Goal: Task Accomplishment & Management: Manage account settings

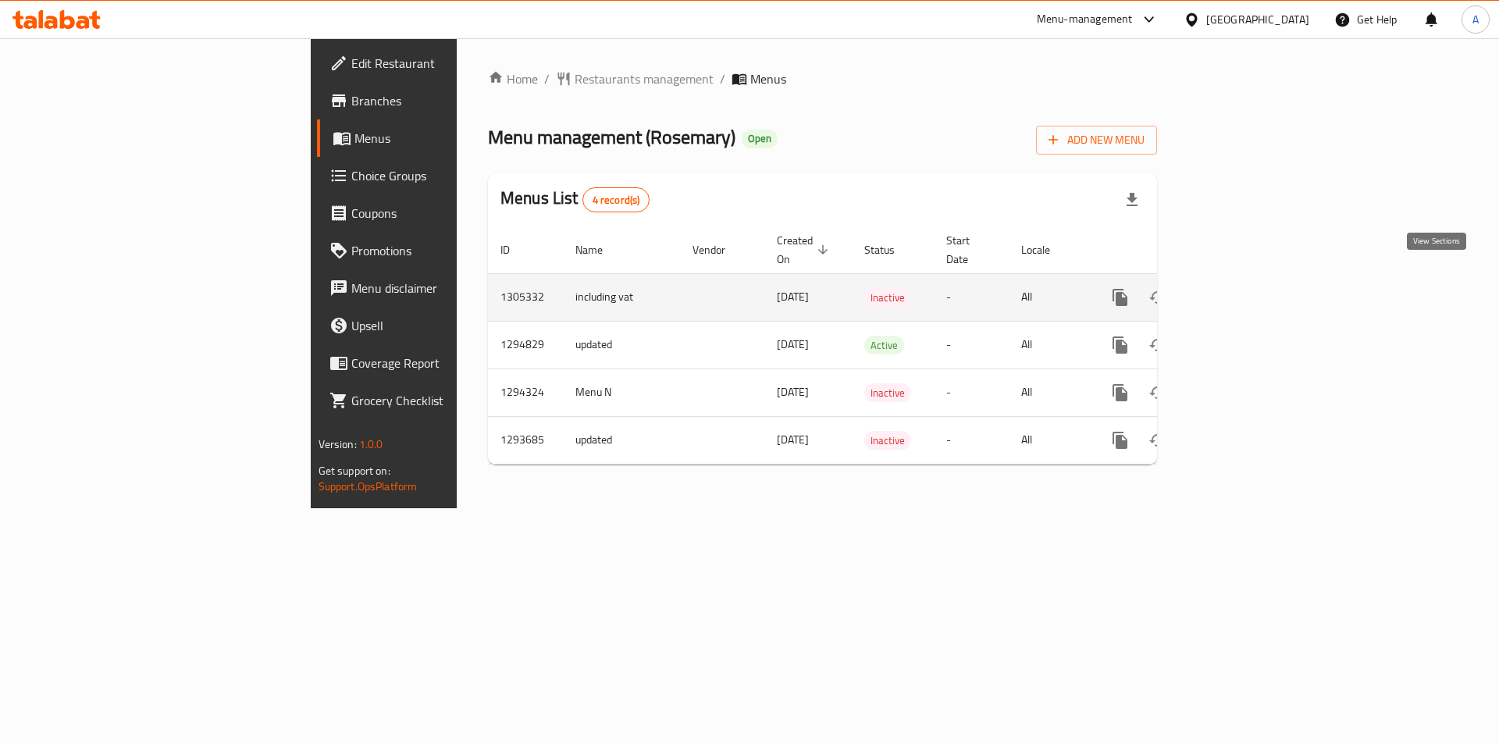
click at [1240, 290] on icon "enhanced table" at bounding box center [1233, 297] width 14 height 14
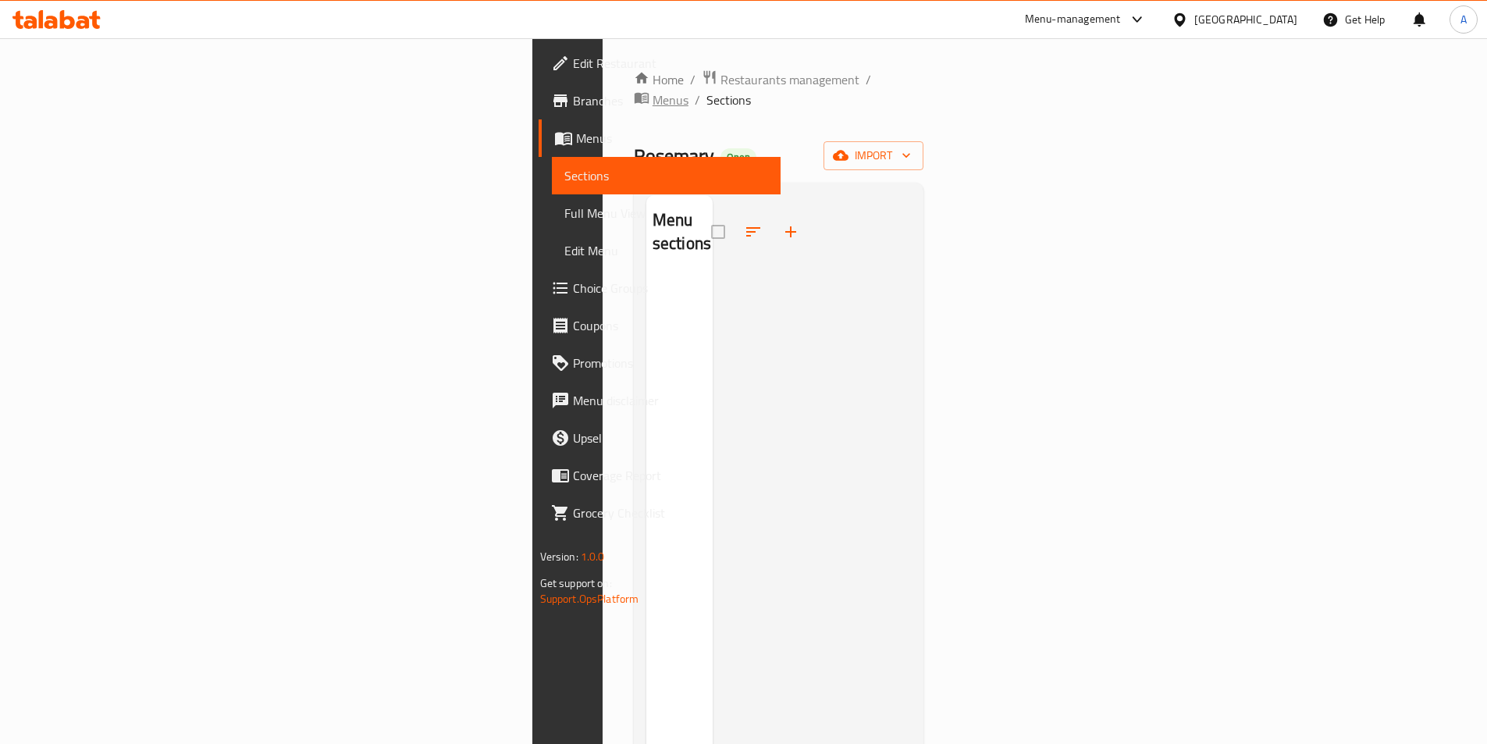
click at [653, 91] on span "Menus" at bounding box center [671, 100] width 36 height 19
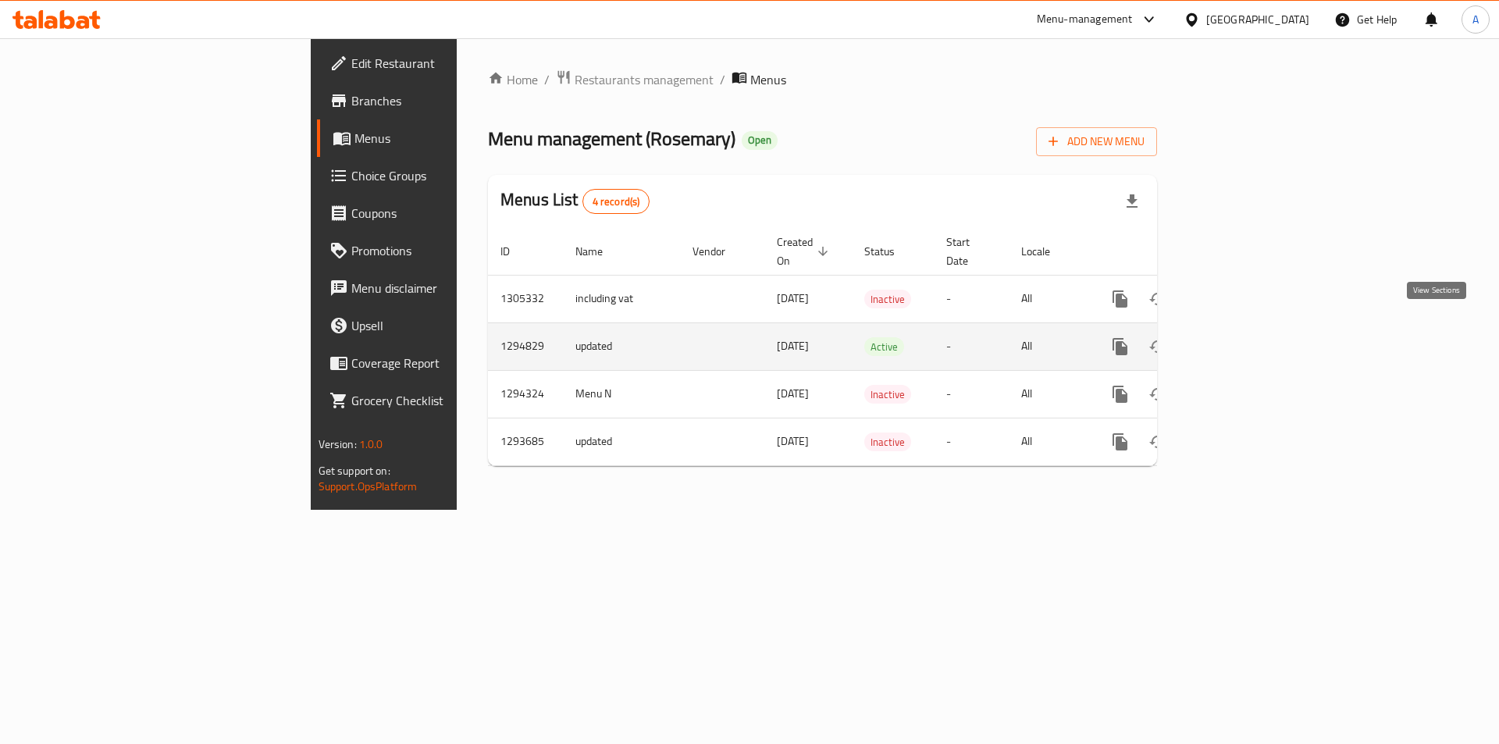
click at [1242, 337] on icon "enhanced table" at bounding box center [1232, 346] width 19 height 19
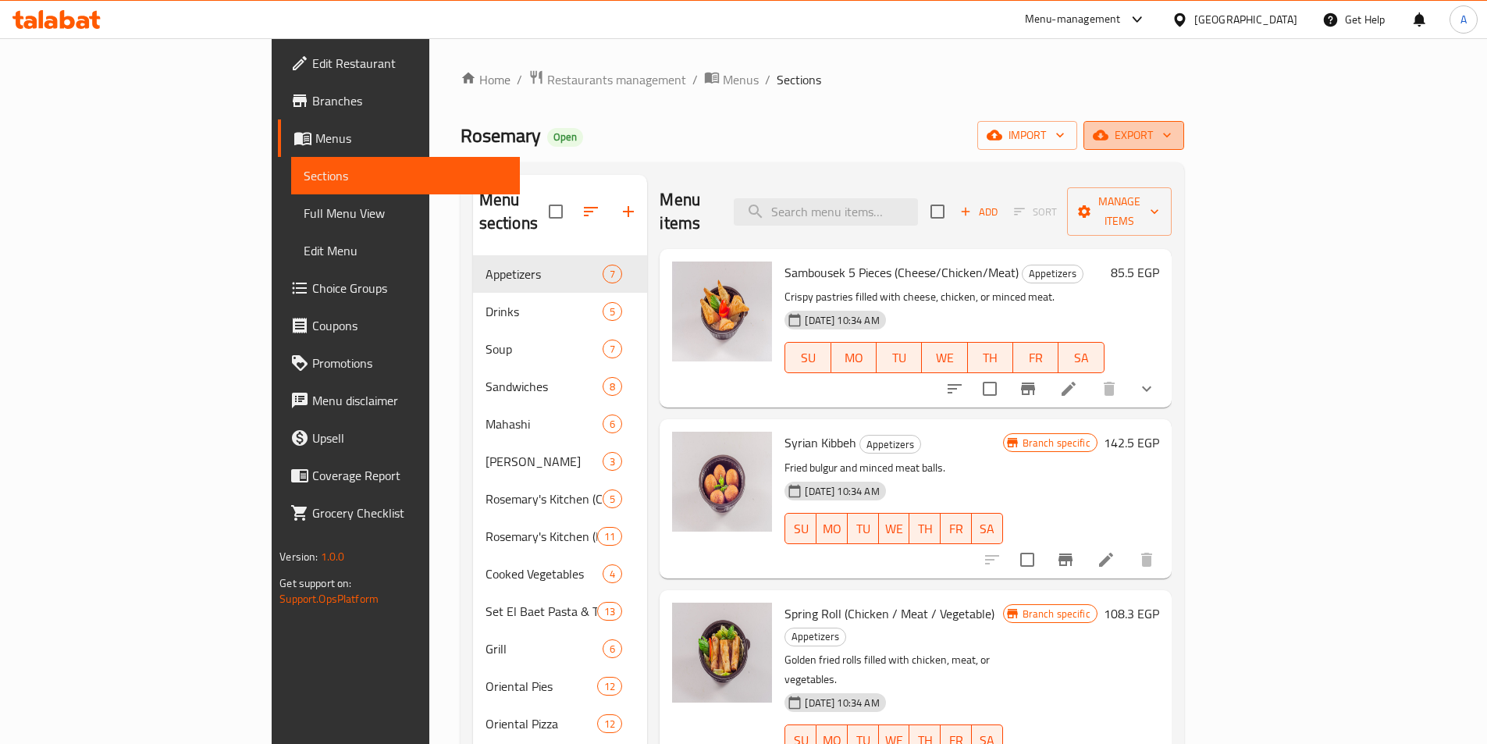
click at [1172, 141] on span "export" at bounding box center [1134, 136] width 76 height 20
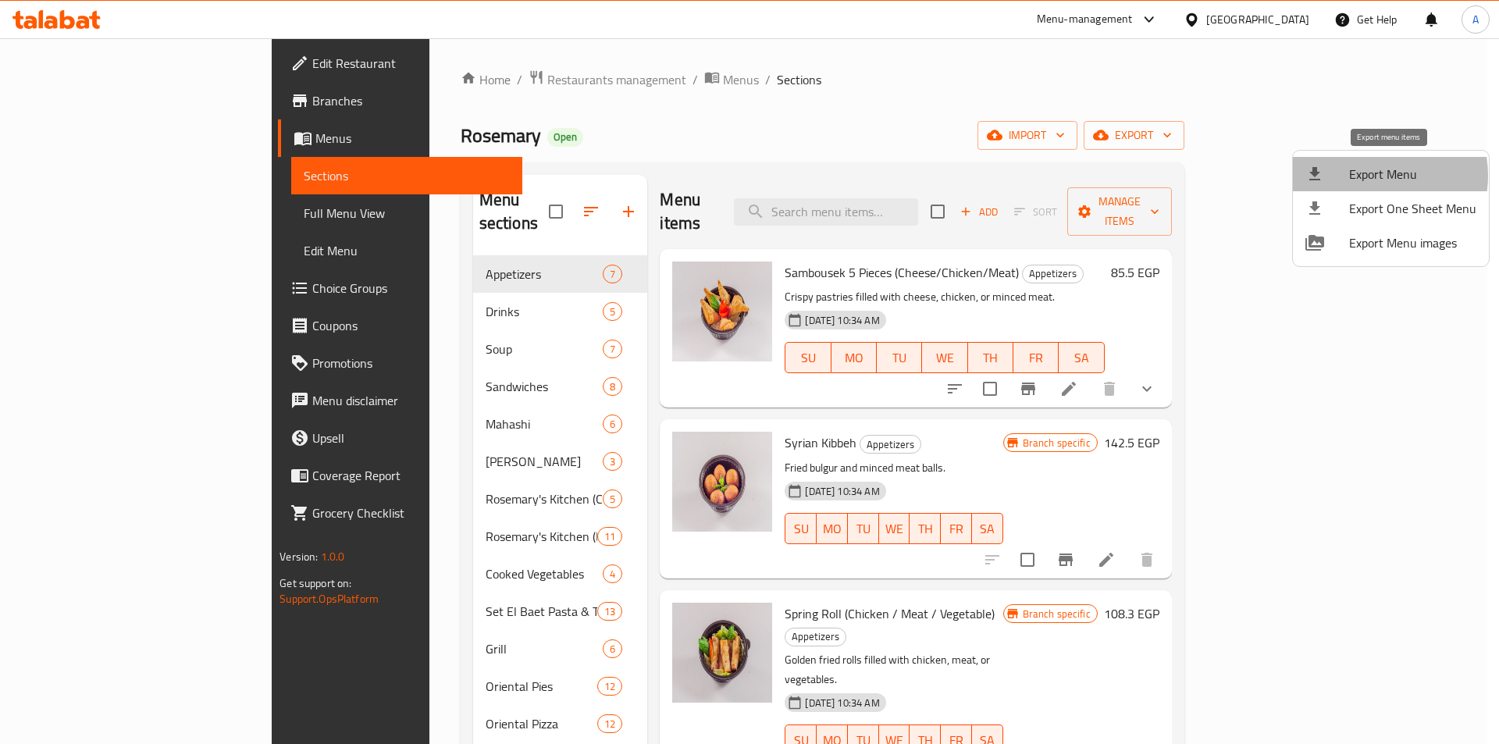
click at [1365, 176] on span "Export Menu" at bounding box center [1412, 174] width 127 height 19
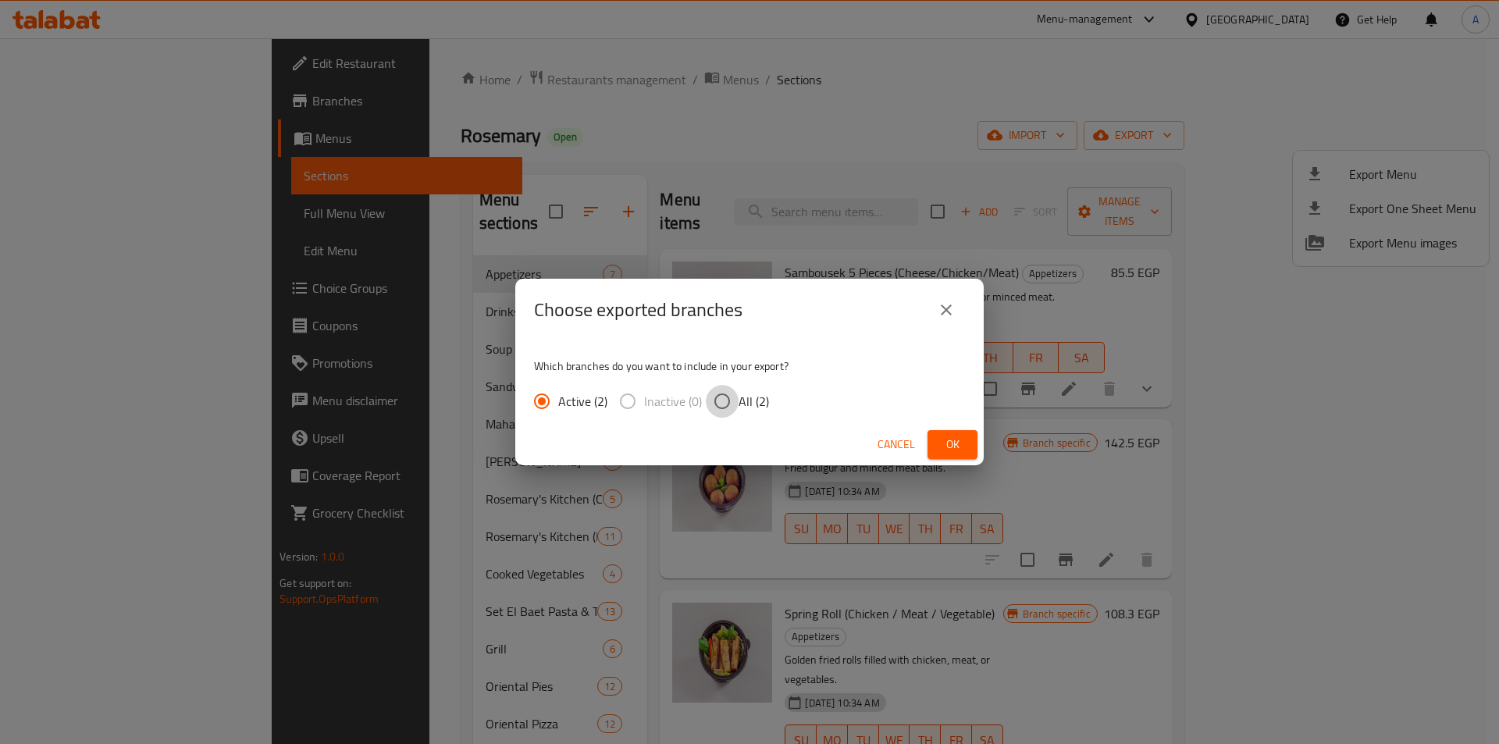
click at [713, 398] on input "All (2)" at bounding box center [722, 401] width 33 height 33
radio input "true"
click at [973, 438] on button "Ok" at bounding box center [952, 444] width 50 height 29
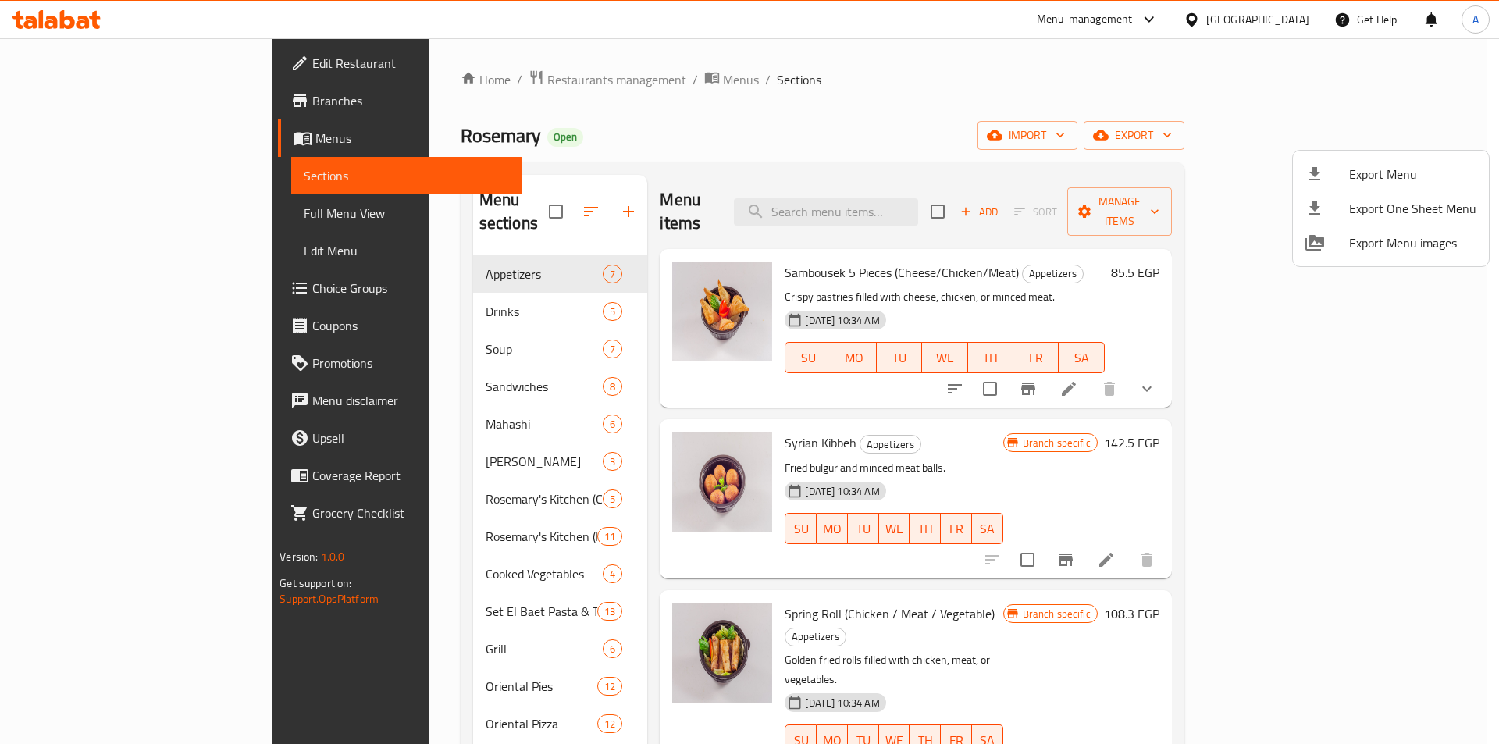
click at [1106, 75] on div at bounding box center [749, 372] width 1499 height 744
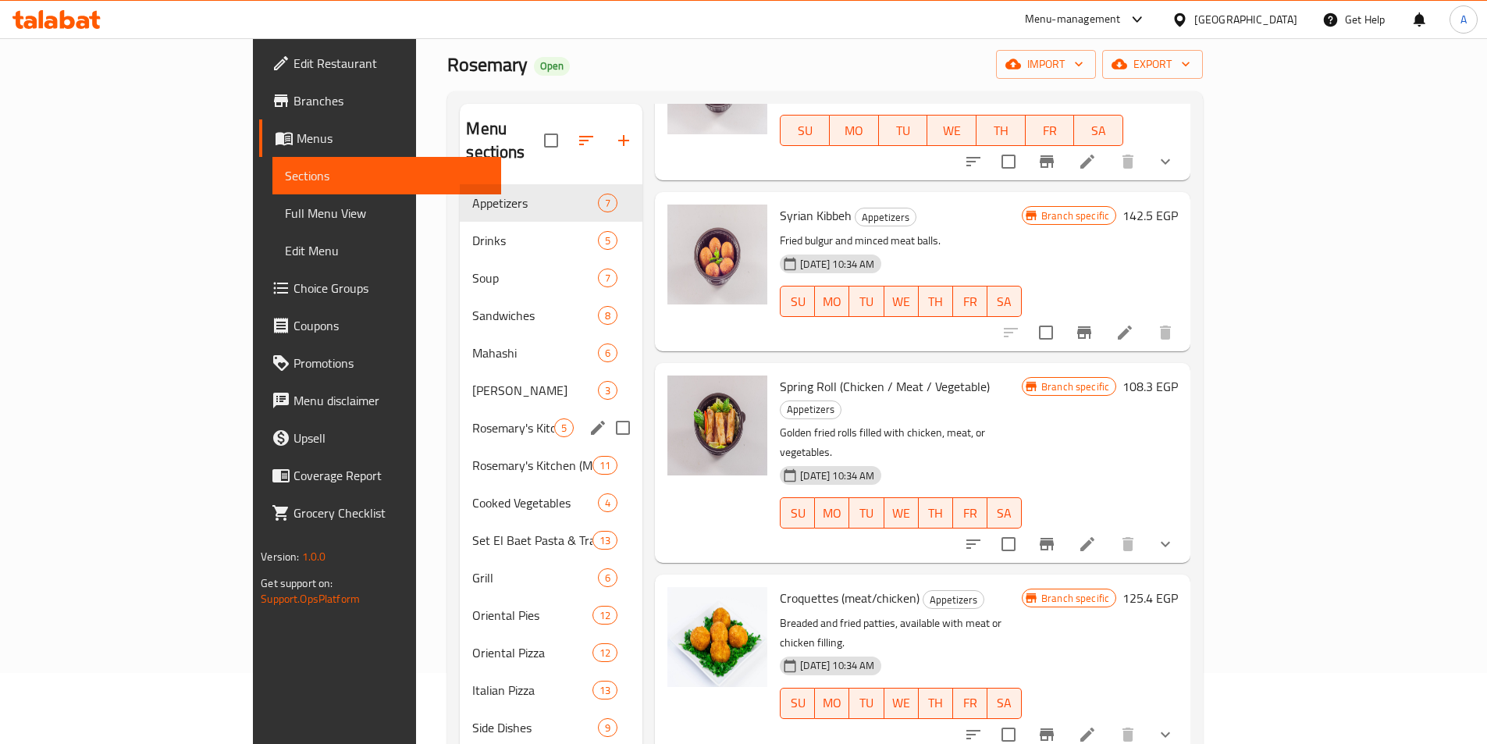
scroll to position [219, 0]
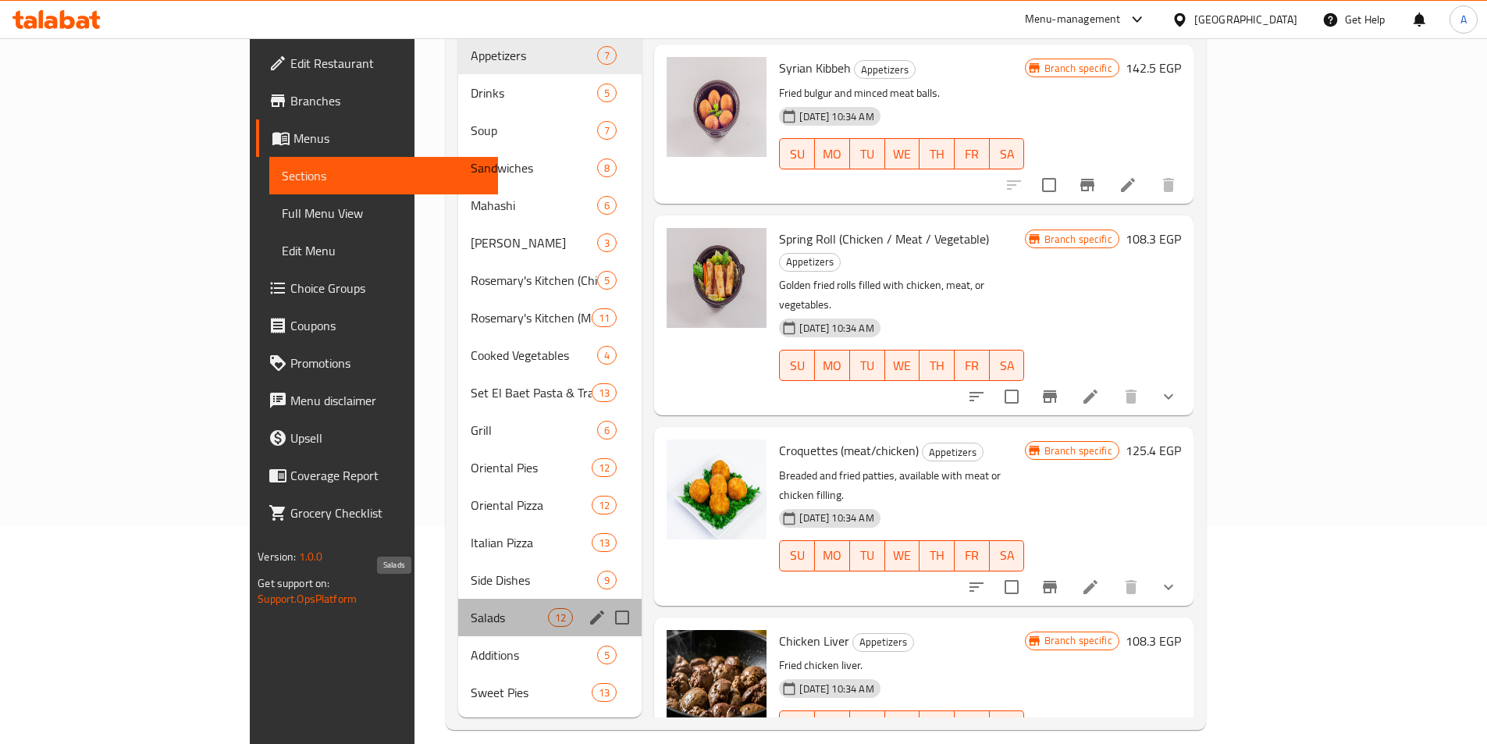
click at [471, 608] on span "Salads" at bounding box center [509, 617] width 77 height 19
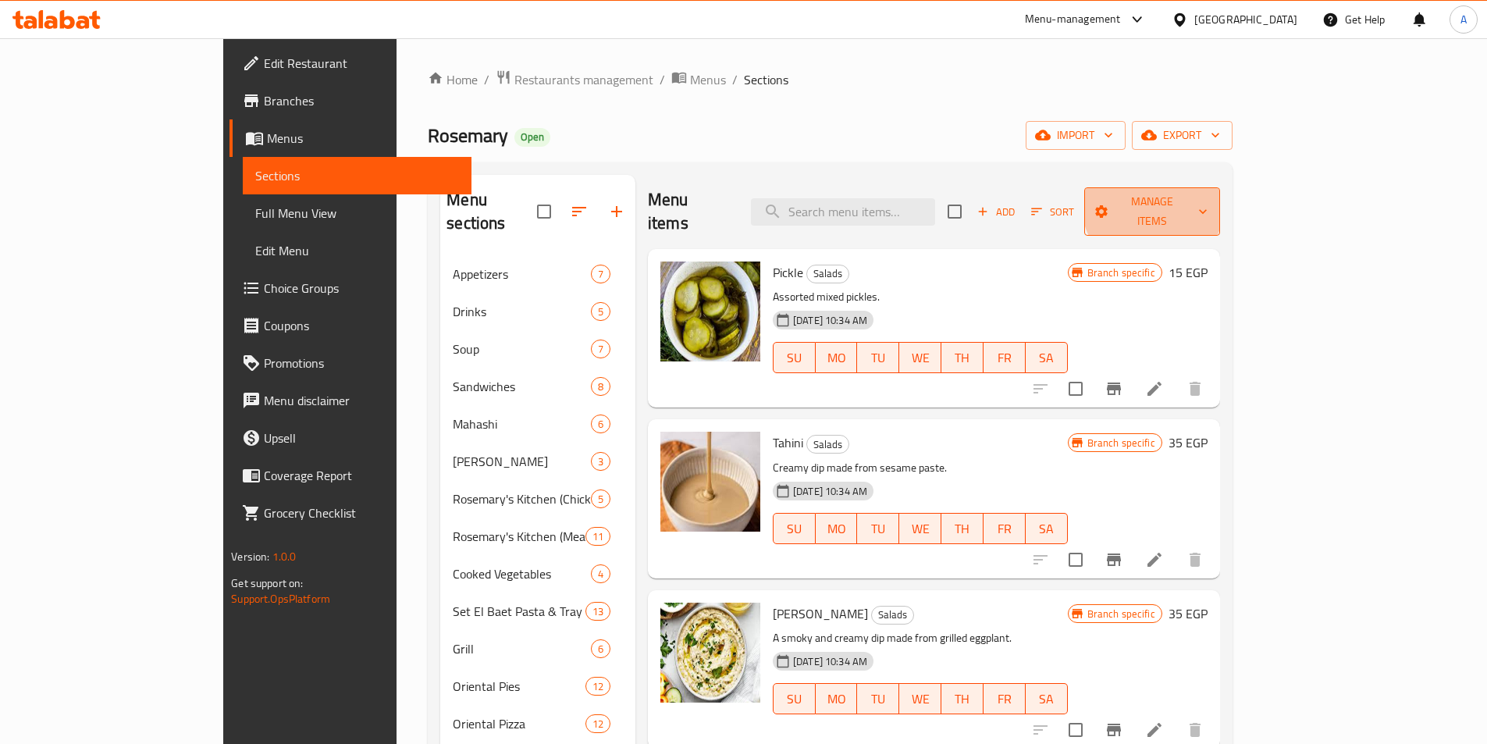
click at [1208, 204] on span "Manage items" at bounding box center [1152, 211] width 111 height 39
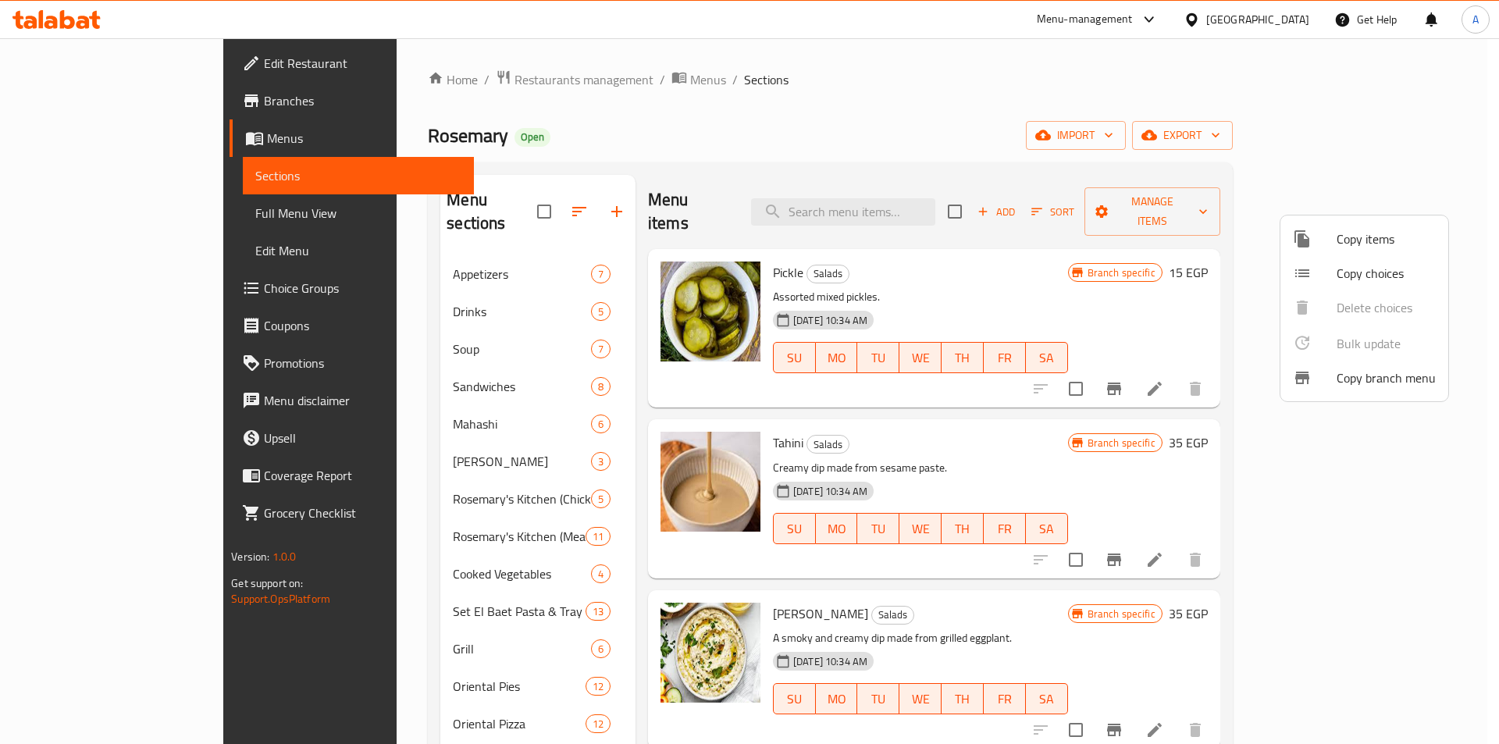
click at [1155, 153] on div at bounding box center [749, 372] width 1499 height 744
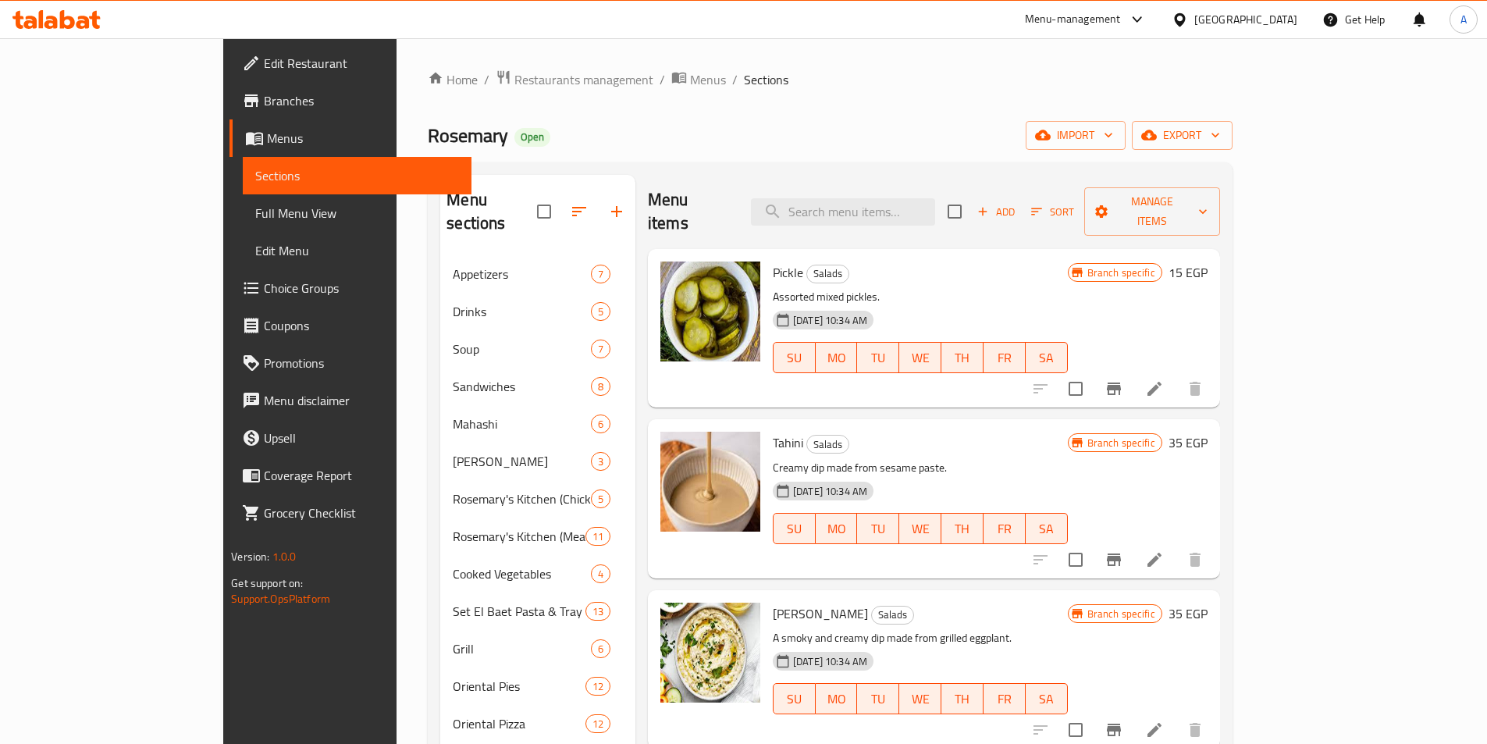
click at [1232, 120] on div "Home / Restaurants management / Menus / Sections Rosemary Open import export Me…" at bounding box center [830, 508] width 804 height 879
click at [1220, 126] on span "export" at bounding box center [1182, 136] width 76 height 20
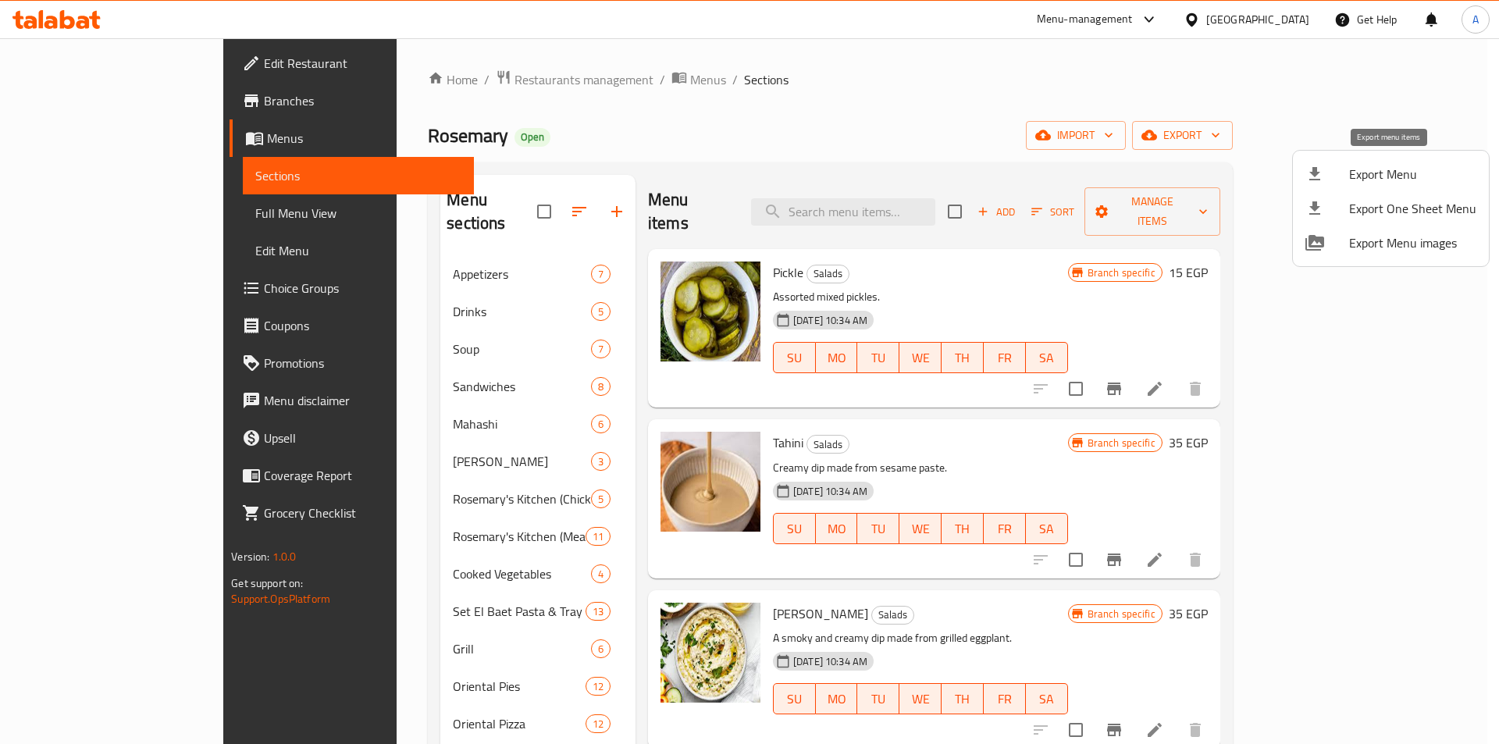
click at [1332, 158] on li "Export Menu" at bounding box center [1391, 174] width 196 height 34
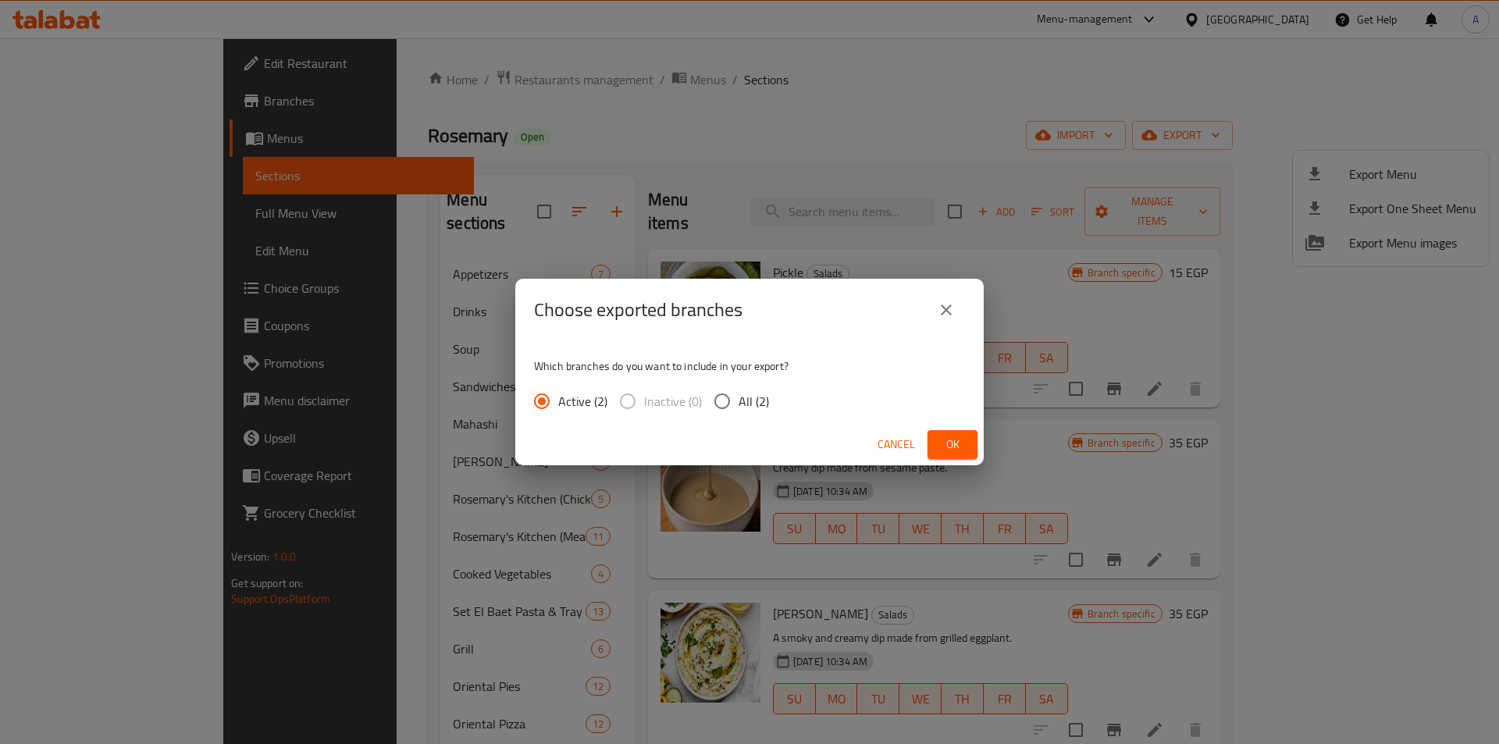
click at [725, 404] on input "All (2)" at bounding box center [722, 401] width 33 height 33
radio input "true"
click at [944, 440] on span "Ok" at bounding box center [952, 445] width 25 height 20
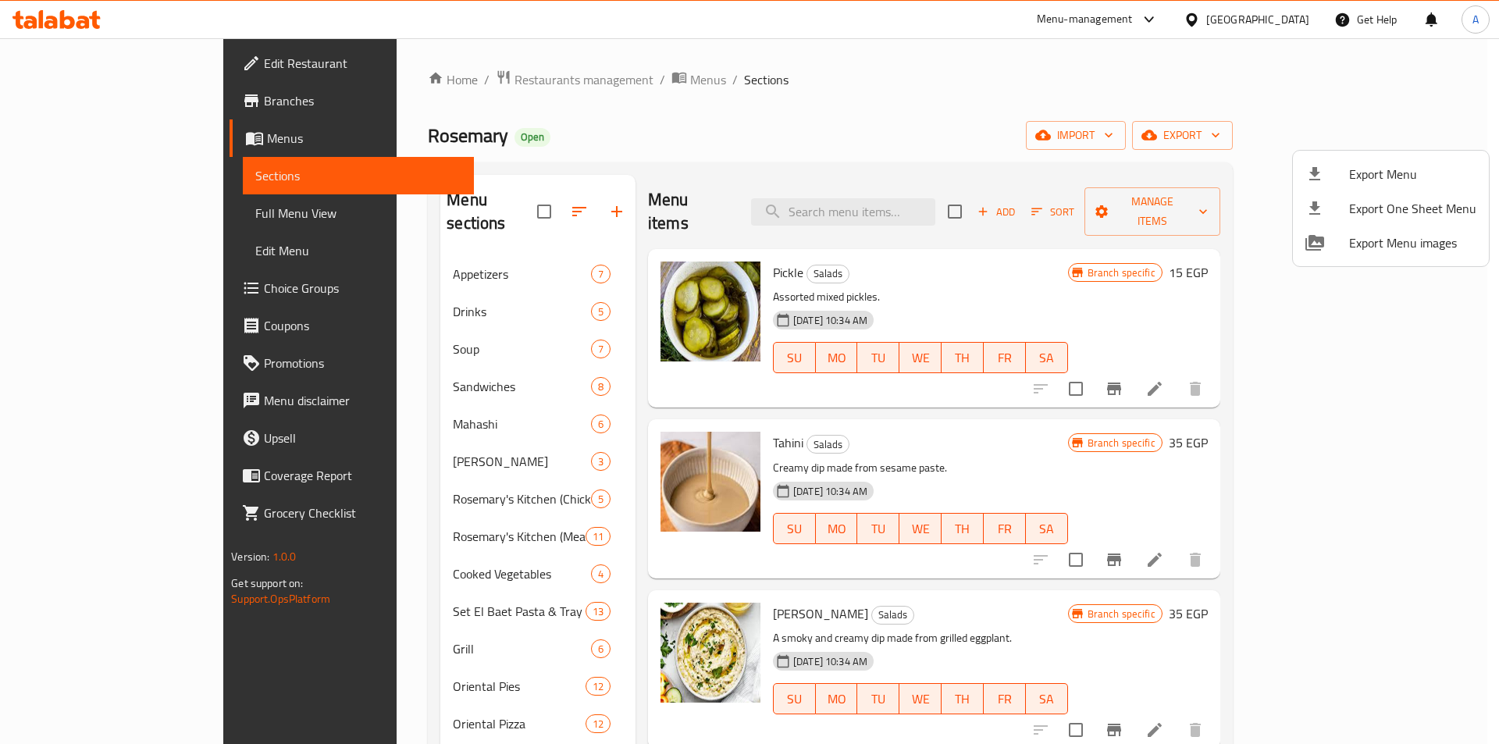
click at [673, 176] on div at bounding box center [749, 372] width 1499 height 744
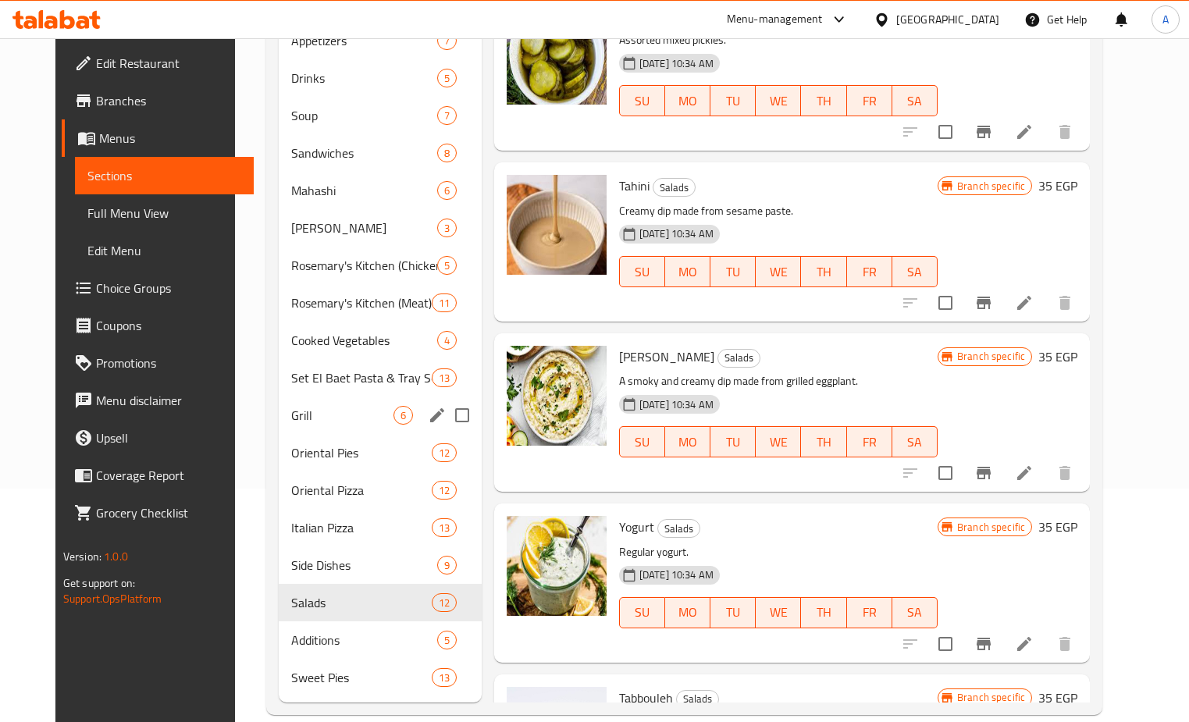
scroll to position [234, 0]
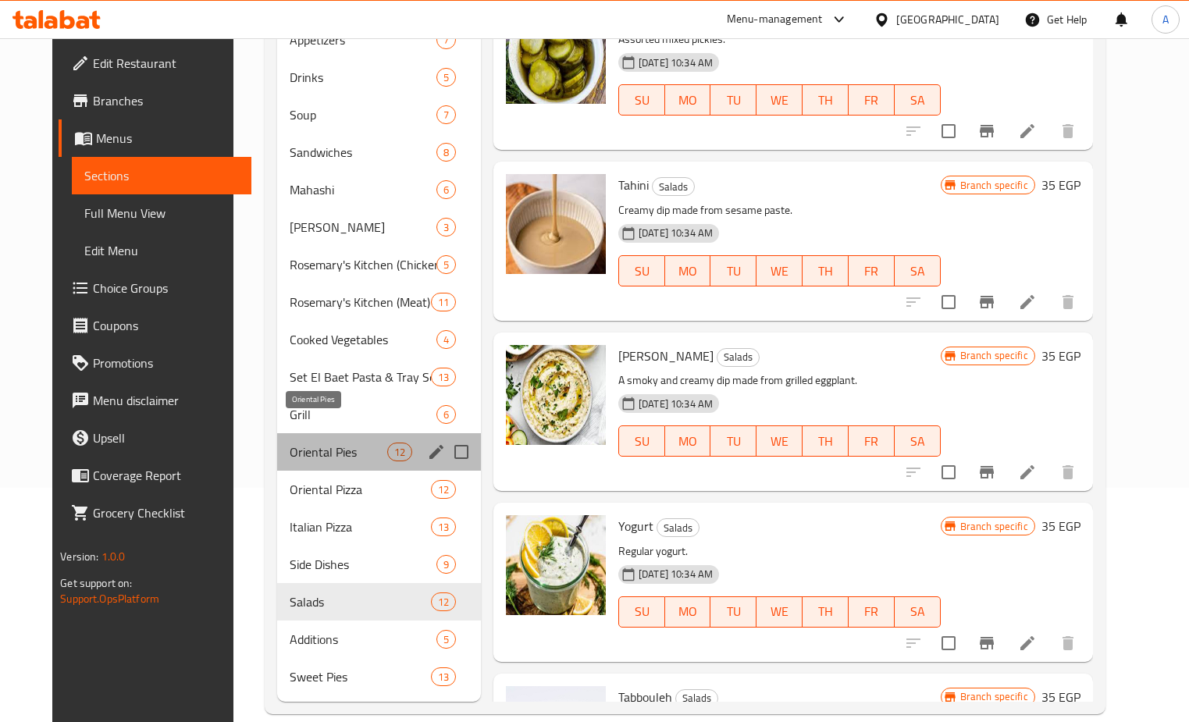
click at [329, 443] on span "Oriental Pies" at bounding box center [339, 452] width 98 height 19
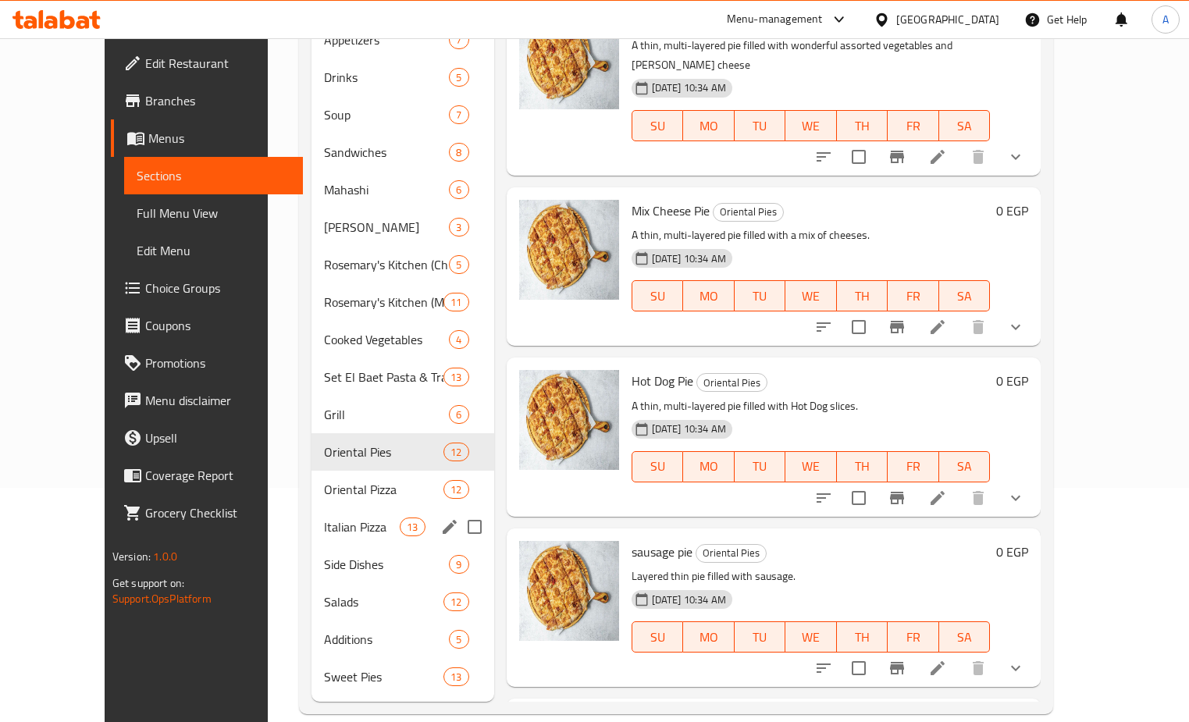
scroll to position [234, 0]
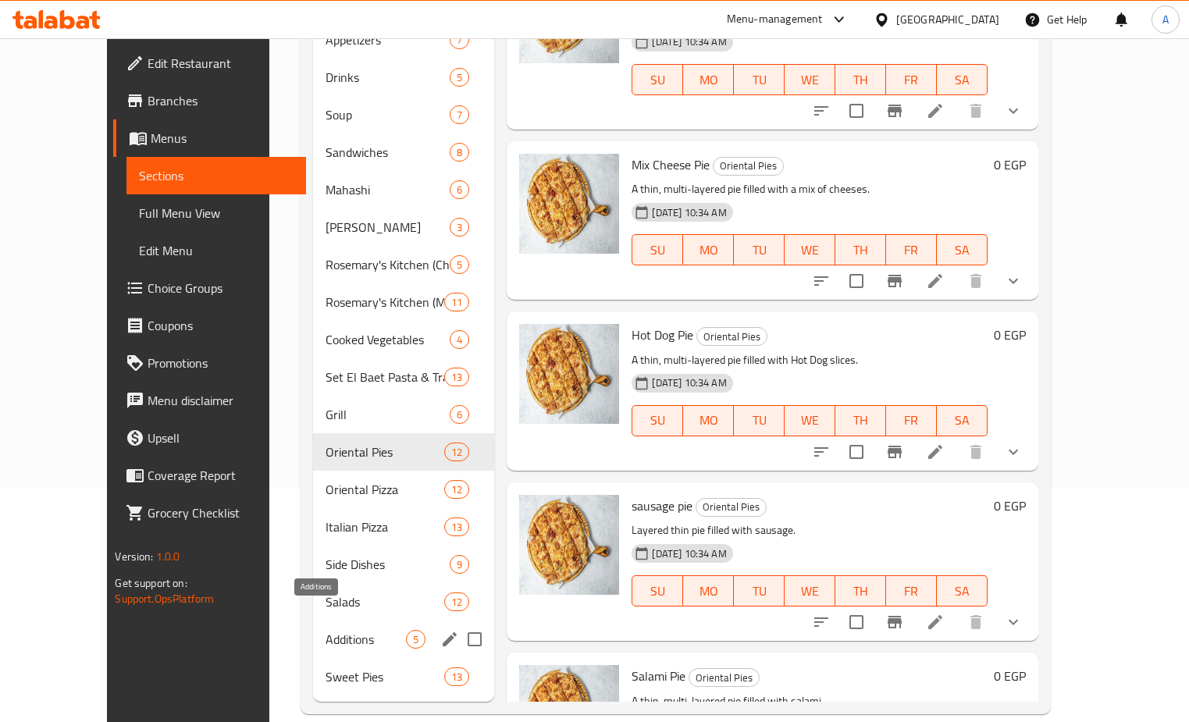
click at [326, 630] on span "Additions" at bounding box center [366, 639] width 80 height 19
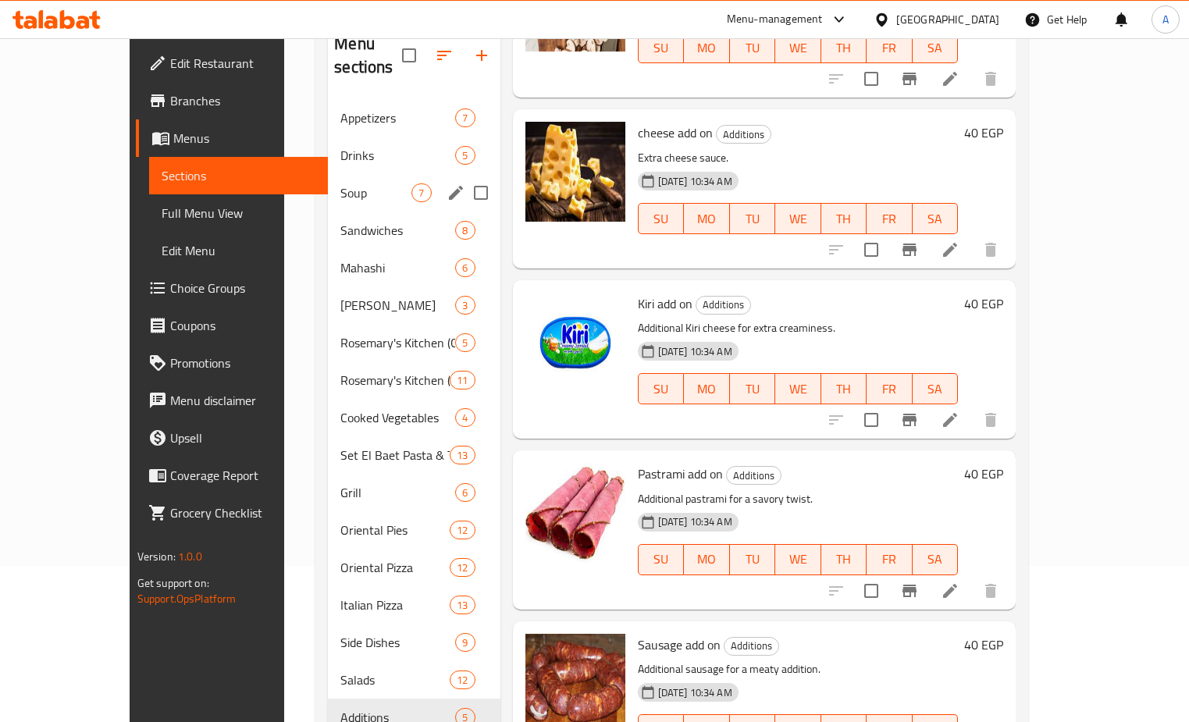
scroll to position [234, 0]
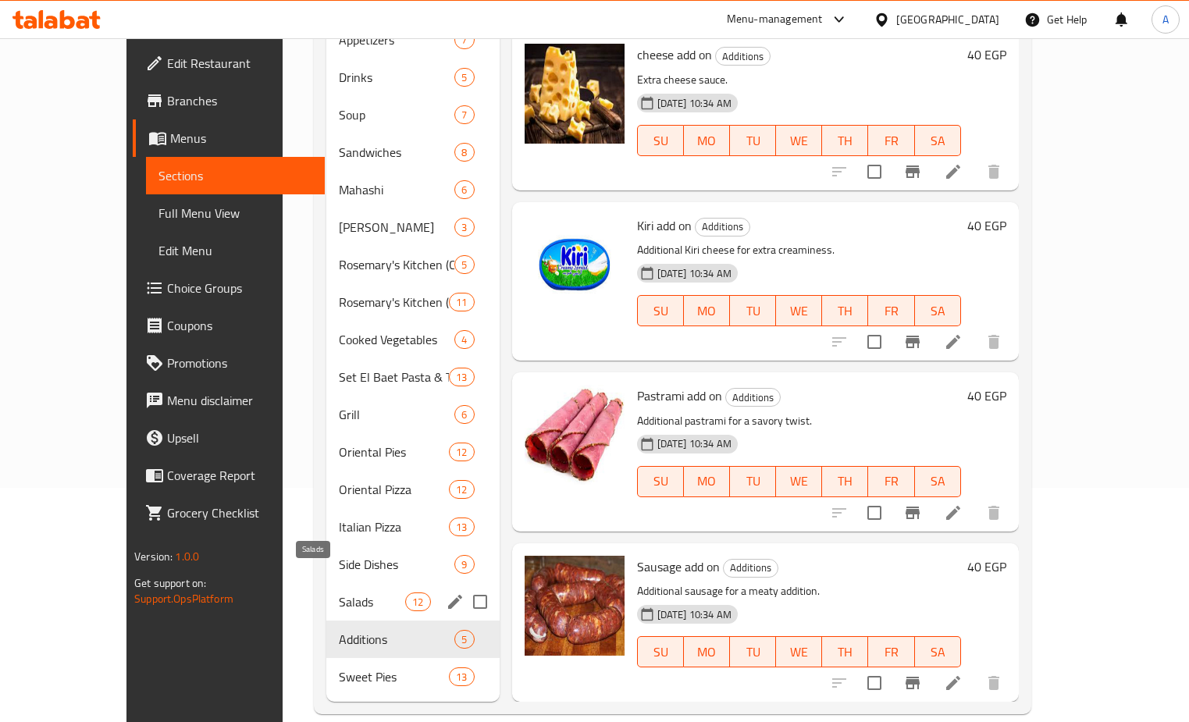
click at [340, 592] on span "Salads" at bounding box center [372, 601] width 66 height 19
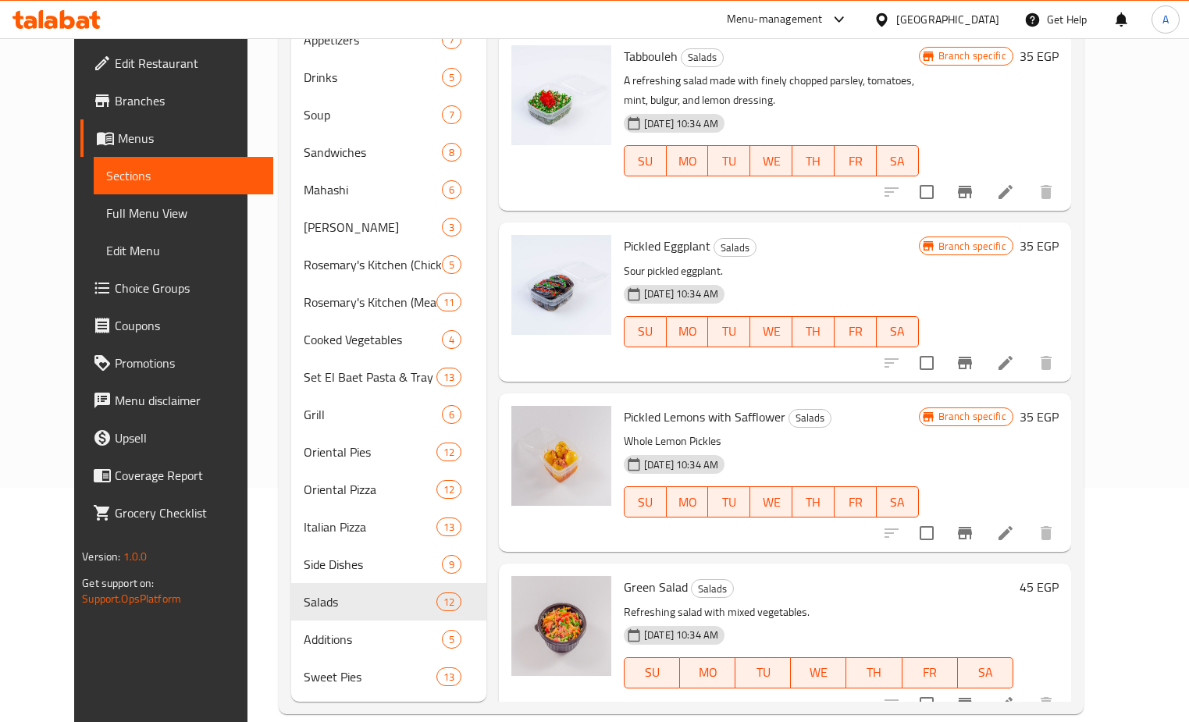
scroll to position [586, 0]
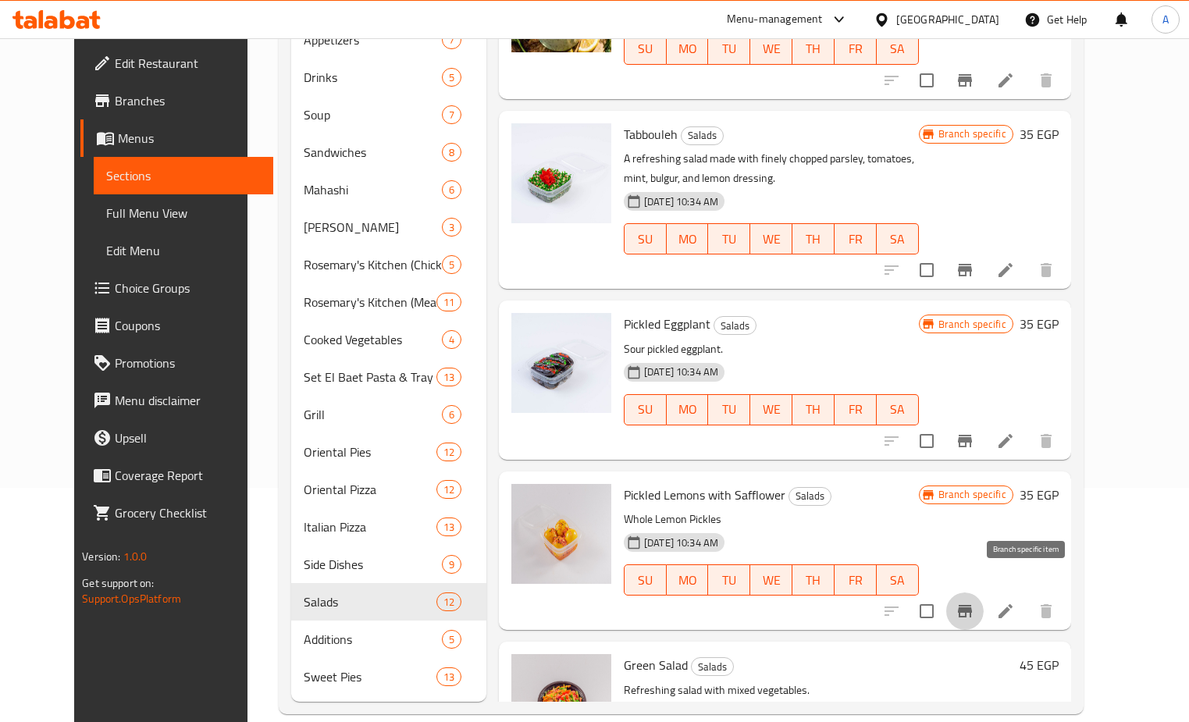
click at [984, 592] on button "Branch-specific-item" at bounding box center [964, 610] width 37 height 37
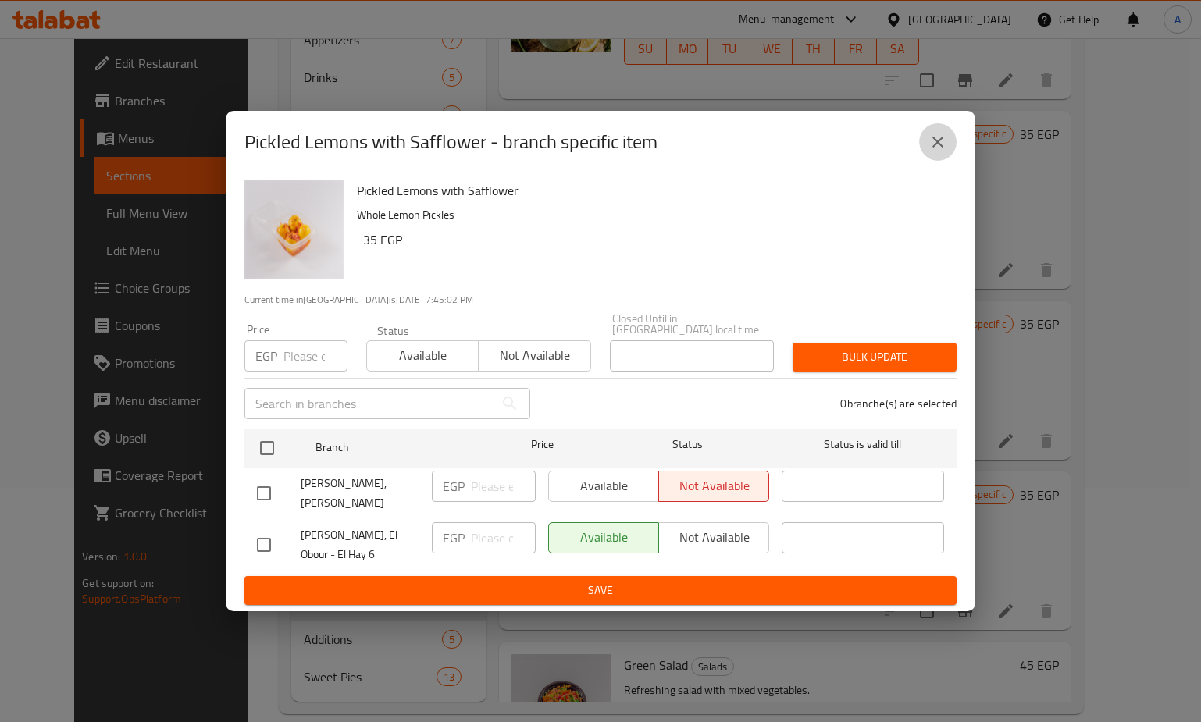
click at [931, 137] on icon "close" at bounding box center [937, 142] width 19 height 19
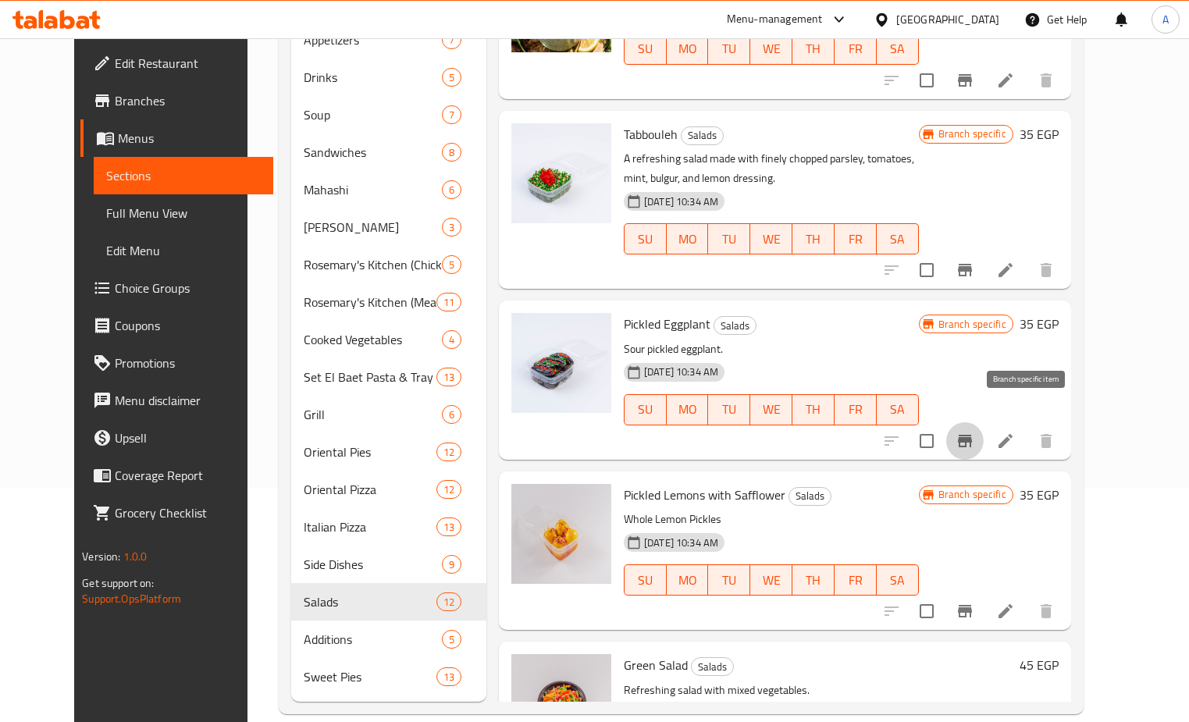
click at [974, 432] on icon "Branch-specific-item" at bounding box center [964, 441] width 19 height 19
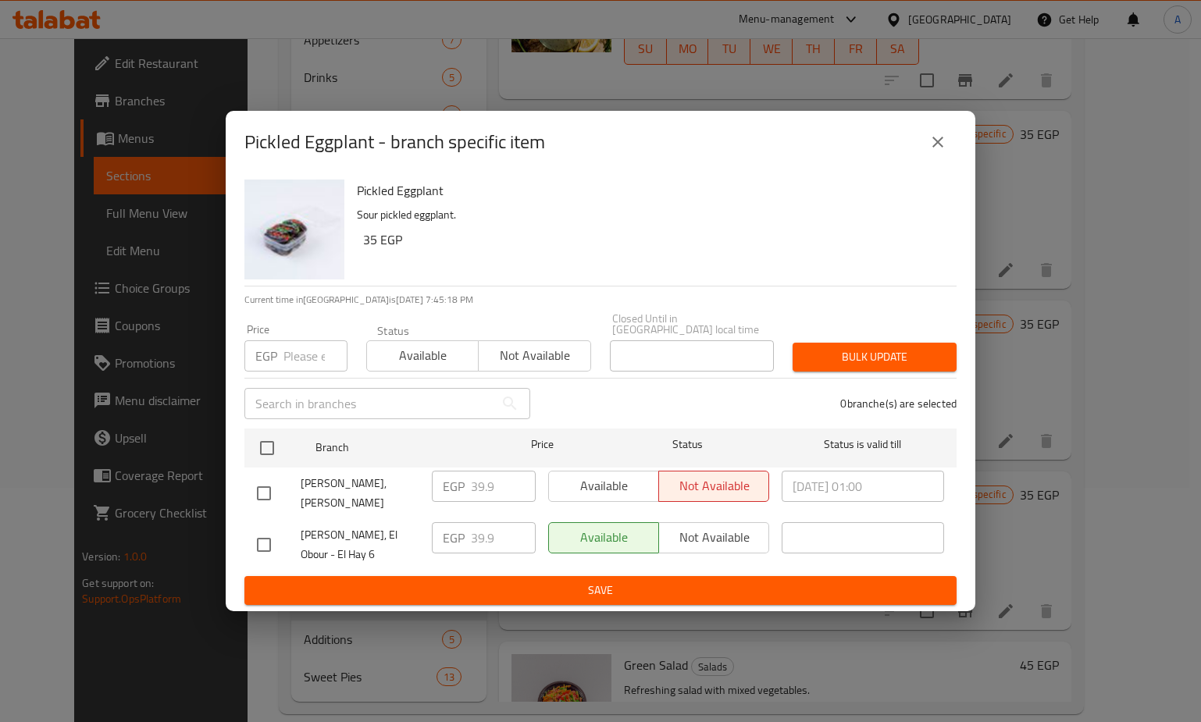
click at [925, 136] on button "close" at bounding box center [937, 141] width 37 height 37
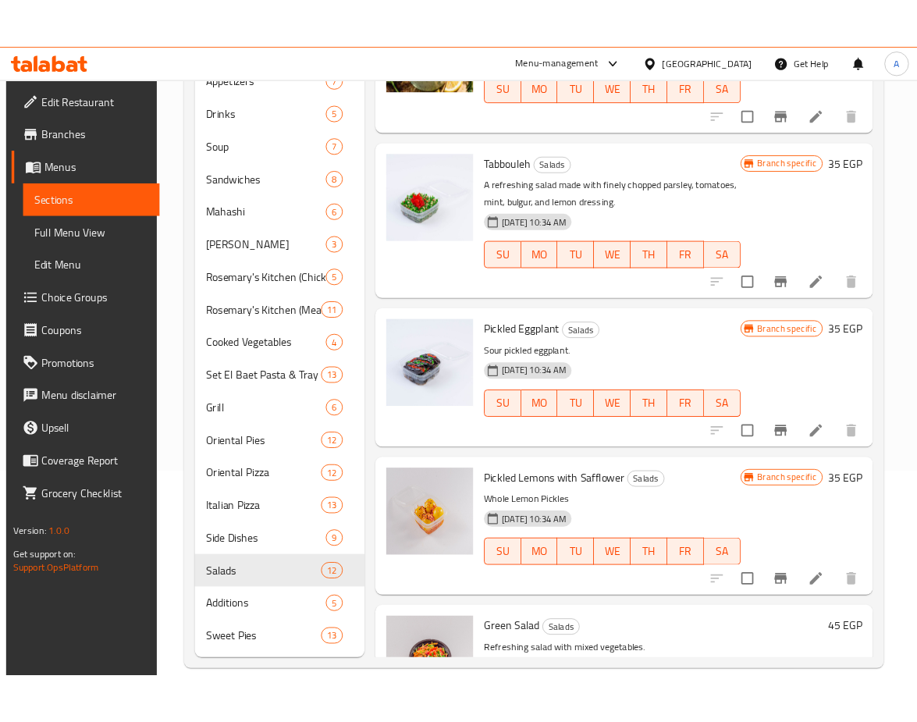
scroll to position [610, 0]
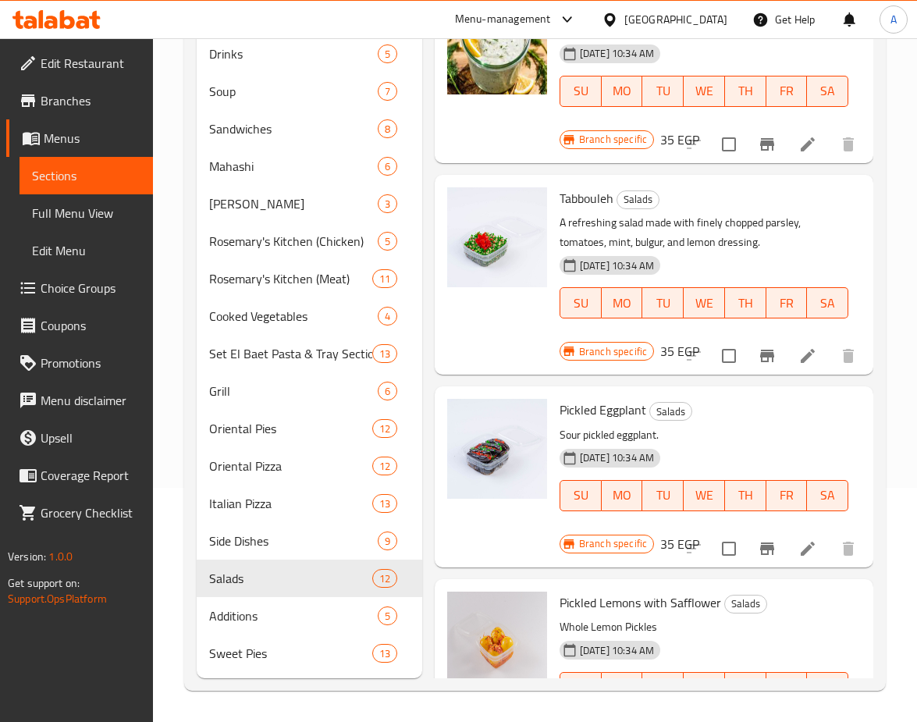
click at [17, 631] on div "Edit Restaurant Branches Menus Sections Full Menu View Edit Menu Choice Groups …" at bounding box center [76, 399] width 153 height 722
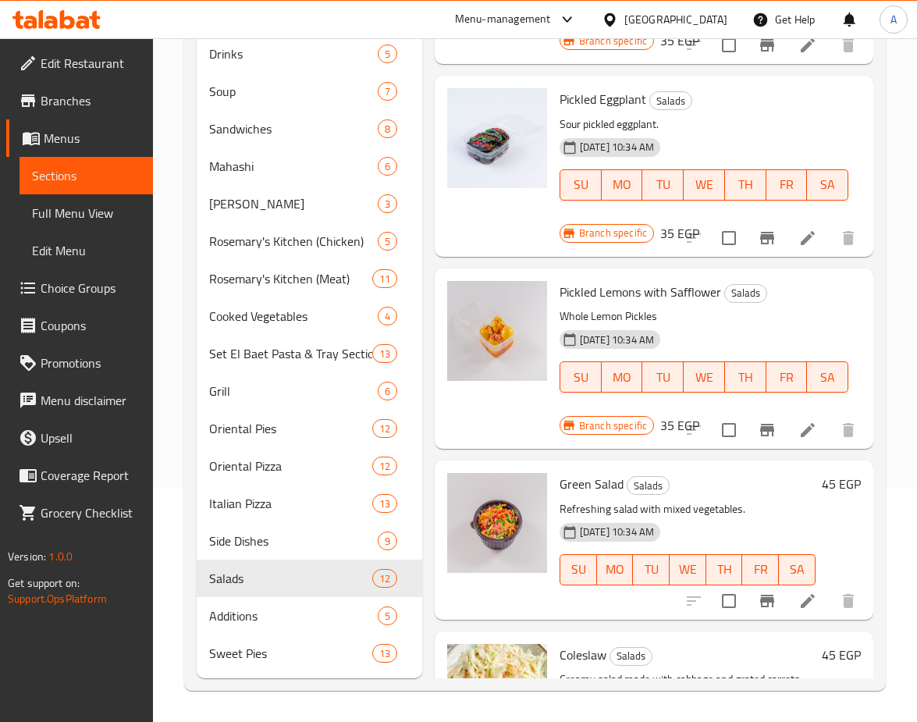
scroll to position [922, 0]
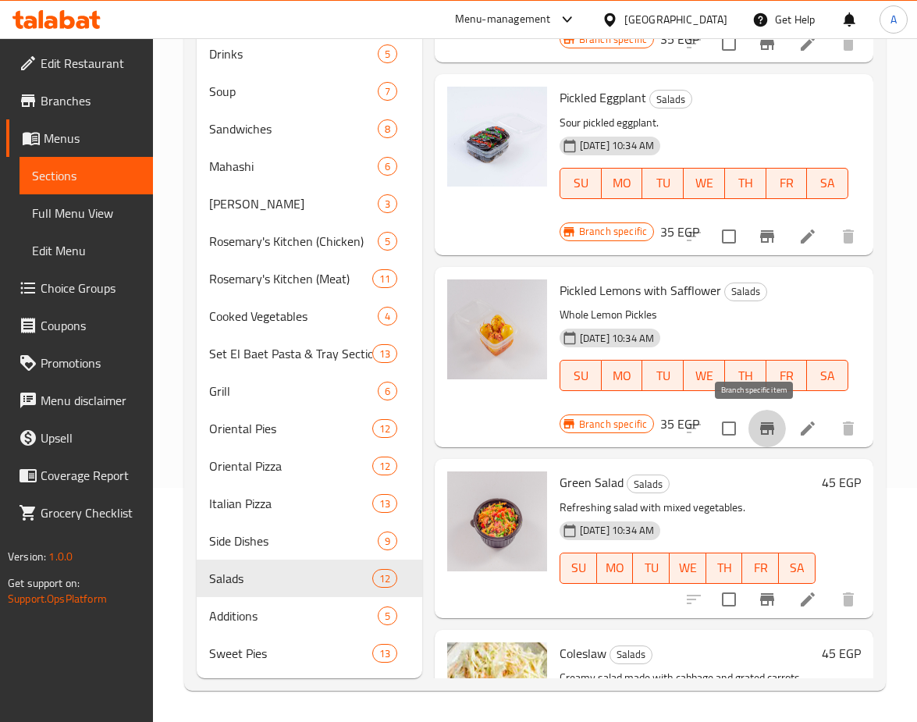
click at [760, 434] on icon "Branch-specific-item" at bounding box center [767, 428] width 14 height 12
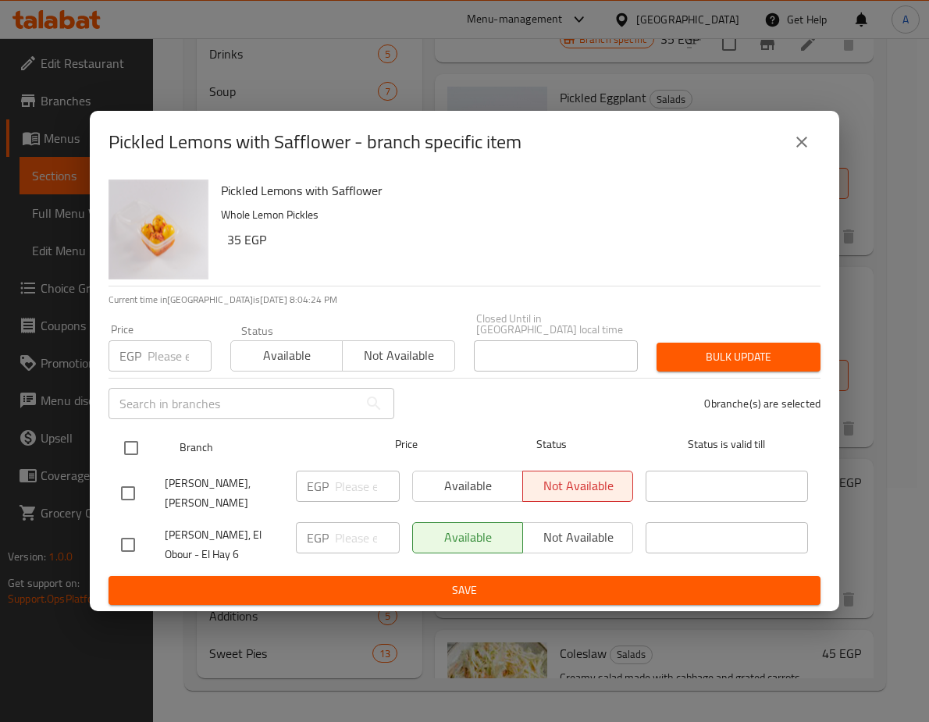
click at [129, 432] on input "checkbox" at bounding box center [131, 448] width 33 height 33
checkbox input "true"
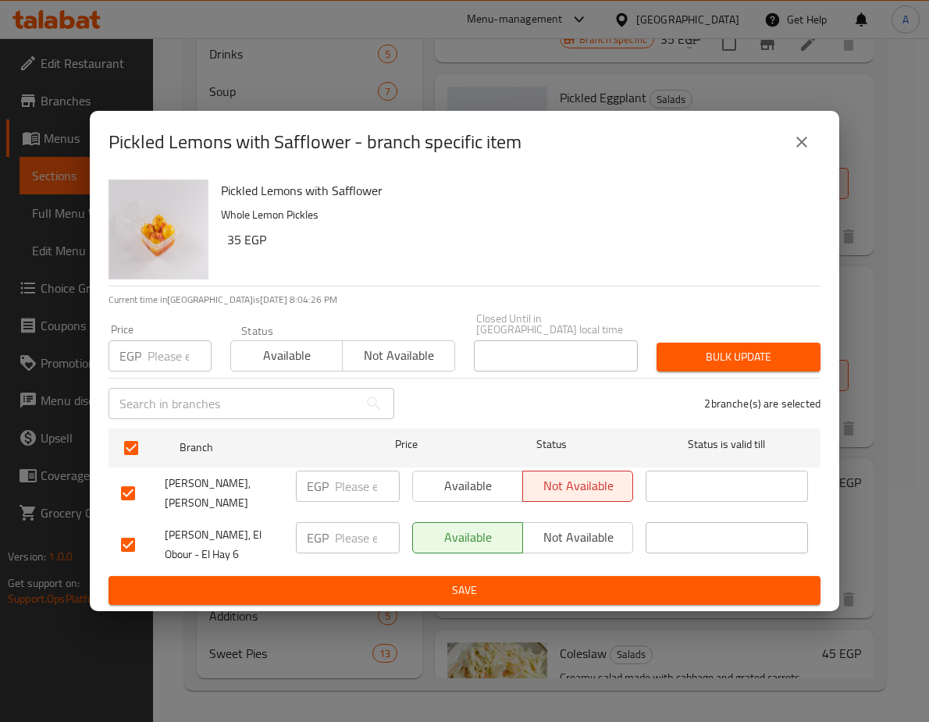
click at [171, 346] on input "number" at bounding box center [180, 355] width 64 height 31
click at [171, 346] on input "3.9" at bounding box center [180, 355] width 64 height 31
click at [169, 340] on input "3.9" at bounding box center [180, 355] width 64 height 31
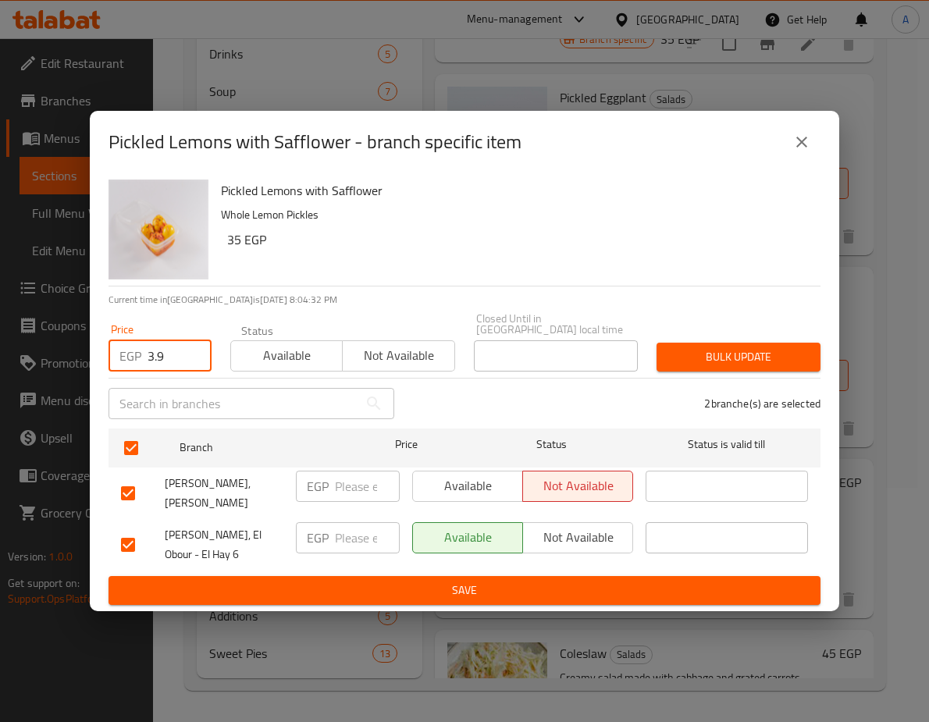
click at [161, 340] on input "3.9" at bounding box center [180, 355] width 64 height 31
type input "39.9"
click at [703, 347] on span "Bulk update" at bounding box center [738, 357] width 139 height 20
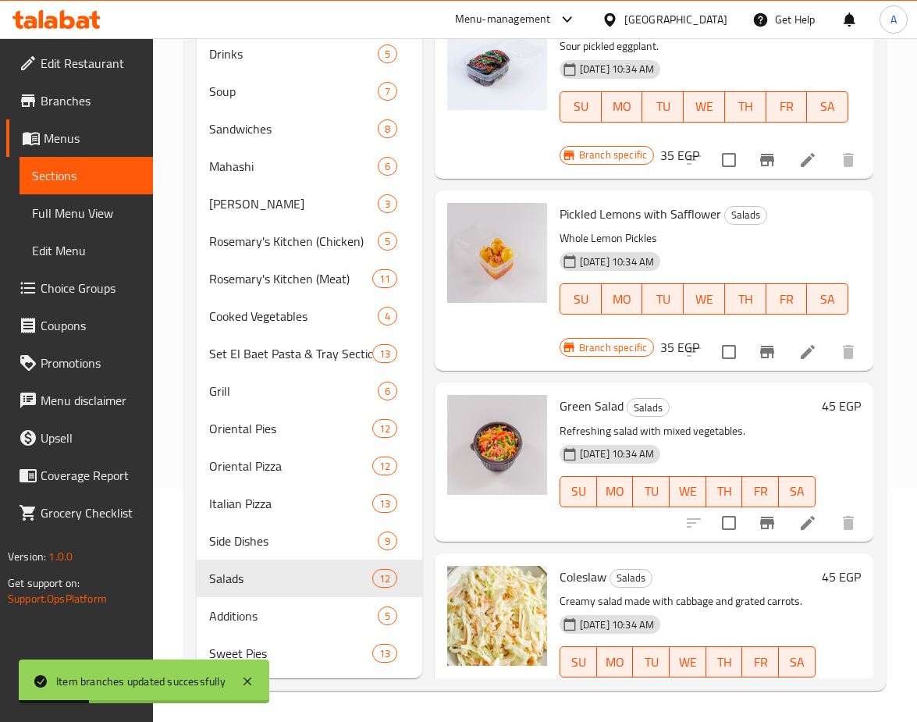
scroll to position [1078, 0]
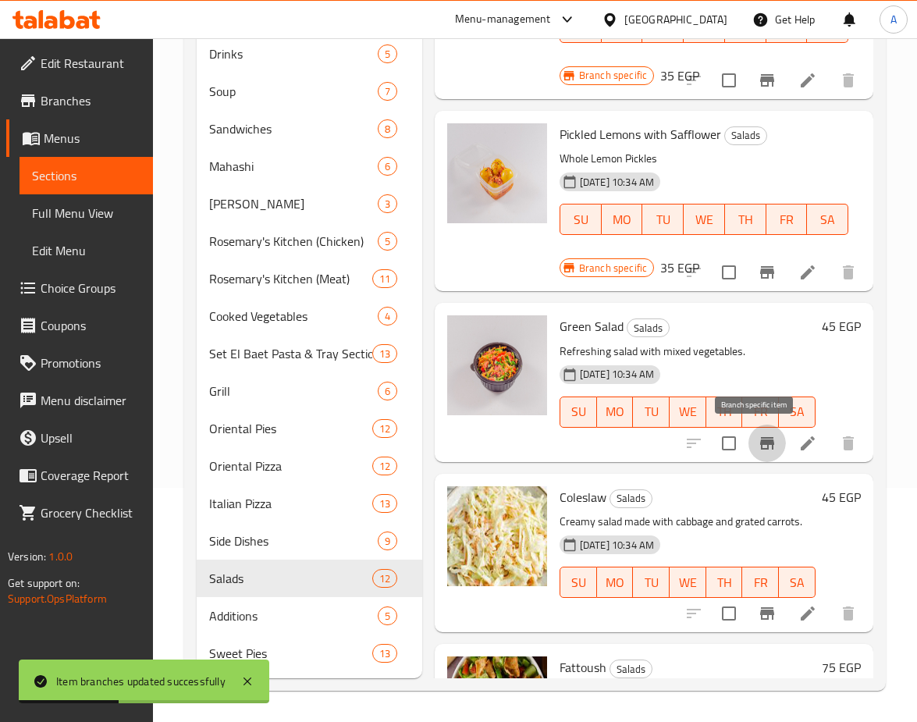
click at [758, 444] on icon "Branch-specific-item" at bounding box center [767, 443] width 19 height 19
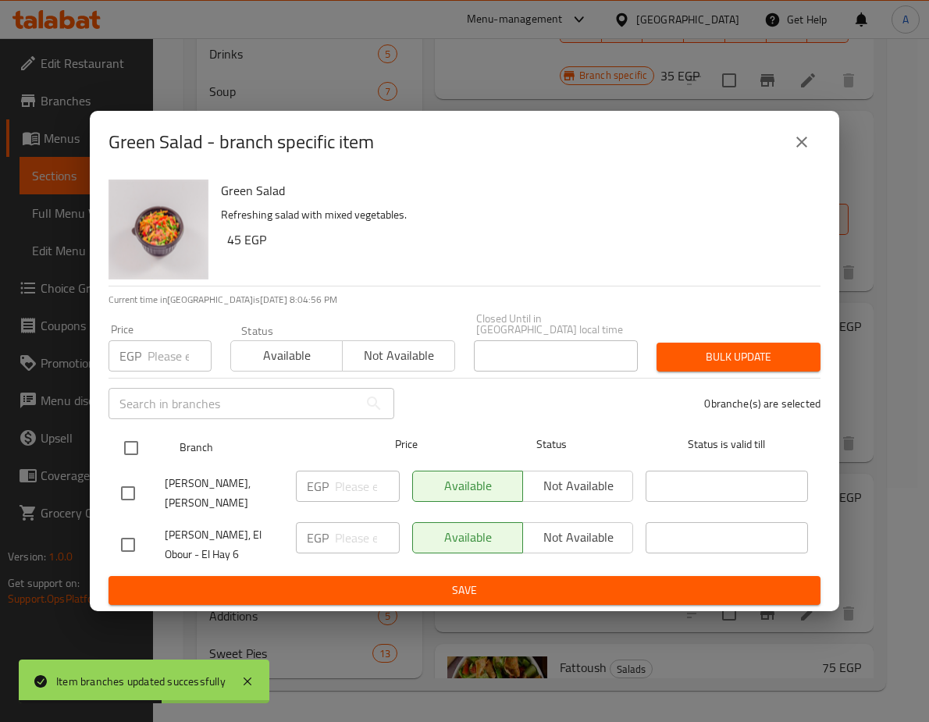
click at [133, 440] on input "checkbox" at bounding box center [131, 448] width 33 height 33
checkbox input "true"
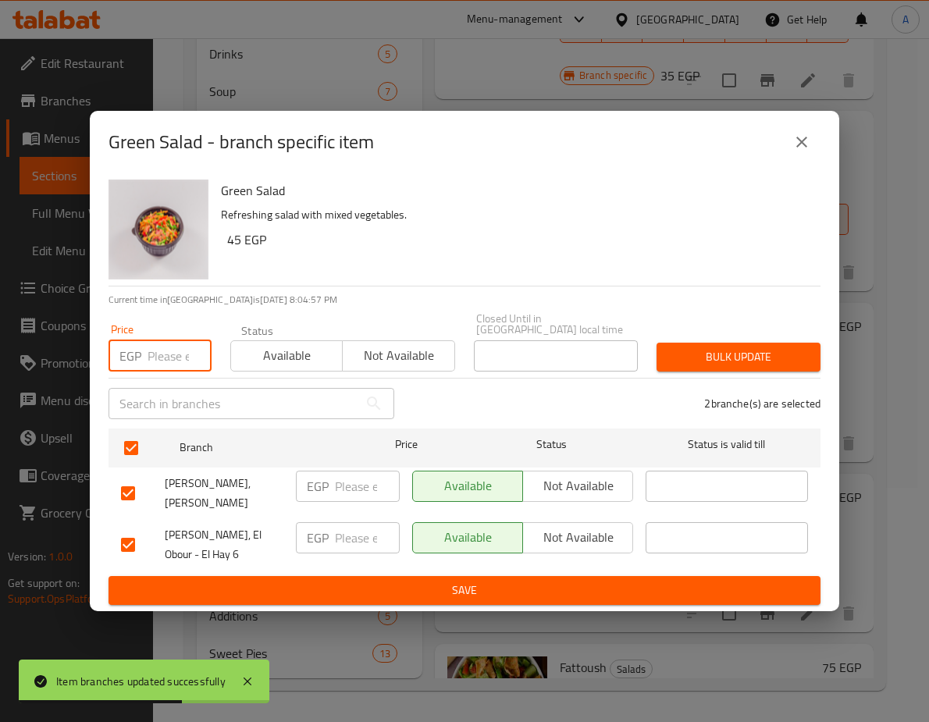
click at [159, 341] on input "number" at bounding box center [180, 355] width 64 height 31
paste input "51.3"
type input "51.3"
click at [734, 347] on span "Bulk update" at bounding box center [738, 357] width 139 height 20
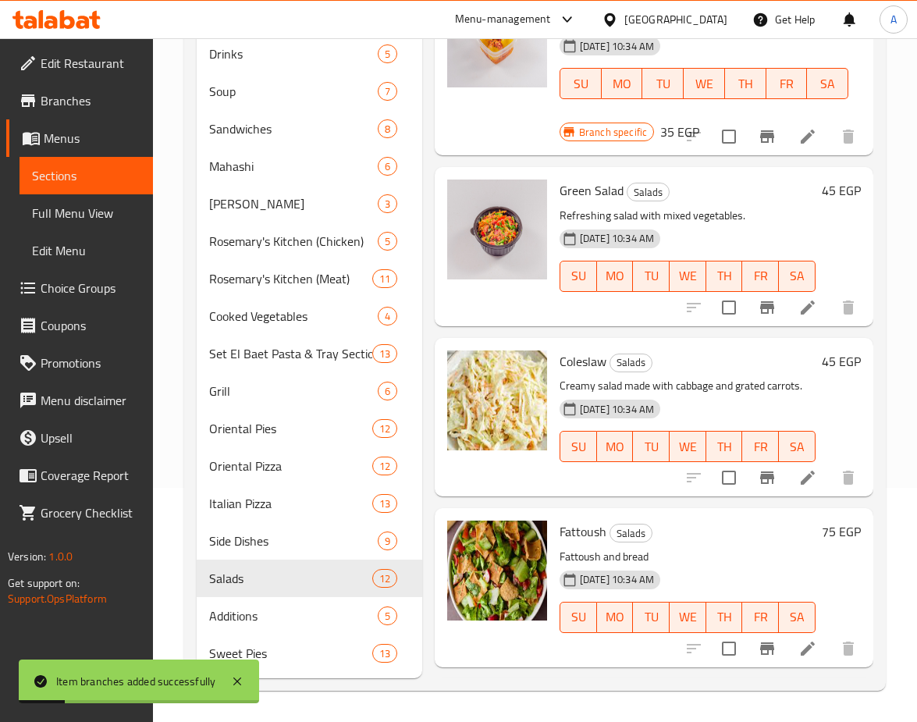
scroll to position [1234, 0]
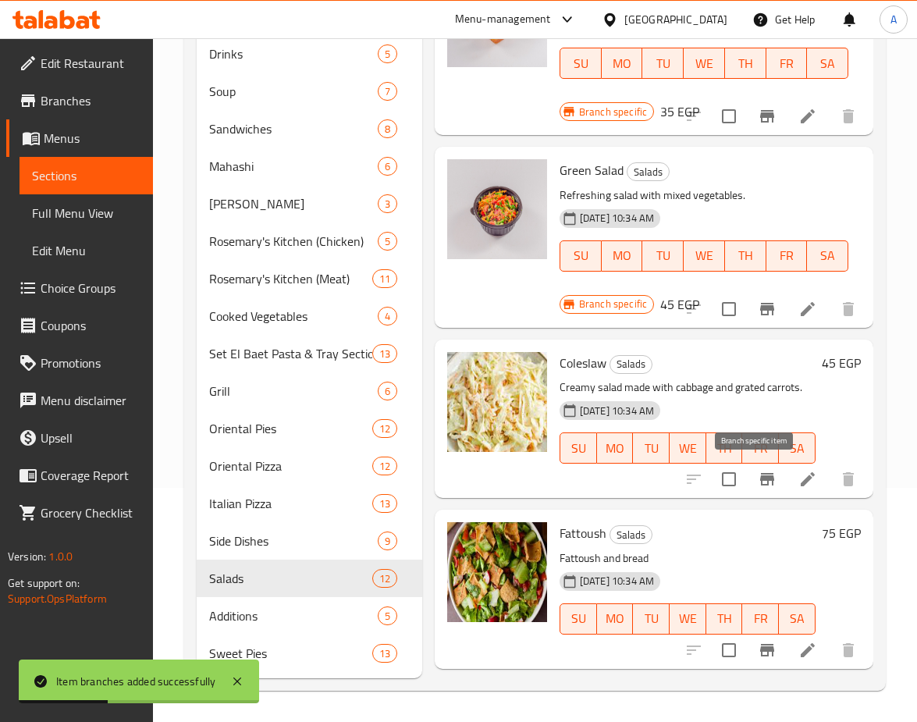
click at [766, 486] on button "Branch-specific-item" at bounding box center [767, 479] width 37 height 37
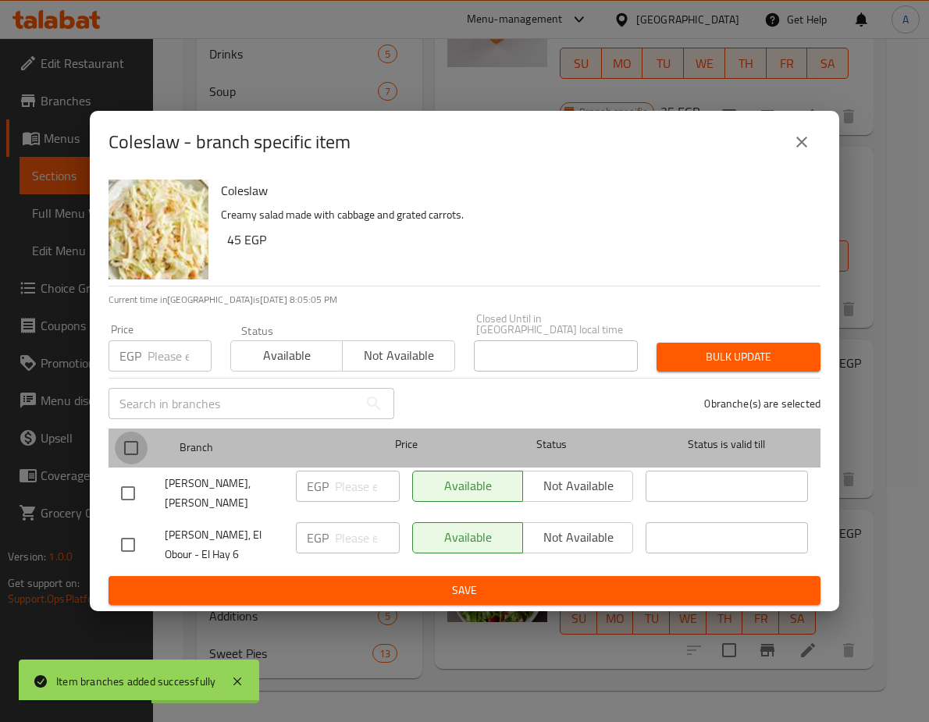
click at [135, 432] on input "checkbox" at bounding box center [131, 448] width 33 height 33
checkbox input "true"
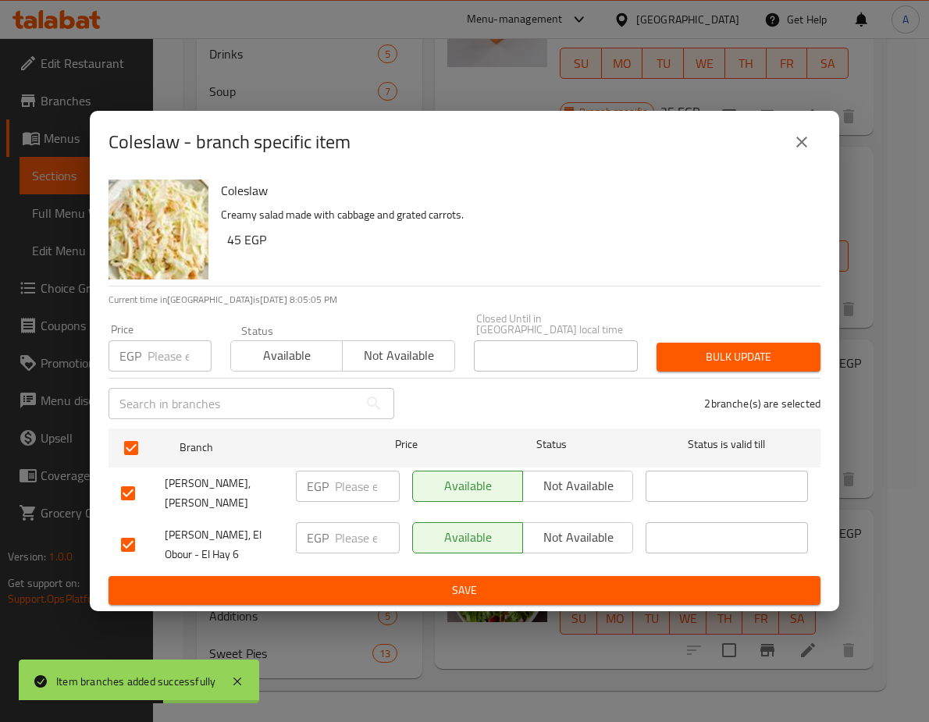
click at [140, 347] on p "EGP" at bounding box center [130, 356] width 22 height 19
click at [163, 340] on input "number" at bounding box center [180, 355] width 64 height 31
paste input "51.3"
type input "51.3"
click at [725, 347] on span "Bulk update" at bounding box center [738, 357] width 139 height 20
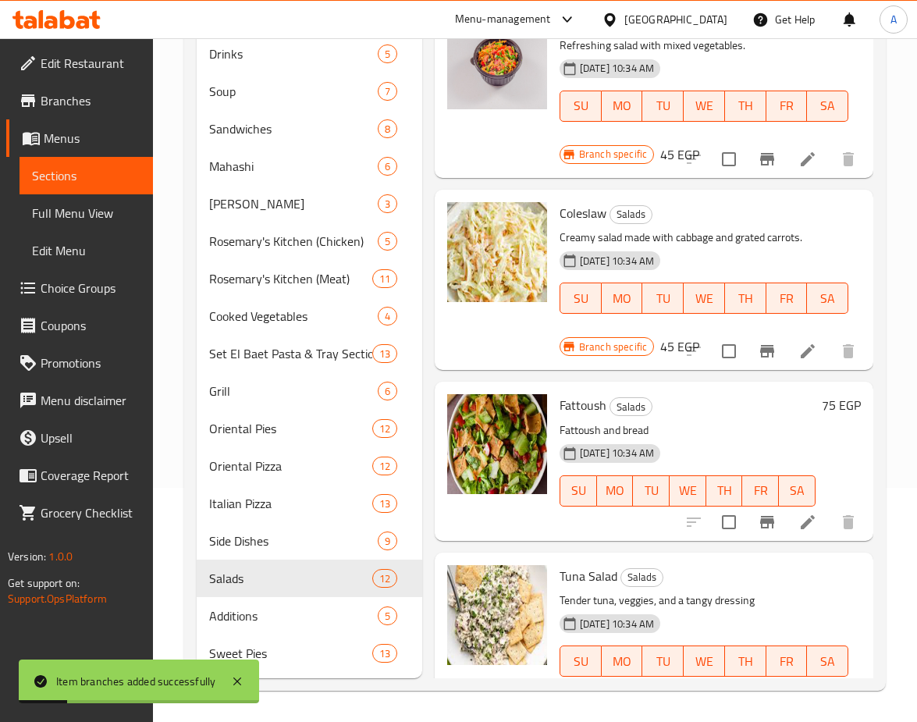
scroll to position [1390, 0]
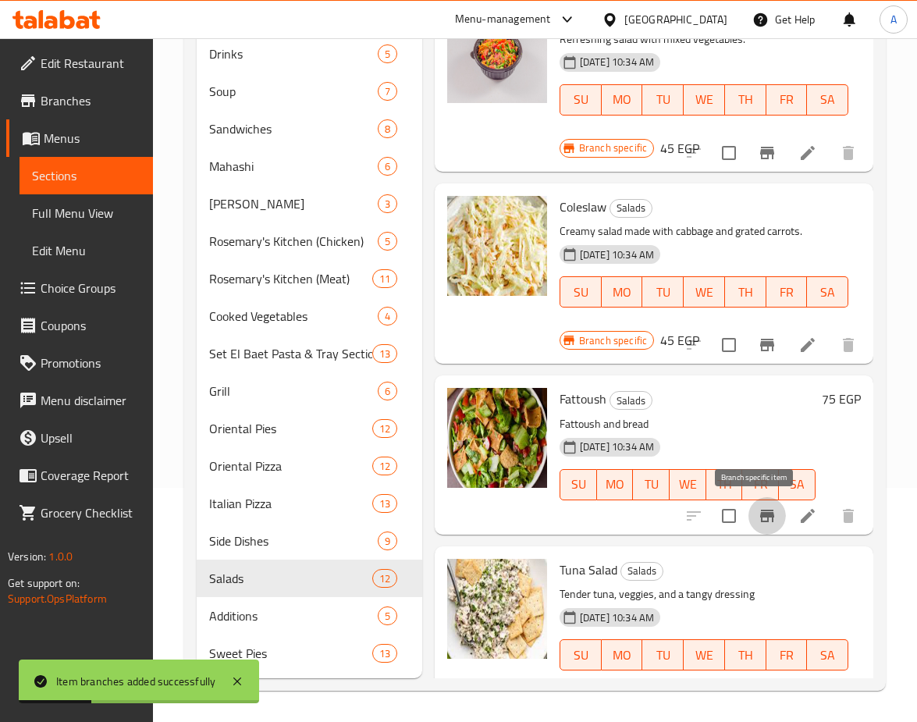
click at [767, 513] on button "Branch-specific-item" at bounding box center [767, 515] width 37 height 37
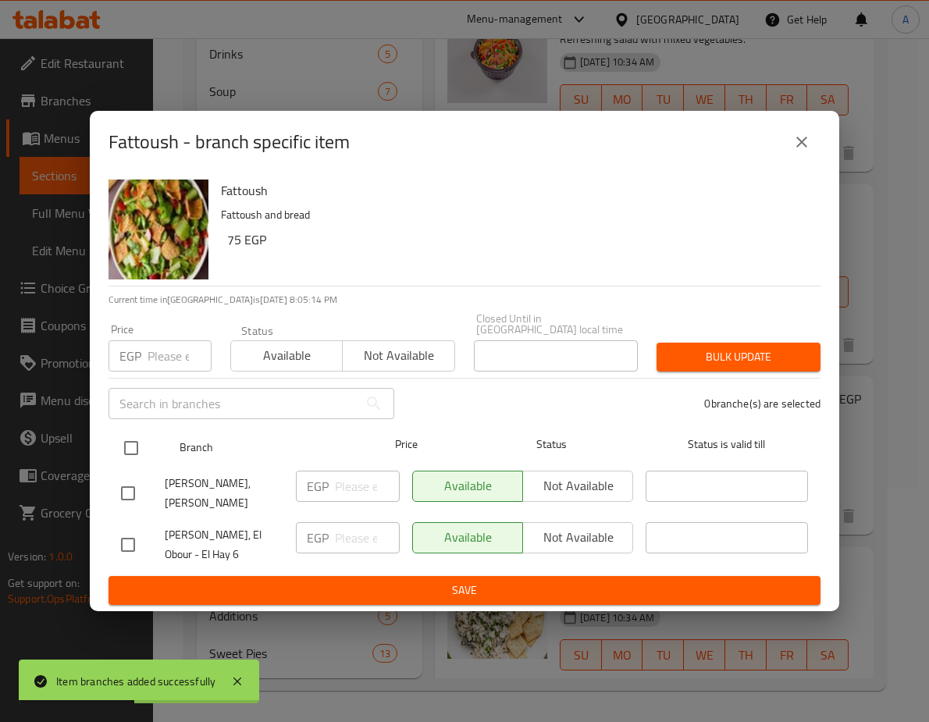
click at [121, 432] on input "checkbox" at bounding box center [131, 448] width 33 height 33
checkbox input "true"
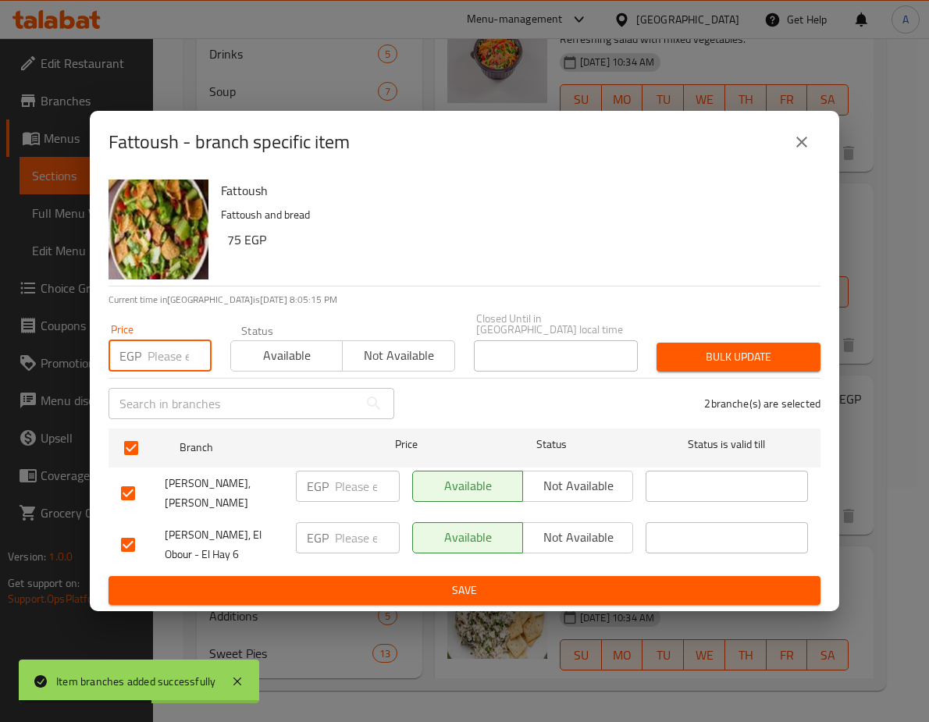
click at [163, 348] on input "number" at bounding box center [180, 355] width 64 height 31
paste input "85.5"
type input "85.5"
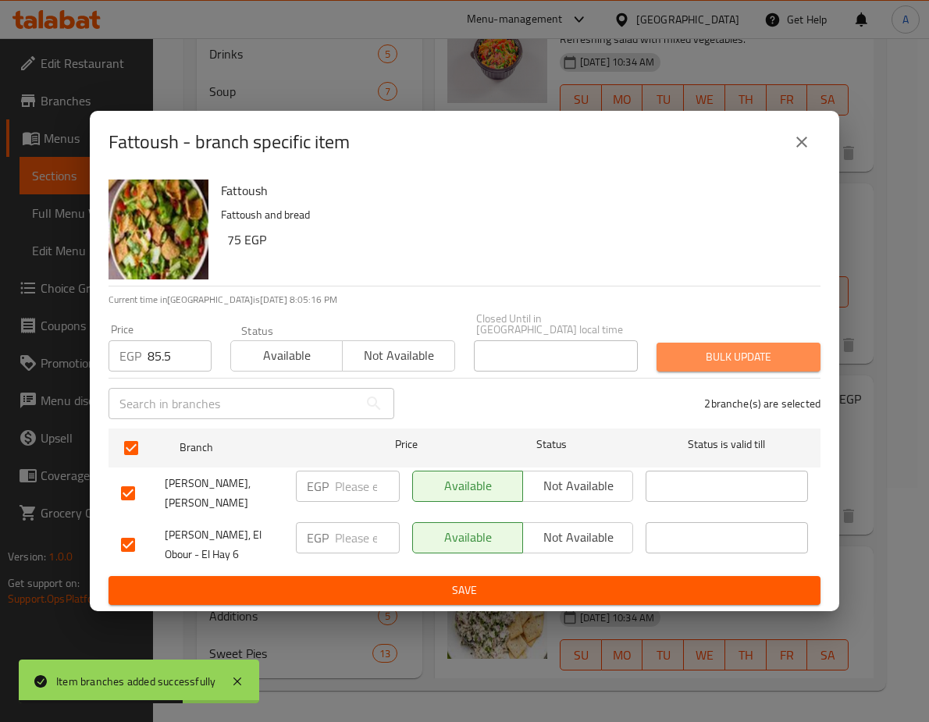
click at [726, 343] on button "Bulk update" at bounding box center [738, 357] width 164 height 29
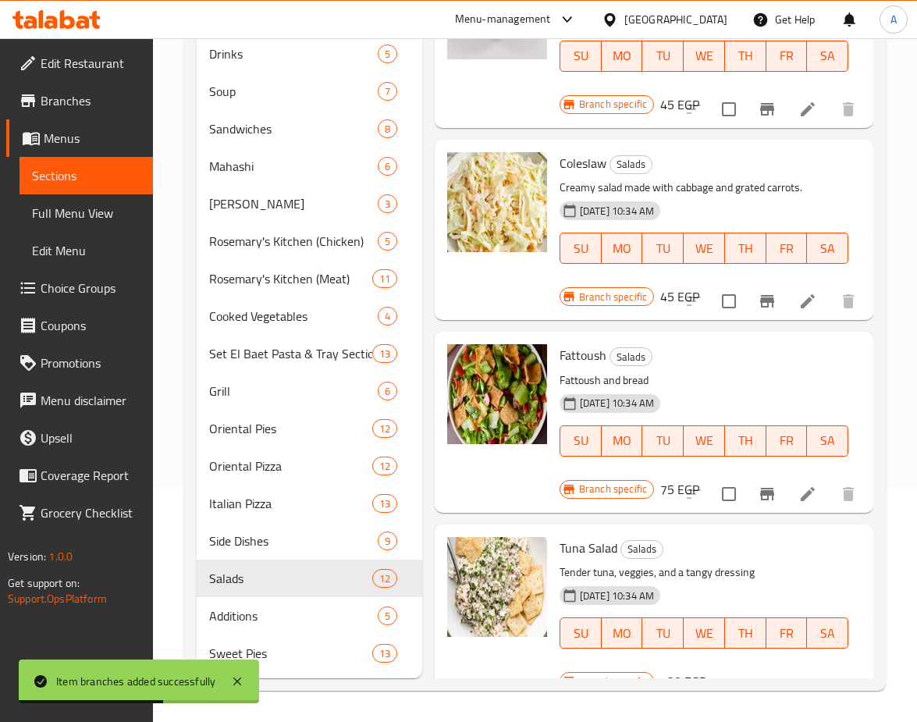
scroll to position [1468, 0]
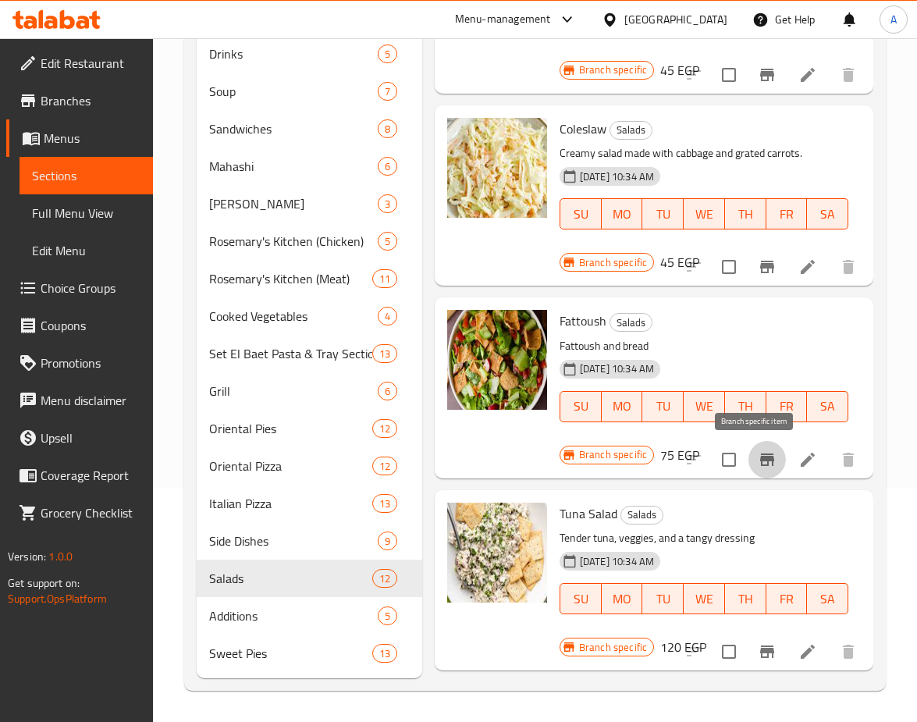
click at [758, 464] on icon "Branch-specific-item" at bounding box center [767, 459] width 19 height 19
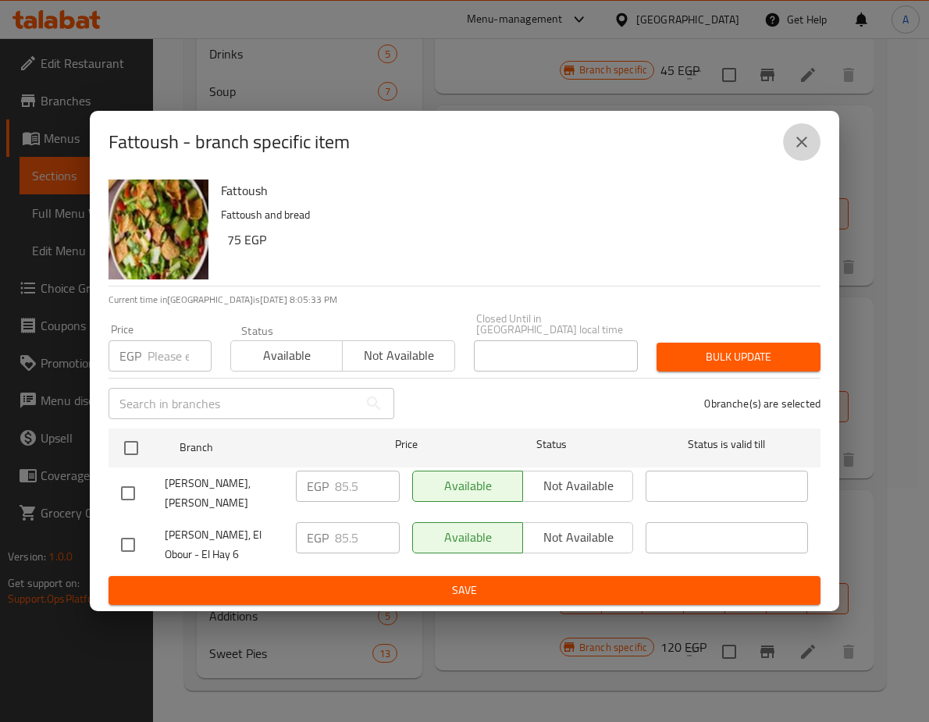
click at [814, 141] on button "close" at bounding box center [801, 141] width 37 height 37
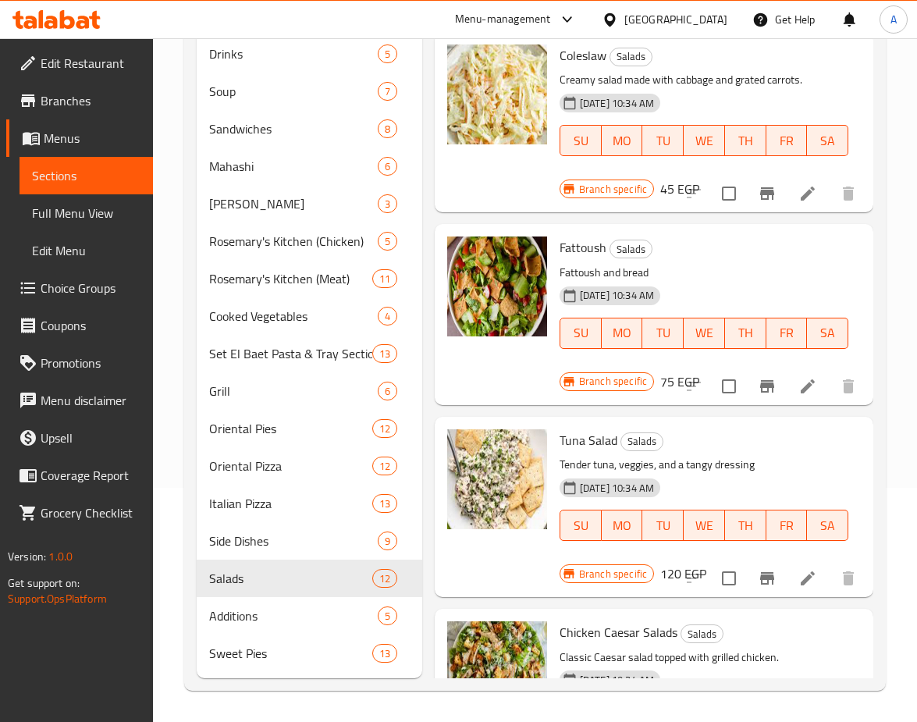
scroll to position [1624, 0]
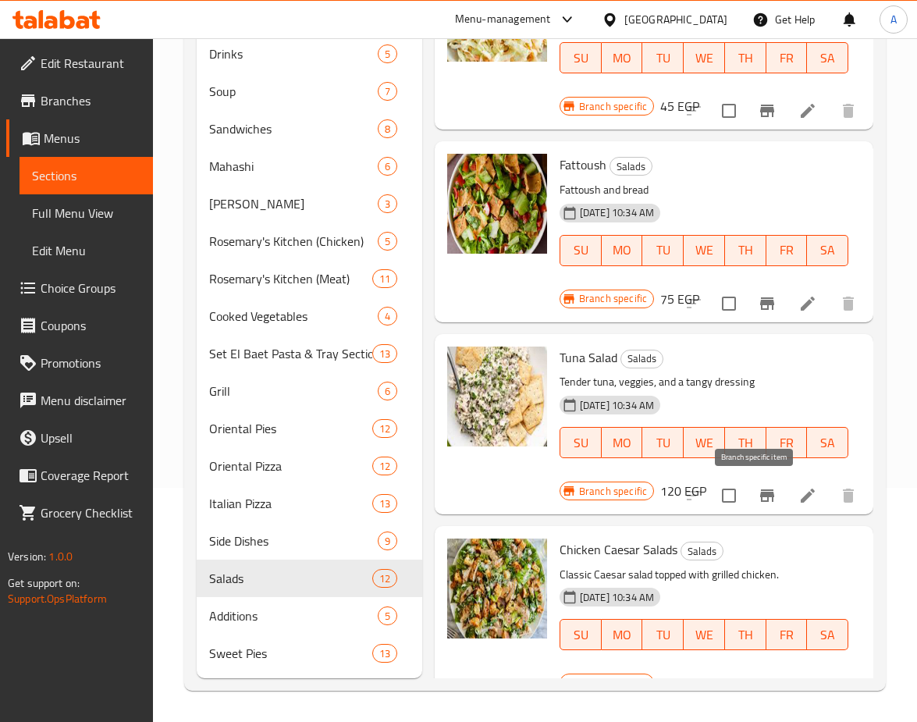
click at [758, 493] on icon "Branch-specific-item" at bounding box center [767, 495] width 19 height 19
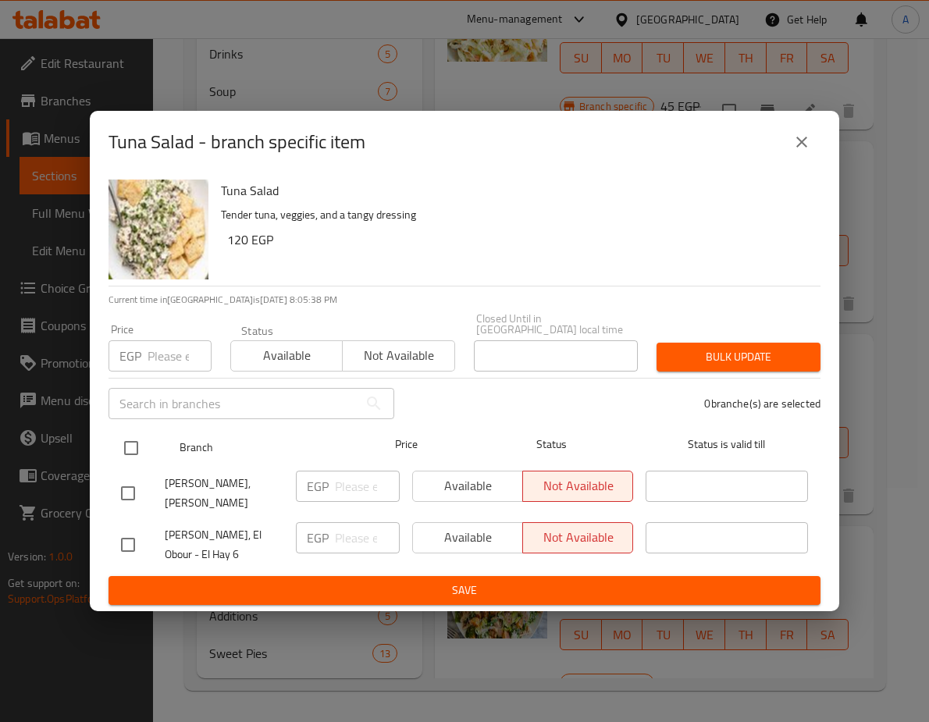
click at [130, 432] on input "checkbox" at bounding box center [131, 448] width 33 height 33
checkbox input "true"
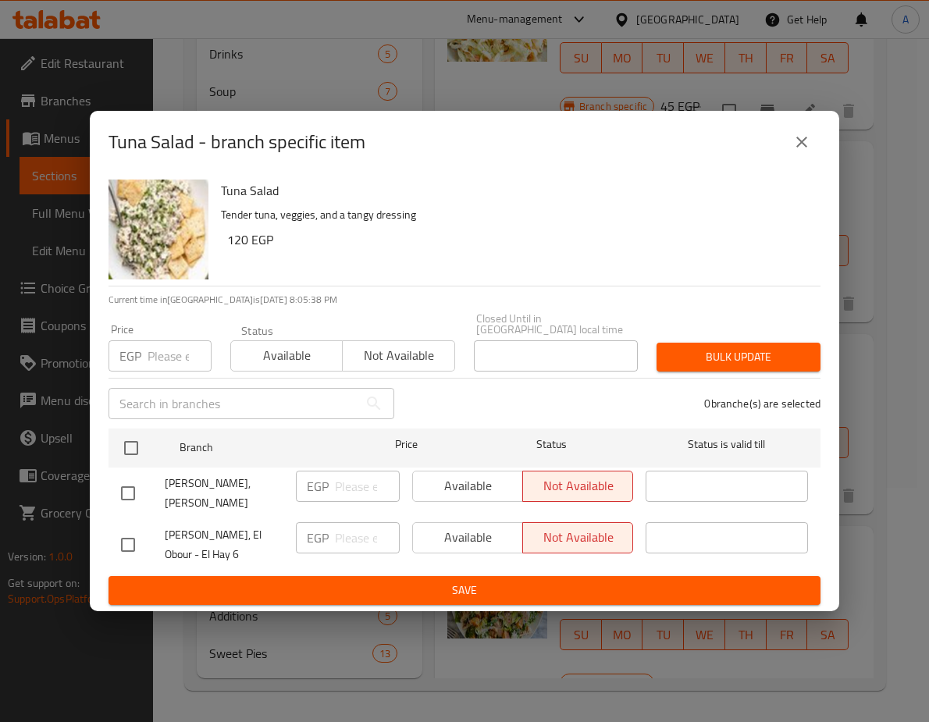
checkbox input "true"
click at [160, 346] on input "number" at bounding box center [180, 355] width 64 height 31
paste input "136.8"
type input "136.8"
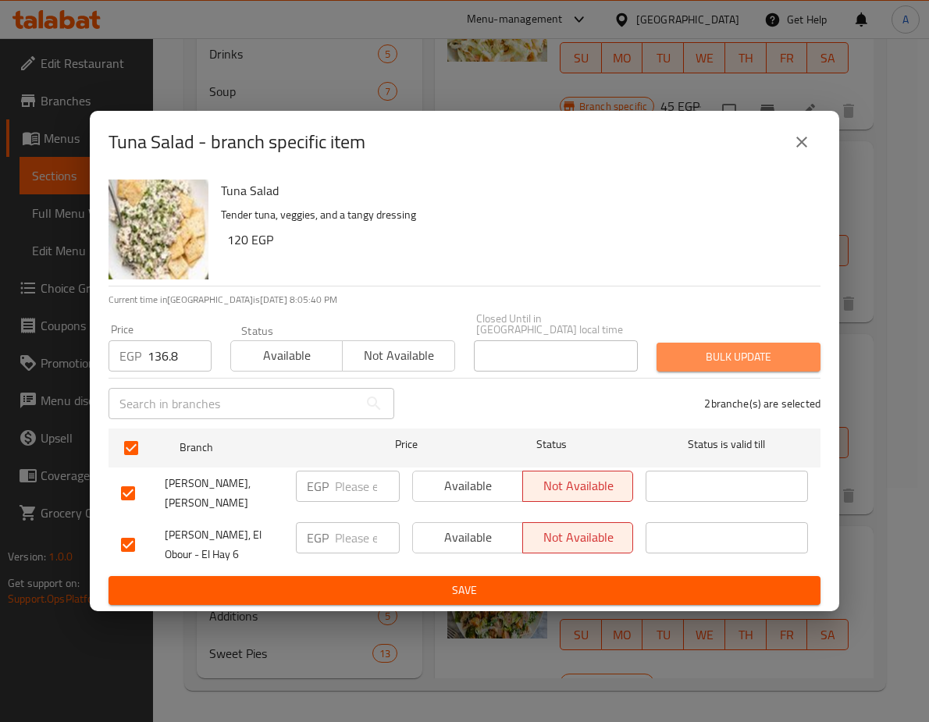
click at [768, 347] on span "Bulk update" at bounding box center [738, 357] width 139 height 20
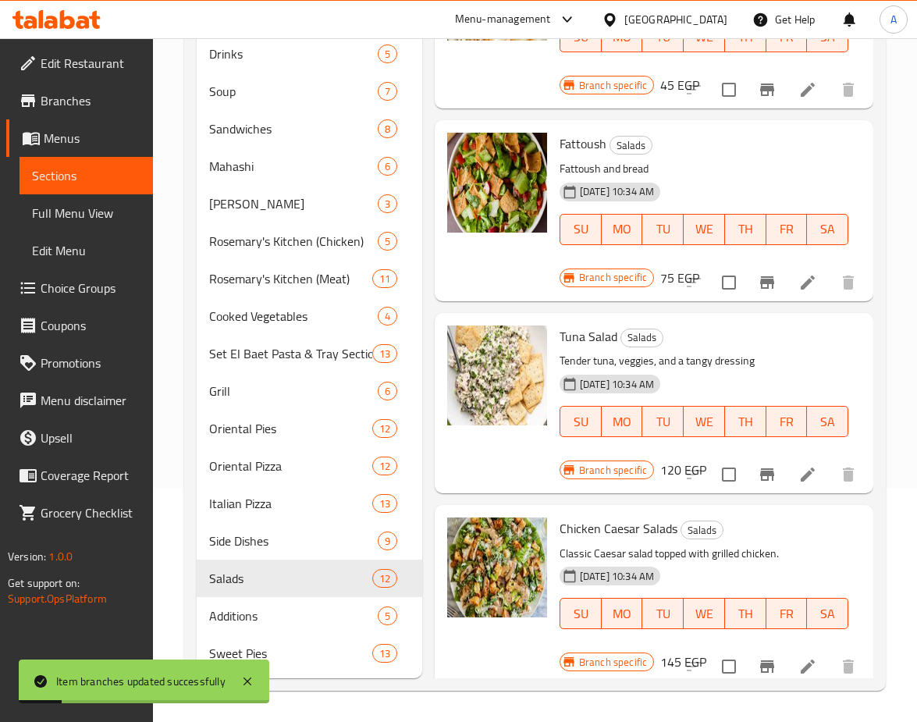
scroll to position [1664, 0]
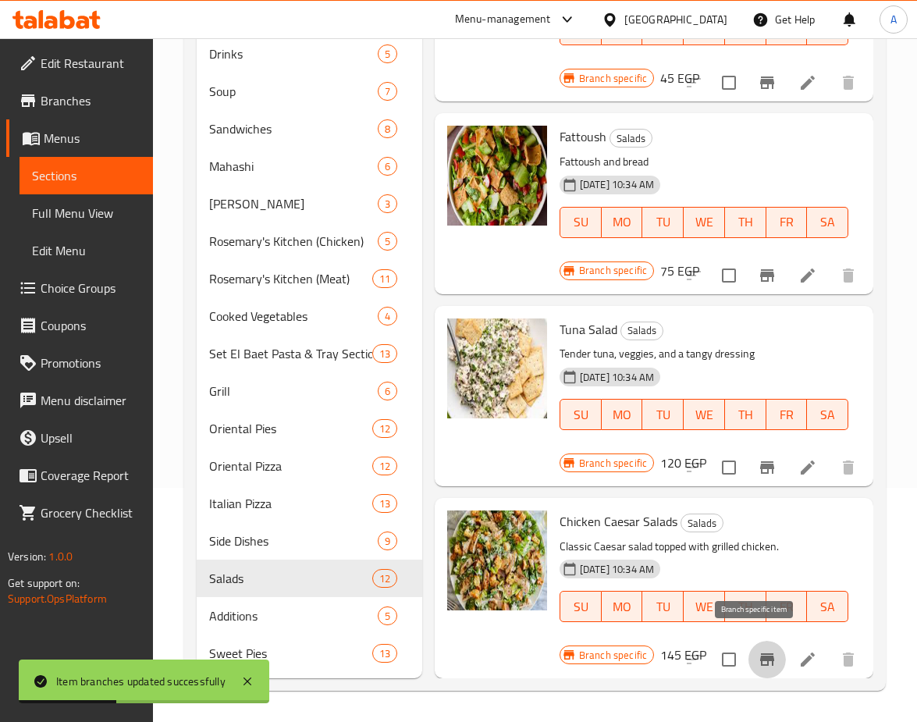
click at [764, 660] on button "Branch-specific-item" at bounding box center [767, 659] width 37 height 37
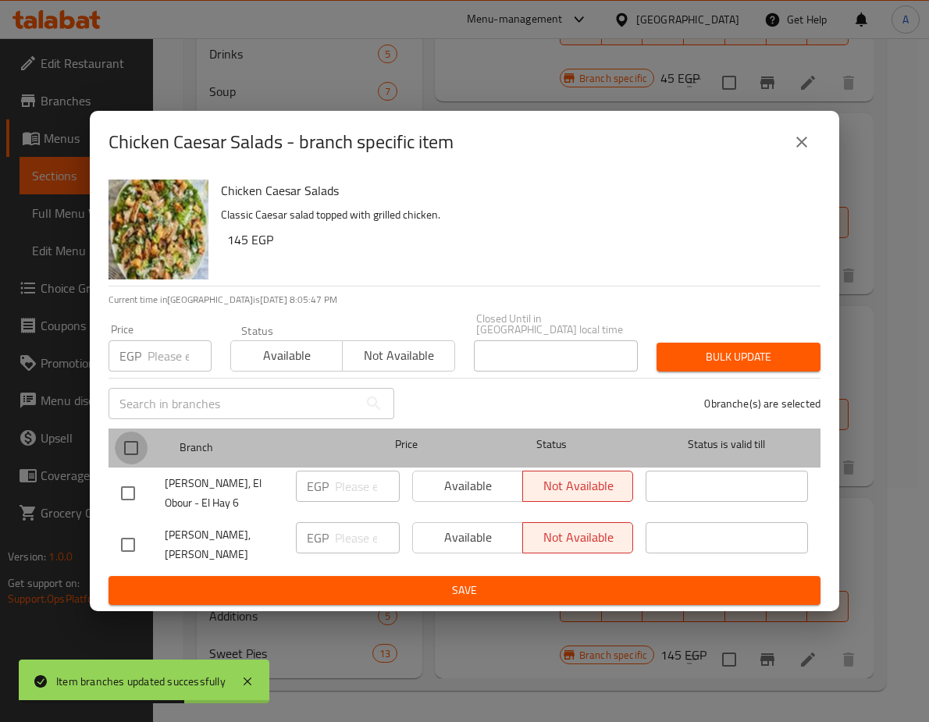
click at [133, 432] on input "checkbox" at bounding box center [131, 448] width 33 height 33
checkbox input "true"
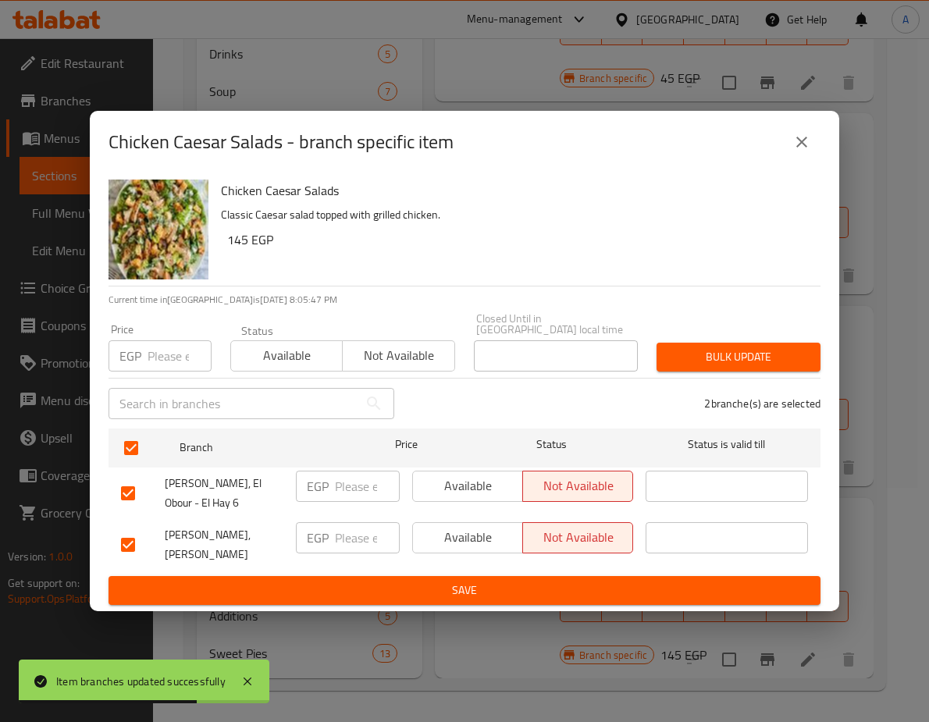
click at [163, 340] on input "number" at bounding box center [180, 355] width 64 height 31
paste input "165.3"
type input "165.3"
click at [700, 347] on span "Bulk update" at bounding box center [738, 357] width 139 height 20
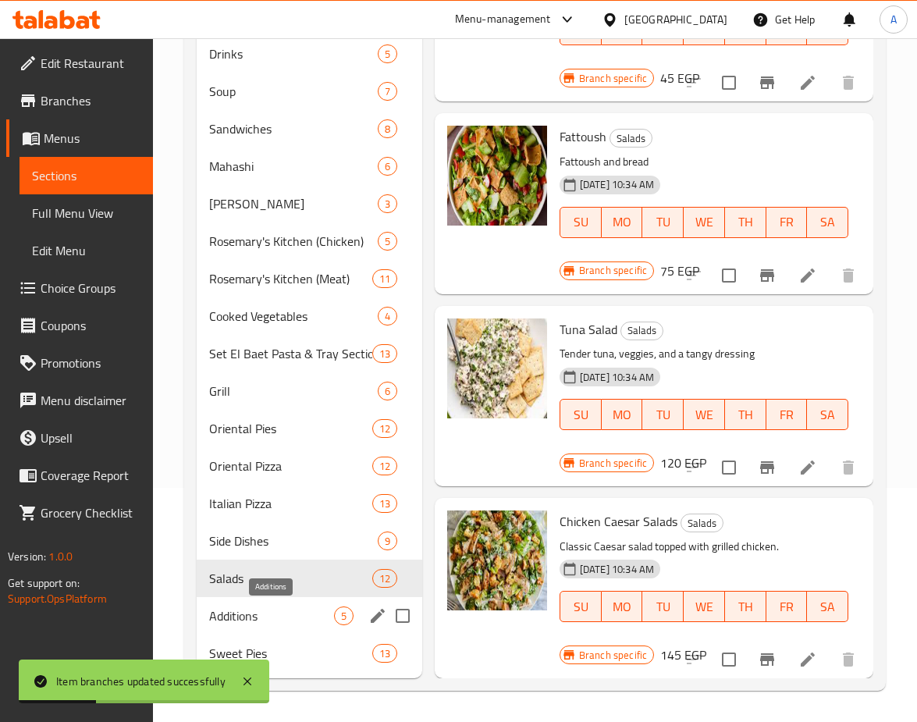
click at [234, 619] on span "Additions" at bounding box center [271, 616] width 125 height 19
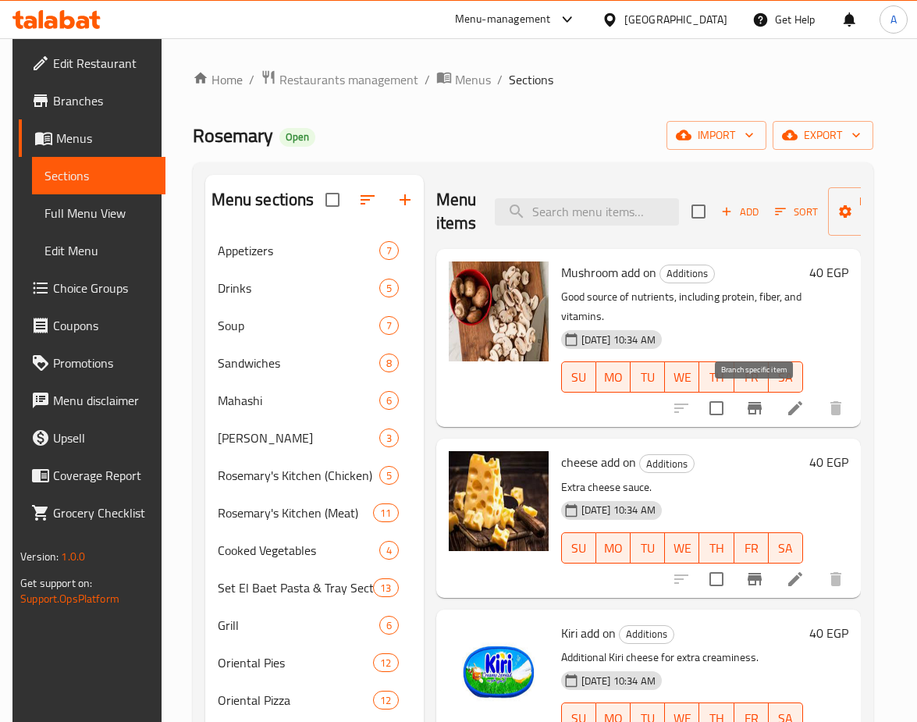
click at [743, 414] on button "Branch-specific-item" at bounding box center [754, 408] width 37 height 37
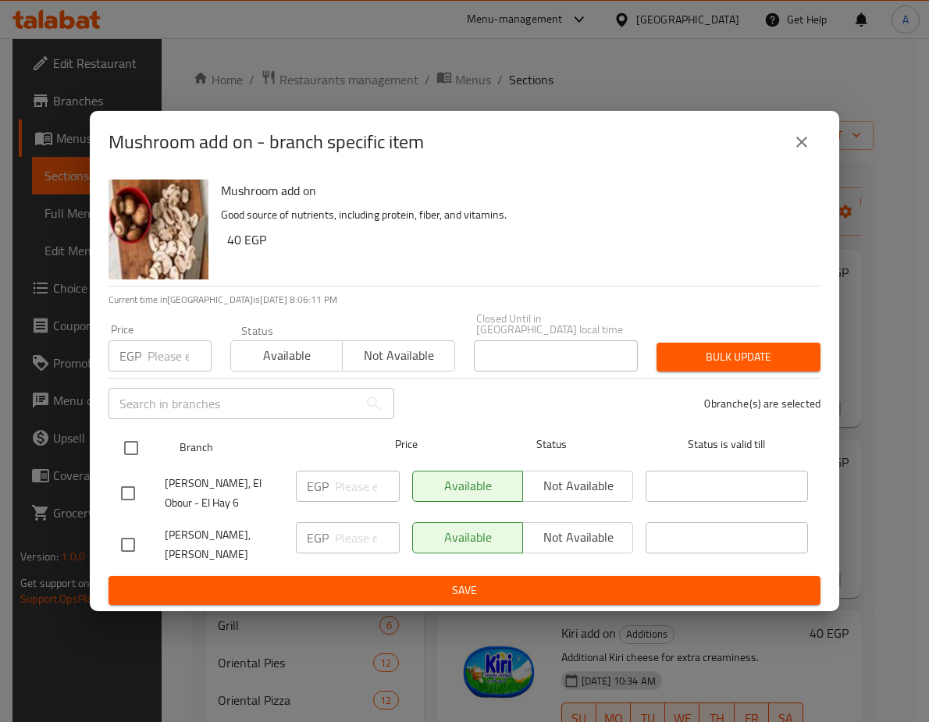
click at [137, 445] on input "checkbox" at bounding box center [131, 448] width 33 height 33
checkbox input "true"
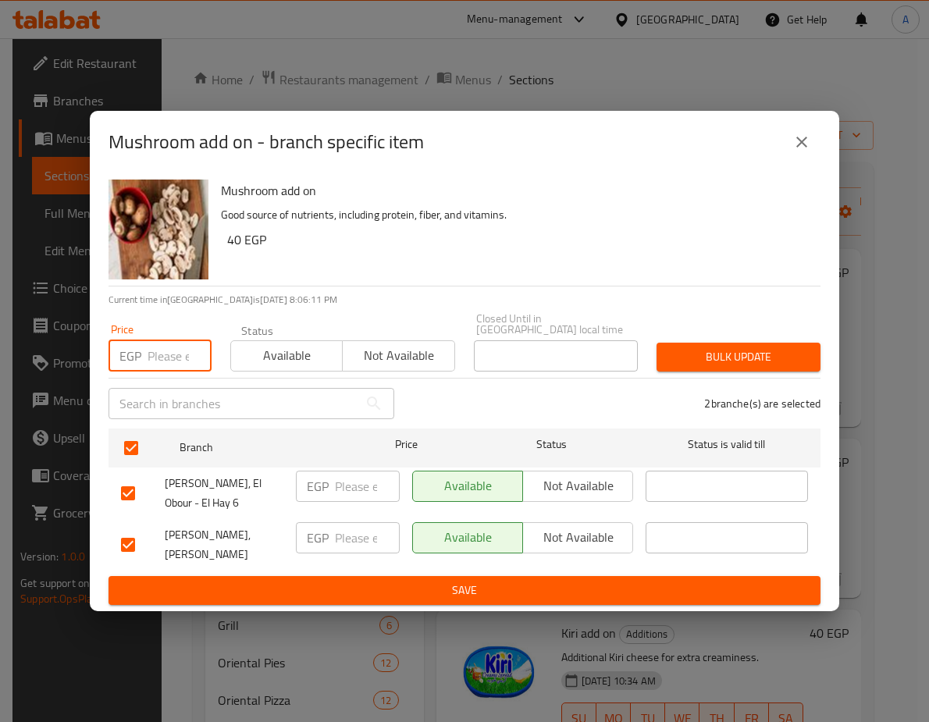
click at [161, 350] on input "number" at bounding box center [180, 355] width 64 height 31
paste input "45.6"
type input "45.6"
click at [696, 353] on button "Bulk update" at bounding box center [738, 357] width 164 height 29
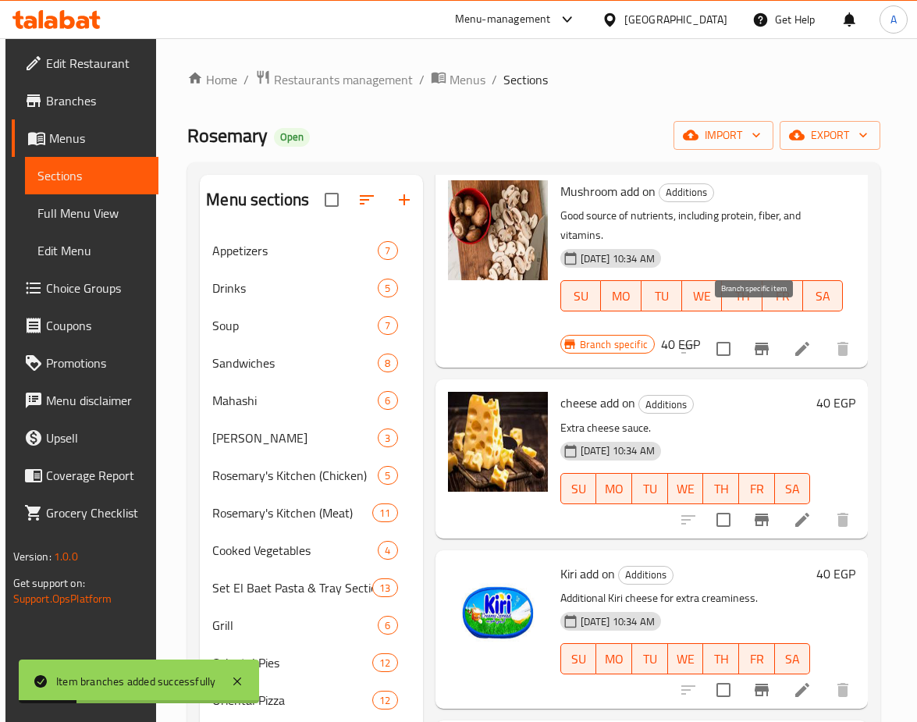
scroll to position [156, 0]
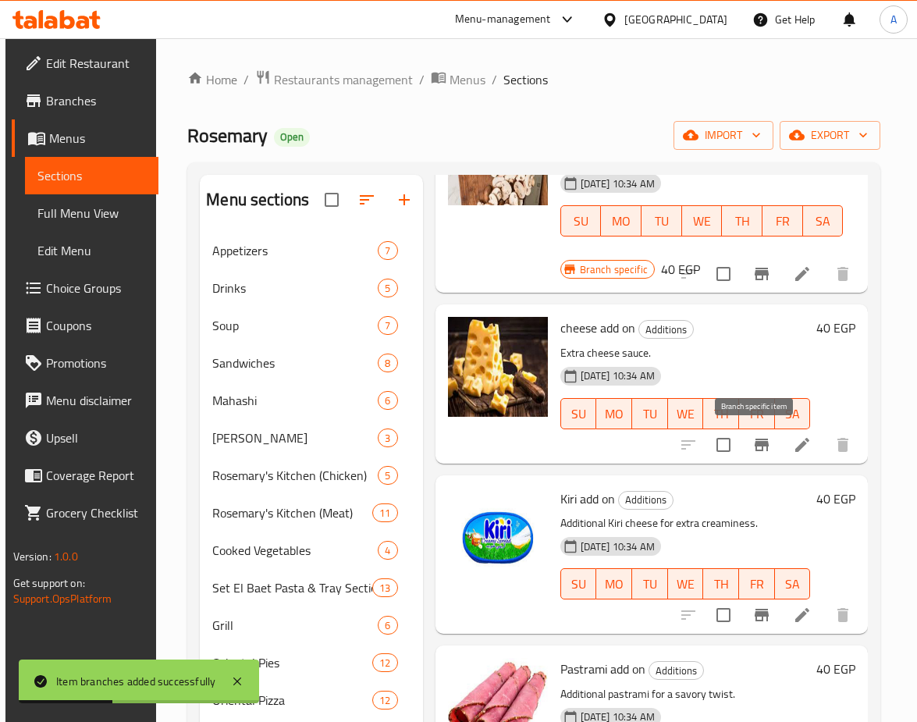
click at [753, 449] on icon "Branch-specific-item" at bounding box center [762, 445] width 19 height 19
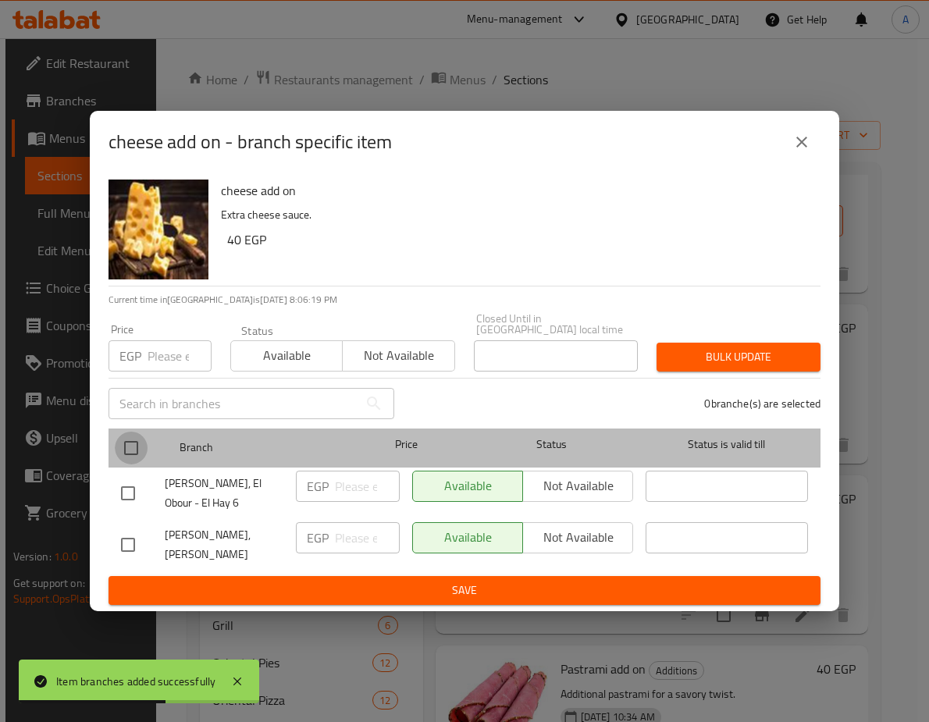
click at [130, 437] on input "checkbox" at bounding box center [131, 448] width 33 height 33
checkbox input "true"
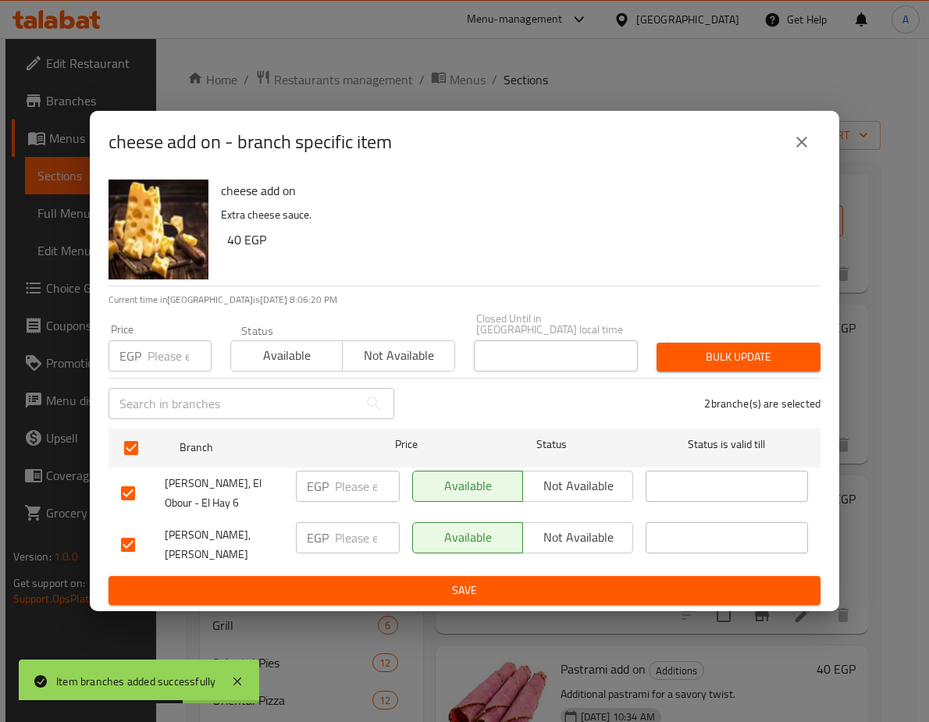
click at [162, 353] on input "number" at bounding box center [180, 355] width 64 height 31
paste input "45.6"
type input "45.6"
click at [795, 347] on span "Bulk update" at bounding box center [738, 357] width 139 height 20
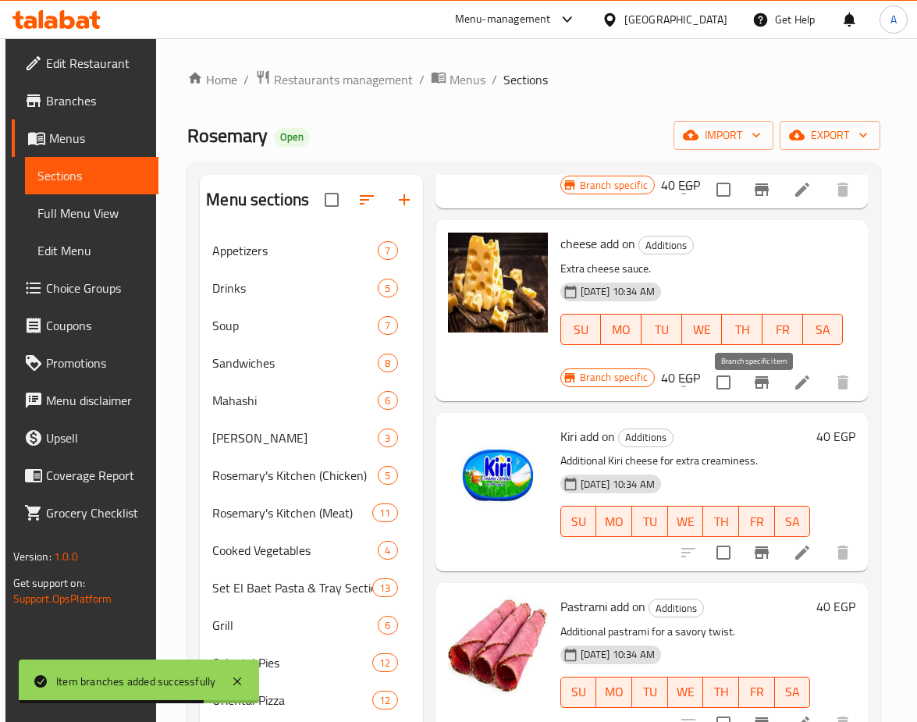
scroll to position [252, 0]
click at [751, 385] on button "Branch-specific-item" at bounding box center [761, 382] width 37 height 37
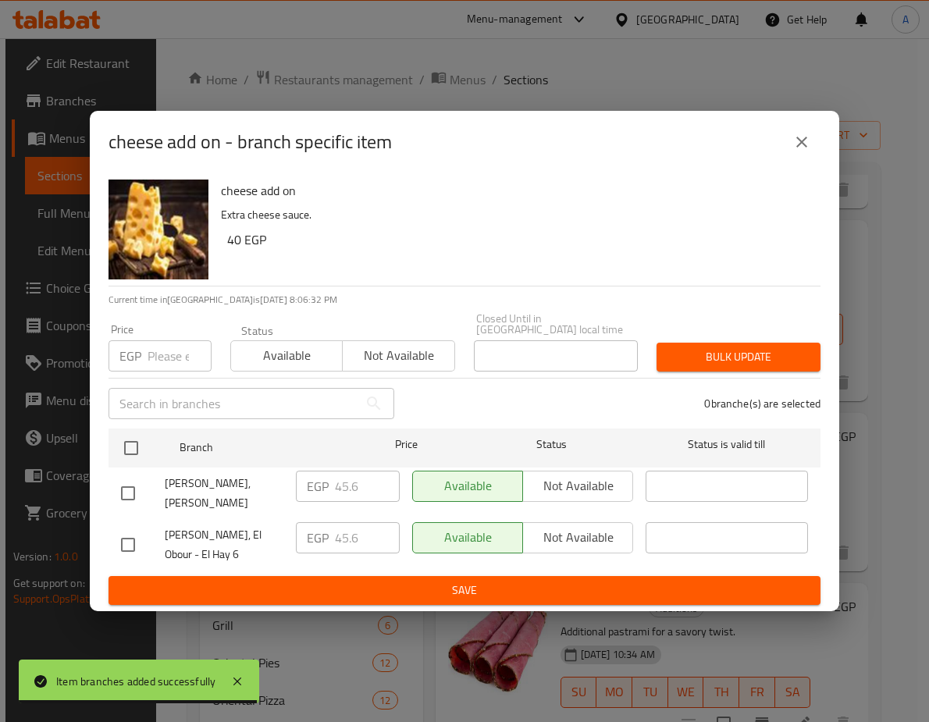
click at [783, 131] on div "cheese add on - branch specific item" at bounding box center [465, 141] width 712 height 37
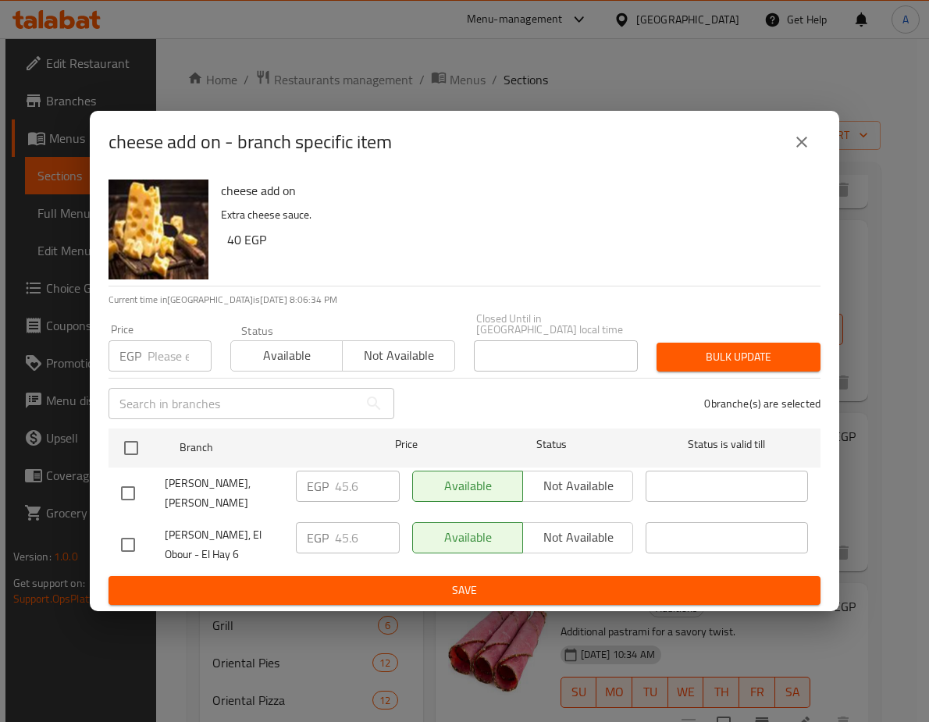
click at [799, 138] on icon "close" at bounding box center [801, 142] width 19 height 19
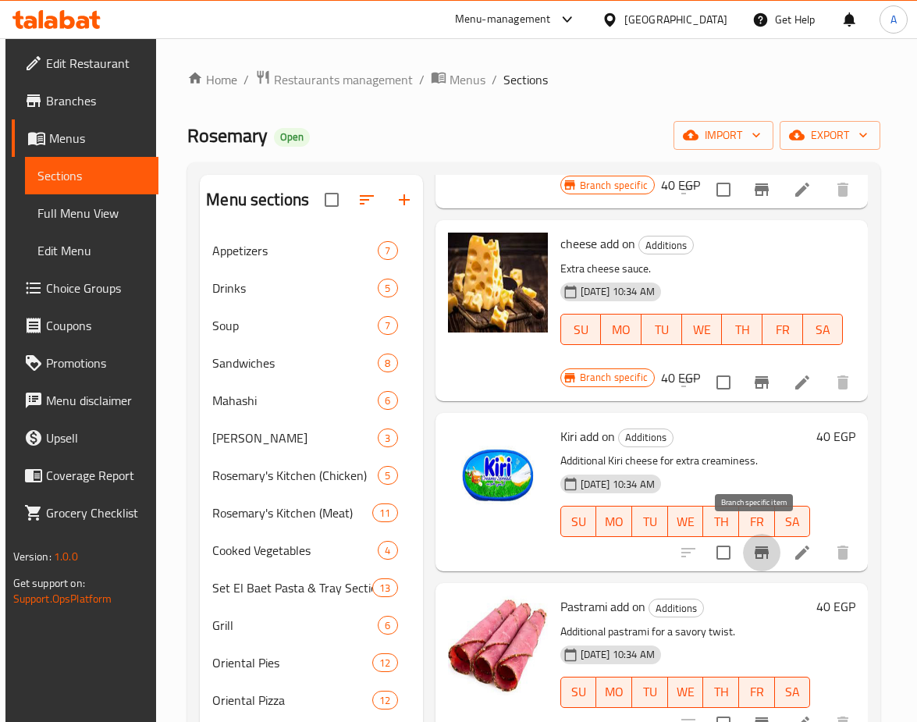
click at [756, 551] on button "Branch-specific-item" at bounding box center [761, 552] width 37 height 37
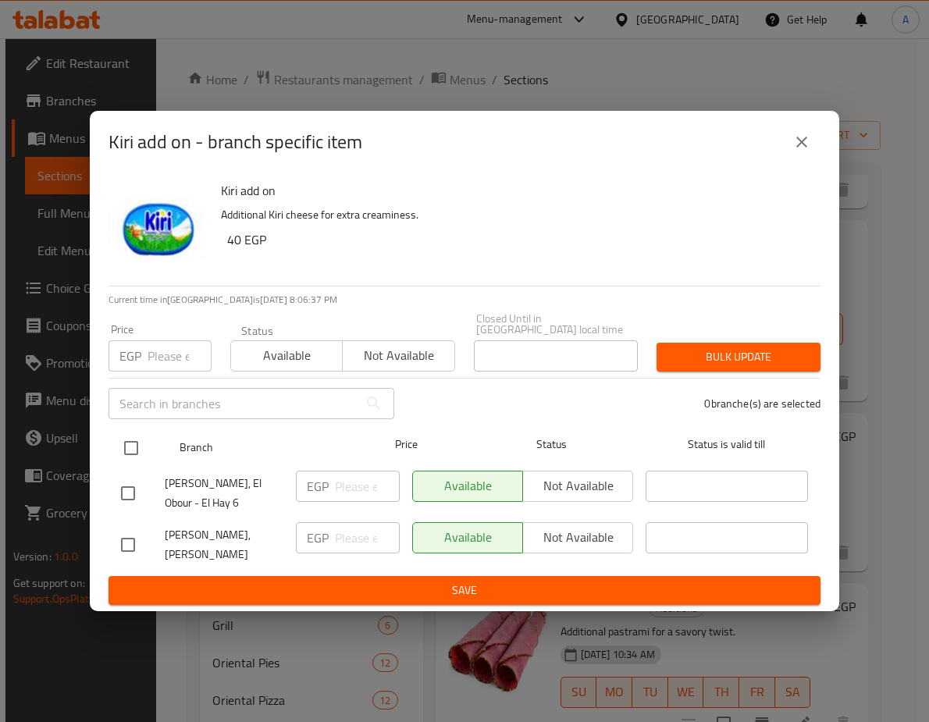
click at [124, 432] on input "checkbox" at bounding box center [131, 448] width 33 height 33
checkbox input "true"
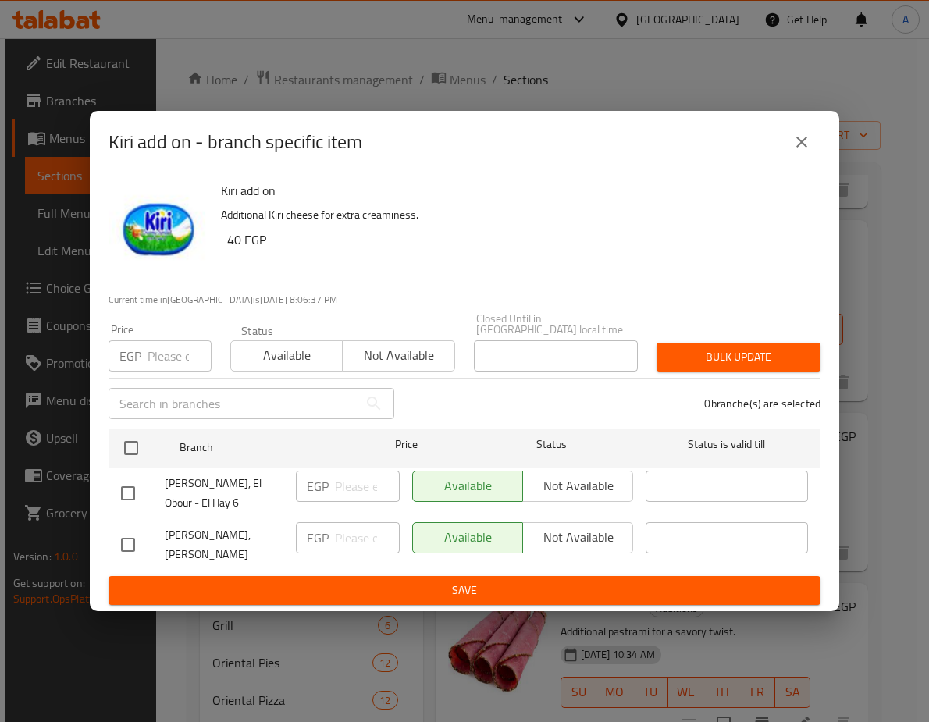
checkbox input "true"
click at [161, 340] on input "number" at bounding box center [180, 355] width 64 height 31
paste input "45.6"
type input "45.6"
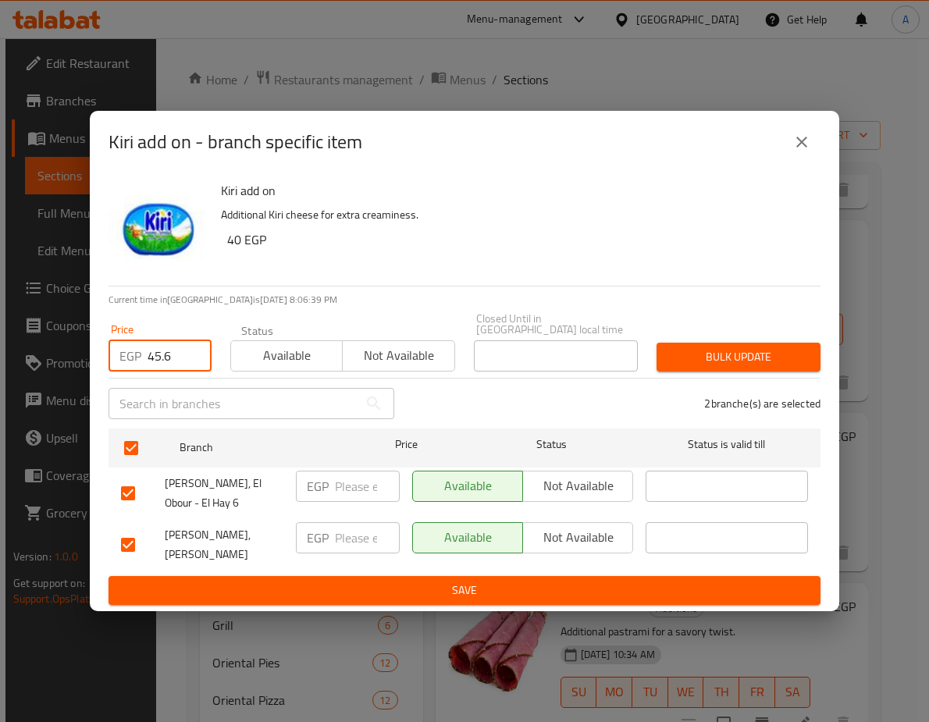
click at [694, 347] on span "Bulk update" at bounding box center [738, 357] width 139 height 20
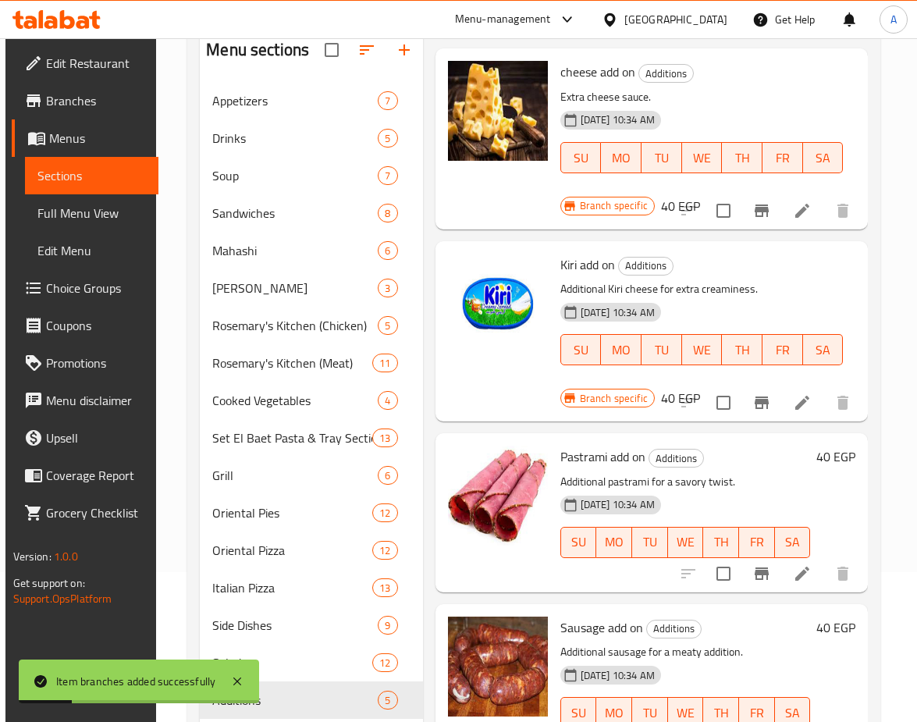
scroll to position [156, 0]
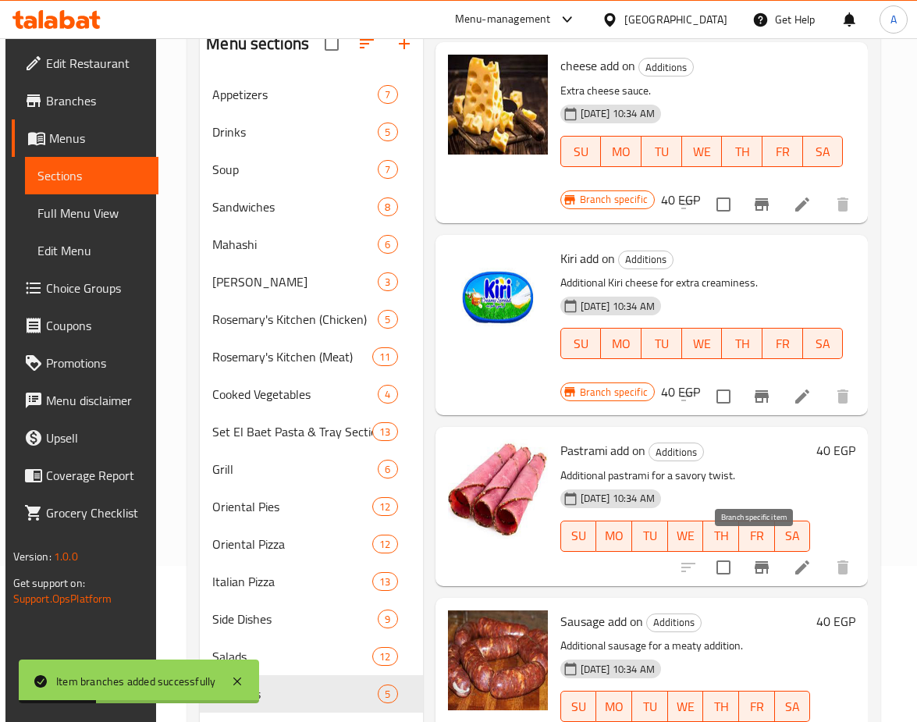
click at [753, 558] on icon "Branch-specific-item" at bounding box center [762, 567] width 19 height 19
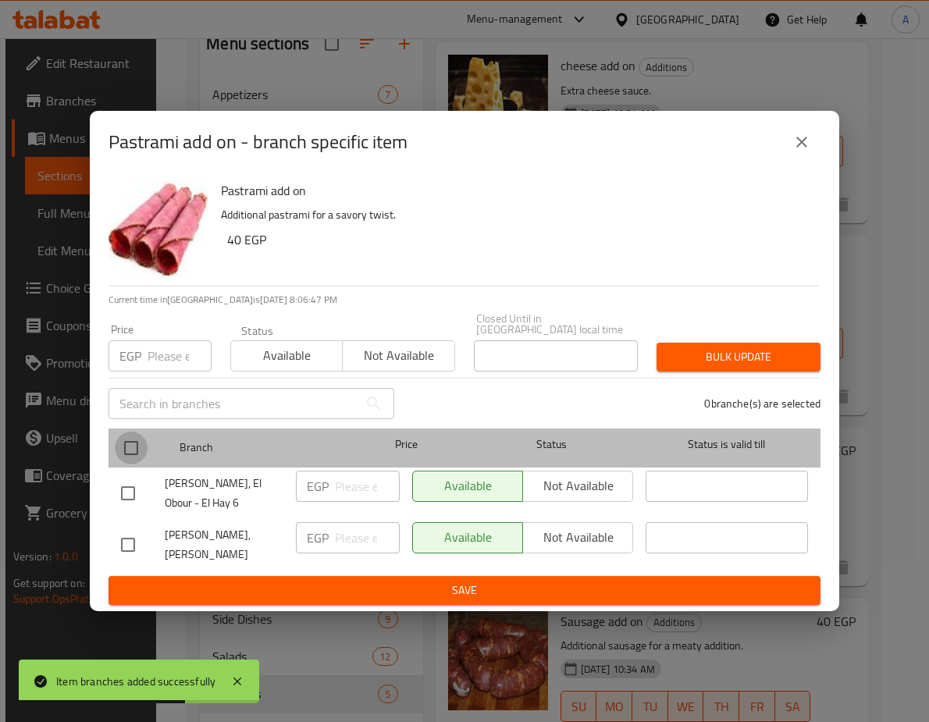
click at [121, 436] on input "checkbox" at bounding box center [131, 448] width 33 height 33
checkbox input "true"
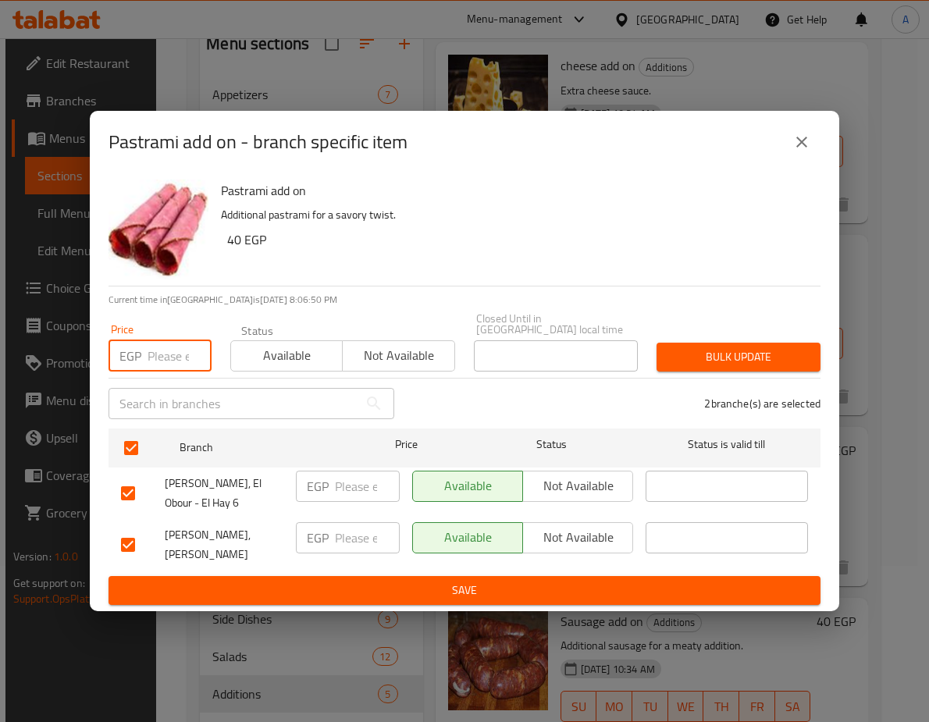
click at [153, 340] on input "number" at bounding box center [180, 355] width 64 height 31
paste input "45.6"
type input "45.6"
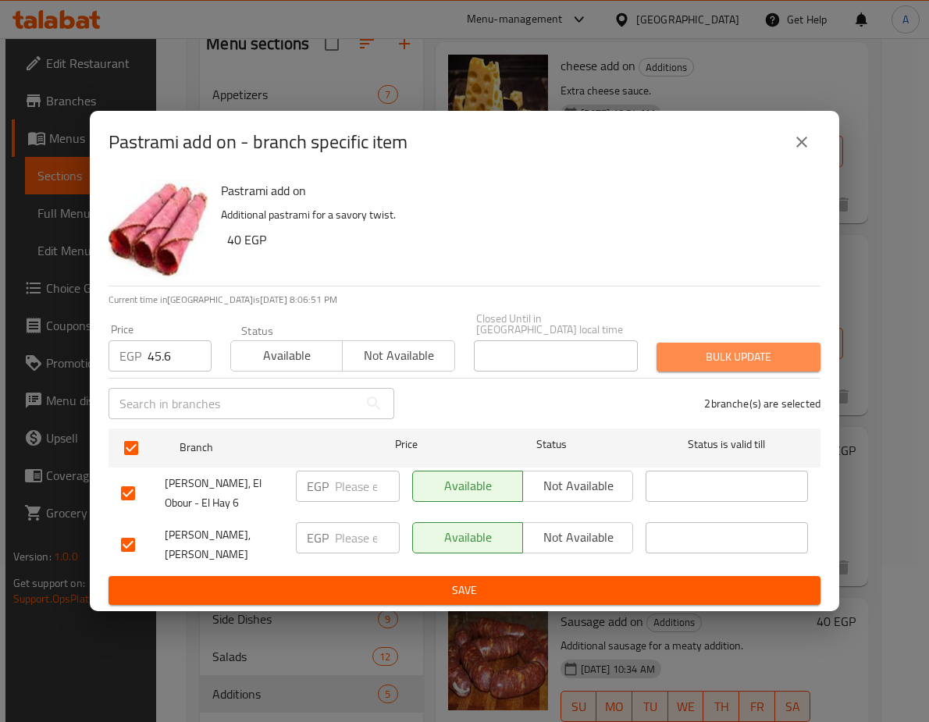
click at [674, 343] on button "Bulk update" at bounding box center [738, 357] width 164 height 29
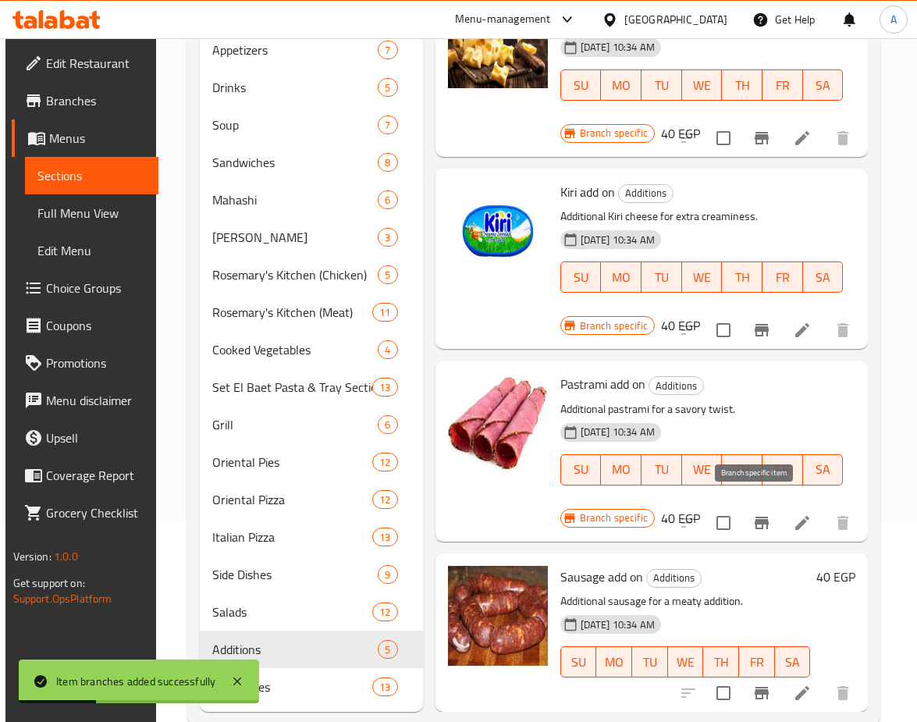
scroll to position [234, 0]
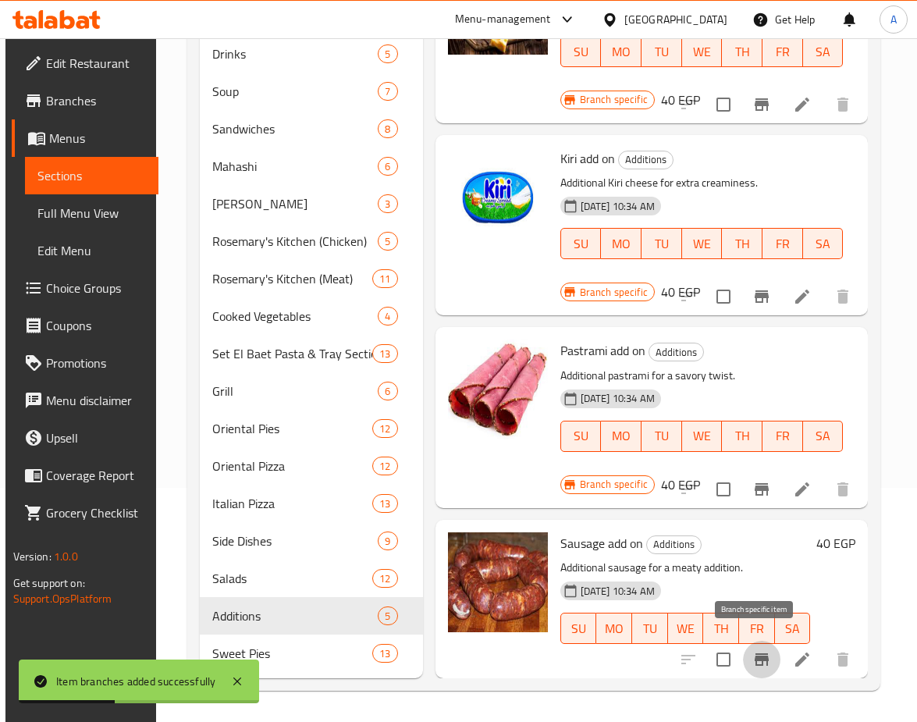
click at [753, 653] on icon "Branch-specific-item" at bounding box center [762, 659] width 19 height 19
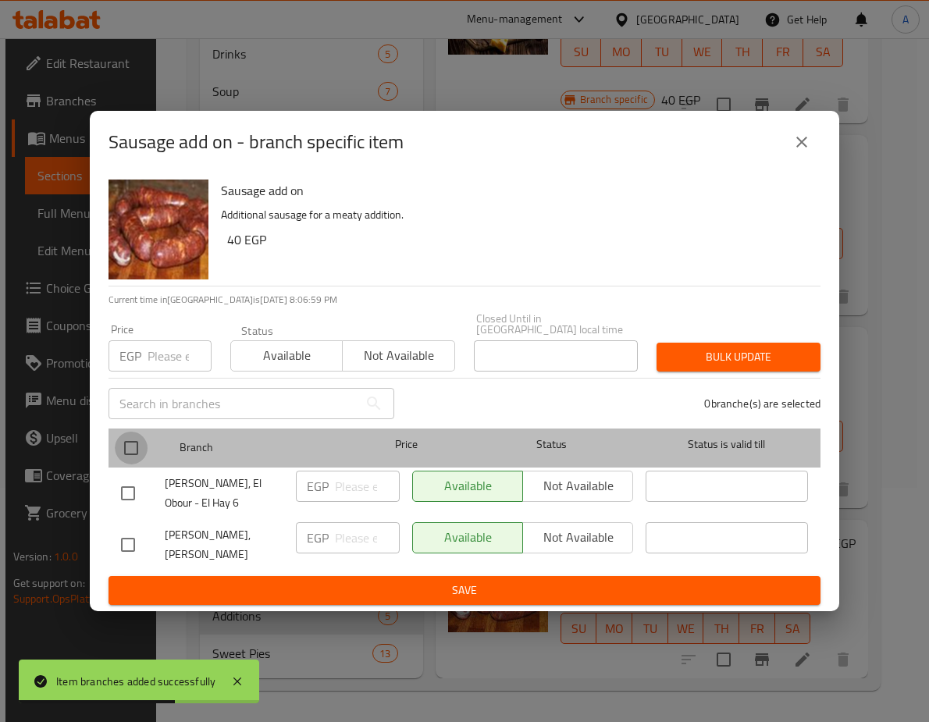
click at [132, 439] on input "checkbox" at bounding box center [131, 448] width 33 height 33
checkbox input "true"
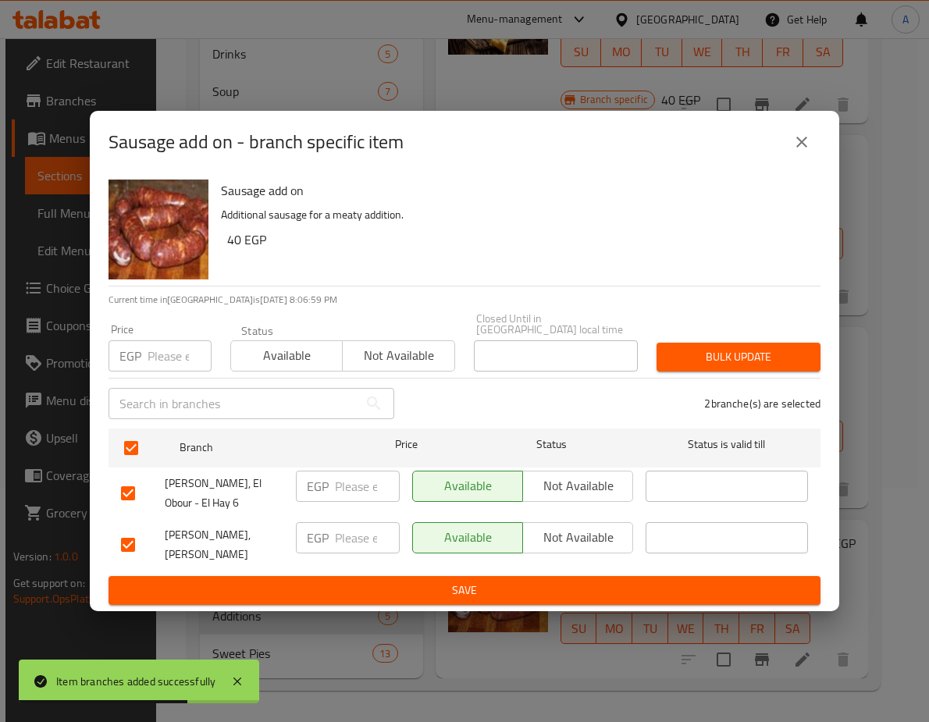
click at [158, 349] on input "number" at bounding box center [180, 355] width 64 height 31
paste input "45.6"
type input "45.6"
click at [760, 347] on span "Bulk update" at bounding box center [738, 357] width 139 height 20
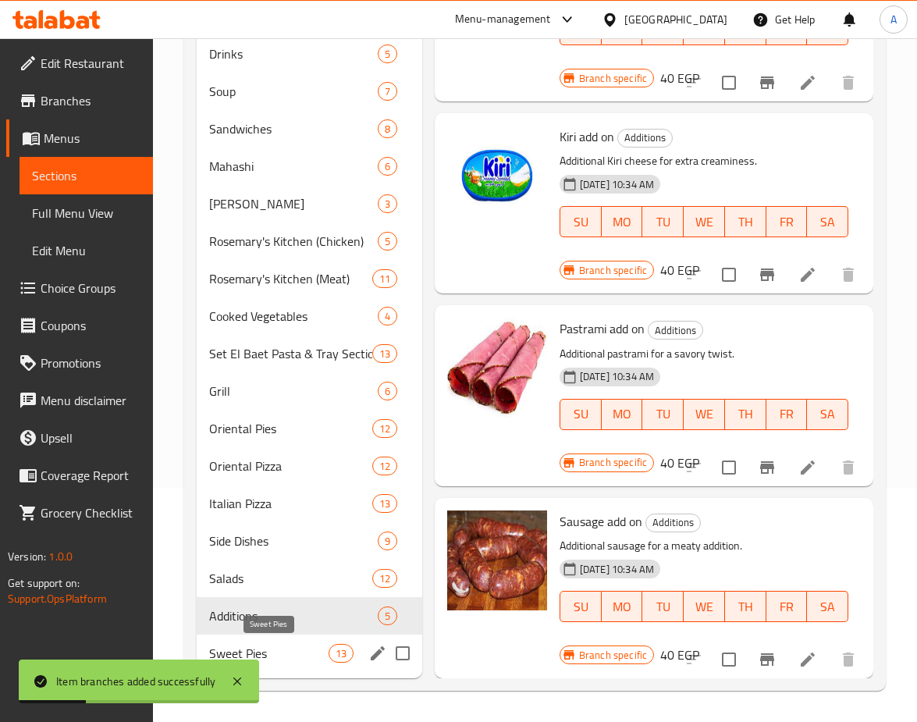
click at [286, 657] on span "Sweet Pies" at bounding box center [268, 653] width 119 height 19
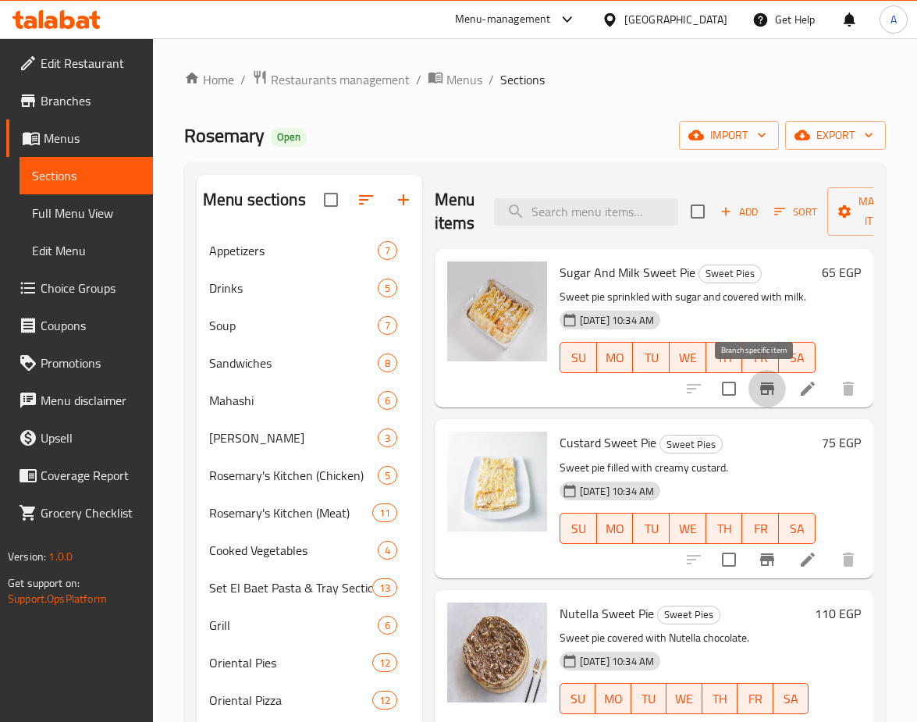
click at [758, 393] on icon "Branch-specific-item" at bounding box center [767, 388] width 19 height 19
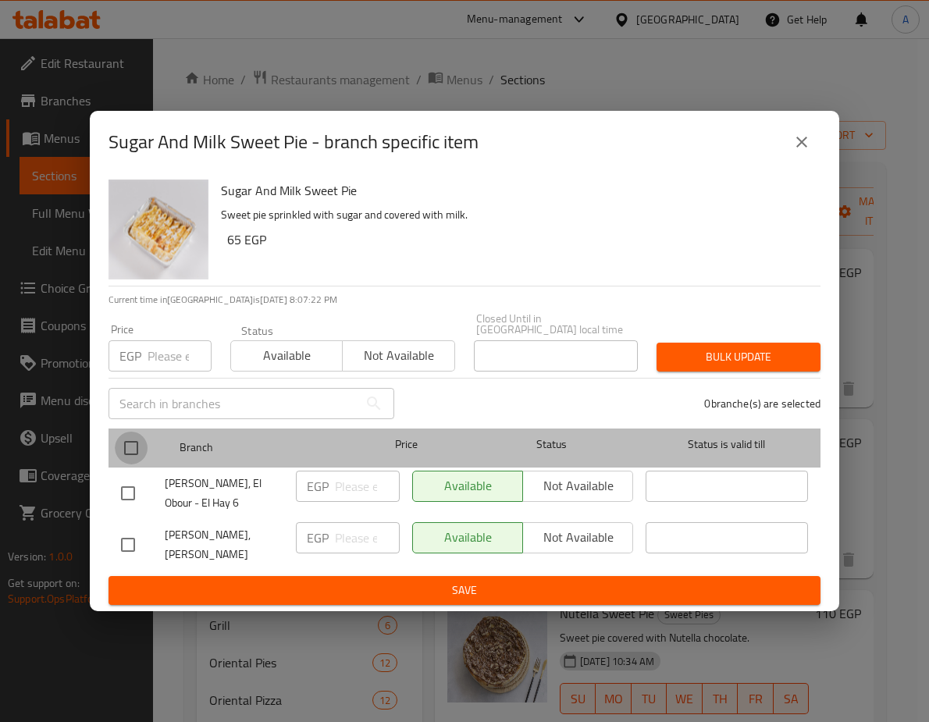
click at [141, 435] on input "checkbox" at bounding box center [131, 448] width 33 height 33
checkbox input "true"
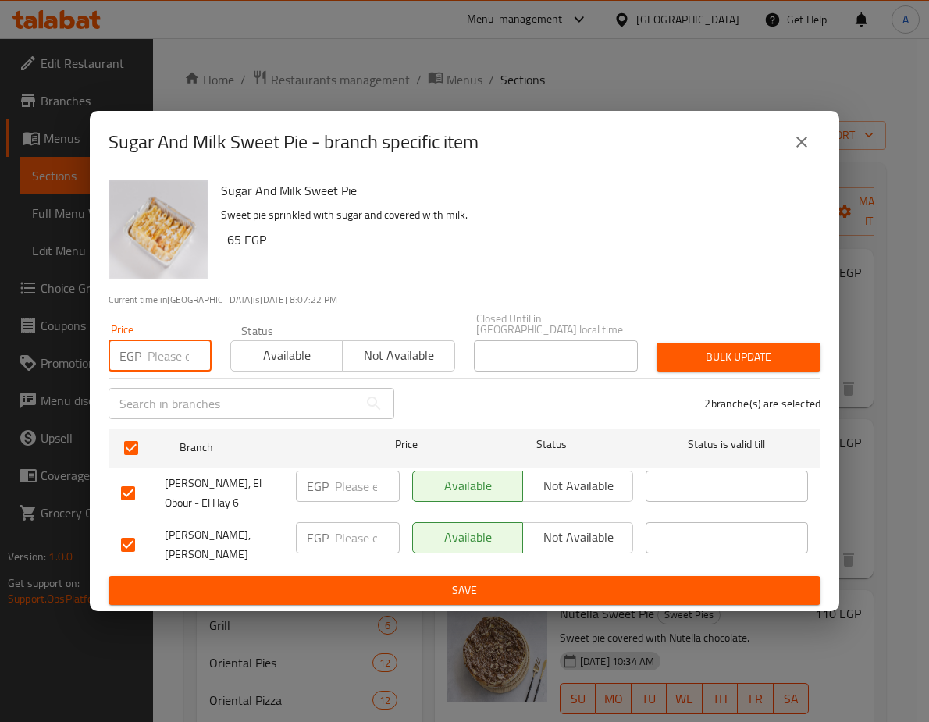
click at [148, 350] on input "number" at bounding box center [180, 355] width 64 height 31
paste input "74.1"
type input "74.1"
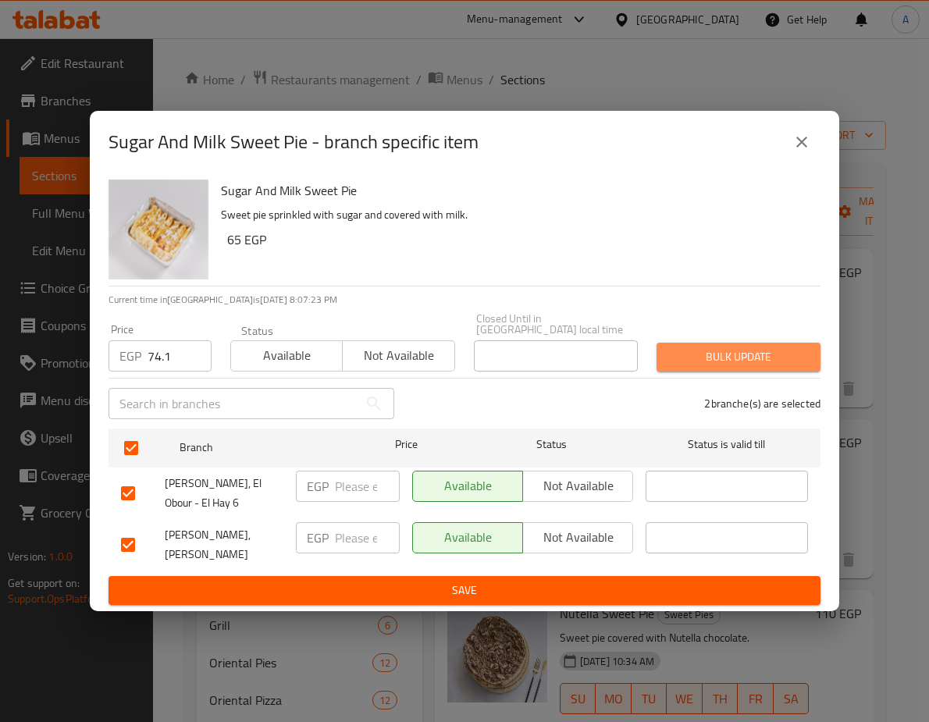
click at [724, 347] on span "Bulk update" at bounding box center [738, 357] width 139 height 20
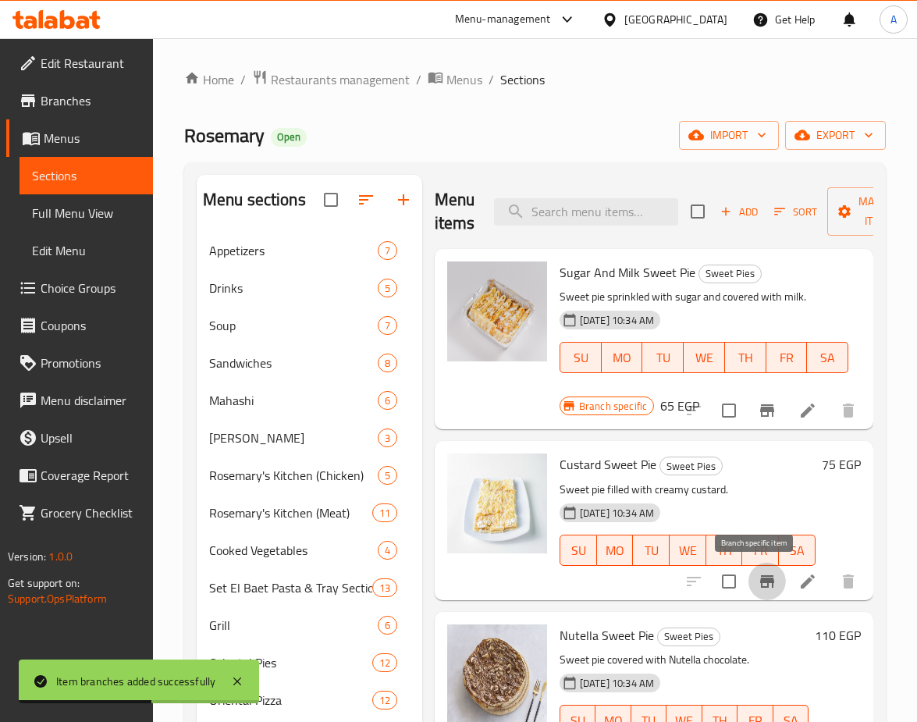
click at [760, 581] on icon "Branch-specific-item" at bounding box center [767, 581] width 14 height 12
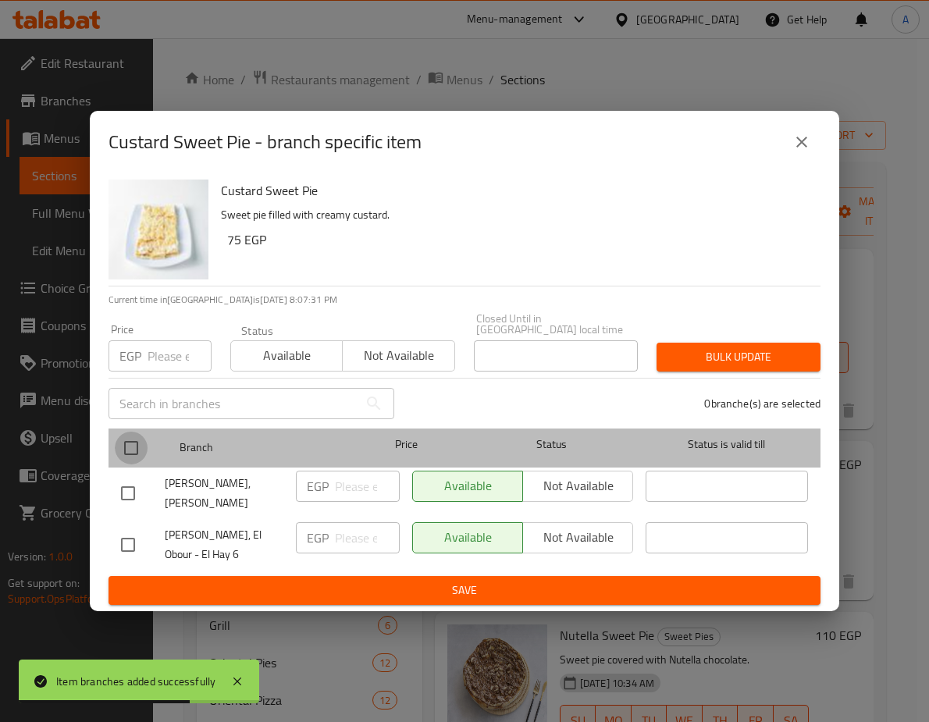
click at [126, 432] on input "checkbox" at bounding box center [131, 448] width 33 height 33
checkbox input "true"
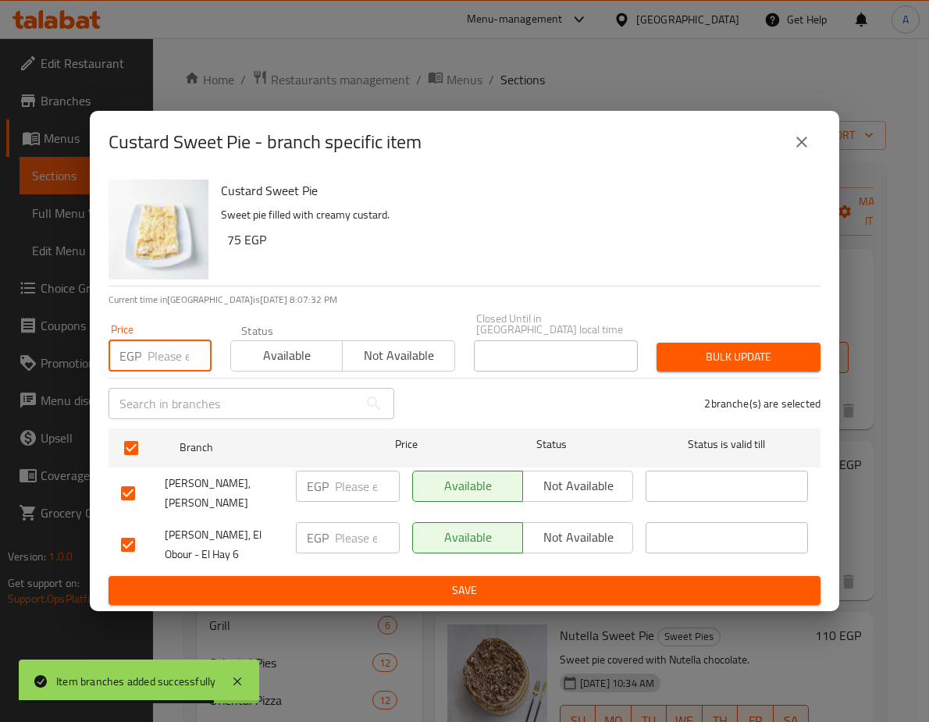
click at [169, 342] on input "number" at bounding box center [180, 355] width 64 height 31
paste input "85.5"
type input "85.5"
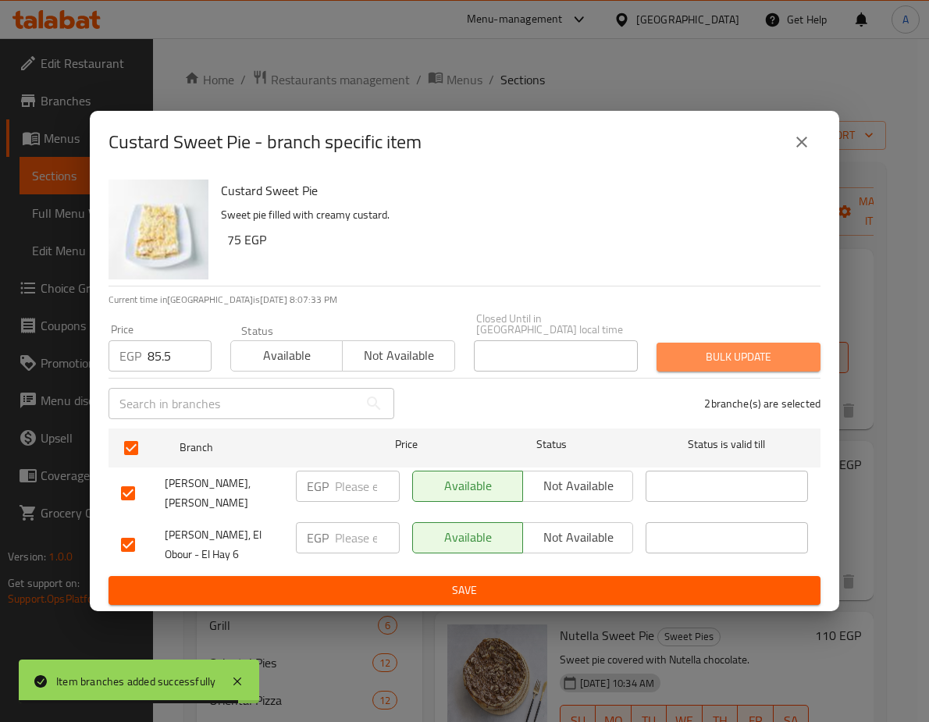
click at [687, 349] on span "Bulk update" at bounding box center [738, 357] width 139 height 20
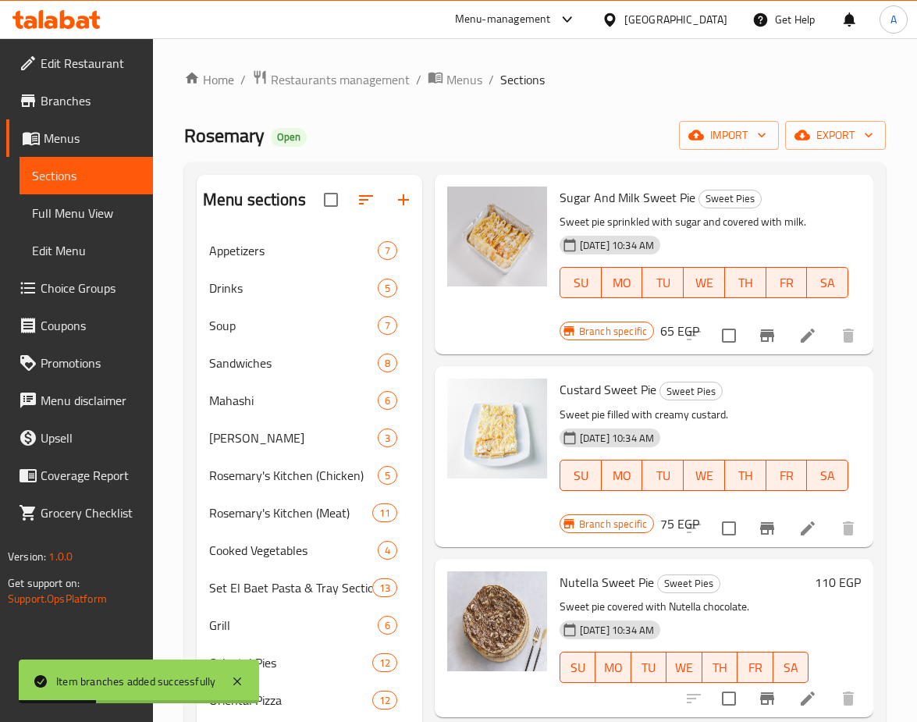
scroll to position [156, 0]
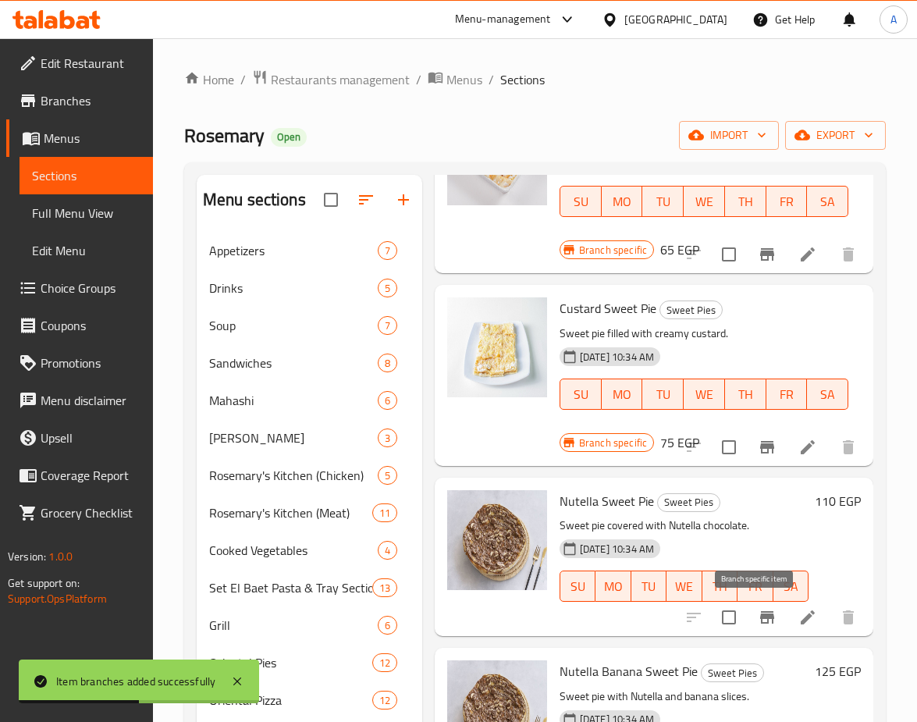
click at [764, 616] on icon "Branch-specific-item" at bounding box center [767, 617] width 19 height 19
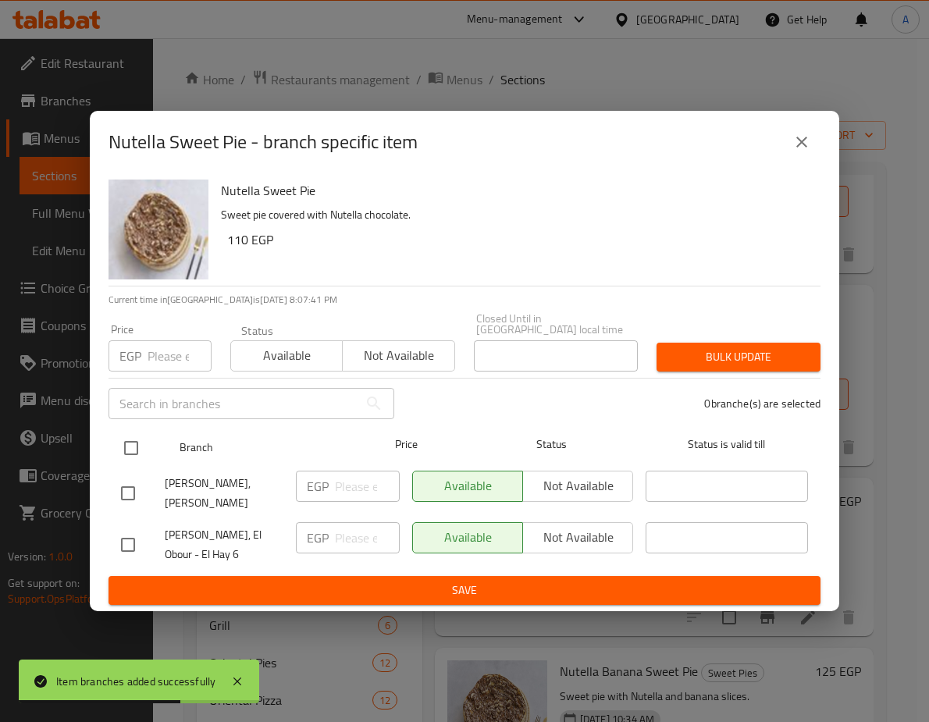
click at [144, 436] on input "checkbox" at bounding box center [131, 448] width 33 height 33
checkbox input "true"
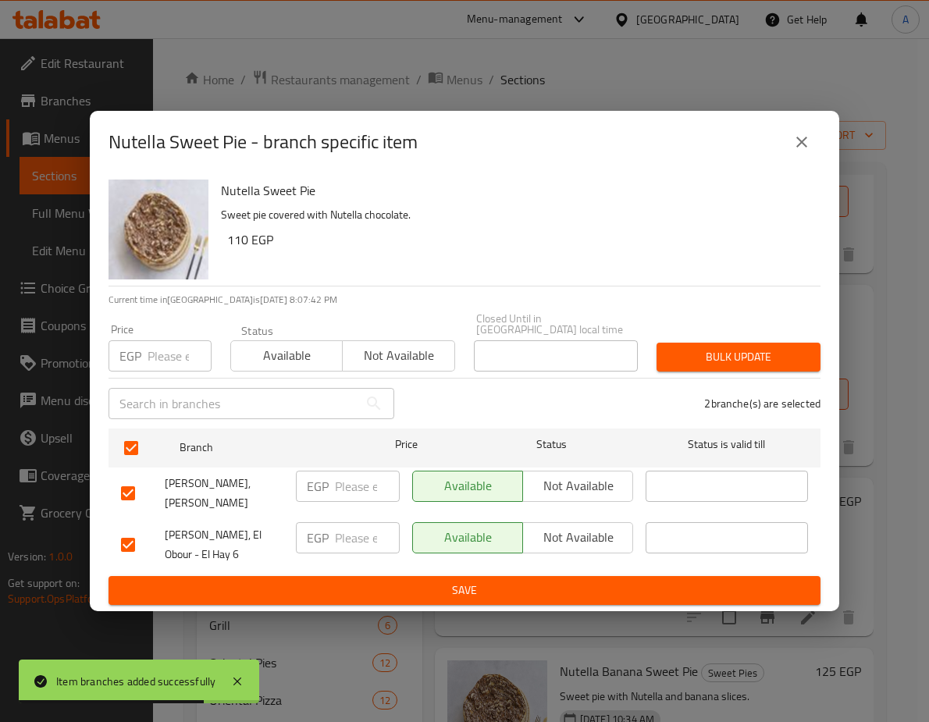
click at [169, 347] on input "number" at bounding box center [180, 355] width 64 height 31
paste input "125.4"
type input "125.4"
click at [748, 350] on span "Bulk update" at bounding box center [738, 357] width 139 height 20
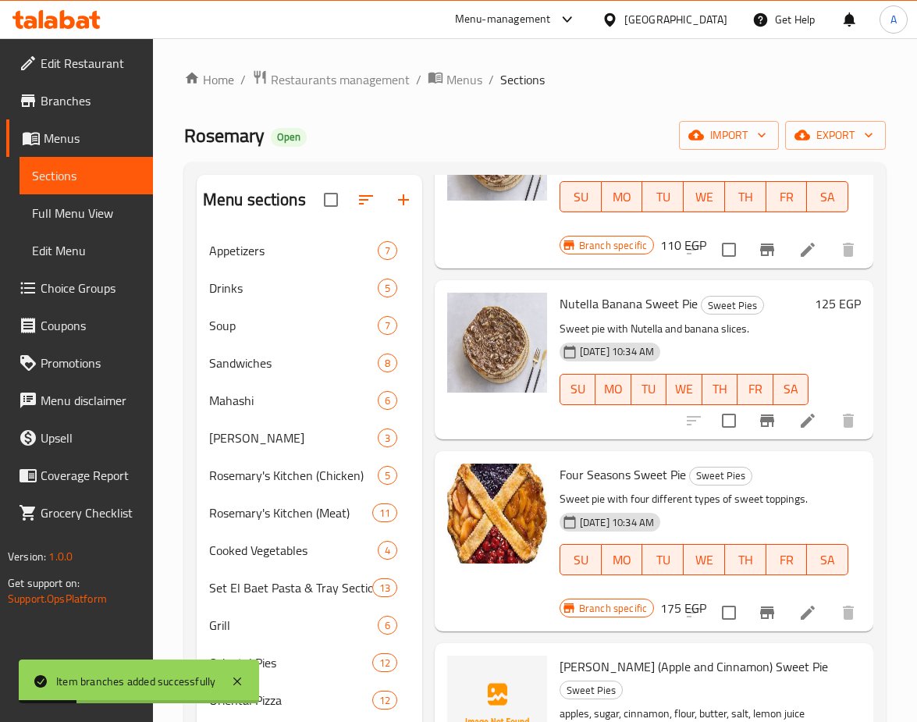
scroll to position [546, 0]
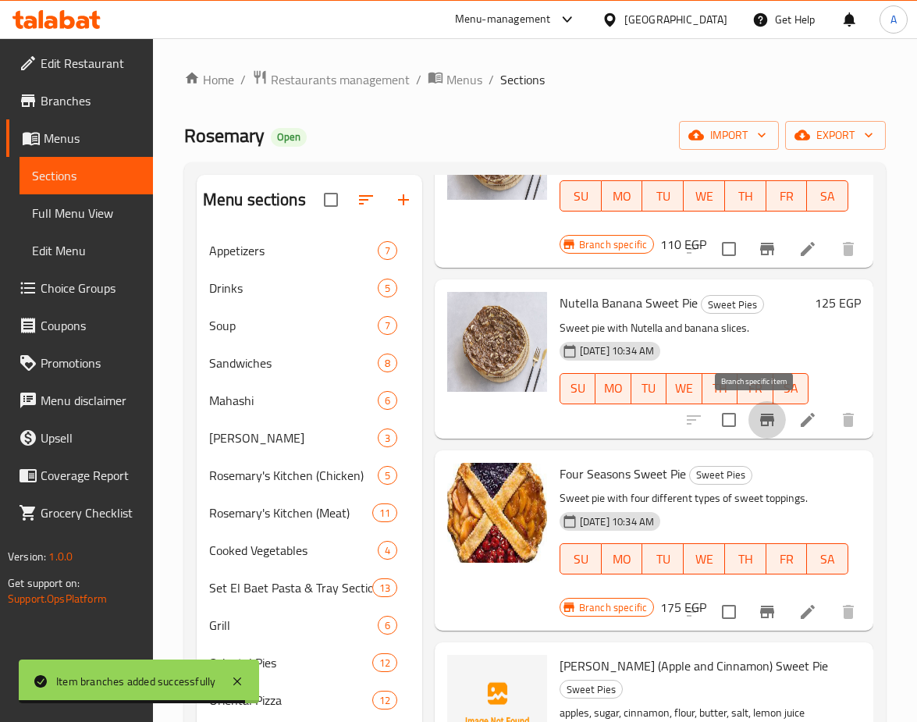
click at [773, 425] on button "Branch-specific-item" at bounding box center [767, 419] width 37 height 37
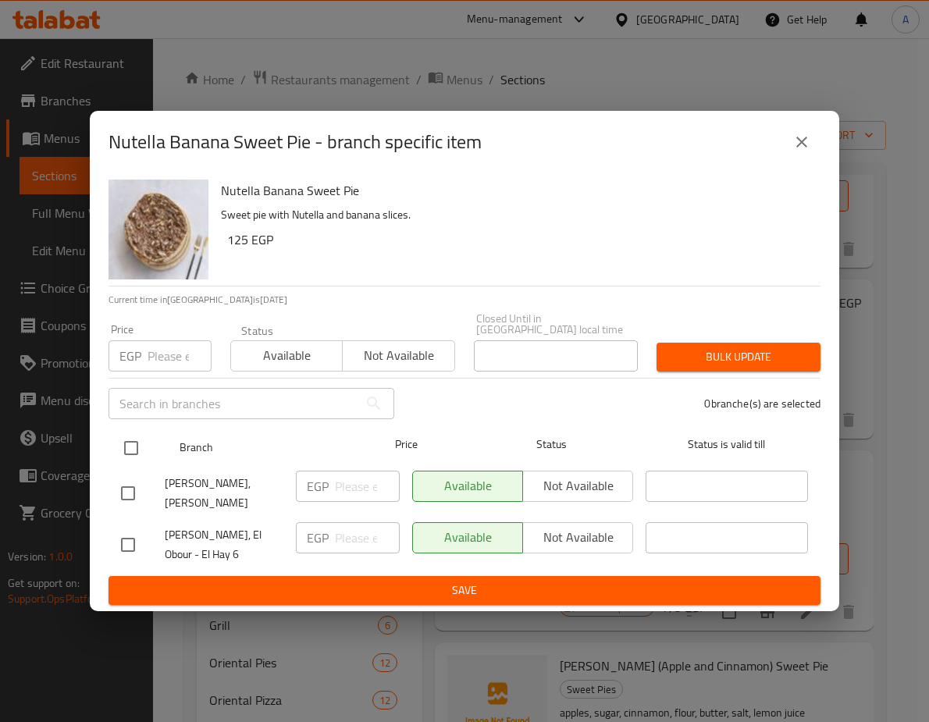
click at [131, 444] on input "checkbox" at bounding box center [131, 448] width 33 height 33
checkbox input "true"
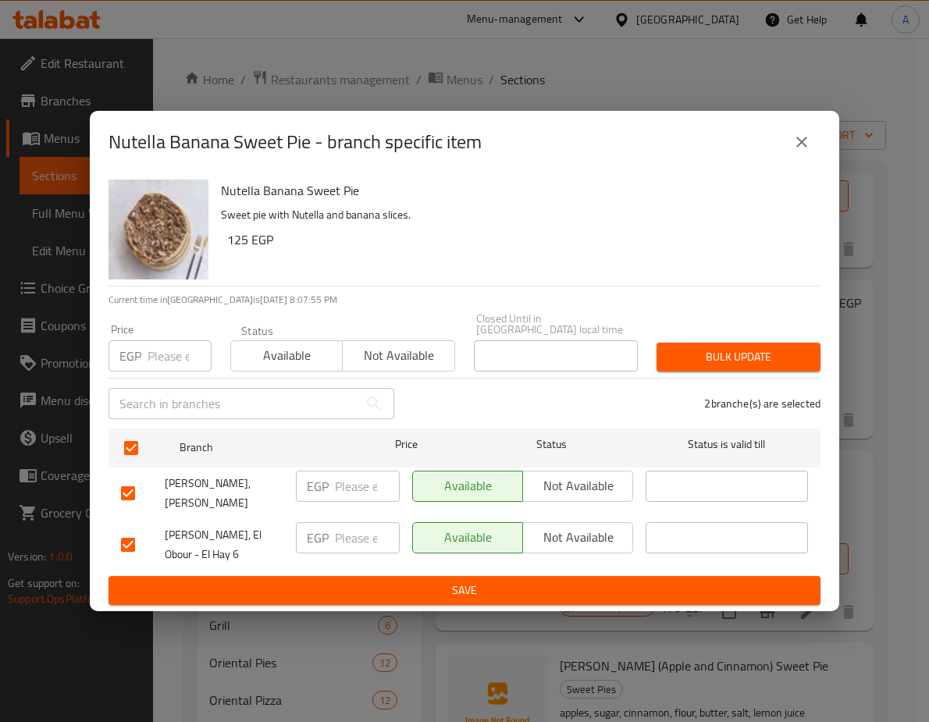
click at [154, 355] on input "number" at bounding box center [180, 355] width 64 height 31
paste input "142.5"
type input "142.5"
click at [697, 347] on span "Bulk update" at bounding box center [738, 357] width 139 height 20
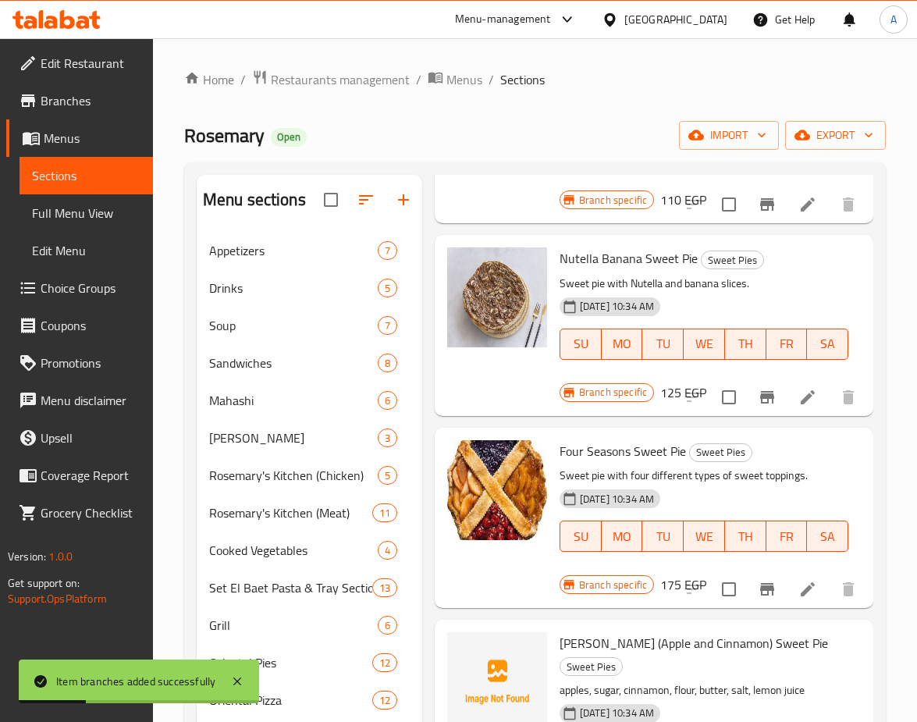
scroll to position [624, 0]
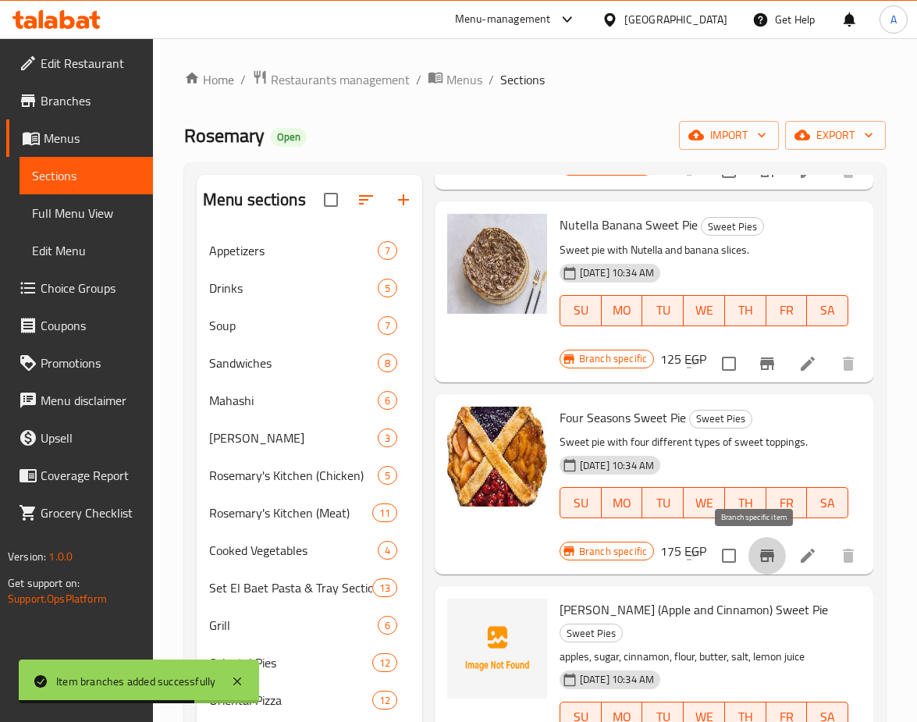
click at [758, 564] on icon "Branch-specific-item" at bounding box center [767, 555] width 19 height 19
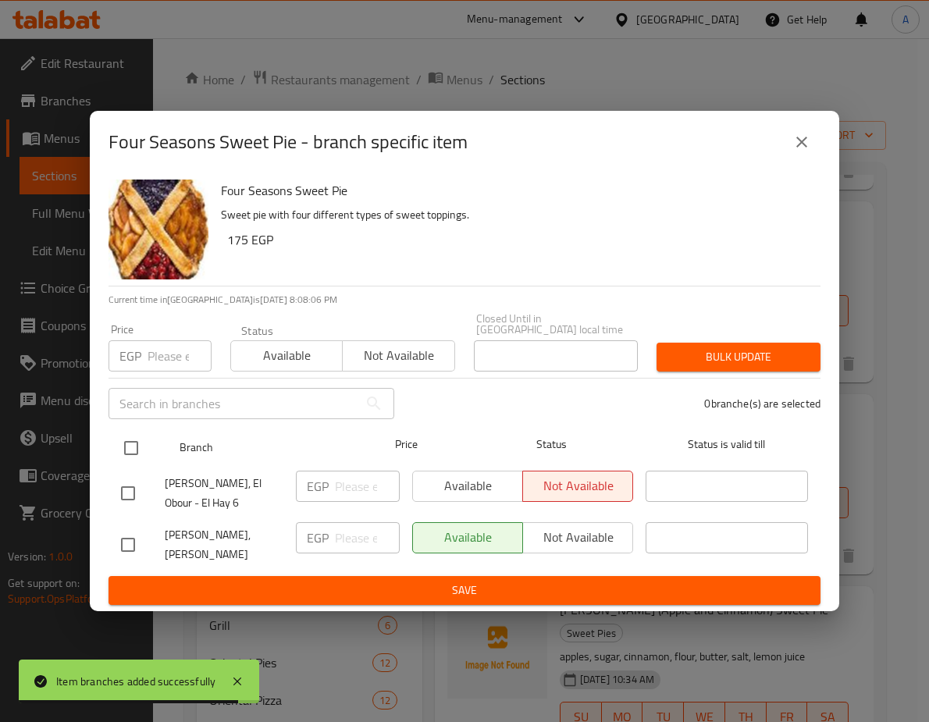
click at [141, 439] on input "checkbox" at bounding box center [131, 448] width 33 height 33
checkbox input "true"
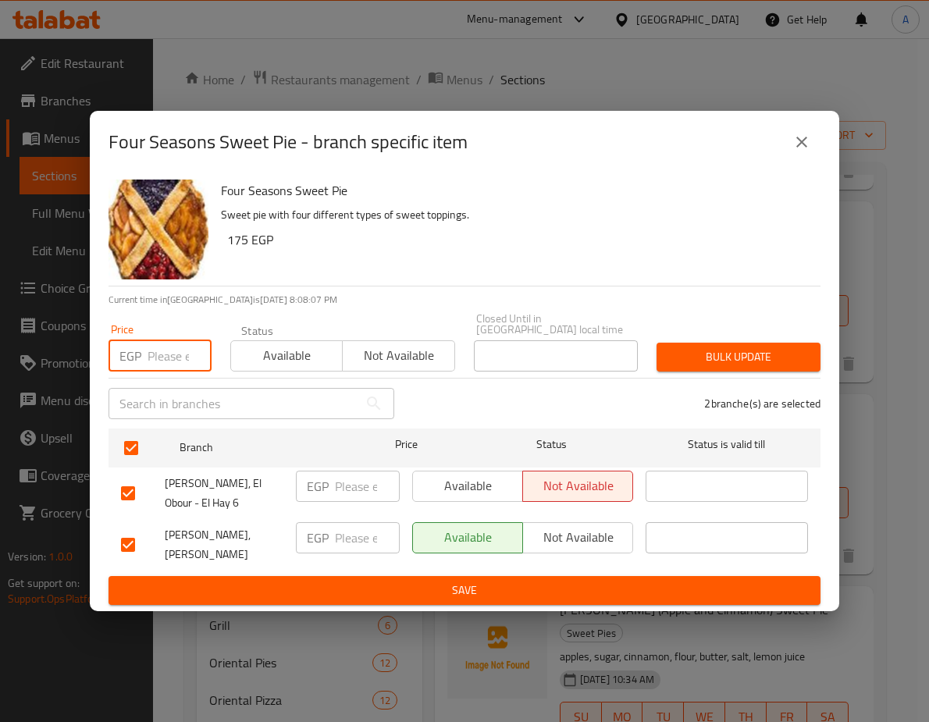
click at [169, 340] on input "number" at bounding box center [180, 355] width 64 height 31
paste input "199.5"
type input "199.5"
click at [728, 347] on span "Bulk update" at bounding box center [738, 357] width 139 height 20
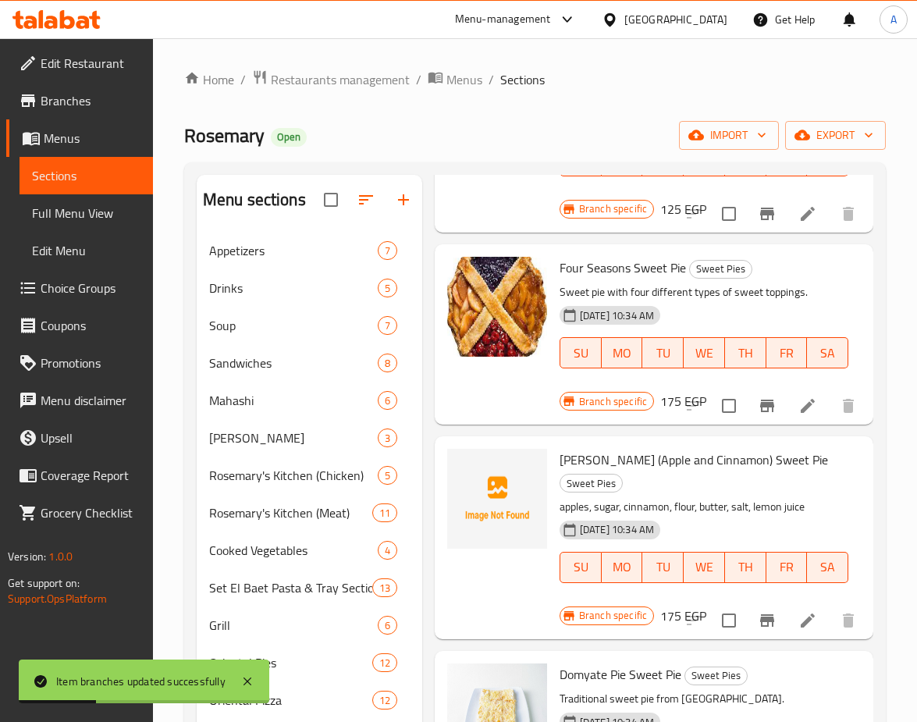
scroll to position [781, 0]
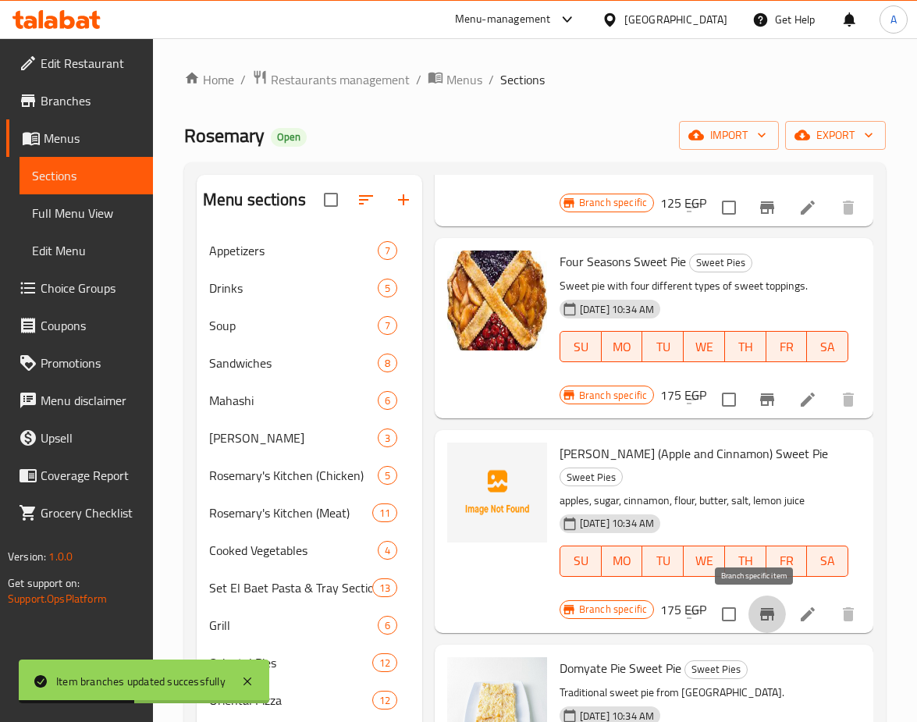
click at [758, 618] on icon "Branch-specific-item" at bounding box center [767, 614] width 19 height 19
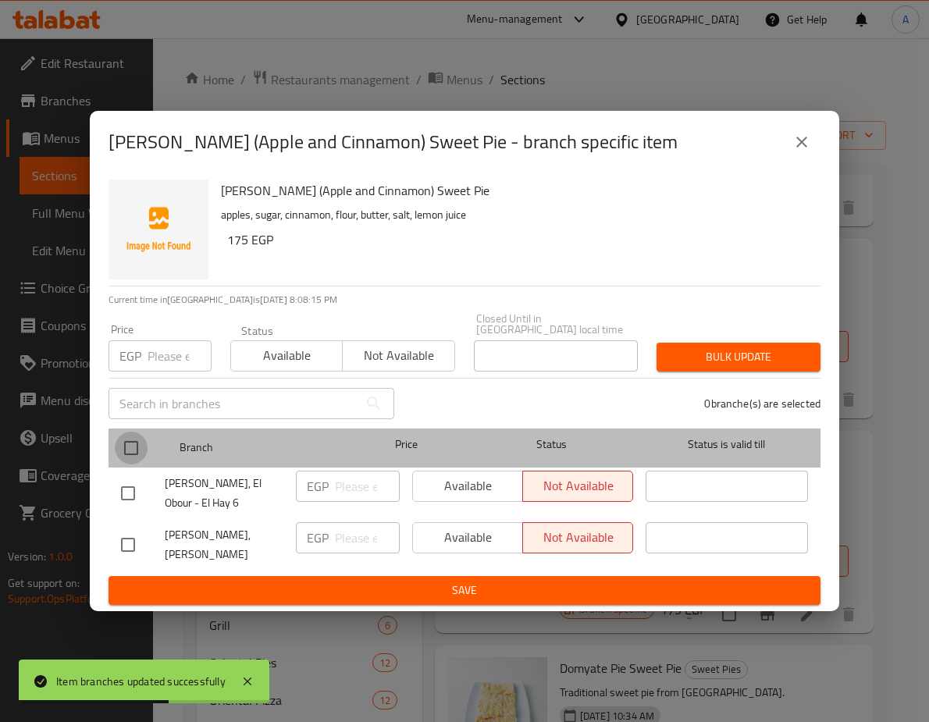
click at [134, 433] on input "checkbox" at bounding box center [131, 448] width 33 height 33
checkbox input "true"
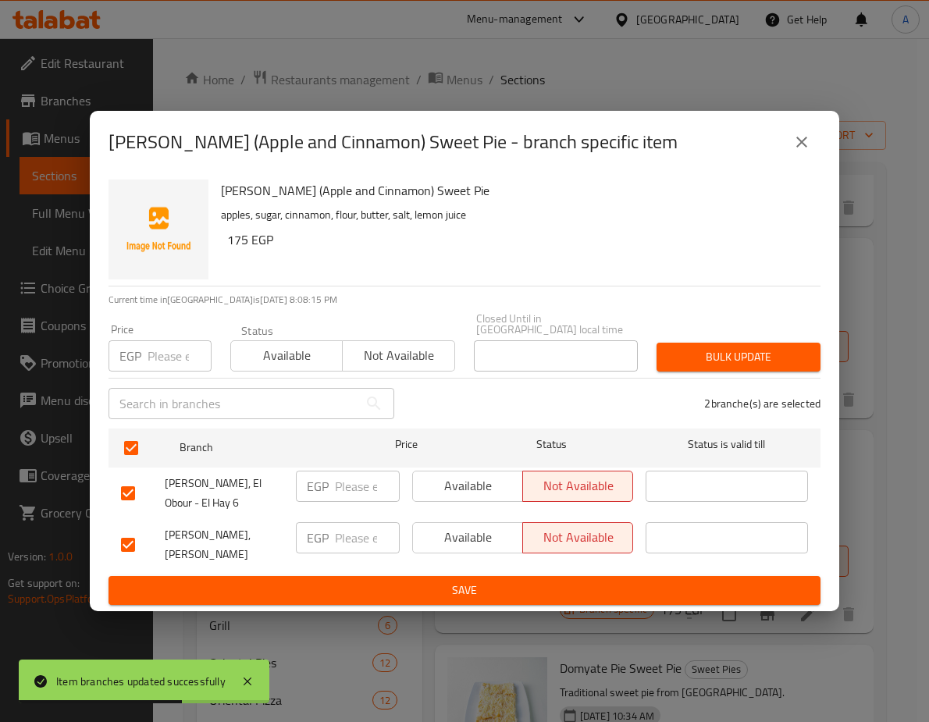
click at [145, 340] on div "EGP Price" at bounding box center [160, 355] width 103 height 31
paste input "199.5"
type input "199.5"
click at [670, 347] on span "Bulk update" at bounding box center [738, 357] width 139 height 20
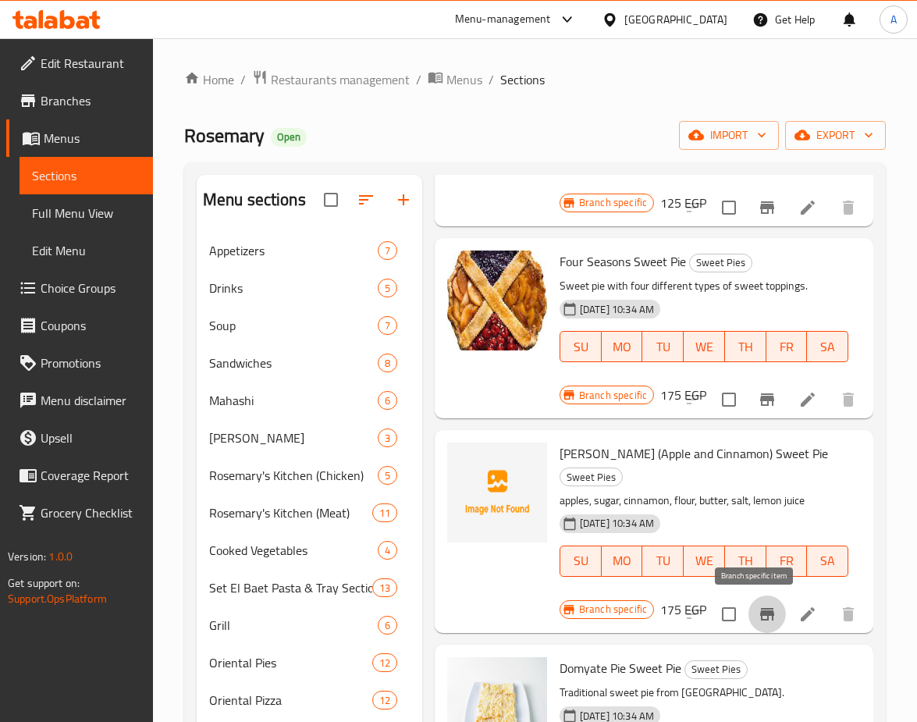
click at [759, 606] on icon "Branch-specific-item" at bounding box center [767, 614] width 19 height 19
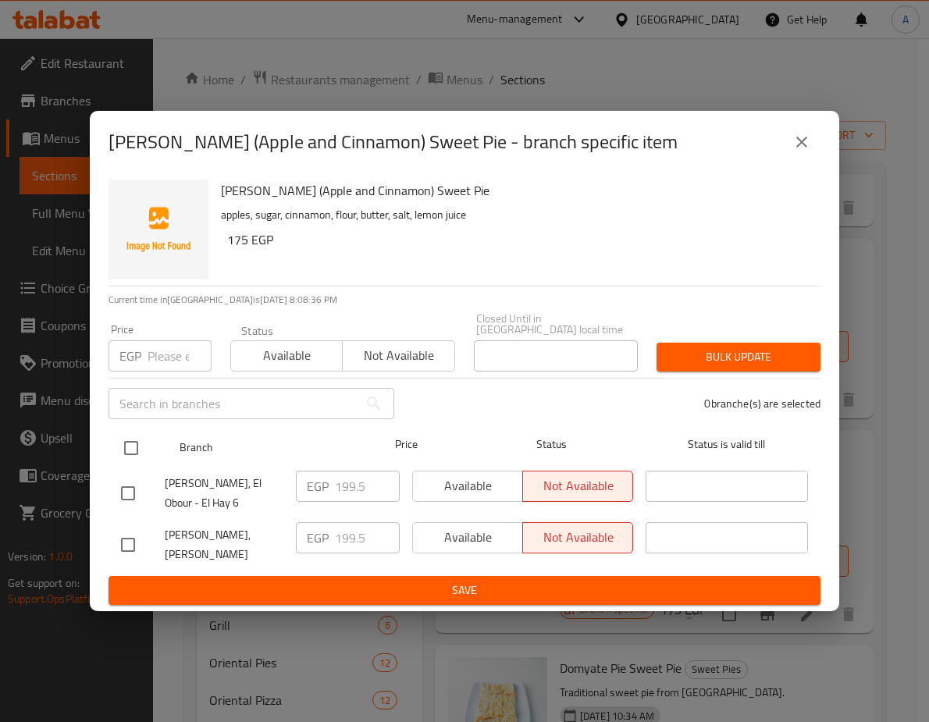
click at [141, 432] on input "checkbox" at bounding box center [131, 448] width 33 height 33
checkbox input "true"
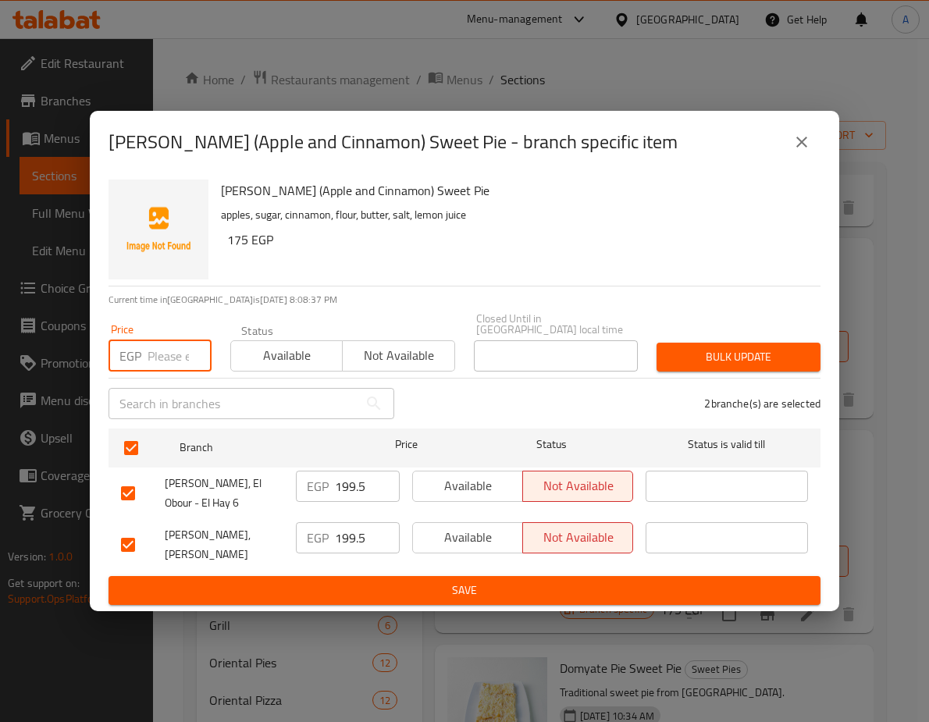
click at [160, 341] on input "number" at bounding box center [180, 355] width 64 height 31
paste input "216.6"
type input "216.6"
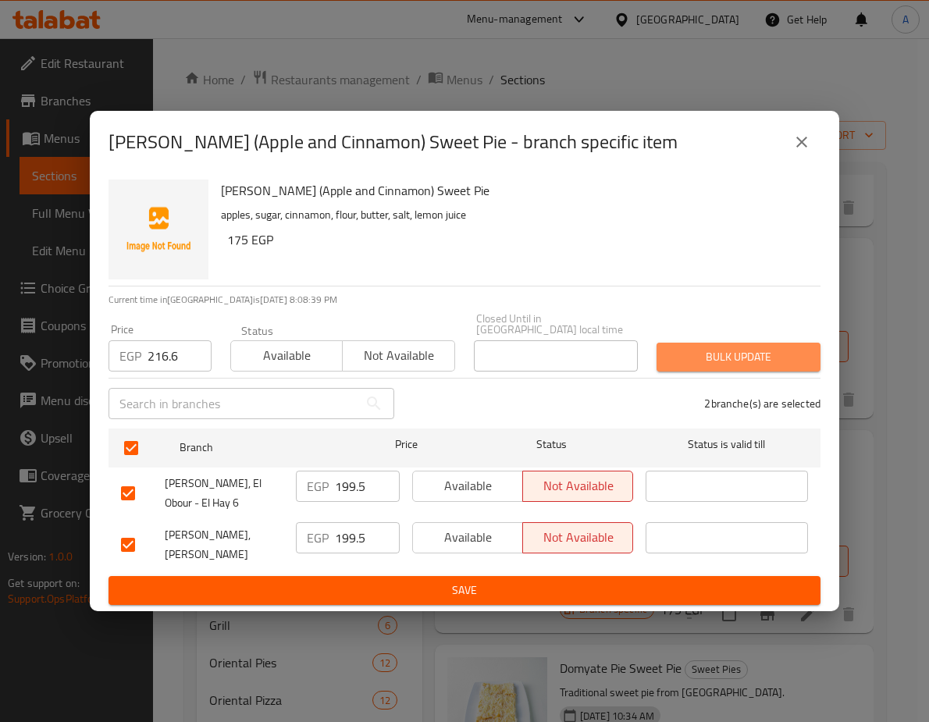
click at [717, 347] on span "Bulk update" at bounding box center [738, 357] width 139 height 20
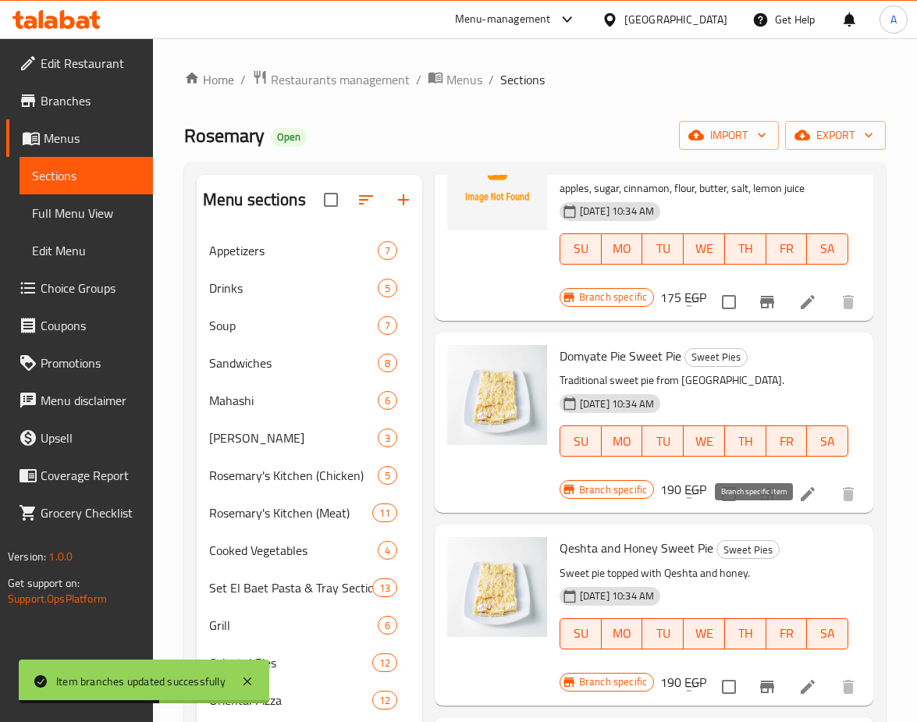
scroll to position [937, 0]
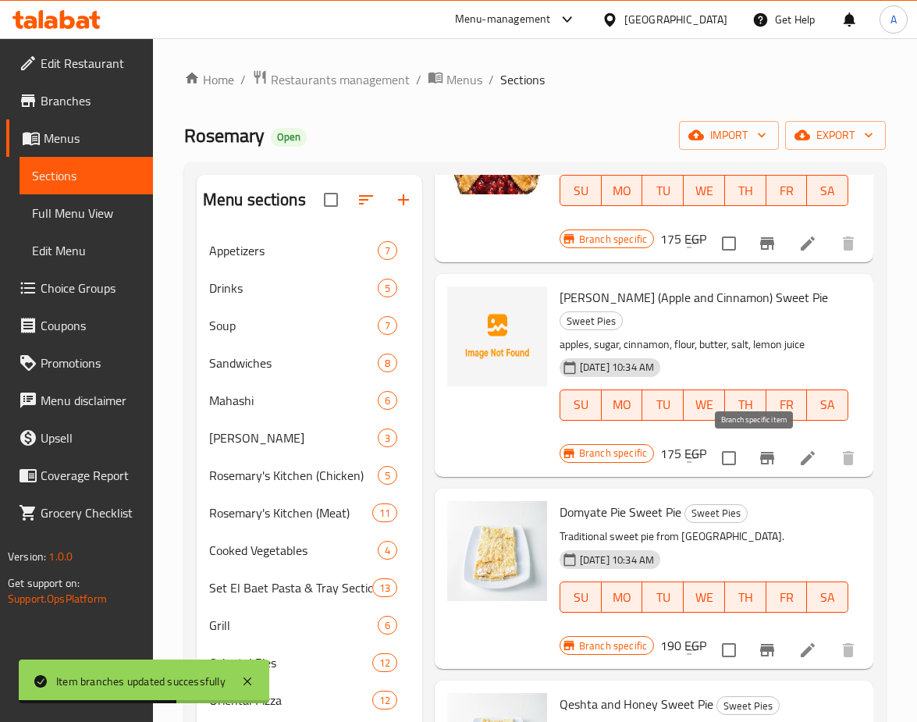
click at [758, 460] on icon "Branch-specific-item" at bounding box center [767, 458] width 19 height 19
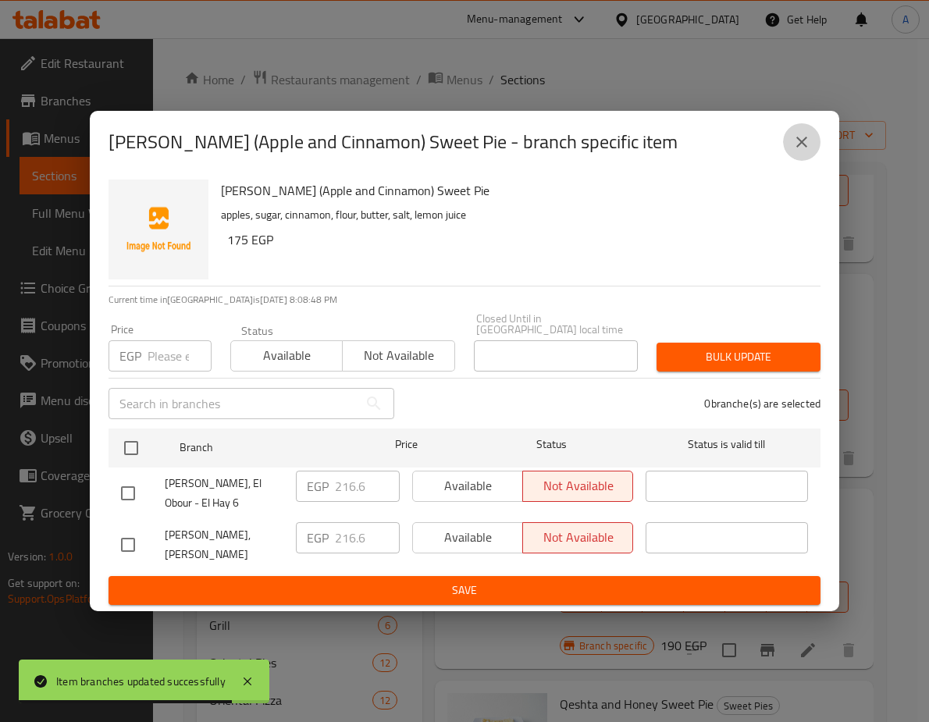
click at [793, 133] on icon "close" at bounding box center [801, 142] width 19 height 19
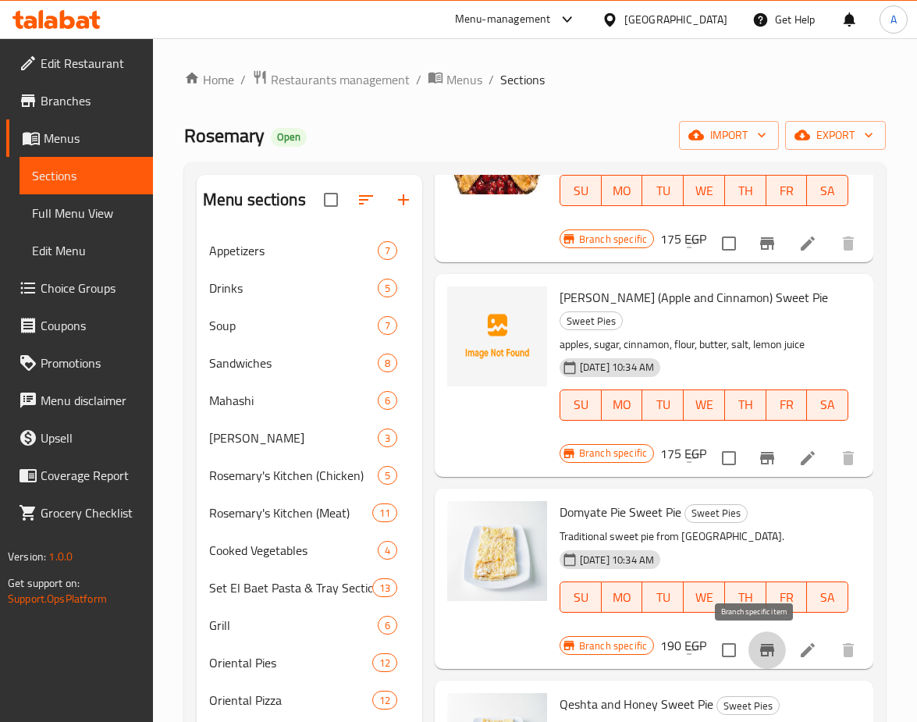
click at [764, 649] on icon "Branch-specific-item" at bounding box center [767, 650] width 19 height 19
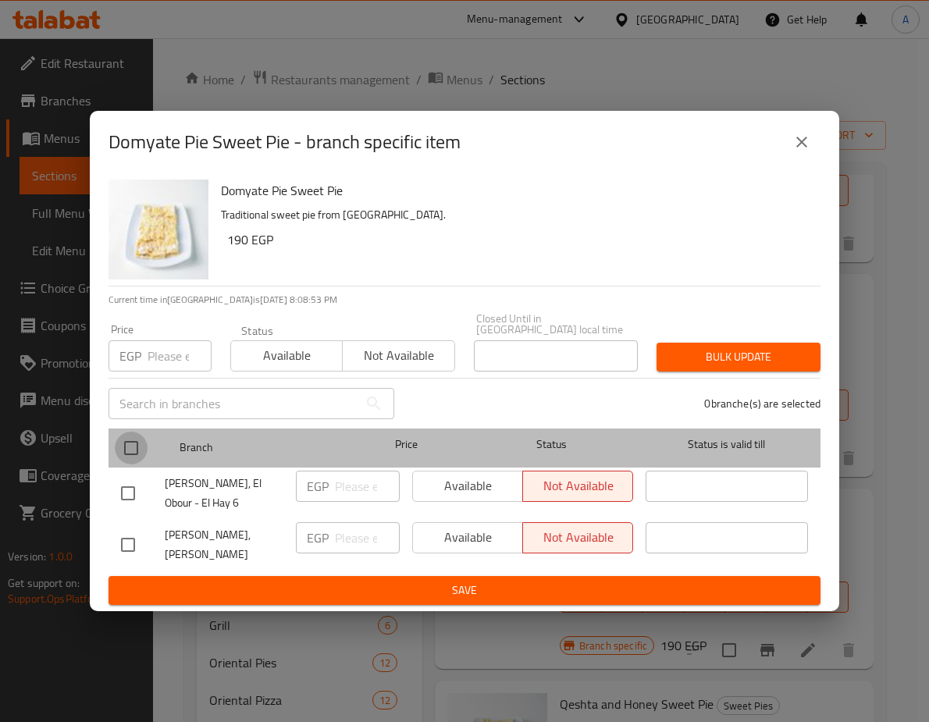
click at [139, 432] on input "checkbox" at bounding box center [131, 448] width 33 height 33
checkbox input "true"
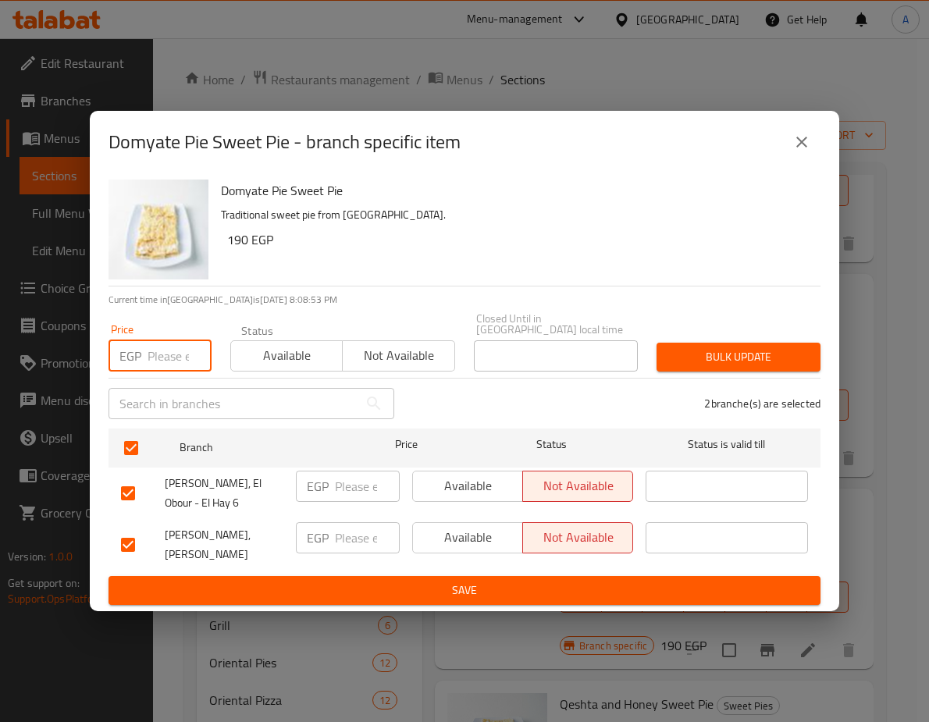
click at [162, 340] on input "number" at bounding box center [180, 355] width 64 height 31
paste input "216.6"
type input "216.6"
click at [756, 347] on span "Bulk update" at bounding box center [738, 357] width 139 height 20
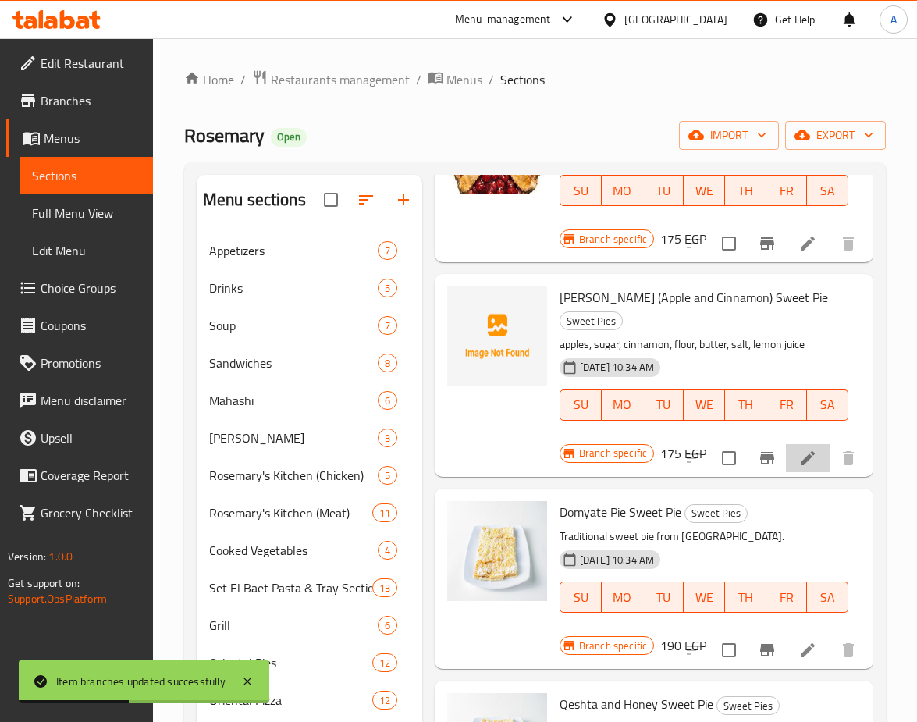
click at [786, 457] on li at bounding box center [808, 458] width 44 height 28
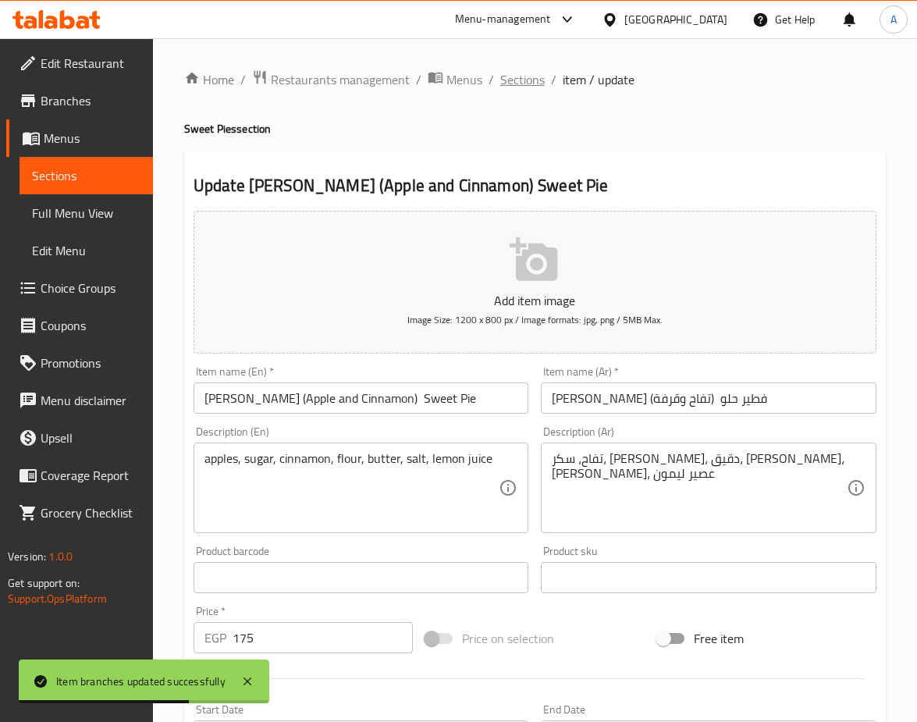
click at [525, 80] on span "Sections" at bounding box center [522, 79] width 44 height 19
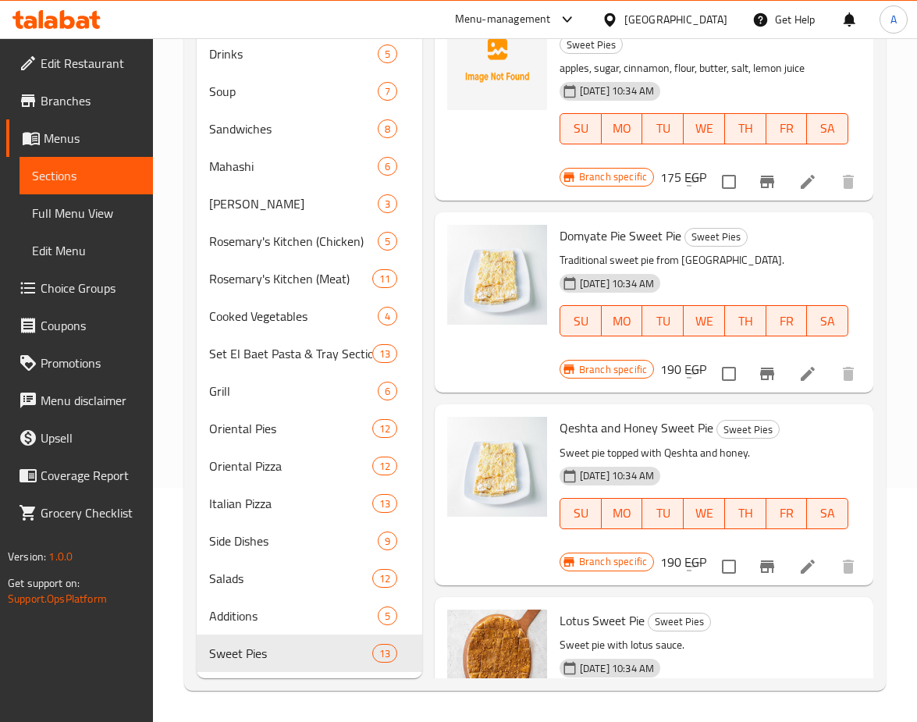
scroll to position [823, 0]
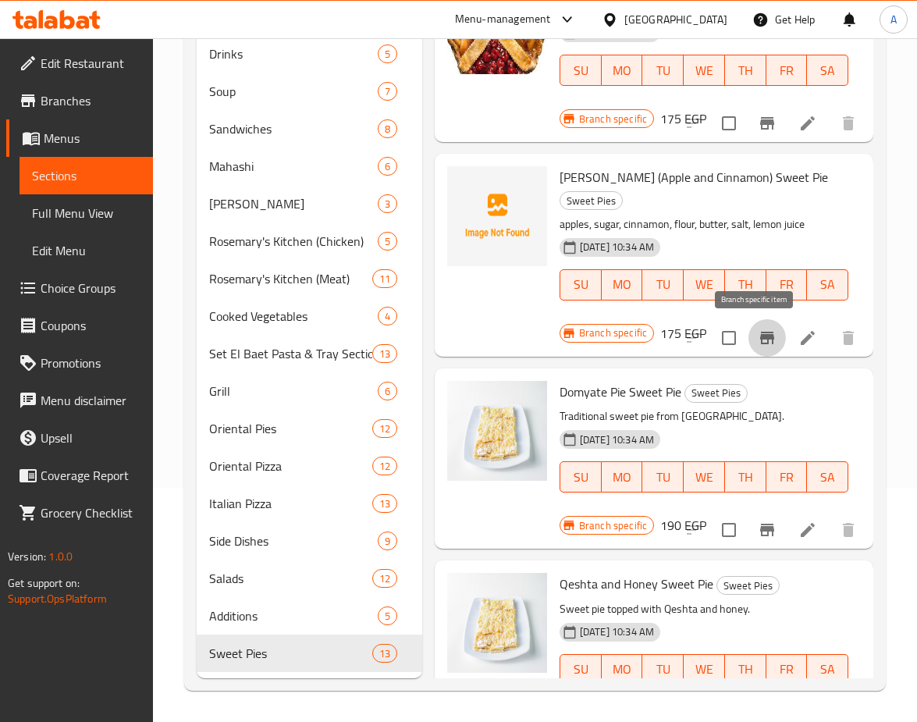
click at [758, 345] on icon "Branch-specific-item" at bounding box center [767, 338] width 19 height 19
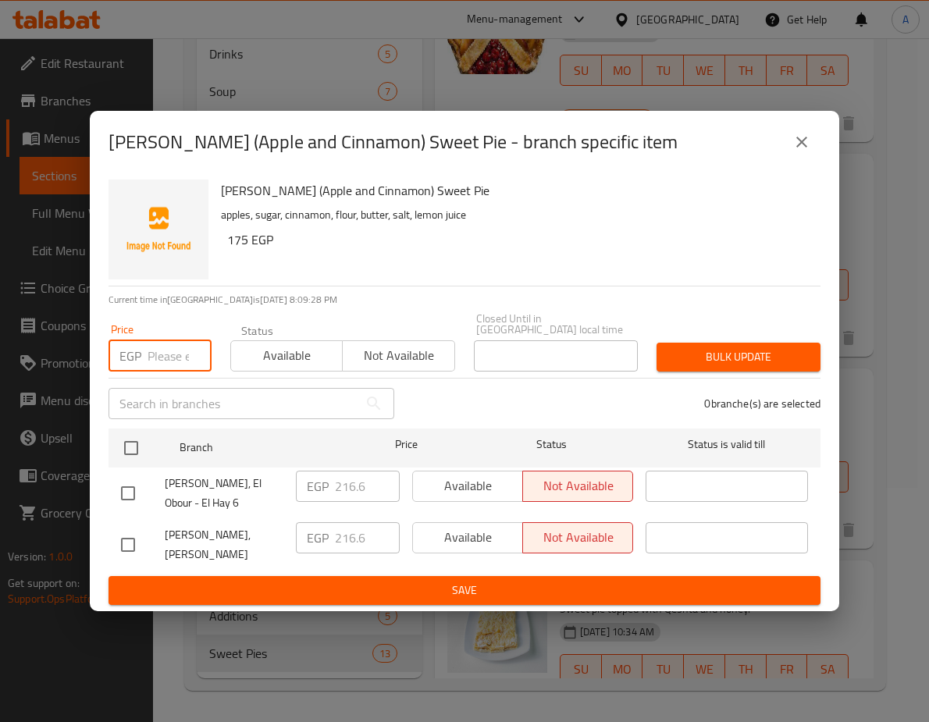
click at [169, 349] on input "number" at bounding box center [180, 355] width 64 height 31
paste input "199.5"
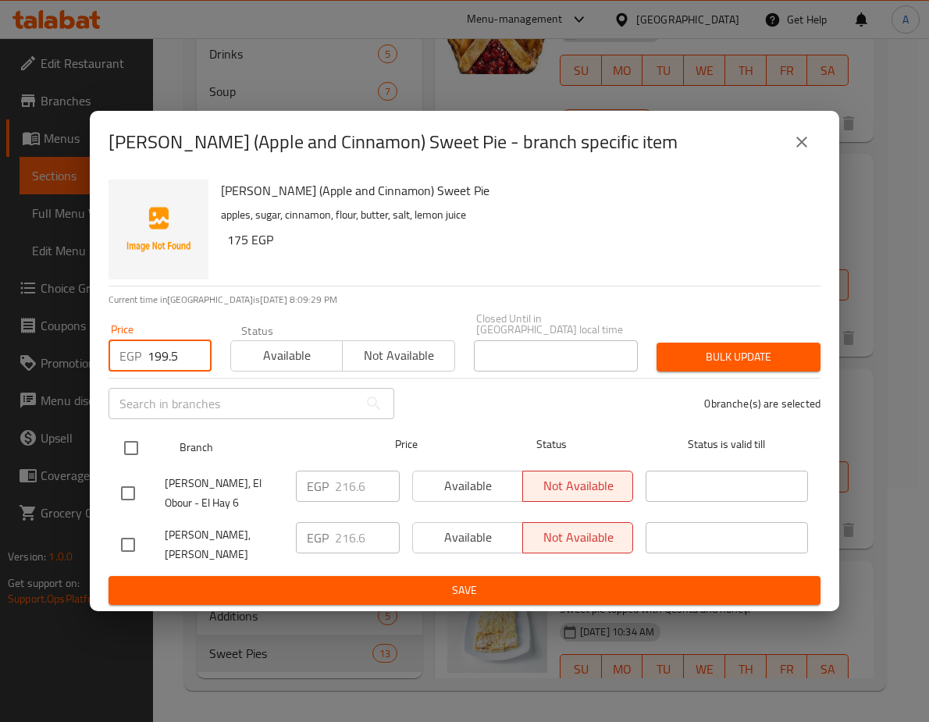
type input "199.5"
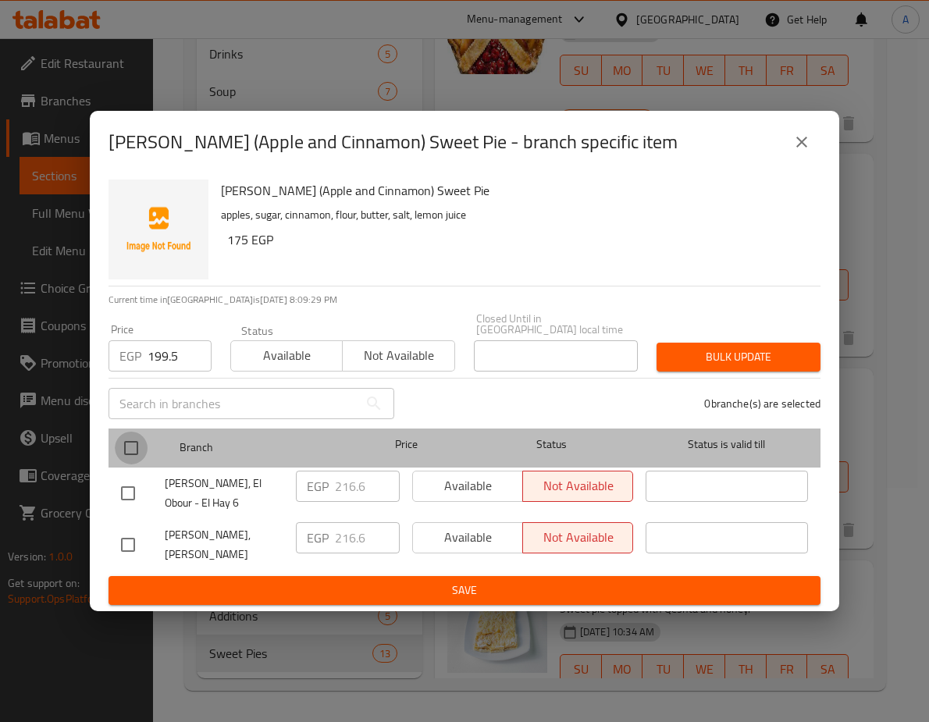
click at [130, 433] on input "checkbox" at bounding box center [131, 448] width 33 height 33
checkbox input "true"
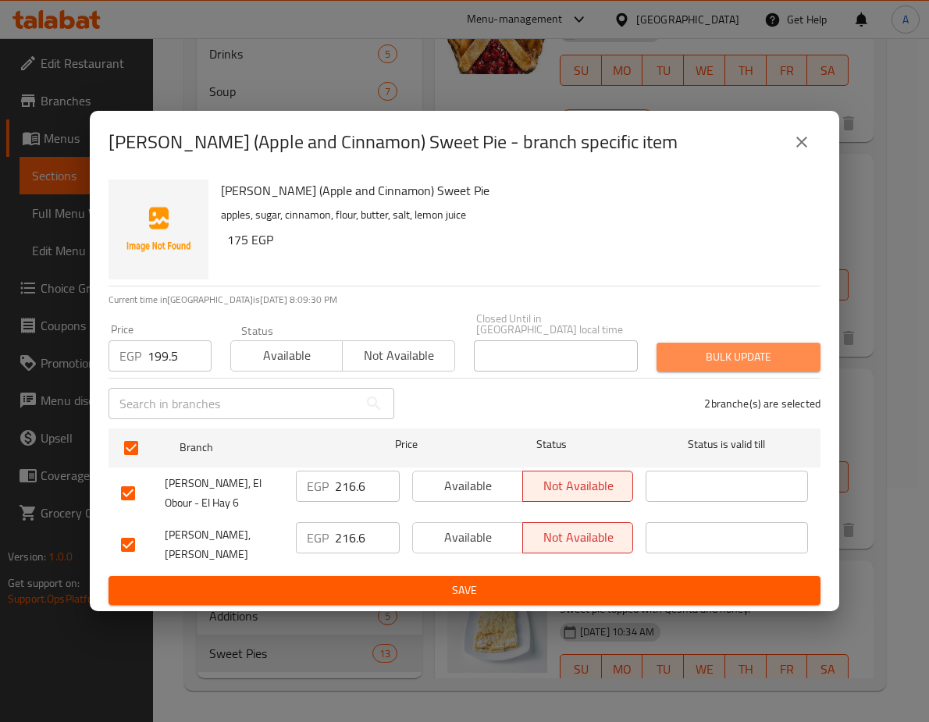
click at [688, 347] on span "Bulk update" at bounding box center [738, 357] width 139 height 20
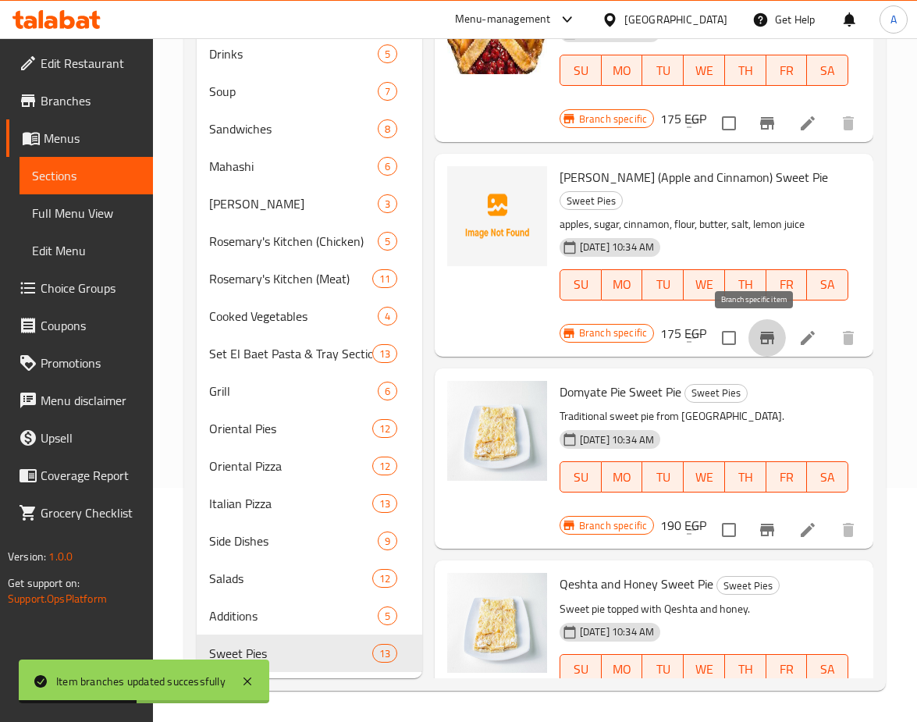
click at [758, 346] on icon "Branch-specific-item" at bounding box center [767, 338] width 19 height 19
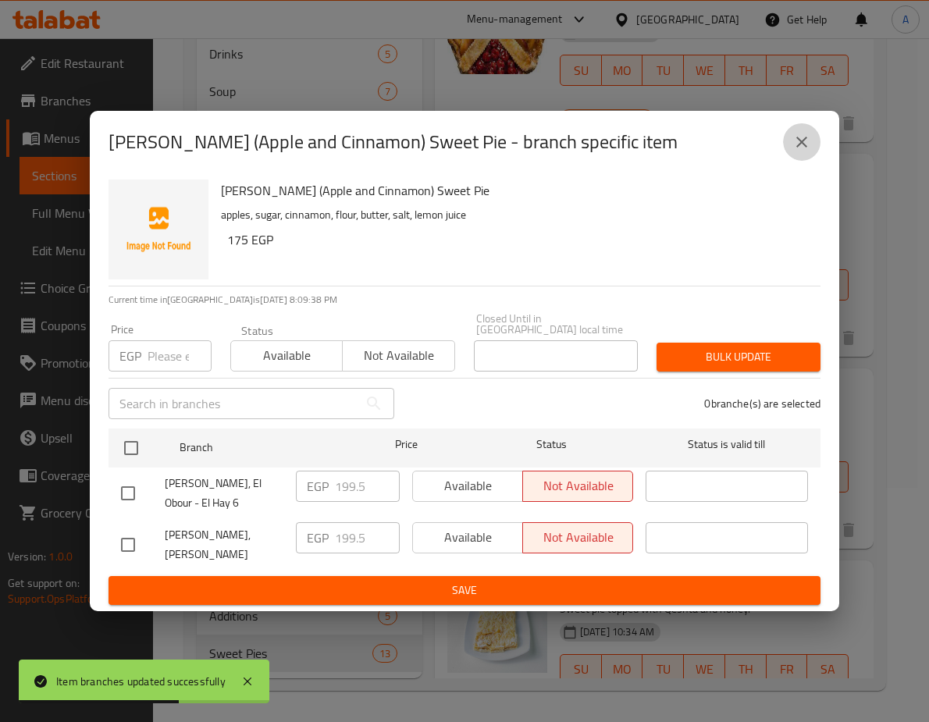
click at [798, 137] on icon "close" at bounding box center [801, 142] width 11 height 11
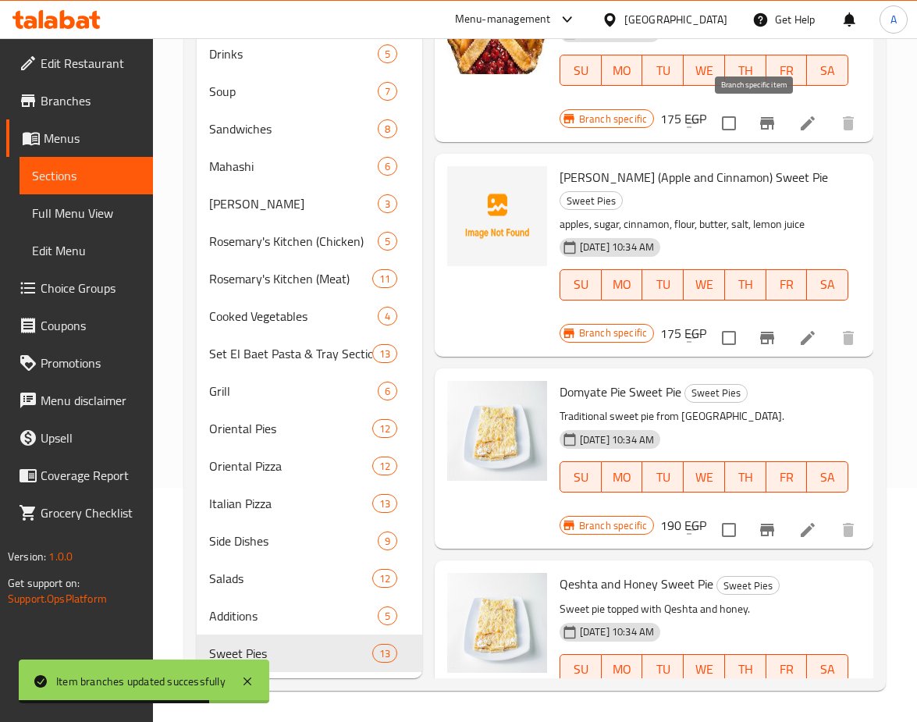
click at [758, 122] on icon "Branch-specific-item" at bounding box center [767, 123] width 19 height 19
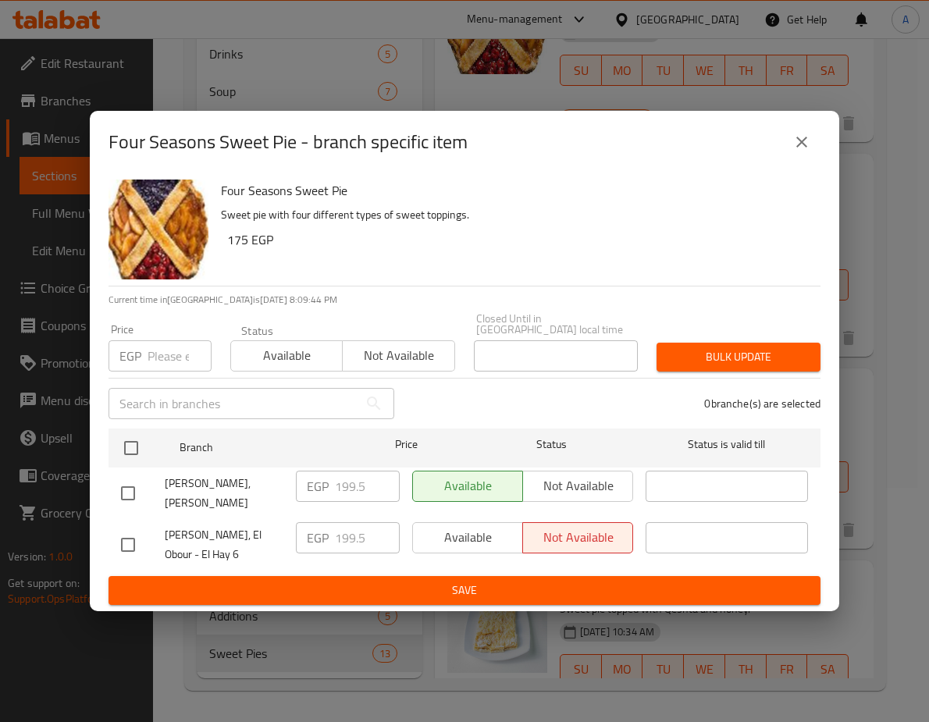
click at [806, 154] on button "close" at bounding box center [801, 141] width 37 height 37
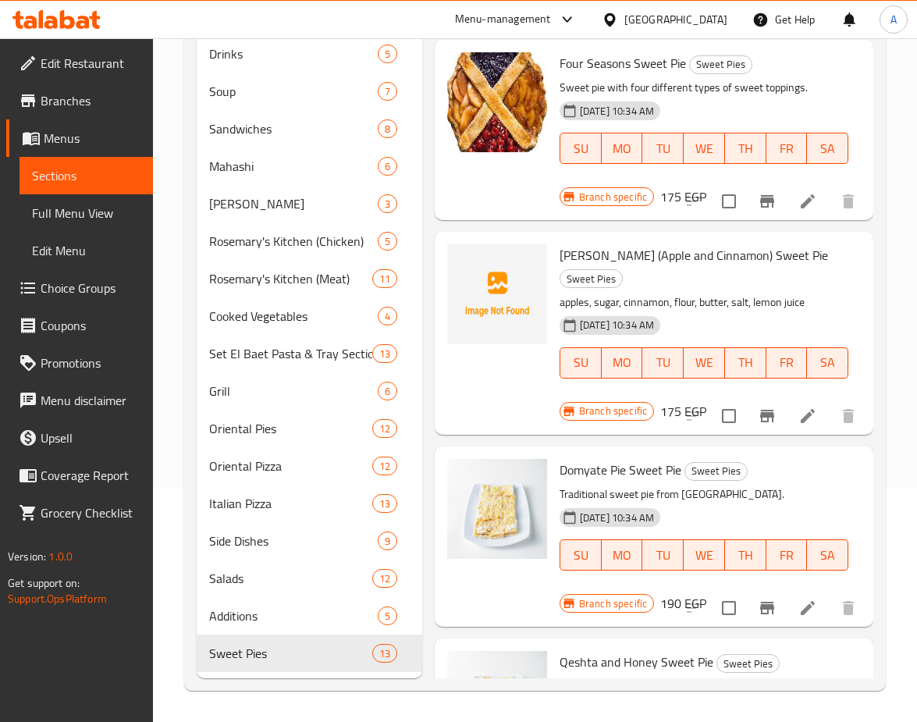
scroll to position [589, 0]
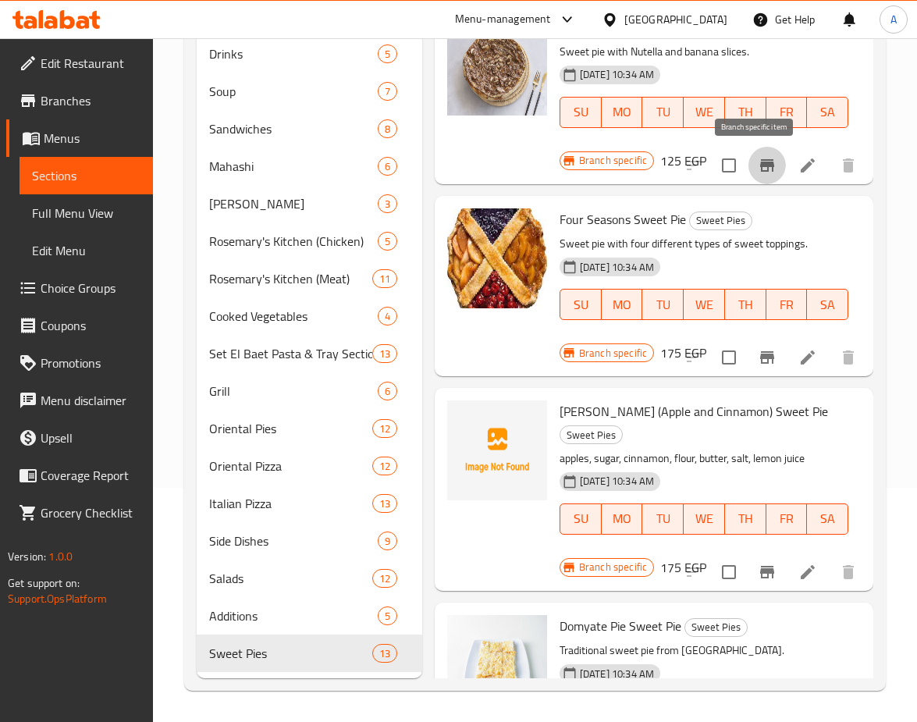
click at [765, 176] on button "Branch-specific-item" at bounding box center [767, 165] width 37 height 37
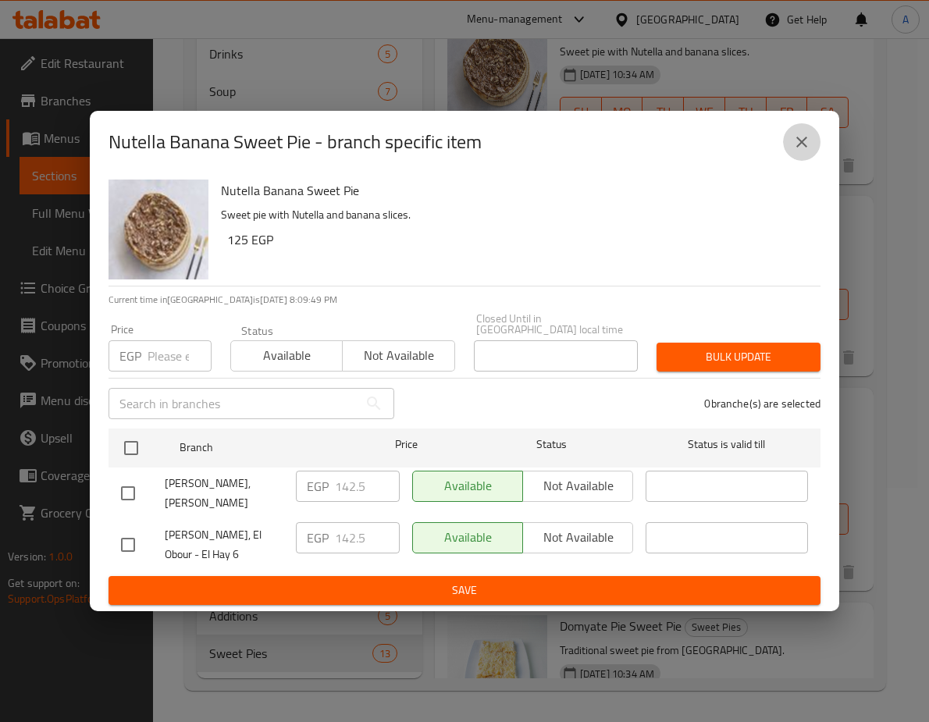
click at [792, 147] on button "close" at bounding box center [801, 141] width 37 height 37
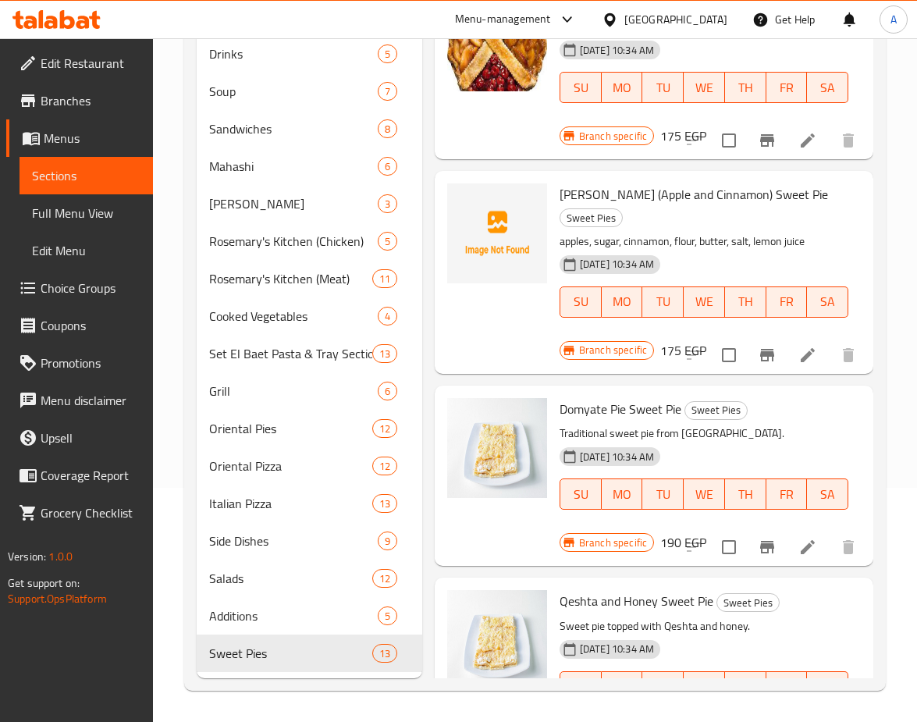
scroll to position [823, 0]
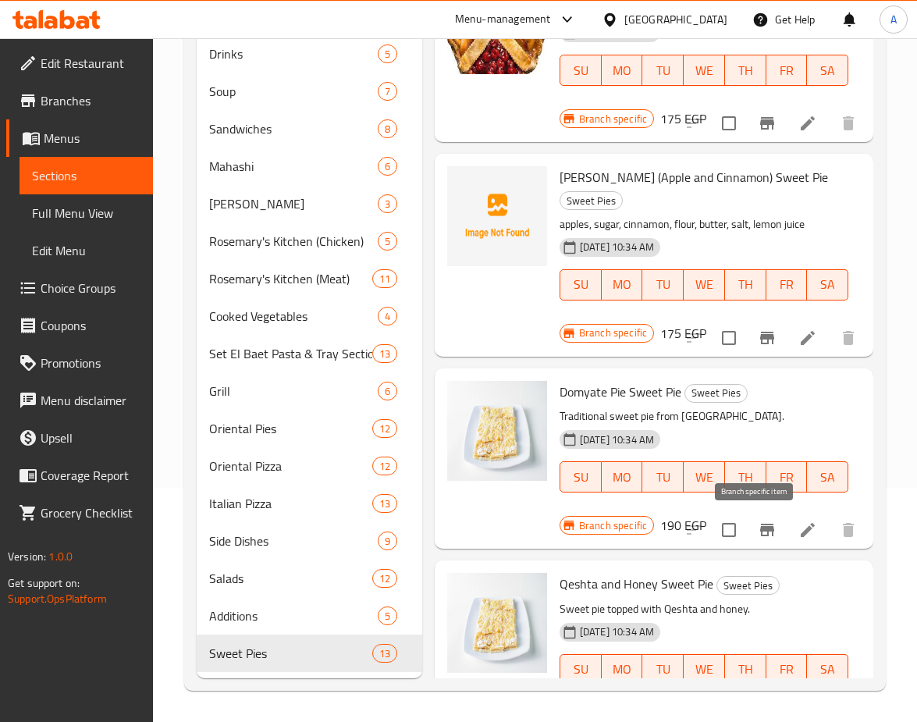
click at [765, 534] on button "Branch-specific-item" at bounding box center [767, 529] width 37 height 37
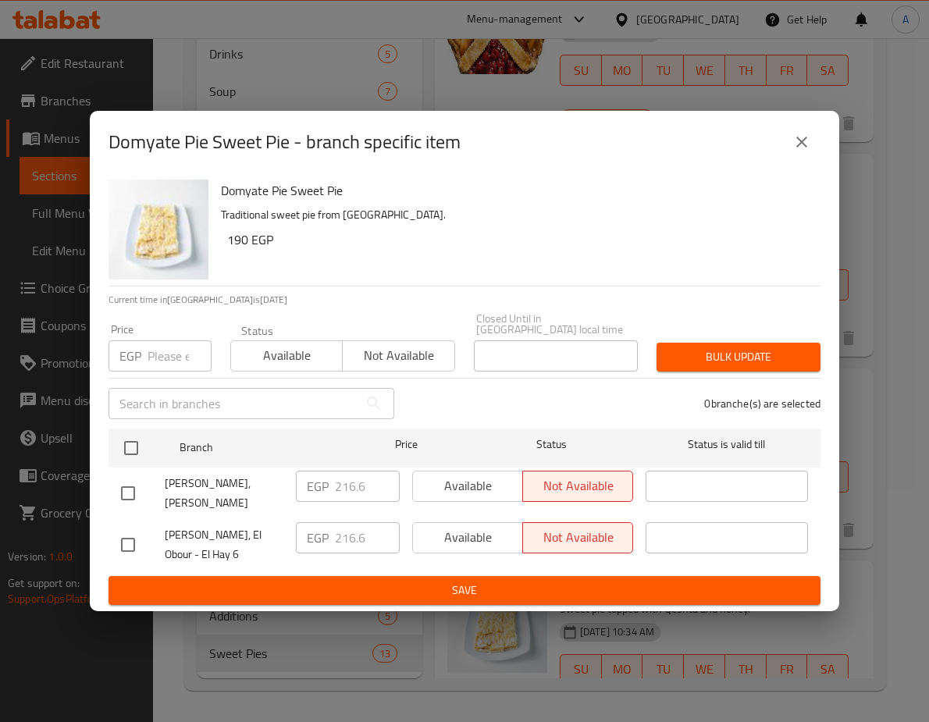
click at [787, 137] on button "close" at bounding box center [801, 141] width 37 height 37
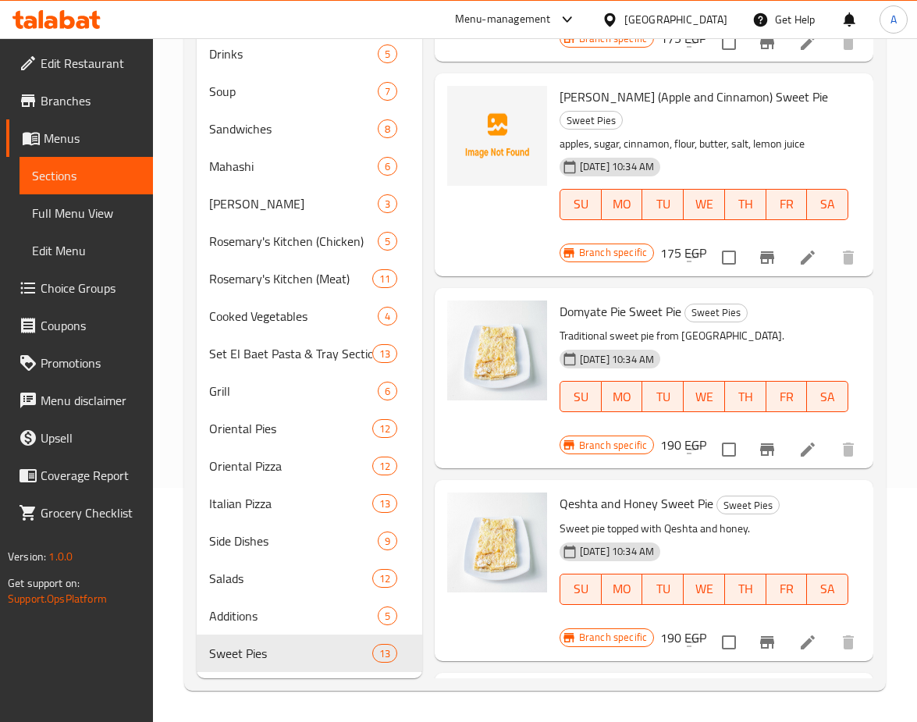
scroll to position [979, 0]
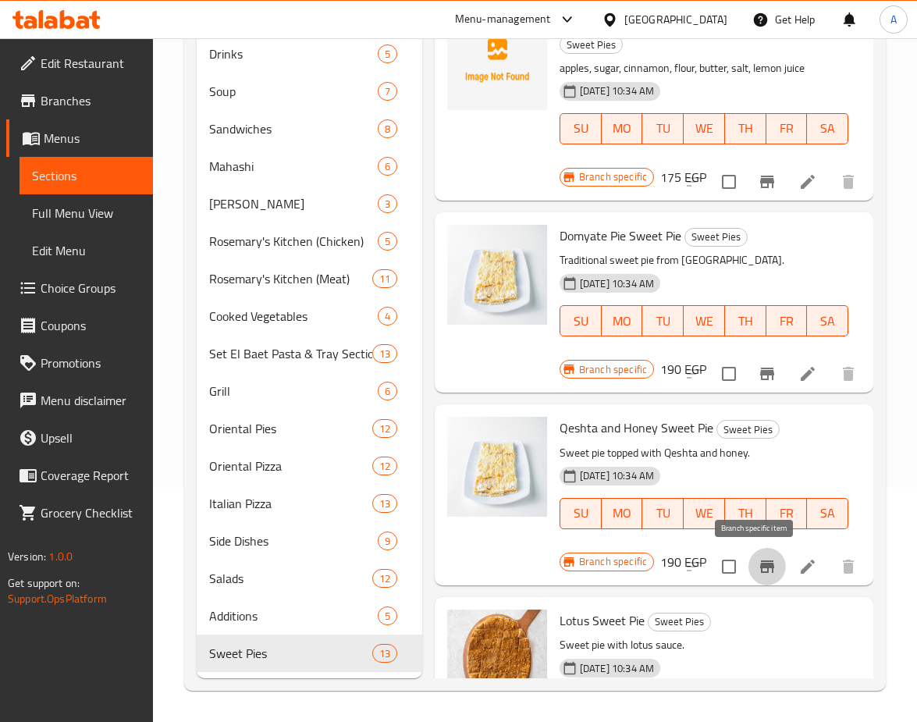
click at [749, 571] on button "Branch-specific-item" at bounding box center [767, 566] width 37 height 37
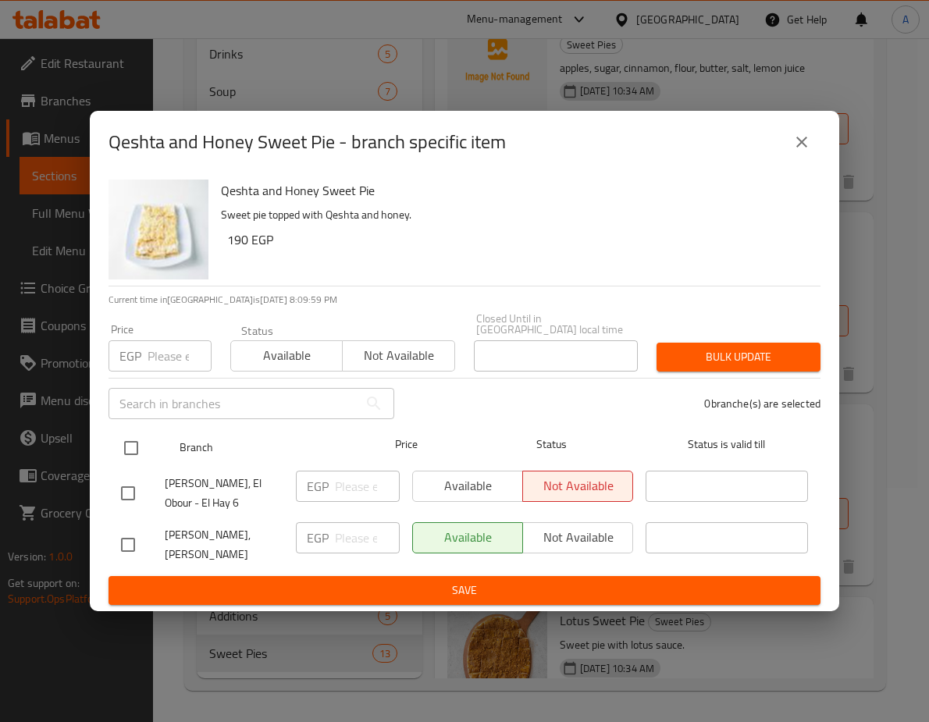
click at [135, 432] on input "checkbox" at bounding box center [131, 448] width 33 height 33
checkbox input "true"
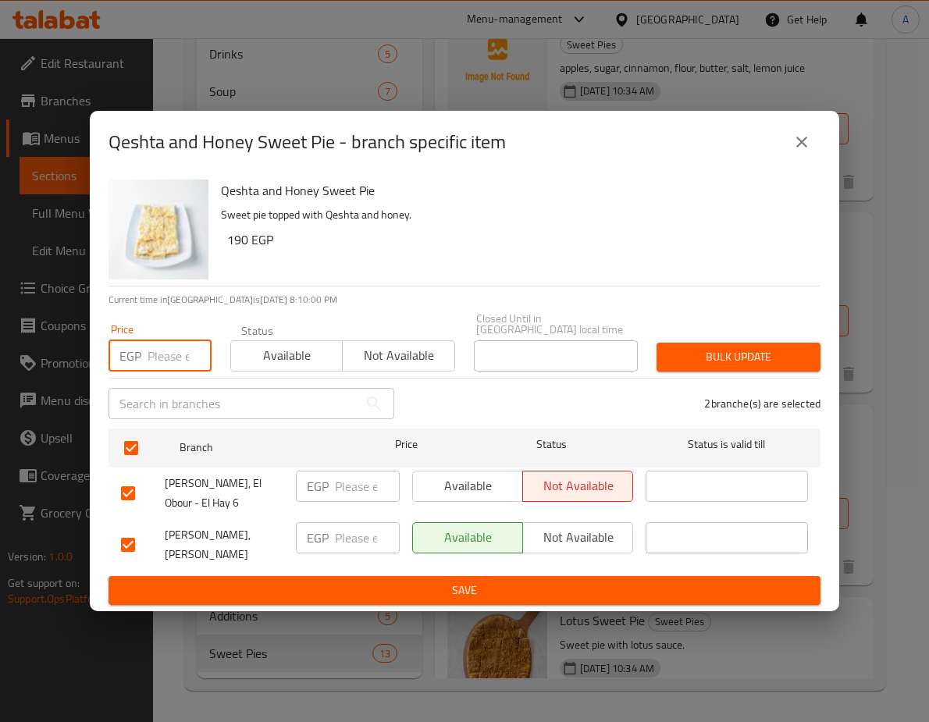
click at [165, 340] on input "number" at bounding box center [180, 355] width 64 height 31
paste input "216.6"
type input "216.6"
click at [770, 347] on span "Bulk update" at bounding box center [738, 357] width 139 height 20
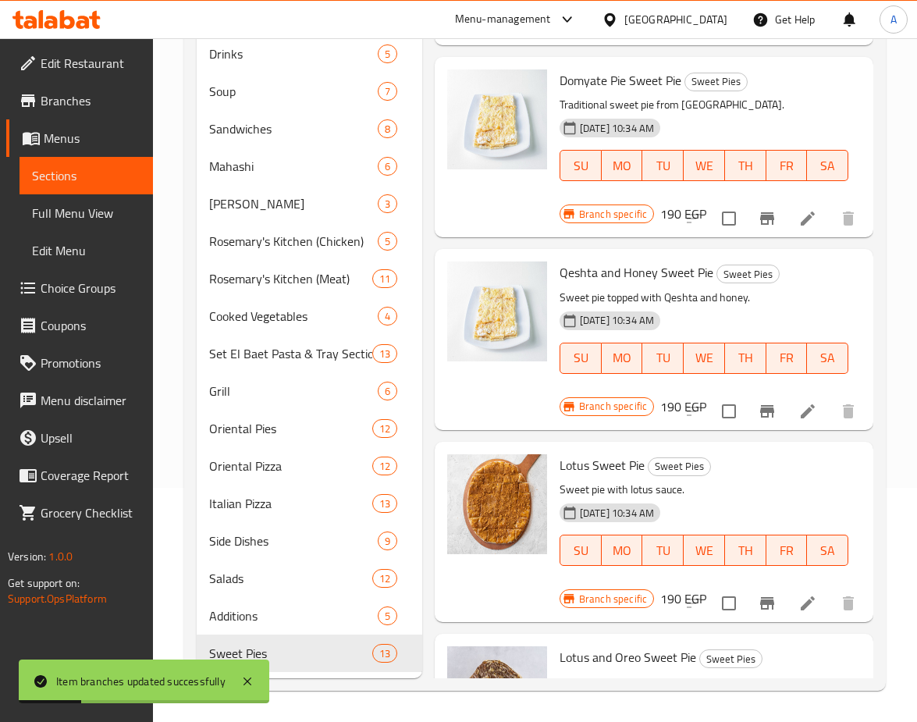
scroll to position [1135, 0]
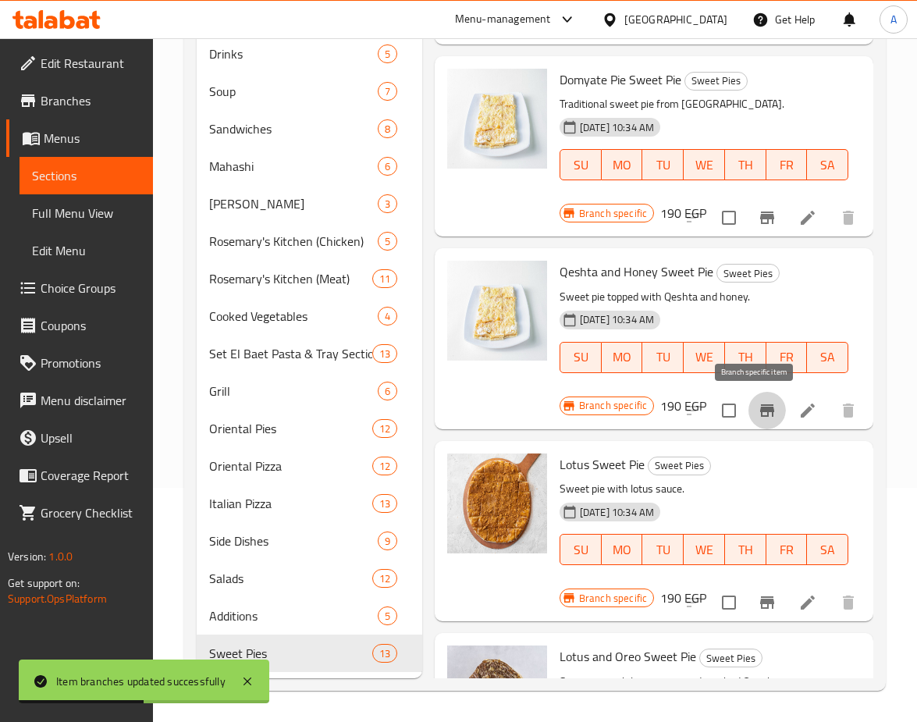
click at [758, 409] on icon "Branch-specific-item" at bounding box center [767, 410] width 19 height 19
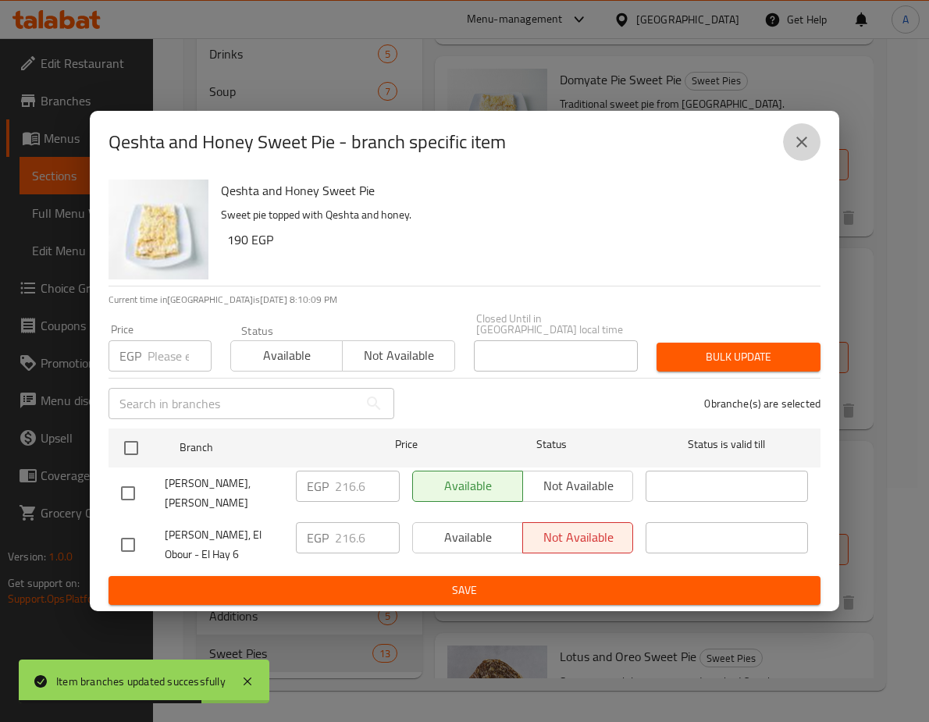
click at [807, 147] on icon "close" at bounding box center [801, 142] width 19 height 19
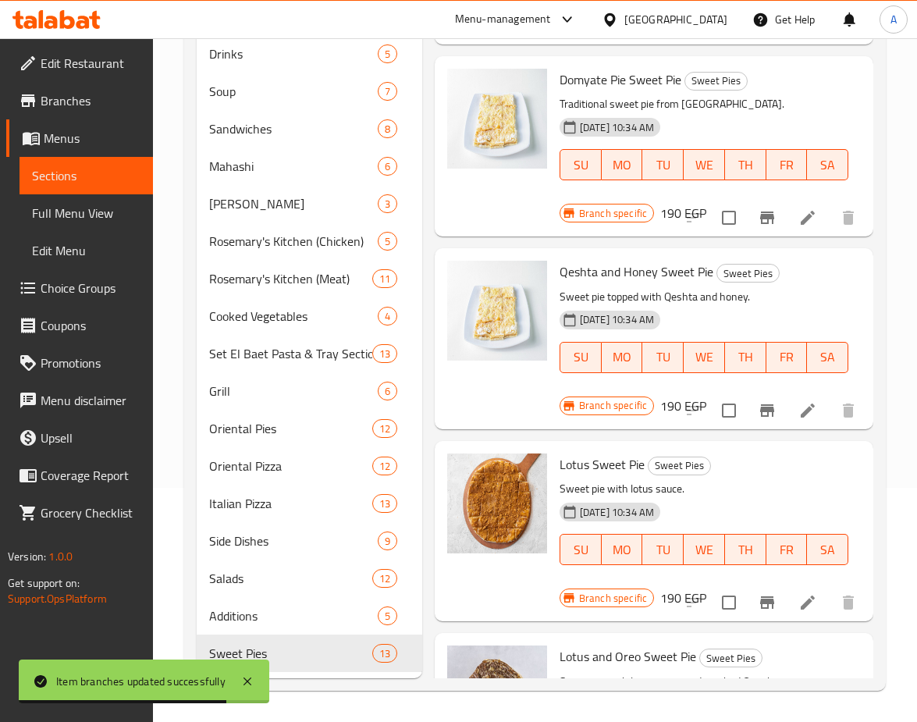
scroll to position [1291, 0]
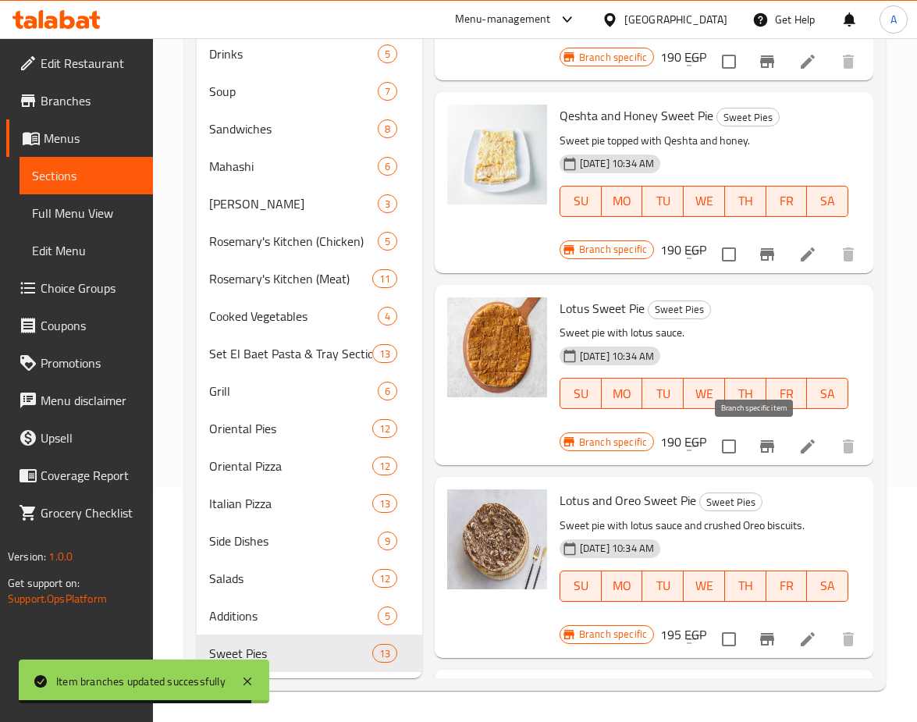
click at [760, 453] on icon "Branch-specific-item" at bounding box center [767, 446] width 14 height 12
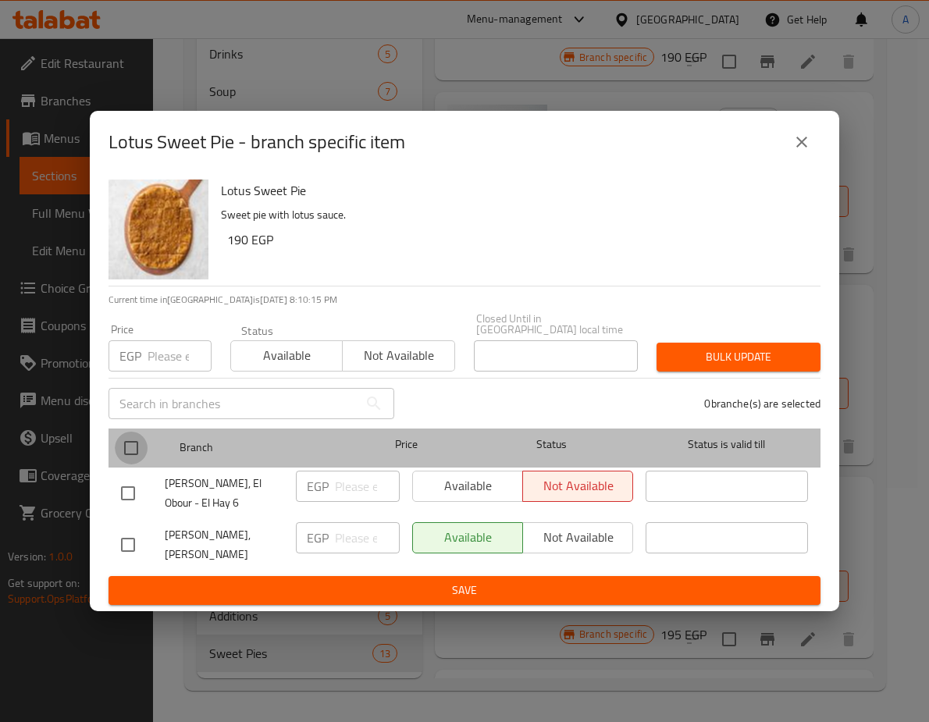
click at [144, 438] on input "checkbox" at bounding box center [131, 448] width 33 height 33
checkbox input "true"
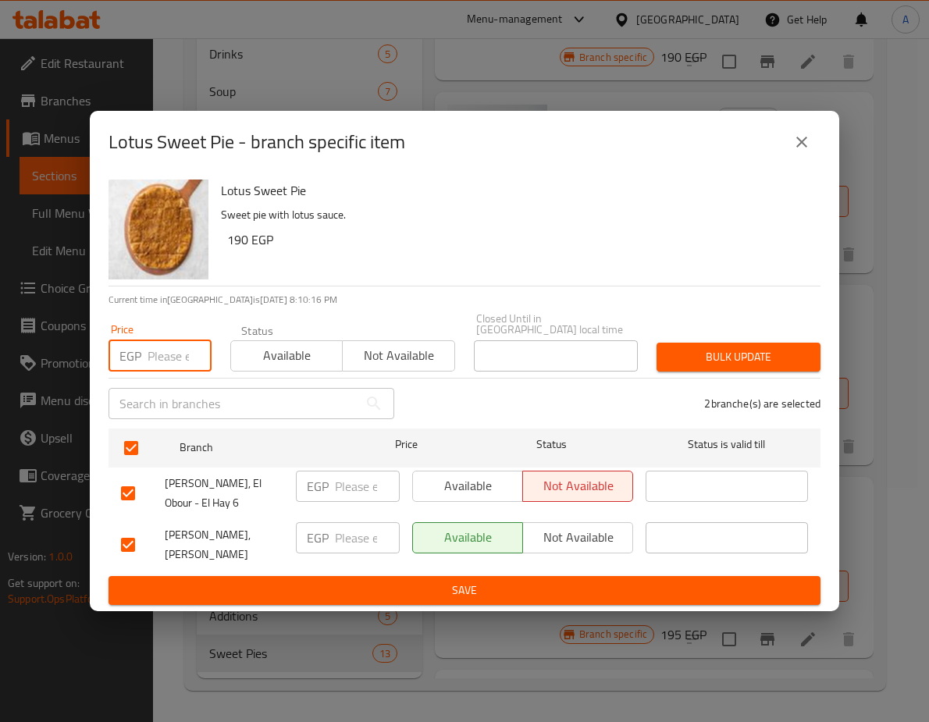
click at [158, 353] on input "number" at bounding box center [180, 355] width 64 height 31
paste input "222.3"
type input "222.3"
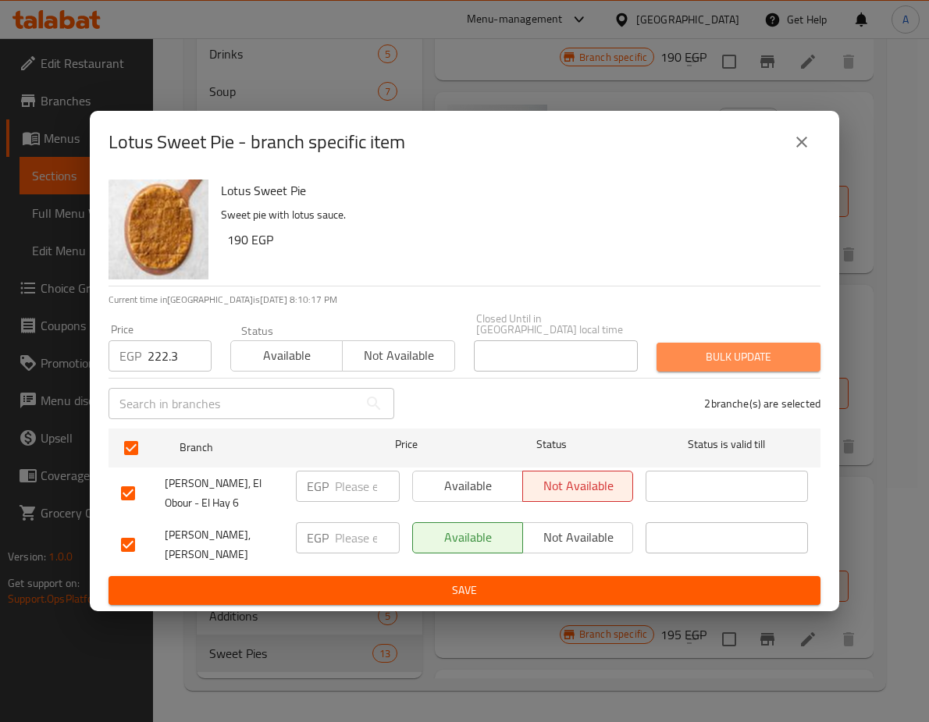
click at [718, 347] on span "Bulk update" at bounding box center [738, 357] width 139 height 20
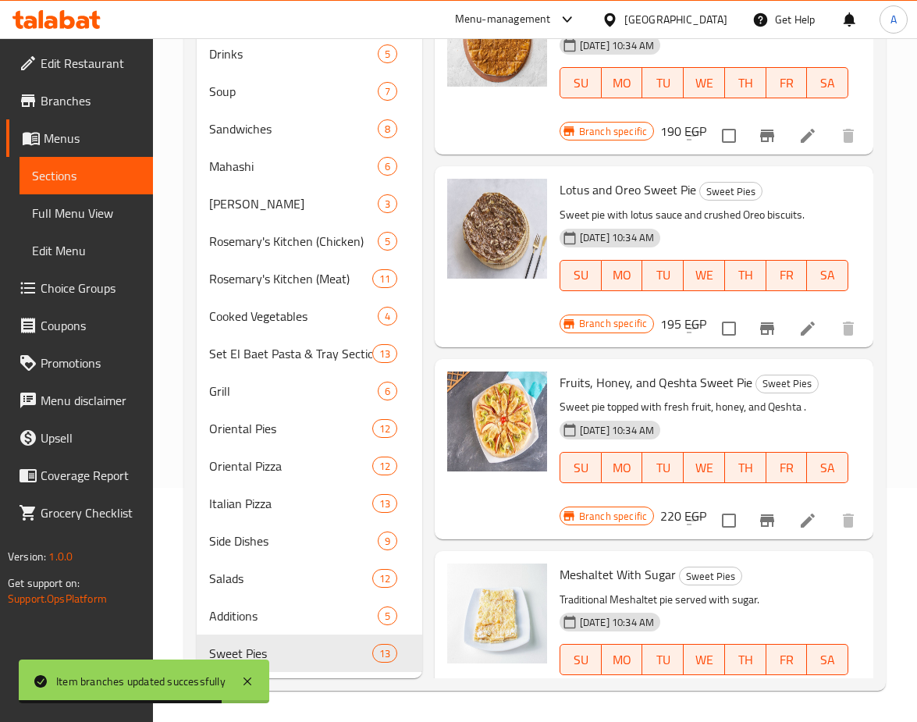
scroll to position [1603, 0]
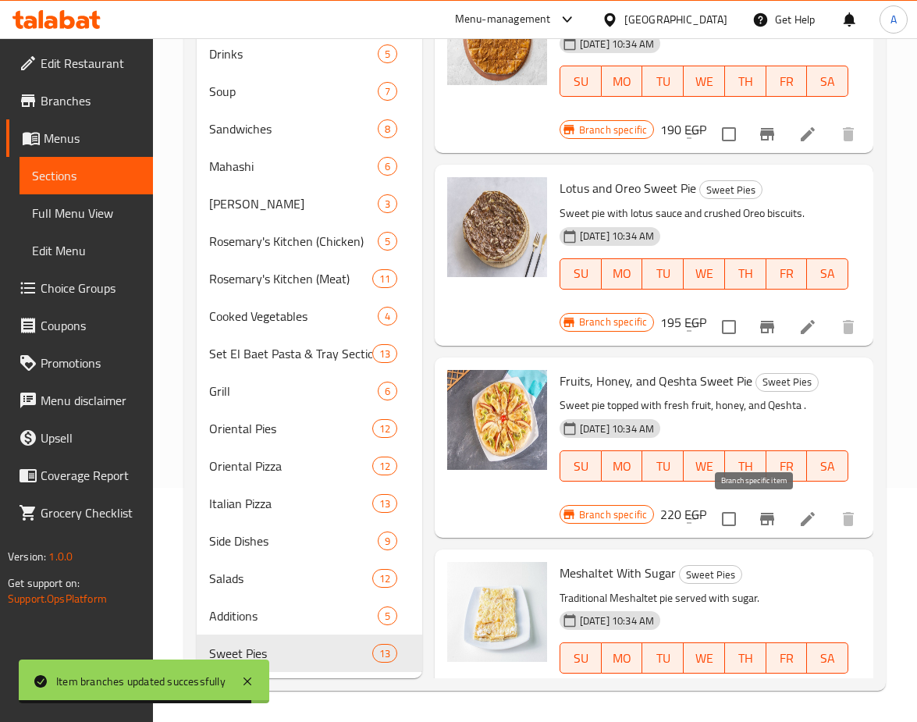
click at [758, 512] on icon "Branch-specific-item" at bounding box center [767, 519] width 19 height 19
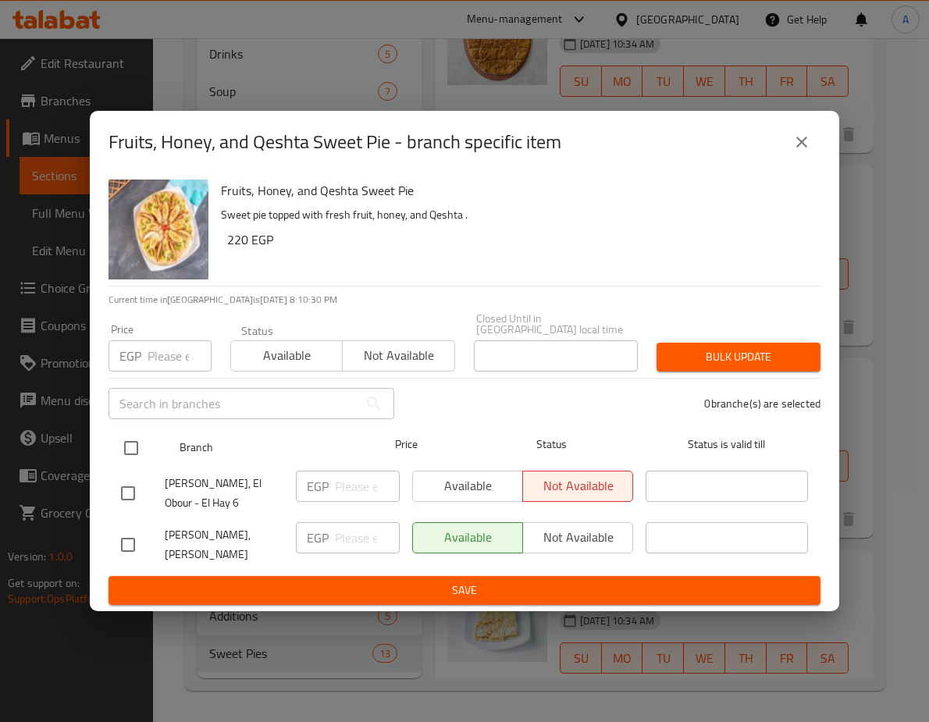
click at [135, 432] on input "checkbox" at bounding box center [131, 448] width 33 height 33
checkbox input "true"
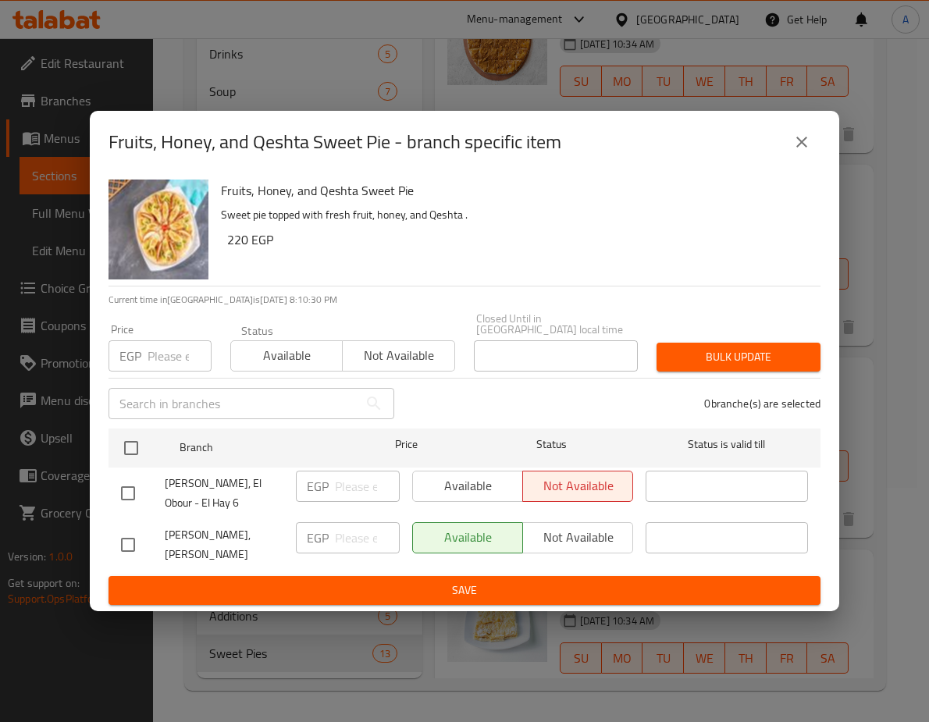
checkbox input "true"
click at [163, 340] on input "number" at bounding box center [180, 355] width 64 height 31
paste input "250.8"
type input "250.8"
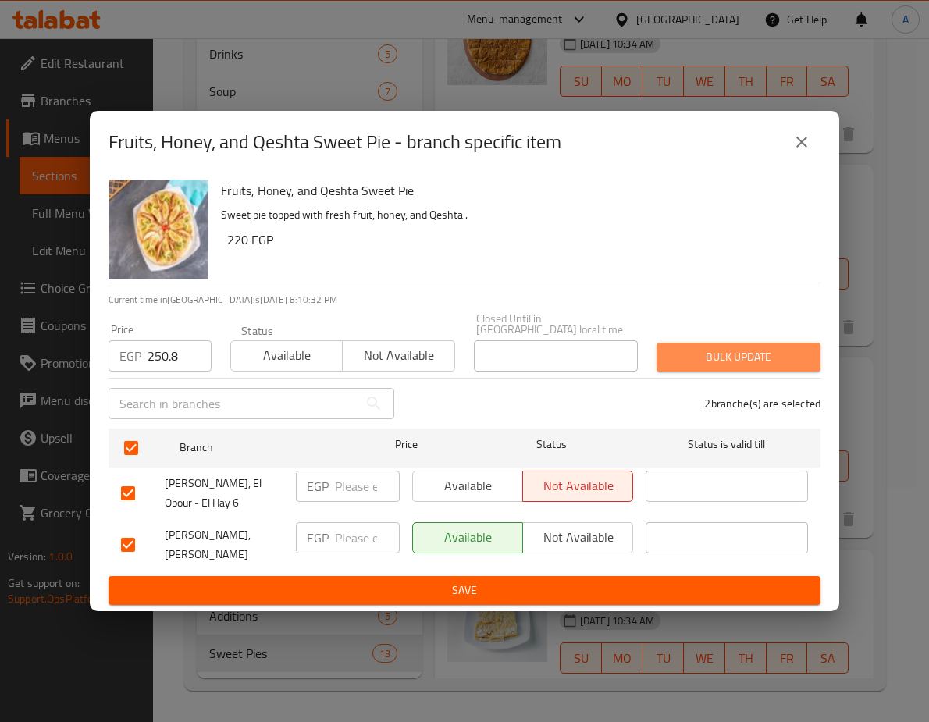
click at [769, 347] on span "Bulk update" at bounding box center [738, 357] width 139 height 20
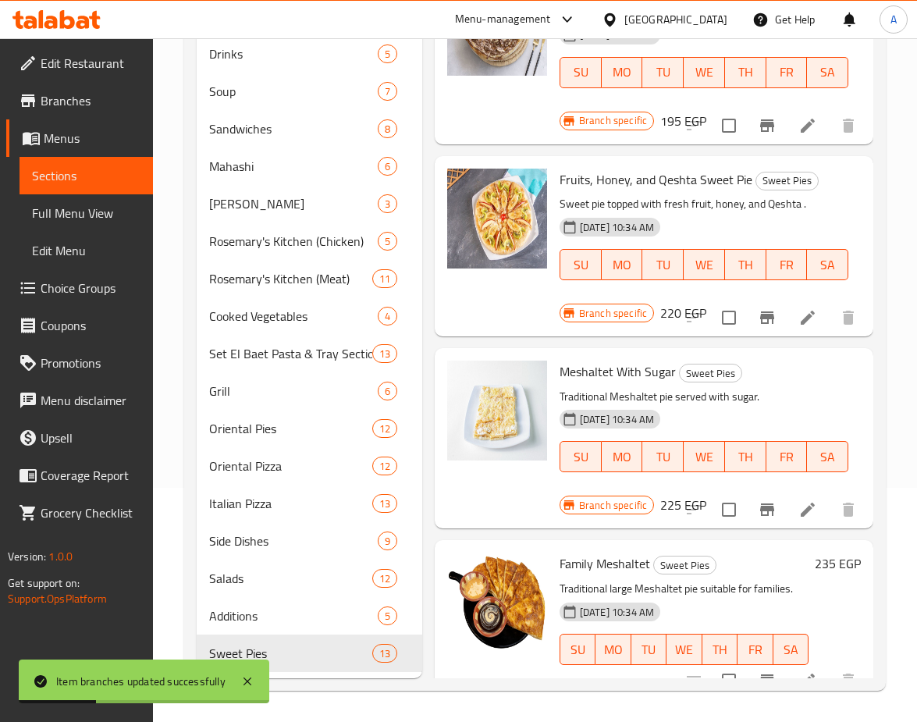
scroll to position [1838, 0]
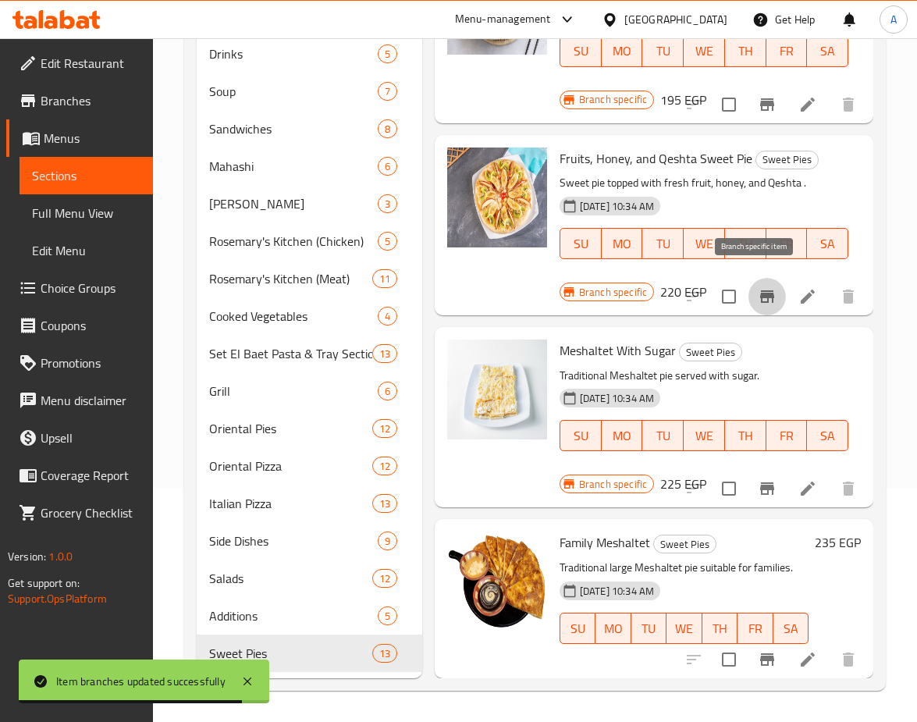
click at [762, 293] on icon "Branch-specific-item" at bounding box center [767, 296] width 19 height 19
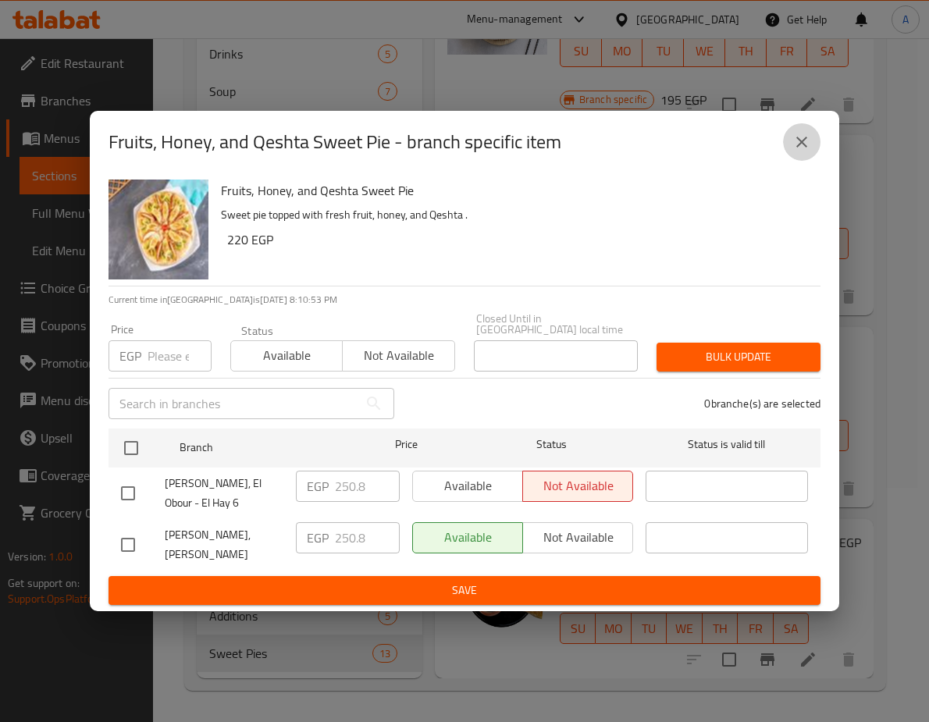
click at [803, 138] on icon "close" at bounding box center [801, 142] width 11 height 11
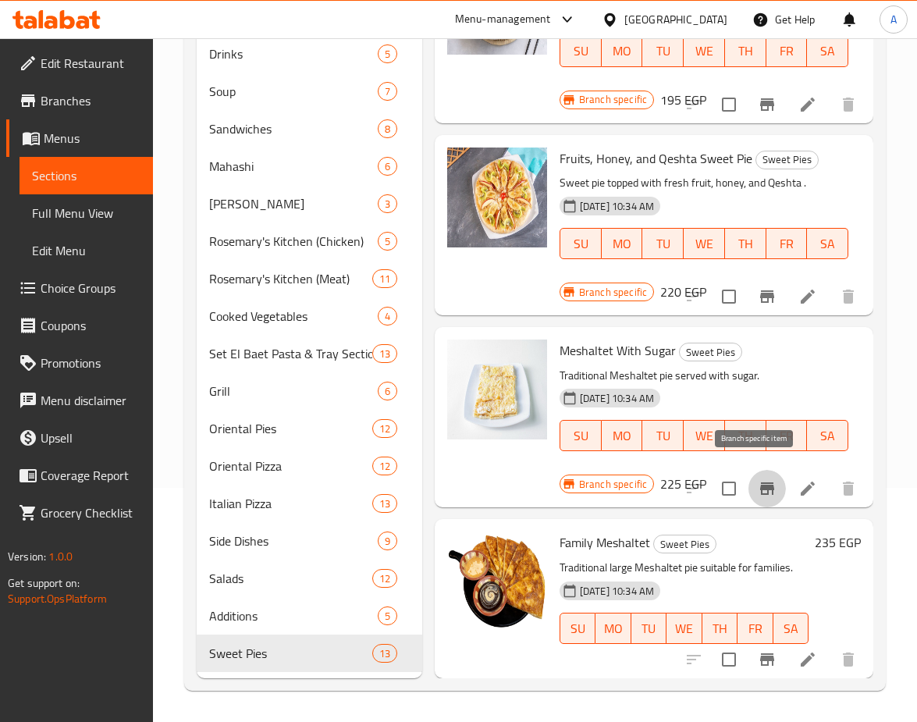
click at [760, 482] on icon "Branch-specific-item" at bounding box center [767, 488] width 14 height 12
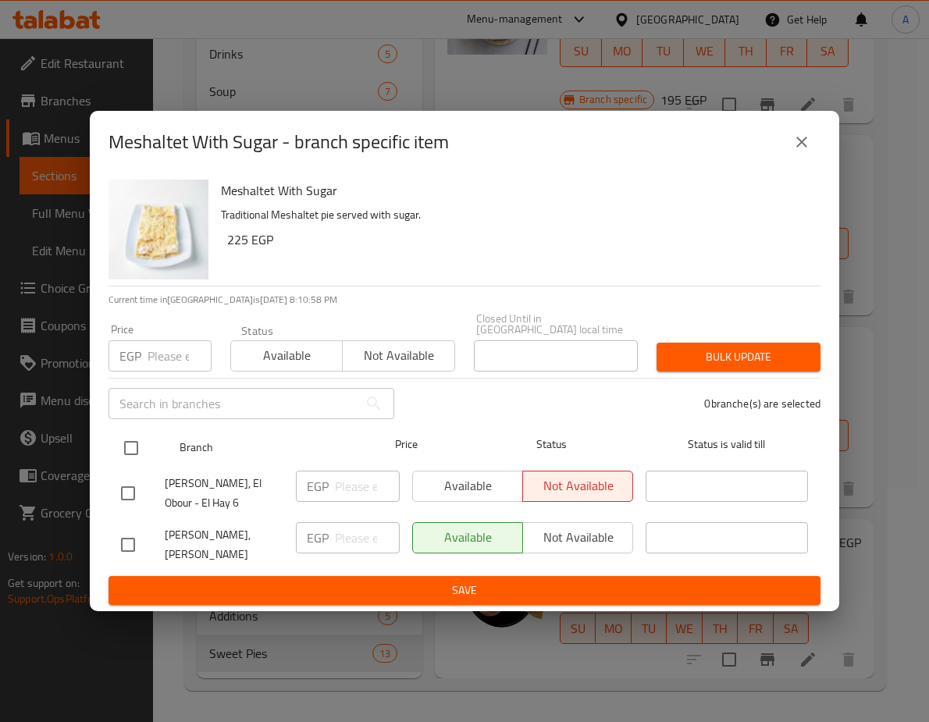
click at [124, 432] on input "checkbox" at bounding box center [131, 448] width 33 height 33
checkbox input "true"
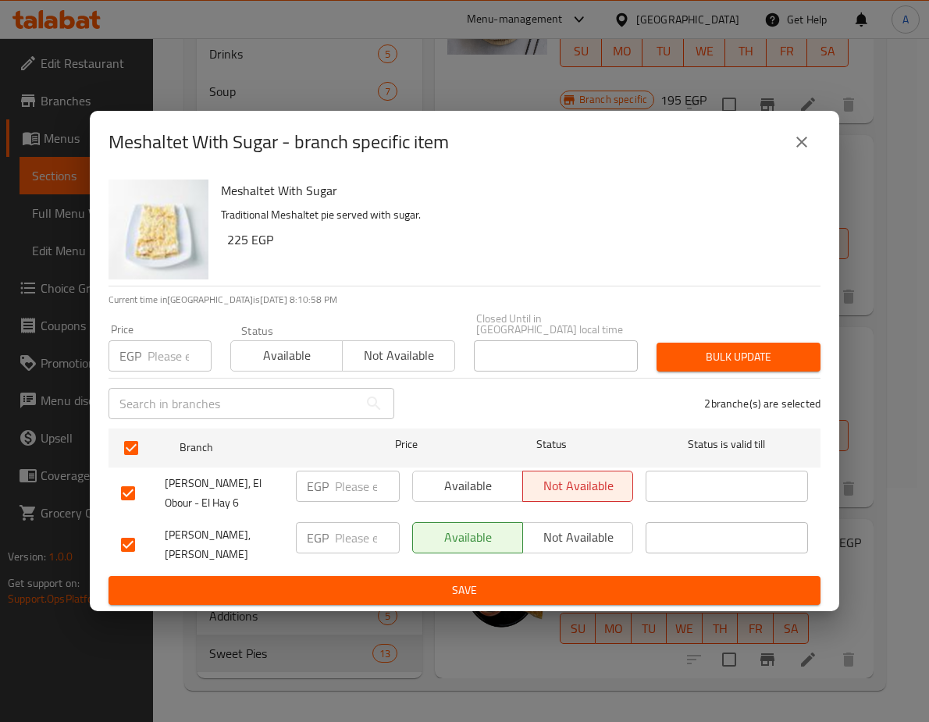
click at [179, 340] on input "number" at bounding box center [180, 355] width 64 height 31
paste input "256.5"
type input "256.5"
click at [681, 347] on span "Bulk update" at bounding box center [738, 357] width 139 height 20
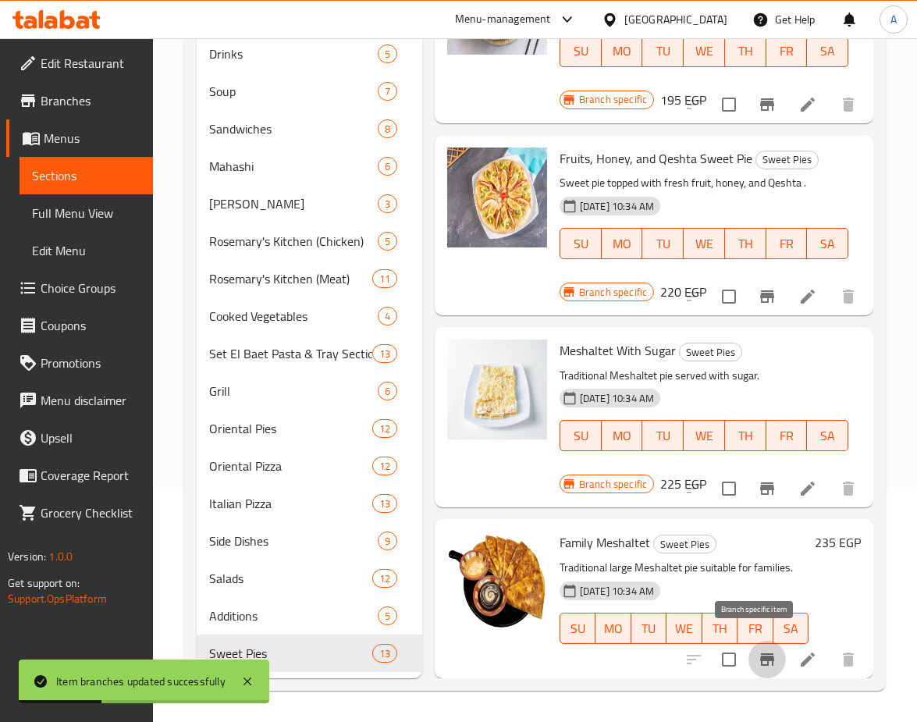
click at [760, 653] on icon "Branch-specific-item" at bounding box center [767, 659] width 14 height 12
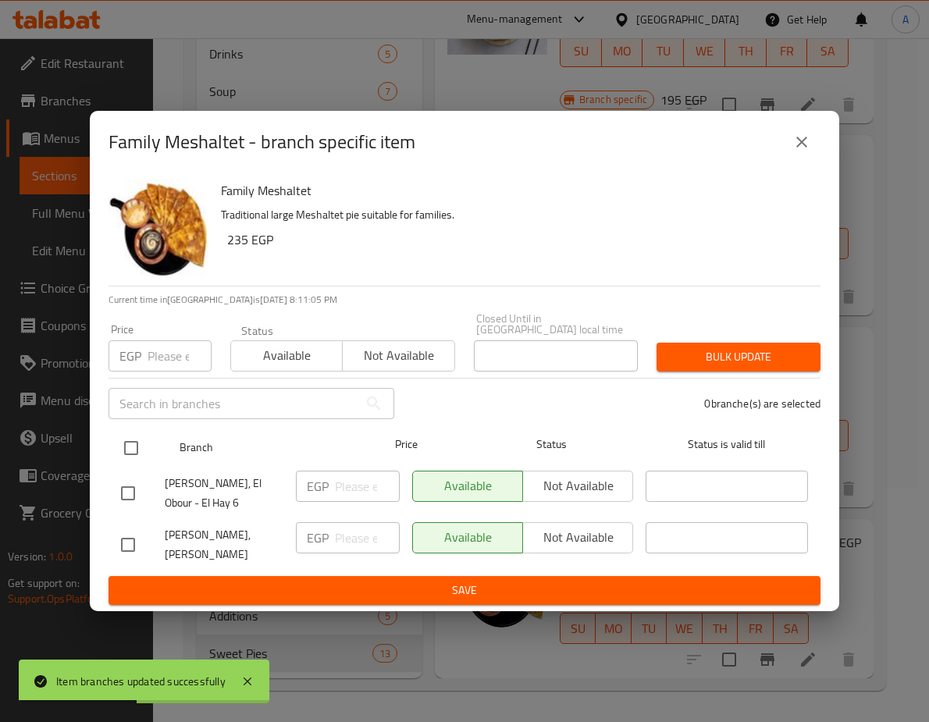
click at [130, 432] on input "checkbox" at bounding box center [131, 448] width 33 height 33
checkbox input "true"
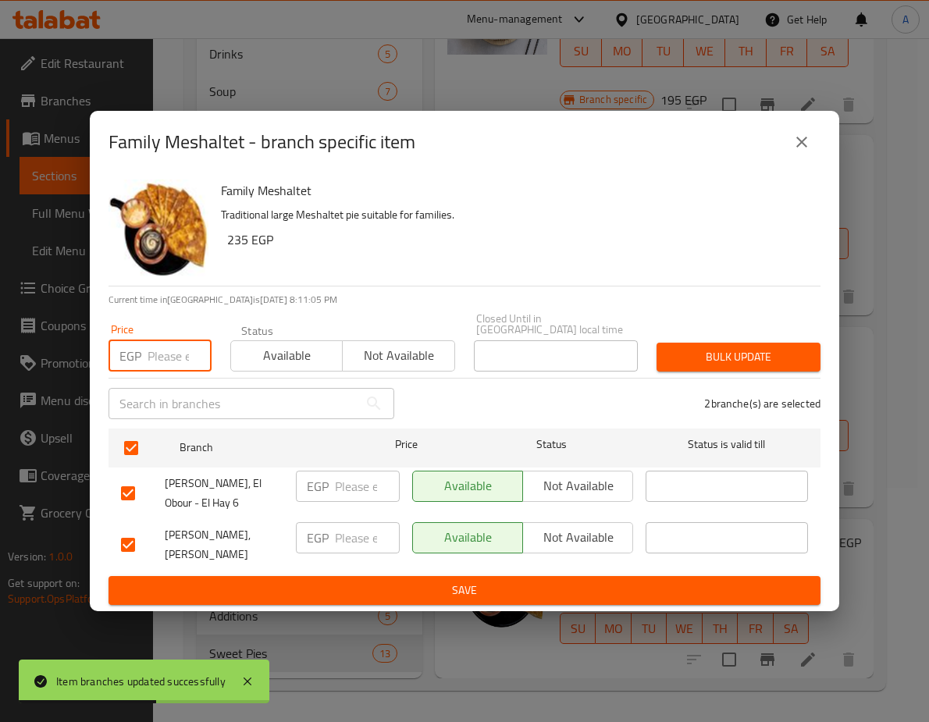
click at [158, 340] on input "number" at bounding box center [180, 355] width 64 height 31
paste input "267.9"
type input "267.9"
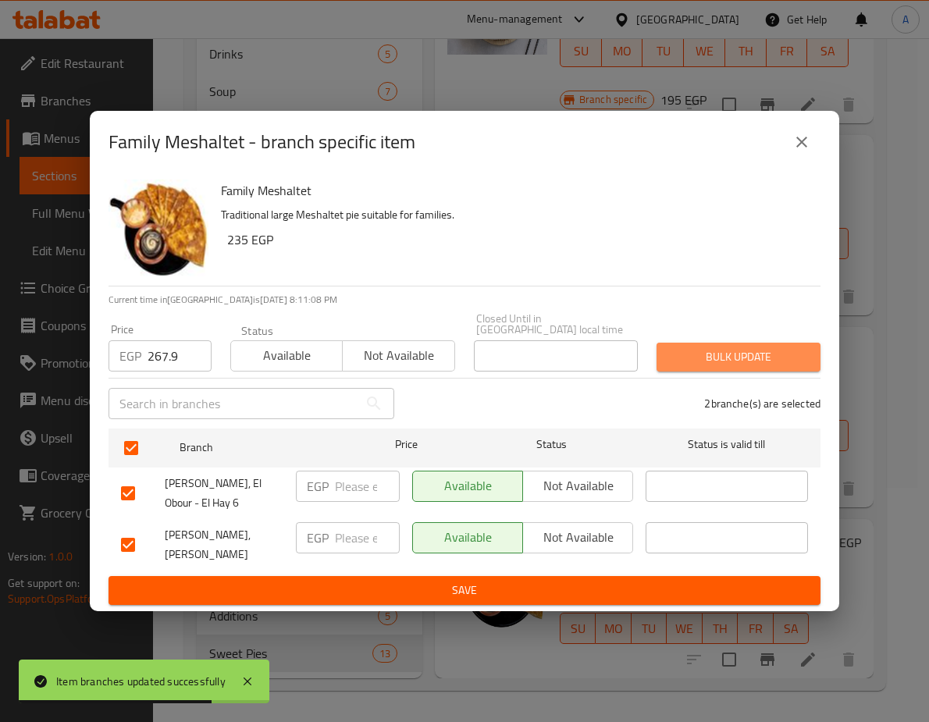
click at [681, 343] on button "Bulk update" at bounding box center [738, 357] width 164 height 29
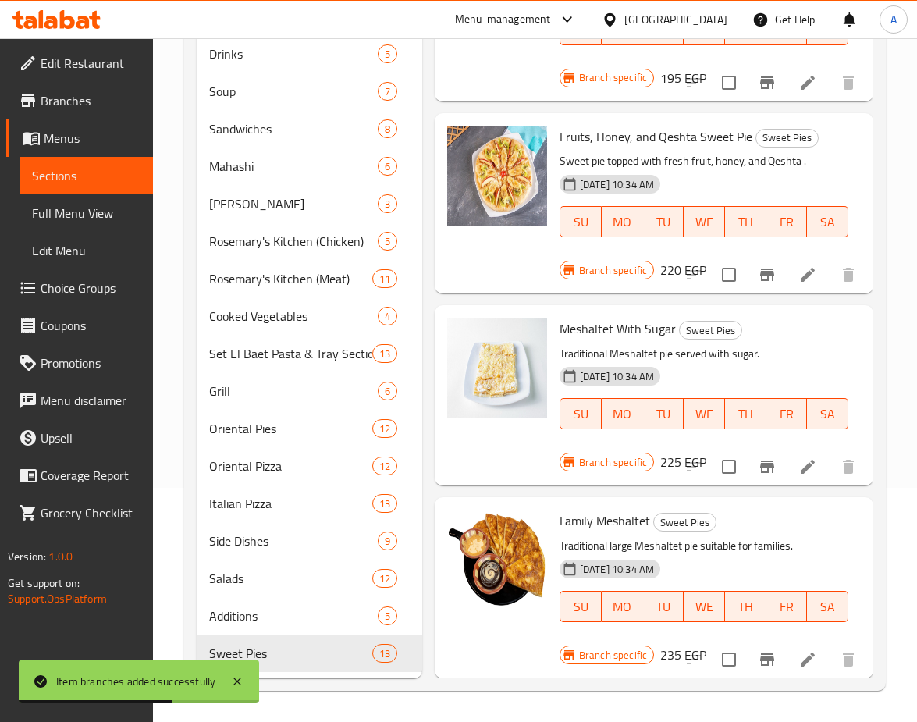
scroll to position [1859, 0]
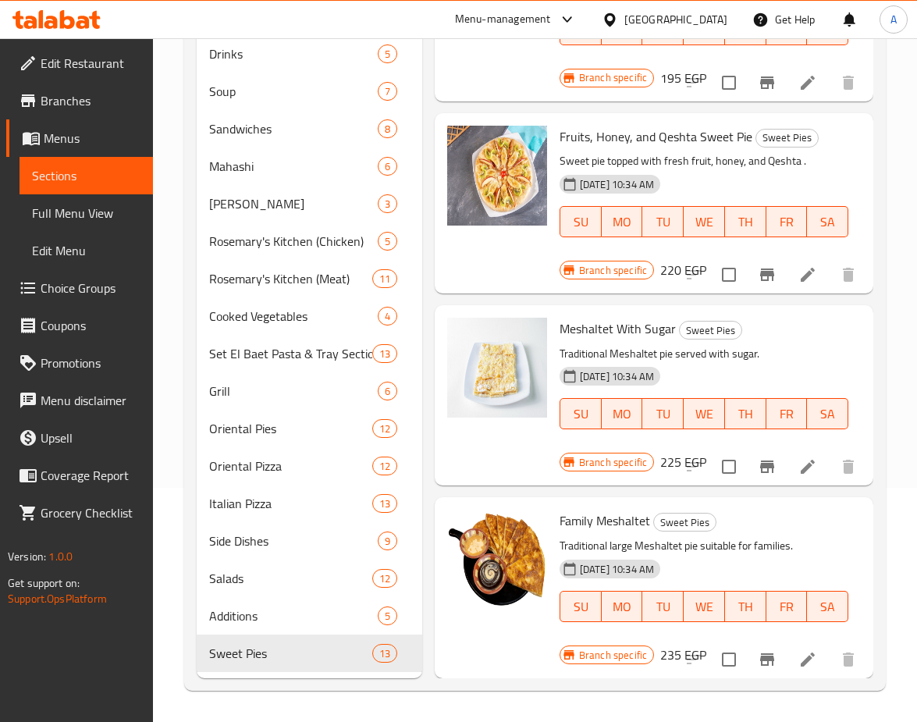
click at [106, 671] on div "Edit Restaurant Branches Menus Sections Full Menu View Edit Menu Choice Groups …" at bounding box center [76, 399] width 153 height 722
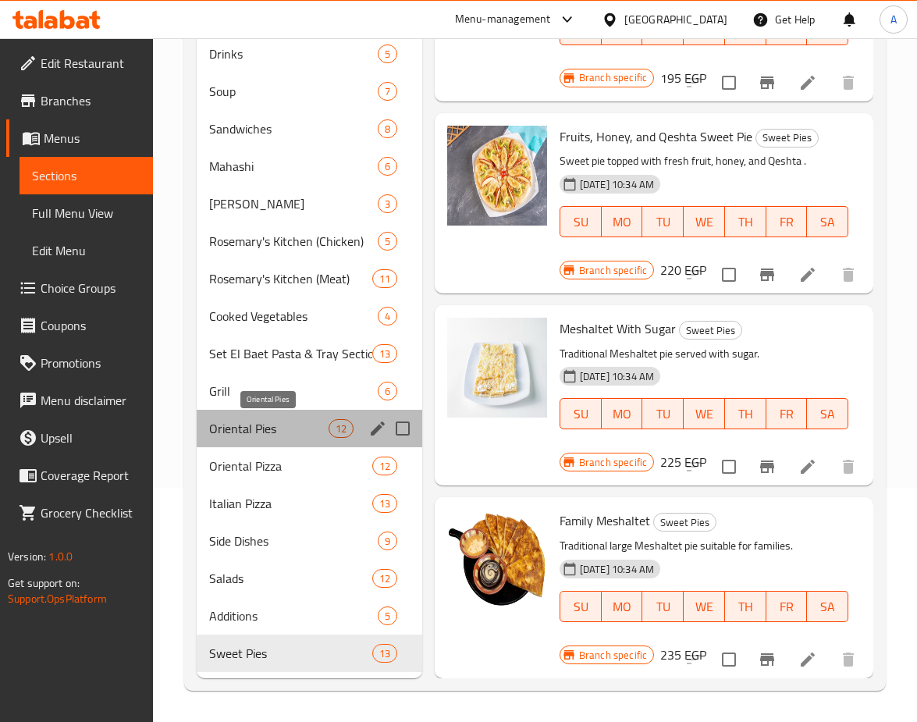
click at [308, 427] on span "Oriental Pies" at bounding box center [268, 428] width 119 height 19
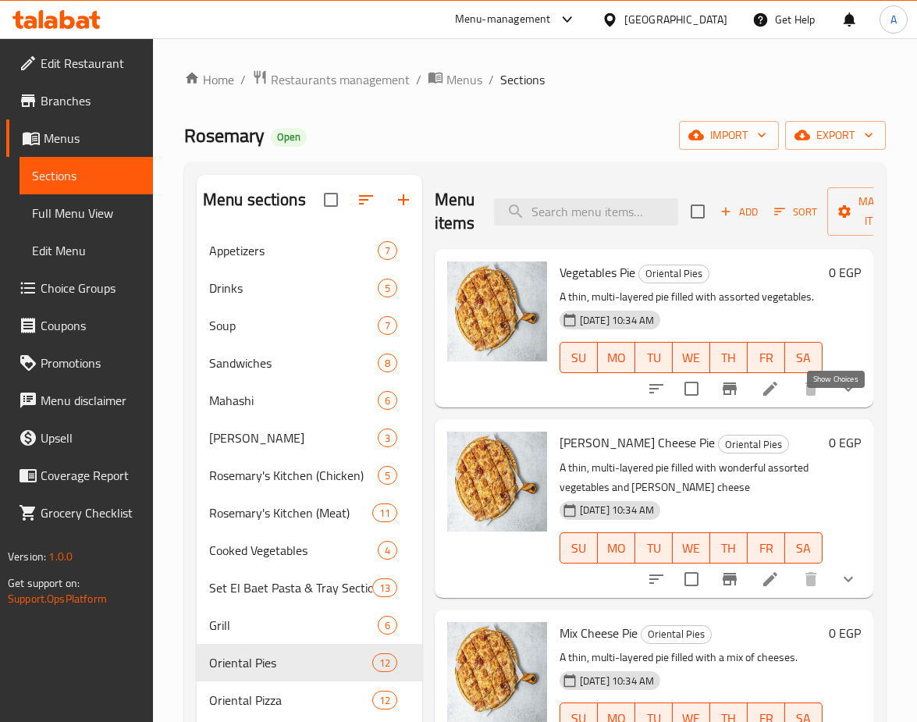
click at [839, 398] on icon "show more" at bounding box center [848, 388] width 19 height 19
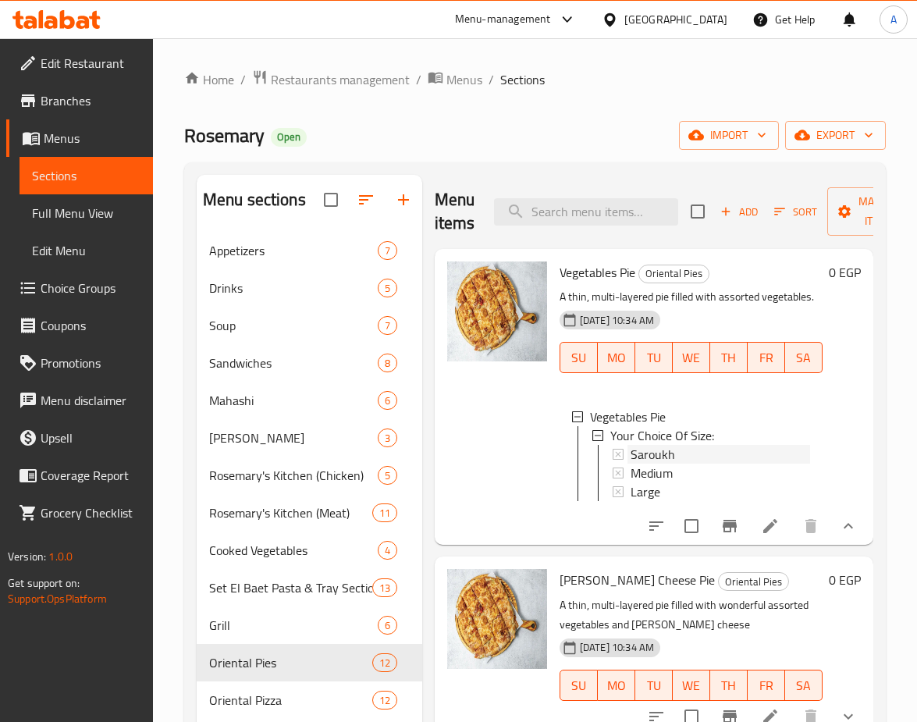
click at [674, 464] on div "Saroukh" at bounding box center [721, 454] width 180 height 19
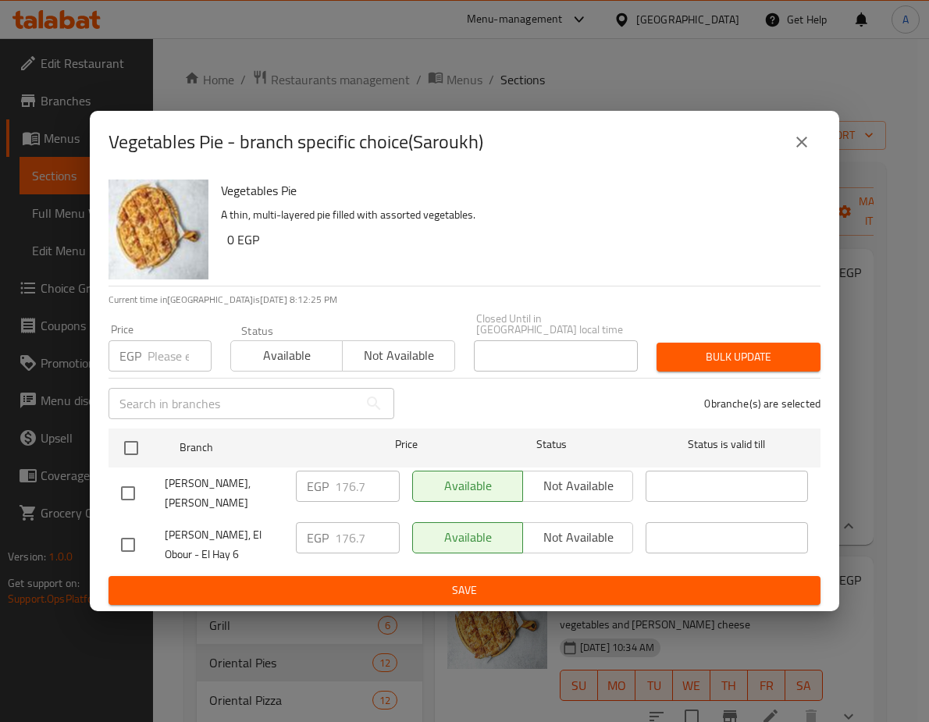
click at [580, 230] on h6 "0 EGP" at bounding box center [517, 240] width 581 height 22
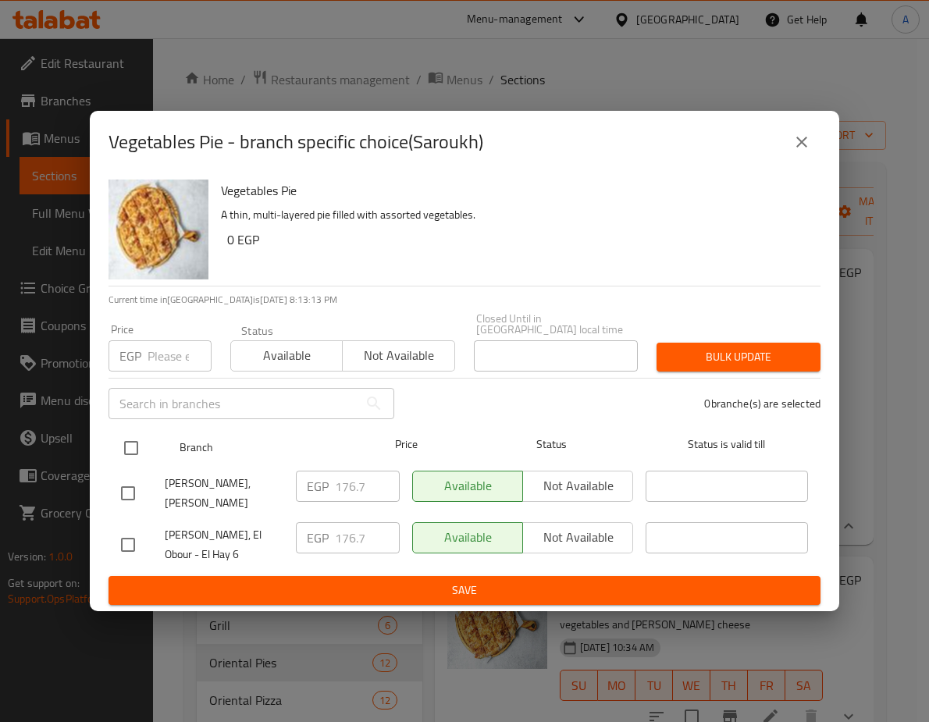
click at [228, 438] on span "Branch" at bounding box center [261, 448] width 162 height 20
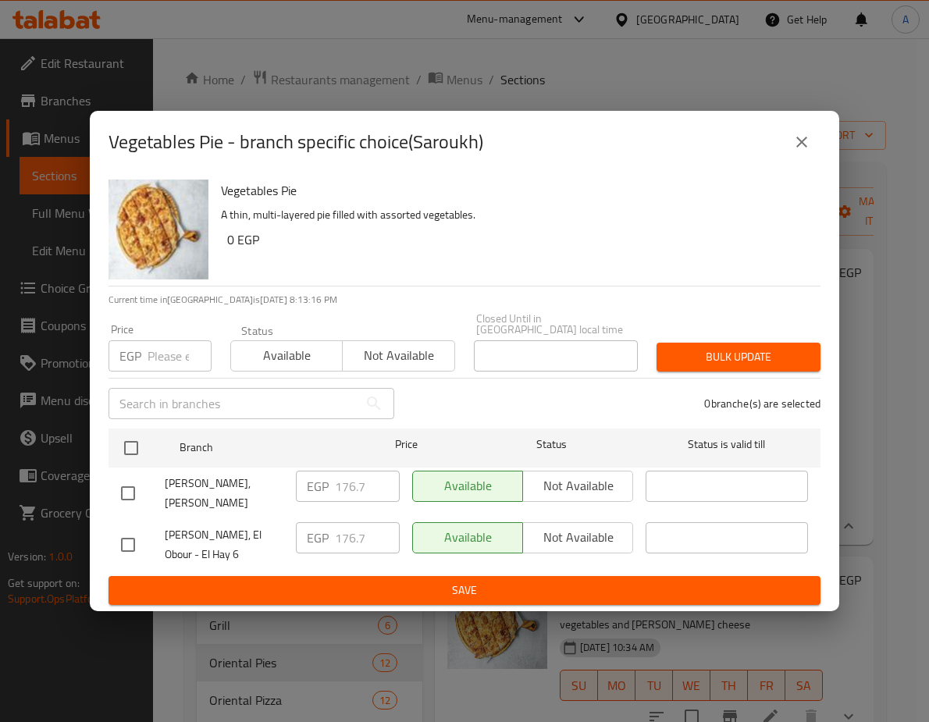
click at [793, 148] on button "close" at bounding box center [801, 141] width 37 height 37
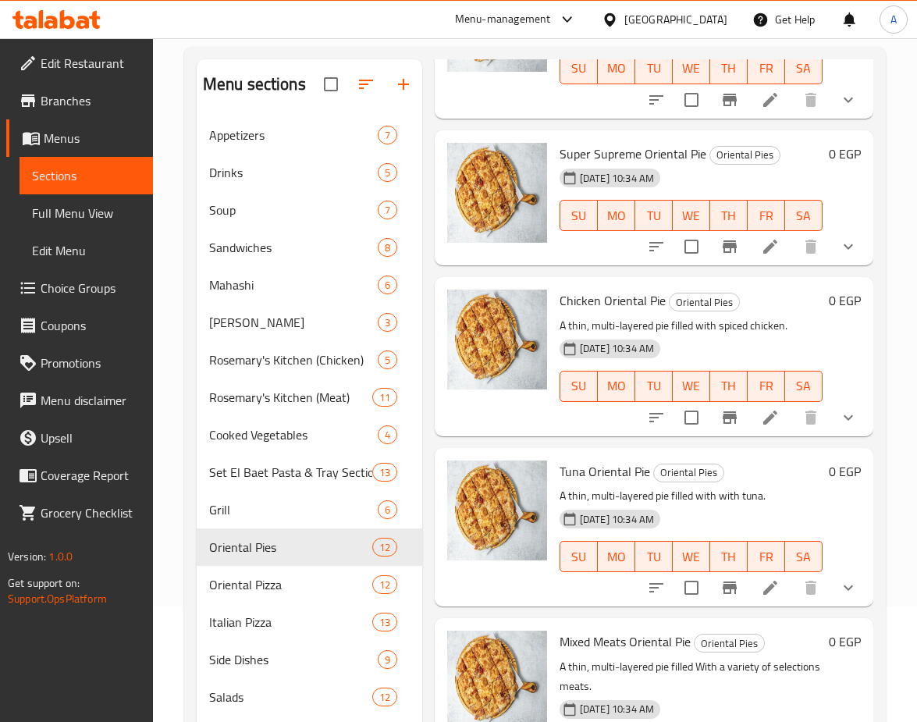
scroll to position [234, 0]
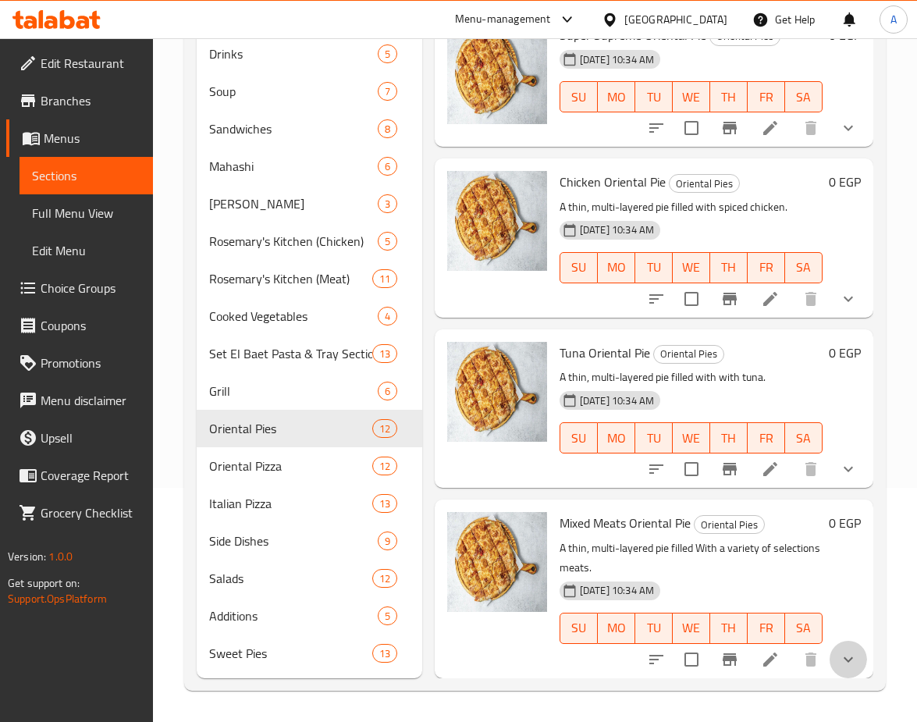
click at [854, 642] on button "show more" at bounding box center [848, 659] width 37 height 37
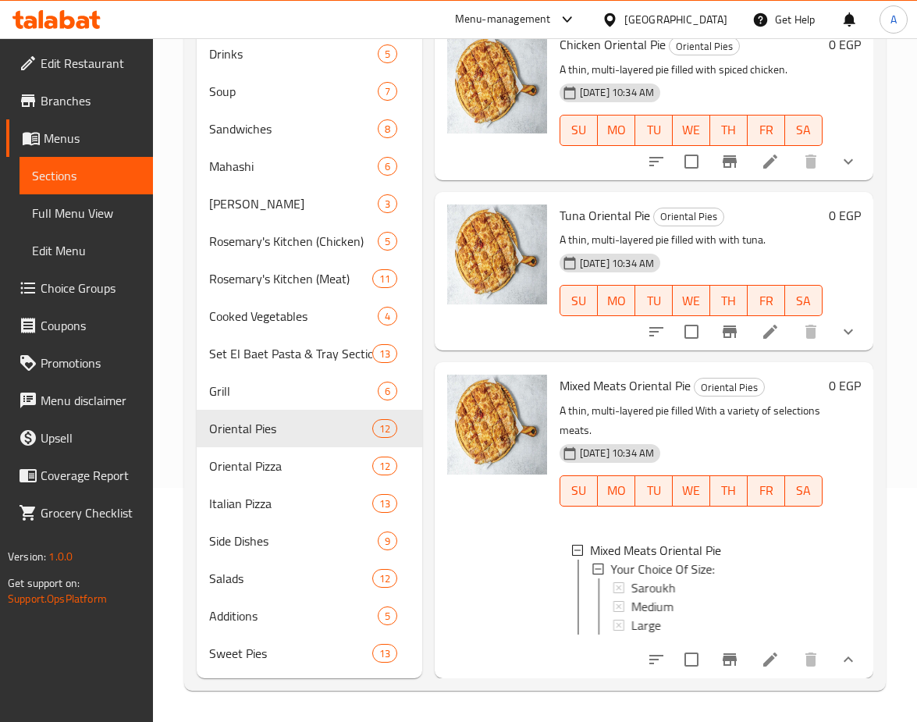
scroll to position [1736, 0]
click at [641, 616] on span "Large" at bounding box center [646, 625] width 30 height 19
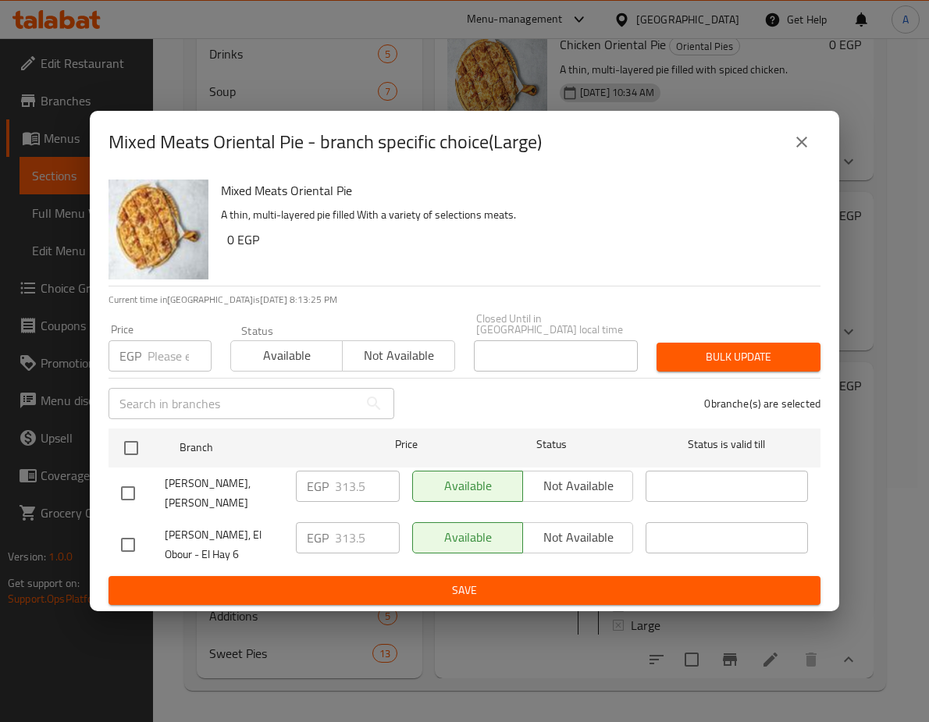
click at [802, 135] on icon "close" at bounding box center [801, 142] width 19 height 19
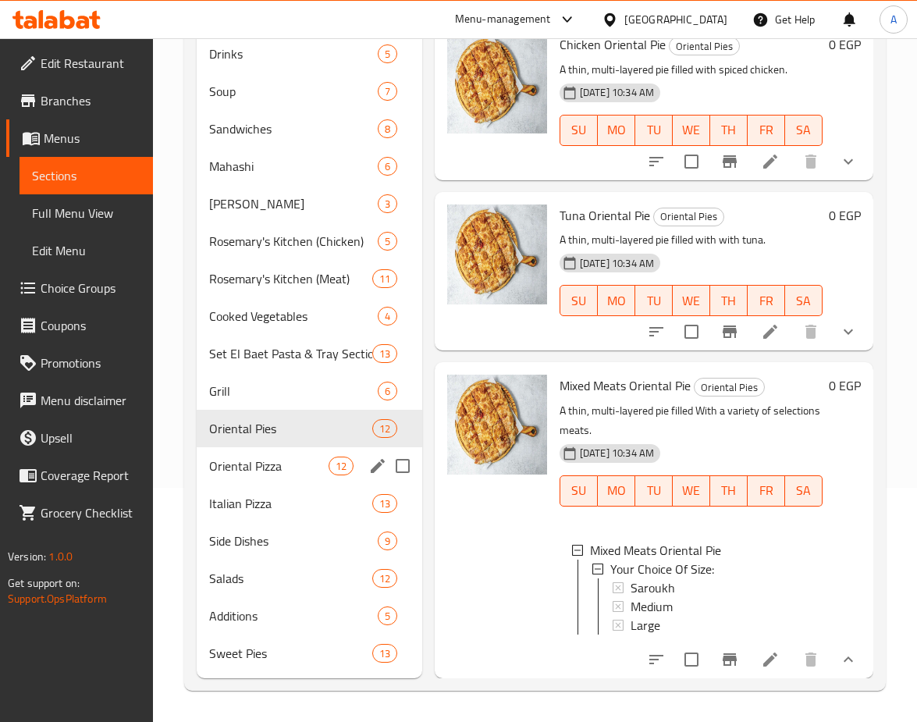
click at [276, 454] on div "Oriental Pizza 12" at bounding box center [310, 465] width 226 height 37
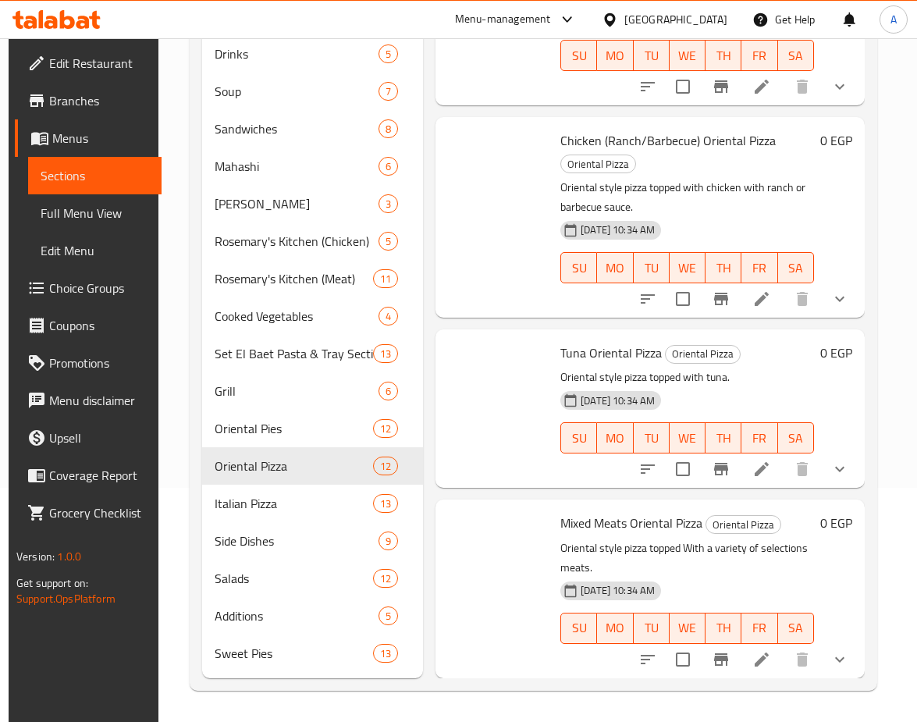
scroll to position [1419, 0]
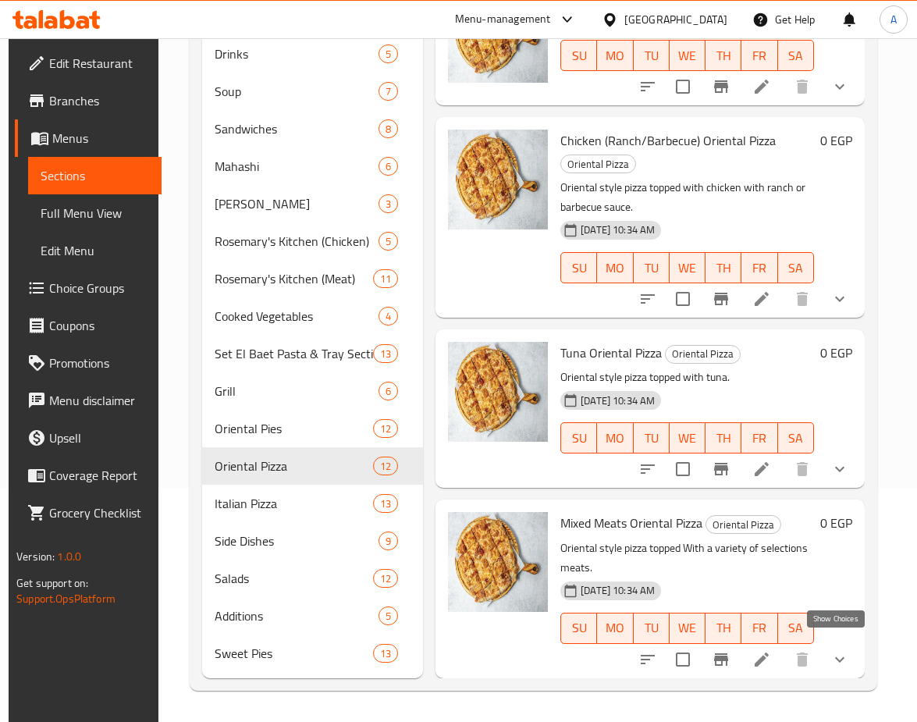
click at [834, 654] on icon "show more" at bounding box center [840, 659] width 19 height 19
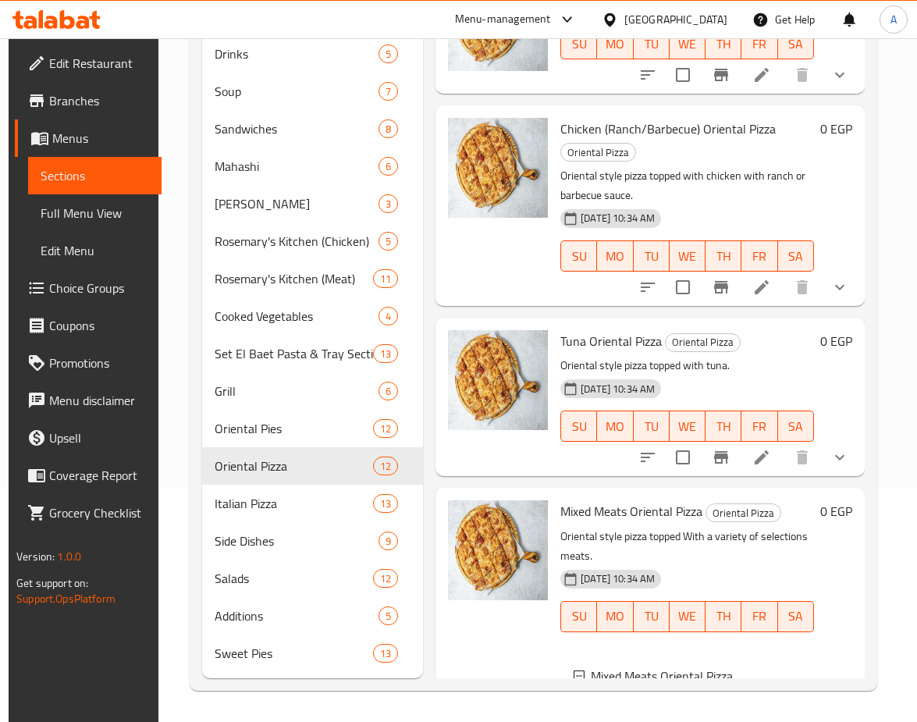
scroll to position [1549, 0]
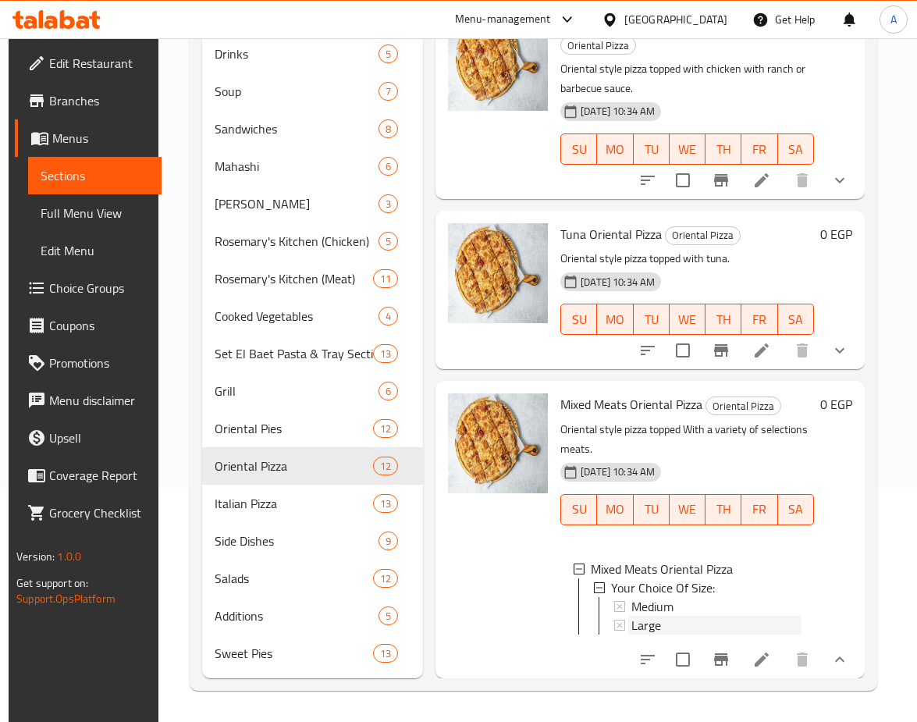
click at [661, 616] on div "Large" at bounding box center [717, 625] width 170 height 19
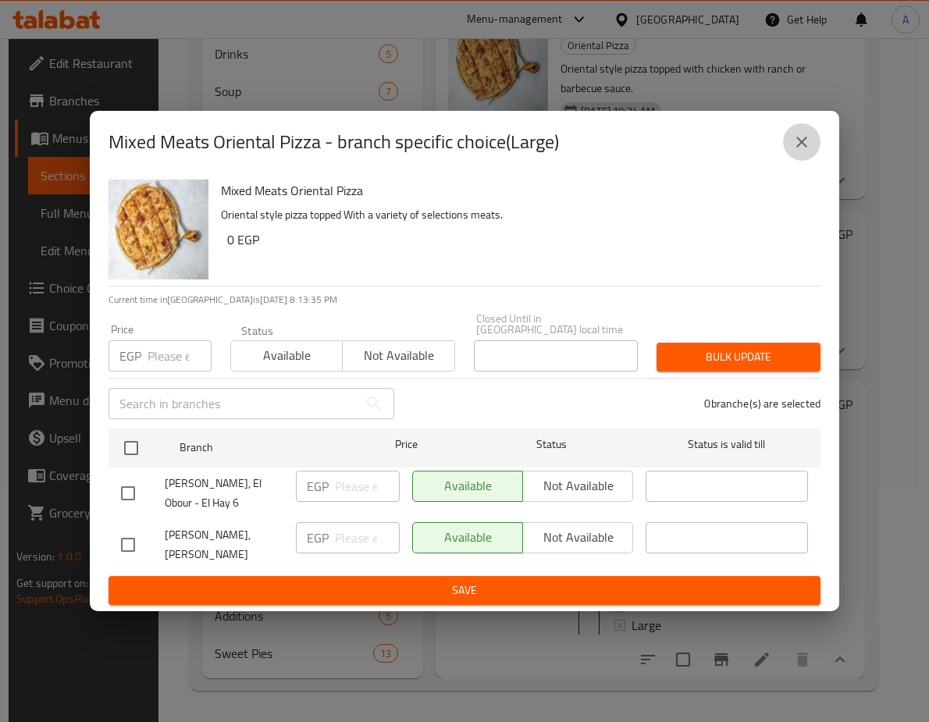
click at [809, 148] on button "close" at bounding box center [801, 141] width 37 height 37
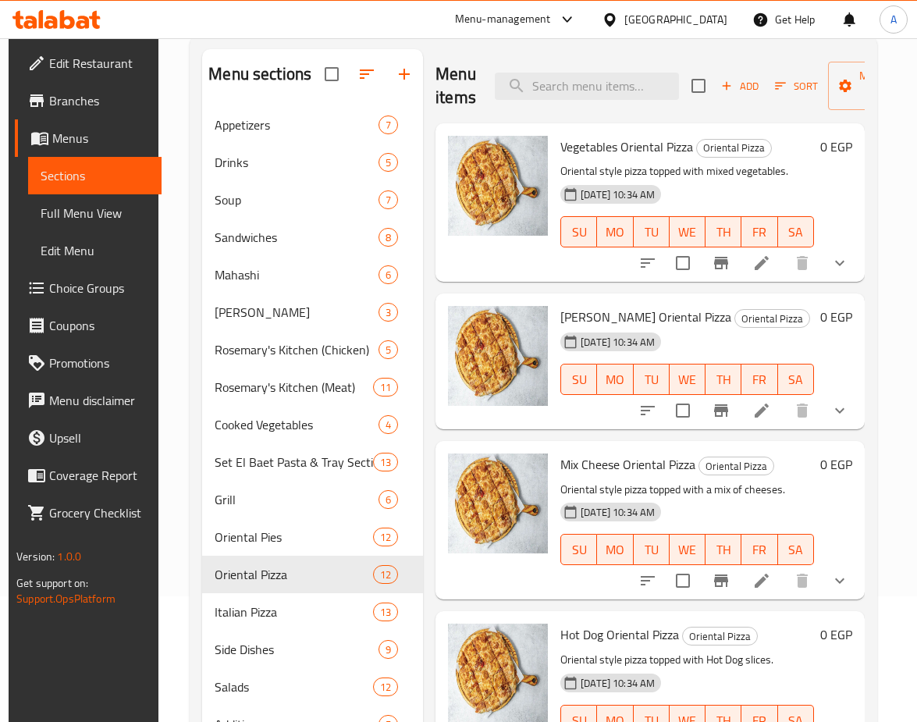
scroll to position [0, 0]
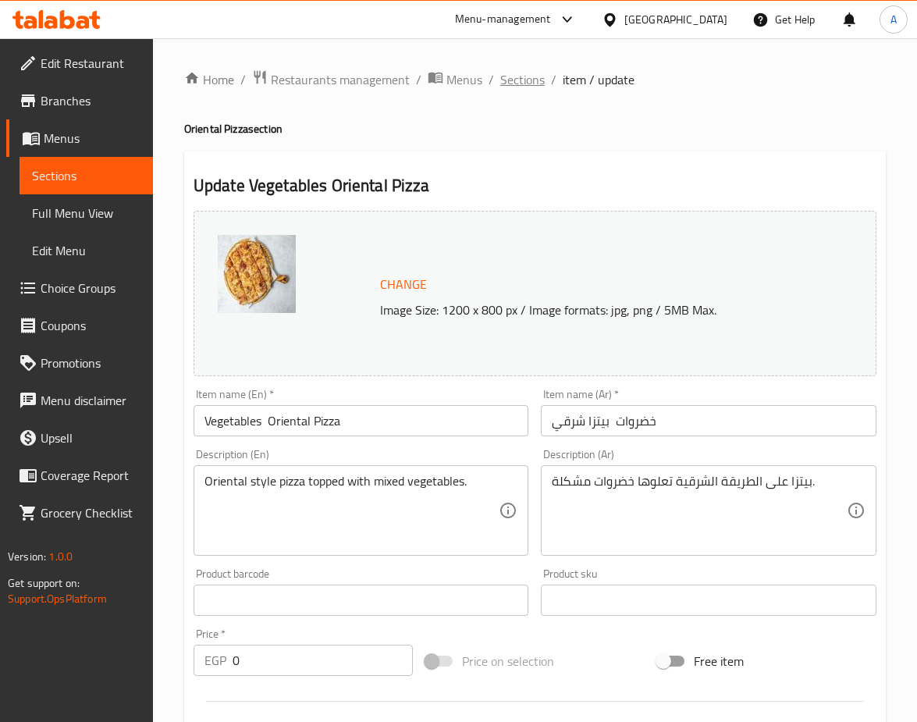
click at [514, 80] on span "Sections" at bounding box center [522, 79] width 44 height 19
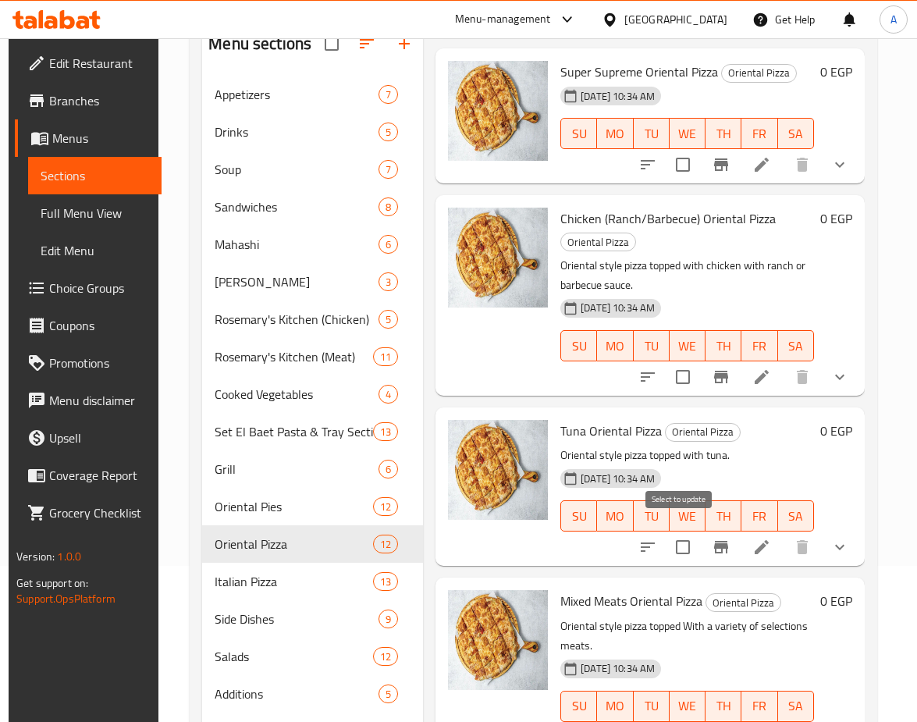
scroll to position [234, 0]
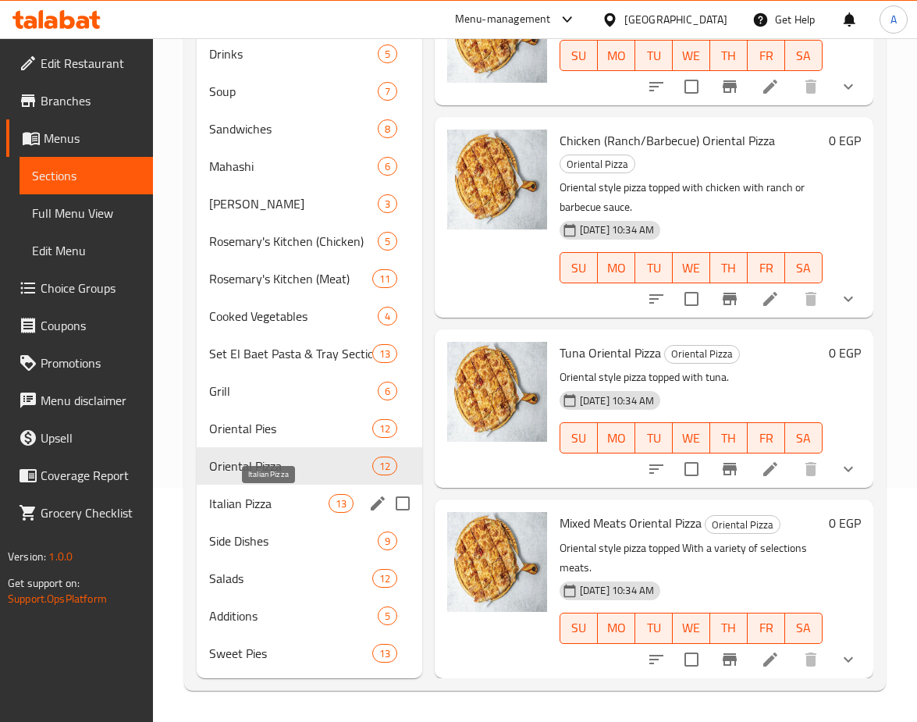
drag, startPoint x: 221, startPoint y: 500, endPoint x: 397, endPoint y: 461, distance: 180.7
click at [222, 500] on span "Italian Pizza" at bounding box center [268, 503] width 119 height 19
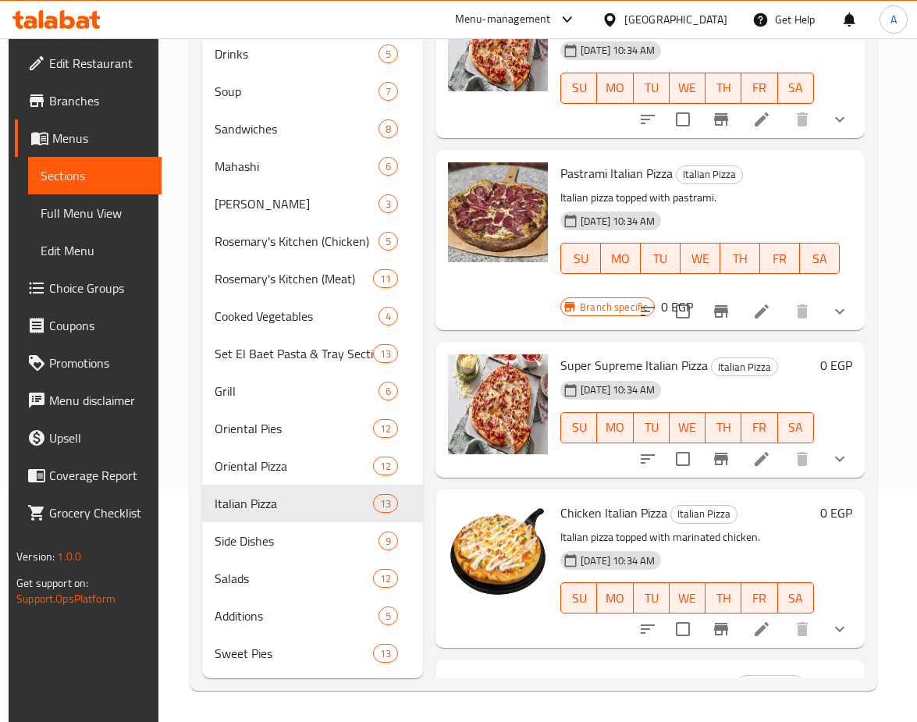
scroll to position [888, 0]
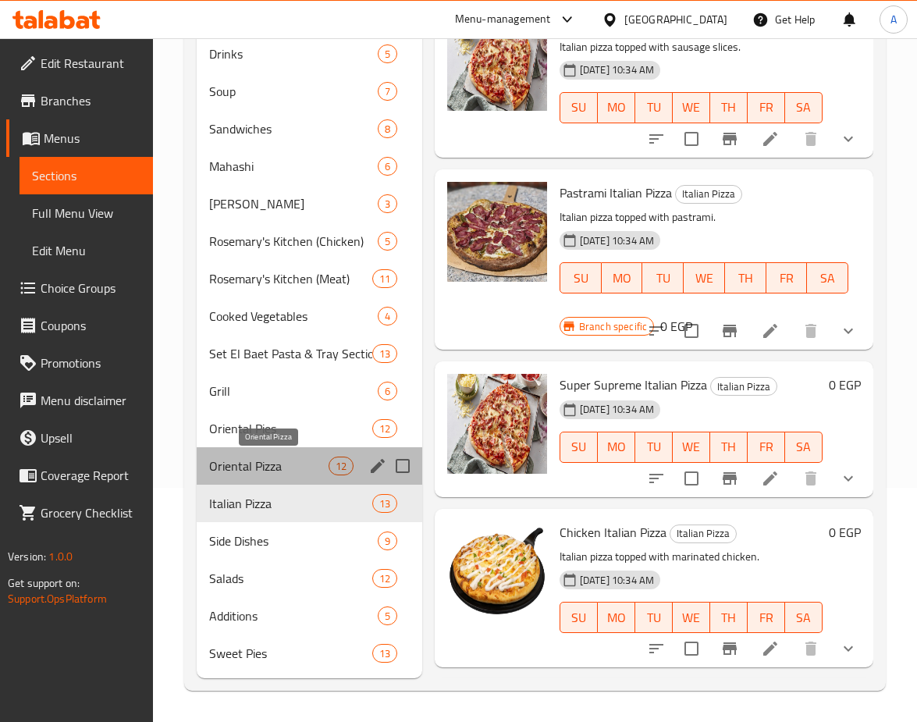
click at [273, 468] on span "Oriental Pizza" at bounding box center [268, 466] width 119 height 19
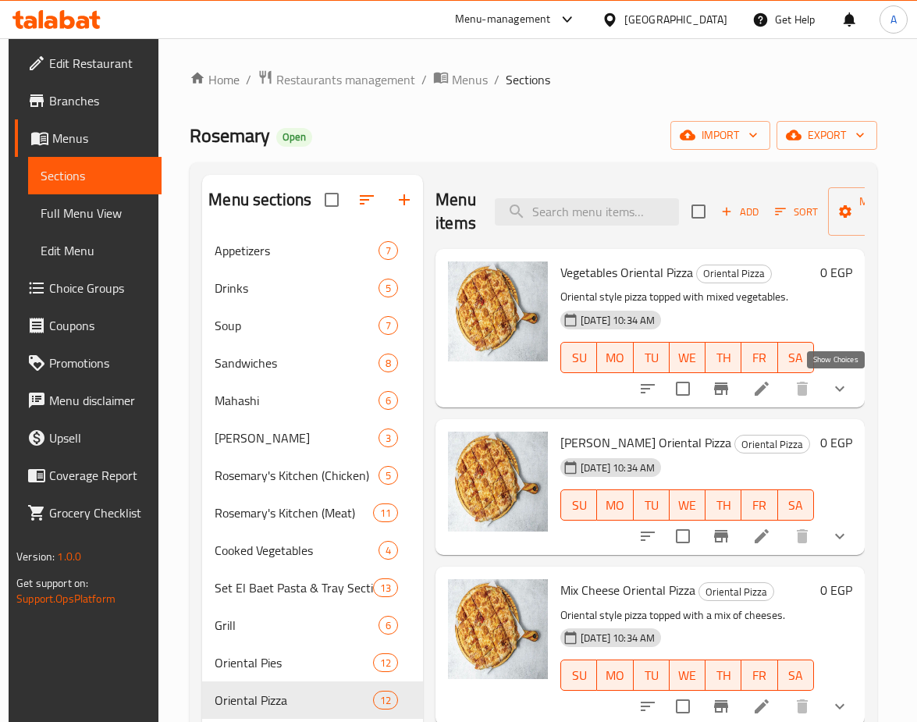
drag, startPoint x: 833, startPoint y: 391, endPoint x: 802, endPoint y: 405, distance: 34.2
click at [833, 391] on icon "show more" at bounding box center [840, 388] width 19 height 19
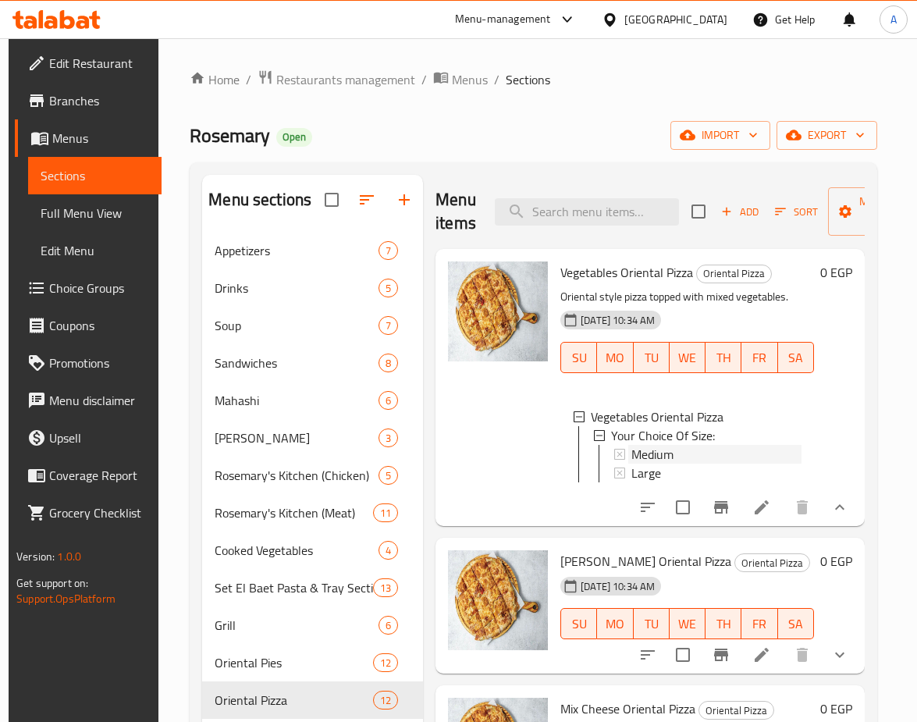
click at [646, 455] on span "Medium" at bounding box center [653, 454] width 42 height 19
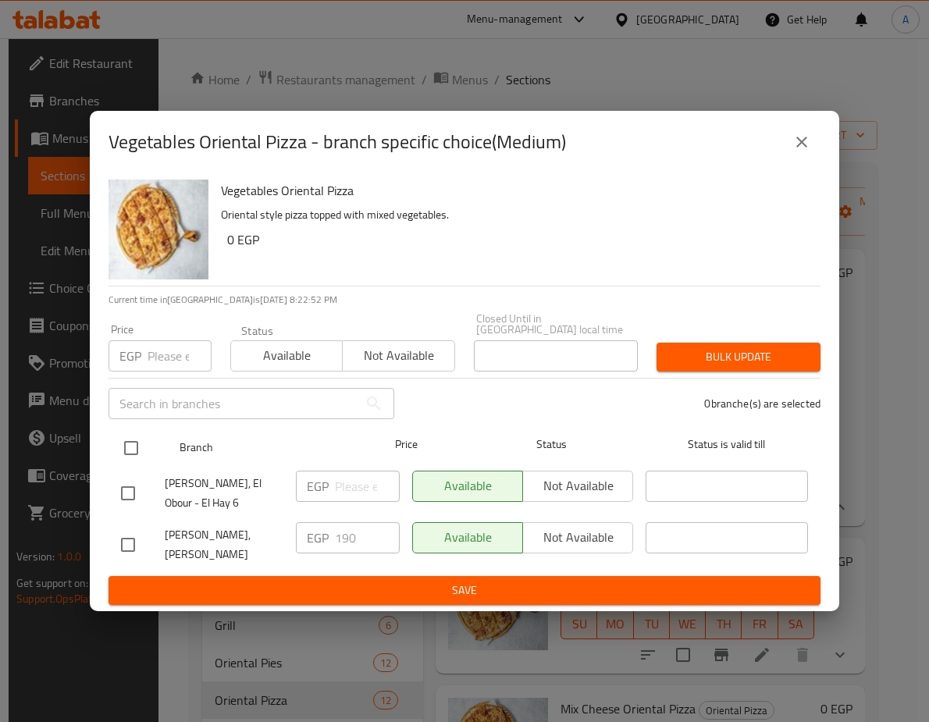
click at [139, 432] on input "checkbox" at bounding box center [131, 448] width 33 height 33
checkbox input "true"
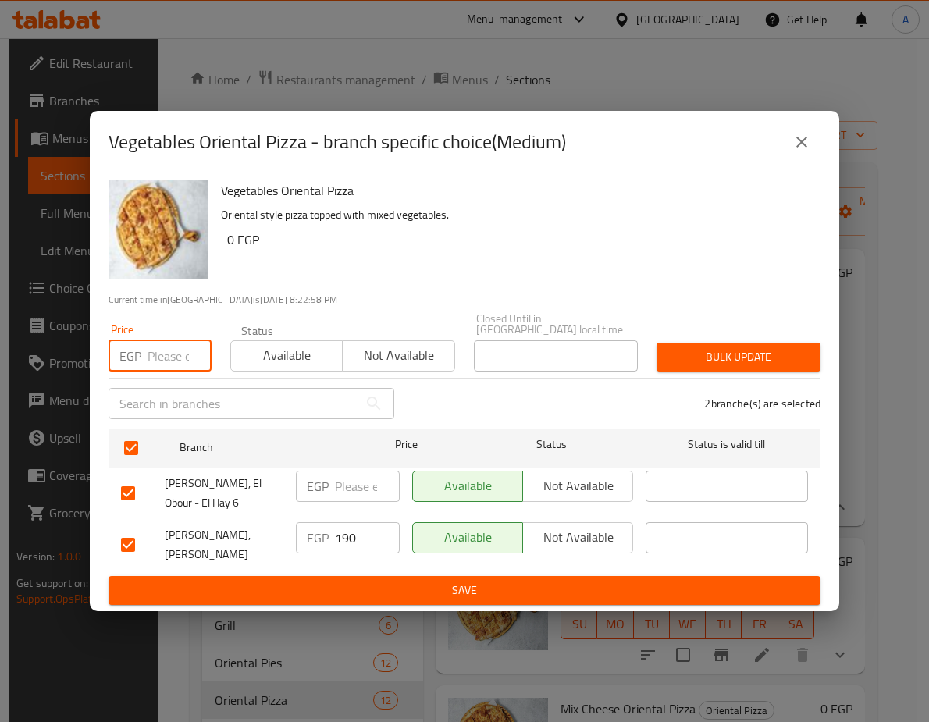
click at [169, 340] on input "number" at bounding box center [180, 355] width 64 height 31
paste input "216.6"
type input "216.6"
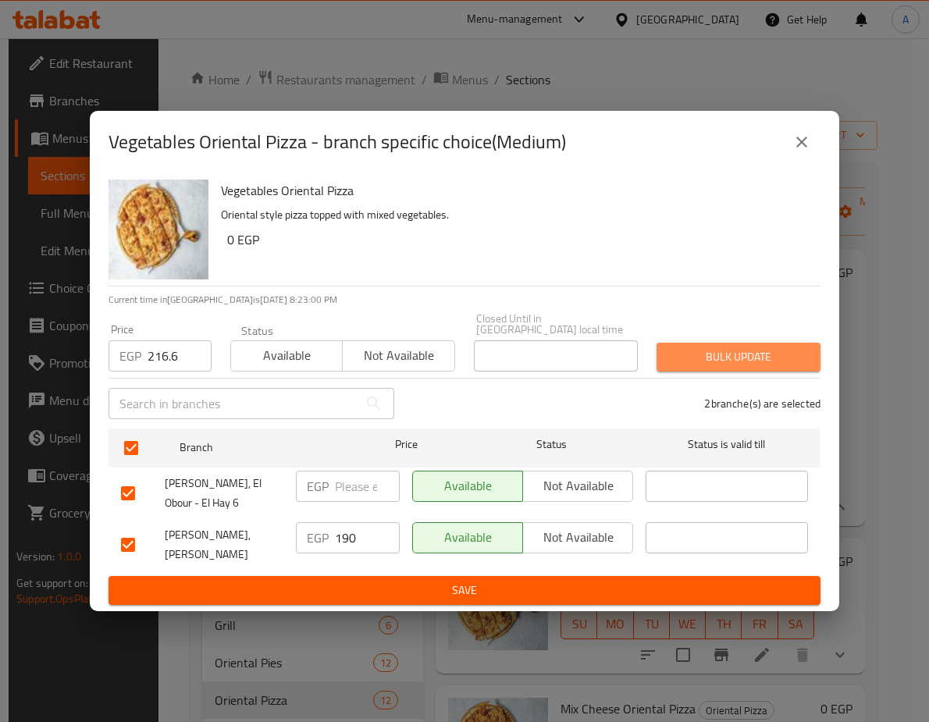
click at [736, 347] on span "Bulk update" at bounding box center [738, 357] width 139 height 20
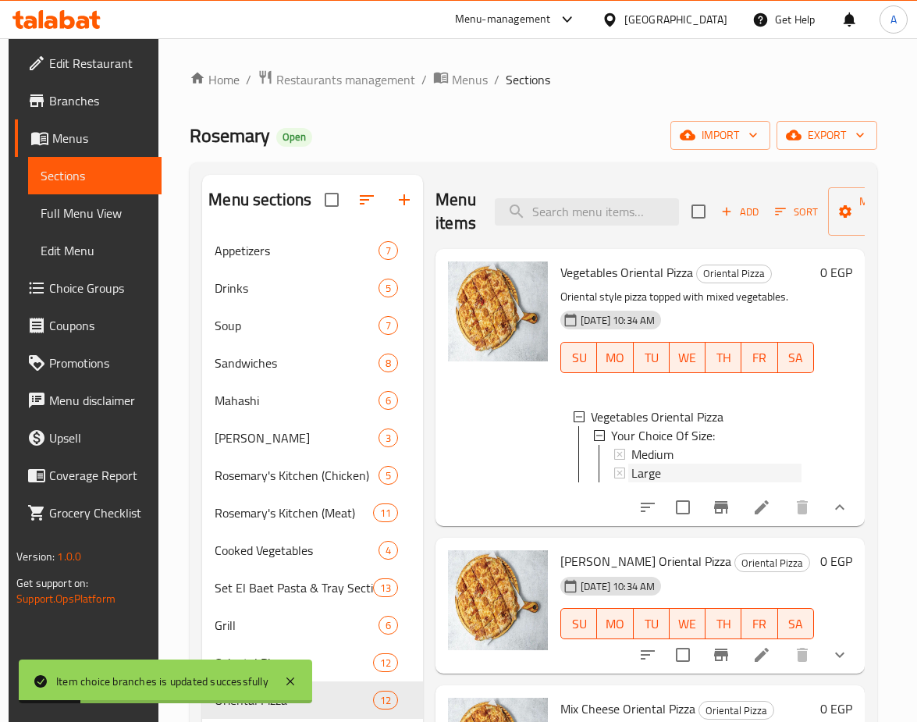
click at [660, 472] on div "Large" at bounding box center [717, 473] width 170 height 19
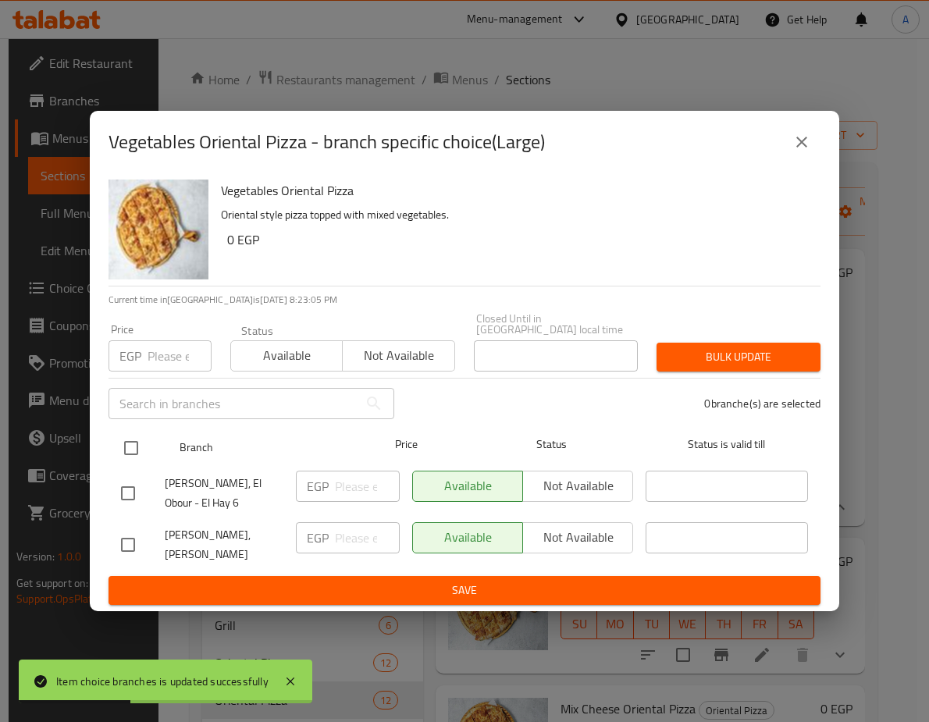
click at [130, 432] on input "checkbox" at bounding box center [131, 448] width 33 height 33
checkbox input "true"
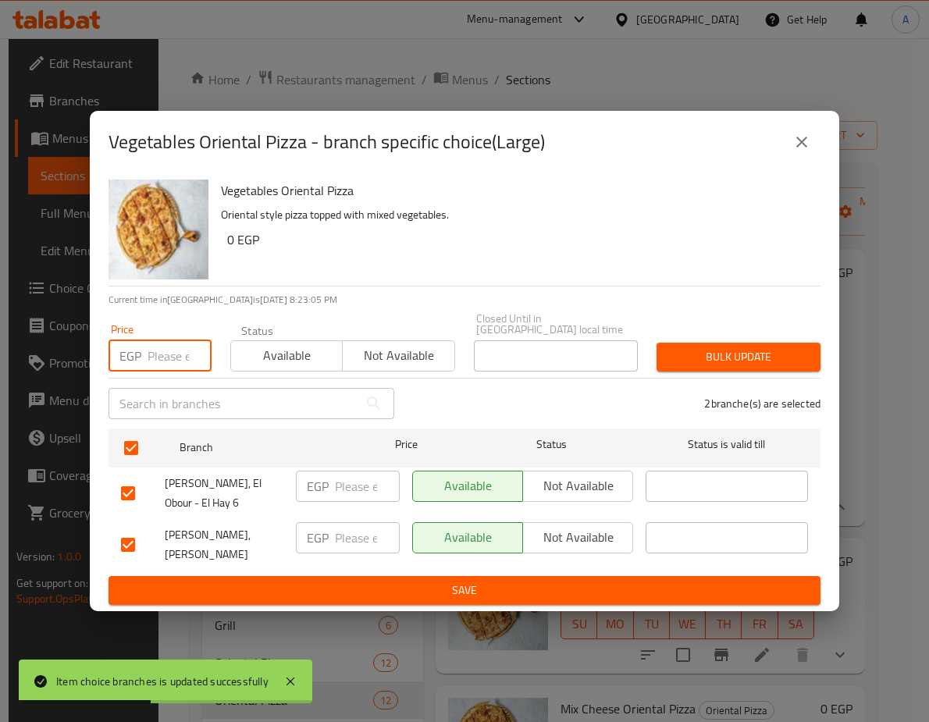
click at [155, 344] on input "number" at bounding box center [180, 355] width 64 height 31
paste input "285"
type input "285"
click at [678, 347] on span "Bulk update" at bounding box center [738, 357] width 139 height 20
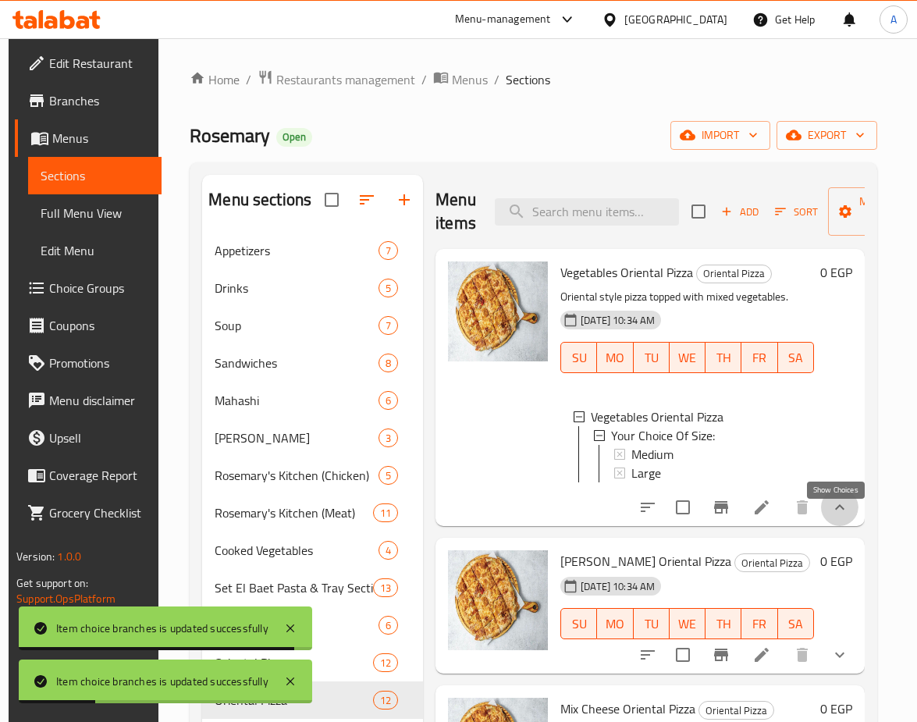
click at [834, 514] on icon "show more" at bounding box center [840, 507] width 19 height 19
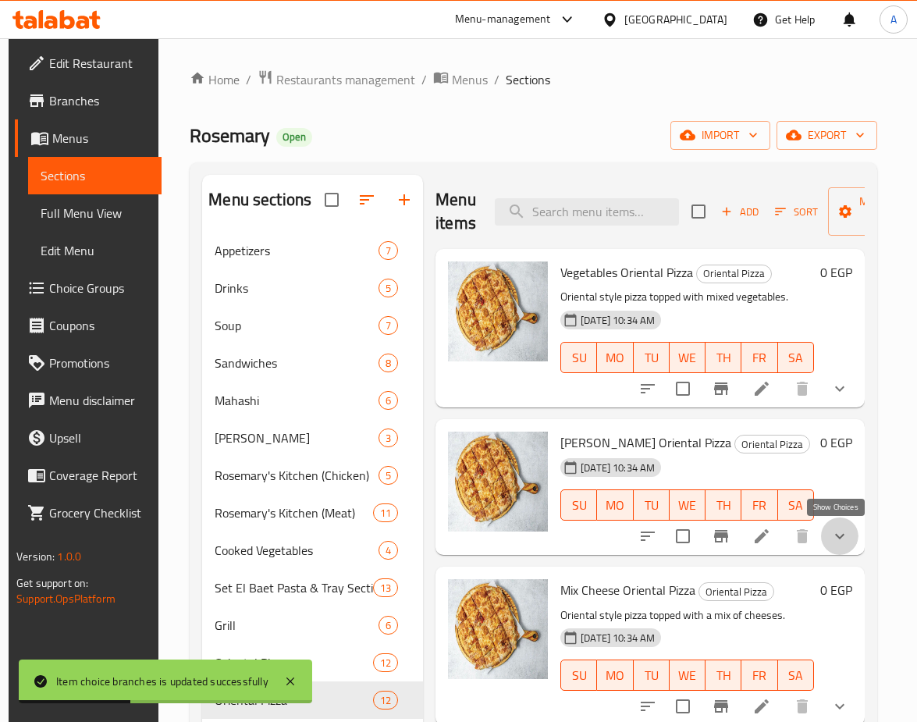
click at [838, 534] on icon "show more" at bounding box center [840, 536] width 19 height 19
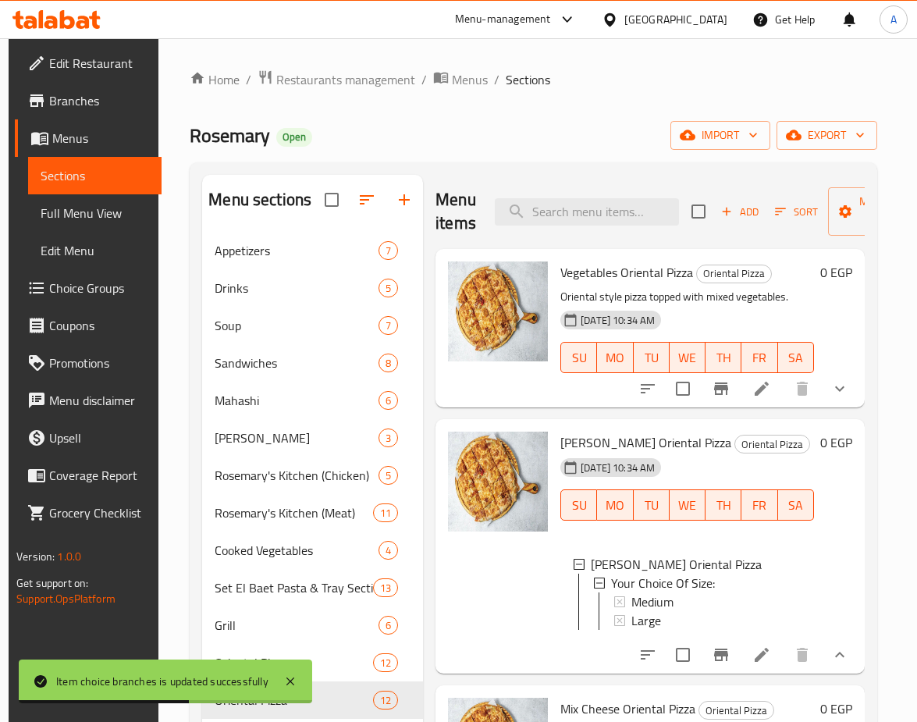
scroll to position [156, 0]
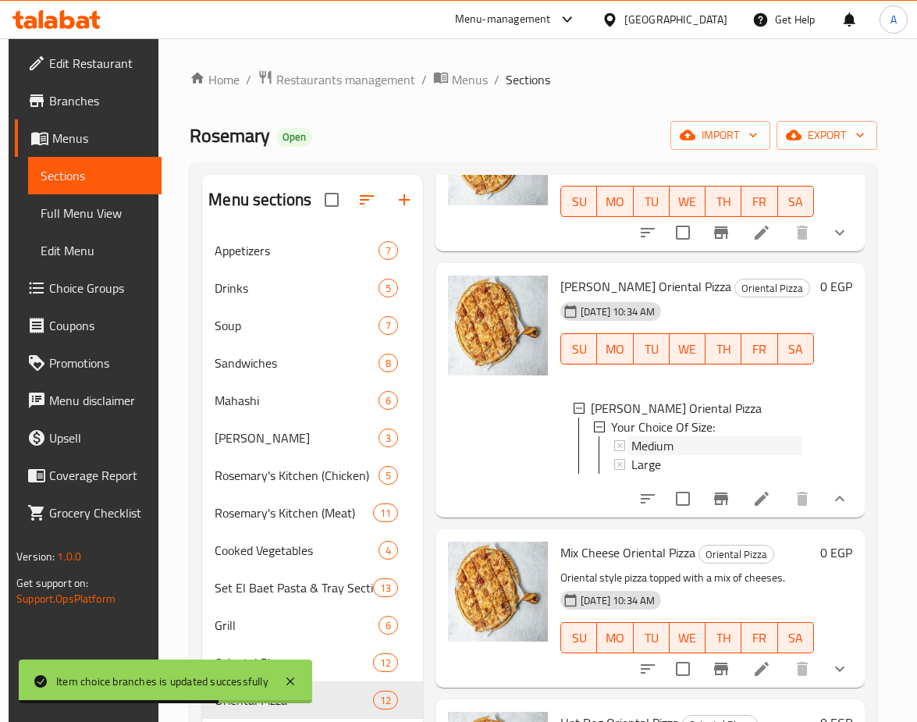
click at [667, 447] on span "Medium" at bounding box center [653, 445] width 42 height 19
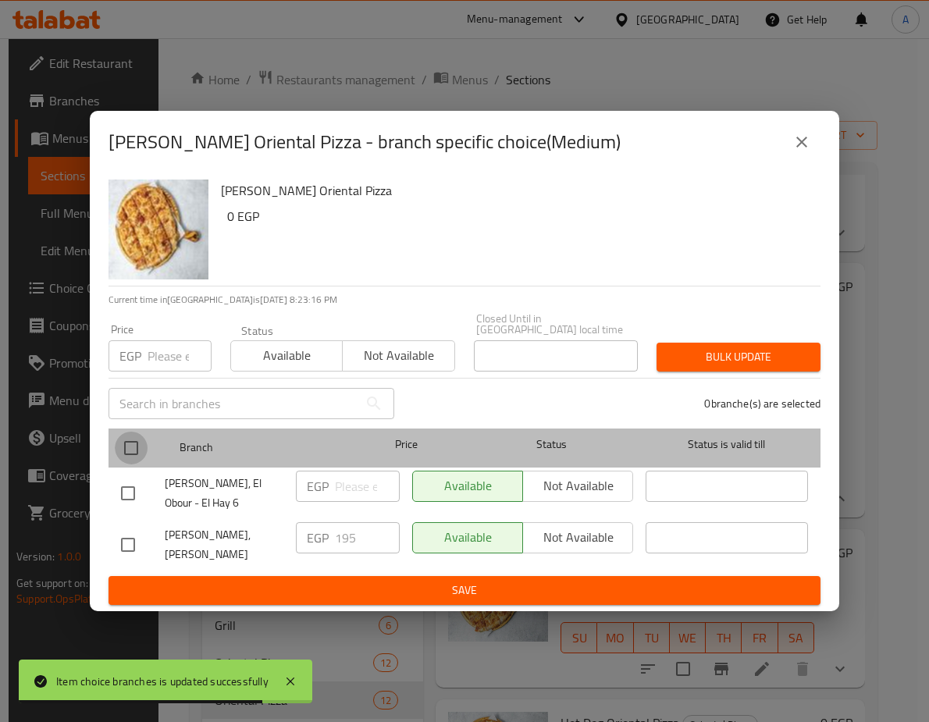
click at [139, 434] on input "checkbox" at bounding box center [131, 448] width 33 height 33
checkbox input "true"
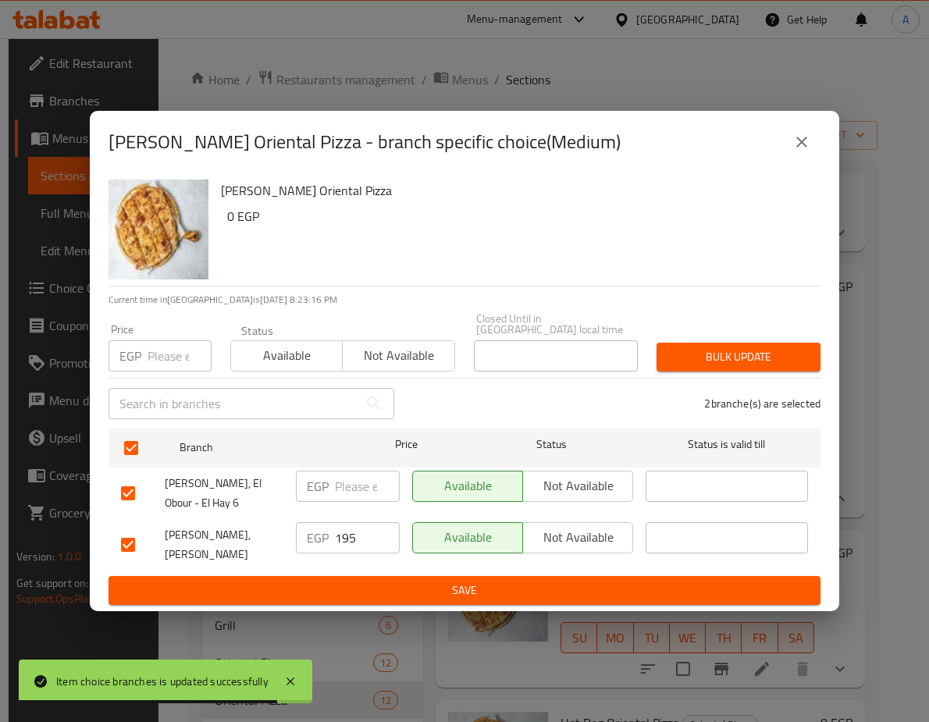
click at [151, 345] on input "number" at bounding box center [180, 355] width 64 height 31
paste input "222.3"
type input "222.3"
click at [674, 347] on span "Bulk update" at bounding box center [738, 357] width 139 height 20
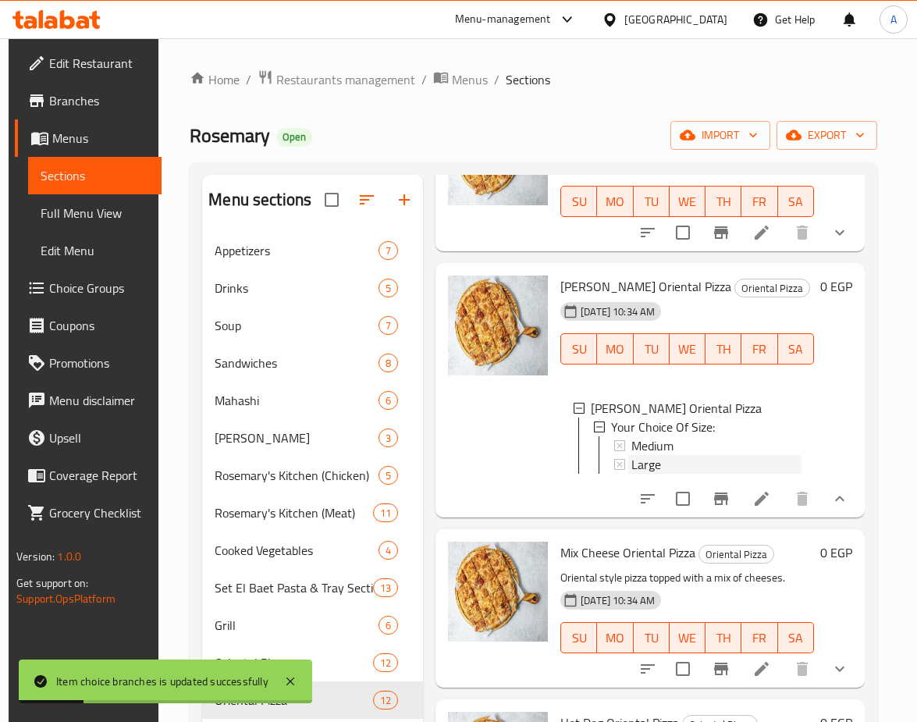
click at [635, 467] on span "Large" at bounding box center [647, 464] width 30 height 19
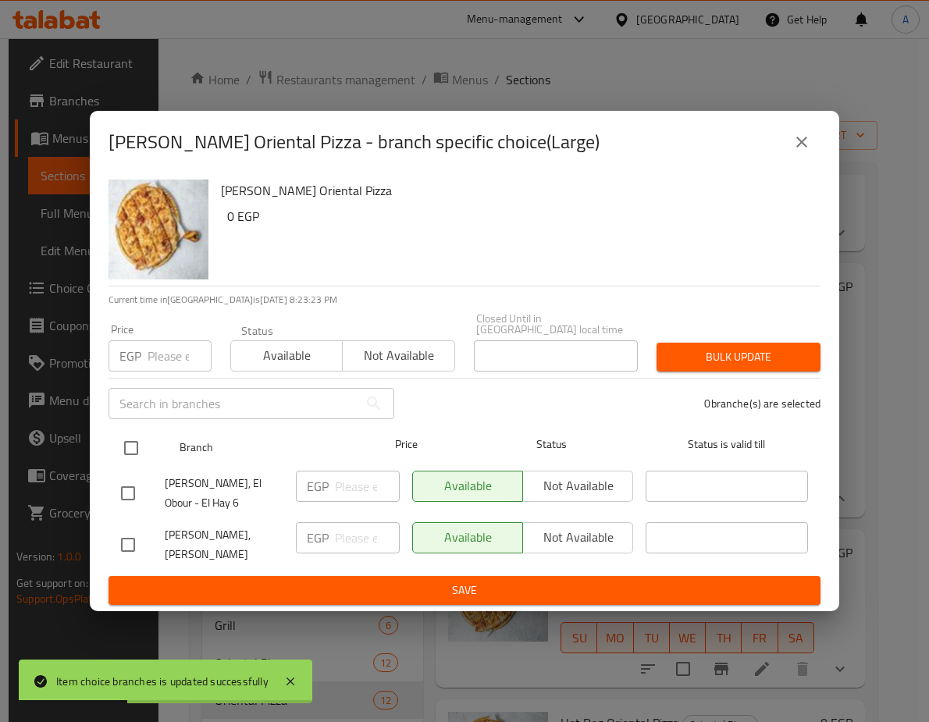
click at [116, 440] on input "checkbox" at bounding box center [131, 448] width 33 height 33
checkbox input "true"
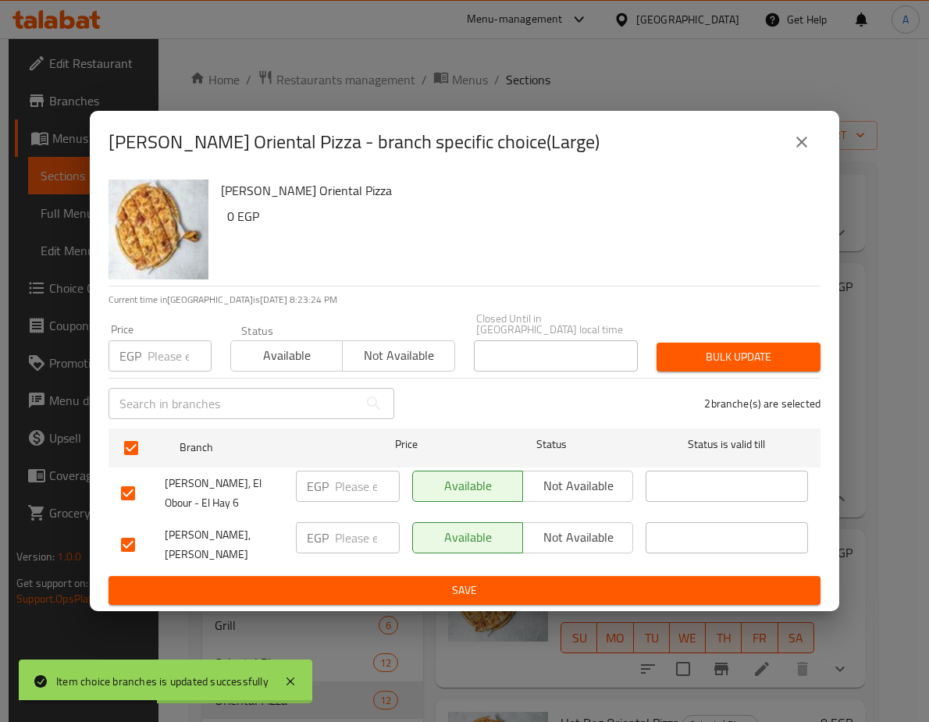
click at [148, 340] on input "number" at bounding box center [180, 355] width 64 height 31
paste input "290.7"
type input "290.7"
click at [717, 347] on span "Bulk update" at bounding box center [738, 357] width 139 height 20
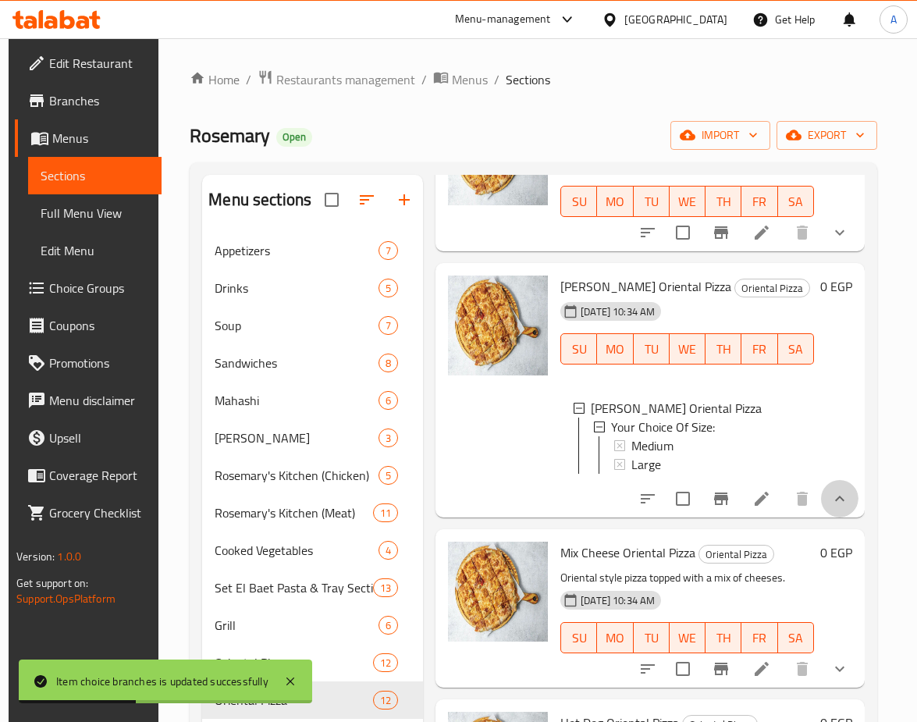
click at [825, 509] on button "show more" at bounding box center [839, 498] width 37 height 37
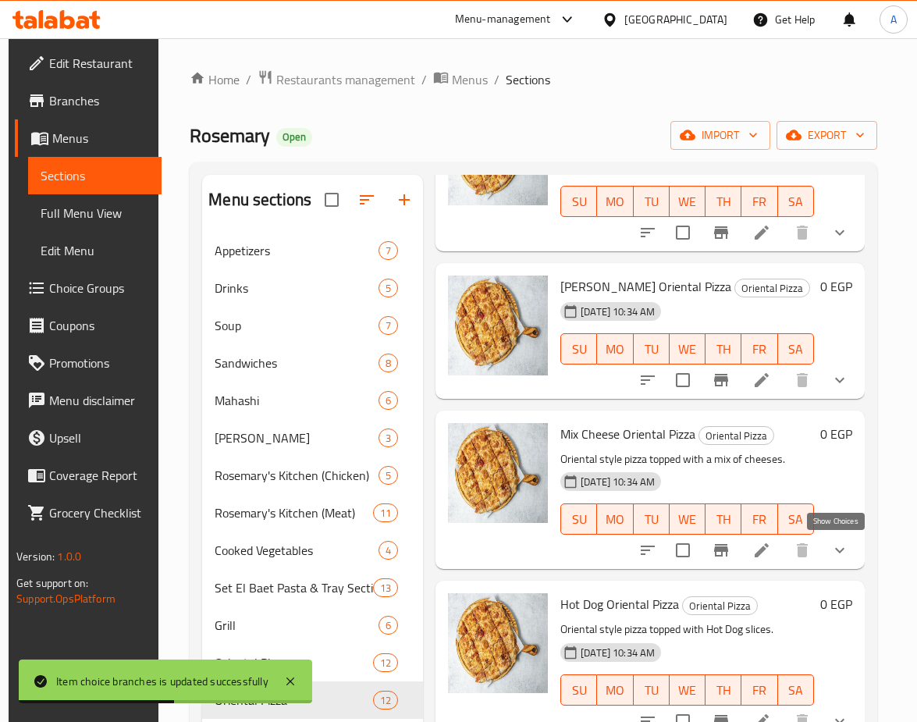
click at [842, 550] on icon "show more" at bounding box center [840, 550] width 19 height 19
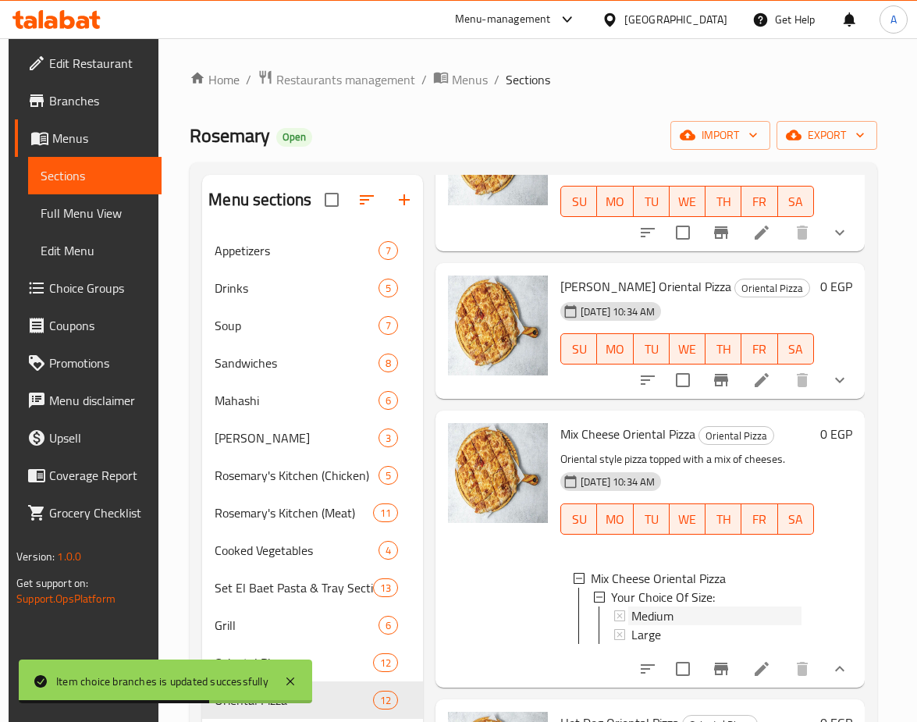
click at [660, 608] on span "Medium" at bounding box center [653, 616] width 42 height 19
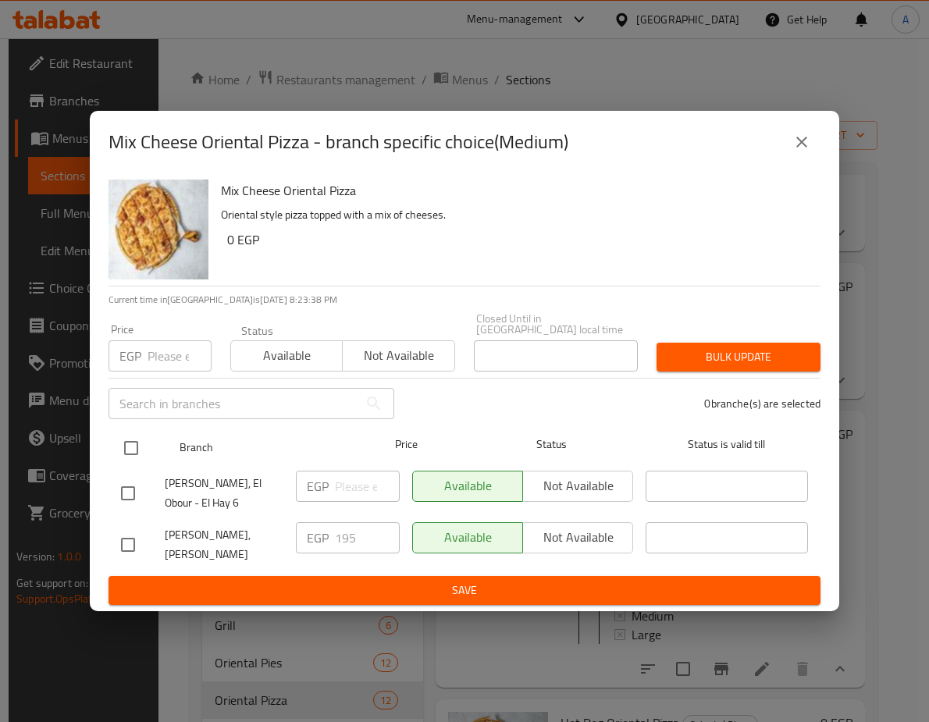
click at [140, 432] on input "checkbox" at bounding box center [131, 448] width 33 height 33
checkbox input "true"
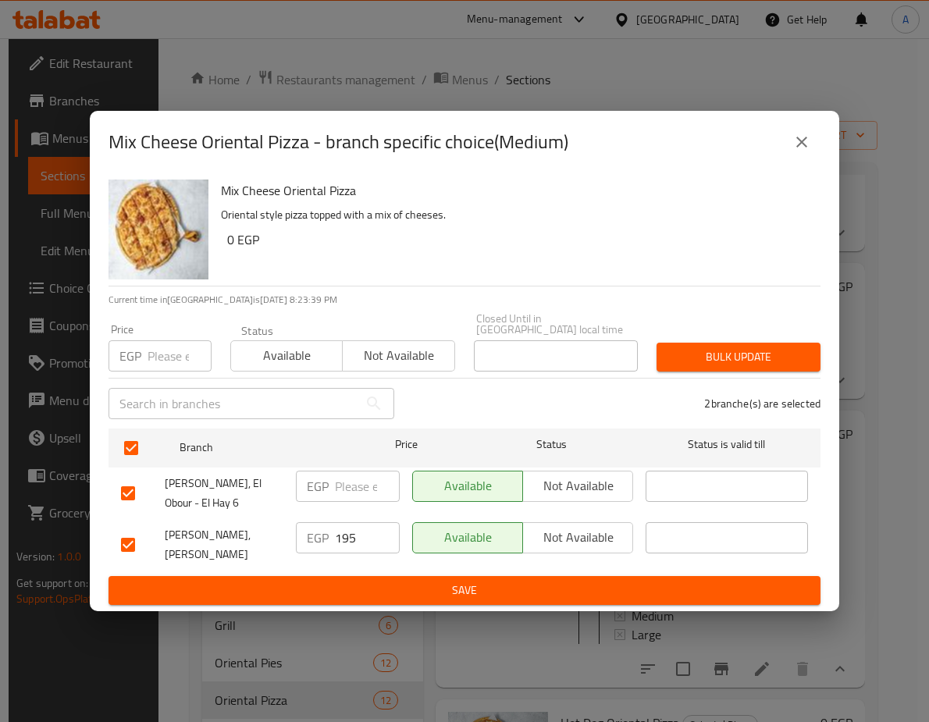
click at [158, 340] on input "number" at bounding box center [180, 355] width 64 height 31
paste input "222.3"
type input "222.3"
click at [734, 343] on button "Bulk update" at bounding box center [738, 357] width 164 height 29
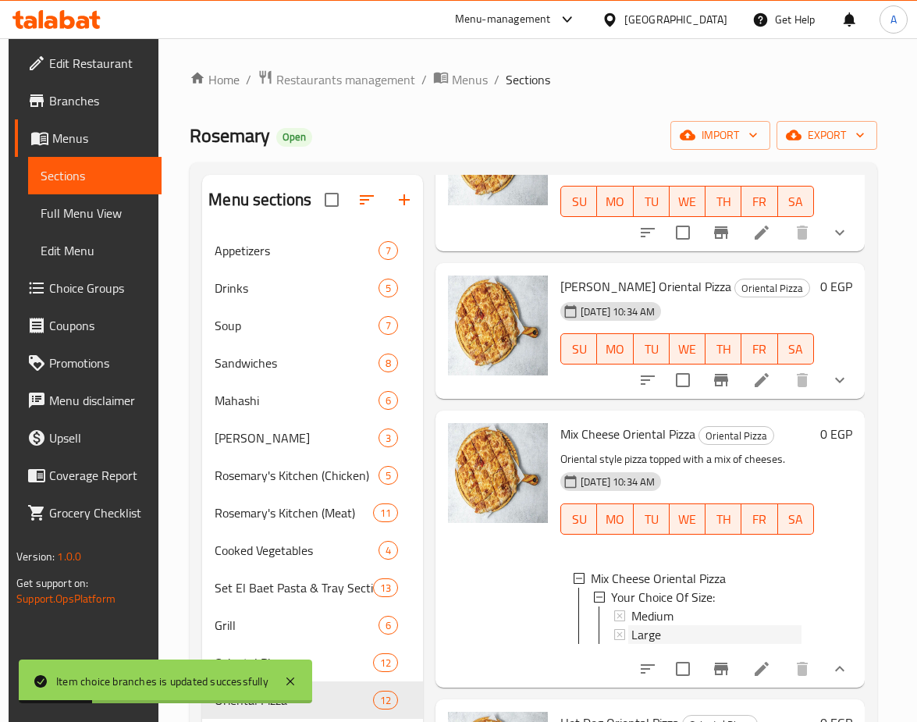
click at [647, 635] on span "Large" at bounding box center [647, 634] width 30 height 19
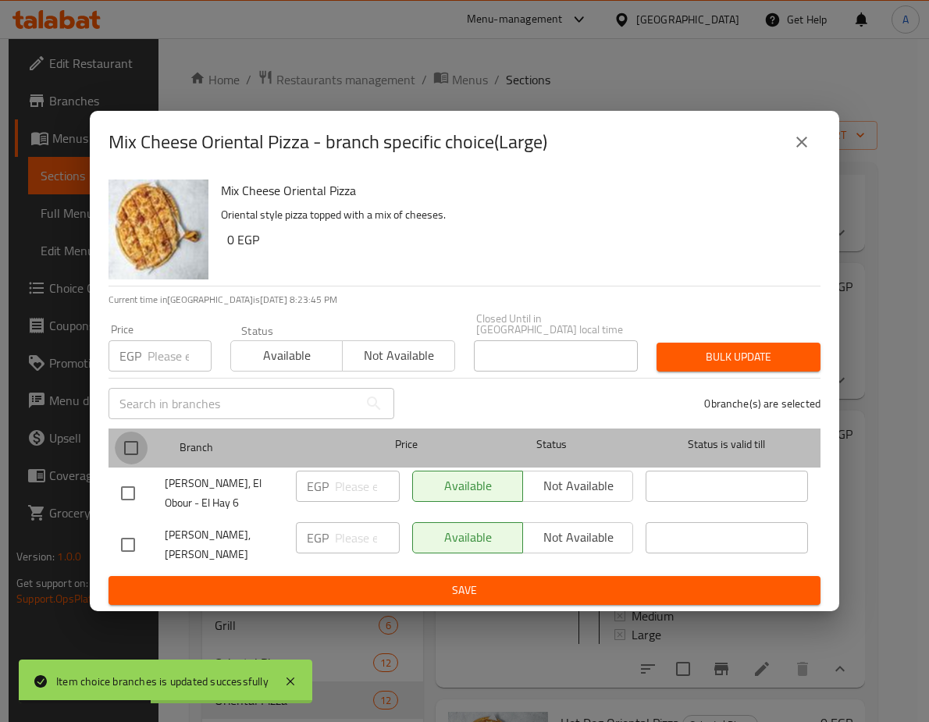
click at [129, 432] on input "checkbox" at bounding box center [131, 448] width 33 height 33
checkbox input "true"
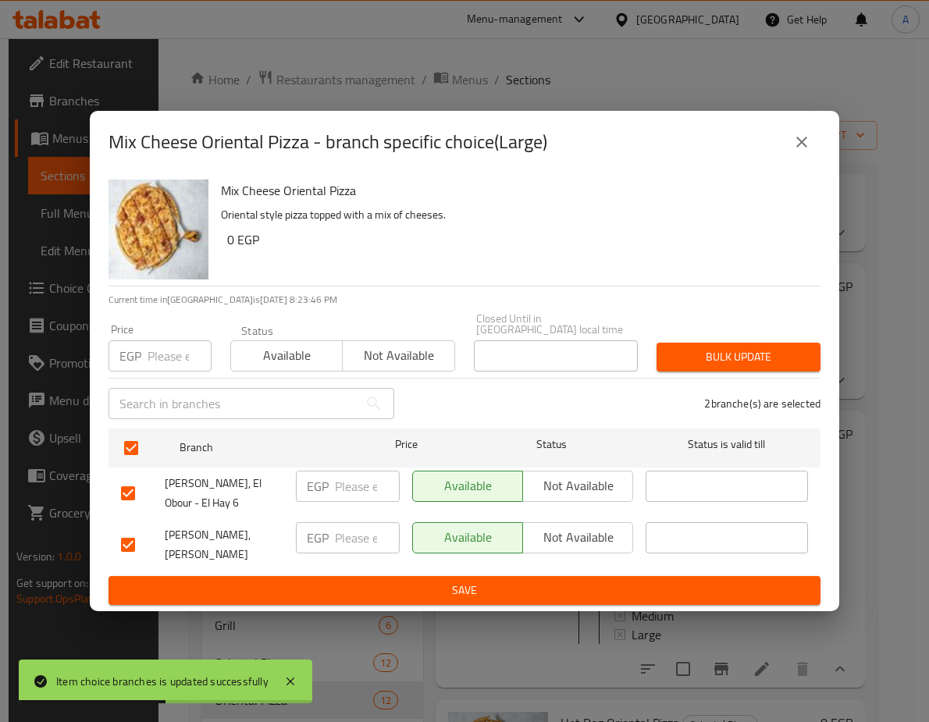
click at [158, 341] on input "number" at bounding box center [180, 355] width 64 height 31
paste input "290.7"
type input "290.7"
click at [747, 347] on span "Bulk update" at bounding box center [738, 357] width 139 height 20
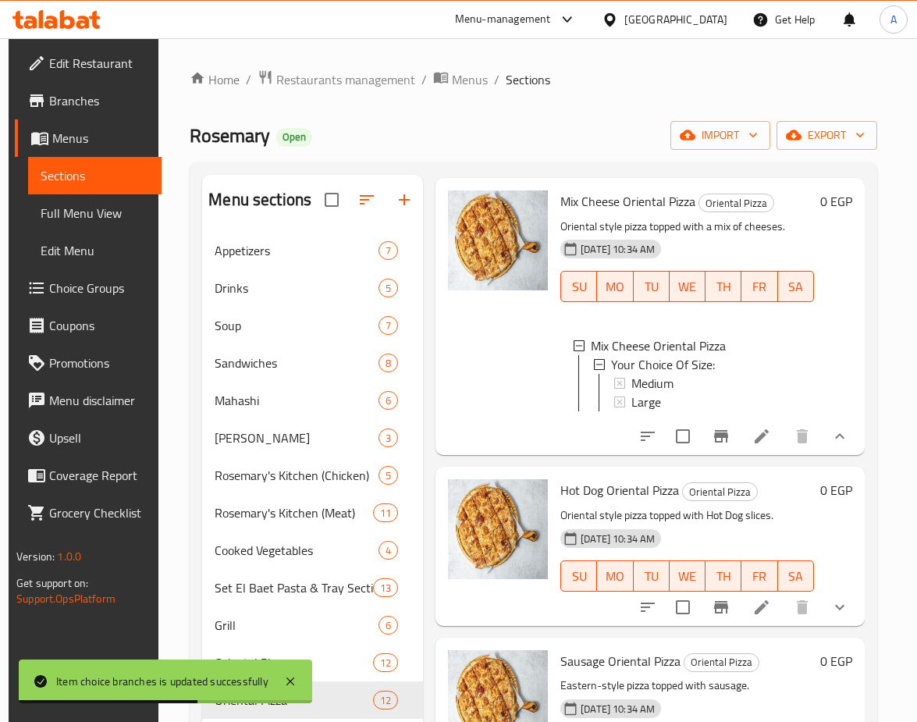
scroll to position [390, 0]
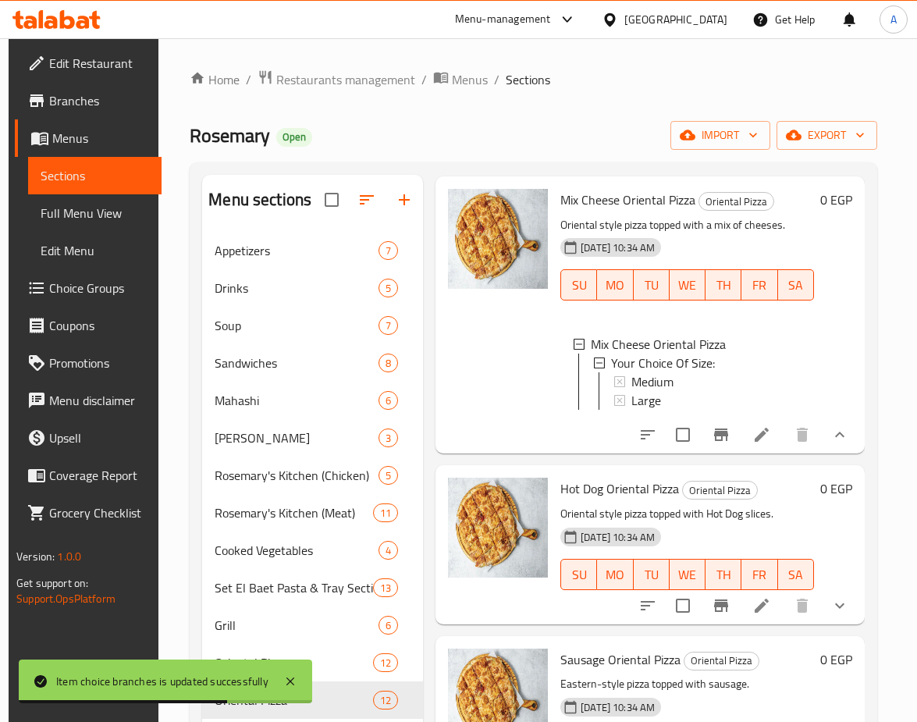
click at [846, 442] on button "show more" at bounding box center [839, 434] width 37 height 37
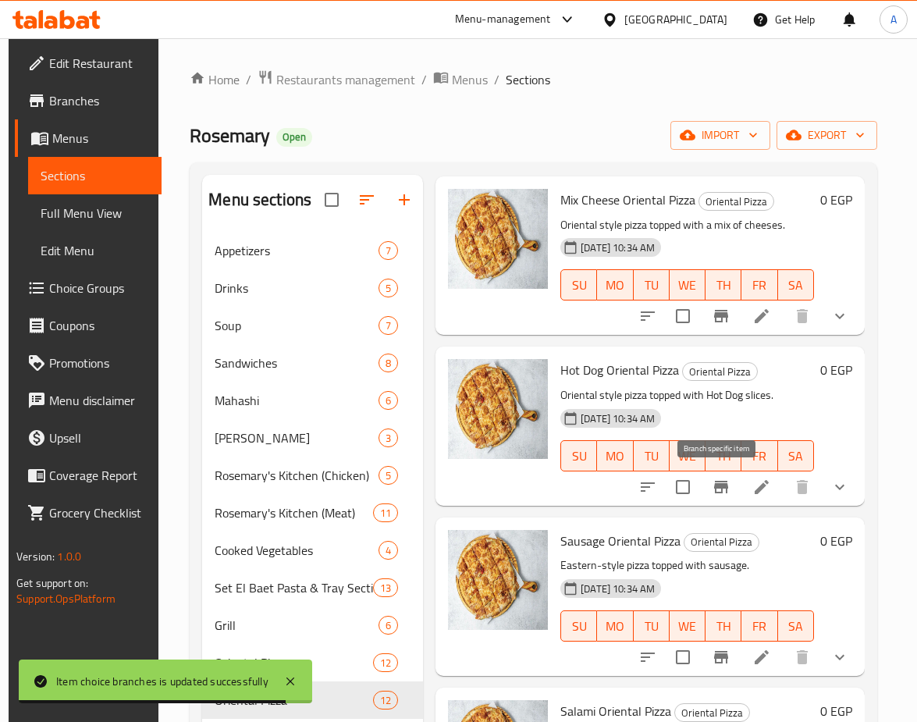
click at [714, 485] on icon "Branch-specific-item" at bounding box center [721, 487] width 14 height 12
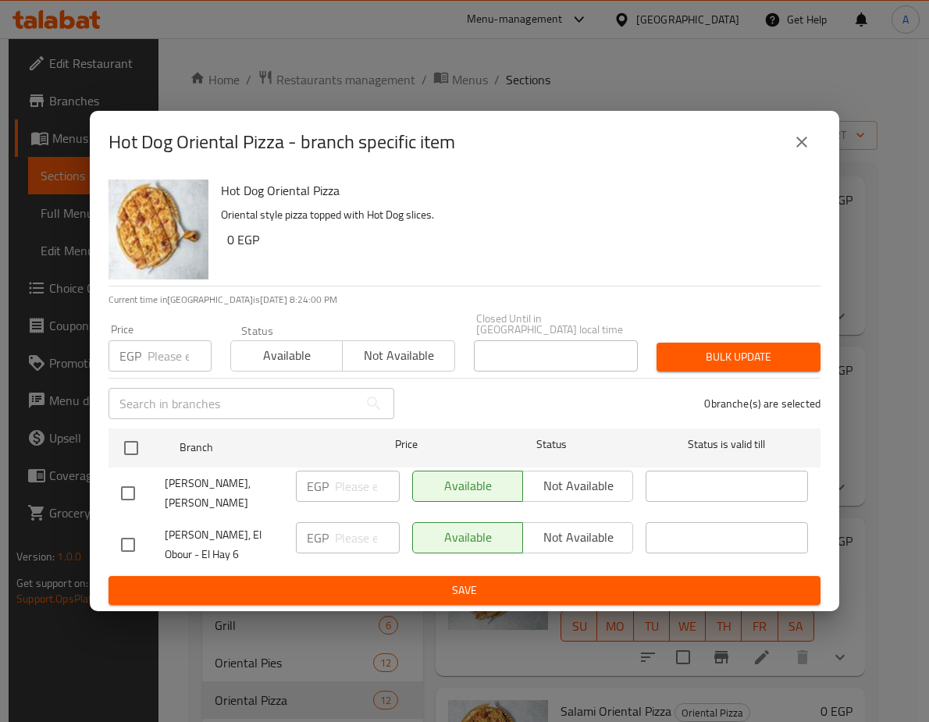
click at [798, 138] on icon "close" at bounding box center [801, 142] width 19 height 19
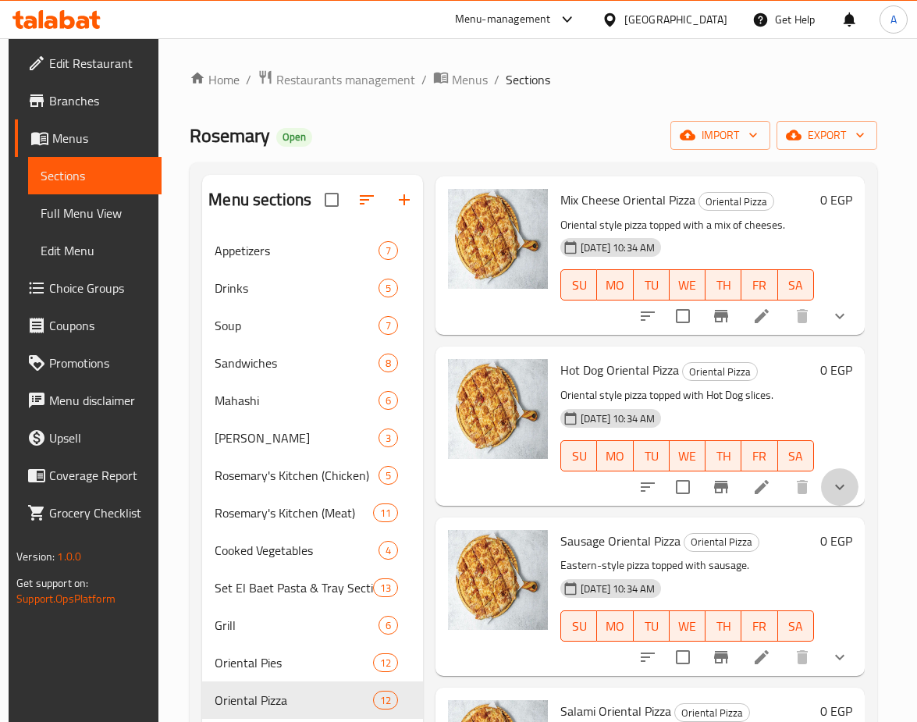
click at [825, 479] on button "show more" at bounding box center [839, 486] width 37 height 37
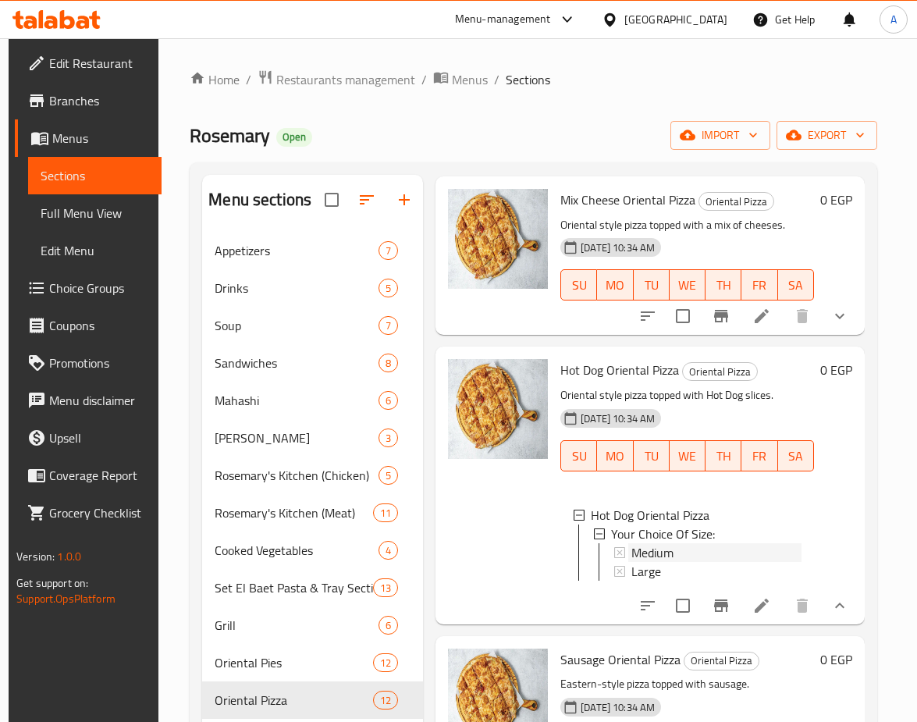
click at [671, 558] on span "Medium" at bounding box center [653, 552] width 42 height 19
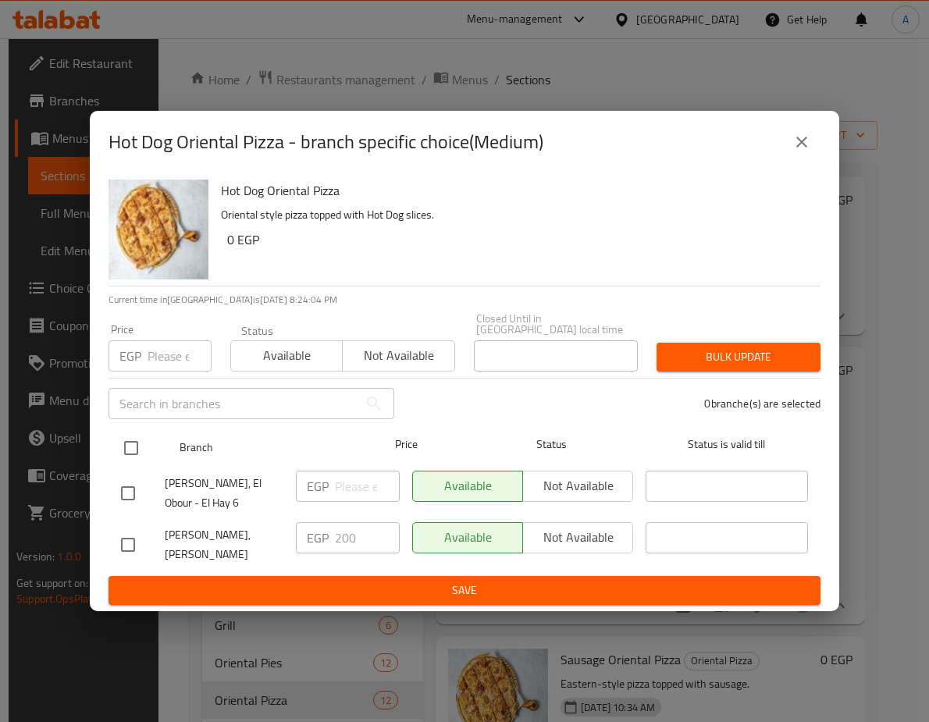
click at [123, 436] on input "checkbox" at bounding box center [131, 448] width 33 height 33
checkbox input "true"
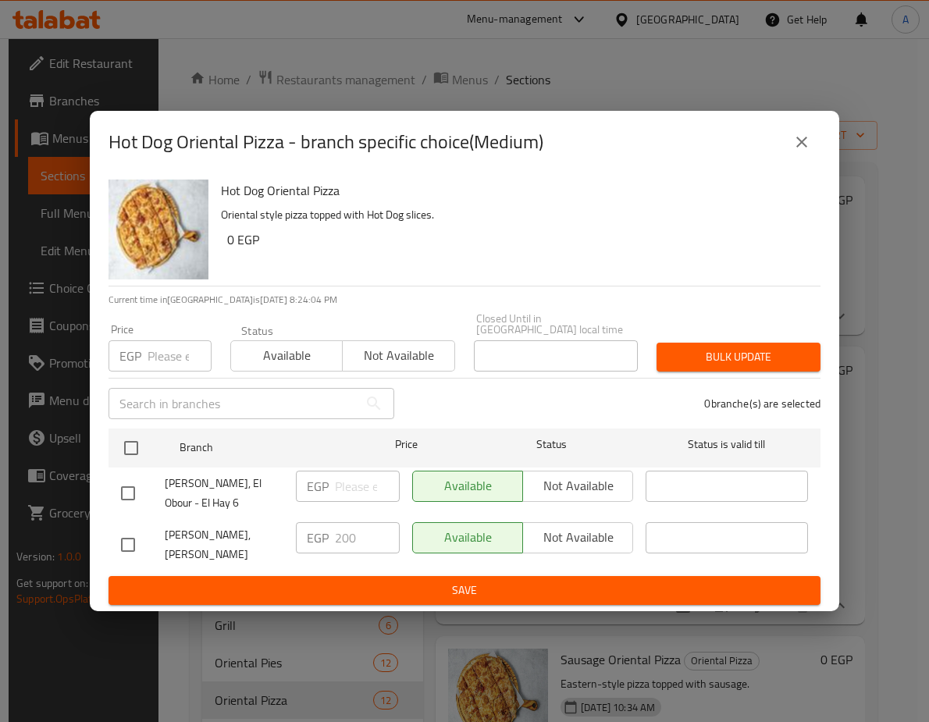
checkbox input "true"
click at [176, 350] on input "number" at bounding box center [180, 355] width 64 height 31
paste input "228"
type input "228"
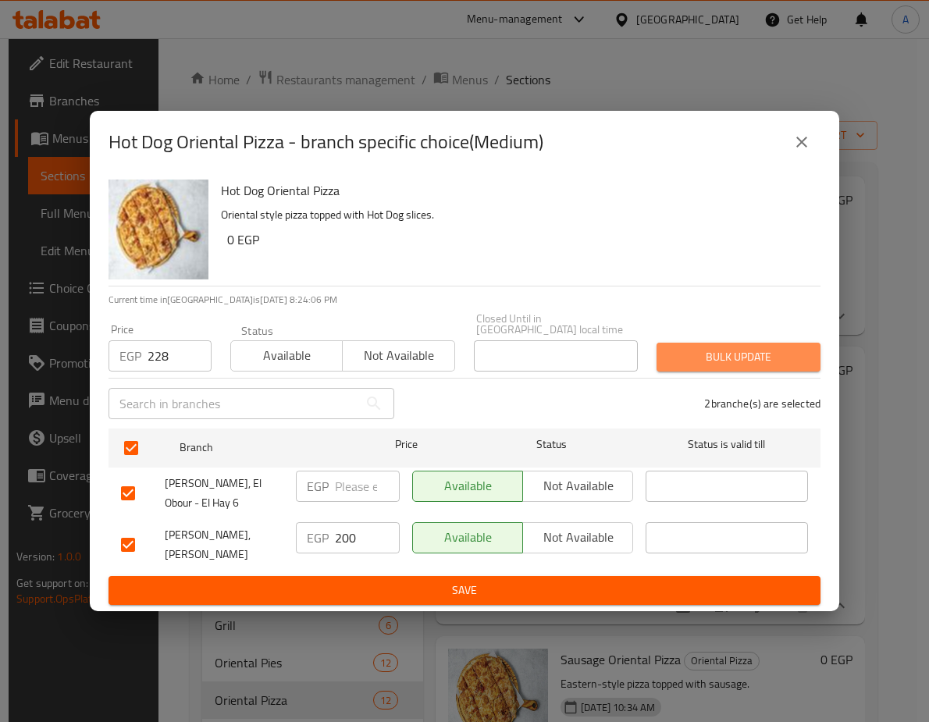
click at [694, 347] on span "Bulk update" at bounding box center [738, 357] width 139 height 20
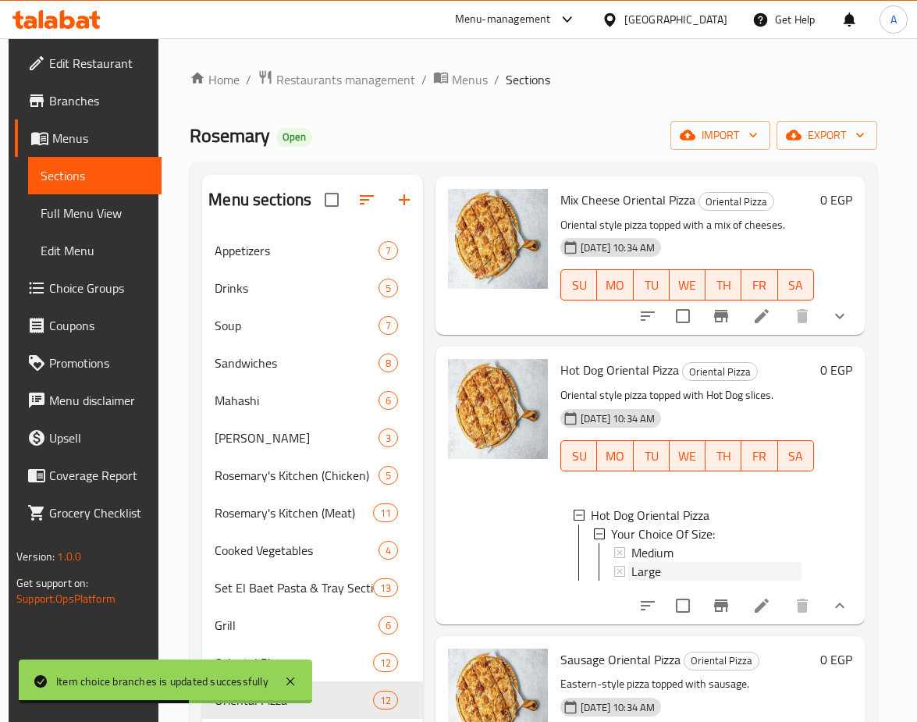
click at [646, 565] on span "Large" at bounding box center [647, 571] width 30 height 19
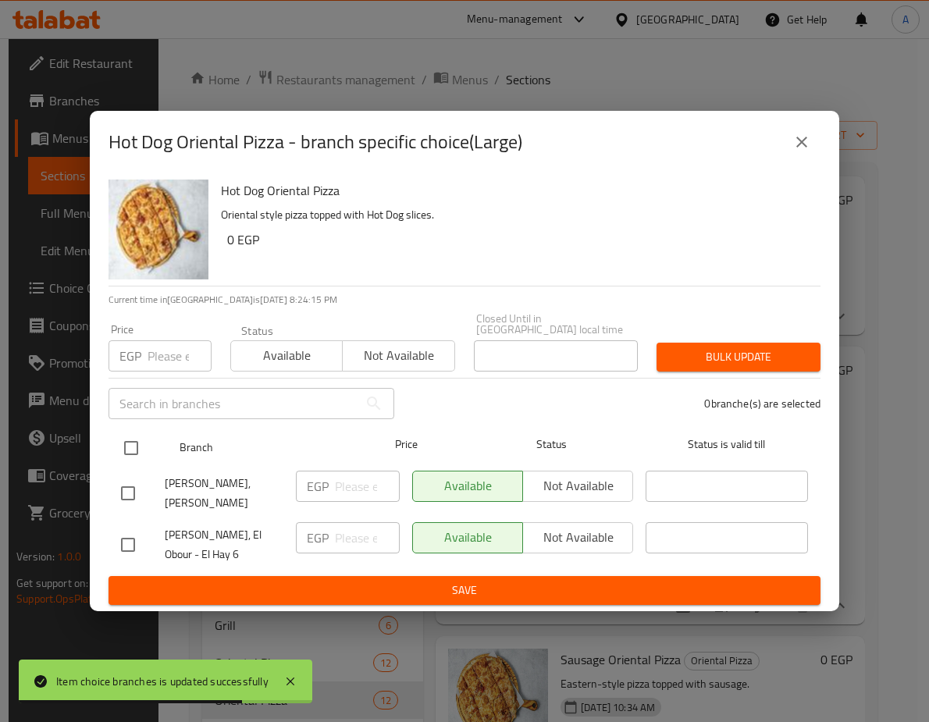
click at [134, 432] on input "checkbox" at bounding box center [131, 448] width 33 height 33
checkbox input "true"
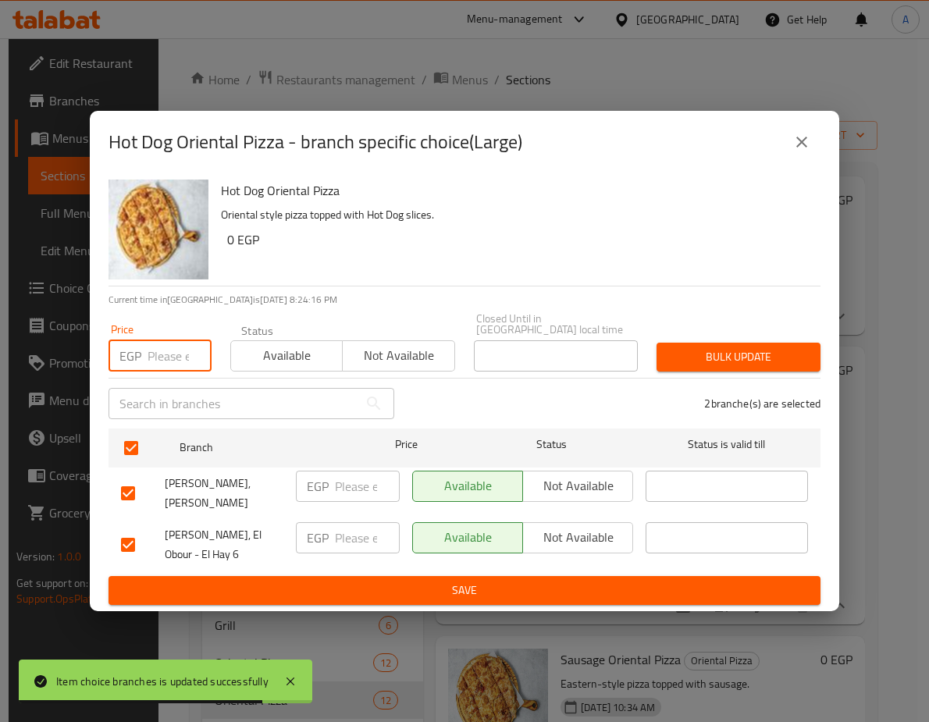
click at [159, 340] on input "number" at bounding box center [180, 355] width 64 height 31
paste input "290.7"
type input "290.7"
click at [686, 333] on div "Bulk update" at bounding box center [738, 357] width 183 height 48
click at [691, 347] on span "Bulk update" at bounding box center [738, 357] width 139 height 20
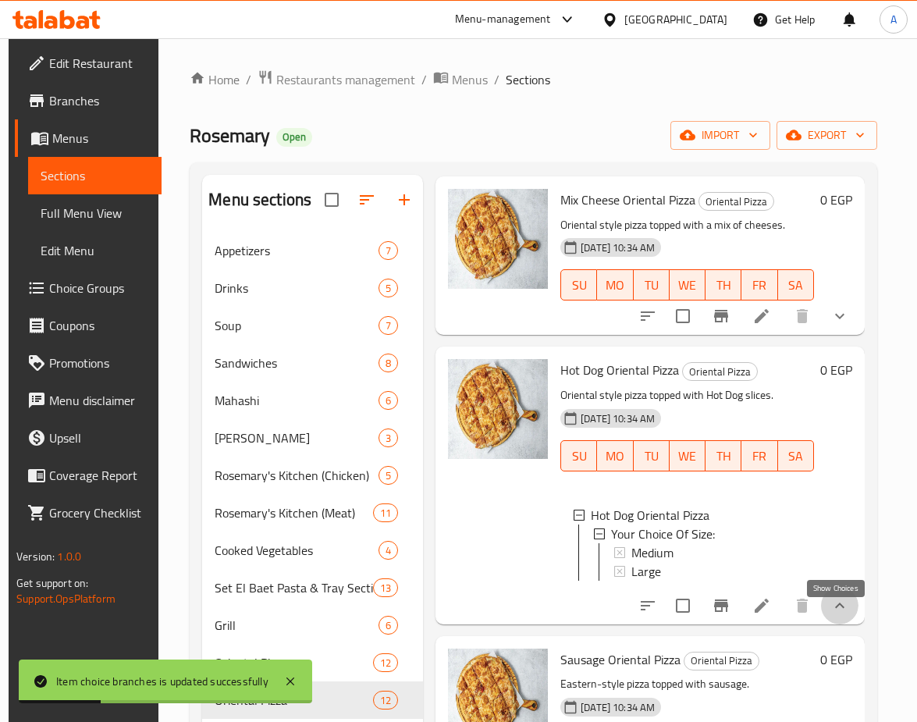
click at [839, 615] on icon "show more" at bounding box center [840, 605] width 19 height 19
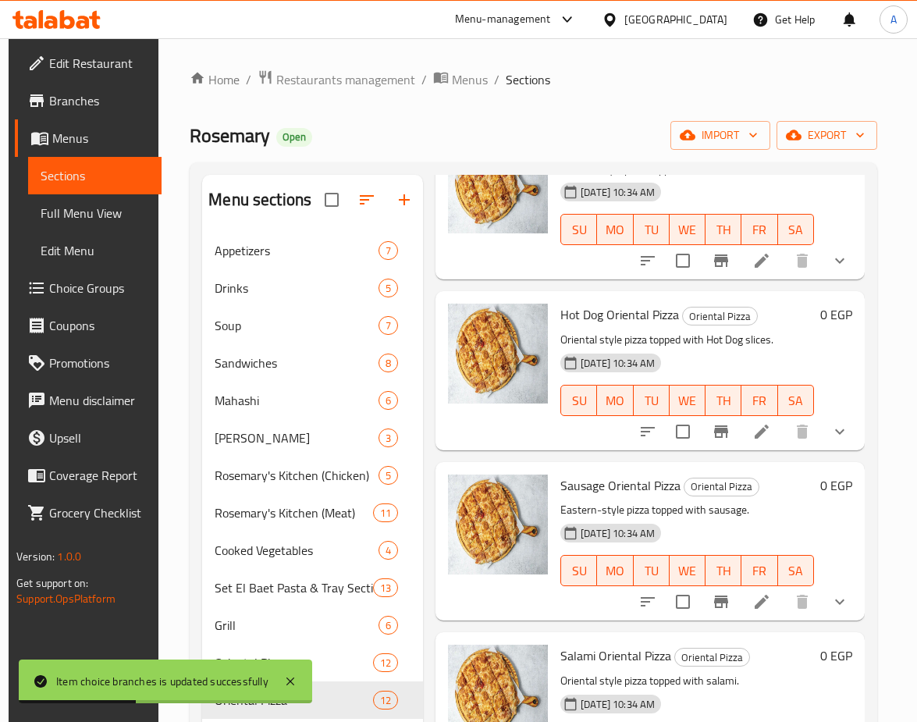
scroll to position [468, 0]
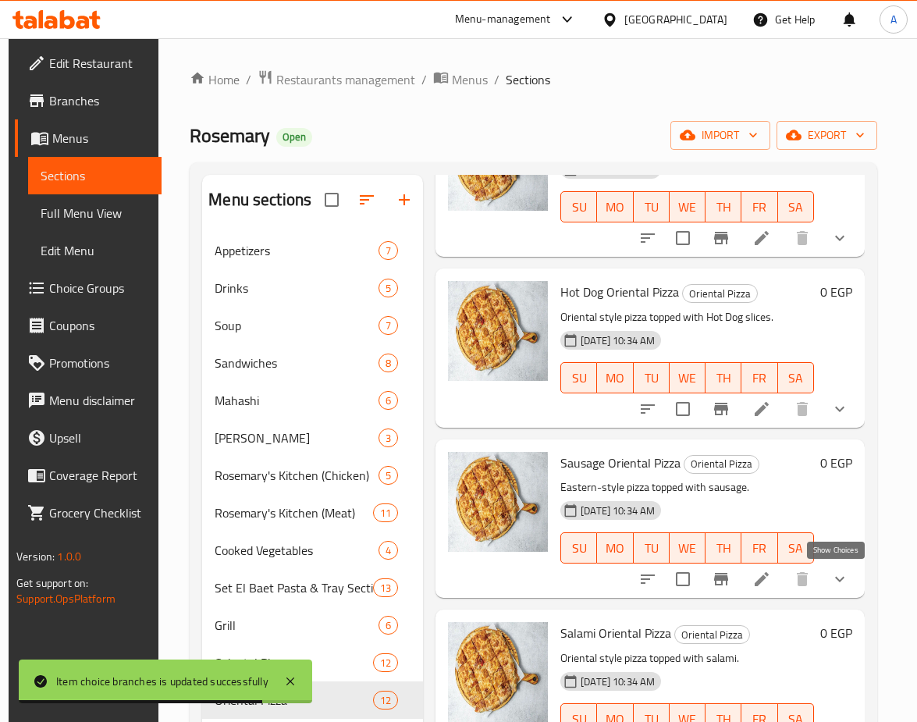
click at [838, 582] on icon "show more" at bounding box center [840, 579] width 19 height 19
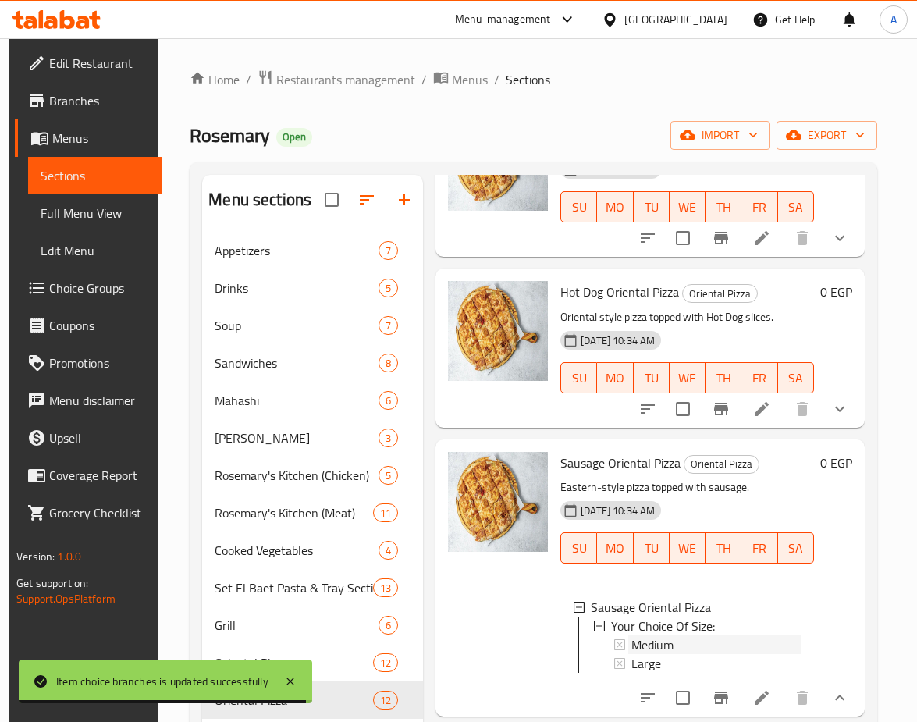
click at [650, 648] on span "Medium" at bounding box center [653, 644] width 42 height 19
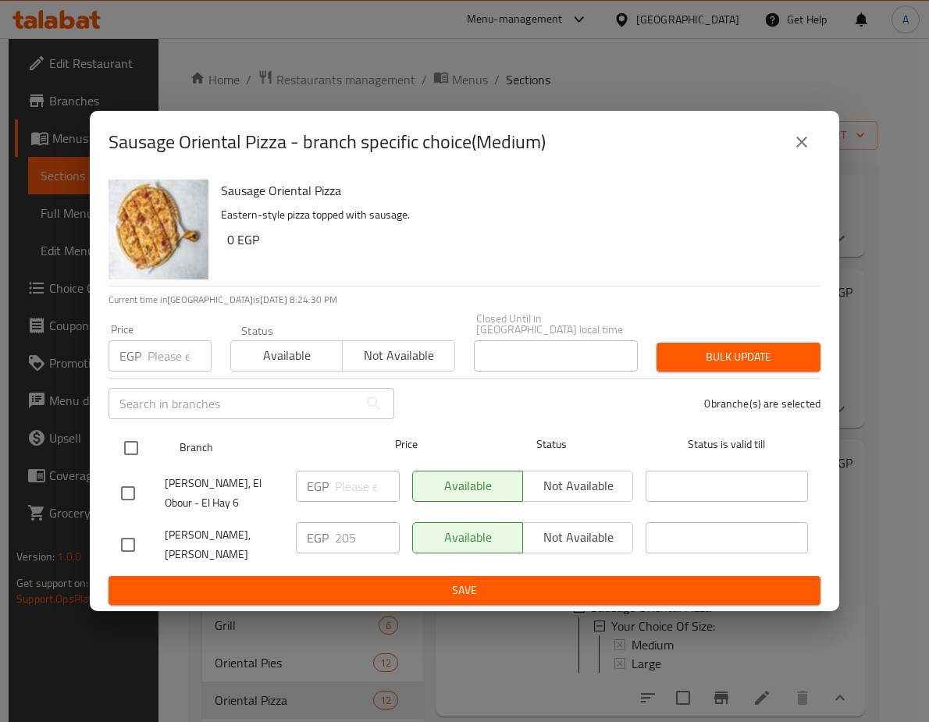
click at [141, 436] on input "checkbox" at bounding box center [131, 448] width 33 height 33
checkbox input "true"
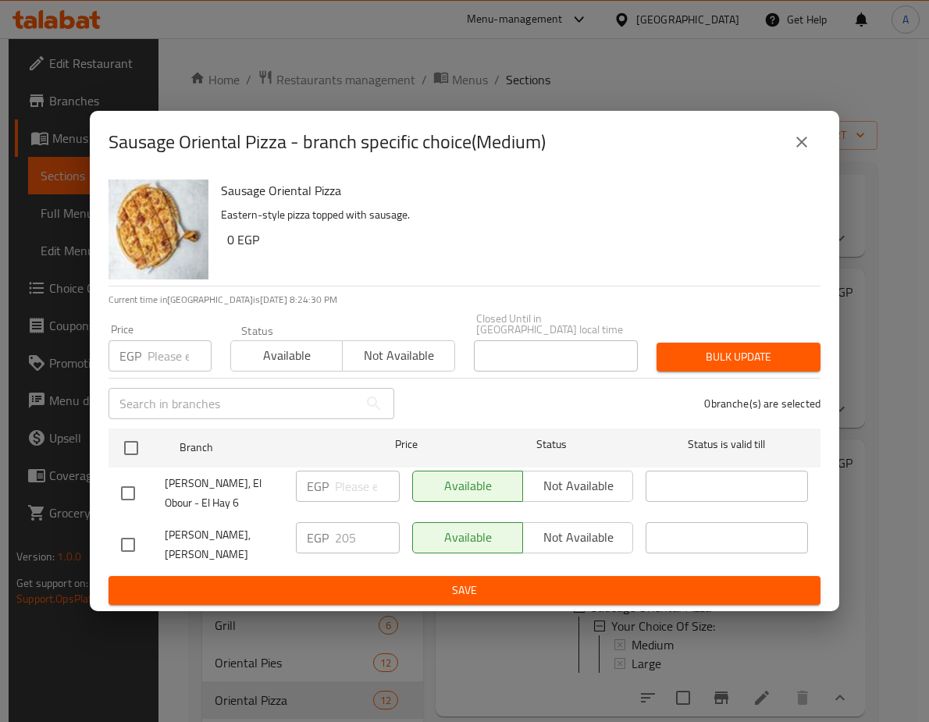
checkbox input "true"
click at [178, 340] on input "number" at bounding box center [180, 355] width 64 height 31
paste input "233.7"
type input "233.7"
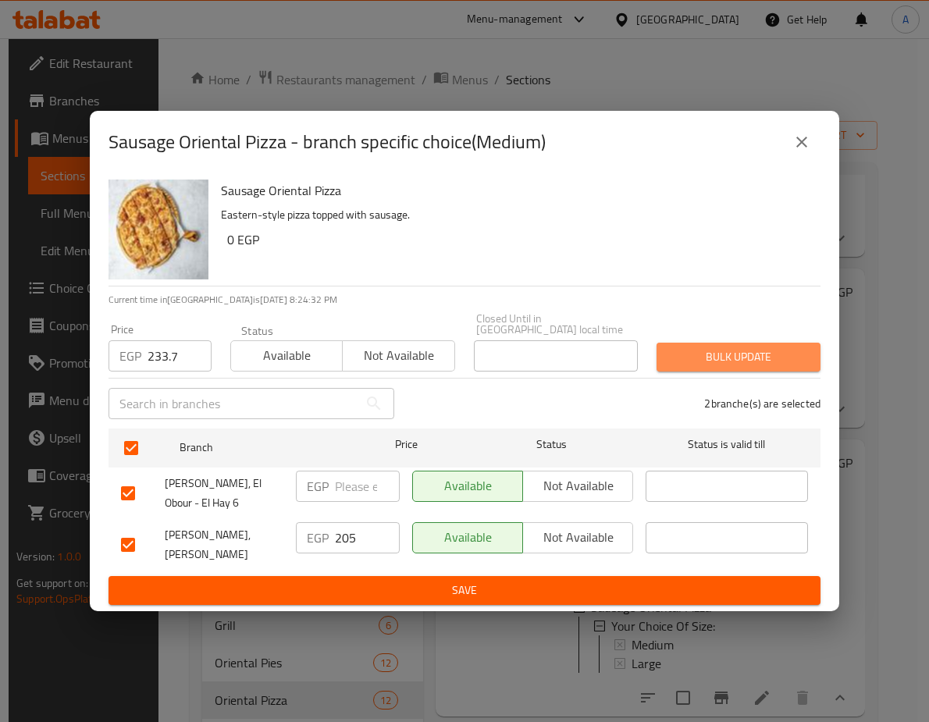
click at [690, 347] on span "Bulk update" at bounding box center [738, 357] width 139 height 20
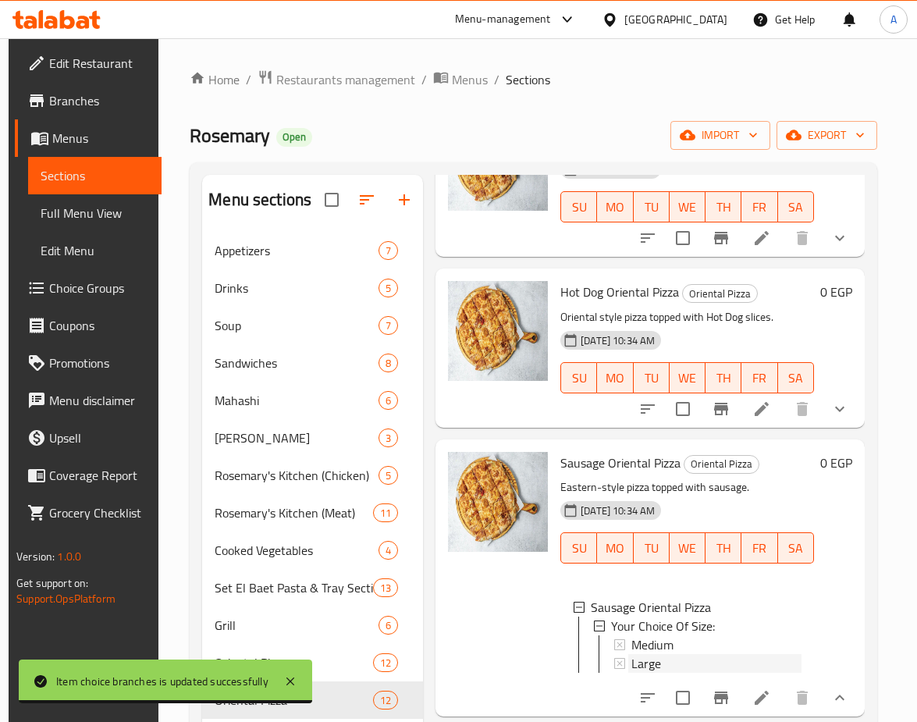
click at [661, 670] on div "Large" at bounding box center [717, 663] width 170 height 19
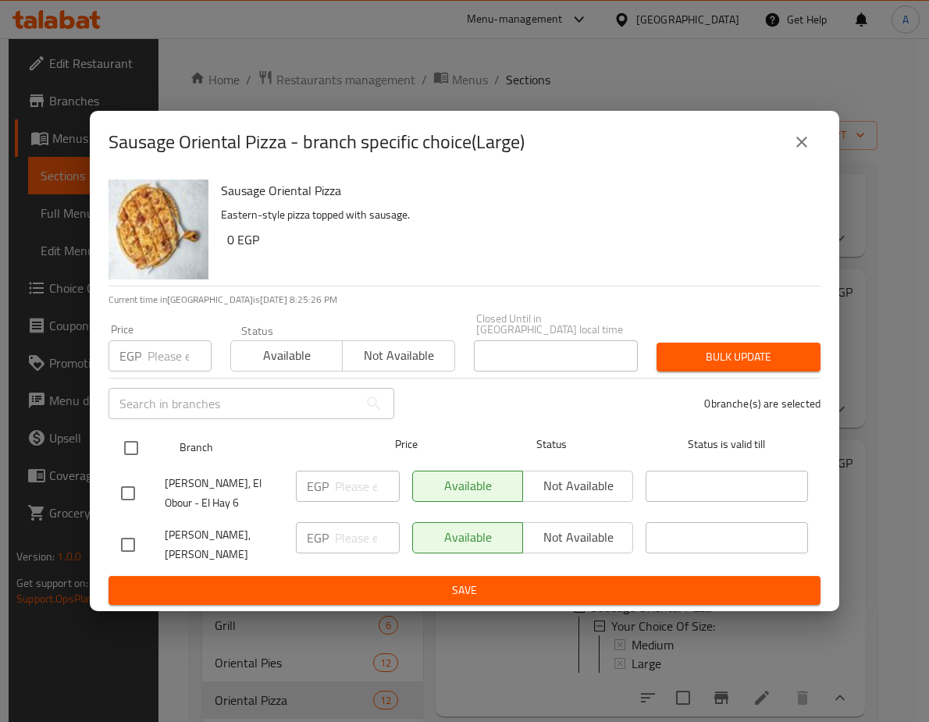
click at [141, 432] on input "checkbox" at bounding box center [131, 448] width 33 height 33
checkbox input "true"
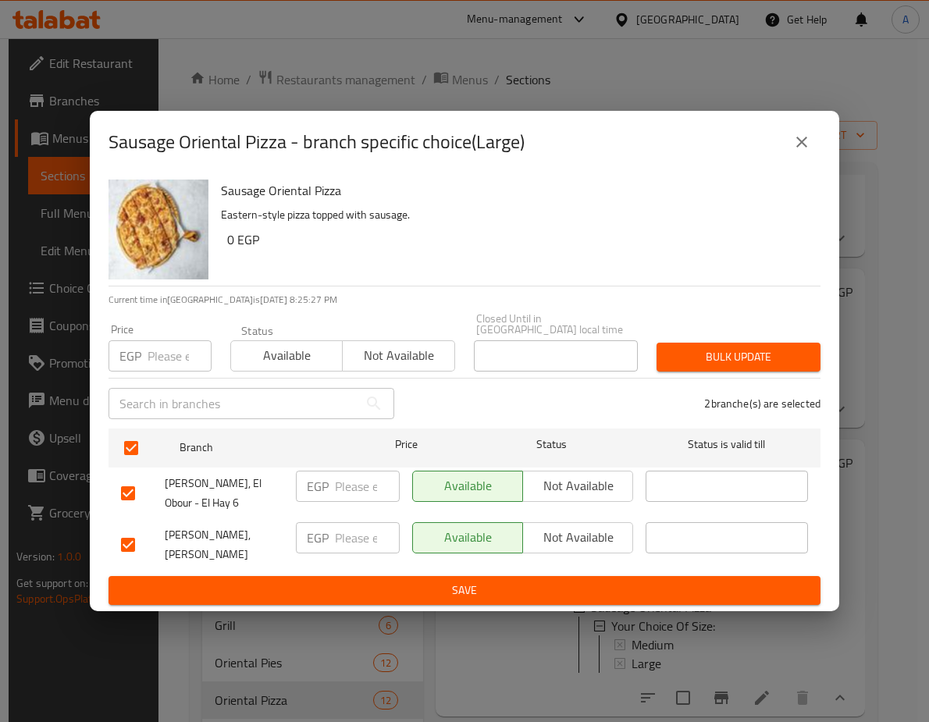
click at [174, 340] on input "number" at bounding box center [180, 355] width 64 height 31
paste input "296.4"
type input "296.4"
click at [754, 347] on span "Bulk update" at bounding box center [738, 357] width 139 height 20
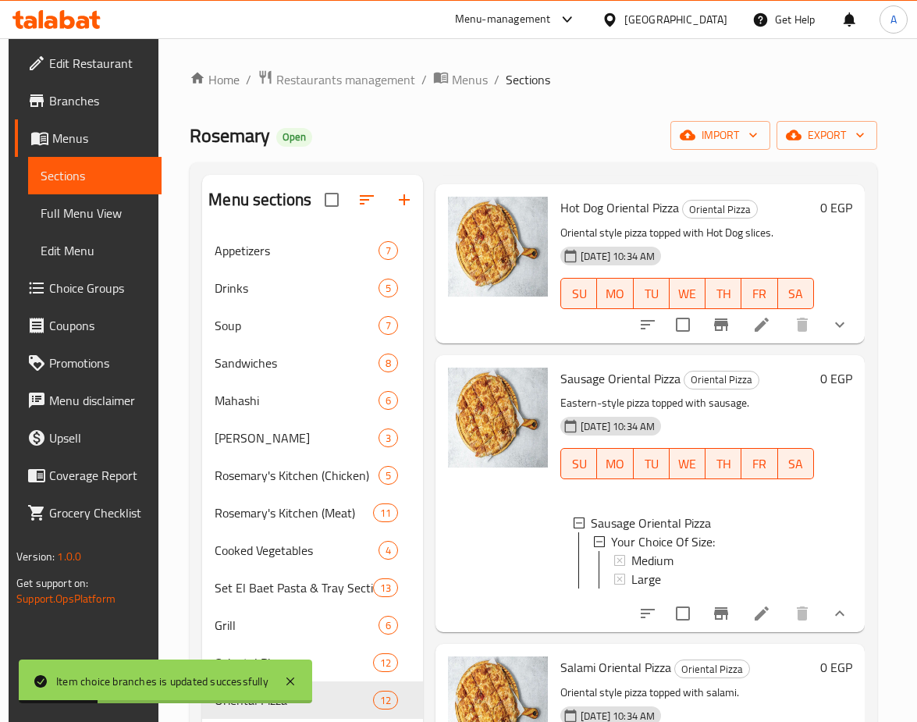
scroll to position [703, 0]
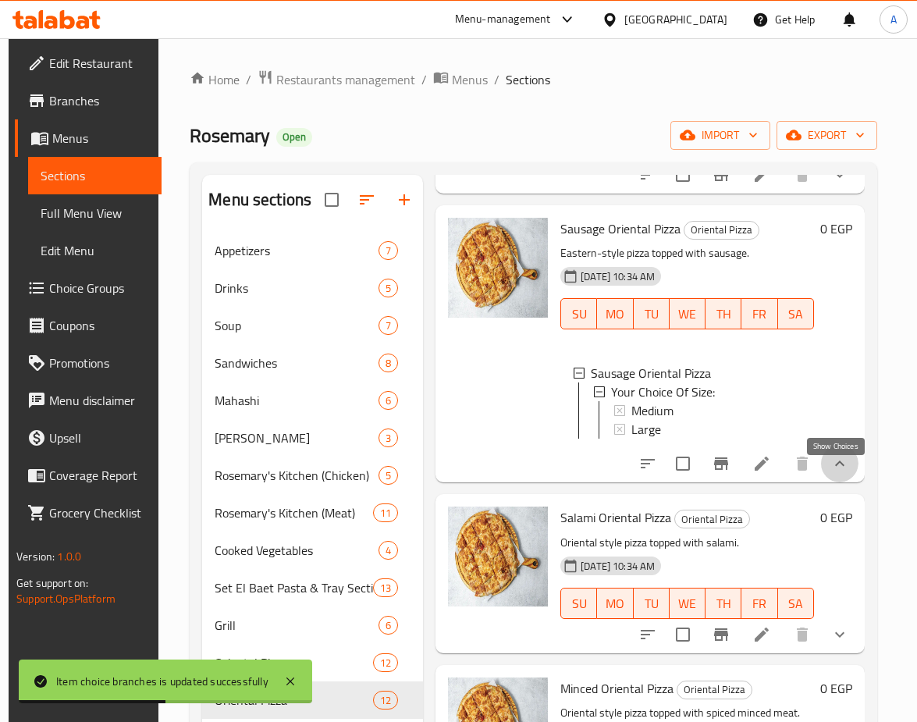
click at [839, 473] on icon "show more" at bounding box center [840, 463] width 19 height 19
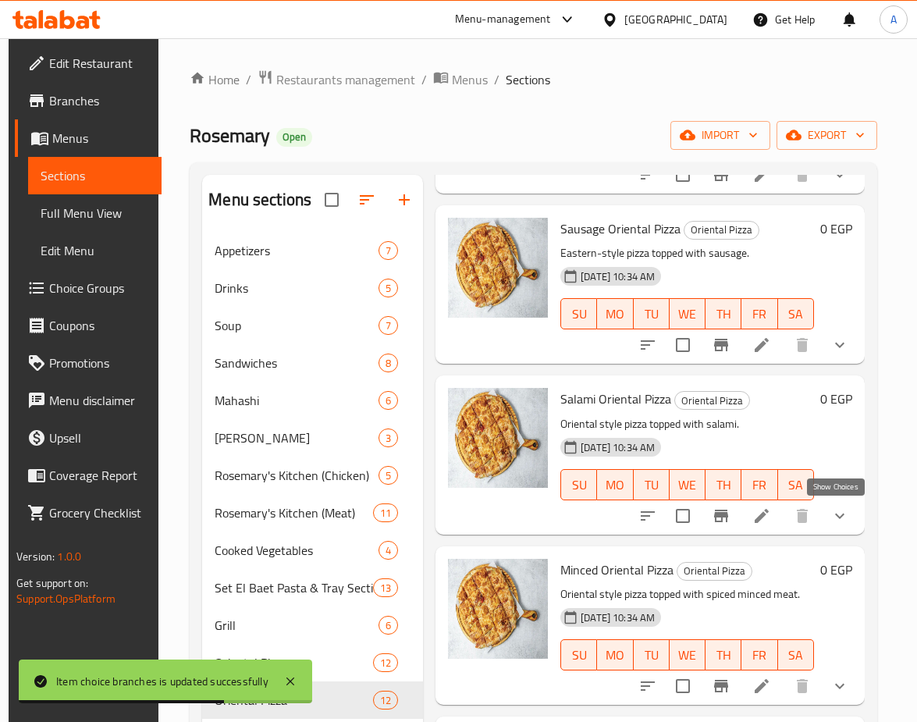
click at [845, 521] on icon "show more" at bounding box center [840, 516] width 19 height 19
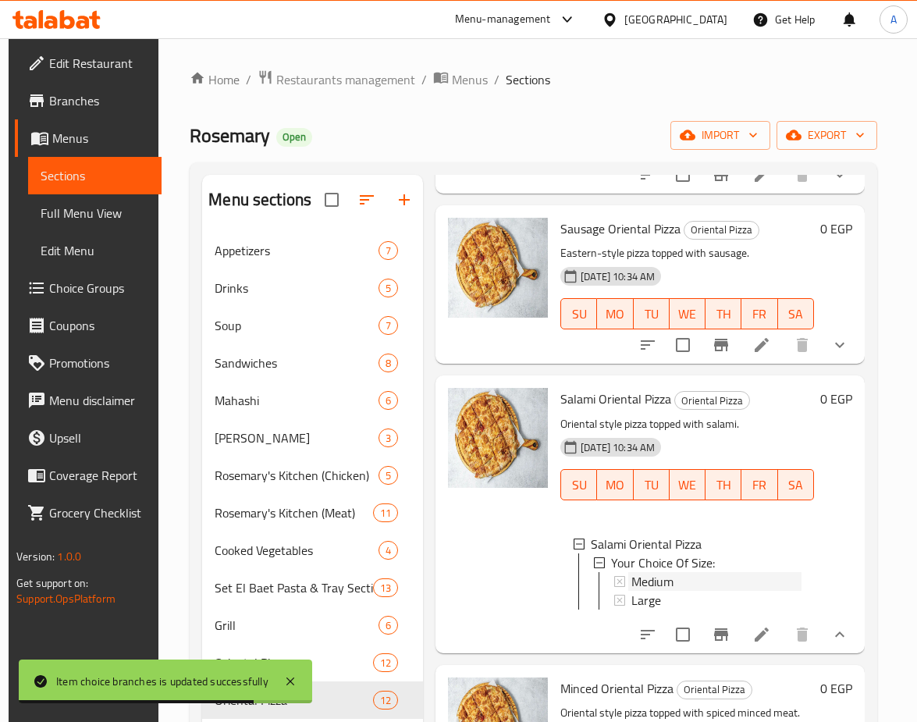
click at [642, 583] on span "Medium" at bounding box center [653, 581] width 42 height 19
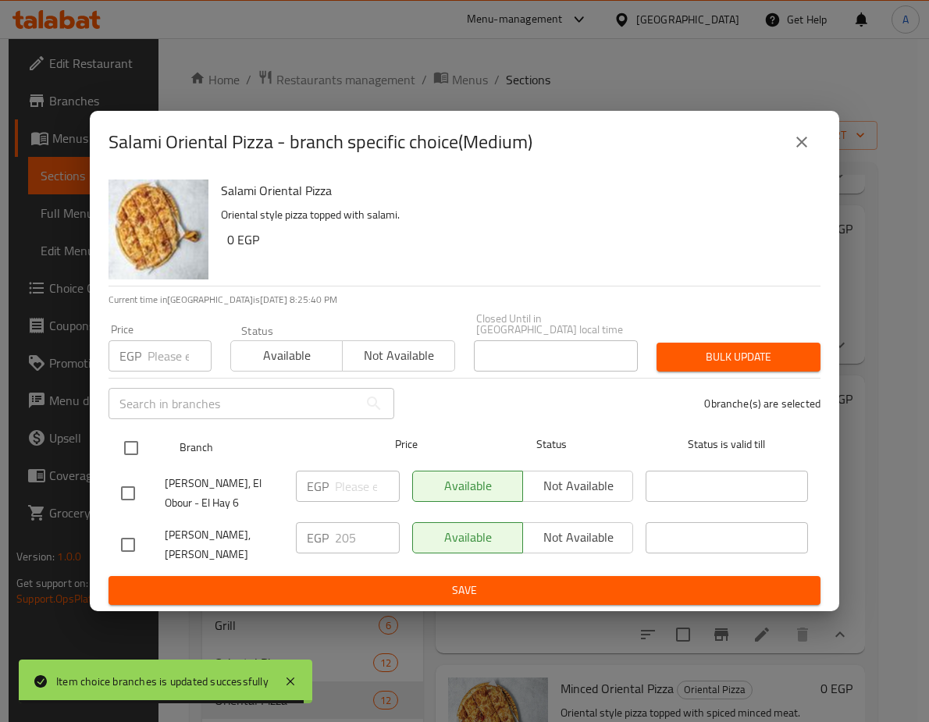
click at [123, 432] on input "checkbox" at bounding box center [131, 448] width 33 height 33
checkbox input "true"
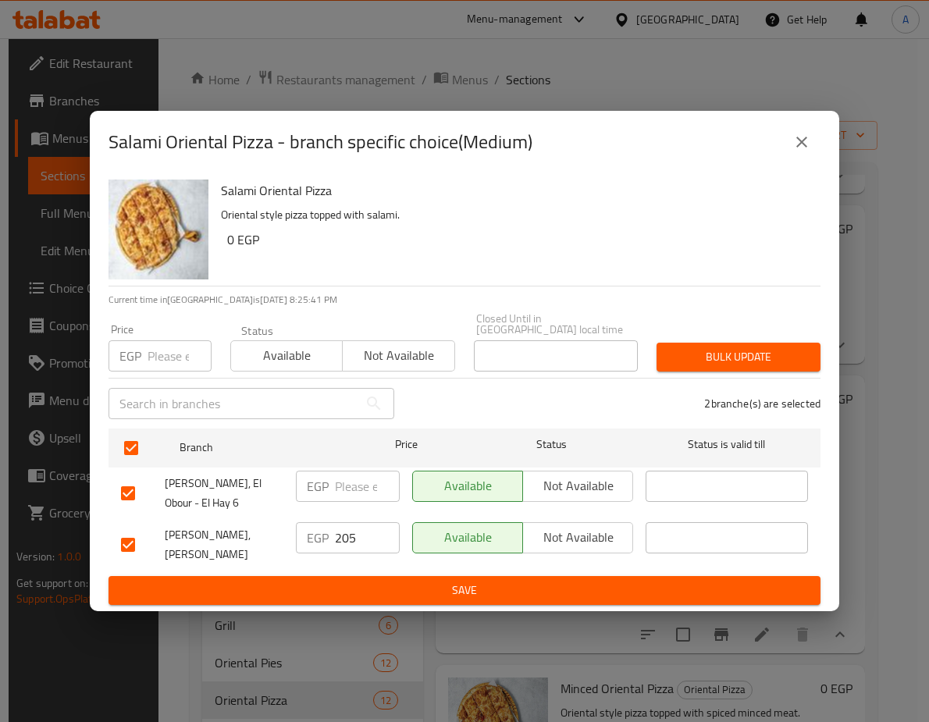
click at [167, 340] on input "number" at bounding box center [180, 355] width 64 height 31
paste input "233.7"
type input "233.7"
click at [706, 347] on span "Bulk update" at bounding box center [738, 357] width 139 height 20
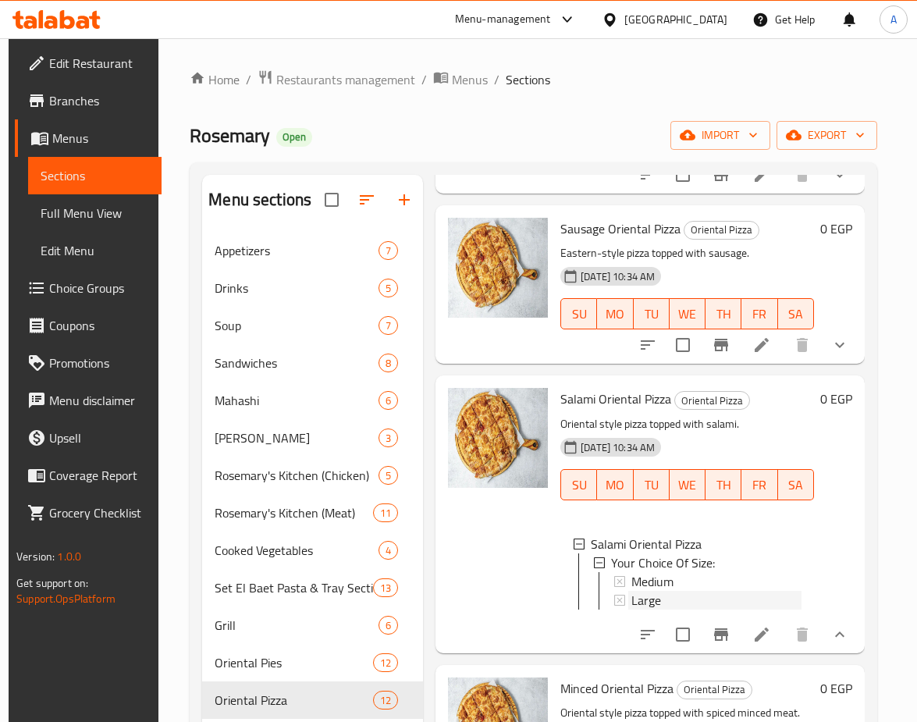
click at [688, 600] on div "Large" at bounding box center [717, 600] width 170 height 19
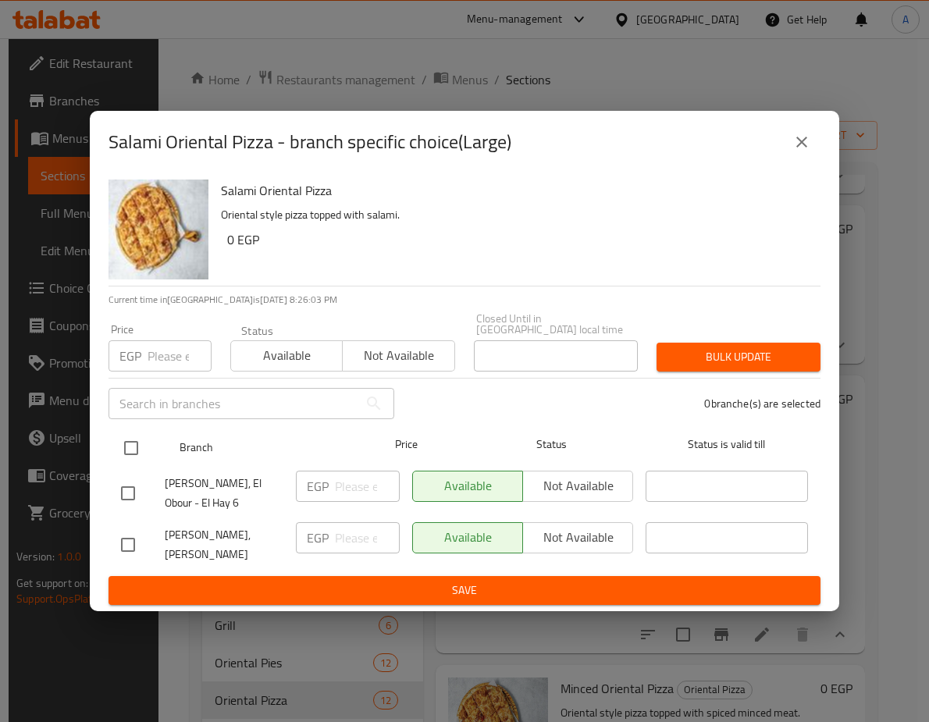
click at [134, 435] on input "checkbox" at bounding box center [131, 448] width 33 height 33
checkbox input "true"
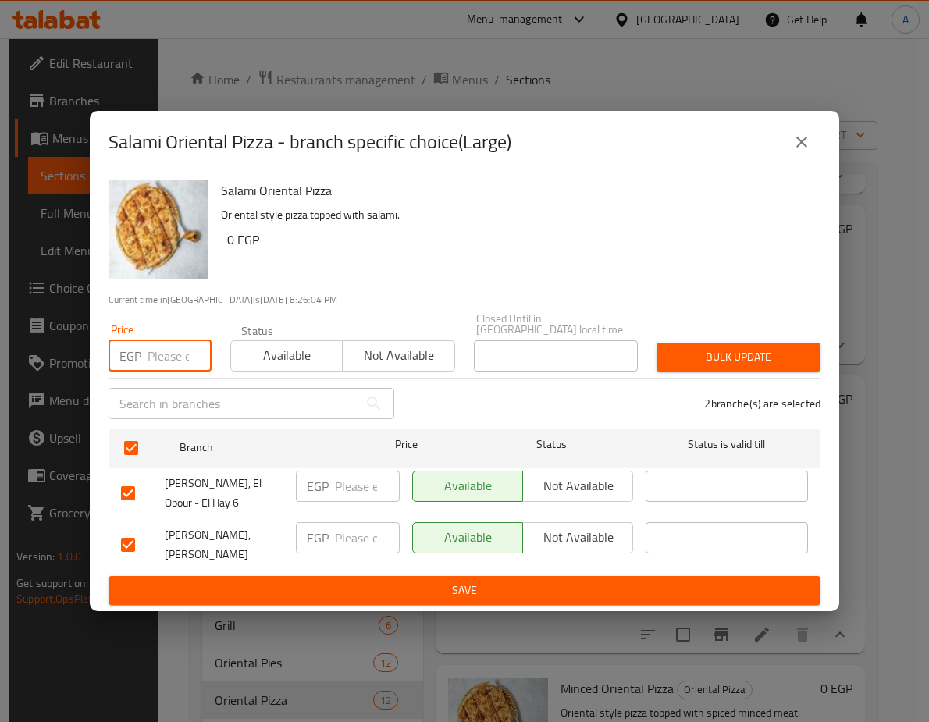
click at [168, 354] on input "number" at bounding box center [180, 355] width 64 height 31
paste input "296.4"
type input "296.4"
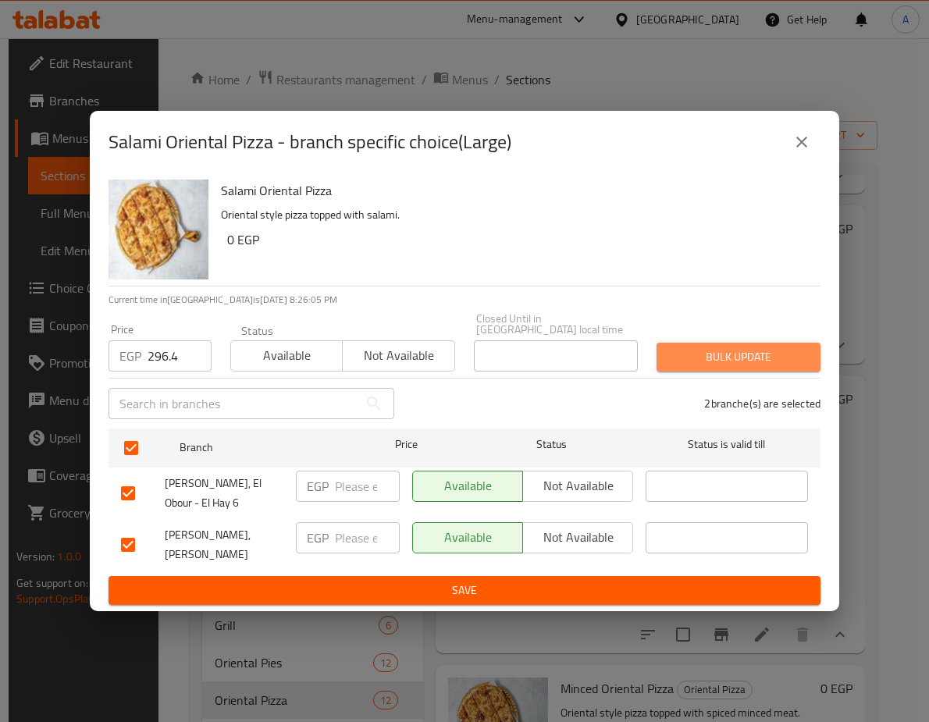
click at [758, 347] on span "Bulk update" at bounding box center [738, 357] width 139 height 20
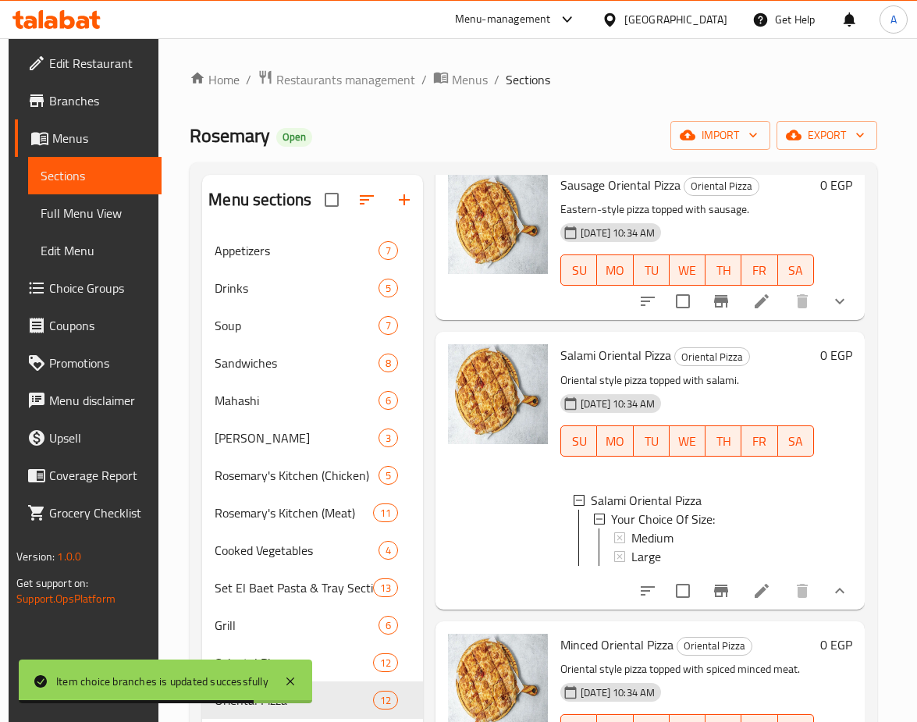
scroll to position [781, 0]
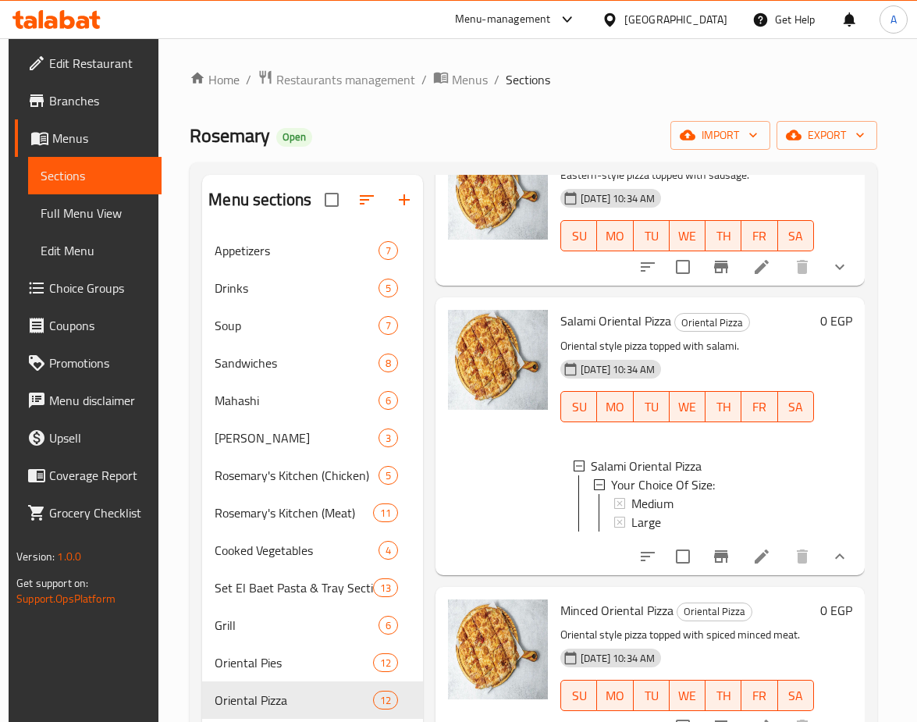
click at [647, 520] on span "Large" at bounding box center [647, 522] width 30 height 19
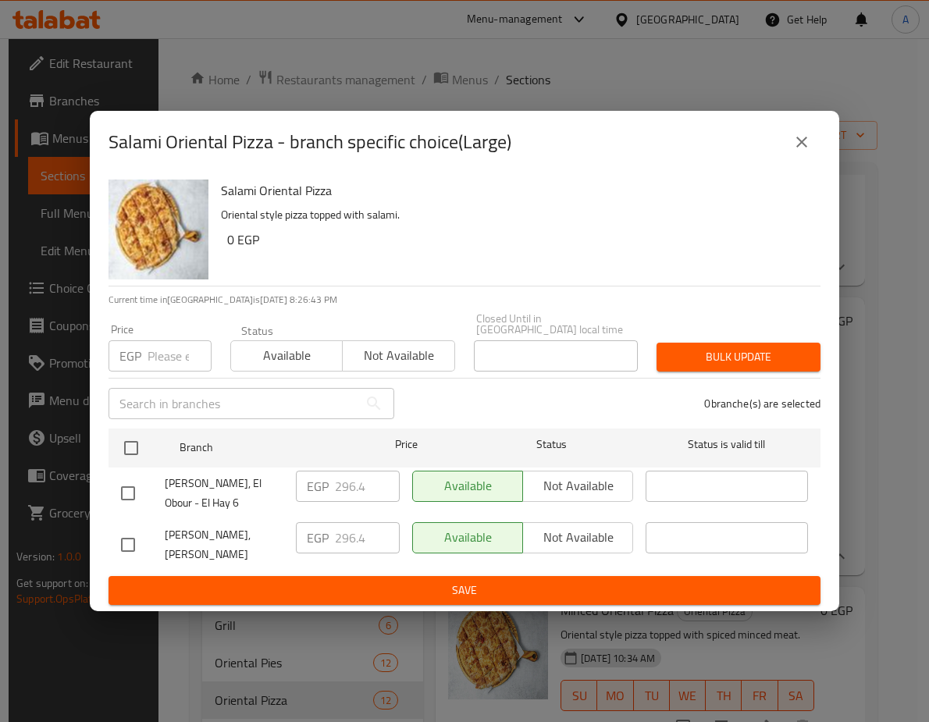
click at [801, 133] on icon "close" at bounding box center [801, 142] width 19 height 19
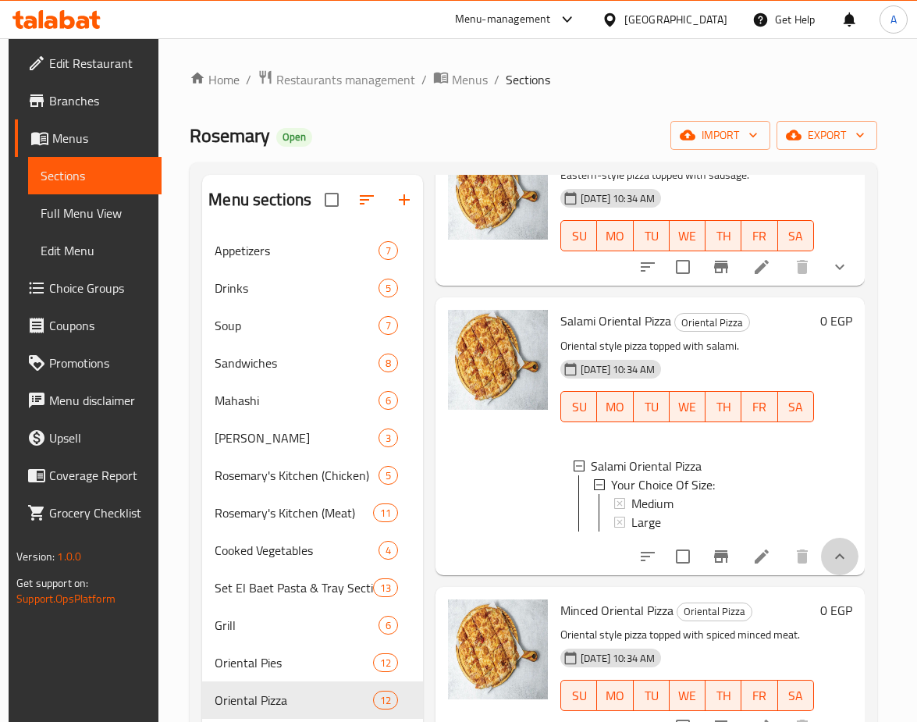
click at [849, 567] on button "show more" at bounding box center [839, 556] width 37 height 37
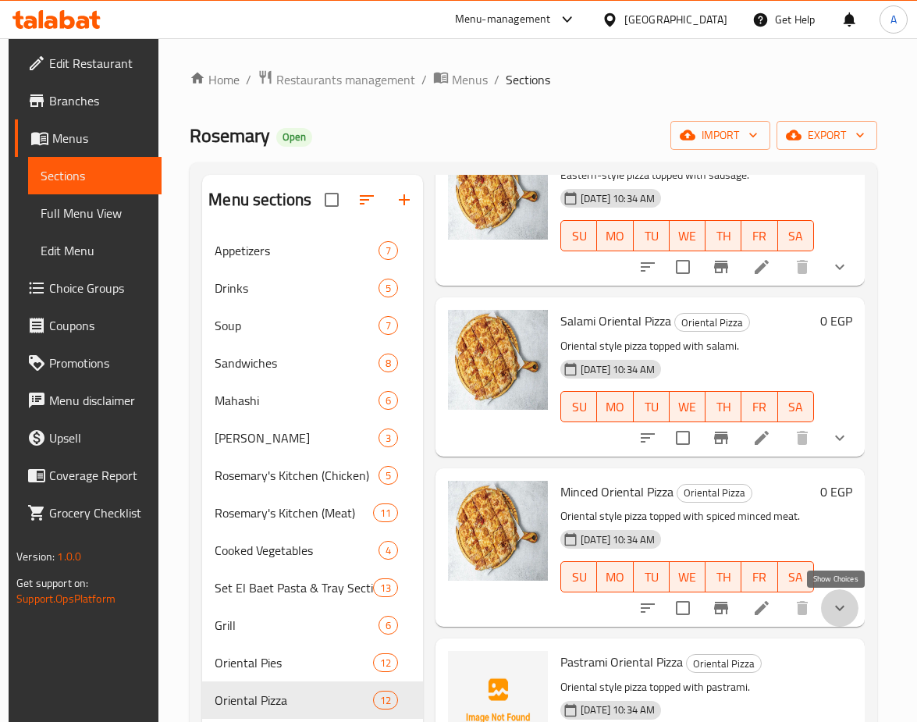
click at [840, 617] on icon "show more" at bounding box center [840, 608] width 19 height 19
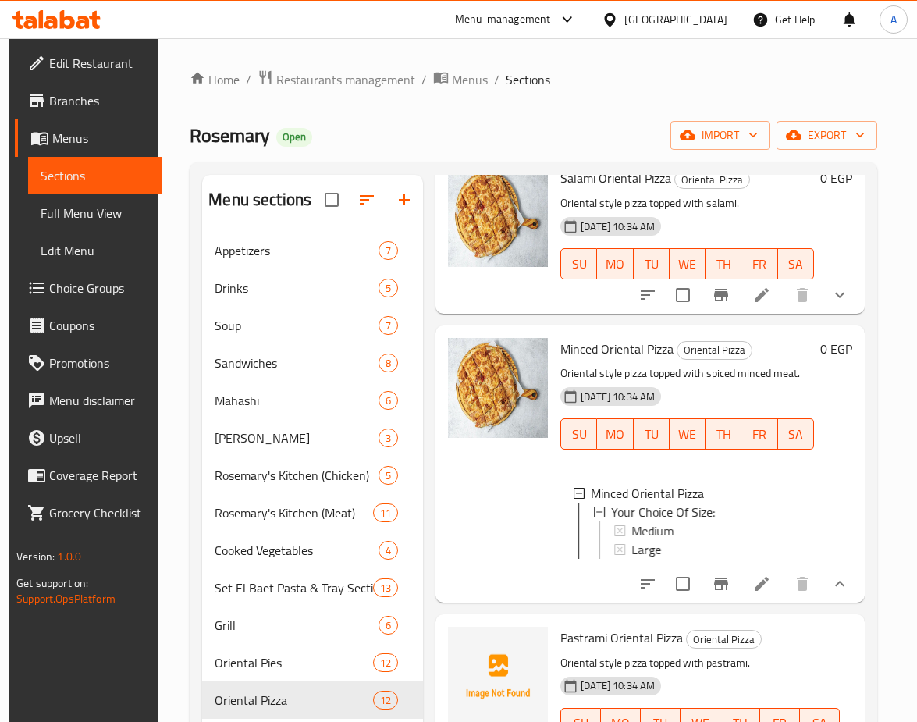
scroll to position [937, 0]
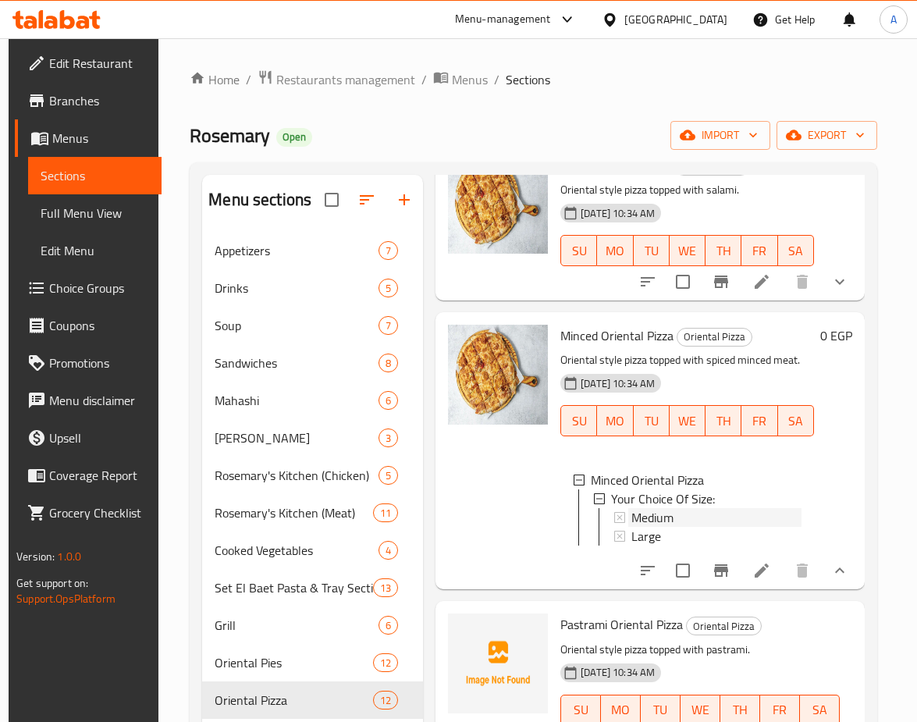
click at [660, 508] on span "Medium" at bounding box center [653, 517] width 42 height 19
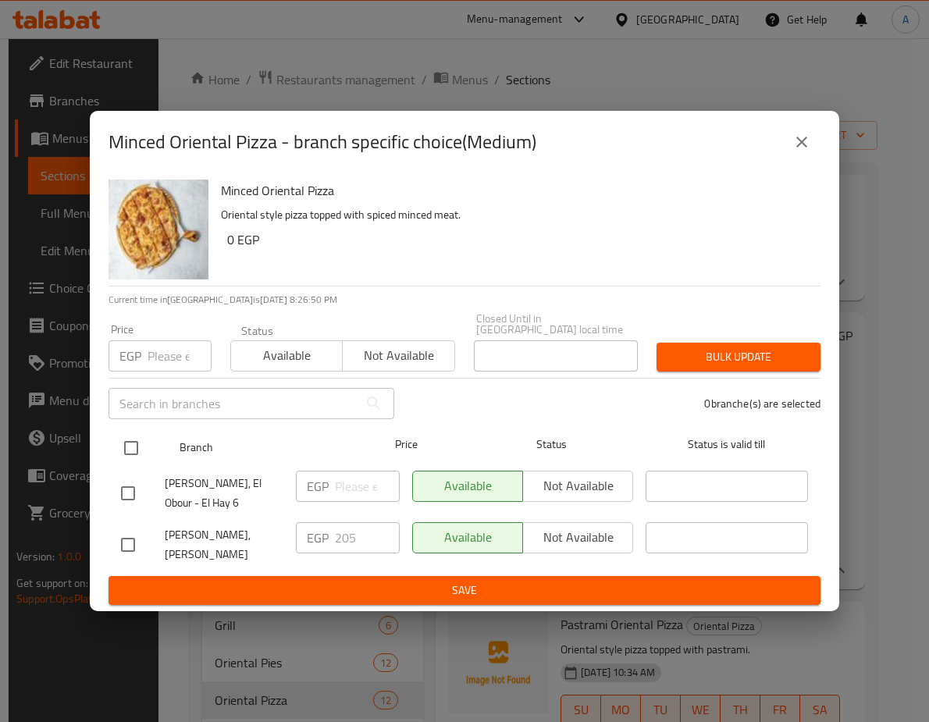
click at [144, 432] on input "checkbox" at bounding box center [131, 448] width 33 height 33
checkbox input "true"
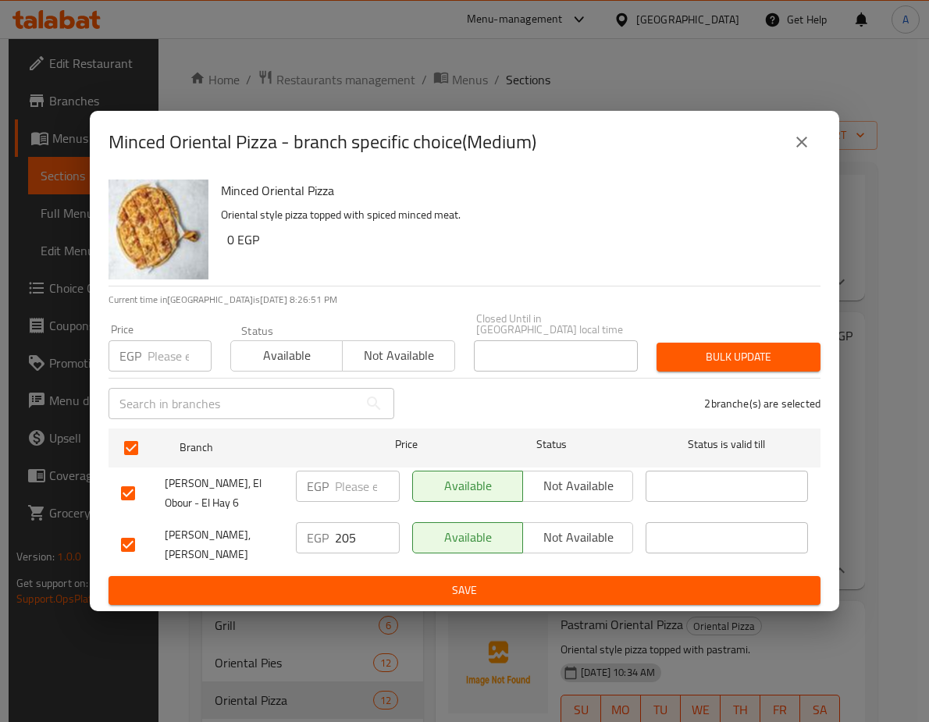
click at [160, 340] on input "number" at bounding box center [180, 355] width 64 height 31
paste input "233.7"
type input "233.7"
click at [689, 347] on span "Bulk update" at bounding box center [738, 357] width 139 height 20
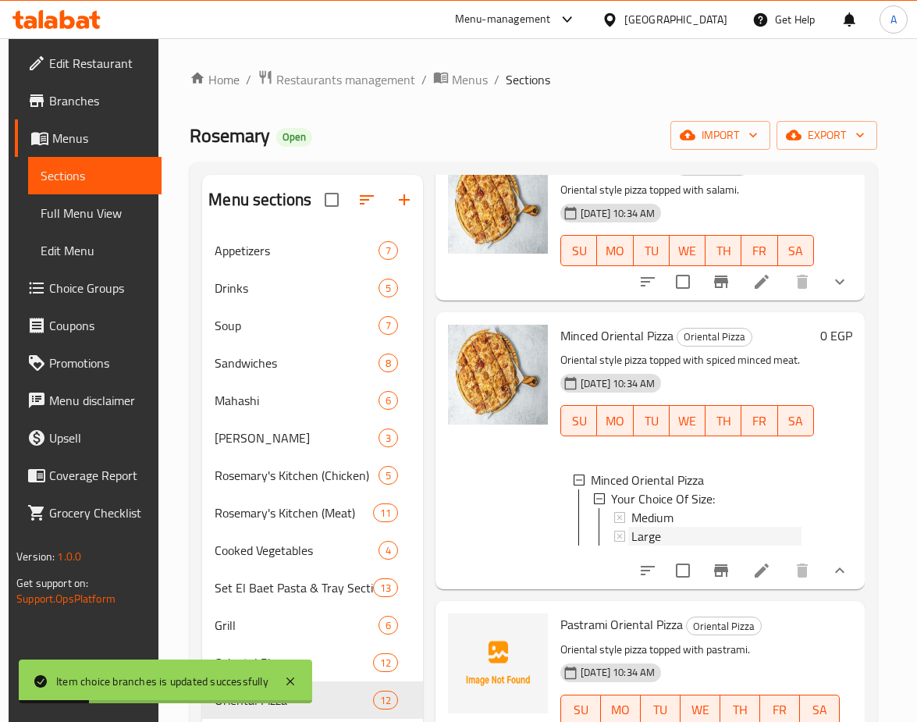
click at [645, 539] on span "Large" at bounding box center [647, 536] width 30 height 19
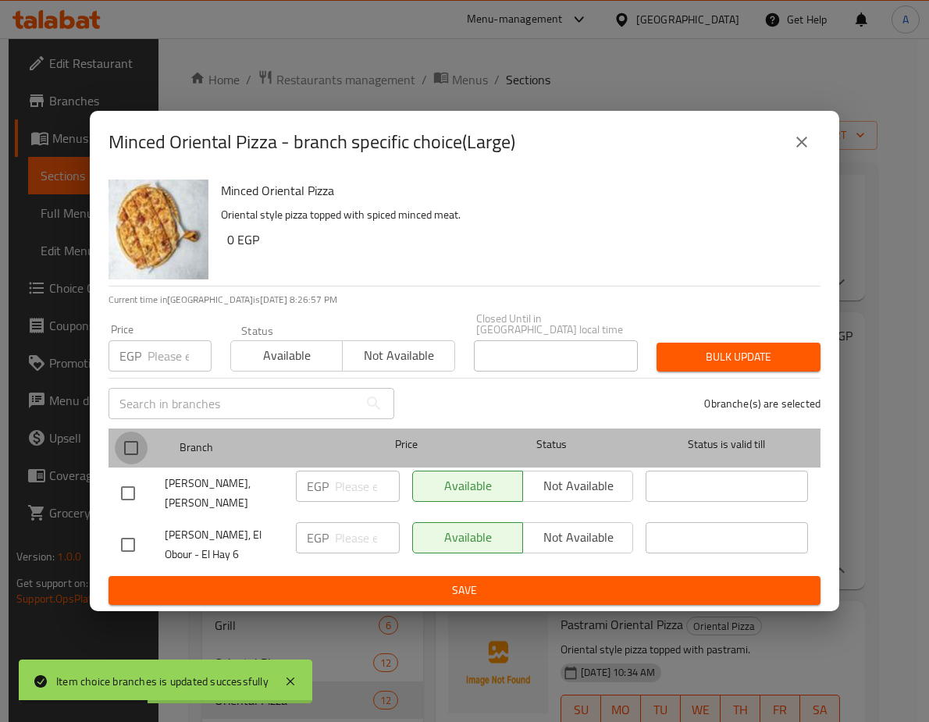
click at [125, 432] on input "checkbox" at bounding box center [131, 448] width 33 height 33
checkbox input "true"
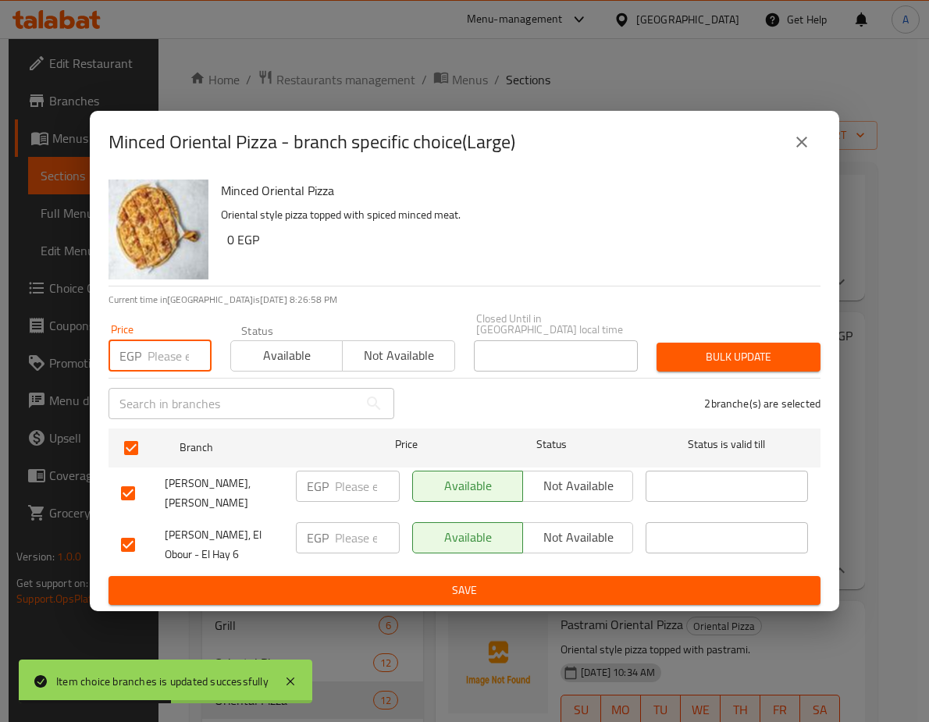
click at [171, 340] on input "number" at bounding box center [180, 355] width 64 height 31
paste input "296.4"
type input "296.4"
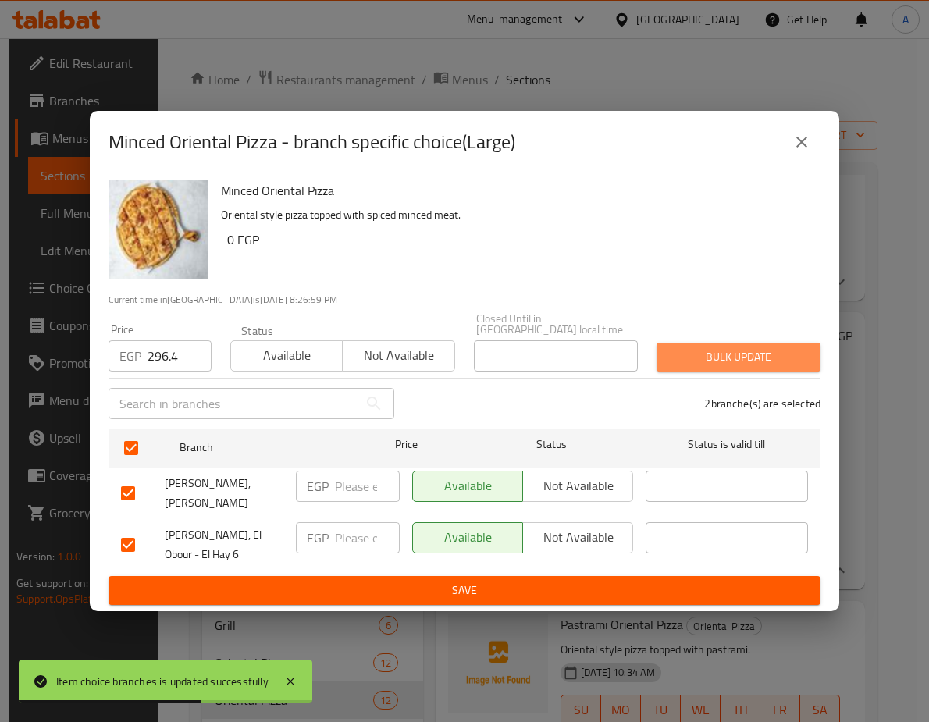
click at [728, 347] on span "Bulk update" at bounding box center [738, 357] width 139 height 20
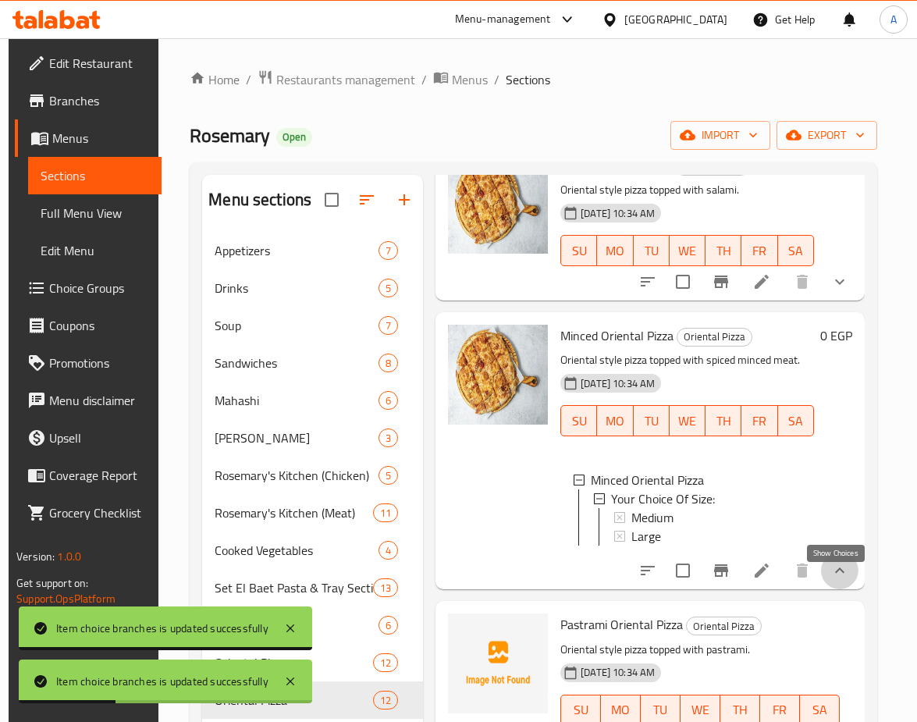
click at [831, 579] on icon "show more" at bounding box center [840, 570] width 19 height 19
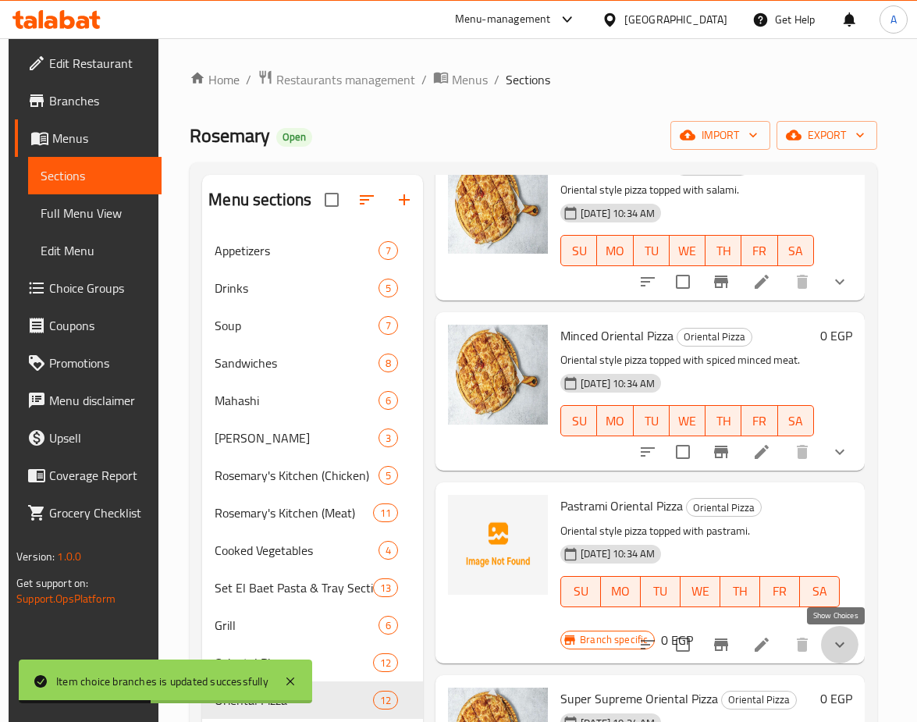
click at [838, 642] on icon "show more" at bounding box center [840, 644] width 19 height 19
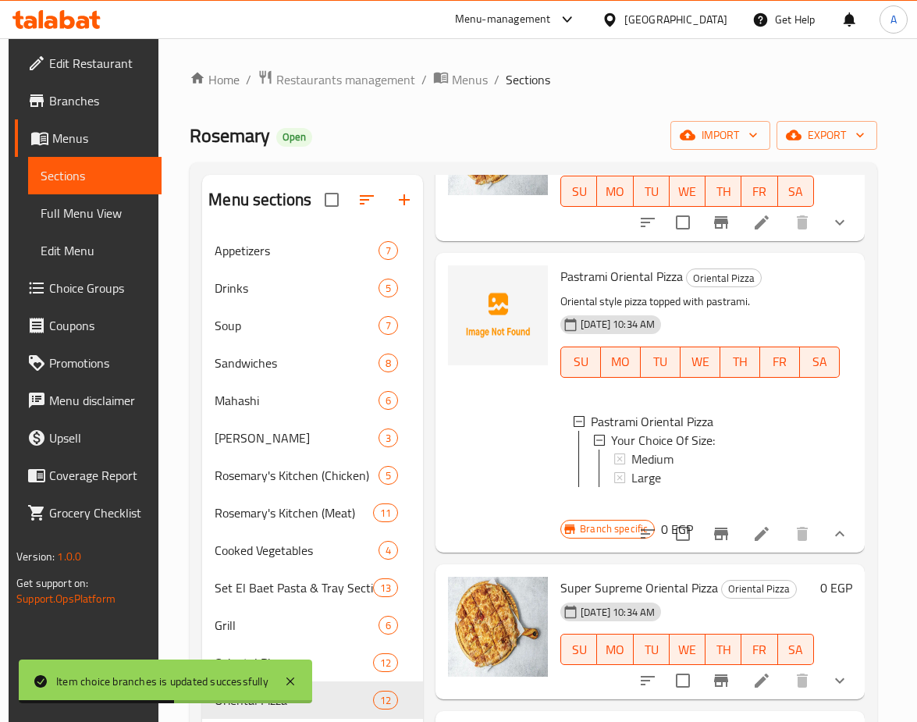
scroll to position [1171, 0]
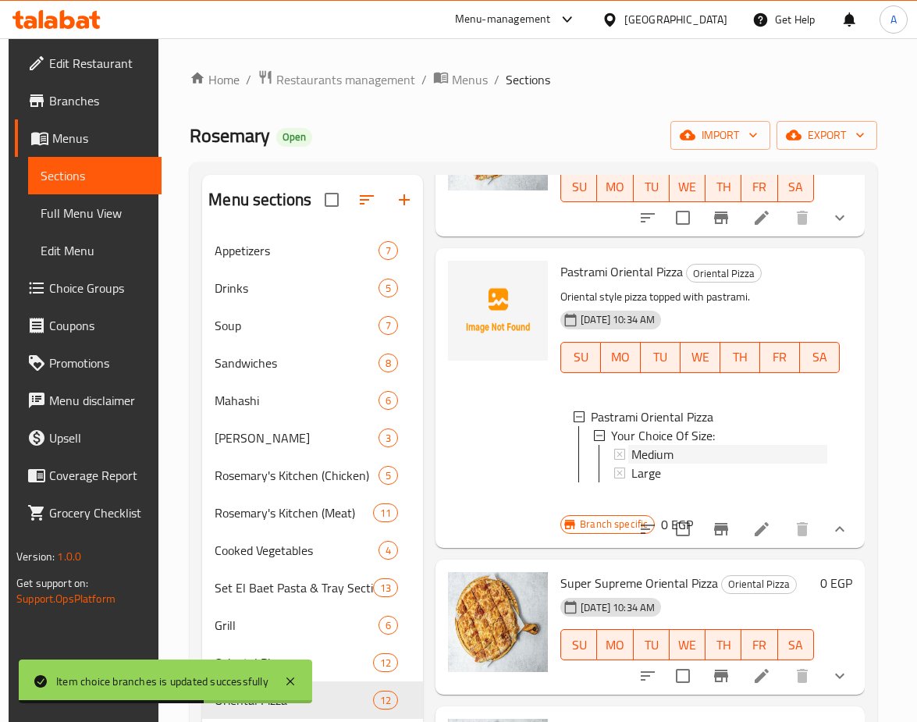
click at [647, 445] on span "Medium" at bounding box center [653, 454] width 42 height 19
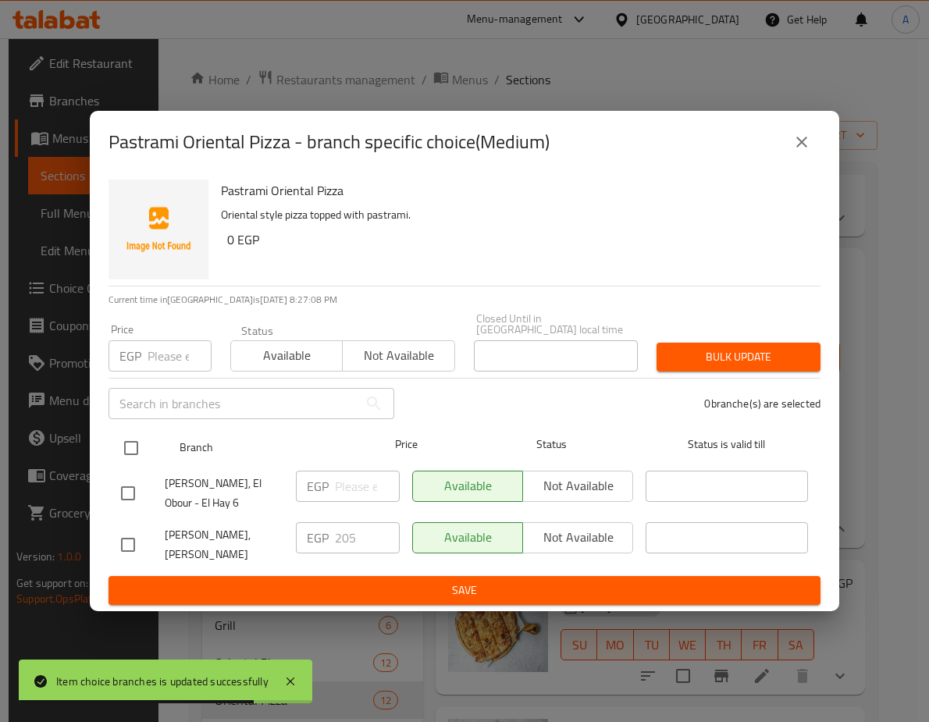
click at [130, 432] on input "checkbox" at bounding box center [131, 448] width 33 height 33
checkbox input "true"
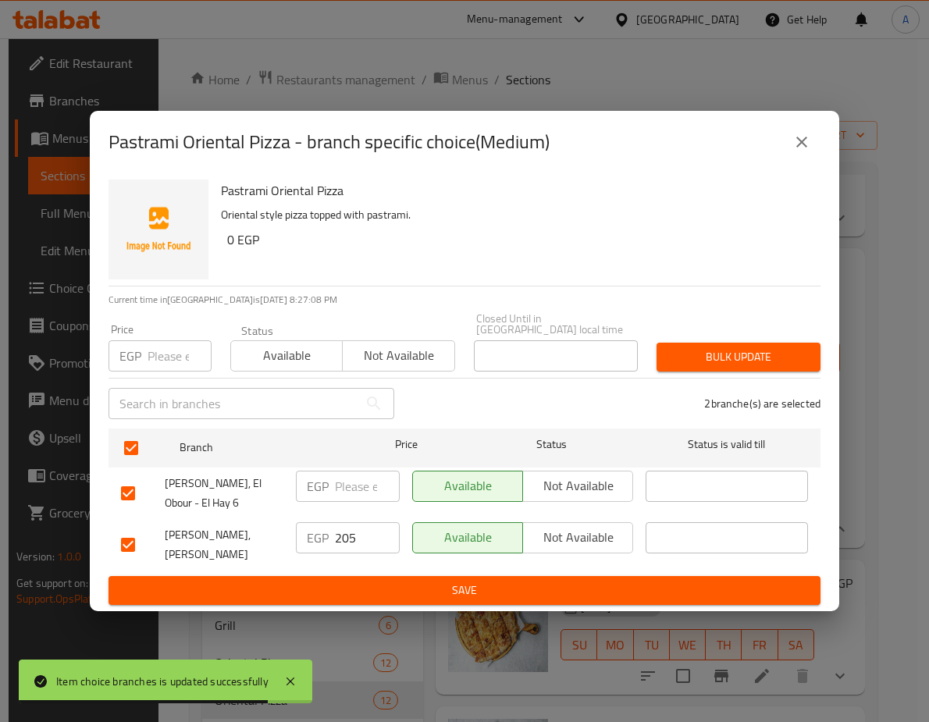
click at [168, 324] on div "Price EGP Price" at bounding box center [160, 348] width 103 height 48
click at [168, 340] on input "number" at bounding box center [180, 355] width 64 height 31
paste input "233.7"
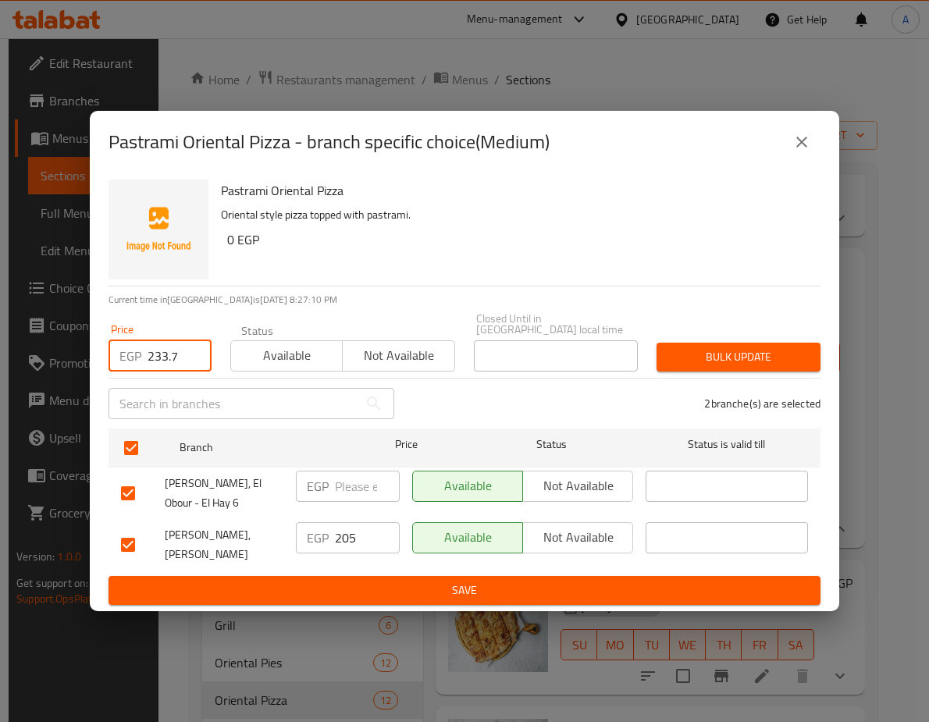
type input "233.7"
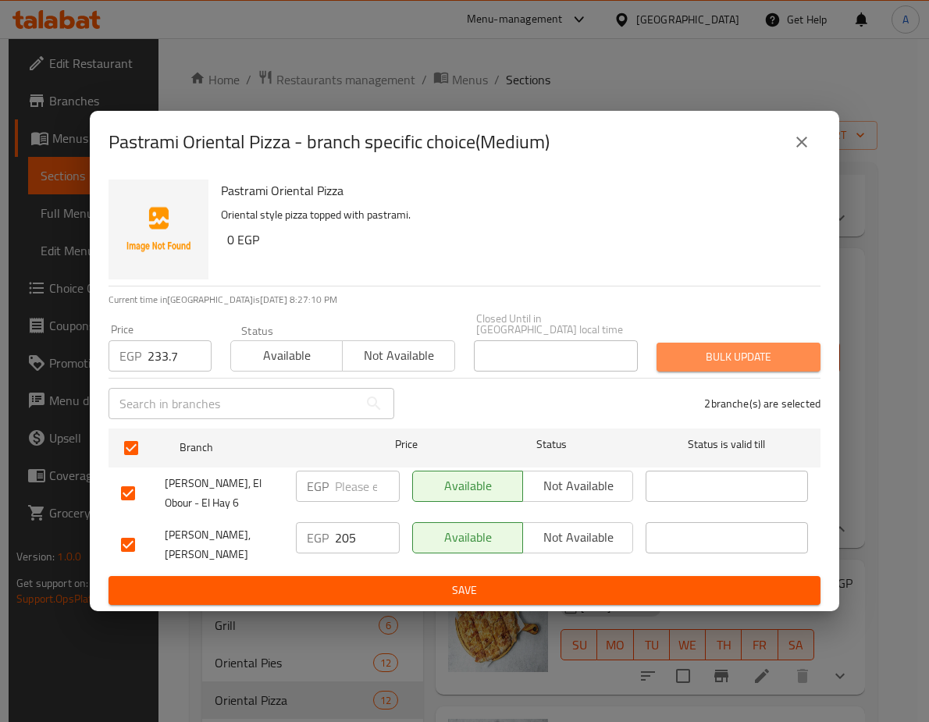
click at [701, 350] on span "Bulk update" at bounding box center [738, 357] width 139 height 20
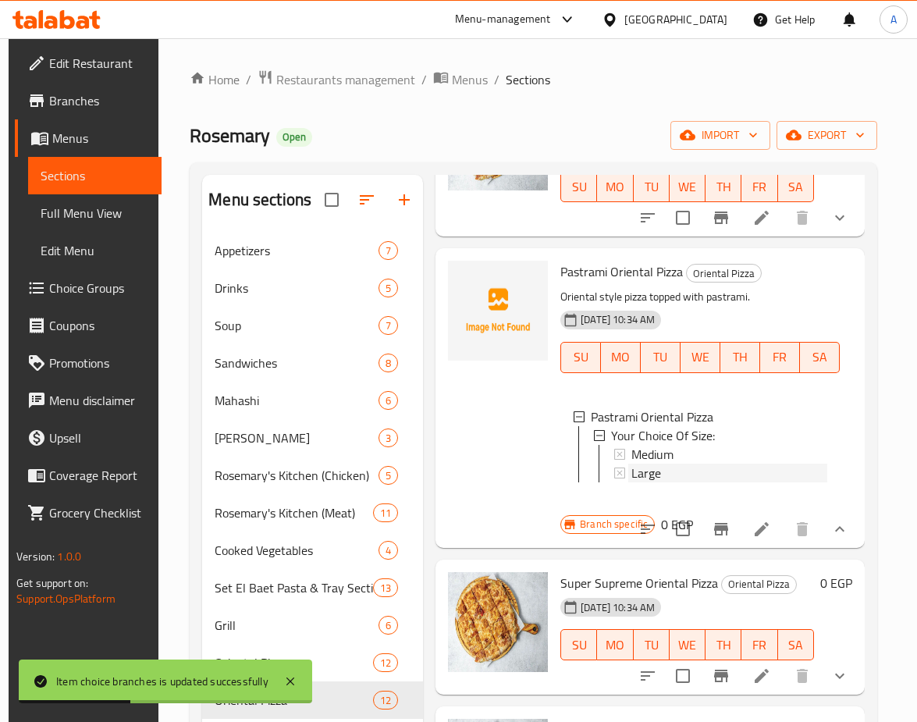
click at [649, 467] on span "Large" at bounding box center [647, 473] width 30 height 19
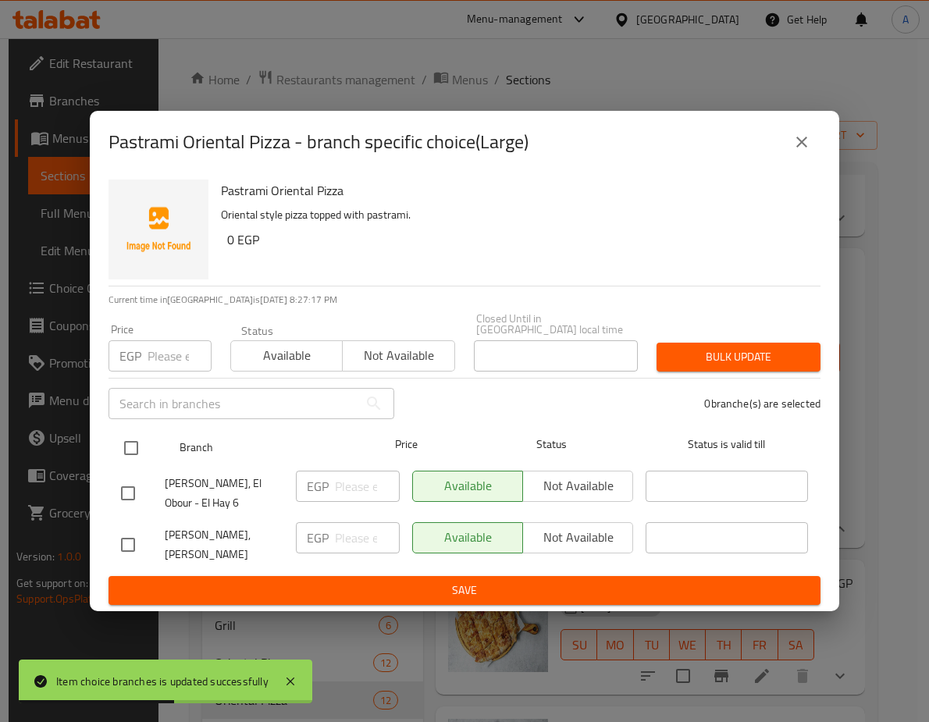
click at [124, 445] on input "checkbox" at bounding box center [131, 448] width 33 height 33
checkbox input "true"
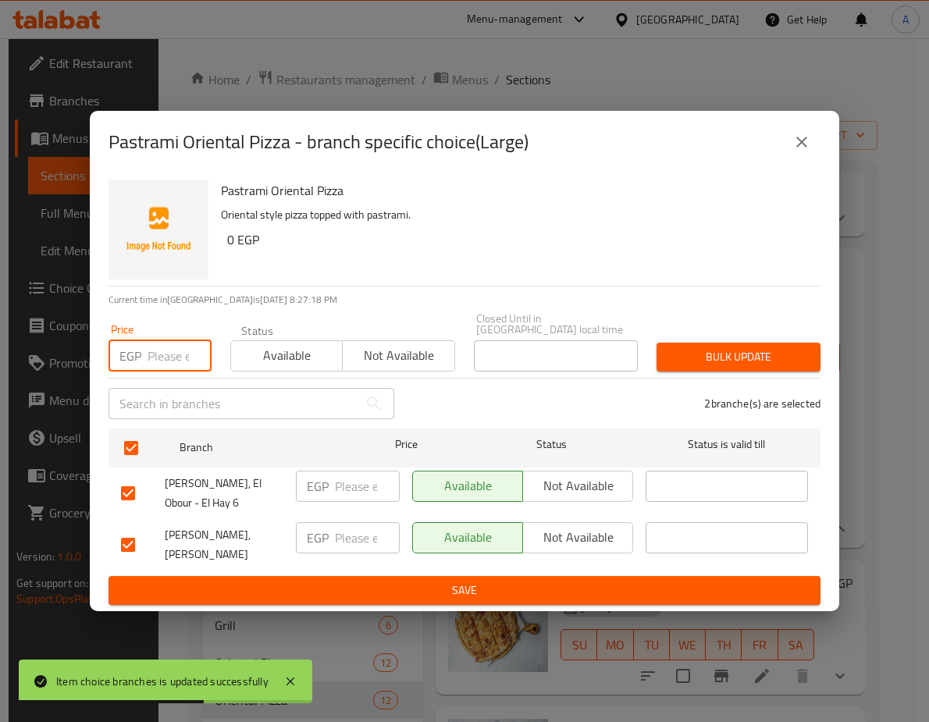
click at [153, 347] on input "number" at bounding box center [180, 355] width 64 height 31
paste input "296.4"
type input "296.4"
click at [693, 347] on span "Bulk update" at bounding box center [738, 357] width 139 height 20
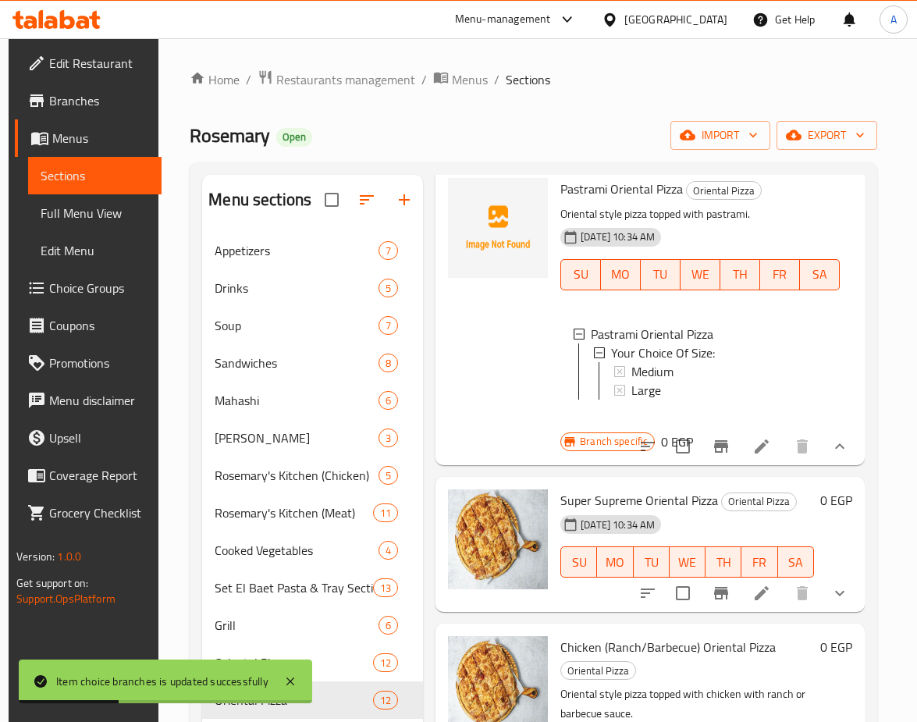
scroll to position [1327, 0]
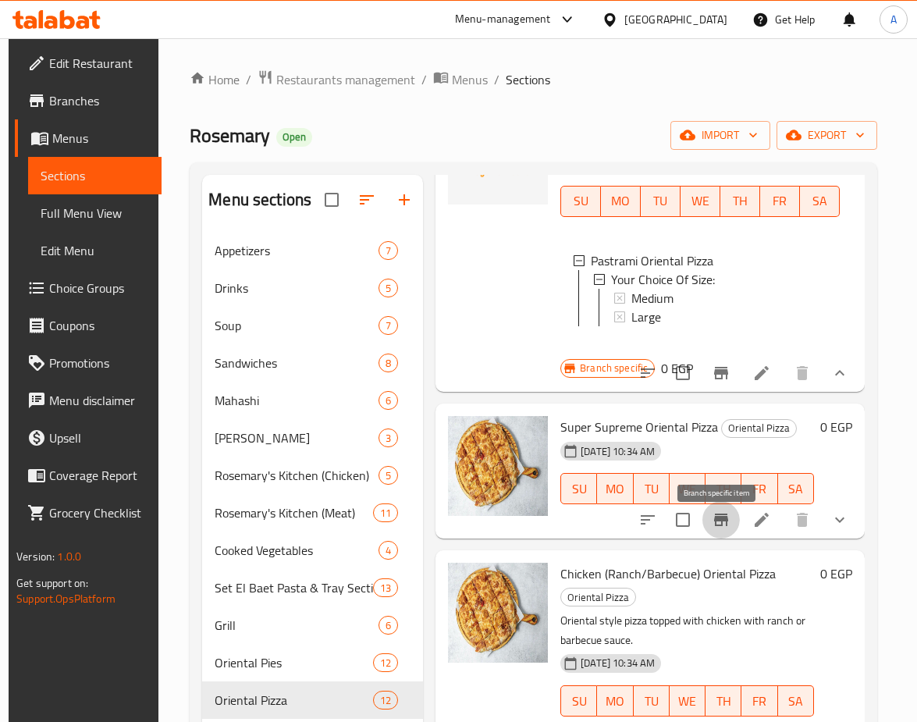
click at [714, 526] on icon "Branch-specific-item" at bounding box center [721, 520] width 14 height 12
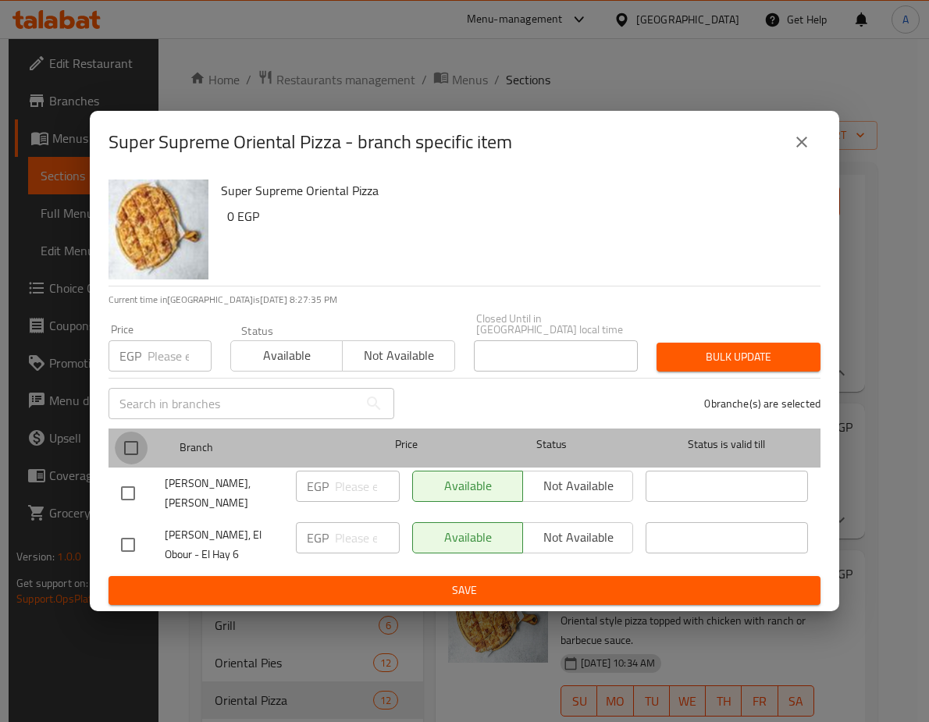
click at [126, 432] on input "checkbox" at bounding box center [131, 448] width 33 height 33
checkbox input "true"
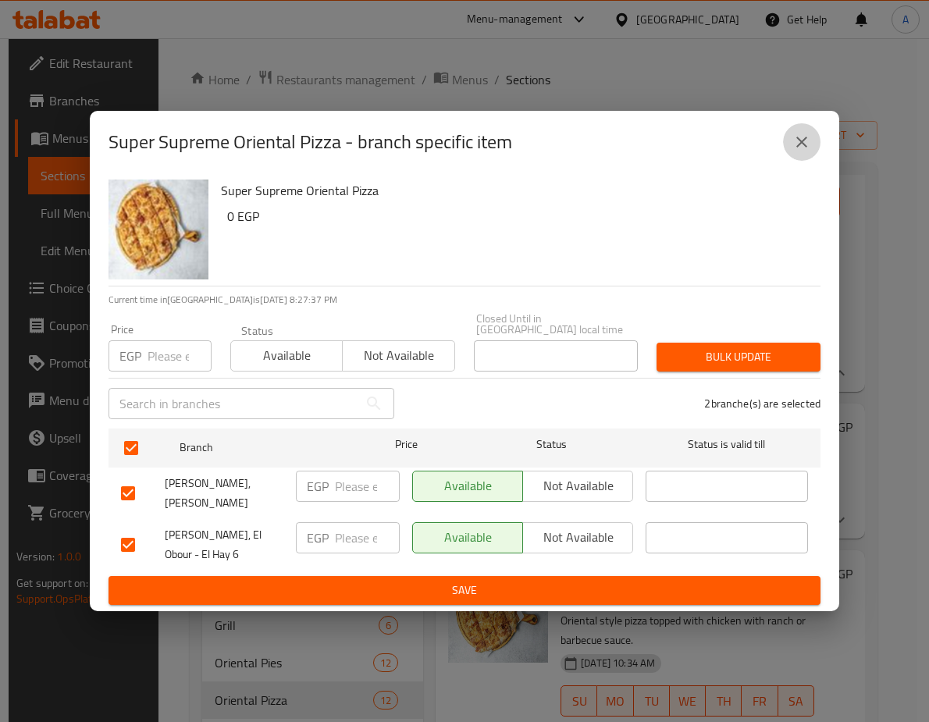
click at [809, 127] on button "close" at bounding box center [801, 141] width 37 height 37
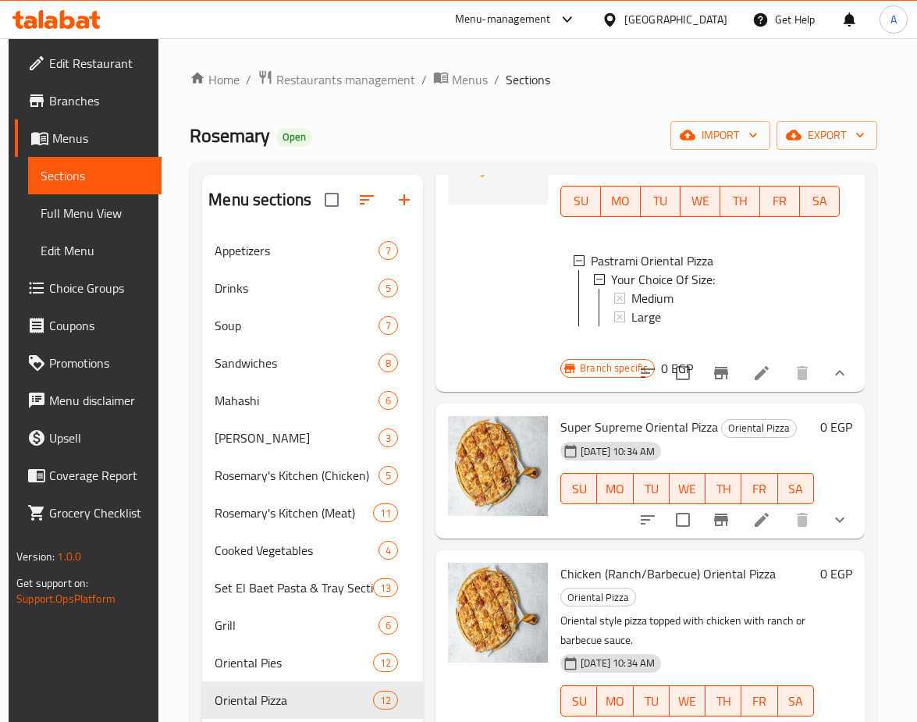
click at [655, 325] on span "Large" at bounding box center [647, 317] width 30 height 19
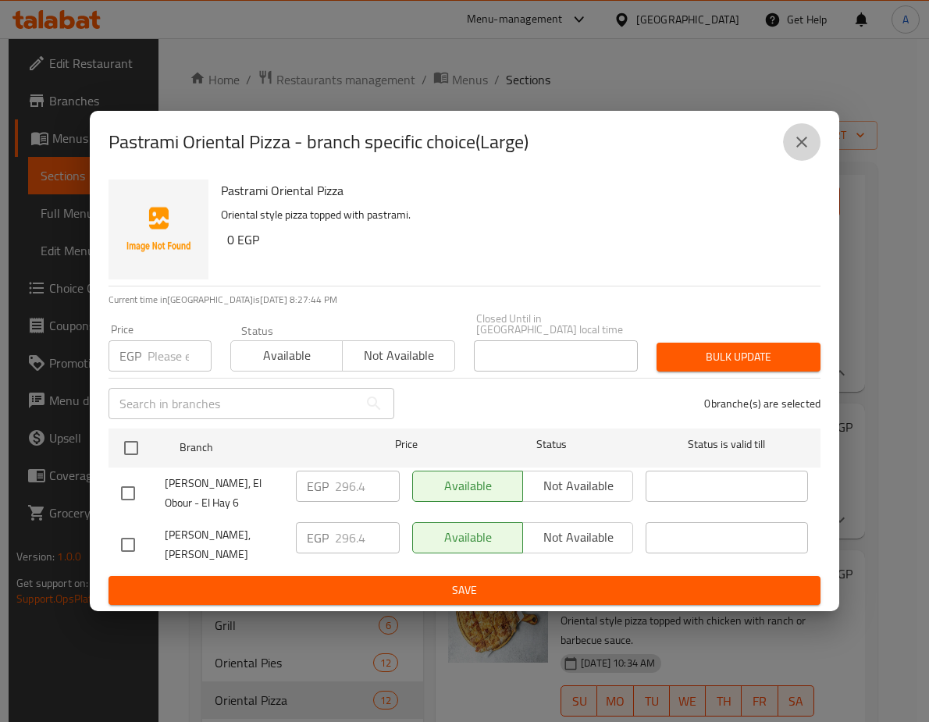
click at [810, 140] on icon "close" at bounding box center [801, 142] width 19 height 19
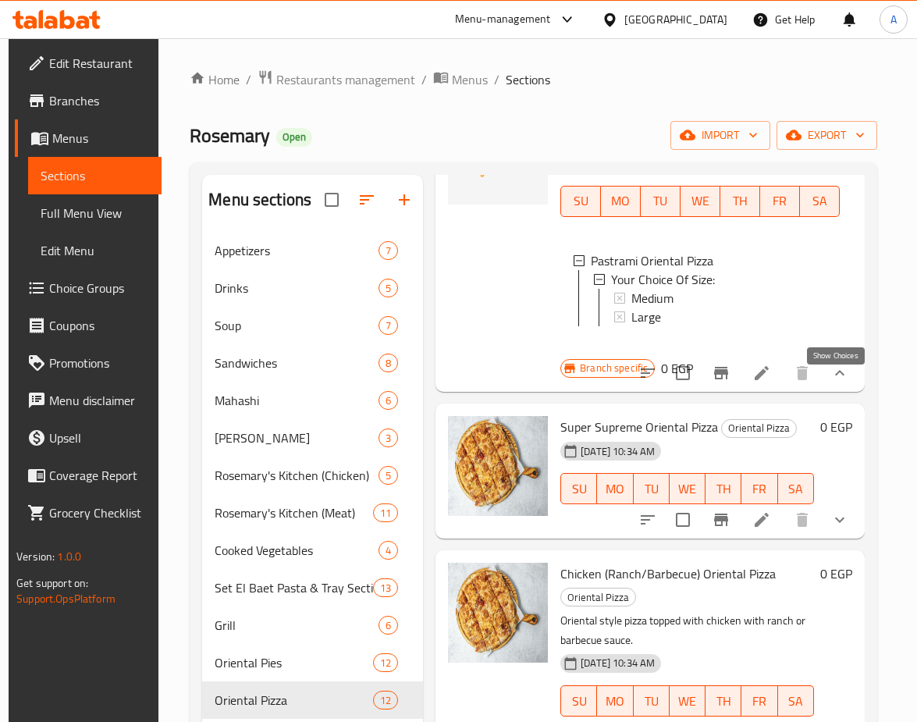
click at [843, 382] on icon "show more" at bounding box center [840, 373] width 19 height 19
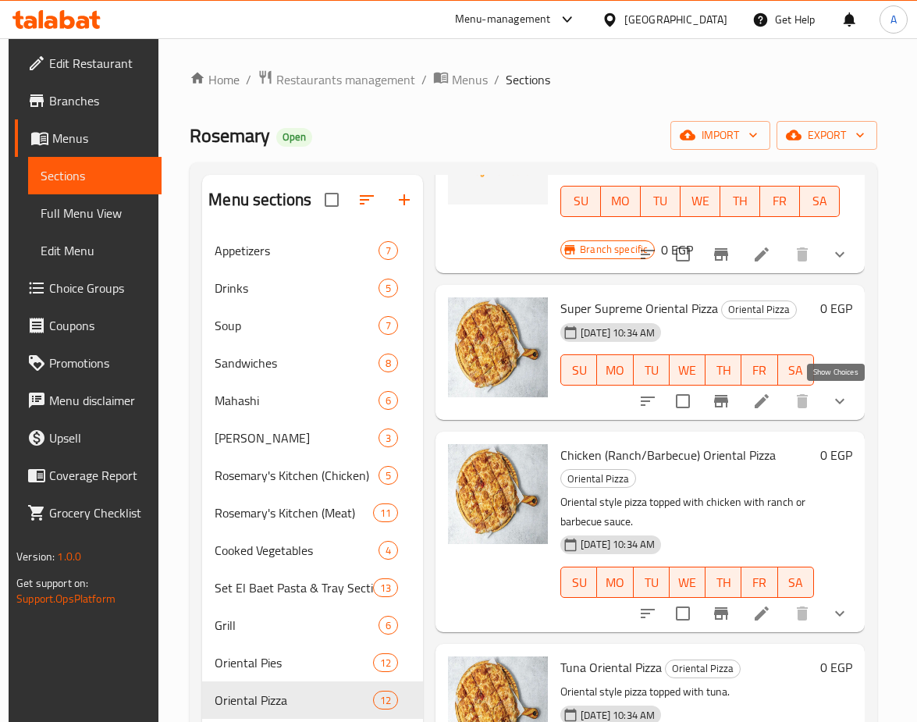
click at [834, 404] on icon "show more" at bounding box center [840, 401] width 19 height 19
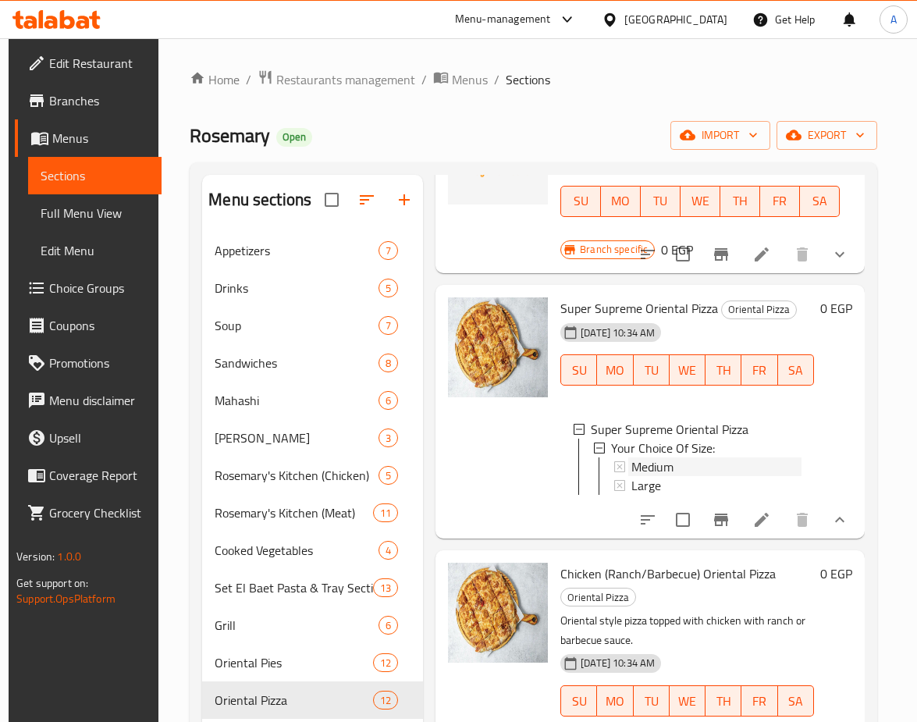
click at [688, 467] on div "Medium" at bounding box center [717, 466] width 170 height 19
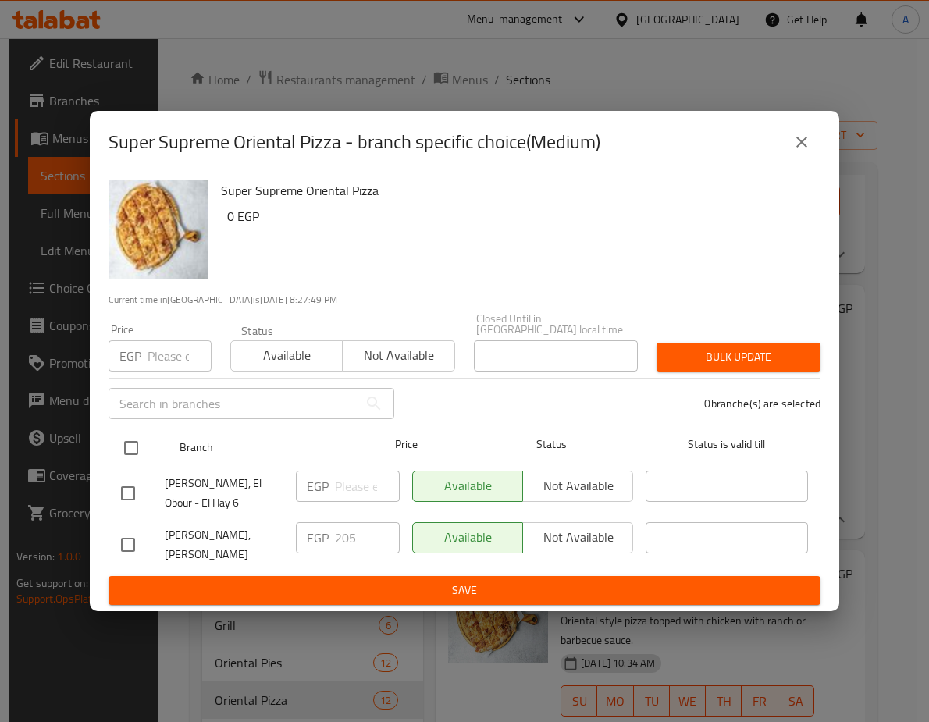
click at [139, 434] on input "checkbox" at bounding box center [131, 448] width 33 height 33
checkbox input "true"
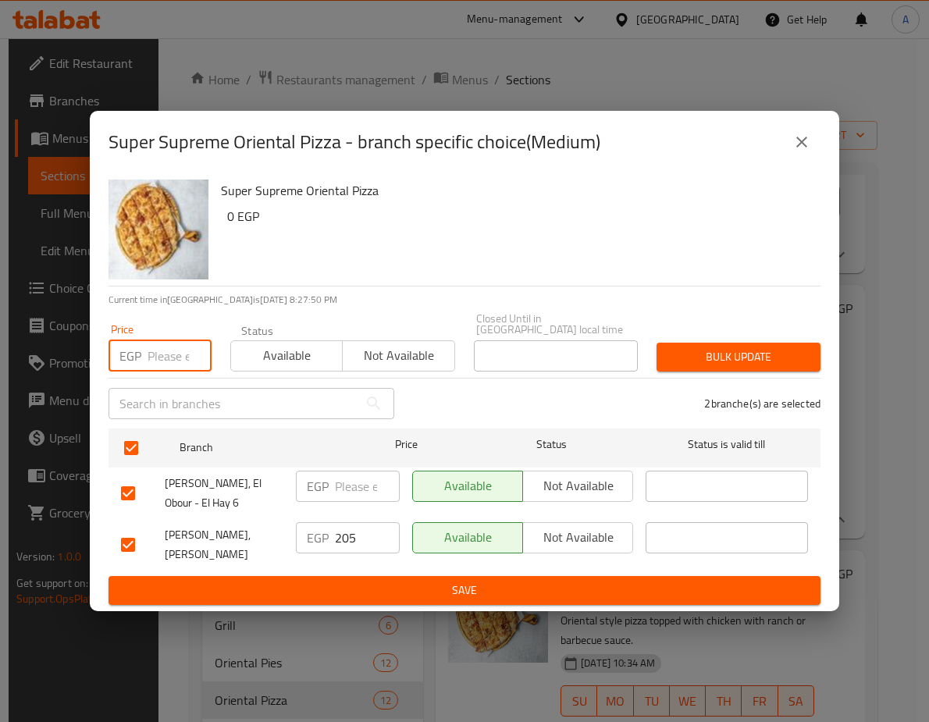
click at [161, 345] on input "number" at bounding box center [180, 355] width 64 height 31
paste input "233.7"
type input "233.7"
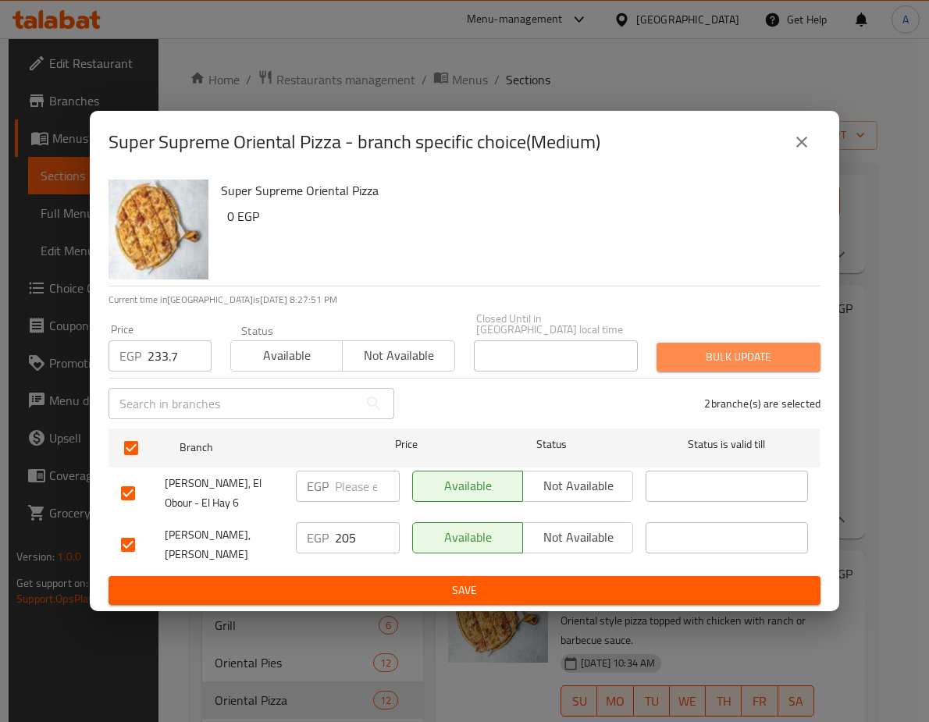
click at [750, 347] on span "Bulk update" at bounding box center [738, 357] width 139 height 20
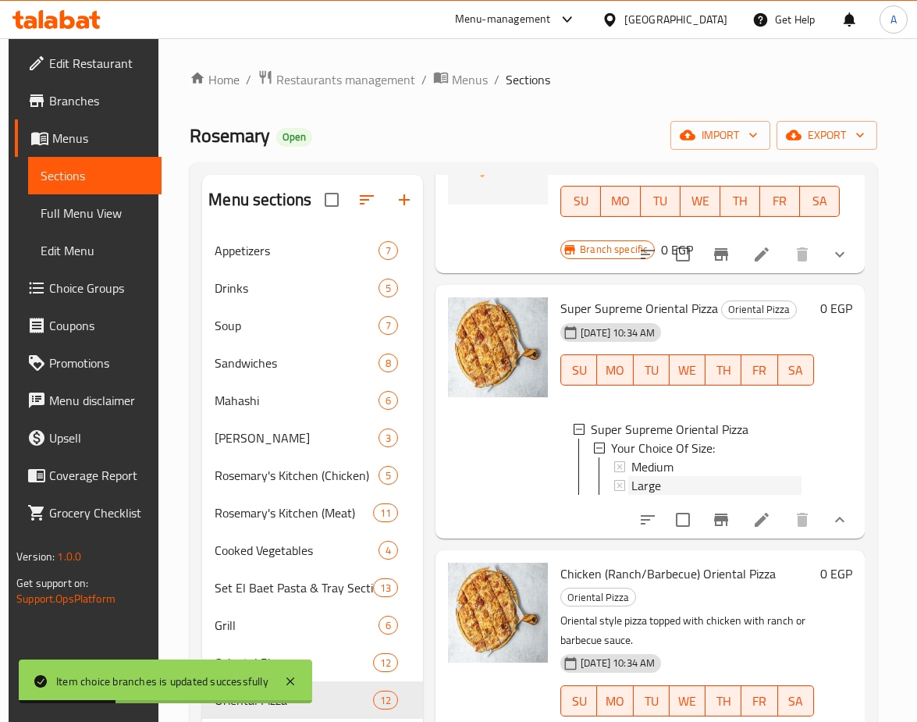
click at [660, 493] on span "Large" at bounding box center [647, 485] width 30 height 19
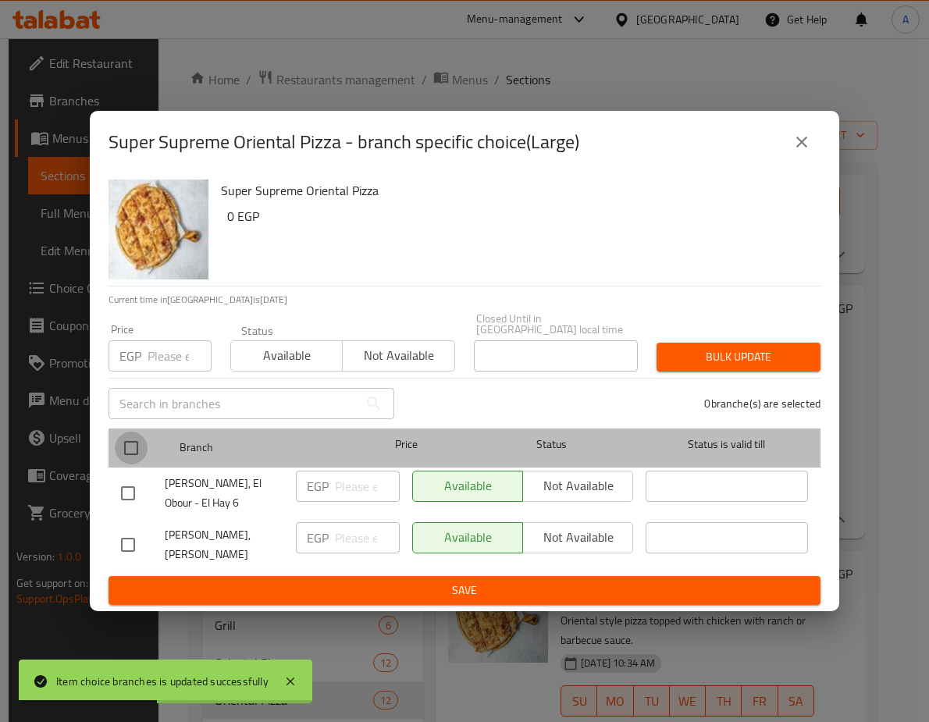
click at [132, 440] on input "checkbox" at bounding box center [131, 448] width 33 height 33
checkbox input "true"
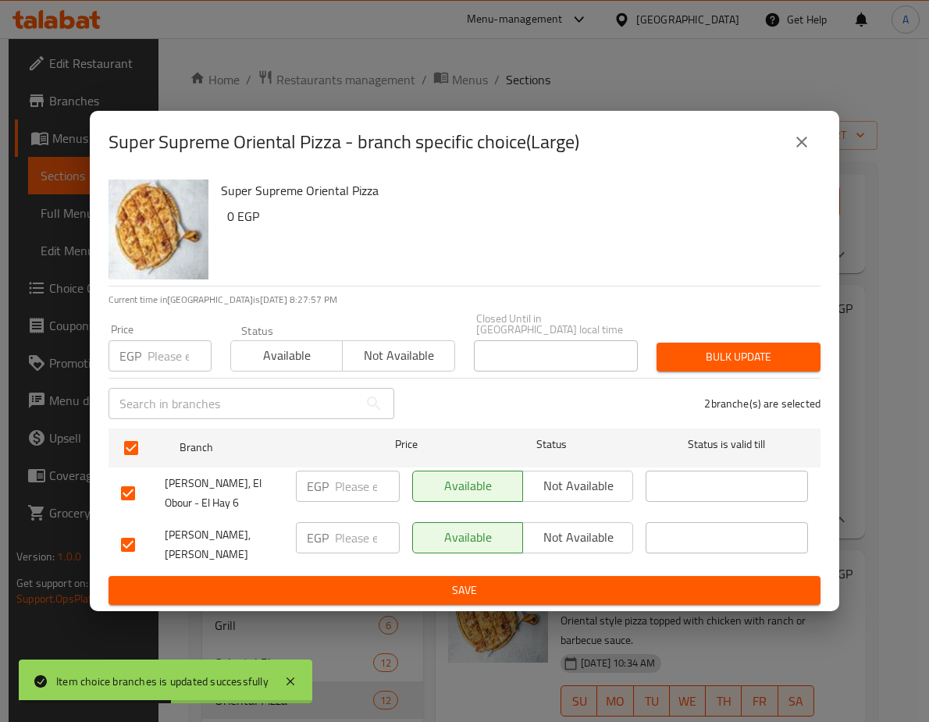
click at [173, 340] on input "number" at bounding box center [180, 355] width 64 height 31
paste input "296.4"
type input "296.4"
click at [696, 333] on div "Bulk update" at bounding box center [738, 357] width 183 height 48
click at [701, 343] on button "Bulk update" at bounding box center [738, 357] width 164 height 29
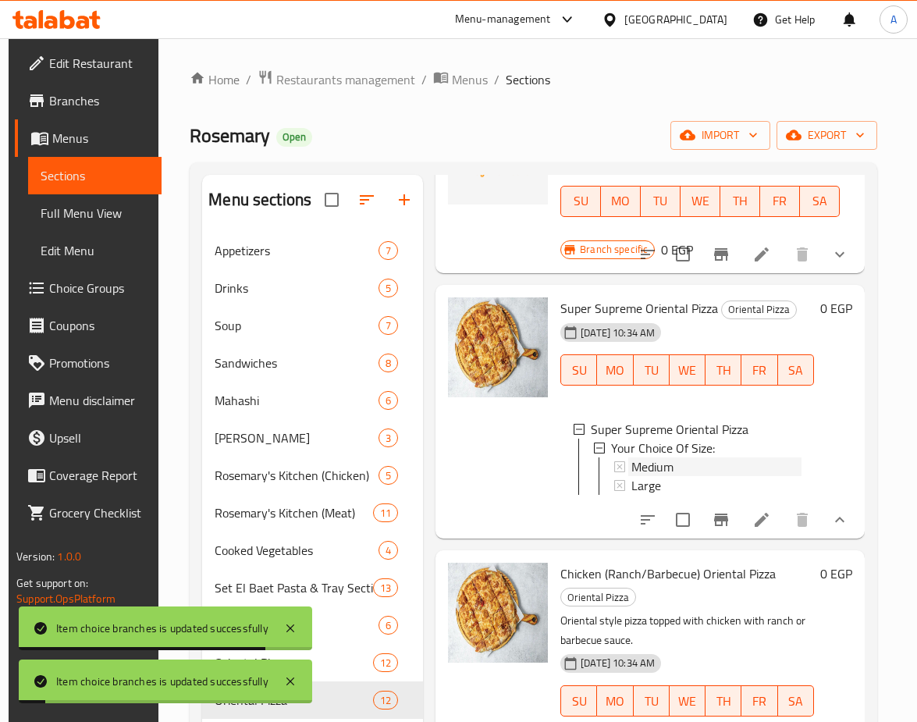
click at [657, 469] on span "Medium" at bounding box center [653, 466] width 42 height 19
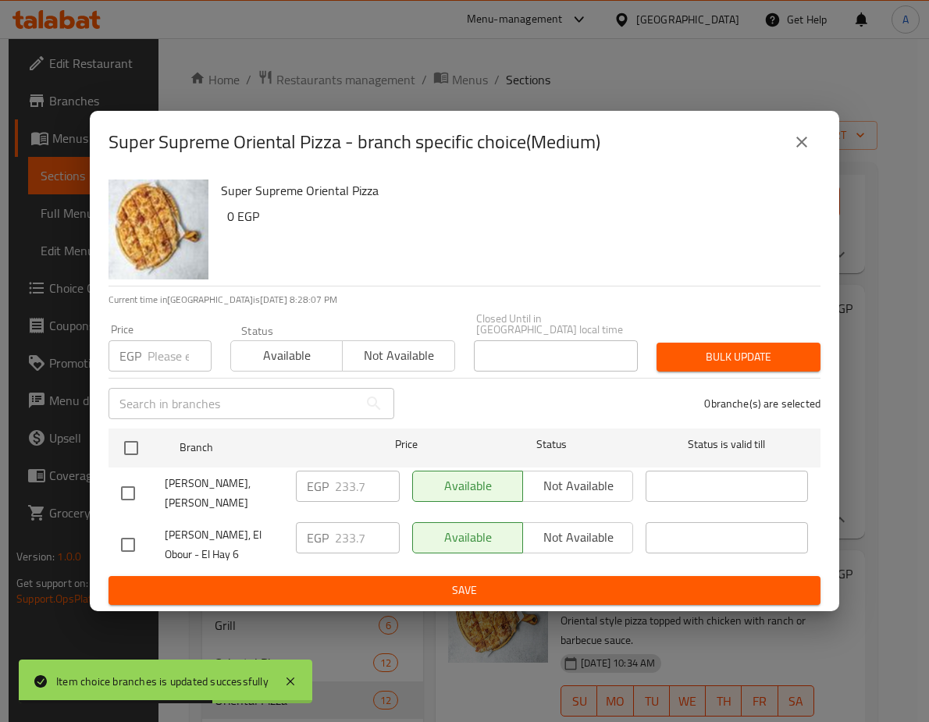
click at [808, 142] on icon "close" at bounding box center [801, 142] width 19 height 19
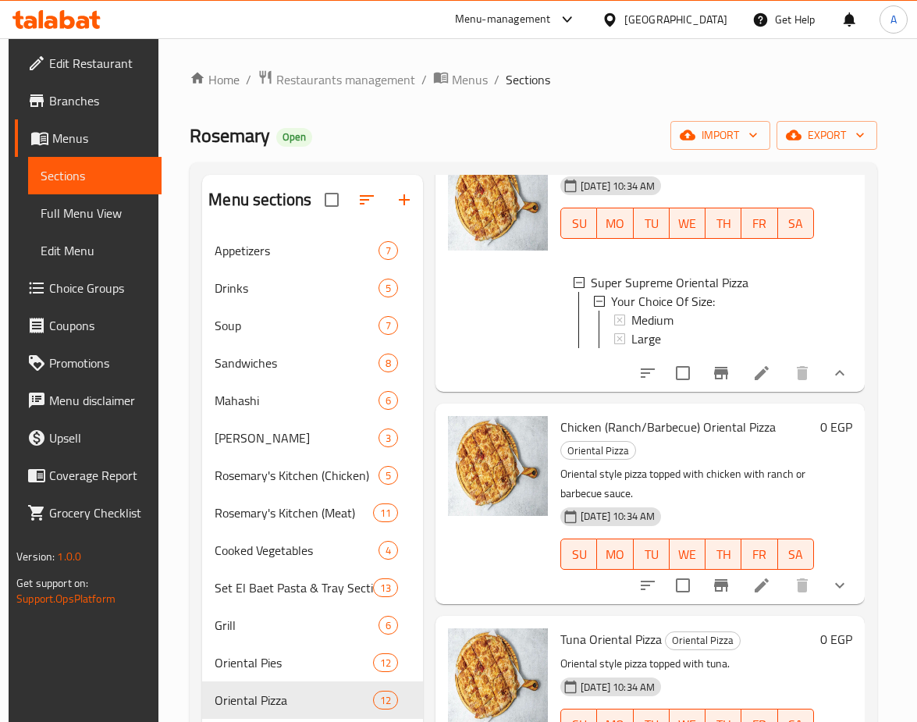
scroll to position [1483, 0]
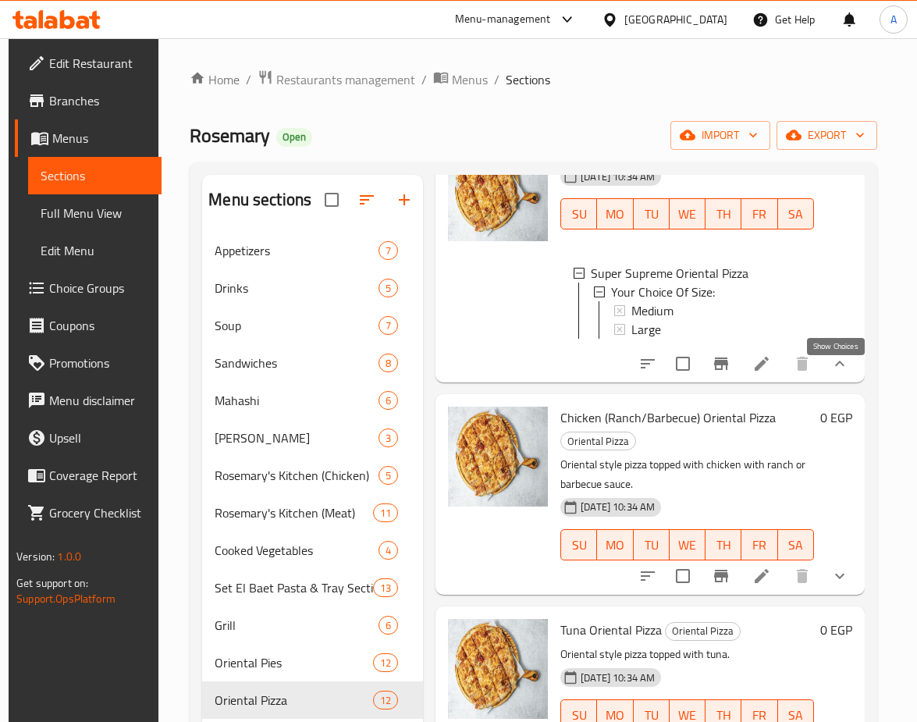
click at [837, 370] on icon "show more" at bounding box center [840, 363] width 19 height 19
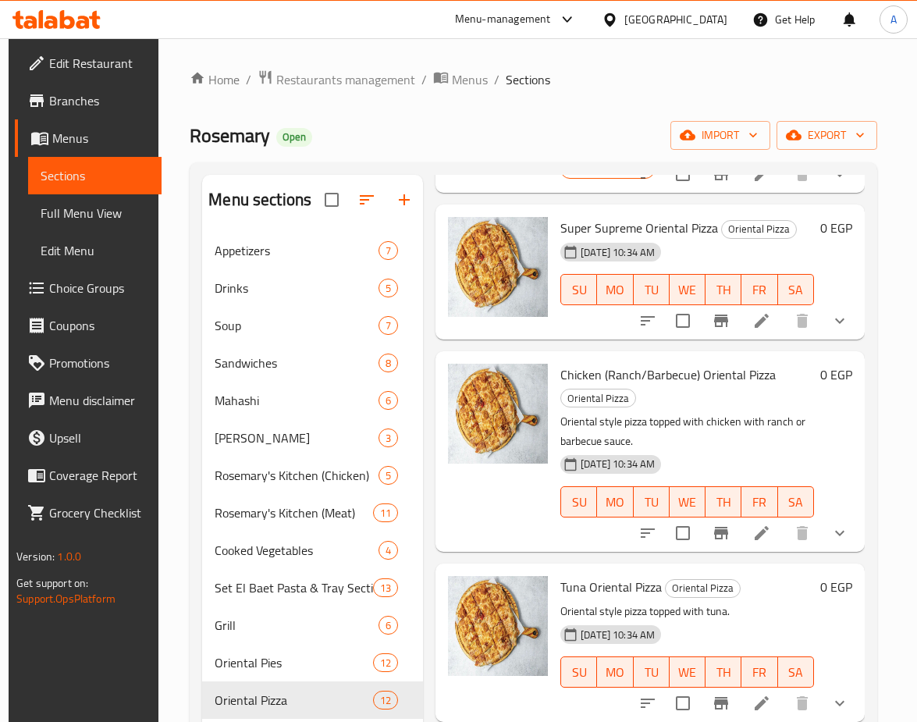
scroll to position [1419, 0]
click at [831, 524] on icon "show more" at bounding box center [840, 533] width 19 height 19
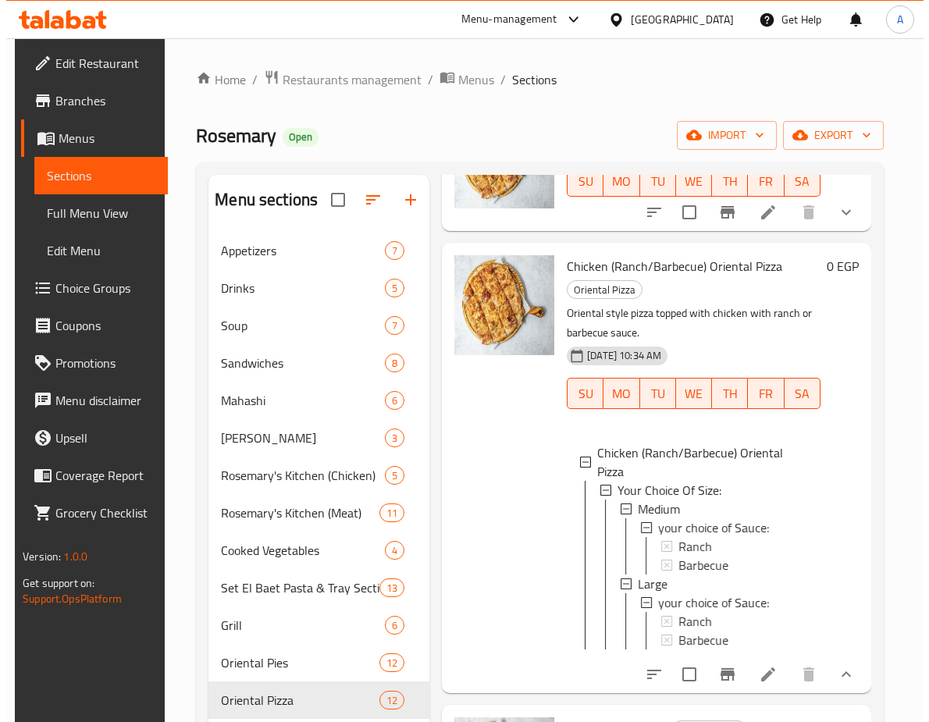
scroll to position [1575, 0]
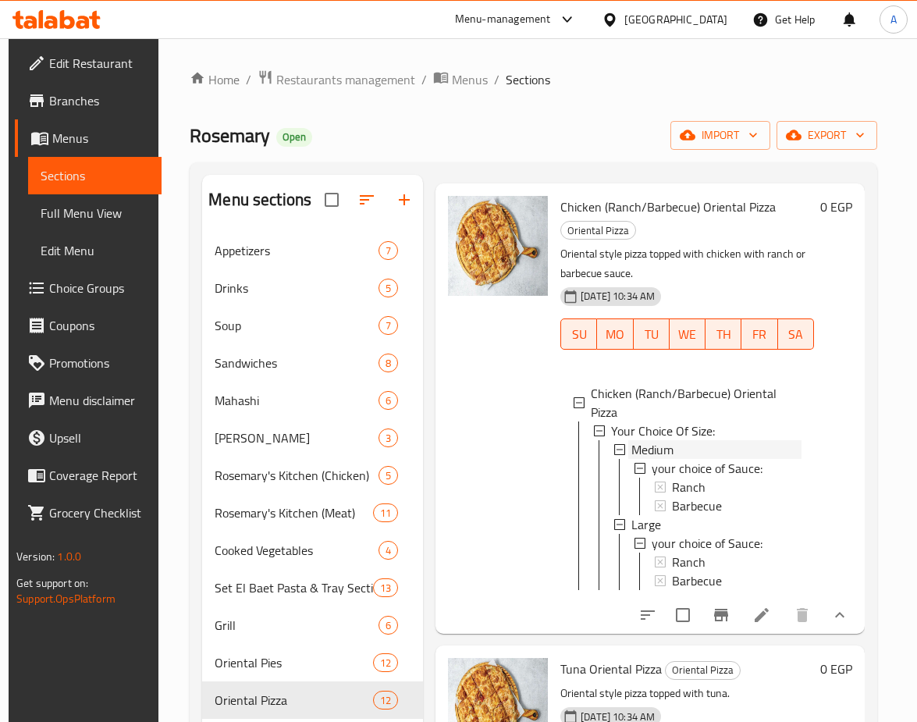
click at [641, 447] on span "Medium" at bounding box center [653, 449] width 42 height 19
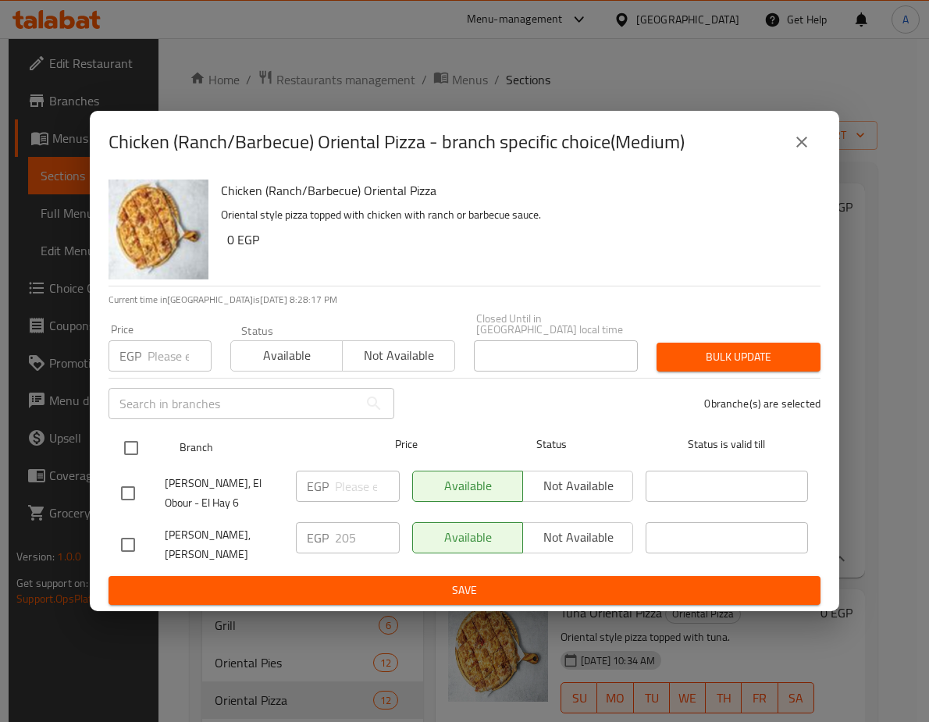
click at [142, 433] on input "checkbox" at bounding box center [131, 448] width 33 height 33
checkbox input "true"
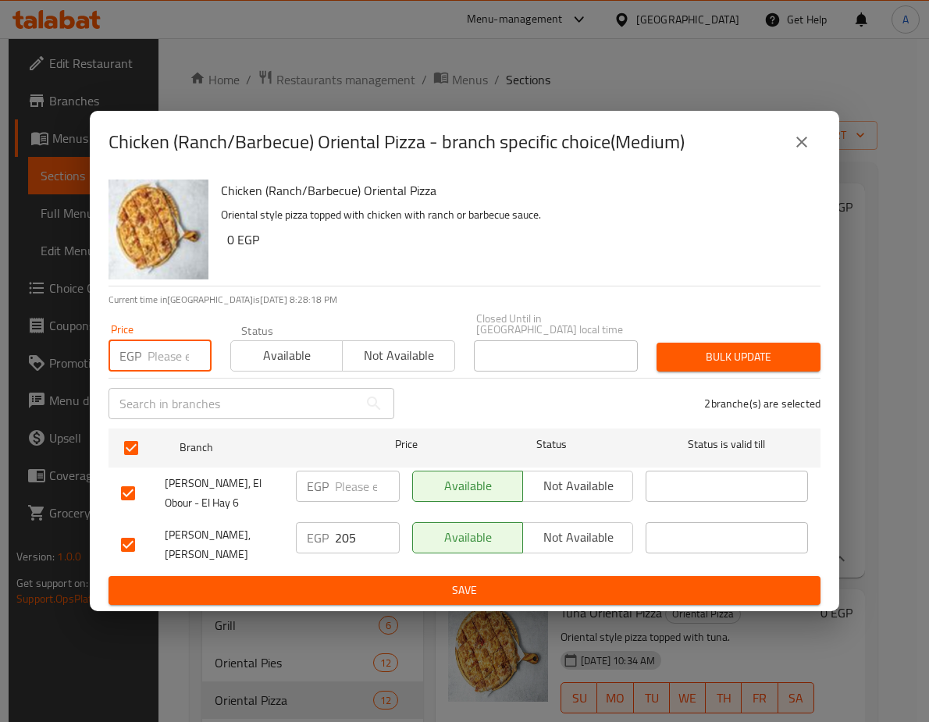
click at [166, 350] on input "number" at bounding box center [180, 355] width 64 height 31
paste input "233.7"
type input "233.7"
click at [791, 347] on span "Bulk update" at bounding box center [738, 357] width 139 height 20
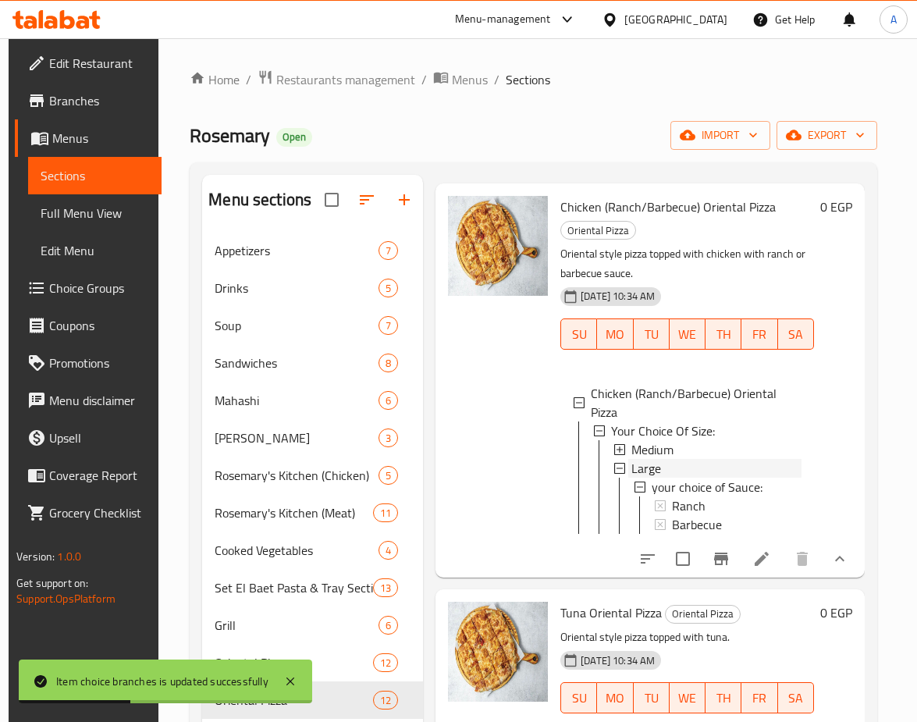
click at [629, 468] on div "Large" at bounding box center [714, 468] width 173 height 19
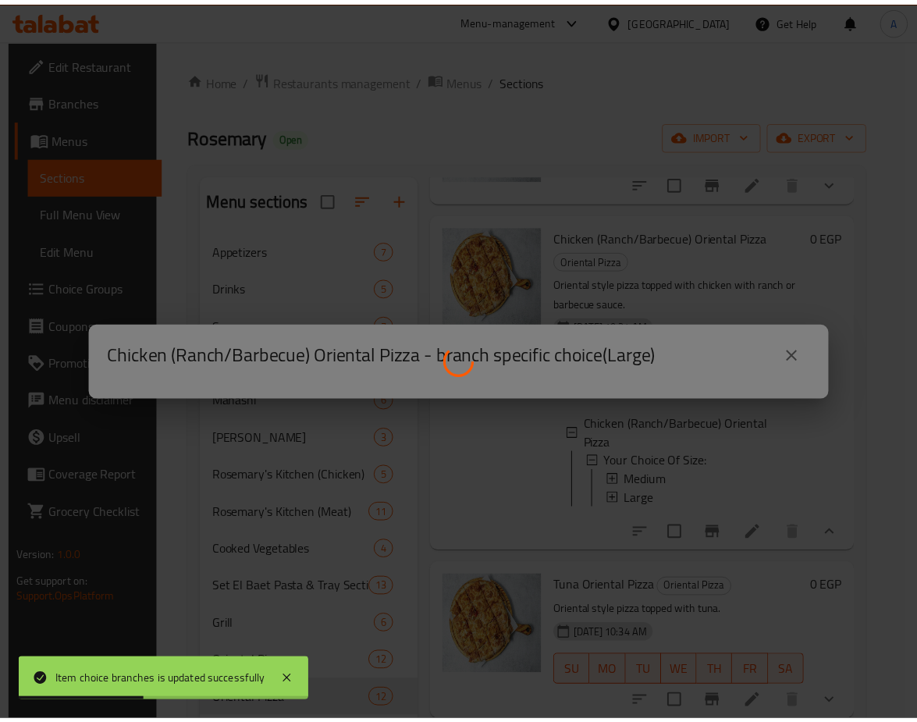
scroll to position [1568, 0]
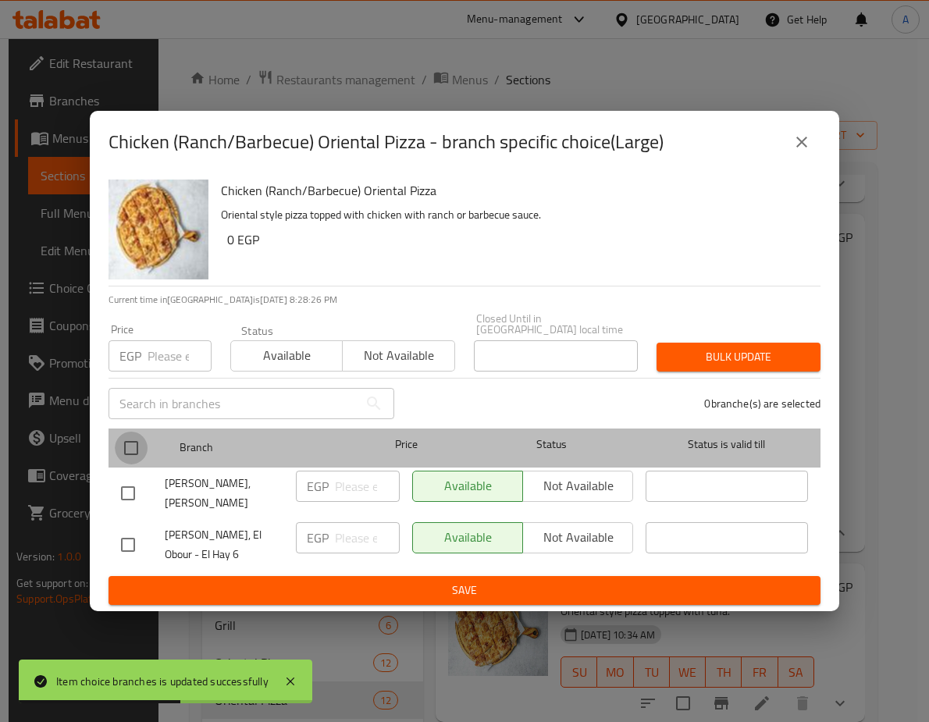
click at [142, 439] on input "checkbox" at bounding box center [131, 448] width 33 height 33
checkbox input "true"
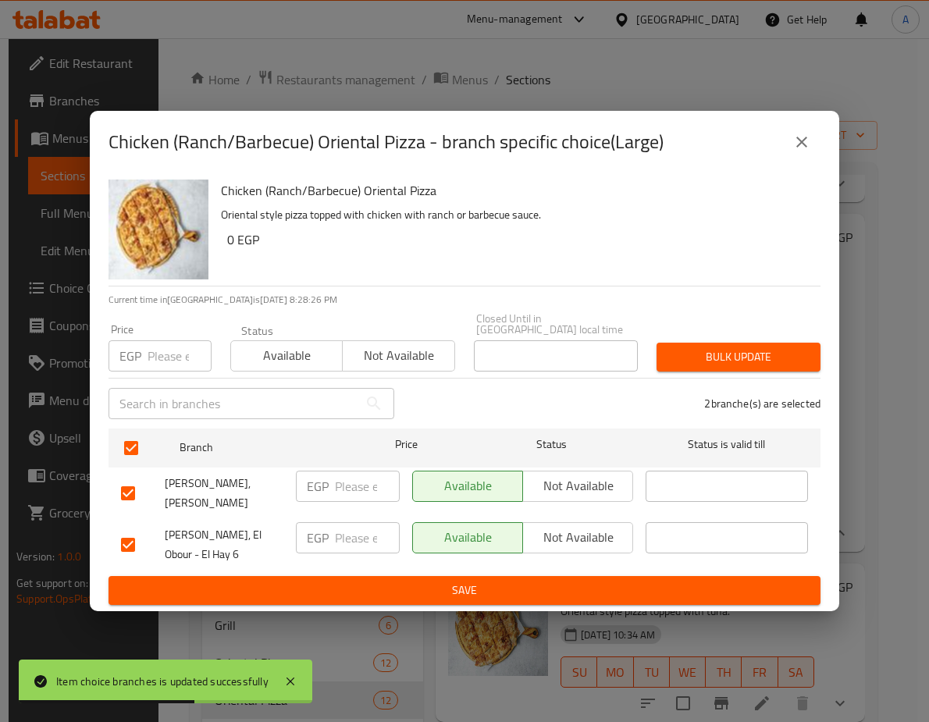
click at [168, 340] on input "number" at bounding box center [180, 355] width 64 height 31
paste input "296.4"
type input "296.4"
click at [698, 350] on span "Bulk update" at bounding box center [738, 357] width 139 height 20
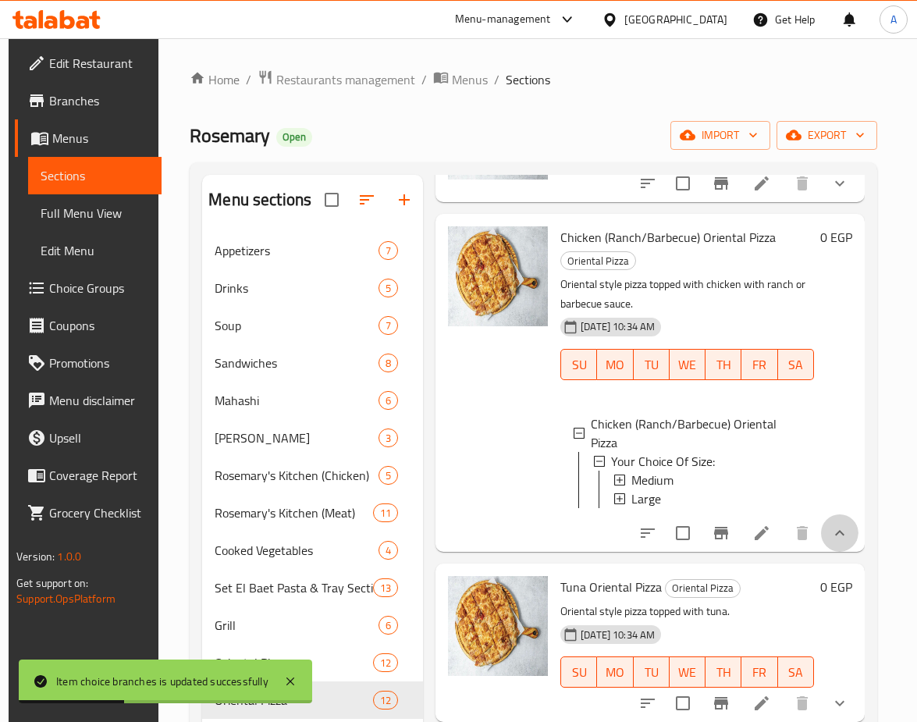
click at [848, 520] on button "show more" at bounding box center [839, 532] width 37 height 37
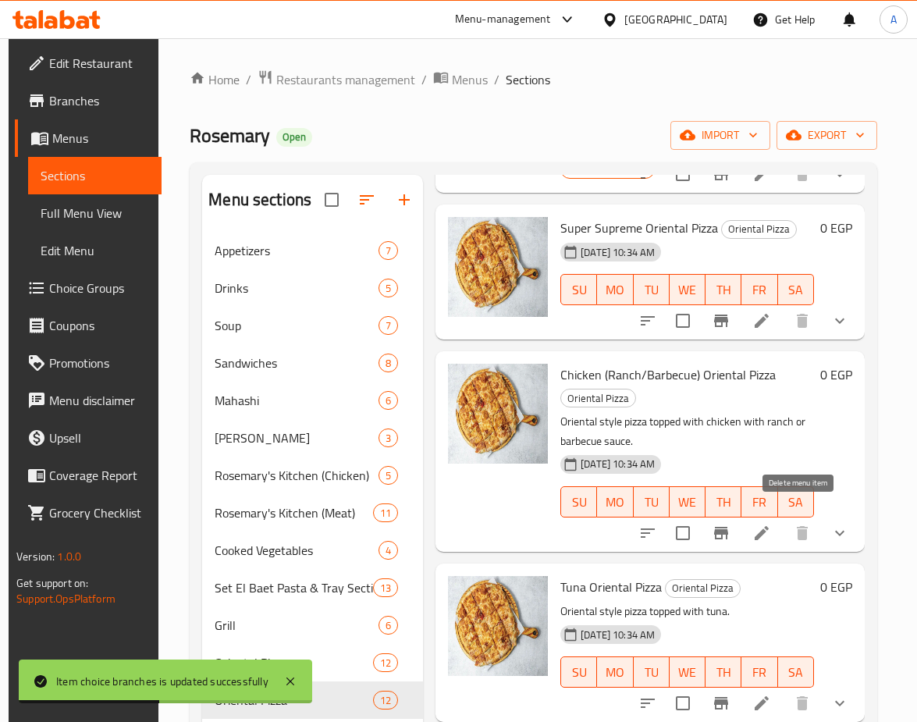
scroll to position [78, 0]
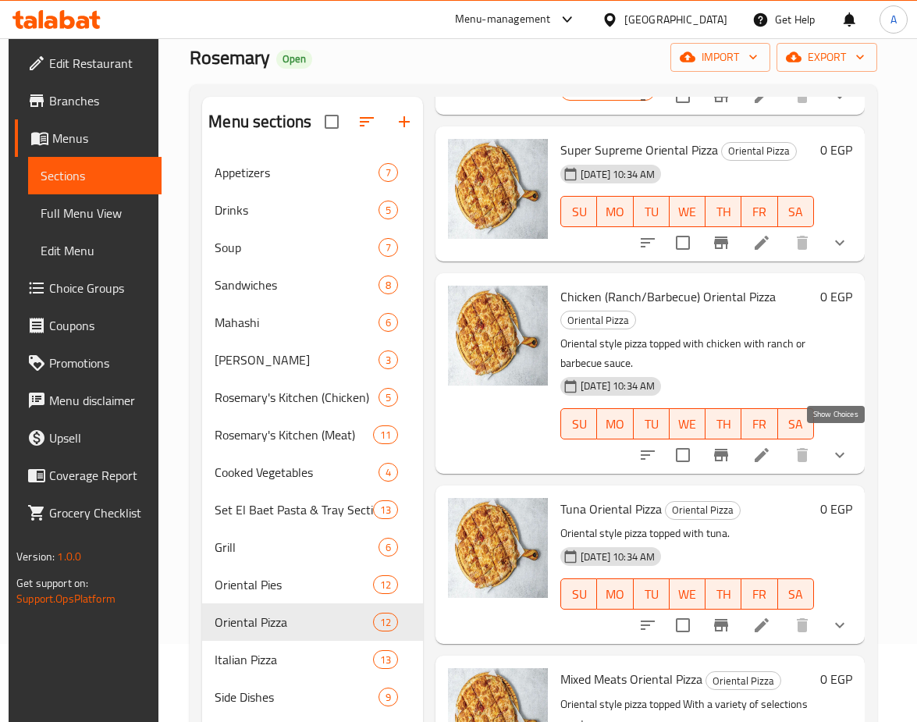
click at [831, 446] on icon "show more" at bounding box center [840, 455] width 19 height 19
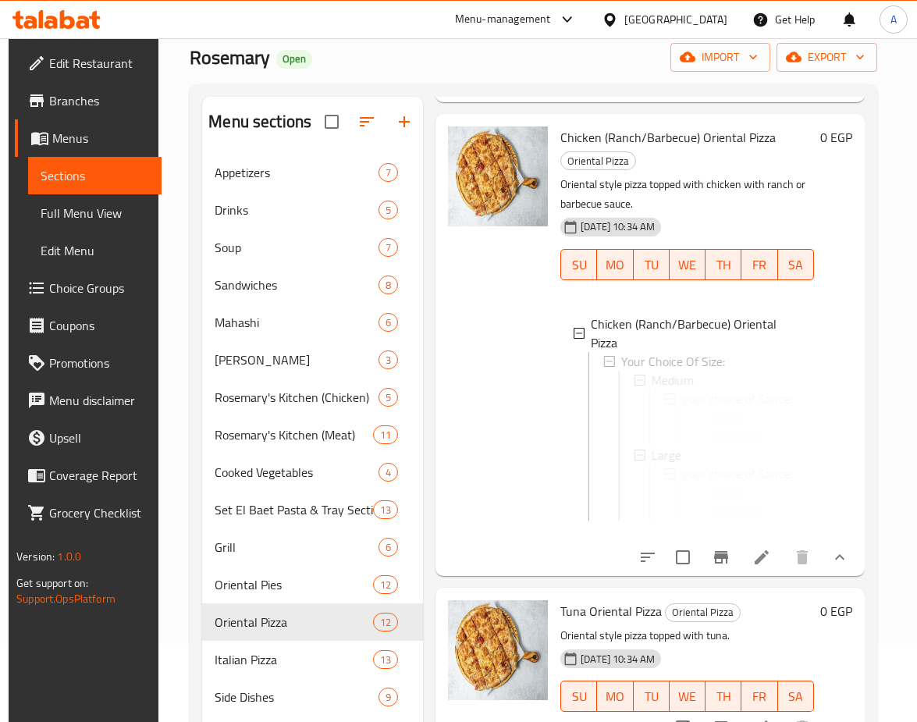
scroll to position [1568, 0]
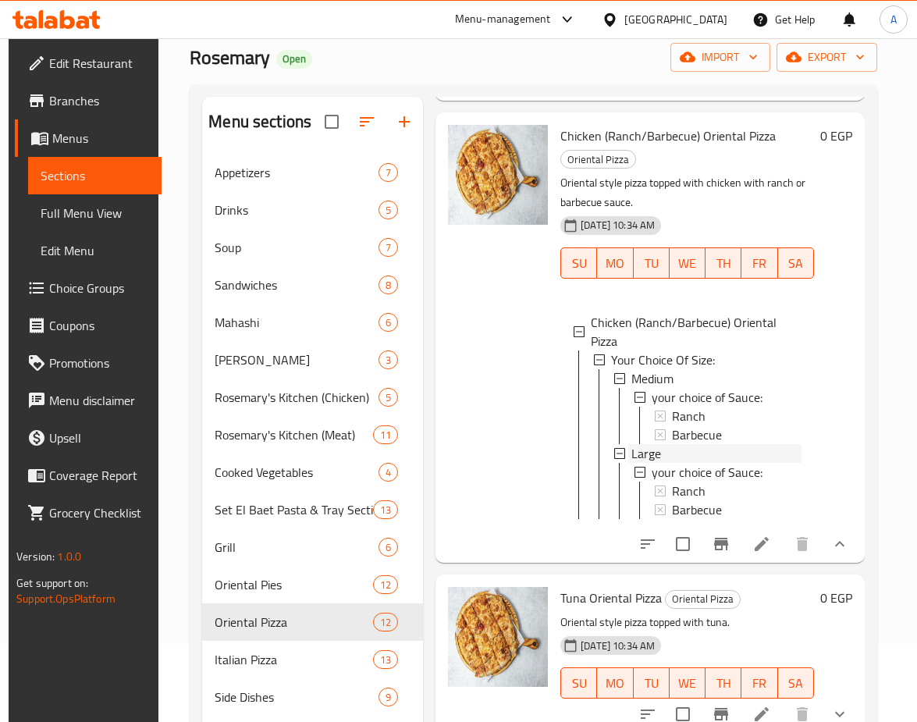
click at [639, 451] on span "Large" at bounding box center [647, 453] width 30 height 19
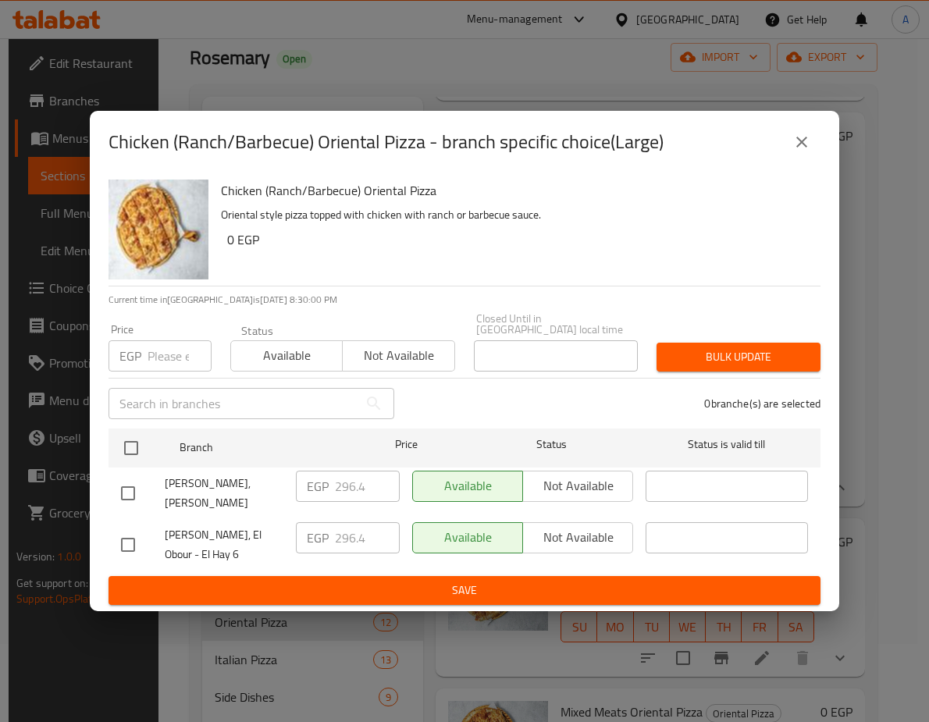
click at [813, 133] on button "close" at bounding box center [801, 141] width 37 height 37
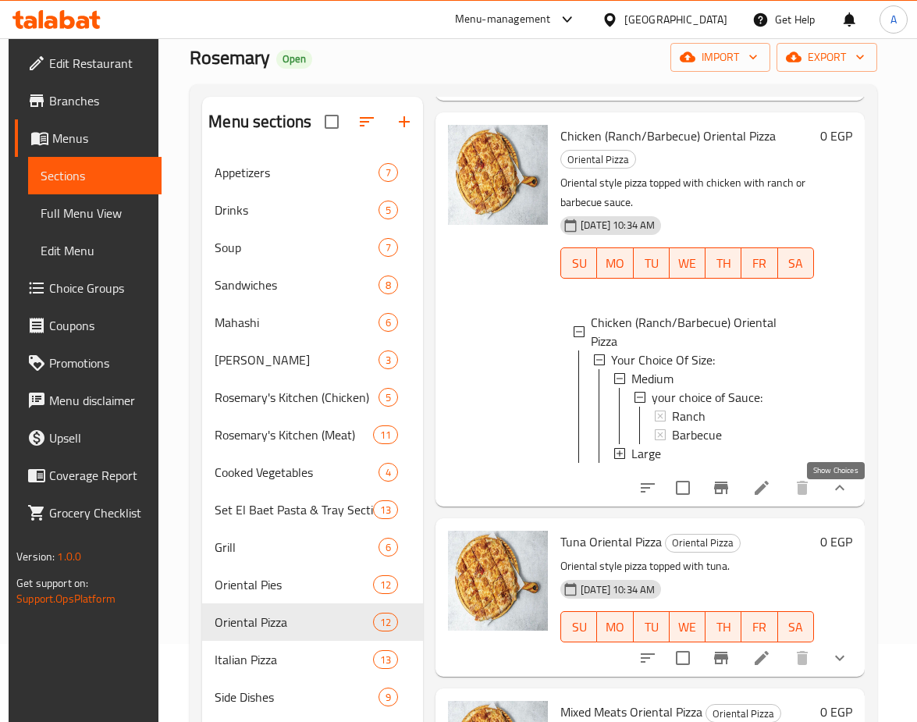
click at [831, 497] on icon "show more" at bounding box center [840, 488] width 19 height 19
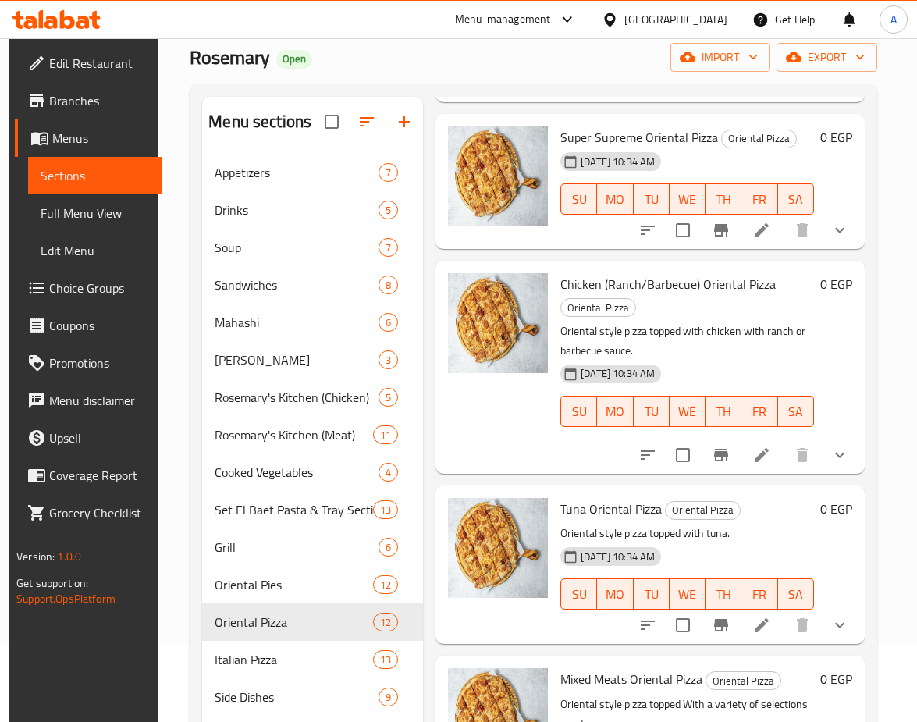
scroll to position [1419, 0]
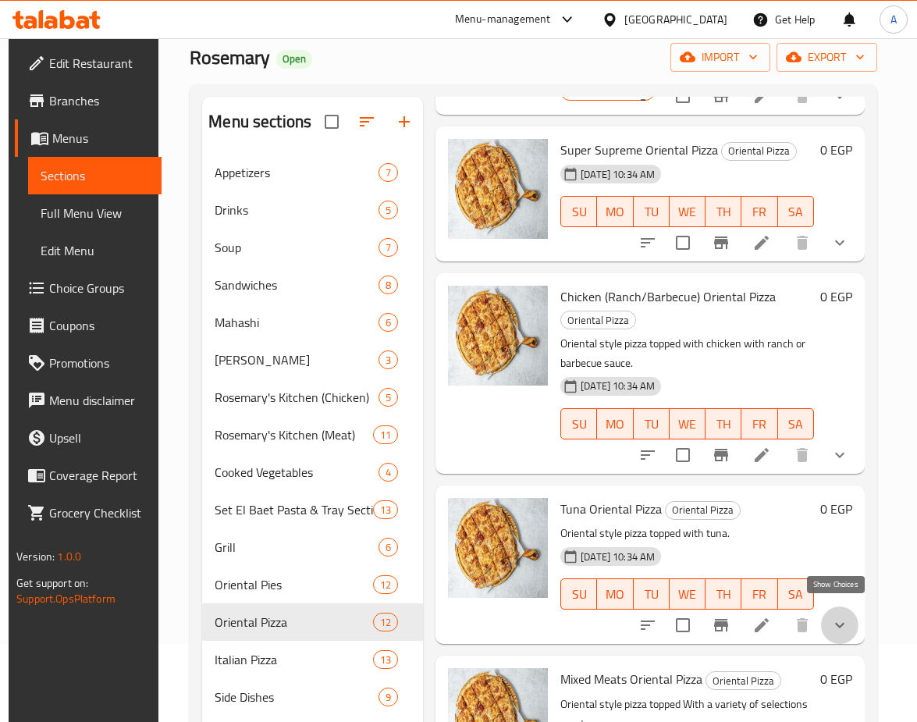
click at [844, 616] on icon "show more" at bounding box center [840, 625] width 19 height 19
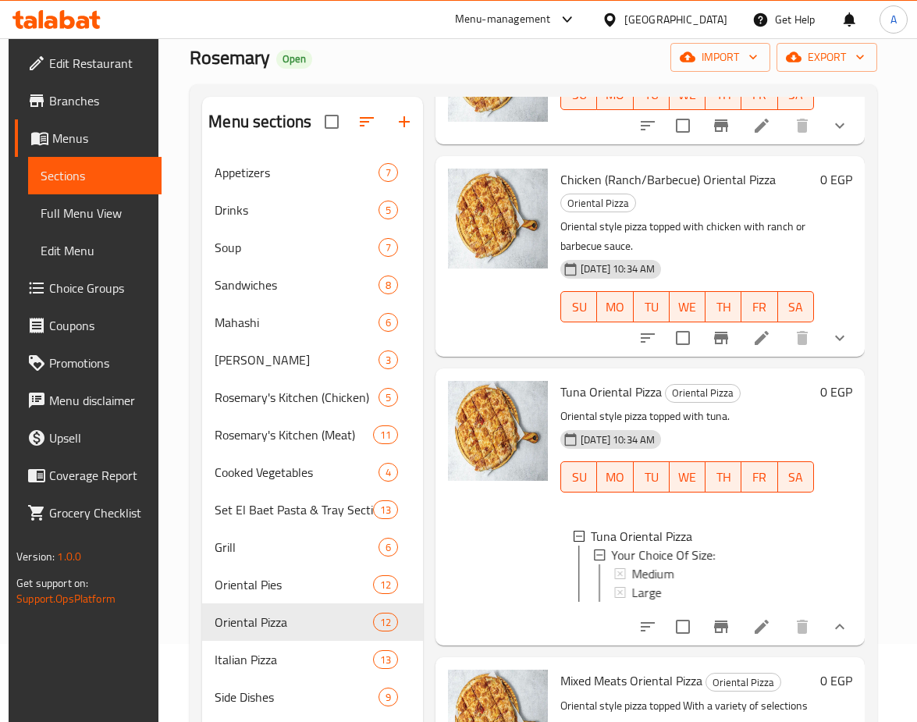
scroll to position [1549, 0]
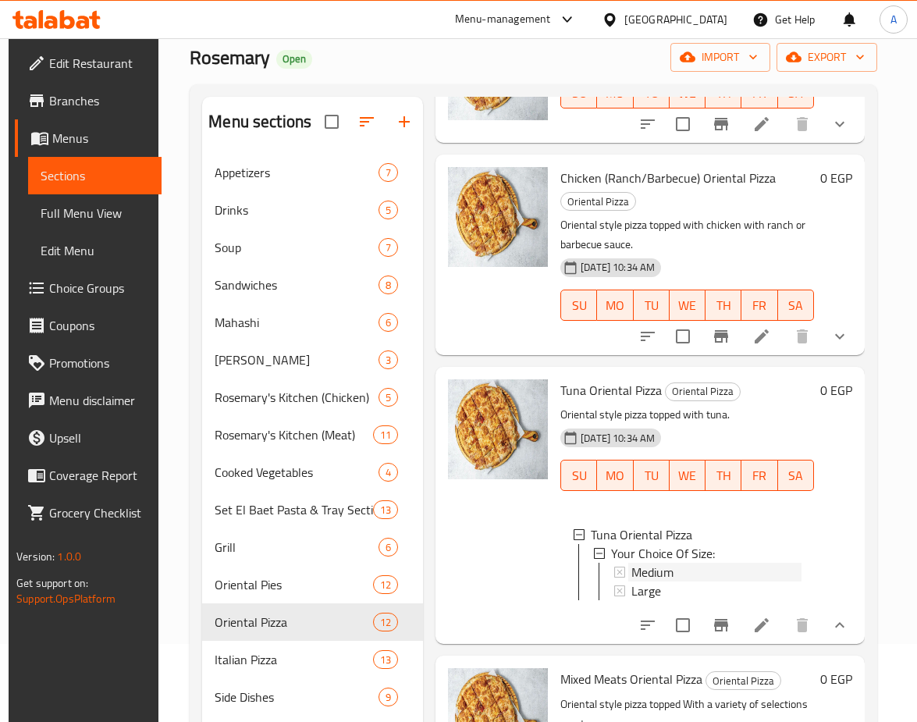
click at [678, 563] on div "Medium" at bounding box center [717, 572] width 170 height 19
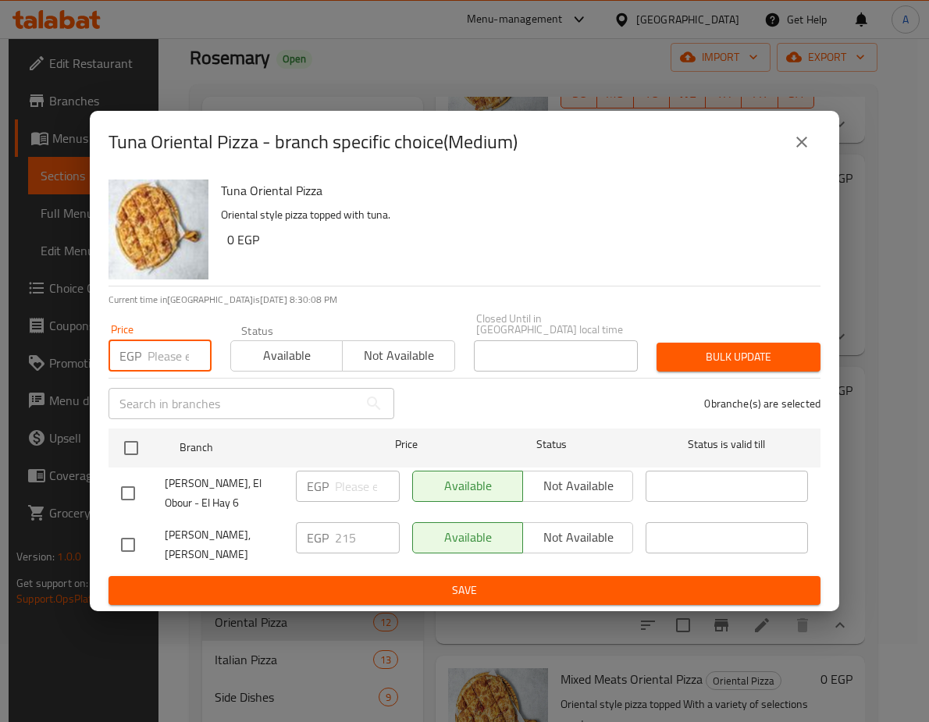
click at [169, 340] on input "number" at bounding box center [180, 355] width 64 height 31
paste input "245.1"
type input "245.1"
click at [728, 347] on span "Bulk update" at bounding box center [738, 357] width 139 height 20
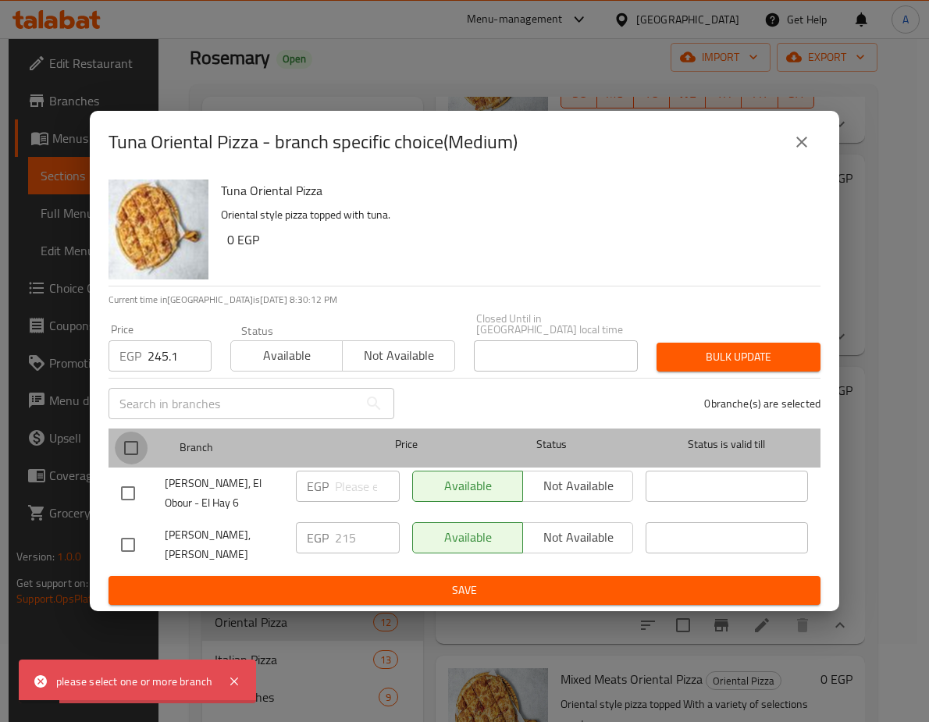
click at [140, 434] on input "checkbox" at bounding box center [131, 448] width 33 height 33
checkbox input "true"
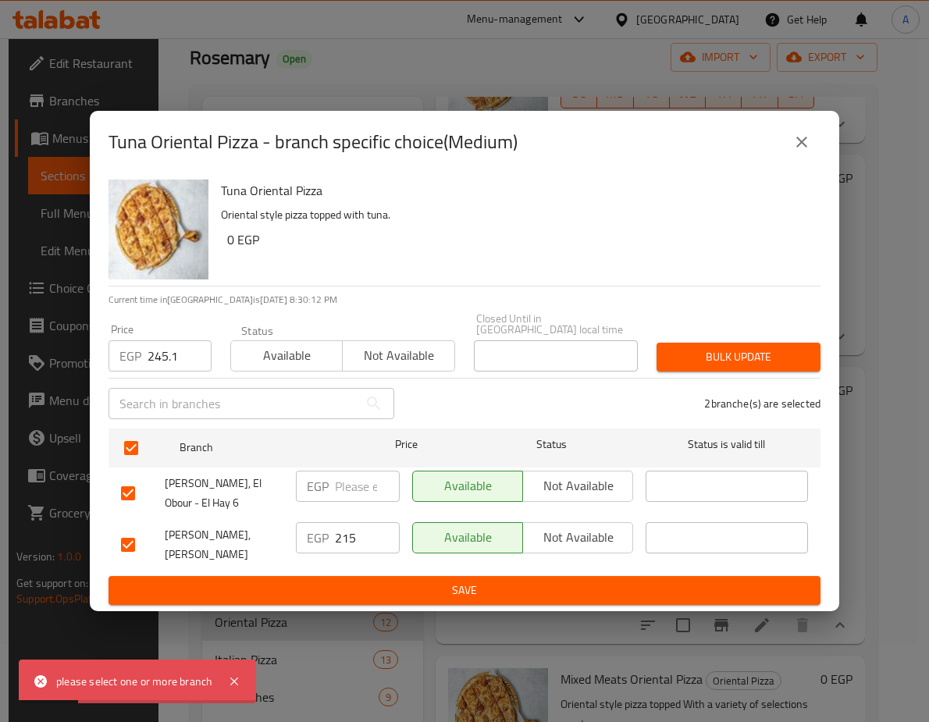
click at [696, 347] on span "Bulk update" at bounding box center [738, 357] width 139 height 20
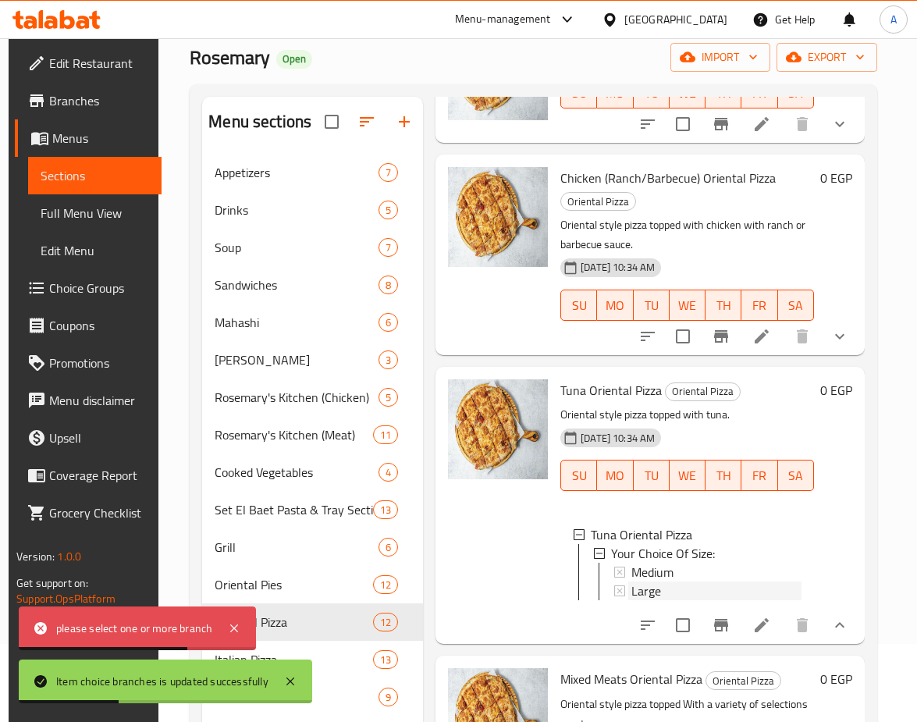
click at [664, 582] on div "Large" at bounding box center [717, 591] width 170 height 19
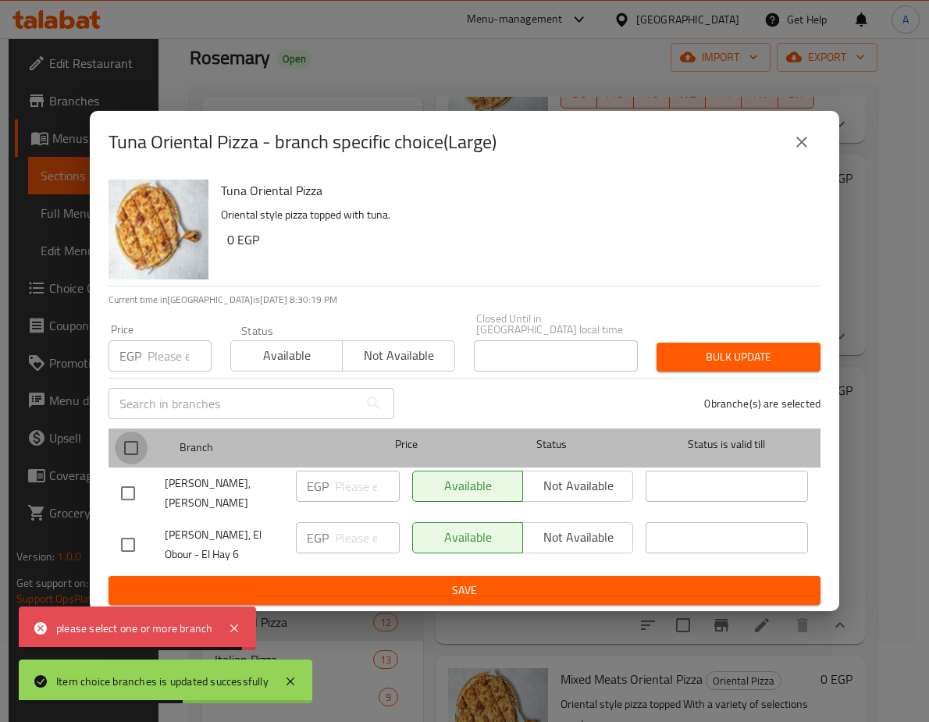
click at [137, 432] on input "checkbox" at bounding box center [131, 448] width 33 height 33
checkbox input "true"
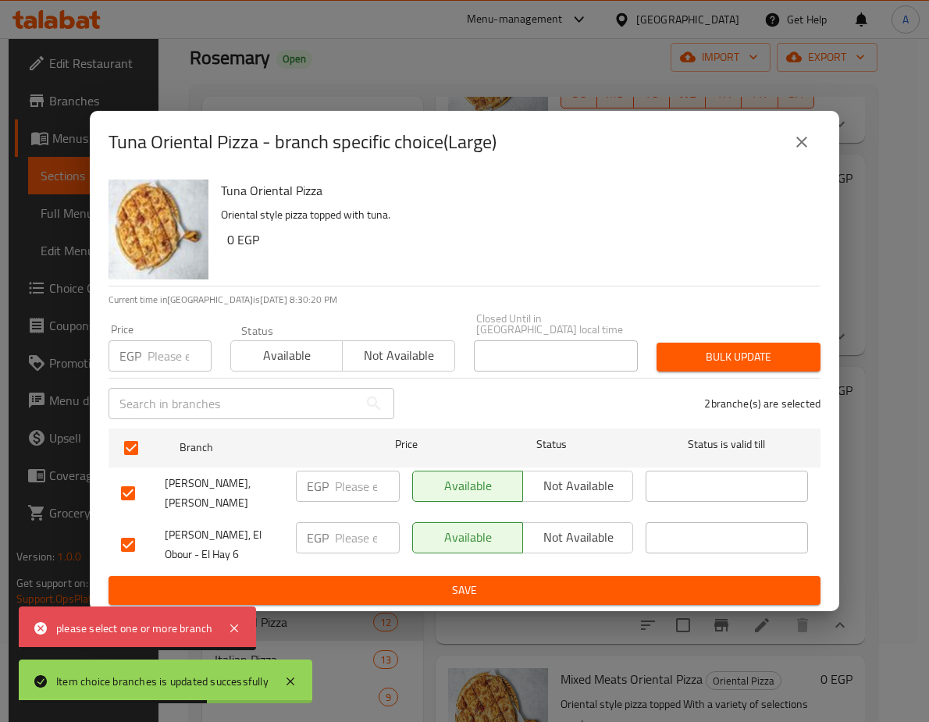
click at [155, 340] on input "number" at bounding box center [180, 355] width 64 height 31
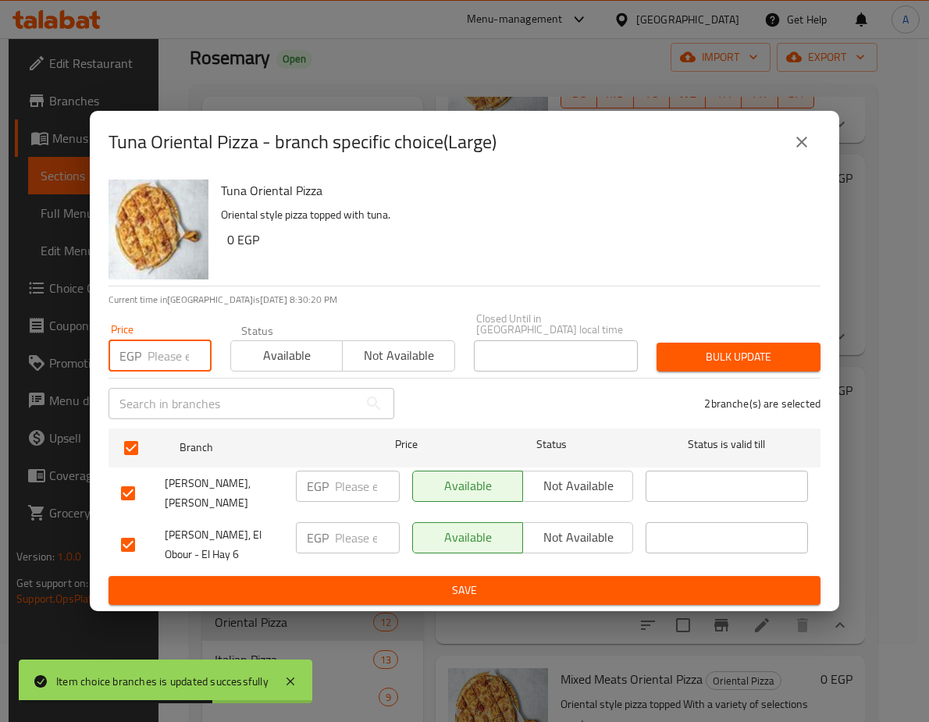
paste input "313.5"
type input "313.5"
click at [708, 347] on span "Bulk update" at bounding box center [738, 357] width 139 height 20
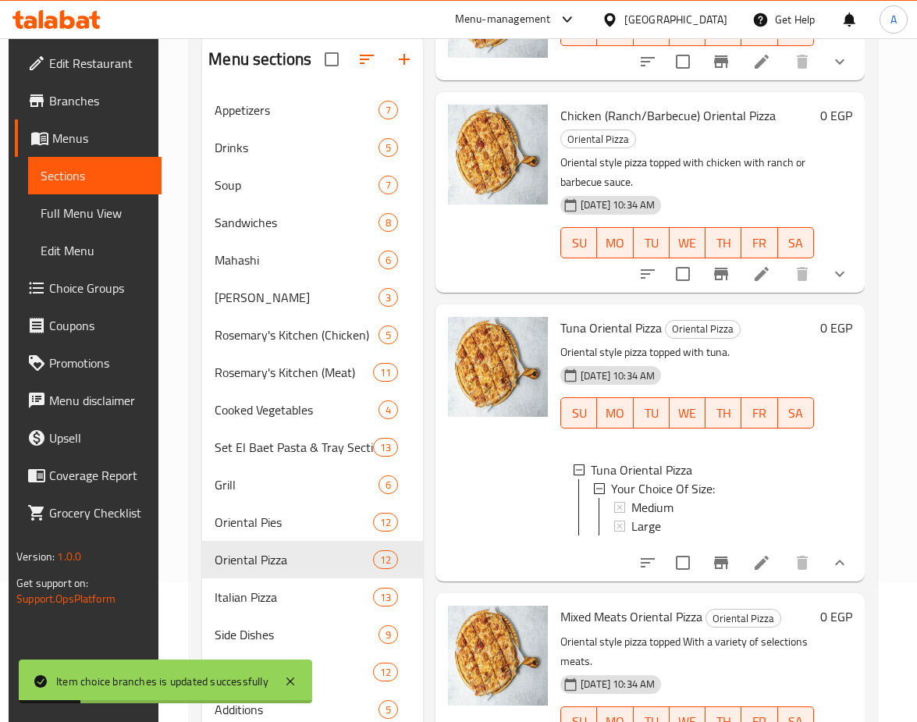
scroll to position [234, 0]
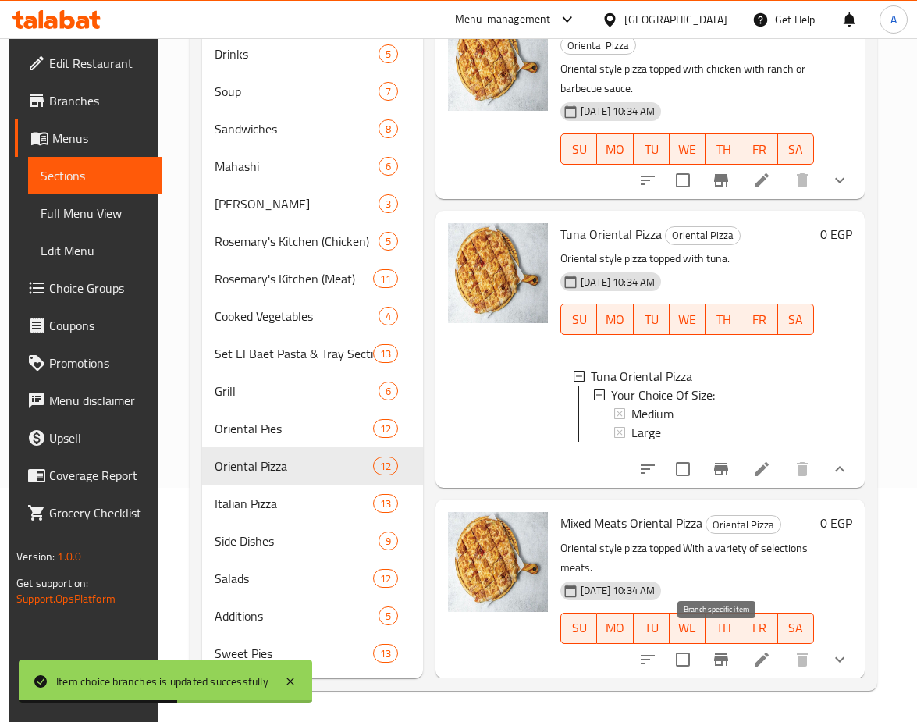
click at [712, 650] on icon "Branch-specific-item" at bounding box center [721, 659] width 19 height 19
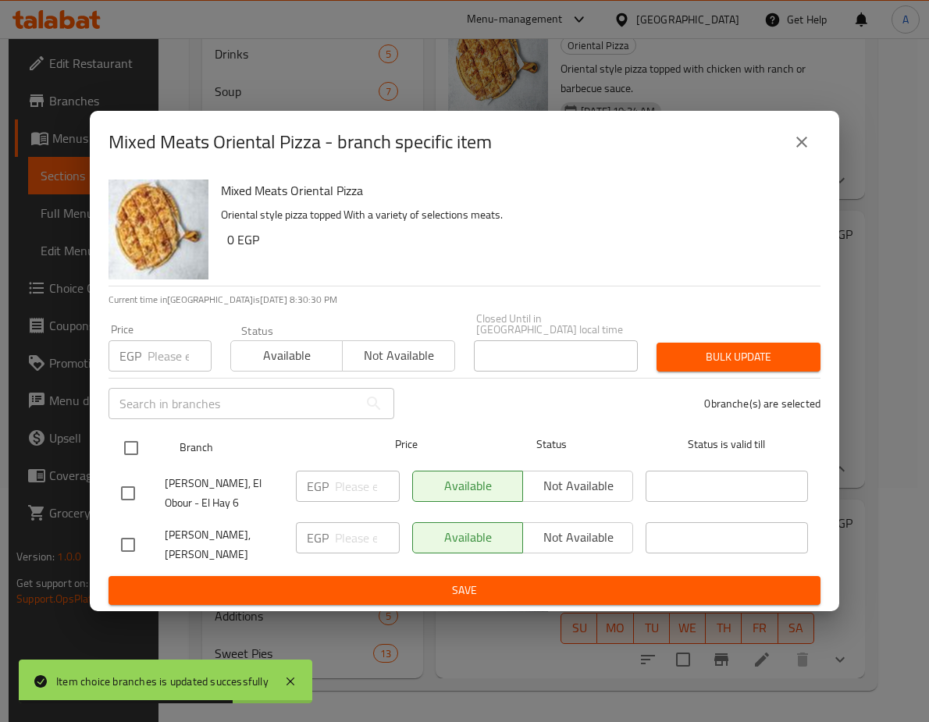
click at [134, 432] on input "checkbox" at bounding box center [131, 448] width 33 height 33
checkbox input "true"
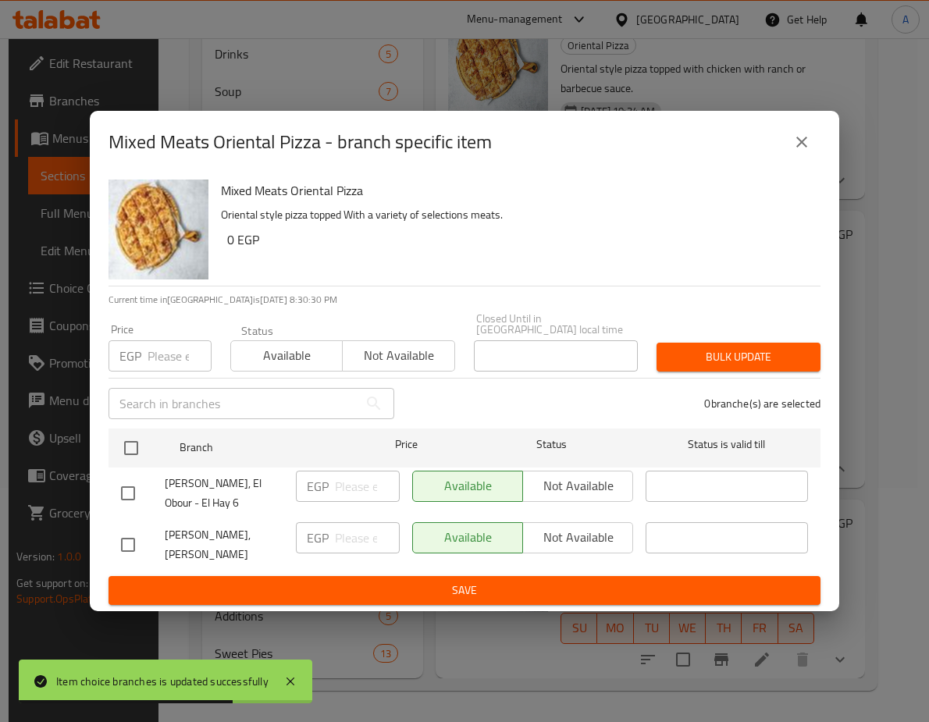
checkbox input "true"
click at [151, 344] on input "number" at bounding box center [180, 355] width 64 height 31
paste input "239.4"
type input "239.4"
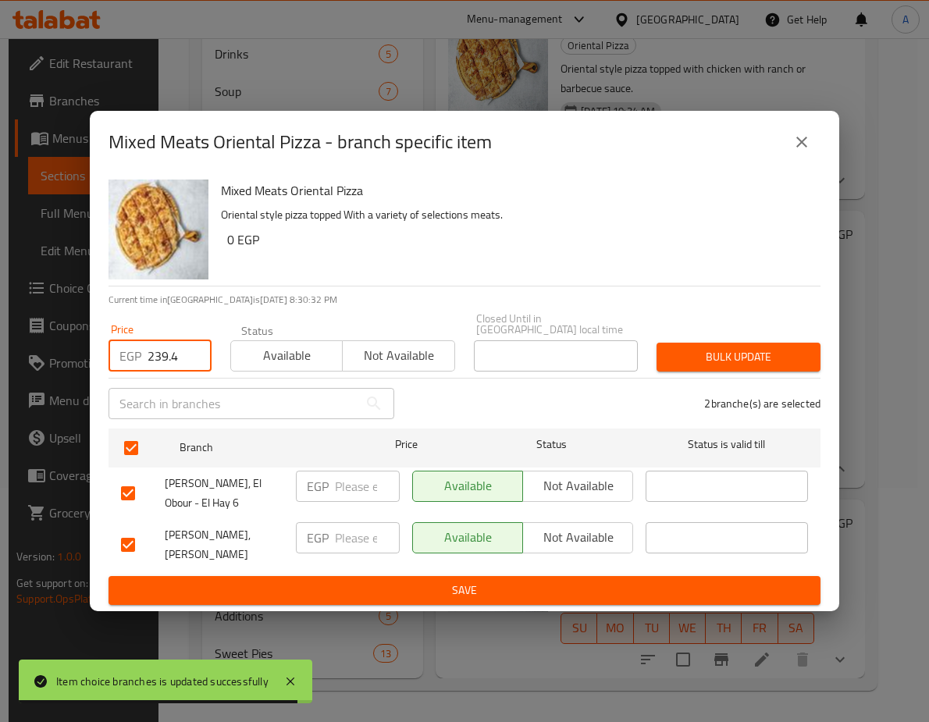
click at [707, 347] on span "Bulk update" at bounding box center [738, 357] width 139 height 20
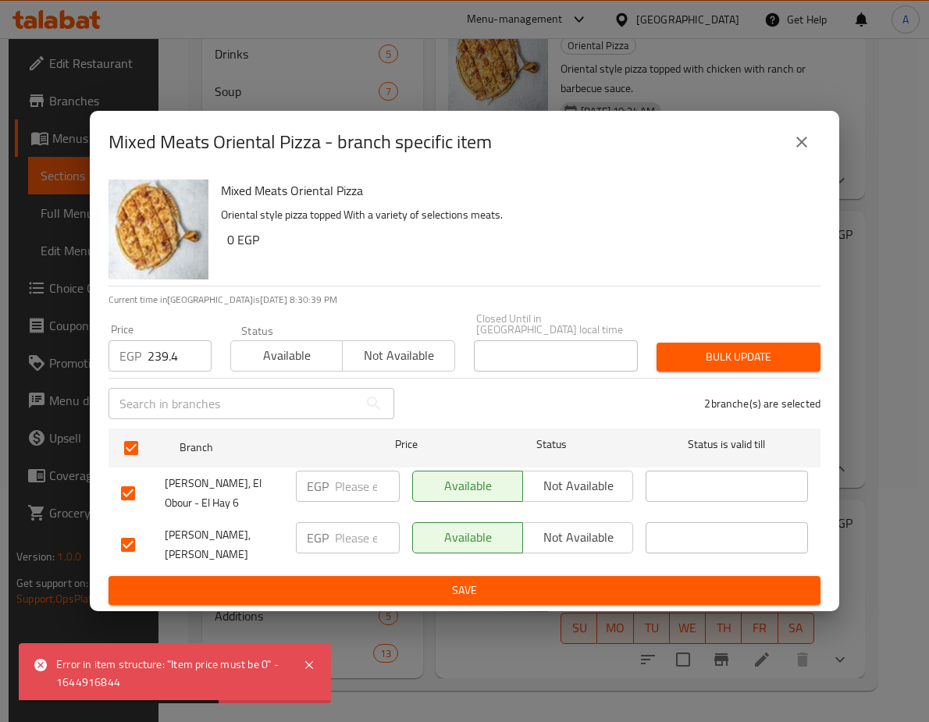
click at [807, 137] on icon "close" at bounding box center [801, 142] width 19 height 19
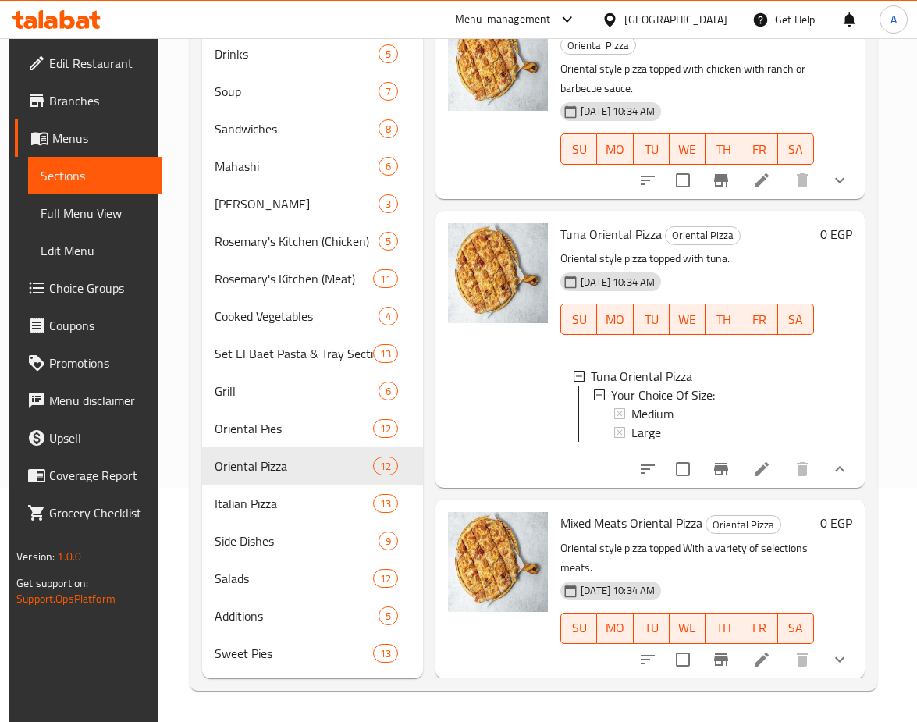
click at [659, 423] on span "Large" at bounding box center [647, 432] width 30 height 19
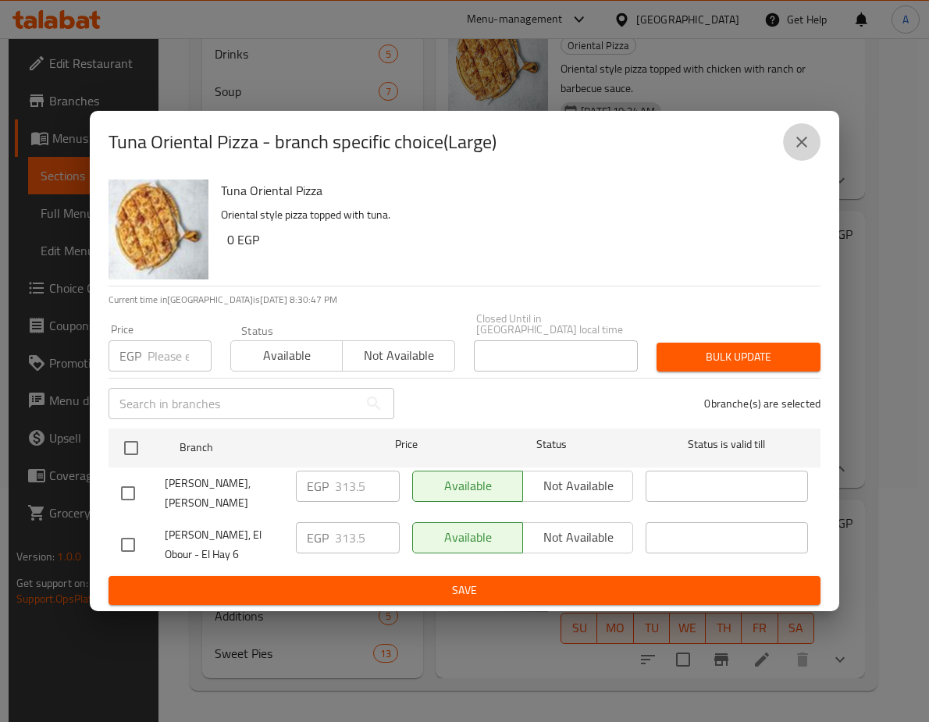
click at [806, 144] on icon "close" at bounding box center [801, 142] width 19 height 19
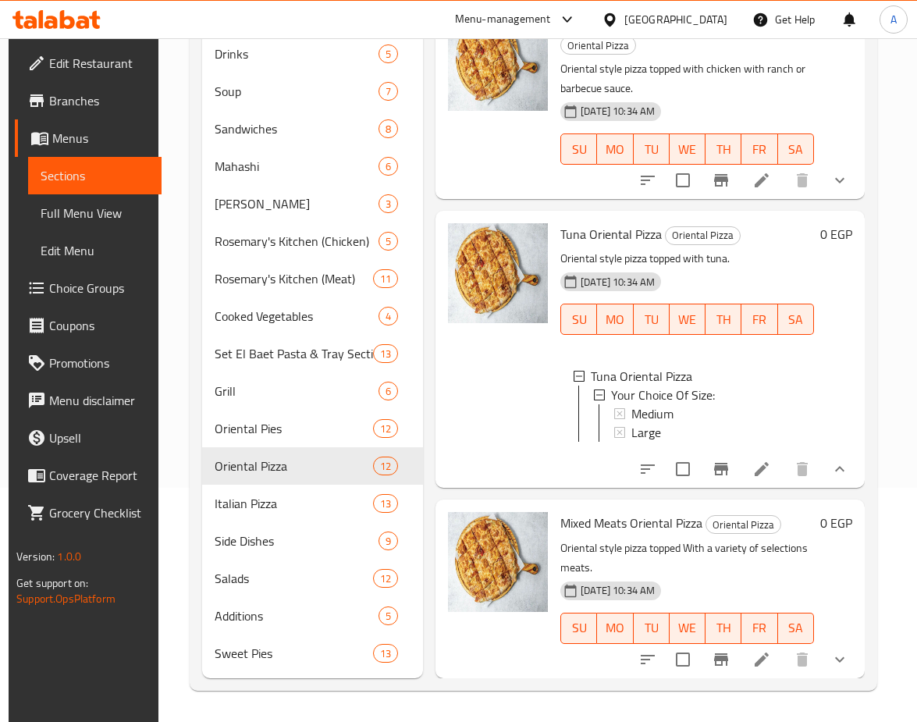
drag, startPoint x: 839, startPoint y: 649, endPoint x: 797, endPoint y: 533, distance: 123.0
click at [839, 650] on icon "show more" at bounding box center [840, 659] width 19 height 19
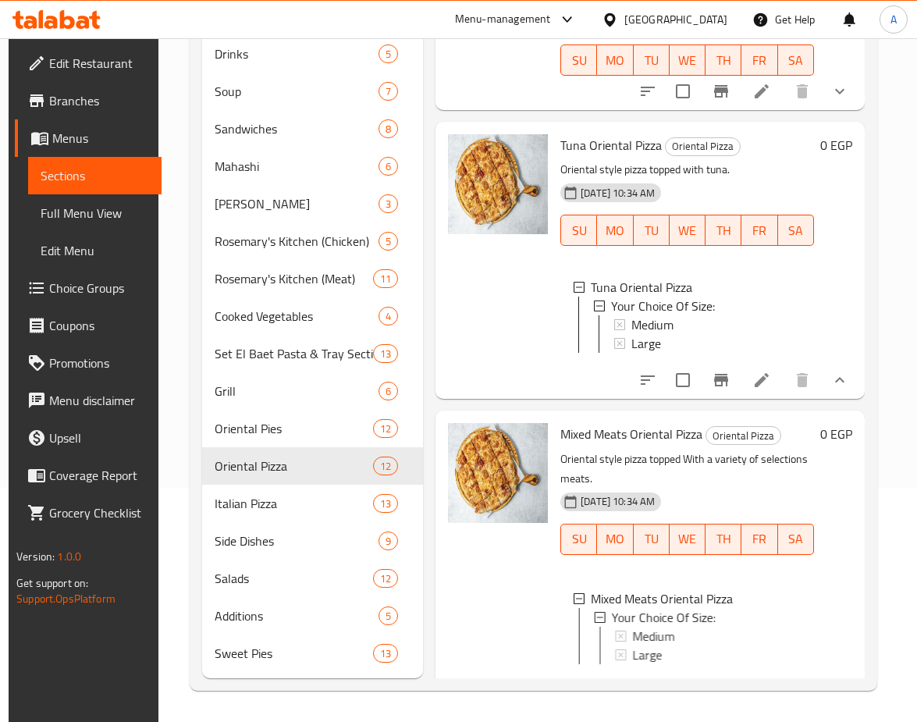
scroll to position [1680, 0]
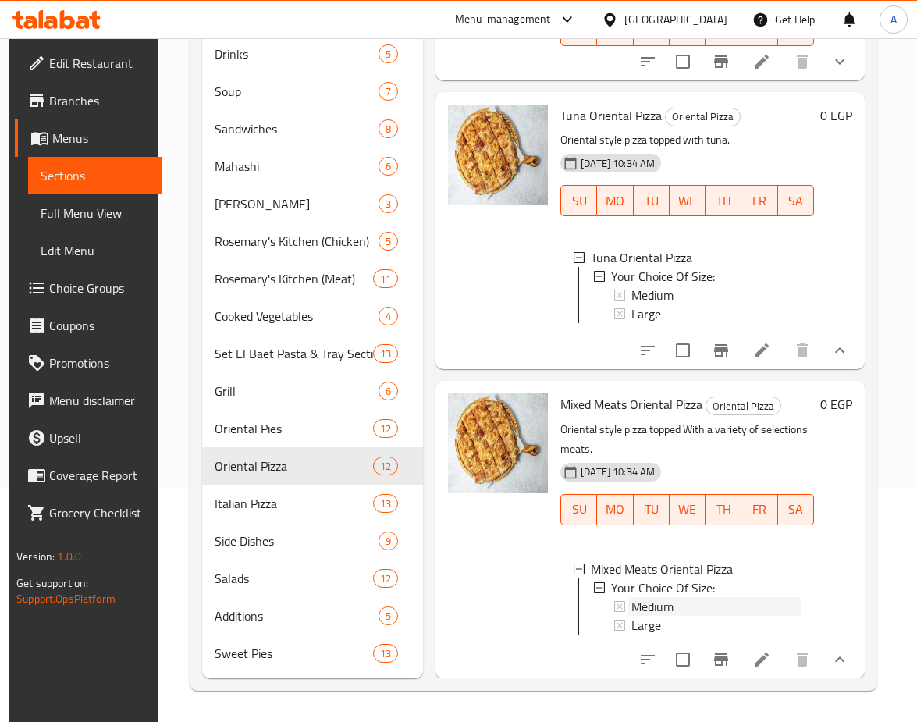
click at [679, 597] on div "Medium" at bounding box center [717, 606] width 170 height 19
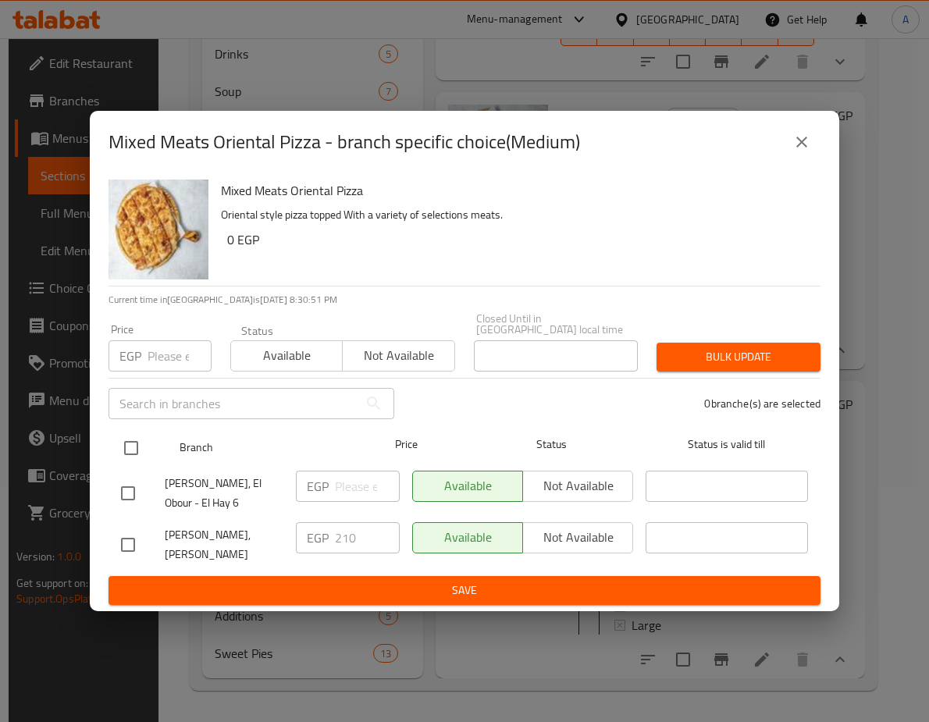
click at [142, 442] on input "checkbox" at bounding box center [131, 448] width 33 height 33
checkbox input "true"
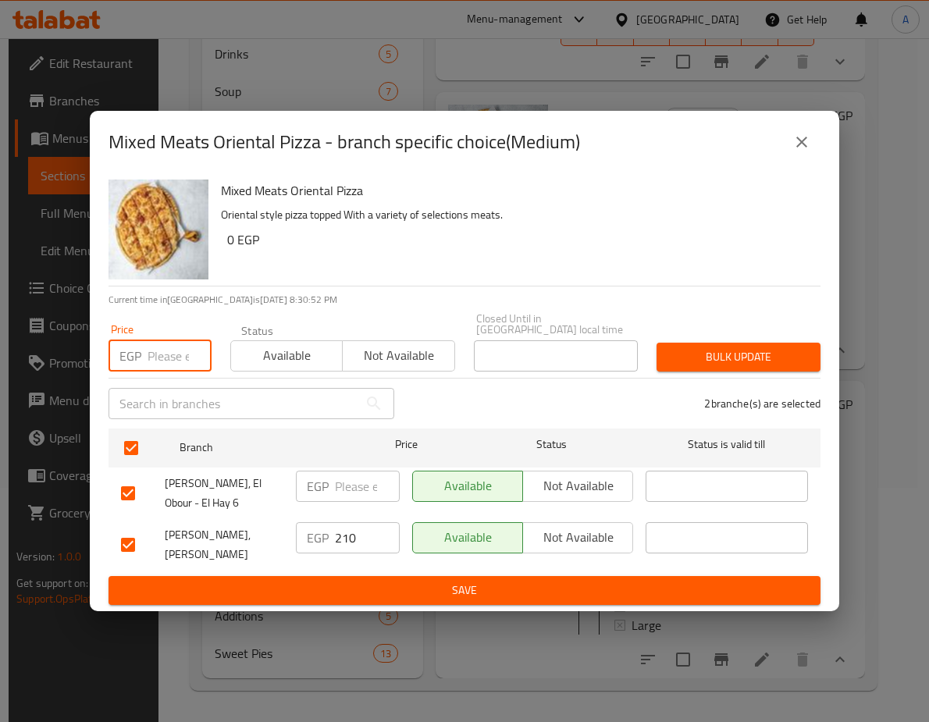
click at [169, 353] on input "number" at bounding box center [180, 355] width 64 height 31
paste input "239.4"
type input "239.4"
click at [711, 347] on span "Bulk update" at bounding box center [738, 357] width 139 height 20
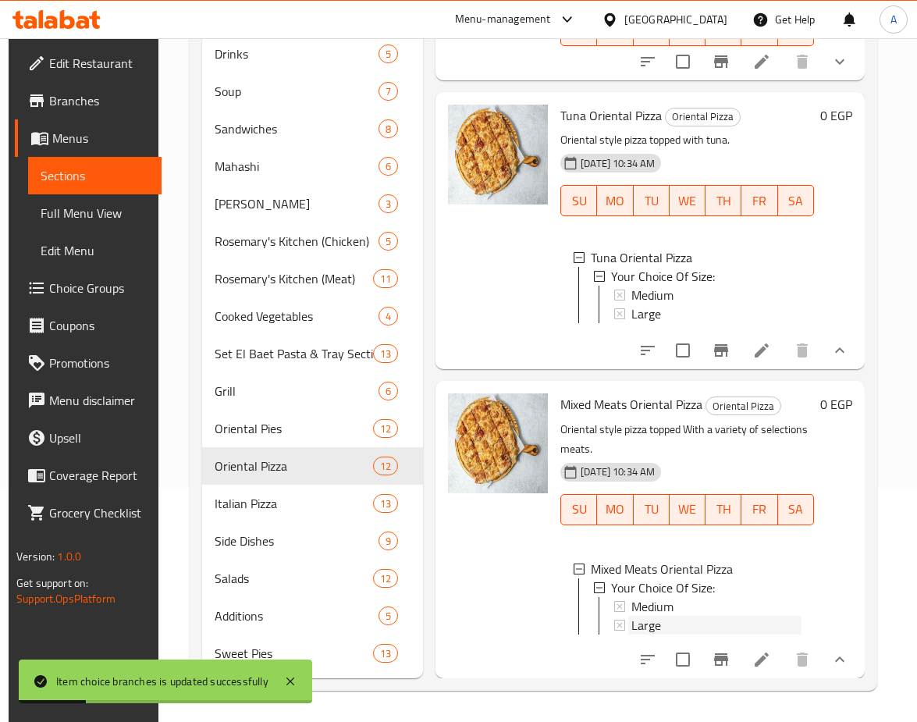
click at [667, 616] on div "Large" at bounding box center [717, 625] width 170 height 19
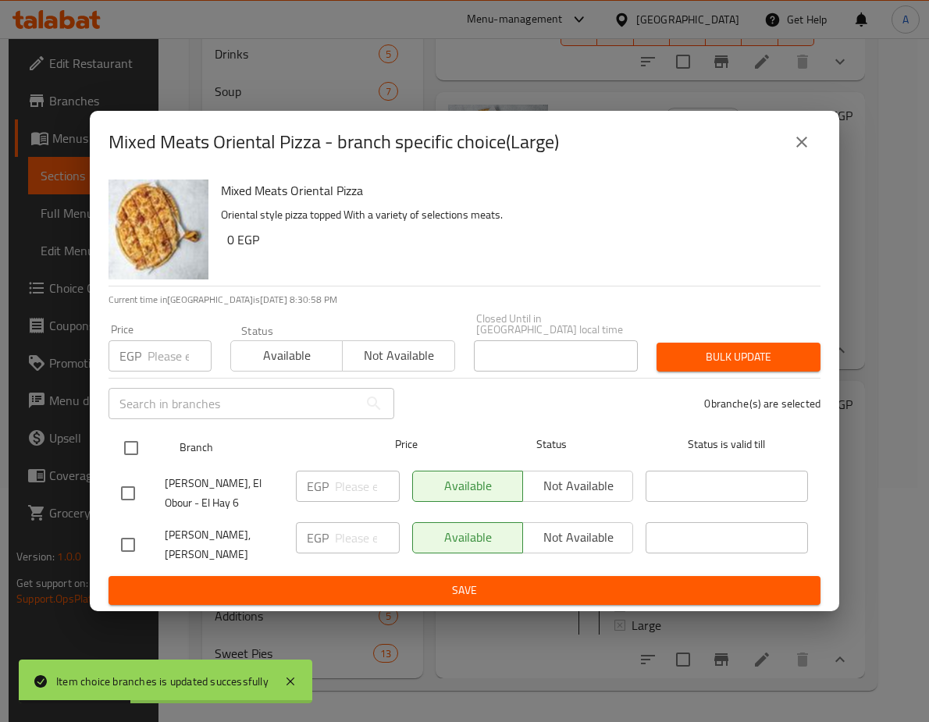
click at [129, 432] on input "checkbox" at bounding box center [131, 448] width 33 height 33
checkbox input "true"
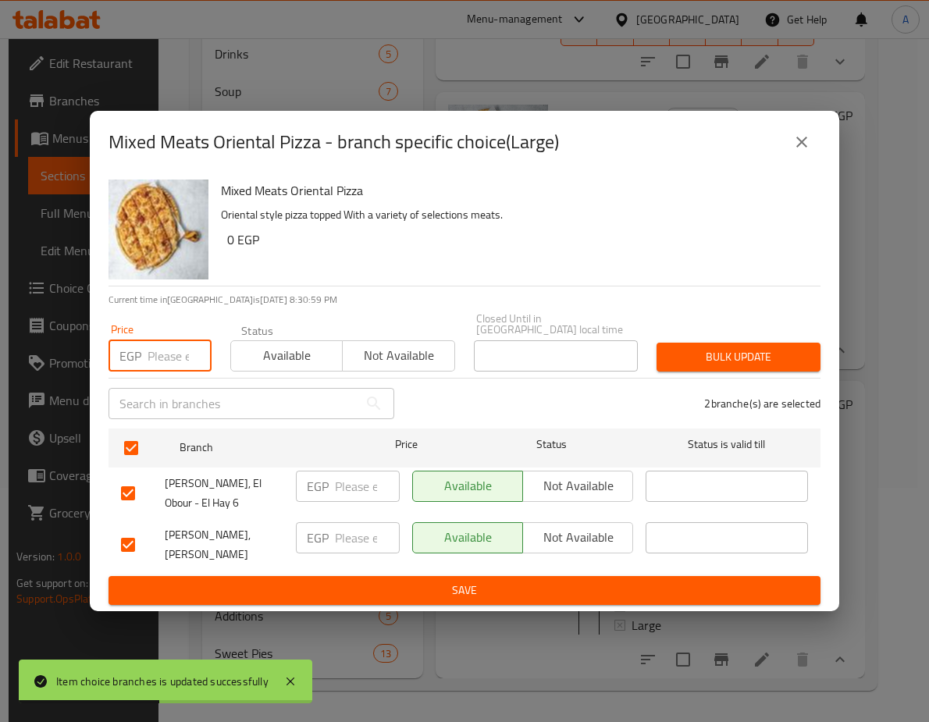
click at [155, 343] on input "number" at bounding box center [180, 355] width 64 height 31
paste input "307.8"
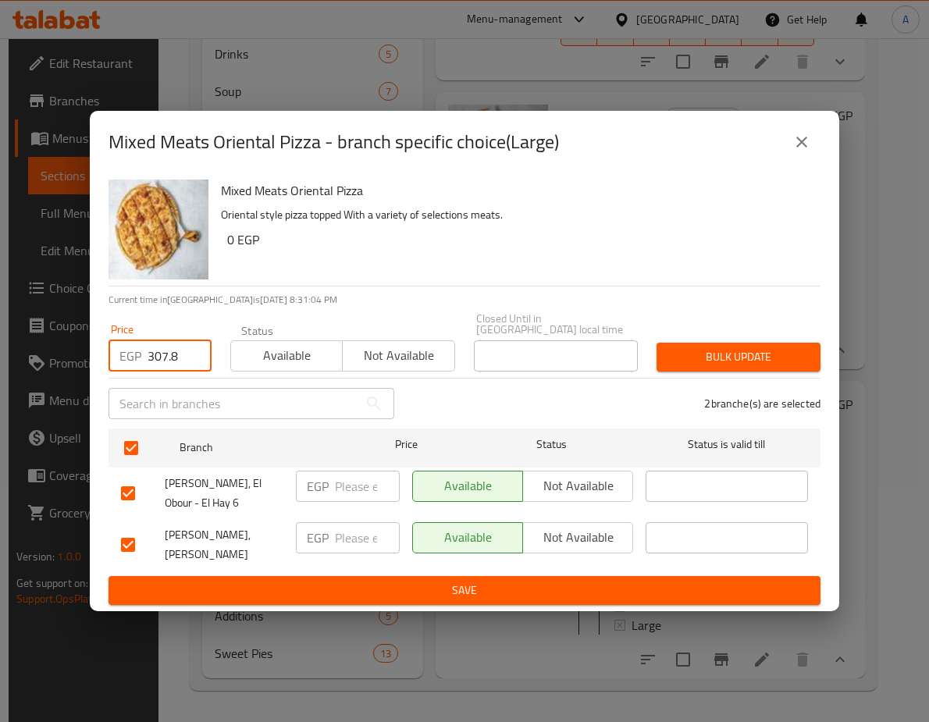
type input "307.8"
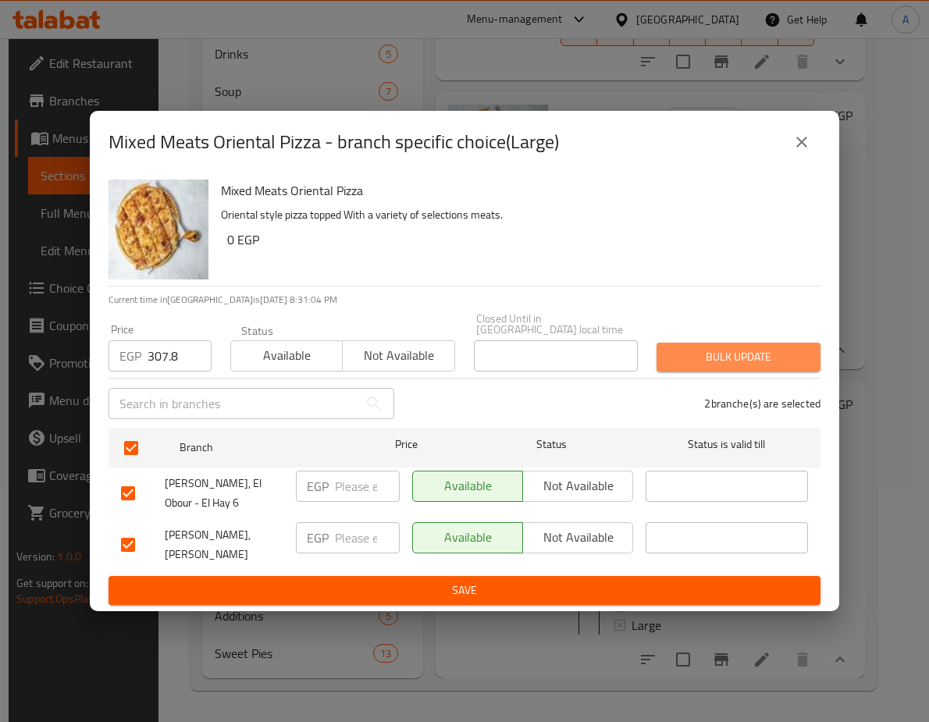
click at [717, 347] on span "Bulk update" at bounding box center [738, 357] width 139 height 20
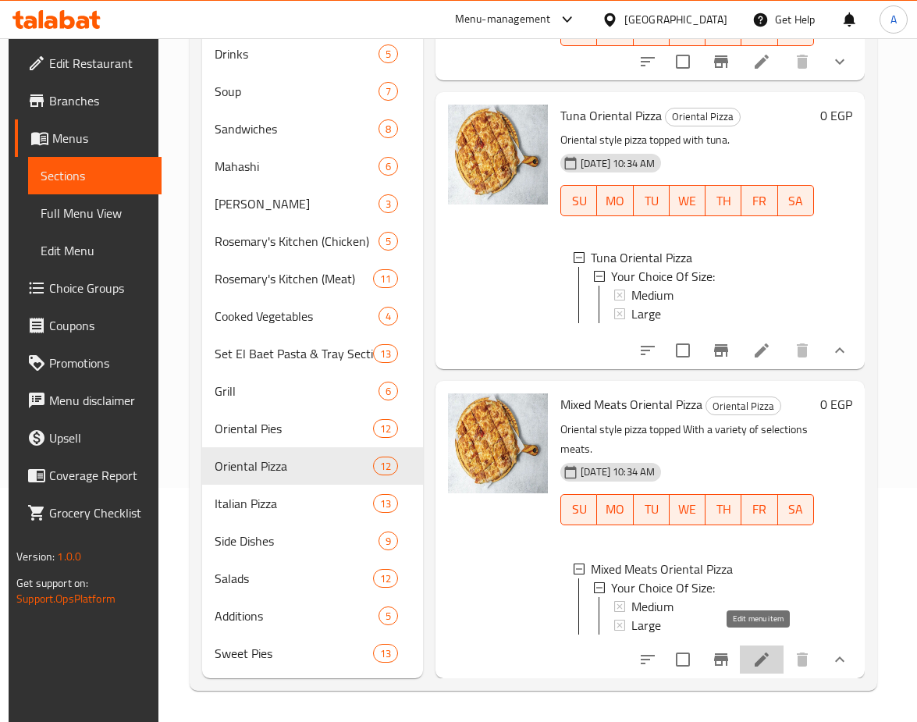
click at [762, 653] on icon at bounding box center [762, 660] width 14 height 14
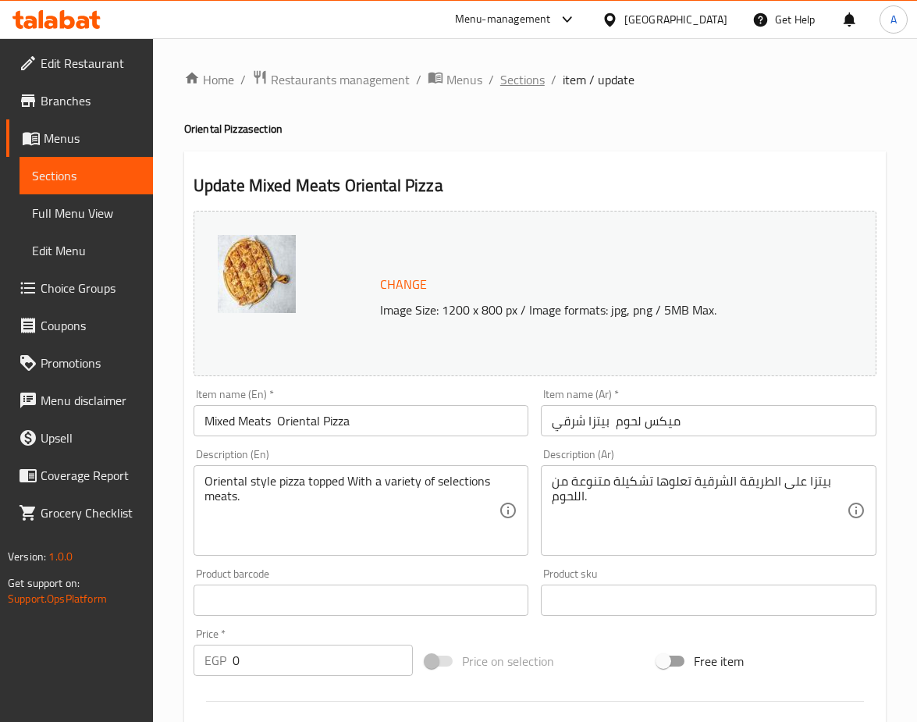
click at [522, 78] on span "Sections" at bounding box center [522, 79] width 44 height 19
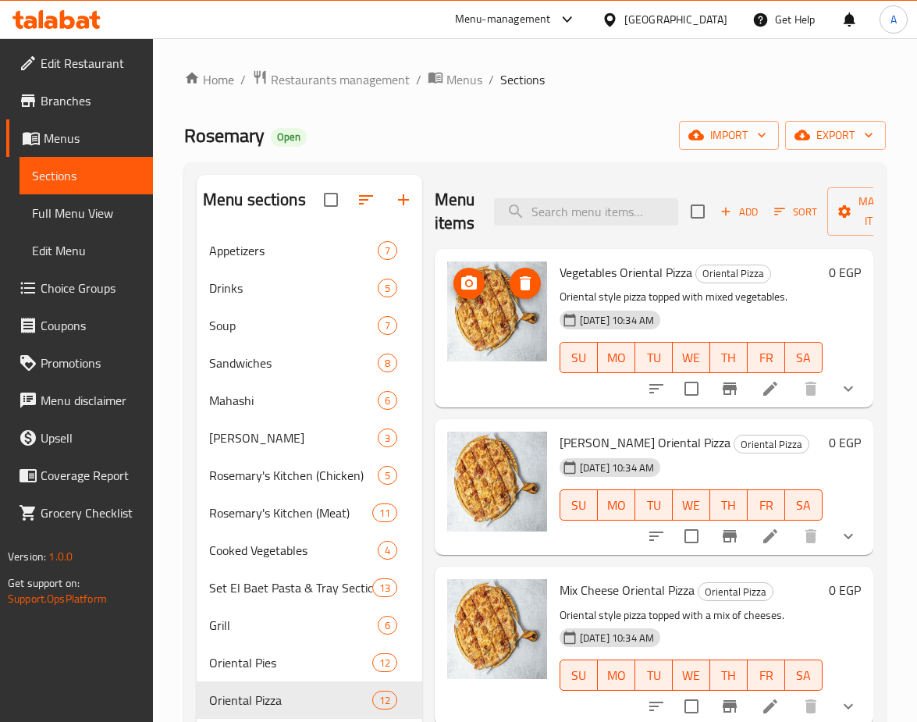
scroll to position [234, 0]
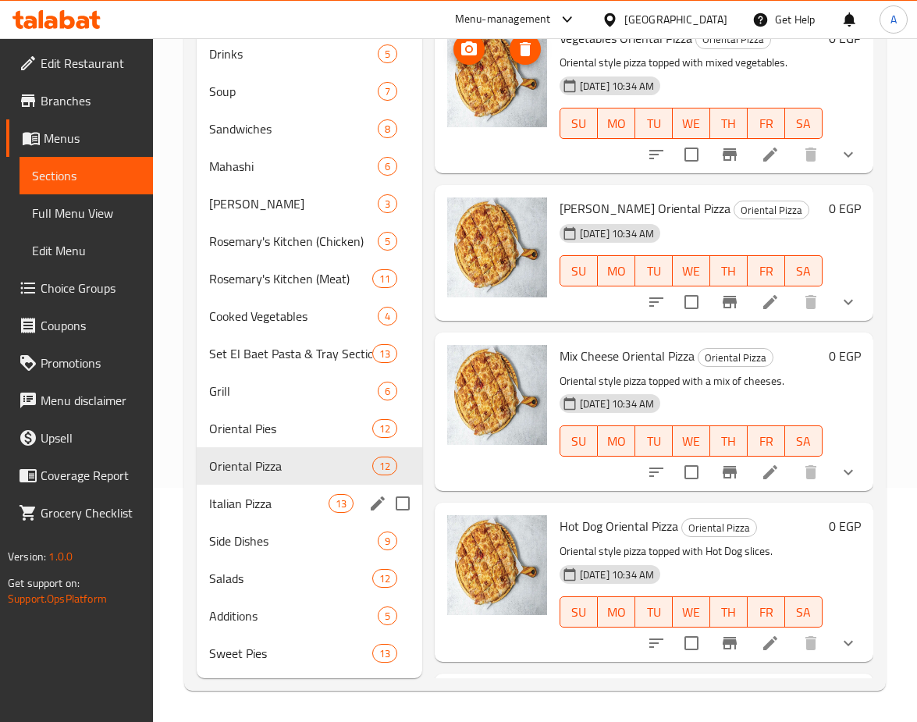
click at [258, 517] on div "Italian Pizza 13" at bounding box center [310, 503] width 226 height 37
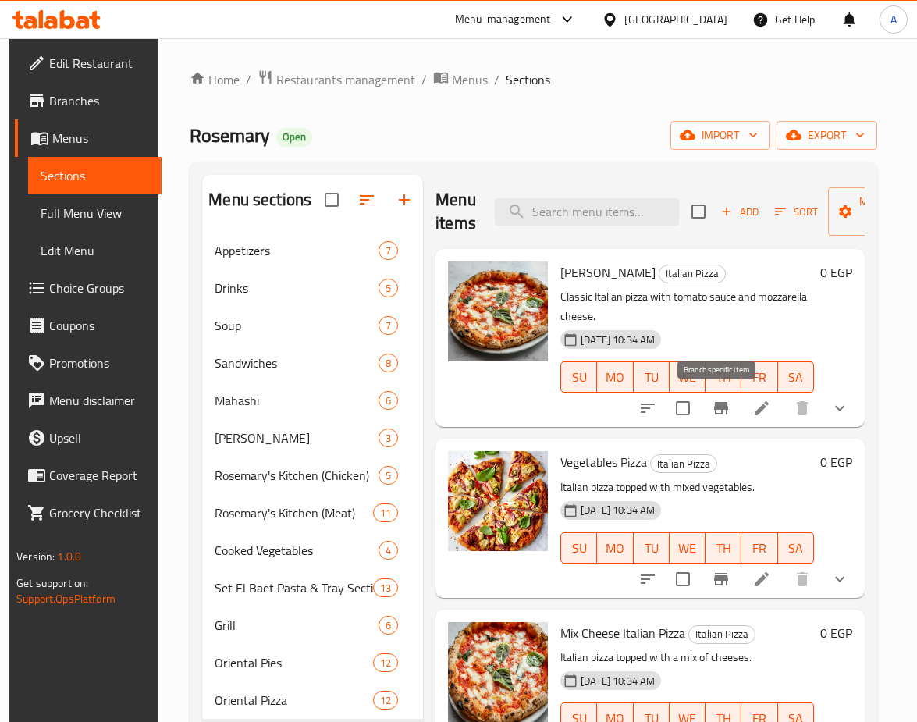
click at [720, 411] on icon "Branch-specific-item" at bounding box center [721, 408] width 19 height 19
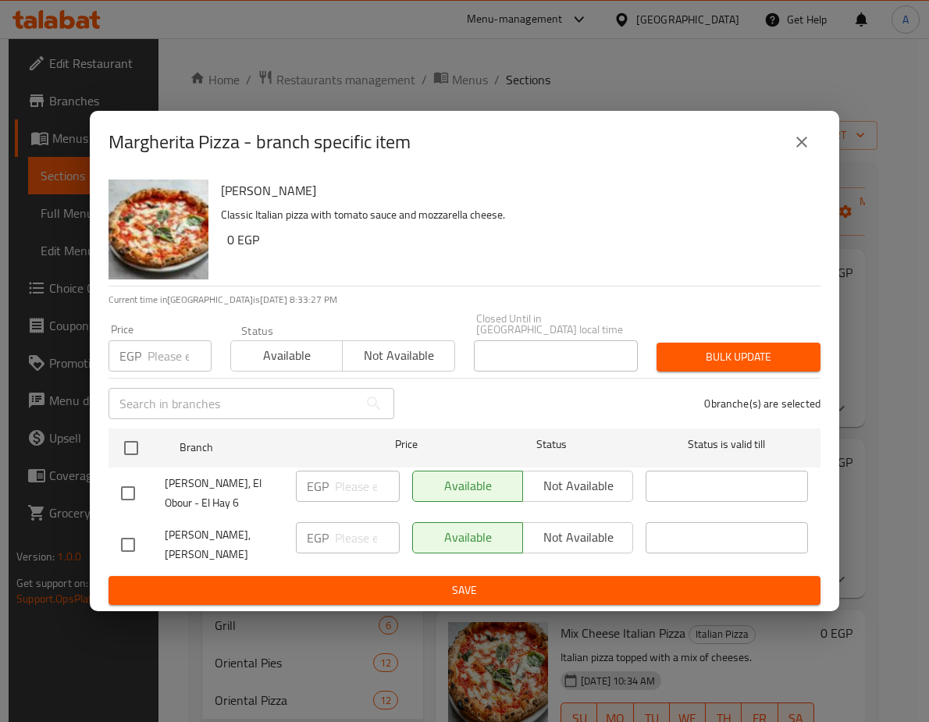
click at [789, 147] on button "close" at bounding box center [801, 141] width 37 height 37
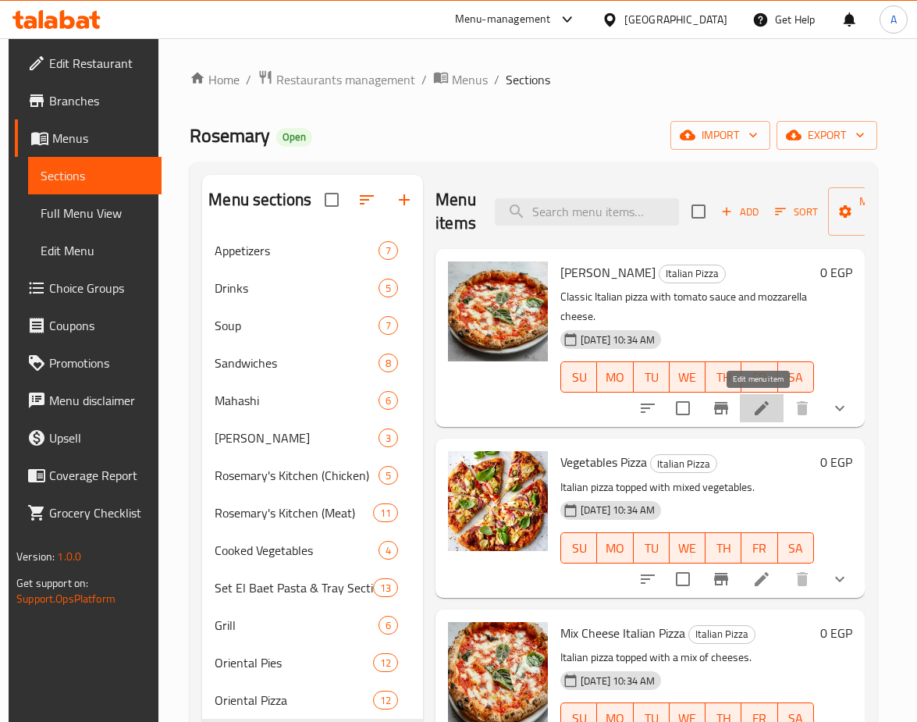
click at [766, 414] on icon at bounding box center [762, 408] width 19 height 19
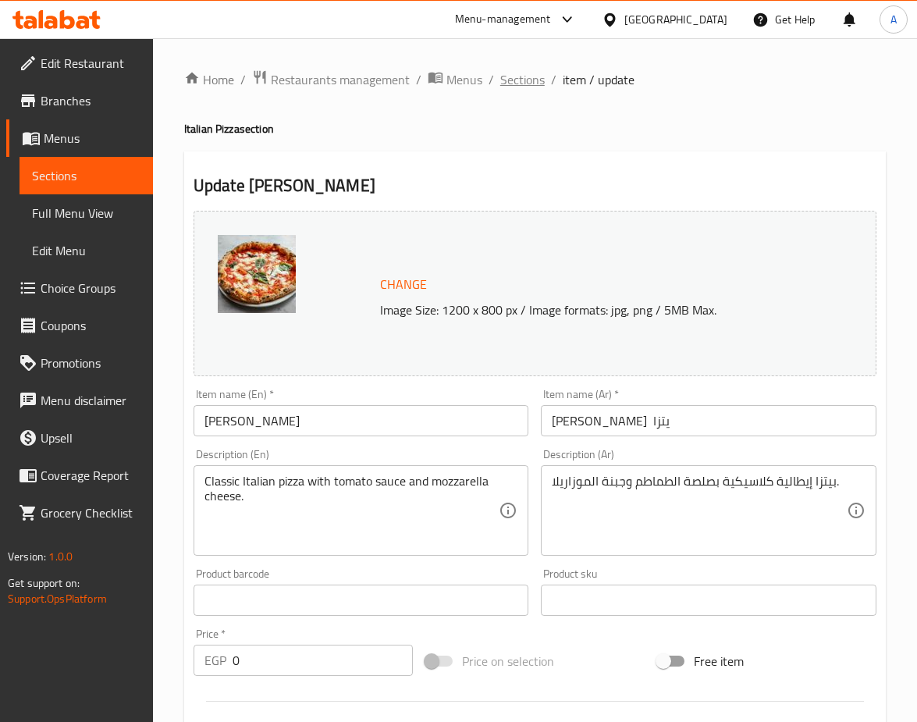
click at [537, 76] on span "Sections" at bounding box center [522, 79] width 44 height 19
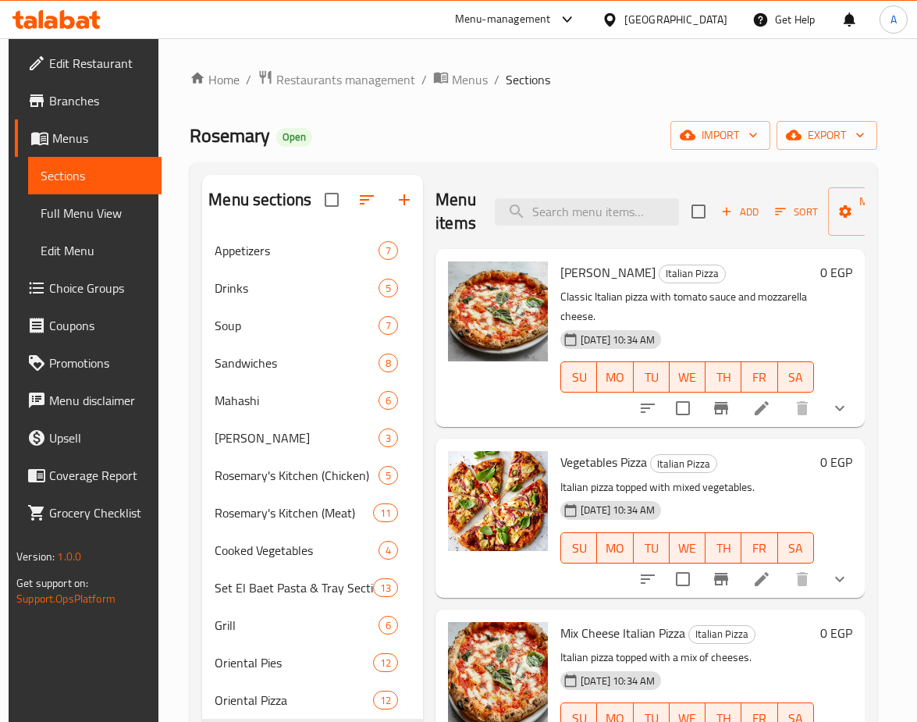
click at [838, 398] on button "show more" at bounding box center [839, 408] width 37 height 37
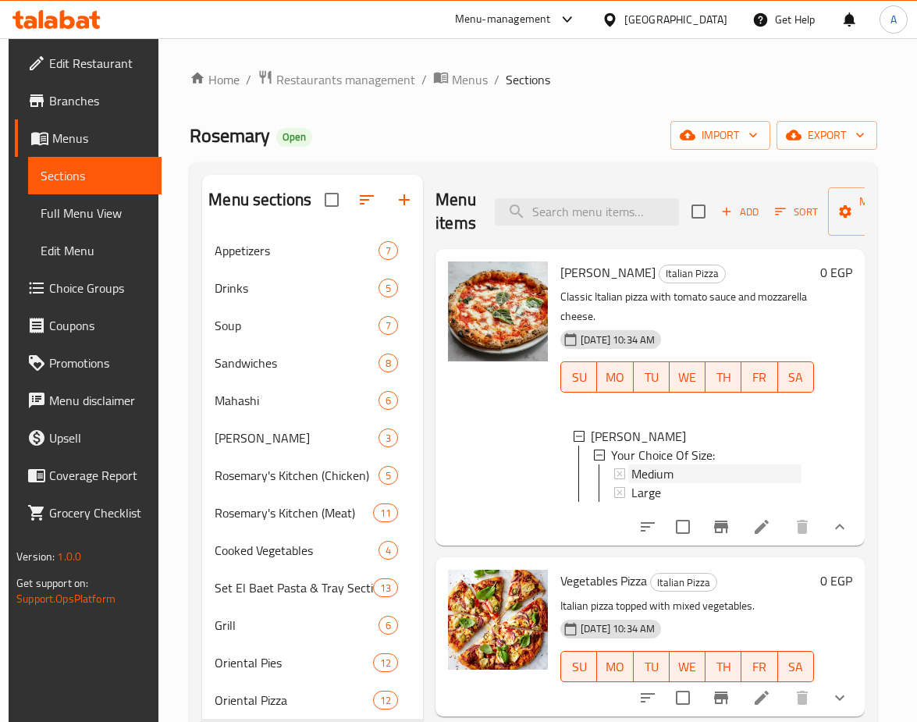
click at [635, 475] on span "Medium" at bounding box center [653, 473] width 42 height 19
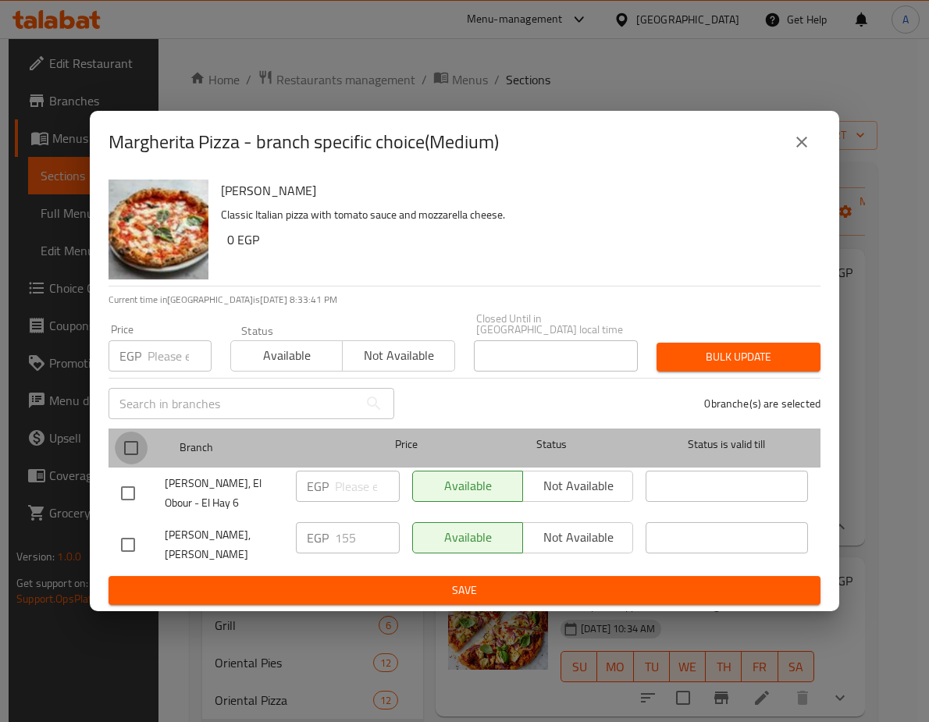
click at [141, 432] on input "checkbox" at bounding box center [131, 448] width 33 height 33
checkbox input "true"
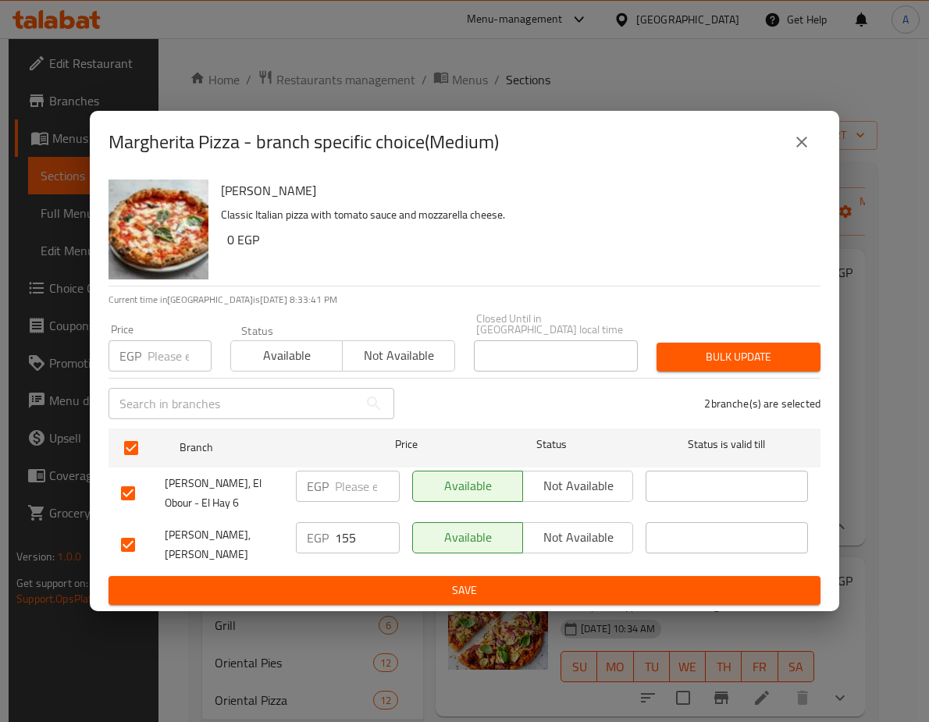
click at [171, 351] on input "number" at bounding box center [180, 355] width 64 height 31
paste input "176.7"
type input "176.7"
click at [749, 347] on span "Bulk update" at bounding box center [738, 357] width 139 height 20
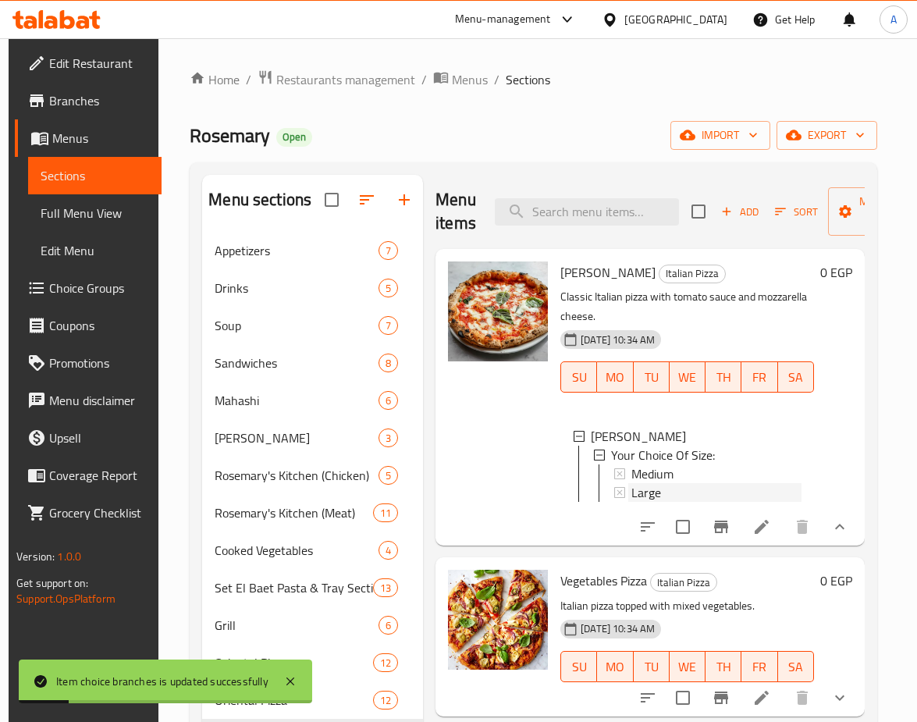
click at [664, 497] on div "Large" at bounding box center [717, 492] width 170 height 19
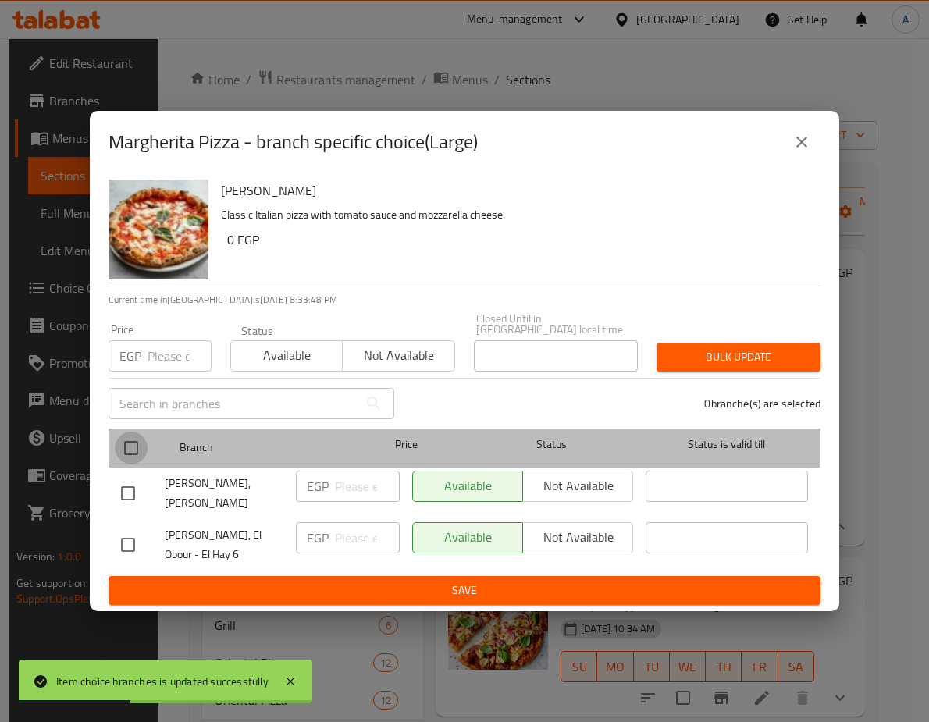
click at [132, 432] on input "checkbox" at bounding box center [131, 448] width 33 height 33
checkbox input "true"
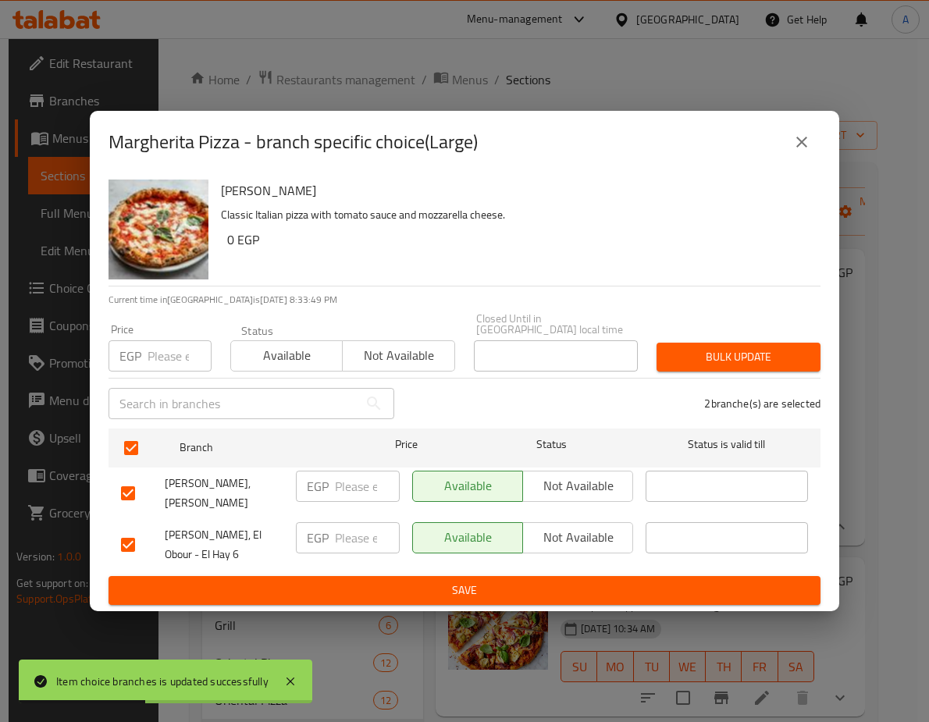
click at [155, 340] on input "number" at bounding box center [180, 355] width 64 height 31
paste input "222.3"
type input "222.3"
click at [706, 347] on span "Bulk update" at bounding box center [738, 357] width 139 height 20
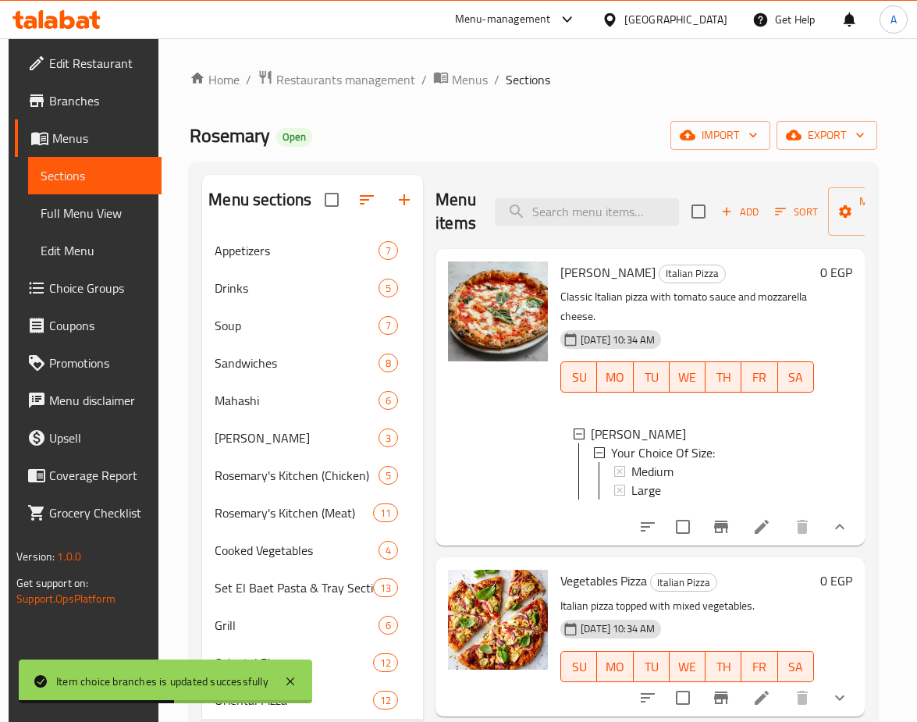
scroll to position [156, 0]
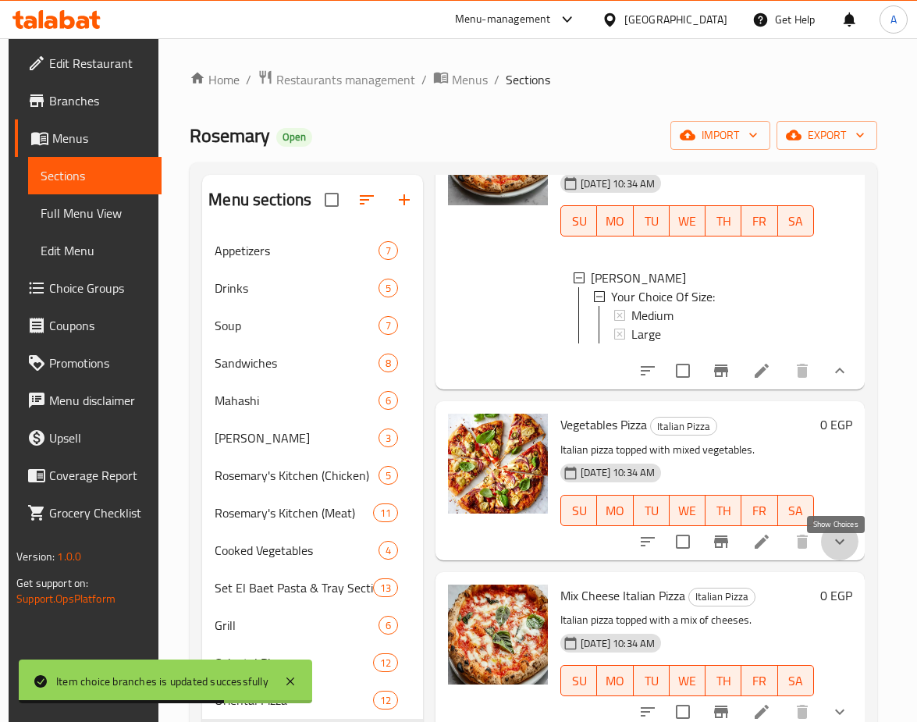
click at [843, 551] on icon "show more" at bounding box center [840, 541] width 19 height 19
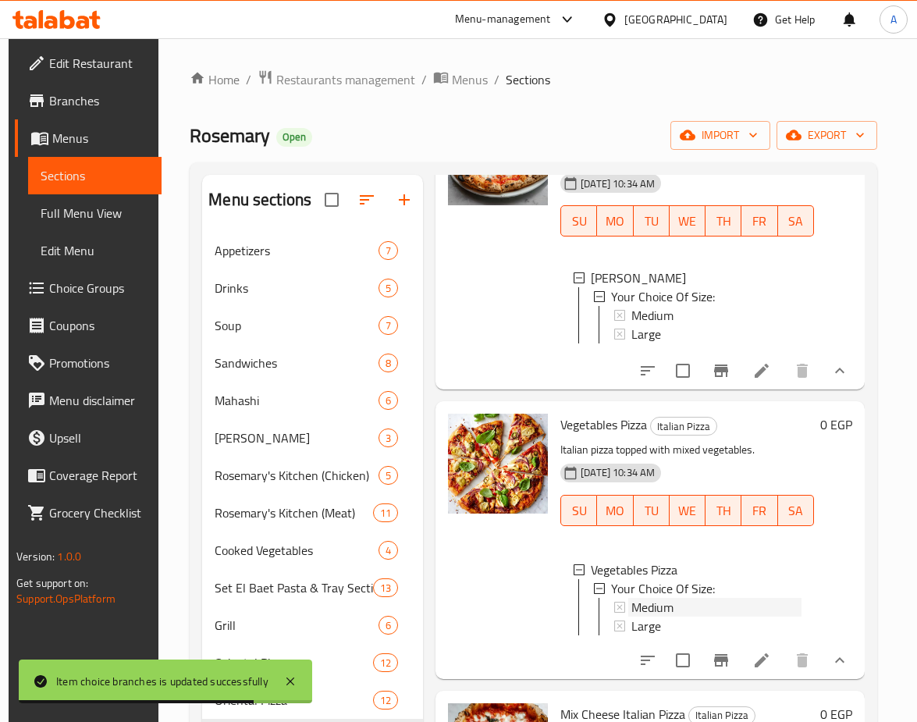
click at [626, 612] on div "Medium" at bounding box center [708, 607] width 188 height 19
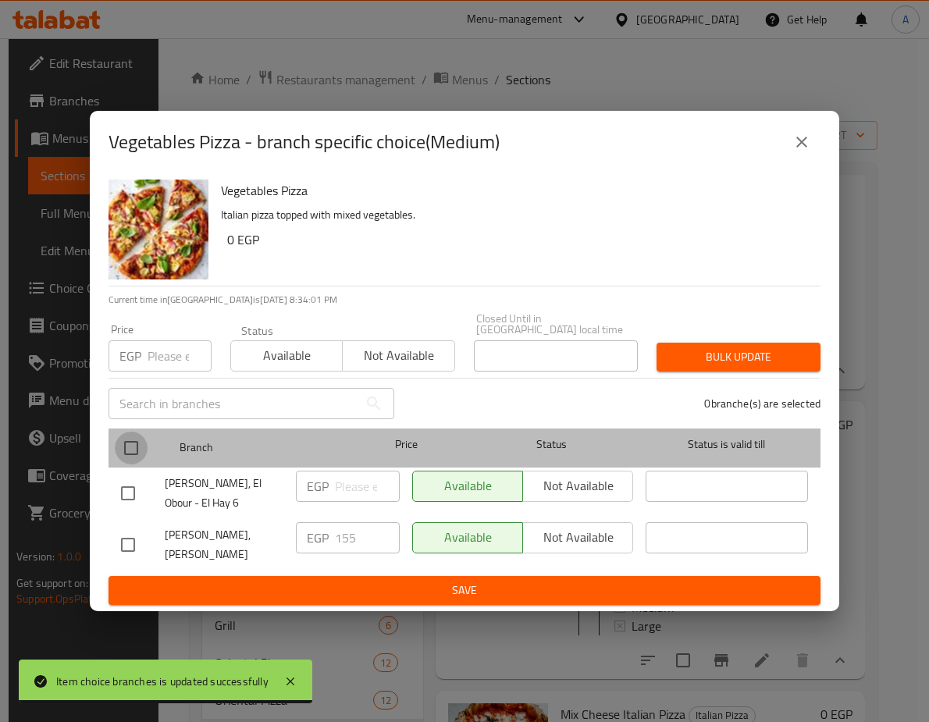
click at [130, 432] on input "checkbox" at bounding box center [131, 448] width 33 height 33
checkbox input "true"
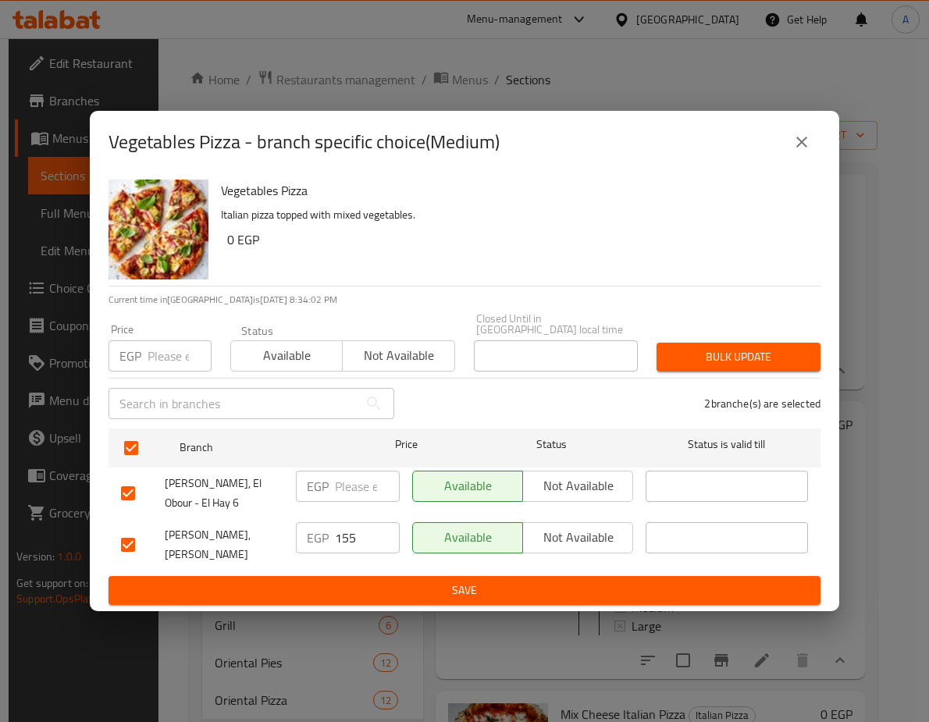
click at [157, 343] on input "number" at bounding box center [180, 355] width 64 height 31
paste input "176.7"
type input "176.7"
click at [724, 347] on span "Bulk update" at bounding box center [738, 357] width 139 height 20
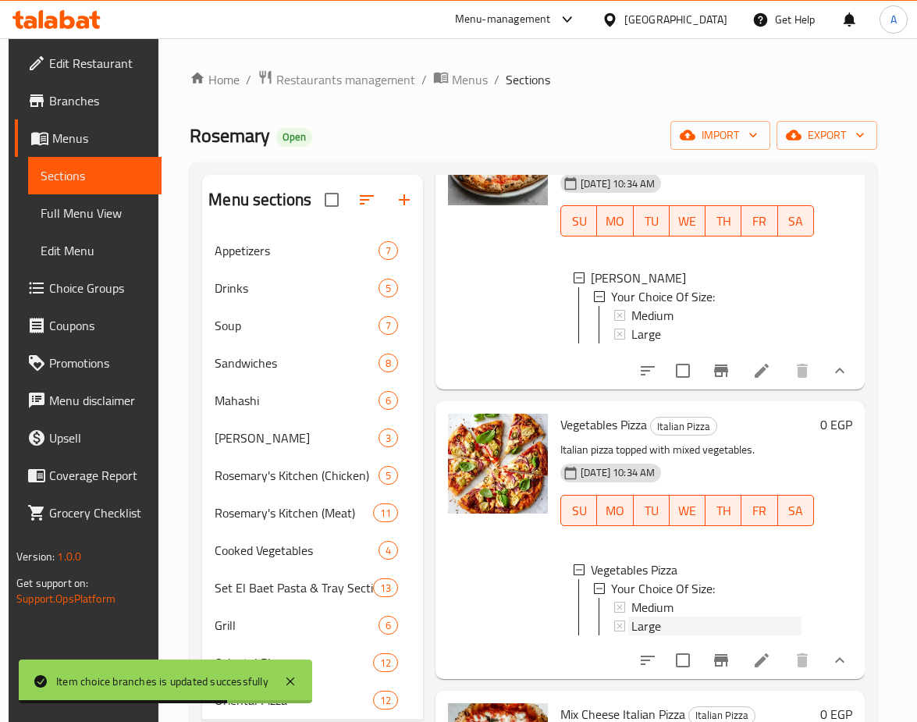
click at [668, 635] on div "Large" at bounding box center [717, 626] width 170 height 19
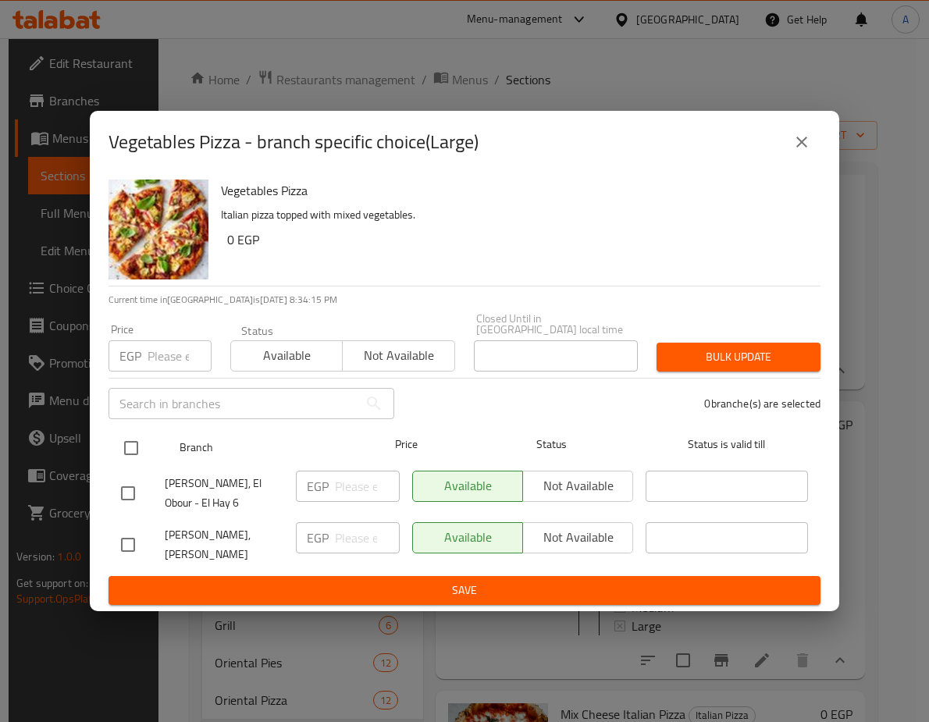
click at [131, 435] on input "checkbox" at bounding box center [131, 448] width 33 height 33
checkbox input "true"
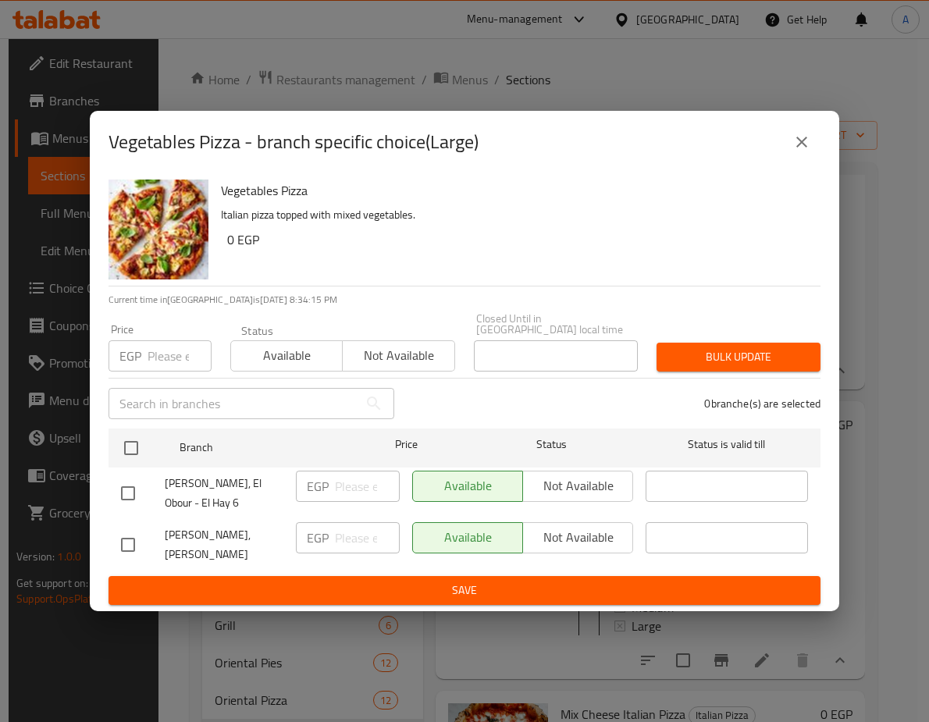
checkbox input "true"
click at [162, 341] on input "number" at bounding box center [180, 355] width 64 height 31
paste input "222.3"
type input "222.3"
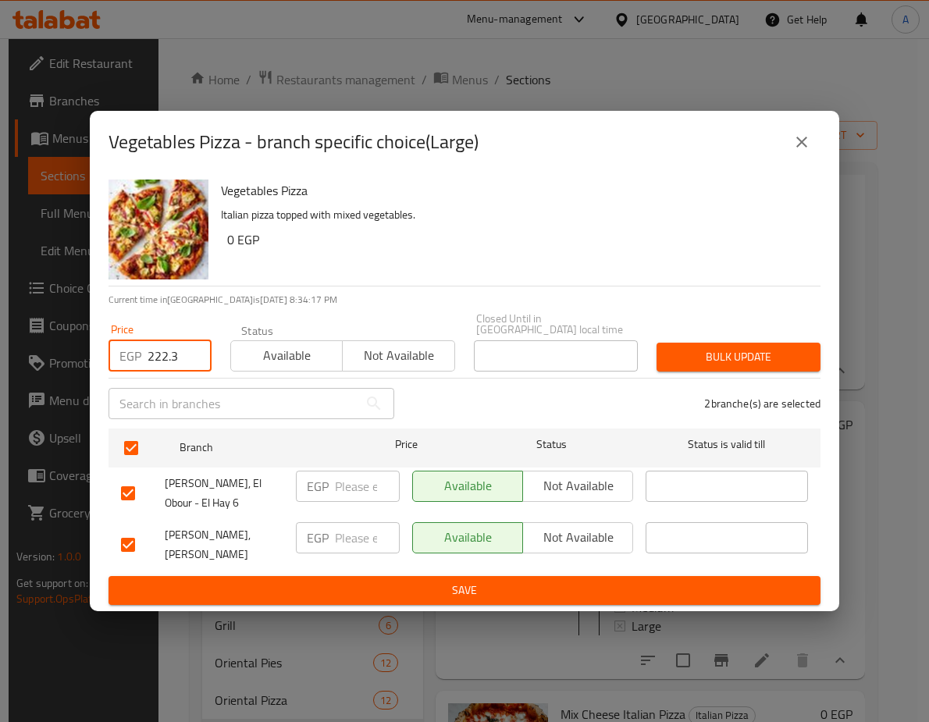
click at [696, 347] on span "Bulk update" at bounding box center [738, 357] width 139 height 20
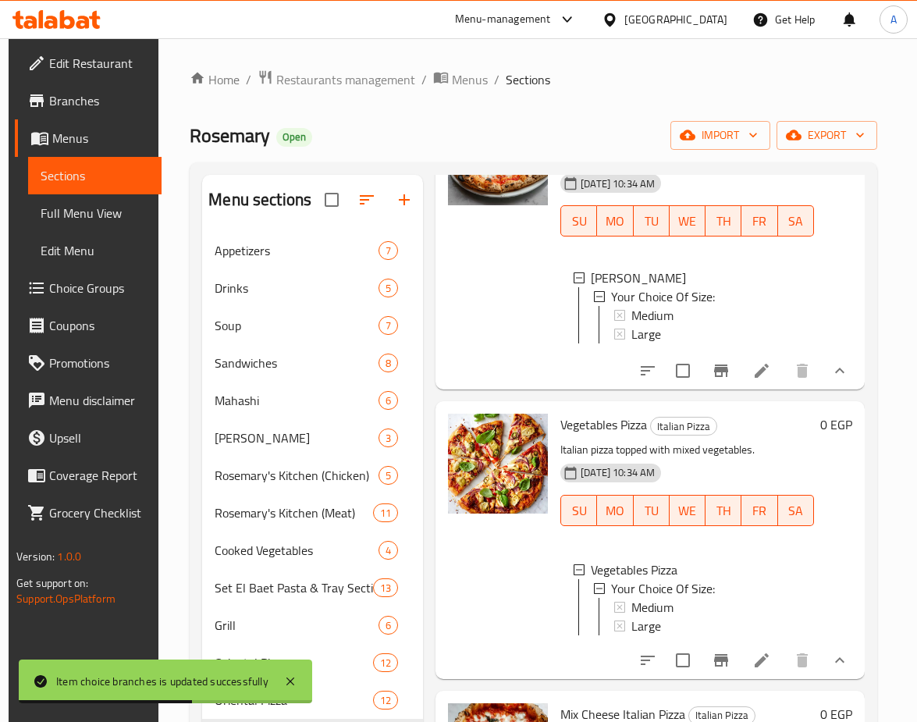
click at [686, 635] on div "Large" at bounding box center [717, 626] width 170 height 19
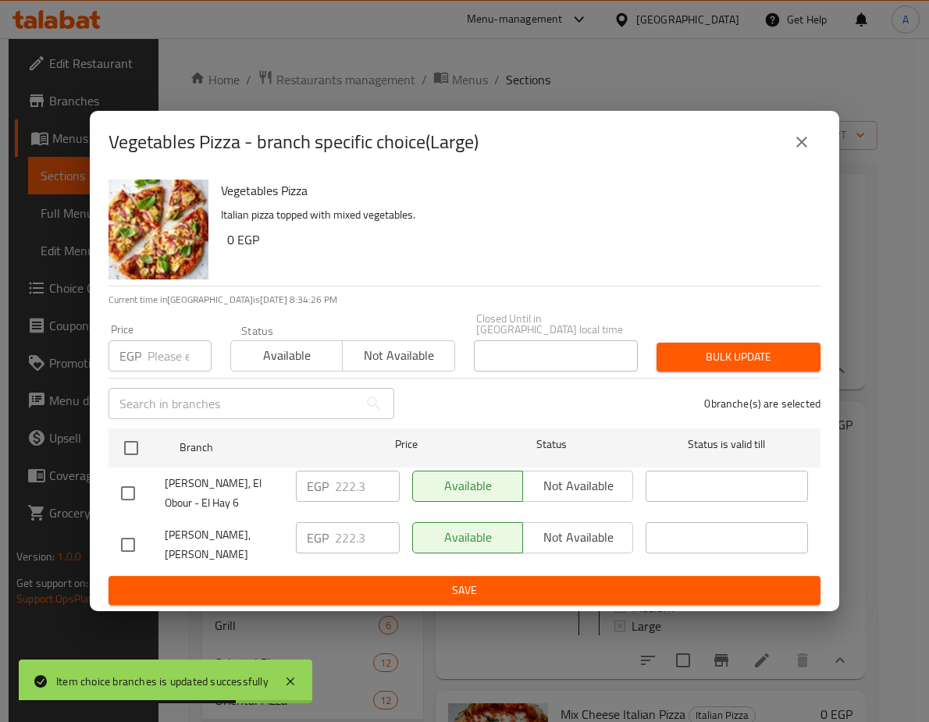
click at [806, 134] on icon "close" at bounding box center [801, 142] width 19 height 19
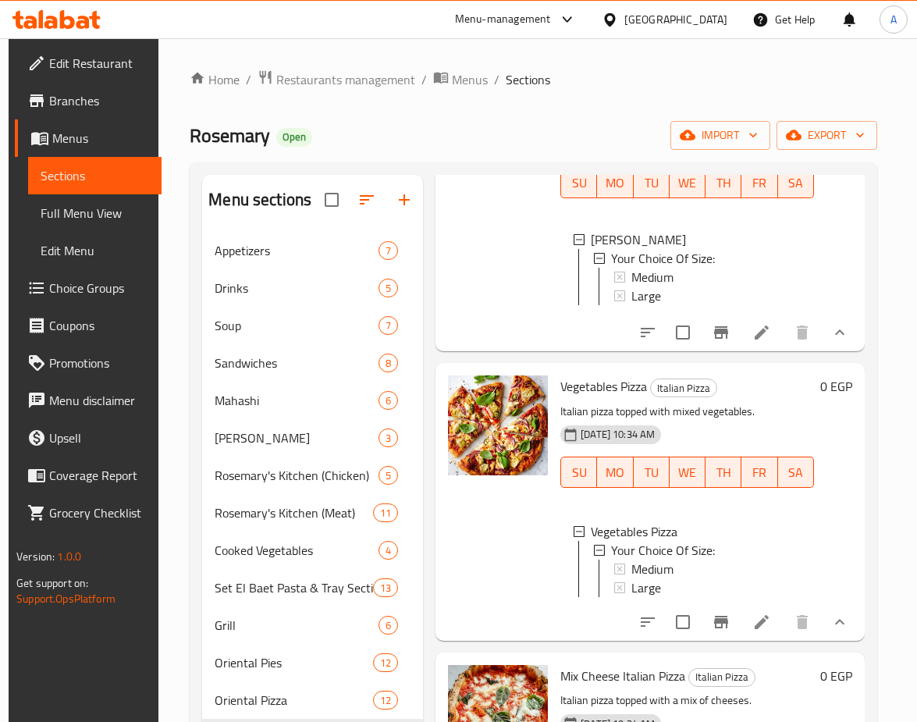
scroll to position [390, 0]
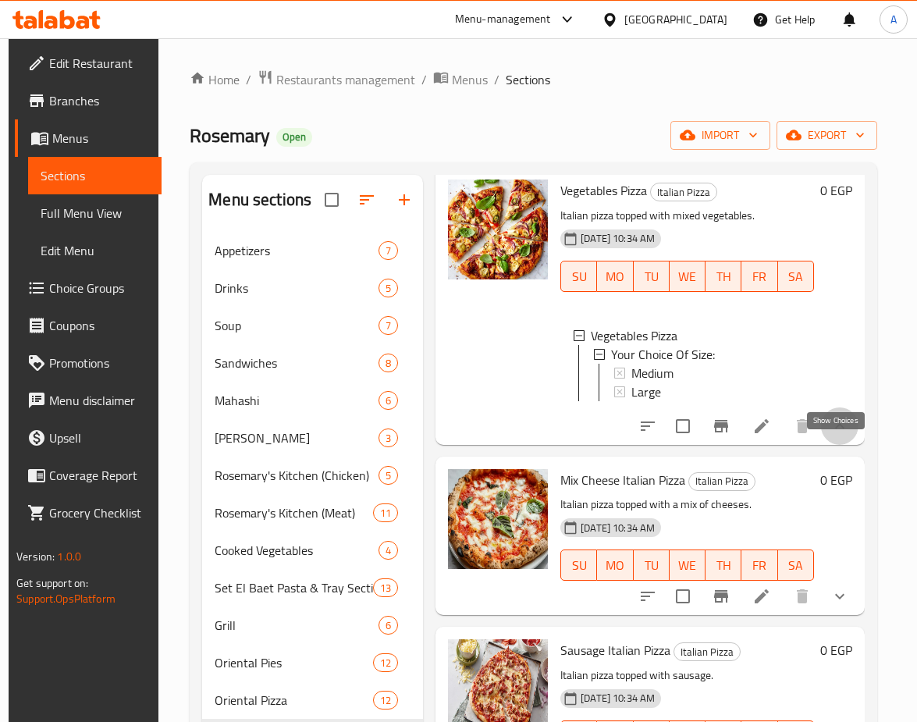
click at [837, 436] on icon "show more" at bounding box center [840, 426] width 19 height 19
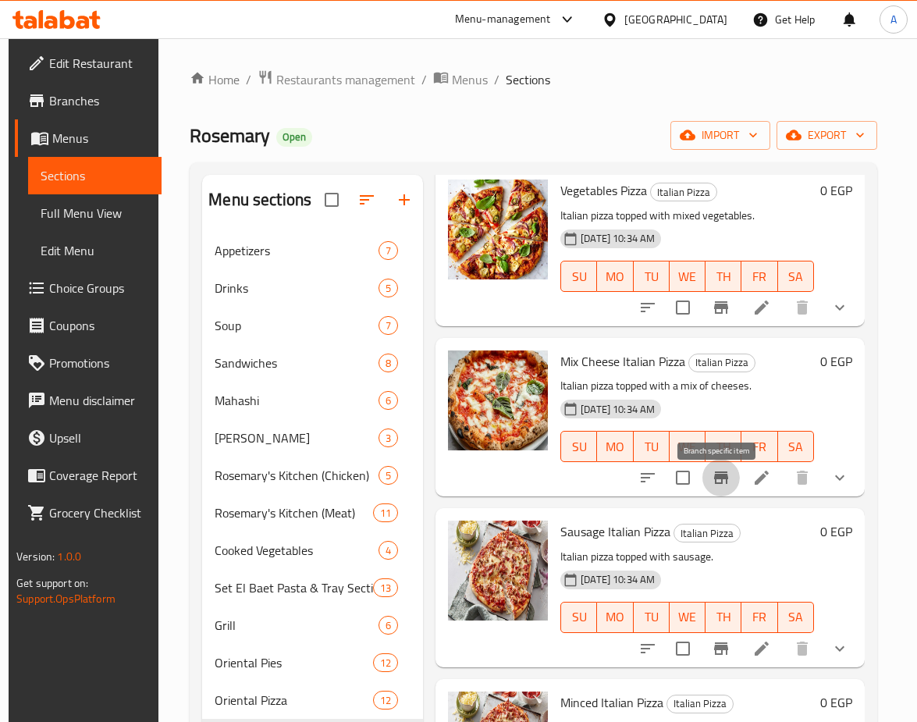
click at [730, 484] on button "Branch-specific-item" at bounding box center [721, 477] width 37 height 37
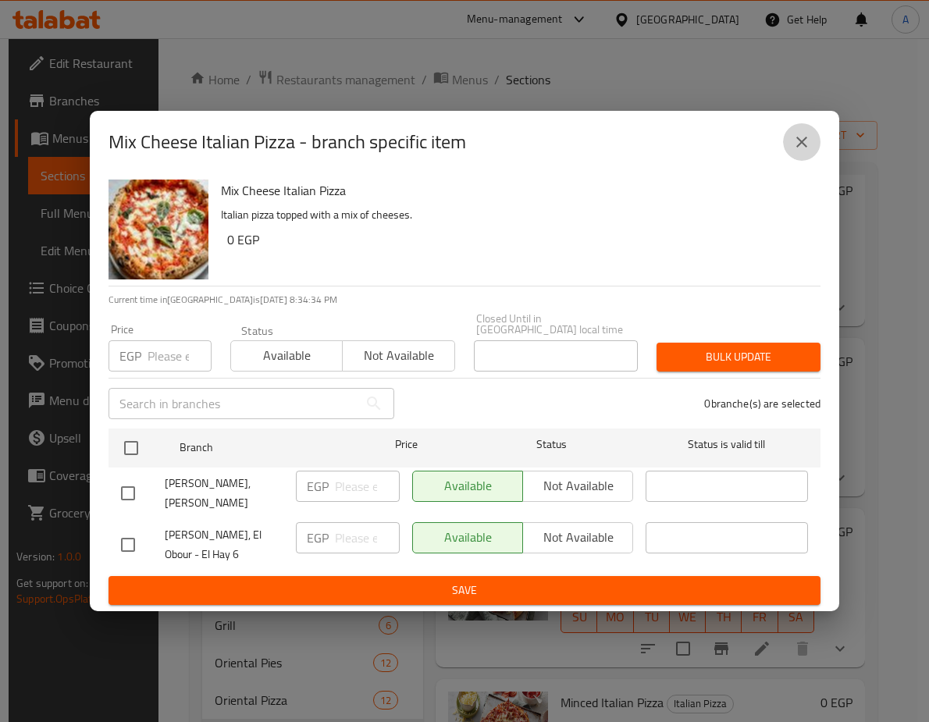
click at [806, 133] on icon "close" at bounding box center [801, 142] width 19 height 19
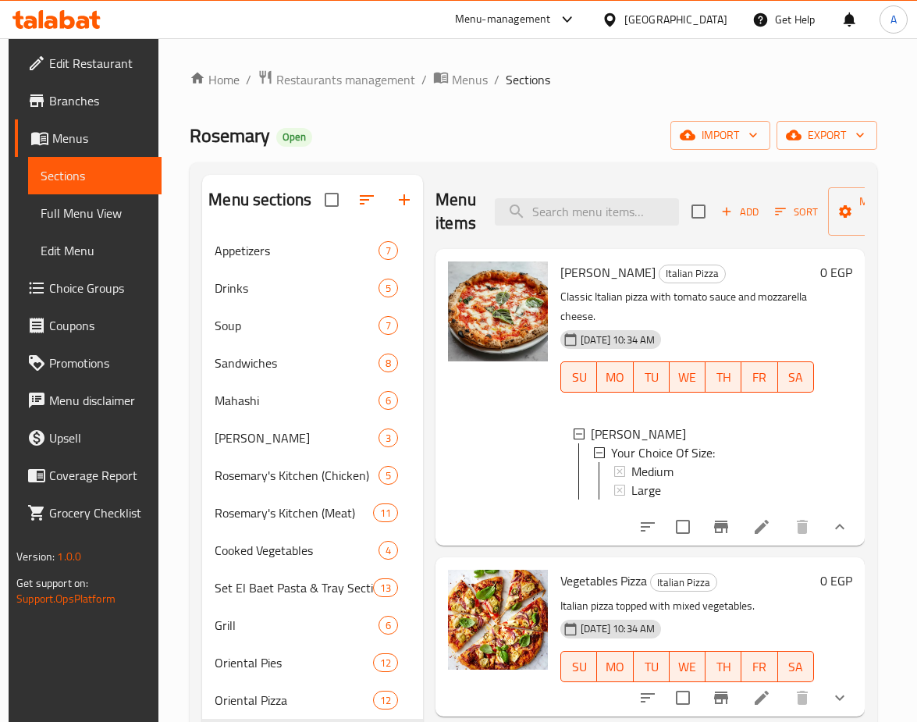
scroll to position [156, 0]
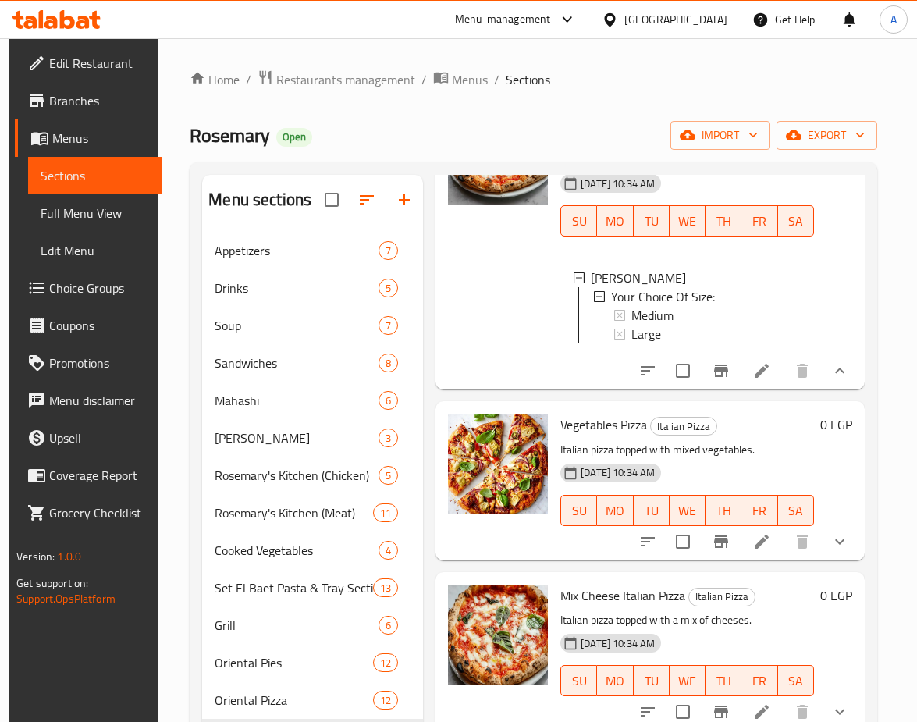
click at [824, 378] on button "show more" at bounding box center [839, 370] width 37 height 37
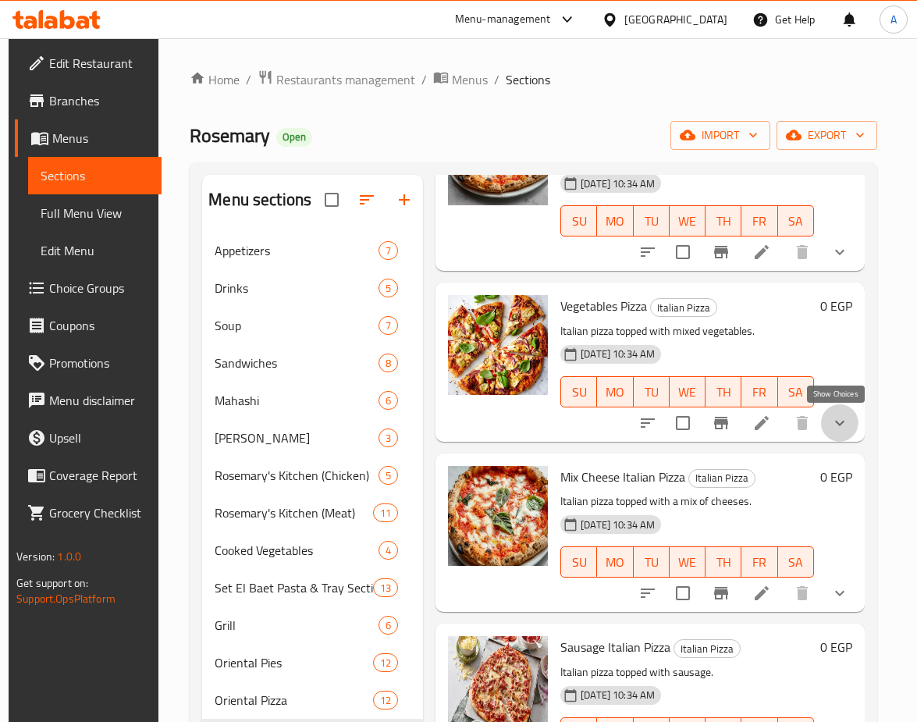
click at [835, 422] on icon "show more" at bounding box center [839, 422] width 9 height 5
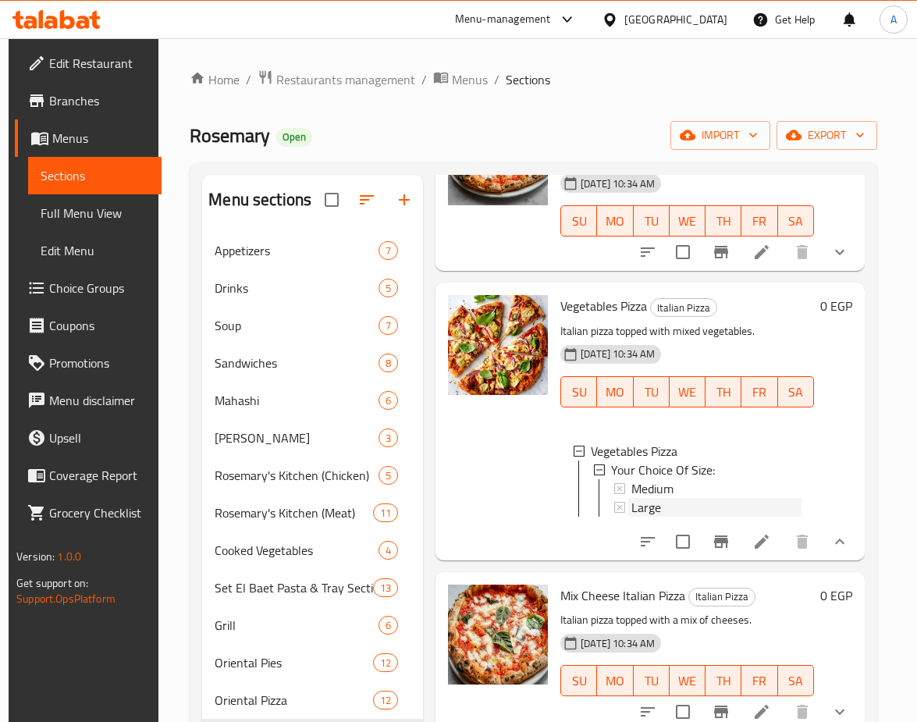
click at [660, 507] on div "Large" at bounding box center [717, 507] width 170 height 19
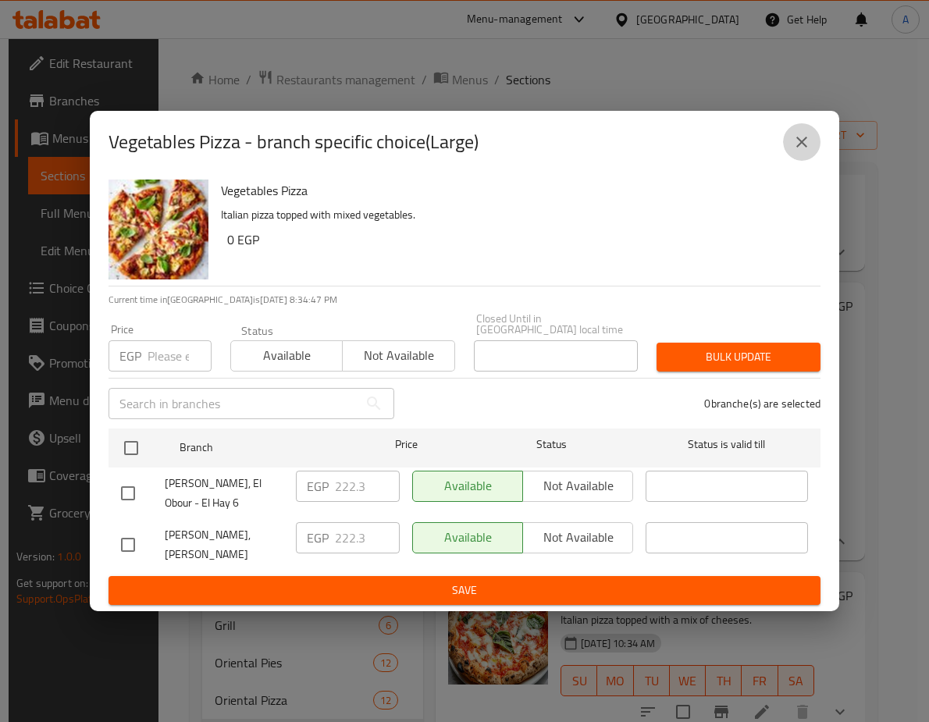
click at [786, 144] on button "close" at bounding box center [801, 141] width 37 height 37
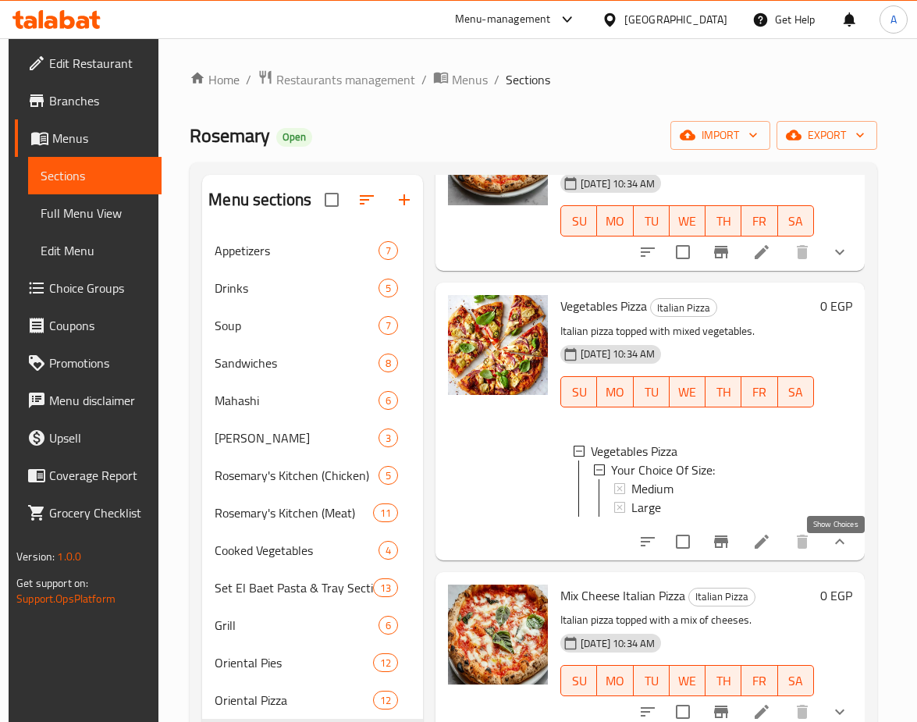
click at [836, 551] on icon "show more" at bounding box center [840, 541] width 19 height 19
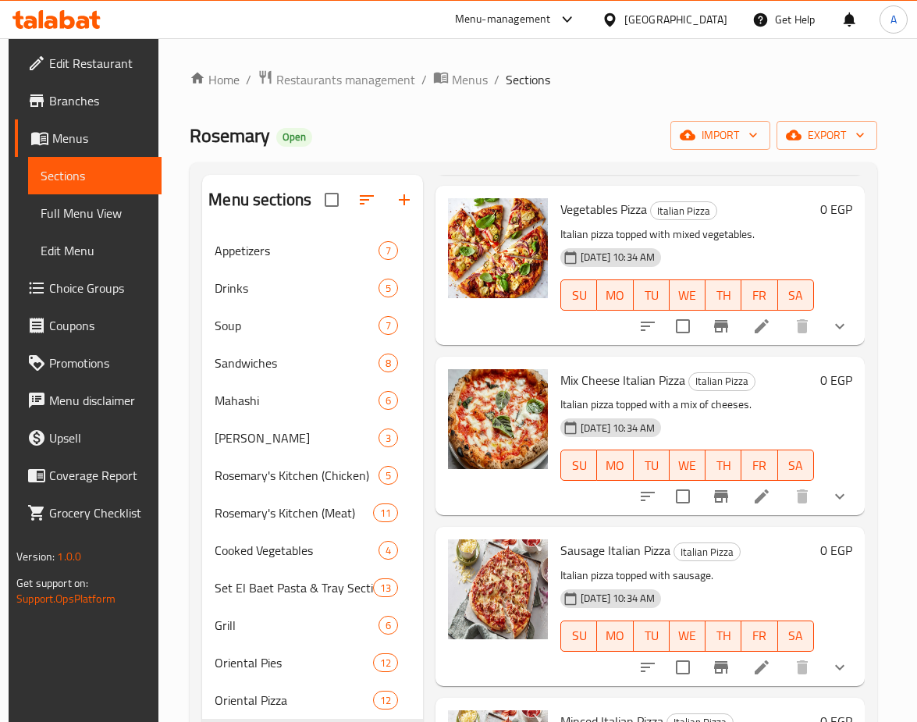
scroll to position [312, 0]
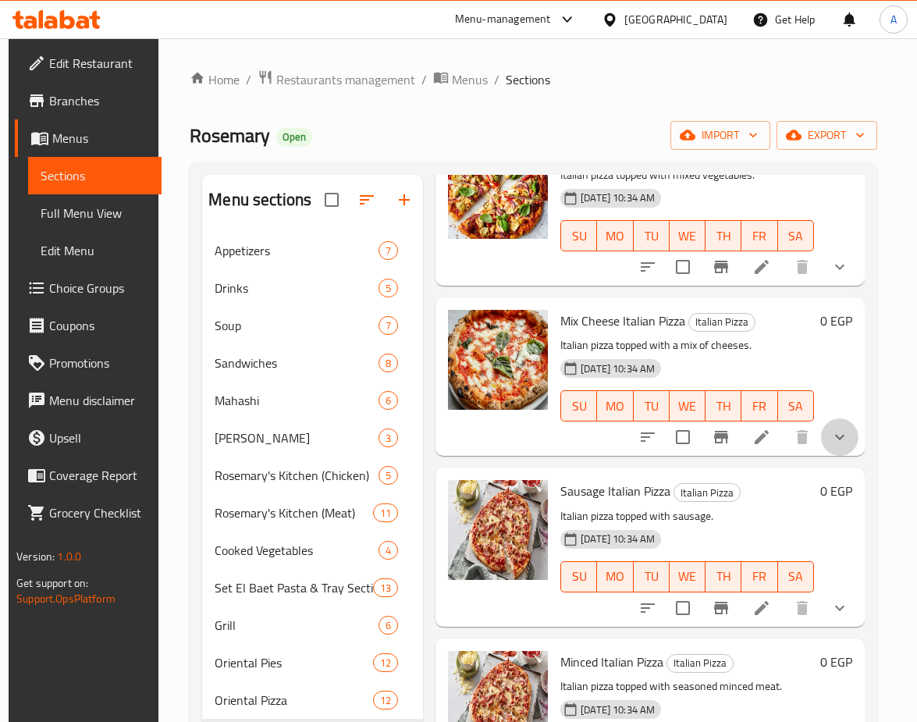
click at [835, 425] on button "show more" at bounding box center [839, 436] width 37 height 37
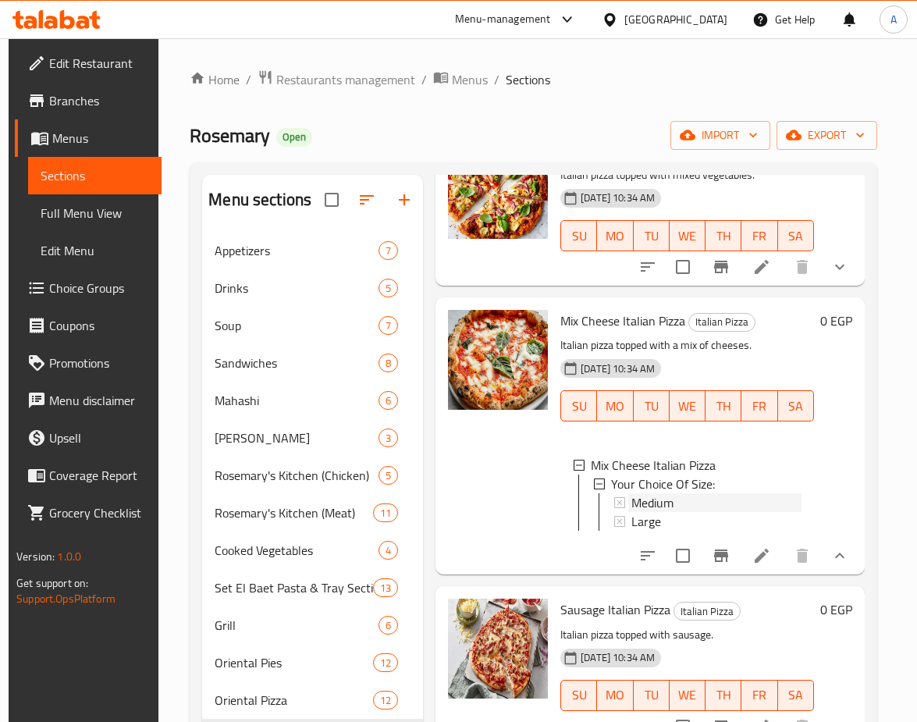
click at [637, 506] on span "Medium" at bounding box center [653, 502] width 42 height 19
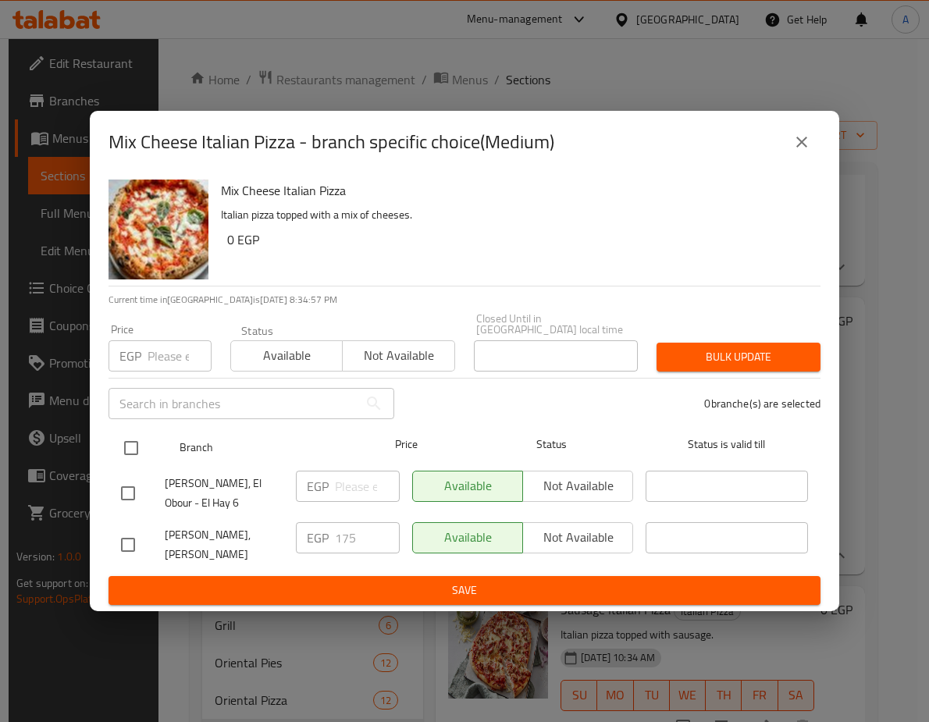
click at [132, 442] on input "checkbox" at bounding box center [131, 448] width 33 height 33
checkbox input "true"
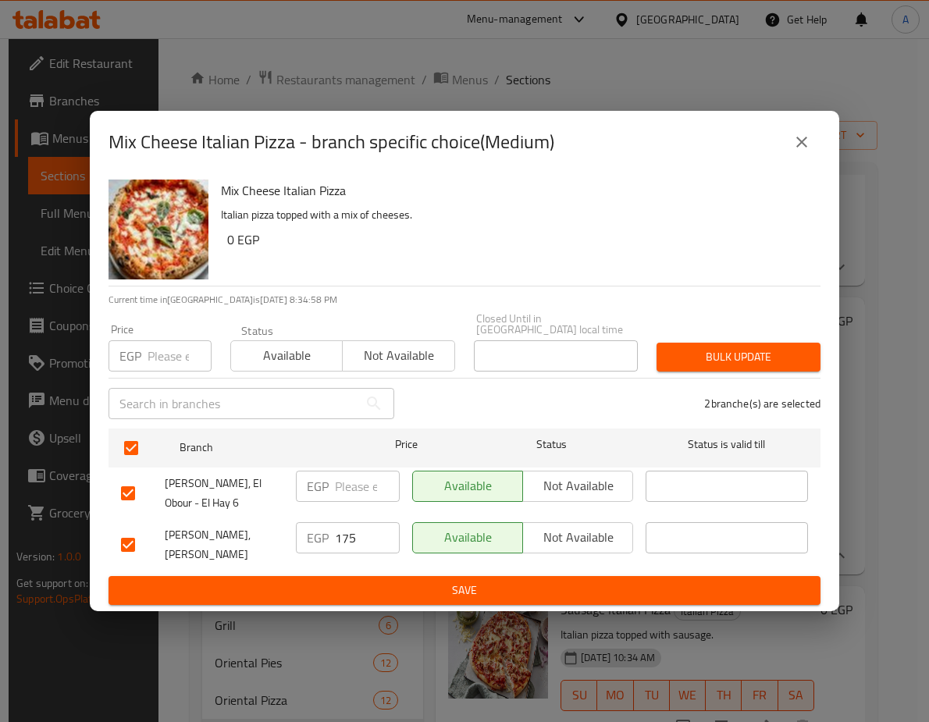
click at [158, 340] on input "number" at bounding box center [180, 355] width 64 height 31
paste input "199.5"
type input "199.5"
click at [680, 347] on span "Bulk update" at bounding box center [738, 357] width 139 height 20
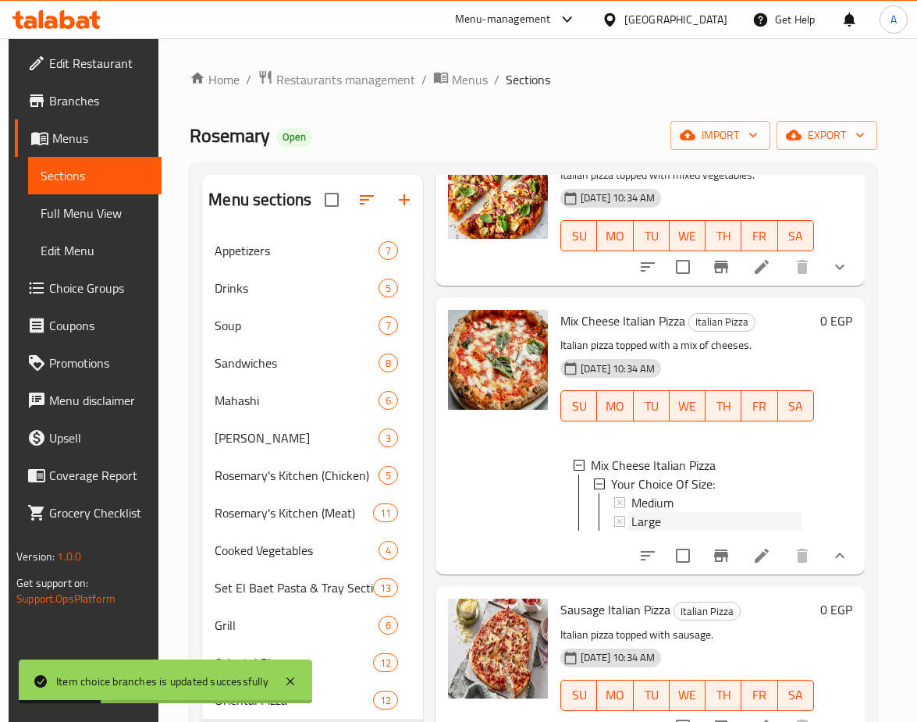
click at [659, 526] on span "Large" at bounding box center [647, 521] width 30 height 19
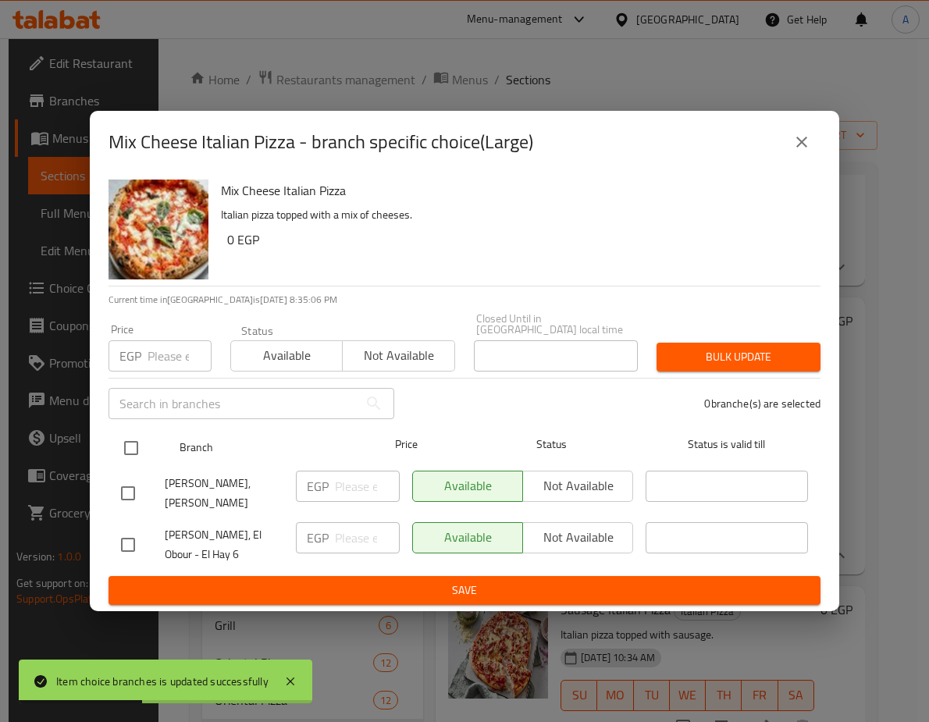
click at [138, 432] on input "checkbox" at bounding box center [131, 448] width 33 height 33
checkbox input "true"
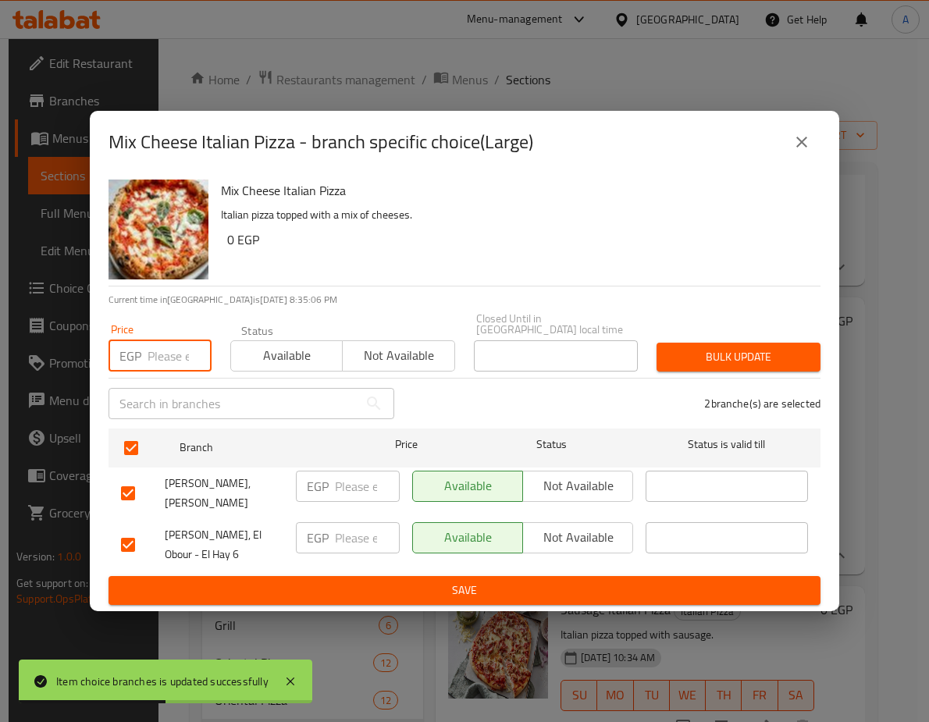
click at [158, 340] on input "number" at bounding box center [180, 355] width 64 height 31
paste input "250.8"
type input "250.8"
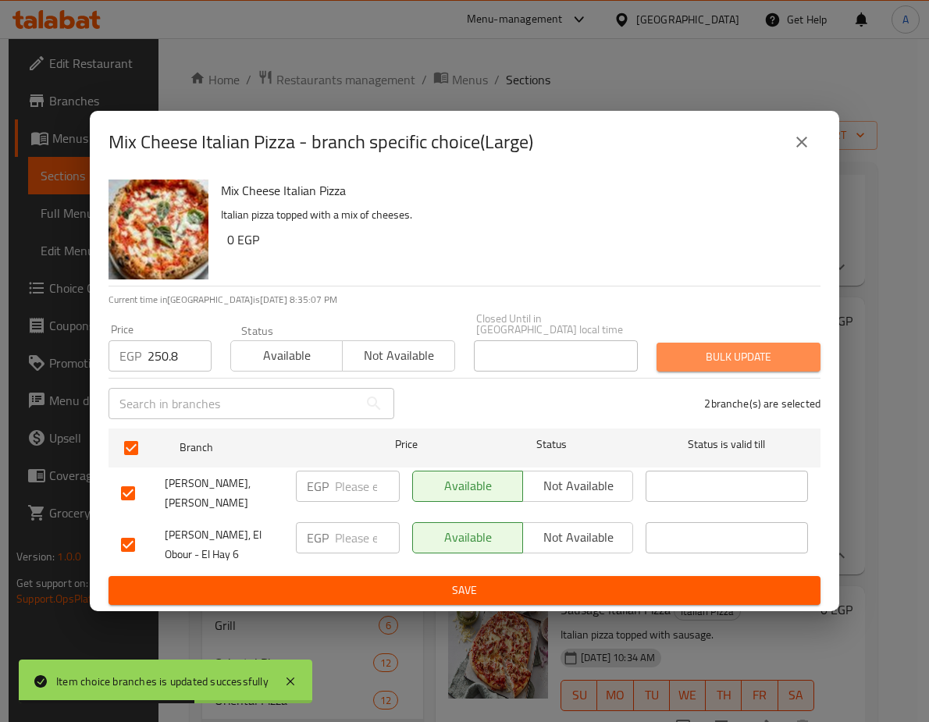
click at [735, 347] on span "Bulk update" at bounding box center [738, 357] width 139 height 20
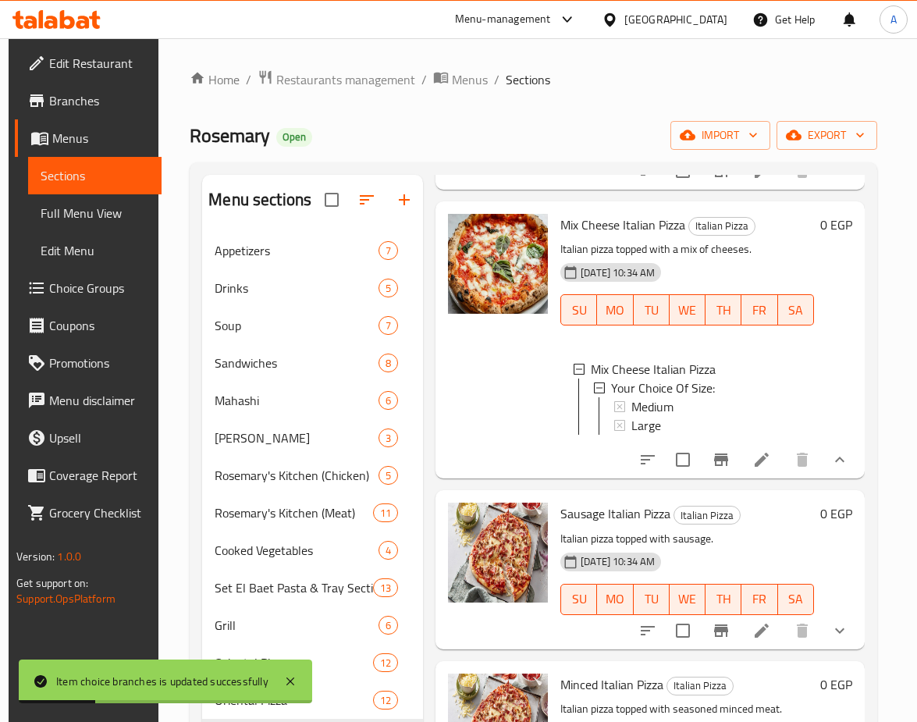
scroll to position [468, 0]
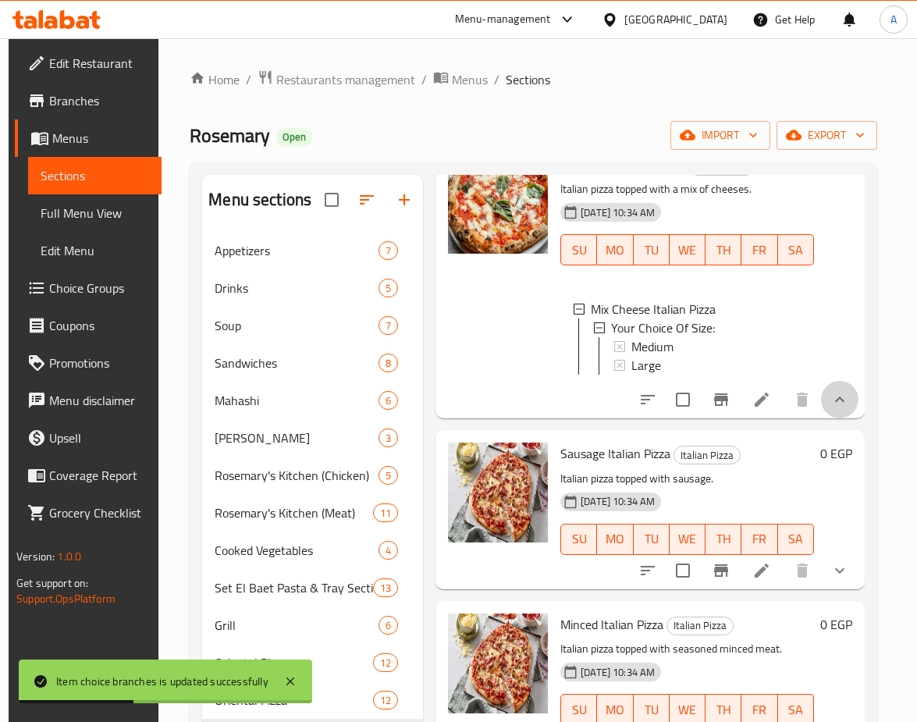
click at [842, 397] on button "show more" at bounding box center [839, 399] width 37 height 37
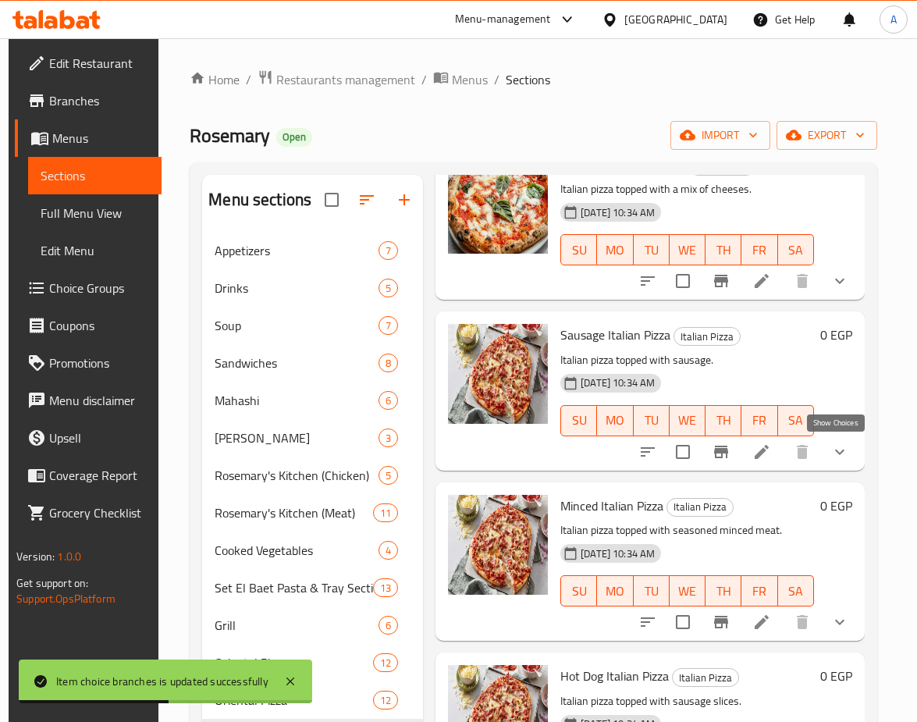
click at [831, 449] on icon "show more" at bounding box center [840, 452] width 19 height 19
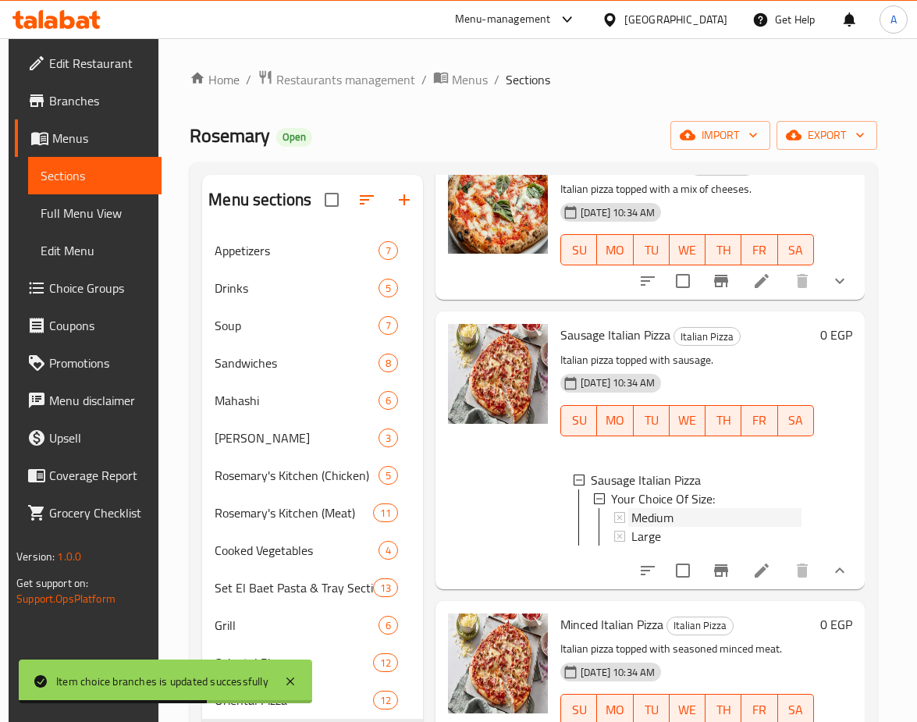
click at [657, 508] on span "Medium" at bounding box center [653, 517] width 42 height 19
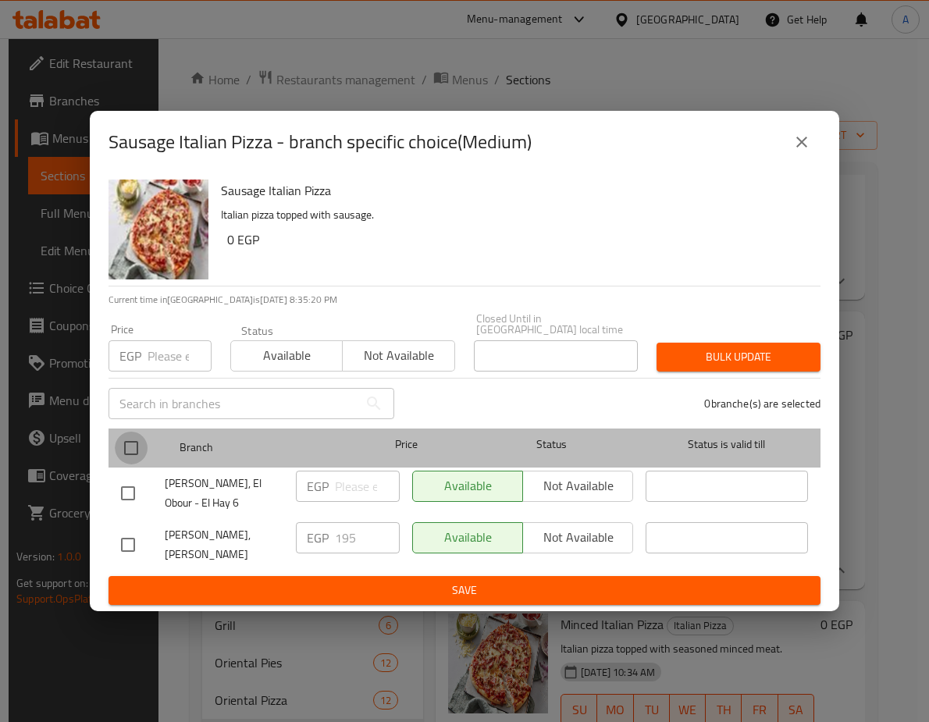
click at [143, 432] on input "checkbox" at bounding box center [131, 448] width 33 height 33
checkbox input "true"
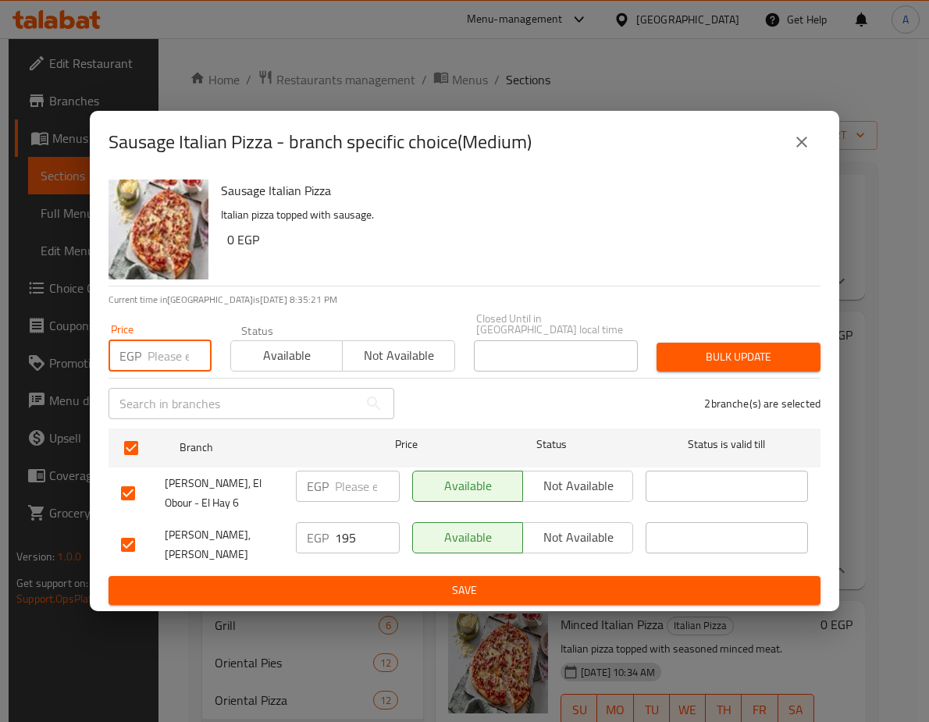
click at [155, 340] on input "number" at bounding box center [180, 355] width 64 height 31
paste input "222.3"
type input "222.3"
click at [748, 343] on button "Bulk update" at bounding box center [738, 357] width 164 height 29
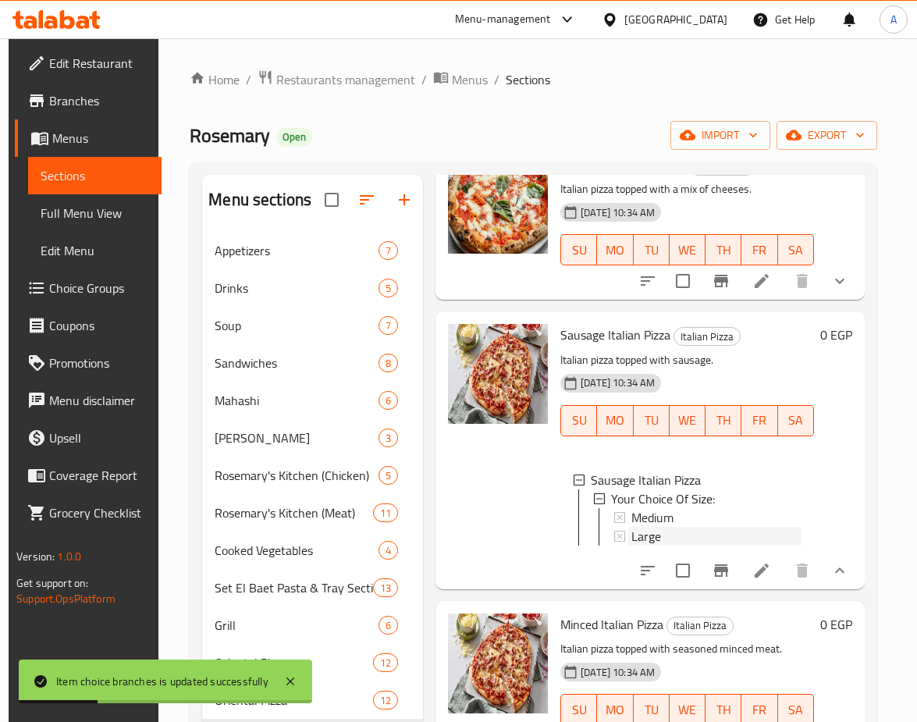
click at [656, 528] on span "Large" at bounding box center [647, 536] width 30 height 19
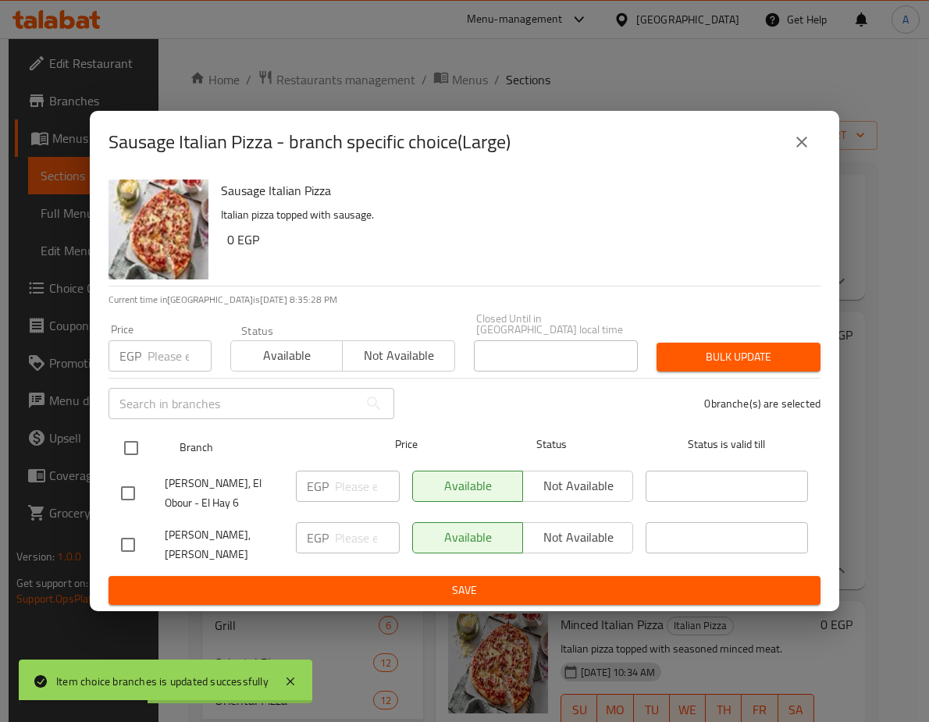
click at [134, 432] on input "checkbox" at bounding box center [131, 448] width 33 height 33
checkbox input "true"
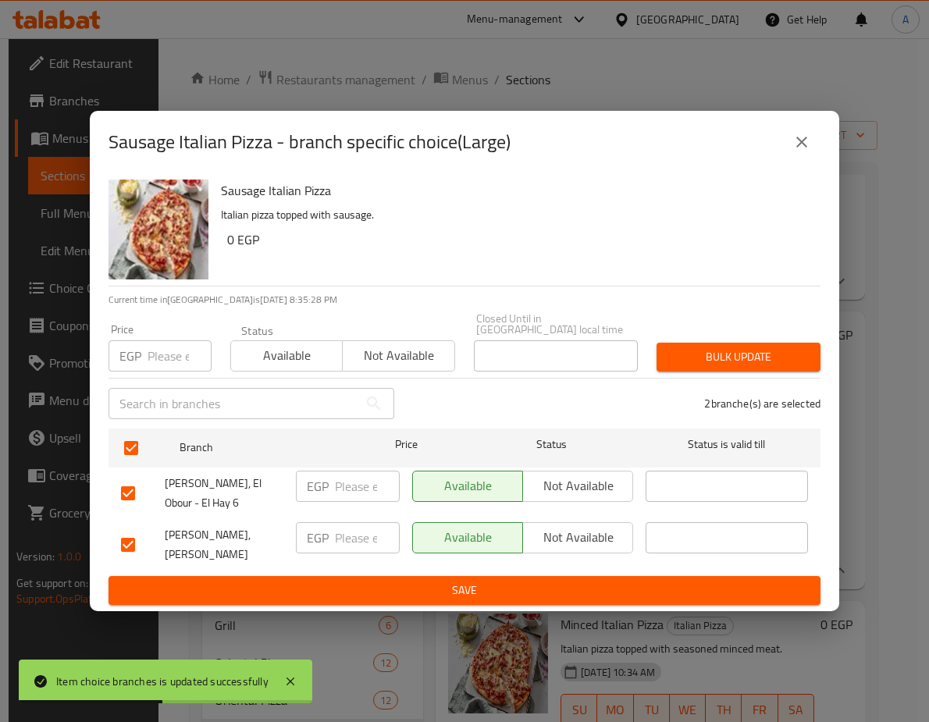
click at [176, 340] on input "number" at bounding box center [180, 355] width 64 height 31
paste input "267.9"
type input "267.9"
click at [715, 347] on span "Bulk update" at bounding box center [738, 357] width 139 height 20
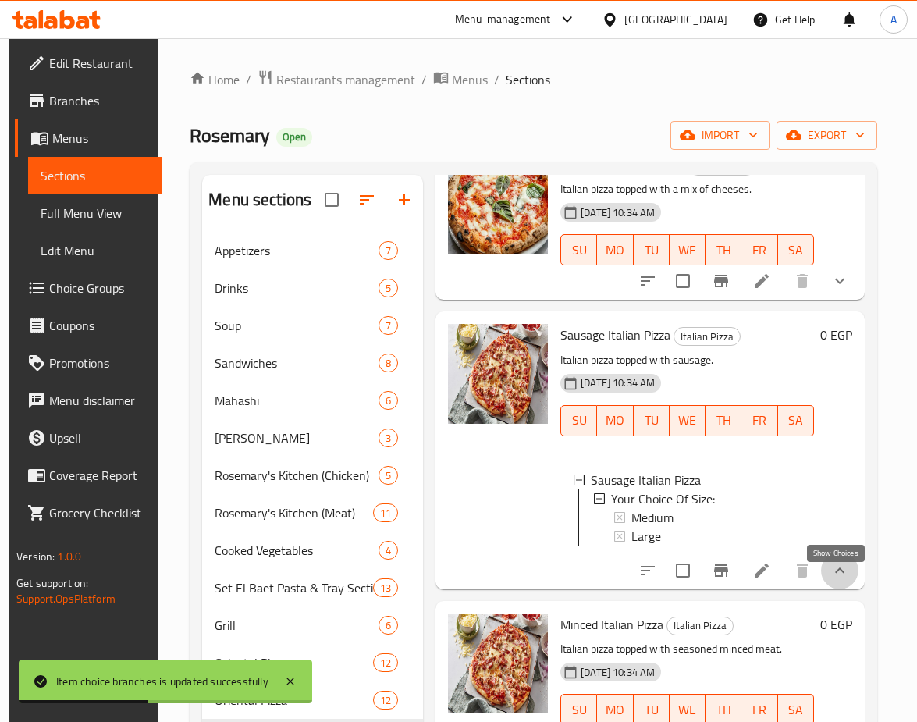
click at [840, 573] on icon "show more" at bounding box center [839, 569] width 9 height 5
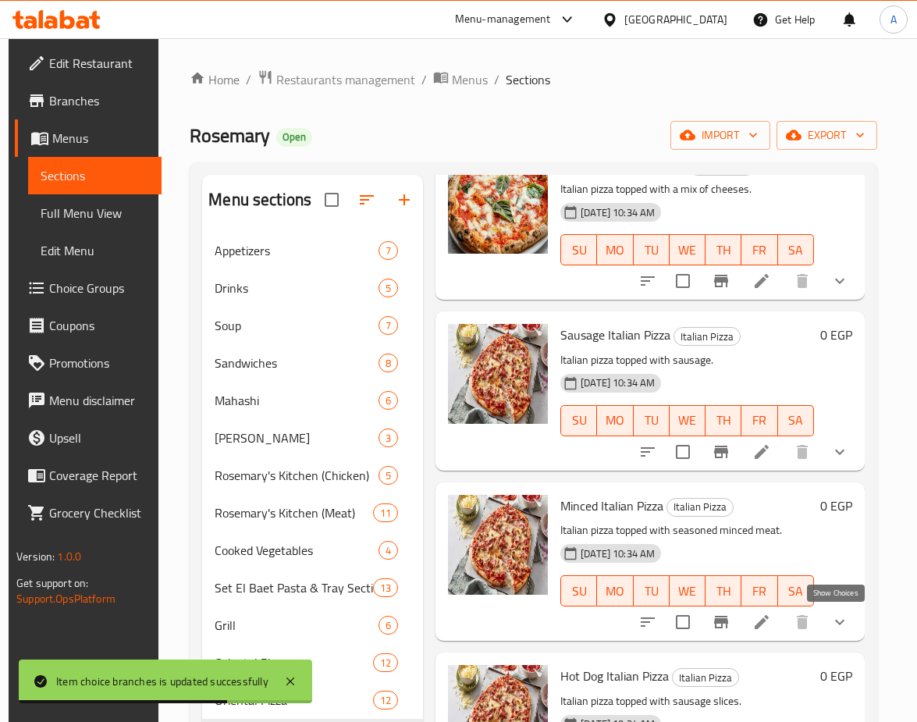
click at [833, 617] on icon "show more" at bounding box center [840, 622] width 19 height 19
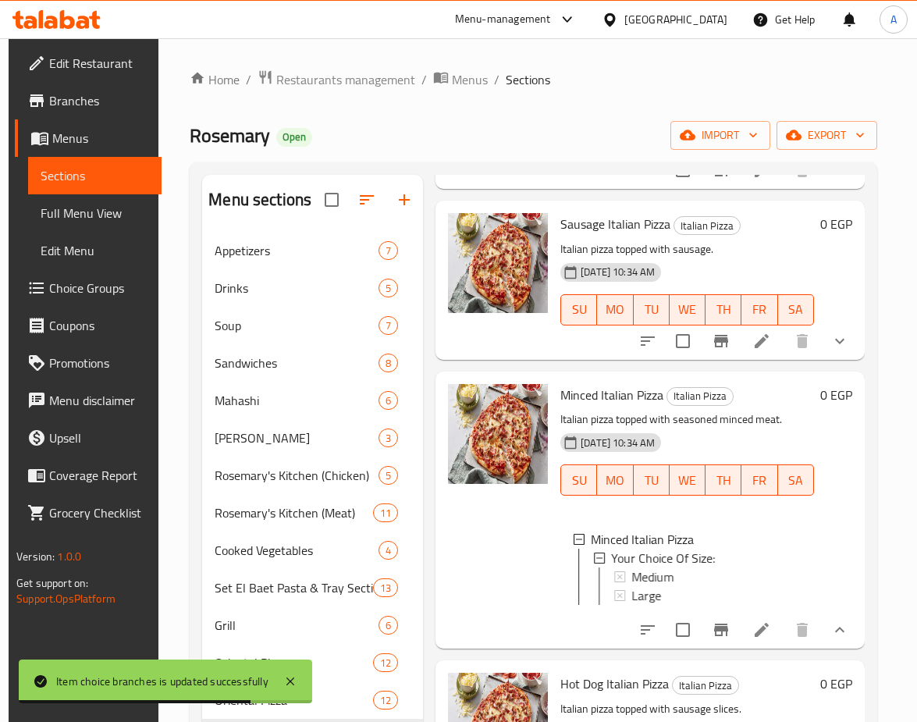
scroll to position [624, 0]
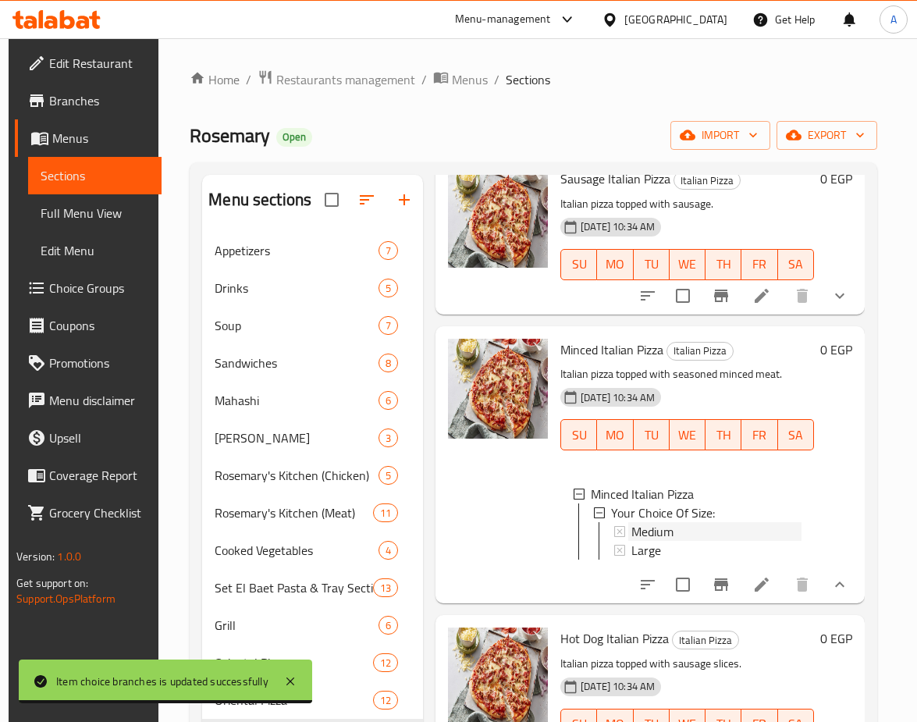
click at [637, 534] on span "Medium" at bounding box center [653, 531] width 42 height 19
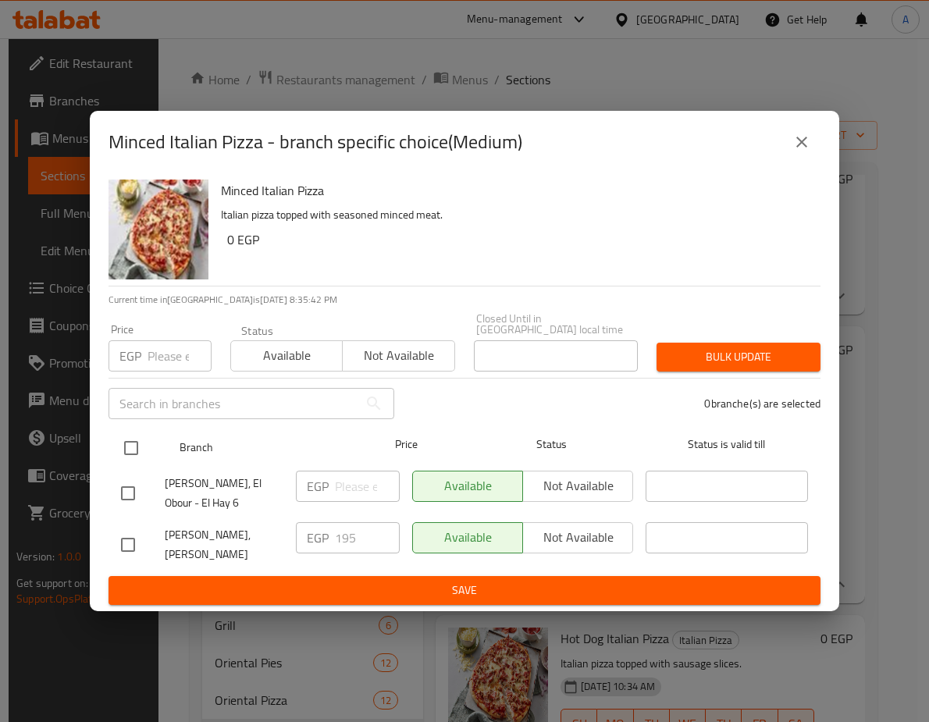
click at [133, 434] on input "checkbox" at bounding box center [131, 448] width 33 height 33
checkbox input "true"
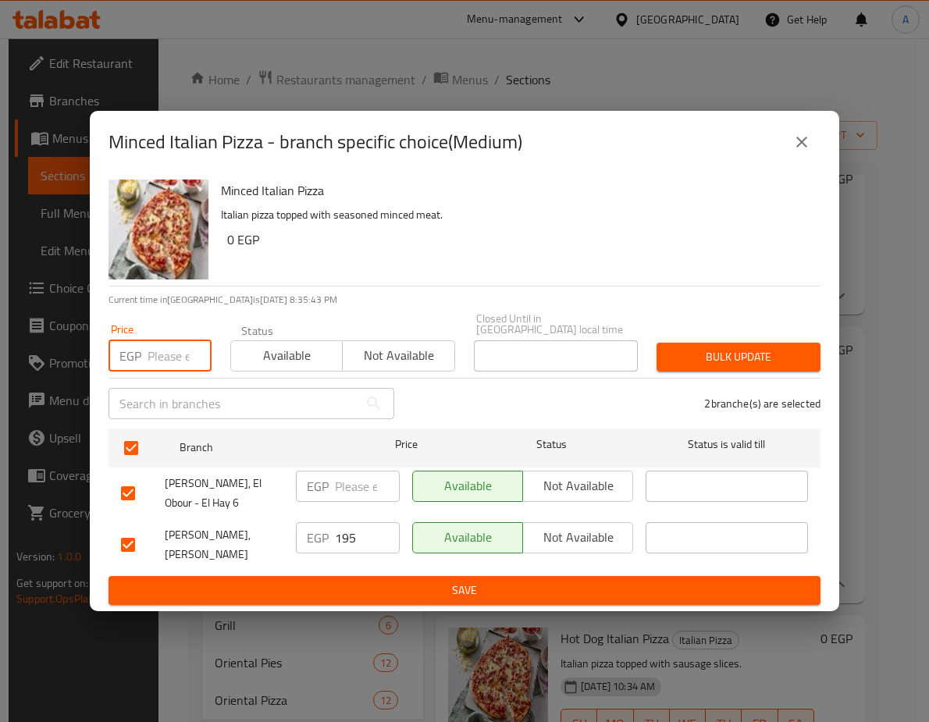
click at [157, 340] on input "number" at bounding box center [180, 355] width 64 height 31
paste input "222.3"
type input "222.3"
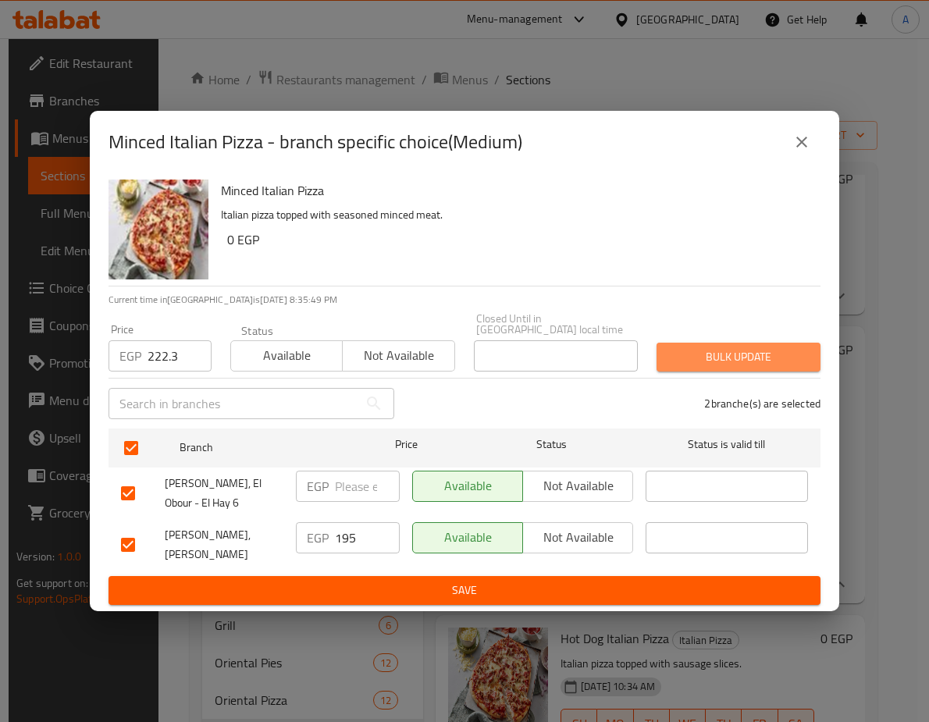
click at [742, 347] on span "Bulk update" at bounding box center [738, 357] width 139 height 20
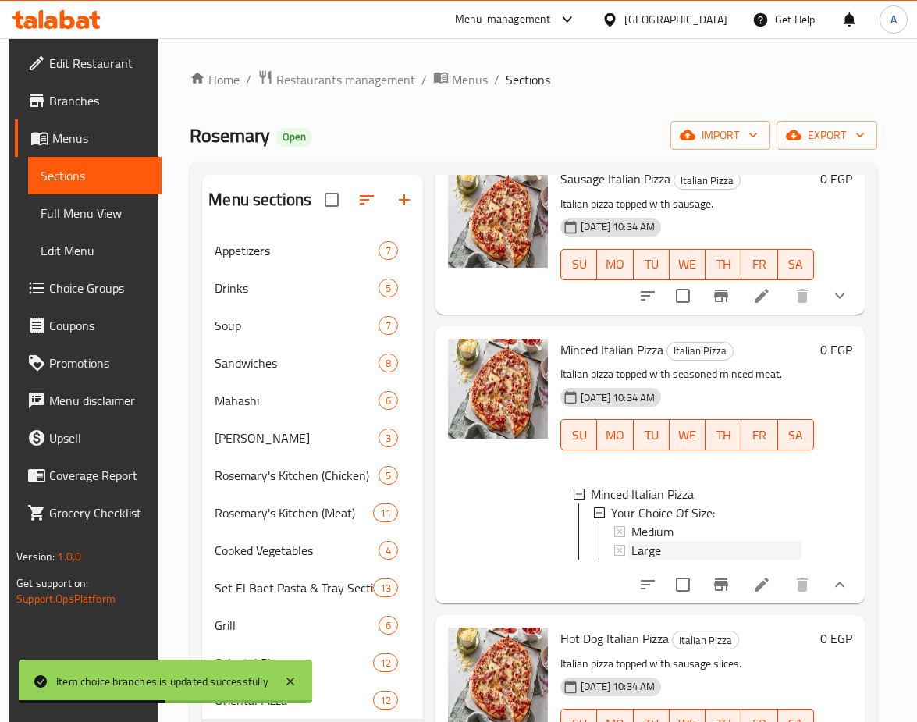
click at [639, 546] on span "Large" at bounding box center [647, 550] width 30 height 19
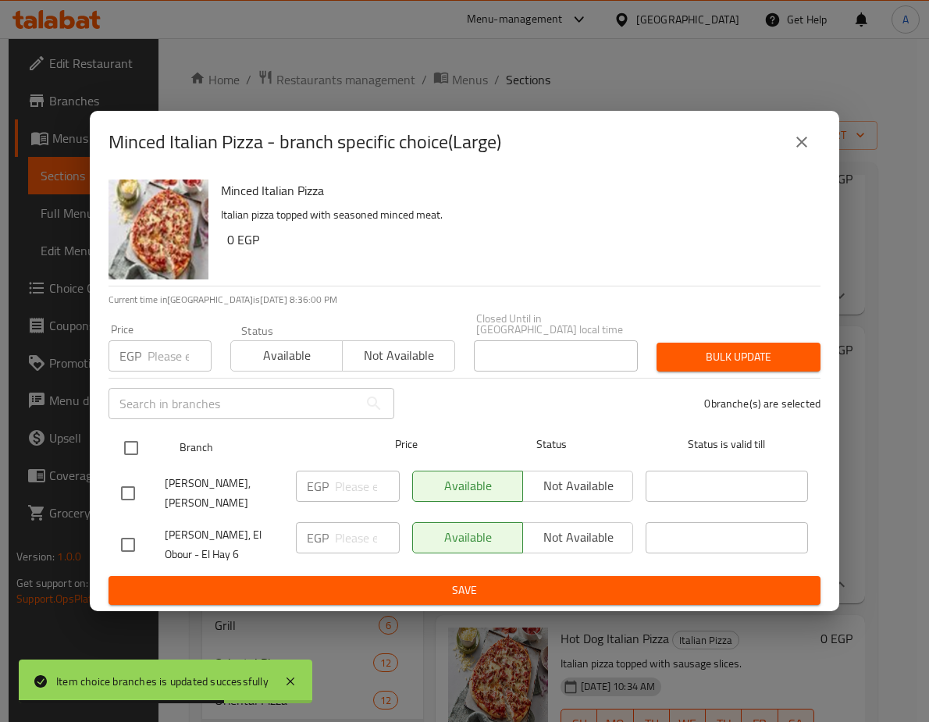
click at [129, 432] on input "checkbox" at bounding box center [131, 448] width 33 height 33
checkbox input "true"
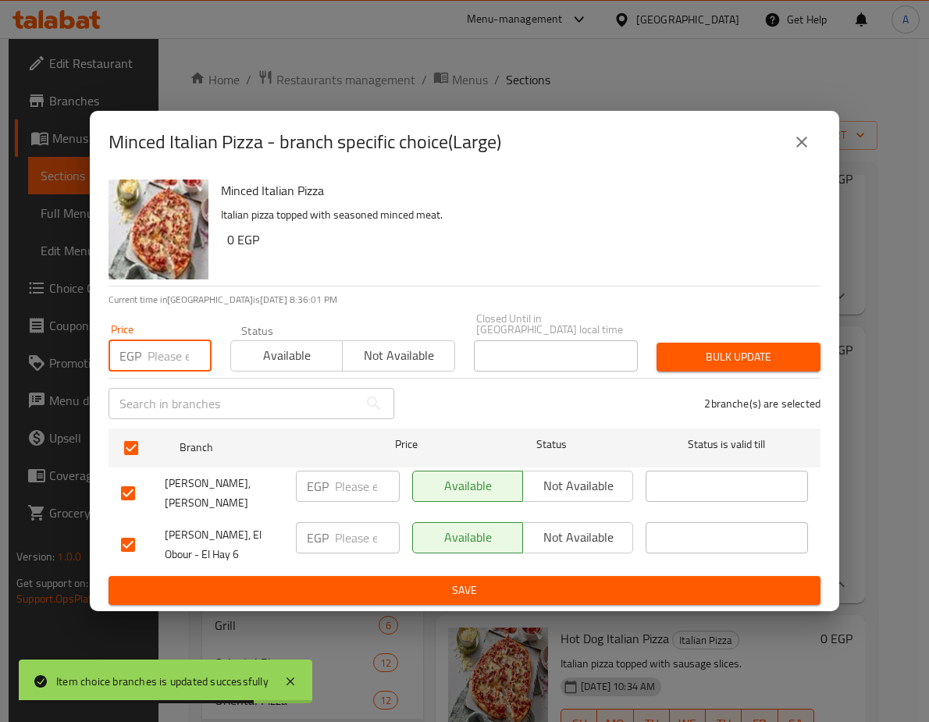
click at [174, 343] on input "number" at bounding box center [180, 355] width 64 height 31
paste input "267.9"
type input "267.9"
click at [725, 348] on span "Bulk update" at bounding box center [738, 357] width 139 height 20
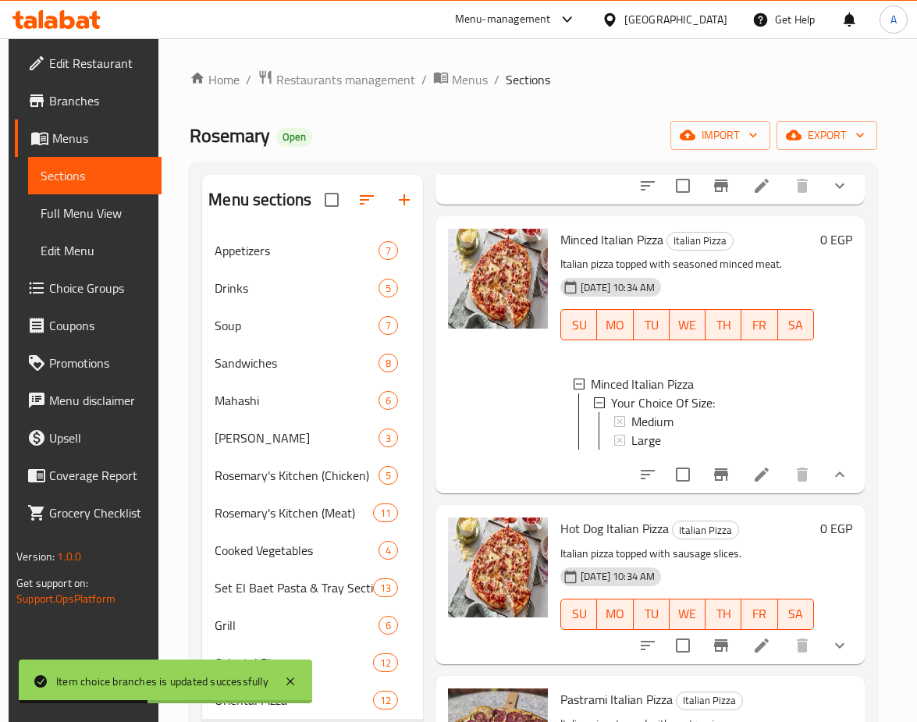
scroll to position [859, 0]
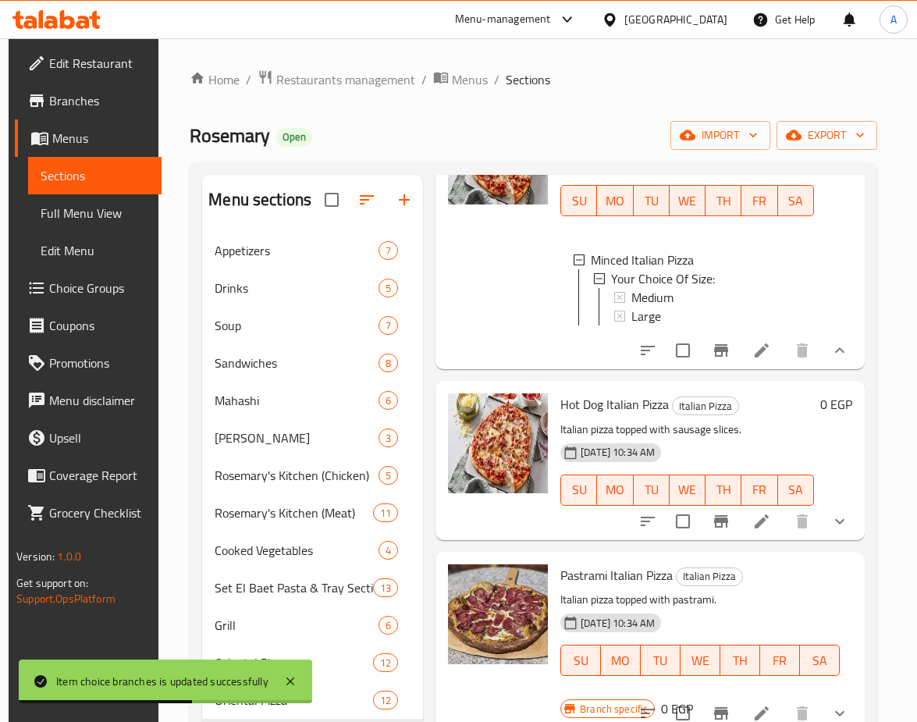
click at [851, 368] on button "show more" at bounding box center [839, 350] width 37 height 37
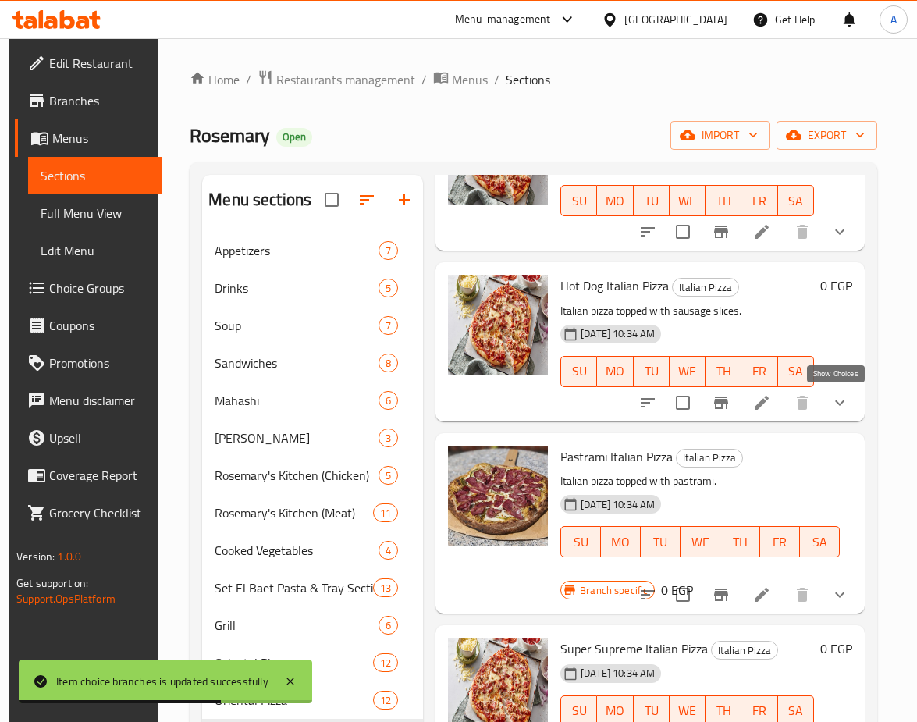
click at [843, 408] on icon "show more" at bounding box center [840, 402] width 19 height 19
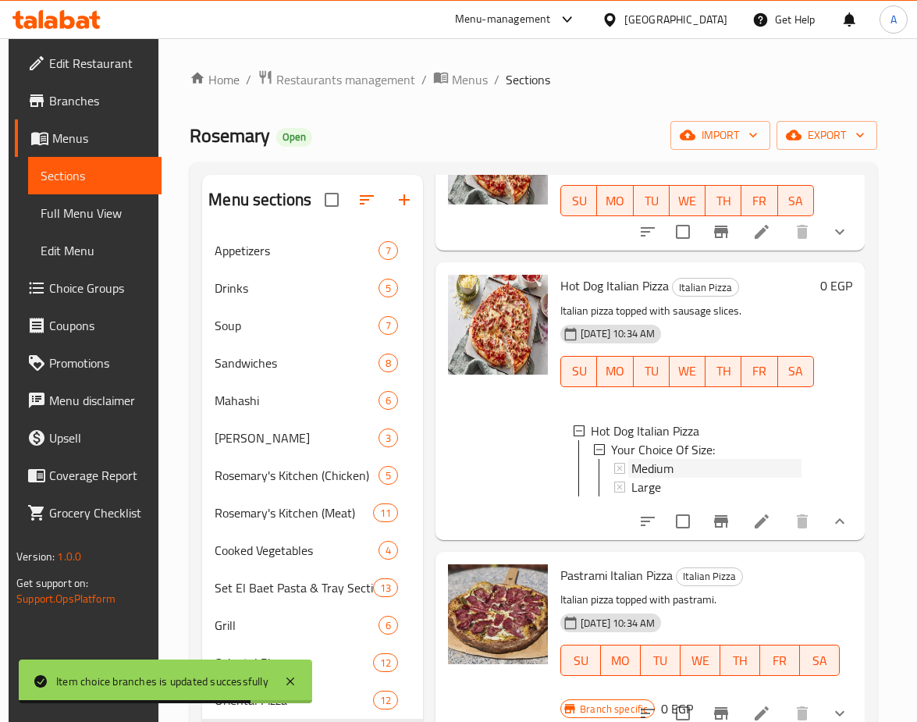
click at [643, 468] on span "Medium" at bounding box center [653, 468] width 42 height 19
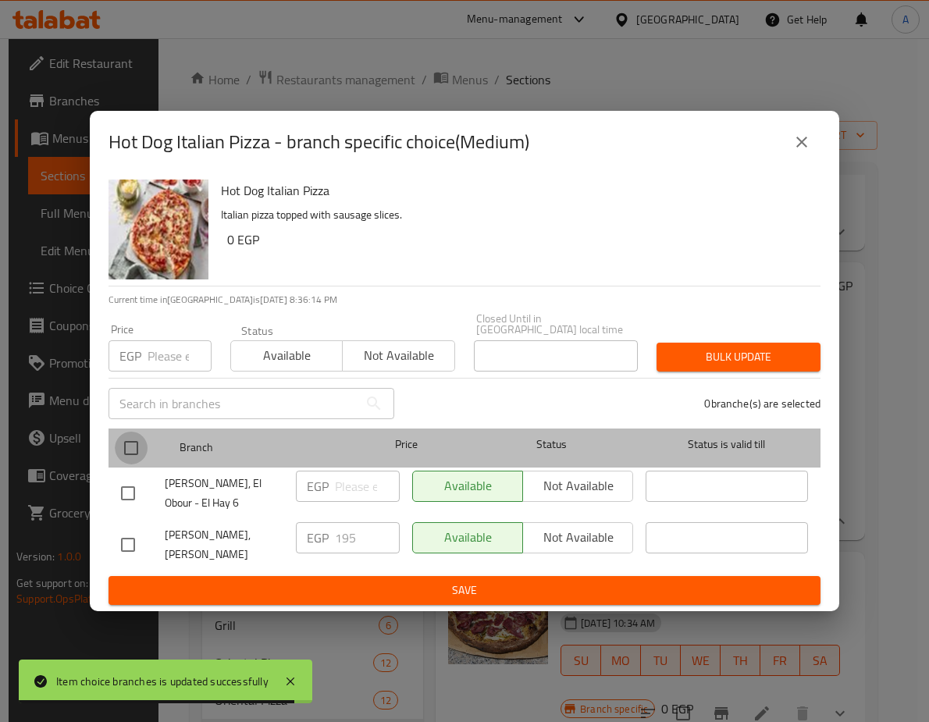
click at [122, 432] on input "checkbox" at bounding box center [131, 448] width 33 height 33
checkbox input "true"
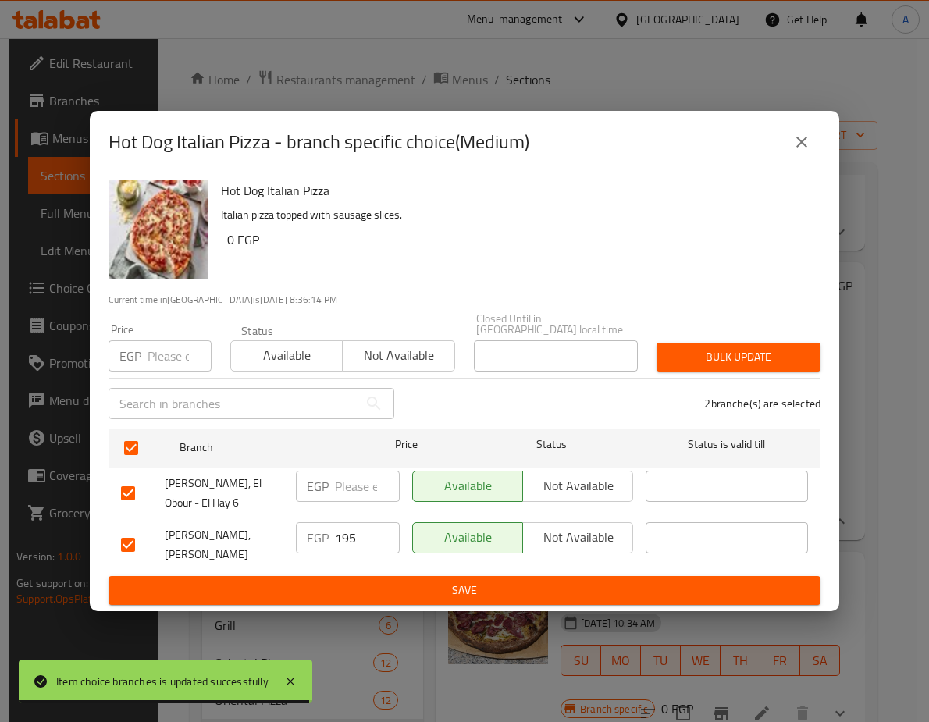
click at [155, 344] on input "number" at bounding box center [180, 355] width 64 height 31
paste input "222.3"
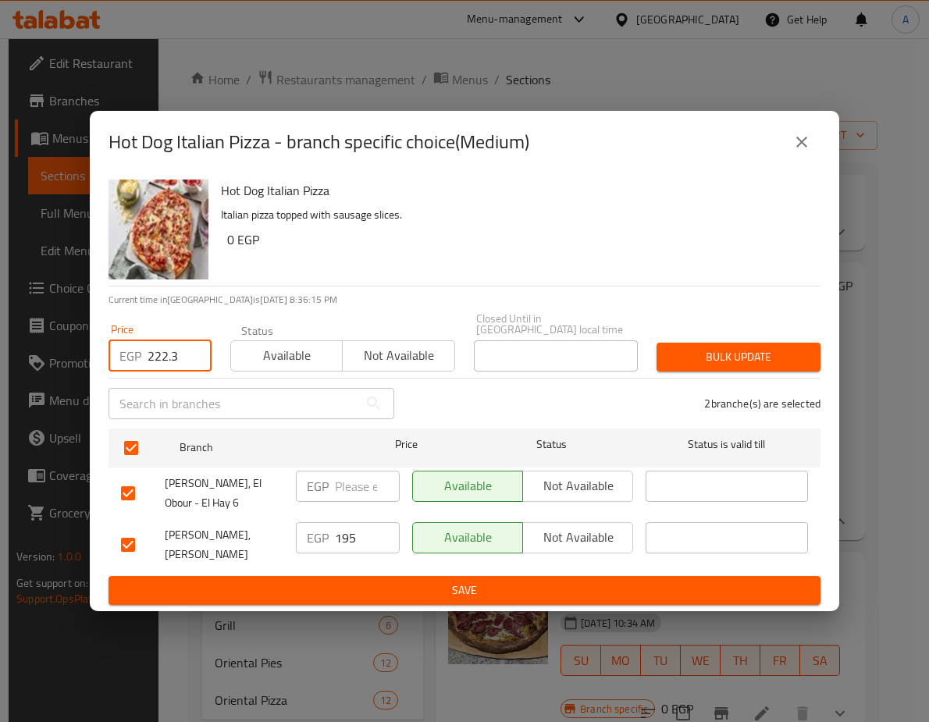
type input "222.3"
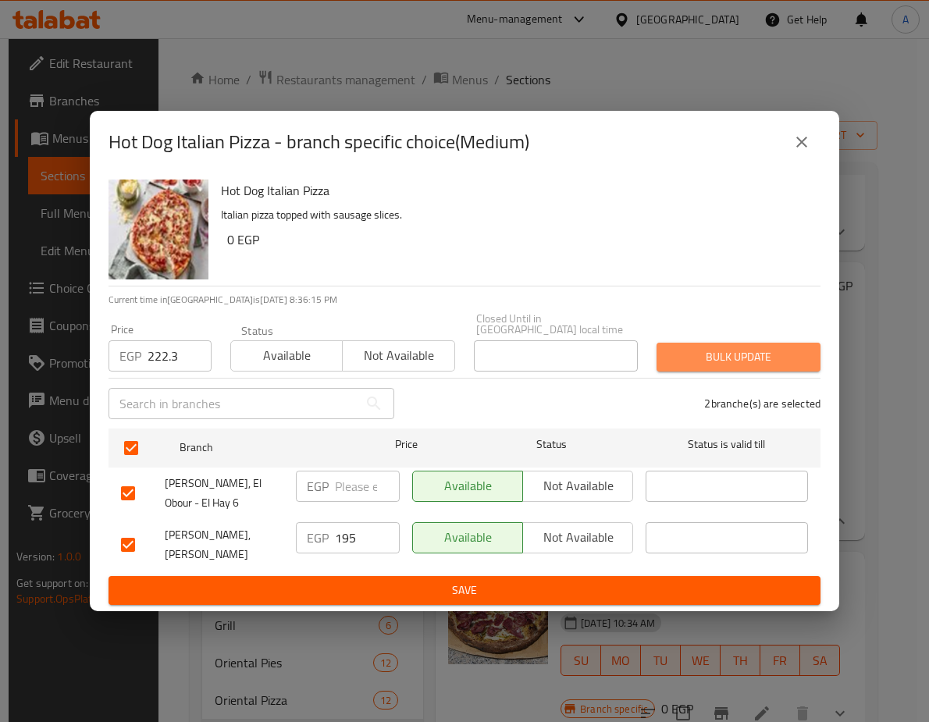
click at [763, 347] on span "Bulk update" at bounding box center [738, 357] width 139 height 20
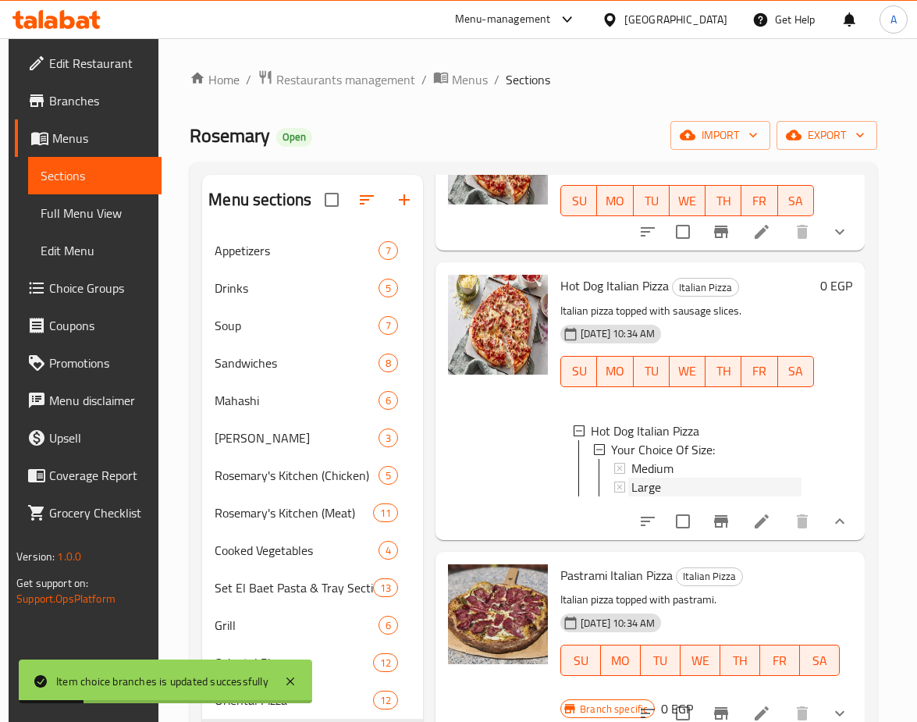
click at [643, 493] on span "Large" at bounding box center [647, 487] width 30 height 19
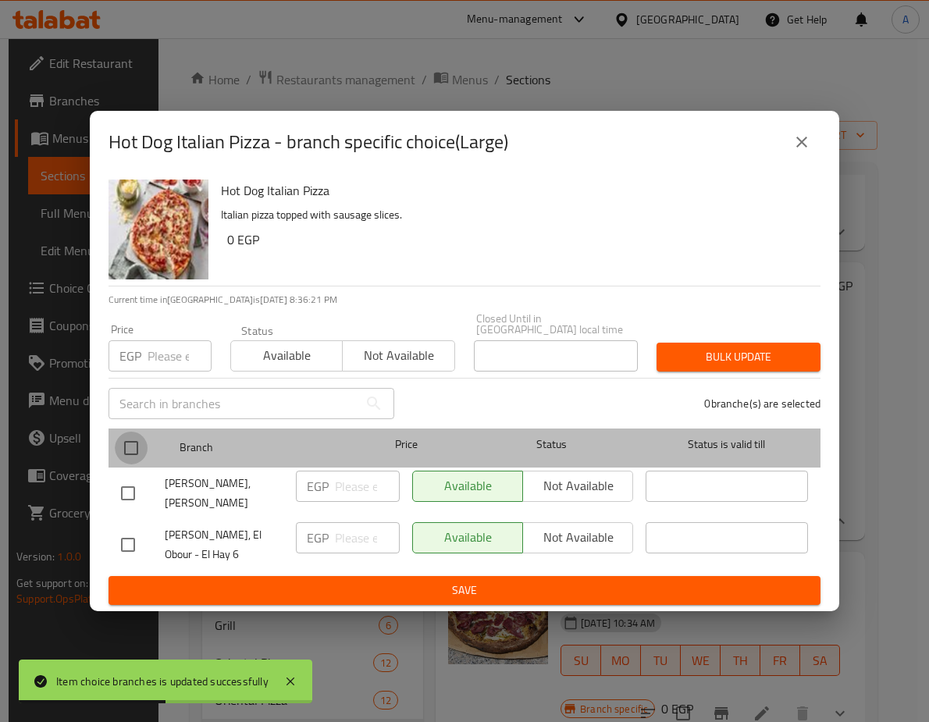
click at [129, 432] on input "checkbox" at bounding box center [131, 448] width 33 height 33
checkbox input "true"
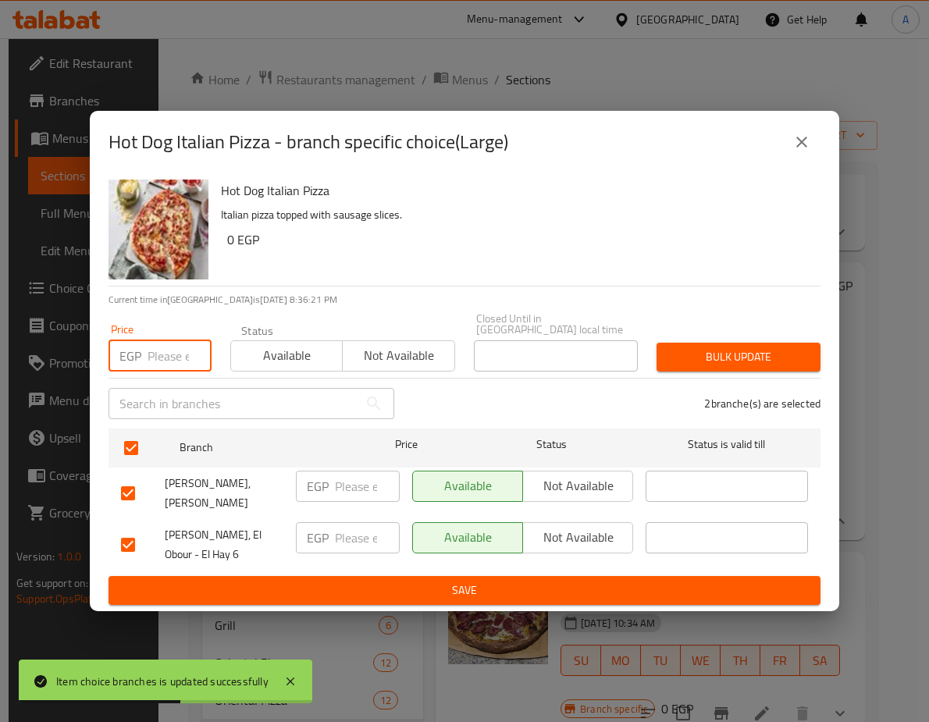
click at [165, 340] on input "number" at bounding box center [180, 355] width 64 height 31
paste input "267.9"
type input "267.9"
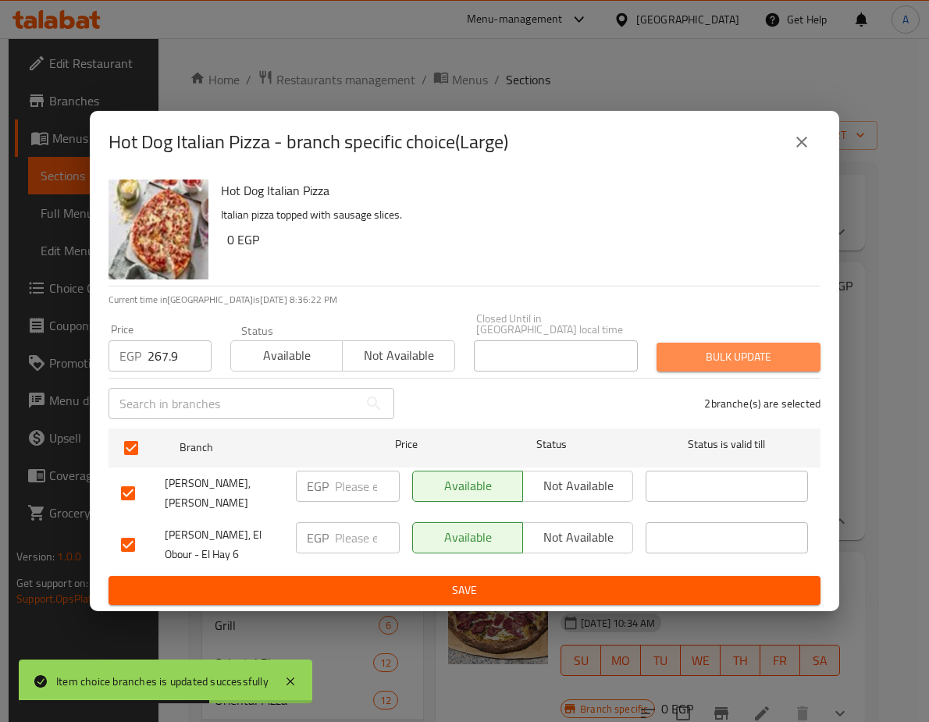
click at [685, 348] on span "Bulk update" at bounding box center [738, 357] width 139 height 20
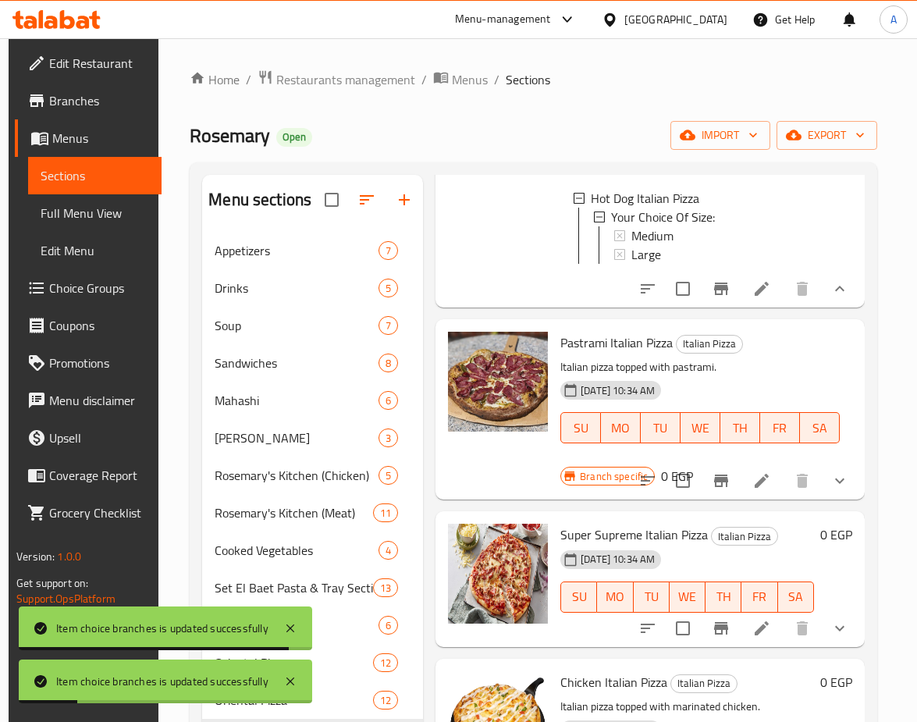
scroll to position [1093, 0]
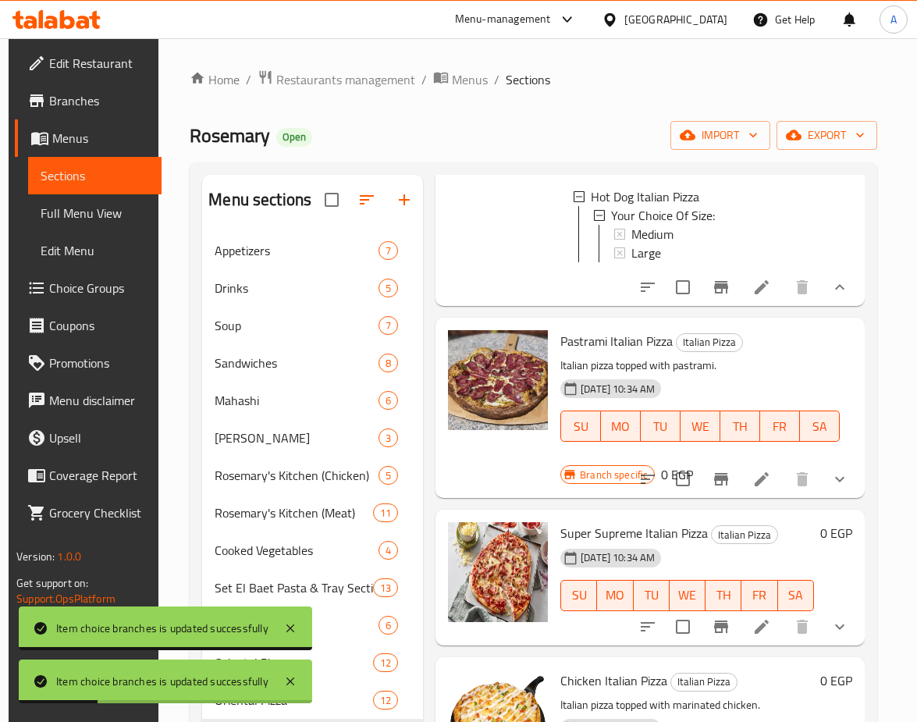
click at [842, 498] on button "show more" at bounding box center [839, 479] width 37 height 37
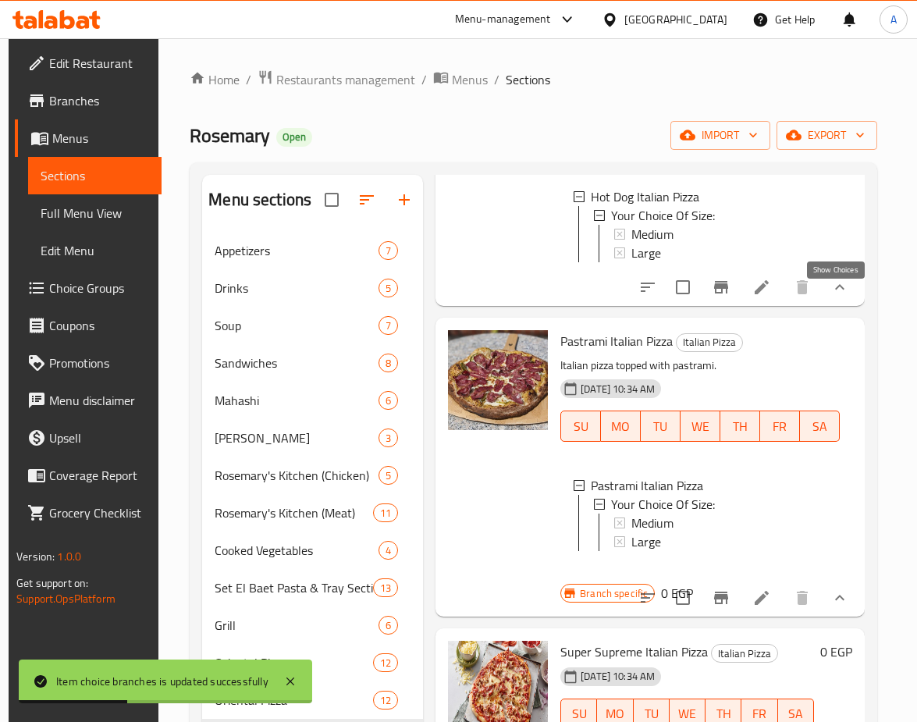
click at [831, 297] on icon "show more" at bounding box center [840, 287] width 19 height 19
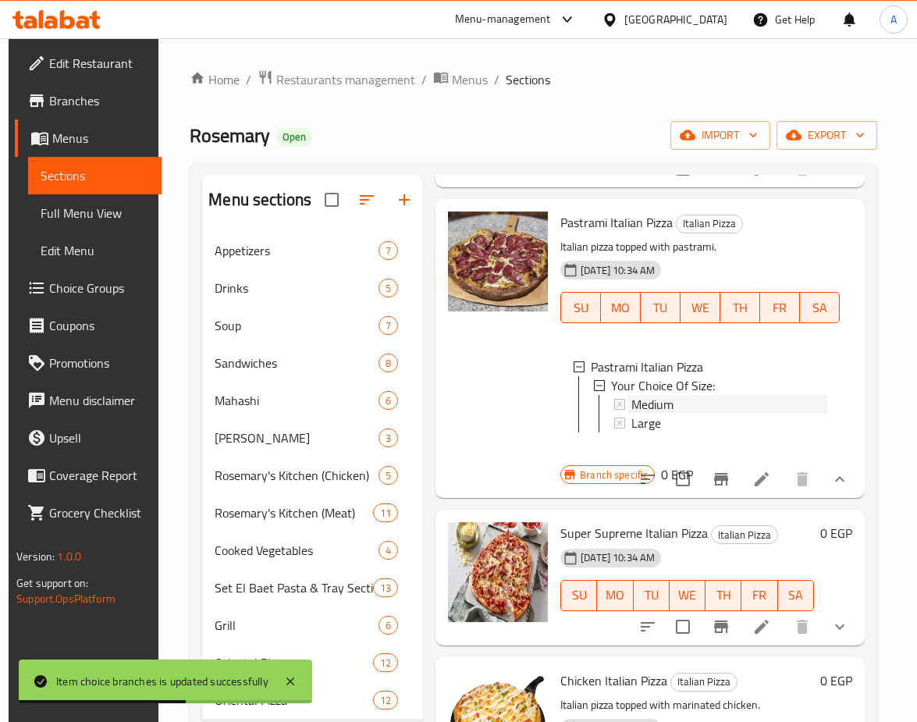
click at [643, 406] on span "Medium" at bounding box center [653, 404] width 42 height 19
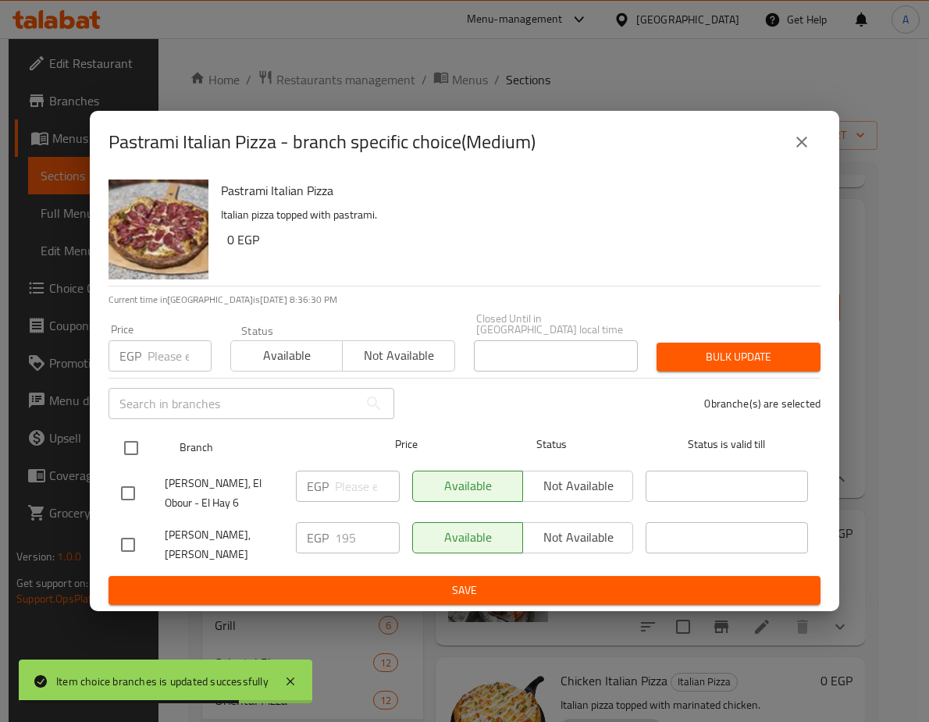
click at [129, 432] on input "checkbox" at bounding box center [131, 448] width 33 height 33
checkbox input "true"
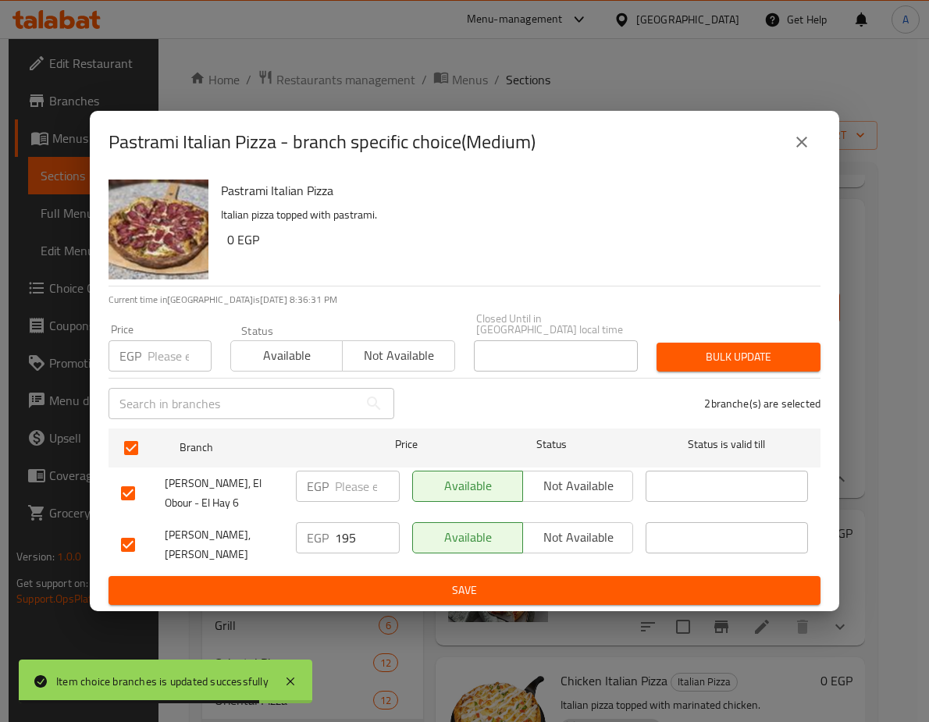
click at [150, 340] on input "number" at bounding box center [180, 355] width 64 height 31
paste input "222.3"
type input "222.3"
click at [731, 347] on span "Bulk update" at bounding box center [738, 357] width 139 height 20
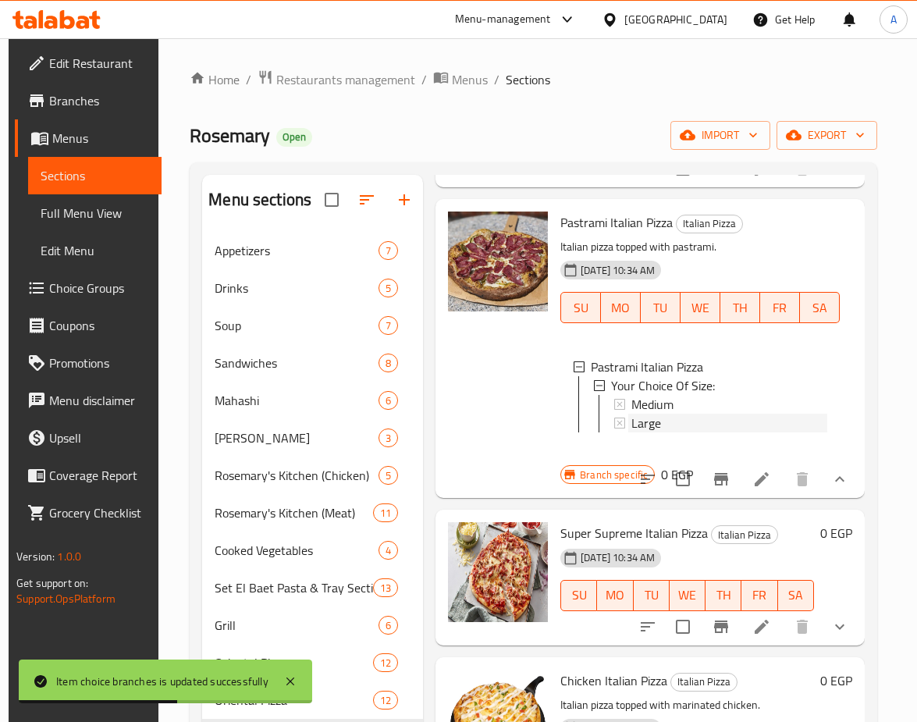
click at [662, 416] on div "Large" at bounding box center [730, 423] width 196 height 19
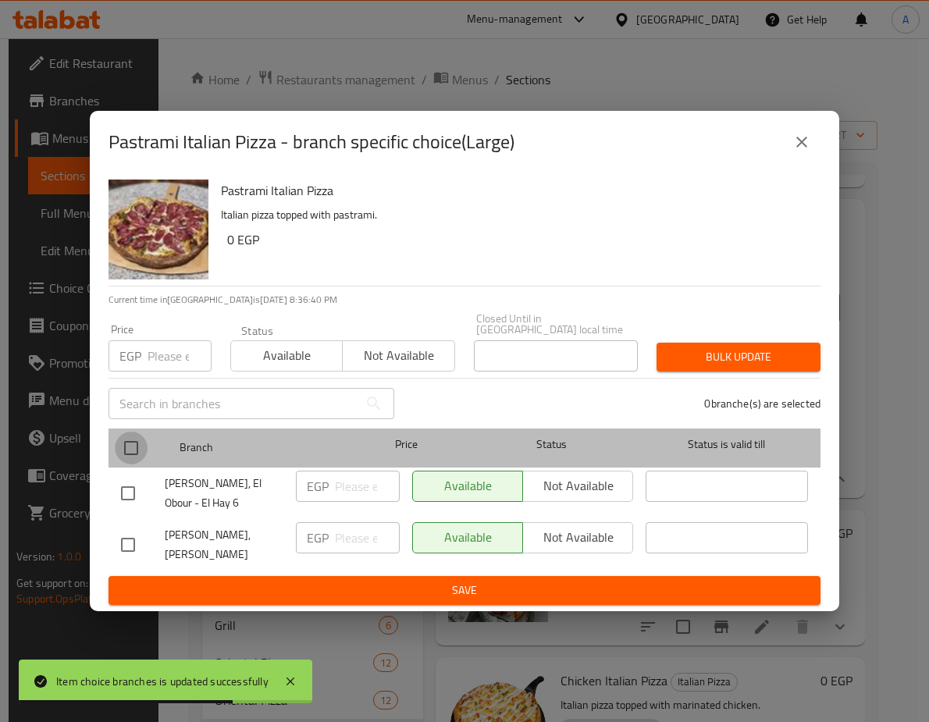
click at [141, 443] on input "checkbox" at bounding box center [131, 448] width 33 height 33
checkbox input "true"
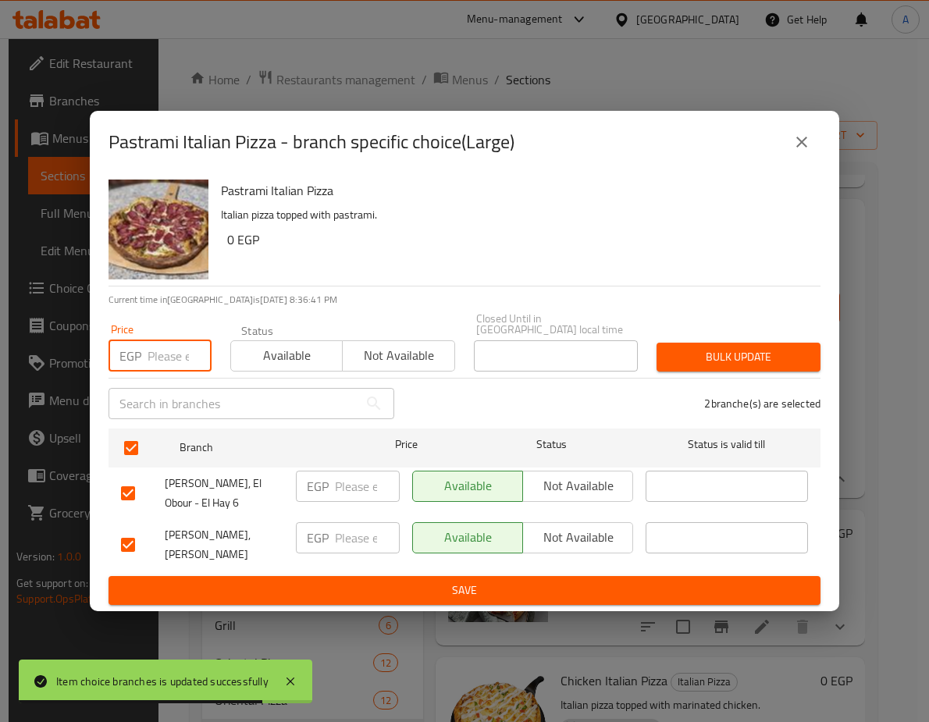
click at [165, 350] on input "number" at bounding box center [180, 355] width 64 height 31
paste input "267.9"
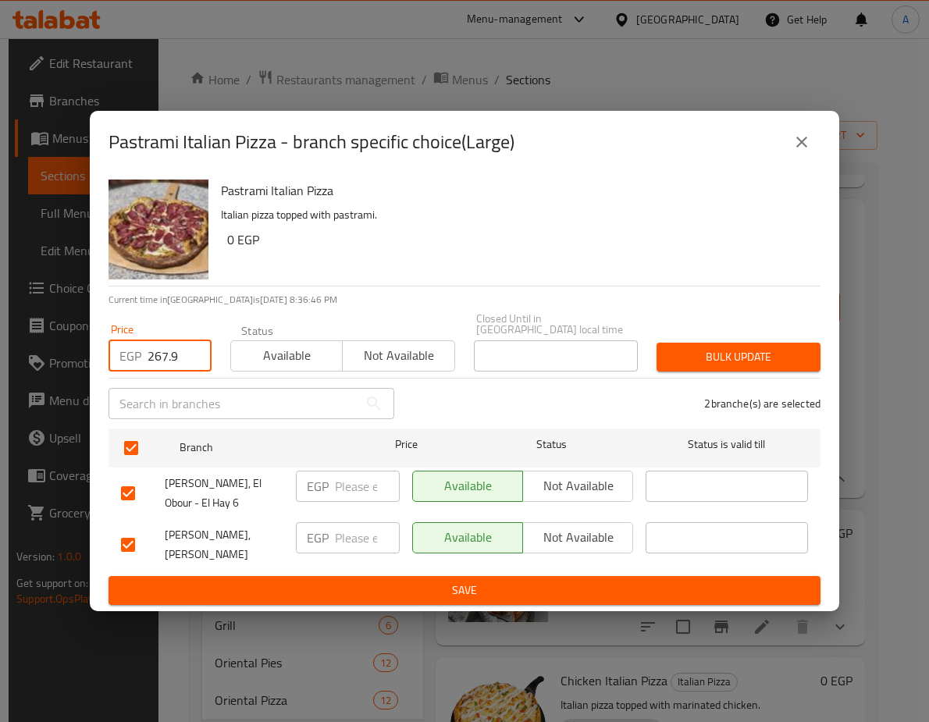
type input "267.9"
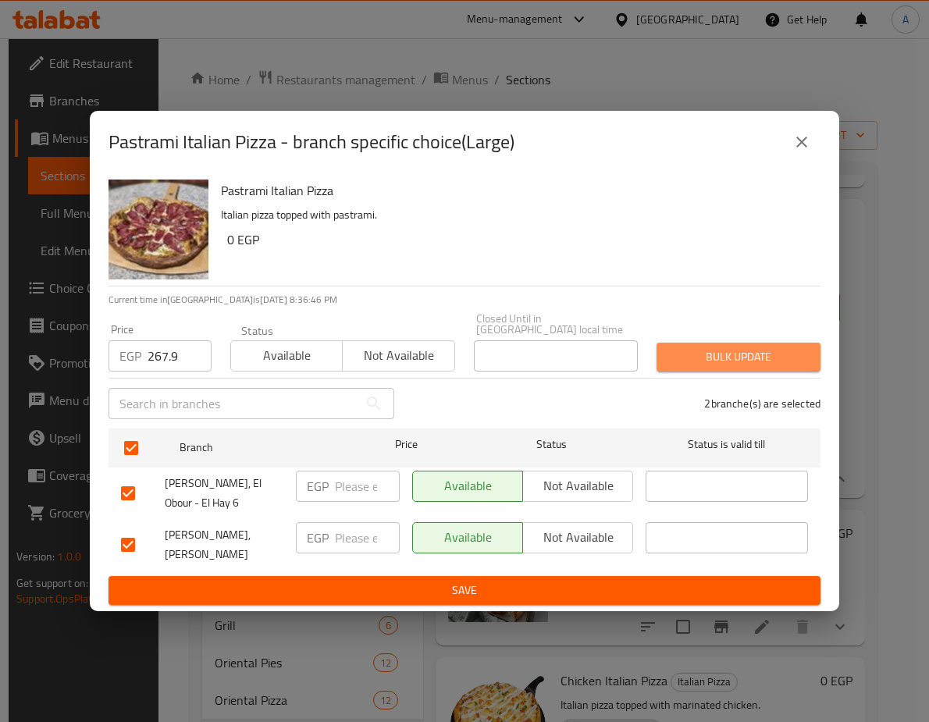
click at [764, 347] on span "Bulk update" at bounding box center [738, 357] width 139 height 20
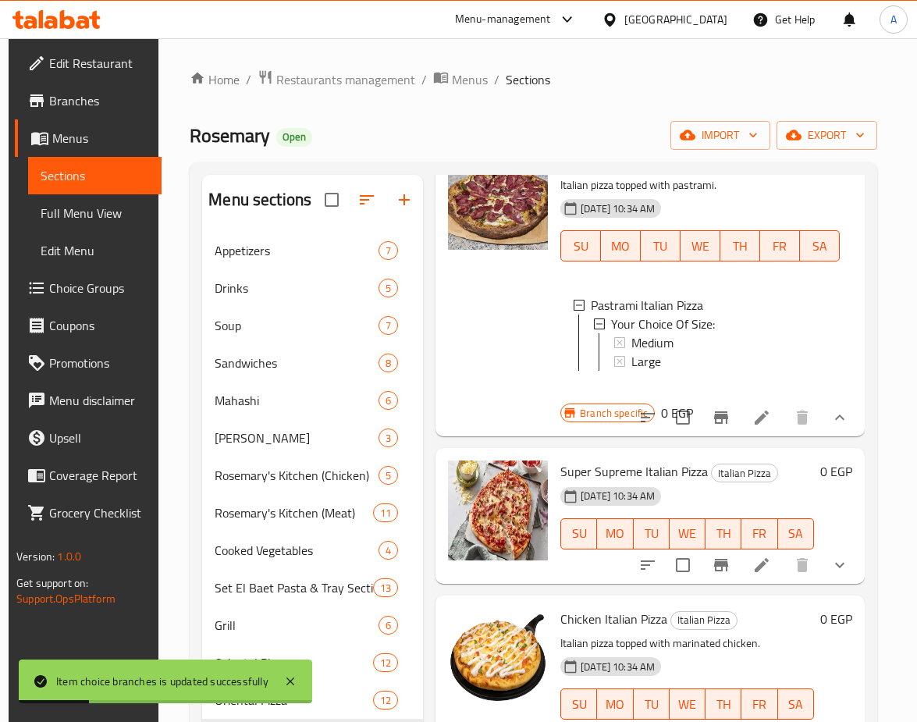
scroll to position [1249, 0]
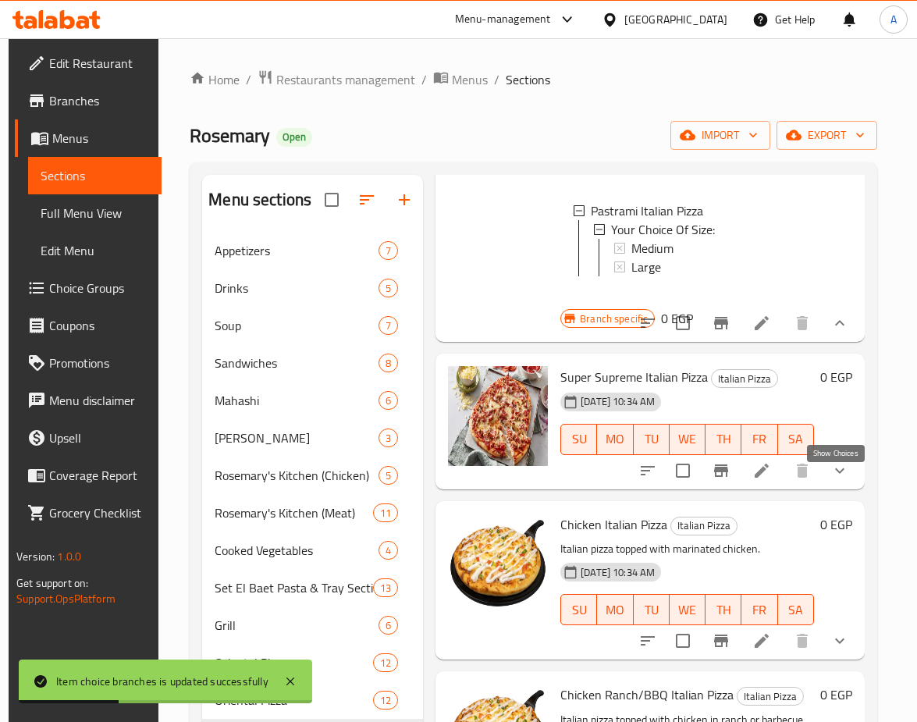
click at [831, 473] on icon "show more" at bounding box center [840, 470] width 19 height 19
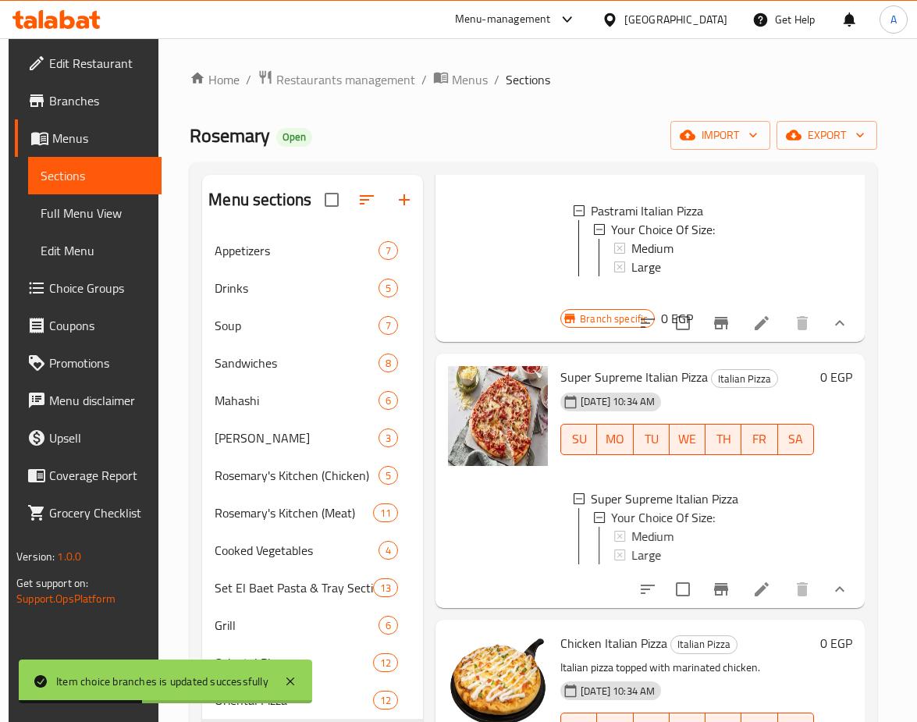
click at [841, 323] on button "show more" at bounding box center [839, 322] width 37 height 37
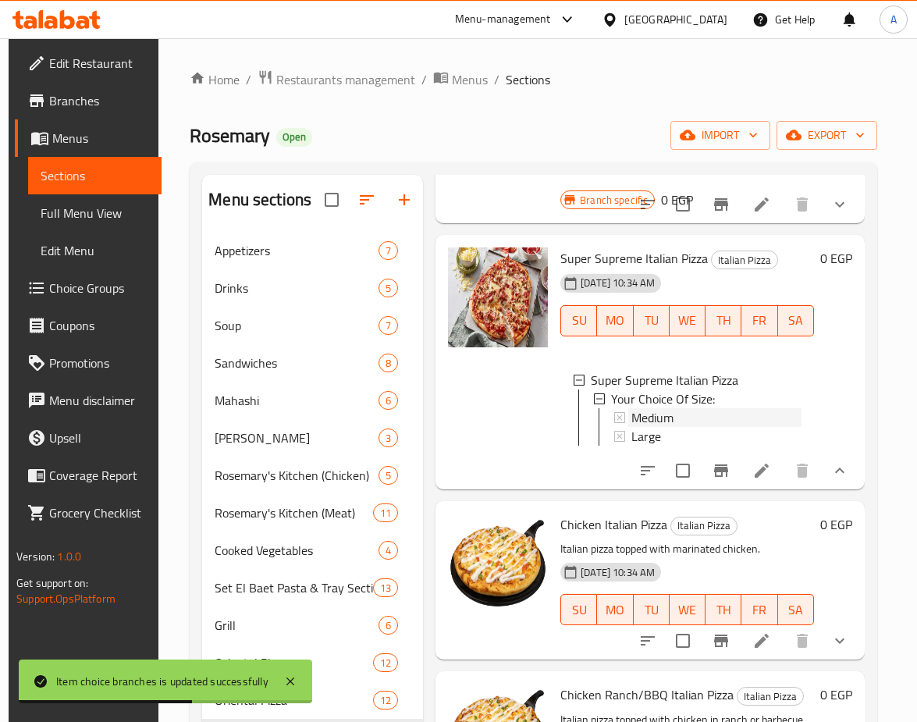
click at [656, 415] on span "Medium" at bounding box center [653, 417] width 42 height 19
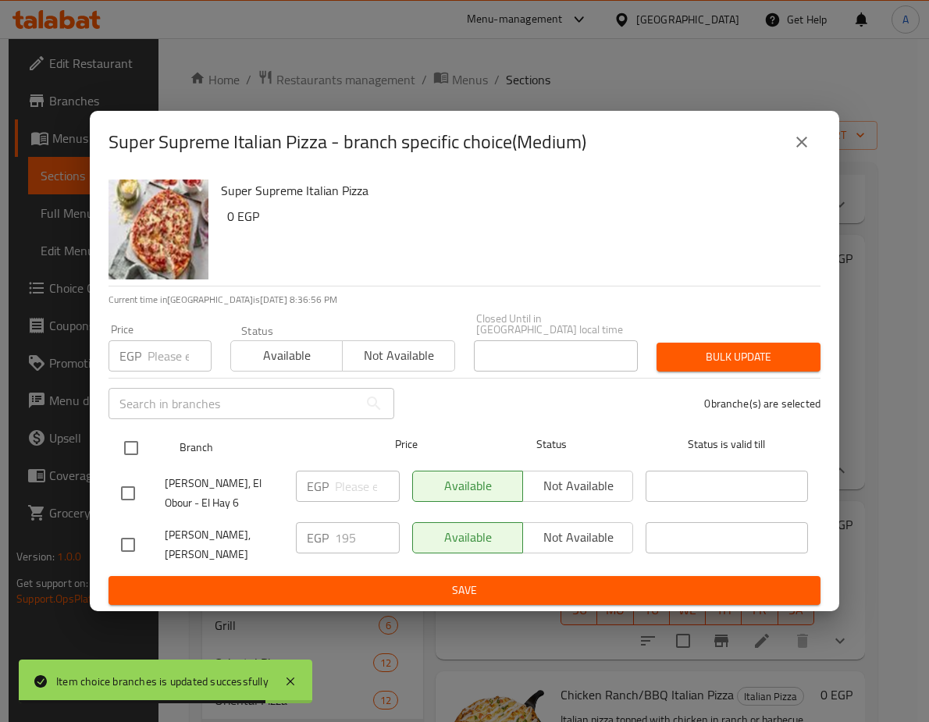
click at [126, 435] on input "checkbox" at bounding box center [131, 448] width 33 height 33
checkbox input "true"
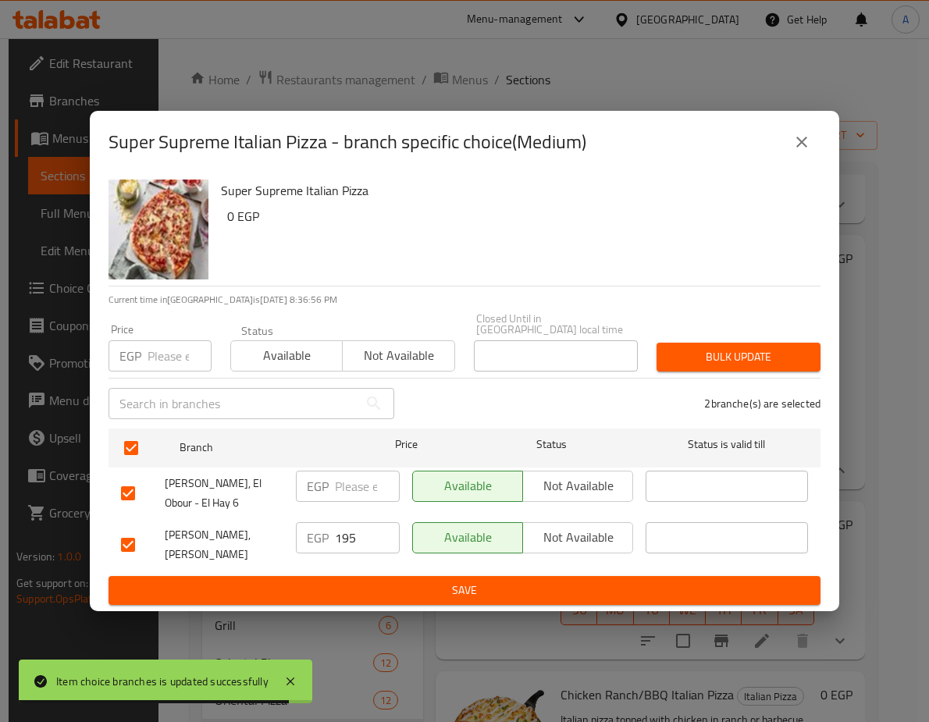
click at [162, 354] on input "number" at bounding box center [180, 355] width 64 height 31
paste input "222.3"
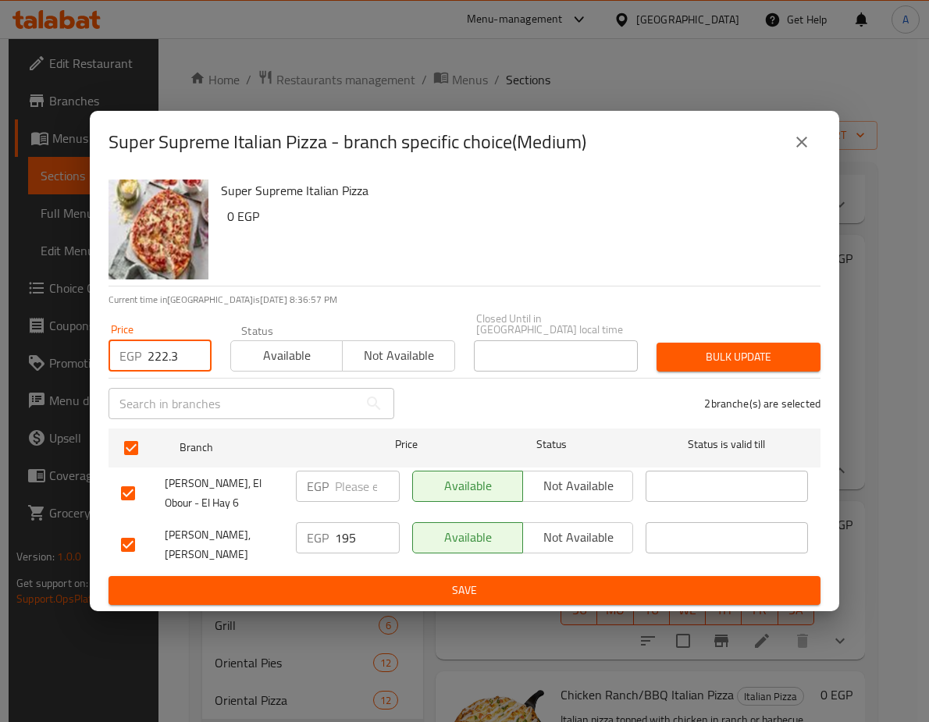
type input "222.3"
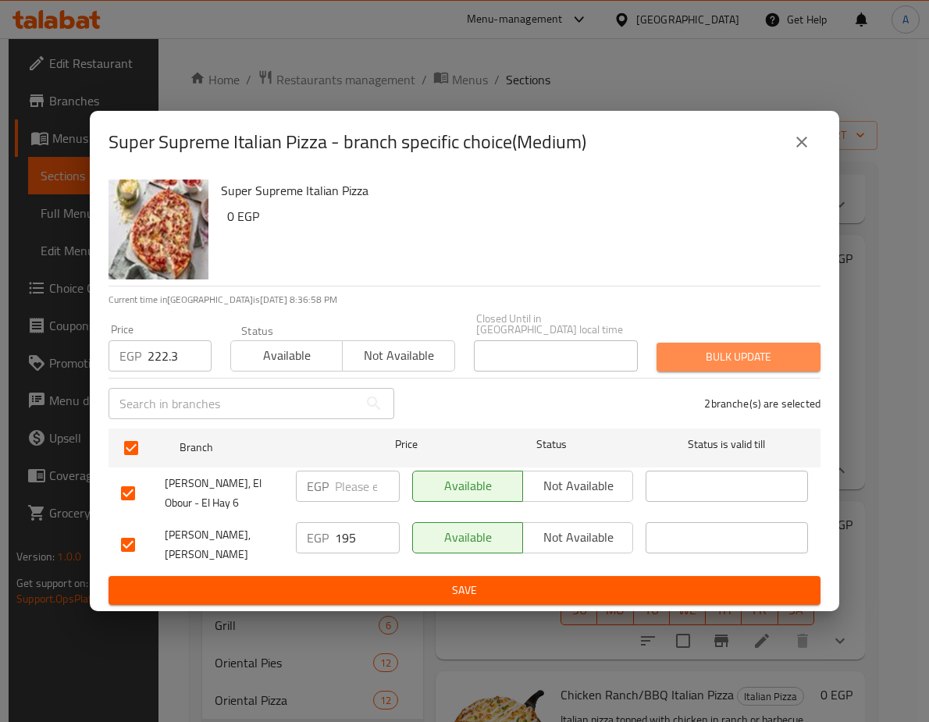
click at [795, 347] on span "Bulk update" at bounding box center [738, 357] width 139 height 20
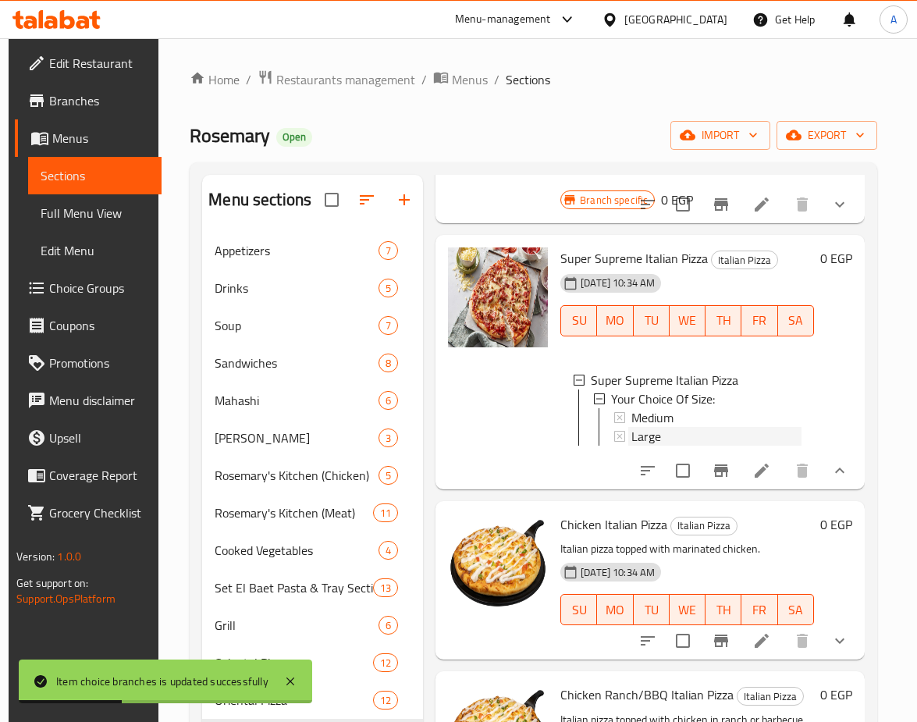
click at [667, 435] on div "Large" at bounding box center [717, 436] width 170 height 19
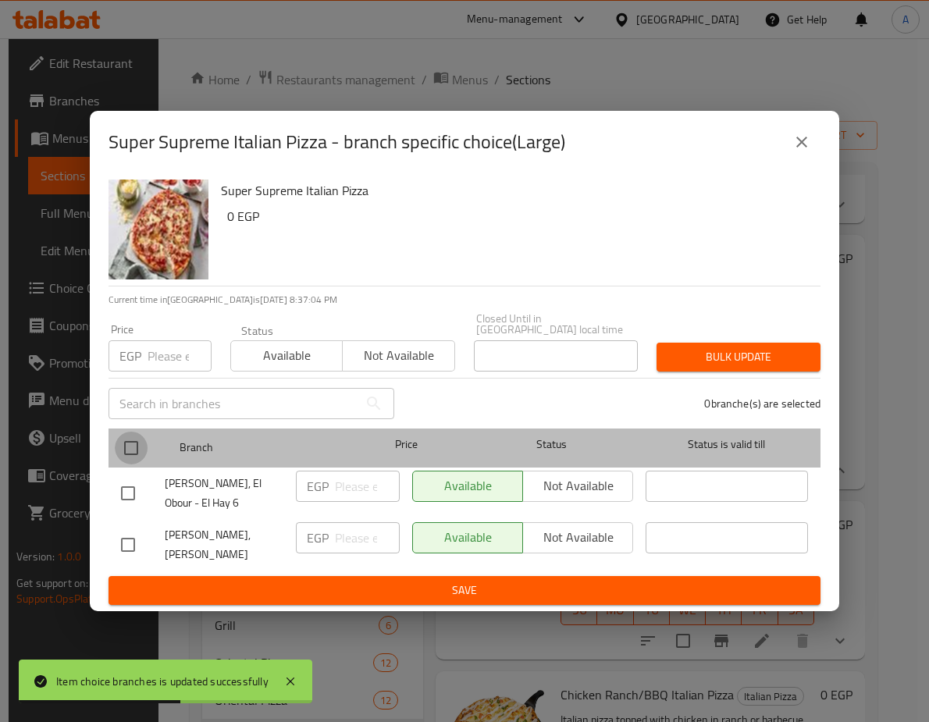
click at [141, 432] on input "checkbox" at bounding box center [131, 448] width 33 height 33
checkbox input "true"
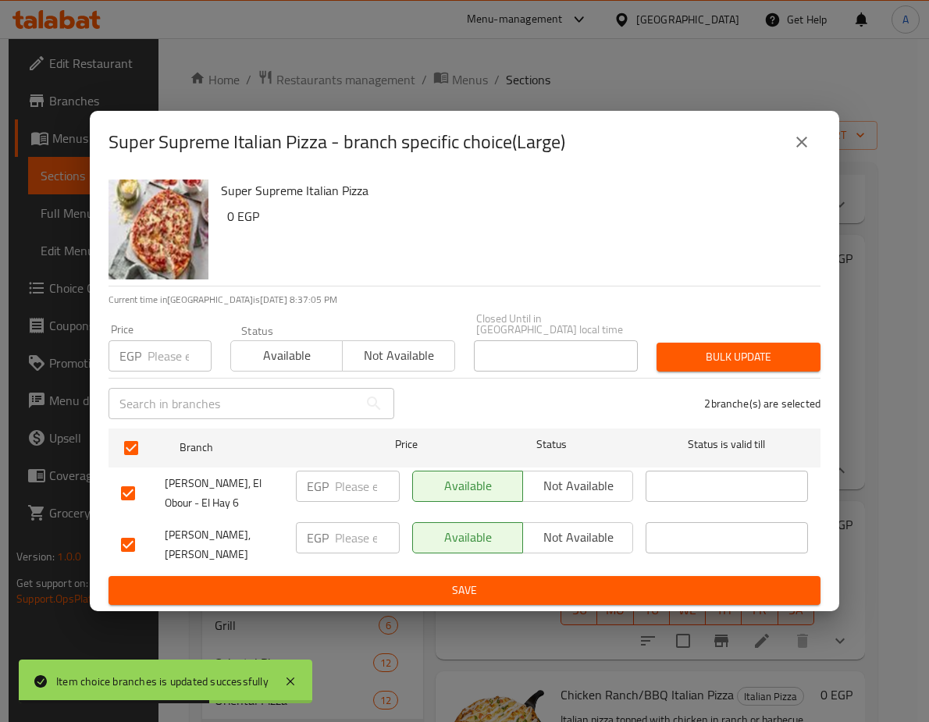
click at [174, 351] on input "number" at bounding box center [180, 355] width 64 height 31
paste input "267.9"
type input "267.9"
click at [717, 347] on span "Bulk update" at bounding box center [738, 357] width 139 height 20
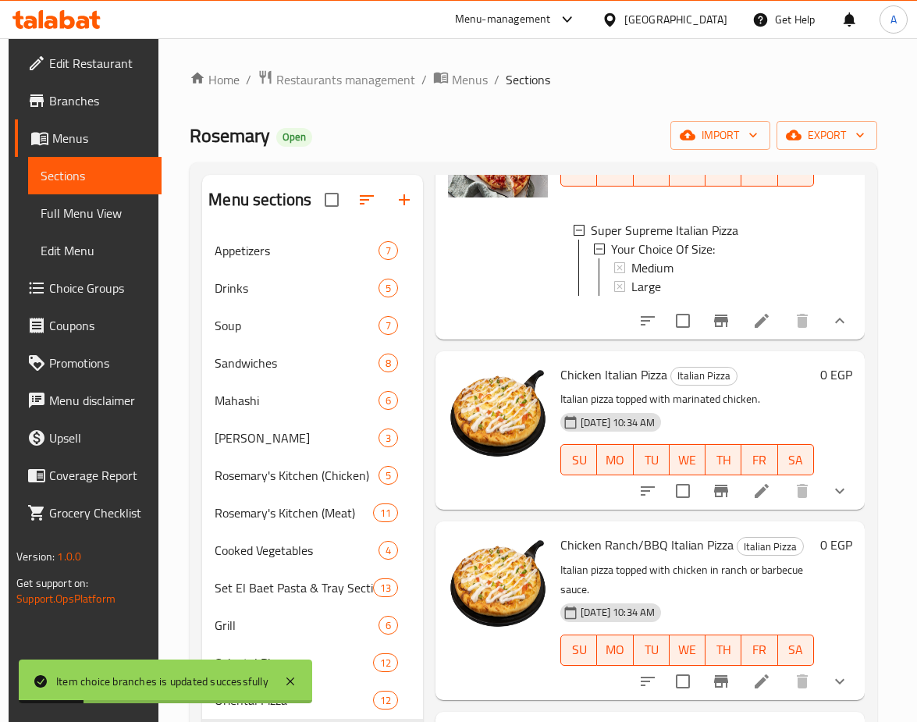
scroll to position [1405, 0]
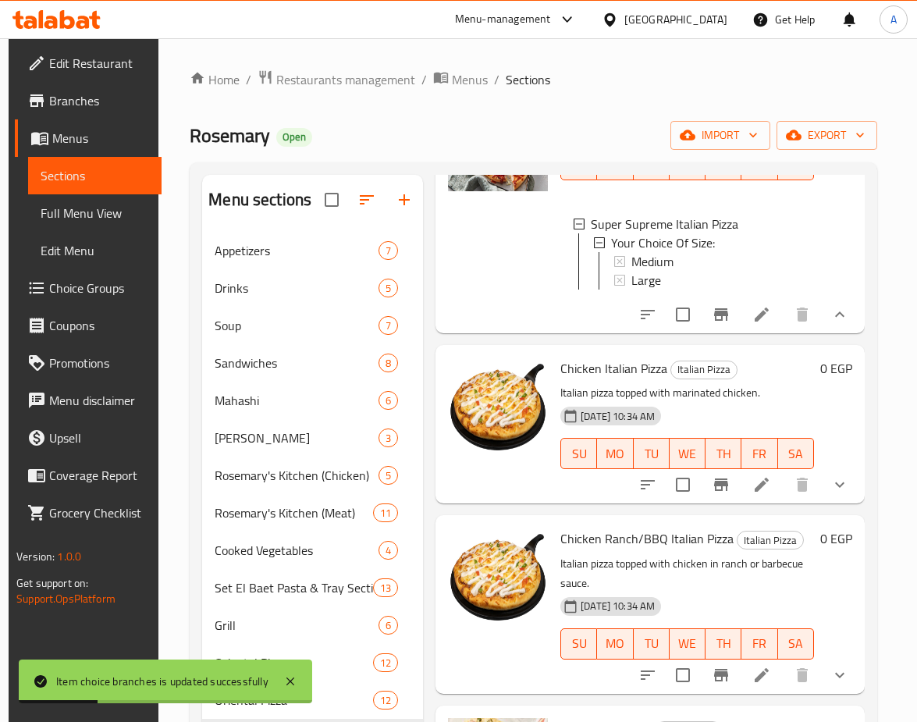
click at [846, 503] on button "show more" at bounding box center [839, 484] width 37 height 37
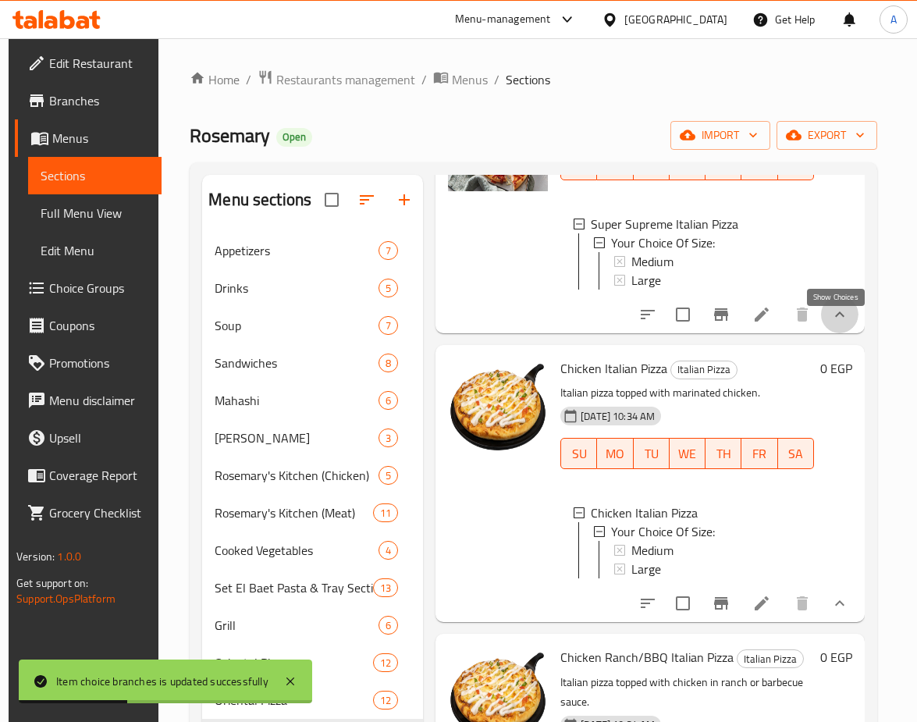
click at [845, 324] on icon "show more" at bounding box center [840, 314] width 19 height 19
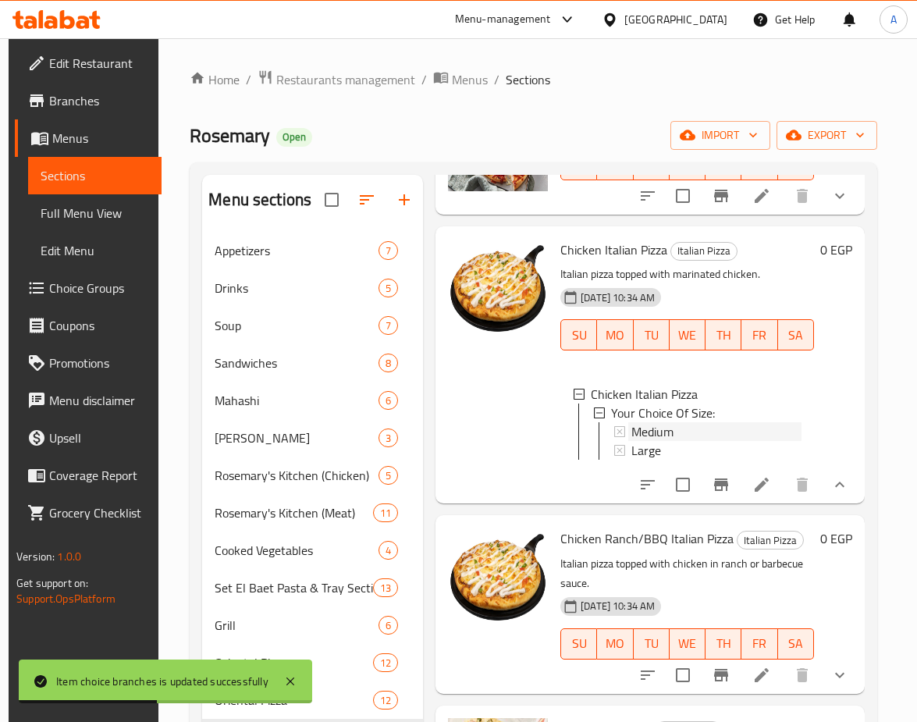
click at [666, 434] on span "Medium" at bounding box center [653, 431] width 42 height 19
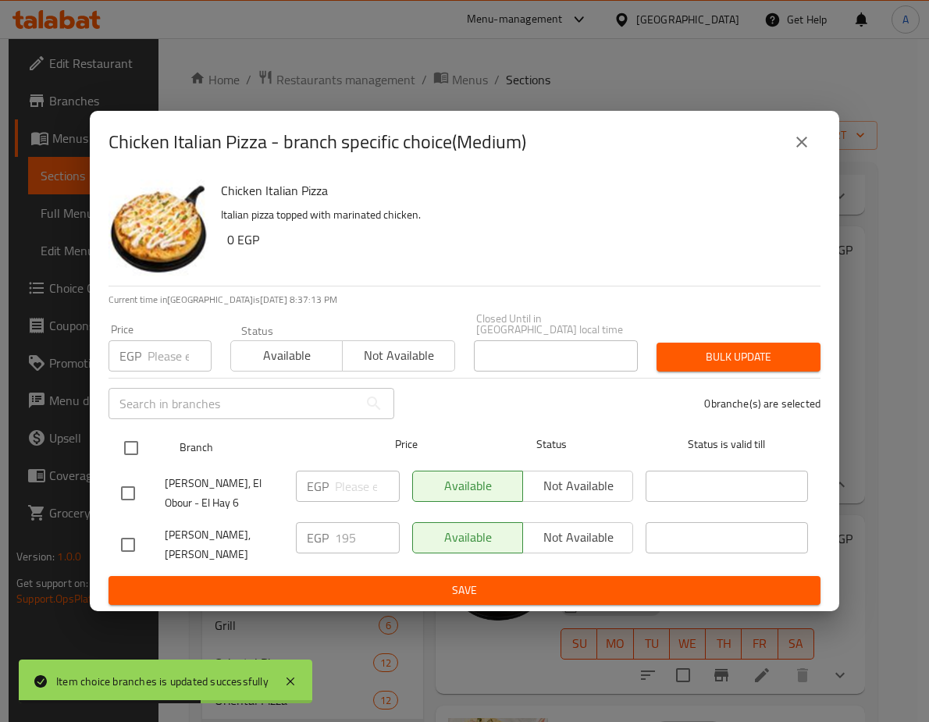
click at [133, 432] on input "checkbox" at bounding box center [131, 448] width 33 height 33
checkbox input "true"
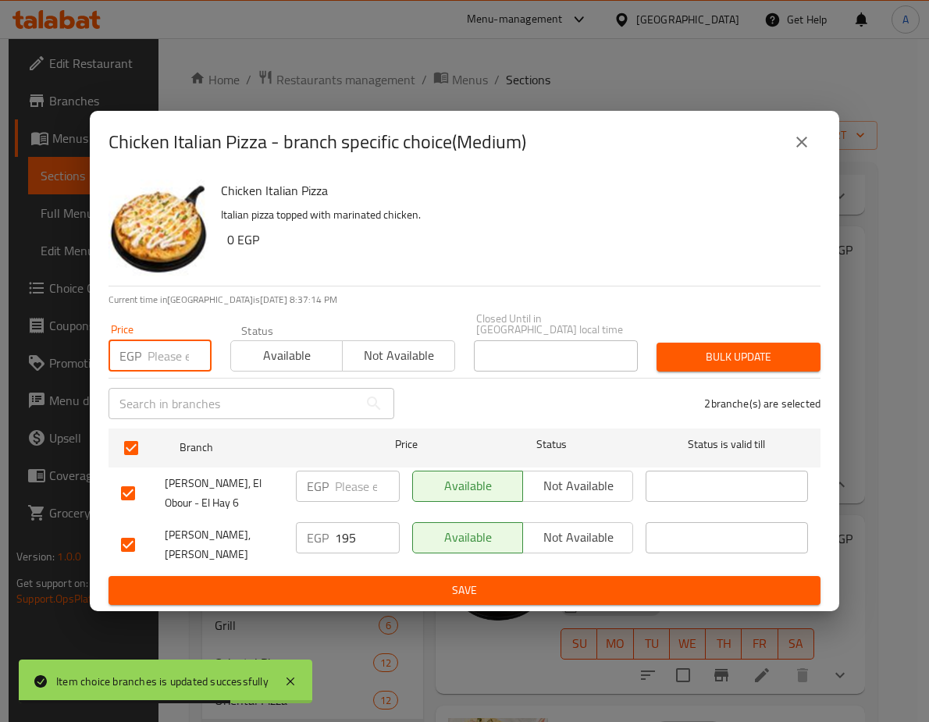
click at [155, 347] on input "number" at bounding box center [180, 355] width 64 height 31
paste input "222.3"
type input "222.3"
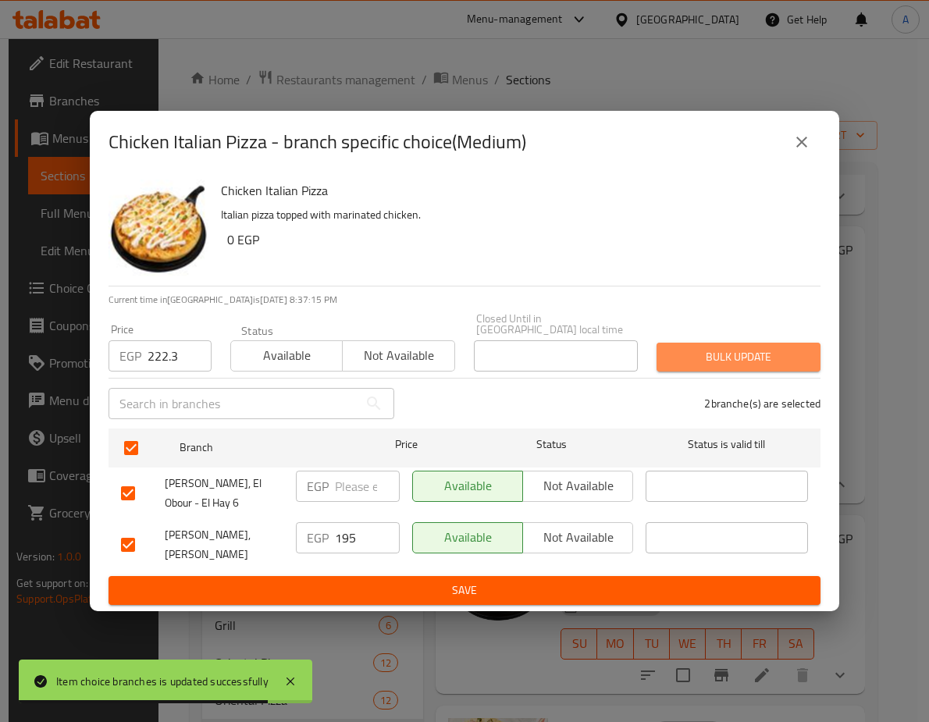
click at [689, 347] on span "Bulk update" at bounding box center [738, 357] width 139 height 20
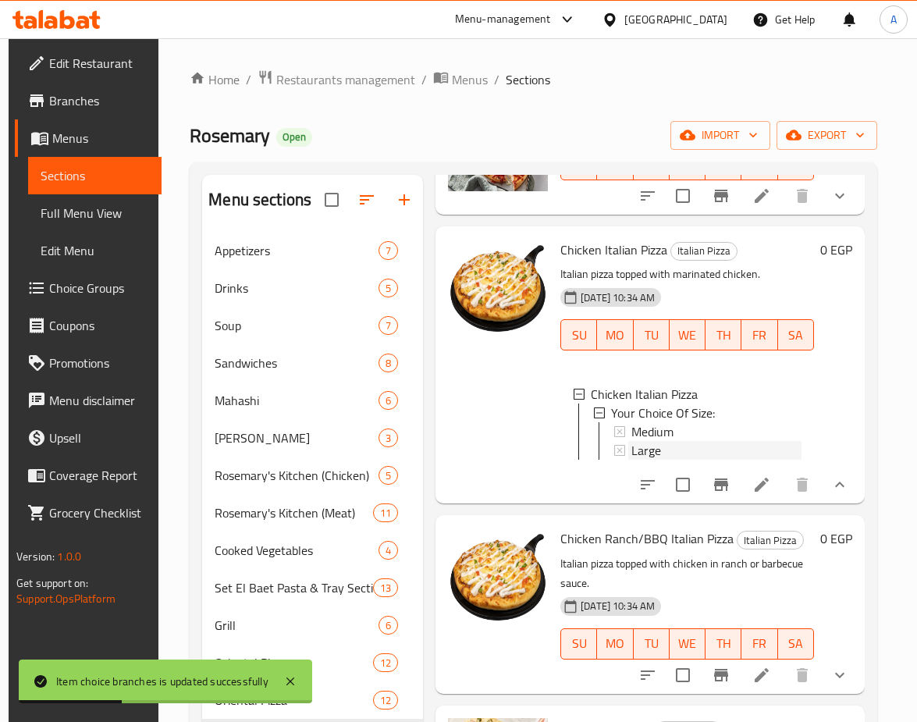
click at [639, 447] on span "Large" at bounding box center [647, 450] width 30 height 19
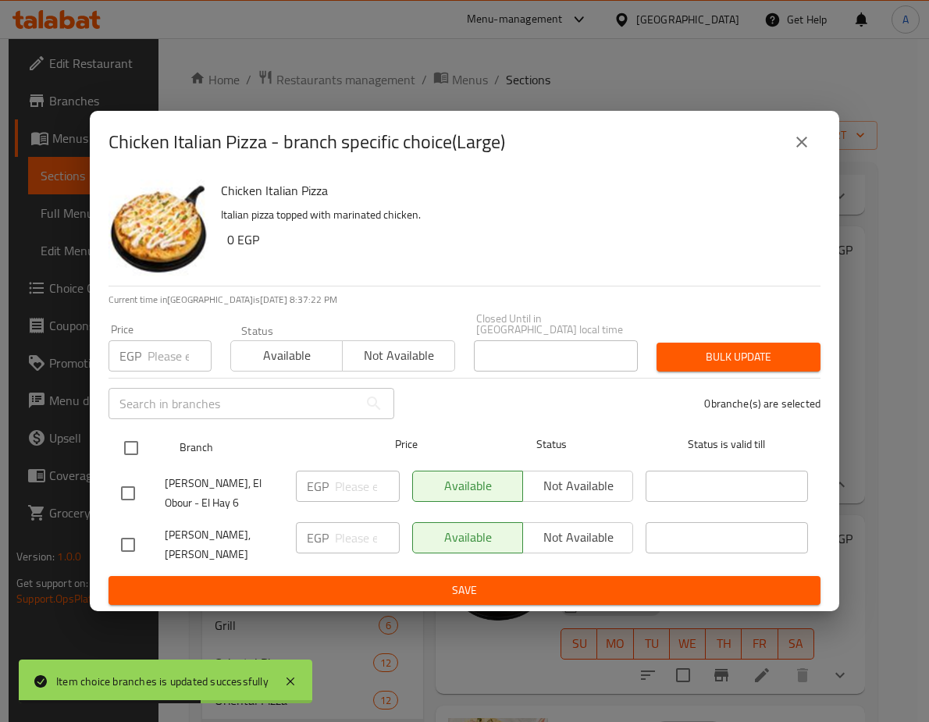
click at [138, 433] on input "checkbox" at bounding box center [131, 448] width 33 height 33
checkbox input "true"
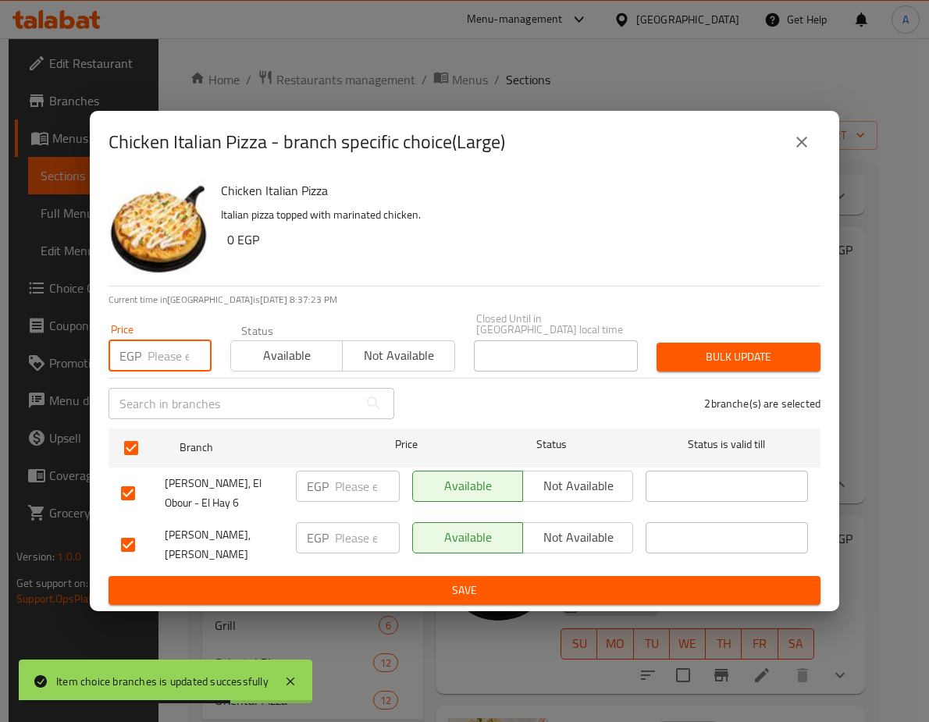
click at [169, 340] on input "number" at bounding box center [180, 355] width 64 height 31
paste input "267.9"
type input "267.9"
click at [778, 347] on span "Bulk update" at bounding box center [738, 357] width 139 height 20
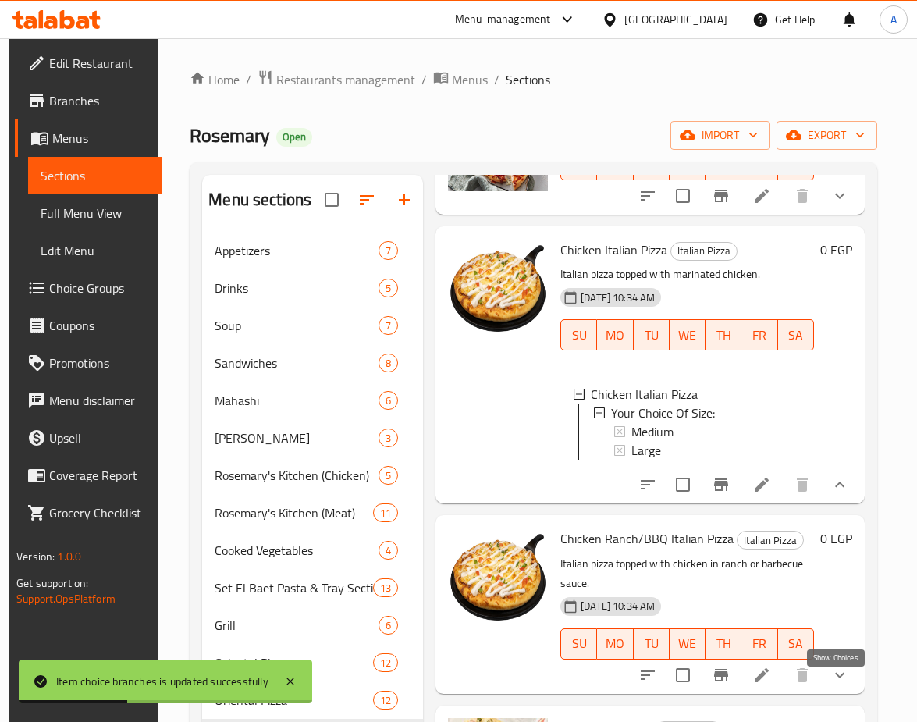
drag, startPoint x: 831, startPoint y: 689, endPoint x: 844, endPoint y: 639, distance: 51.7
click at [831, 685] on icon "show more" at bounding box center [840, 675] width 19 height 19
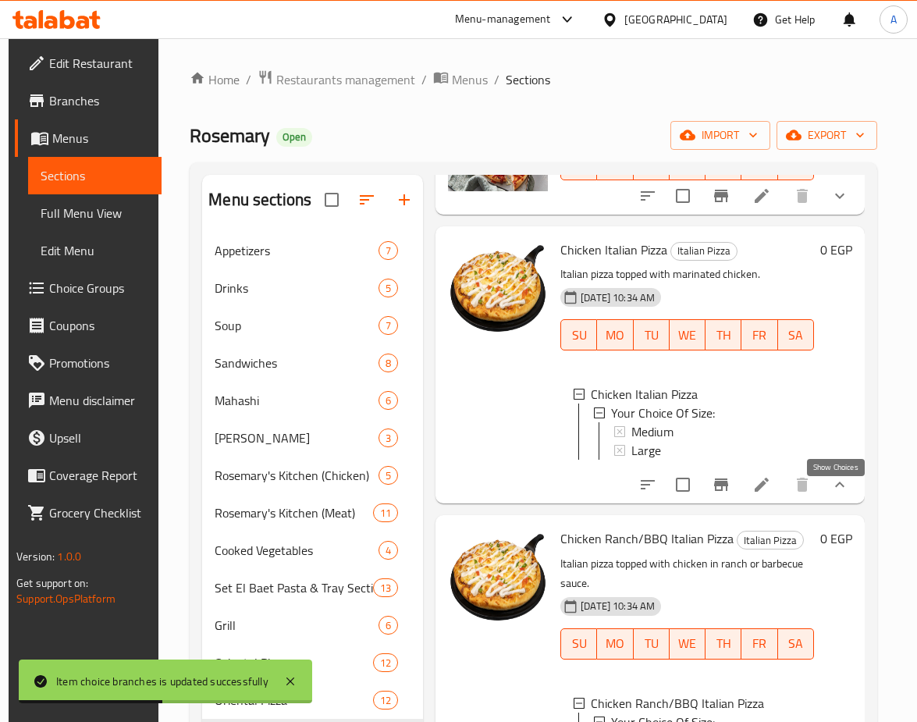
click at [843, 494] on icon "show more" at bounding box center [840, 484] width 19 height 19
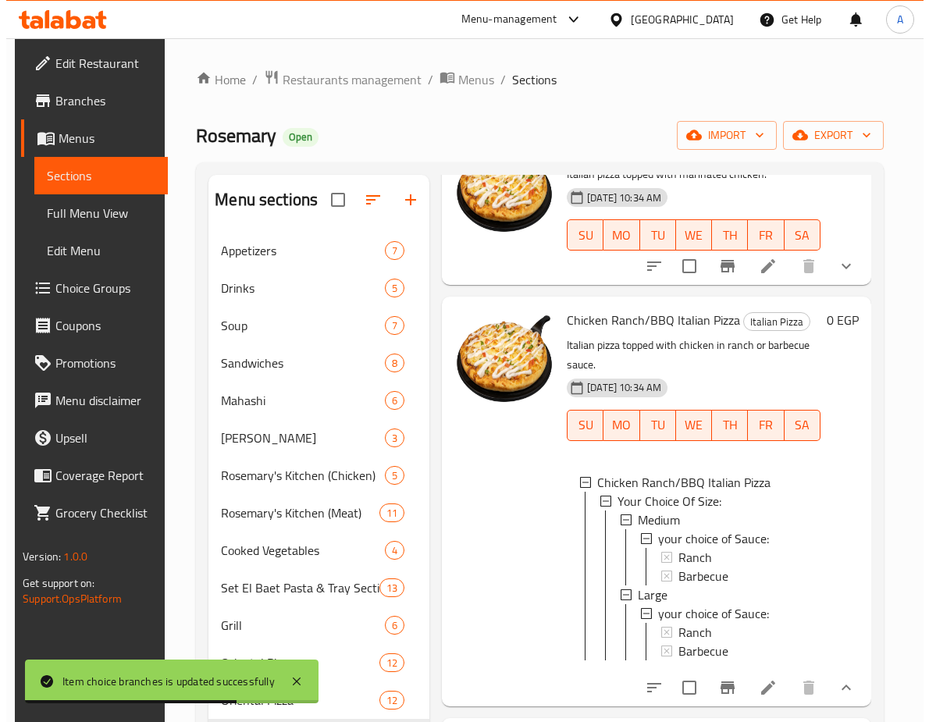
scroll to position [1561, 0]
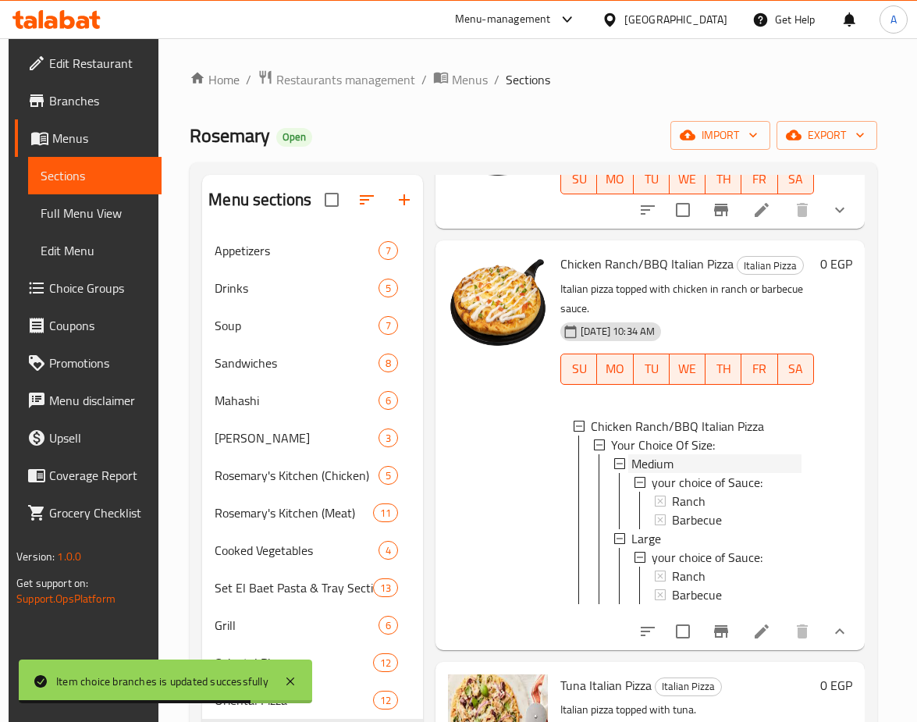
click at [674, 462] on span "Medium" at bounding box center [653, 463] width 42 height 19
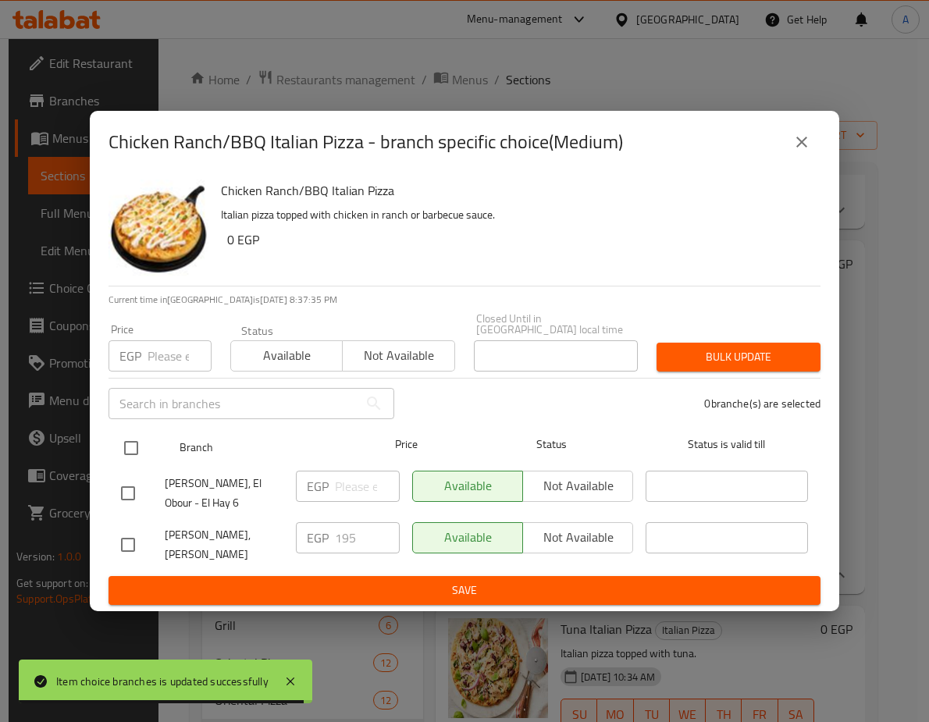
click at [133, 432] on input "checkbox" at bounding box center [131, 448] width 33 height 33
checkbox input "true"
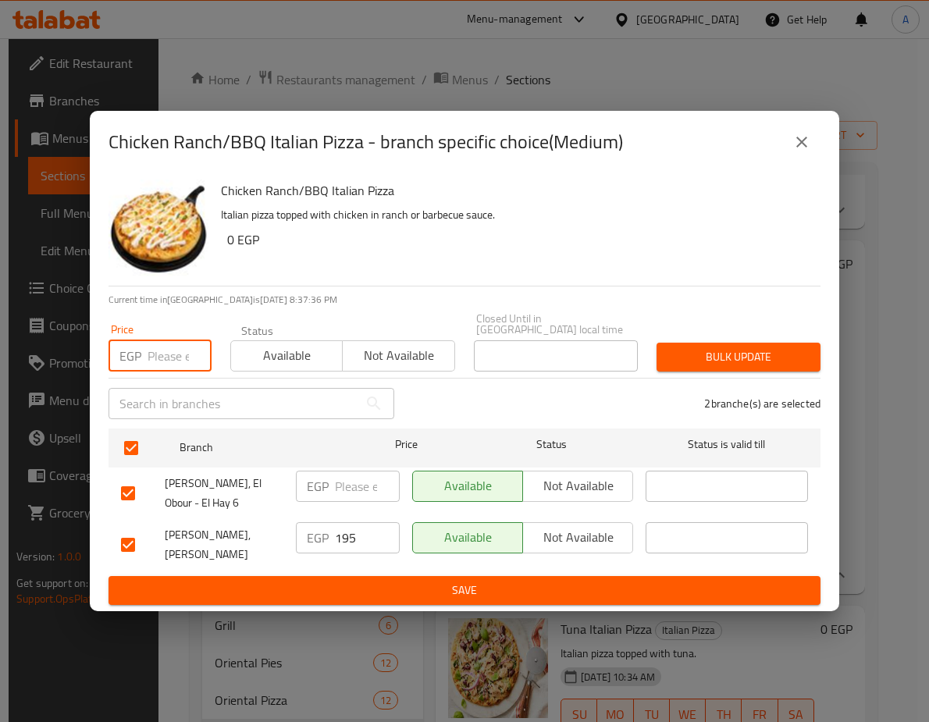
click at [158, 348] on input "number" at bounding box center [180, 355] width 64 height 31
paste input "222.3"
type input "222.3"
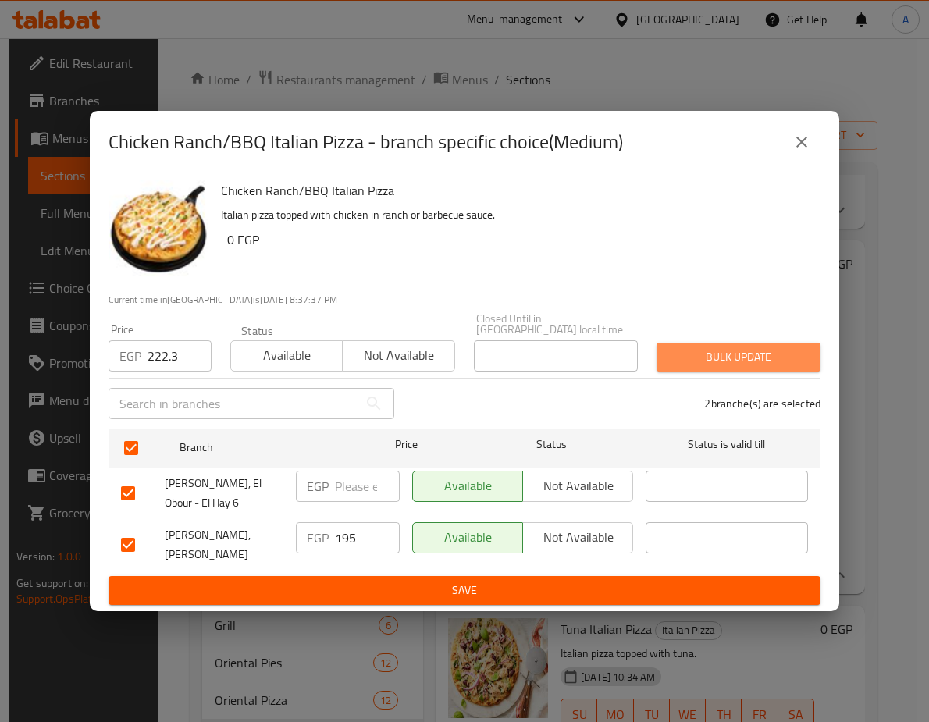
click at [692, 343] on button "Bulk update" at bounding box center [738, 357] width 164 height 29
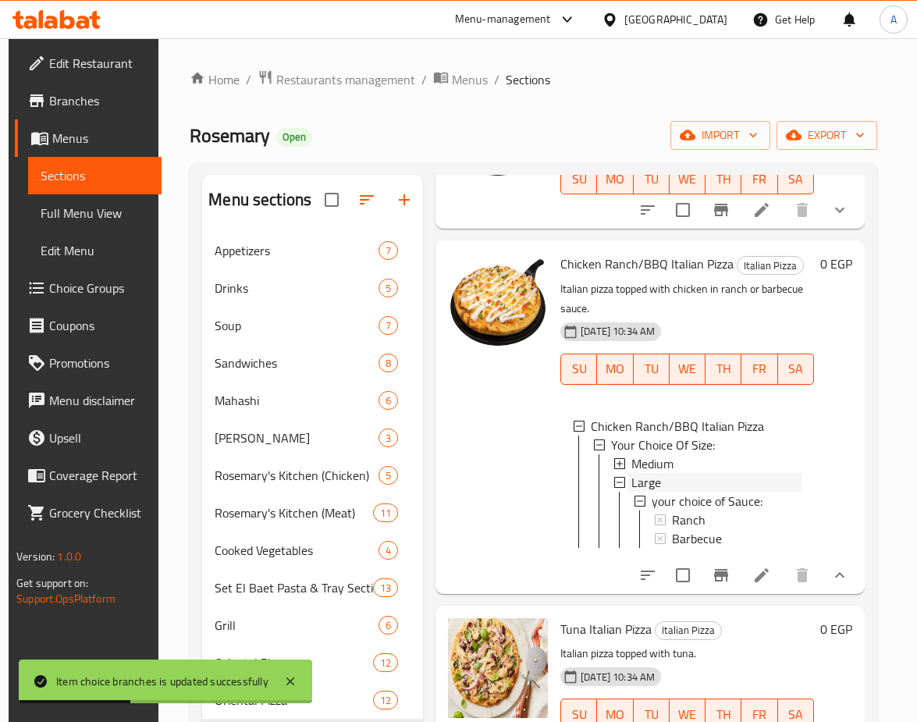
click at [638, 479] on span "Large" at bounding box center [647, 482] width 30 height 19
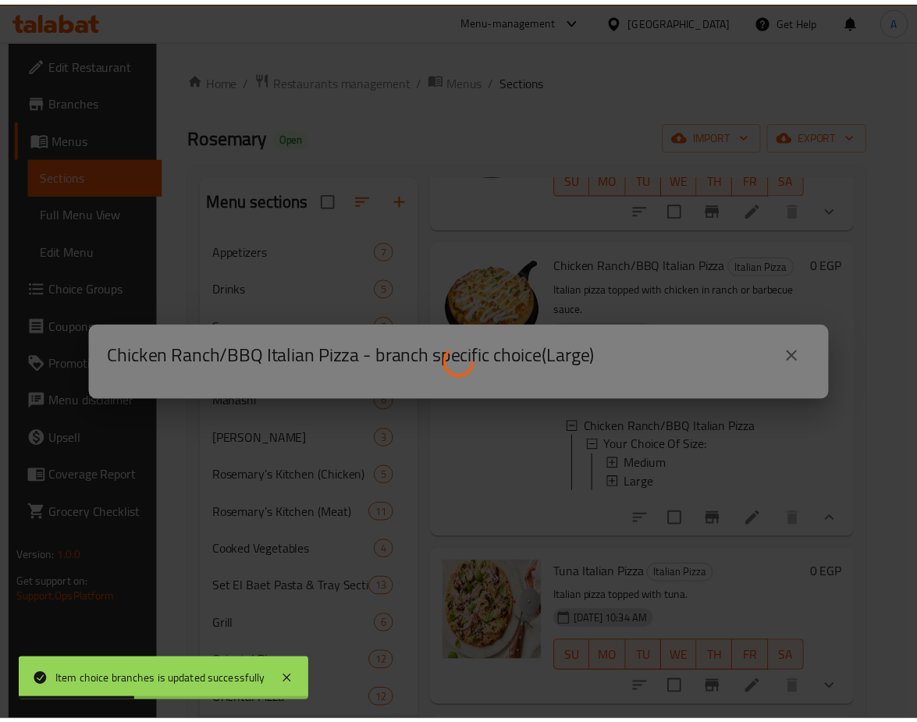
scroll to position [0, 0]
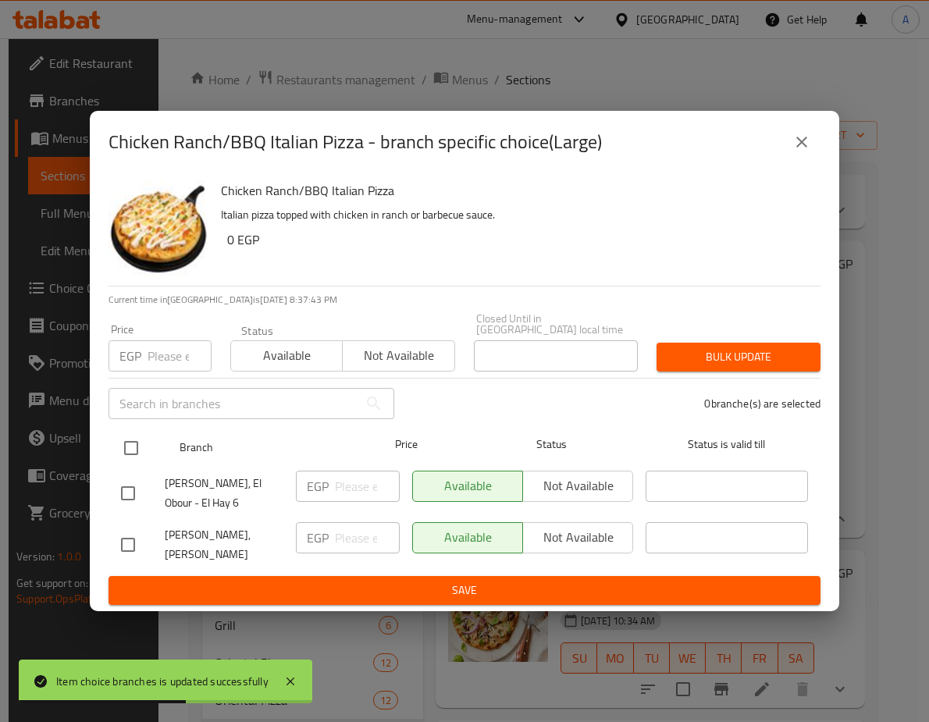
click at [136, 432] on input "checkbox" at bounding box center [131, 448] width 33 height 33
checkbox input "true"
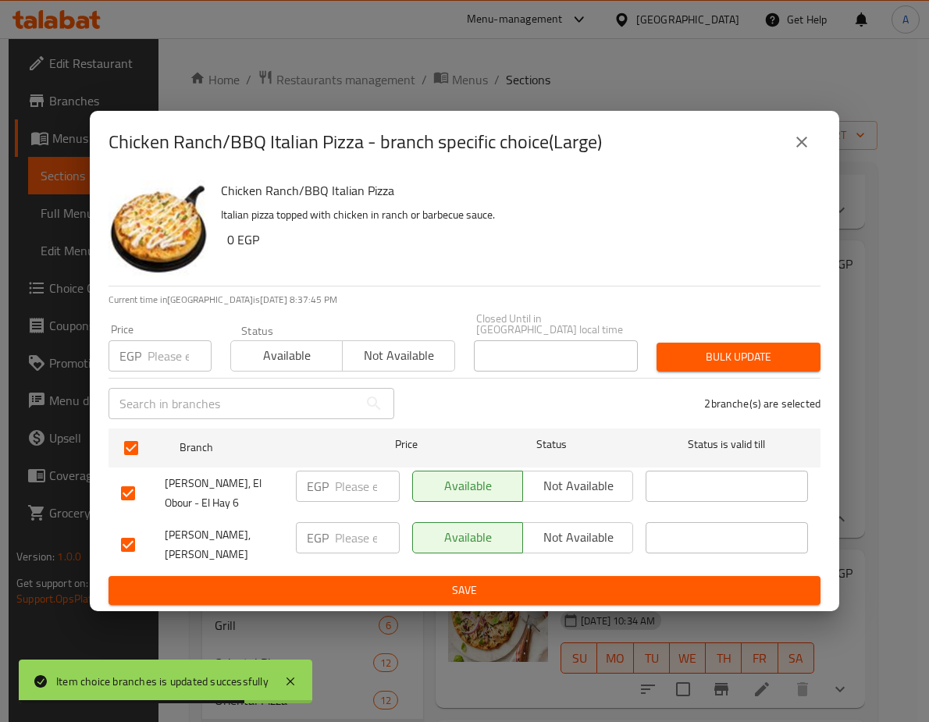
click at [164, 340] on input "number" at bounding box center [180, 355] width 64 height 31
paste input "273.6"
type input "273.6"
click at [724, 347] on span "Bulk update" at bounding box center [738, 357] width 139 height 20
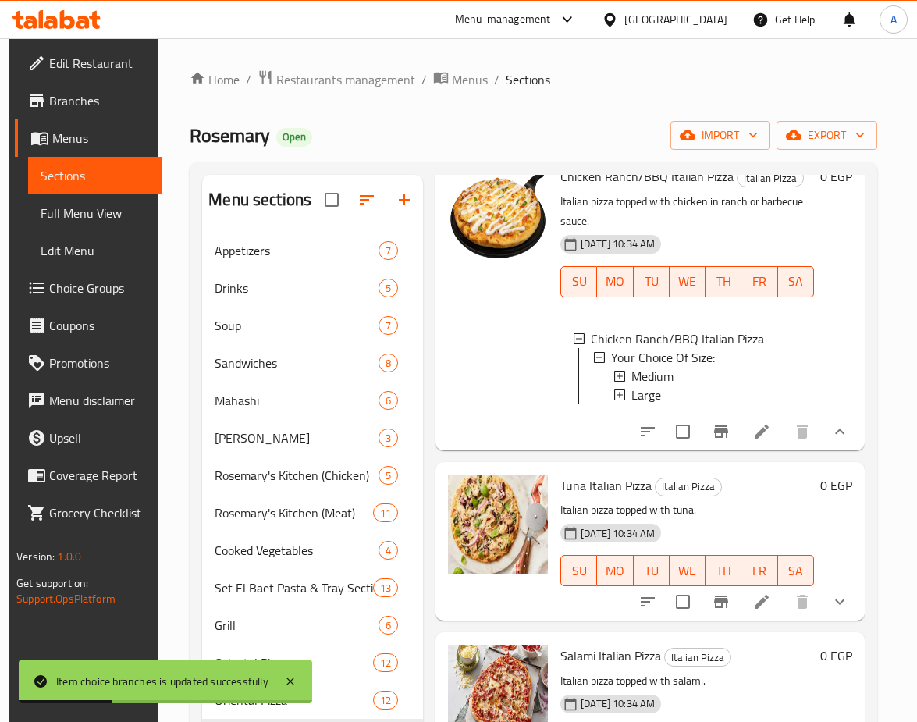
scroll to position [1717, 0]
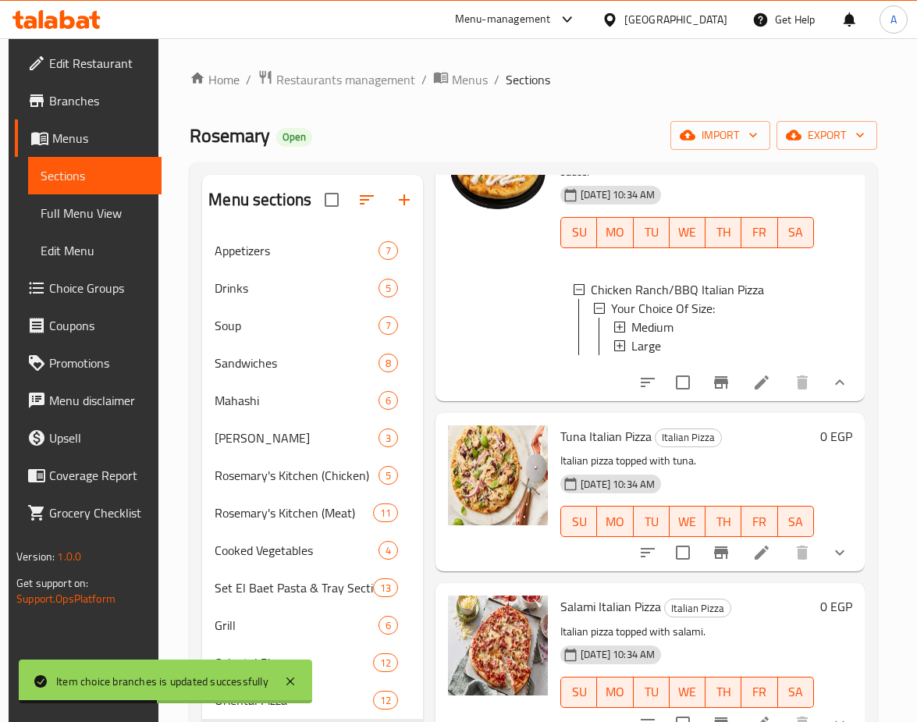
drag, startPoint x: 835, startPoint y: 548, endPoint x: 841, endPoint y: 511, distance: 37.9
click at [835, 548] on icon "show more" at bounding box center [840, 552] width 19 height 19
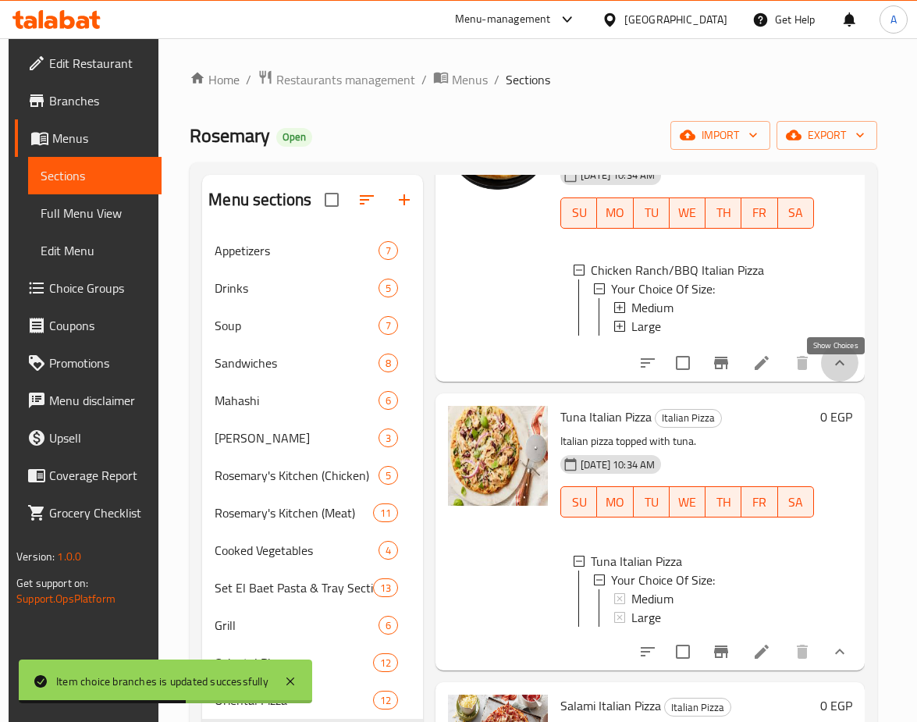
click at [843, 372] on icon "show more" at bounding box center [840, 363] width 19 height 19
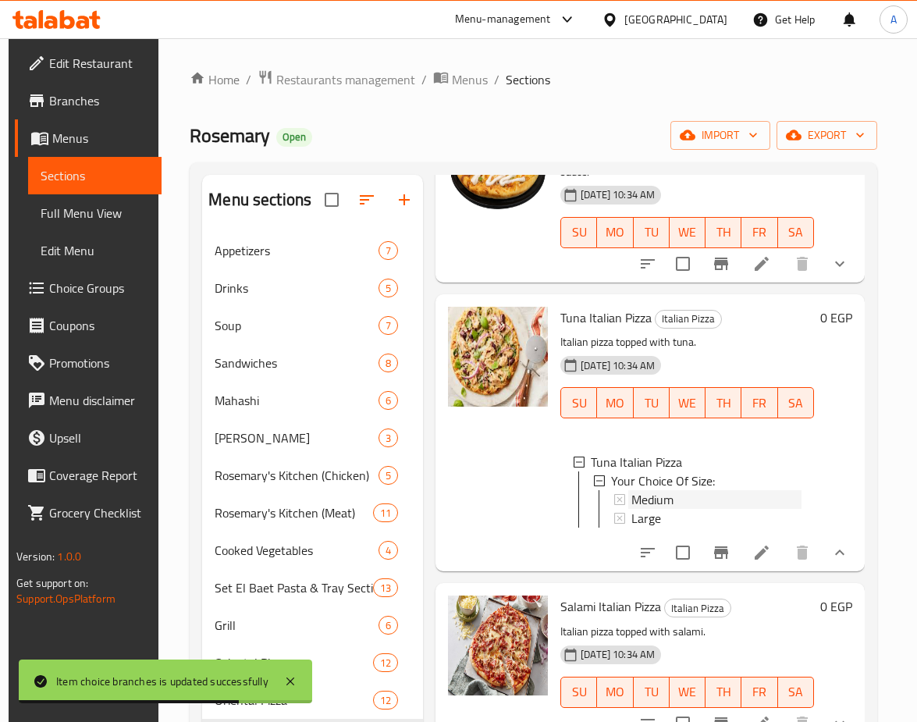
click at [649, 490] on span "Medium" at bounding box center [653, 499] width 42 height 19
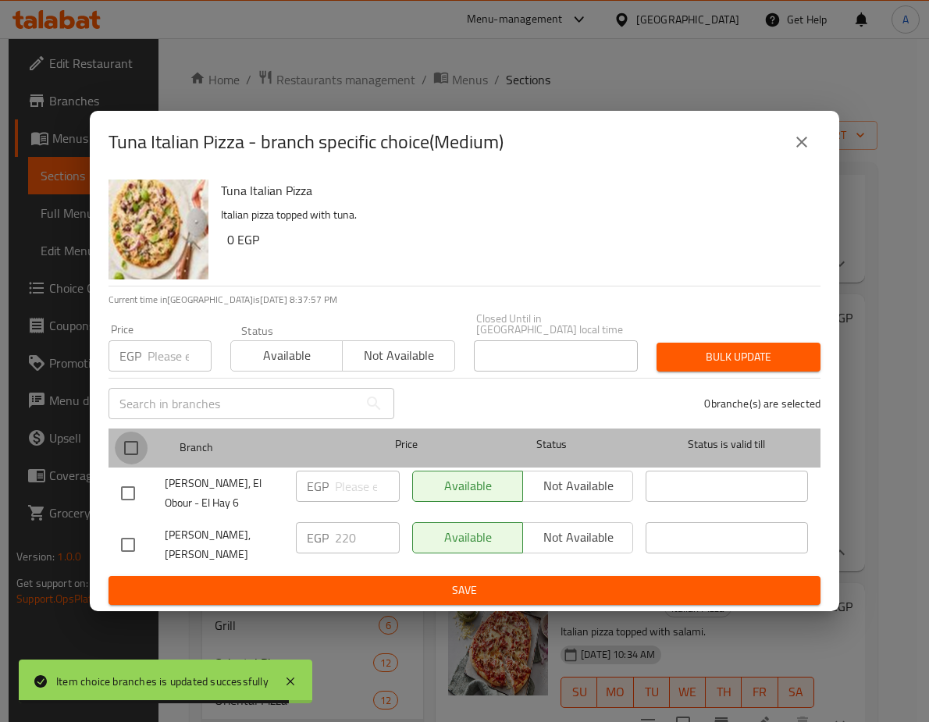
click at [128, 437] on input "checkbox" at bounding box center [131, 448] width 33 height 33
checkbox input "true"
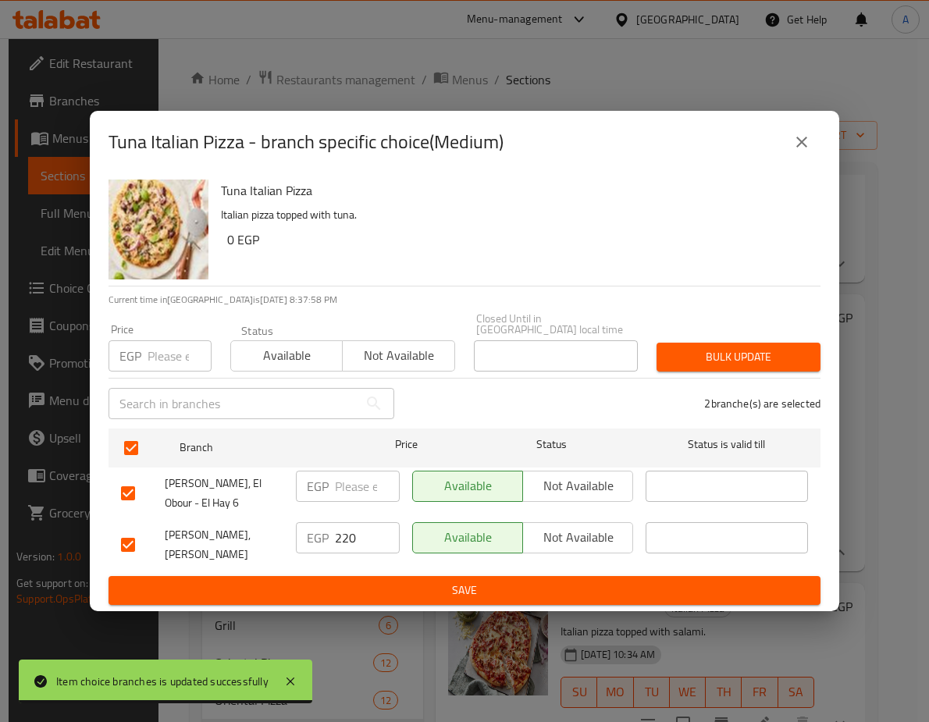
click at [155, 340] on input "number" at bounding box center [180, 355] width 64 height 31
paste input "250.8"
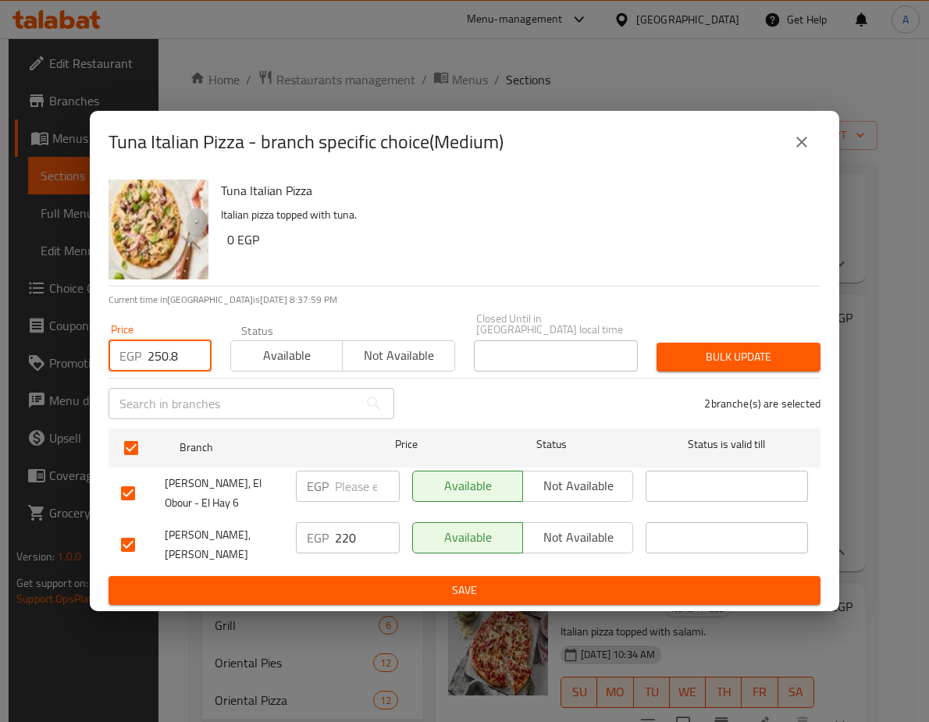
type input "250.8"
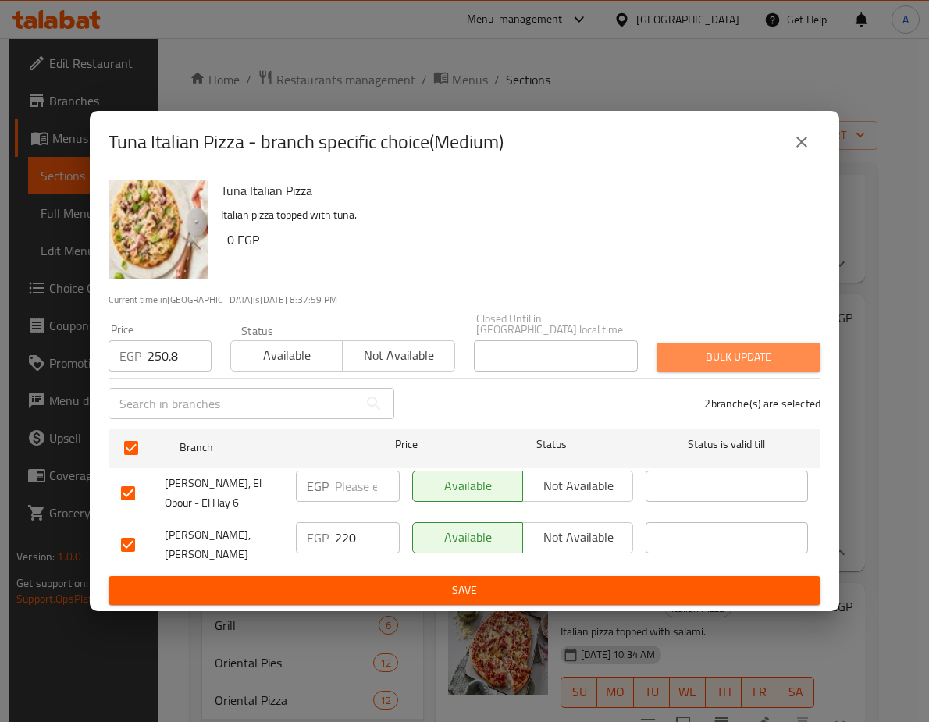
click at [781, 347] on span "Bulk update" at bounding box center [738, 357] width 139 height 20
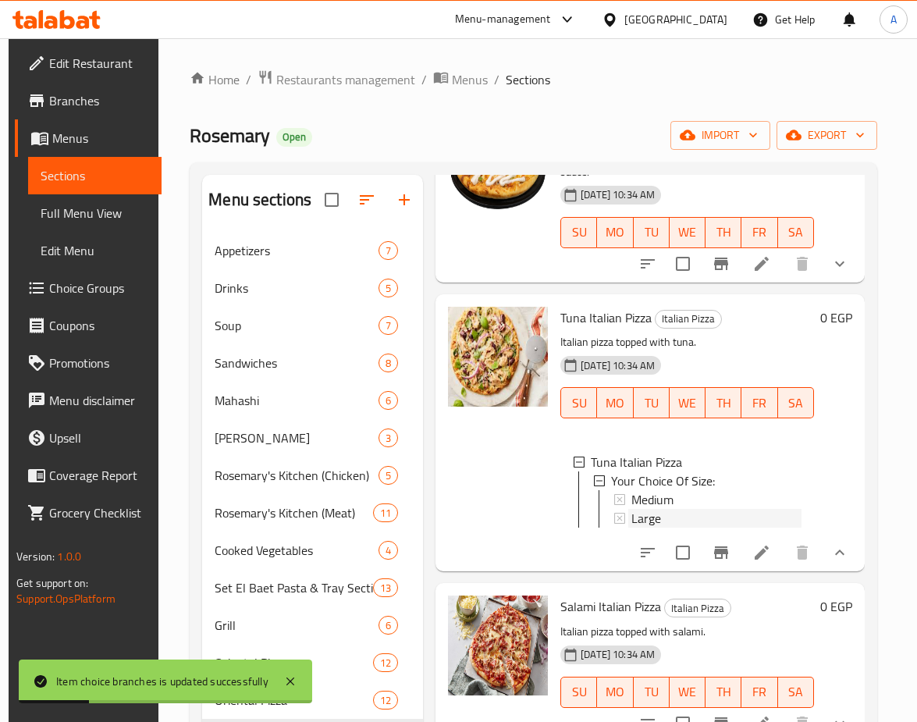
click at [637, 509] on span "Large" at bounding box center [647, 518] width 30 height 19
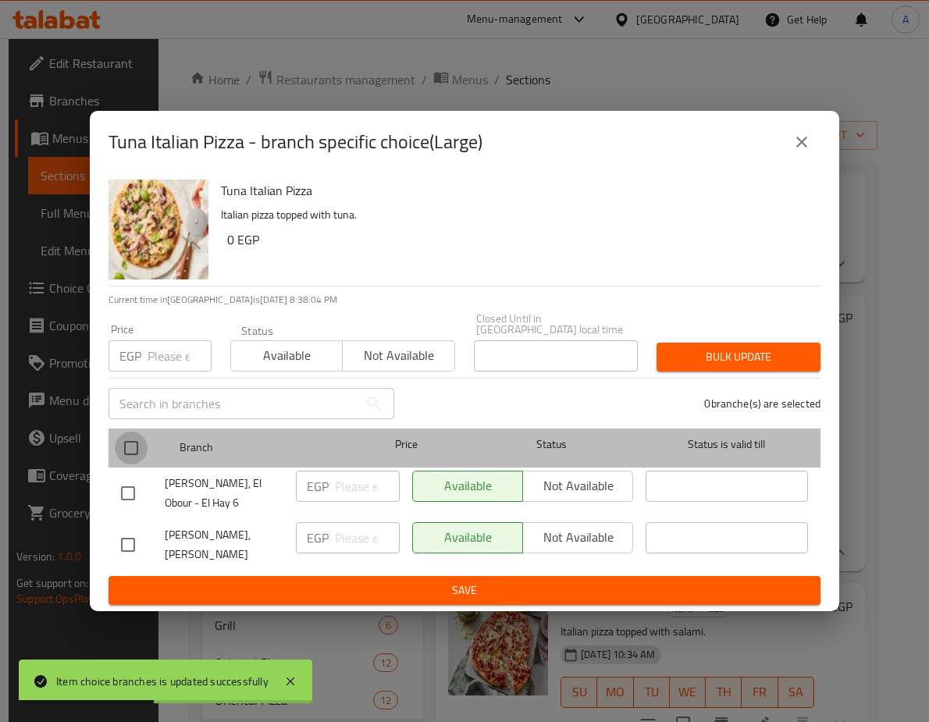
click at [144, 432] on input "checkbox" at bounding box center [131, 448] width 33 height 33
checkbox input "true"
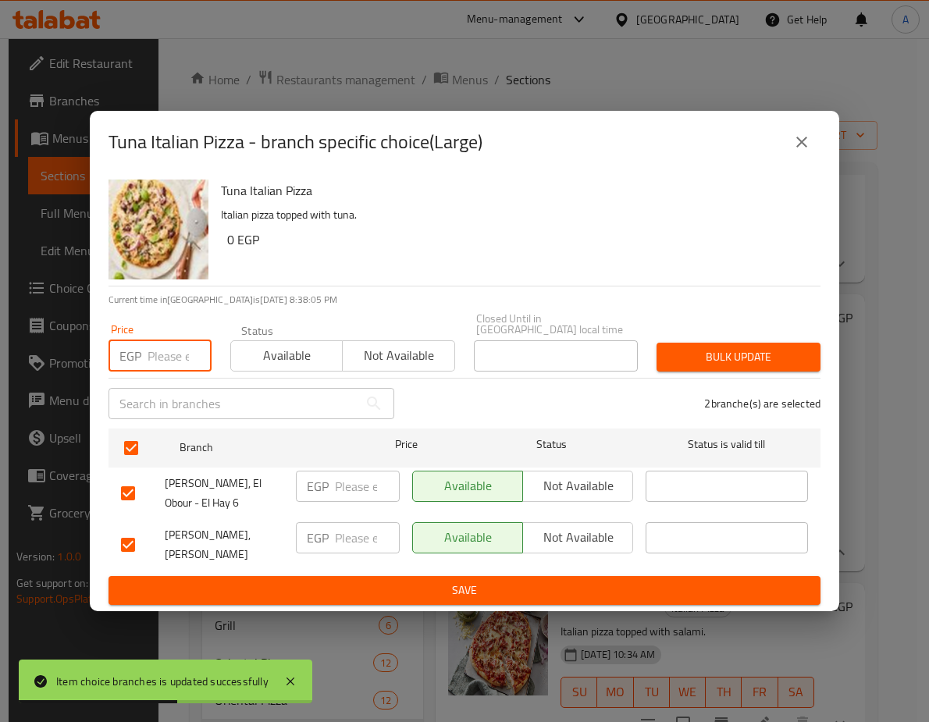
click at [170, 340] on input "number" at bounding box center [180, 355] width 64 height 31
paste input "296.4"
type input "296.4"
click at [690, 343] on button "Bulk update" at bounding box center [738, 357] width 164 height 29
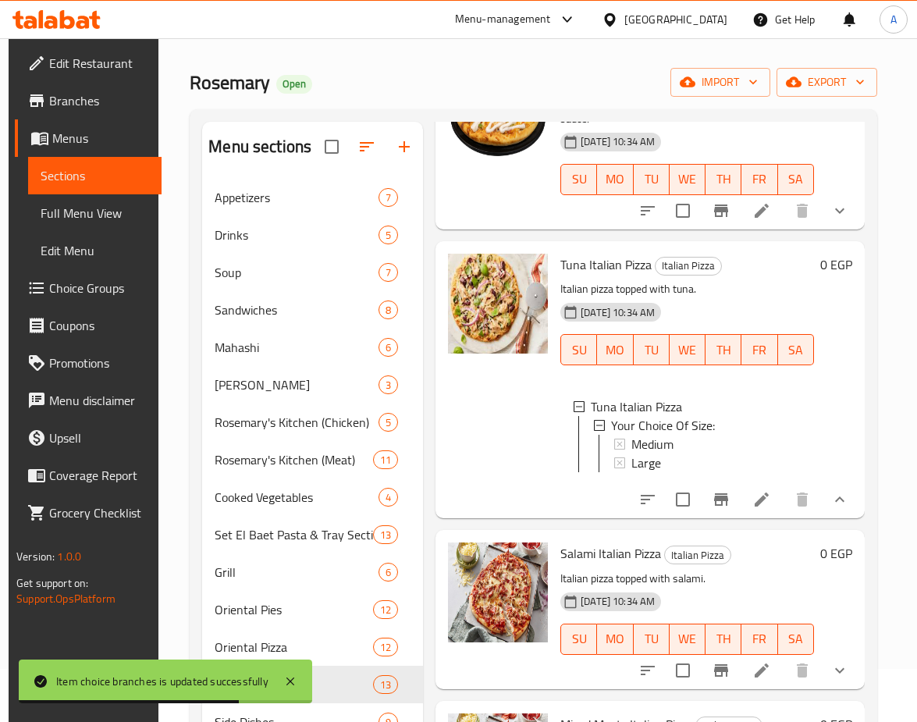
scroll to position [78, 0]
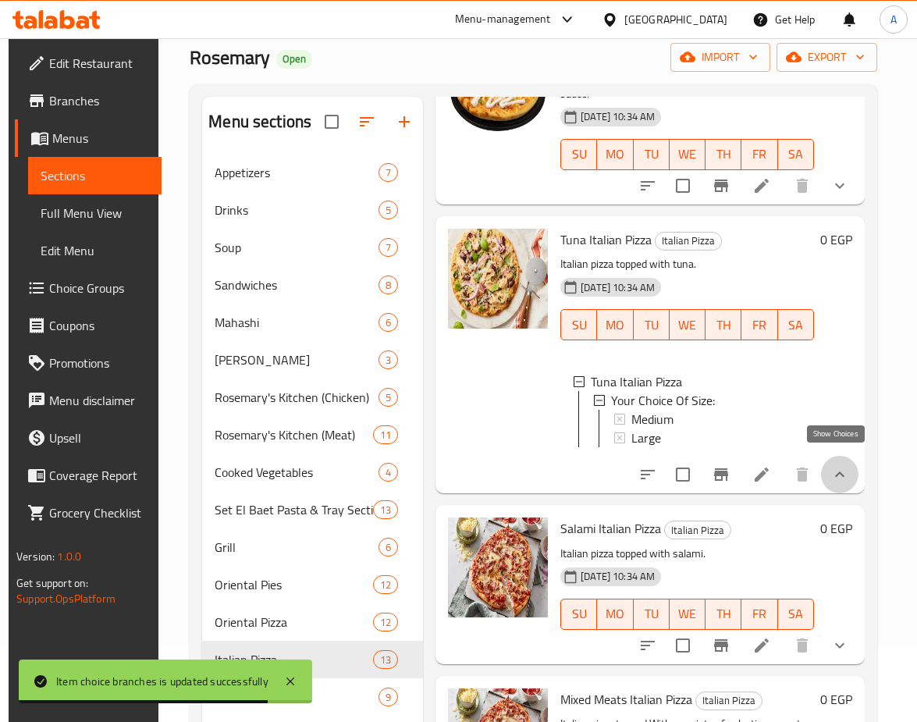
click at [842, 465] on icon "show more" at bounding box center [840, 474] width 19 height 19
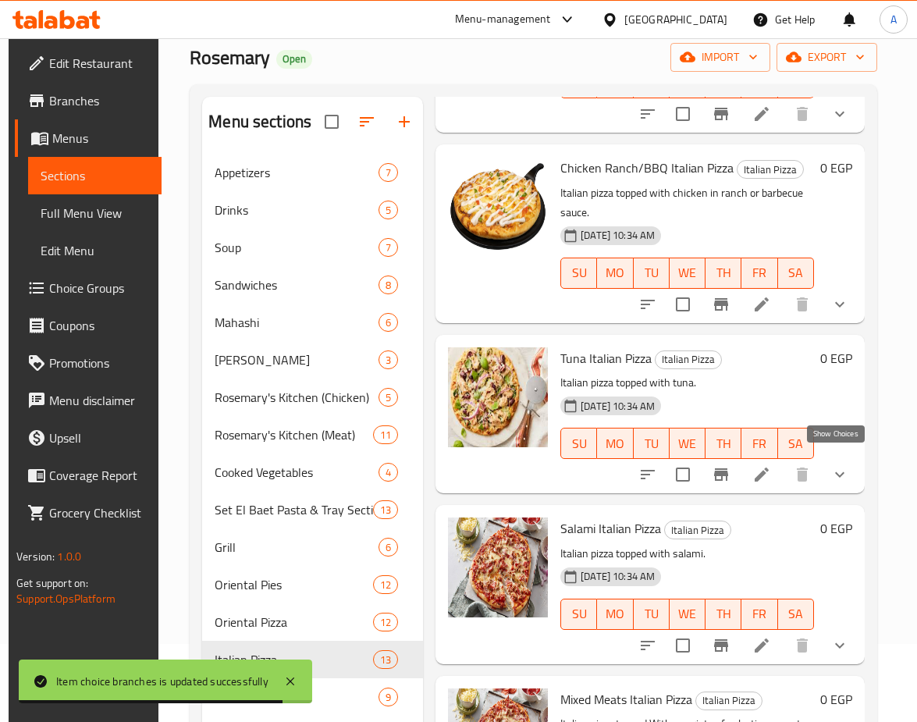
scroll to position [1591, 0]
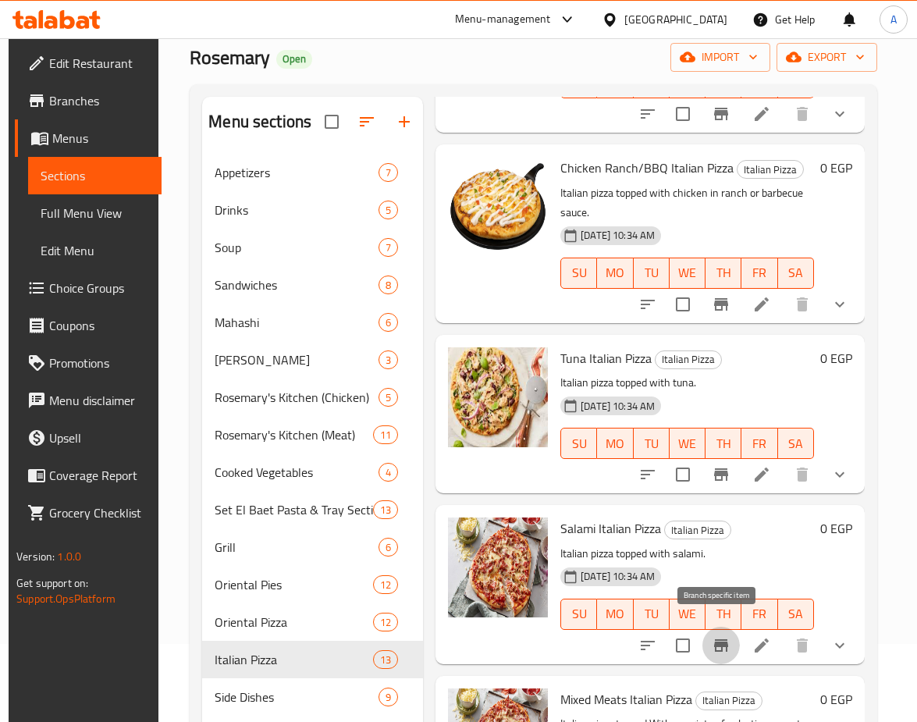
click at [717, 639] on icon "Branch-specific-item" at bounding box center [721, 645] width 14 height 12
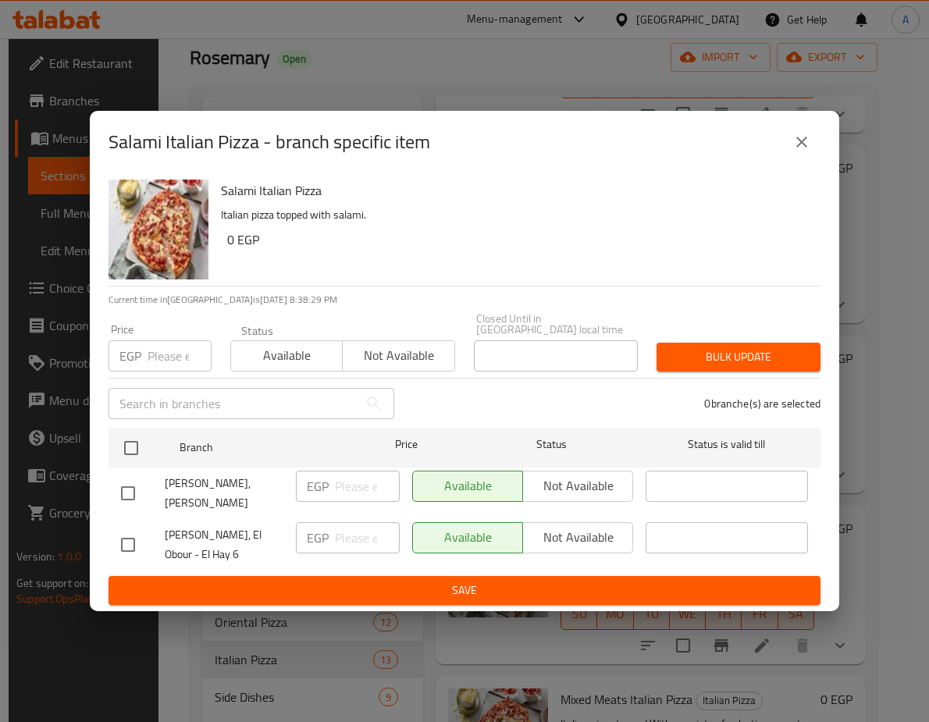
click at [795, 142] on icon "close" at bounding box center [801, 142] width 19 height 19
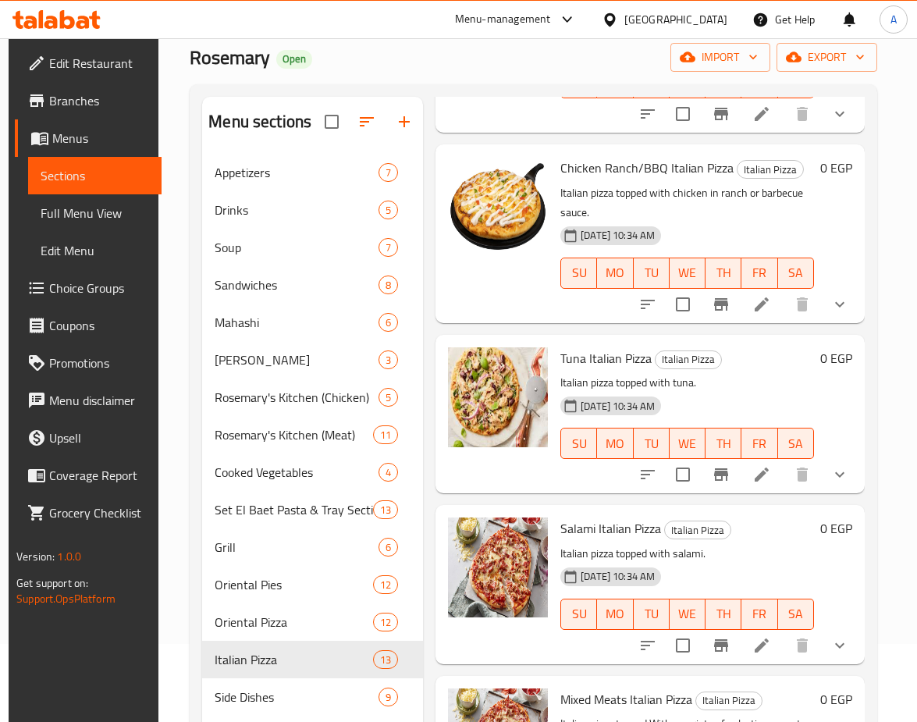
click at [831, 636] on icon "show more" at bounding box center [840, 645] width 19 height 19
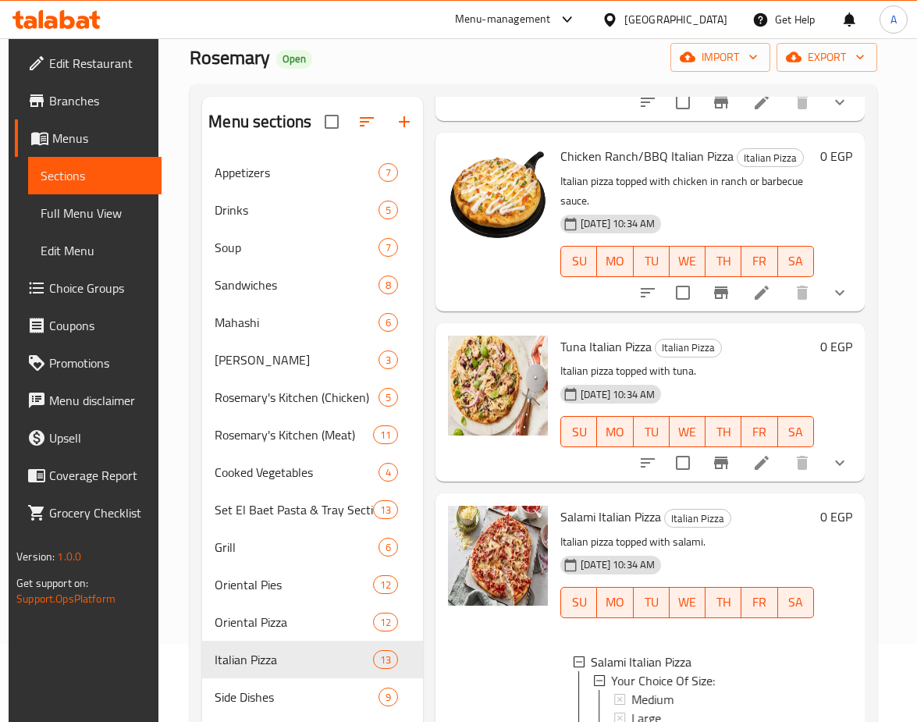
scroll to position [1721, 0]
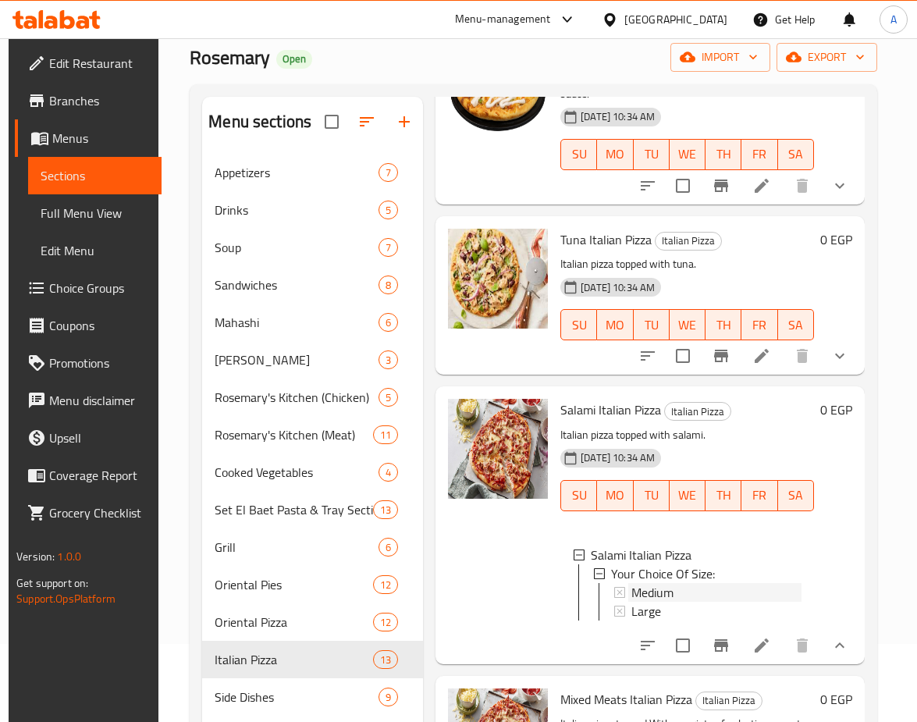
click at [636, 583] on span "Medium" at bounding box center [653, 592] width 42 height 19
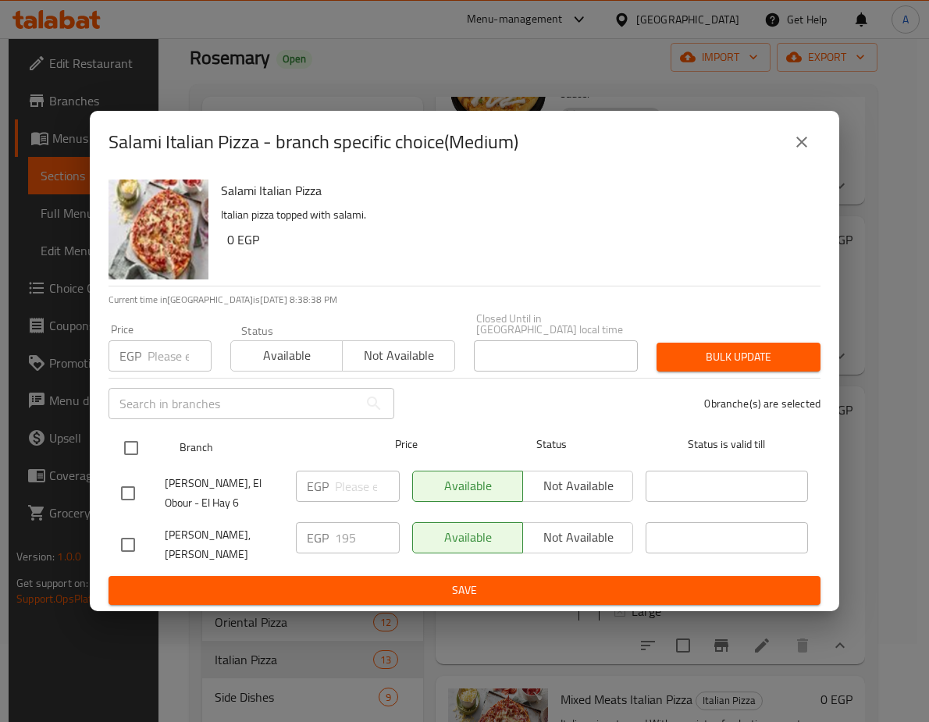
click at [139, 432] on input "checkbox" at bounding box center [131, 448] width 33 height 33
checkbox input "true"
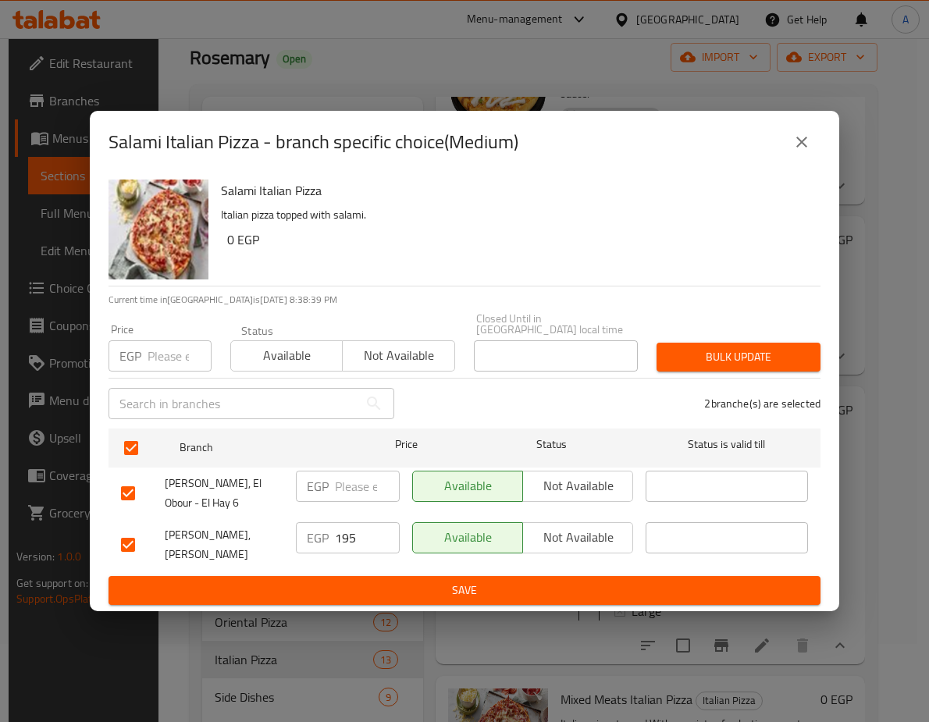
click at [174, 340] on input "number" at bounding box center [180, 355] width 64 height 31
paste input "222.3"
type input "222.3"
click at [751, 347] on span "Bulk update" at bounding box center [738, 357] width 139 height 20
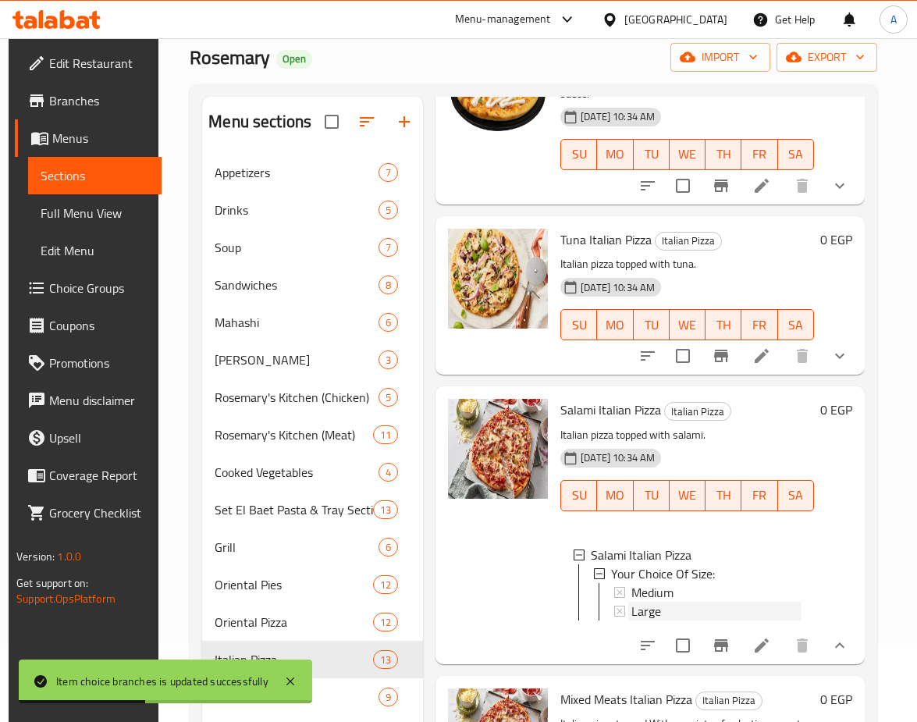
click at [658, 602] on span "Large" at bounding box center [647, 611] width 30 height 19
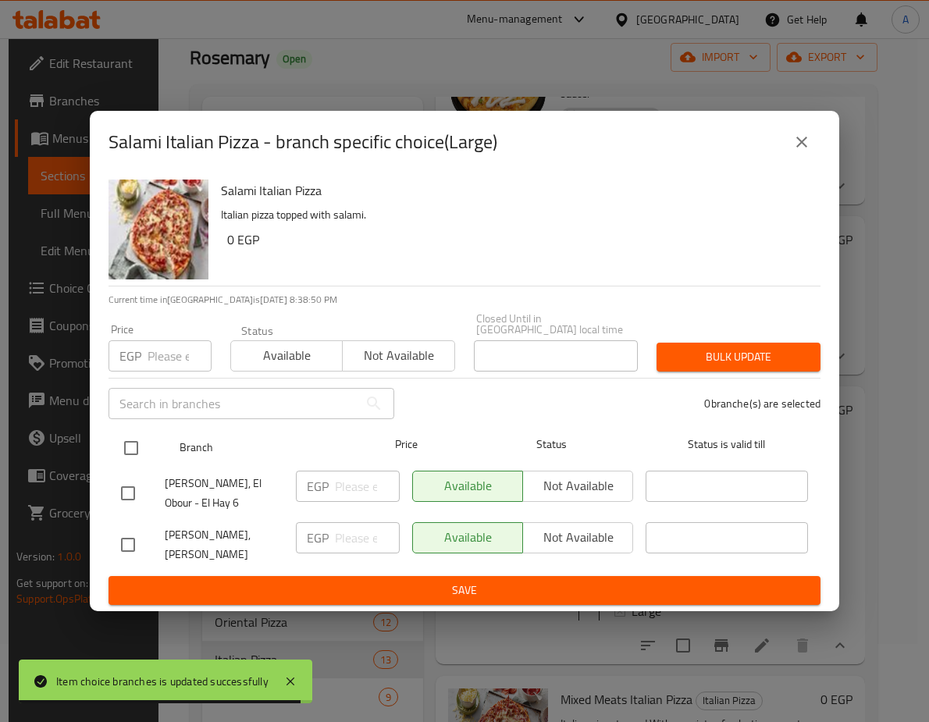
click at [127, 435] on input "checkbox" at bounding box center [131, 448] width 33 height 33
checkbox input "true"
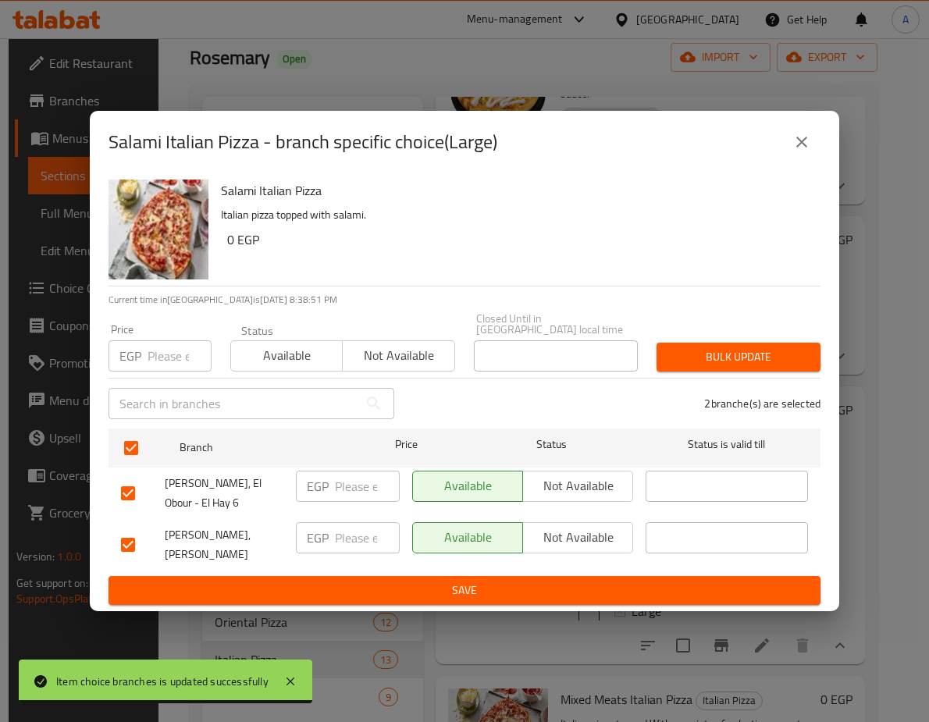
click at [169, 340] on input "number" at bounding box center [180, 355] width 64 height 31
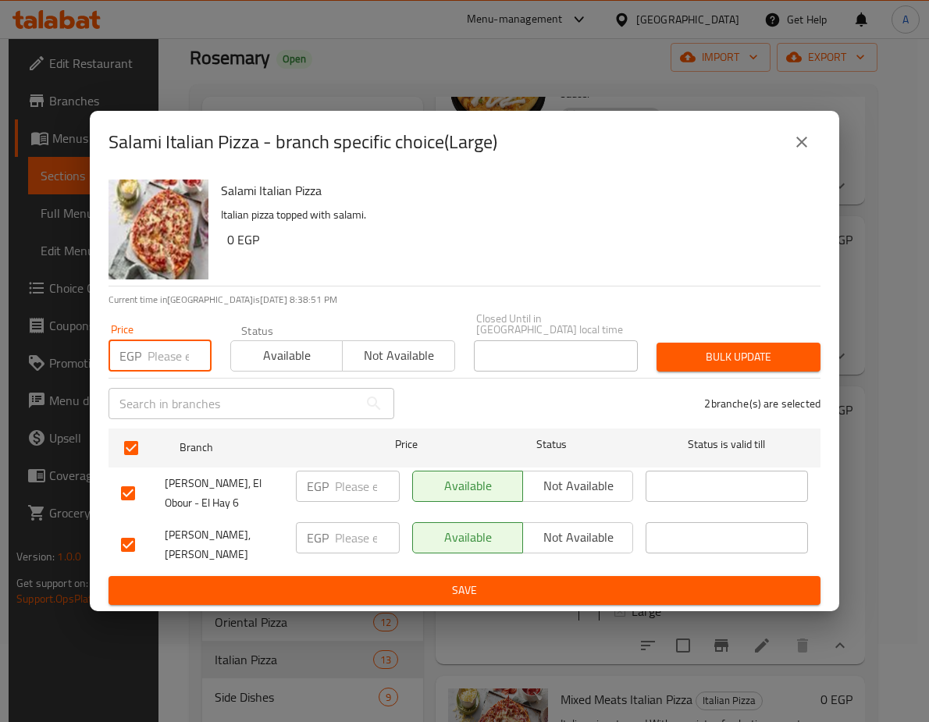
paste input "273.6"
type input "273.6"
click at [706, 347] on span "Bulk update" at bounding box center [738, 357] width 139 height 20
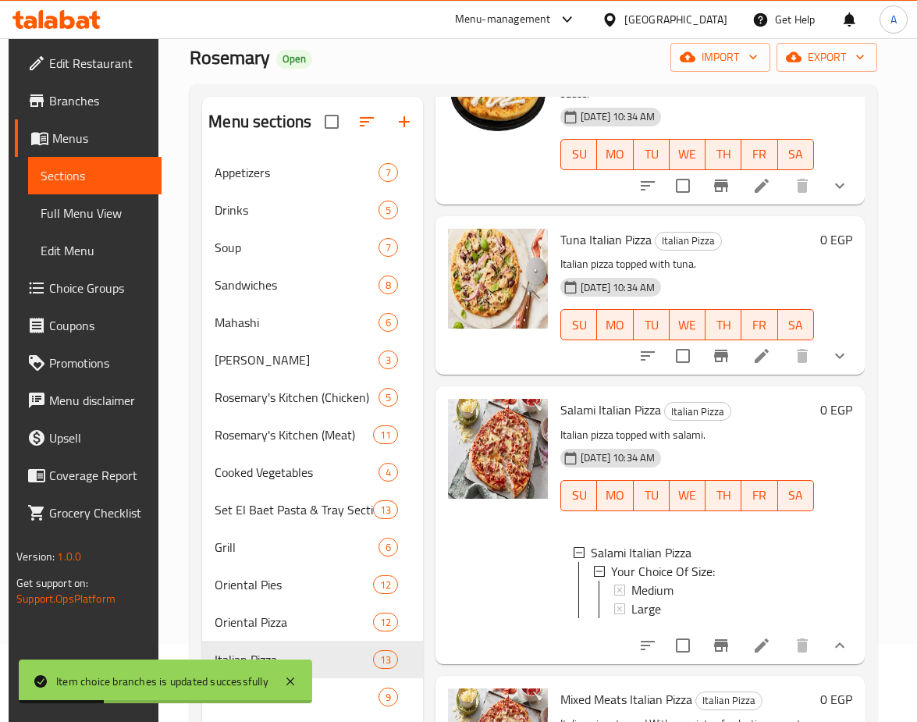
scroll to position [234, 0]
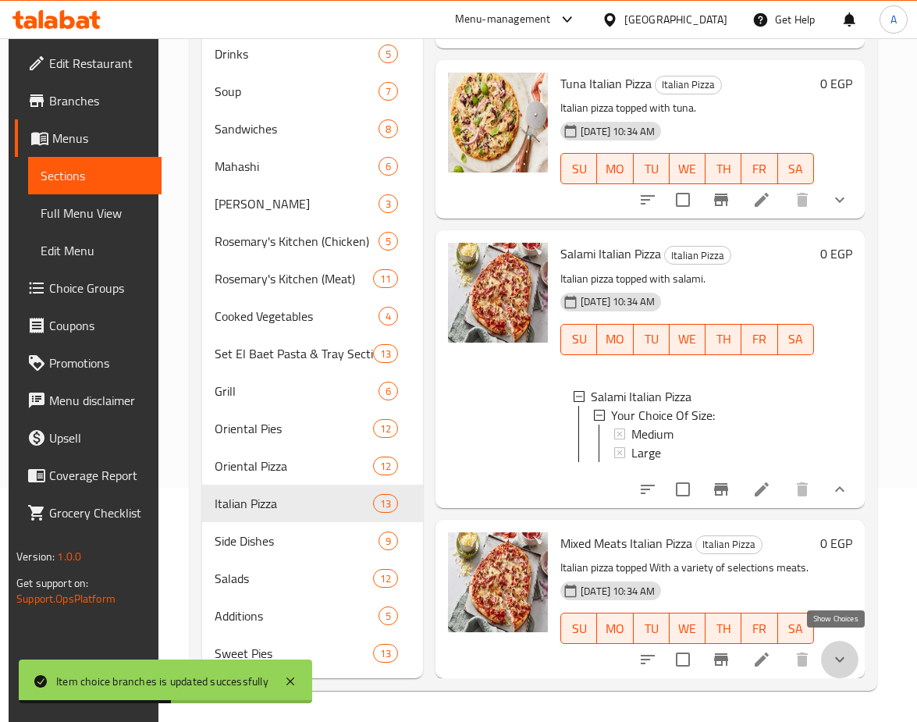
click at [835, 650] on icon "show more" at bounding box center [840, 659] width 19 height 19
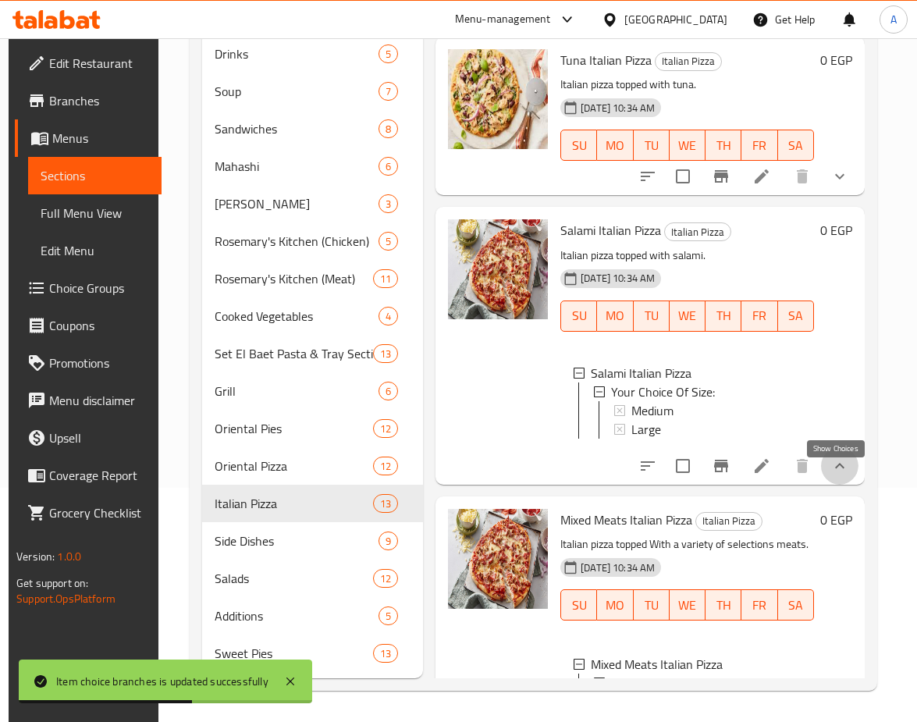
click at [833, 475] on icon "show more" at bounding box center [840, 466] width 19 height 19
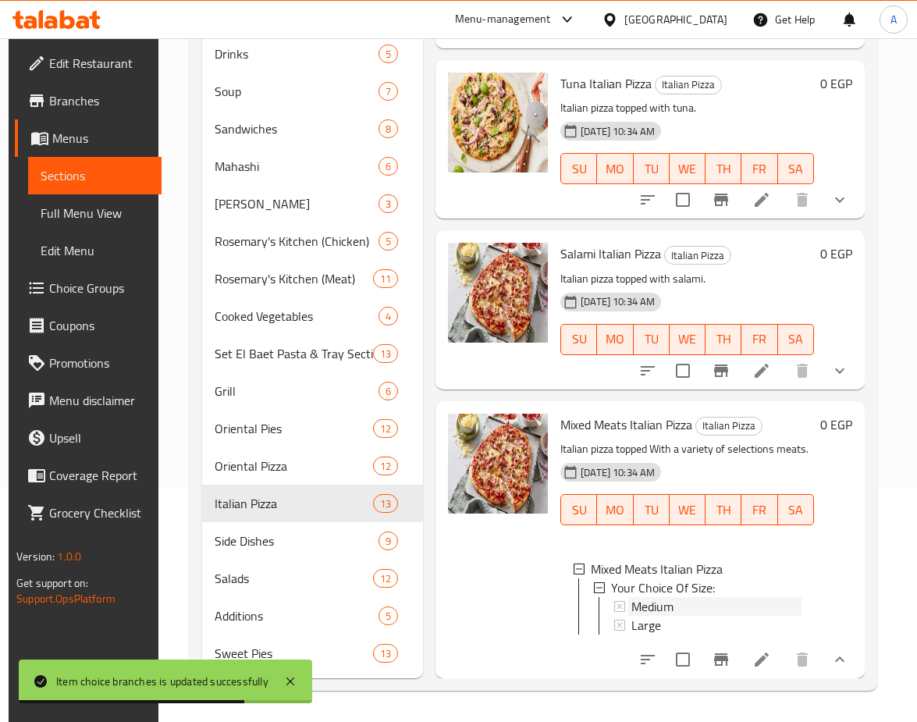
click at [657, 597] on span "Medium" at bounding box center [653, 606] width 42 height 19
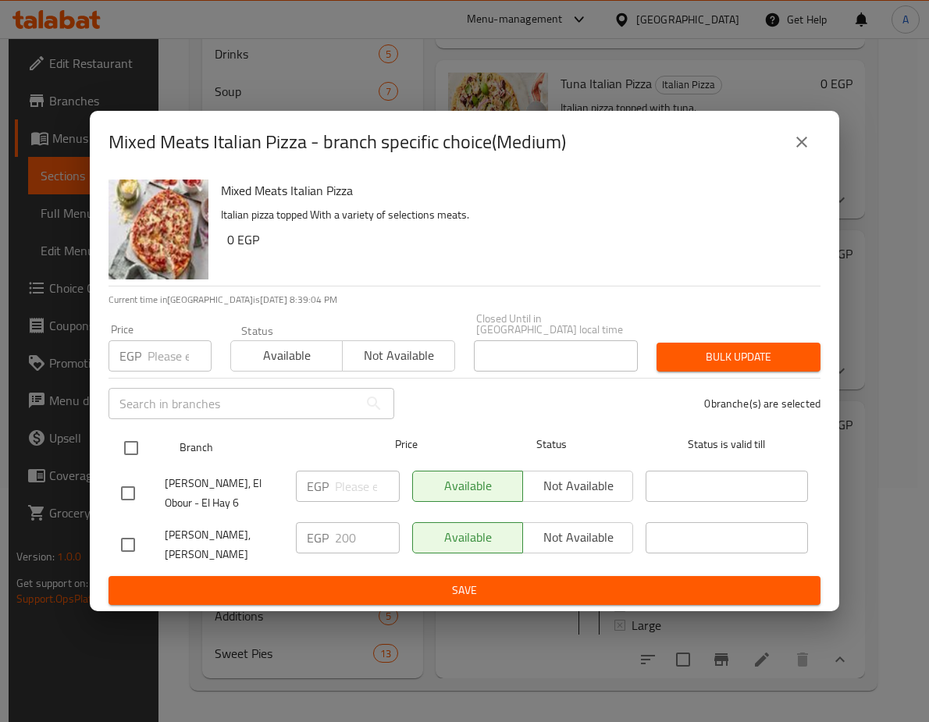
click at [133, 432] on input "checkbox" at bounding box center [131, 448] width 33 height 33
checkbox input "true"
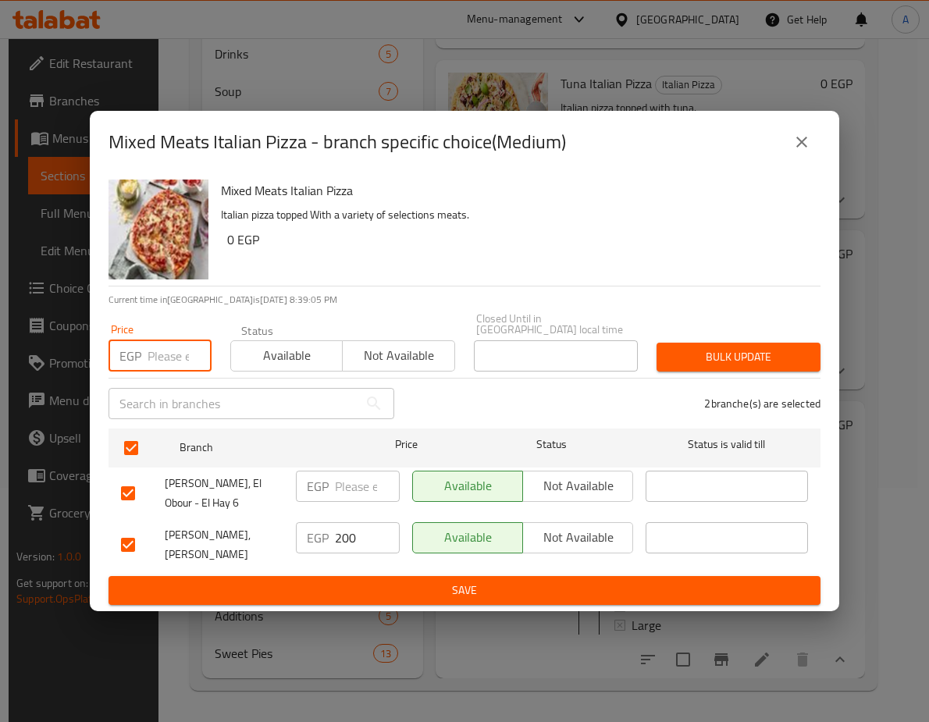
click at [186, 340] on input "number" at bounding box center [180, 355] width 64 height 31
paste input "228"
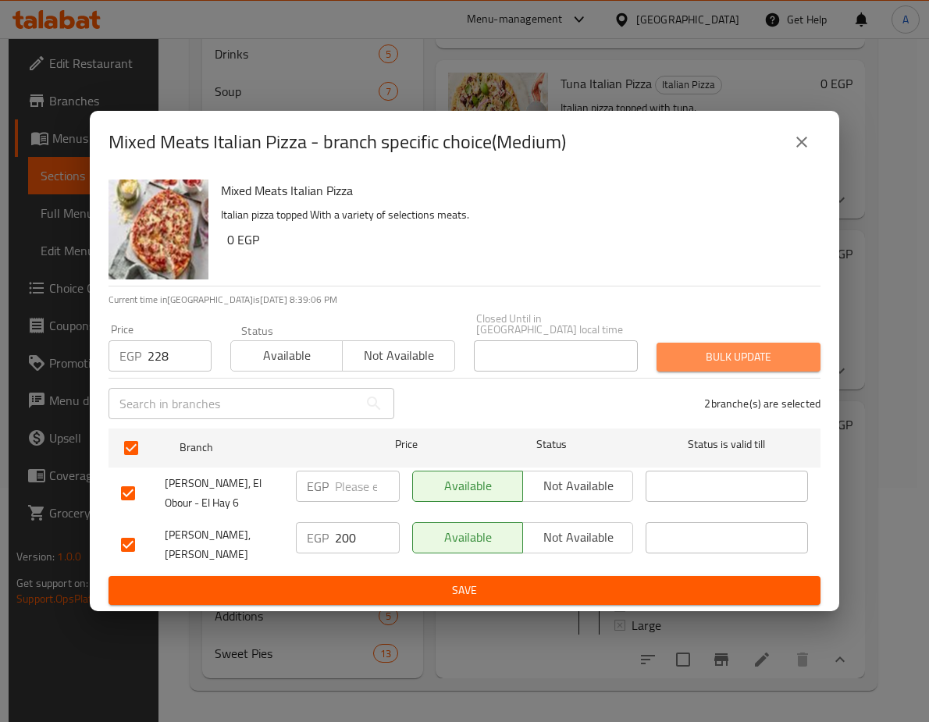
click at [727, 347] on span "Bulk update" at bounding box center [738, 357] width 139 height 20
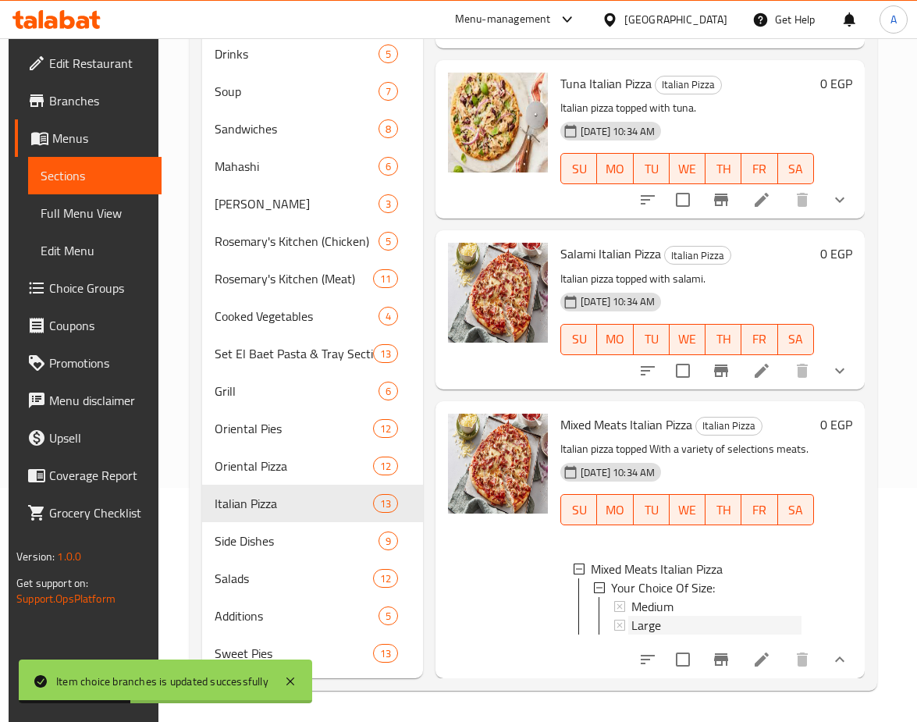
click at [645, 616] on span "Large" at bounding box center [647, 625] width 30 height 19
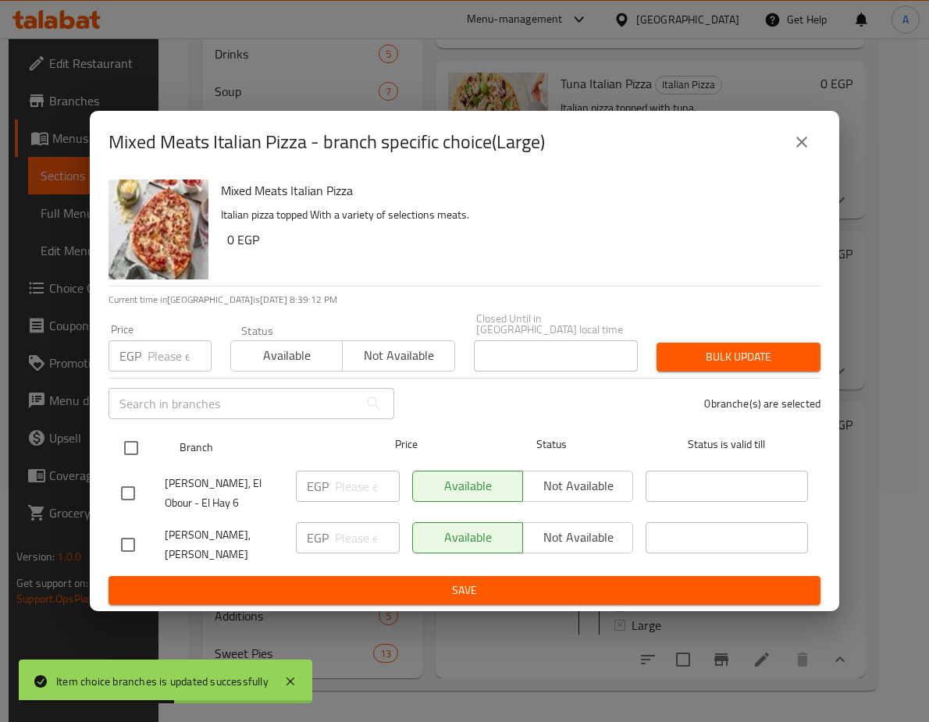
click at [133, 432] on input "checkbox" at bounding box center [131, 448] width 33 height 33
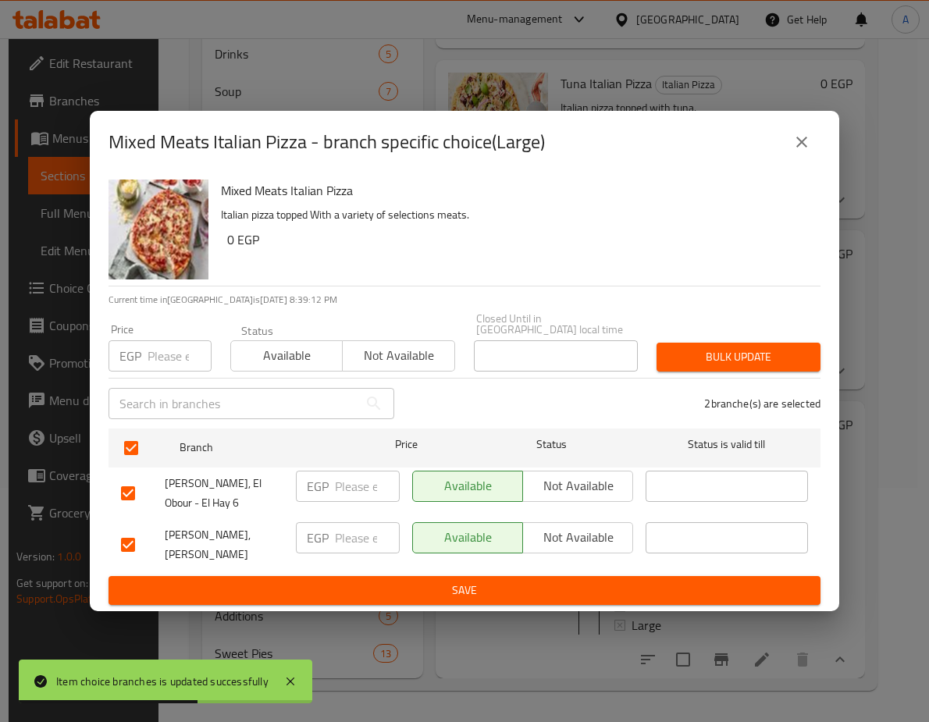
click at [160, 349] on input "number" at bounding box center [180, 355] width 64 height 31
paste input "273.6"
click at [738, 333] on div "Bulk update" at bounding box center [738, 357] width 183 height 48
click at [737, 347] on span "Bulk update" at bounding box center [738, 357] width 139 height 20
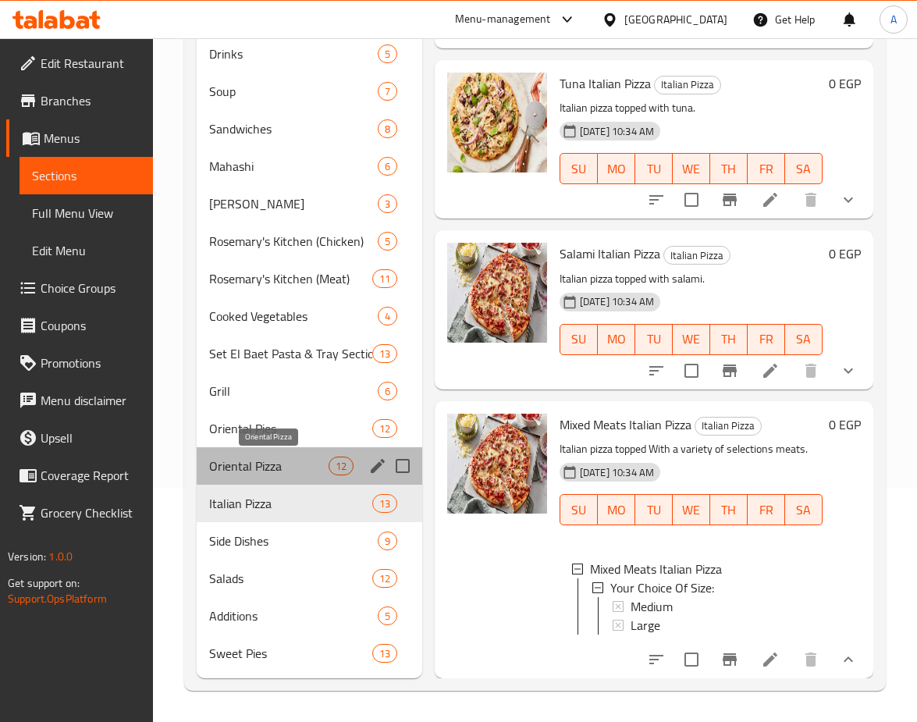
click at [255, 473] on span "Oriental Pizza" at bounding box center [268, 466] width 119 height 19
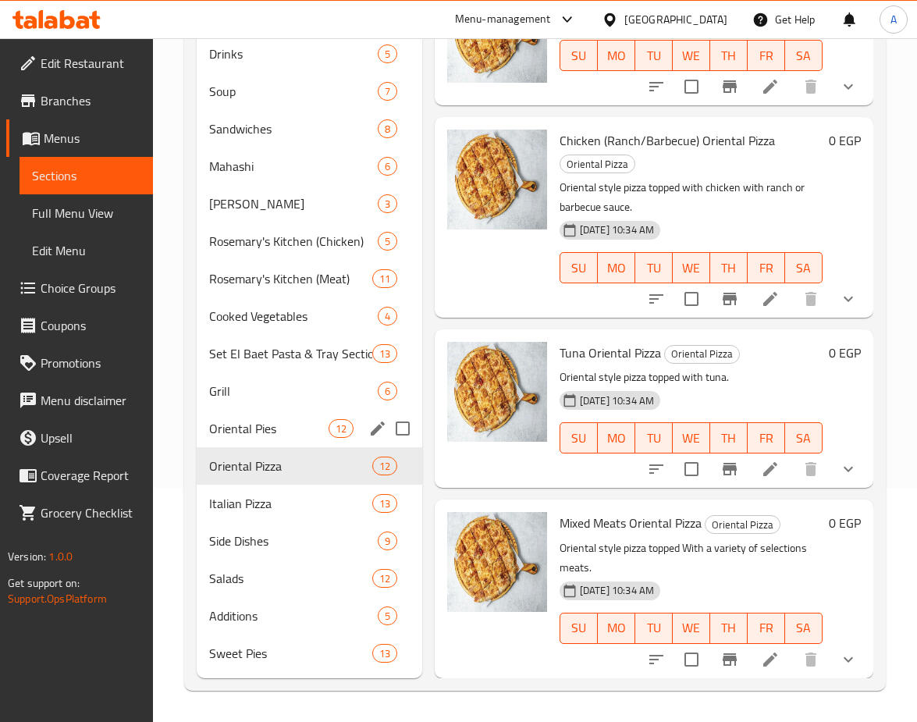
scroll to position [1419, 0]
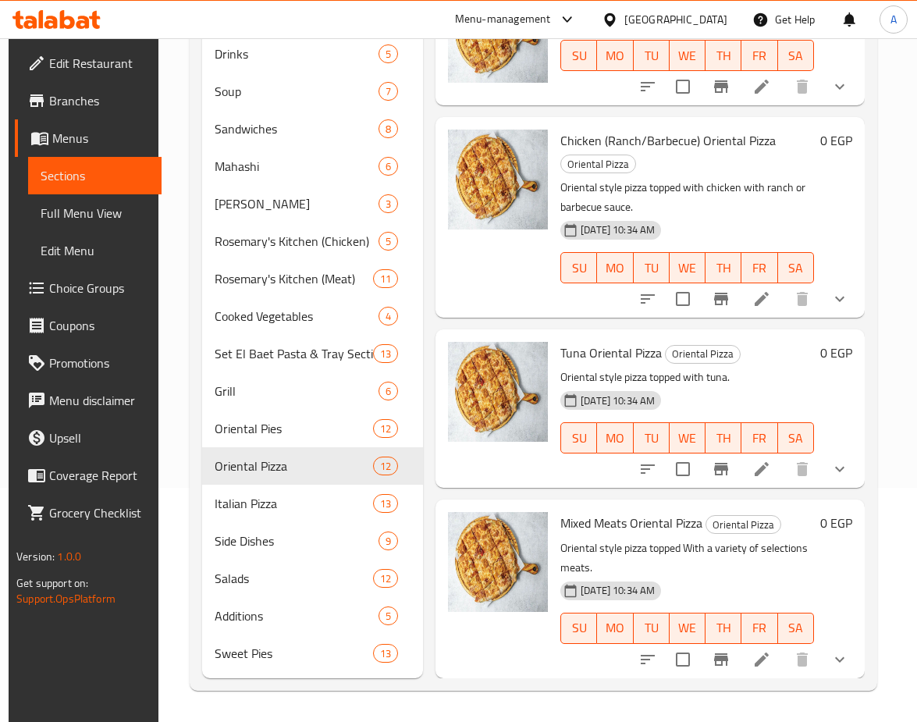
click at [848, 453] on button "show more" at bounding box center [839, 468] width 37 height 37
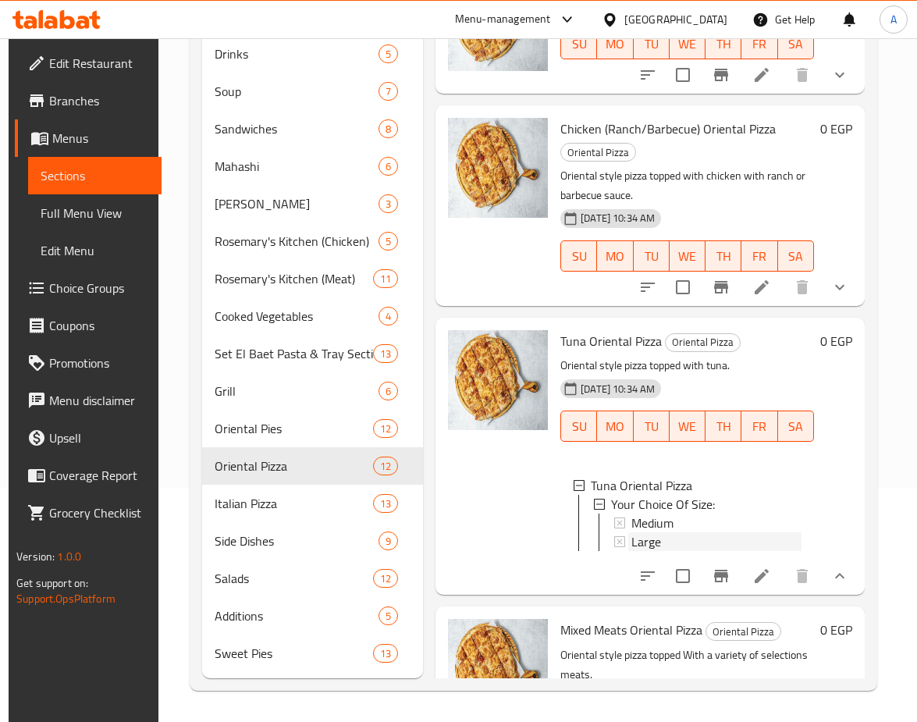
click at [637, 543] on span "Large" at bounding box center [647, 541] width 30 height 19
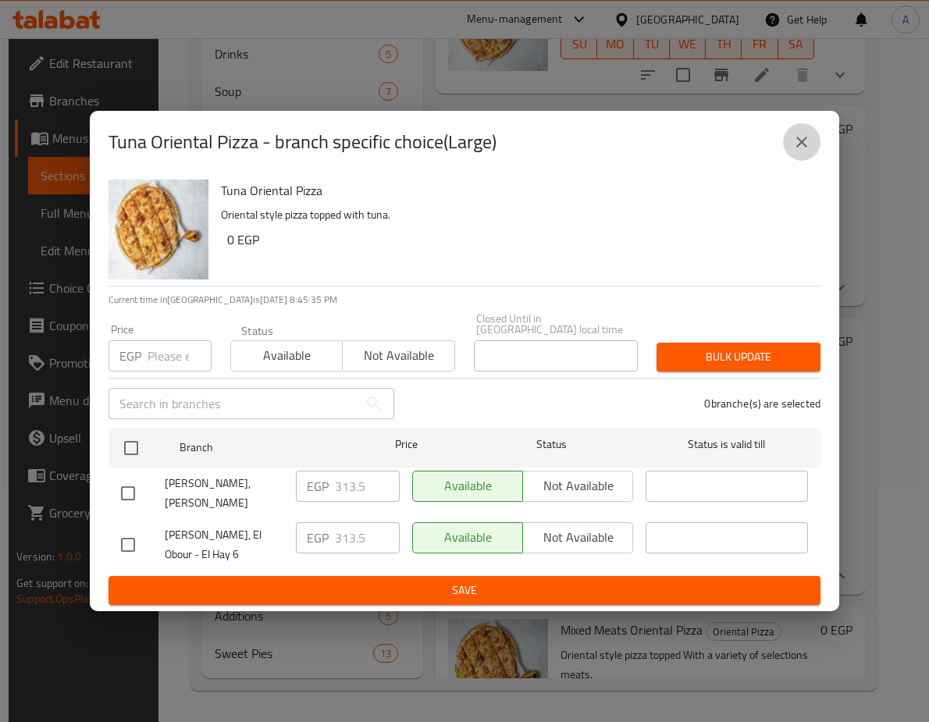
click at [802, 141] on icon "close" at bounding box center [801, 142] width 19 height 19
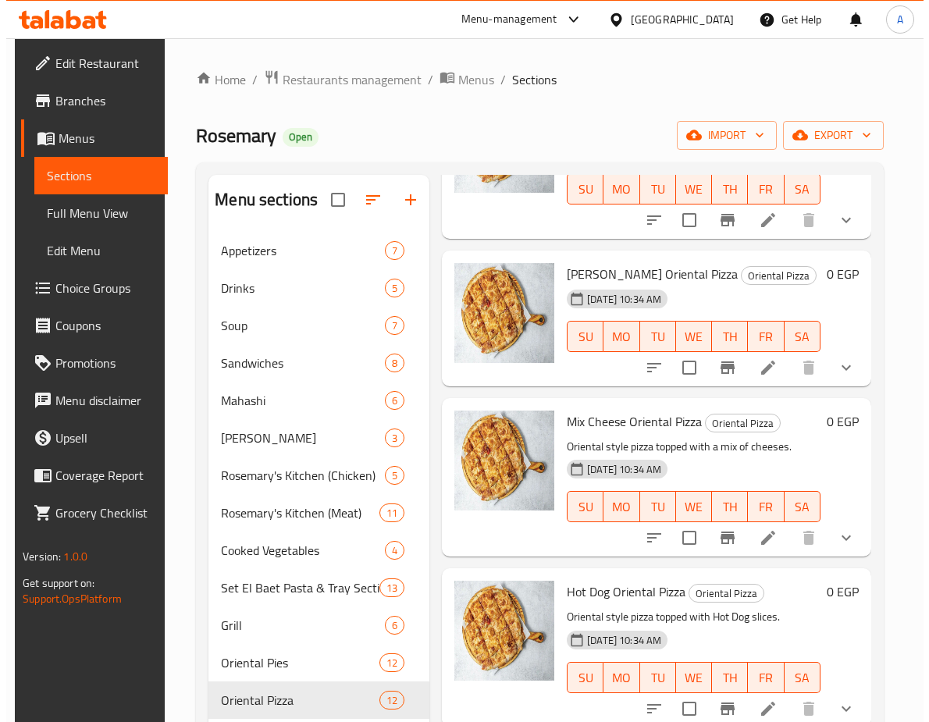
scroll to position [0, 0]
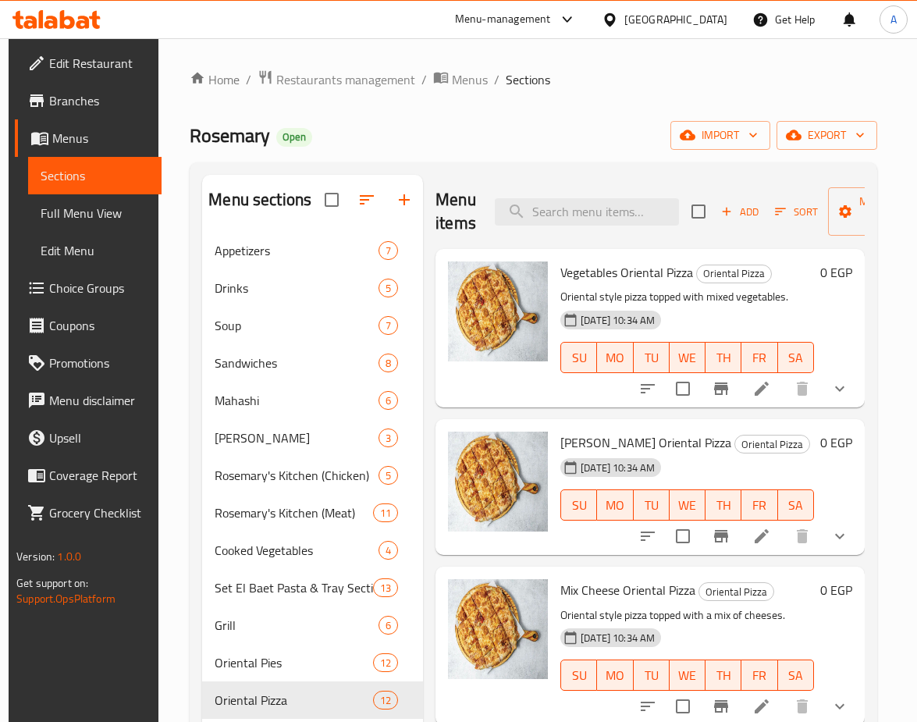
click at [594, 166] on div "Menu sections Appetizers 7 Drinks 5 Soup 7 Sandwiches 8 Mahashi 6 Masmat Rosema…" at bounding box center [534, 543] width 688 height 763
click at [850, 144] on span "export" at bounding box center [827, 136] width 76 height 20
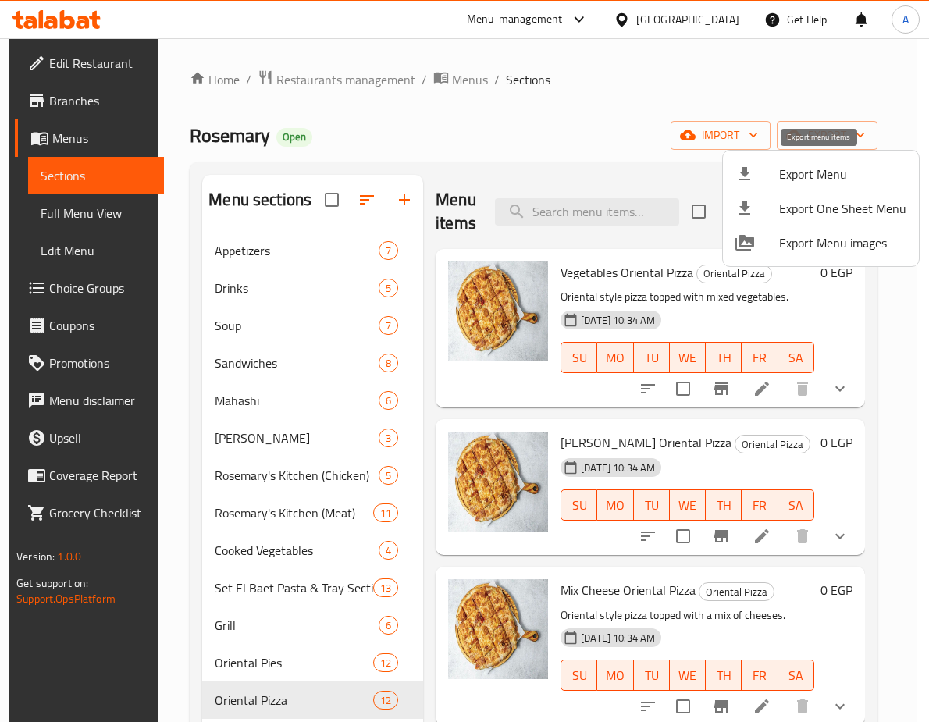
click at [779, 176] on span "Export Menu" at bounding box center [842, 174] width 127 height 19
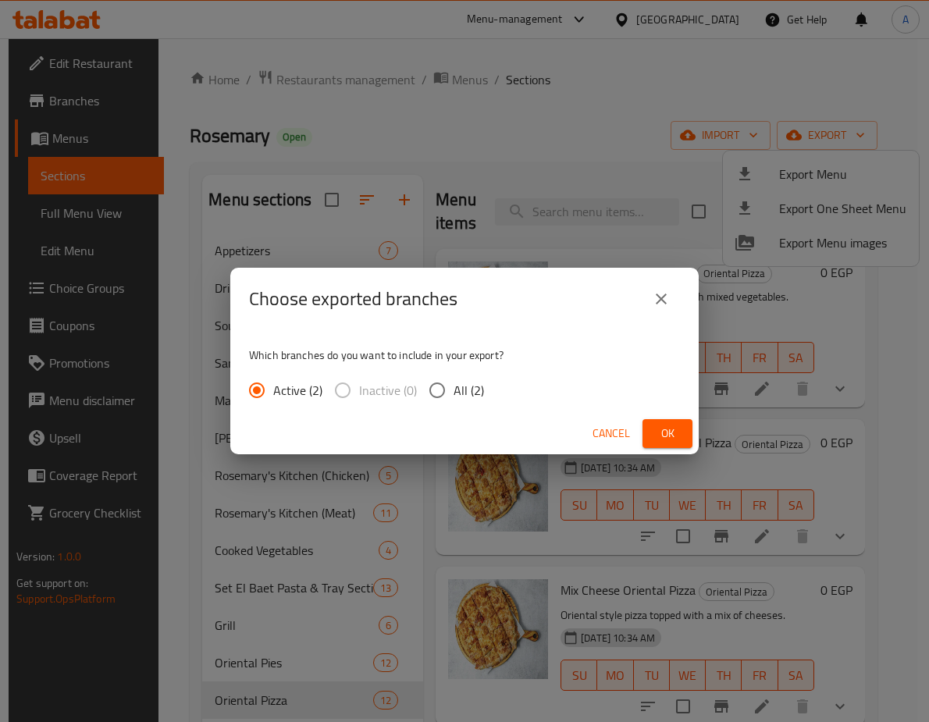
click at [432, 404] on input "All (2)" at bounding box center [437, 390] width 33 height 33
click at [681, 429] on button "Ok" at bounding box center [667, 433] width 50 height 29
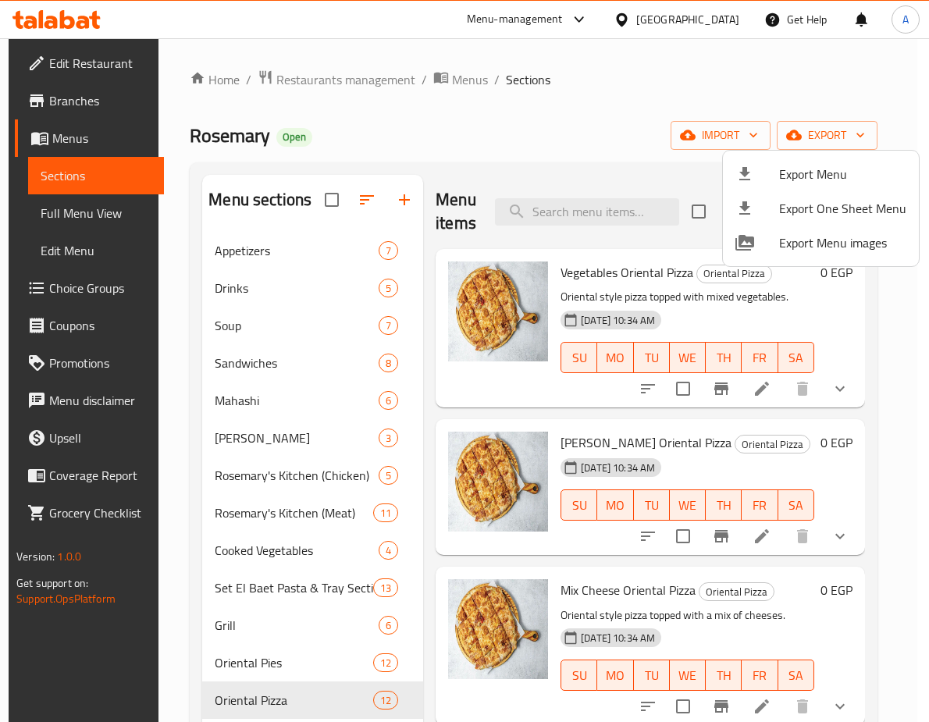
click at [466, 108] on div at bounding box center [464, 361] width 929 height 722
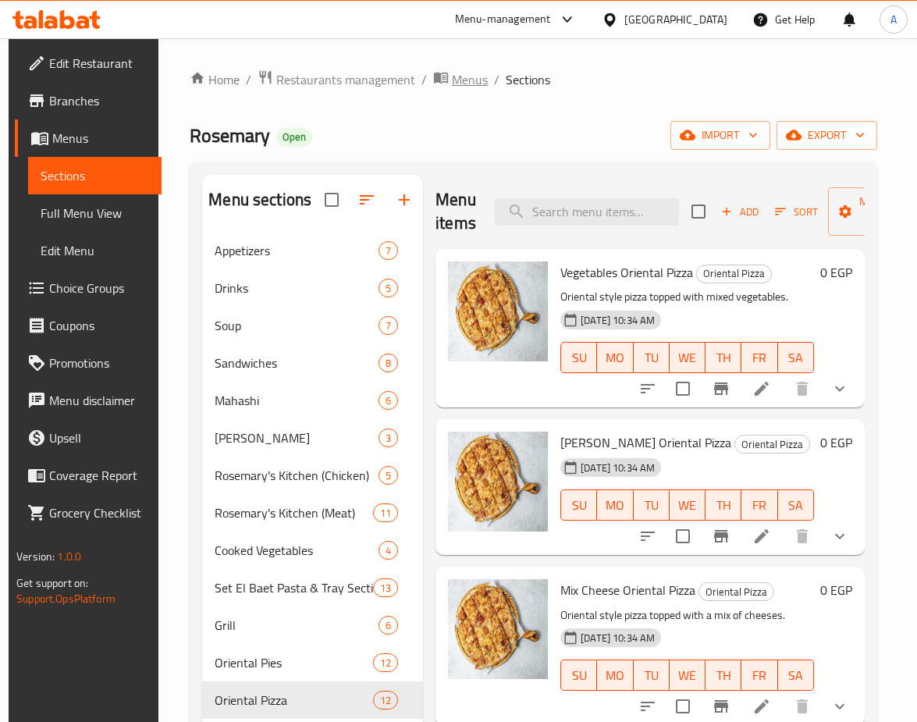
click at [471, 82] on span "Menus" at bounding box center [470, 79] width 36 height 19
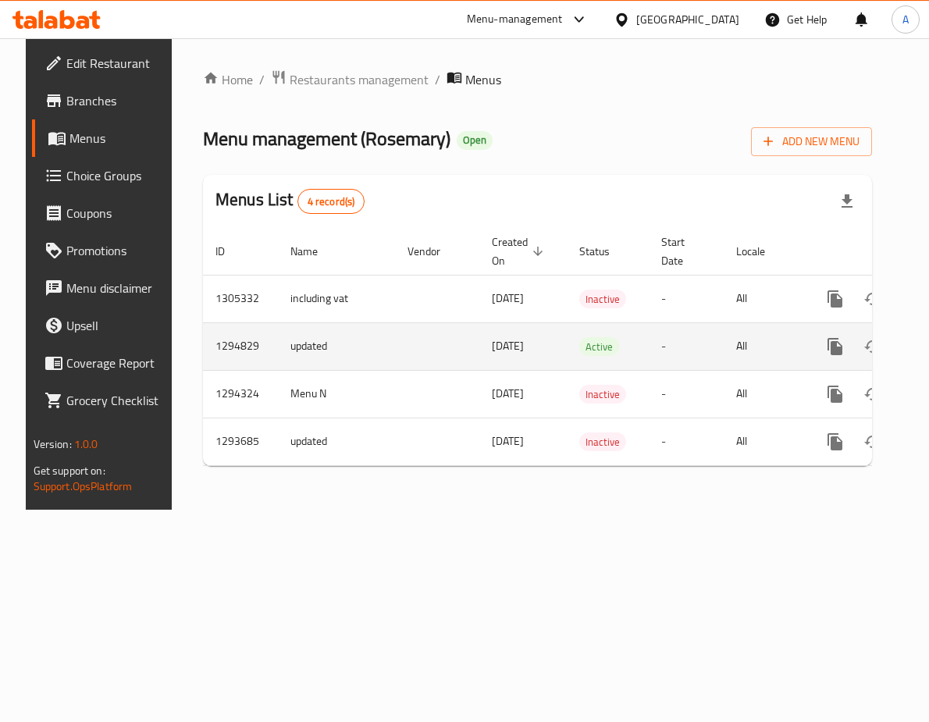
click at [233, 347] on td "1294829" at bounding box center [240, 346] width 75 height 48
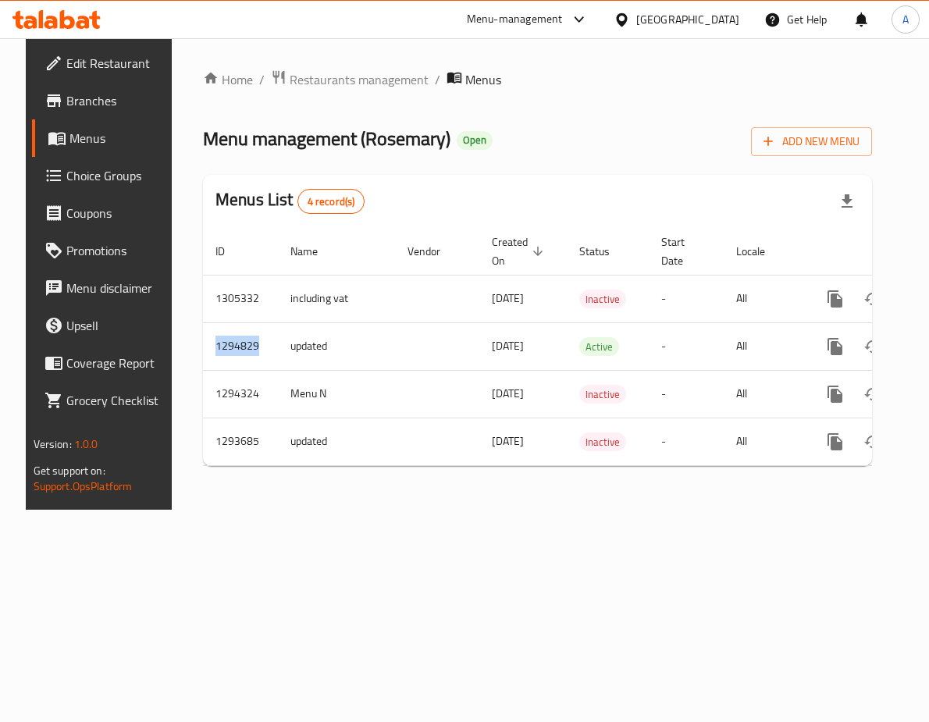
copy td "1294829"
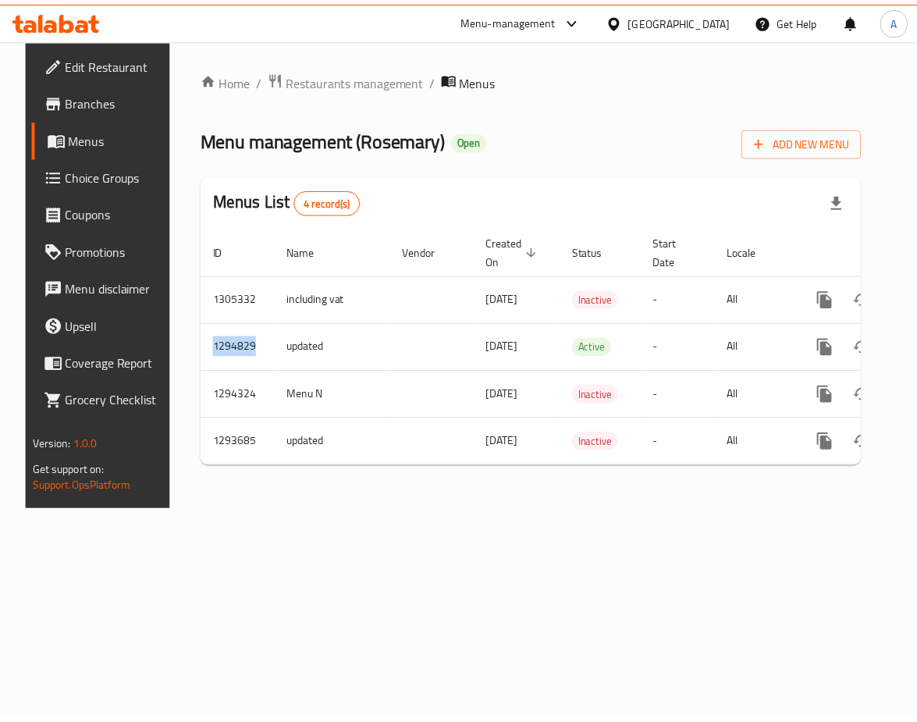
scroll to position [0, 64]
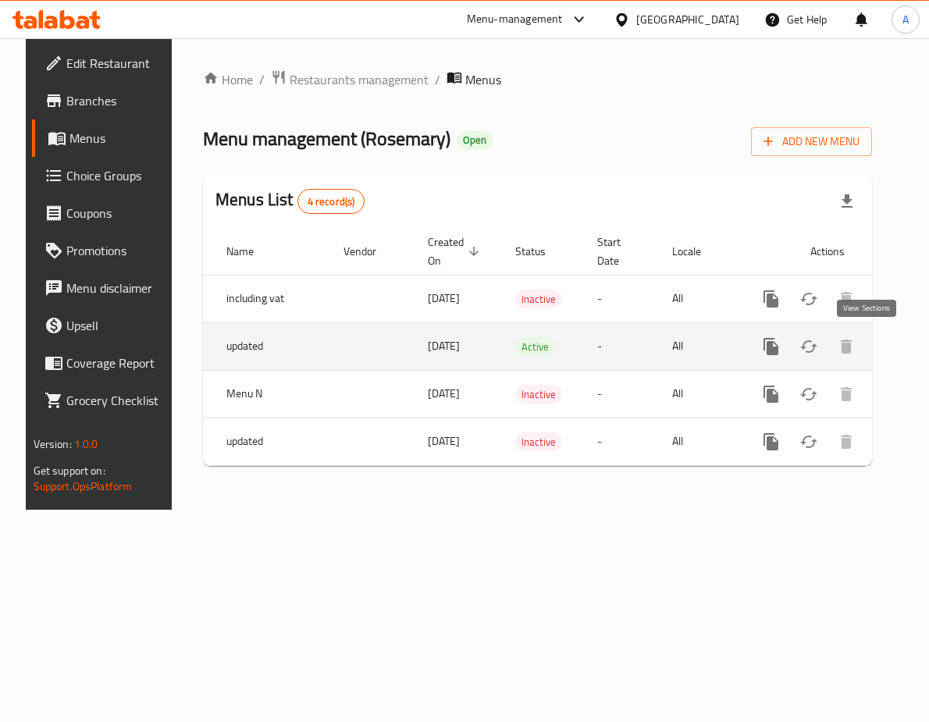
click at [874, 347] on icon "enhanced table" at bounding box center [883, 346] width 19 height 19
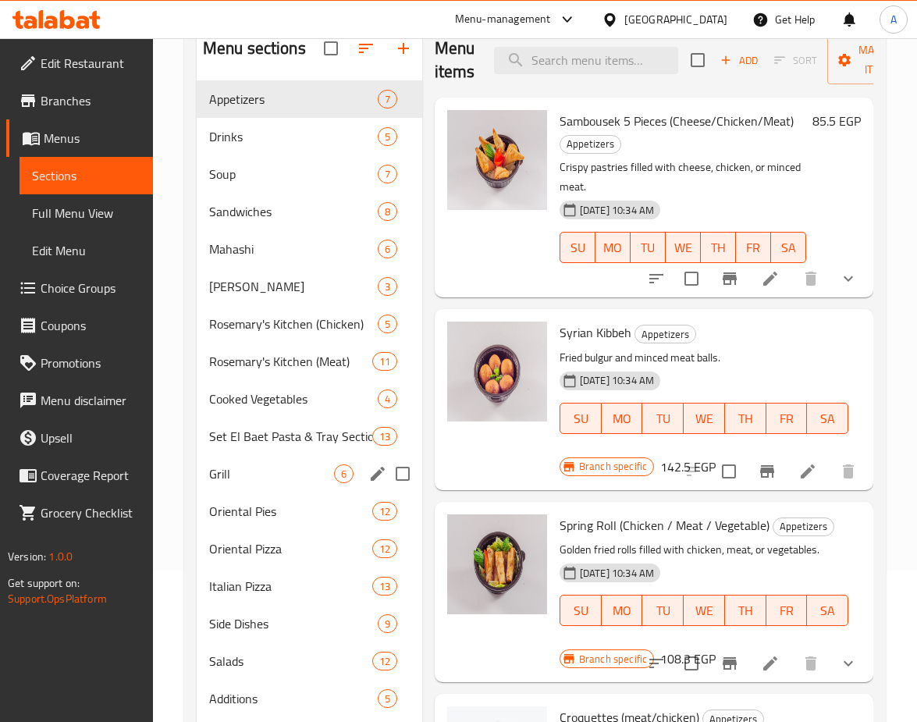
scroll to position [234, 0]
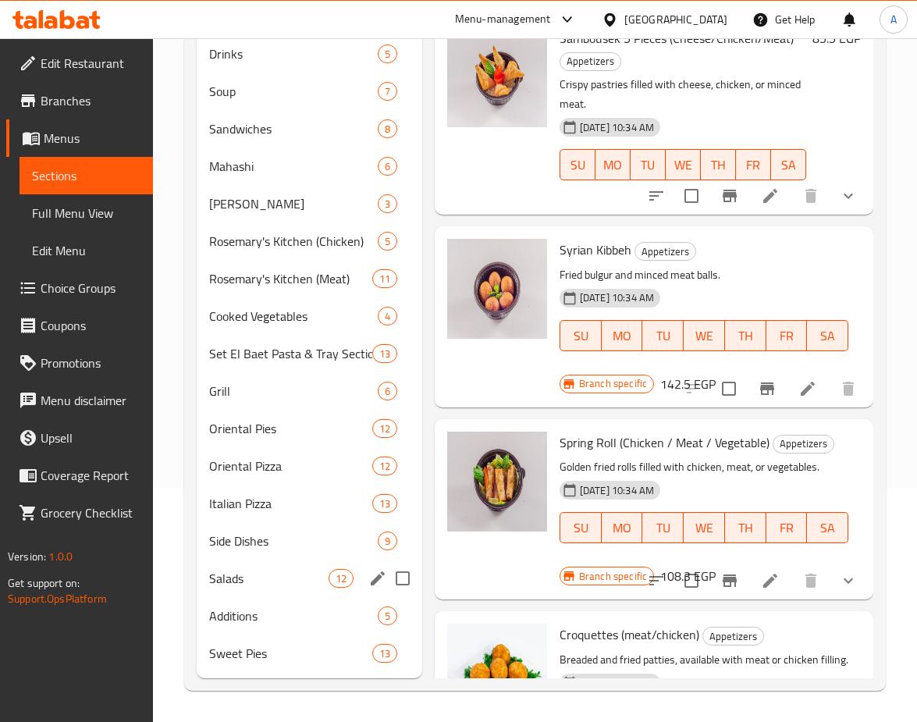
click at [276, 566] on div "Salads 12" at bounding box center [310, 578] width 226 height 37
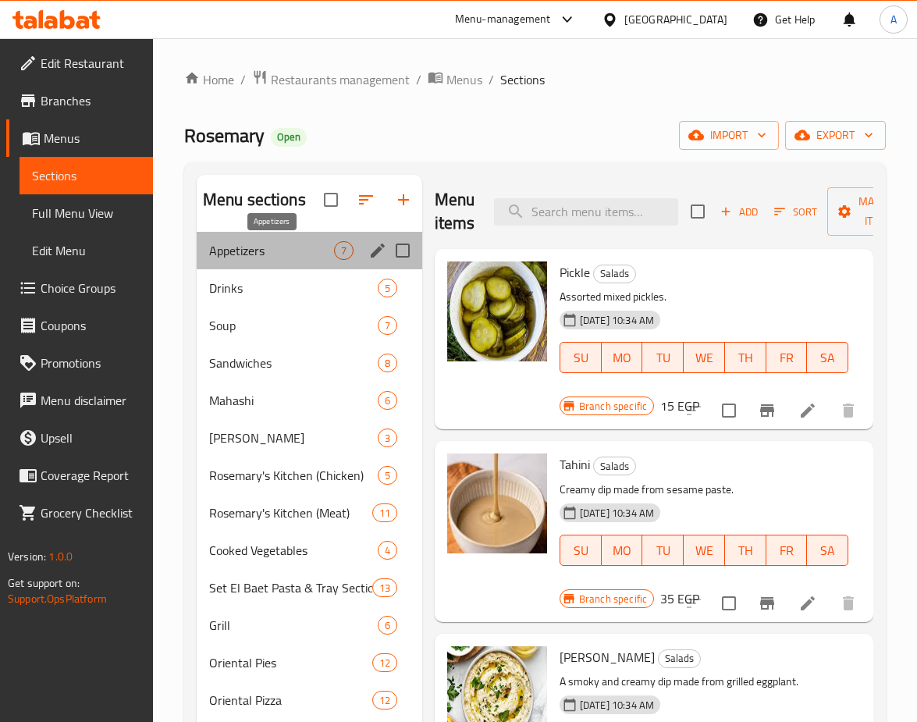
click at [265, 247] on span "Appetizers" at bounding box center [271, 250] width 125 height 19
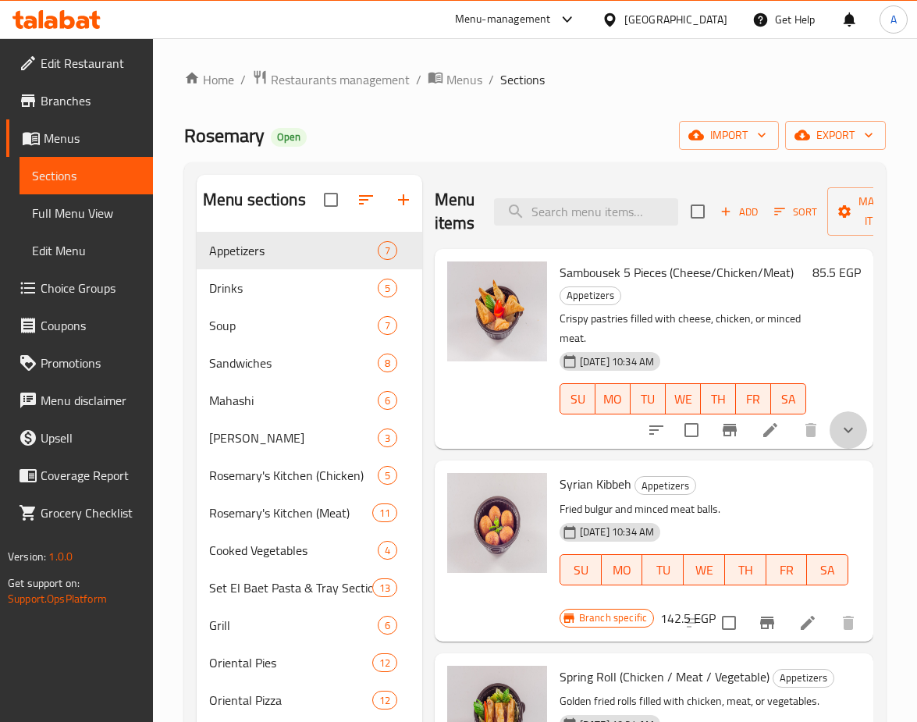
click at [832, 417] on button "show more" at bounding box center [848, 429] width 37 height 37
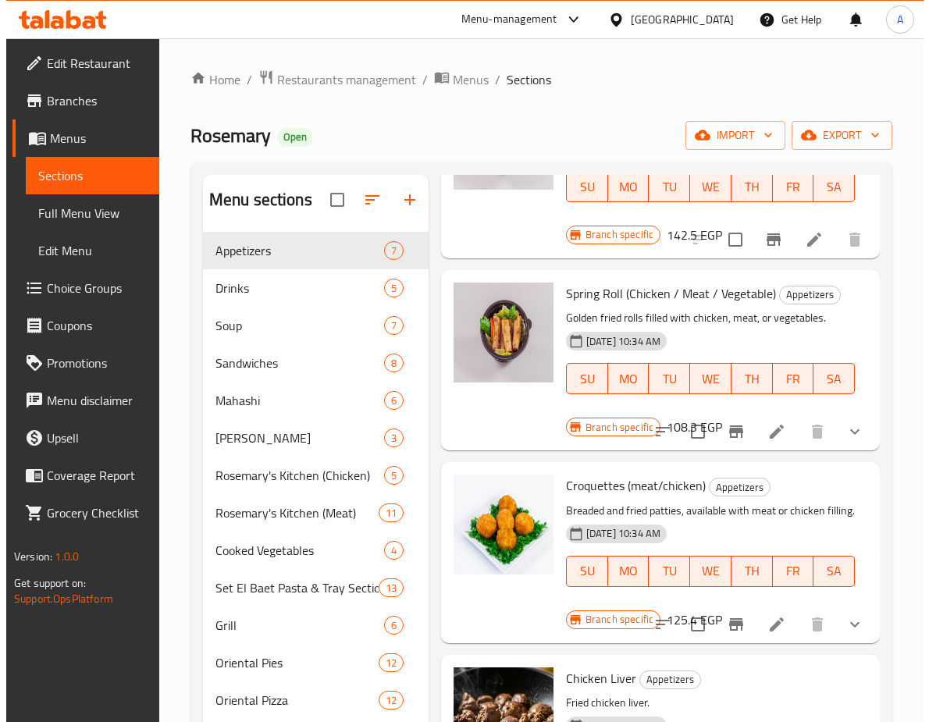
scroll to position [546, 0]
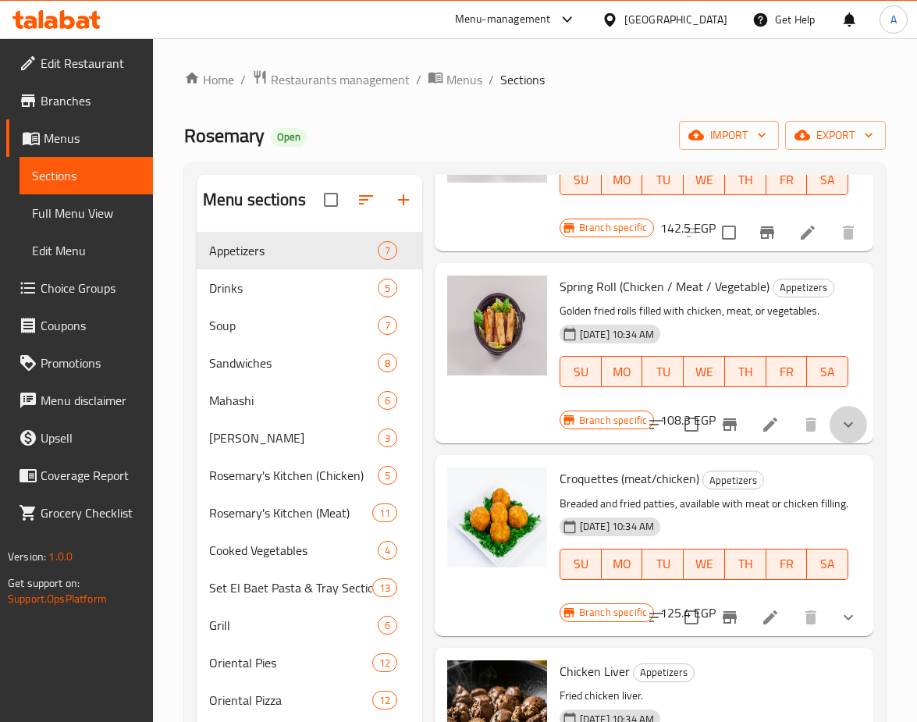
click at [832, 421] on button "show more" at bounding box center [848, 424] width 37 height 37
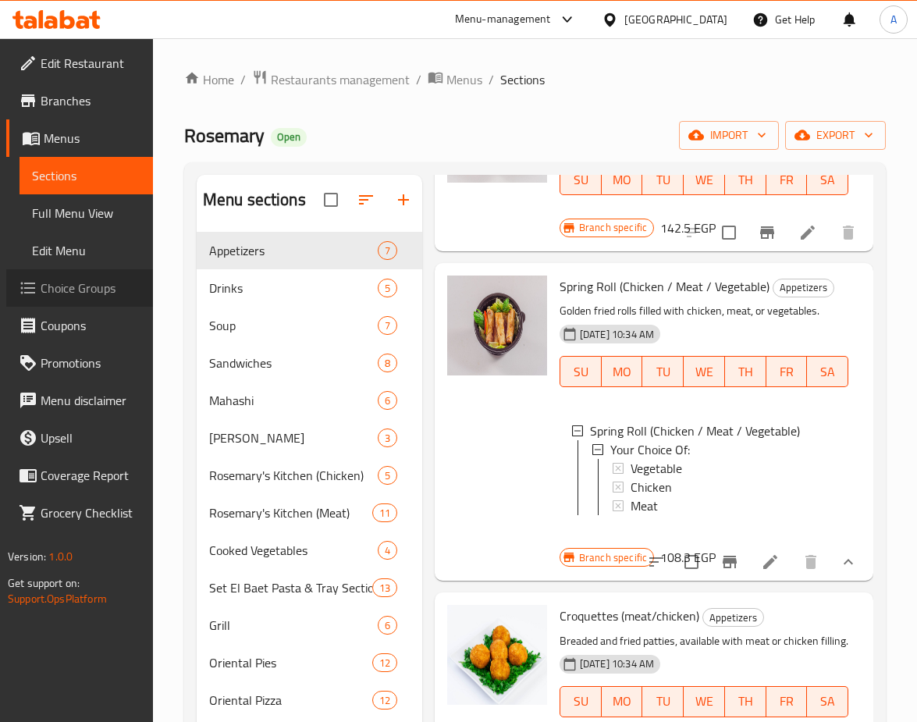
click at [72, 304] on link "Choice Groups" at bounding box center [79, 287] width 147 height 37
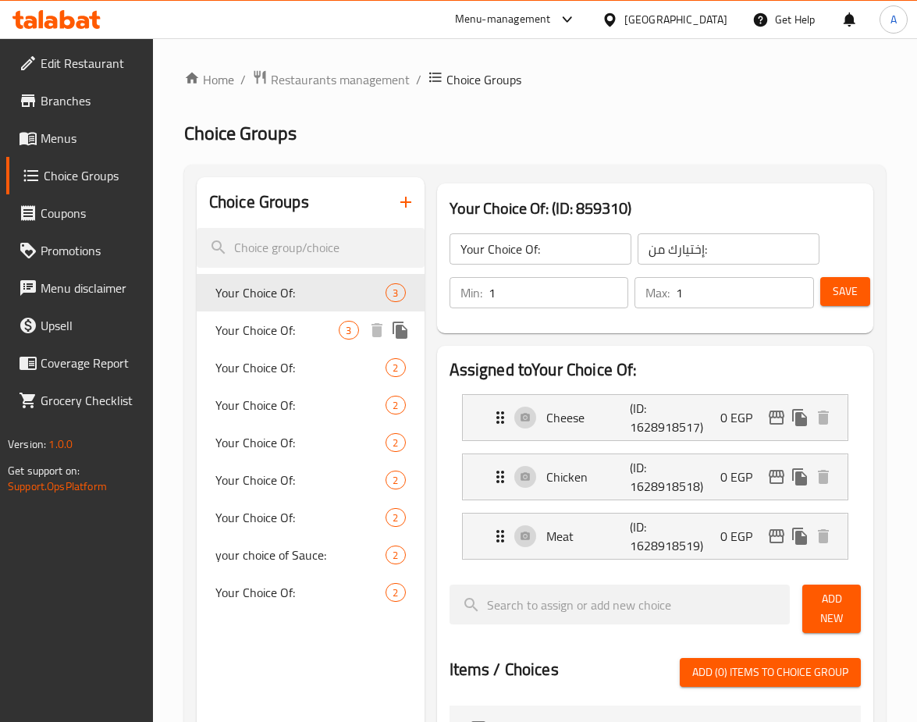
click at [311, 328] on span "Your Choice Of:" at bounding box center [277, 330] width 124 height 19
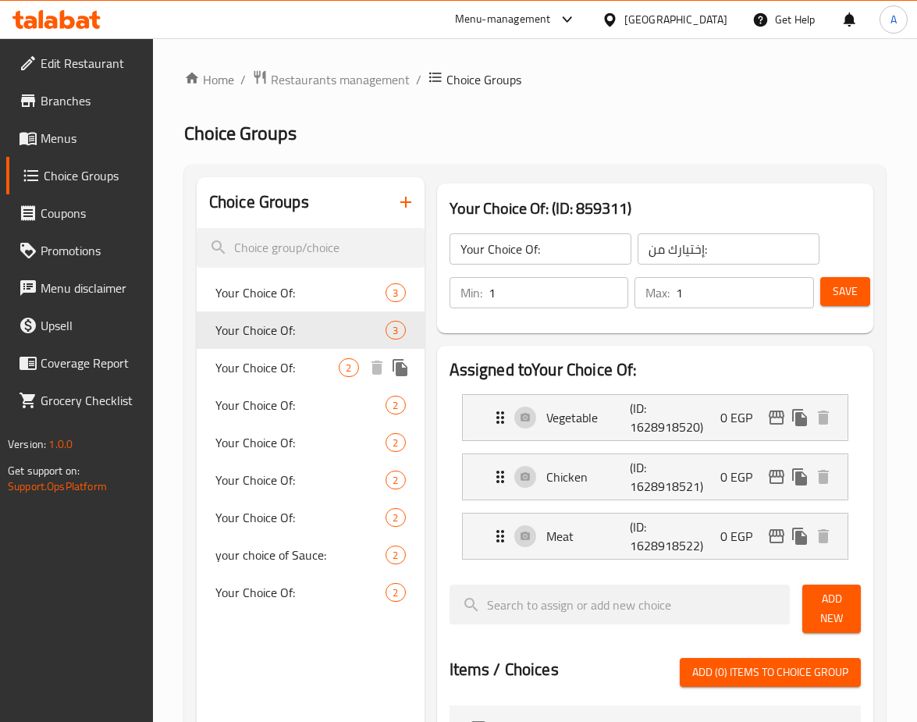
click at [271, 375] on span "Your Choice Of:" at bounding box center [277, 367] width 124 height 19
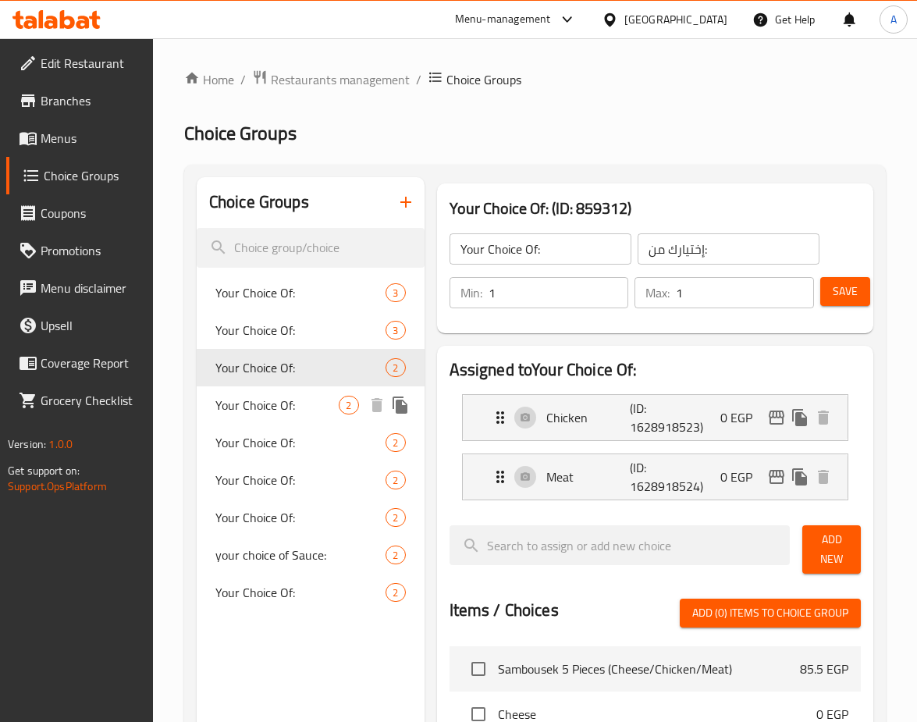
click at [271, 404] on span "Your Choice Of:" at bounding box center [277, 405] width 124 height 19
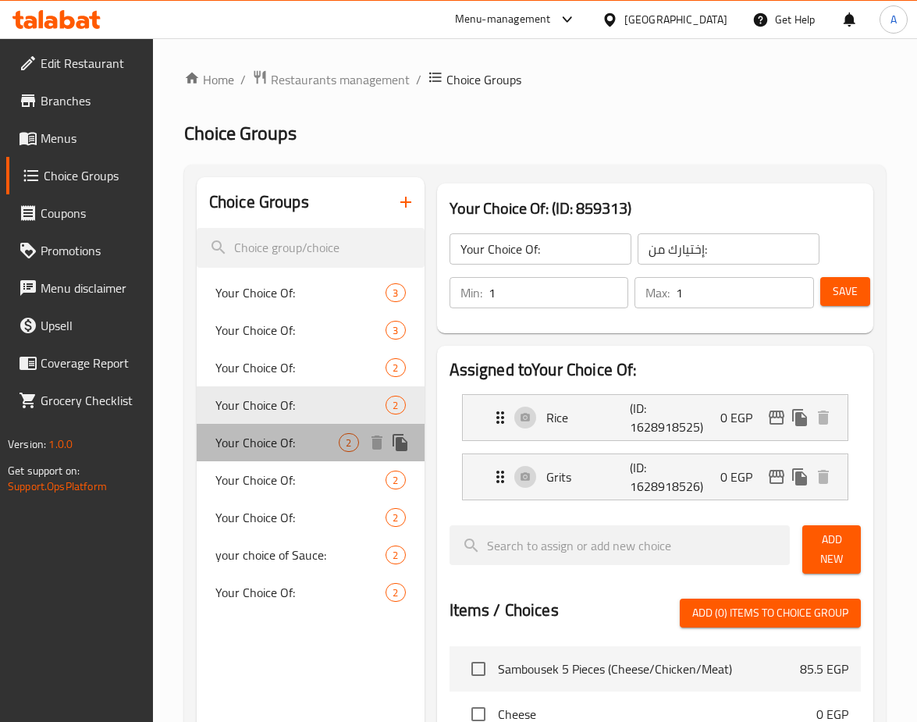
click at [272, 447] on span "Your Choice Of:" at bounding box center [277, 442] width 124 height 19
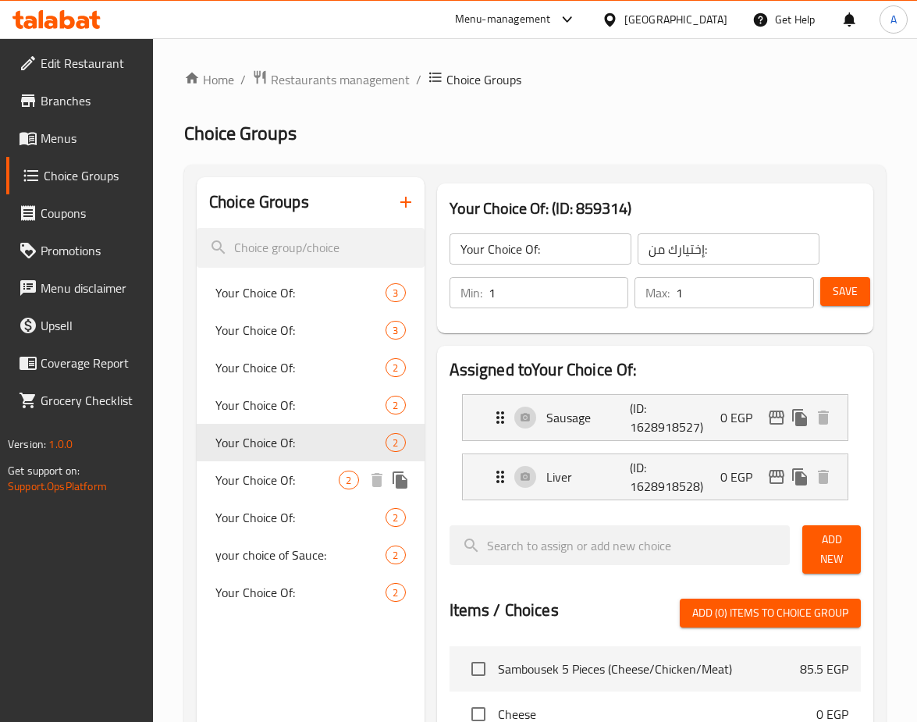
click at [266, 476] on span "Your Choice Of:" at bounding box center [277, 480] width 124 height 19
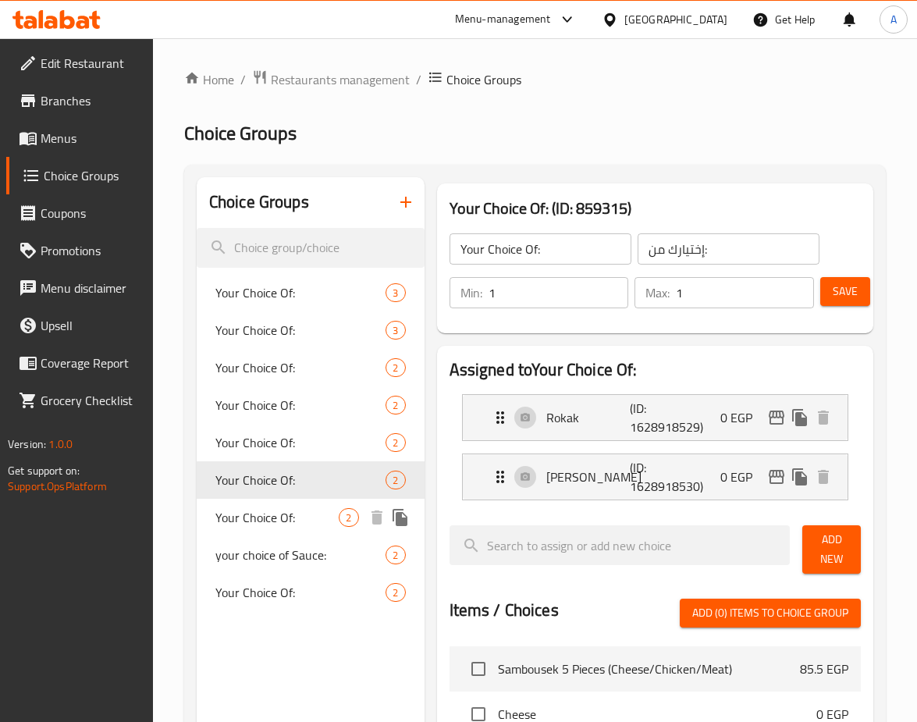
click at [276, 513] on span "Your Choice Of:" at bounding box center [277, 517] width 124 height 19
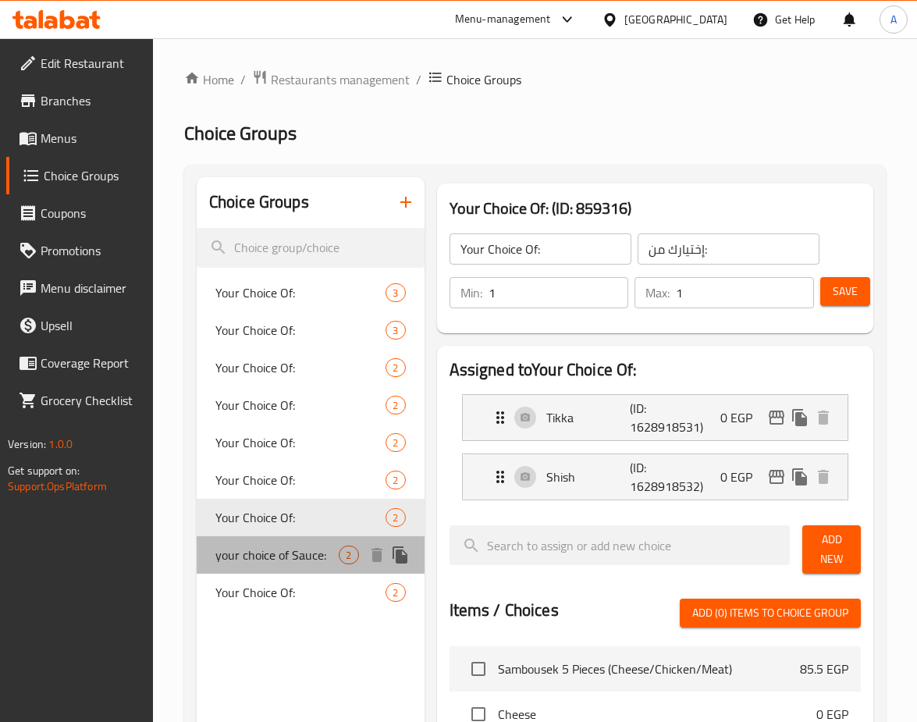
click at [281, 563] on span "your choice of Sauce:" at bounding box center [277, 555] width 124 height 19
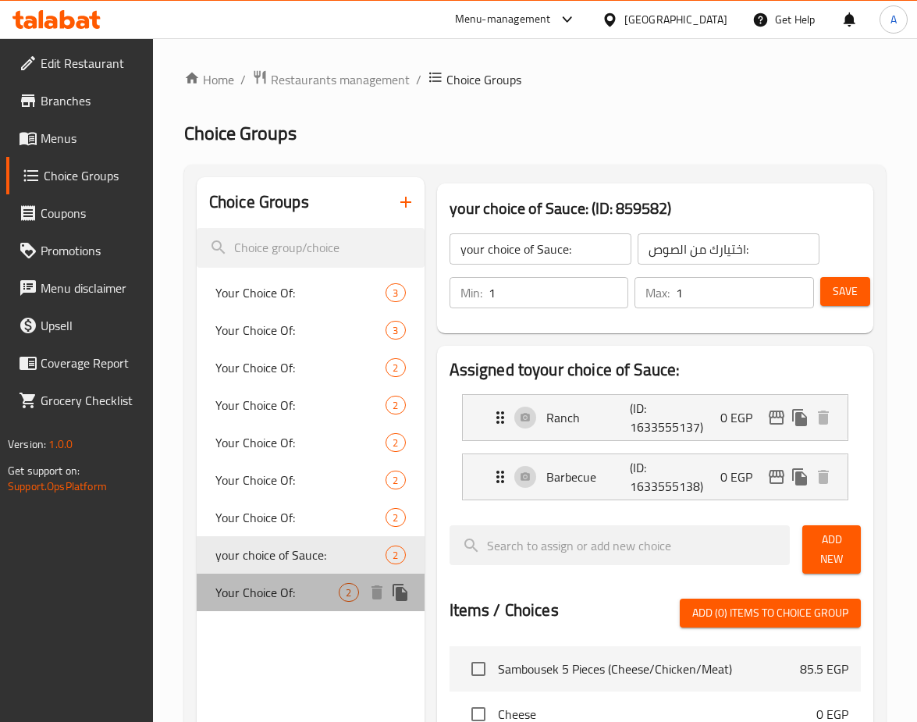
click at [297, 596] on span "Your Choice Of:" at bounding box center [277, 592] width 124 height 19
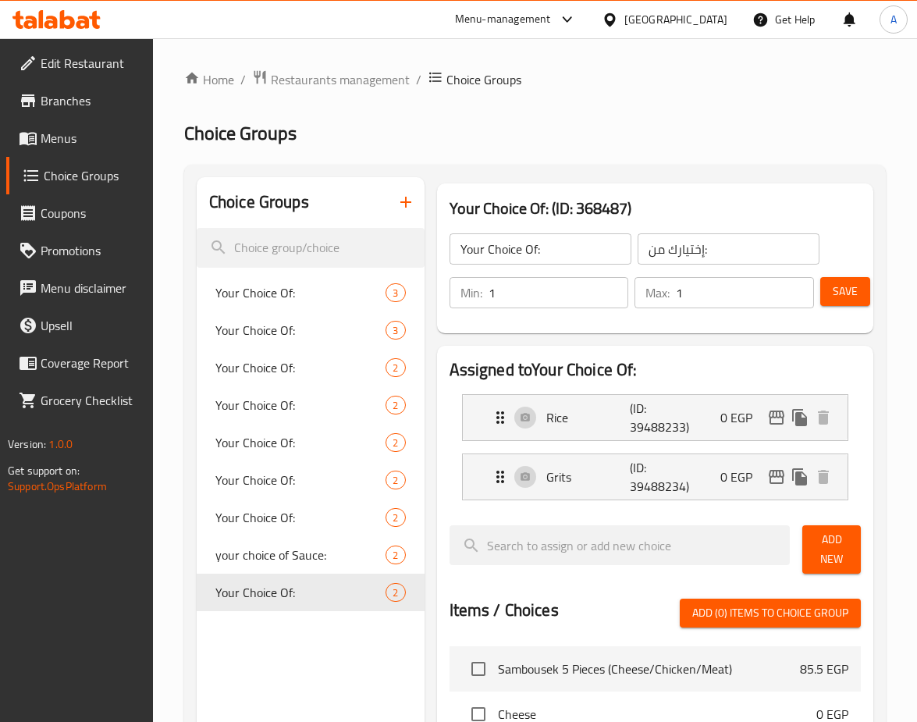
click at [68, 130] on span "Menus" at bounding box center [91, 138] width 100 height 19
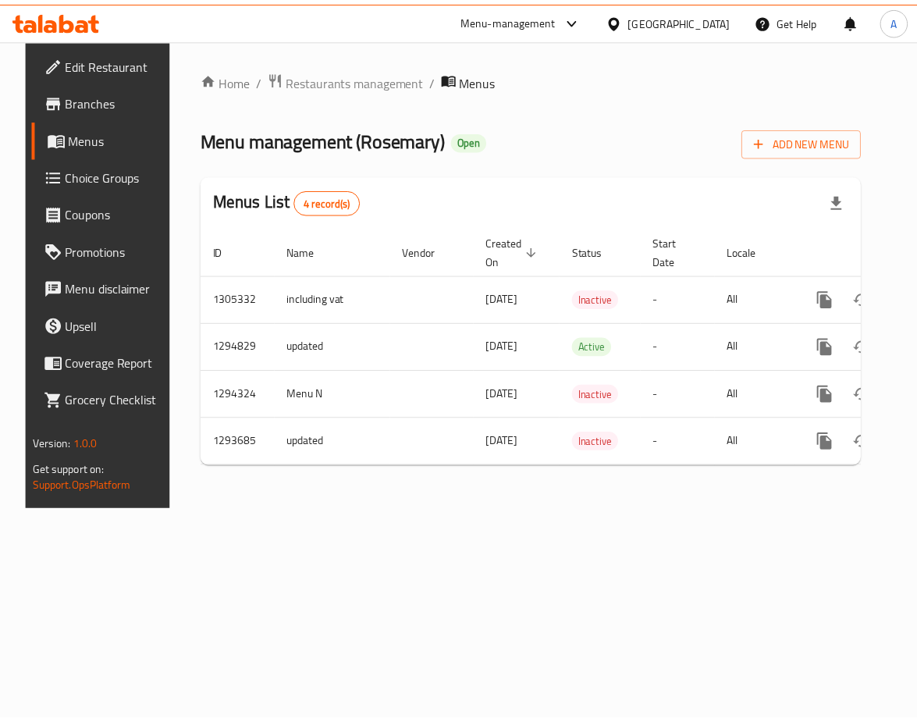
scroll to position [0, 64]
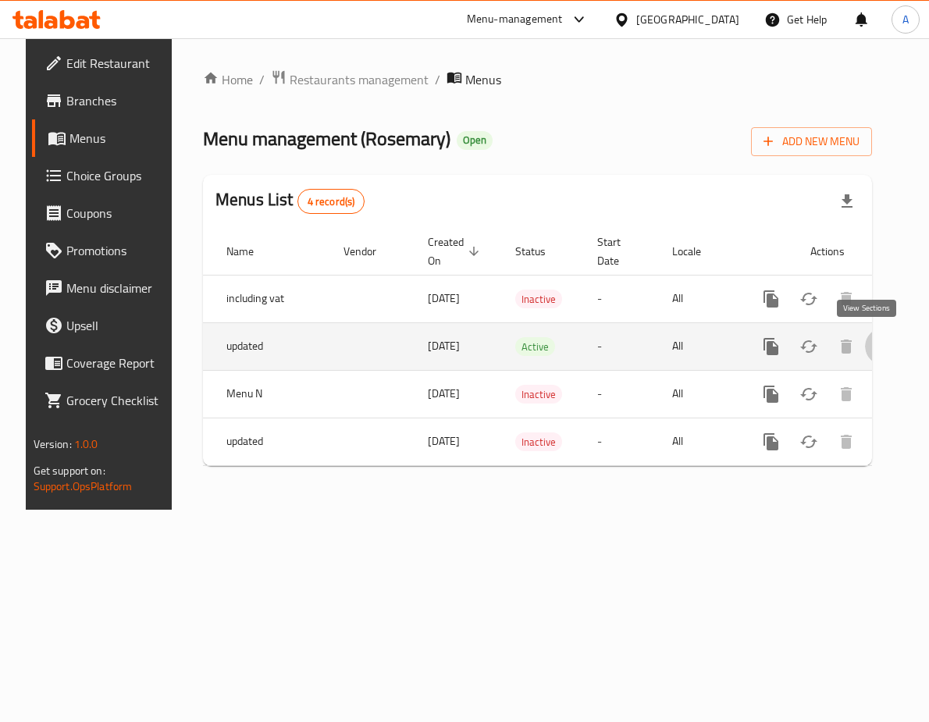
click at [874, 343] on icon "enhanced table" at bounding box center [883, 346] width 19 height 19
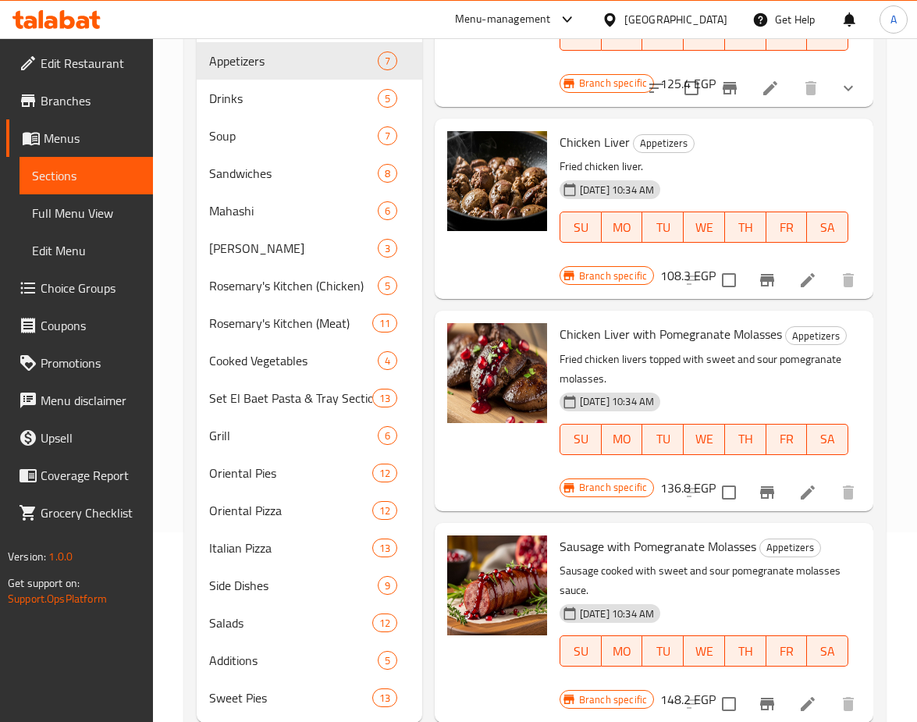
scroll to position [234, 0]
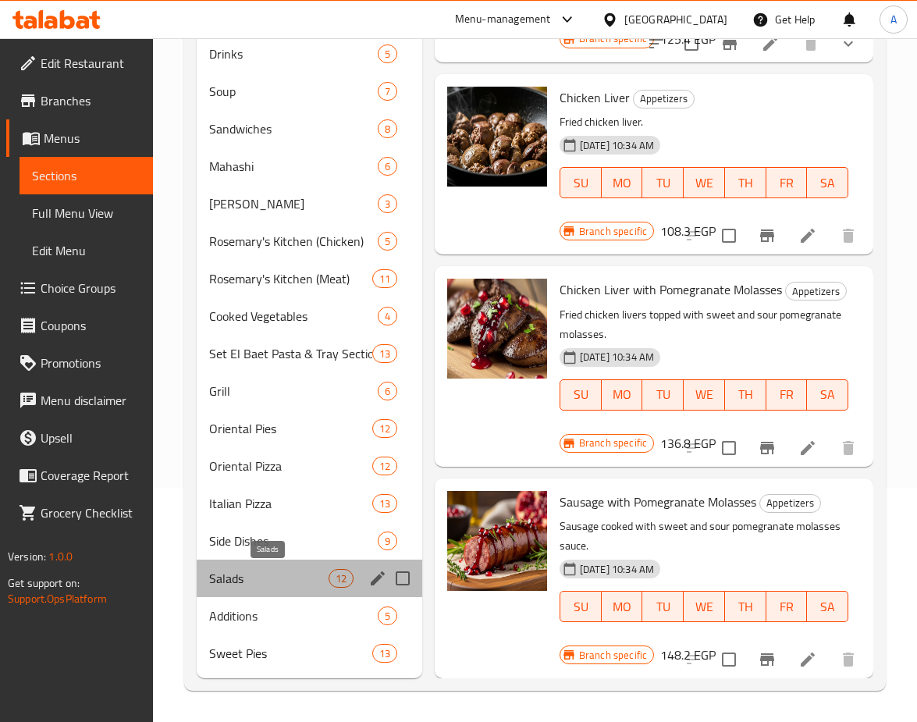
click at [287, 572] on span "Salads" at bounding box center [268, 578] width 119 height 19
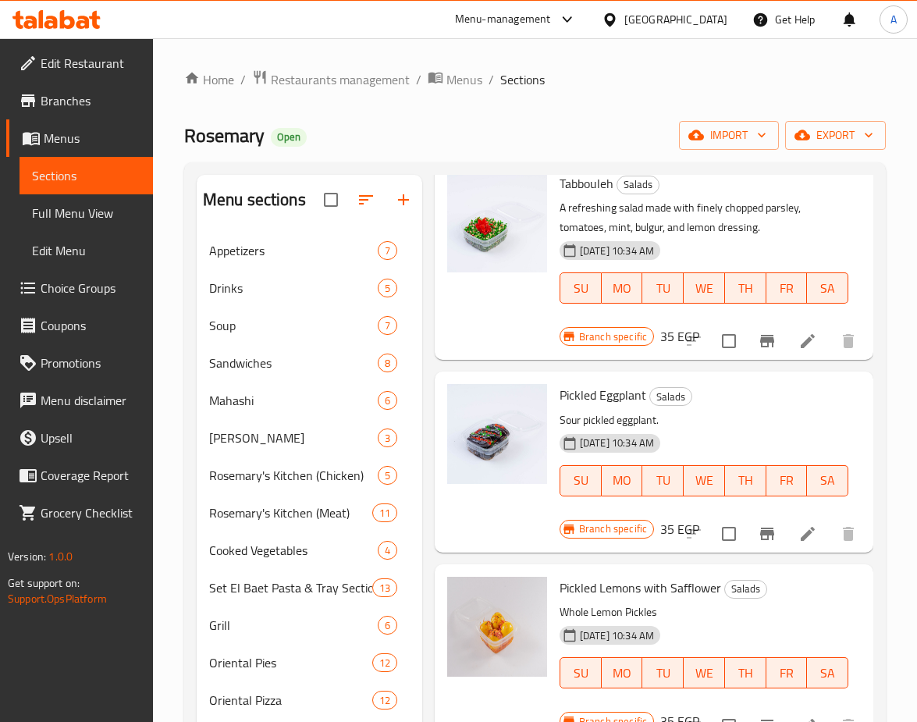
scroll to position [1093, 0]
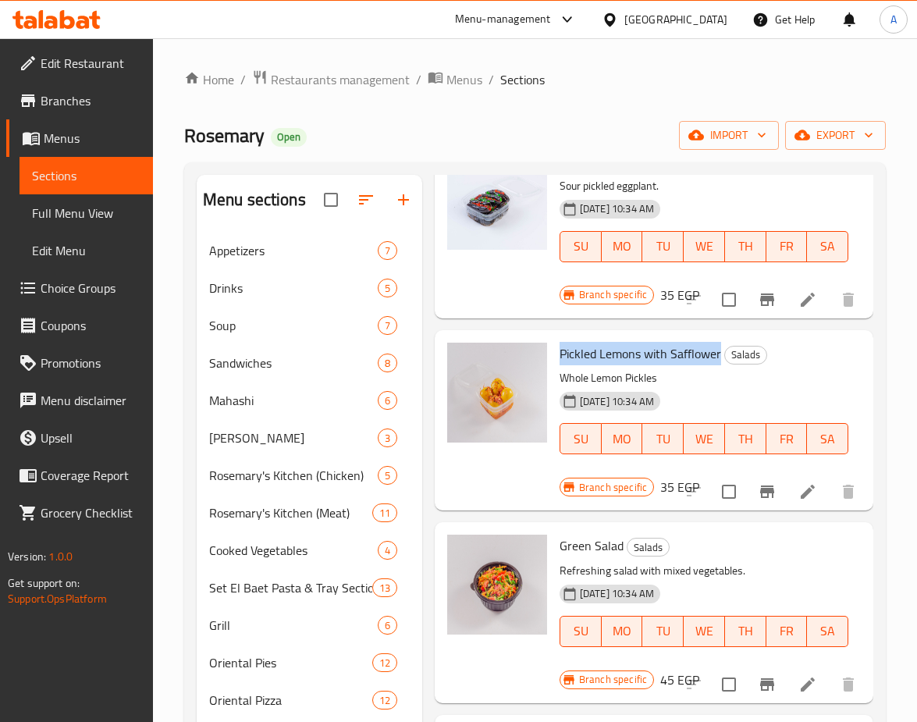
copy span "Pickled Lemons with Safflower"
drag, startPoint x: 553, startPoint y: 355, endPoint x: 721, endPoint y: 350, distance: 167.9
click at [721, 350] on div "Pickled Lemons with Safflower Salads Whole Lemon Pickles 18-06-2025 10:34 AM SU…" at bounding box center [703, 409] width 301 height 146
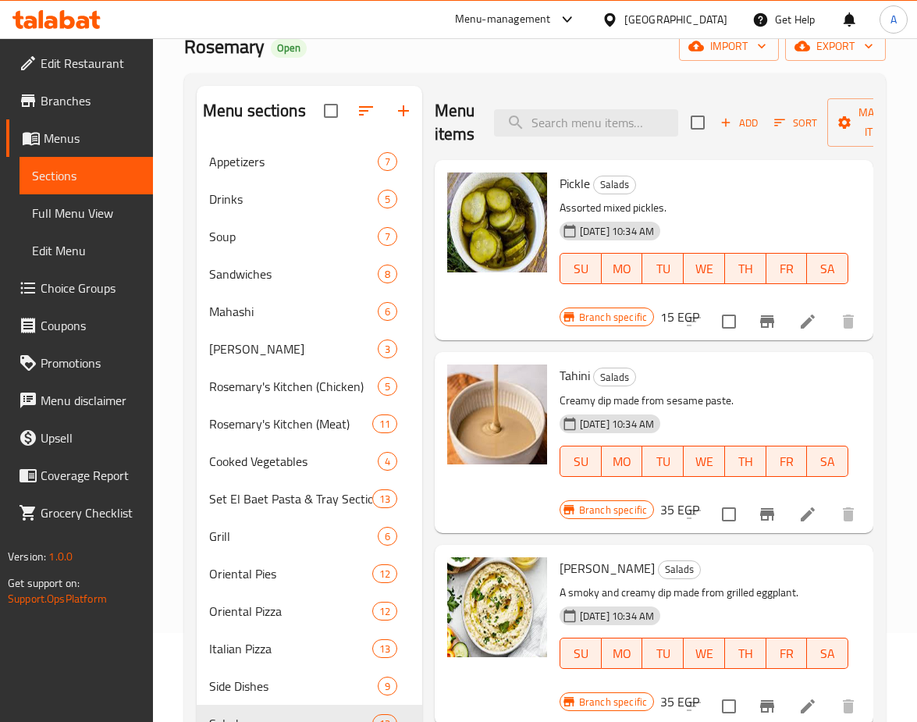
scroll to position [0, 0]
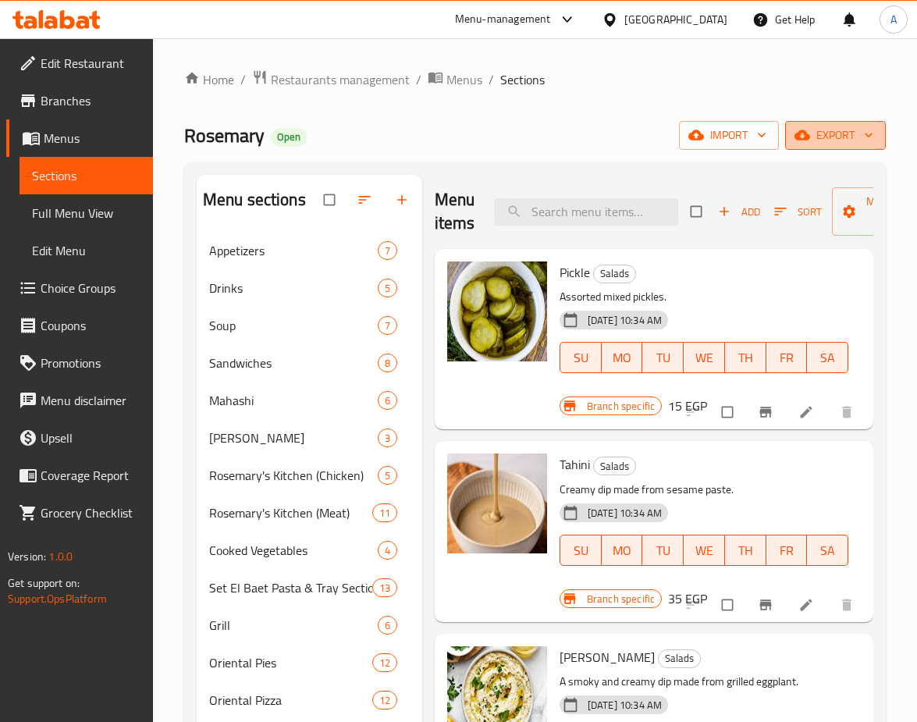
click at [849, 132] on span "export" at bounding box center [836, 136] width 76 height 20
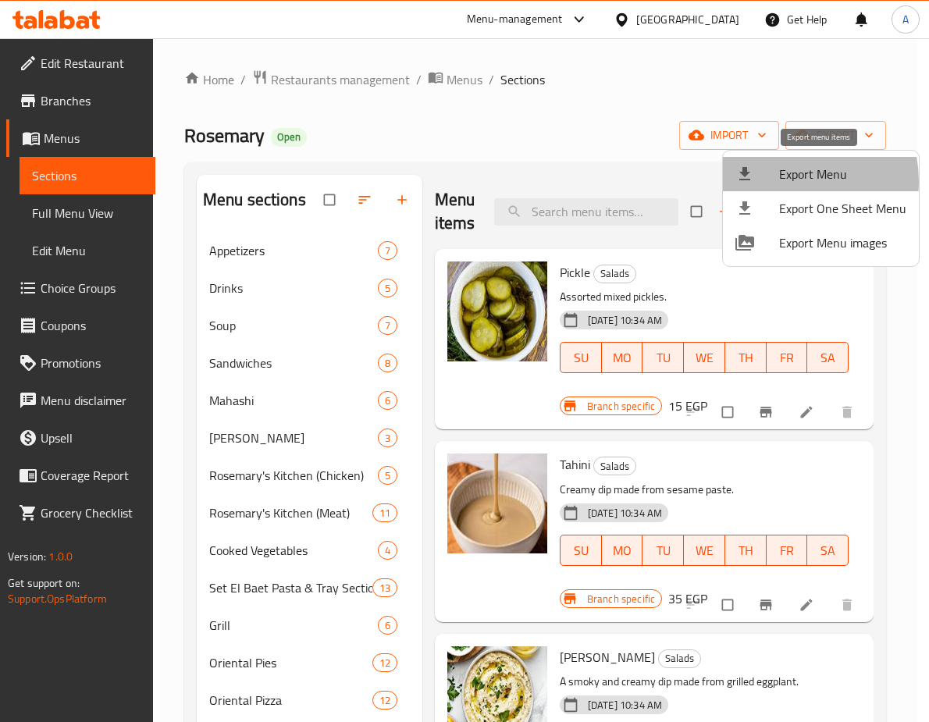
click at [785, 181] on span "Export Menu" at bounding box center [842, 174] width 127 height 19
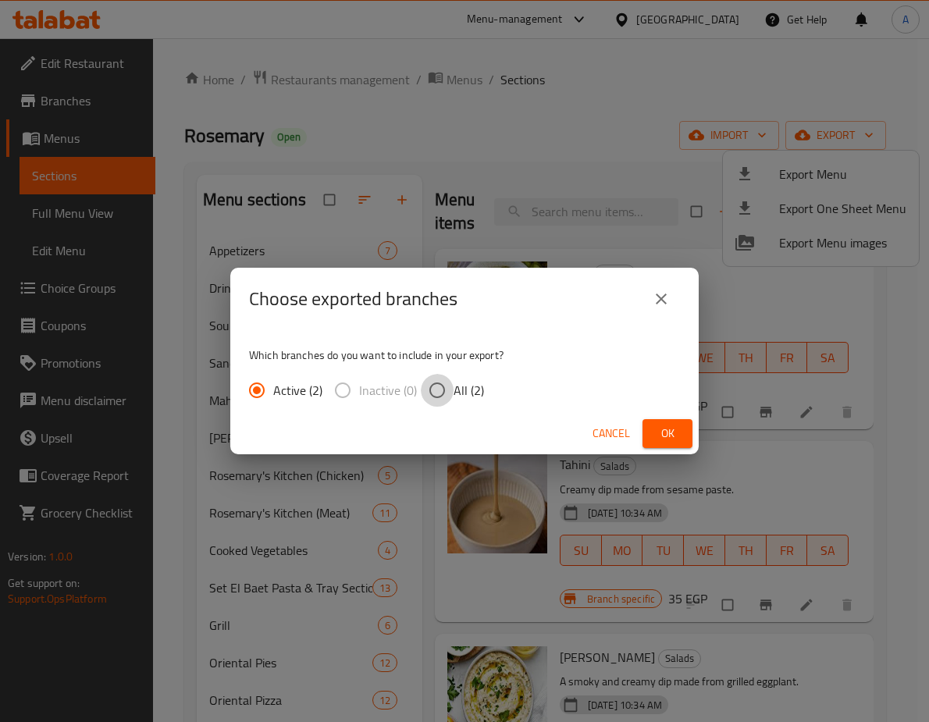
click at [444, 390] on input "All (2)" at bounding box center [437, 390] width 33 height 33
radio input "true"
click at [645, 429] on button "Ok" at bounding box center [667, 433] width 50 height 29
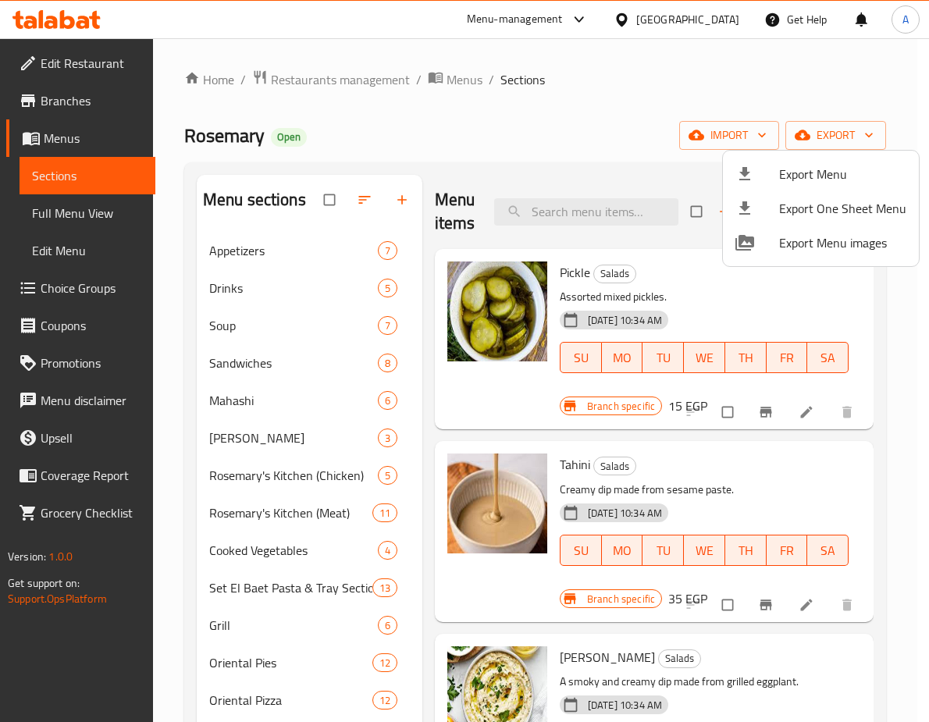
click at [365, 78] on div at bounding box center [464, 361] width 929 height 722
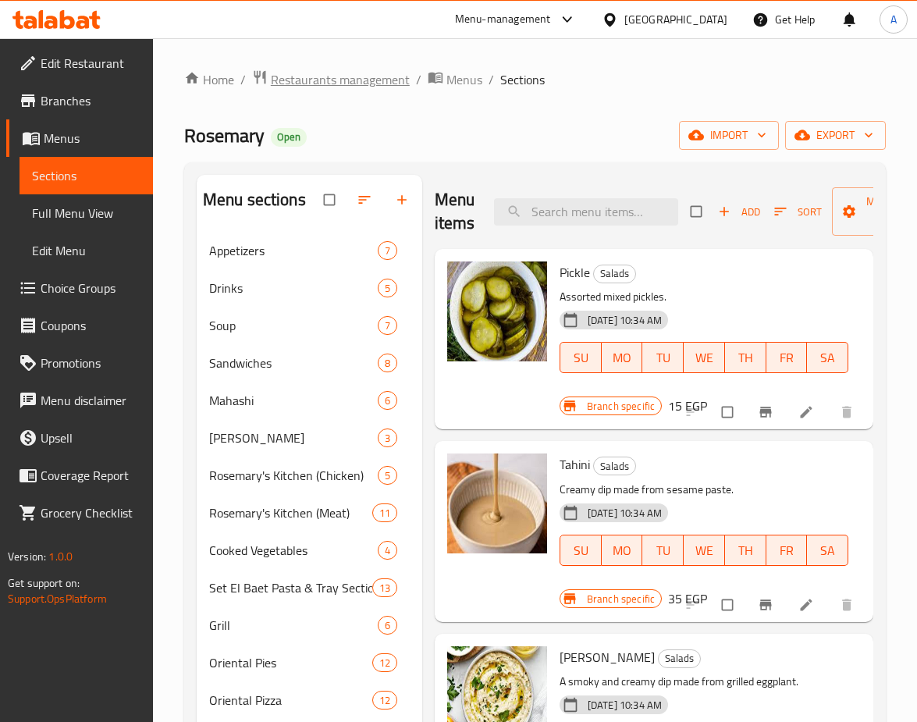
click at [342, 80] on span "Restaurants management" at bounding box center [340, 79] width 139 height 19
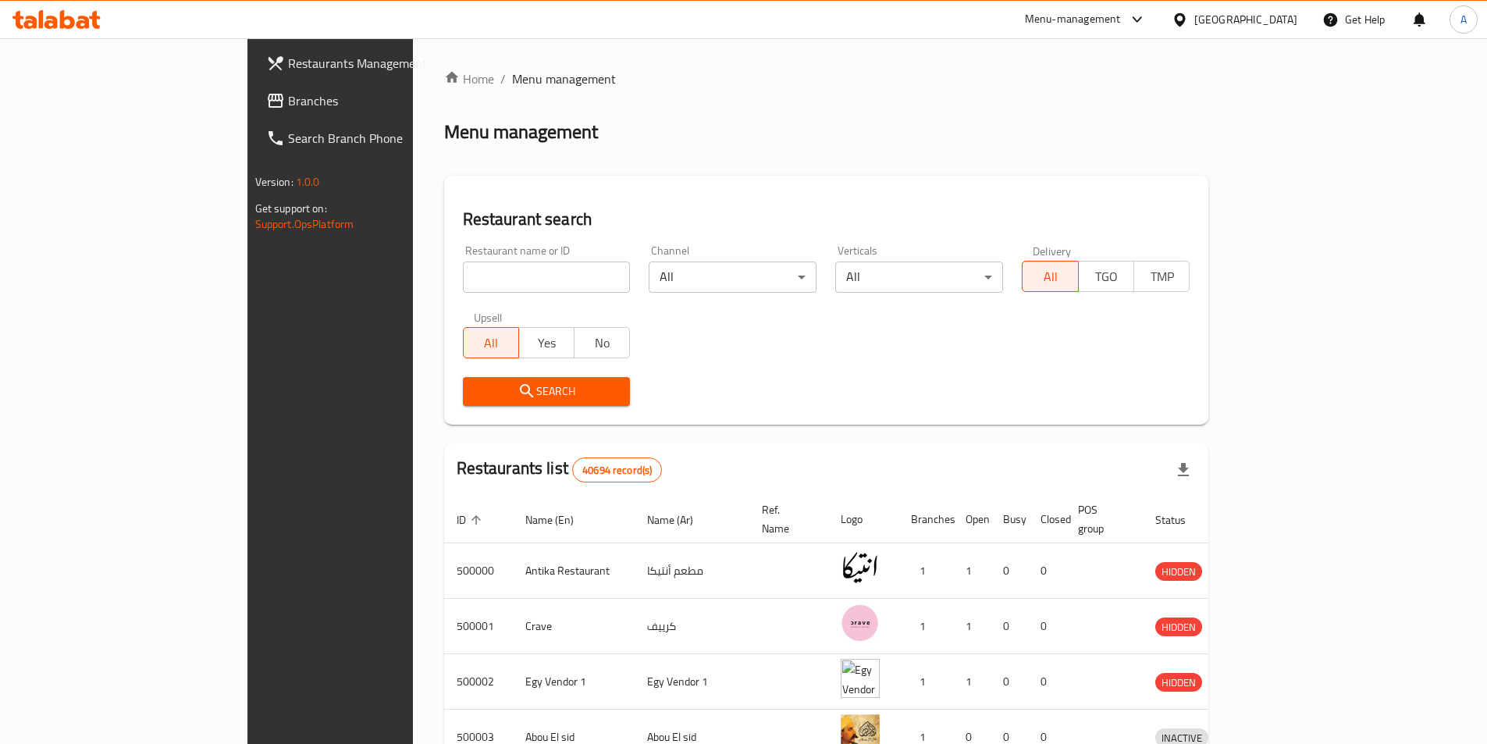
click at [288, 103] on span "Branches" at bounding box center [385, 100] width 195 height 19
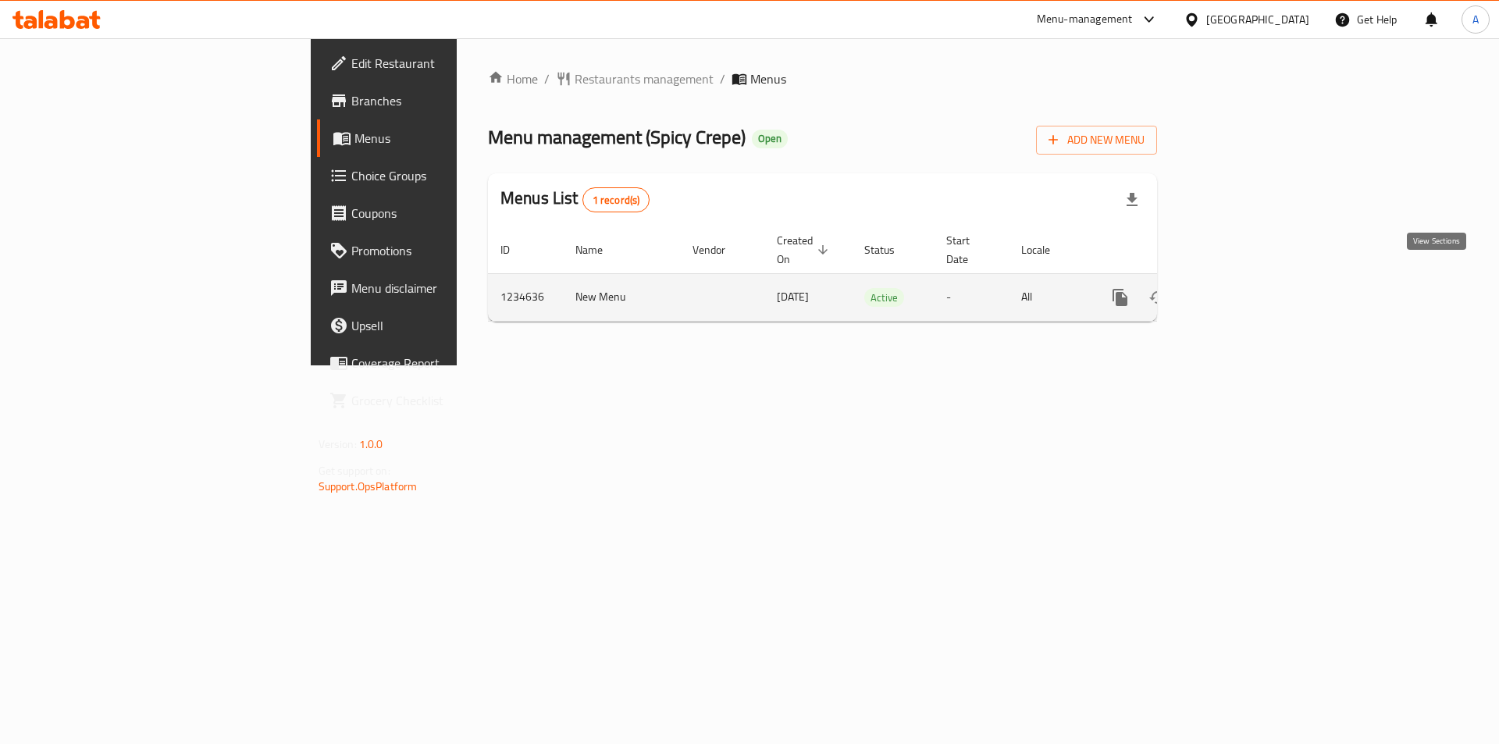
click at [1240, 290] on icon "enhanced table" at bounding box center [1233, 297] width 14 height 14
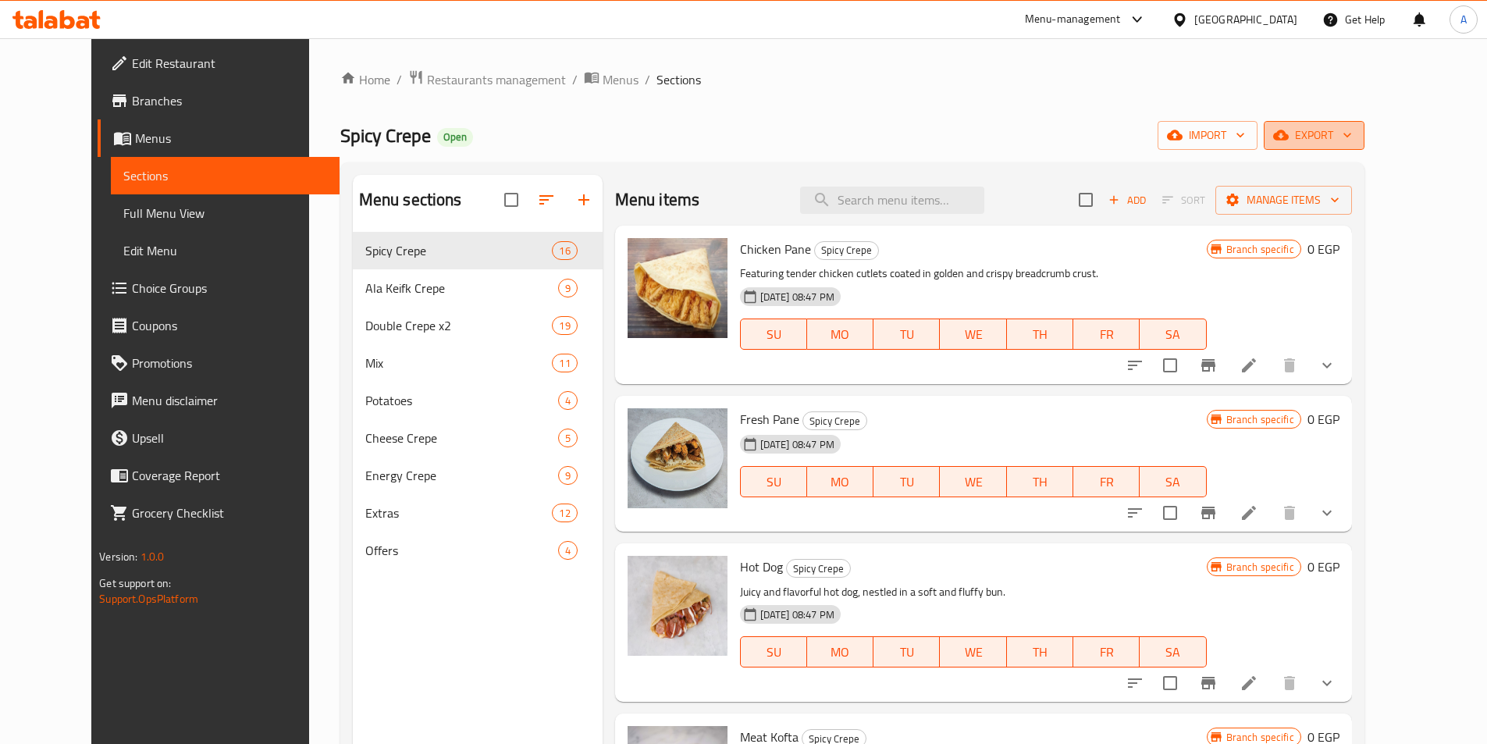
click at [1352, 128] on span "export" at bounding box center [1314, 136] width 76 height 20
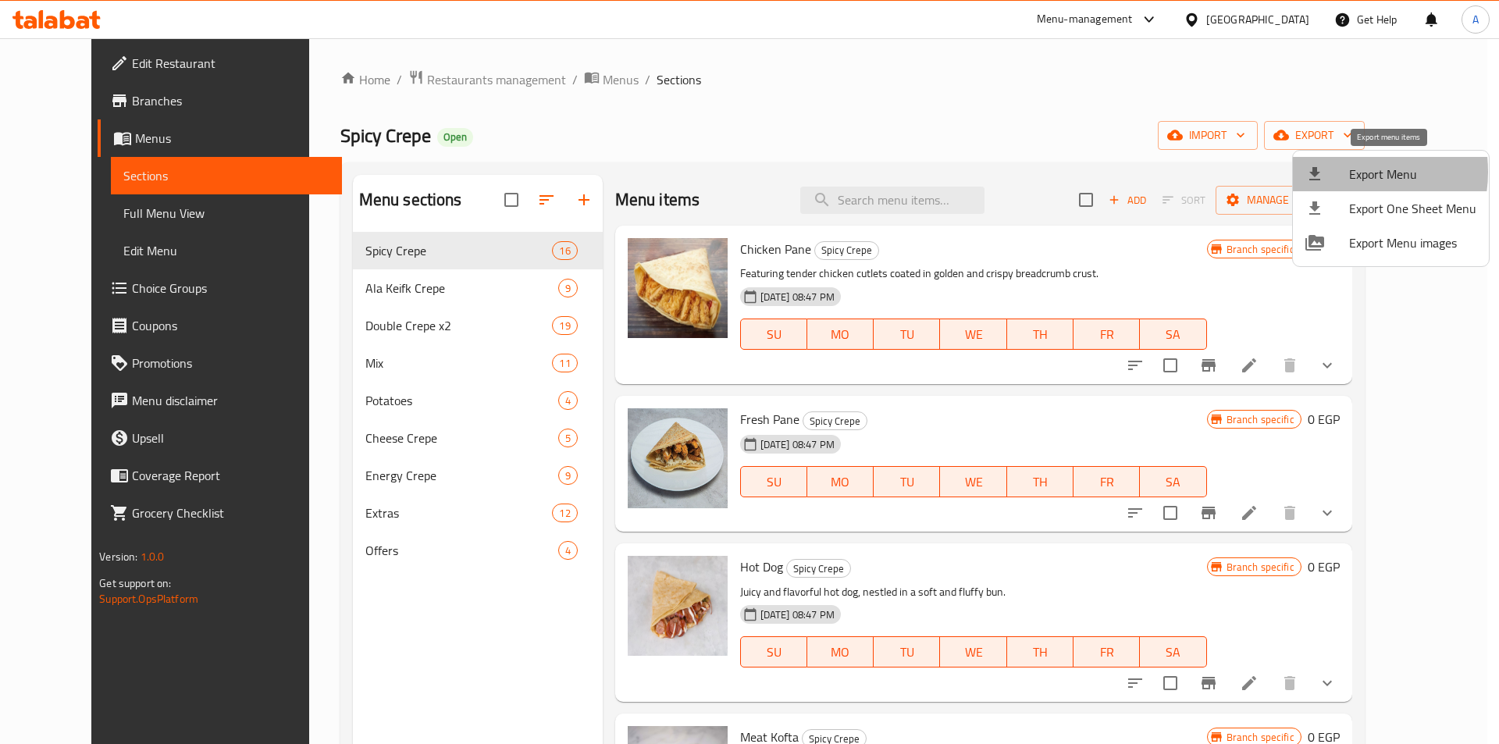
click at [1340, 172] on div at bounding box center [1327, 174] width 44 height 19
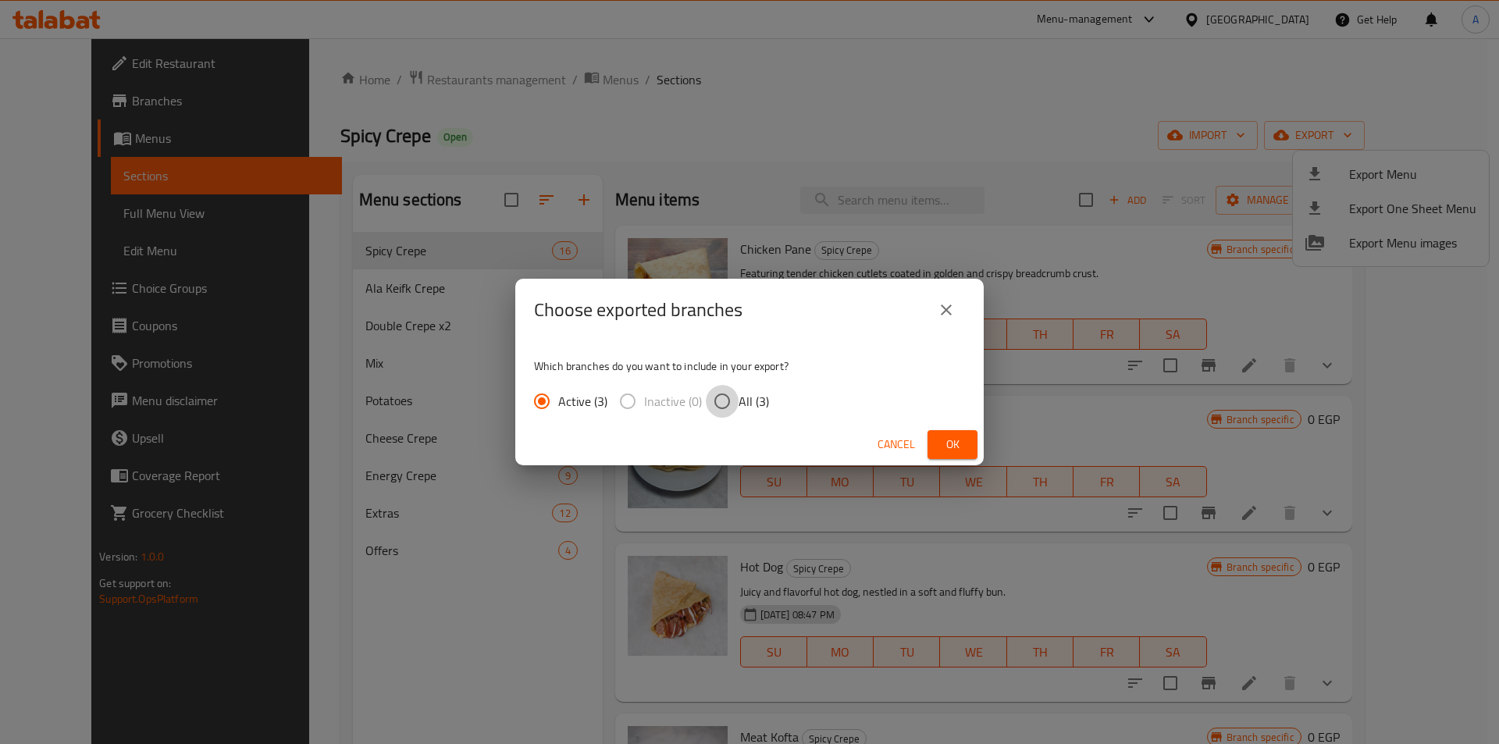
click at [715, 402] on input "All (3)" at bounding box center [722, 401] width 33 height 33
radio input "true"
click at [945, 450] on span "Ok" at bounding box center [952, 445] width 25 height 20
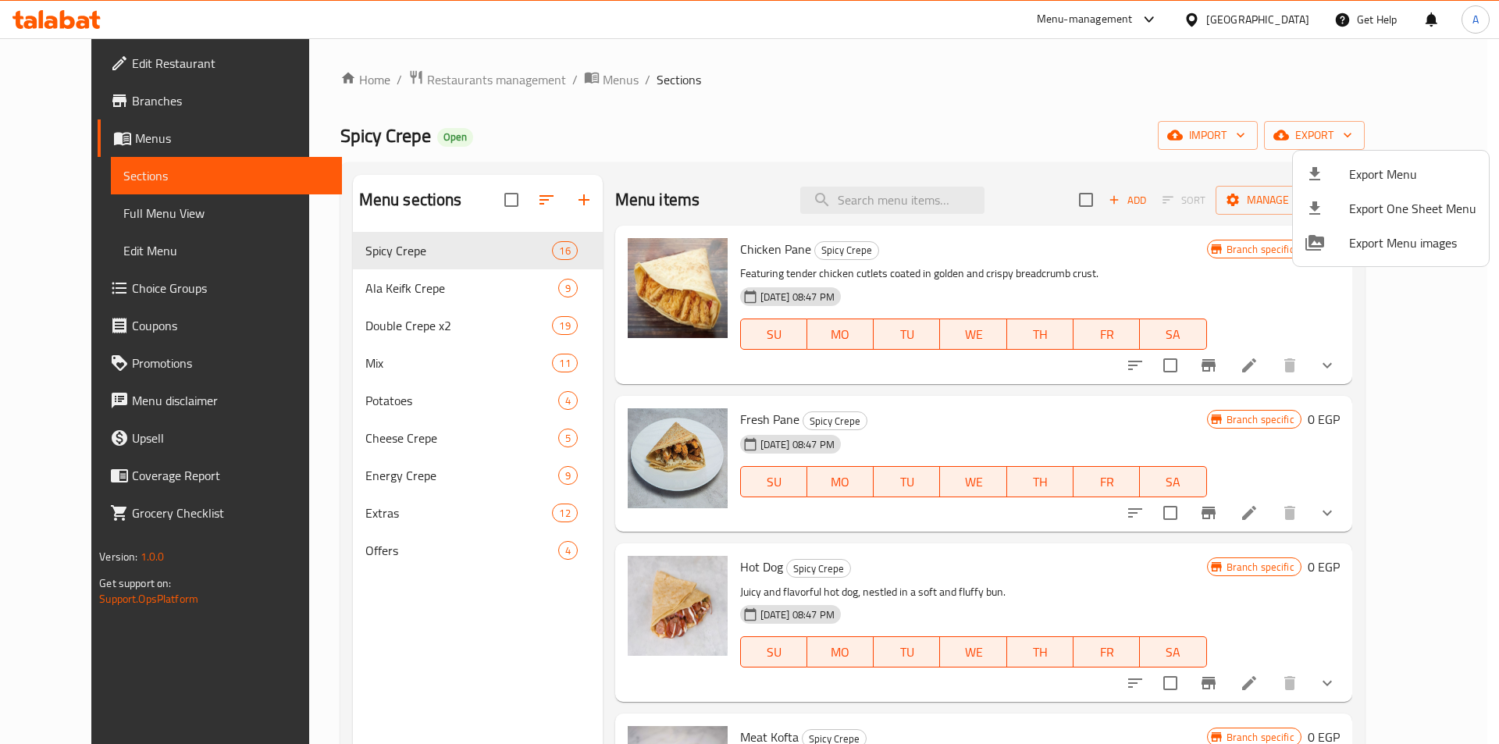
click at [995, 98] on div at bounding box center [749, 372] width 1499 height 744
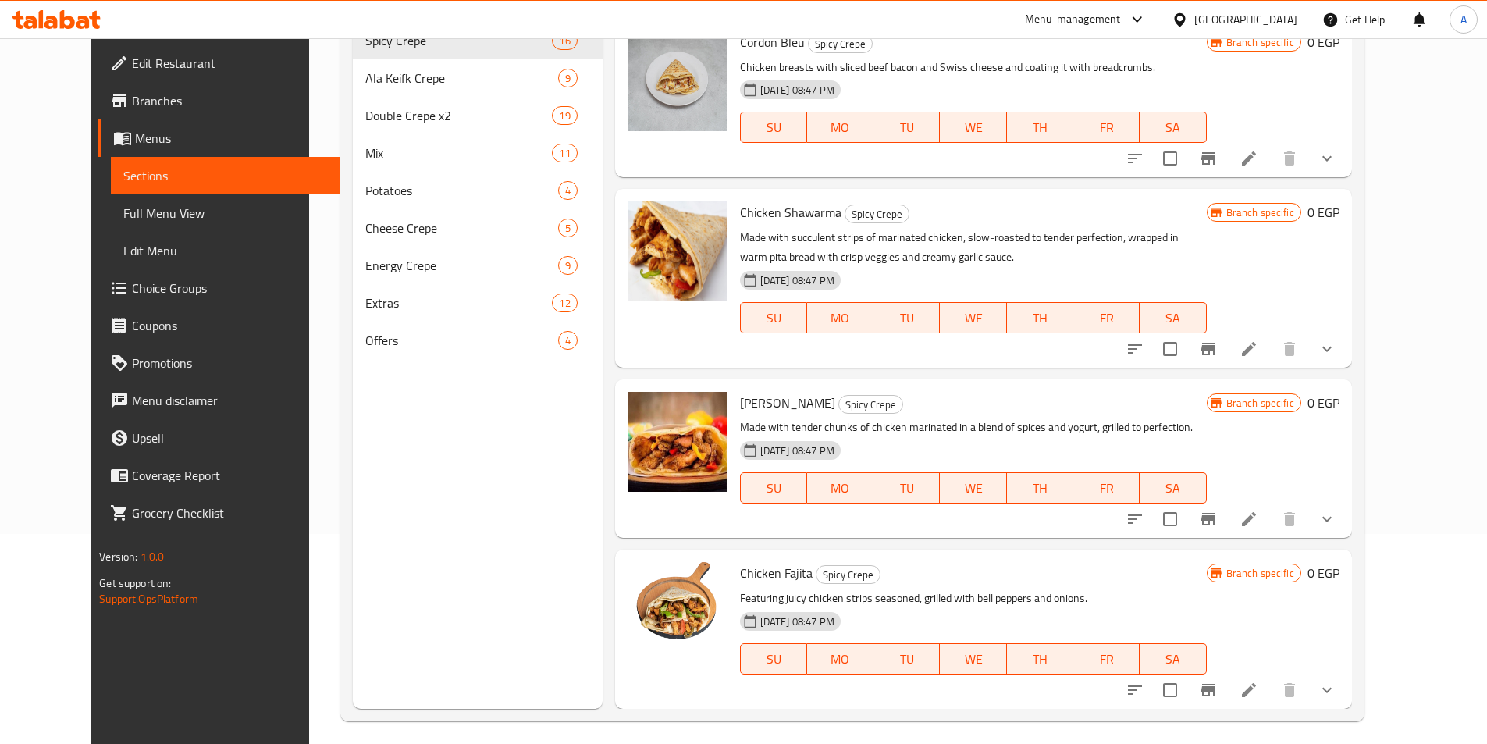
scroll to position [219, 0]
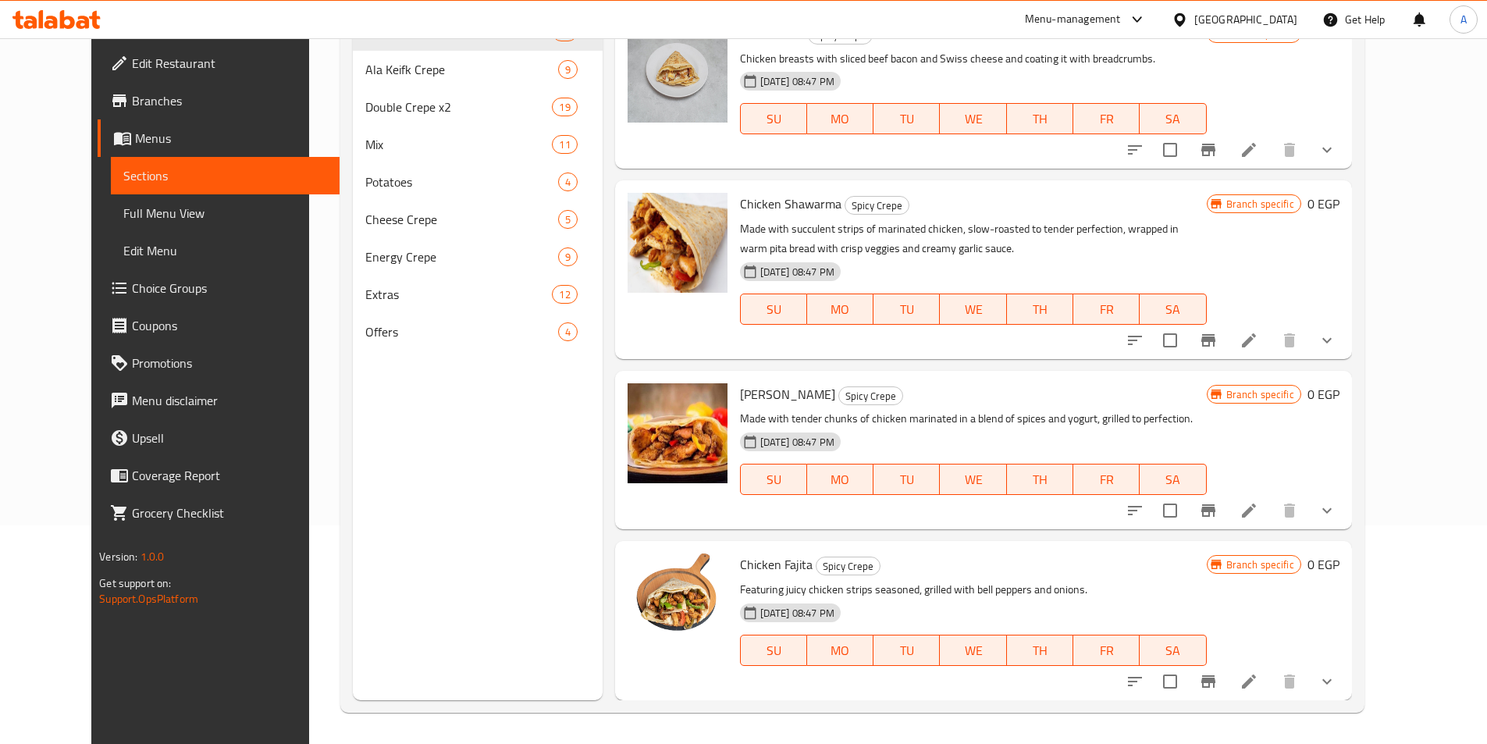
click at [1346, 672] on button "show more" at bounding box center [1326, 681] width 37 height 37
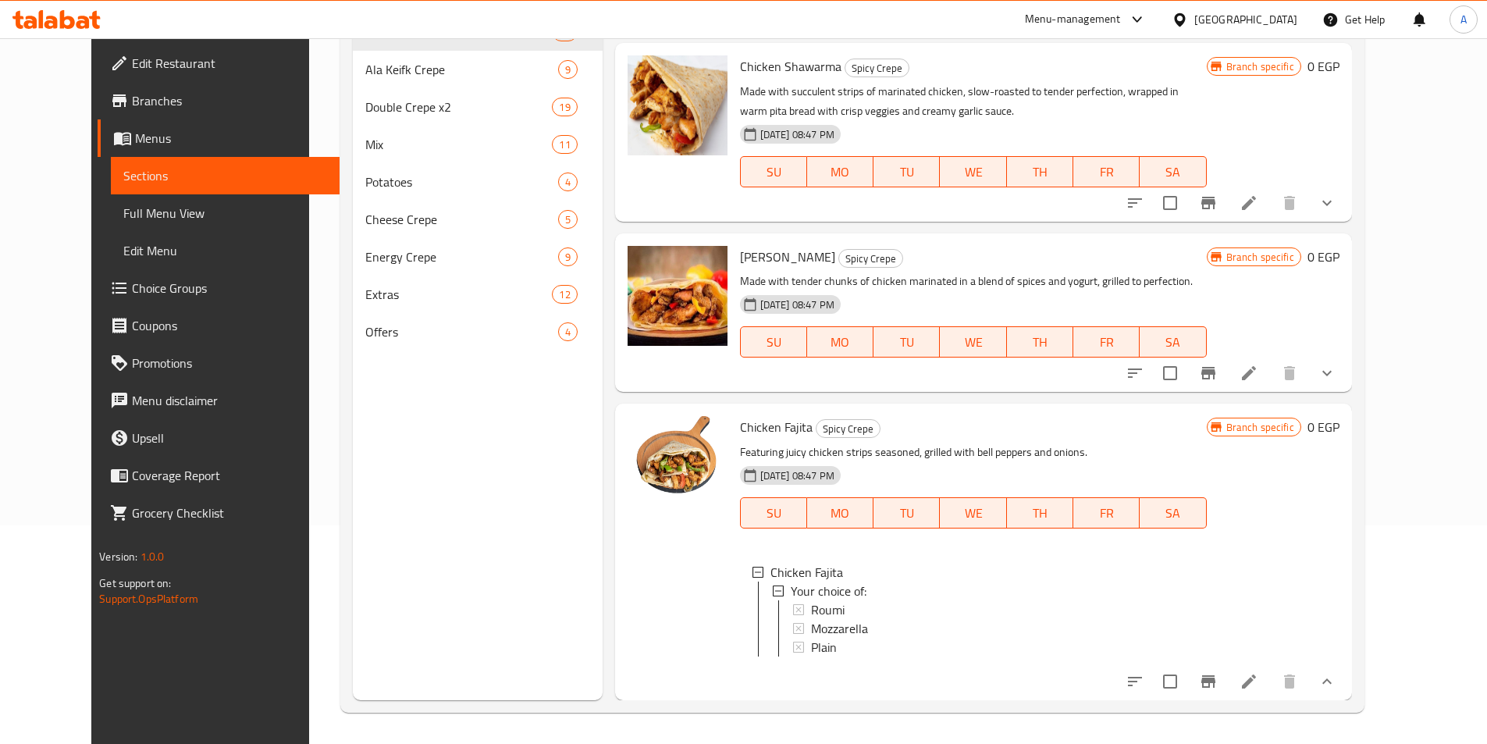
scroll to position [2, 0]
click at [868, 635] on div "Plain" at bounding box center [1002, 644] width 383 height 19
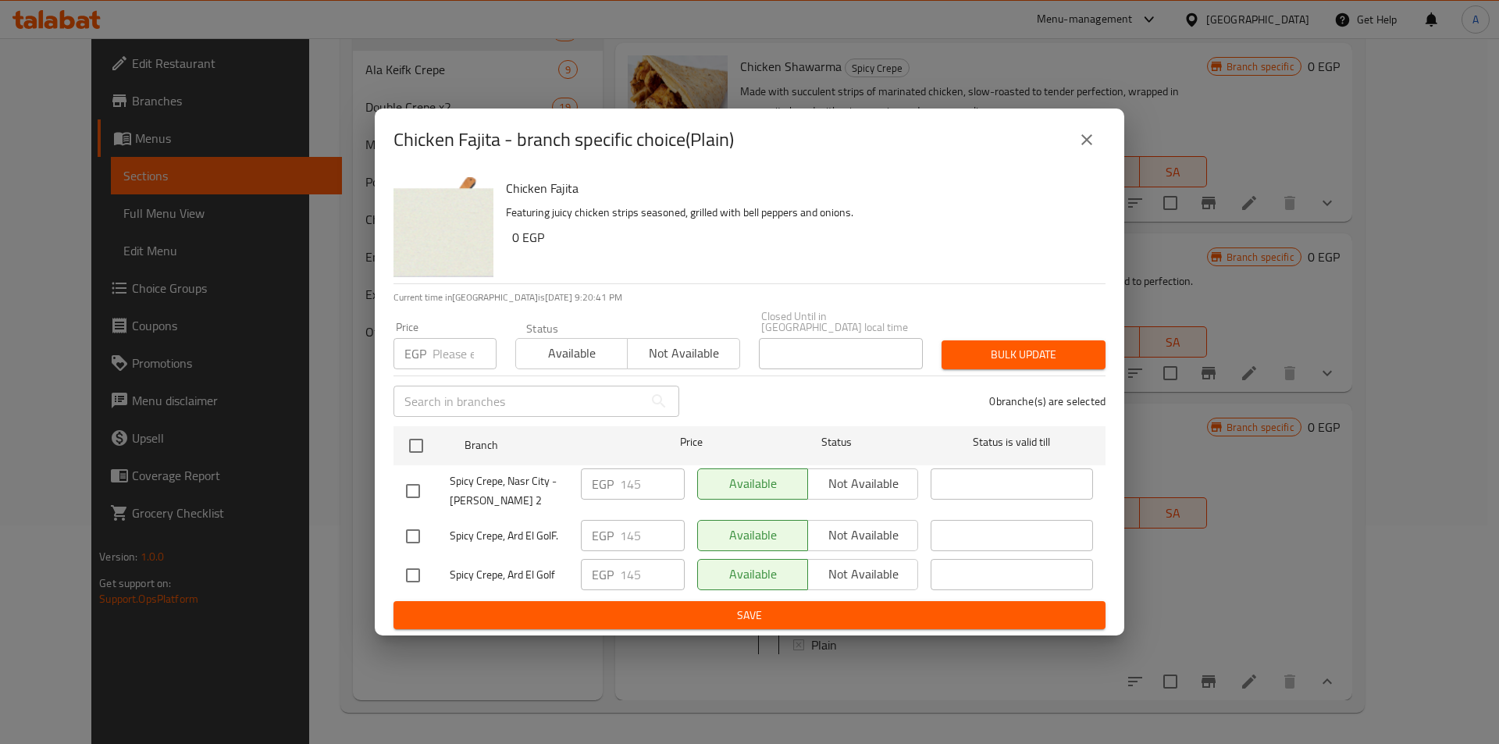
click at [1071, 149] on button "close" at bounding box center [1086, 139] width 37 height 37
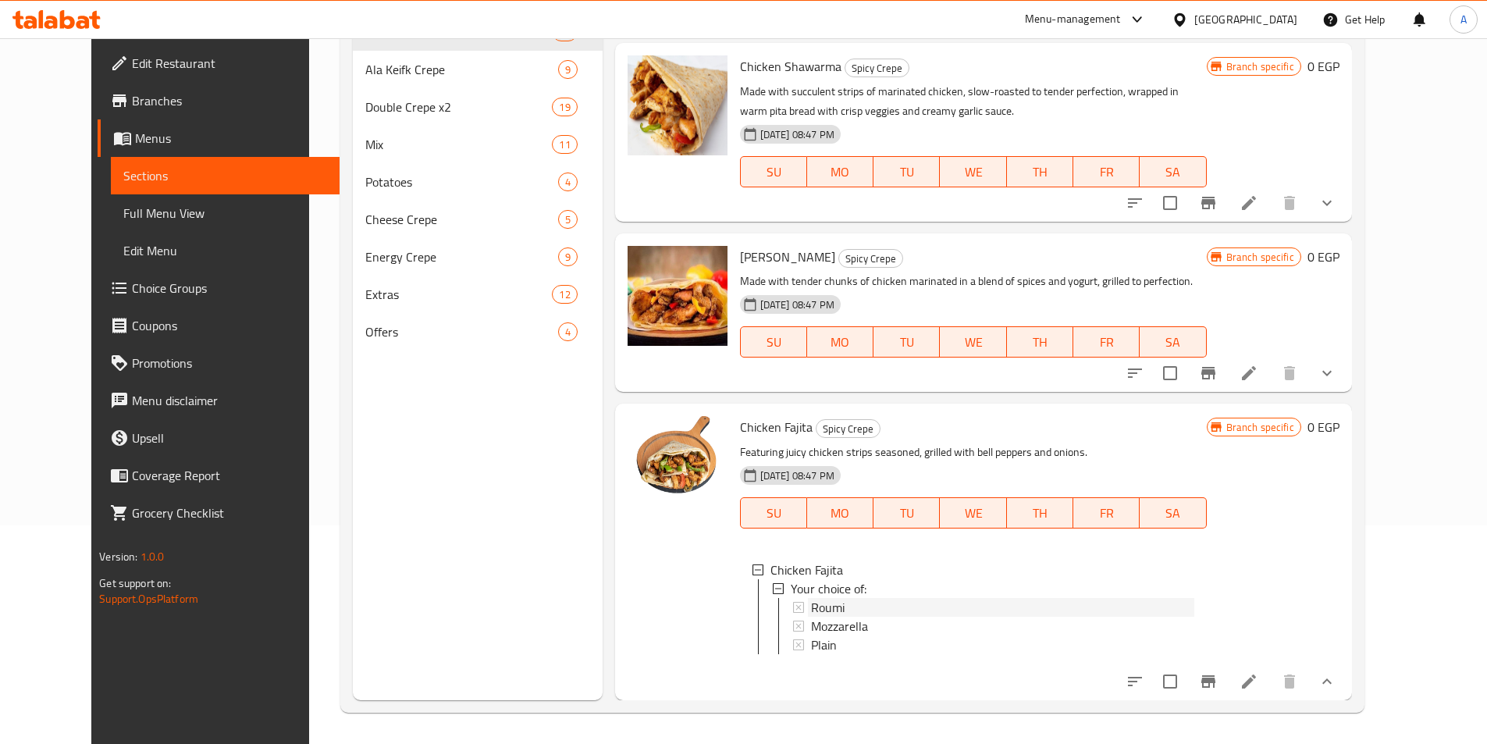
click at [834, 598] on div "Roumi" at bounding box center [1002, 607] width 383 height 19
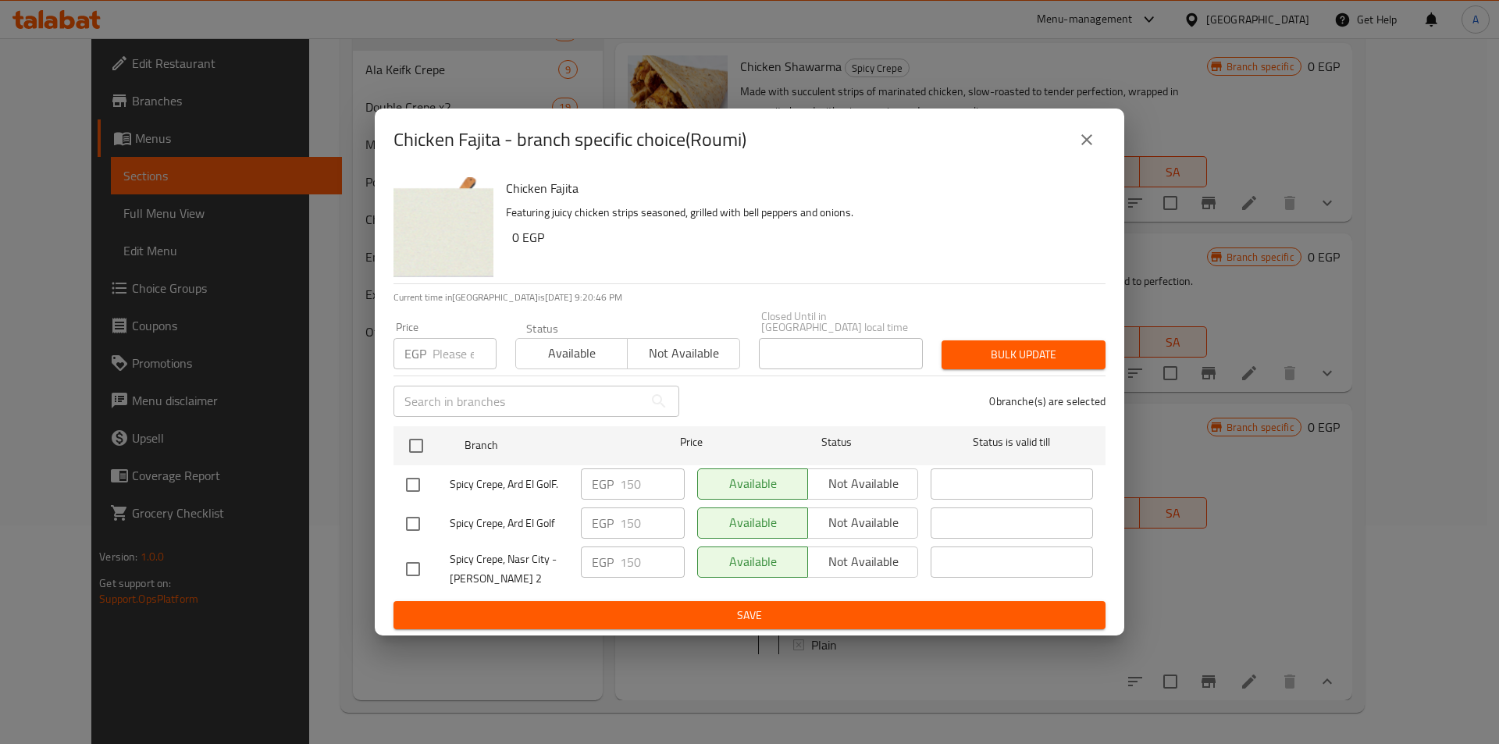
click at [1088, 149] on icon "close" at bounding box center [1086, 139] width 19 height 19
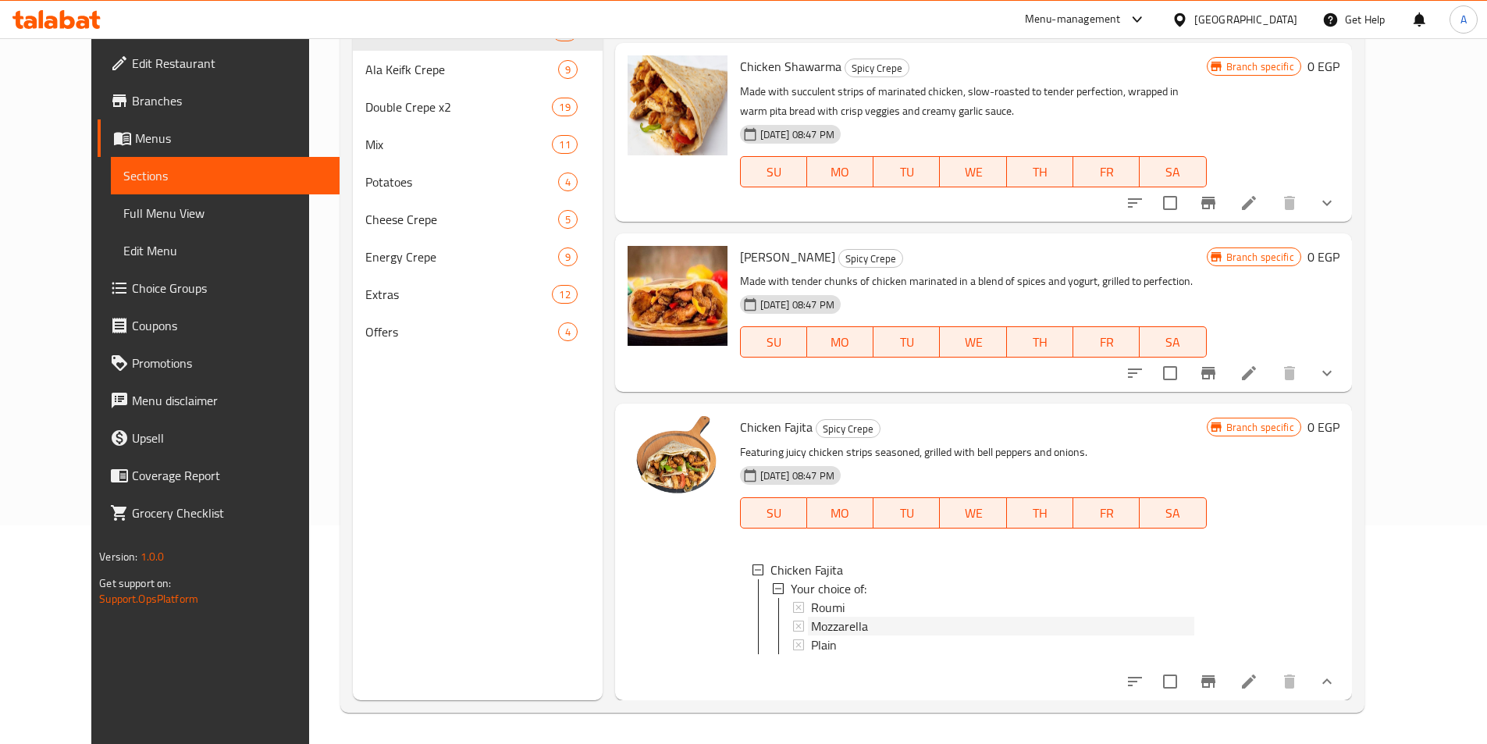
click at [827, 617] on span "Mozzarella" at bounding box center [839, 626] width 57 height 19
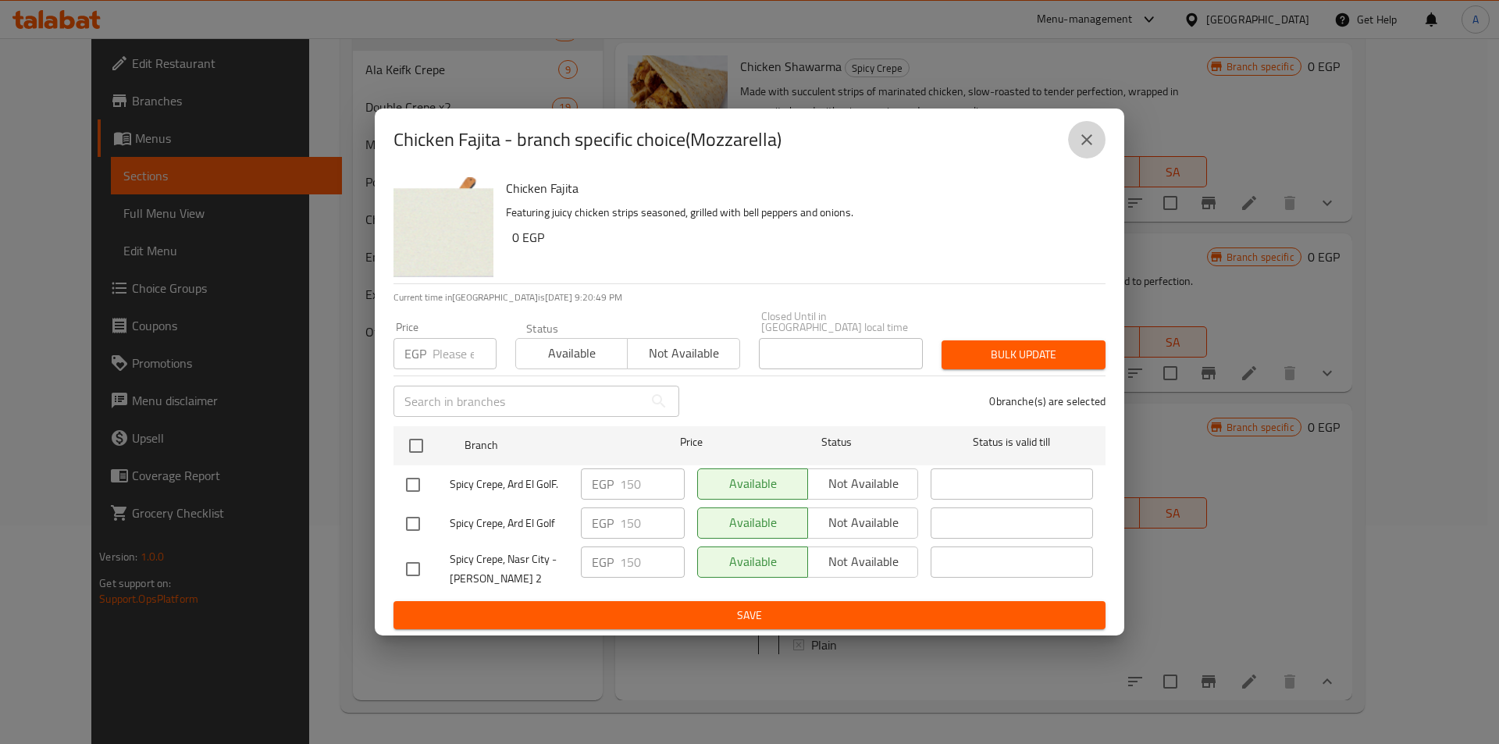
click at [1086, 155] on button "close" at bounding box center [1086, 139] width 37 height 37
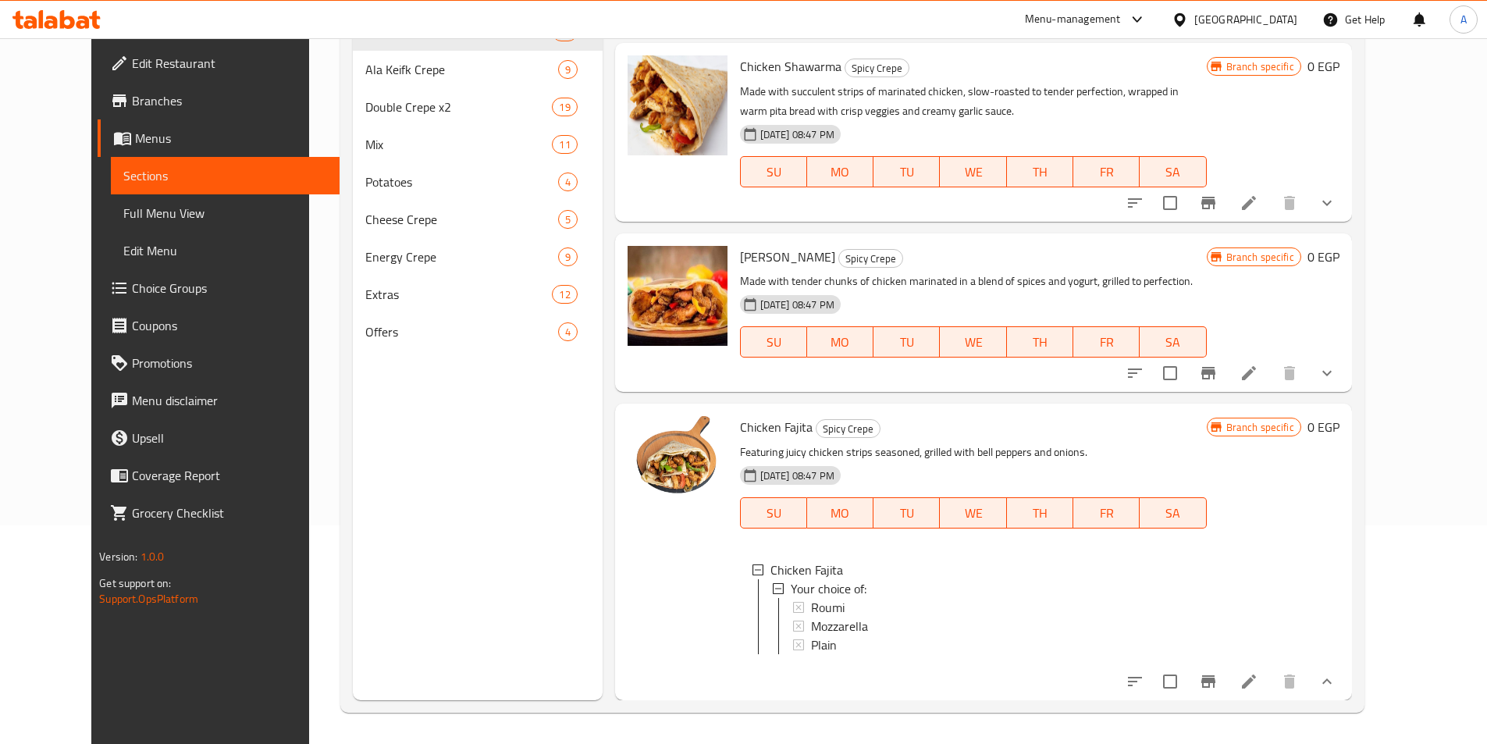
click at [635, 551] on div at bounding box center [677, 551] width 112 height 283
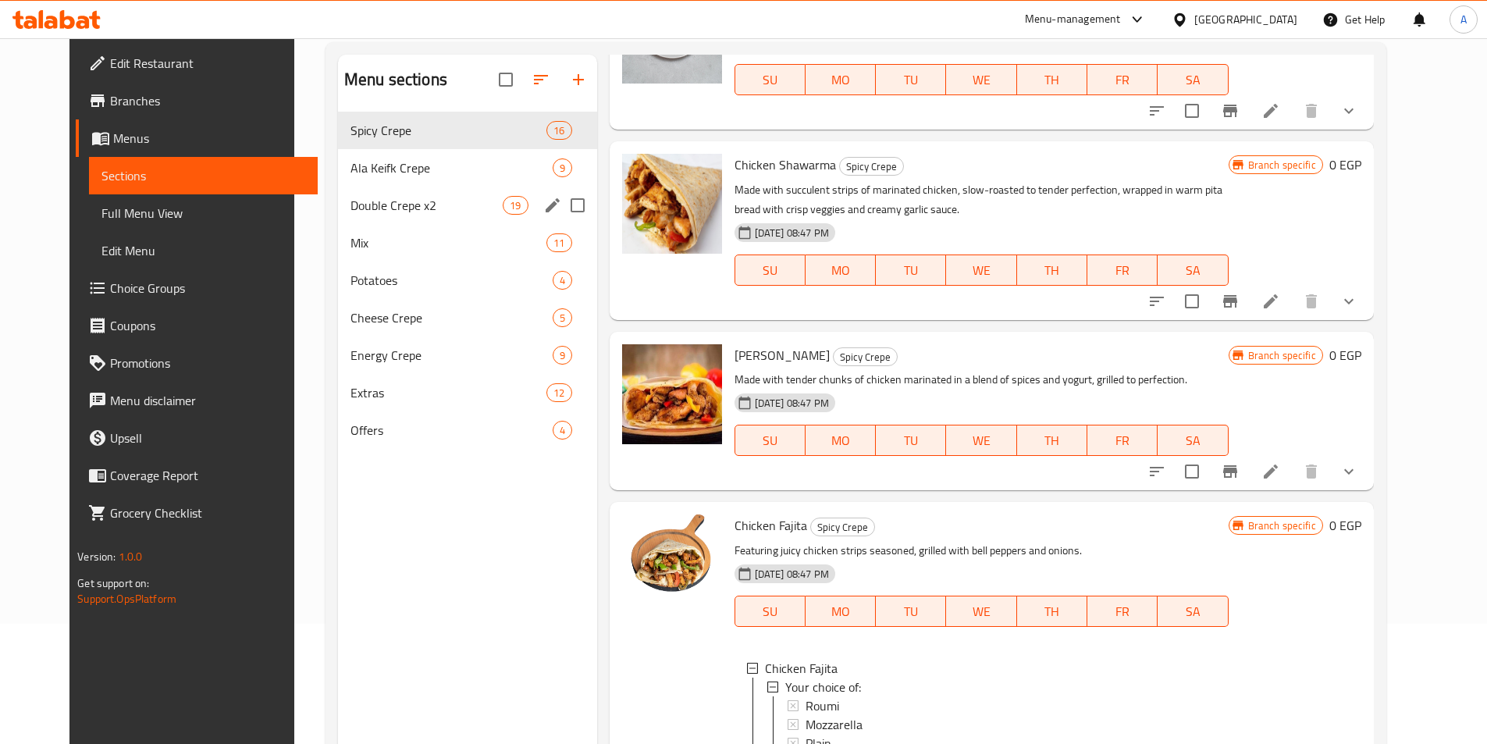
scroll to position [0, 0]
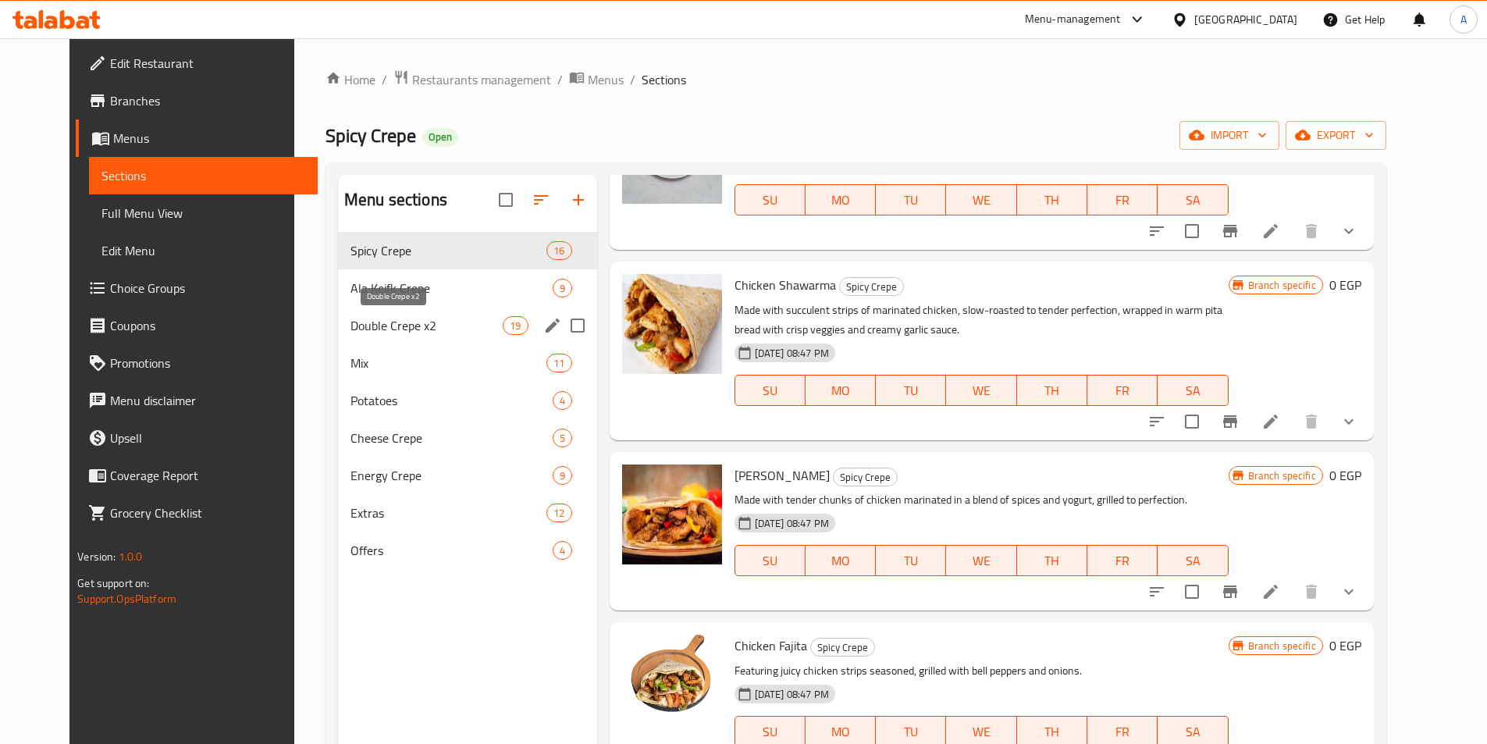
click at [439, 320] on span "Double Crepe x2" at bounding box center [426, 325] width 152 height 19
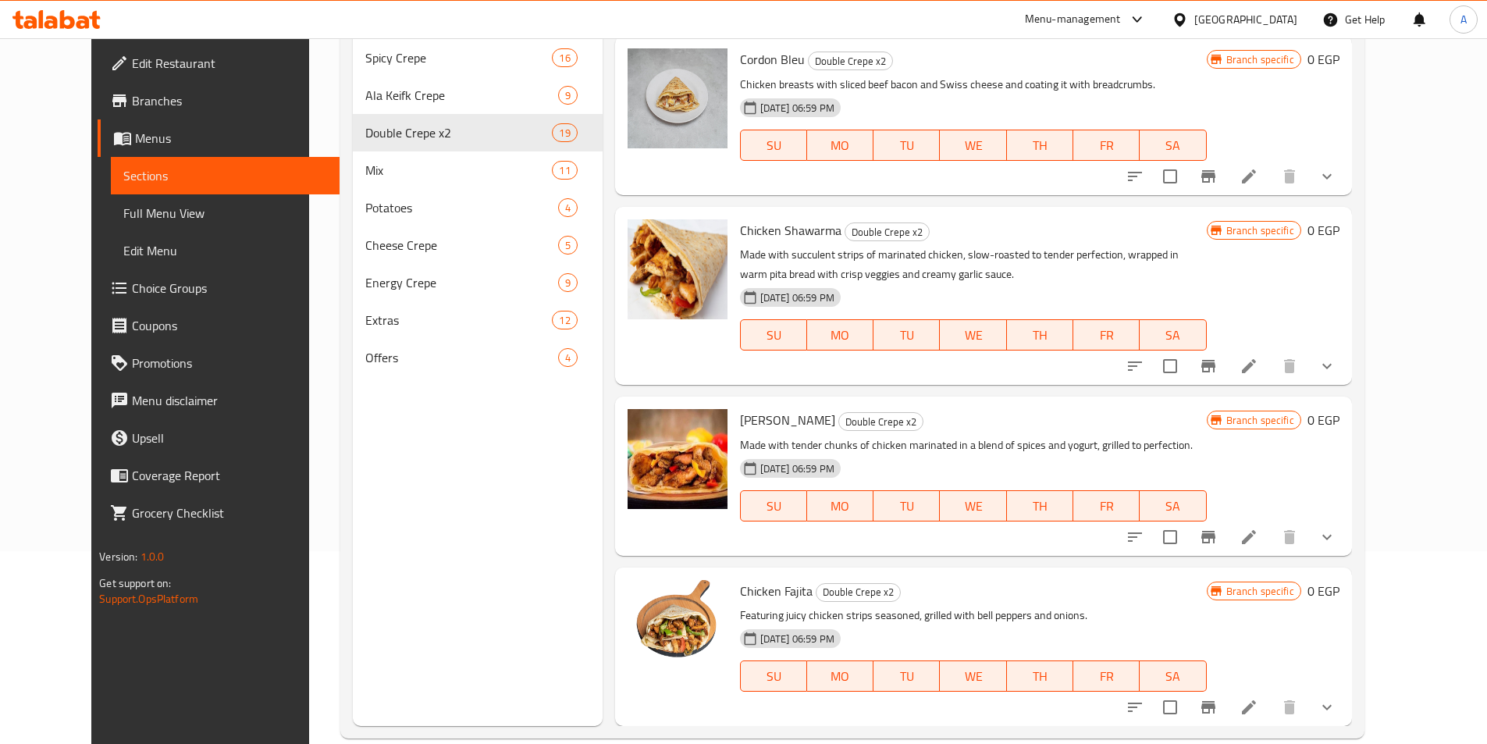
scroll to position [219, 0]
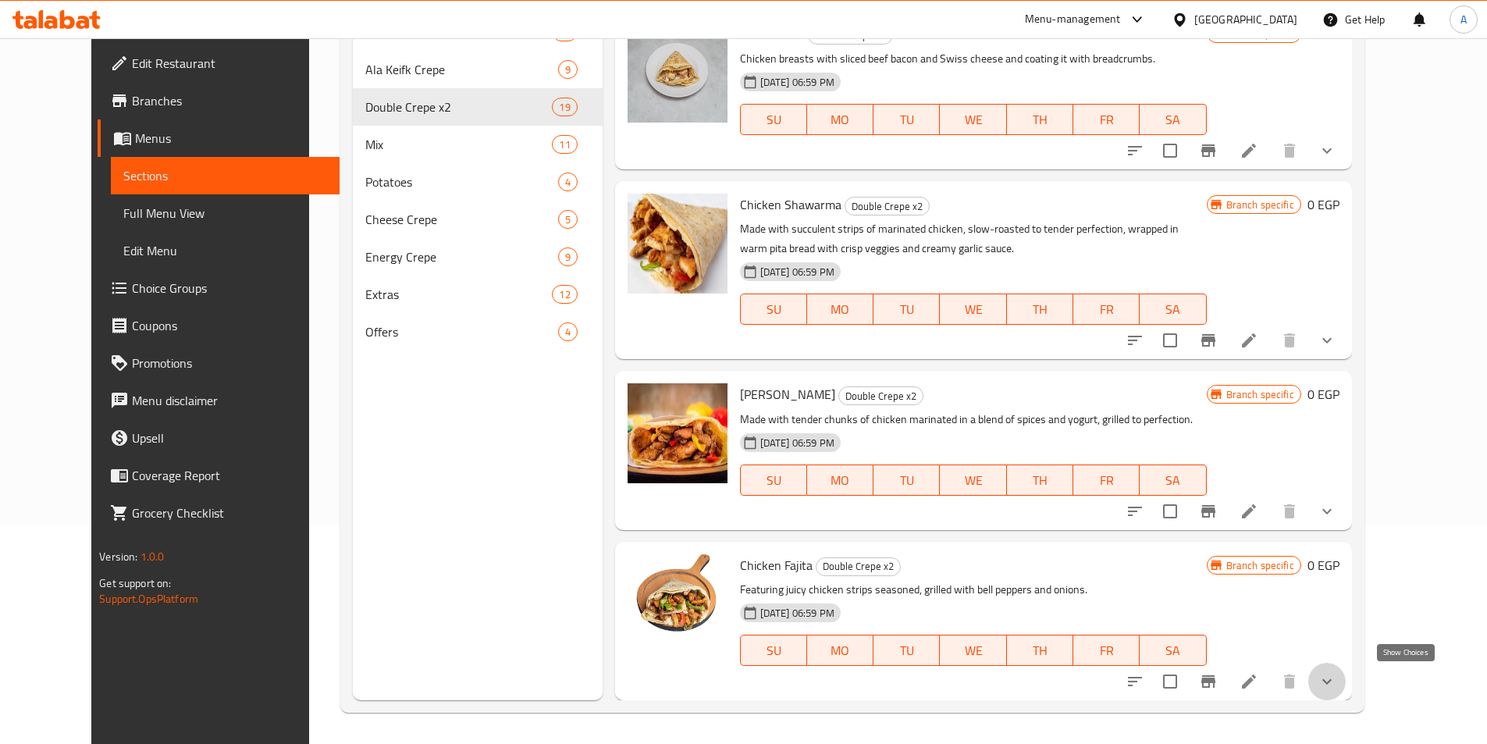
click at [1336, 690] on icon "show more" at bounding box center [1327, 681] width 19 height 19
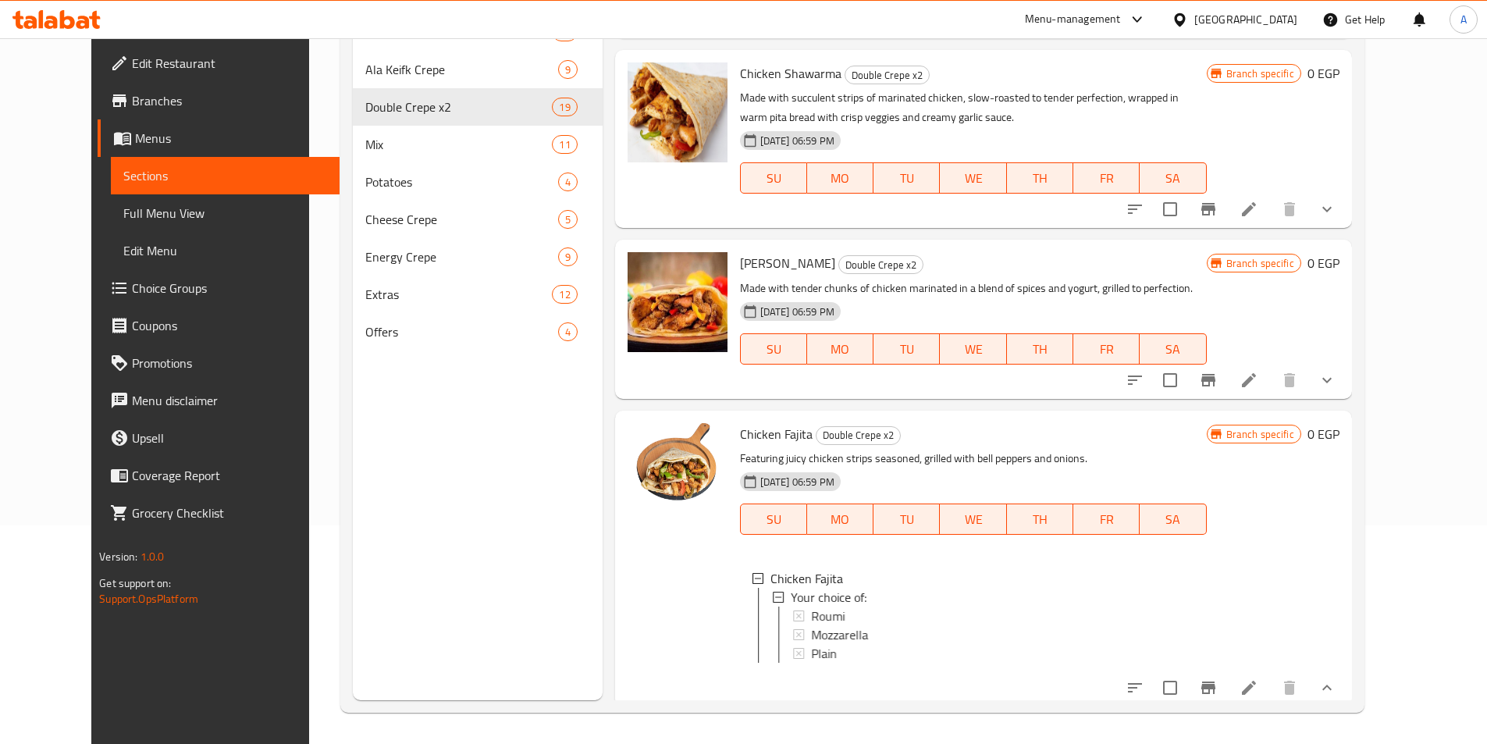
scroll to position [2692, 0]
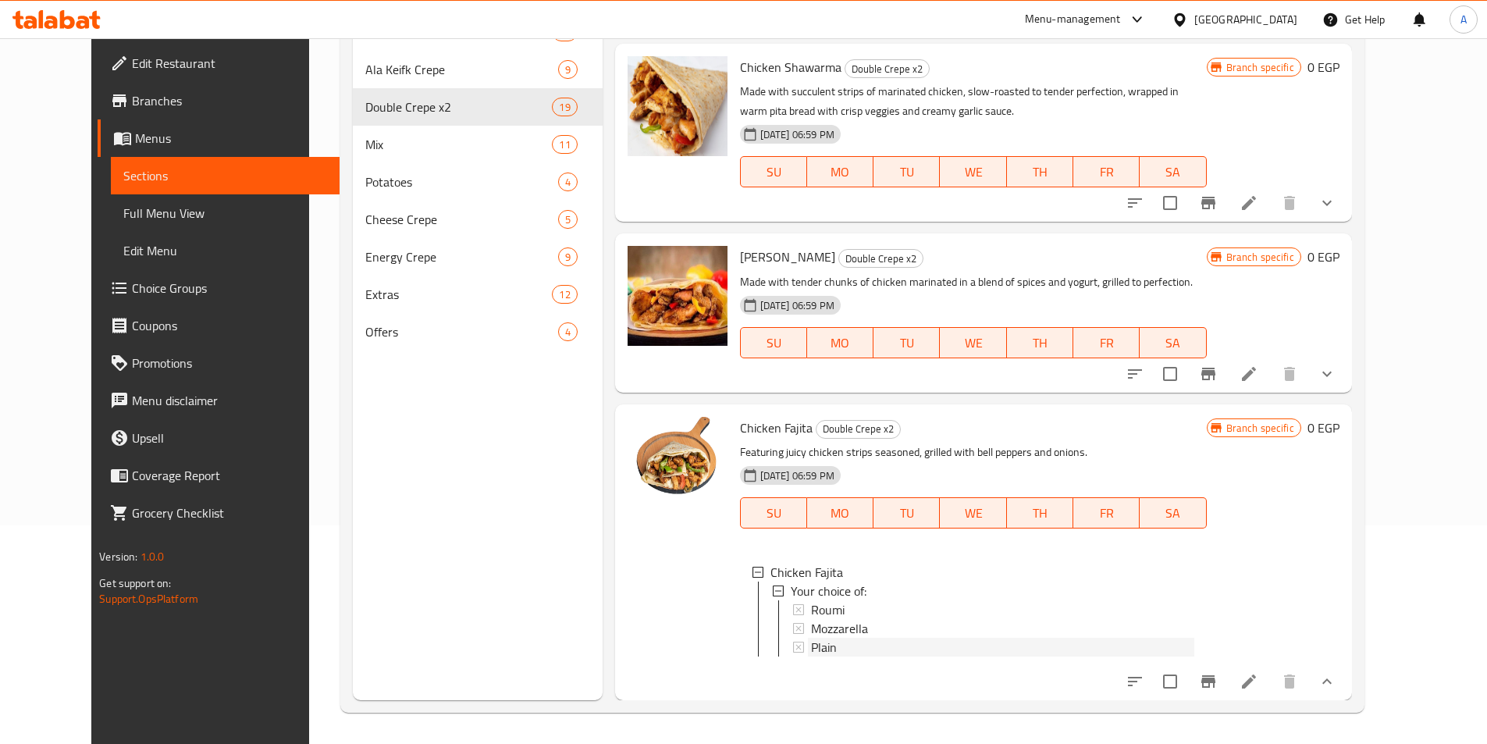
click at [836, 638] on div "Plain" at bounding box center [1002, 647] width 383 height 19
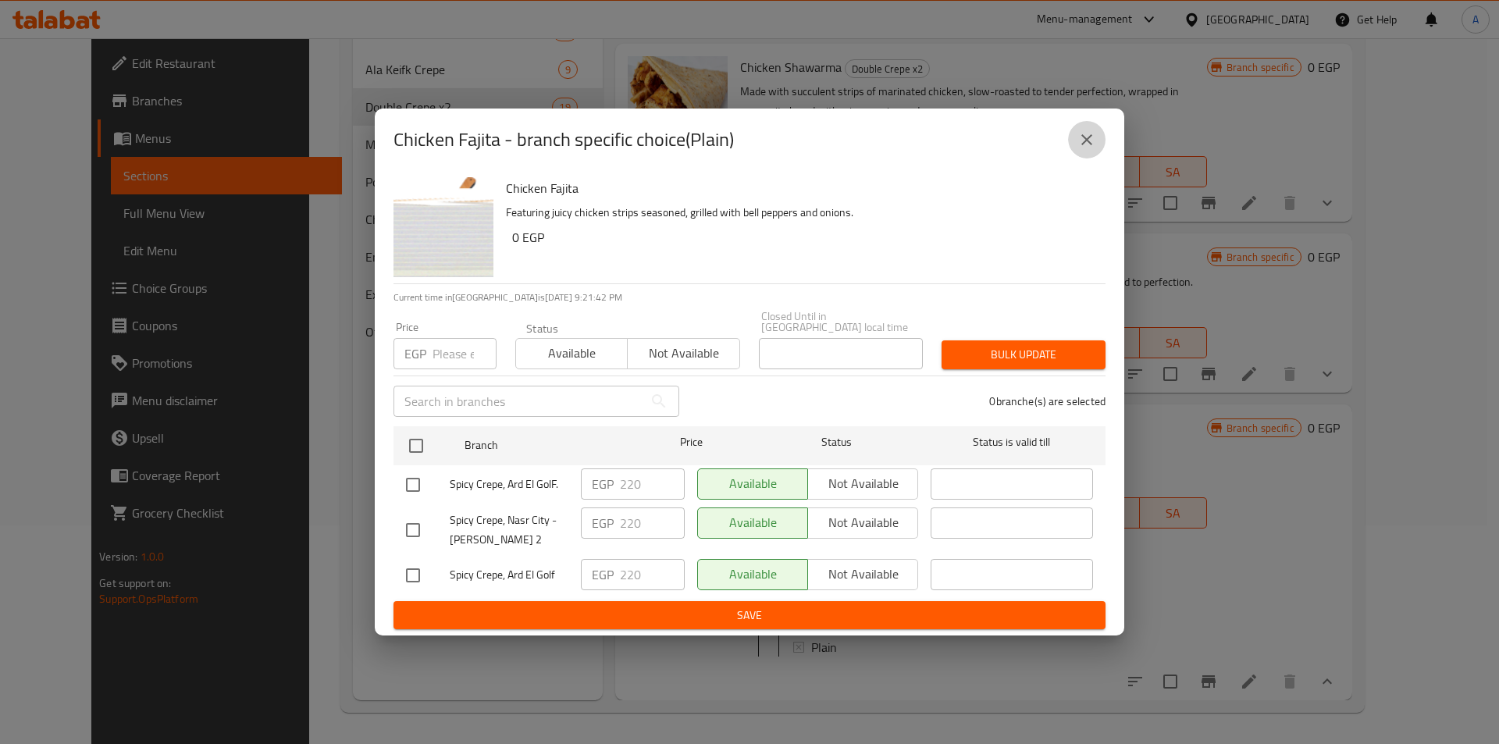
click at [1086, 143] on icon "close" at bounding box center [1086, 139] width 19 height 19
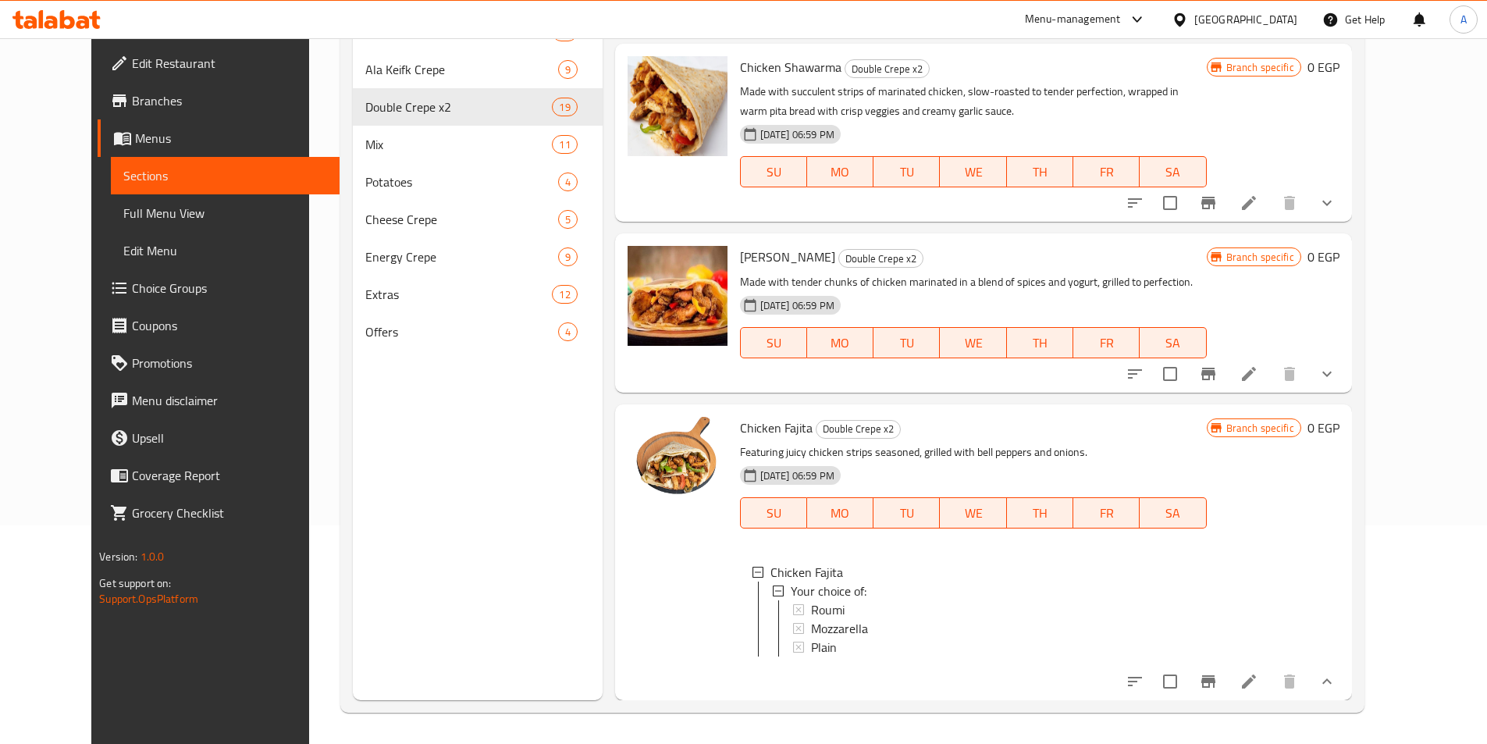
click at [1215, 688] on icon "Branch-specific-item" at bounding box center [1208, 681] width 14 height 12
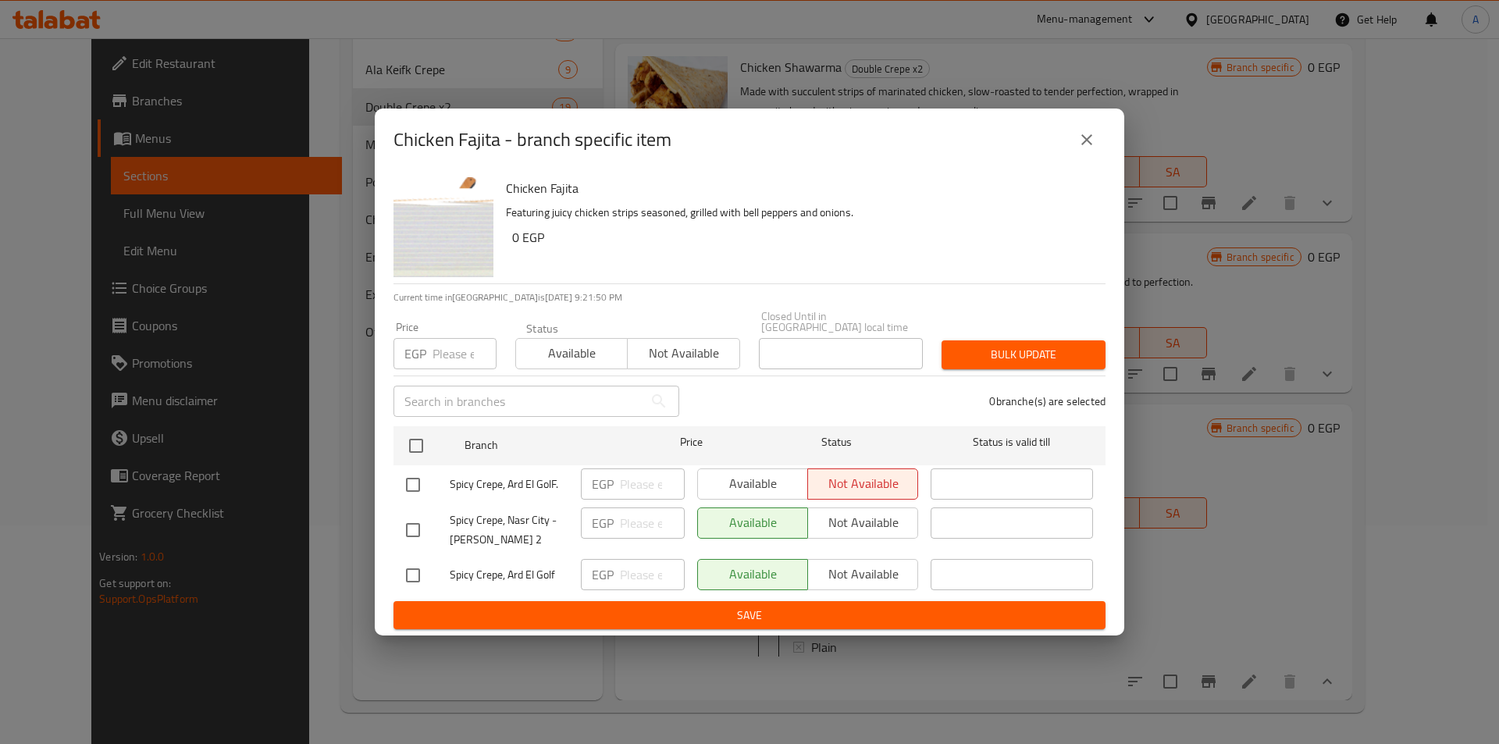
click at [1097, 158] on button "close" at bounding box center [1086, 139] width 37 height 37
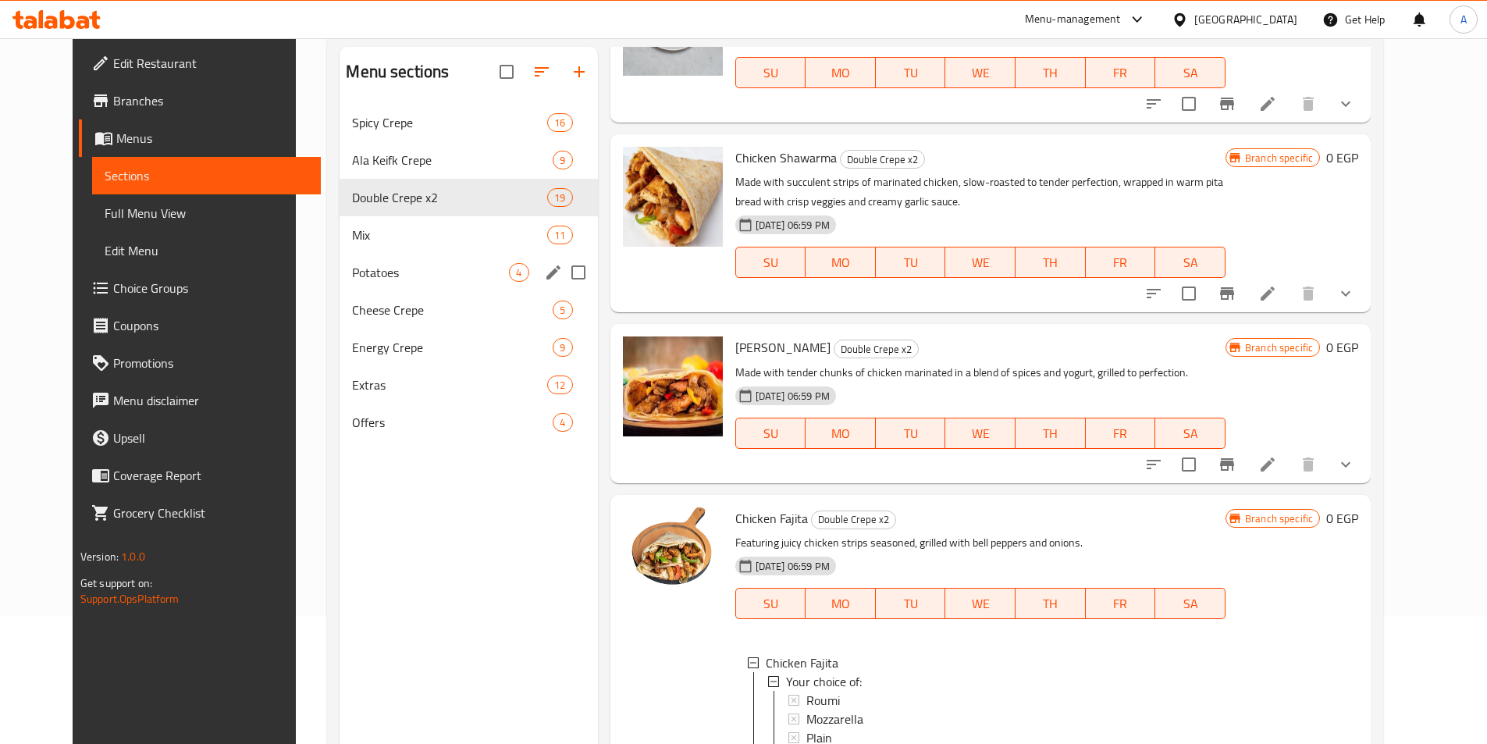
scroll to position [0, 0]
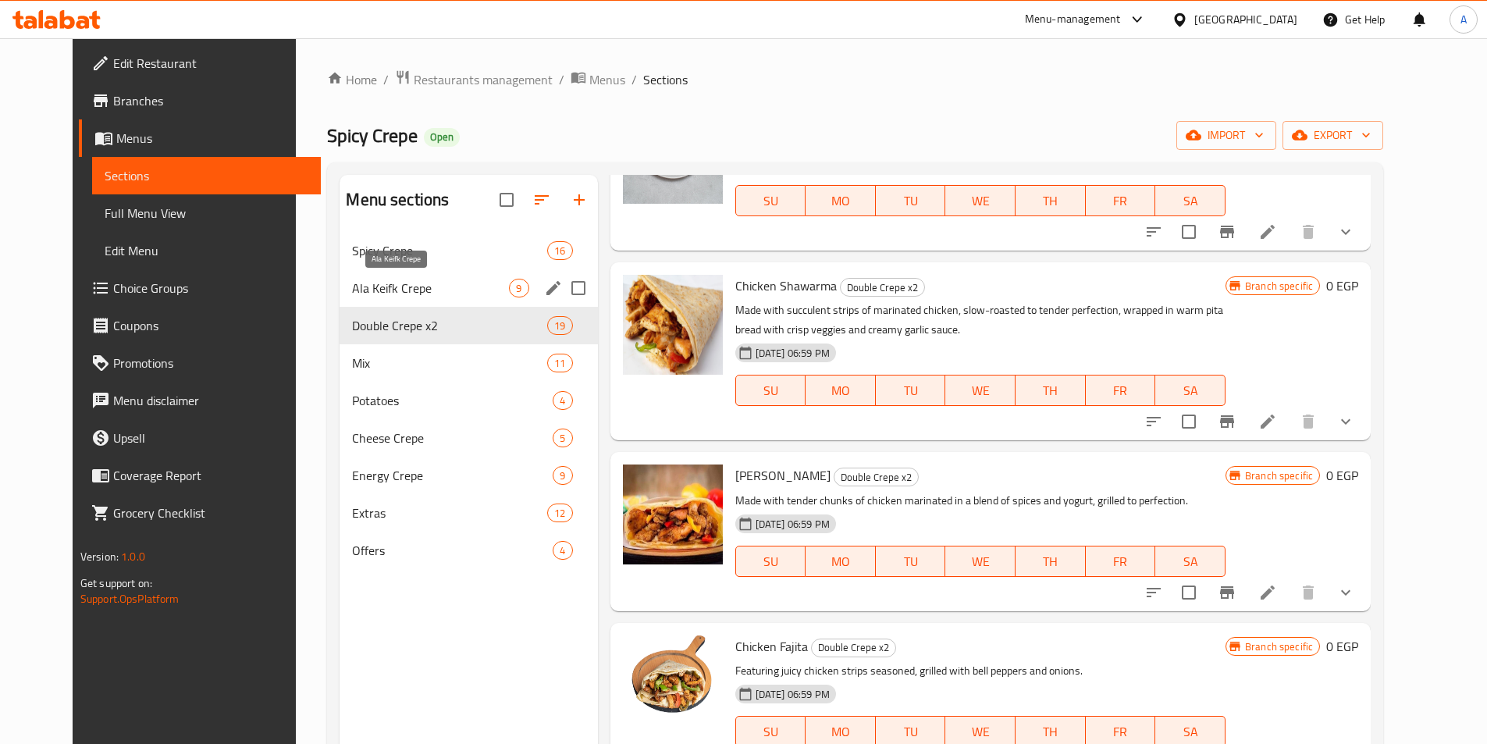
click at [398, 284] on span "Ala Keifk Crepe" at bounding box center [430, 288] width 157 height 19
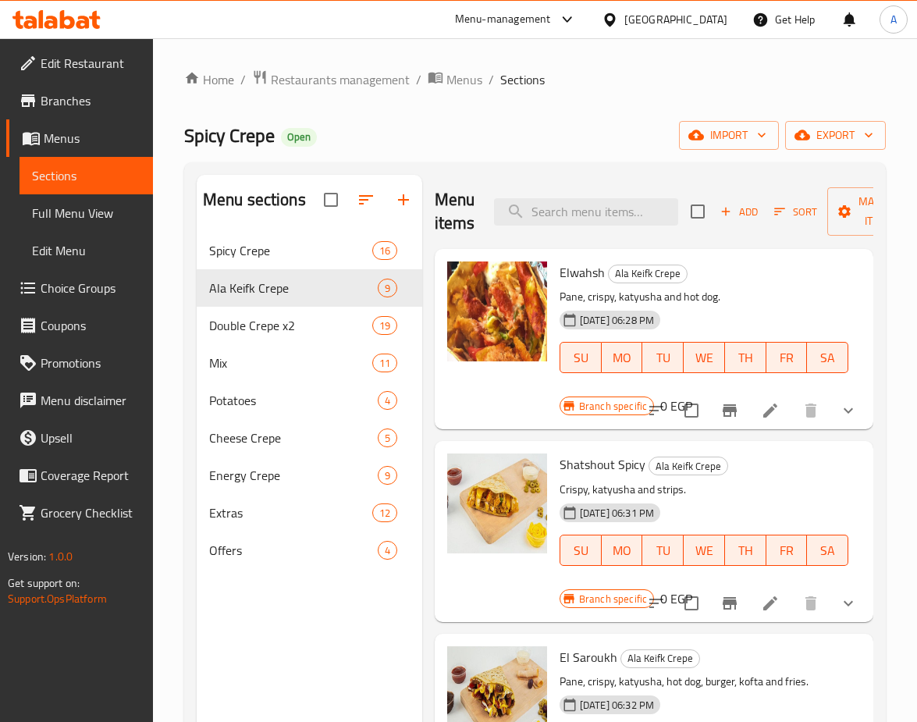
click at [854, 413] on button "show more" at bounding box center [848, 410] width 37 height 37
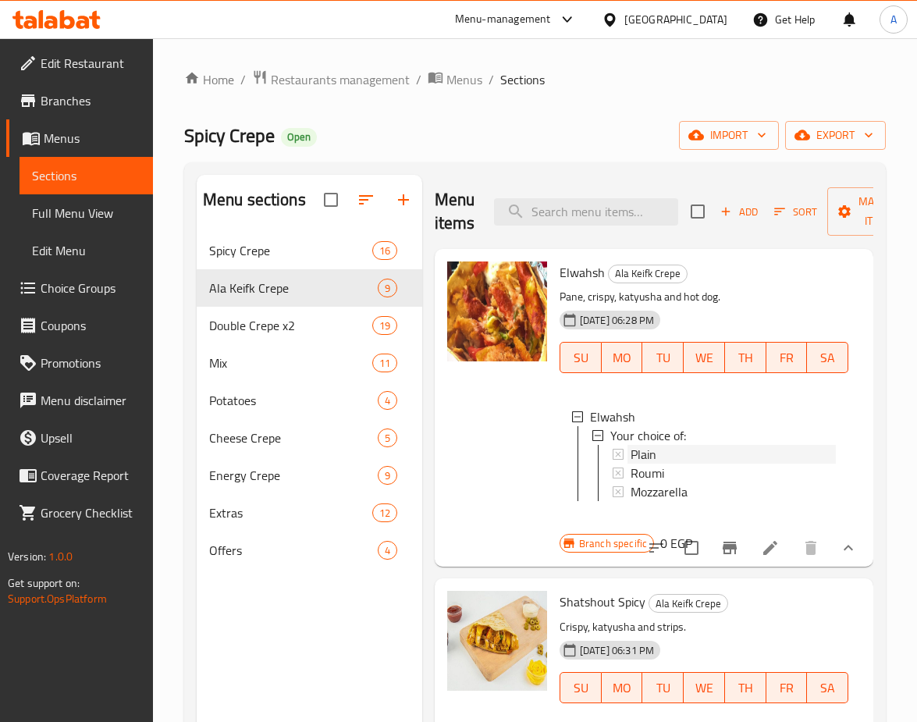
click at [654, 450] on span "Plain" at bounding box center [644, 454] width 26 height 19
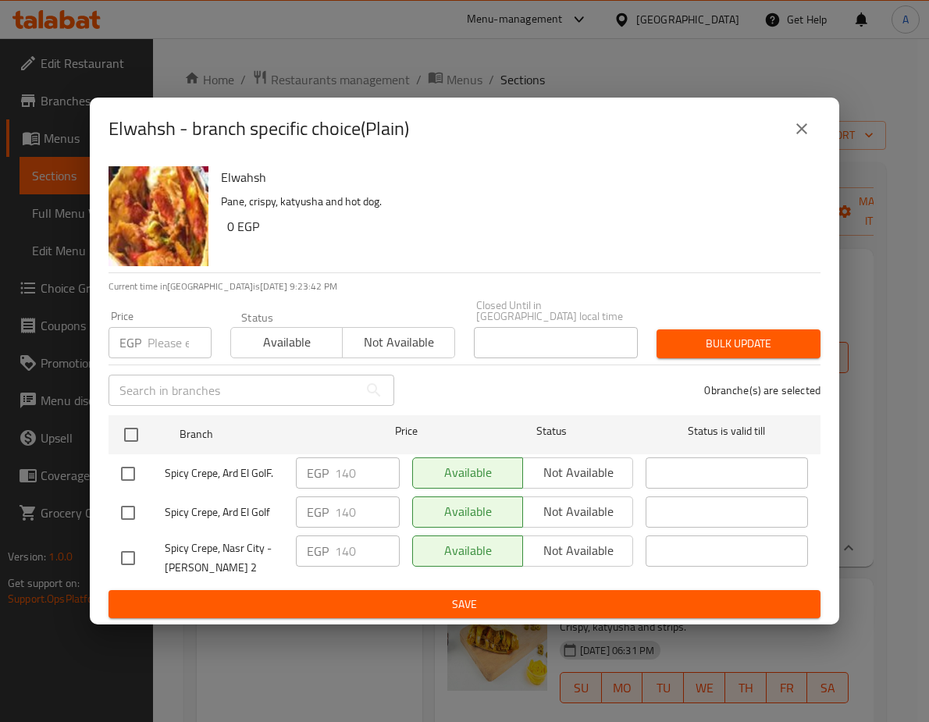
click at [801, 144] on button "close" at bounding box center [801, 128] width 37 height 37
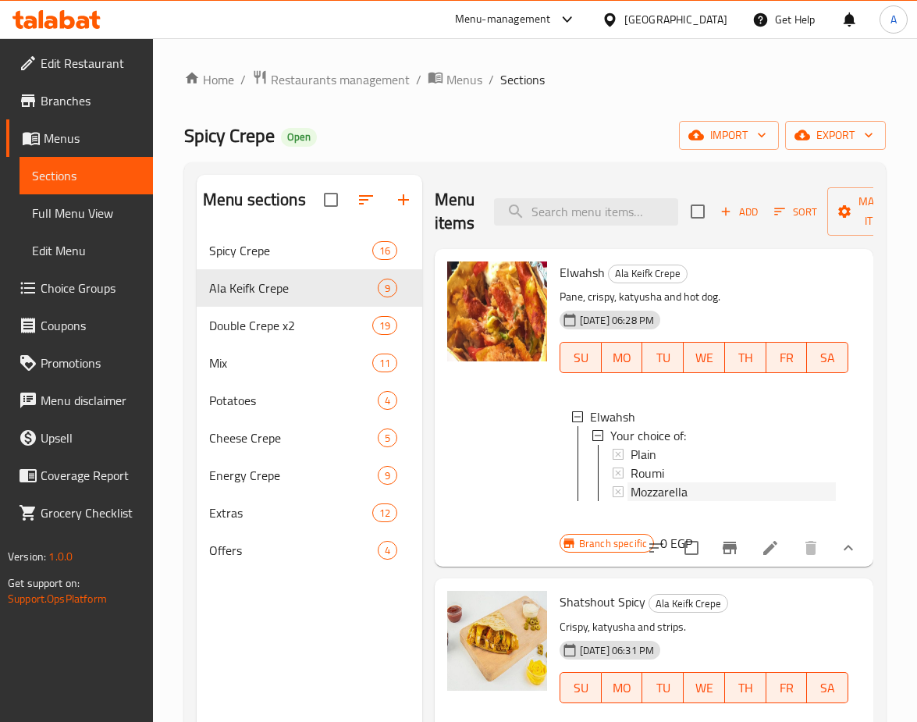
click at [646, 489] on span "Mozzarella" at bounding box center [659, 491] width 57 height 19
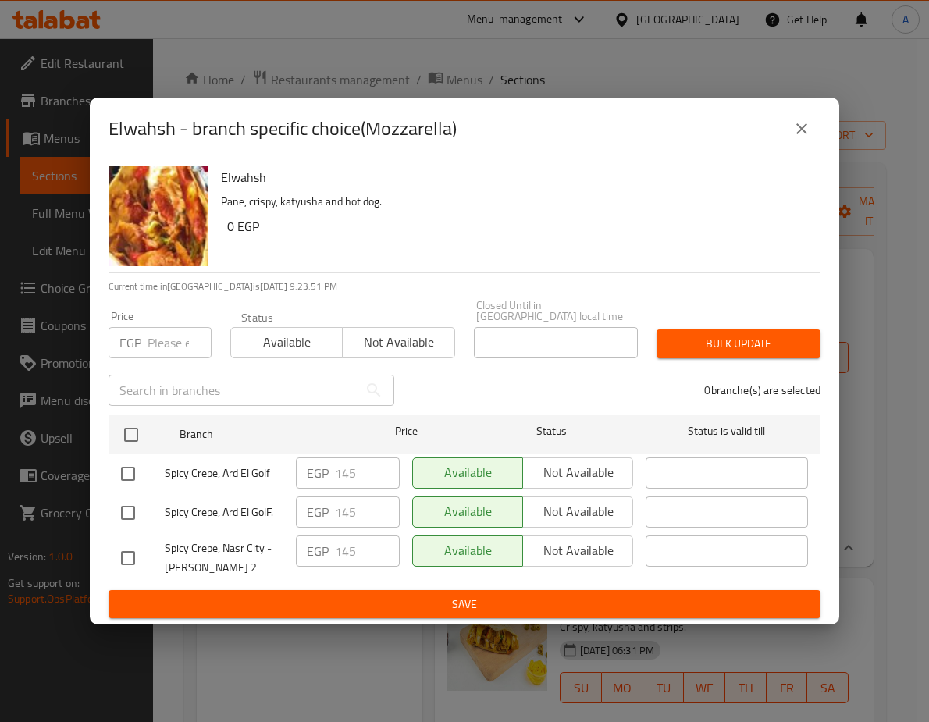
click at [788, 135] on button "close" at bounding box center [801, 128] width 37 height 37
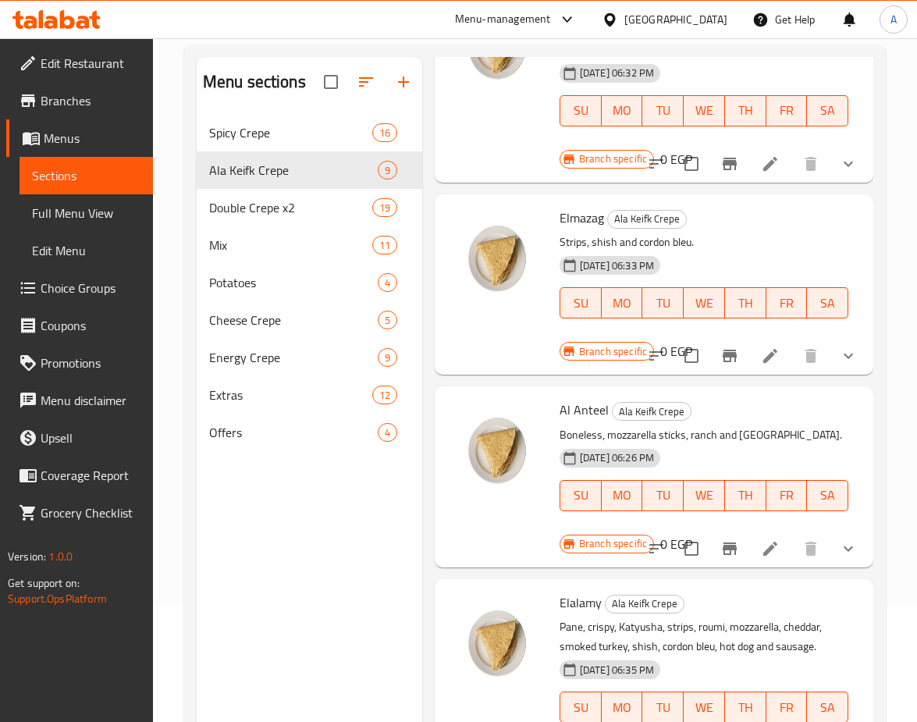
scroll to position [219, 0]
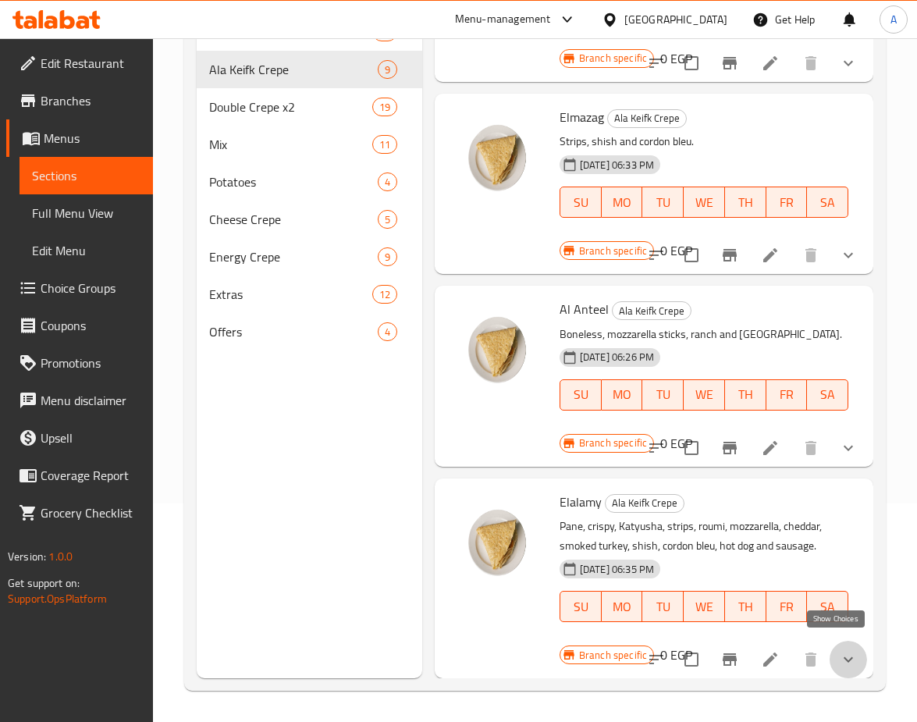
click at [839, 650] on icon "show more" at bounding box center [848, 659] width 19 height 19
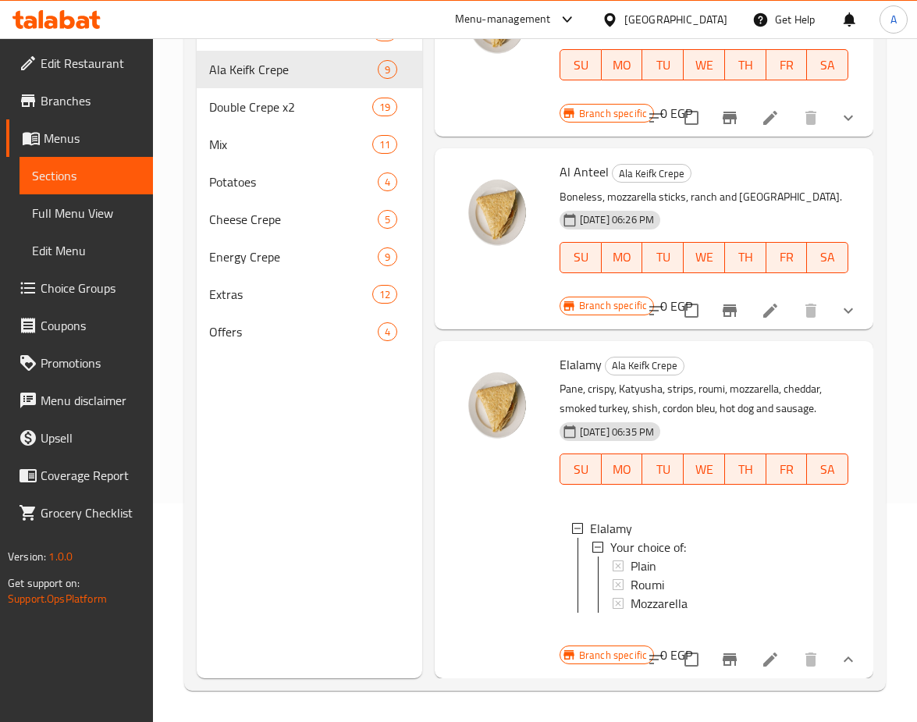
scroll to position [1421, 0]
click at [667, 594] on span "Mozzarella" at bounding box center [659, 603] width 57 height 19
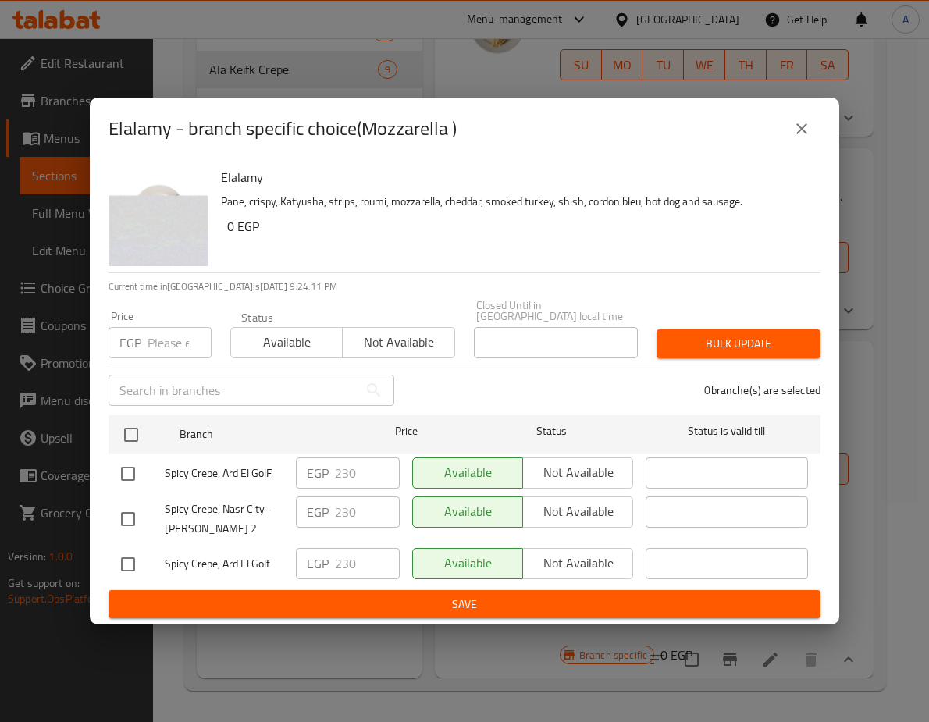
drag, startPoint x: 795, startPoint y: 133, endPoint x: 795, endPoint y: 188, distance: 55.4
click at [795, 133] on icon "close" at bounding box center [801, 128] width 19 height 19
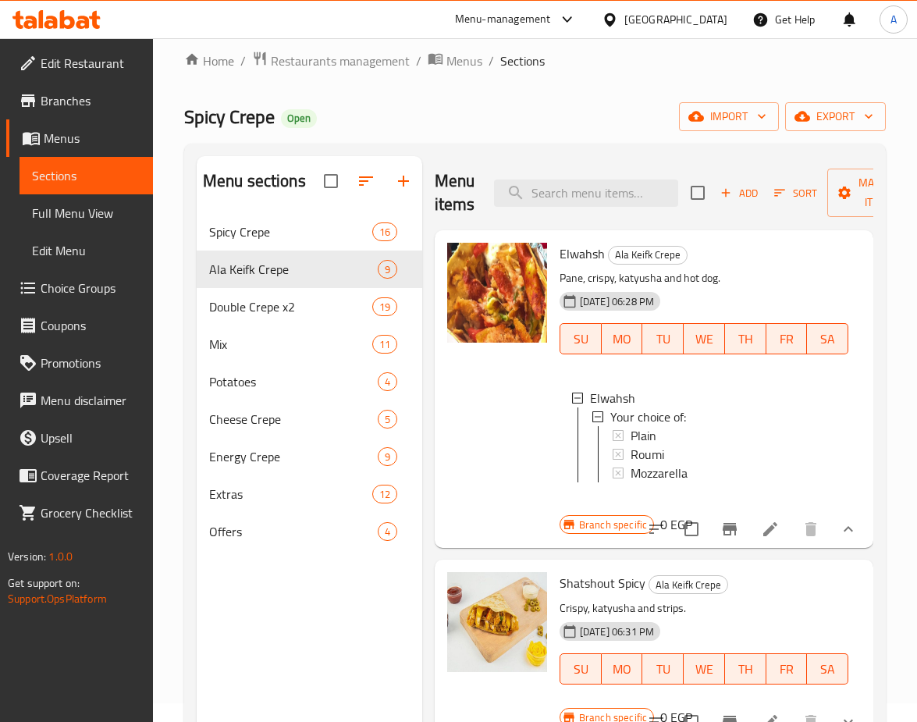
scroll to position [0, 0]
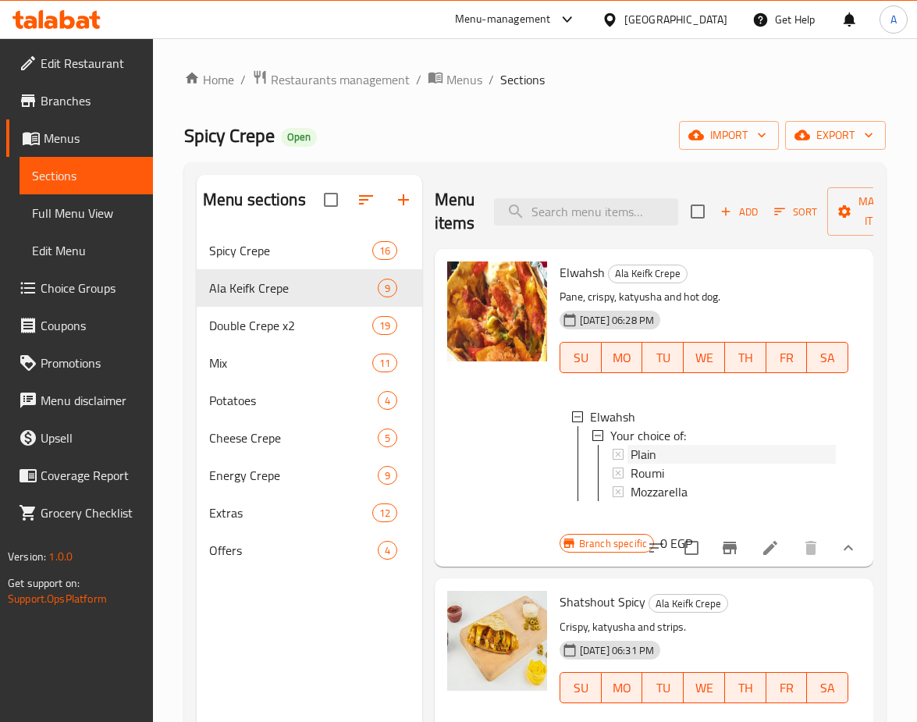
click at [654, 460] on span "Plain" at bounding box center [644, 454] width 26 height 19
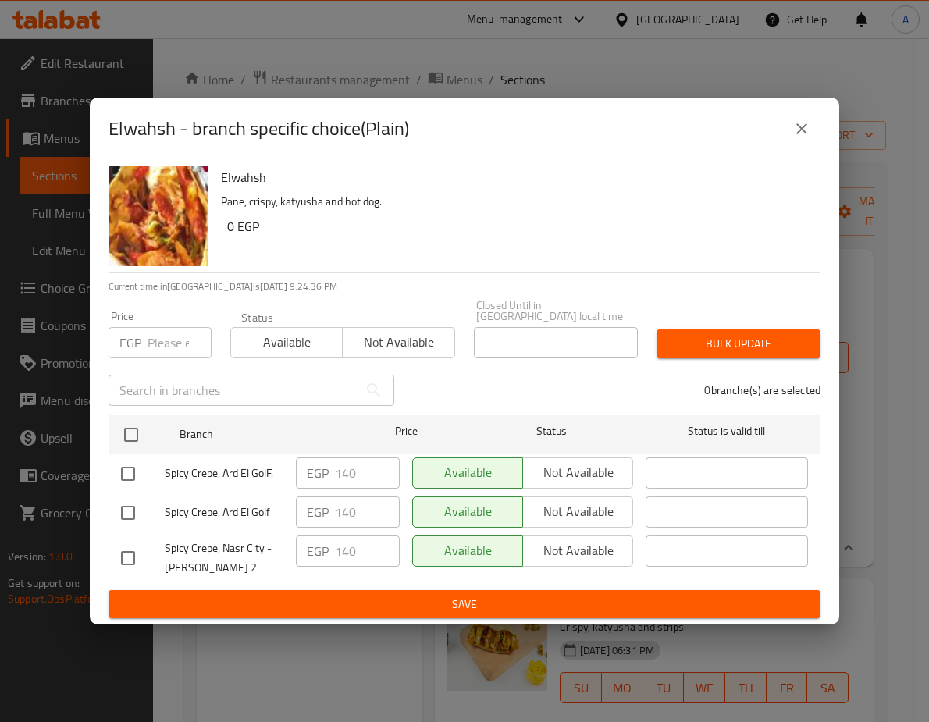
click at [795, 131] on icon "close" at bounding box center [801, 128] width 19 height 19
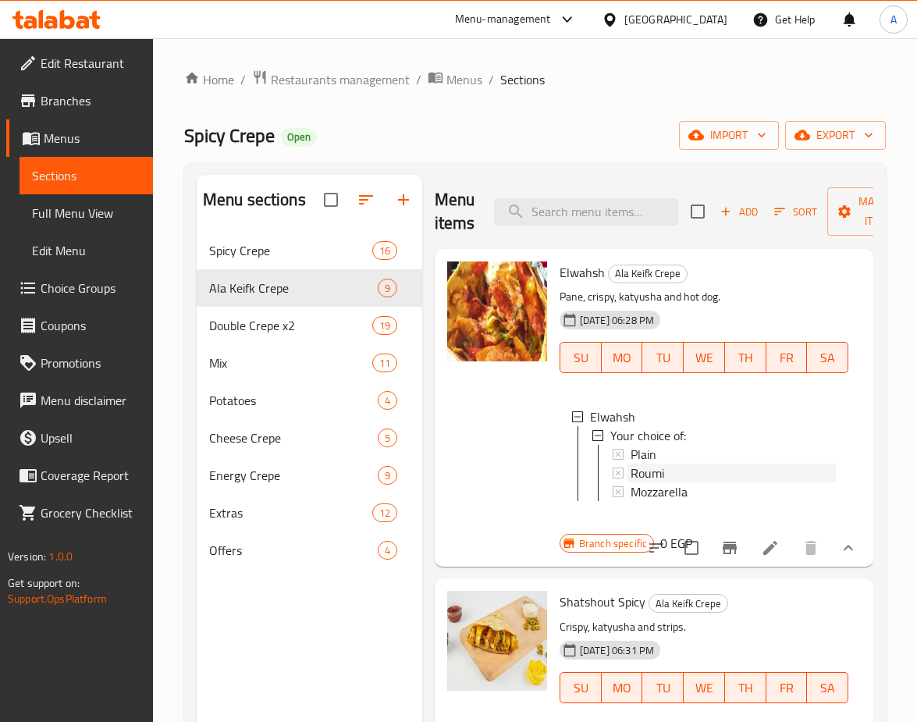
click at [640, 467] on span "Roumi" at bounding box center [648, 473] width 34 height 19
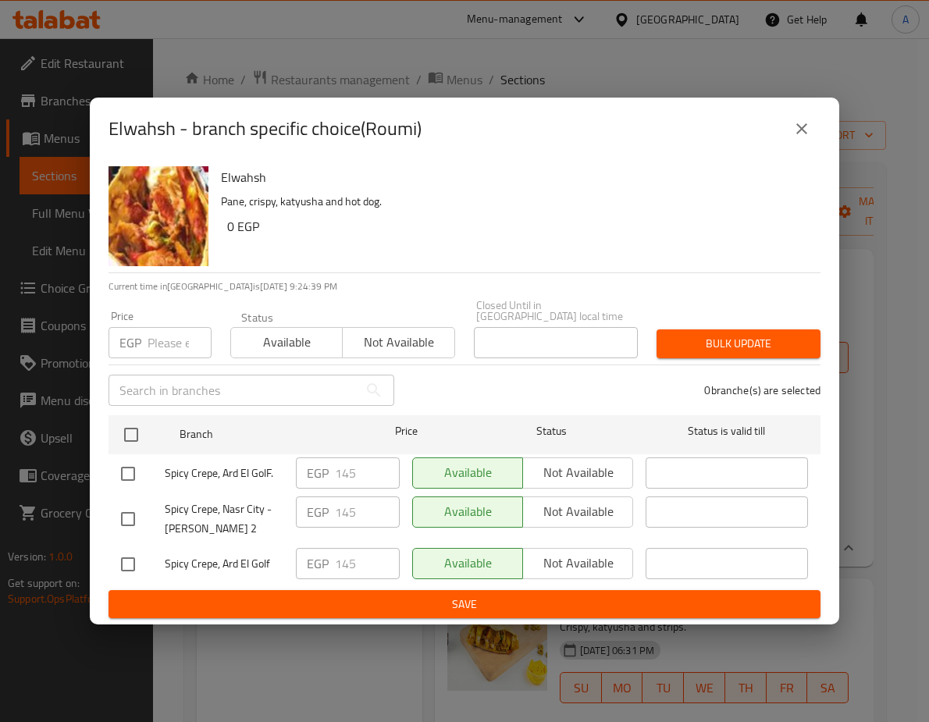
click at [783, 135] on button "close" at bounding box center [801, 128] width 37 height 37
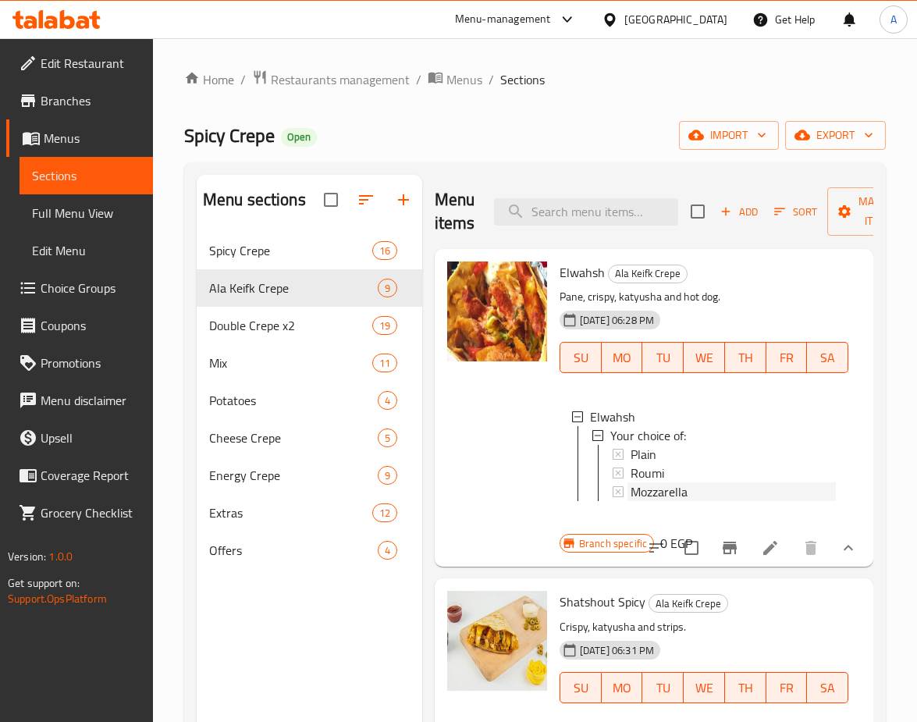
click at [673, 494] on span "Mozzarella" at bounding box center [659, 491] width 57 height 19
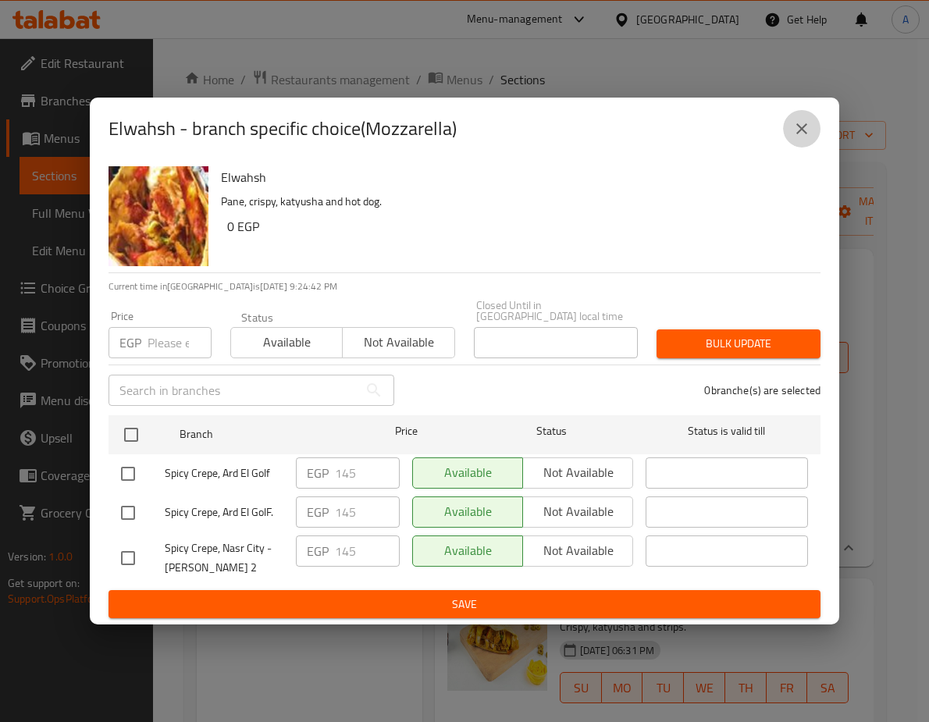
click at [795, 138] on icon "close" at bounding box center [801, 128] width 19 height 19
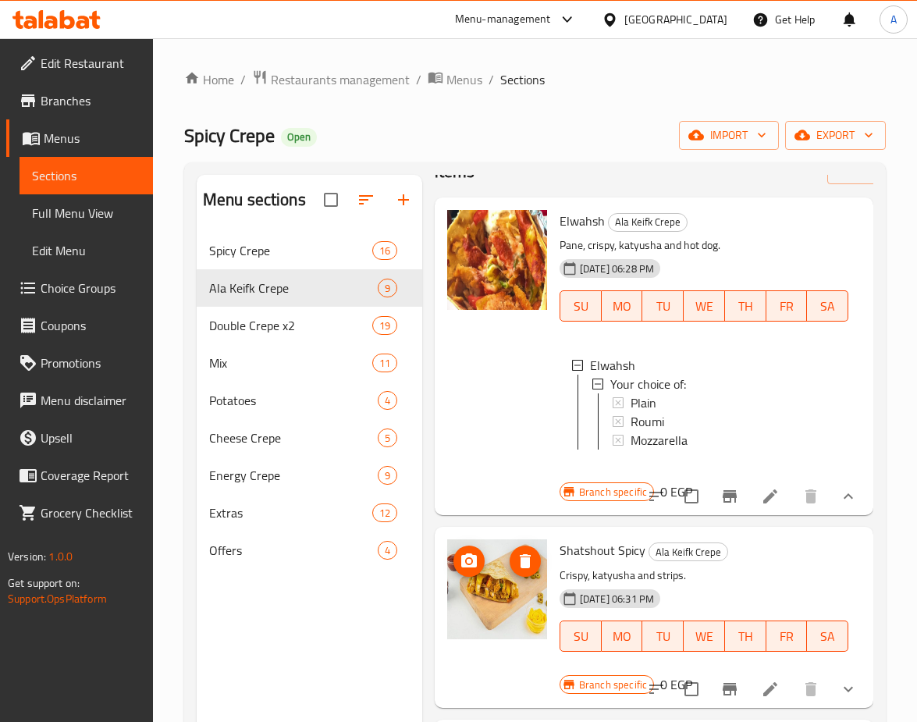
scroll to position [156, 0]
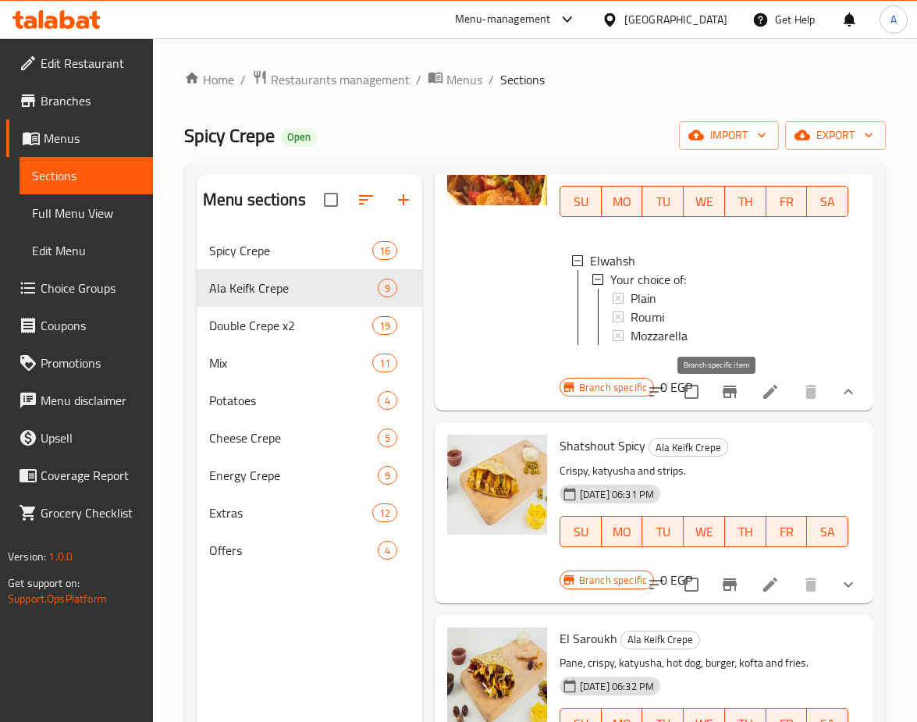
click at [723, 398] on icon "Branch-specific-item" at bounding box center [730, 392] width 14 height 12
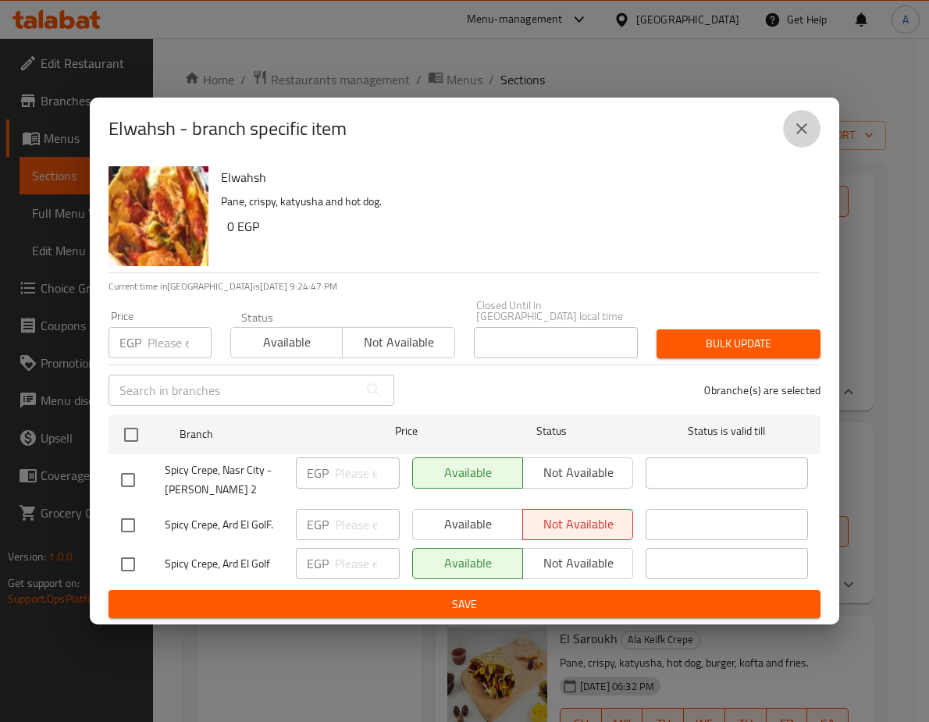
click at [811, 137] on button "close" at bounding box center [801, 128] width 37 height 37
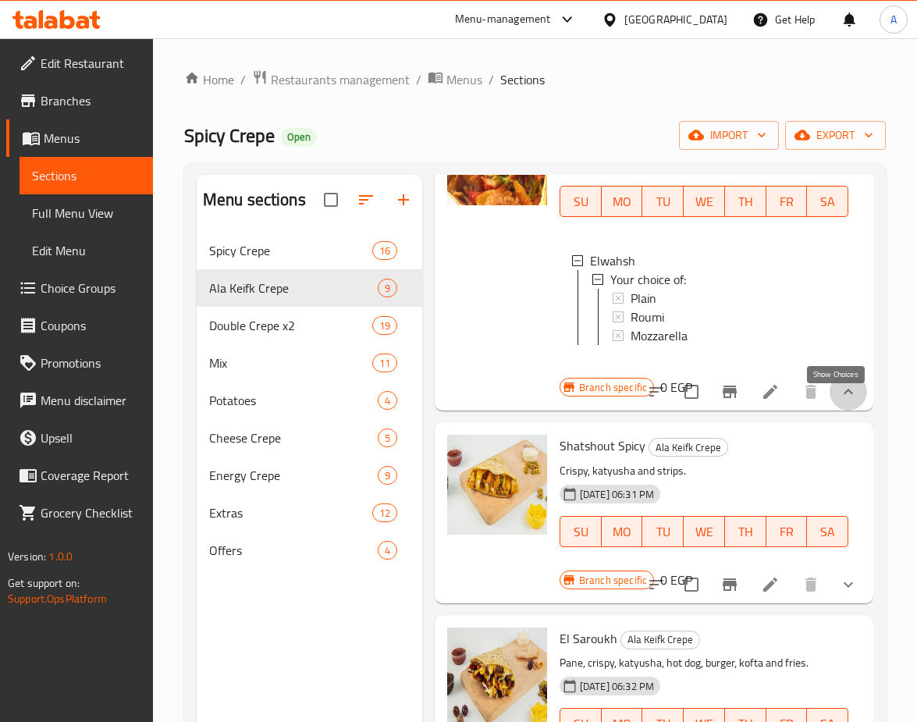
click at [844, 401] on icon "show more" at bounding box center [848, 391] width 19 height 19
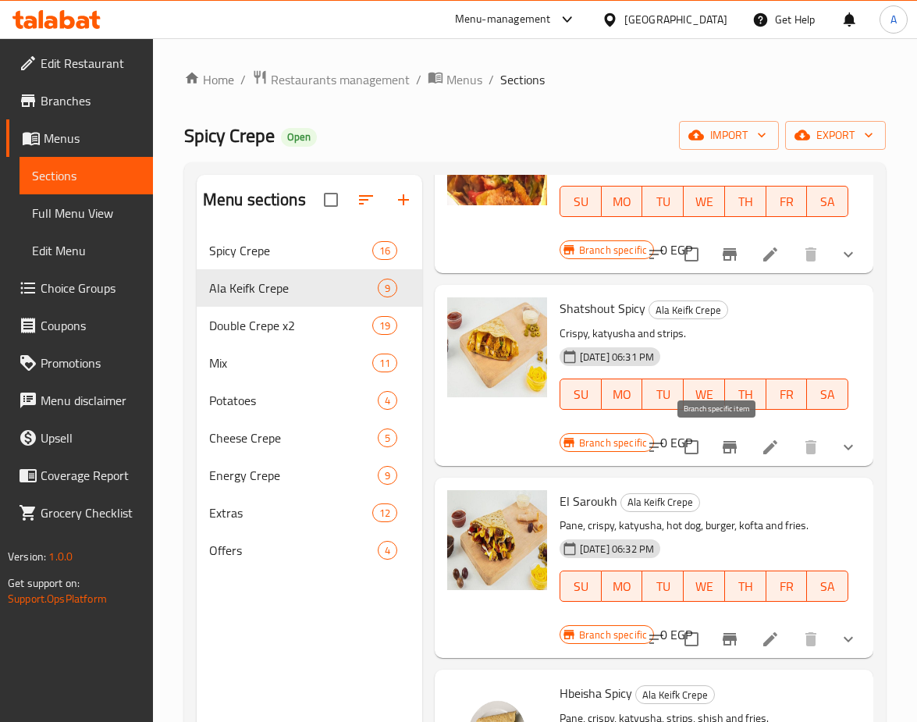
click at [721, 450] on icon "Branch-specific-item" at bounding box center [729, 447] width 19 height 19
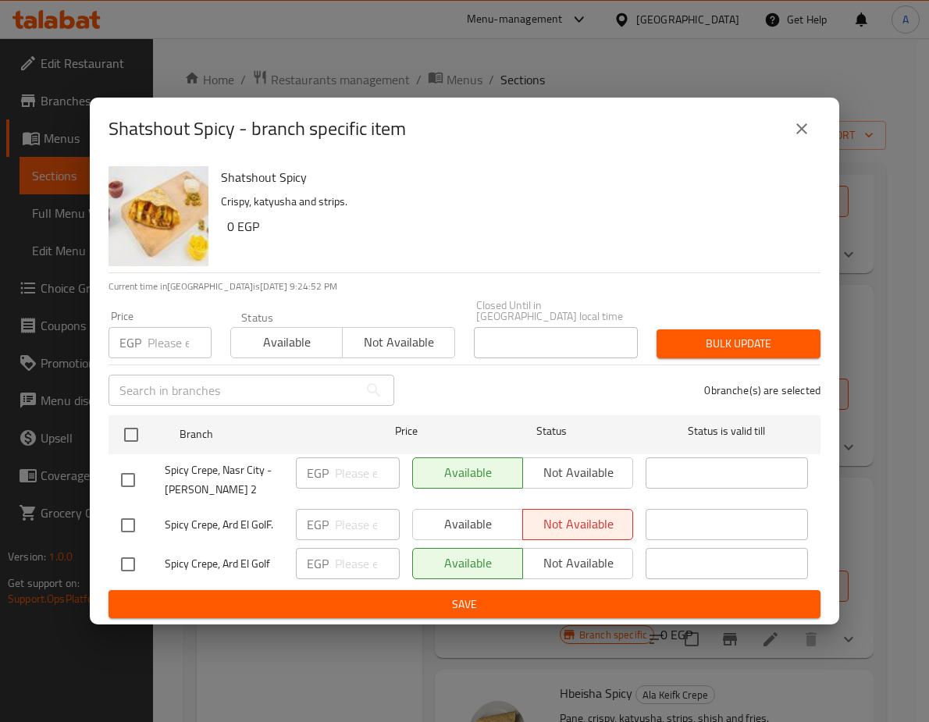
click at [801, 132] on icon "close" at bounding box center [801, 128] width 19 height 19
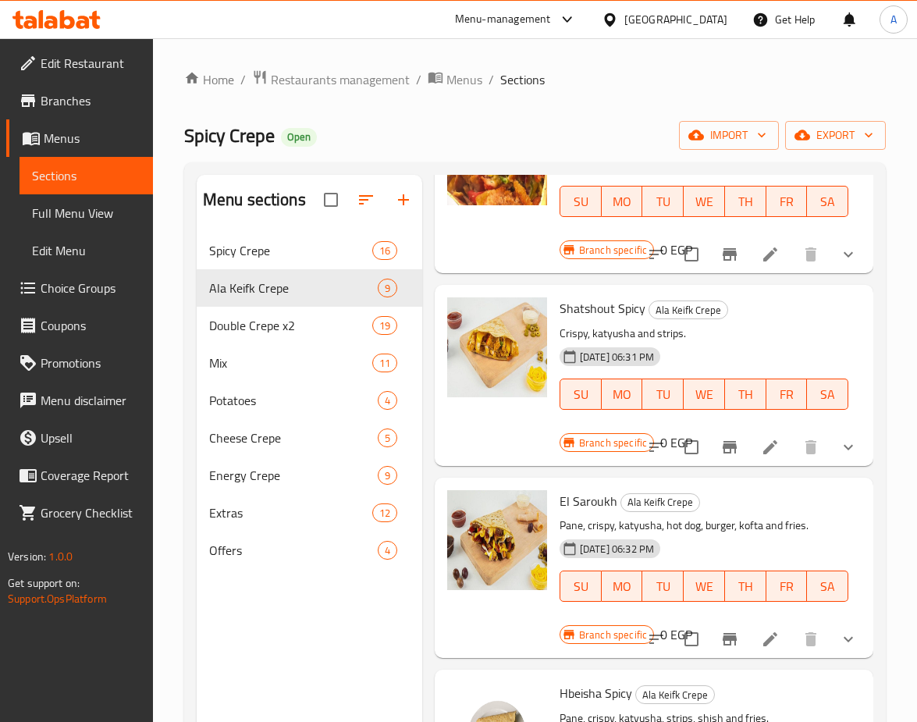
click at [830, 443] on button "show more" at bounding box center [848, 447] width 37 height 37
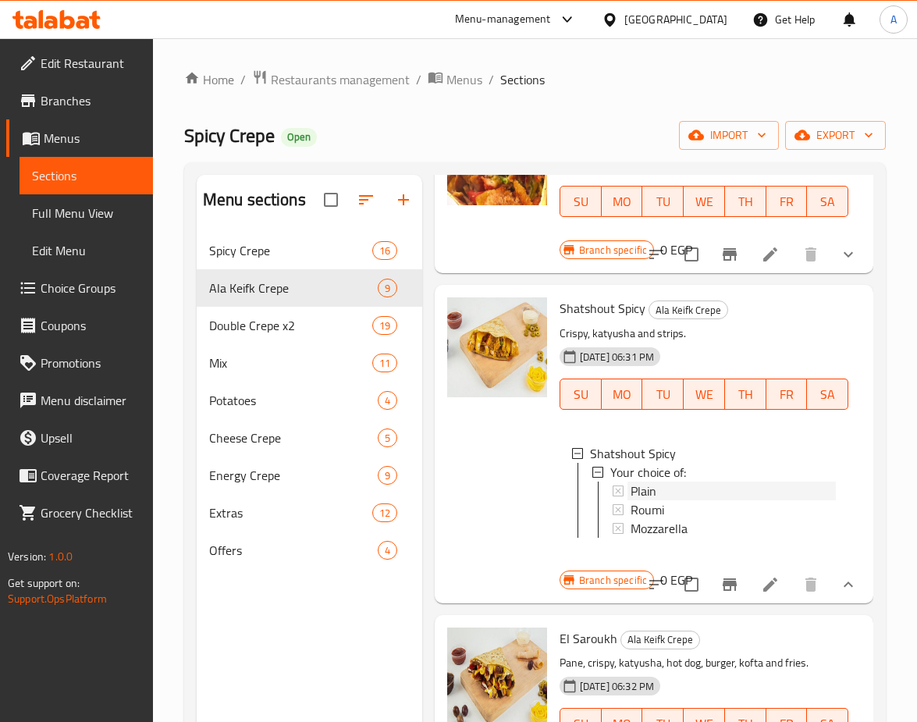
click at [636, 489] on span "Plain" at bounding box center [644, 491] width 26 height 19
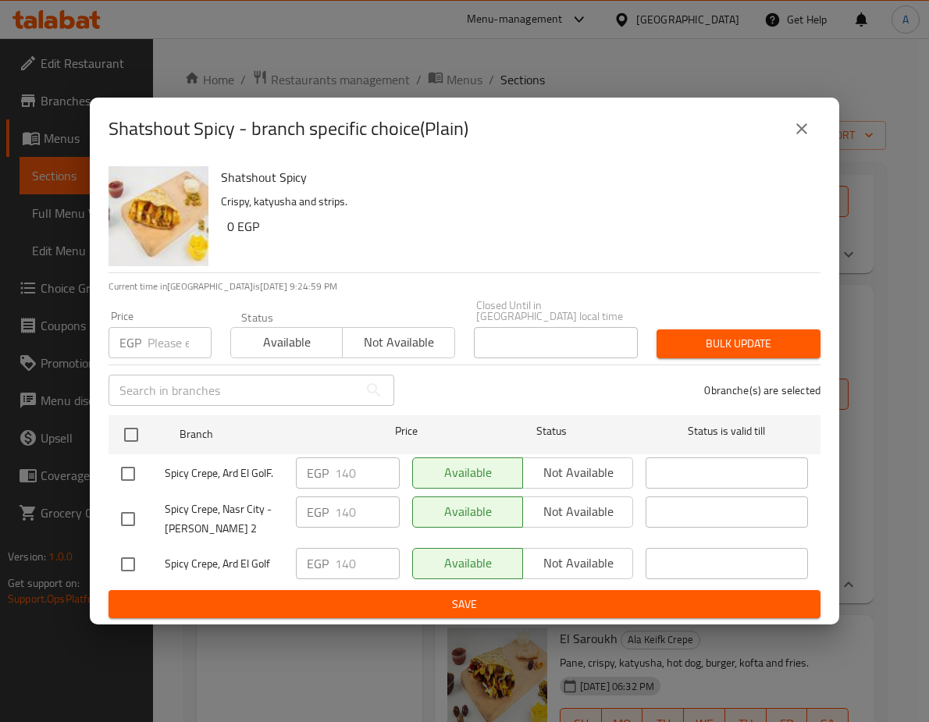
click at [802, 129] on icon "close" at bounding box center [801, 128] width 19 height 19
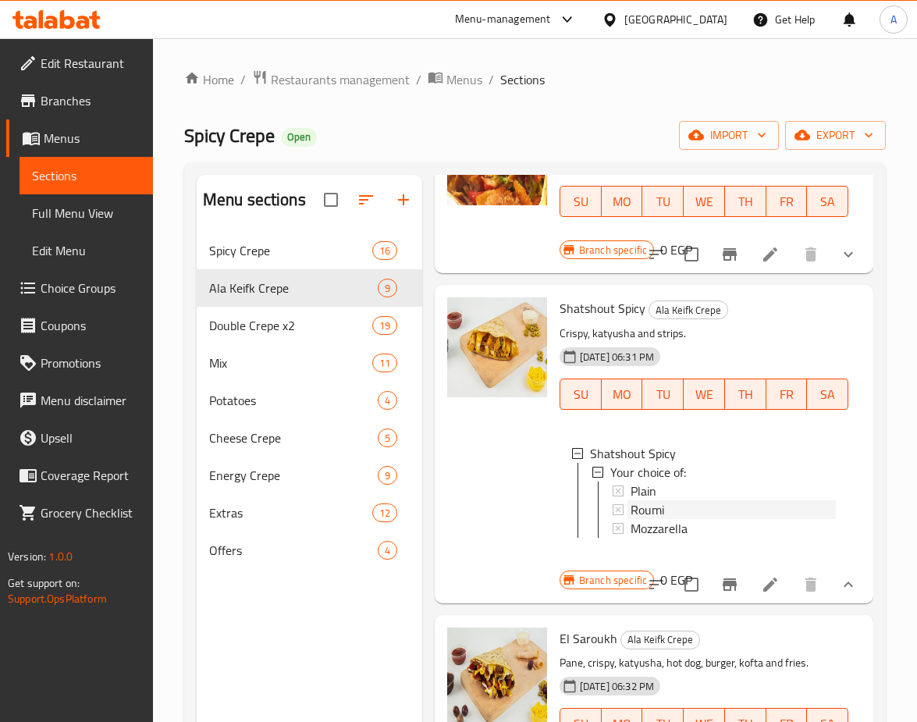
click at [651, 511] on span "Roumi" at bounding box center [648, 509] width 34 height 19
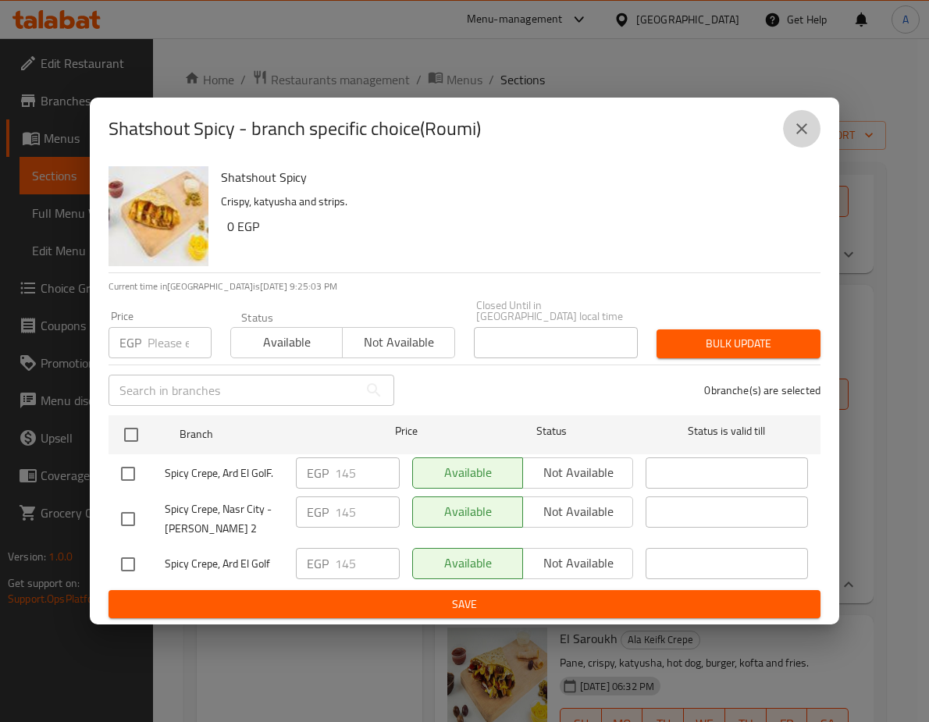
click at [793, 137] on icon "close" at bounding box center [801, 128] width 19 height 19
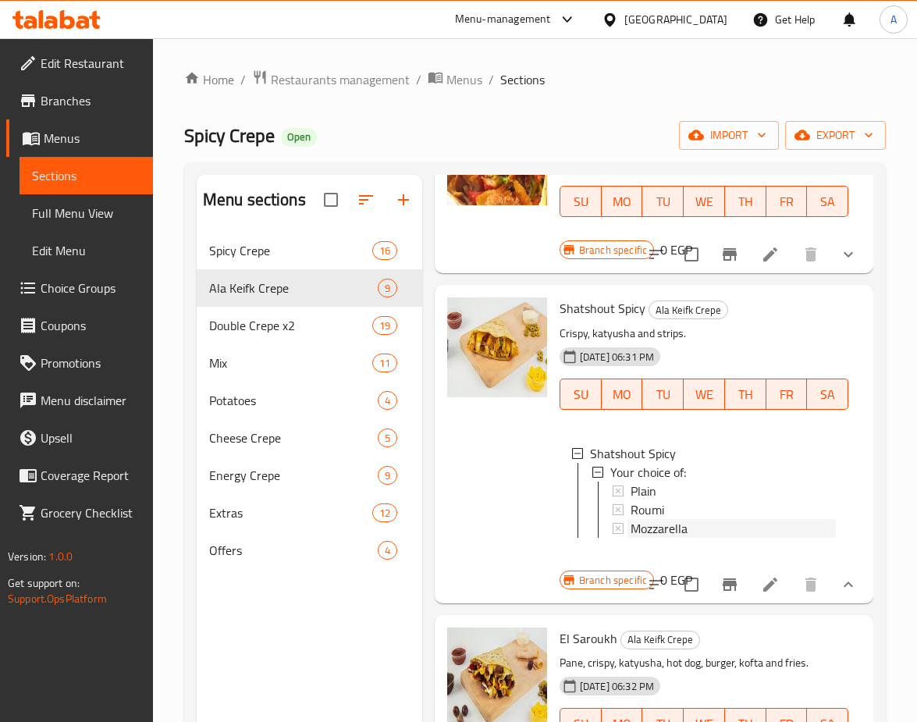
click at [645, 532] on span "Mozzarella" at bounding box center [659, 528] width 57 height 19
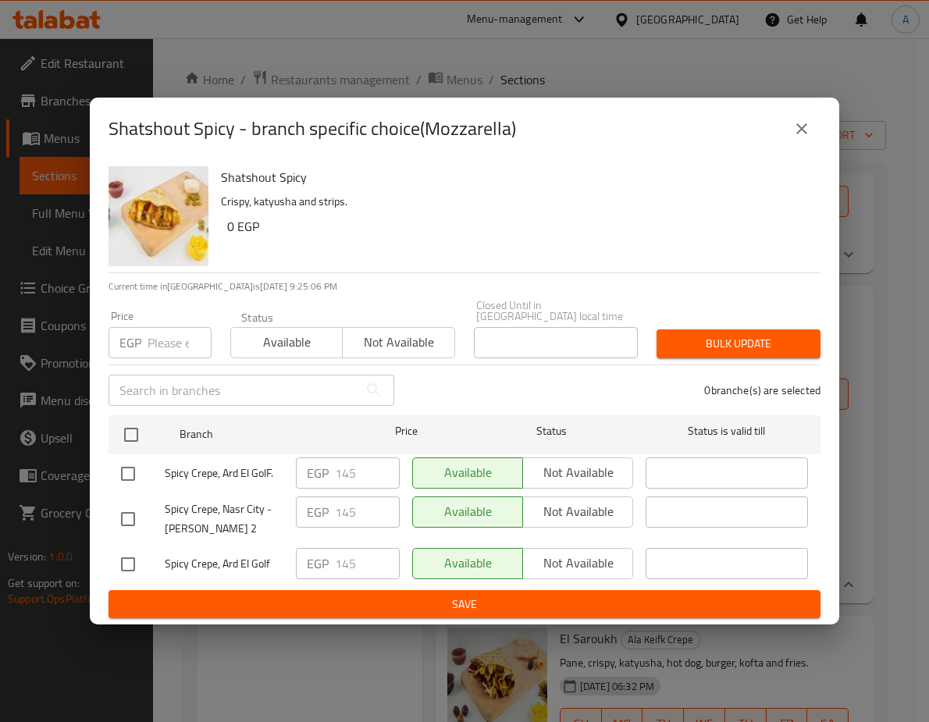
click at [807, 127] on icon "close" at bounding box center [801, 128] width 19 height 19
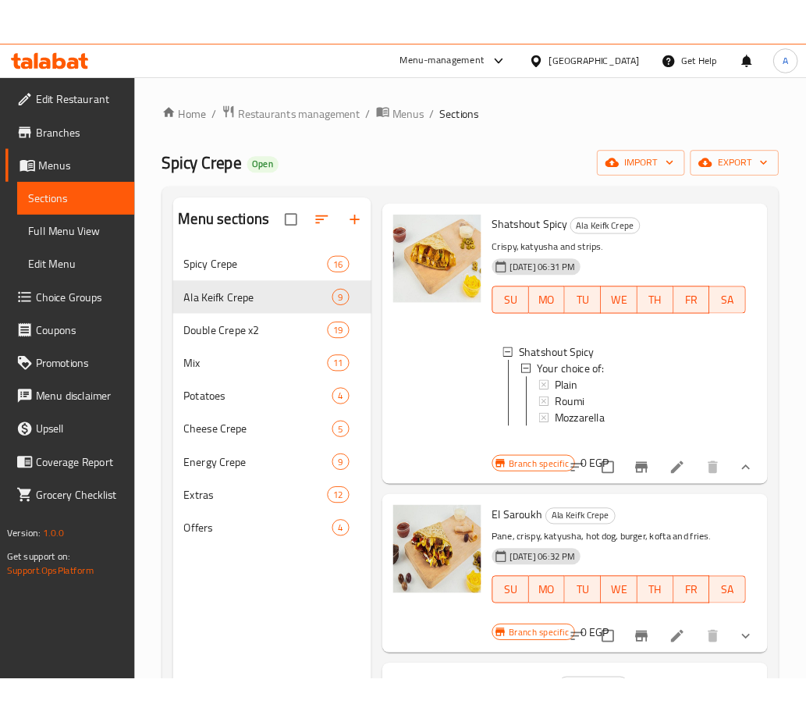
scroll to position [390, 0]
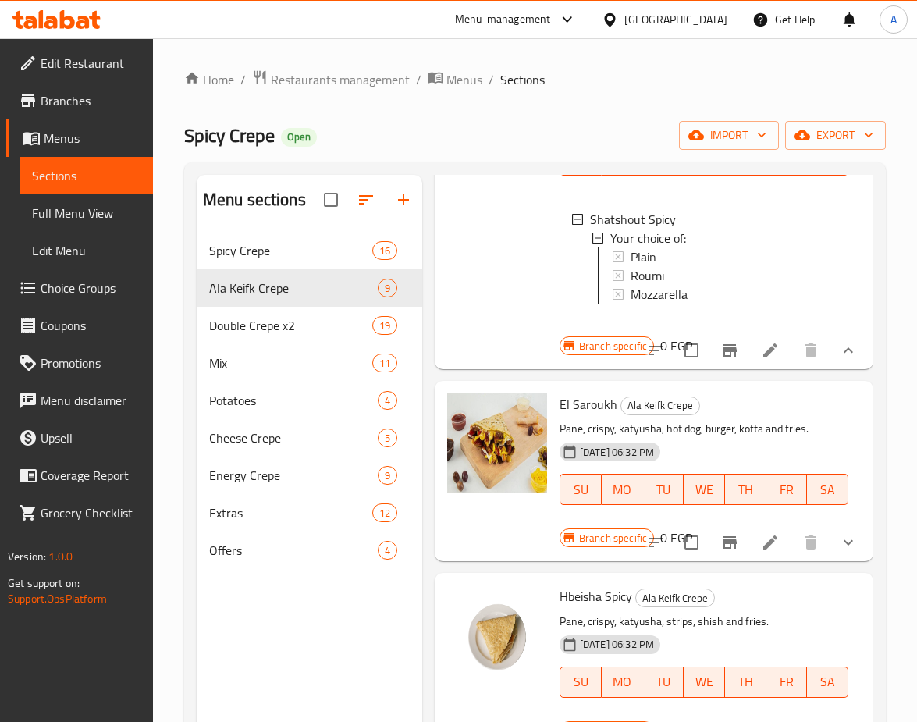
click at [855, 559] on button "show more" at bounding box center [848, 542] width 37 height 37
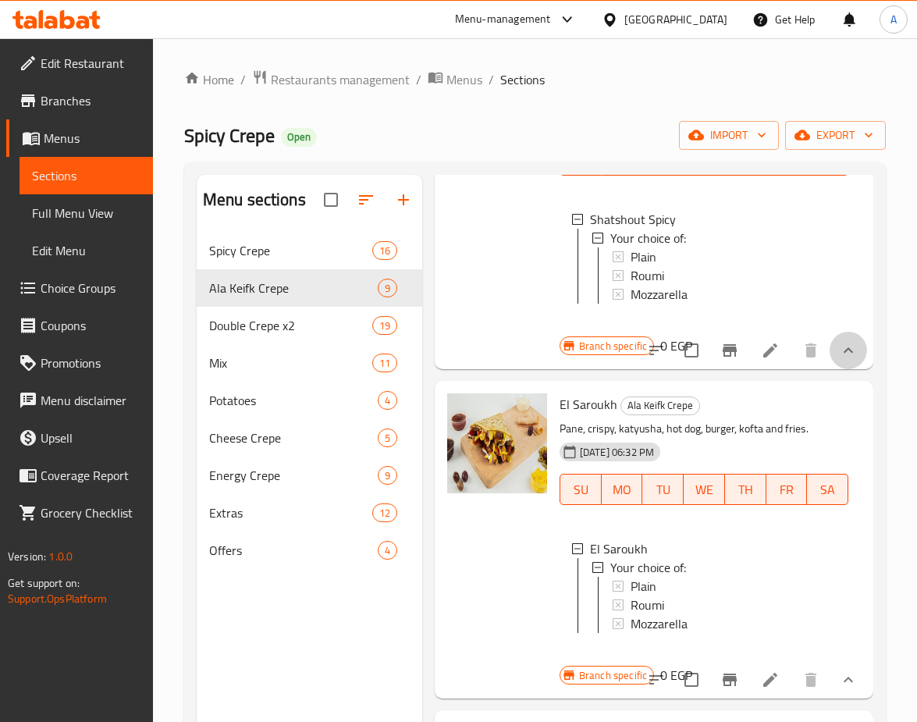
click at [847, 358] on button "show more" at bounding box center [848, 350] width 37 height 37
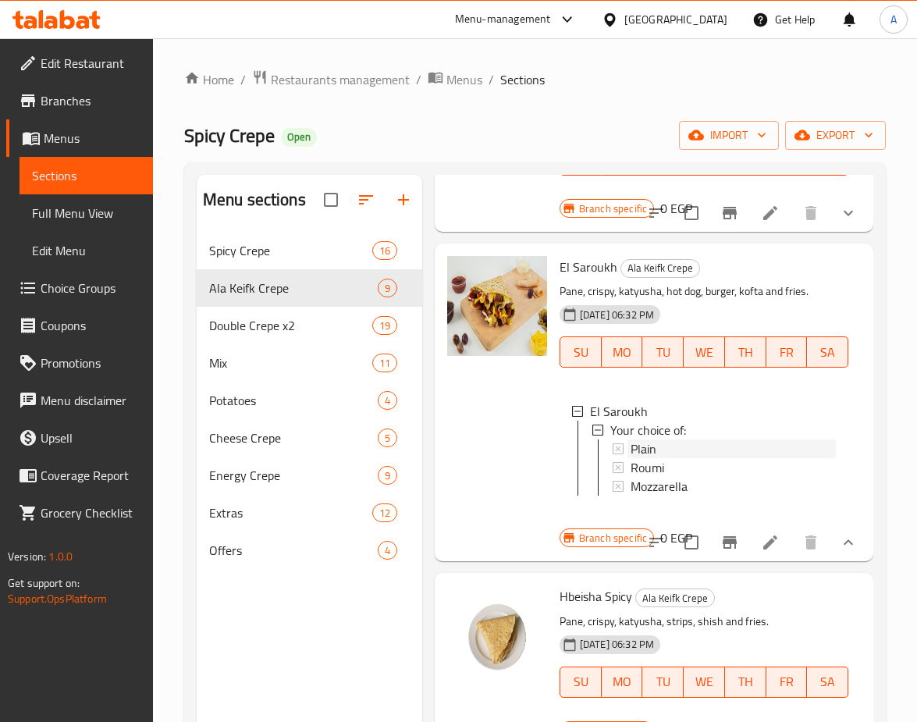
click at [644, 448] on span "Plain" at bounding box center [644, 448] width 26 height 19
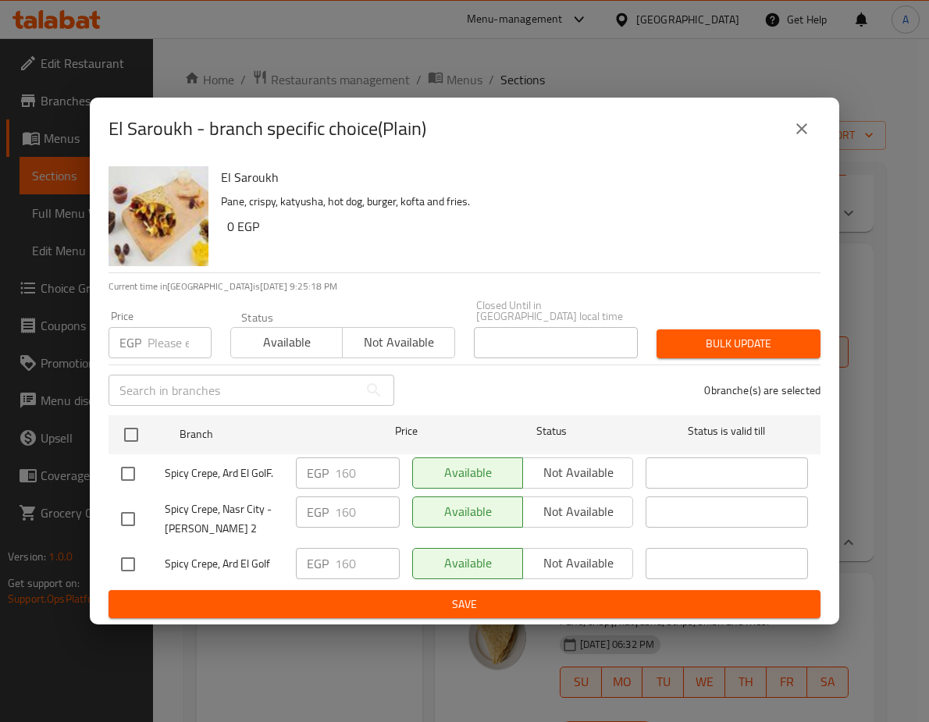
click at [801, 134] on icon "close" at bounding box center [801, 128] width 11 height 11
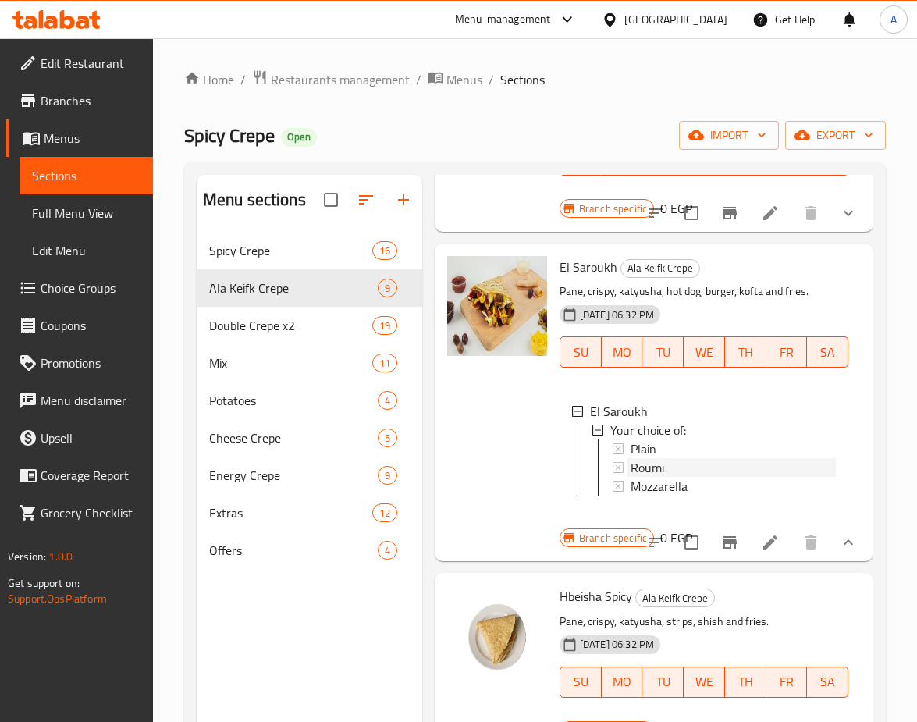
click at [642, 466] on span "Roumi" at bounding box center [648, 467] width 34 height 19
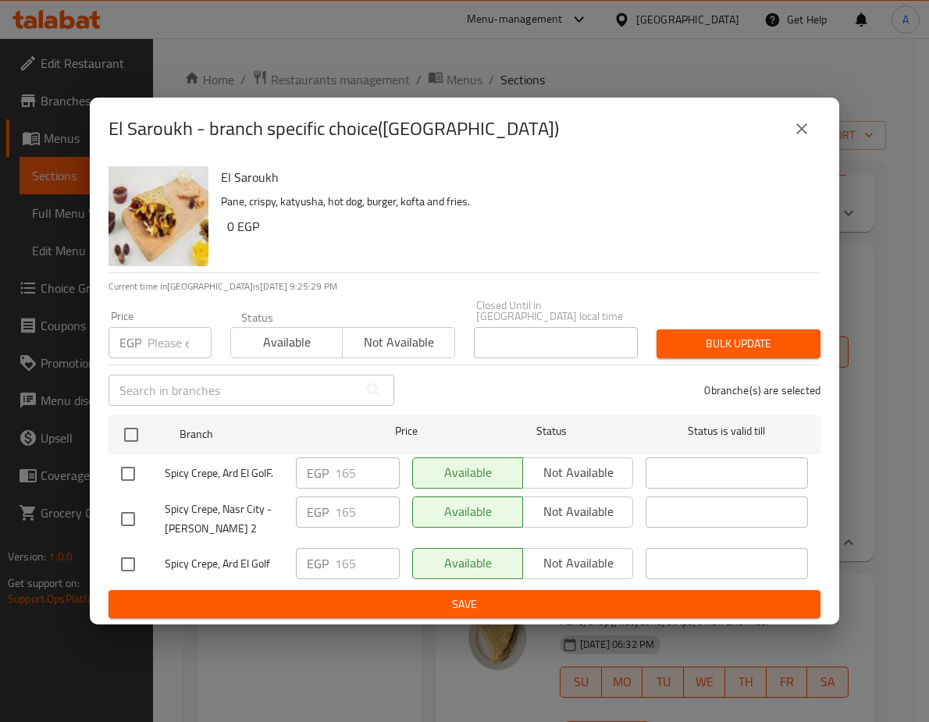
click at [810, 138] on icon "close" at bounding box center [801, 128] width 19 height 19
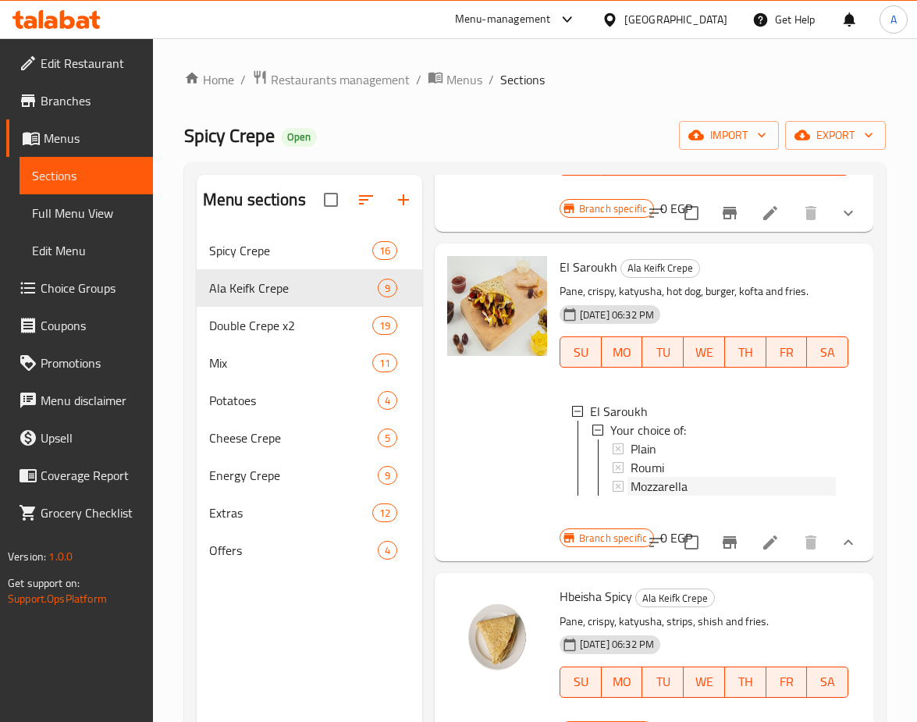
click at [653, 484] on span "Mozzarella" at bounding box center [659, 486] width 57 height 19
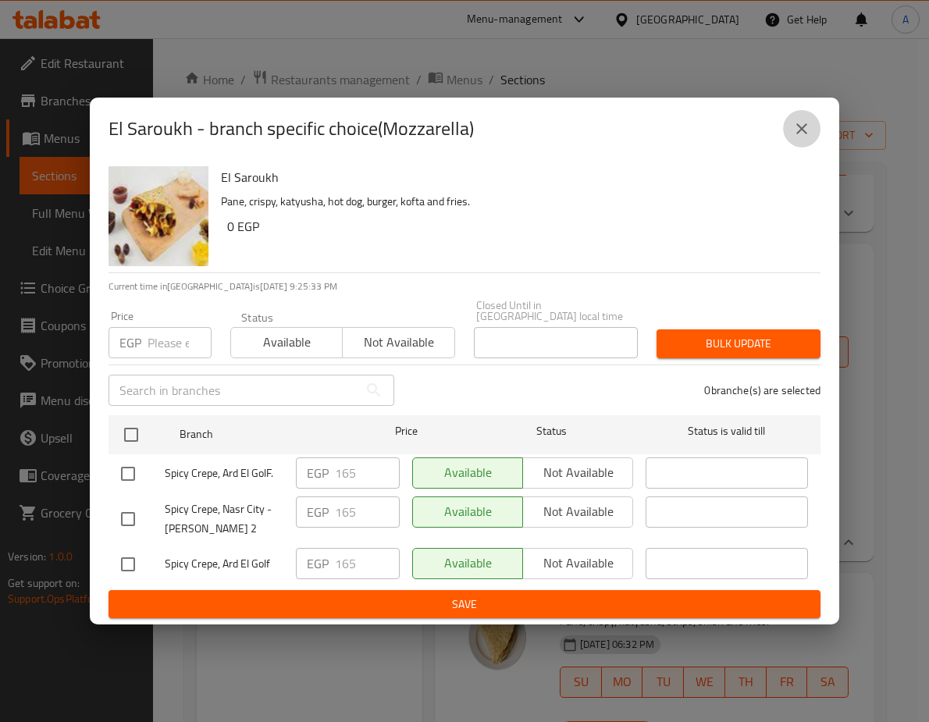
click at [800, 130] on icon "close" at bounding box center [801, 128] width 19 height 19
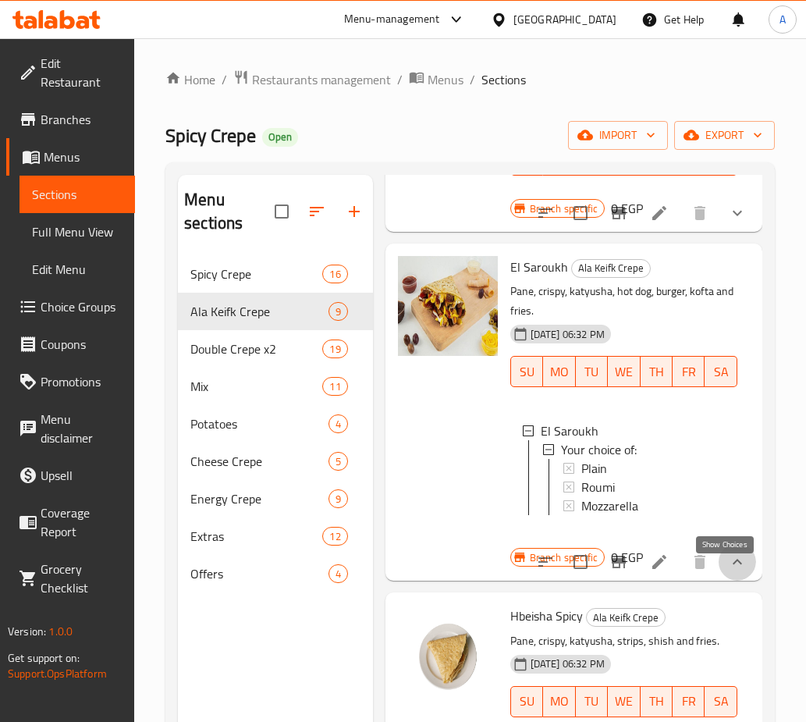
click at [728, 571] on icon "show more" at bounding box center [737, 562] width 19 height 19
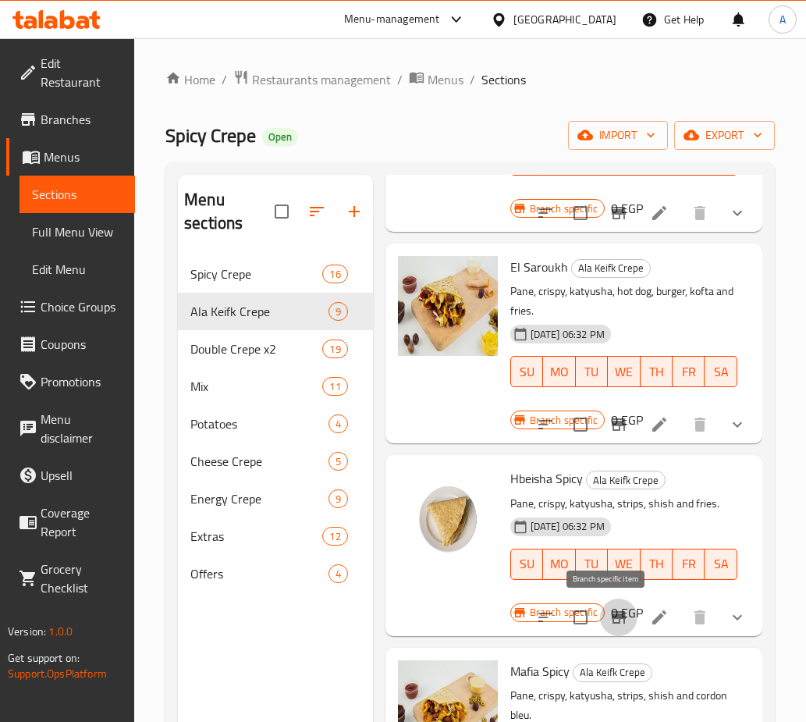
click at [613, 613] on icon "Branch-specific-item" at bounding box center [619, 617] width 19 height 19
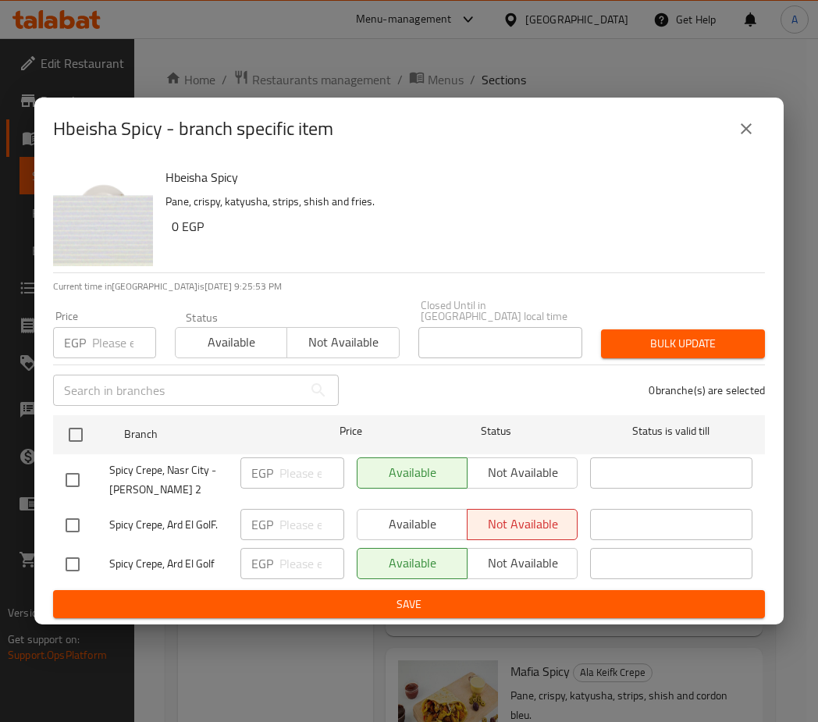
click at [738, 138] on icon "close" at bounding box center [746, 128] width 19 height 19
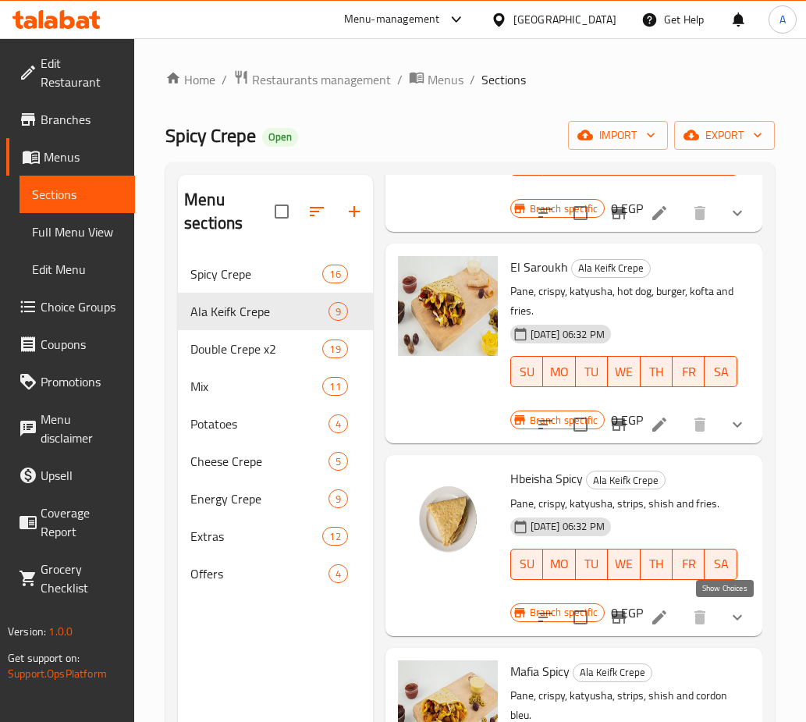
click at [728, 621] on icon "show more" at bounding box center [737, 617] width 19 height 19
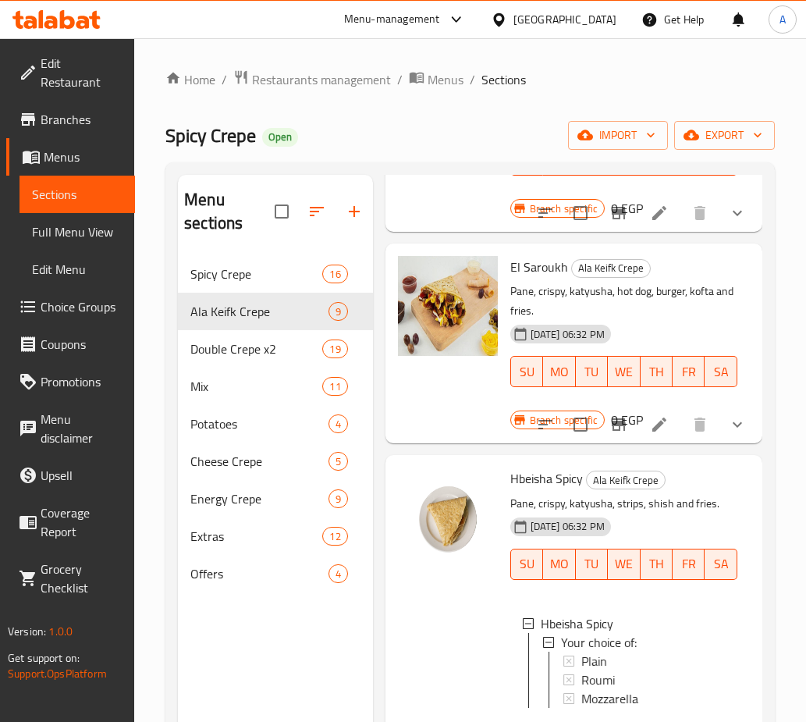
scroll to position [624, 0]
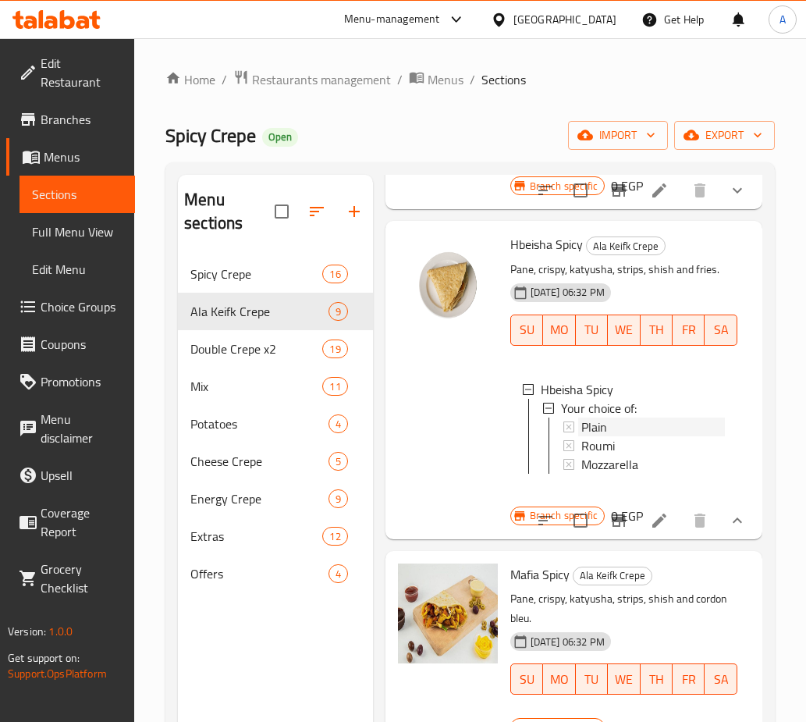
click at [598, 422] on span "Plain" at bounding box center [595, 427] width 26 height 19
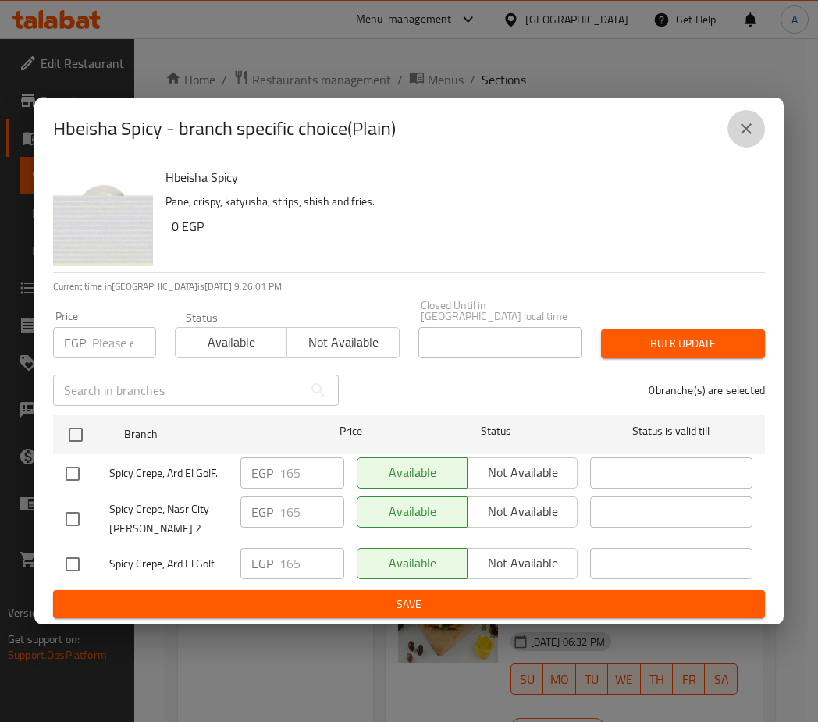
click at [735, 126] on button "close" at bounding box center [746, 128] width 37 height 37
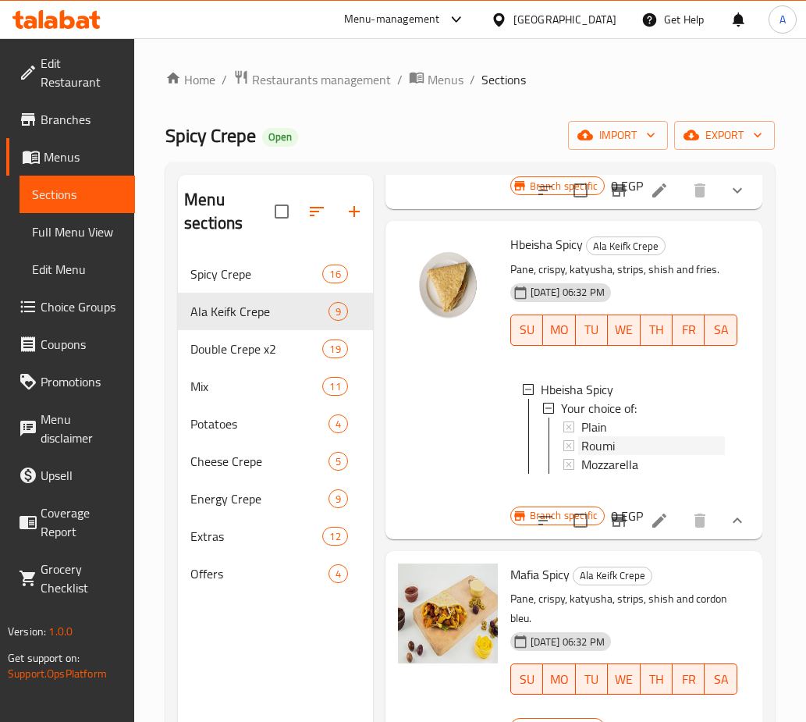
click at [592, 441] on span "Roumi" at bounding box center [599, 445] width 34 height 19
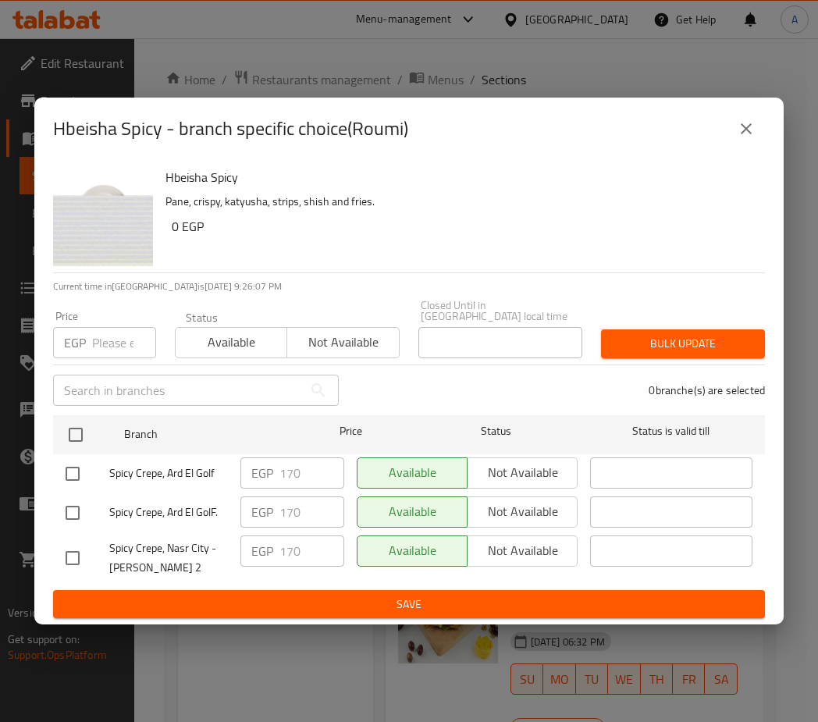
click at [745, 136] on icon "close" at bounding box center [746, 128] width 19 height 19
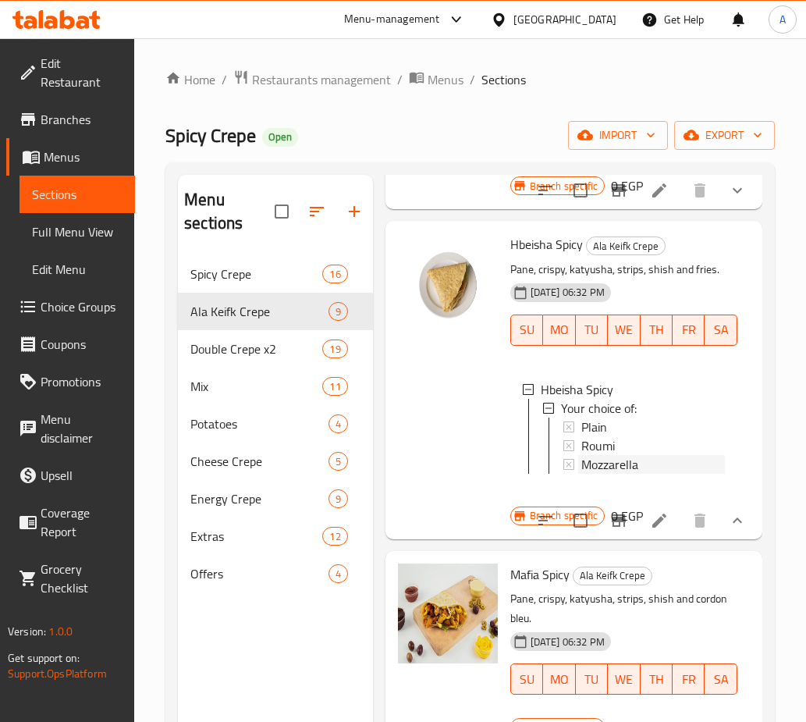
click at [607, 466] on span "Mozzarella" at bounding box center [610, 464] width 57 height 19
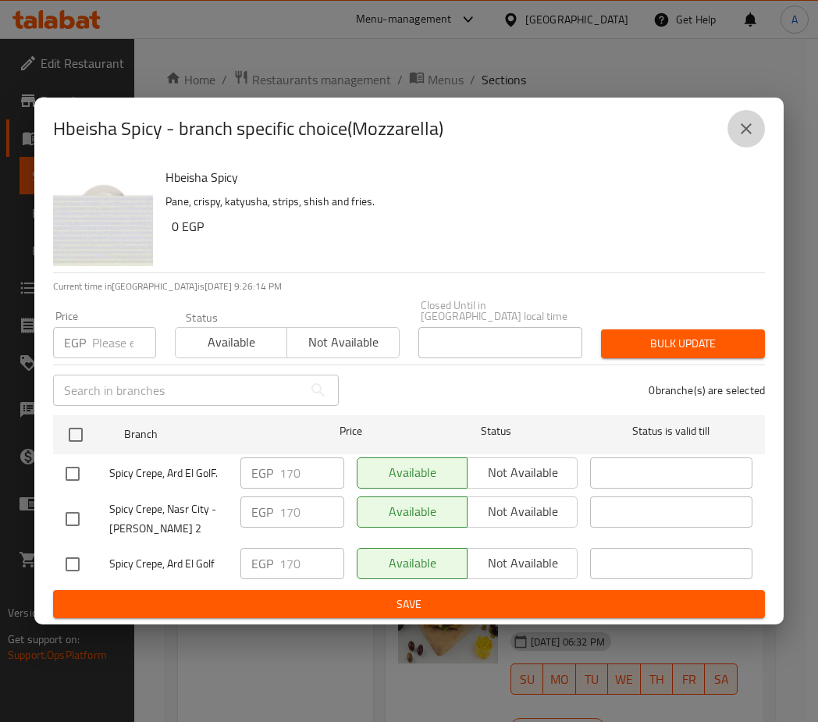
click at [743, 138] on icon "close" at bounding box center [746, 128] width 19 height 19
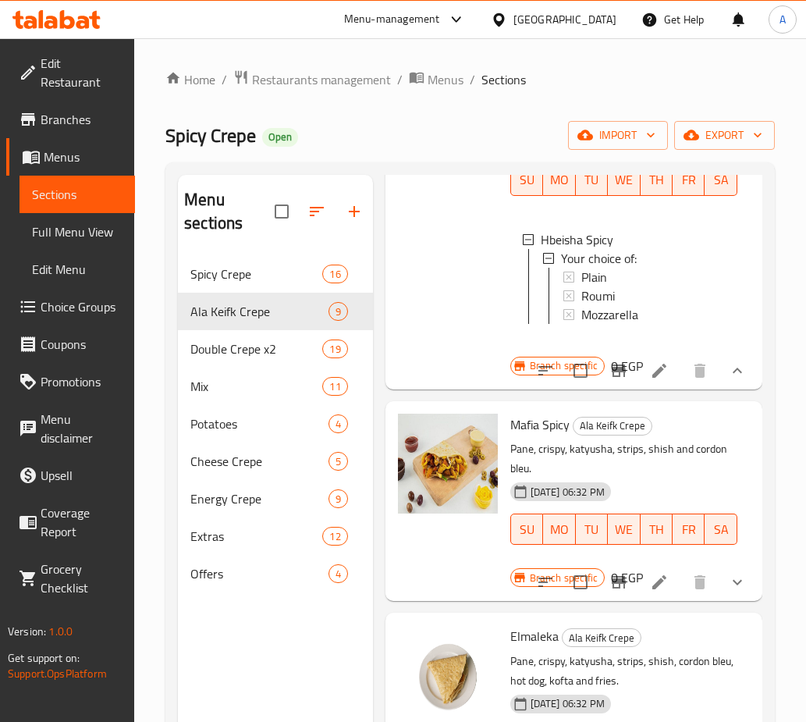
scroll to position [781, 0]
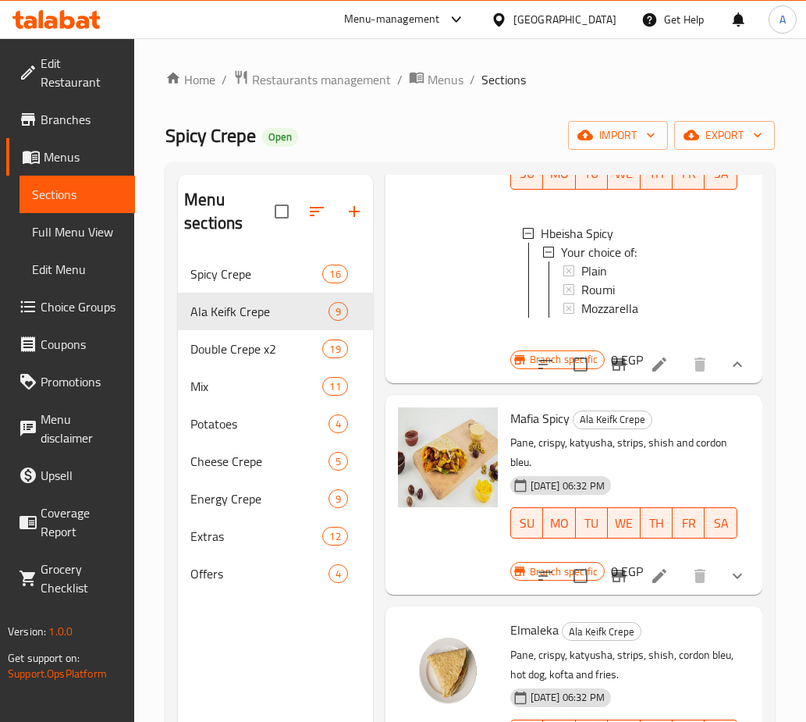
click at [719, 584] on button "show more" at bounding box center [737, 575] width 37 height 37
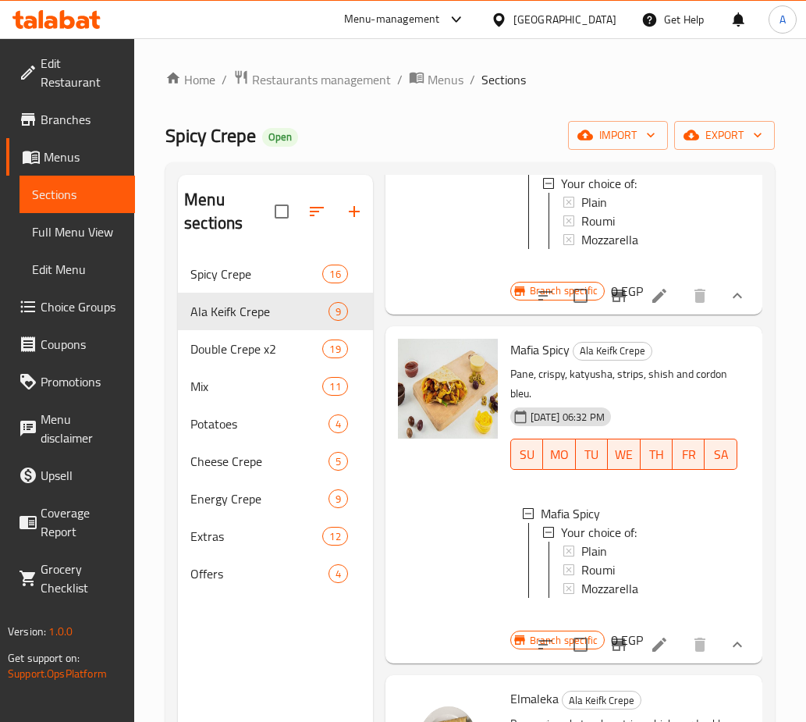
scroll to position [937, 0]
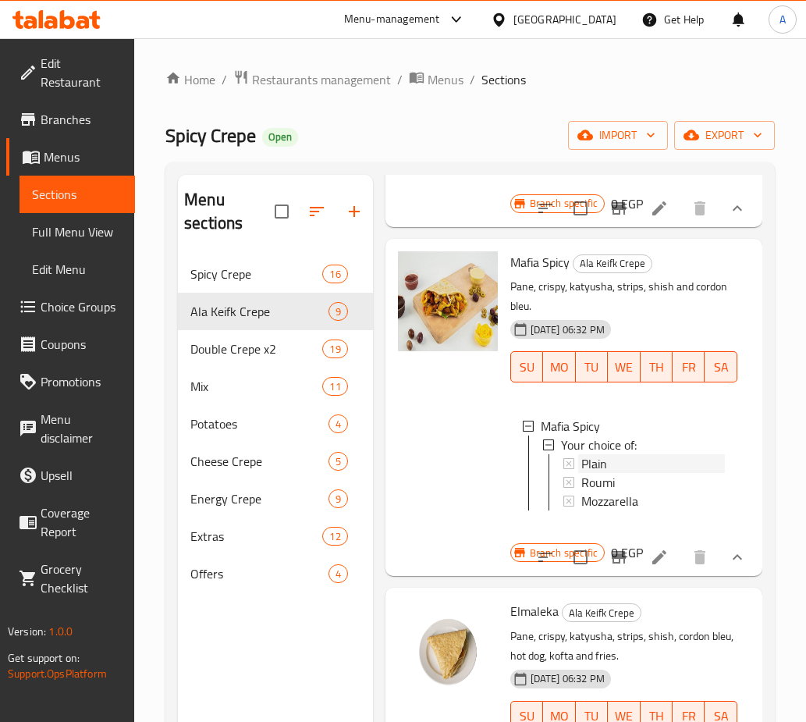
click at [590, 473] on span "Plain" at bounding box center [595, 463] width 26 height 19
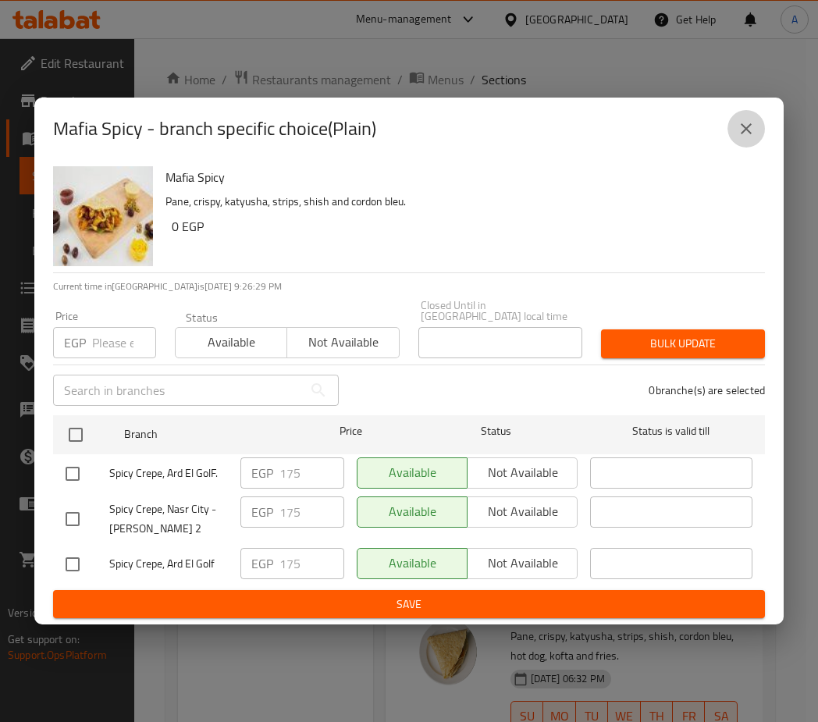
click at [751, 124] on icon "close" at bounding box center [746, 128] width 19 height 19
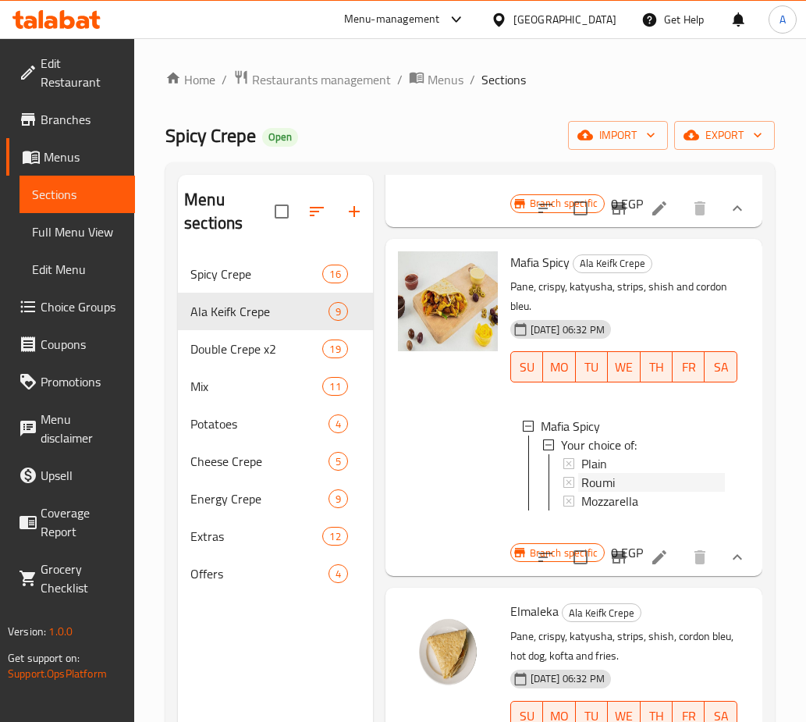
click at [600, 485] on span "Roumi" at bounding box center [599, 482] width 34 height 19
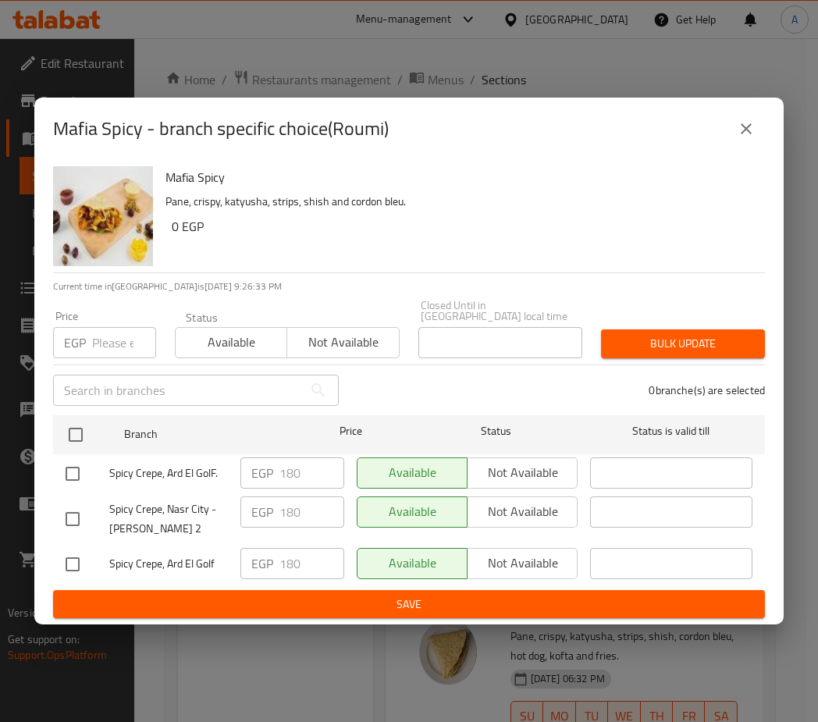
click at [744, 138] on icon "close" at bounding box center [746, 128] width 19 height 19
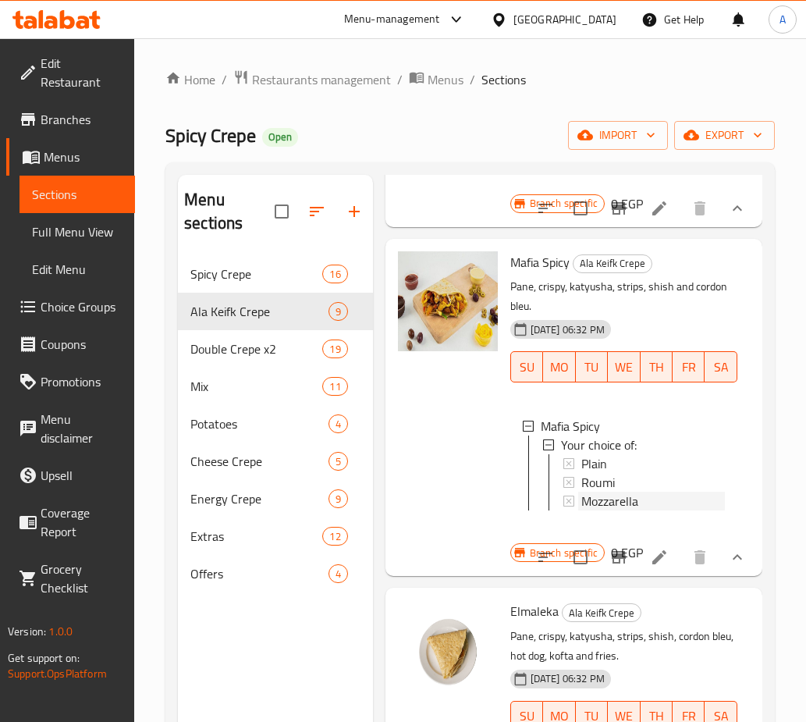
click at [607, 511] on span "Mozzarella" at bounding box center [610, 501] width 57 height 19
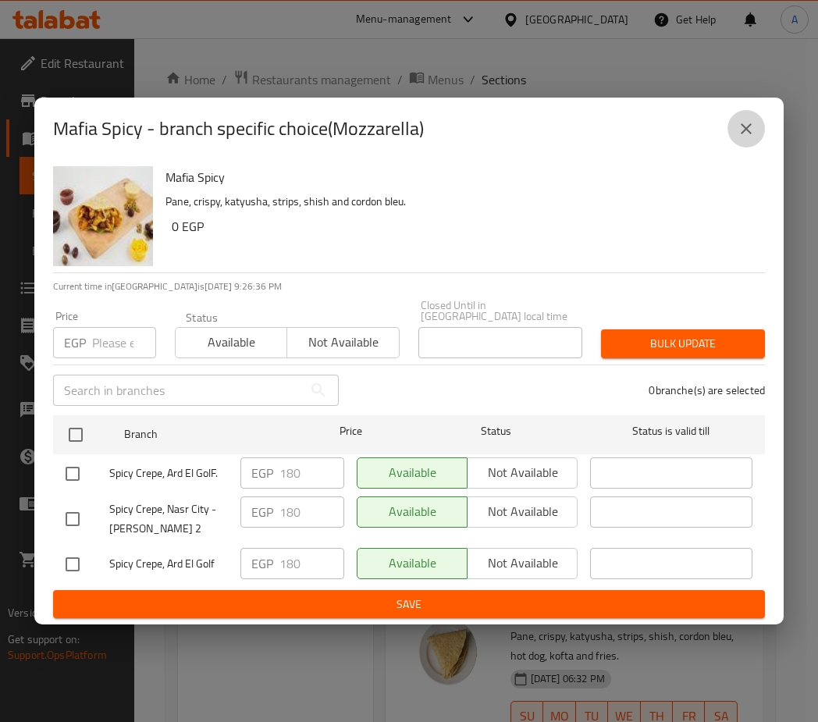
click at [751, 119] on button "close" at bounding box center [746, 128] width 37 height 37
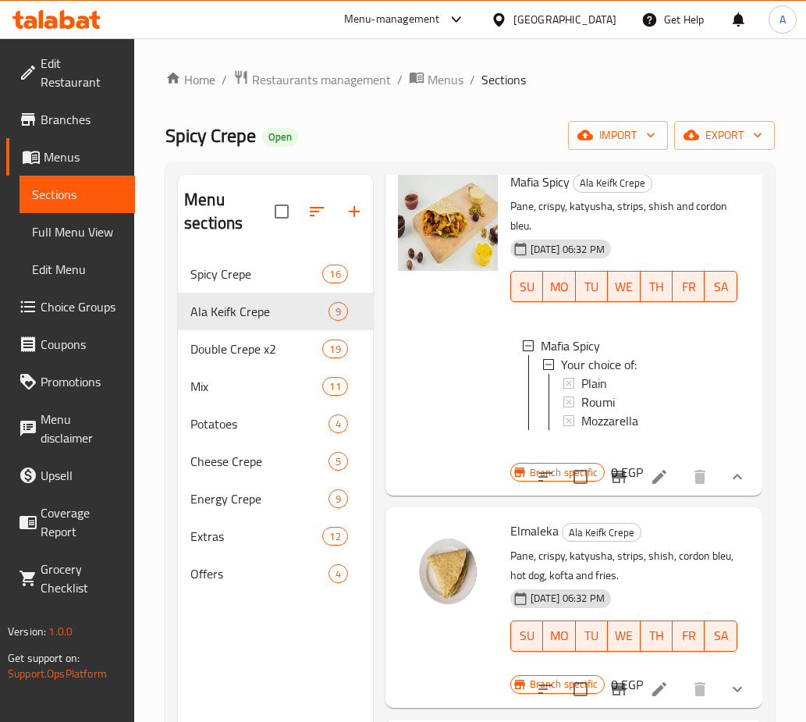
scroll to position [1093, 0]
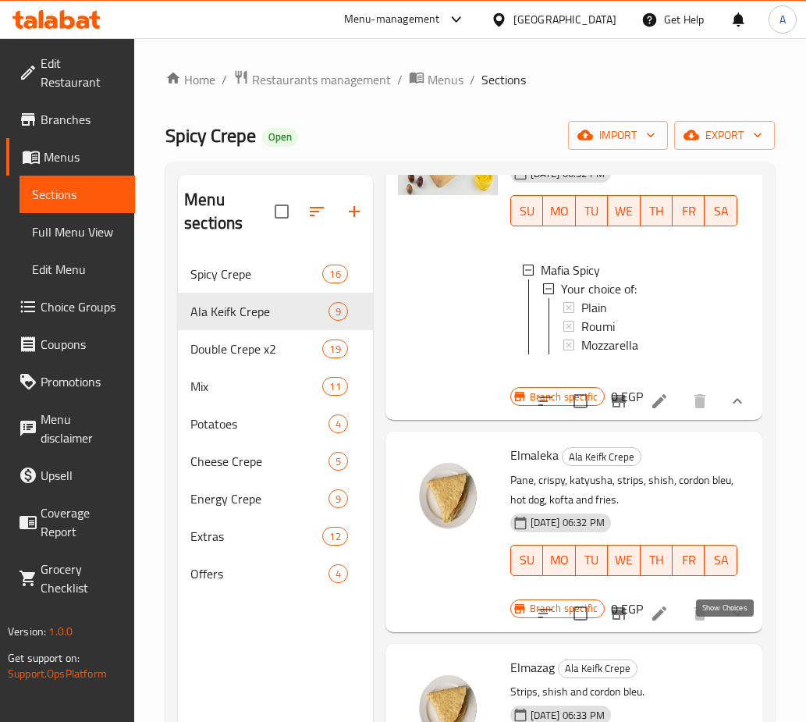
click at [728, 623] on icon "show more" at bounding box center [737, 613] width 19 height 19
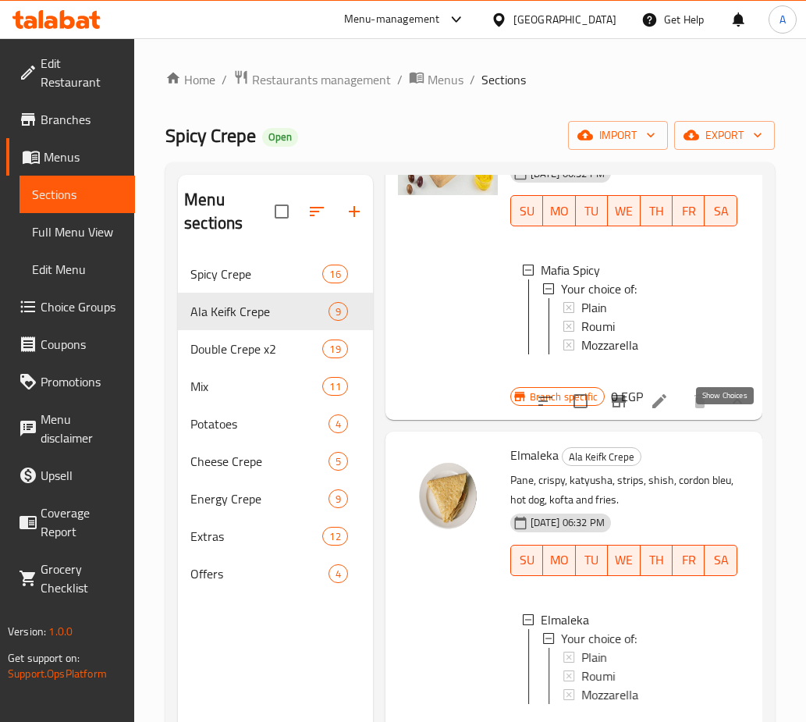
click at [728, 411] on icon "show more" at bounding box center [737, 401] width 19 height 19
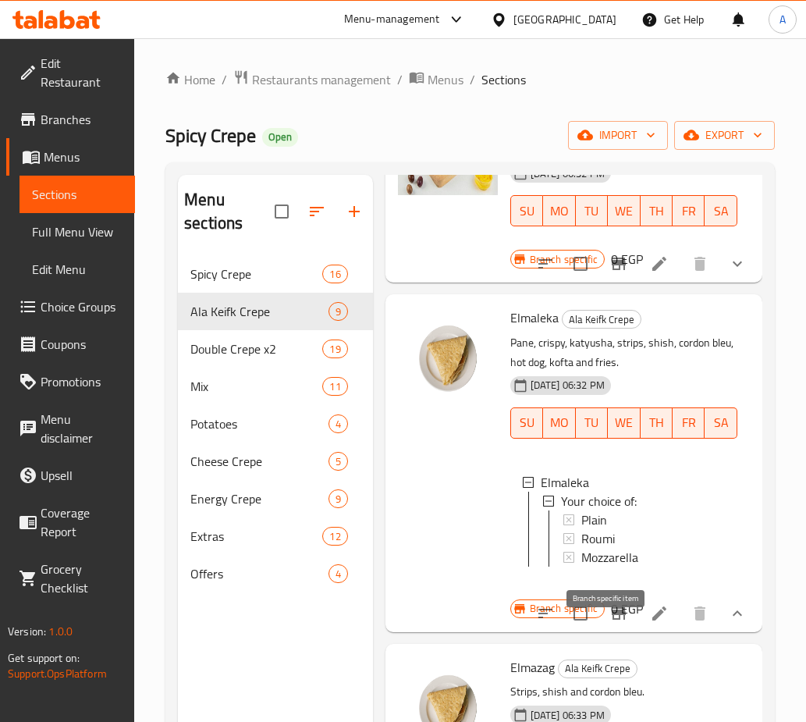
click at [614, 620] on icon "Branch-specific-item" at bounding box center [619, 613] width 14 height 12
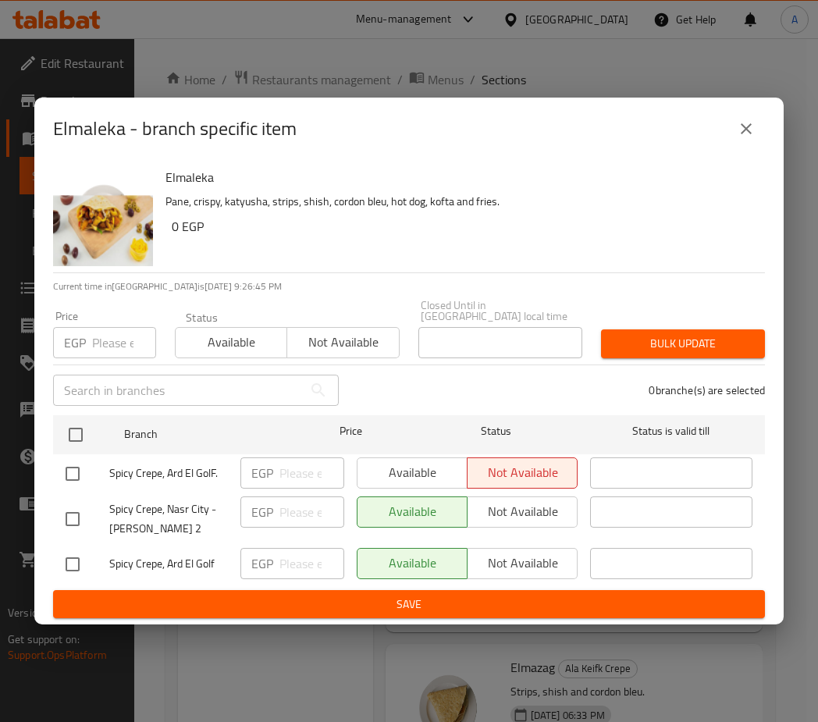
click at [739, 138] on icon "close" at bounding box center [746, 128] width 19 height 19
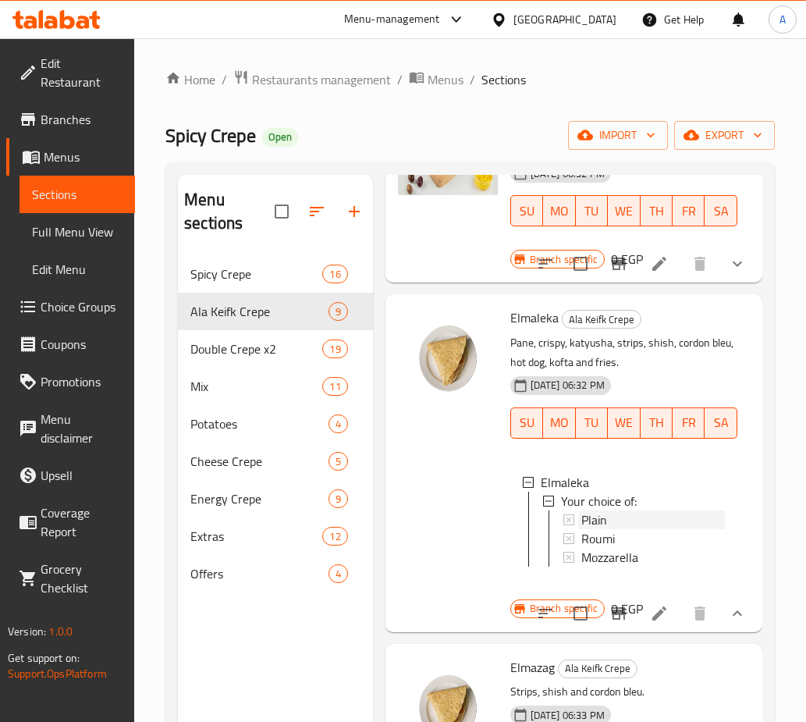
click at [595, 525] on span "Plain" at bounding box center [595, 520] width 26 height 19
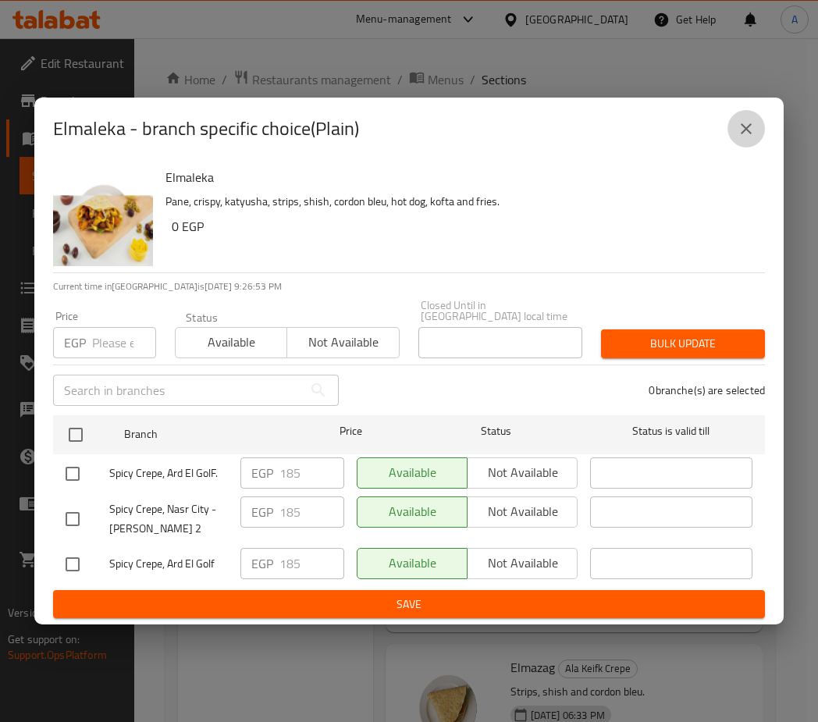
click at [744, 127] on icon "close" at bounding box center [746, 128] width 19 height 19
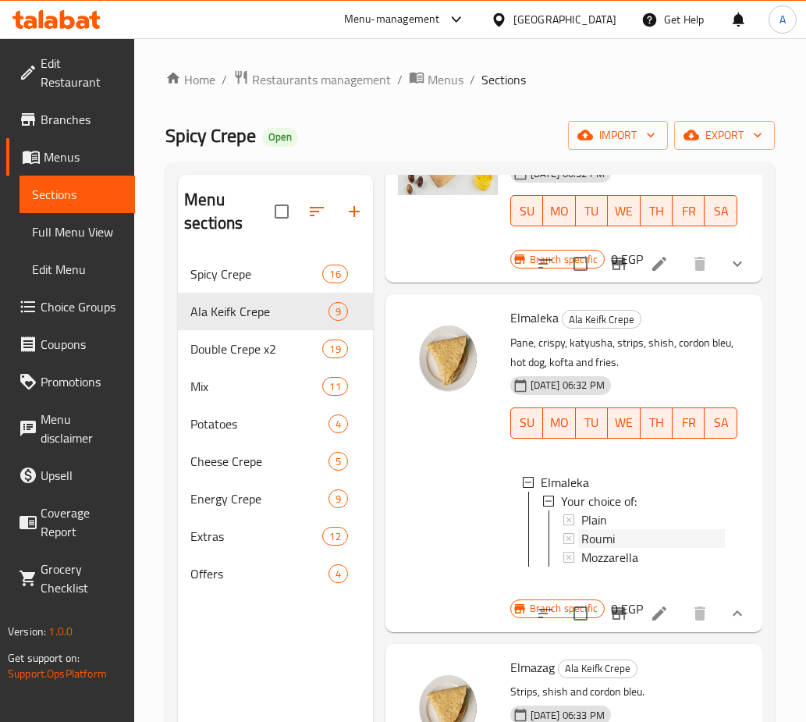
click at [599, 547] on span "Roumi" at bounding box center [599, 538] width 34 height 19
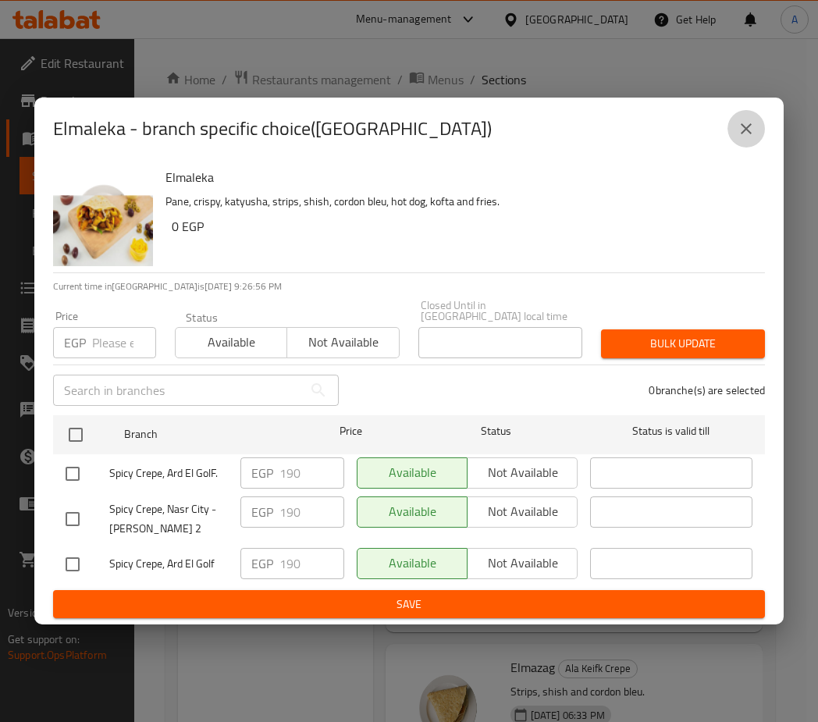
click at [739, 135] on icon "close" at bounding box center [746, 128] width 19 height 19
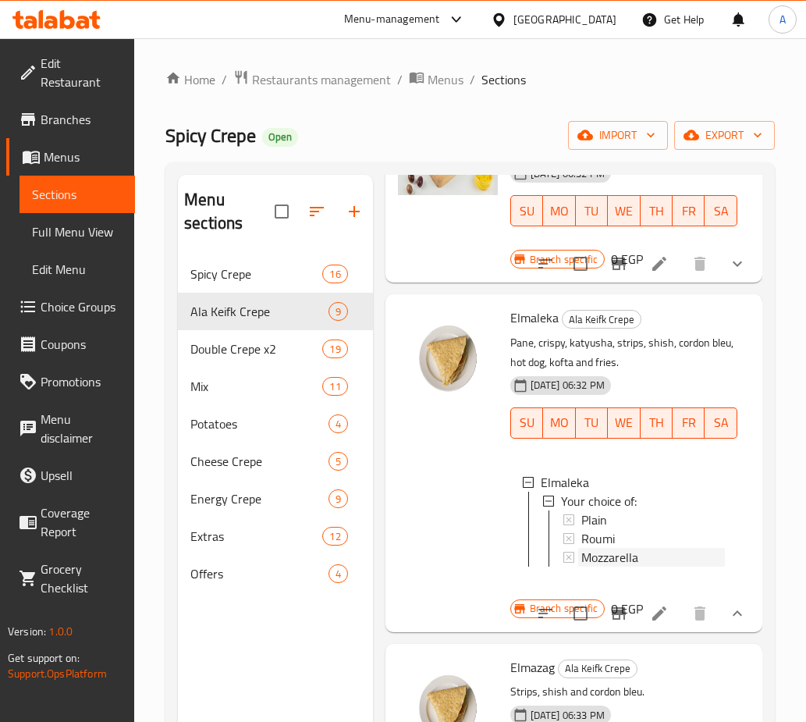
click at [625, 567] on span "Mozzarella" at bounding box center [610, 557] width 57 height 19
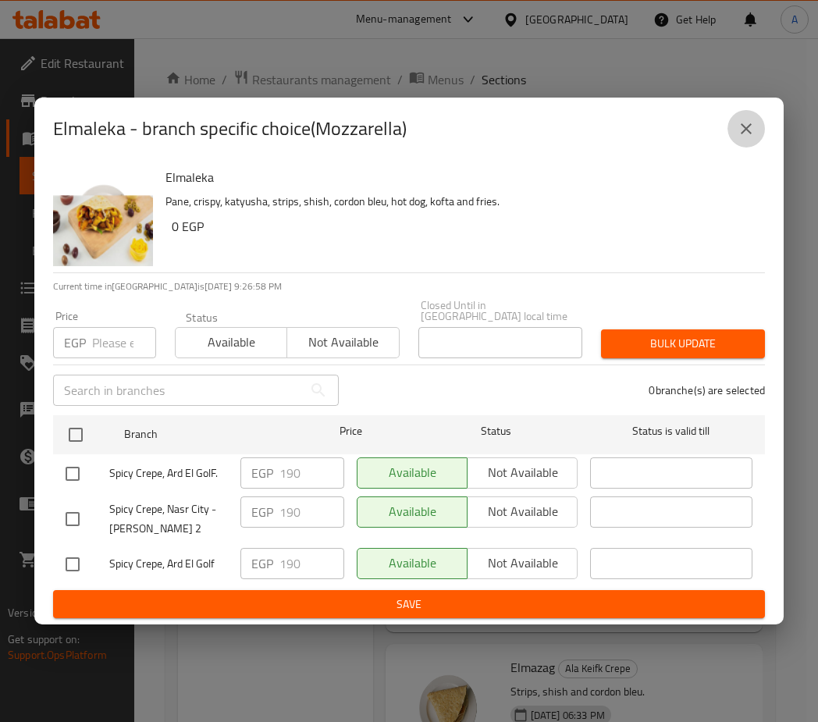
click at [755, 138] on icon "close" at bounding box center [746, 128] width 19 height 19
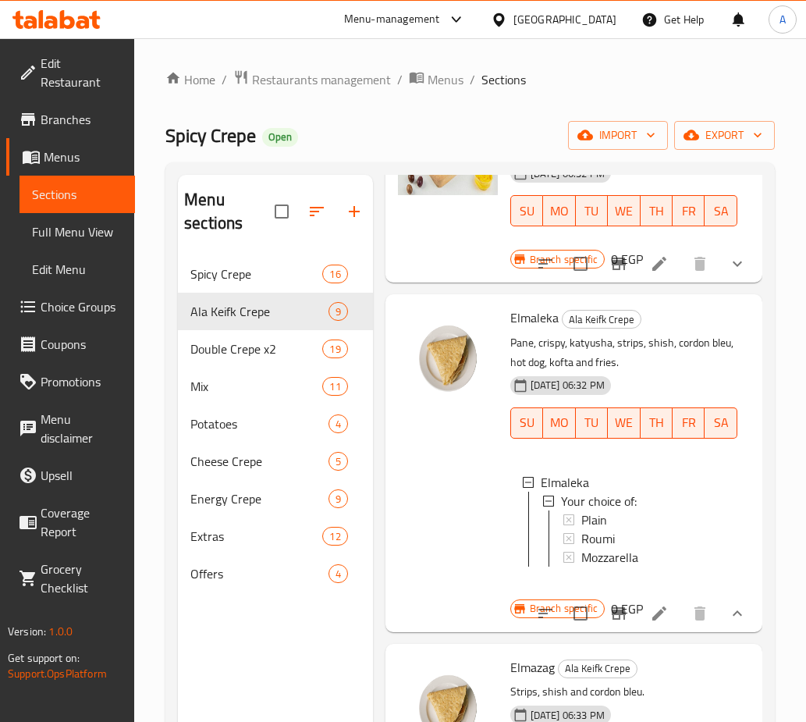
click at [728, 623] on icon "show more" at bounding box center [737, 613] width 19 height 19
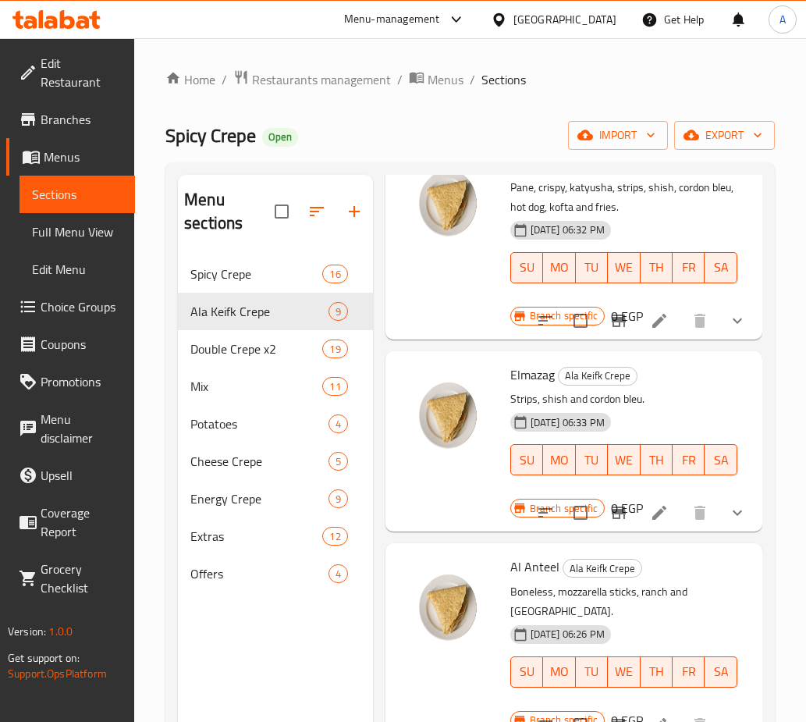
scroll to position [1249, 0]
click at [615, 521] on icon "Branch-specific-item" at bounding box center [619, 512] width 19 height 19
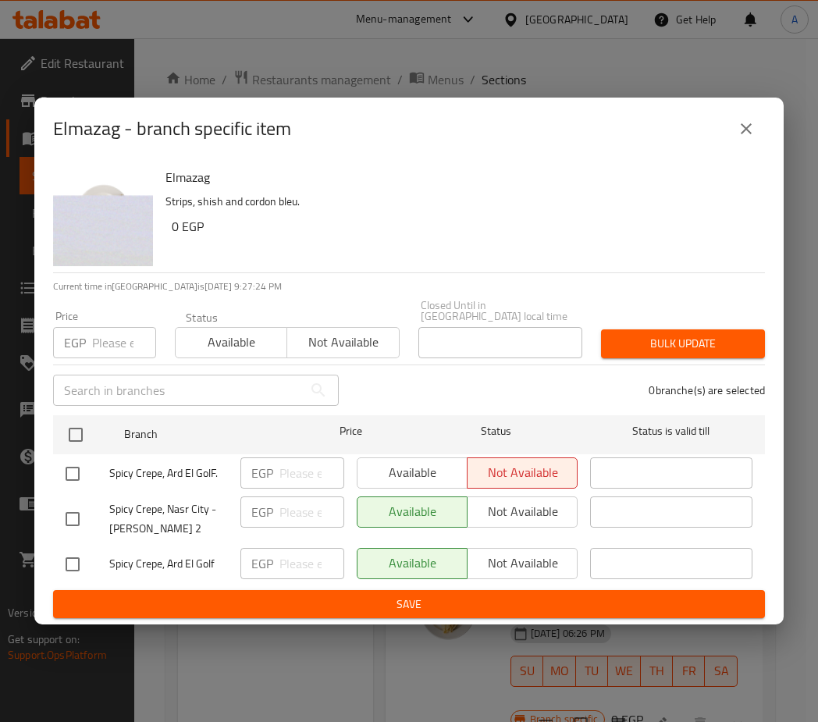
click at [747, 138] on icon "close" at bounding box center [746, 128] width 19 height 19
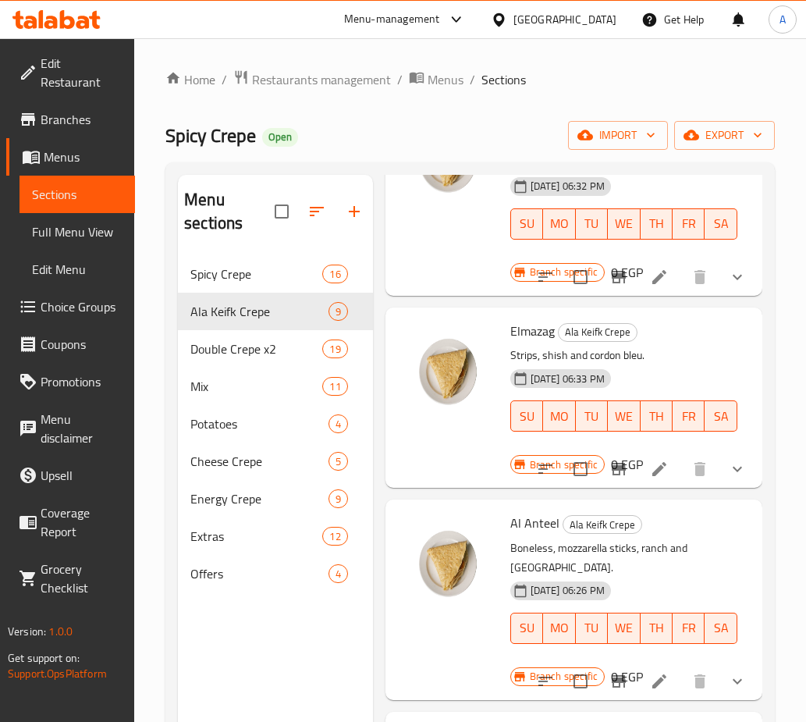
scroll to position [1327, 0]
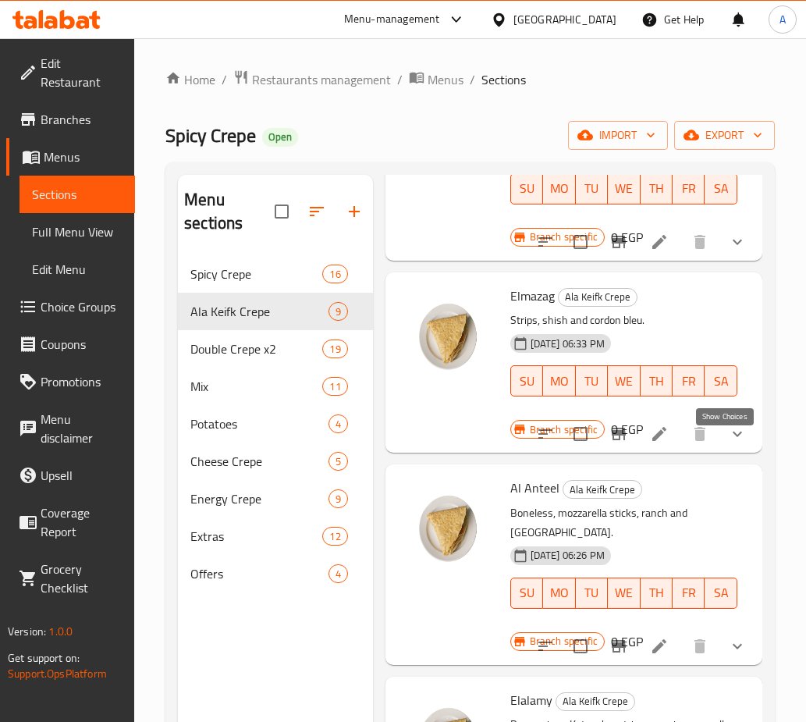
click at [728, 443] on icon "show more" at bounding box center [737, 434] width 19 height 19
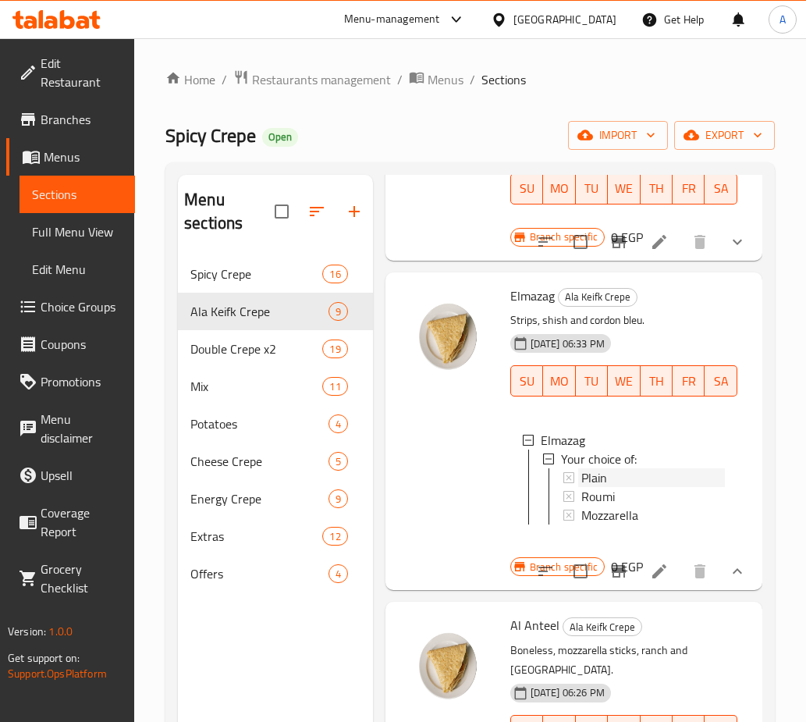
click at [599, 487] on span "Plain" at bounding box center [595, 477] width 26 height 19
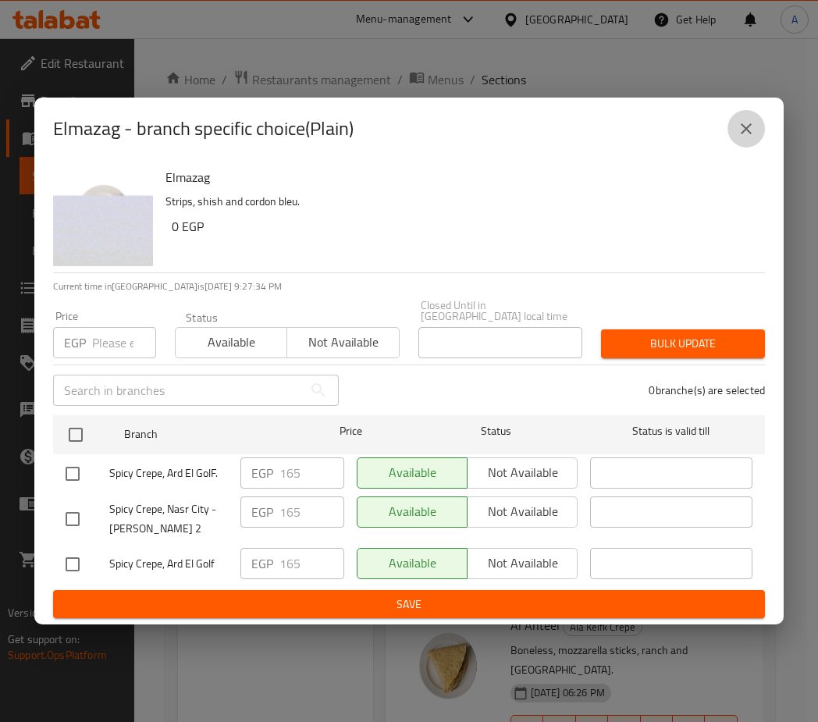
click at [736, 134] on button "close" at bounding box center [746, 128] width 37 height 37
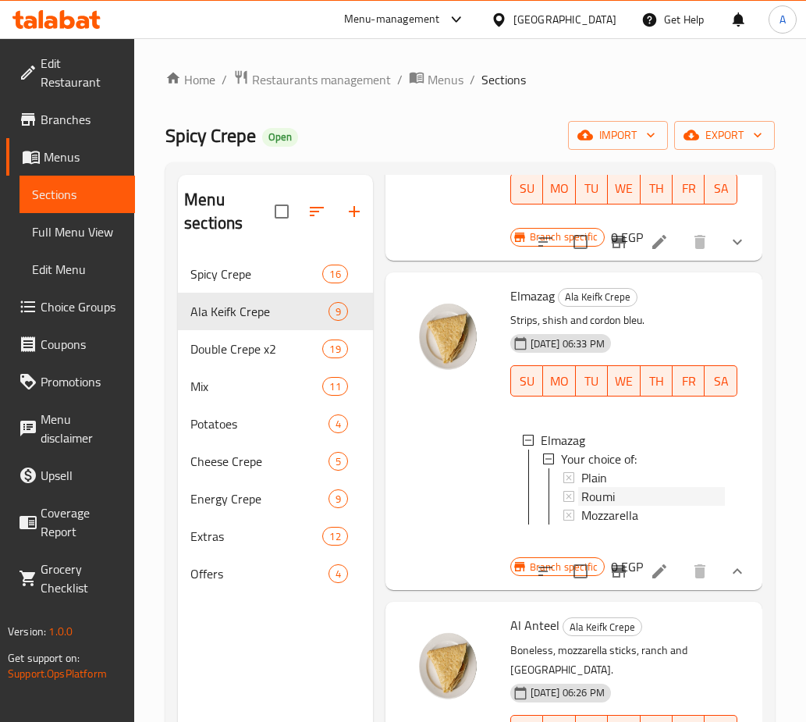
click at [589, 499] on span "Roumi" at bounding box center [599, 496] width 34 height 19
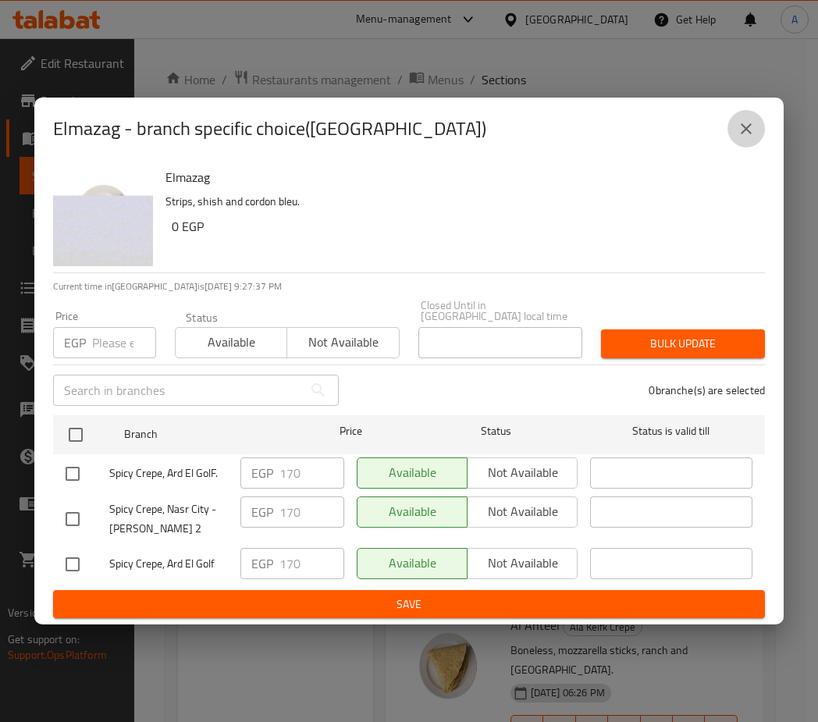
click at [731, 134] on button "close" at bounding box center [746, 128] width 37 height 37
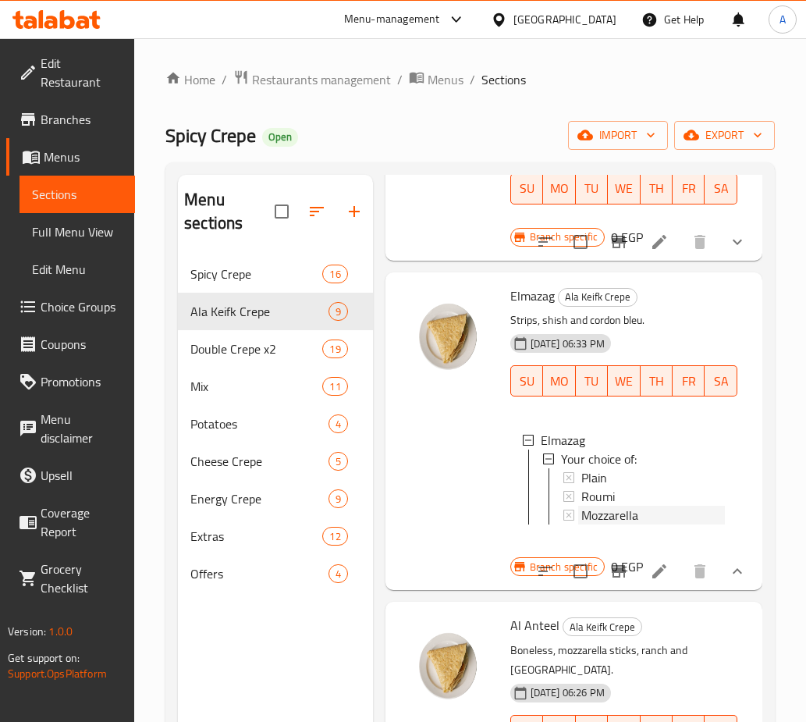
click at [589, 525] on span "Mozzarella" at bounding box center [610, 515] width 57 height 19
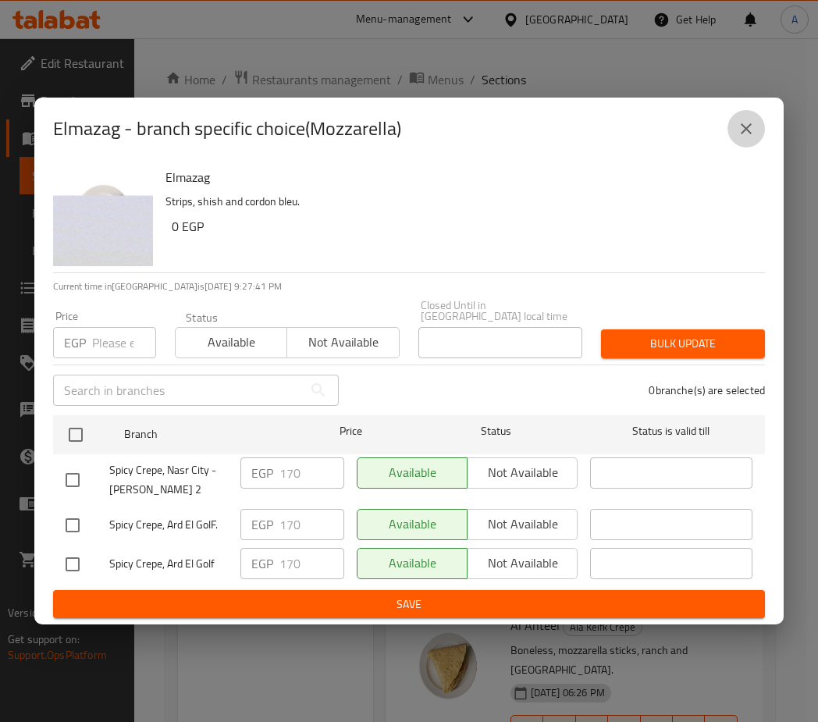
click at [745, 132] on icon "close" at bounding box center [746, 128] width 19 height 19
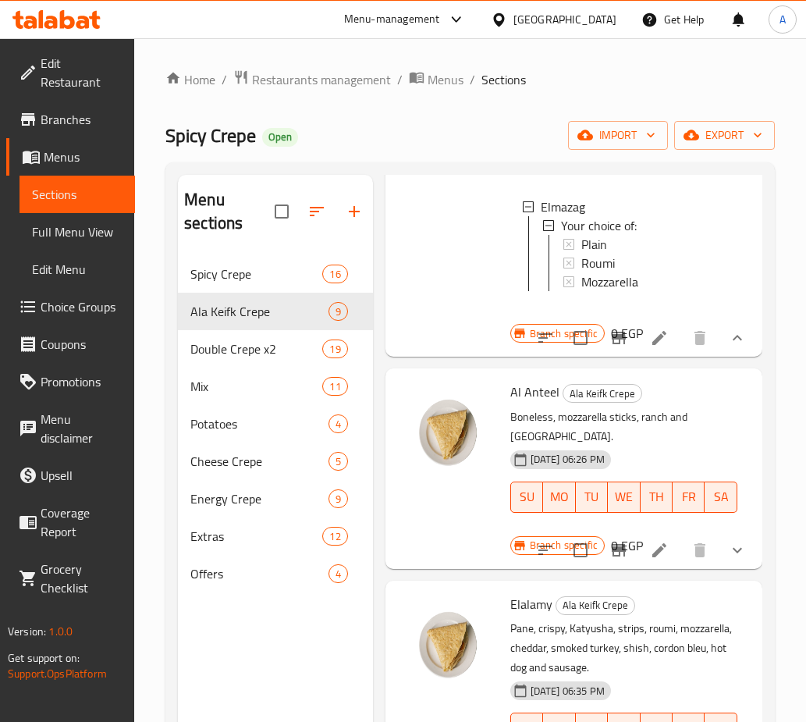
scroll to position [1561, 0]
click at [728, 544] on icon "show more" at bounding box center [737, 549] width 19 height 19
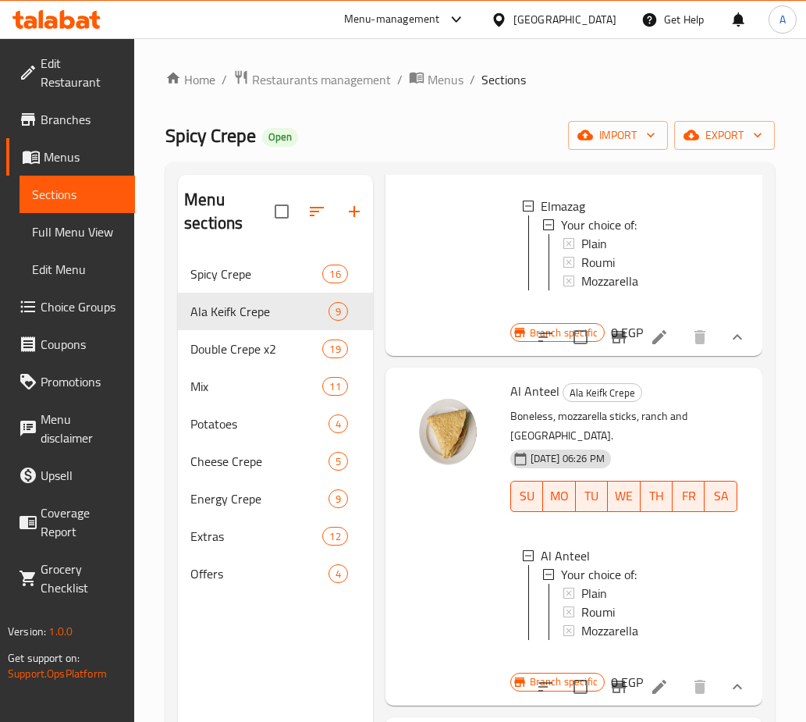
scroll to position [2, 0]
click at [603, 596] on span "Plain" at bounding box center [595, 591] width 26 height 19
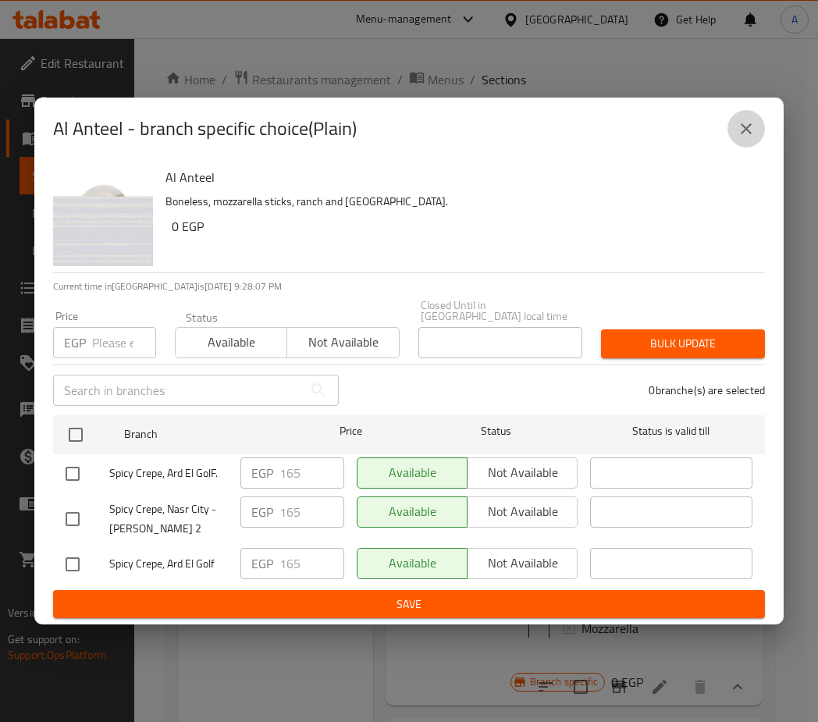
click at [733, 130] on button "close" at bounding box center [746, 128] width 37 height 37
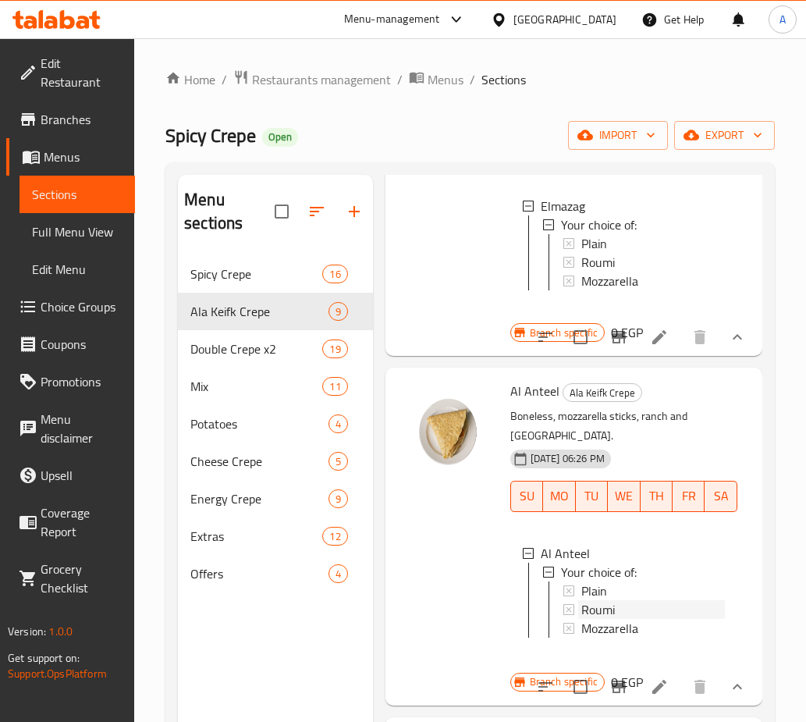
click at [603, 614] on span "Roumi" at bounding box center [599, 609] width 34 height 19
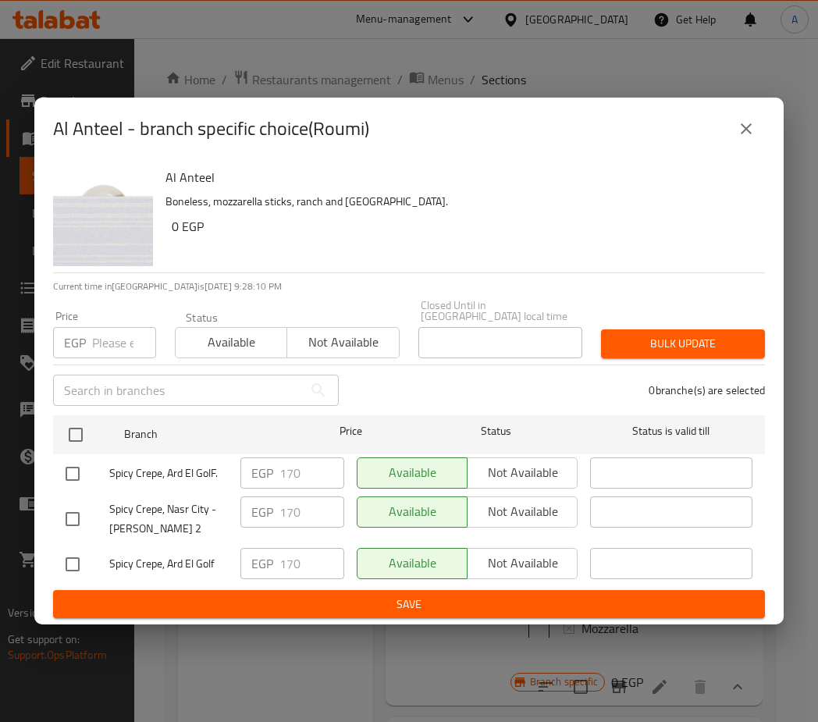
click at [749, 131] on icon "close" at bounding box center [746, 128] width 11 height 11
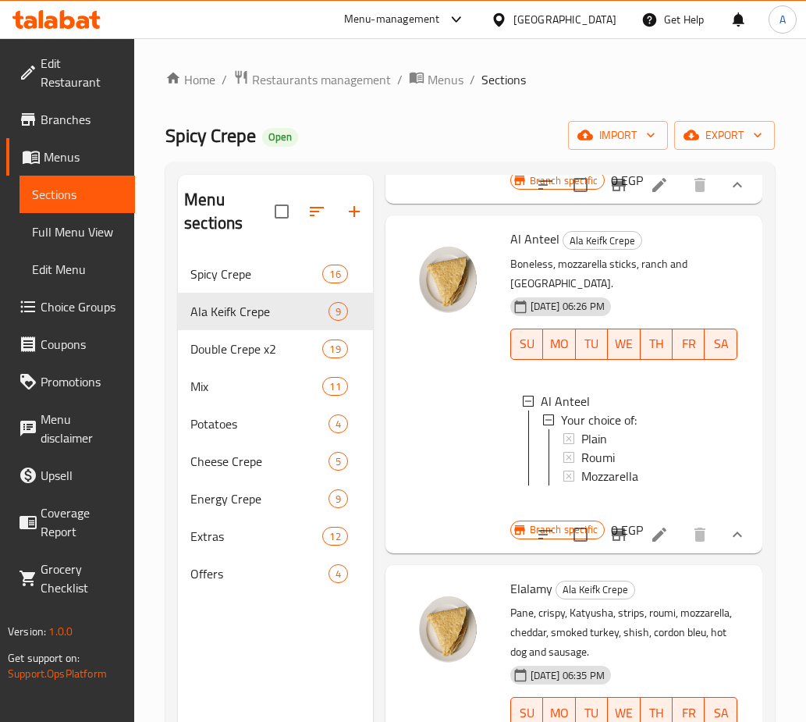
scroll to position [1717, 0]
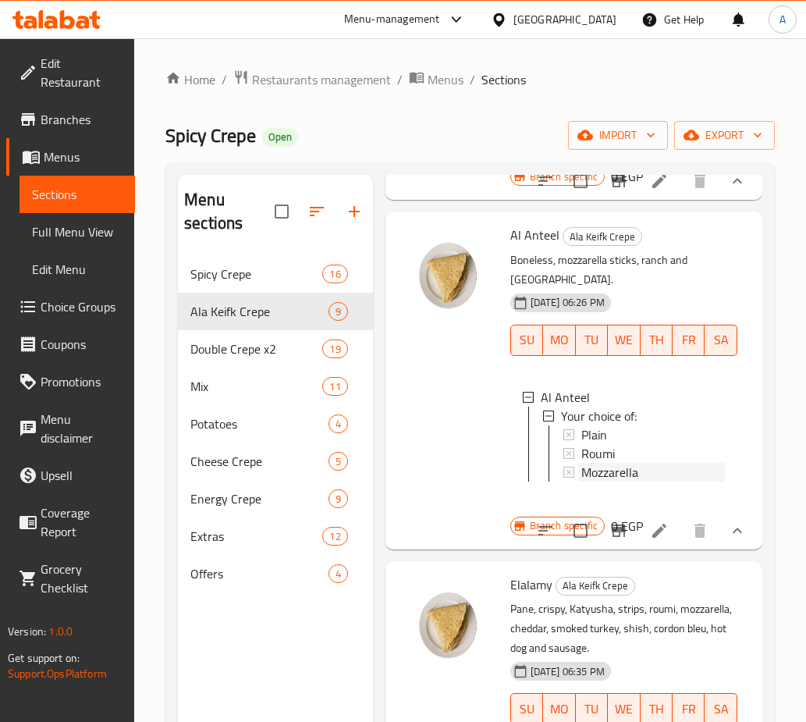
click at [635, 474] on span "Mozzarella" at bounding box center [610, 472] width 57 height 19
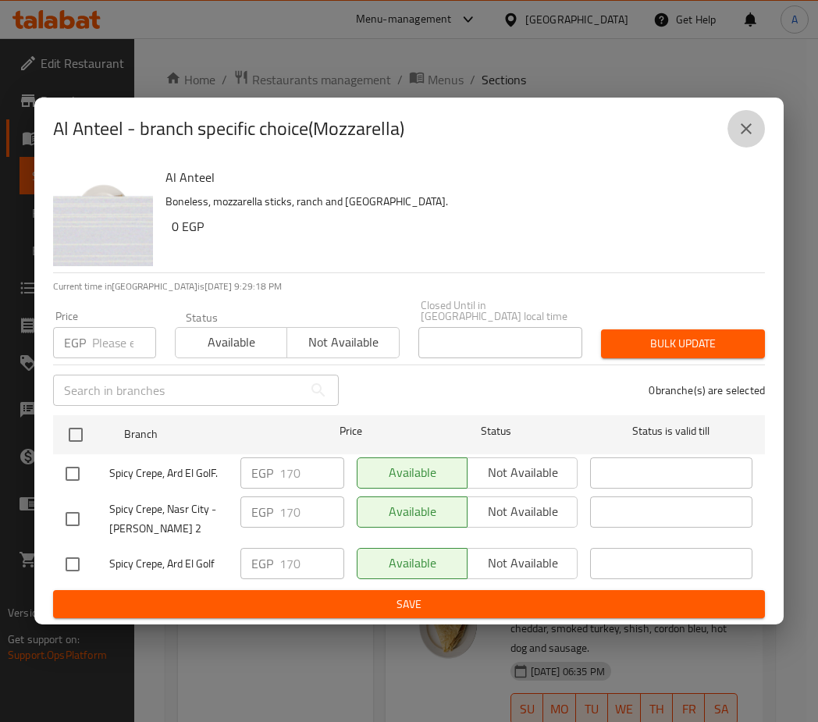
click at [749, 132] on icon "close" at bounding box center [746, 128] width 11 height 11
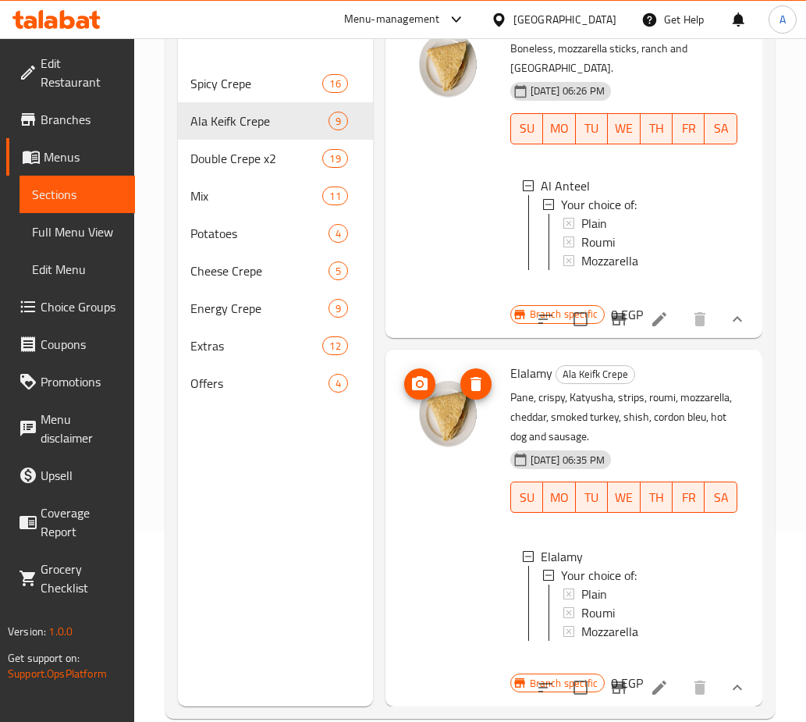
scroll to position [219, 0]
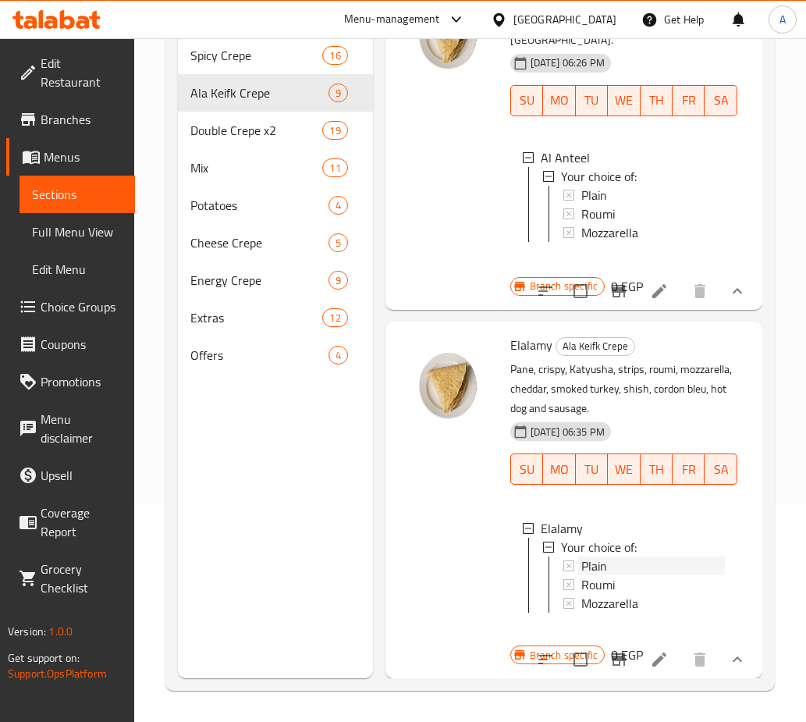
click at [607, 557] on span "Plain" at bounding box center [595, 566] width 26 height 19
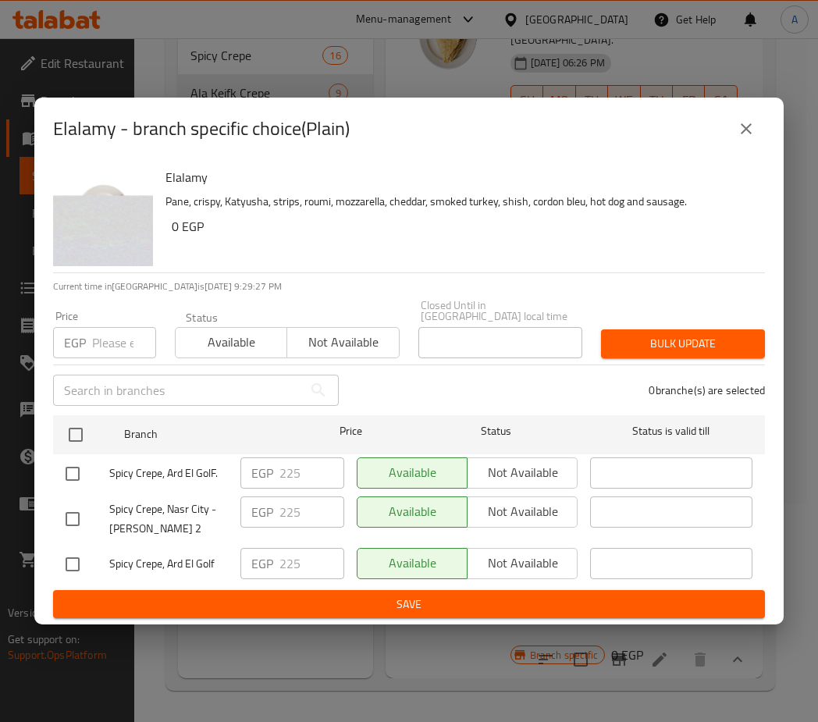
click at [743, 129] on icon "close" at bounding box center [746, 128] width 19 height 19
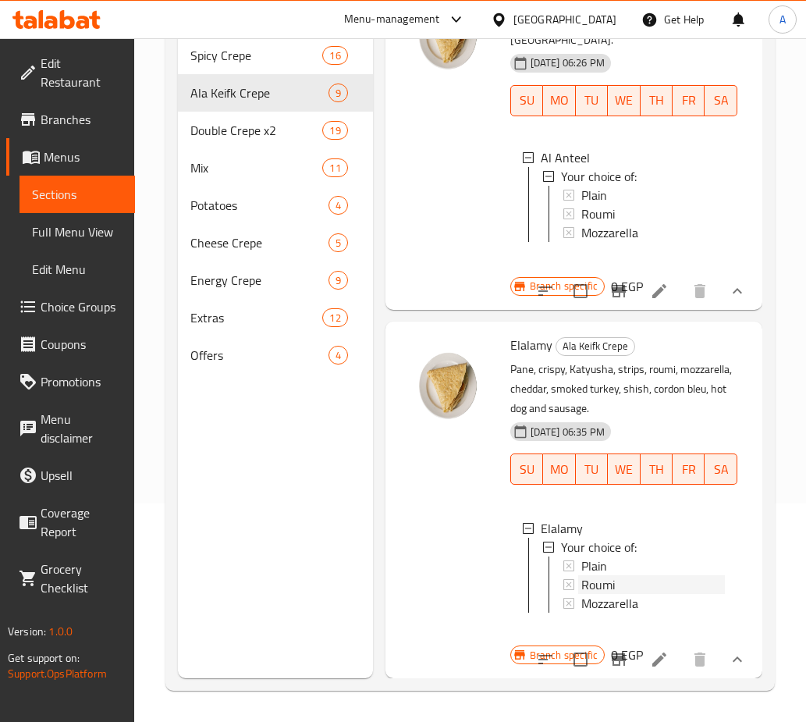
click at [590, 575] on span "Roumi" at bounding box center [599, 584] width 34 height 19
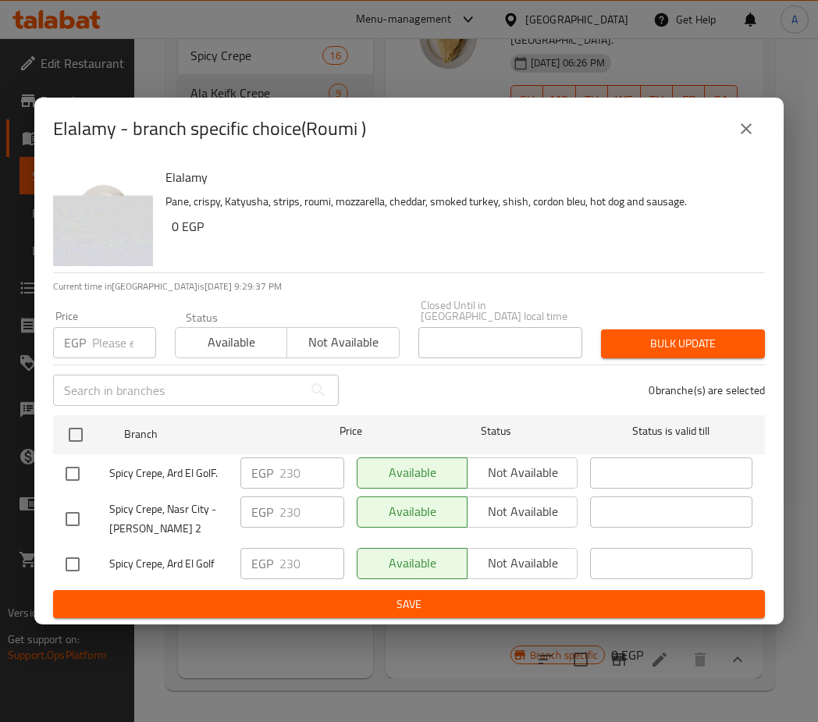
click at [745, 130] on icon "close" at bounding box center [746, 128] width 19 height 19
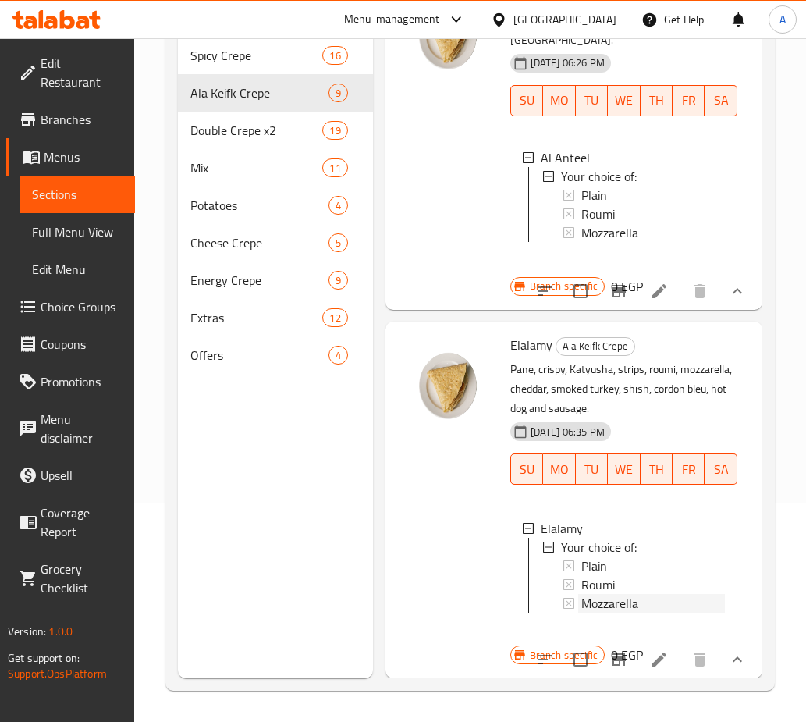
click at [591, 594] on span "Mozzarella" at bounding box center [610, 603] width 57 height 19
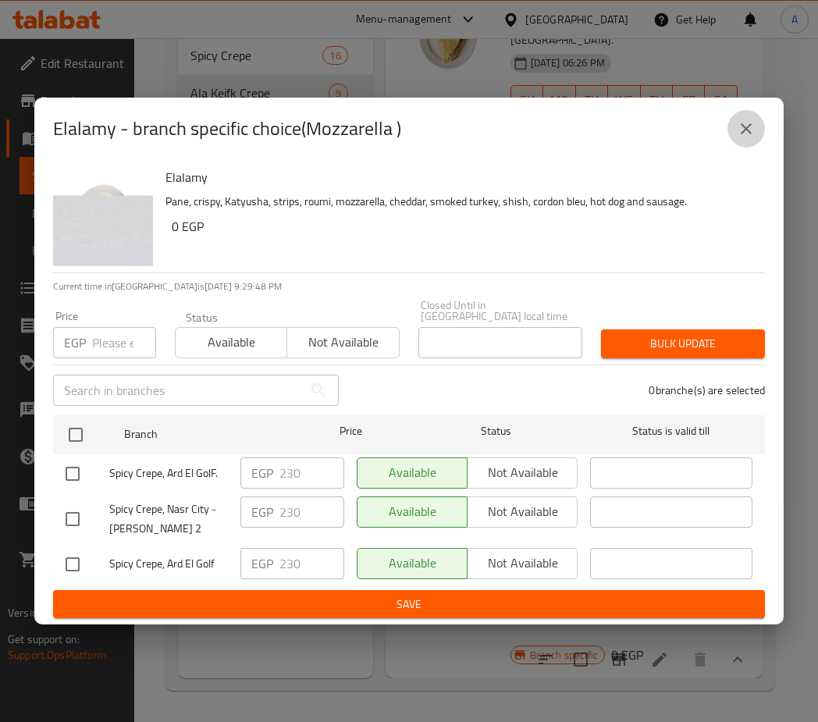
click at [735, 136] on button "close" at bounding box center [746, 128] width 37 height 37
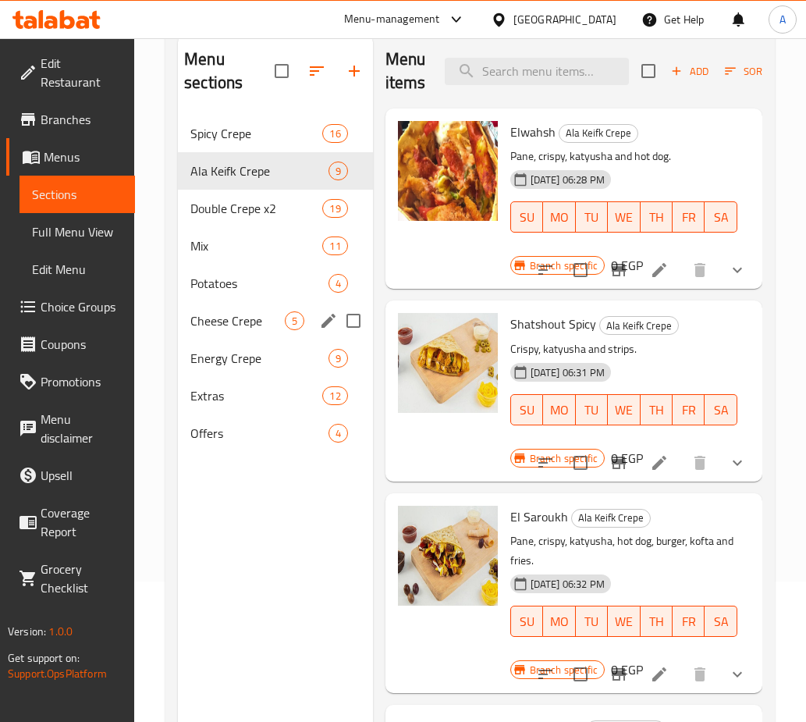
scroll to position [0, 0]
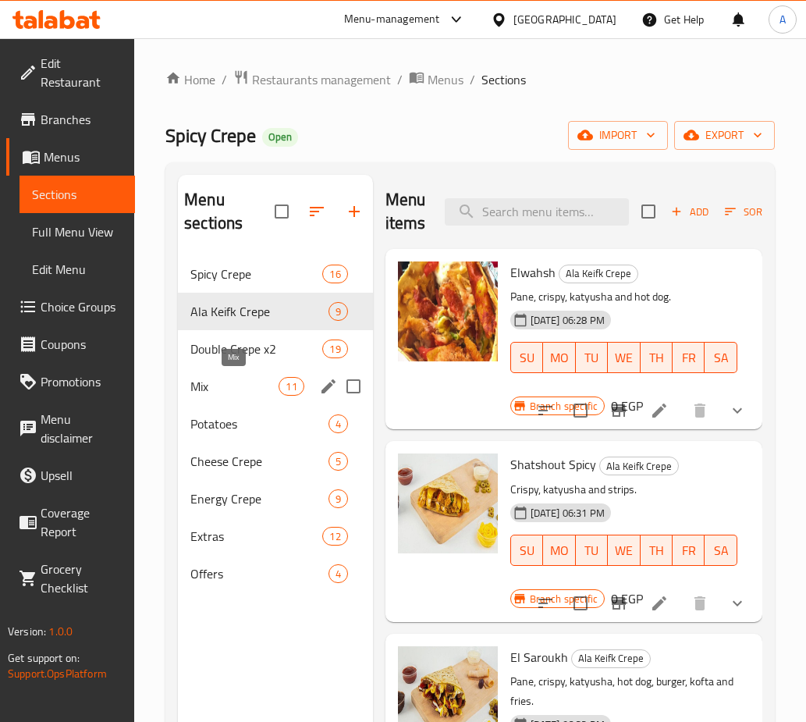
click at [203, 379] on span "Mix" at bounding box center [234, 386] width 88 height 19
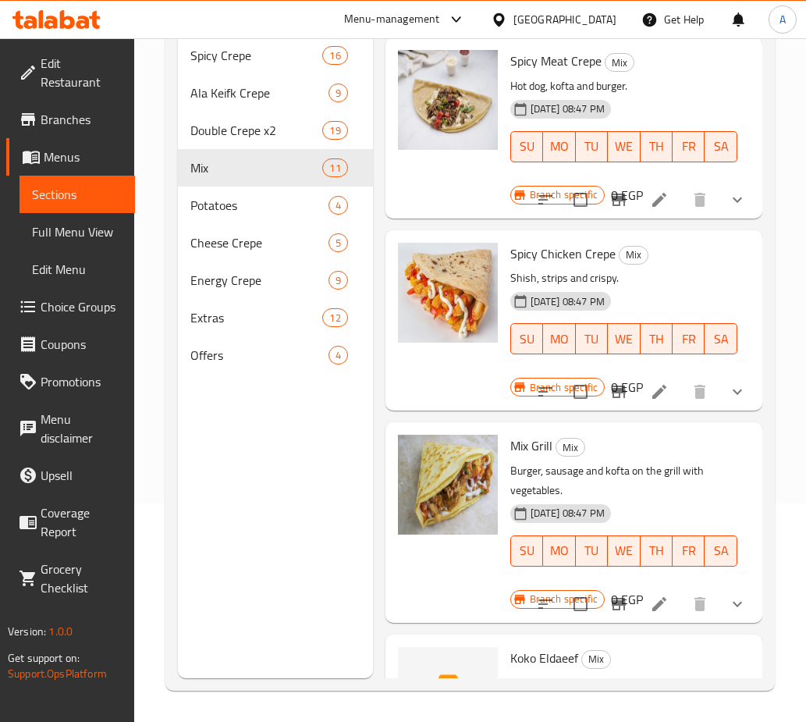
scroll to position [513, 0]
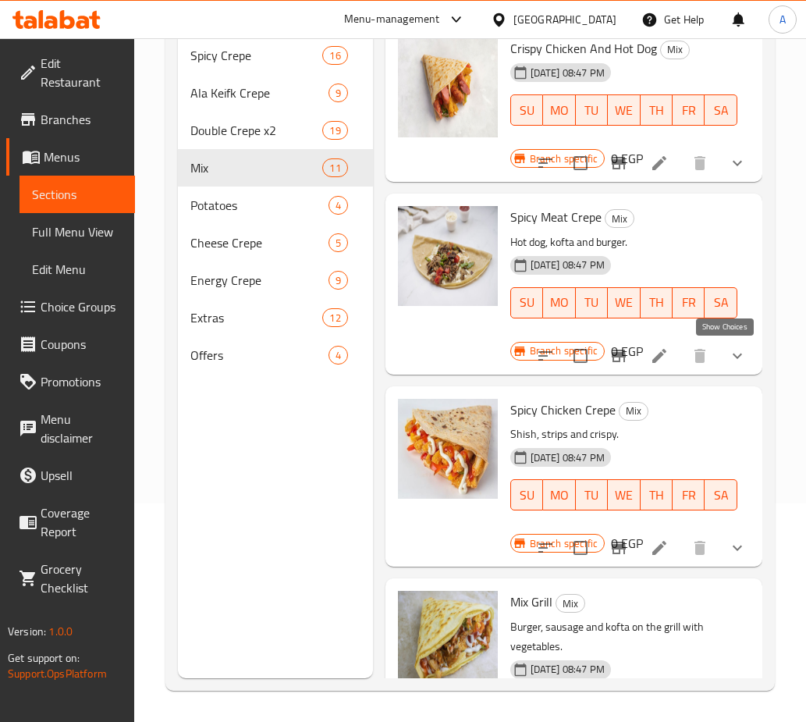
click at [733, 354] on icon "show more" at bounding box center [737, 355] width 9 height 5
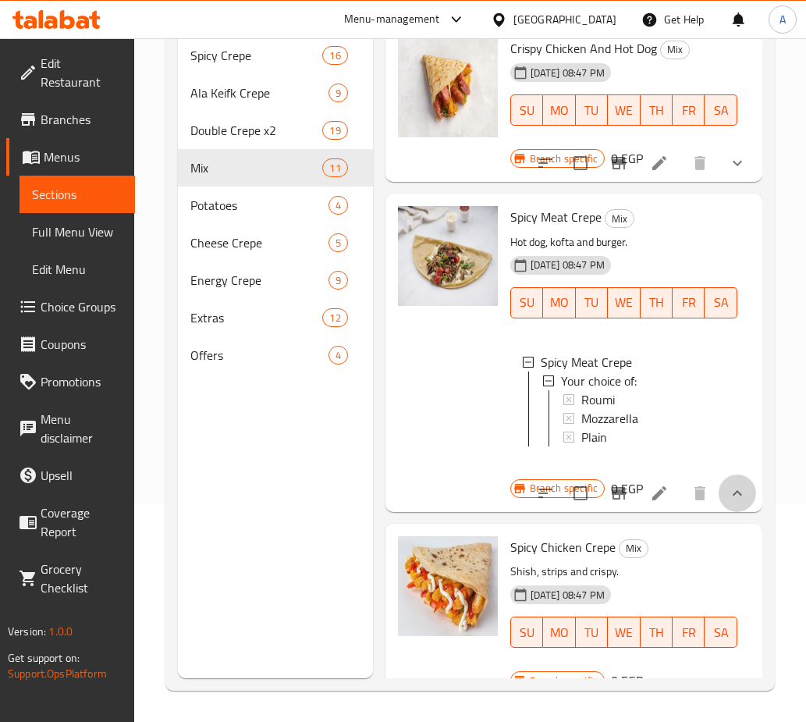
click at [724, 512] on button "show more" at bounding box center [737, 493] width 37 height 37
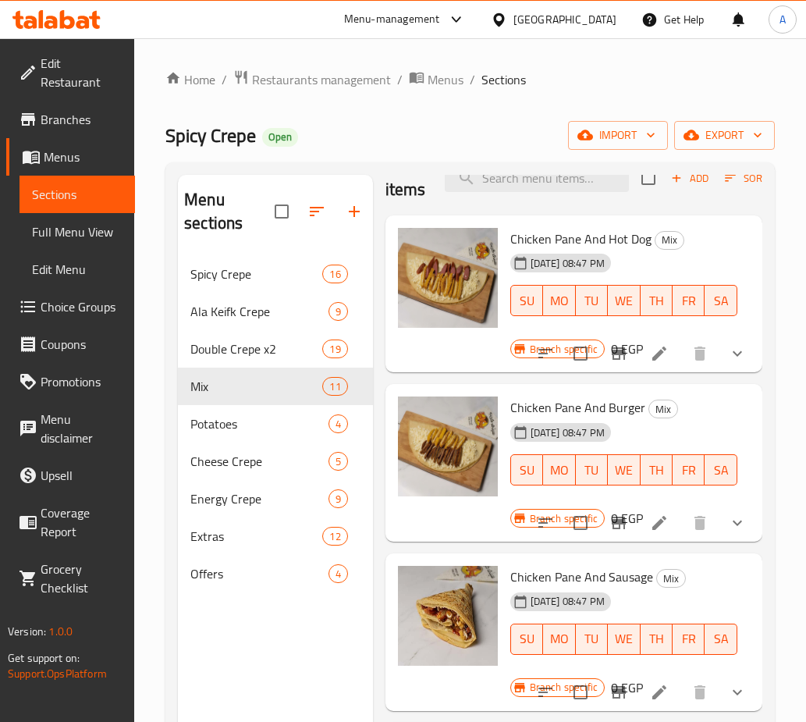
scroll to position [0, 0]
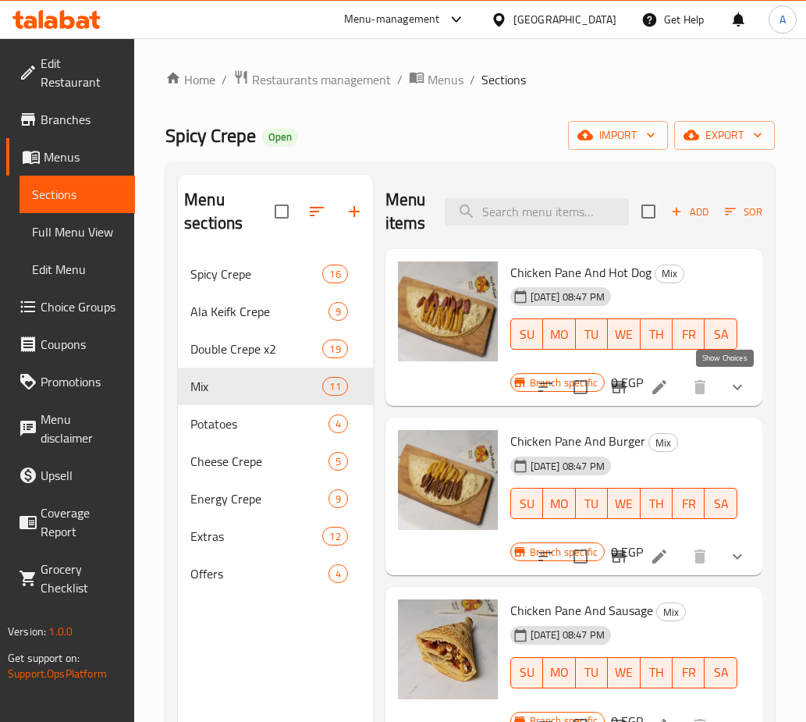
click at [728, 384] on icon "show more" at bounding box center [737, 387] width 19 height 19
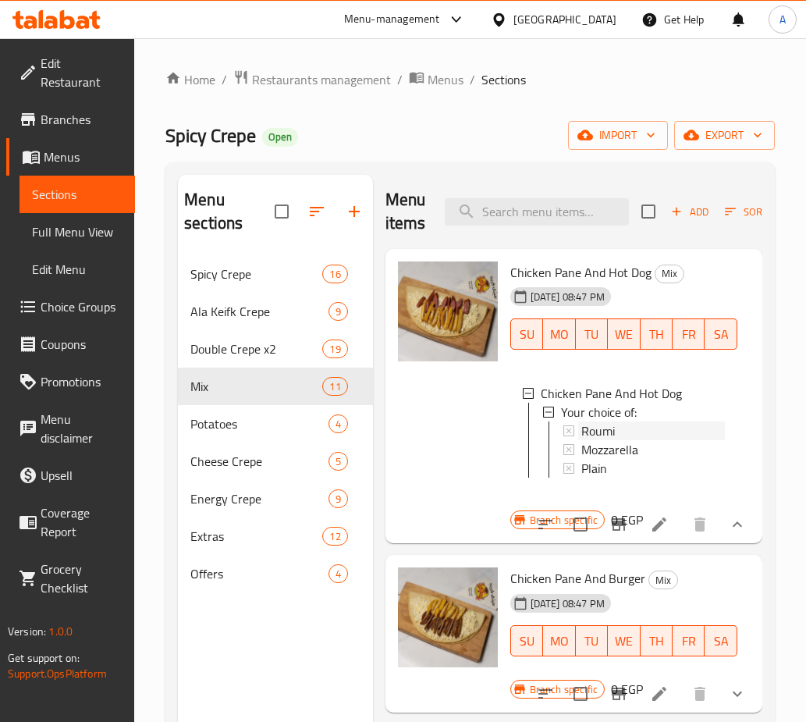
click at [608, 426] on span "Roumi" at bounding box center [599, 431] width 34 height 19
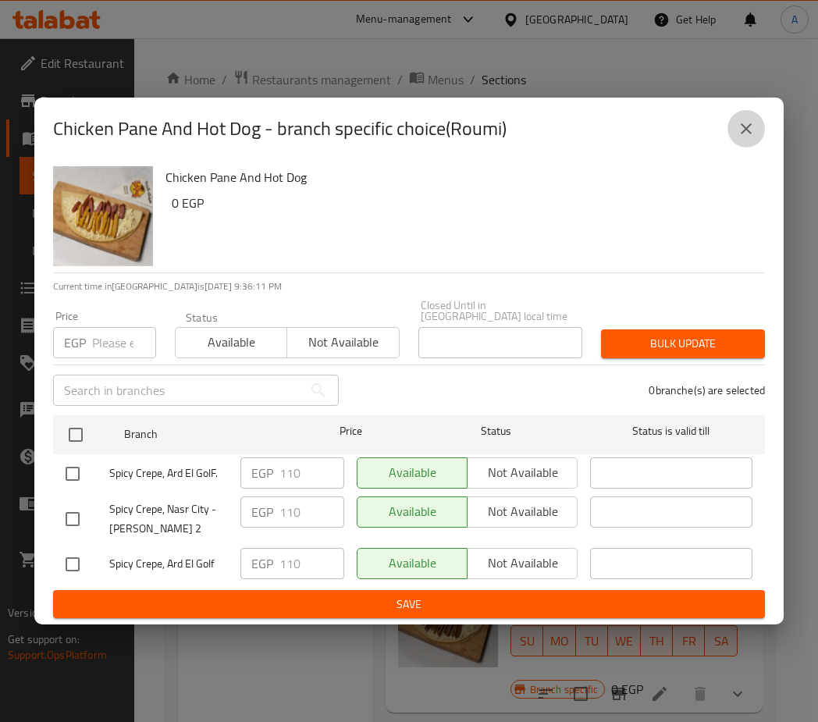
click at [748, 131] on icon "close" at bounding box center [746, 128] width 19 height 19
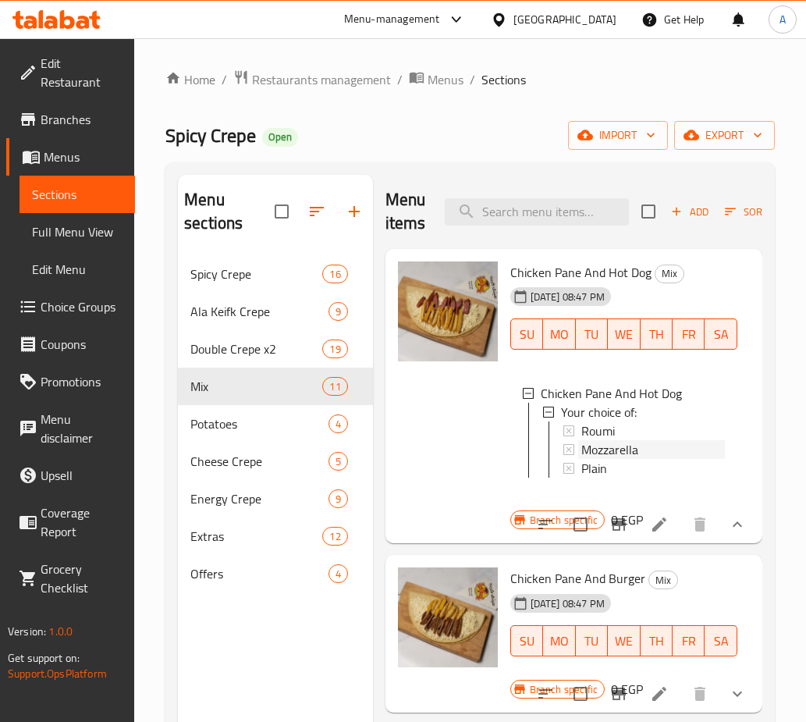
click at [609, 454] on span "Mozzarella" at bounding box center [610, 449] width 57 height 19
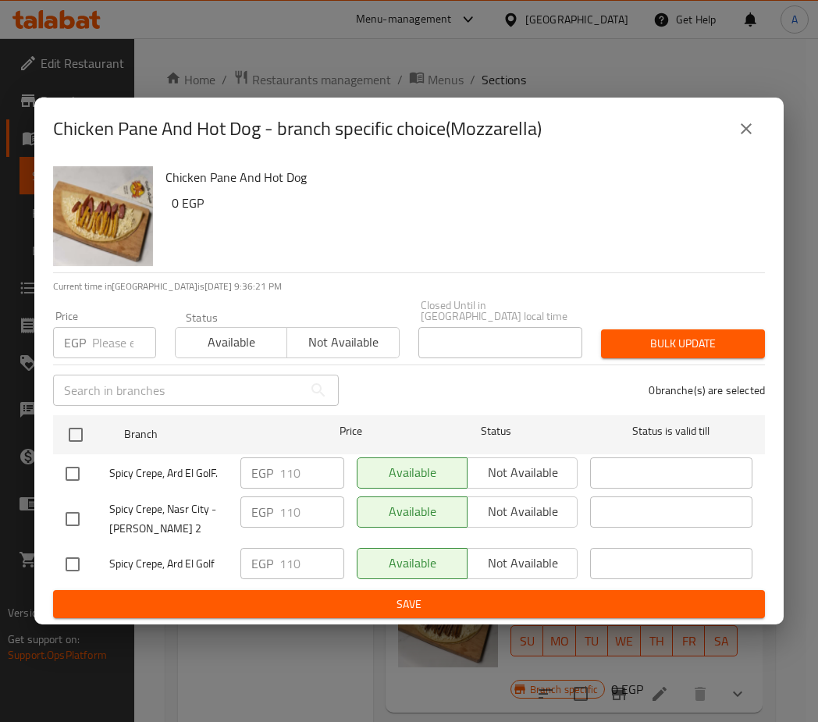
click at [734, 132] on button "close" at bounding box center [746, 128] width 37 height 37
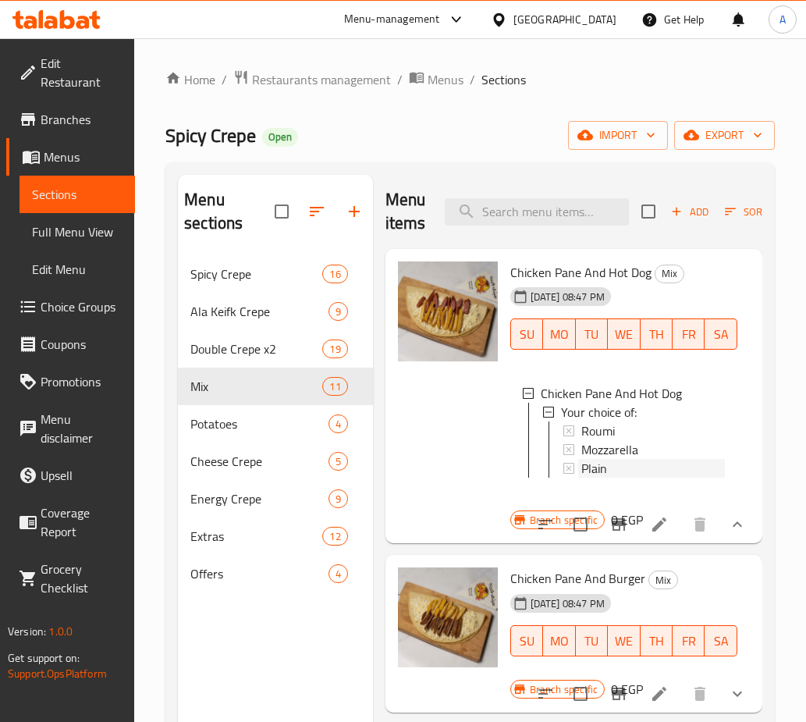
click at [582, 468] on span "Plain" at bounding box center [595, 468] width 26 height 19
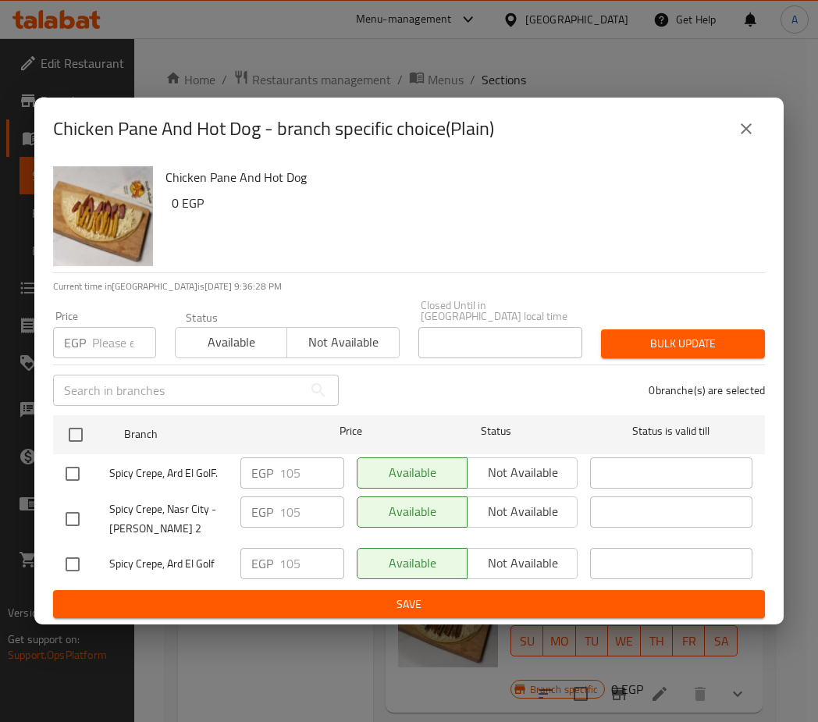
click at [740, 136] on icon "close" at bounding box center [746, 128] width 19 height 19
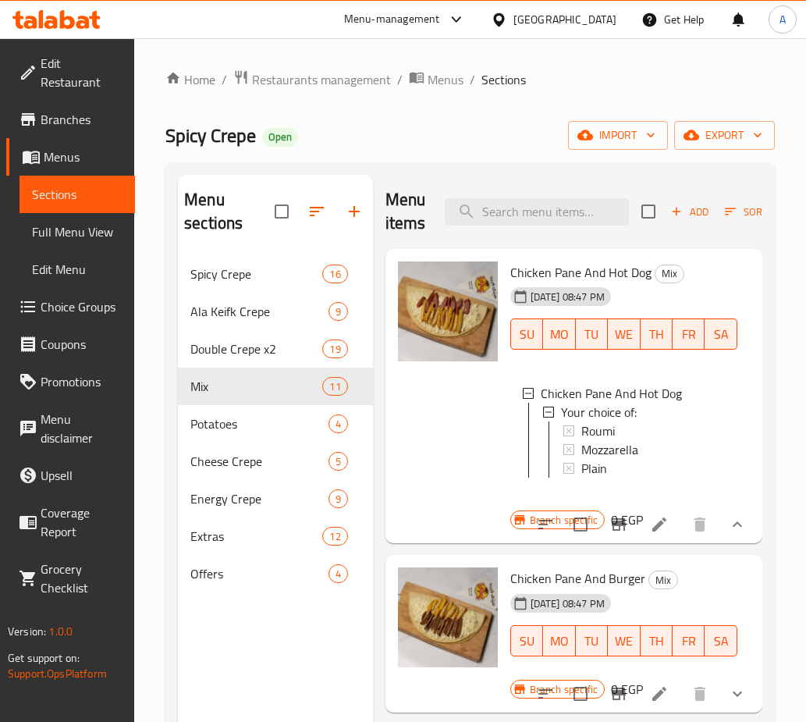
click at [724, 526] on button "show more" at bounding box center [737, 524] width 37 height 37
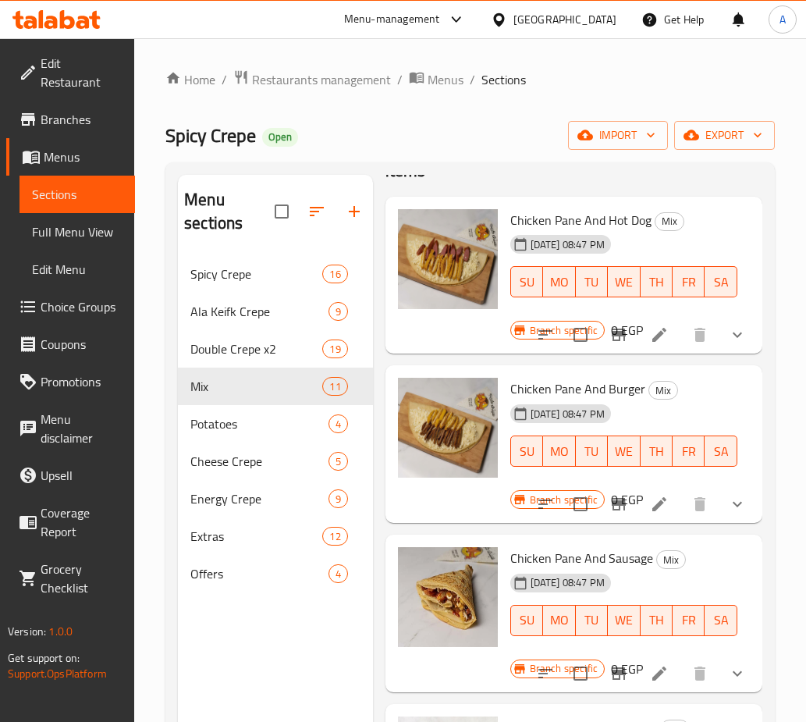
scroll to position [156, 0]
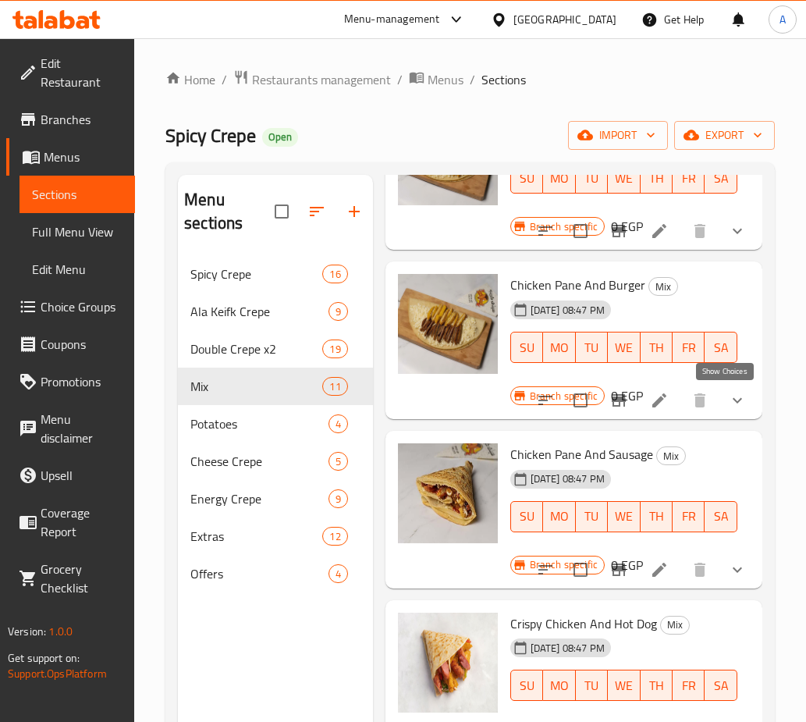
click at [728, 397] on icon "show more" at bounding box center [737, 400] width 19 height 19
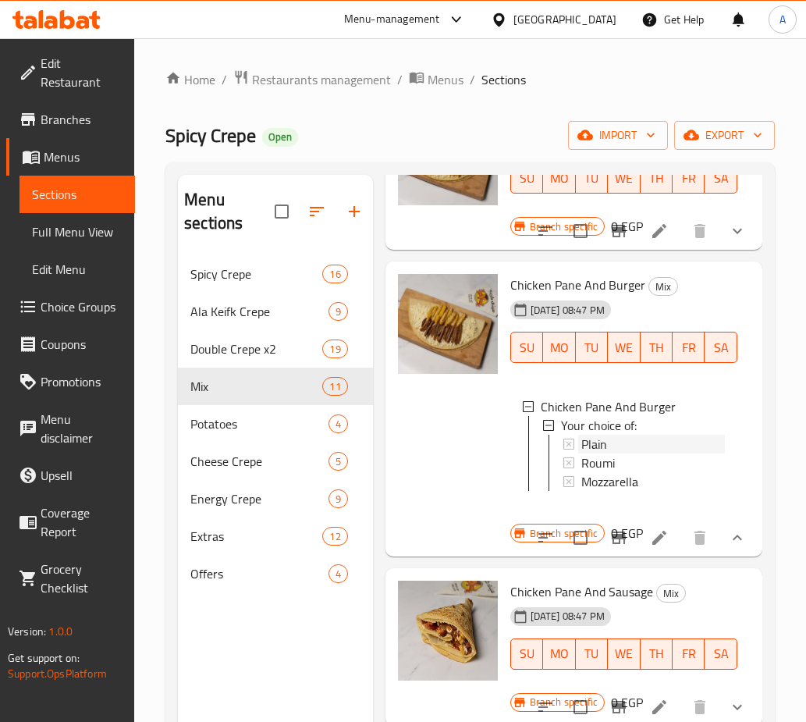
click at [603, 447] on span "Plain" at bounding box center [595, 444] width 26 height 19
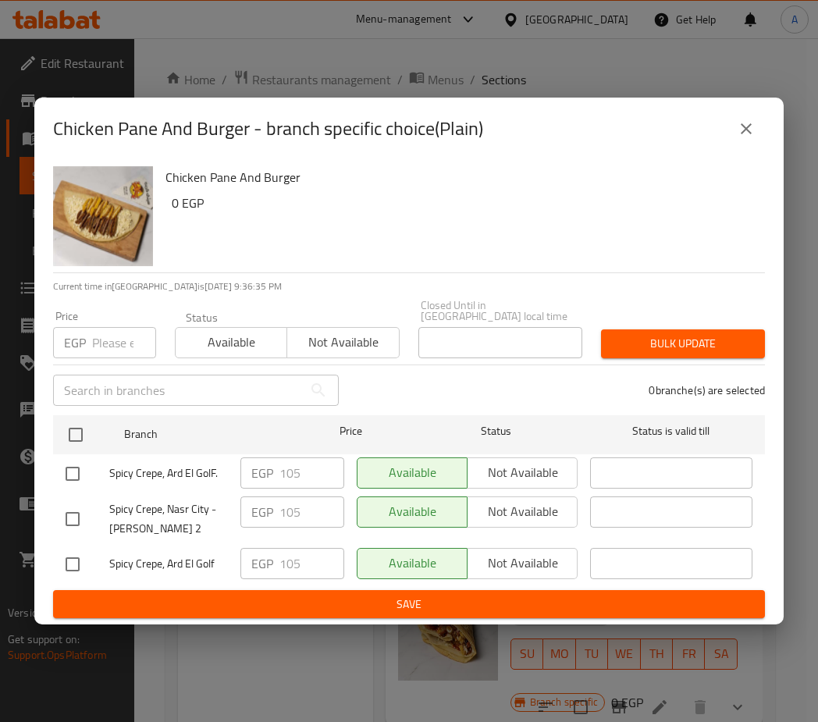
click at [738, 136] on icon "close" at bounding box center [746, 128] width 19 height 19
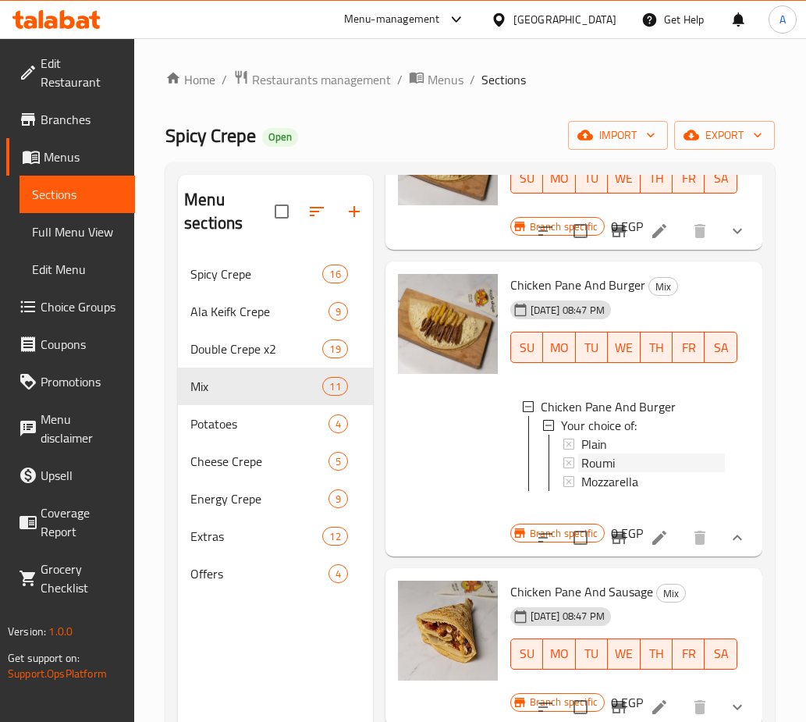
click at [633, 460] on div "Roumi" at bounding box center [654, 463] width 144 height 19
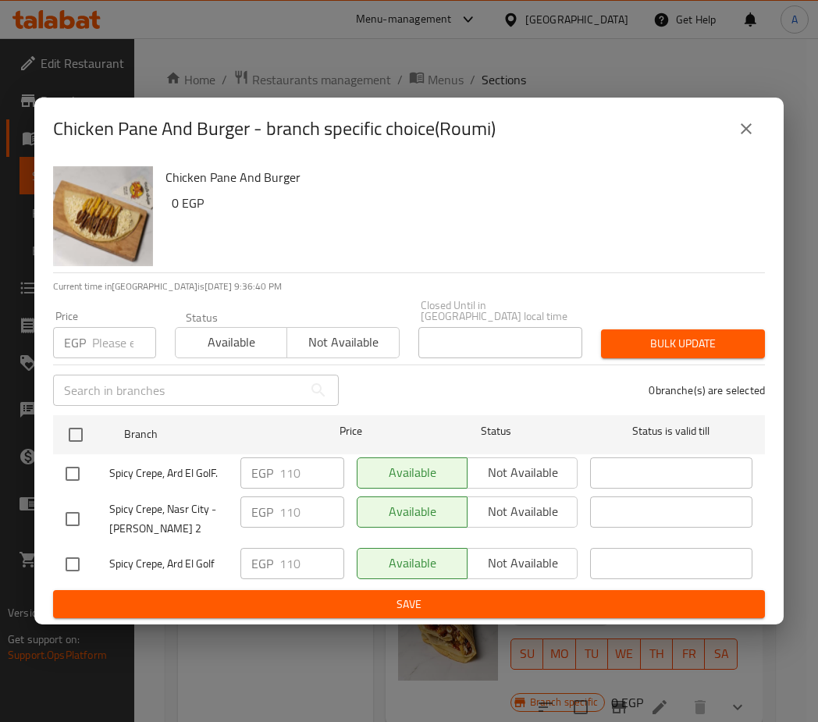
click at [748, 137] on icon "close" at bounding box center [746, 128] width 19 height 19
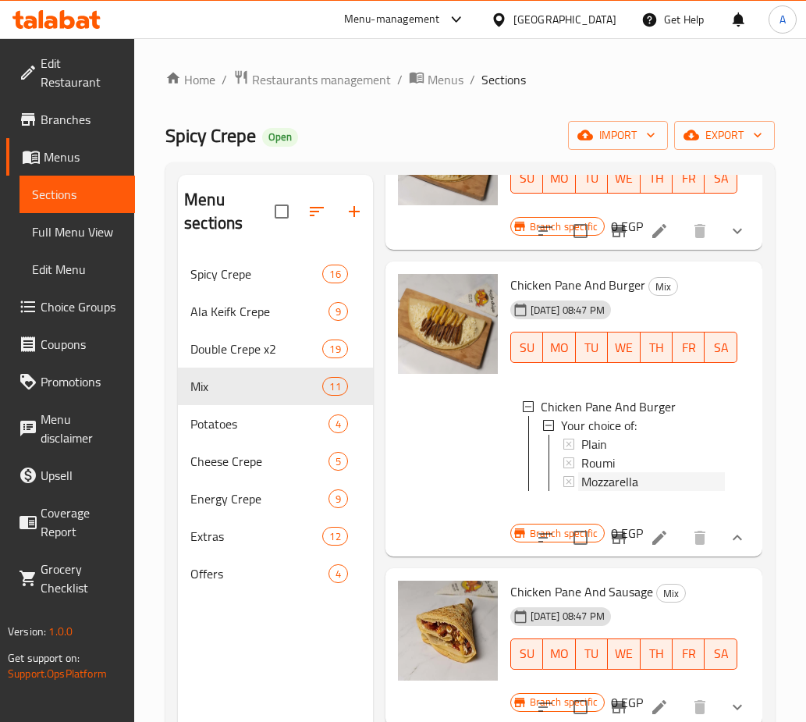
click at [595, 481] on span "Mozzarella" at bounding box center [610, 481] width 57 height 19
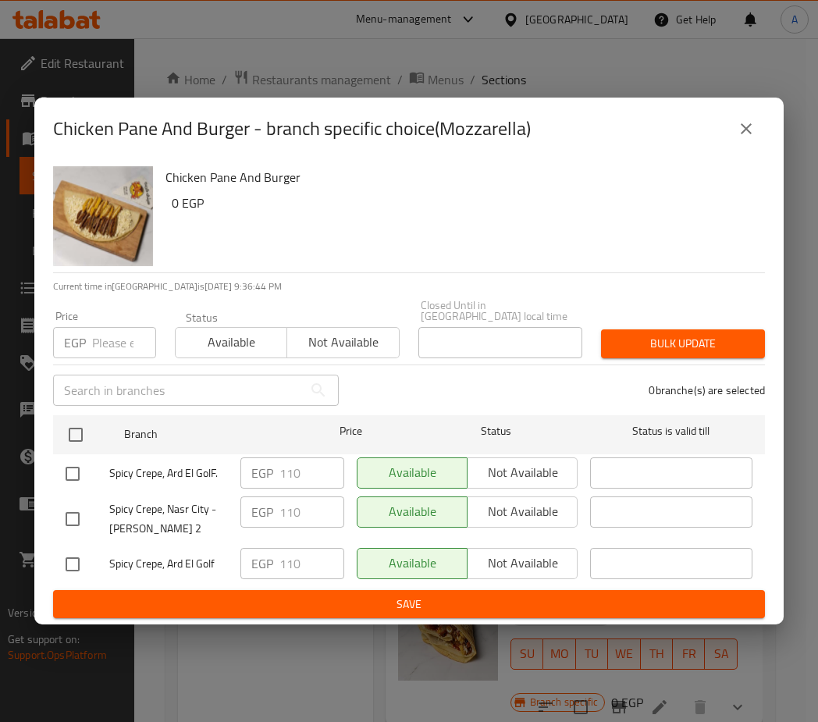
click at [777, 141] on div "Chicken Pane And Burger - branch specific choice(Mozzarella)" at bounding box center [408, 129] width 749 height 62
click at [777, 138] on div "Chicken Pane And Burger - branch specific choice(Mozzarella)" at bounding box center [408, 129] width 749 height 62
click at [740, 138] on icon "close" at bounding box center [746, 128] width 19 height 19
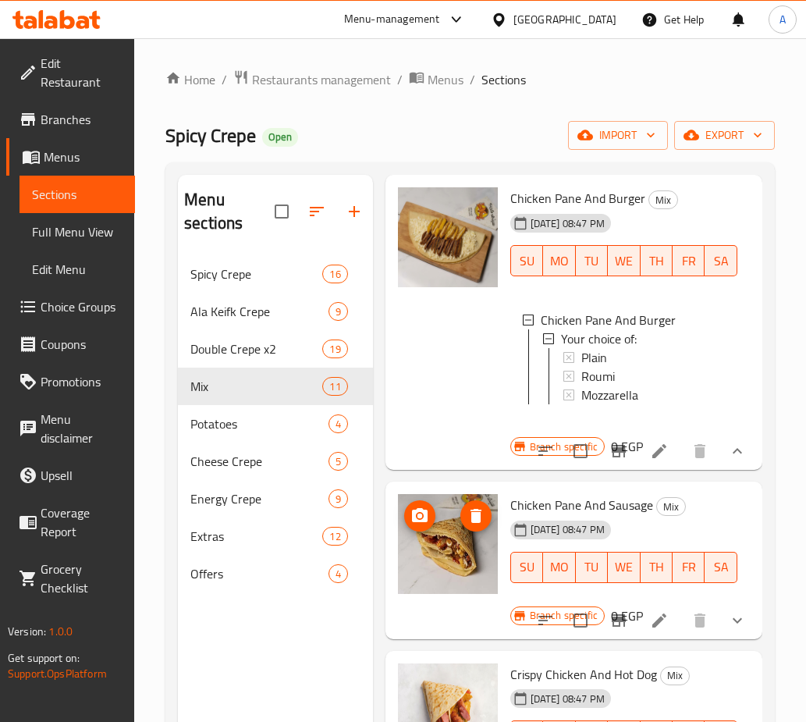
scroll to position [390, 0]
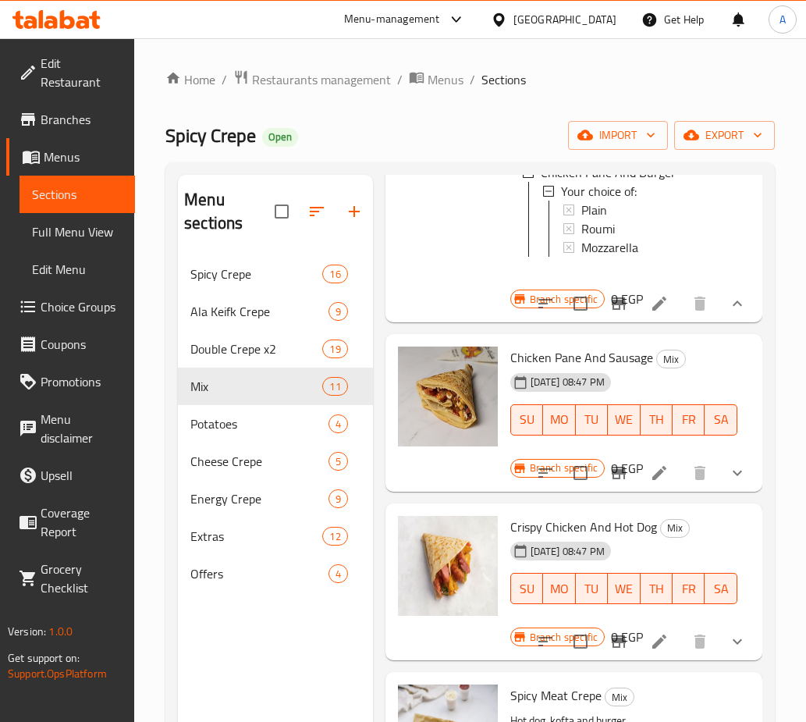
click at [719, 472] on button "show more" at bounding box center [737, 472] width 37 height 37
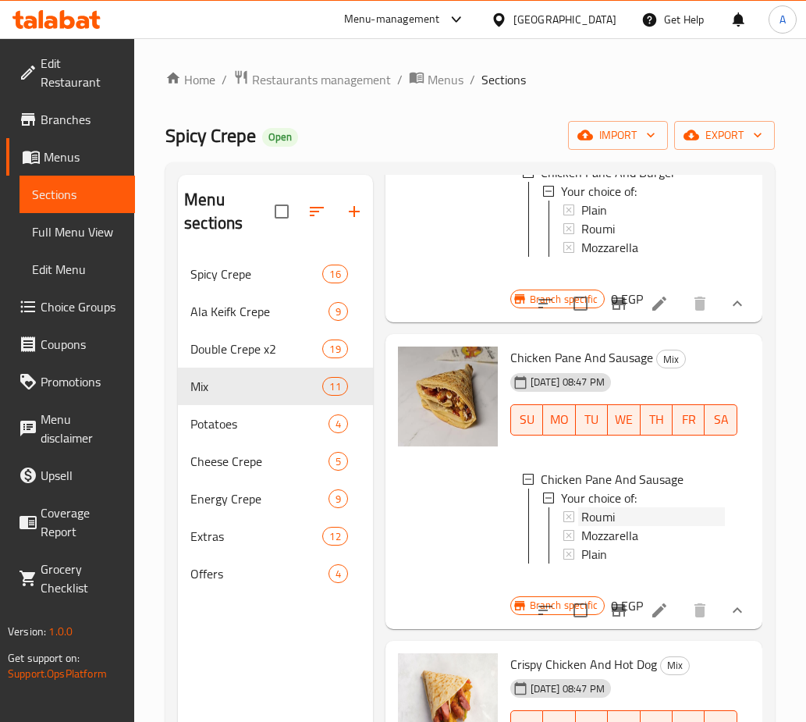
click at [601, 526] on span "Roumi" at bounding box center [599, 516] width 34 height 19
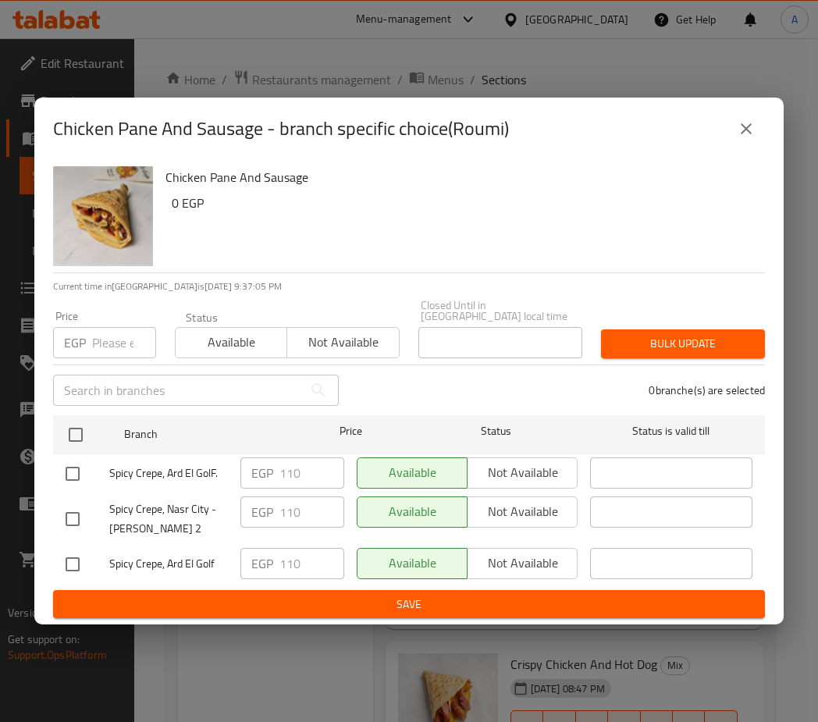
click at [753, 131] on icon "close" at bounding box center [746, 128] width 19 height 19
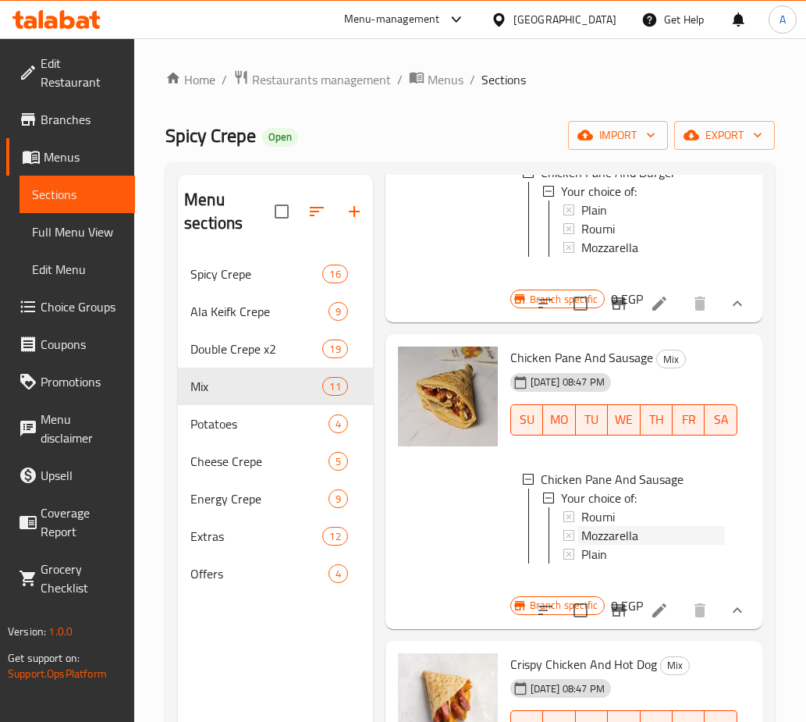
click at [578, 541] on div "Mozzarella" at bounding box center [651, 535] width 147 height 19
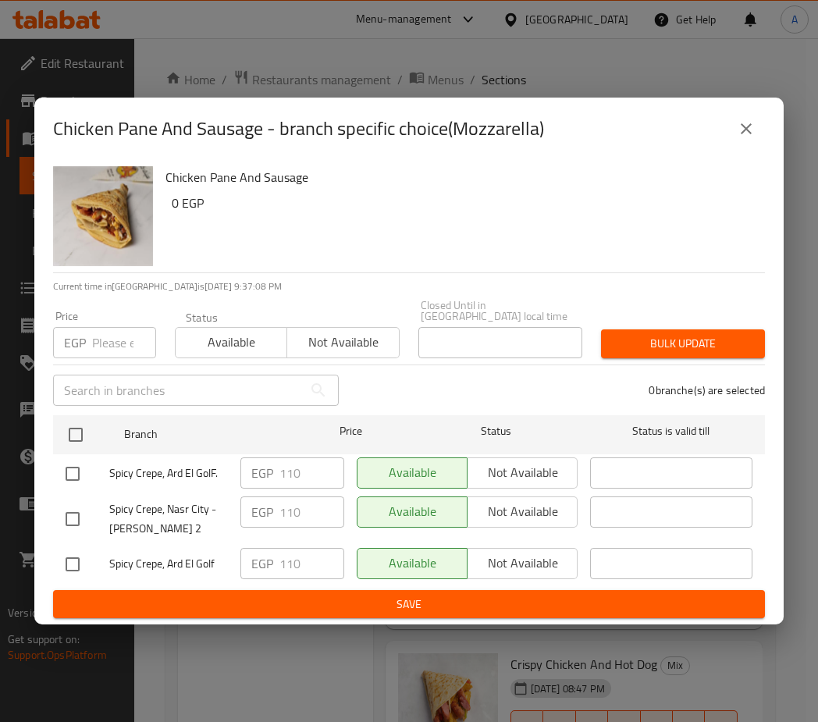
click at [756, 145] on button "close" at bounding box center [746, 128] width 37 height 37
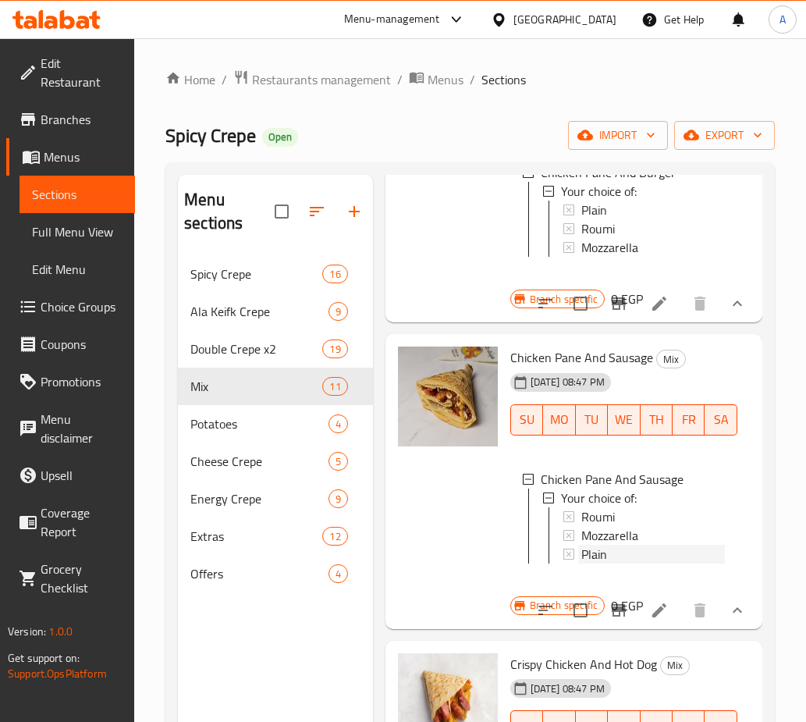
click at [607, 564] on span "Plain" at bounding box center [595, 554] width 26 height 19
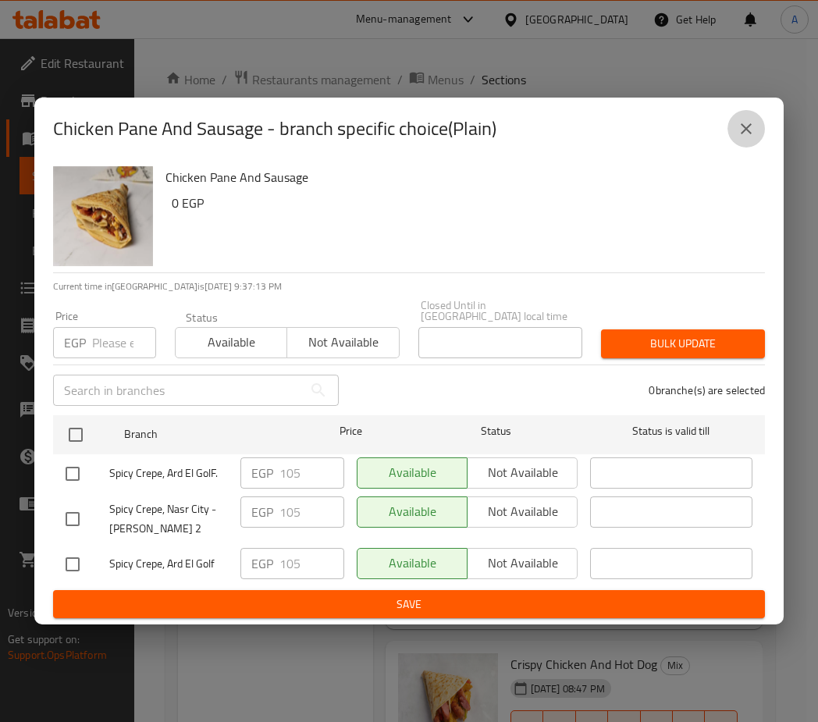
click at [742, 133] on icon "close" at bounding box center [746, 128] width 19 height 19
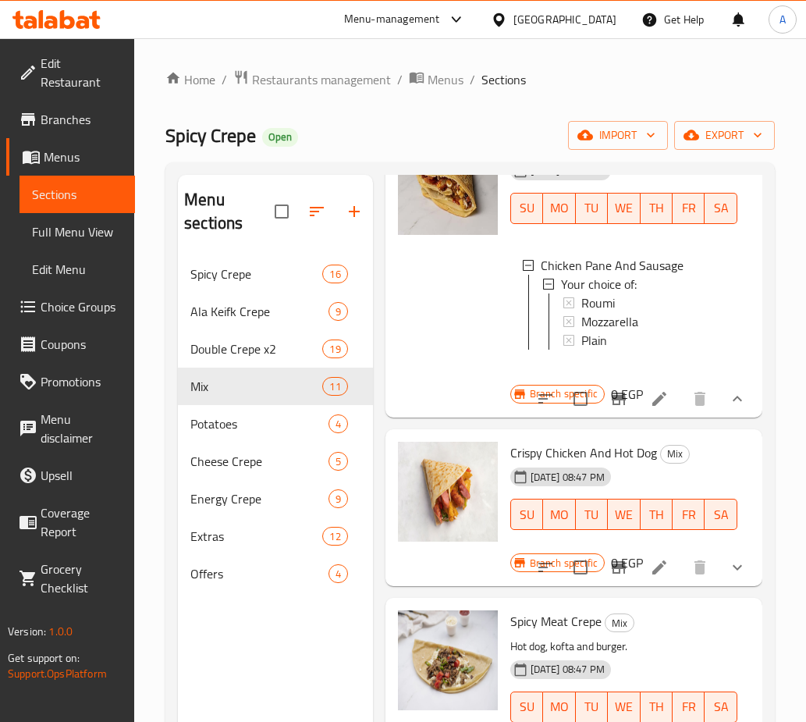
scroll to position [624, 0]
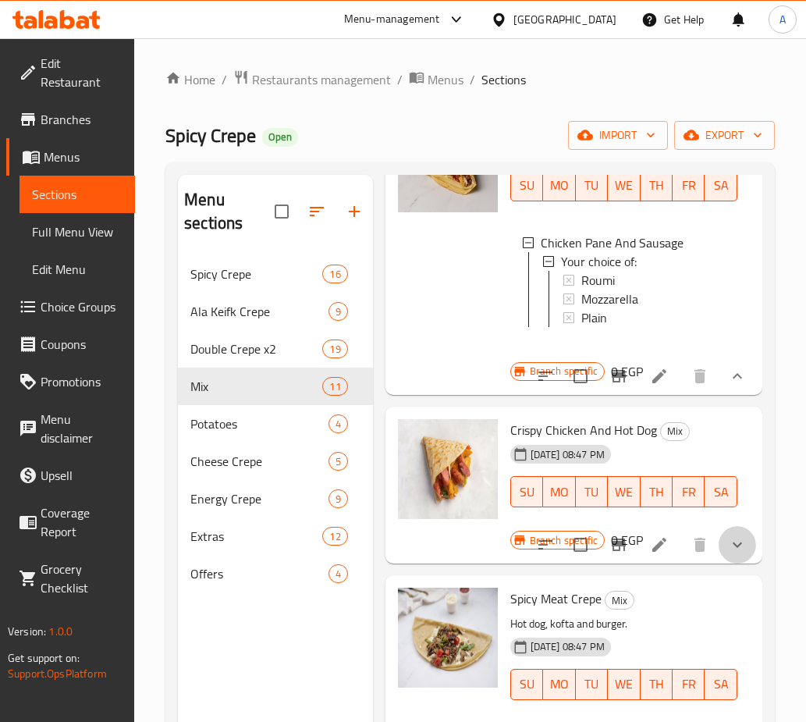
click at [739, 564] on button "show more" at bounding box center [737, 544] width 37 height 37
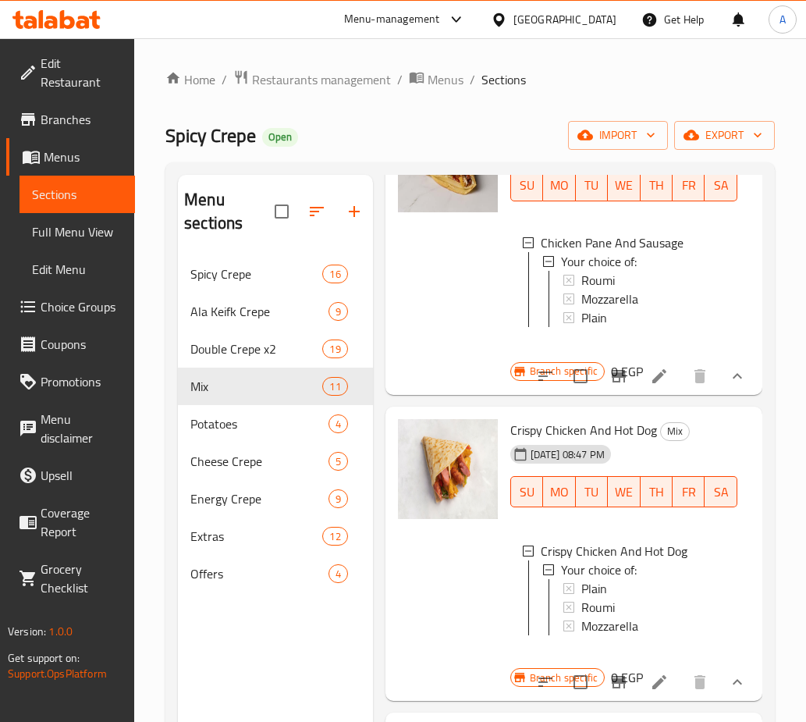
click at [734, 388] on button "show more" at bounding box center [737, 376] width 37 height 37
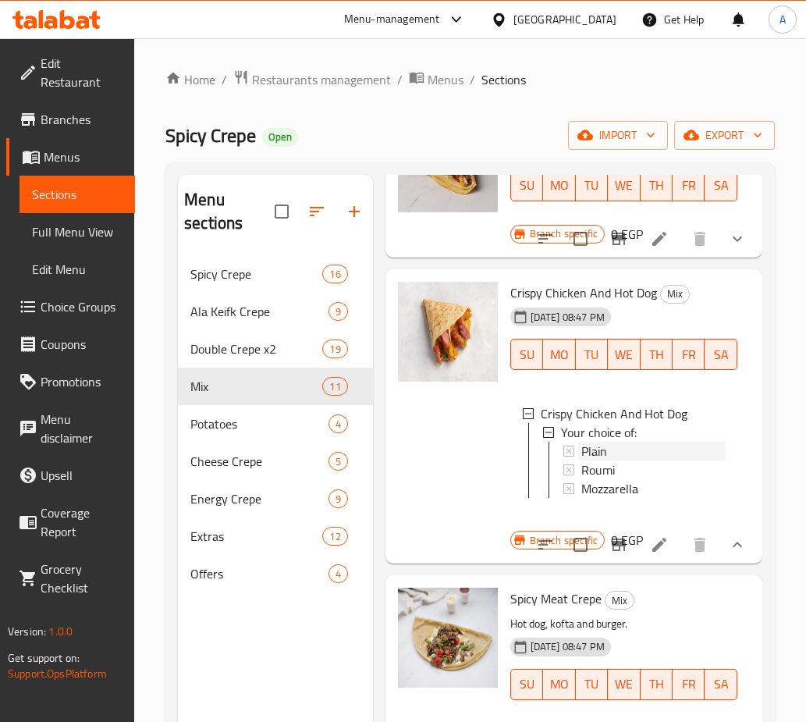
click at [600, 461] on span "Plain" at bounding box center [595, 451] width 26 height 19
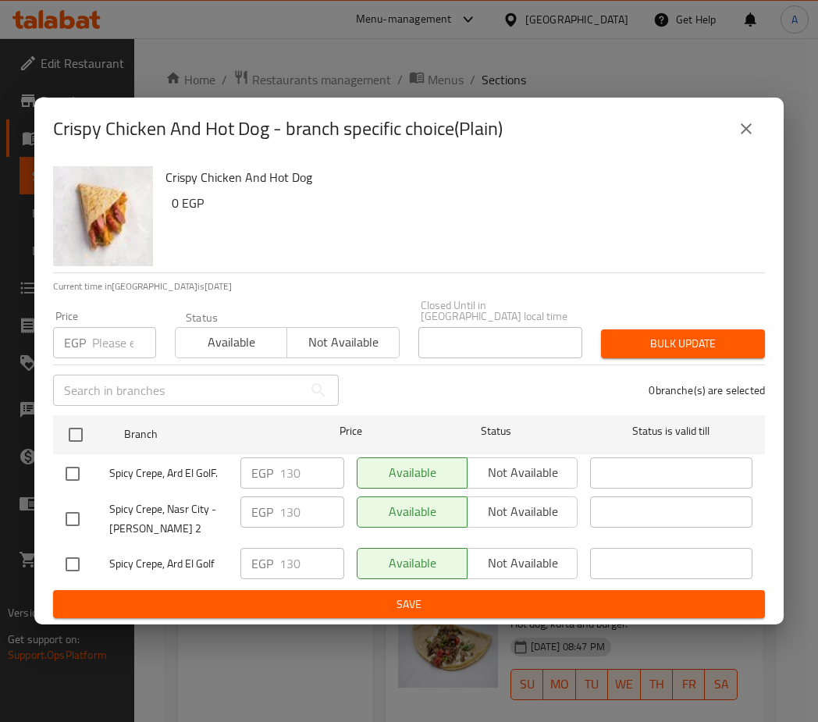
click at [749, 148] on button "close" at bounding box center [746, 128] width 37 height 37
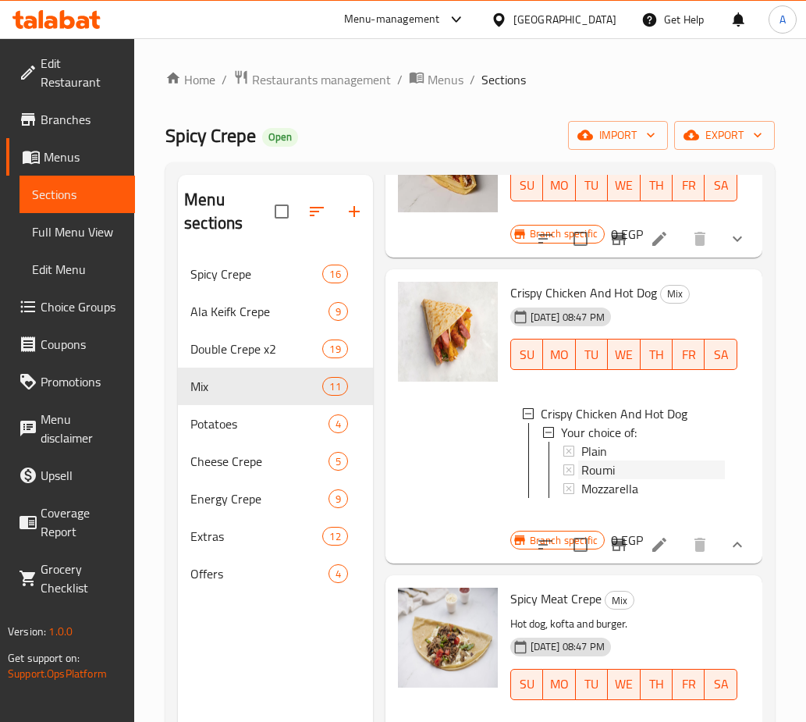
click at [610, 475] on span "Roumi" at bounding box center [599, 470] width 34 height 19
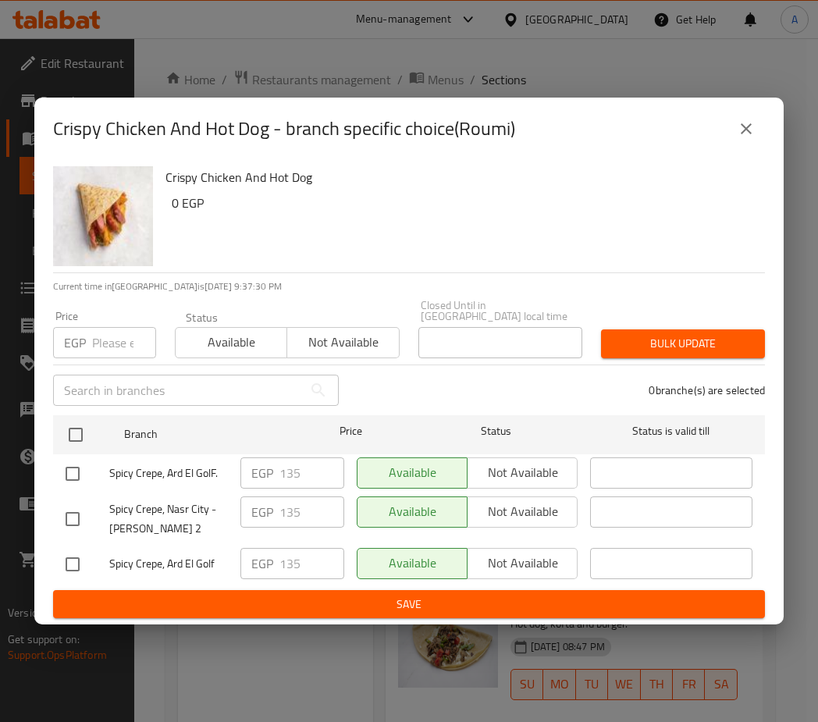
click at [742, 148] on button "close" at bounding box center [746, 128] width 37 height 37
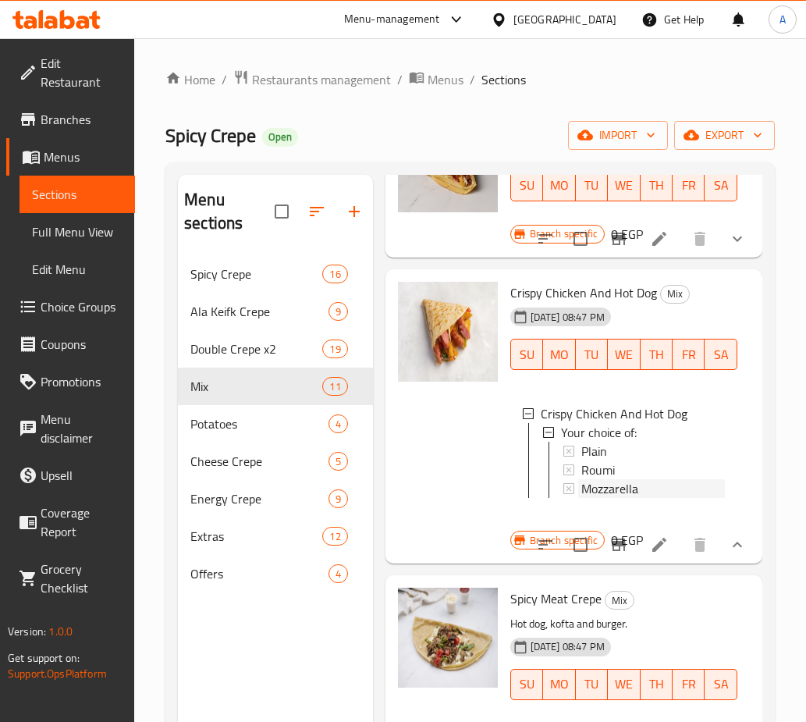
click at [610, 498] on span "Mozzarella" at bounding box center [610, 488] width 57 height 19
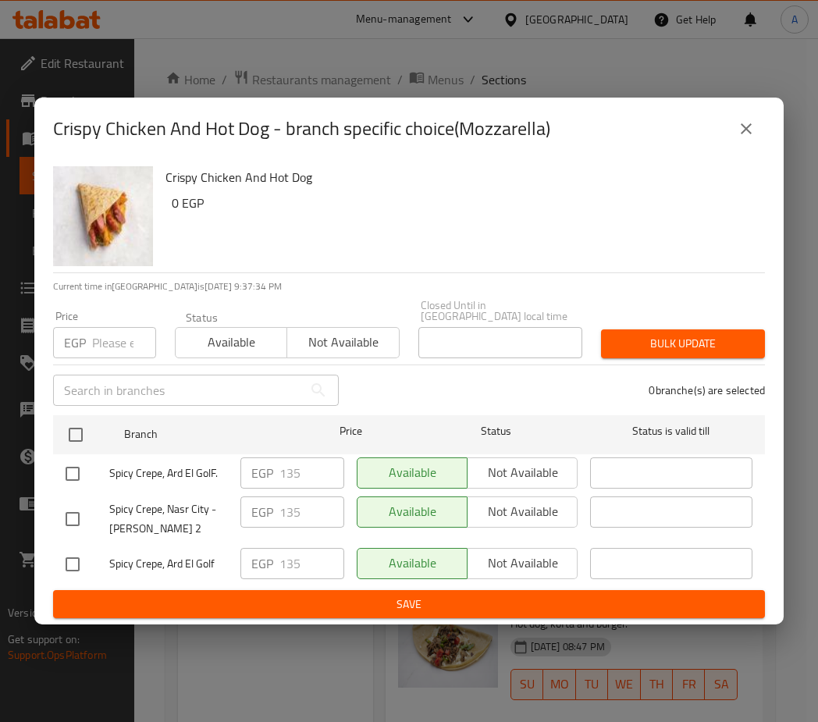
click at [749, 132] on icon "close" at bounding box center [746, 128] width 11 height 11
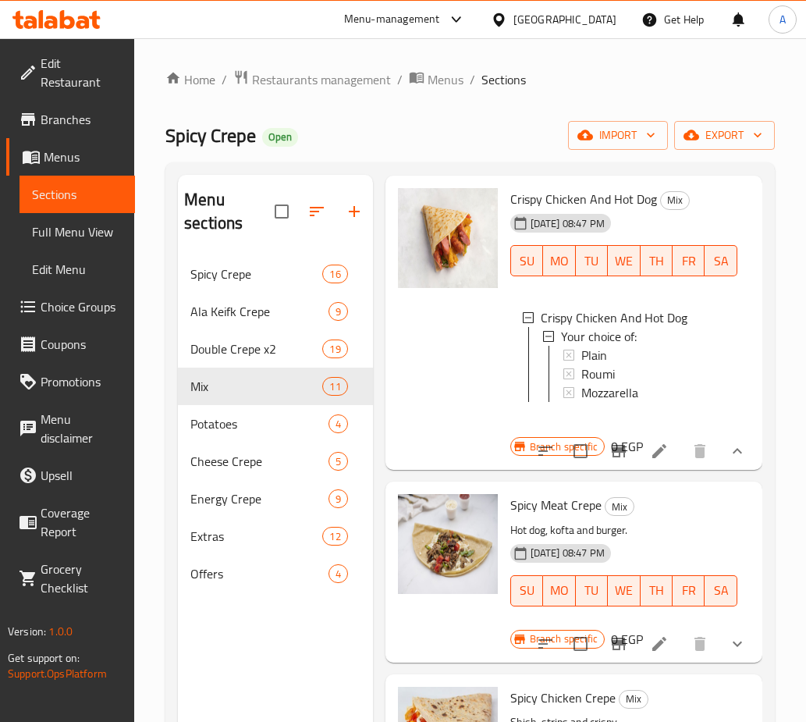
scroll to position [781, 0]
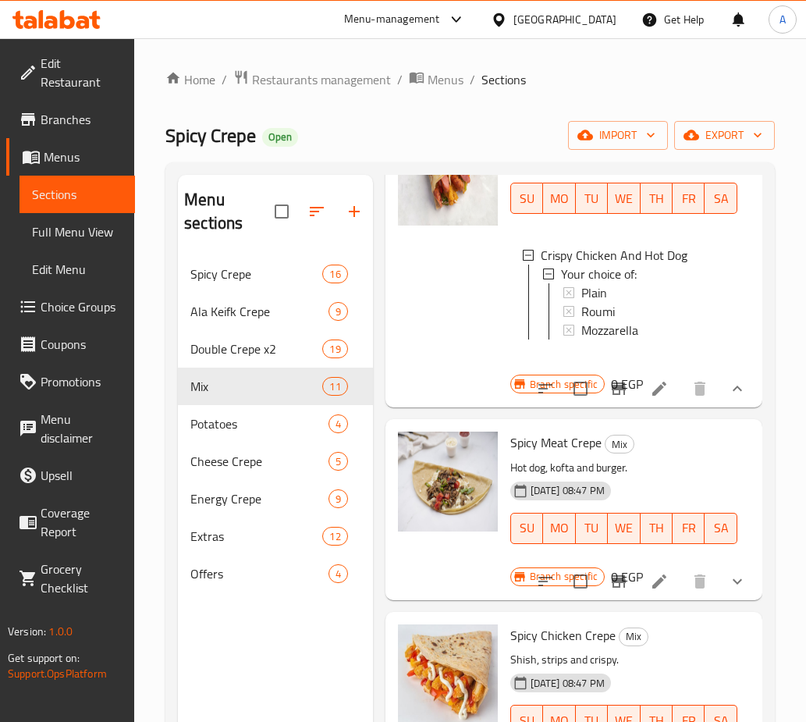
click at [735, 598] on button "show more" at bounding box center [737, 581] width 37 height 37
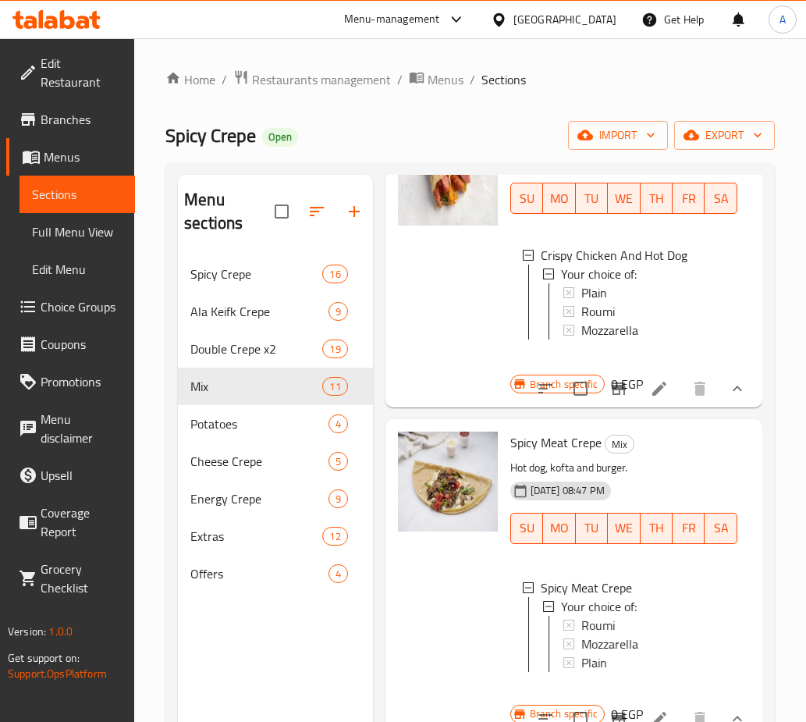
click at [736, 403] on button "show more" at bounding box center [737, 388] width 37 height 37
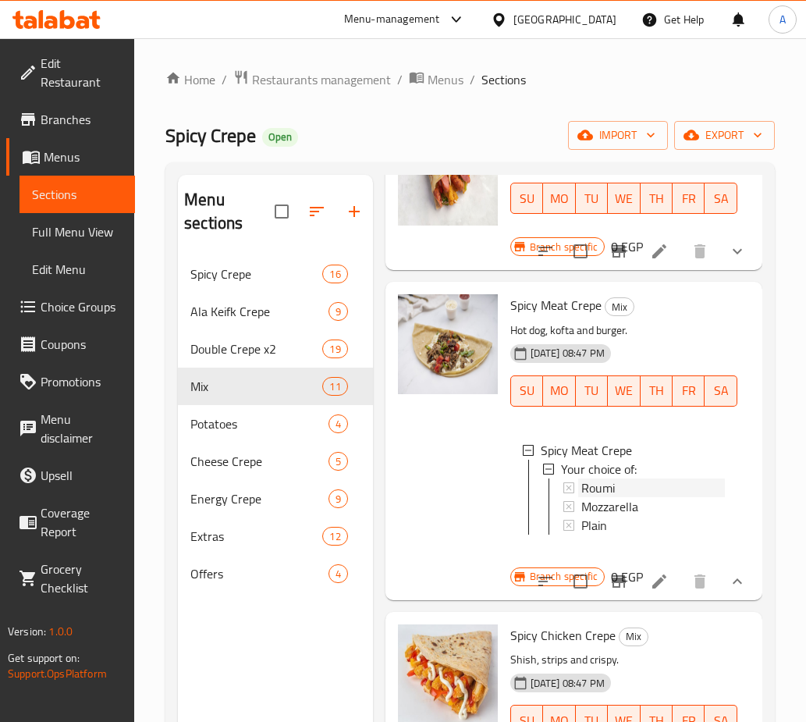
click at [589, 497] on span "Roumi" at bounding box center [599, 488] width 34 height 19
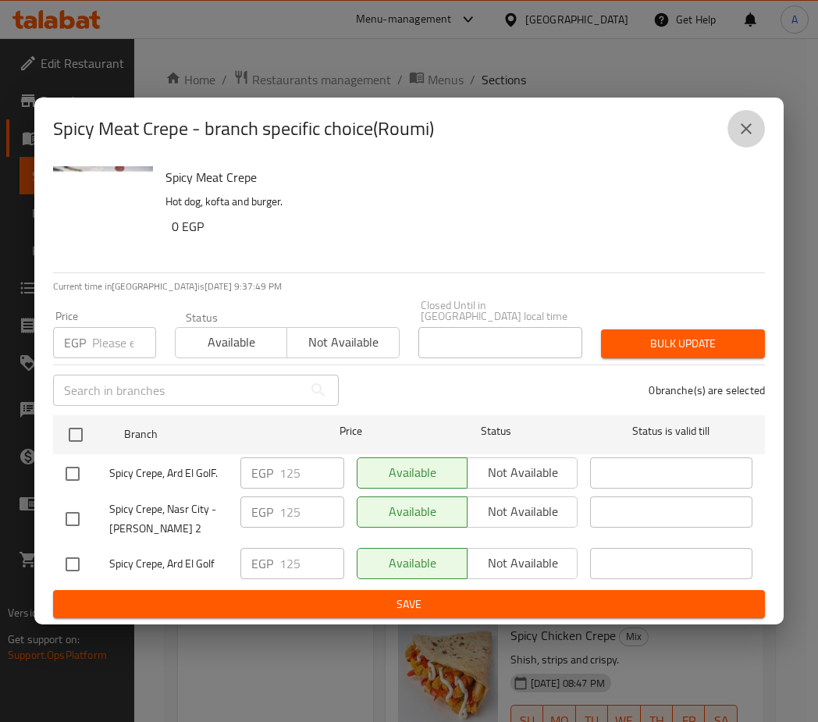
click at [751, 148] on button "close" at bounding box center [746, 128] width 37 height 37
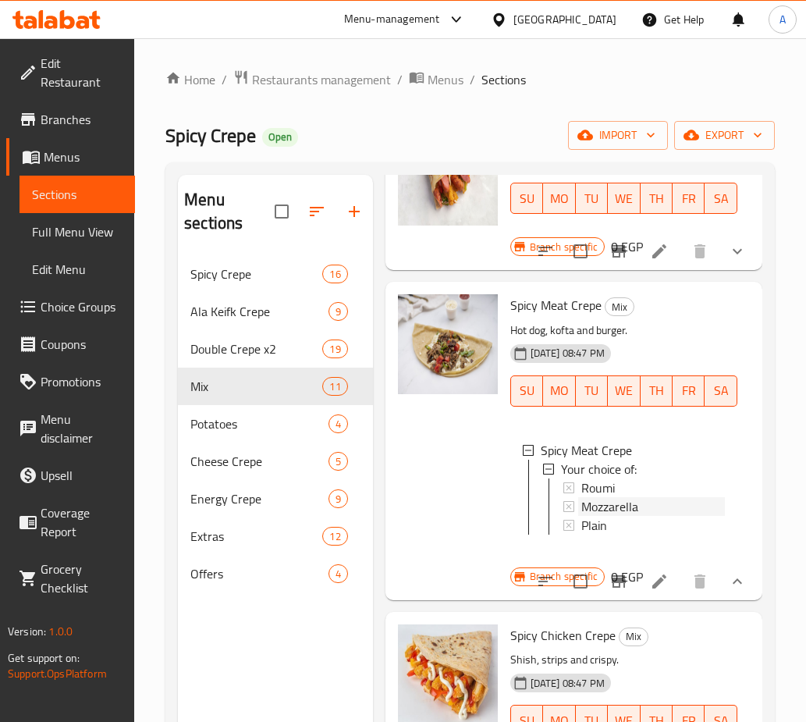
click at [599, 513] on span "Mozzarella" at bounding box center [610, 506] width 57 height 19
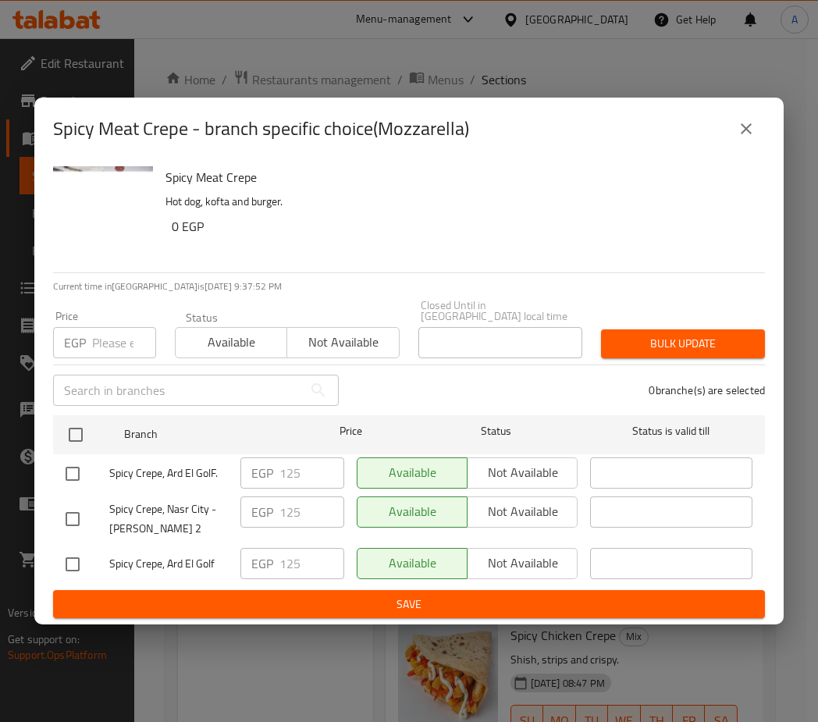
click at [753, 133] on icon "close" at bounding box center [746, 128] width 19 height 19
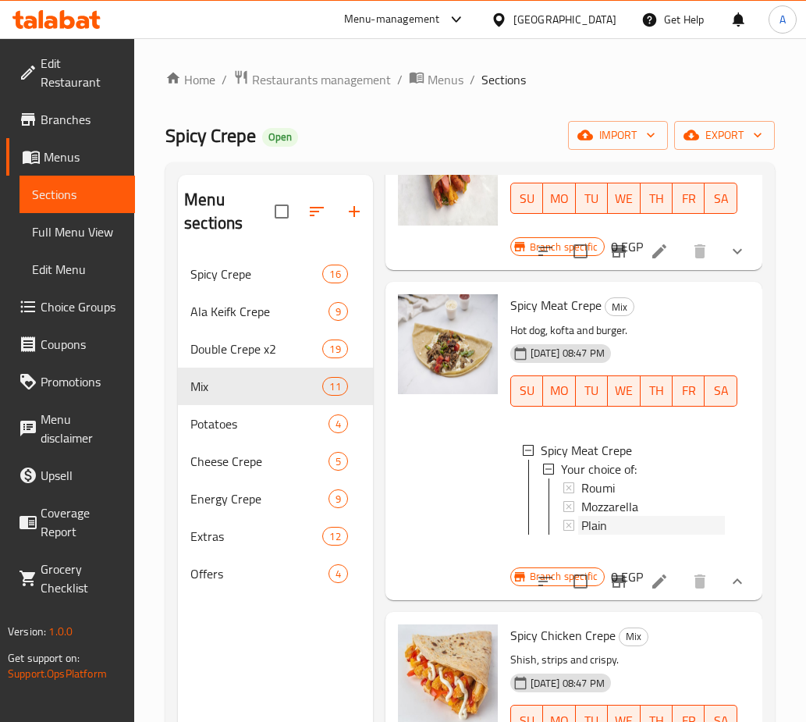
click at [595, 535] on span "Plain" at bounding box center [595, 525] width 26 height 19
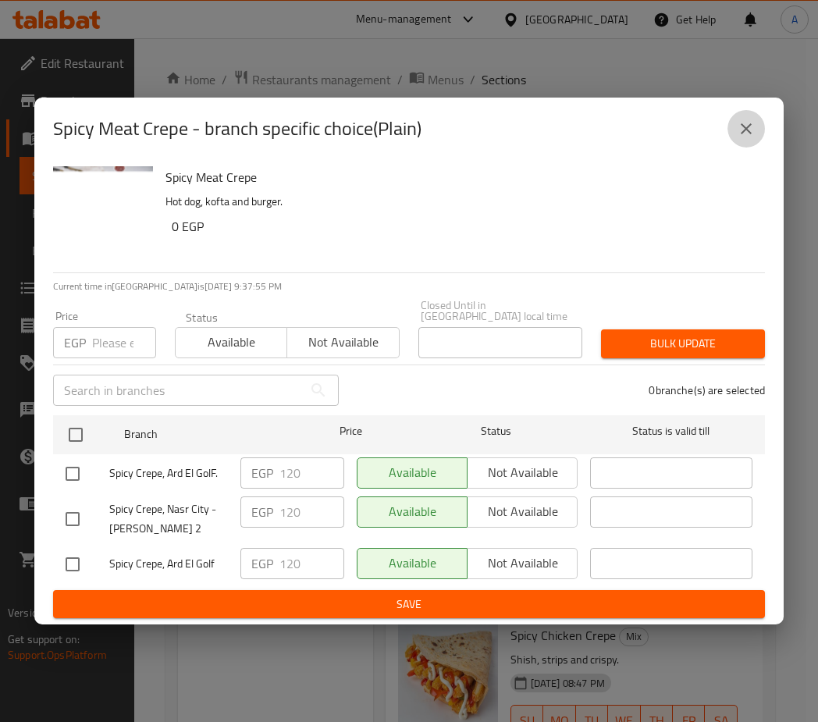
click at [756, 141] on button "close" at bounding box center [746, 128] width 37 height 37
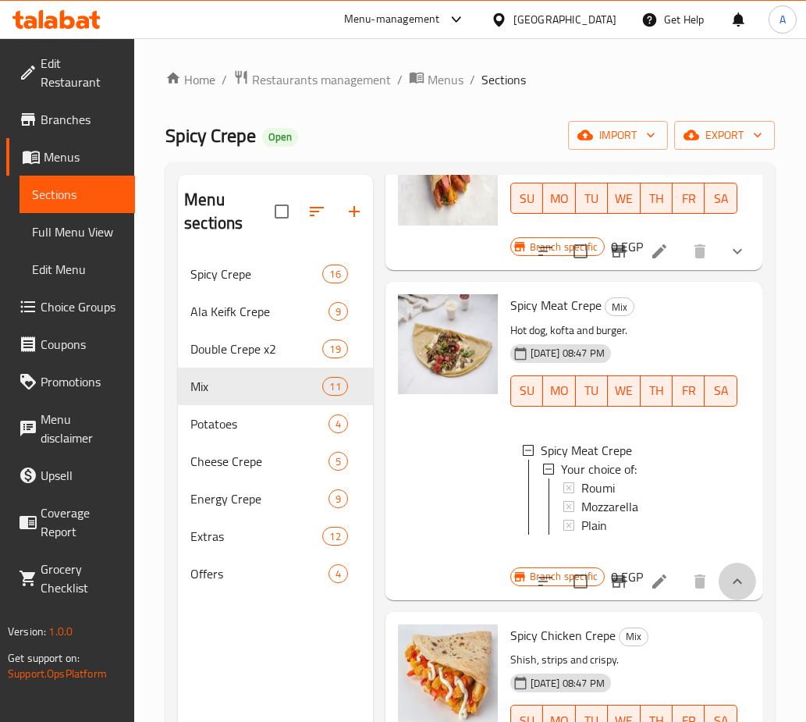
click at [736, 600] on button "show more" at bounding box center [737, 581] width 37 height 37
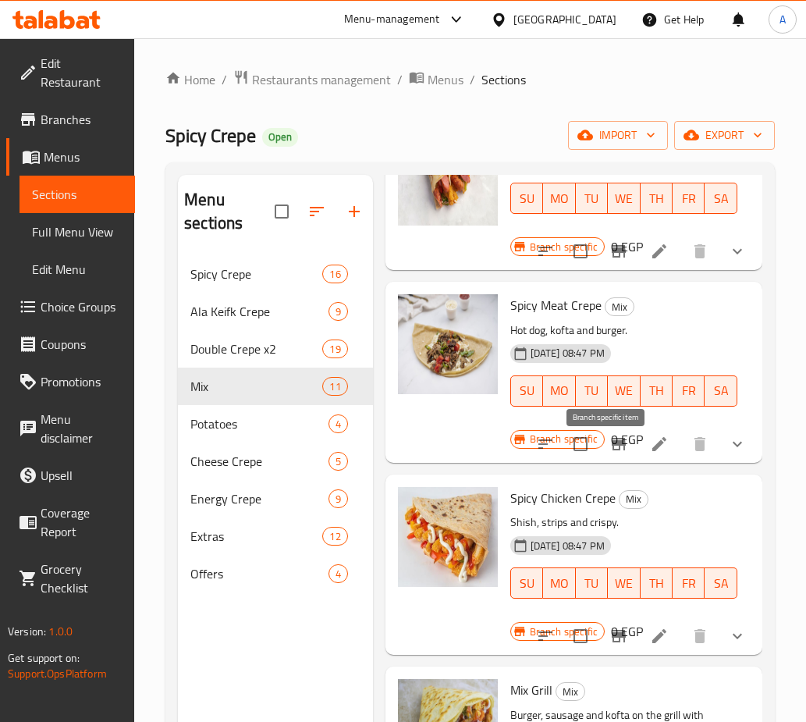
click at [612, 450] on icon "Branch-specific-item" at bounding box center [619, 444] width 14 height 12
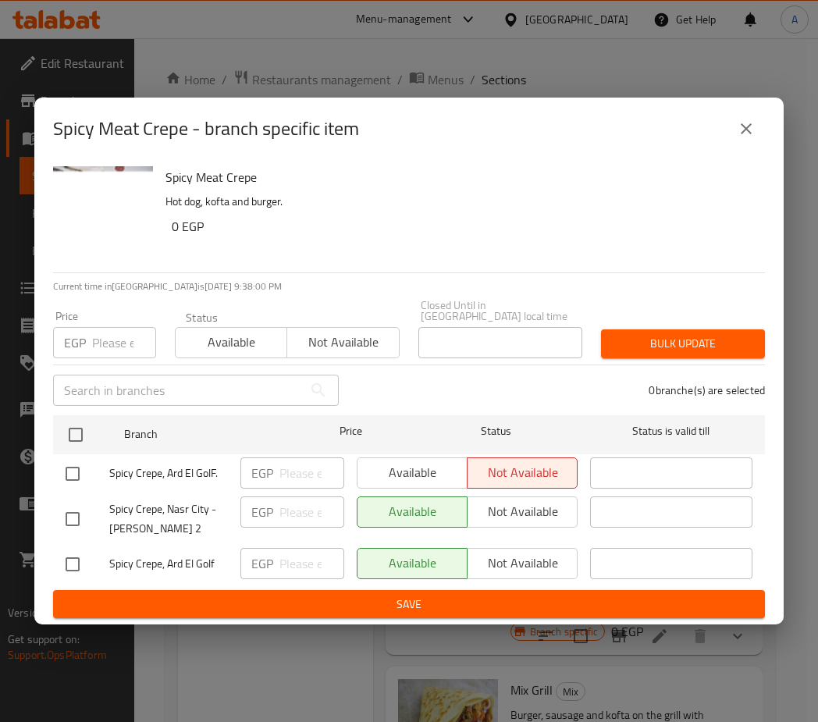
click at [750, 135] on icon "close" at bounding box center [746, 128] width 19 height 19
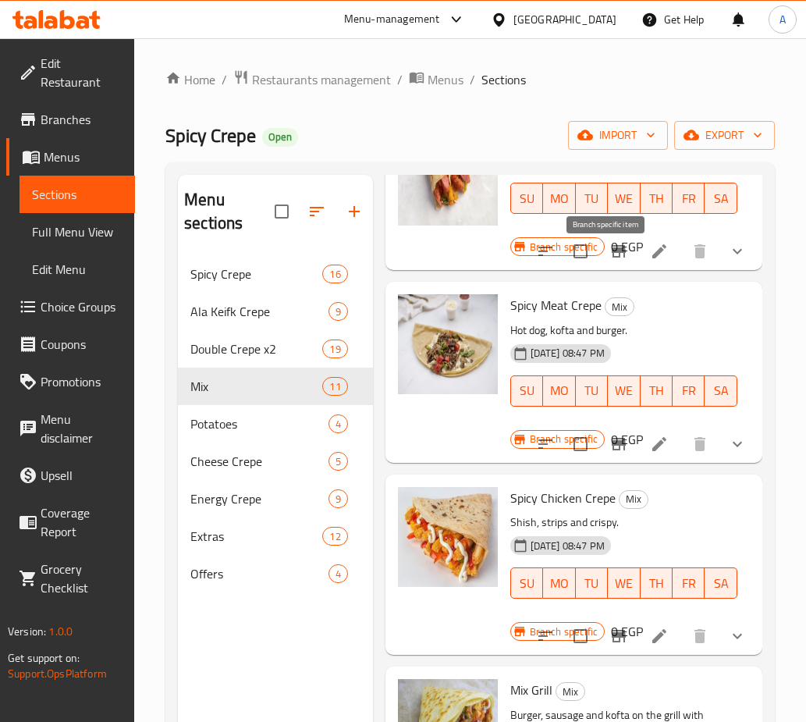
click at [612, 258] on icon "Branch-specific-item" at bounding box center [619, 251] width 14 height 12
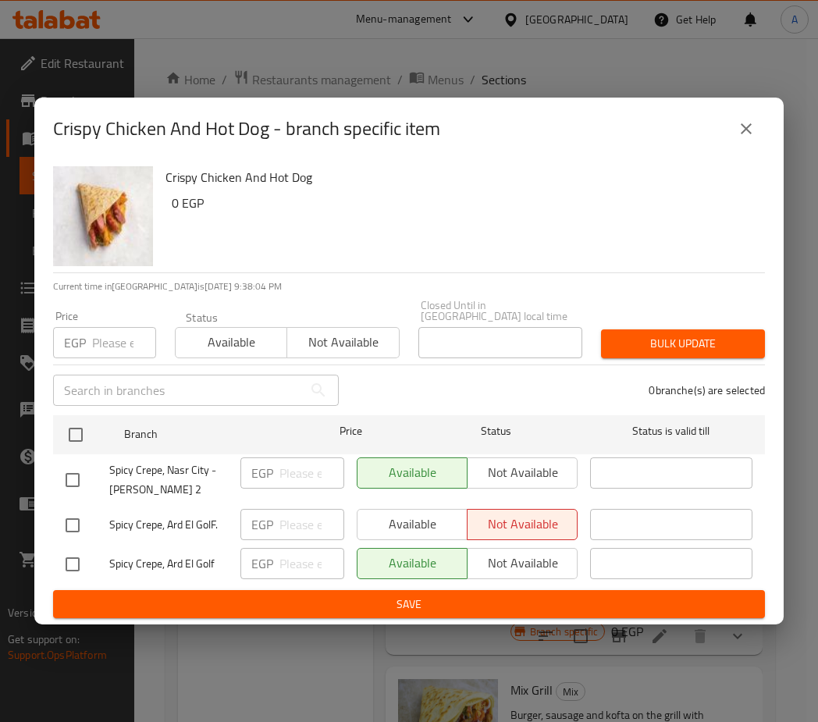
click at [739, 133] on icon "close" at bounding box center [746, 128] width 19 height 19
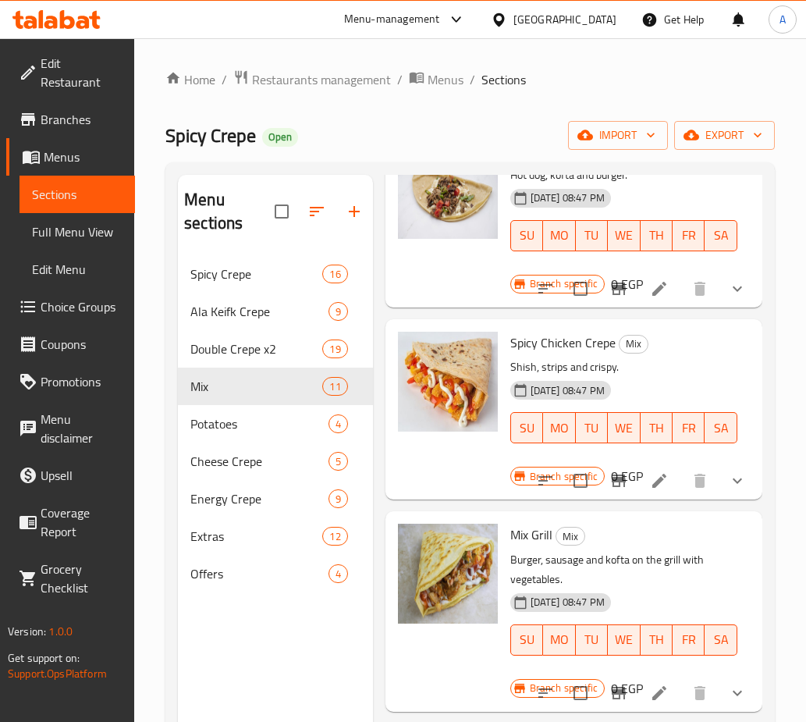
scroll to position [937, 0]
click at [610, 488] on icon "Branch-specific-item" at bounding box center [619, 480] width 19 height 19
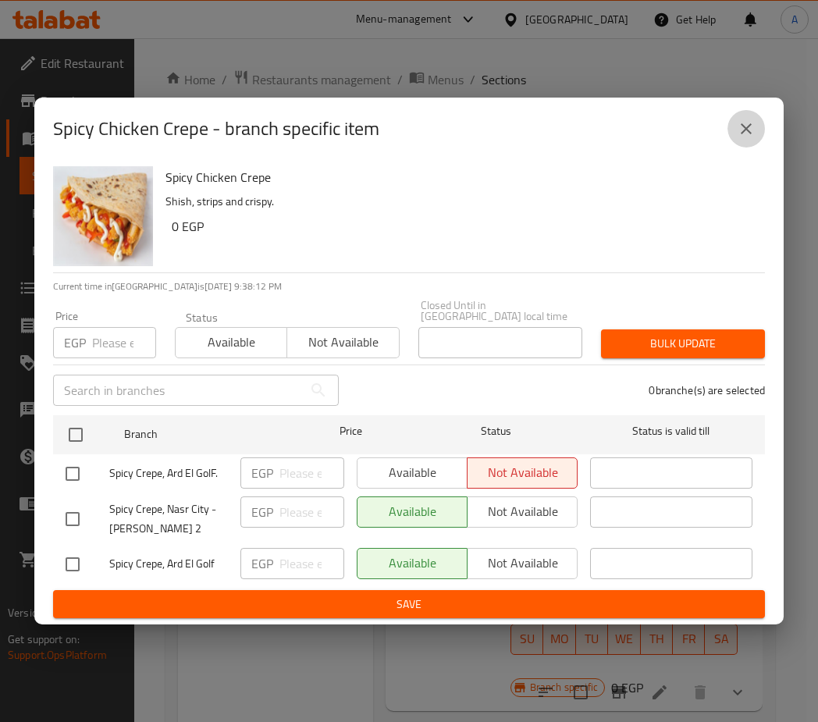
click at [760, 140] on button "close" at bounding box center [746, 128] width 37 height 37
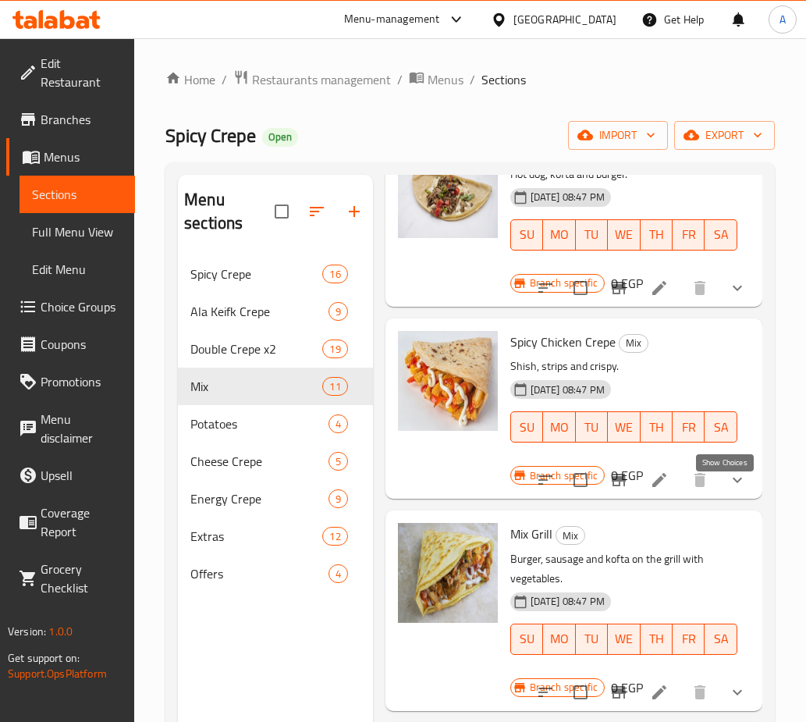
click at [728, 482] on icon "show more" at bounding box center [737, 480] width 19 height 19
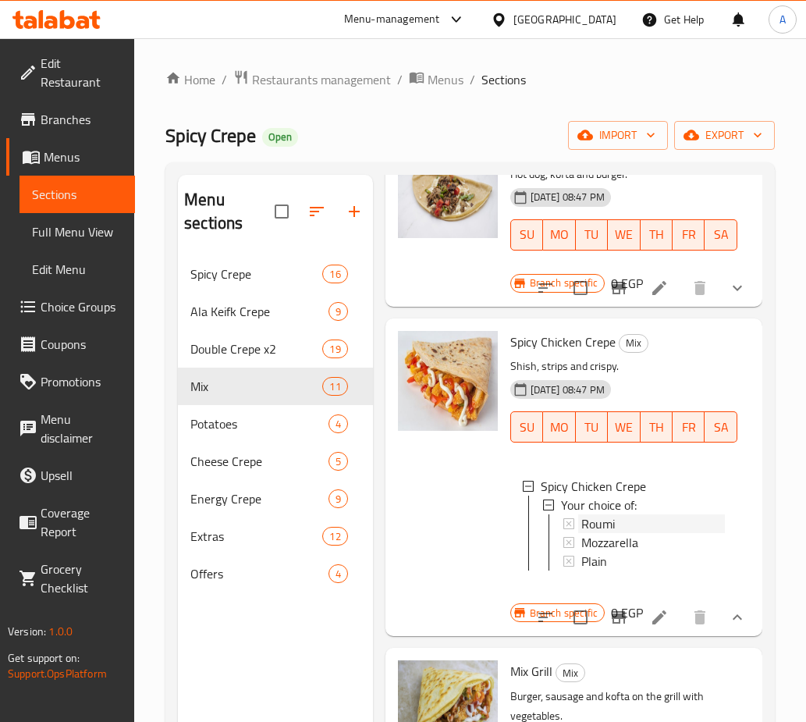
click at [583, 532] on span "Roumi" at bounding box center [599, 523] width 34 height 19
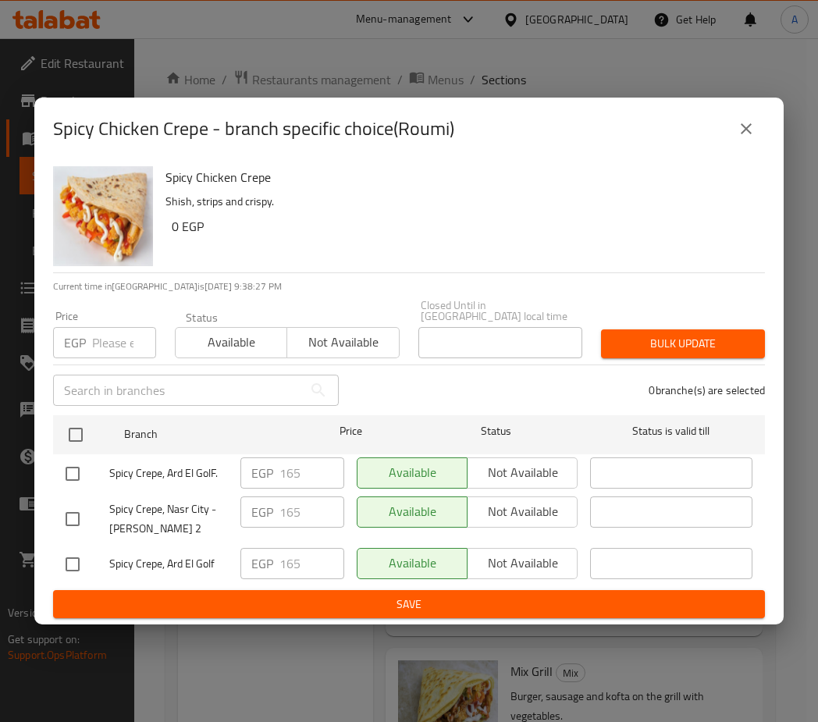
click at [754, 145] on button "close" at bounding box center [746, 128] width 37 height 37
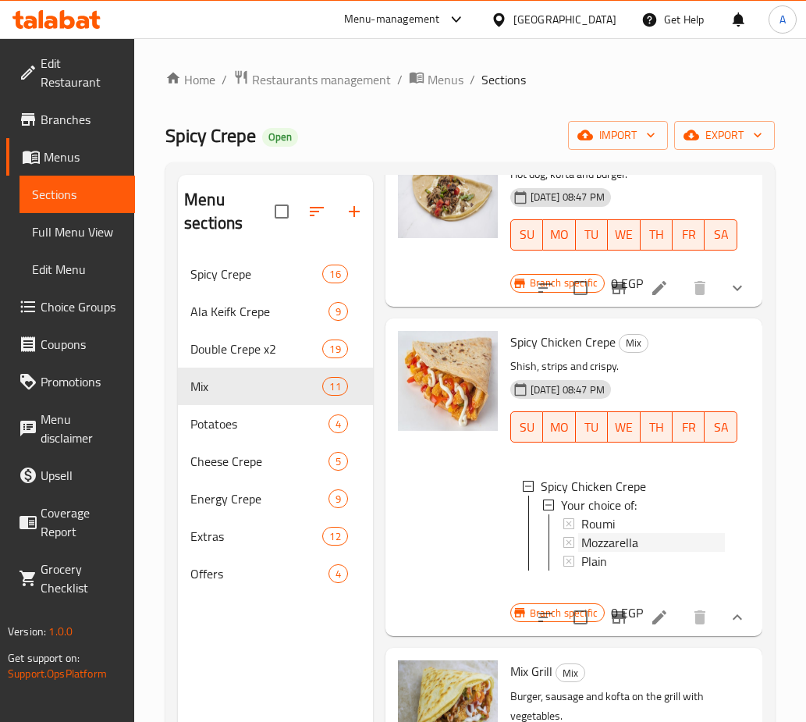
click at [617, 552] on span "Mozzarella" at bounding box center [610, 542] width 57 height 19
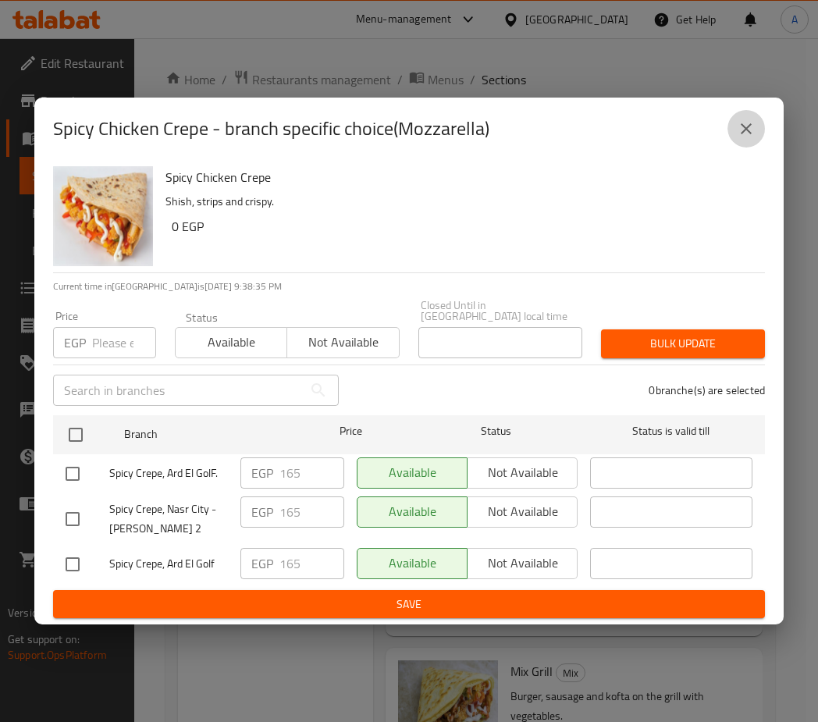
click at [740, 131] on icon "close" at bounding box center [746, 128] width 19 height 19
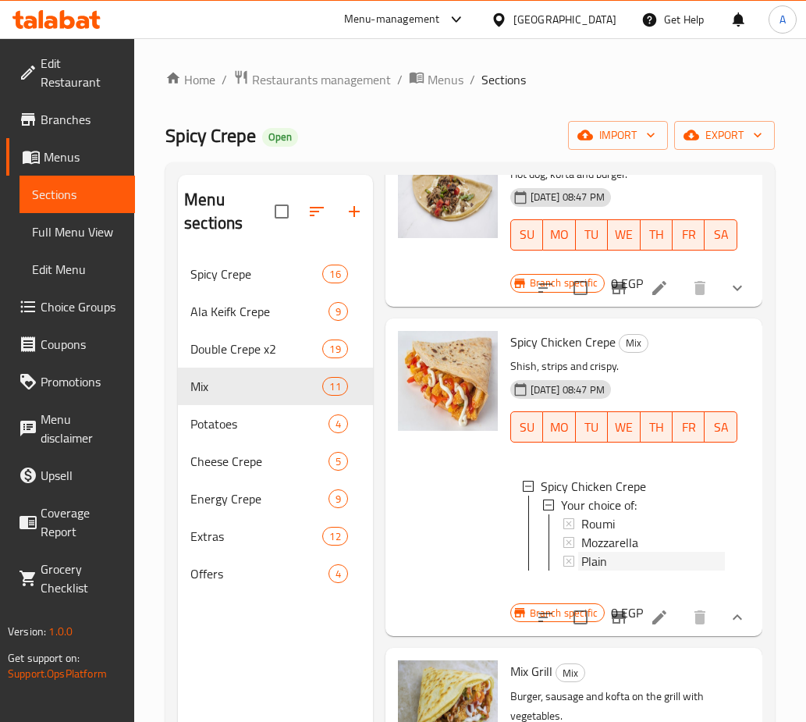
click at [610, 565] on div "Plain" at bounding box center [654, 561] width 144 height 19
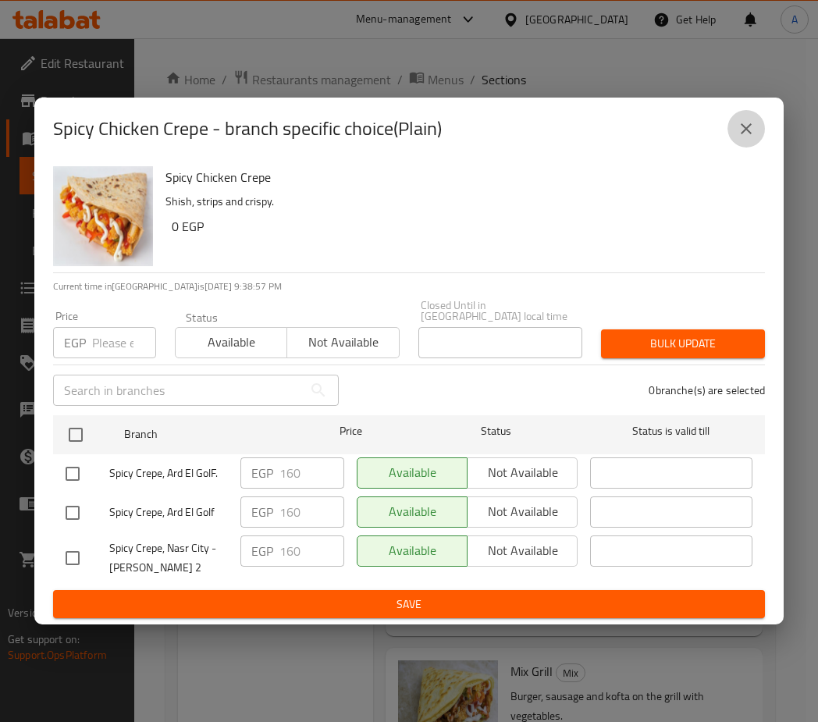
click at [739, 138] on icon "close" at bounding box center [746, 128] width 19 height 19
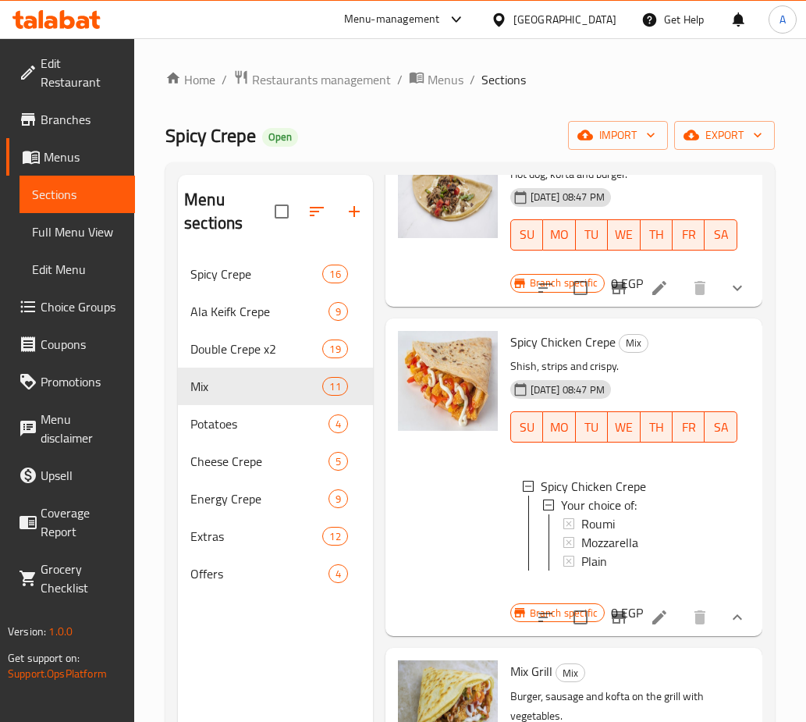
scroll to position [1249, 0]
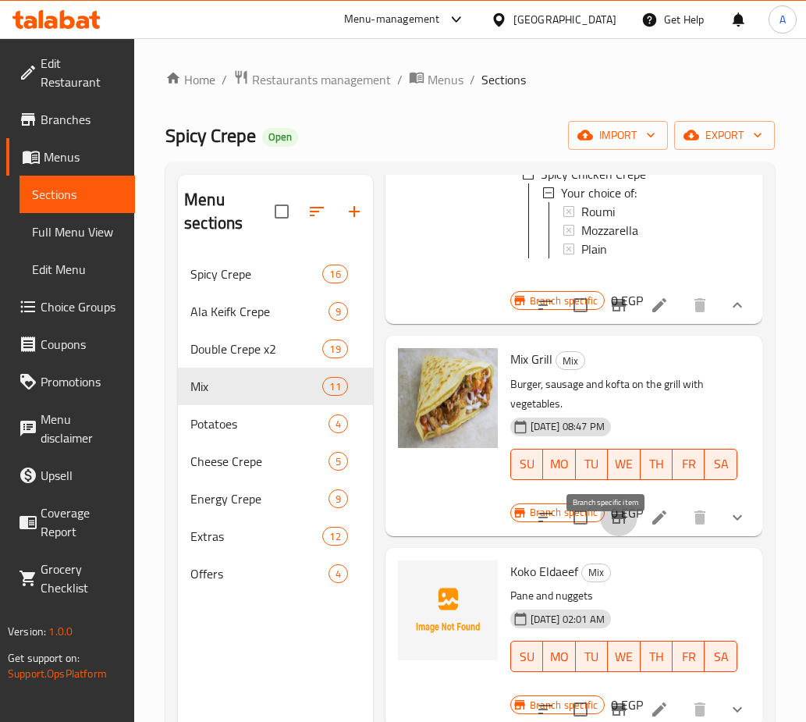
click at [612, 524] on icon "Branch-specific-item" at bounding box center [619, 517] width 14 height 12
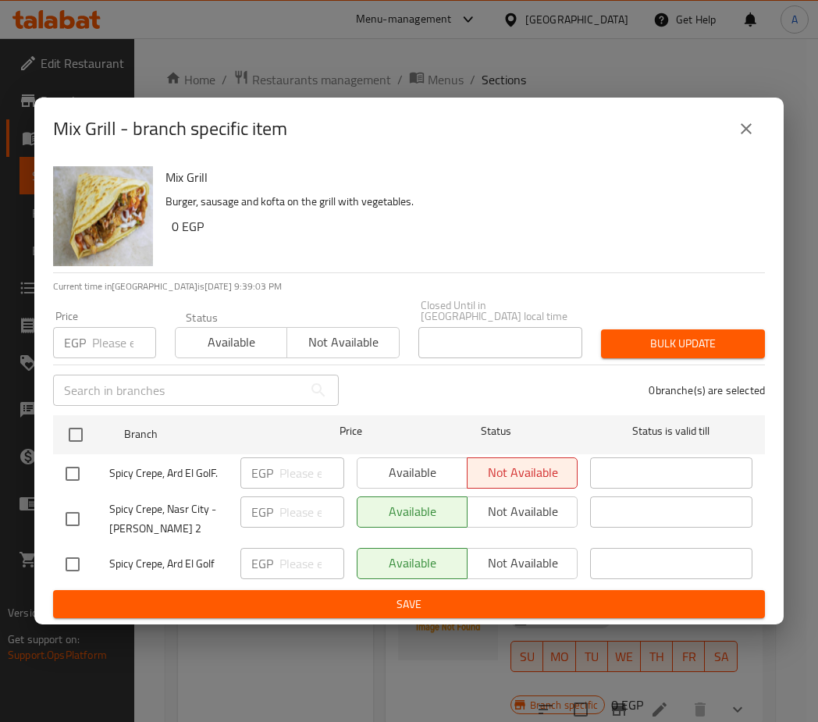
click at [741, 130] on icon "close" at bounding box center [746, 128] width 19 height 19
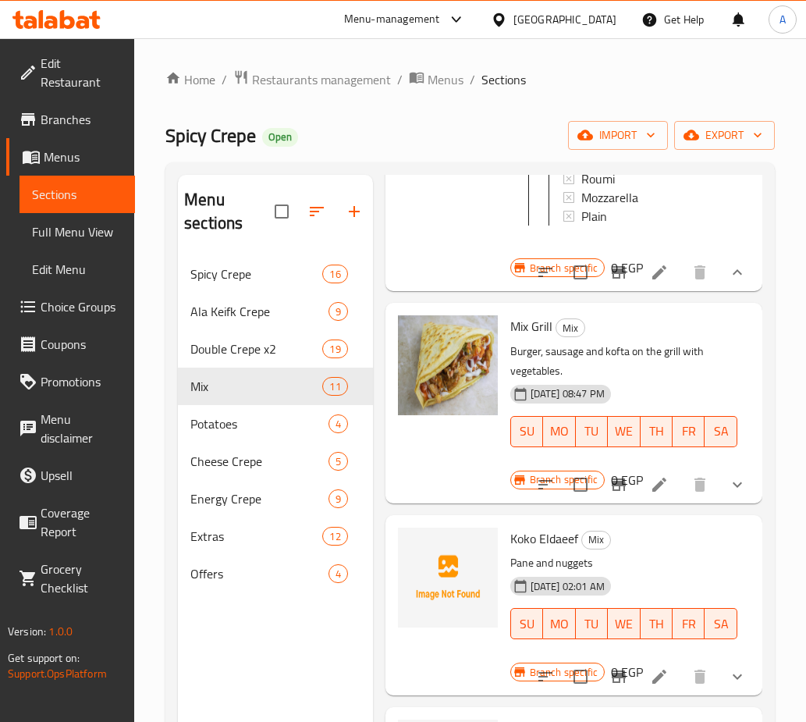
scroll to position [1327, 0]
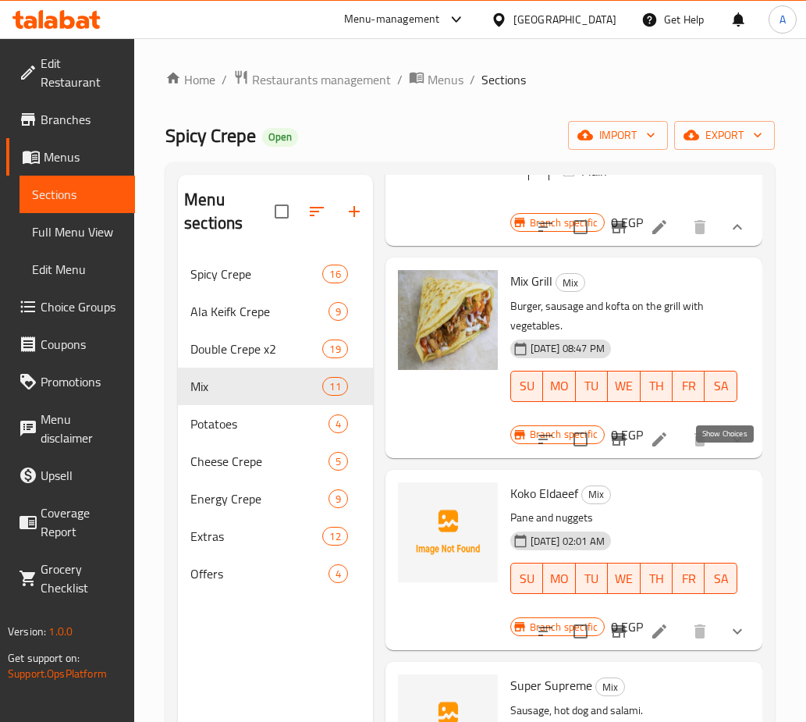
click at [731, 449] on icon "show more" at bounding box center [737, 439] width 19 height 19
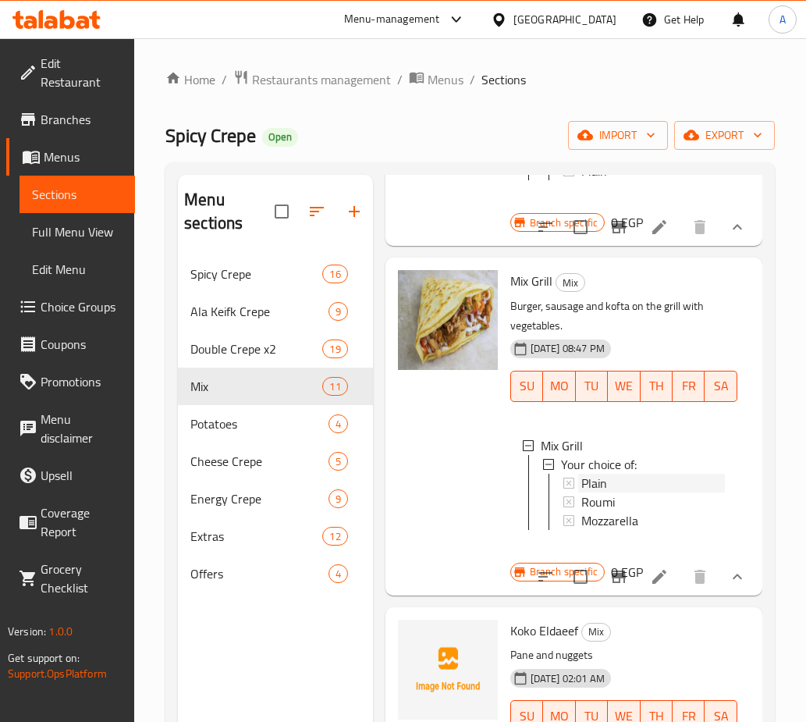
click at [602, 493] on span "Plain" at bounding box center [595, 483] width 26 height 19
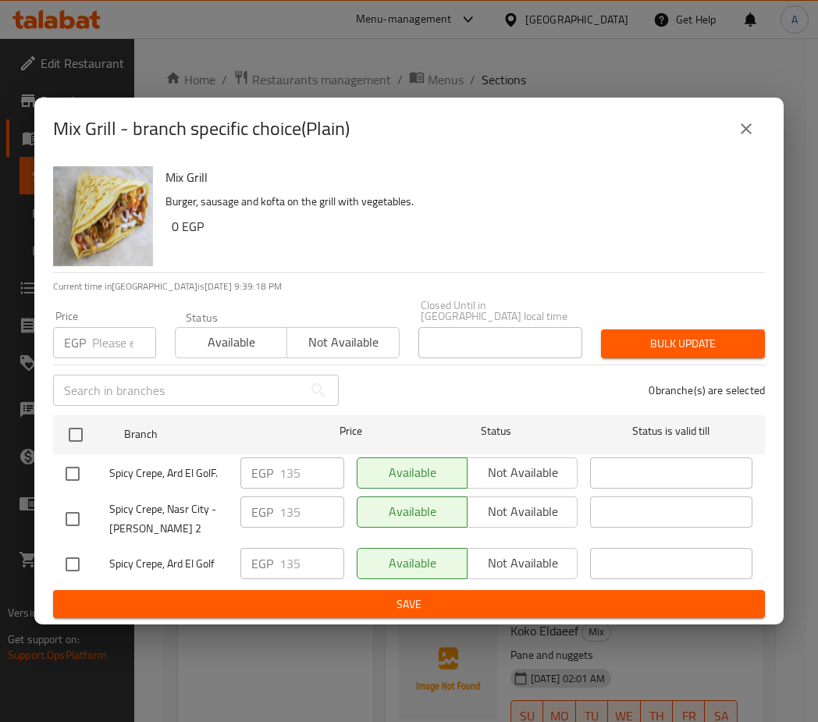
click at [741, 135] on icon "close" at bounding box center [746, 128] width 19 height 19
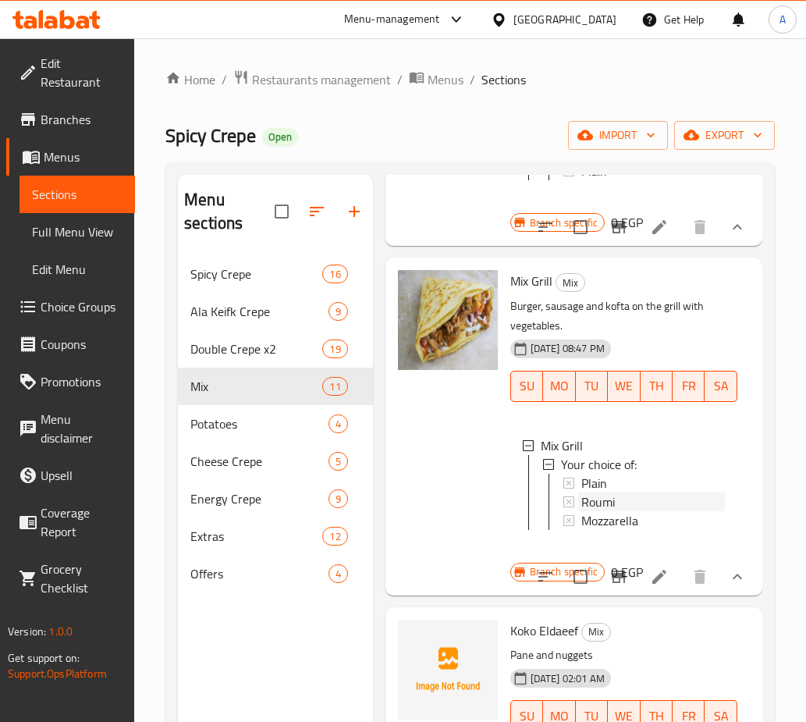
click at [587, 511] on span "Roumi" at bounding box center [599, 502] width 34 height 19
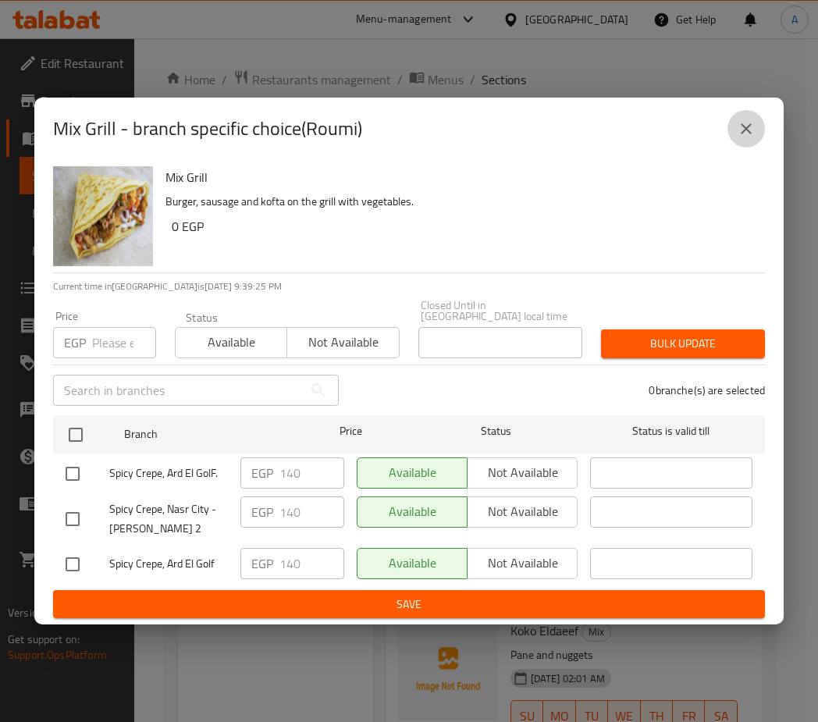
click at [739, 138] on icon "close" at bounding box center [746, 128] width 19 height 19
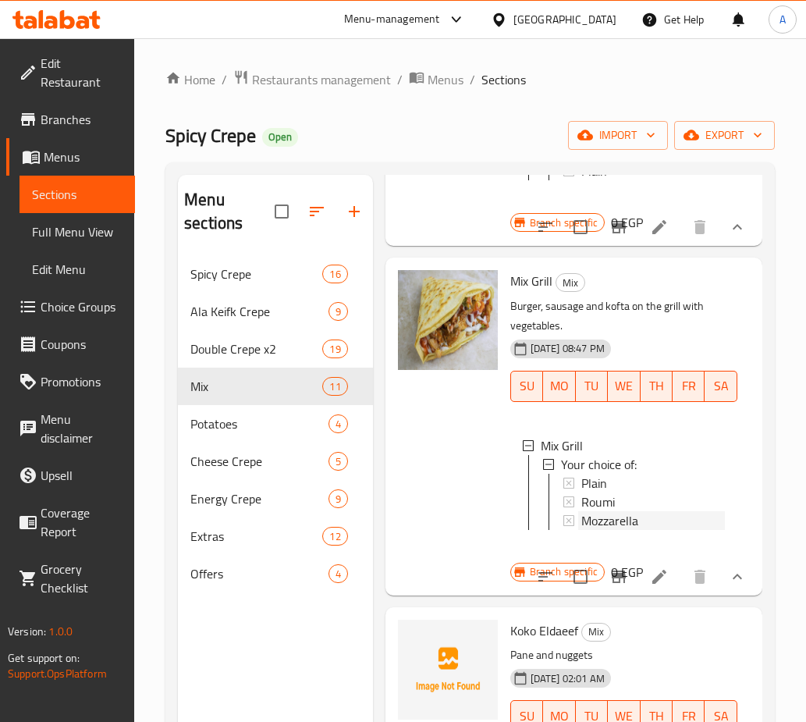
click at [602, 530] on span "Mozzarella" at bounding box center [610, 520] width 57 height 19
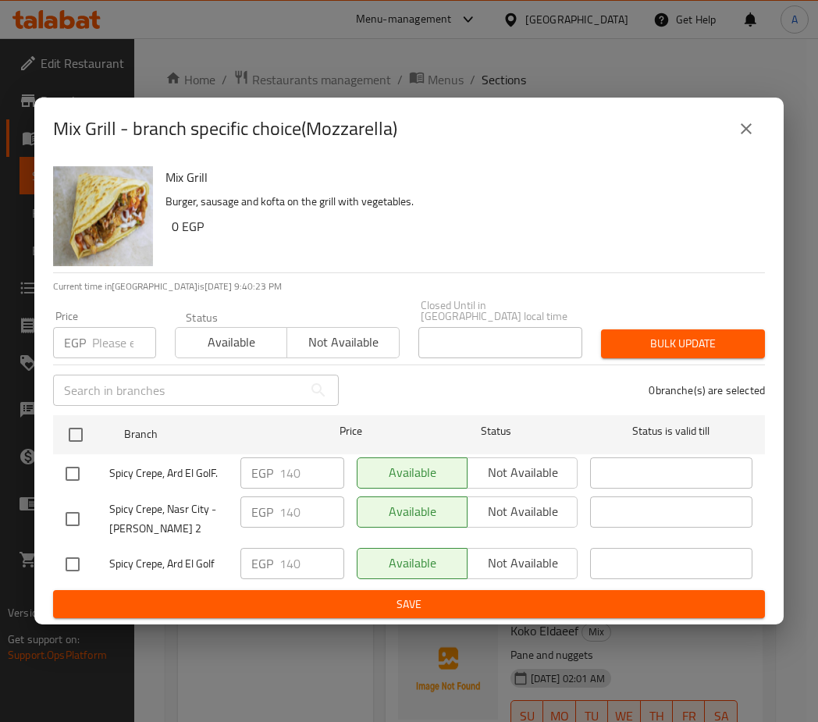
click at [743, 135] on icon "close" at bounding box center [746, 128] width 19 height 19
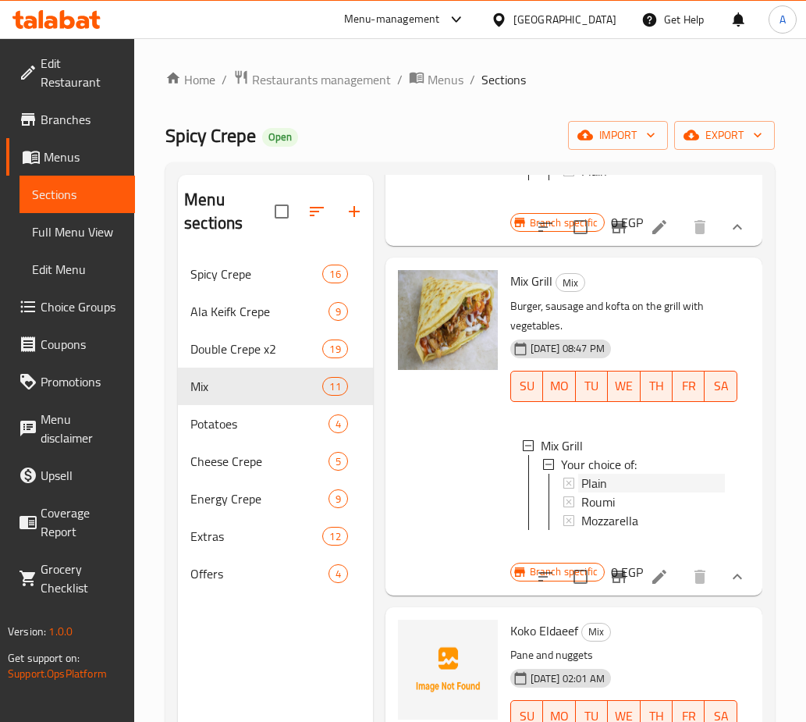
click at [594, 493] on span "Plain" at bounding box center [595, 483] width 26 height 19
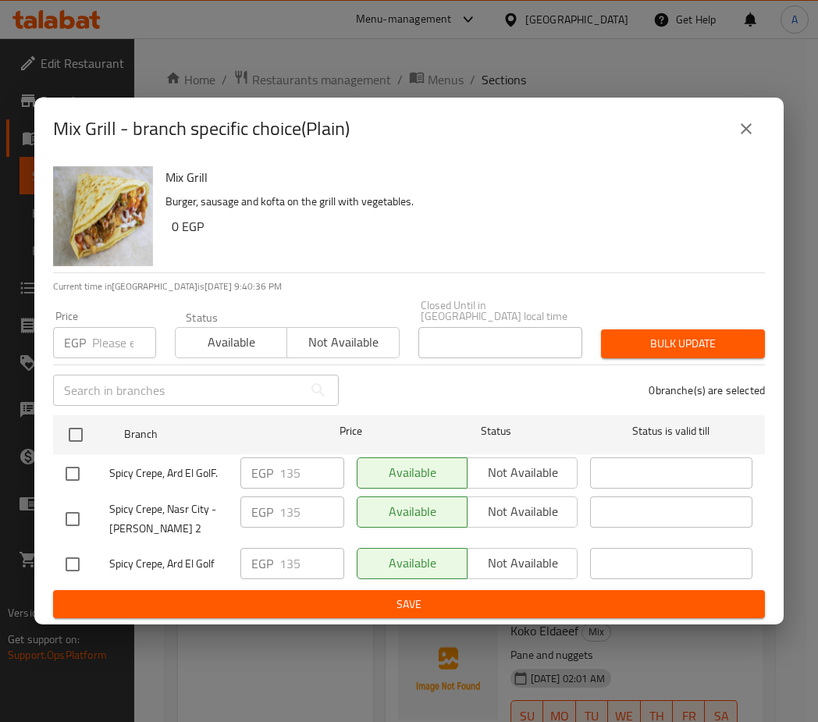
click at [740, 131] on icon "close" at bounding box center [746, 128] width 19 height 19
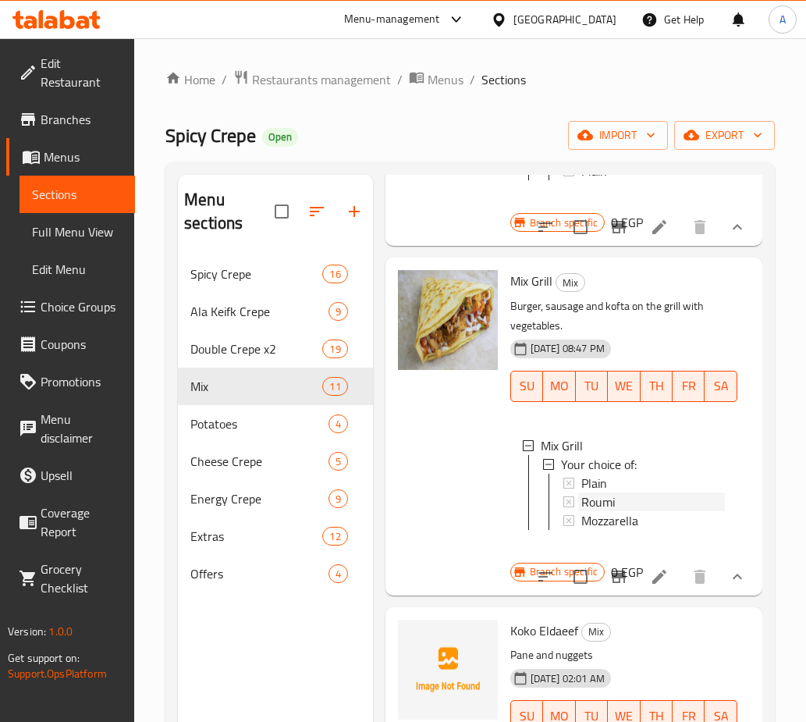
click at [614, 511] on span "Roumi" at bounding box center [599, 502] width 34 height 19
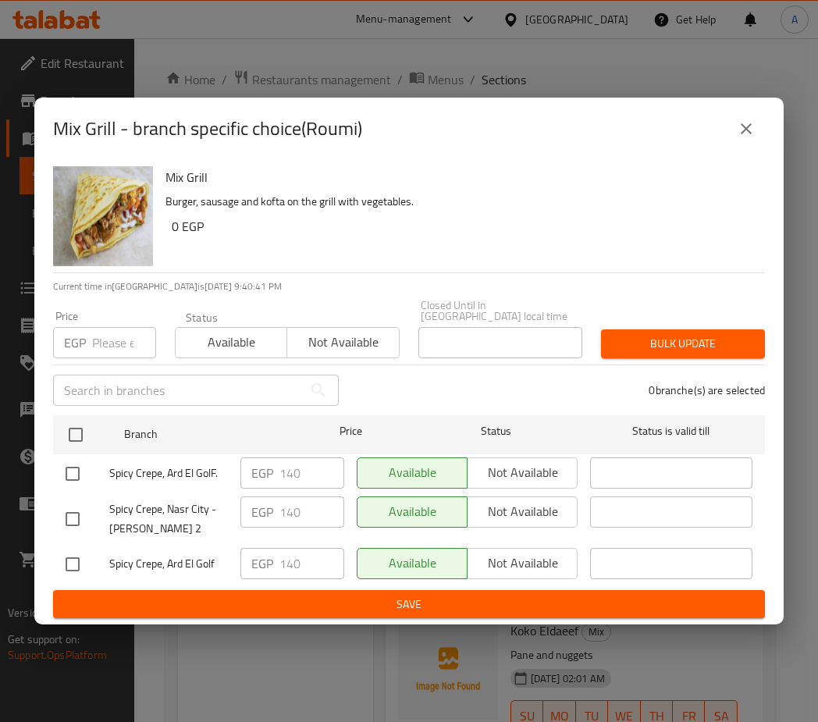
click at [743, 138] on icon "close" at bounding box center [746, 128] width 19 height 19
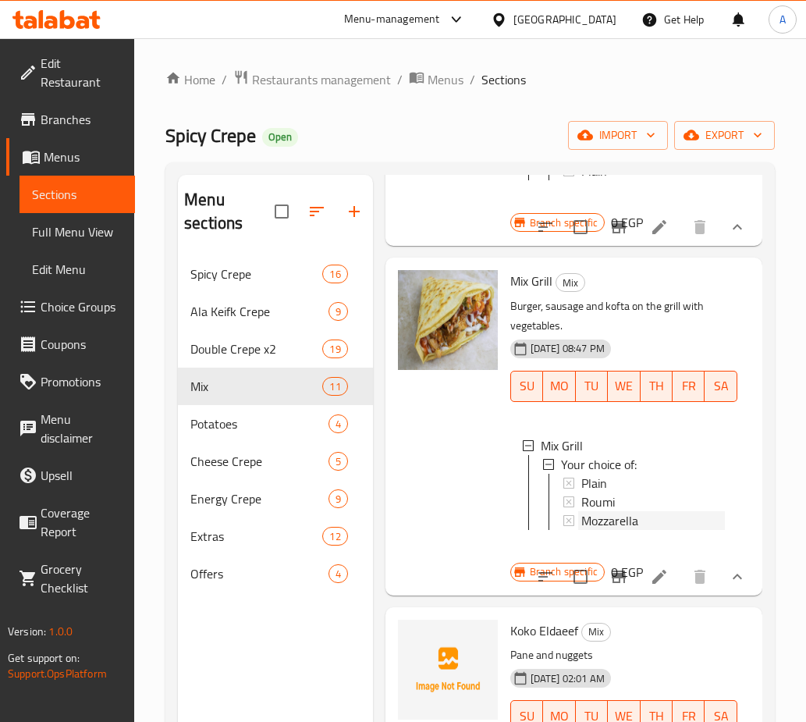
click at [626, 530] on span "Mozzarella" at bounding box center [610, 520] width 57 height 19
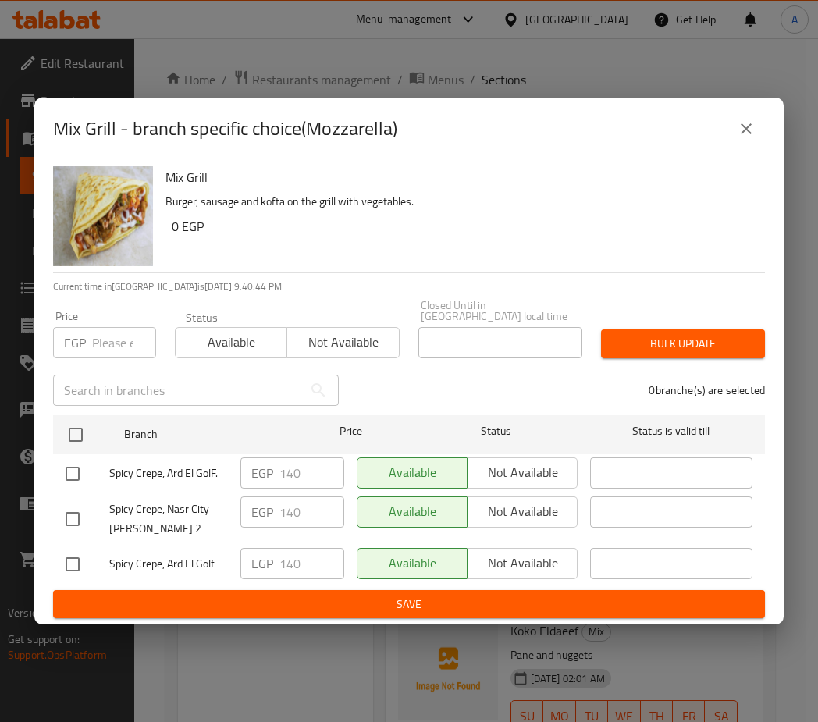
click at [738, 132] on icon "close" at bounding box center [746, 128] width 19 height 19
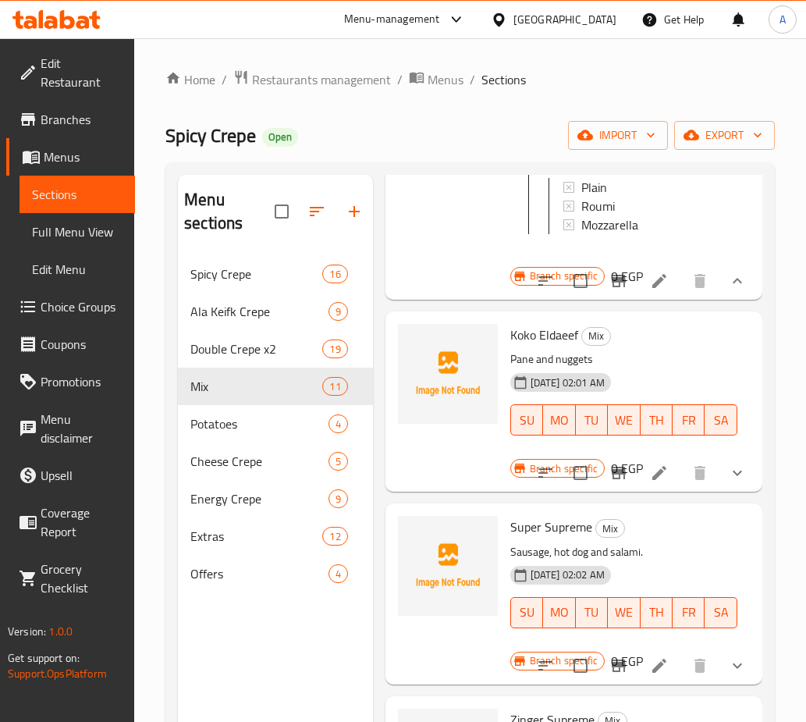
scroll to position [1639, 0]
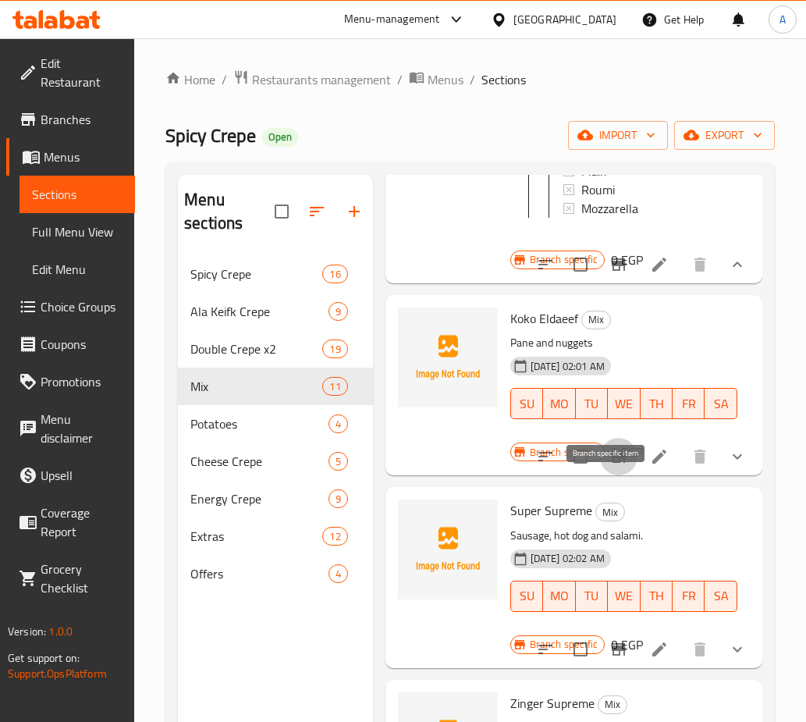
click at [612, 463] on icon "Branch-specific-item" at bounding box center [619, 456] width 14 height 12
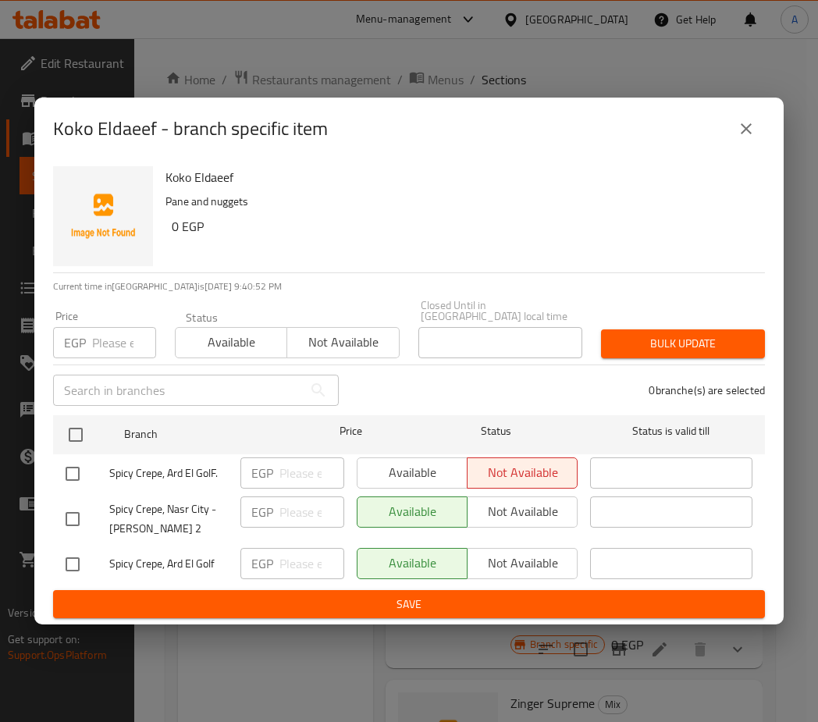
click at [743, 134] on icon "close" at bounding box center [746, 128] width 11 height 11
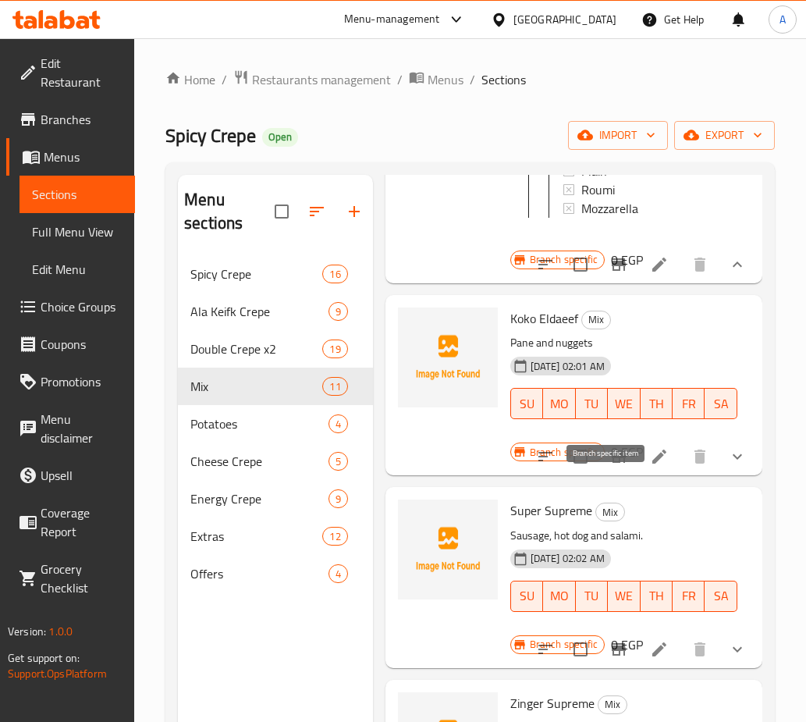
click at [612, 463] on icon "Branch-specific-item" at bounding box center [619, 456] width 14 height 12
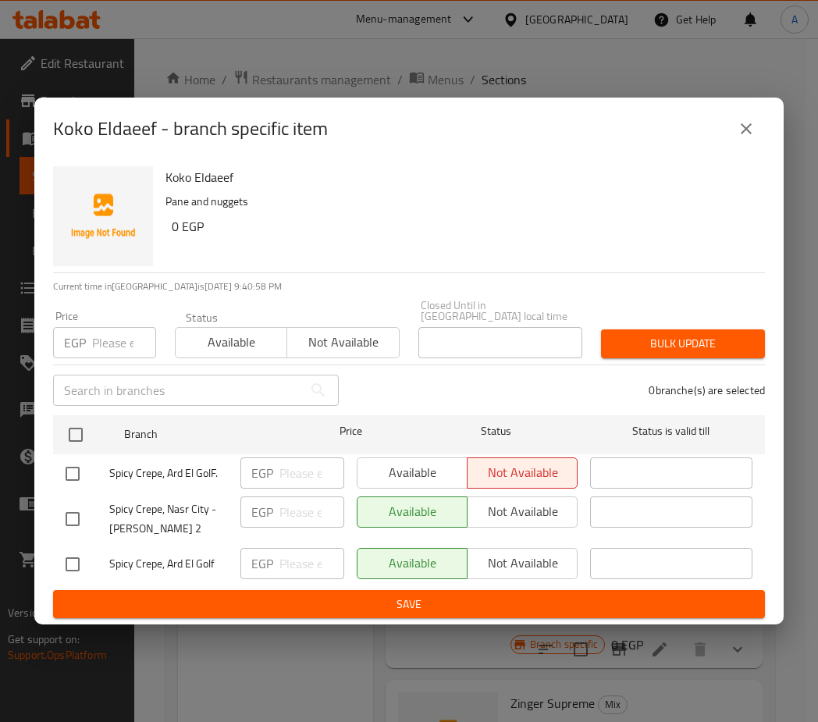
click at [745, 134] on icon "close" at bounding box center [746, 128] width 11 height 11
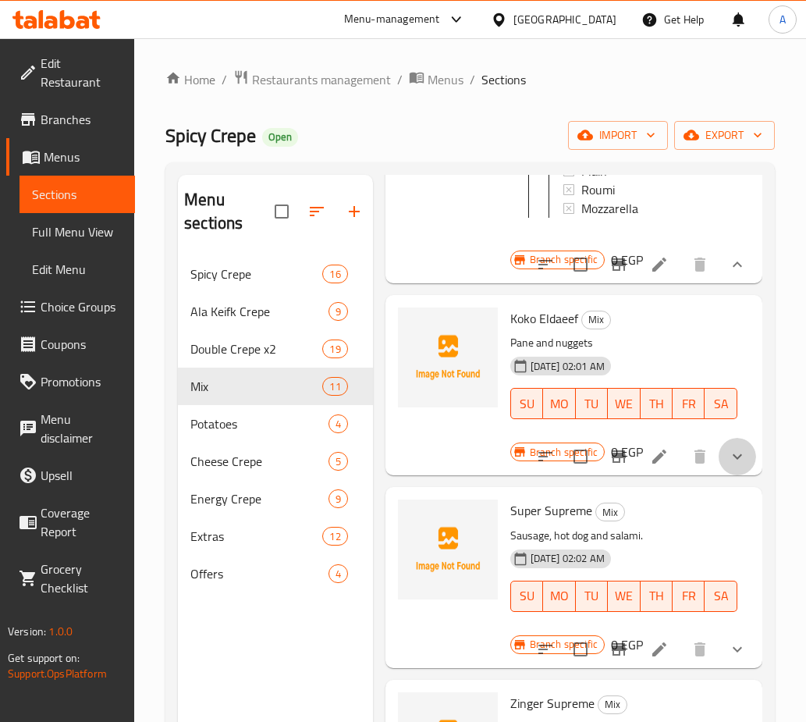
click at [731, 475] on button "show more" at bounding box center [737, 456] width 37 height 37
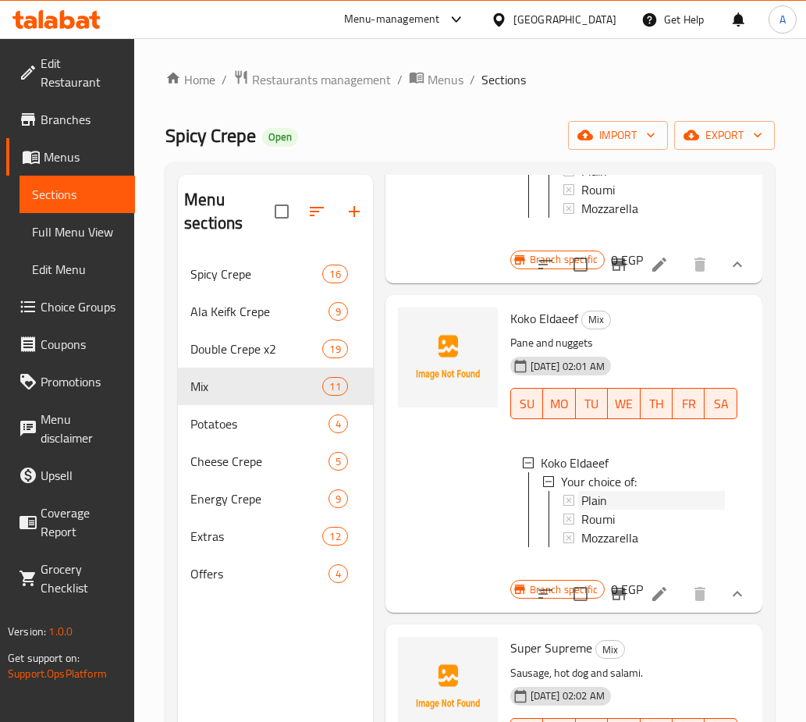
click at [603, 510] on span "Plain" at bounding box center [595, 500] width 26 height 19
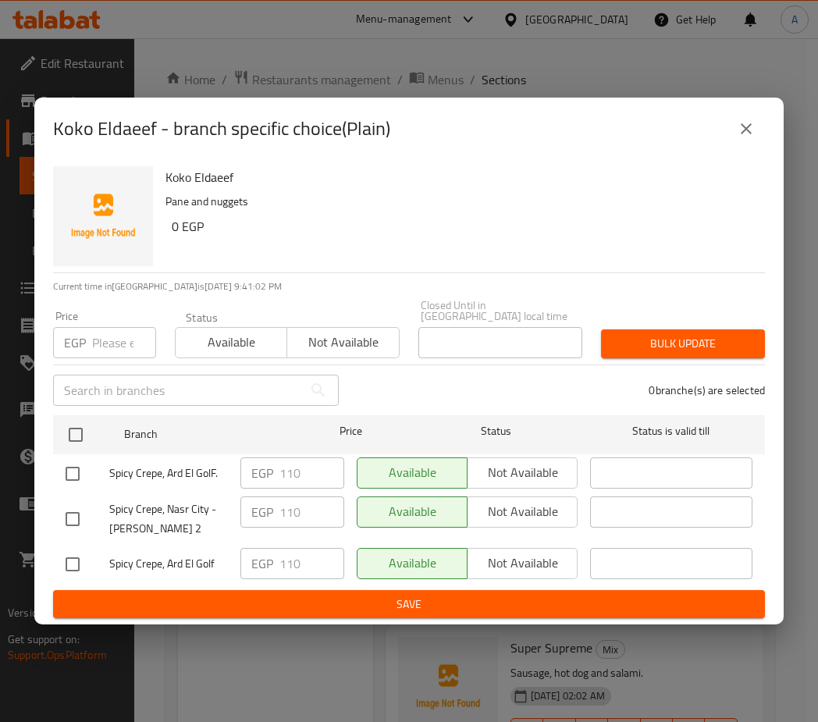
click at [747, 130] on icon "close" at bounding box center [746, 128] width 19 height 19
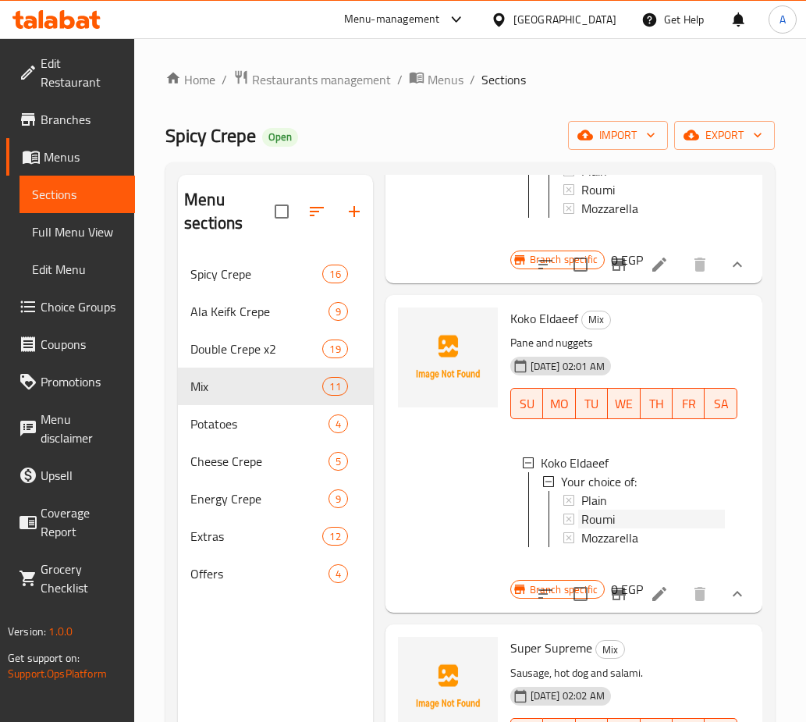
click at [610, 528] on span "Roumi" at bounding box center [599, 519] width 34 height 19
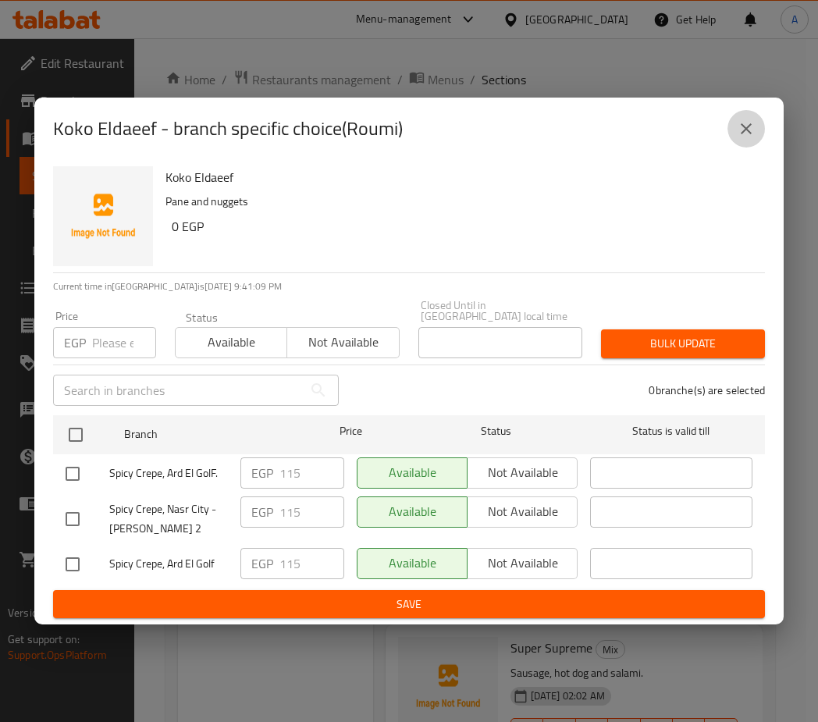
click at [750, 133] on icon "close" at bounding box center [746, 128] width 19 height 19
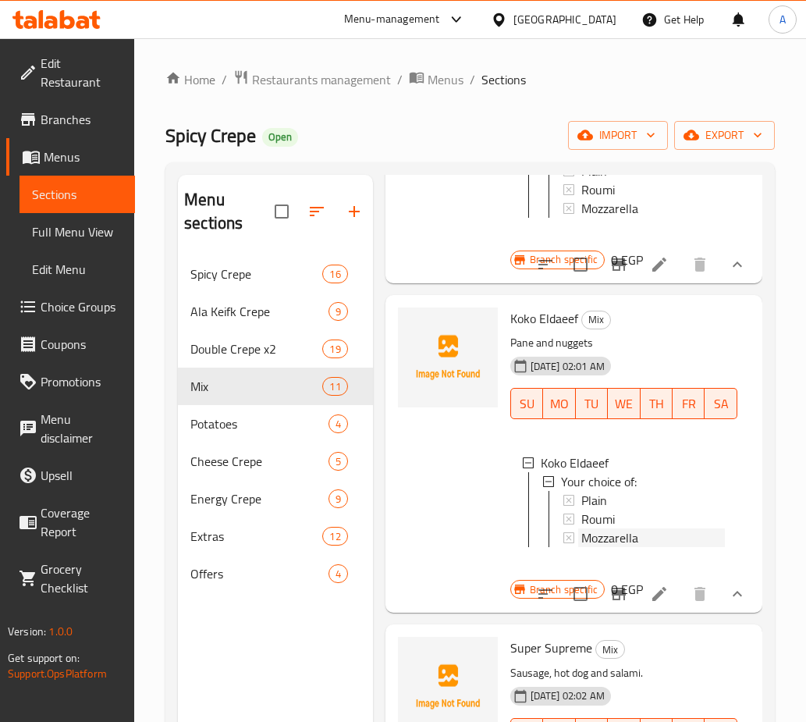
click at [618, 547] on span "Mozzarella" at bounding box center [610, 537] width 57 height 19
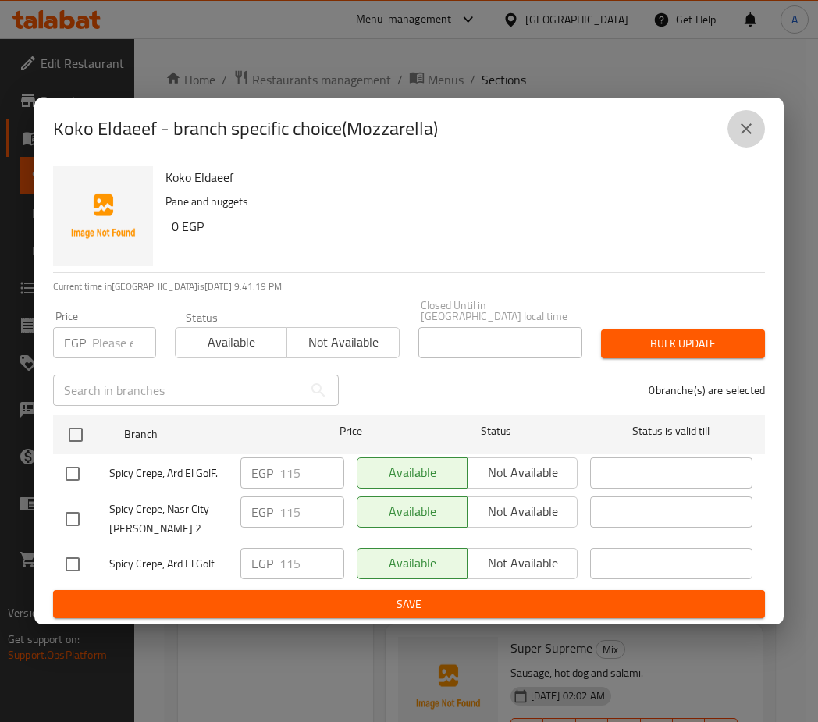
click at [735, 137] on button "close" at bounding box center [746, 128] width 37 height 37
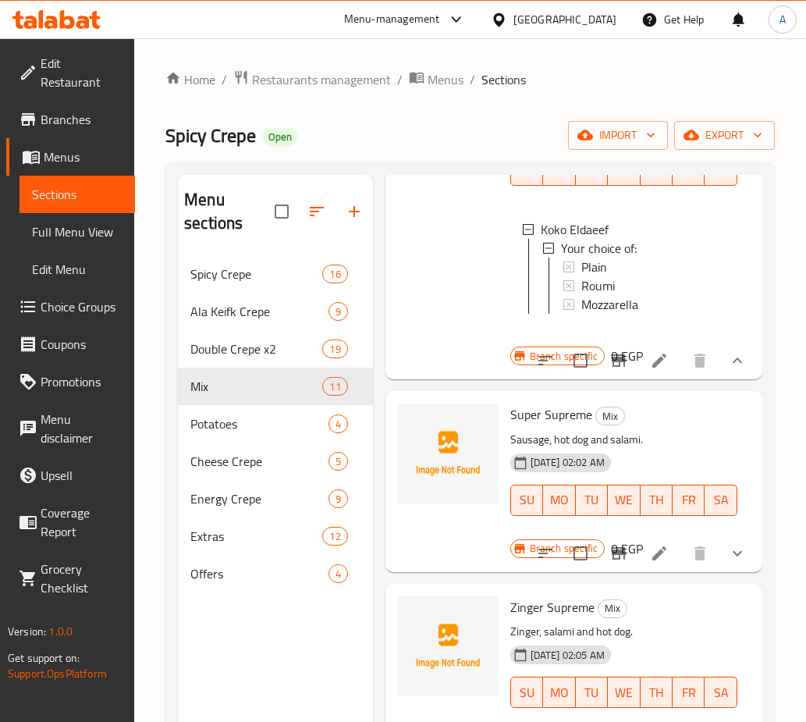
scroll to position [1873, 0]
click at [614, 369] on icon "Branch-specific-item" at bounding box center [619, 359] width 19 height 19
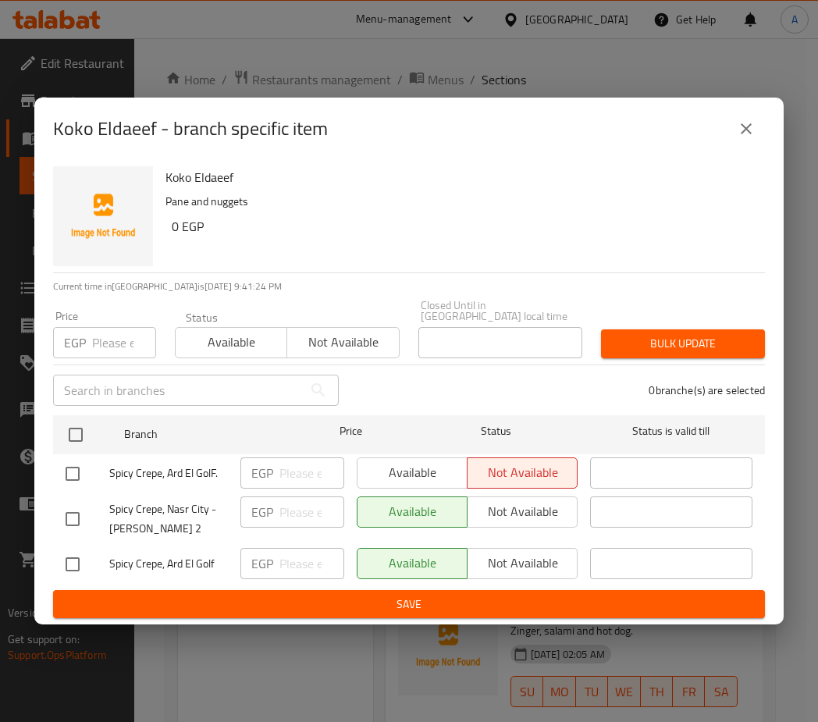
click at [754, 132] on icon "close" at bounding box center [746, 128] width 19 height 19
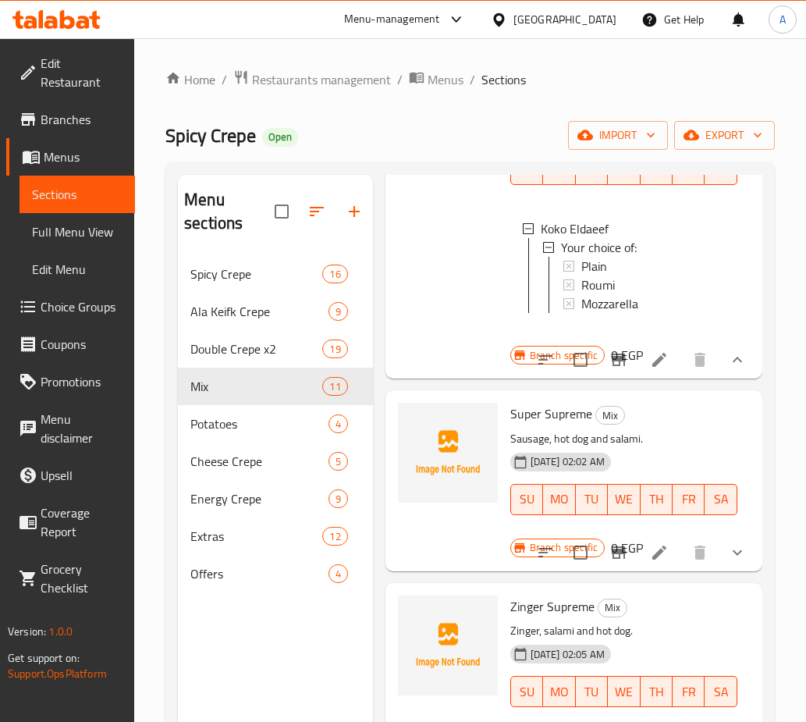
click at [738, 379] on button "show more" at bounding box center [737, 359] width 37 height 37
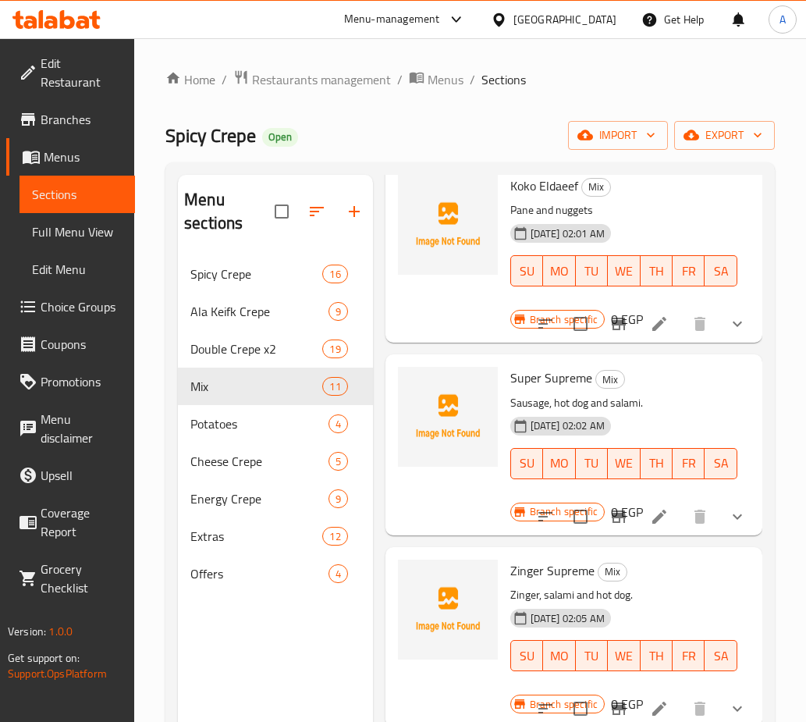
scroll to position [1819, 0]
click at [612, 511] on icon "Branch-specific-item" at bounding box center [619, 517] width 14 height 12
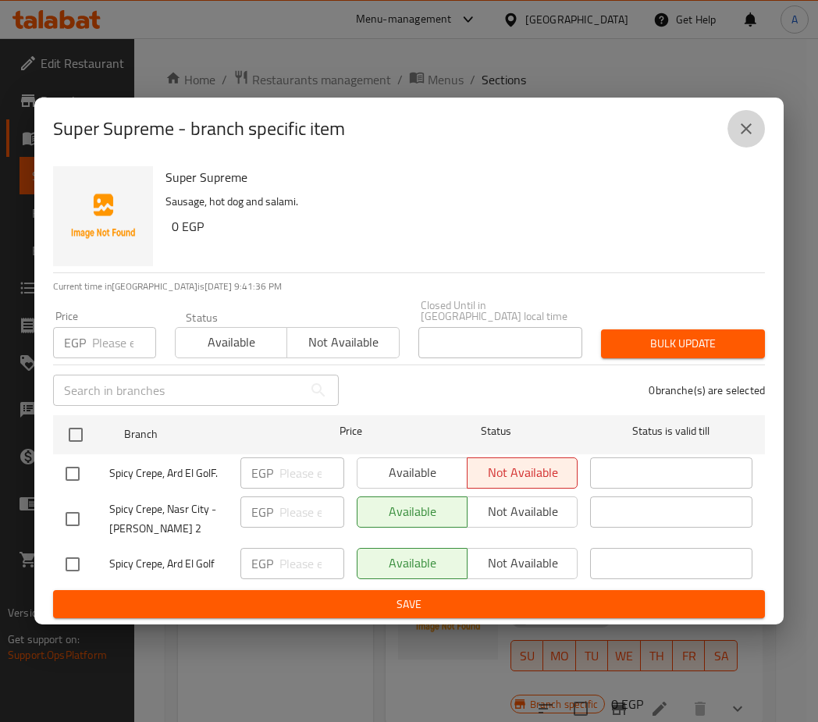
click at [749, 134] on icon "close" at bounding box center [746, 128] width 19 height 19
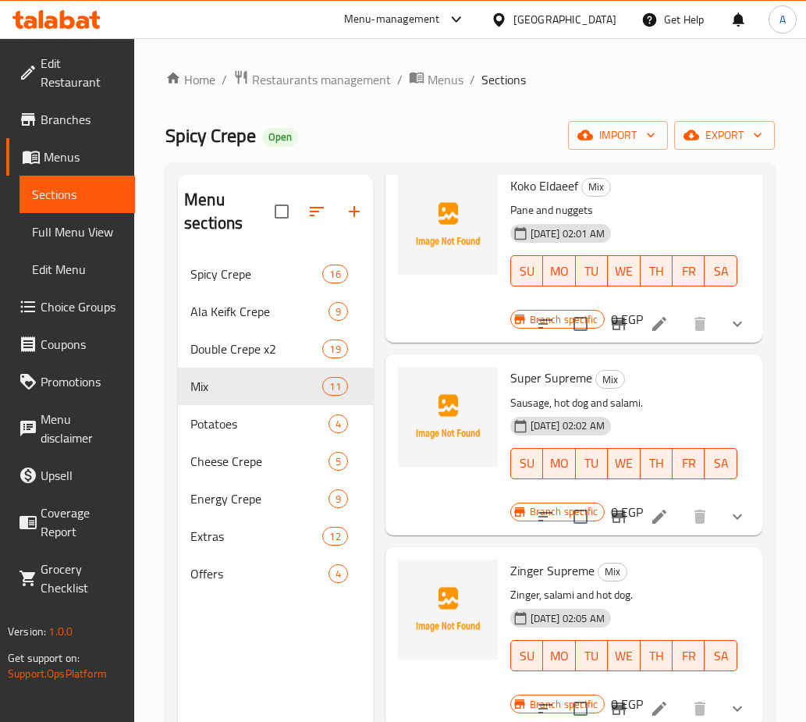
click at [733, 514] on icon "show more" at bounding box center [737, 516] width 9 height 5
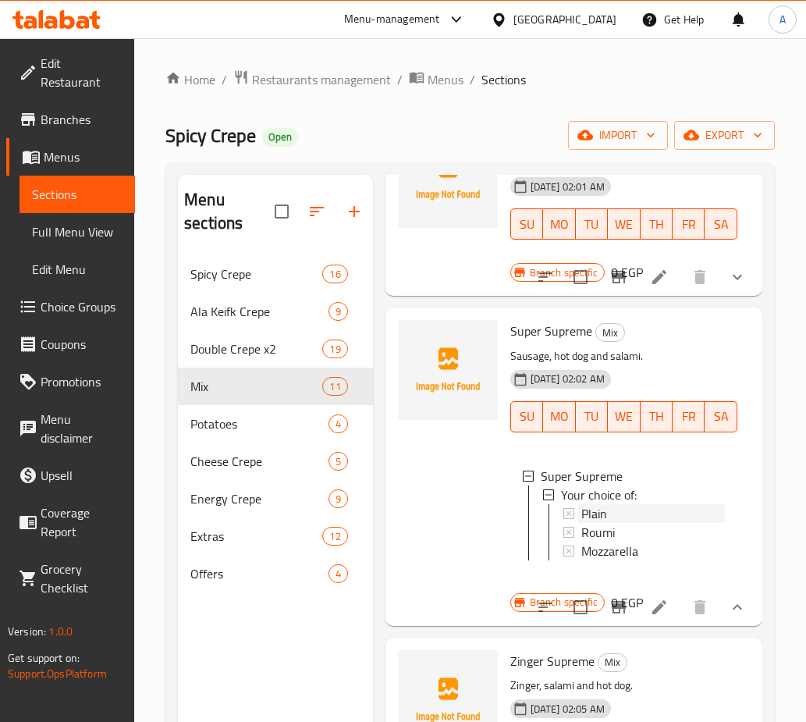
click at [594, 523] on span "Plain" at bounding box center [595, 513] width 26 height 19
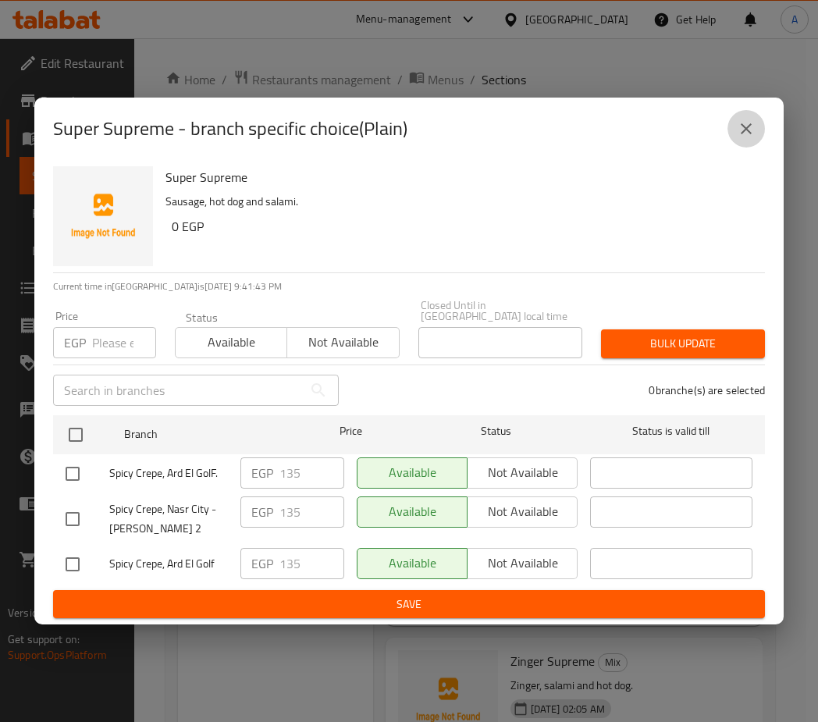
click at [757, 126] on button "close" at bounding box center [746, 128] width 37 height 37
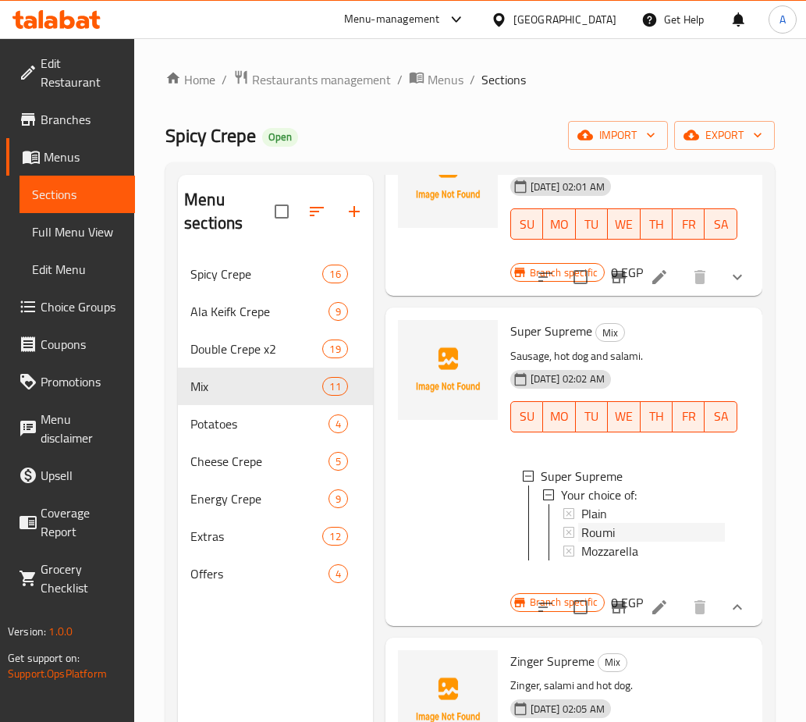
click at [600, 542] on span "Roumi" at bounding box center [599, 532] width 34 height 19
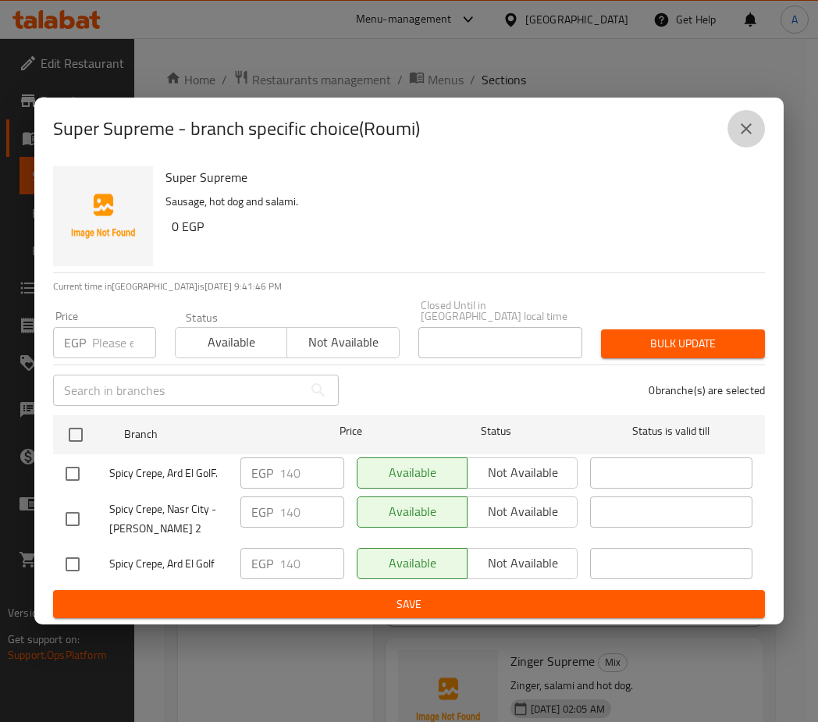
click at [729, 134] on button "close" at bounding box center [746, 128] width 37 height 37
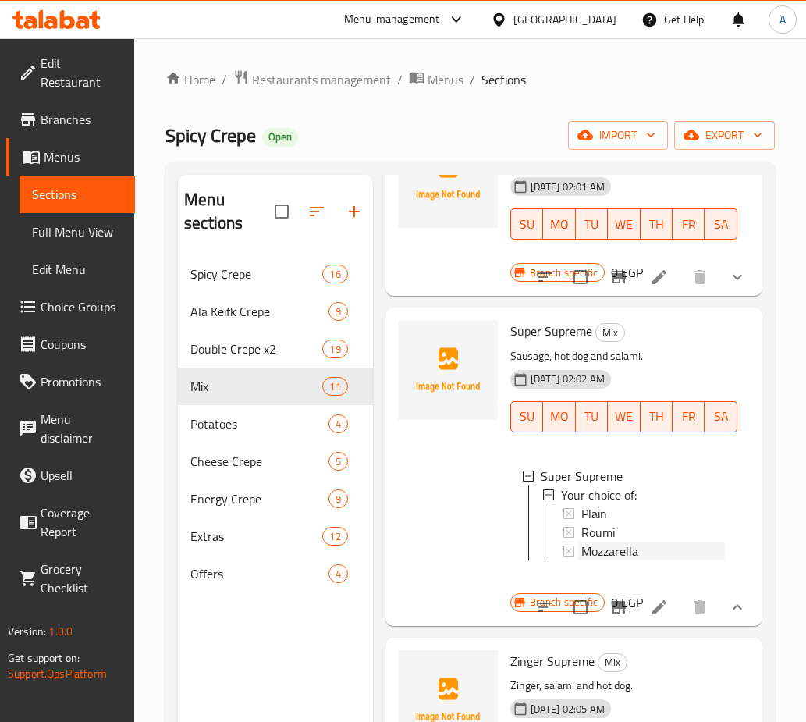
click at [649, 560] on div "Mozzarella" at bounding box center [654, 551] width 144 height 19
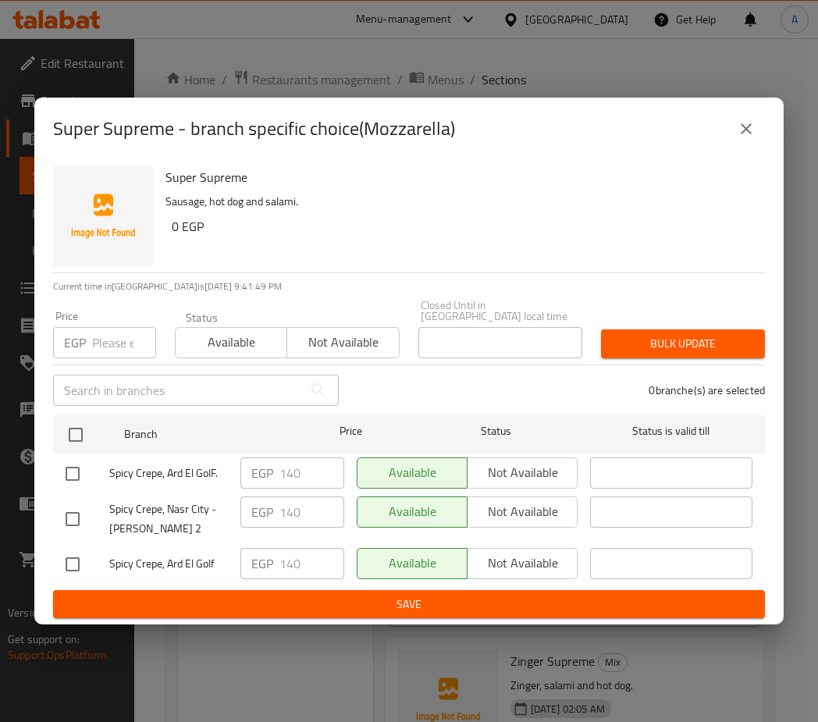
click at [737, 130] on icon "close" at bounding box center [746, 128] width 19 height 19
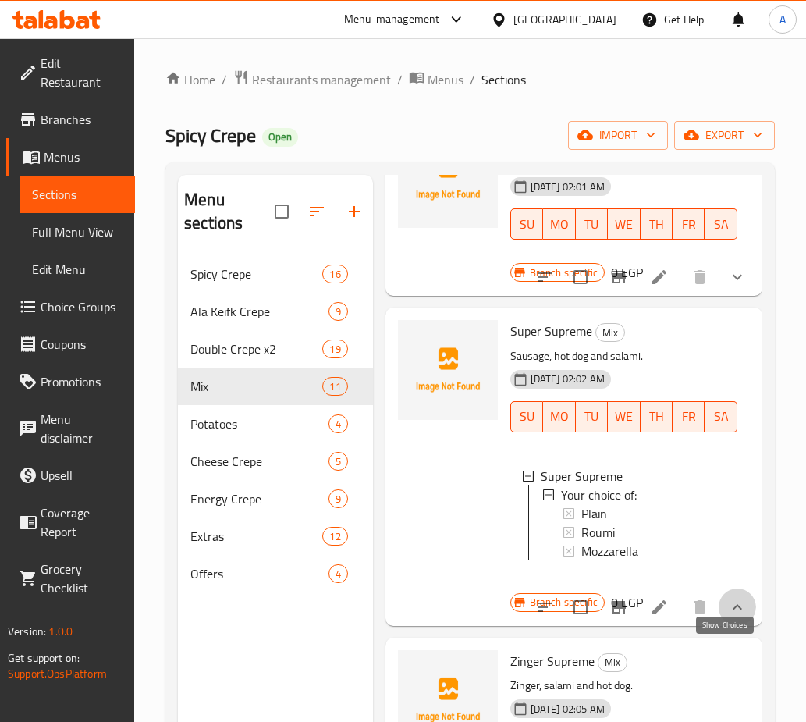
click at [728, 617] on icon "show more" at bounding box center [737, 607] width 19 height 19
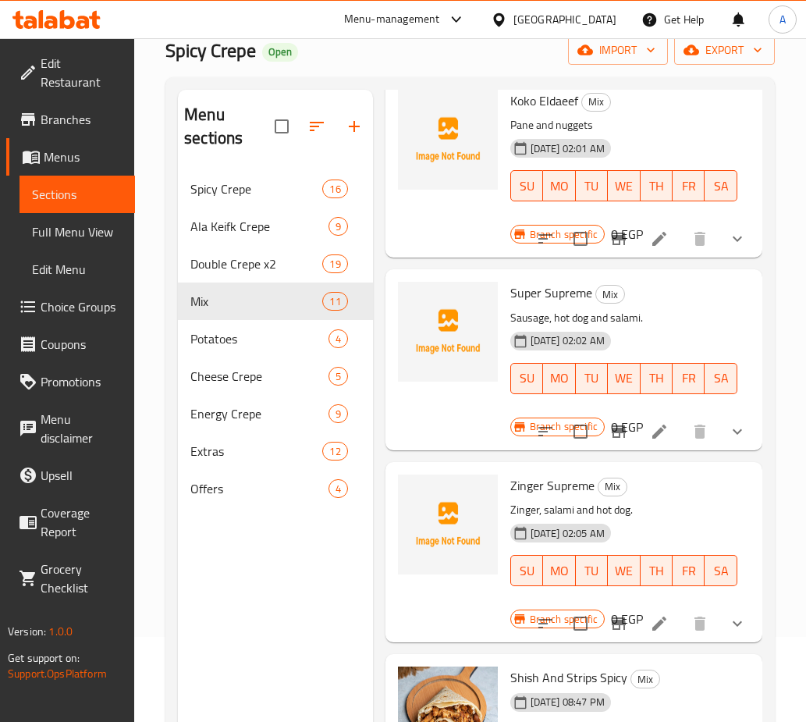
scroll to position [219, 0]
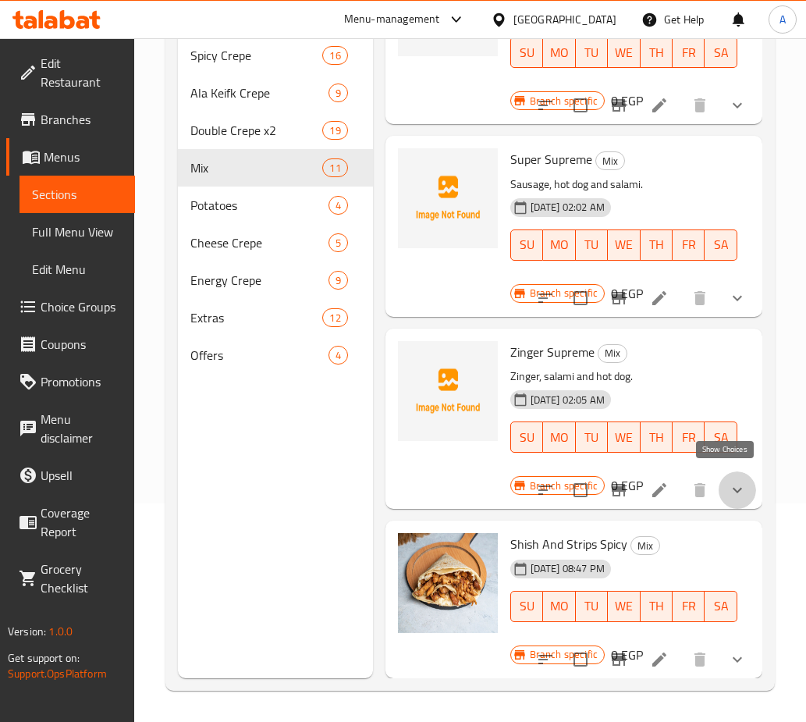
click at [731, 481] on icon "show more" at bounding box center [737, 490] width 19 height 19
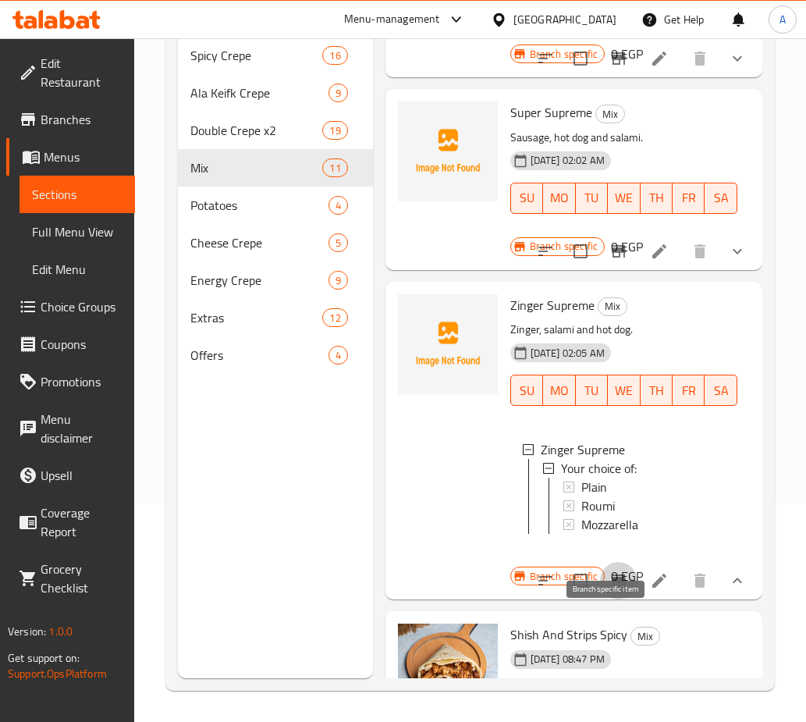
click at [610, 590] on icon "Branch-specific-item" at bounding box center [619, 580] width 19 height 19
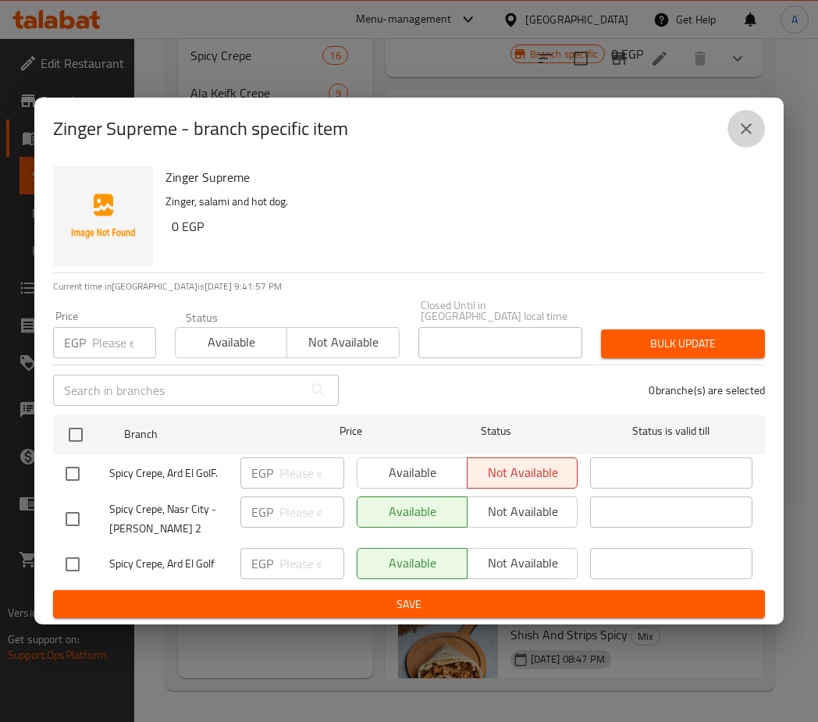
click at [740, 144] on button "close" at bounding box center [746, 128] width 37 height 37
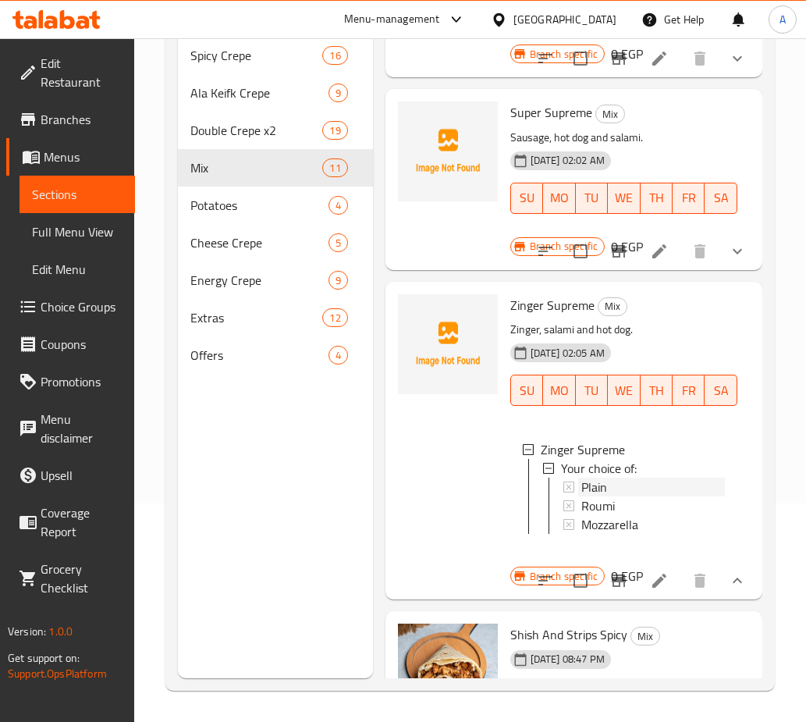
click at [607, 496] on span "Plain" at bounding box center [595, 487] width 26 height 19
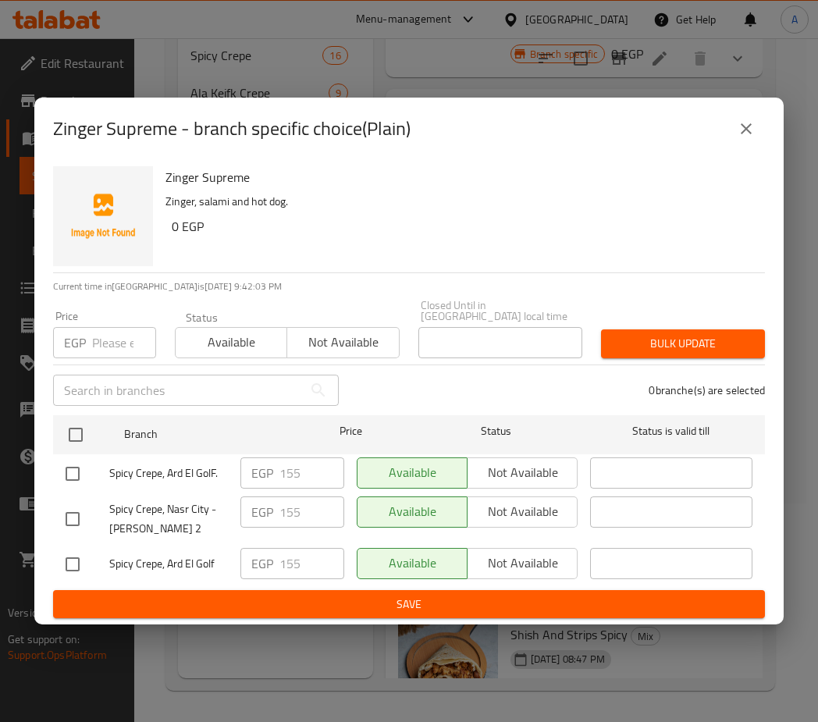
click at [737, 136] on icon "close" at bounding box center [746, 128] width 19 height 19
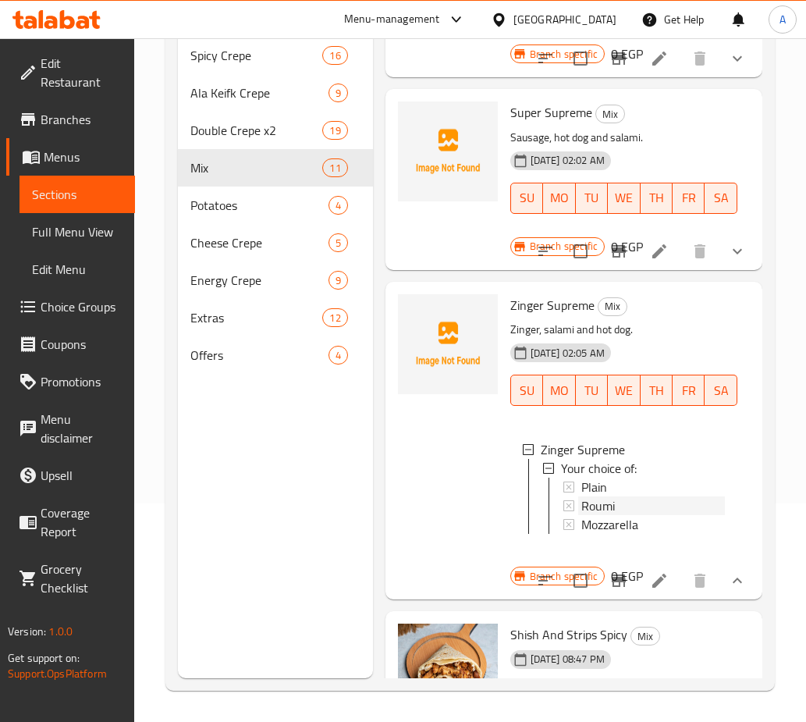
click at [595, 515] on span "Roumi" at bounding box center [599, 505] width 34 height 19
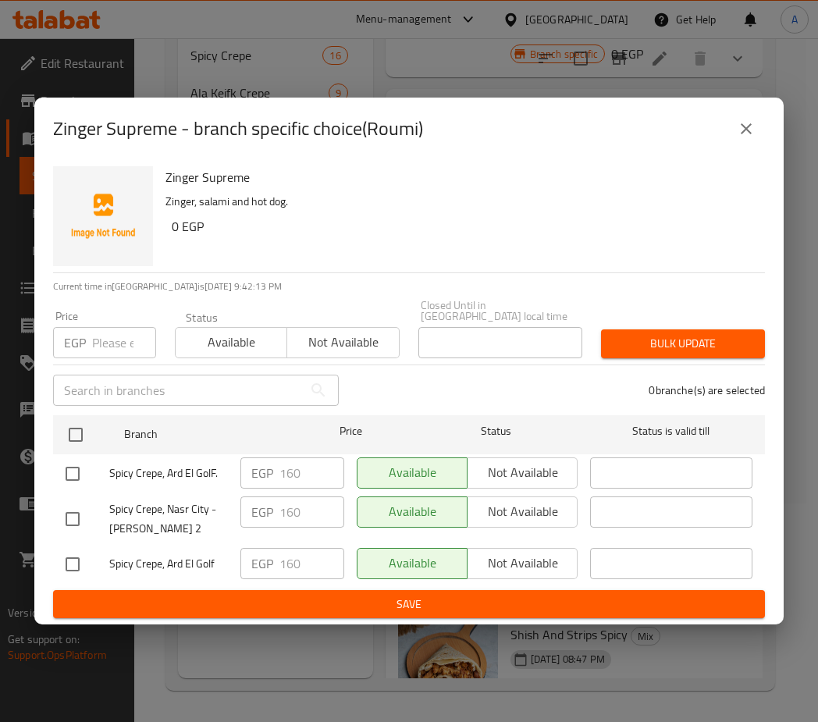
click at [741, 135] on icon "close" at bounding box center [746, 128] width 19 height 19
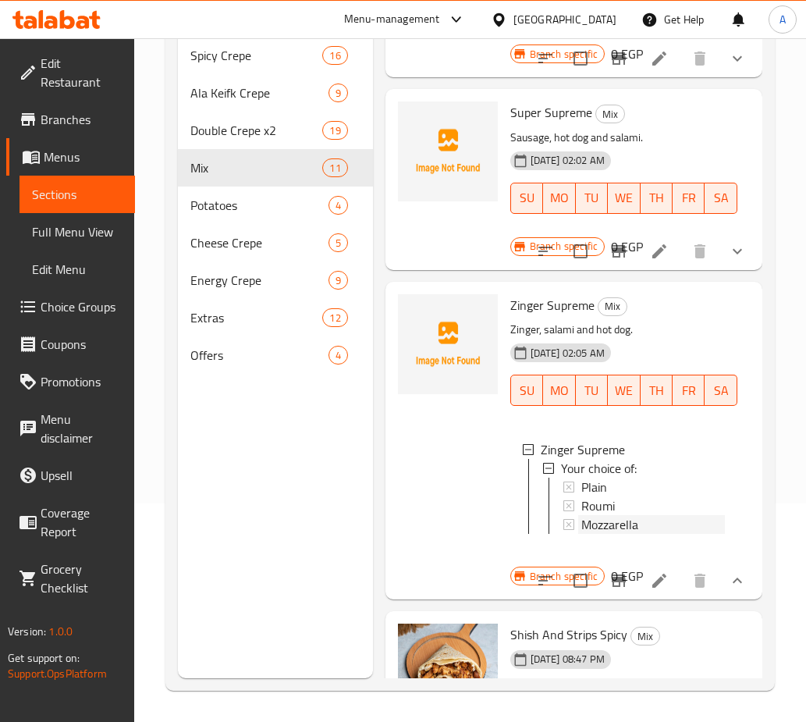
click at [640, 534] on div "Mozzarella" at bounding box center [654, 524] width 144 height 19
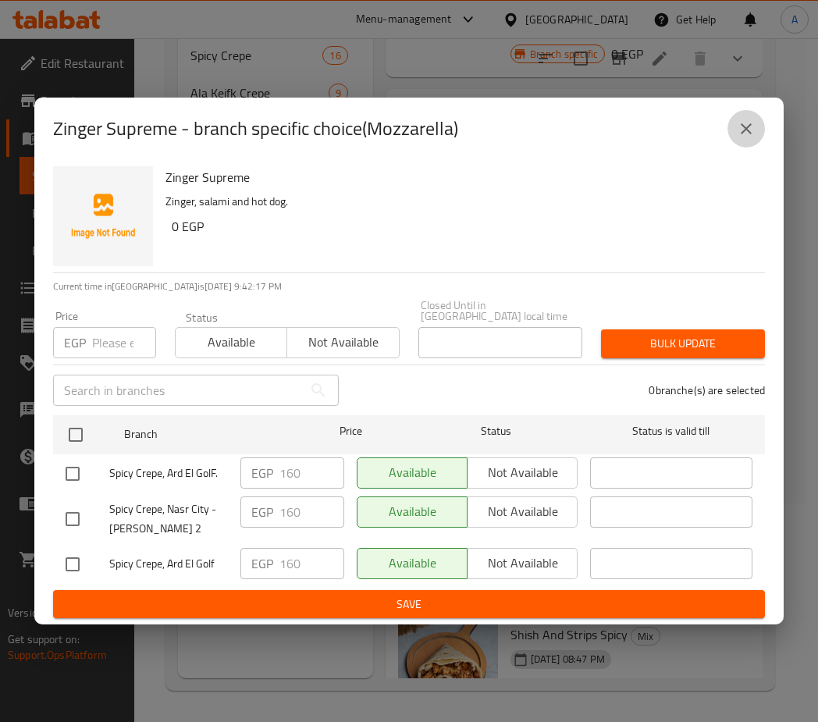
click at [739, 138] on icon "close" at bounding box center [746, 128] width 19 height 19
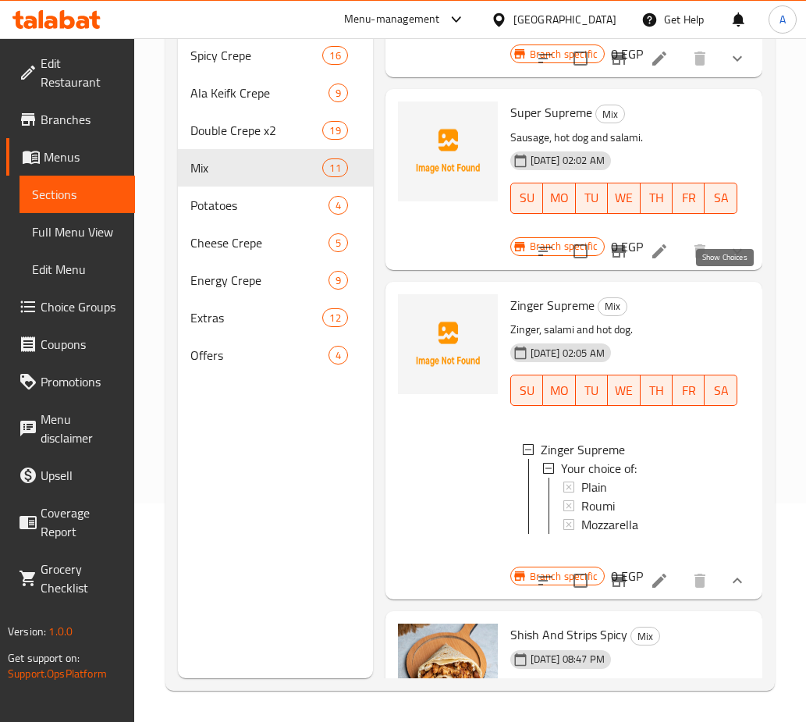
click at [728, 261] on icon "show more" at bounding box center [737, 251] width 19 height 19
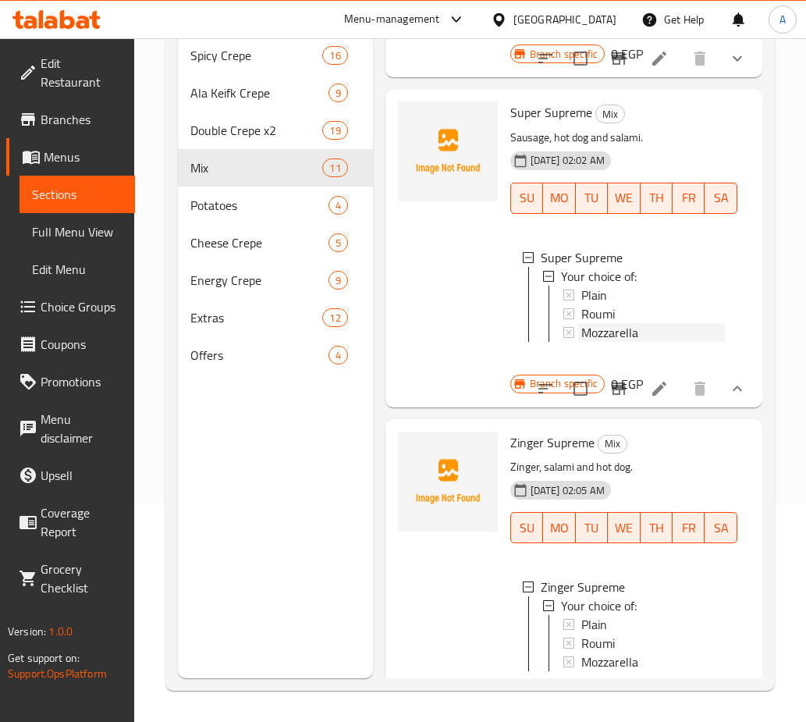
click at [617, 342] on span "Mozzarella" at bounding box center [610, 332] width 57 height 19
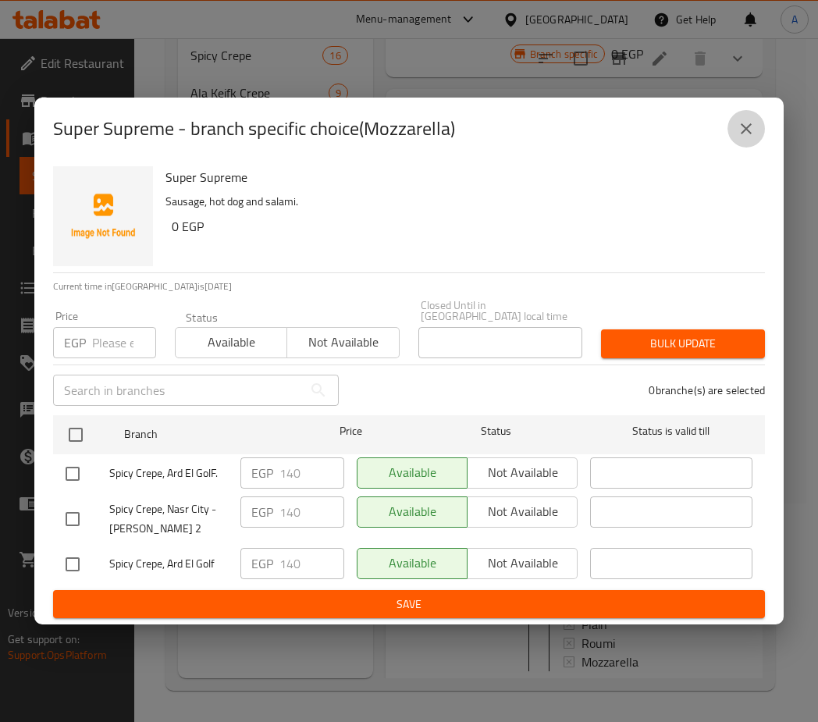
click at [738, 148] on button "close" at bounding box center [746, 128] width 37 height 37
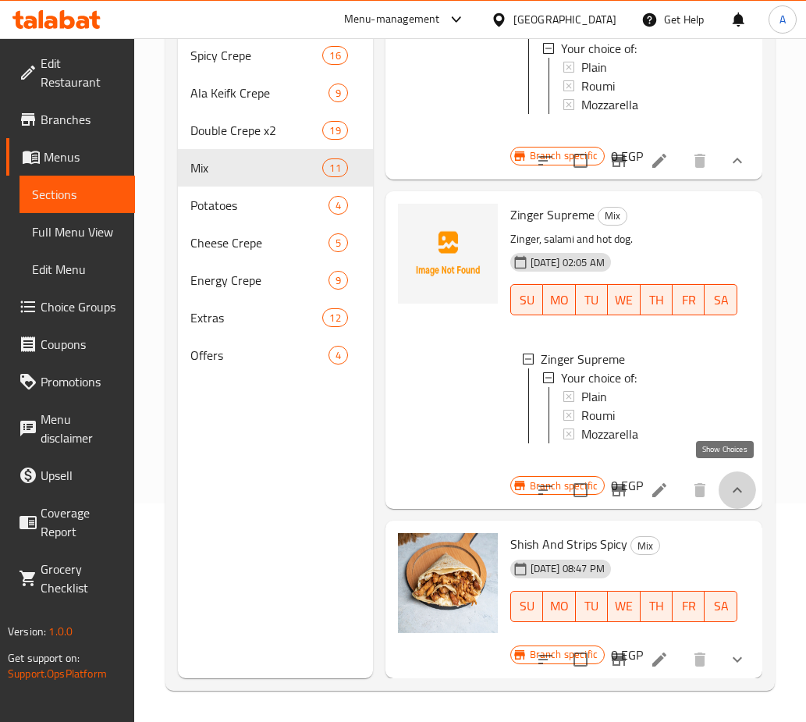
click at [733, 487] on icon "show more" at bounding box center [737, 489] width 9 height 5
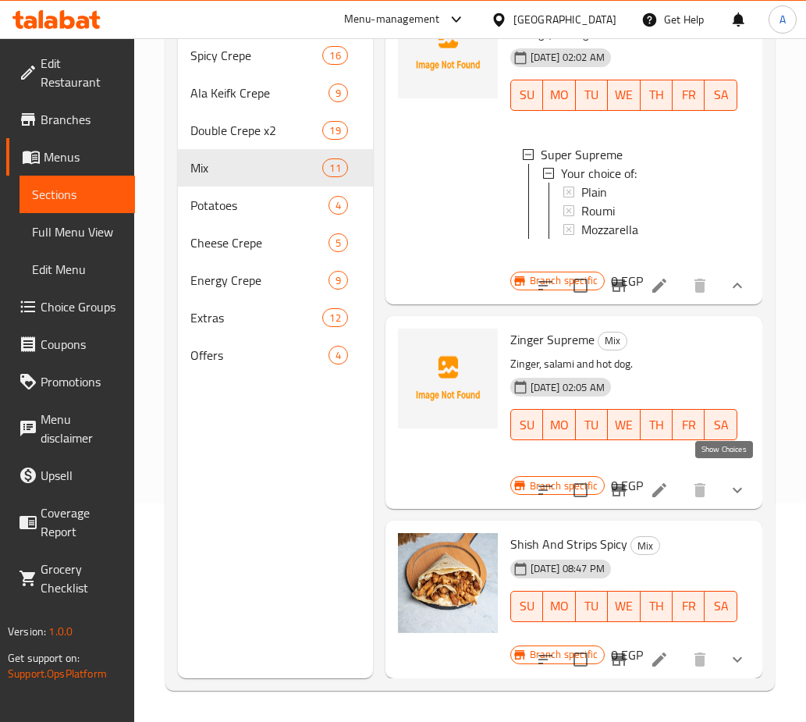
scroll to position [1968, 0]
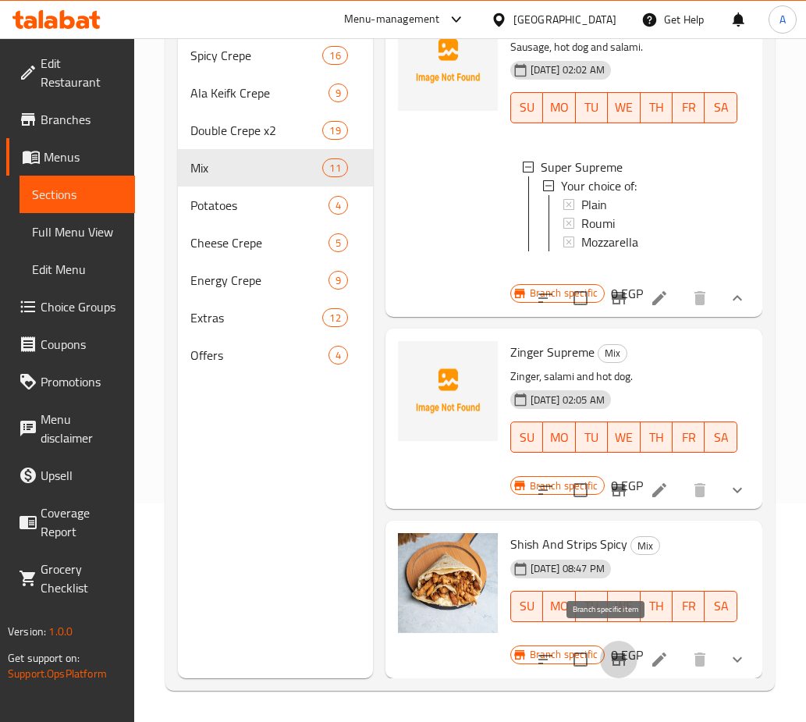
click at [619, 644] on button "Branch-specific-item" at bounding box center [618, 659] width 37 height 37
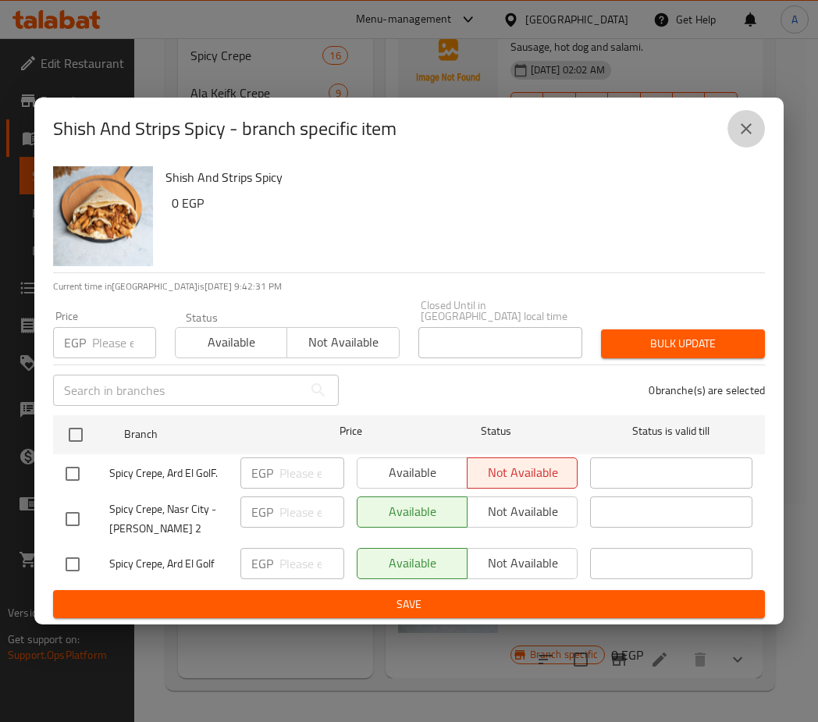
click at [734, 144] on button "close" at bounding box center [746, 128] width 37 height 37
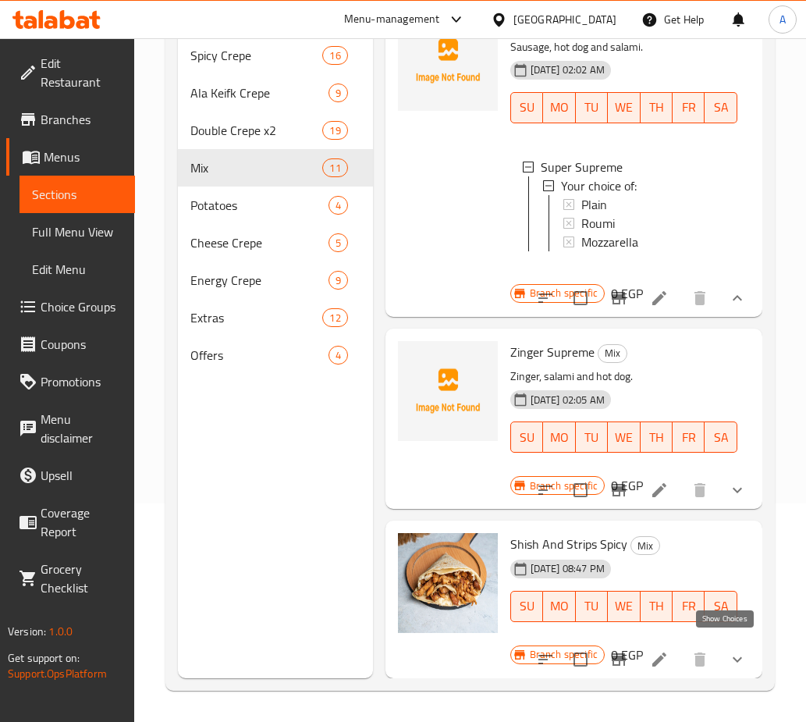
click at [728, 650] on icon "show more" at bounding box center [737, 659] width 19 height 19
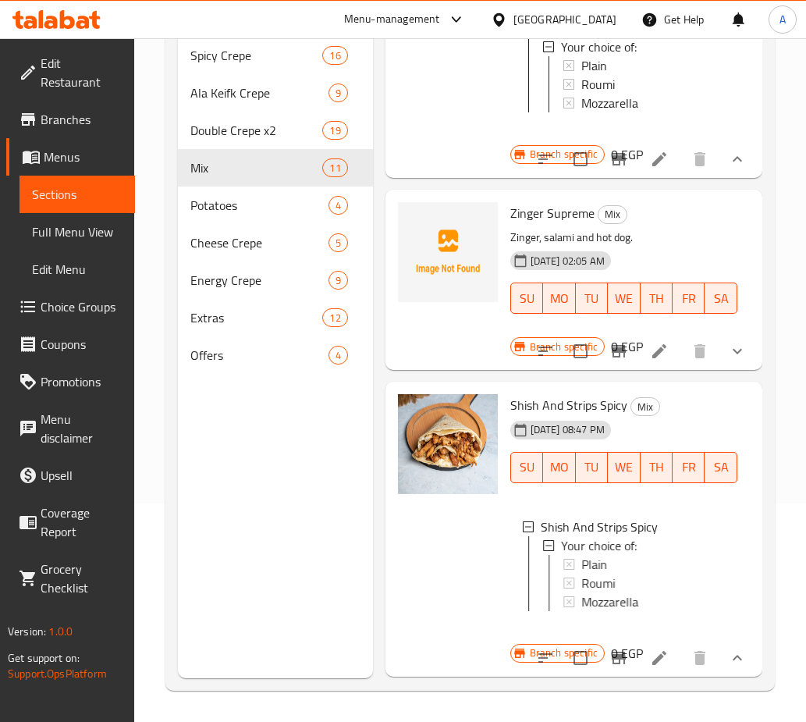
scroll to position [2117, 0]
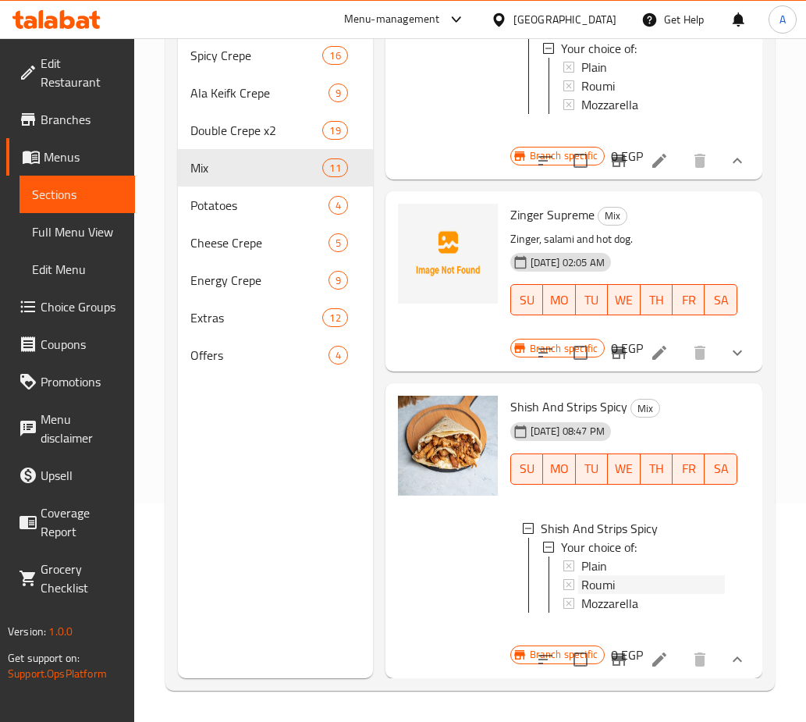
click at [604, 575] on span "Roumi" at bounding box center [599, 584] width 34 height 19
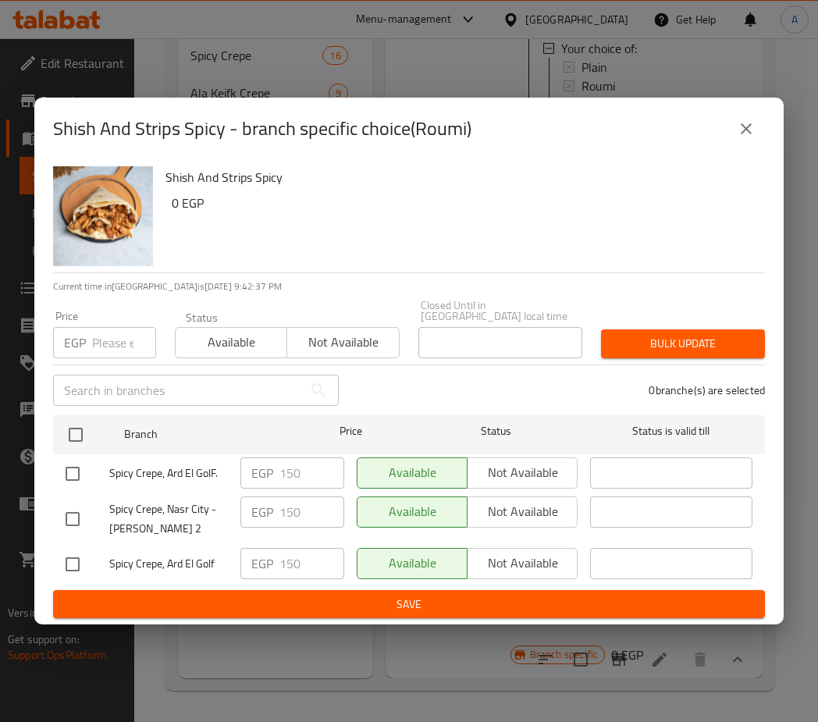
click at [738, 133] on icon "close" at bounding box center [746, 128] width 19 height 19
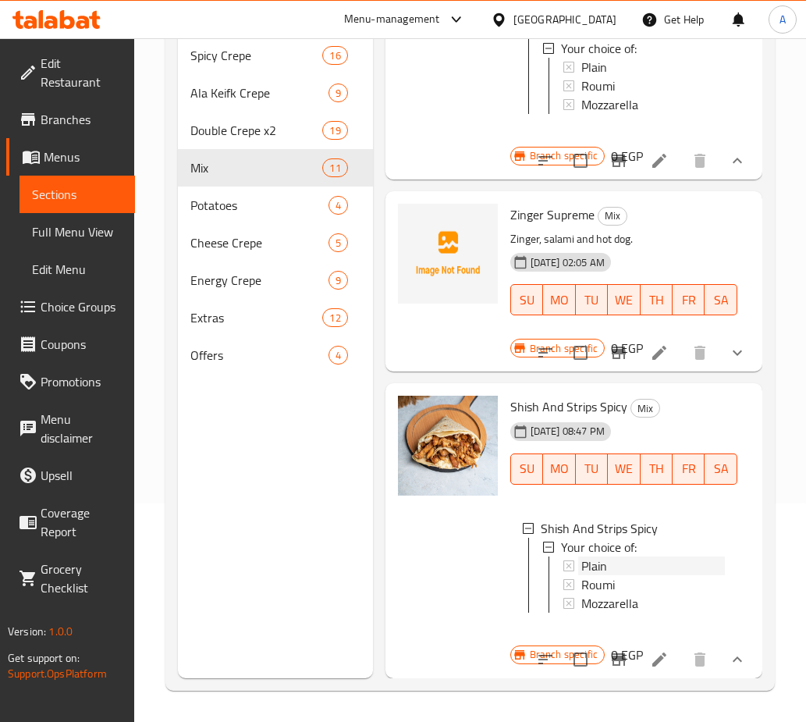
click at [600, 557] on span "Plain" at bounding box center [595, 566] width 26 height 19
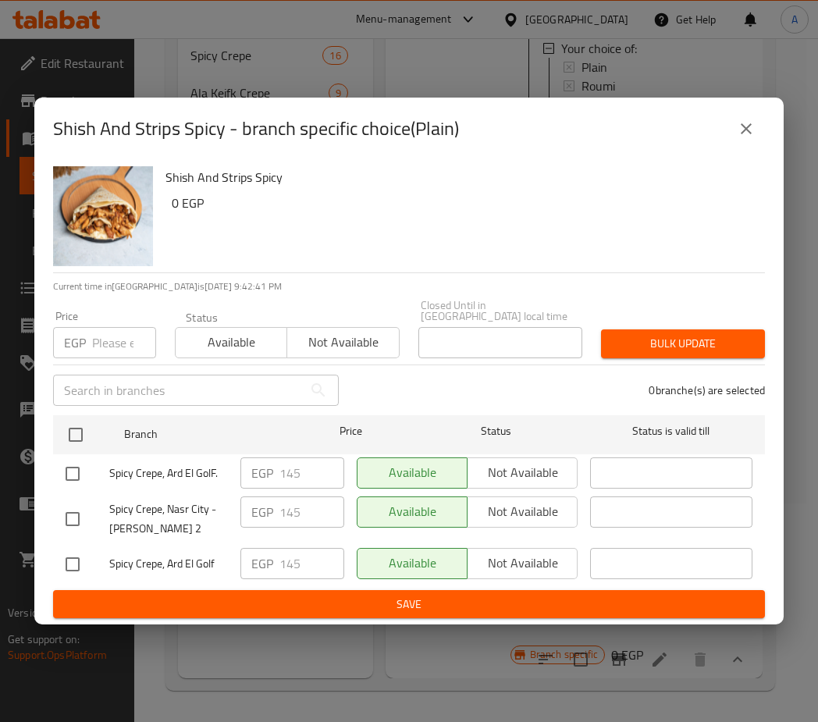
click at [727, 138] on div "Shish And Strips Spicy - branch specific choice(Plain)" at bounding box center [409, 128] width 712 height 37
click at [732, 138] on button "close" at bounding box center [746, 128] width 37 height 37
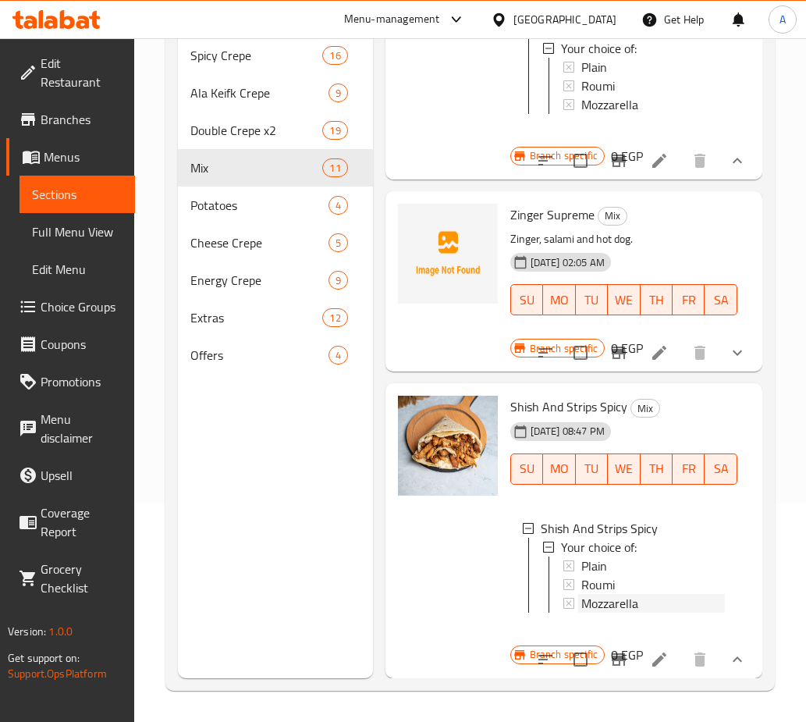
click at [639, 594] on div "Mozzarella" at bounding box center [654, 603] width 144 height 19
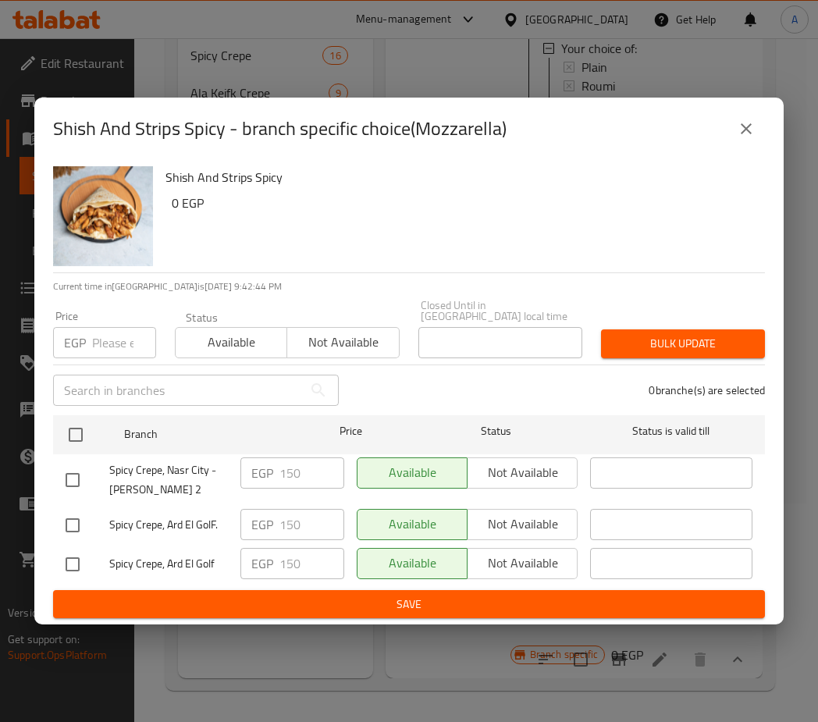
click at [735, 130] on button "close" at bounding box center [746, 128] width 37 height 37
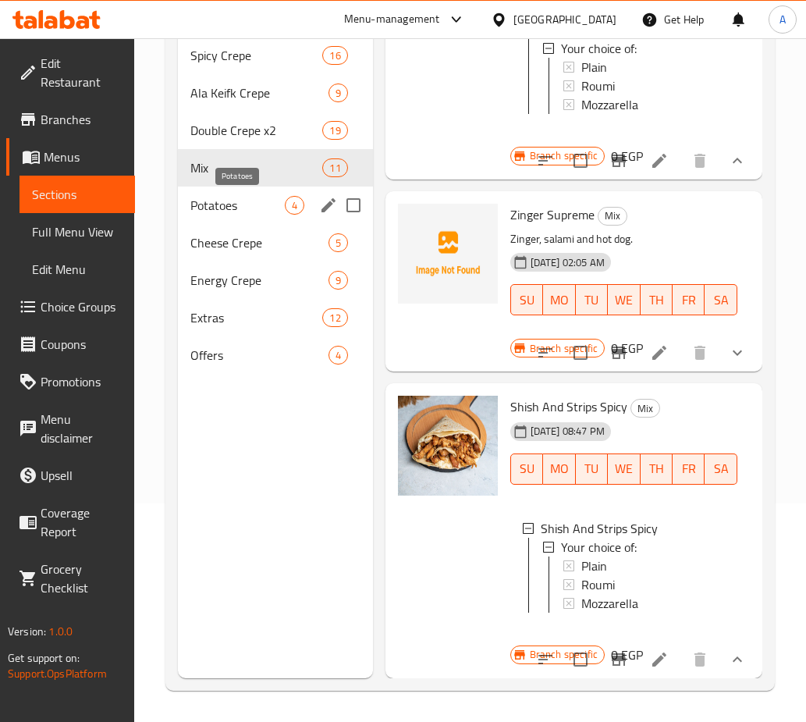
click at [225, 214] on span "Potatoes" at bounding box center [237, 205] width 94 height 19
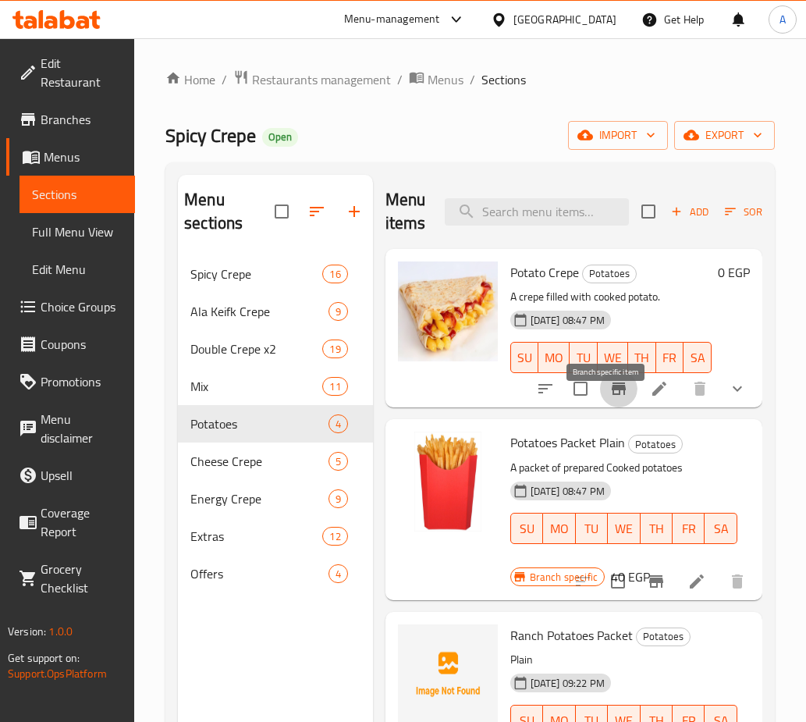
click at [619, 407] on button "Branch-specific-item" at bounding box center [618, 388] width 37 height 37
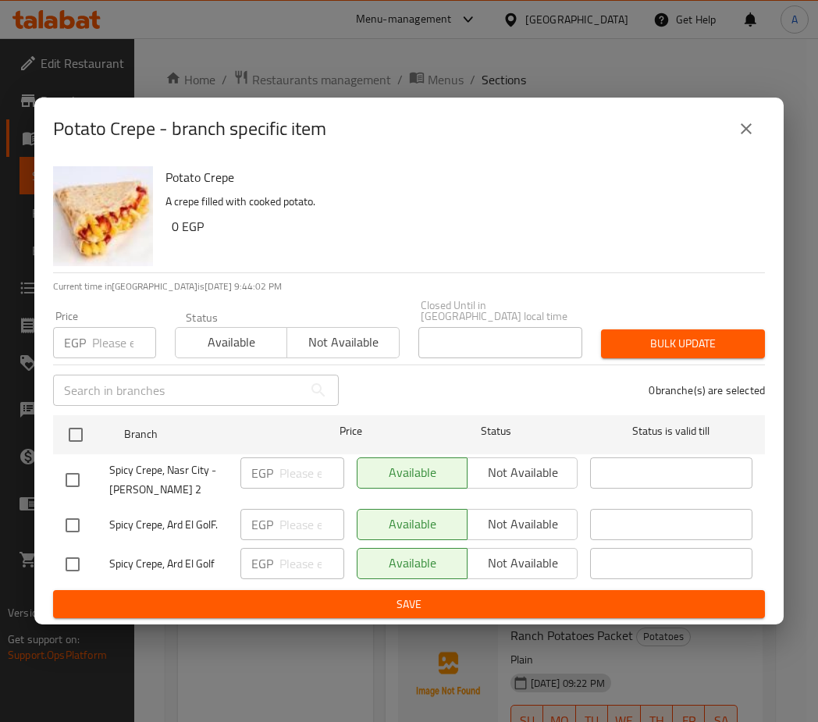
click at [68, 473] on input "checkbox" at bounding box center [72, 480] width 33 height 33
checkbox input "true"
click at [512, 461] on span "Not available" at bounding box center [523, 472] width 98 height 23
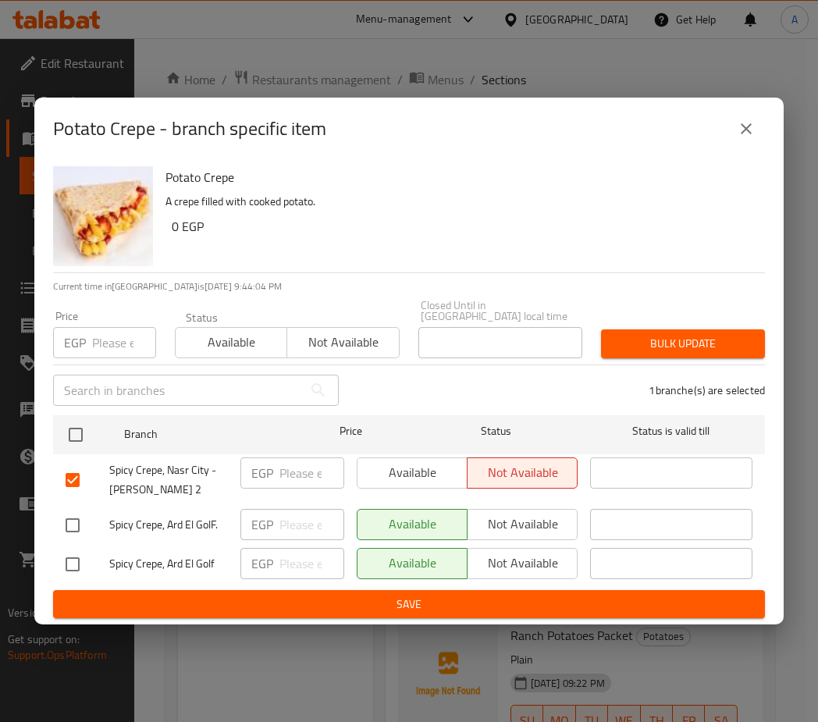
click at [410, 600] on span "Save" at bounding box center [409, 605] width 687 height 20
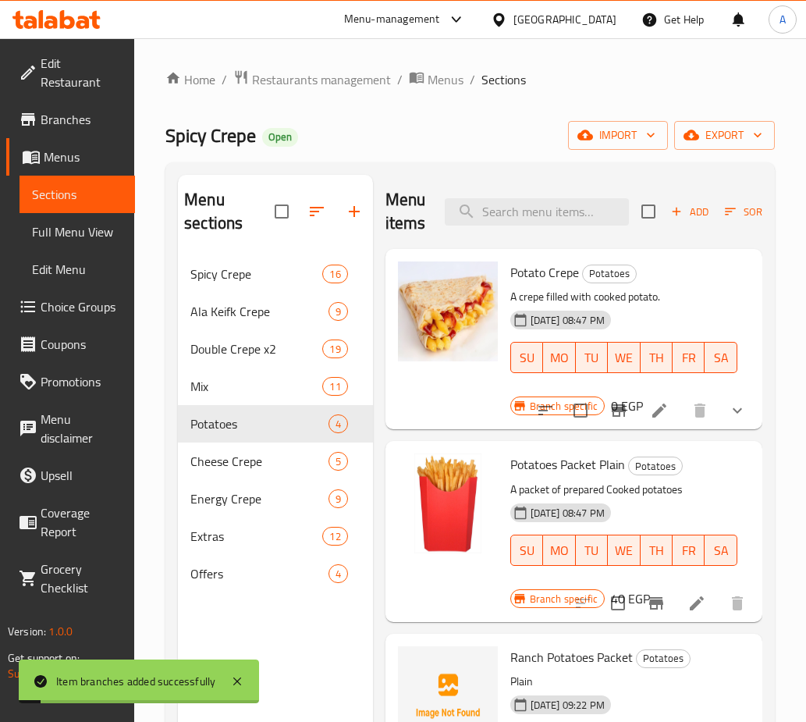
scroll to position [122, 0]
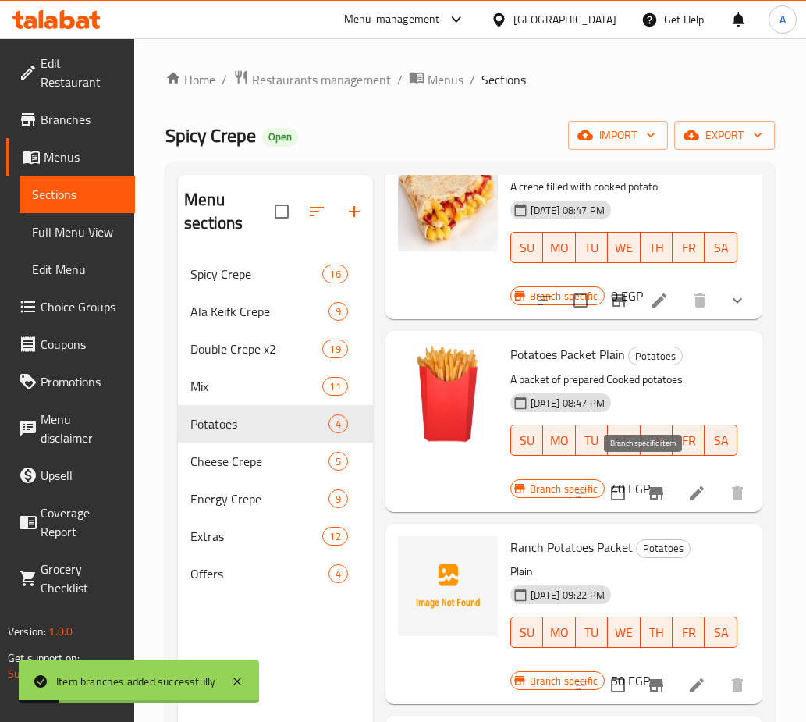
click at [651, 484] on icon "Branch-specific-item" at bounding box center [656, 493] width 19 height 19
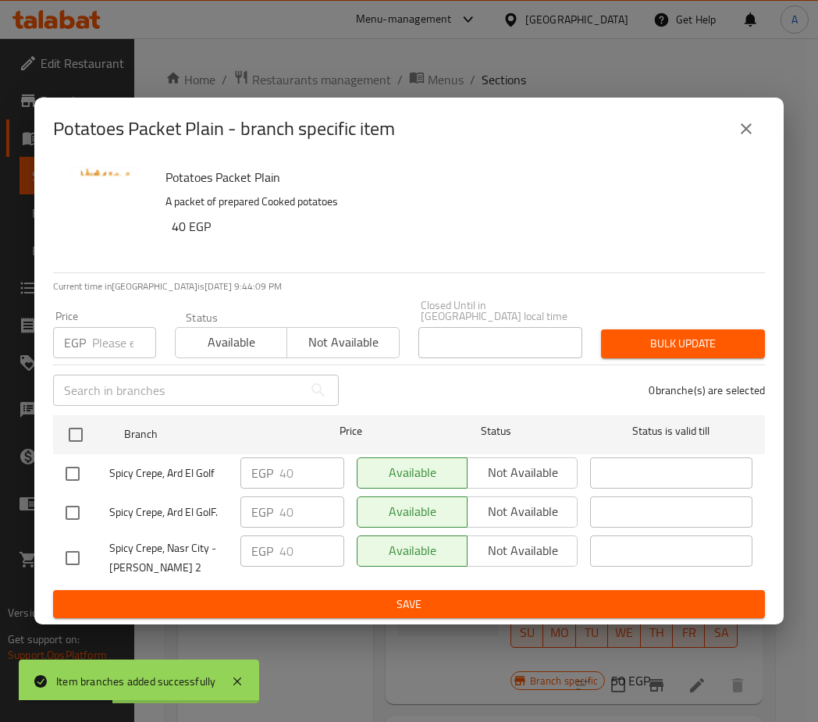
click at [72, 555] on input "checkbox" at bounding box center [72, 558] width 33 height 33
checkbox input "true"
click at [500, 540] on span "Not available" at bounding box center [523, 550] width 98 height 23
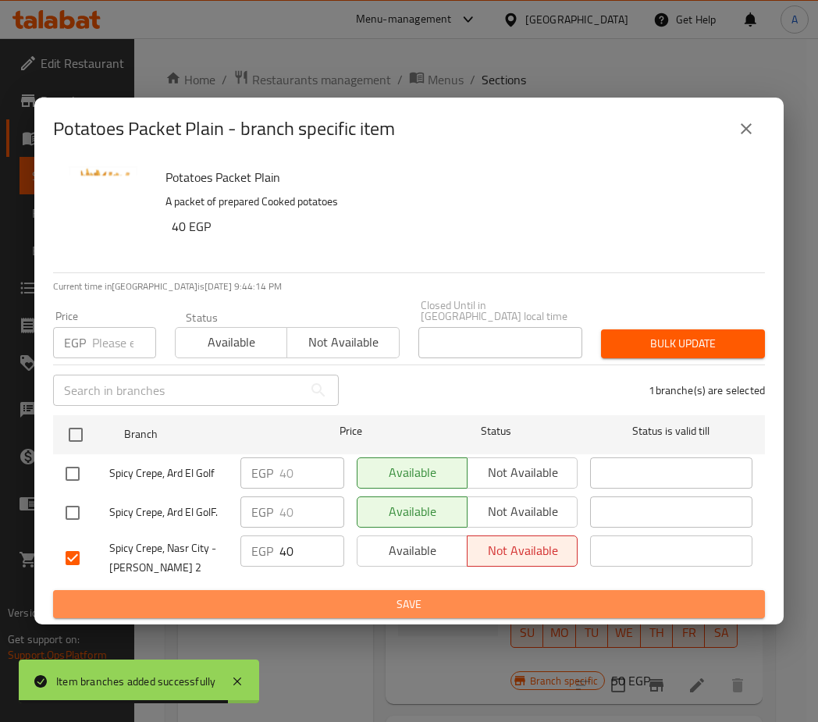
click at [500, 595] on span "Save" at bounding box center [409, 605] width 687 height 20
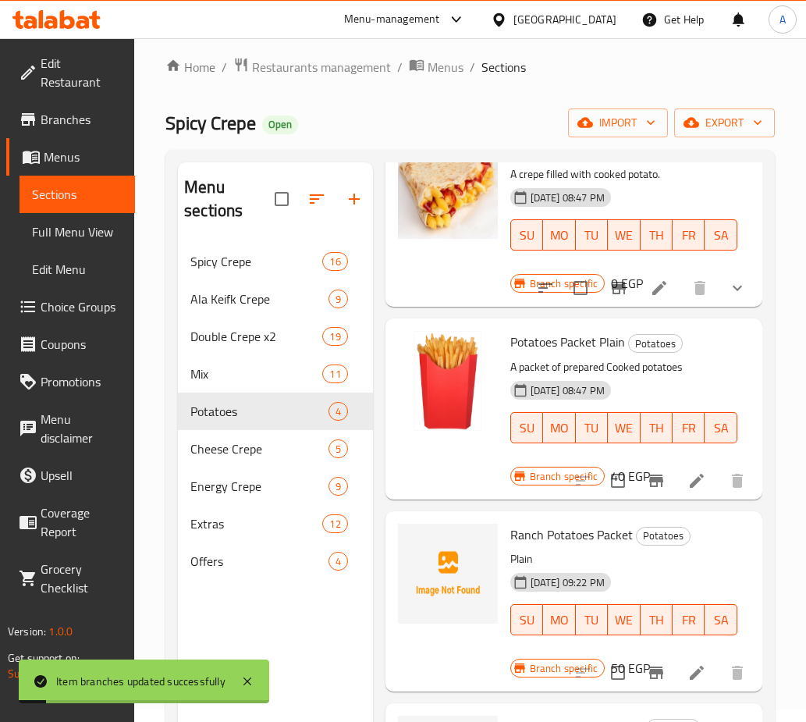
scroll to position [156, 0]
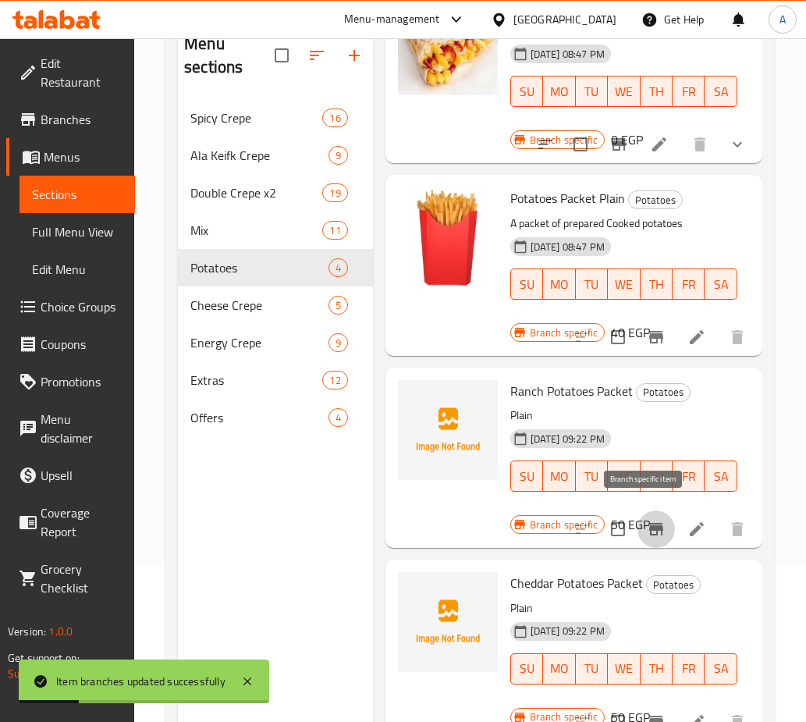
click at [653, 524] on icon "Branch-specific-item" at bounding box center [656, 529] width 19 height 19
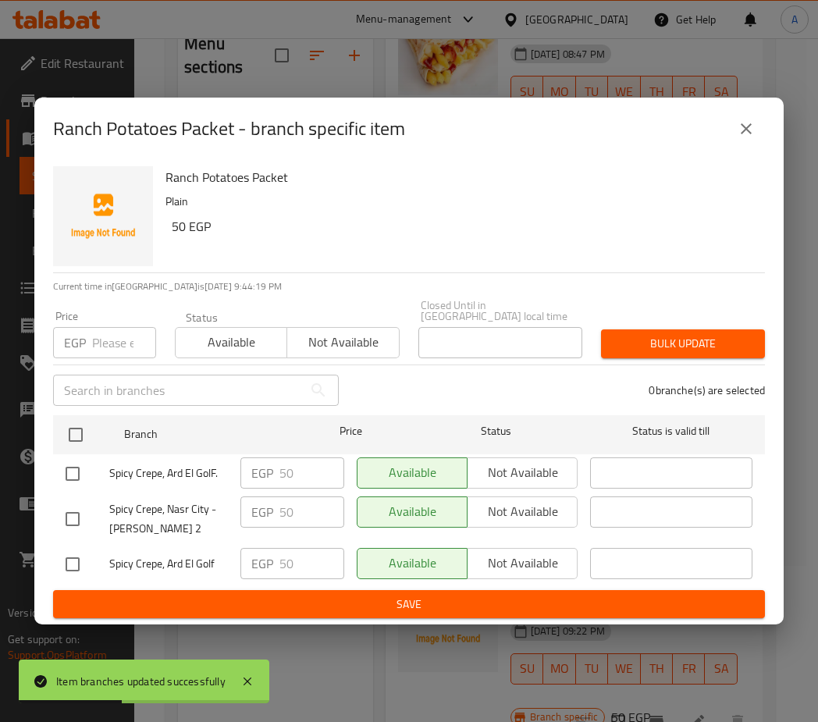
click at [81, 523] on input "checkbox" at bounding box center [72, 519] width 33 height 33
checkbox input "true"
click at [499, 500] on span "Not available" at bounding box center [523, 511] width 98 height 23
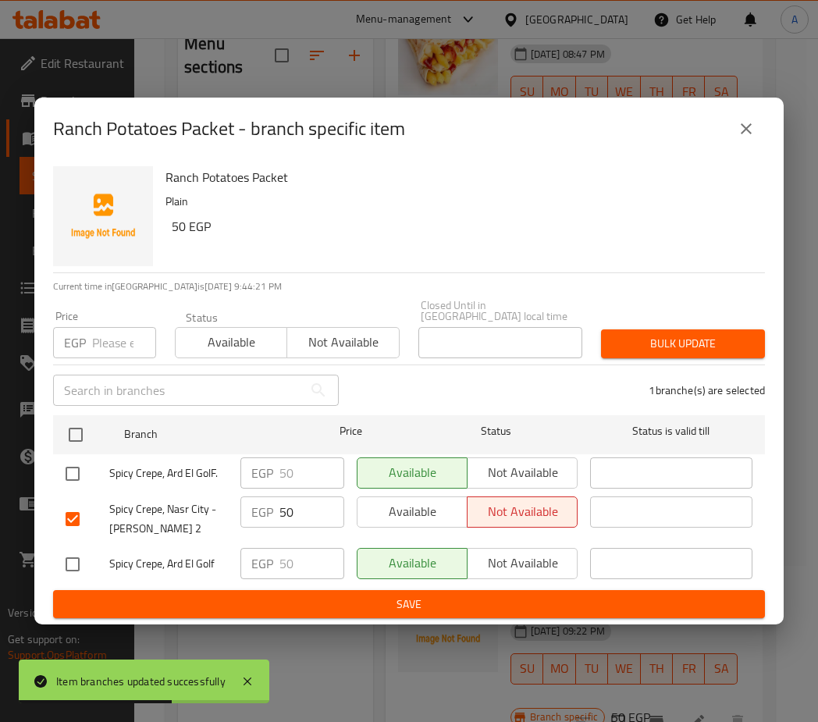
click at [450, 582] on ul "Branch Price Status Status is valid till Spicy Crepe, Ard El GolF. EGP 50 ​ Ava…" at bounding box center [409, 499] width 712 height 181
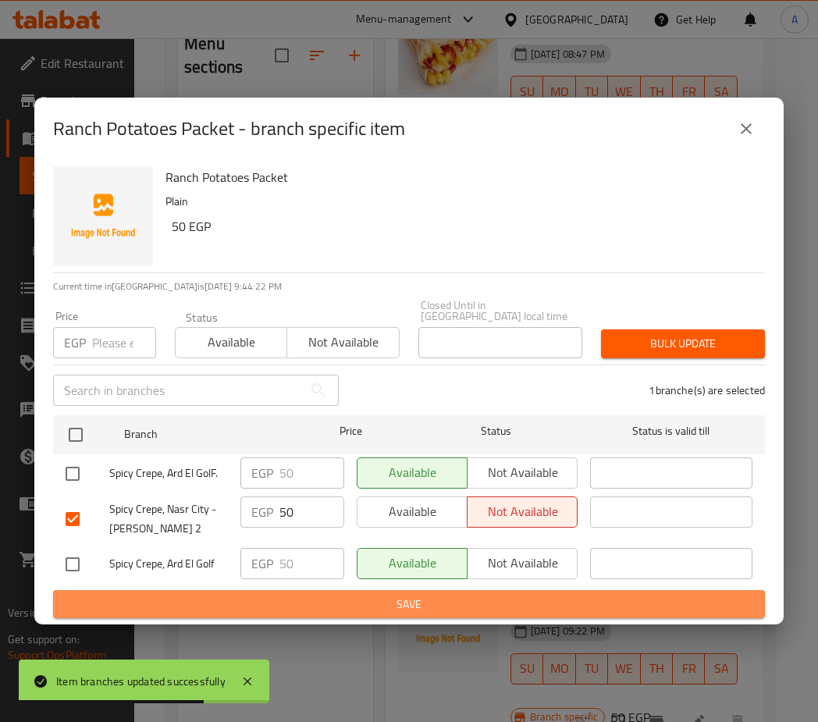
click at [603, 595] on span "Save" at bounding box center [409, 605] width 687 height 20
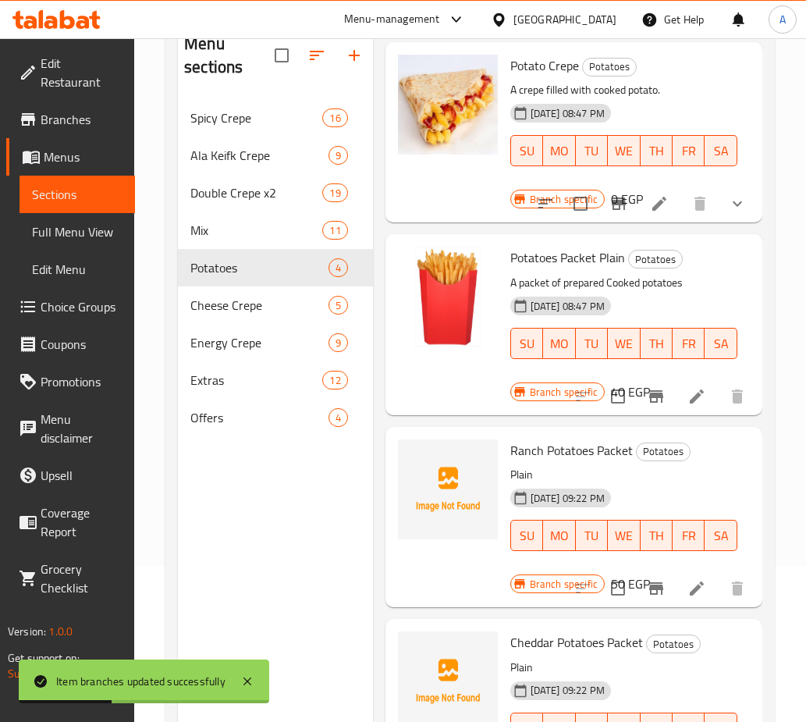
scroll to position [78, 0]
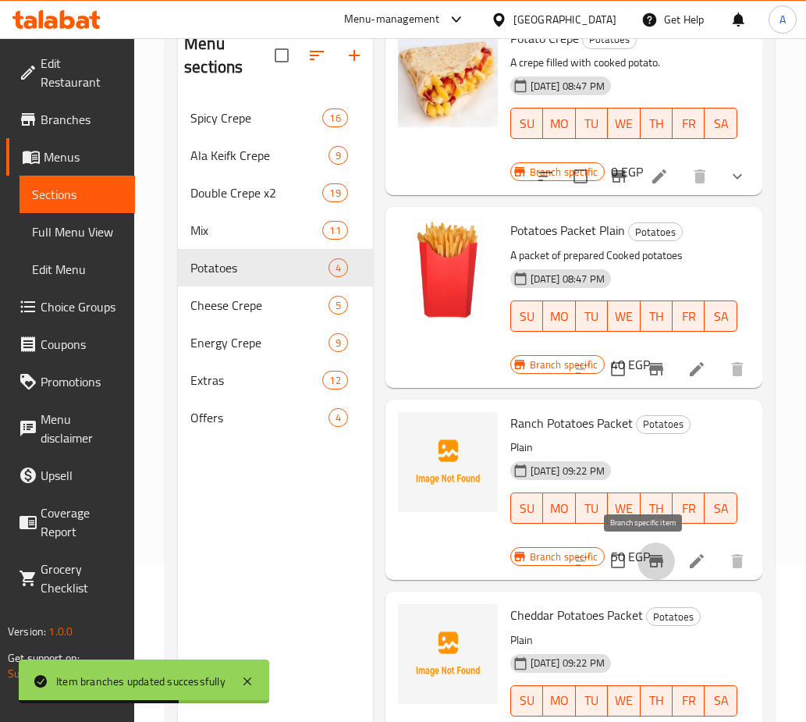
click at [653, 557] on icon "Branch-specific-item" at bounding box center [656, 561] width 19 height 19
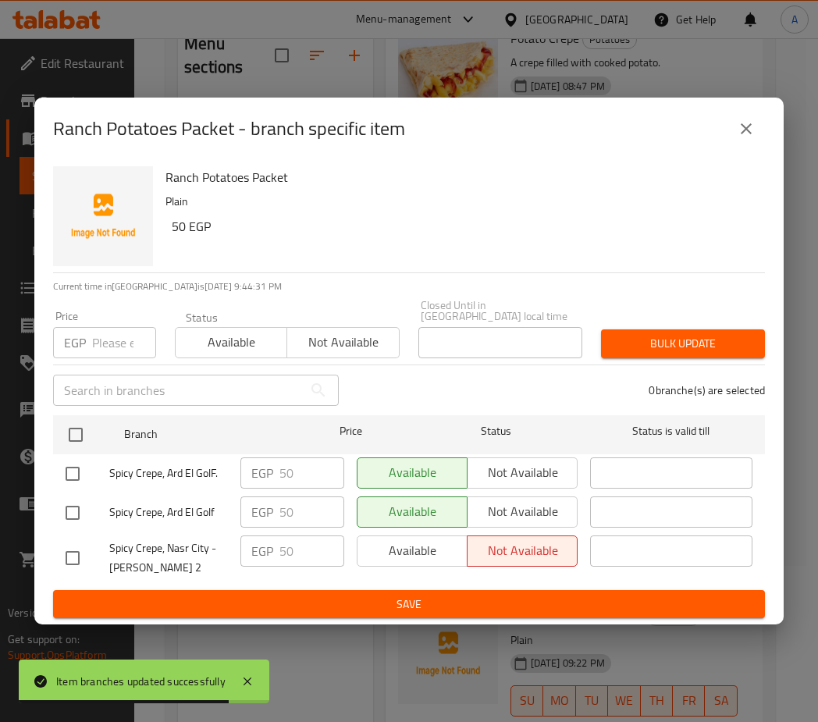
click at [746, 121] on button "close" at bounding box center [746, 128] width 37 height 37
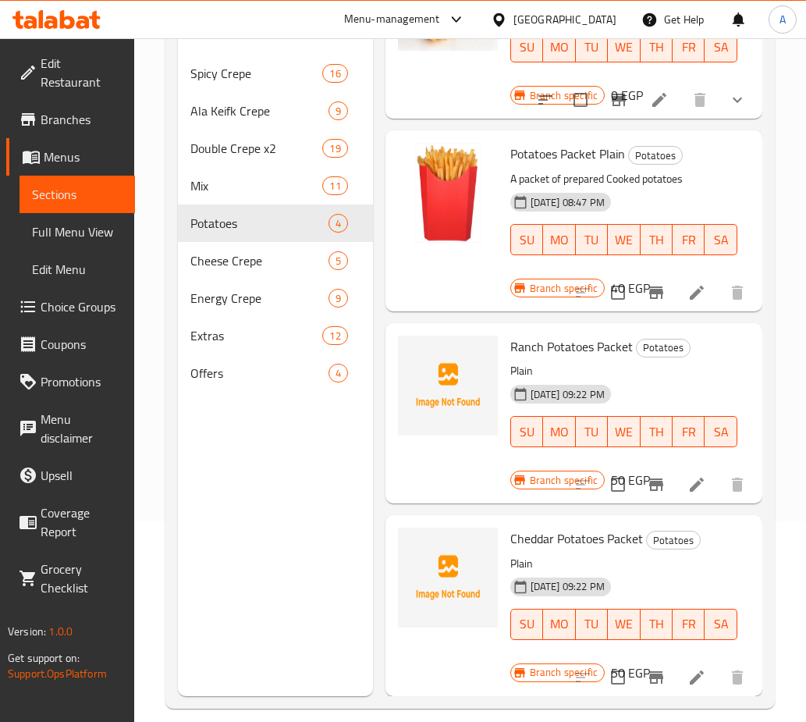
scroll to position [219, 0]
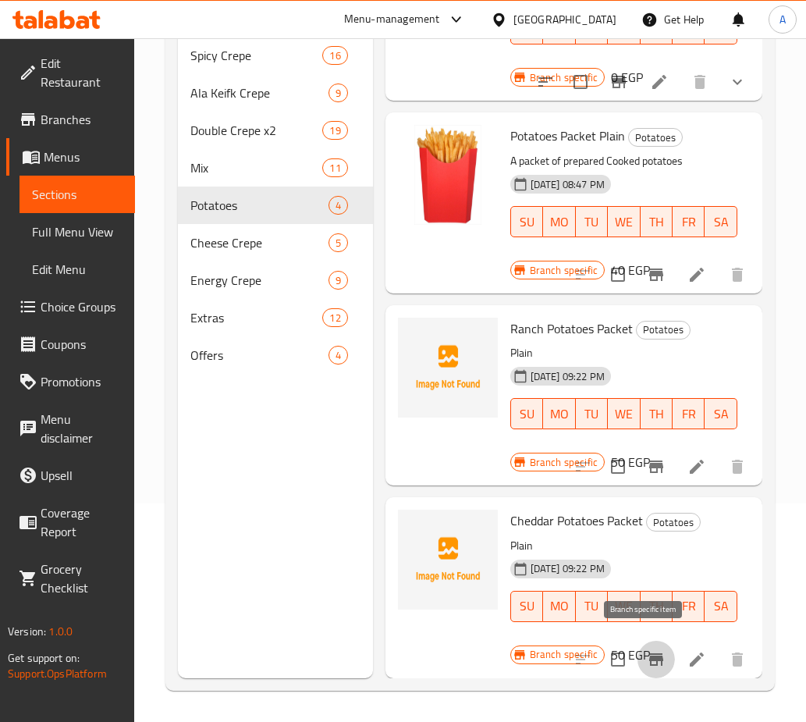
click at [651, 653] on icon "Branch-specific-item" at bounding box center [656, 659] width 14 height 12
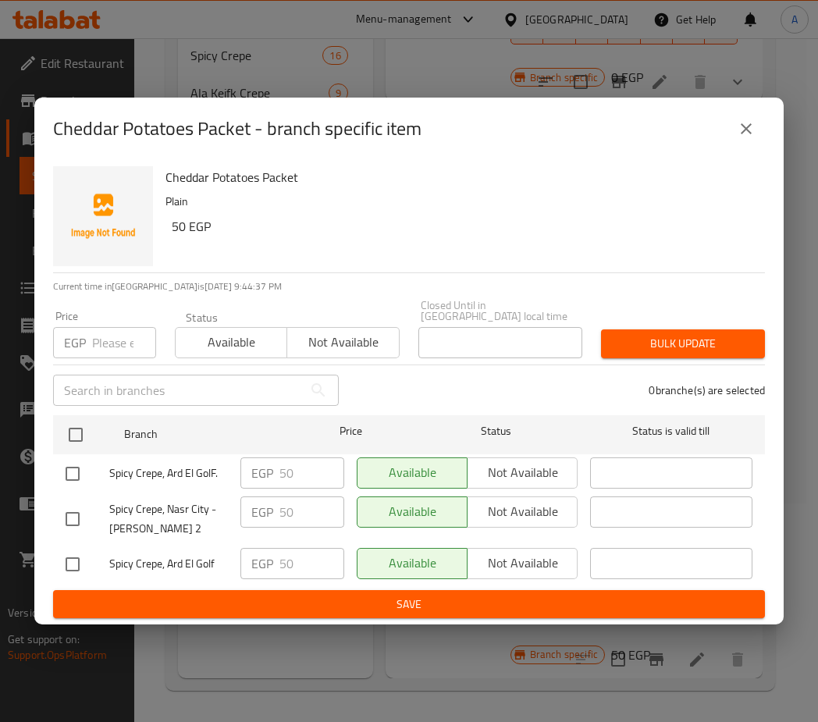
click at [57, 514] on input "checkbox" at bounding box center [72, 519] width 33 height 33
checkbox input "true"
click at [532, 509] on span "Not available" at bounding box center [523, 511] width 98 height 23
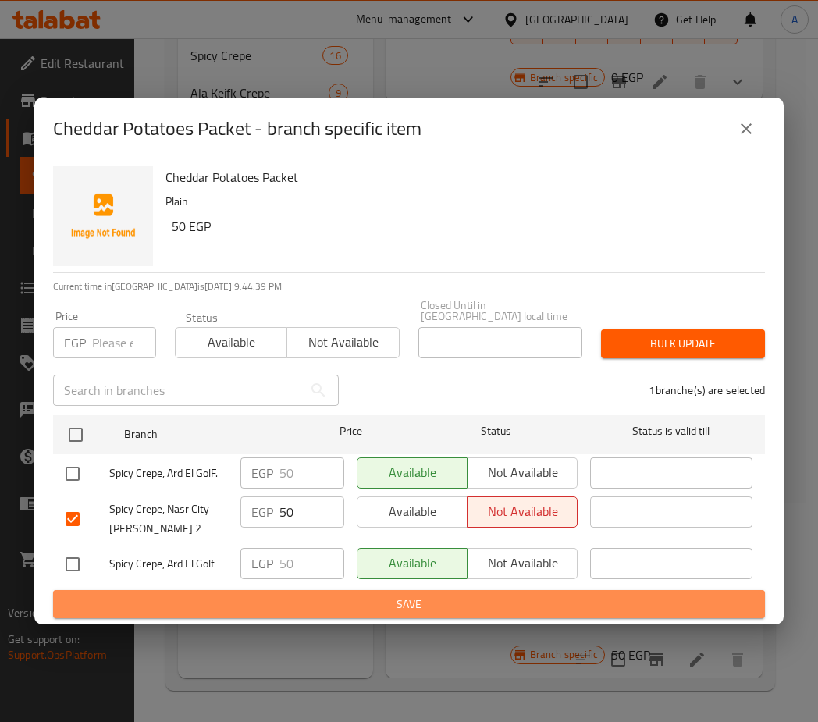
click at [397, 613] on button "Save" at bounding box center [409, 604] width 712 height 29
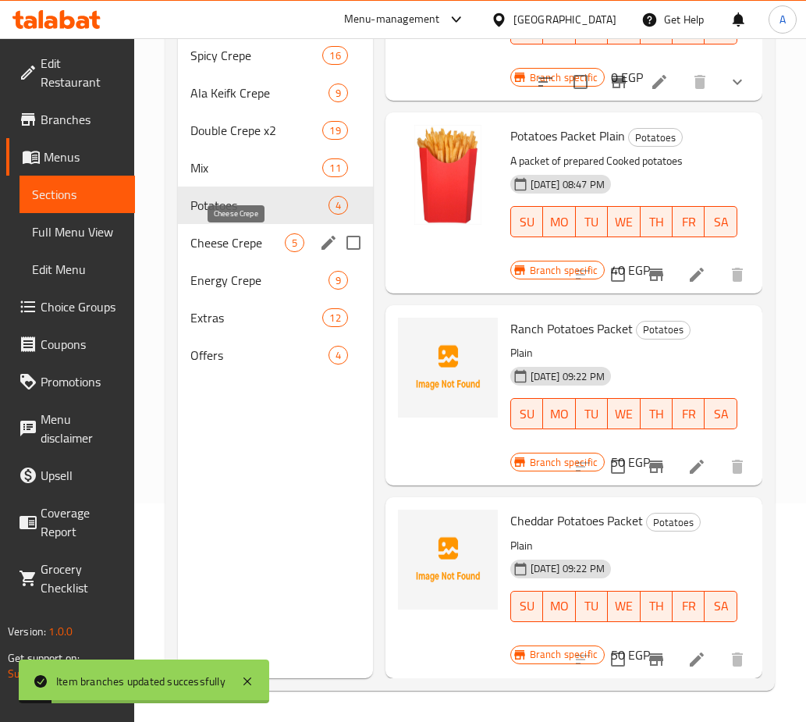
click at [230, 240] on span "Cheese Crepe" at bounding box center [237, 242] width 94 height 19
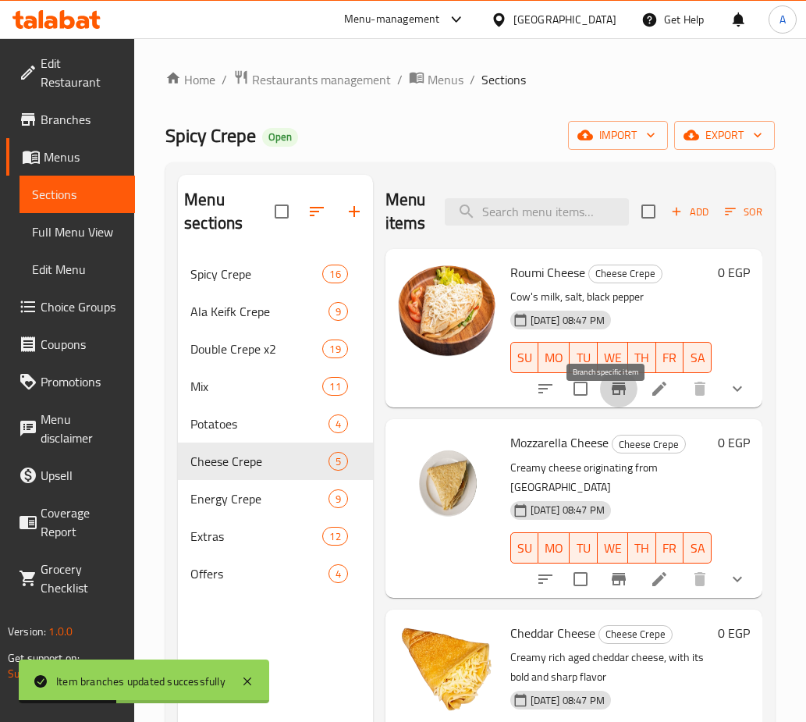
click at [612, 395] on icon "Branch-specific-item" at bounding box center [619, 388] width 14 height 12
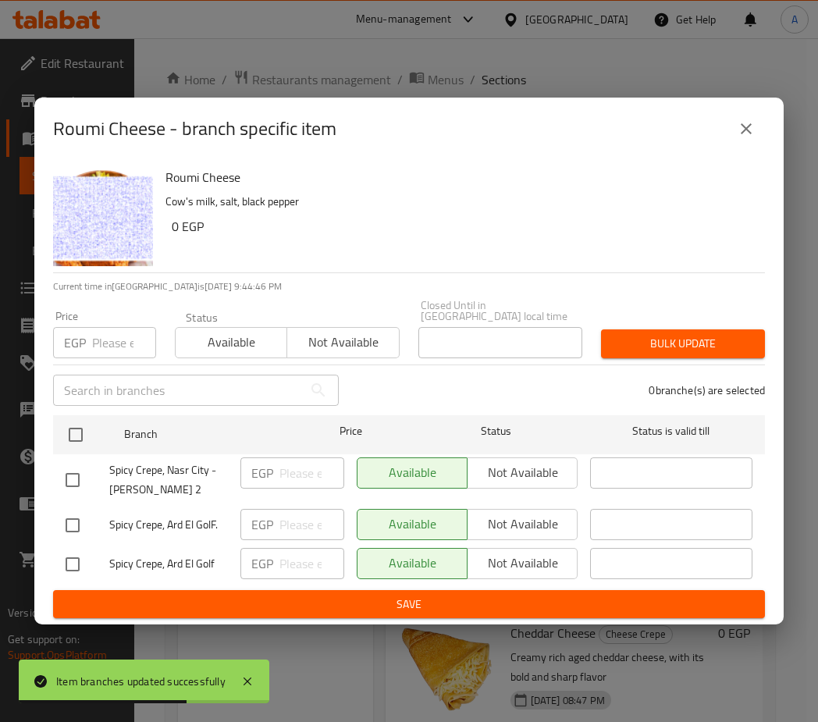
click at [87, 482] on input "checkbox" at bounding box center [72, 480] width 33 height 33
checkbox input "true"
click at [515, 461] on span "Not available" at bounding box center [523, 472] width 98 height 23
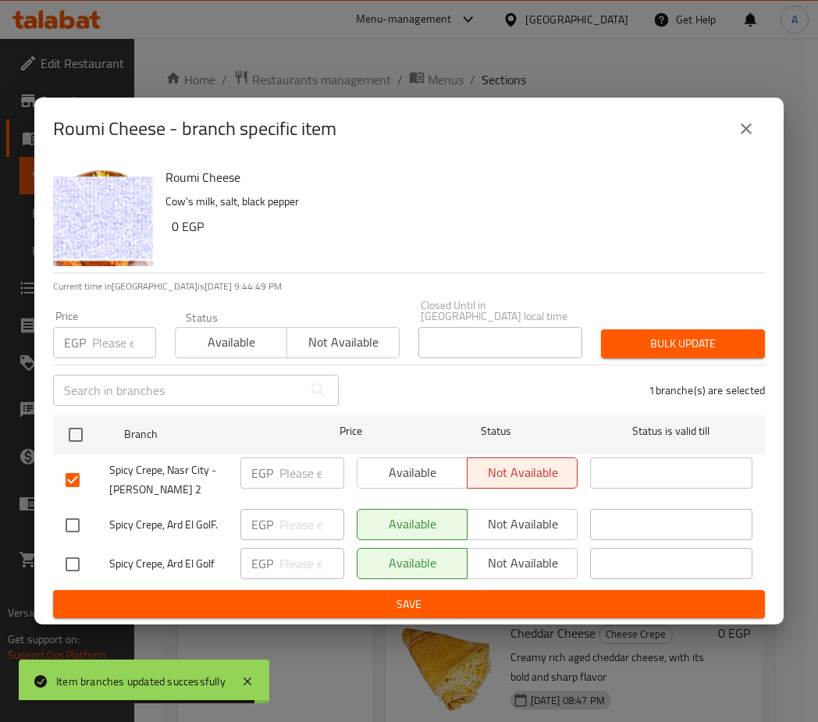
click at [297, 600] on span "Save" at bounding box center [409, 605] width 687 height 20
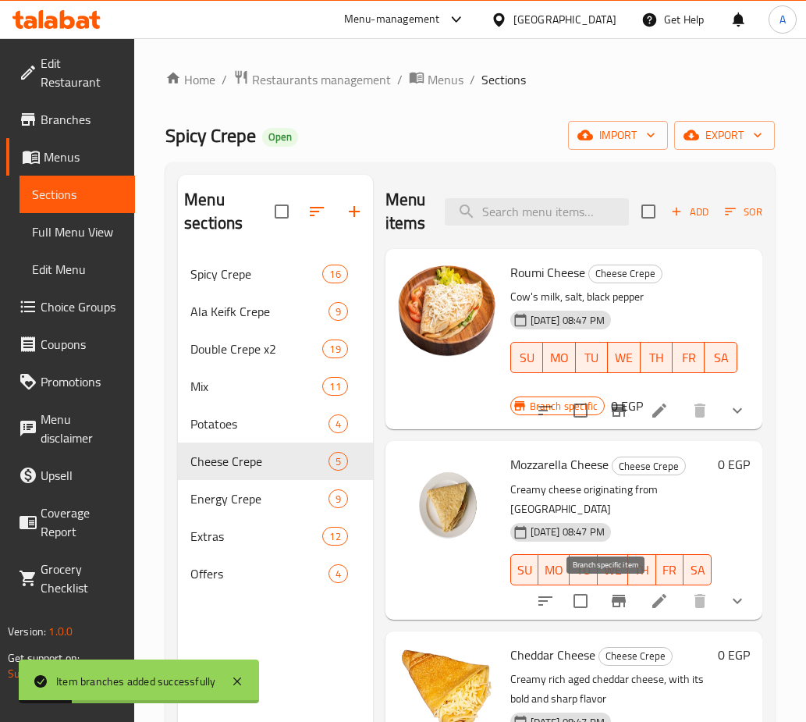
click at [617, 603] on button "Branch-specific-item" at bounding box center [618, 600] width 37 height 37
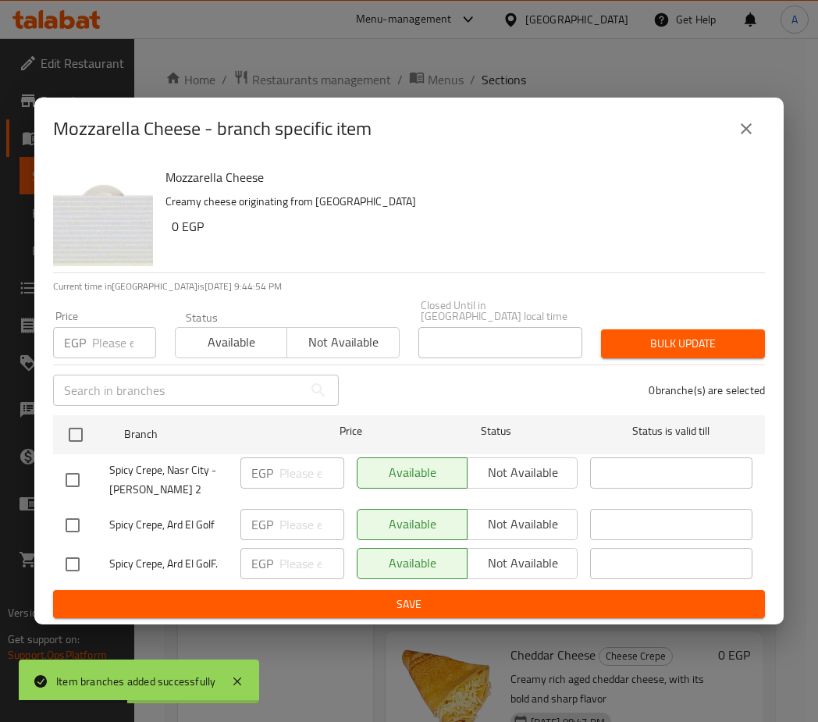
click at [75, 477] on input "checkbox" at bounding box center [72, 480] width 33 height 33
checkbox input "true"
click at [535, 481] on button "Not available" at bounding box center [522, 472] width 111 height 31
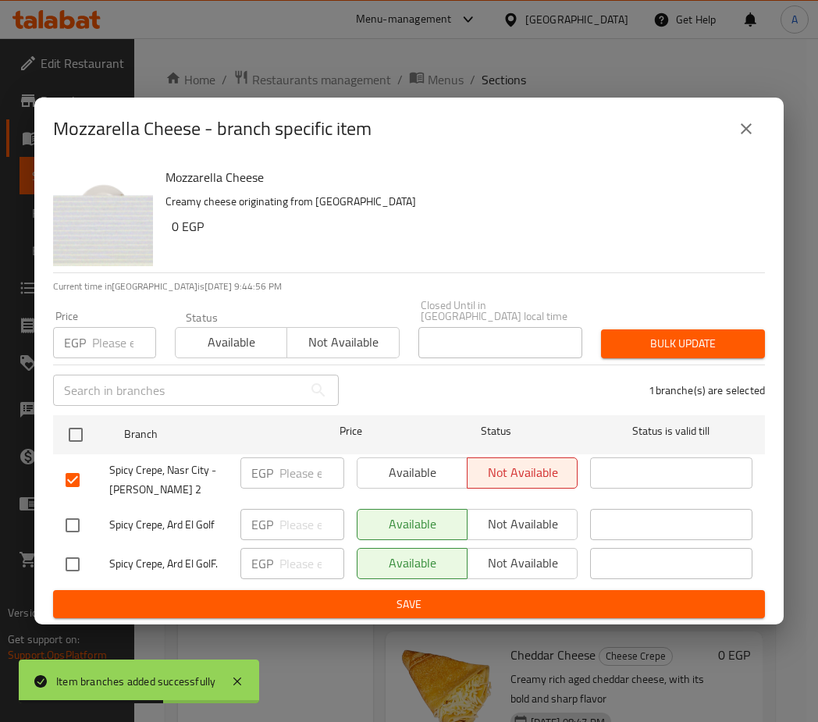
click at [485, 595] on span "Save" at bounding box center [409, 605] width 687 height 20
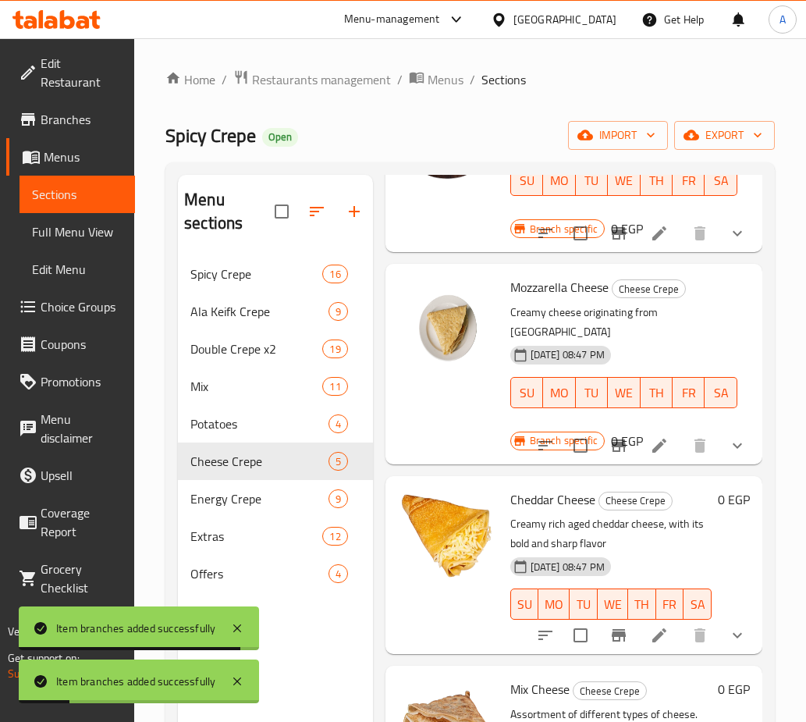
scroll to position [234, 0]
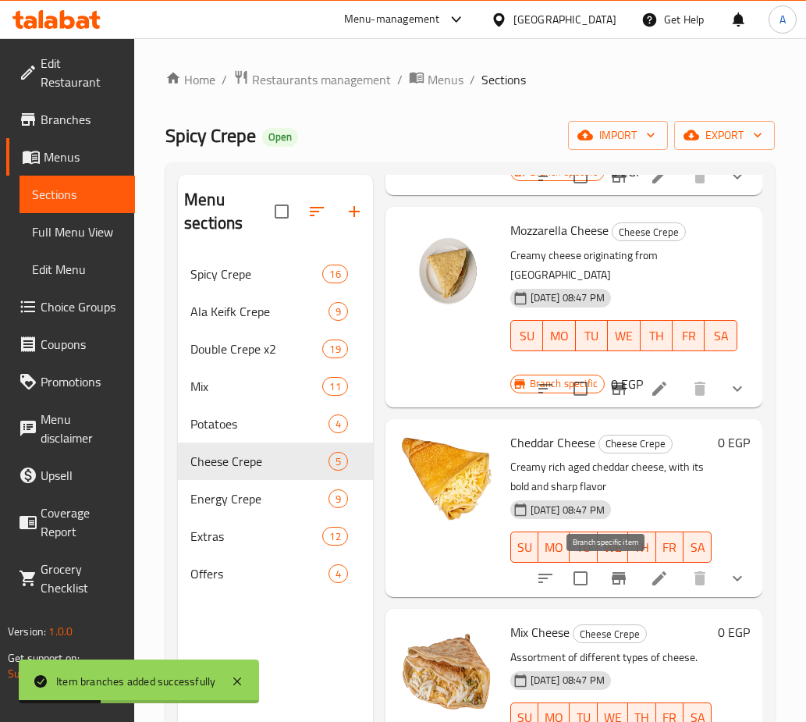
click at [618, 584] on button "Branch-specific-item" at bounding box center [618, 578] width 37 height 37
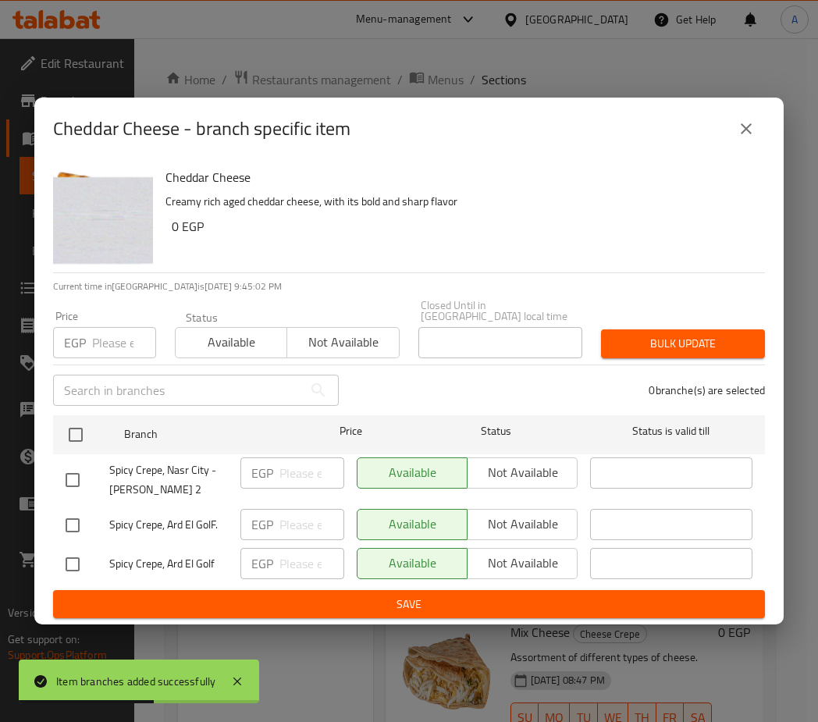
click at [79, 479] on input "checkbox" at bounding box center [72, 480] width 33 height 33
checkbox input "true"
click at [507, 474] on span "Not available" at bounding box center [523, 472] width 98 height 23
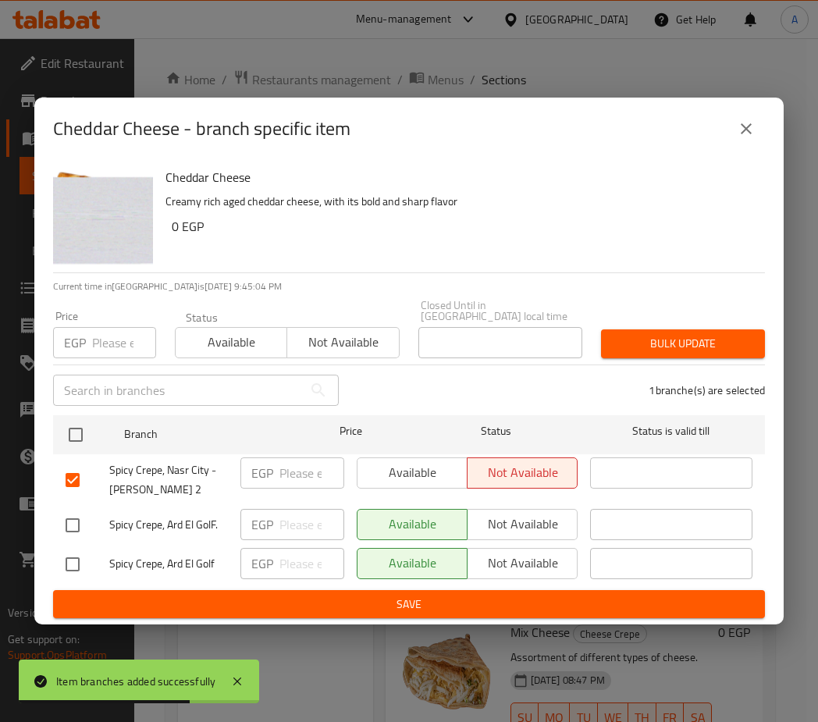
click at [373, 595] on span "Save" at bounding box center [409, 605] width 687 height 20
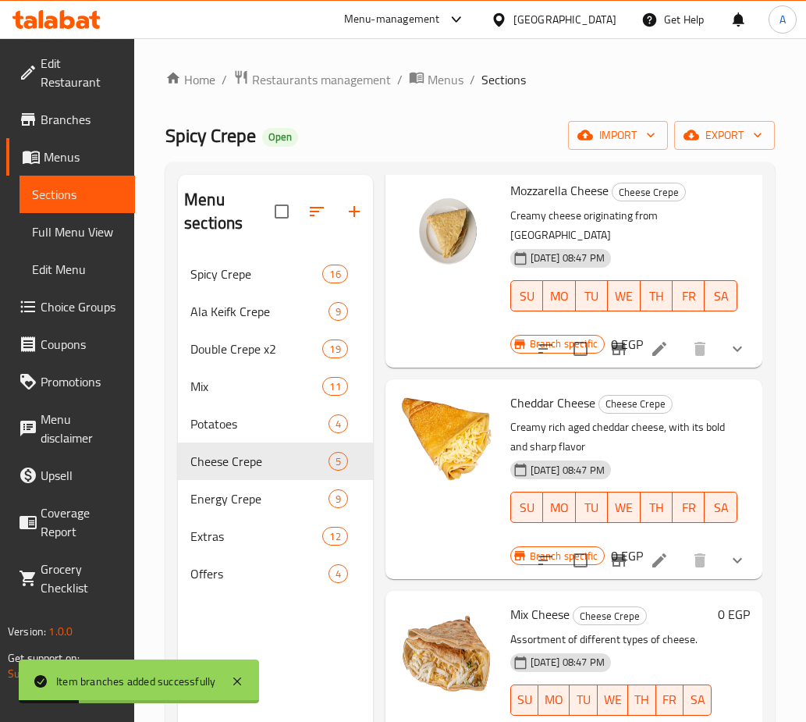
scroll to position [78, 0]
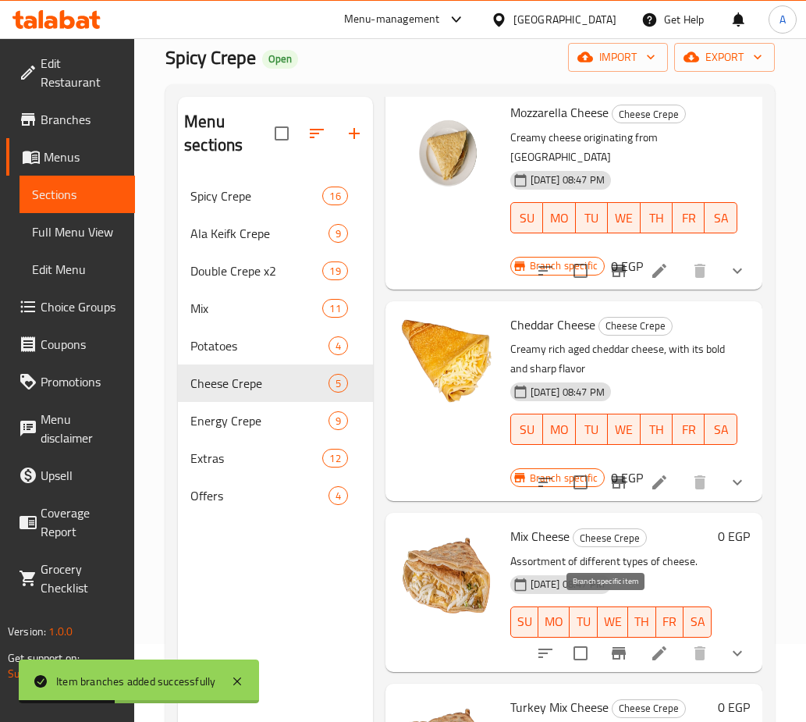
click at [610, 644] on icon "Branch-specific-item" at bounding box center [619, 653] width 19 height 19
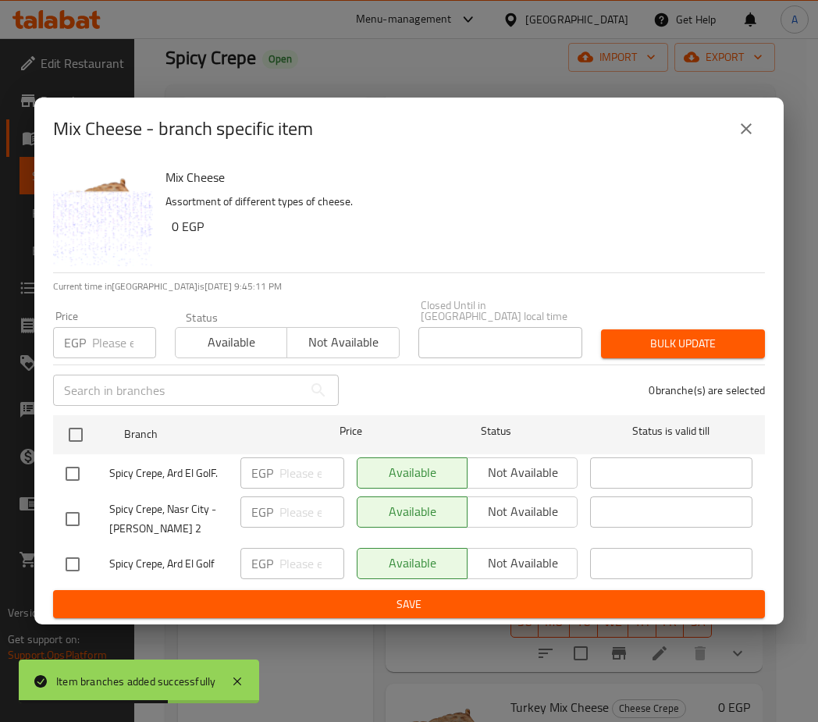
click at [66, 513] on input "checkbox" at bounding box center [72, 519] width 33 height 33
checkbox input "true"
click at [495, 503] on span "Not available" at bounding box center [523, 511] width 98 height 23
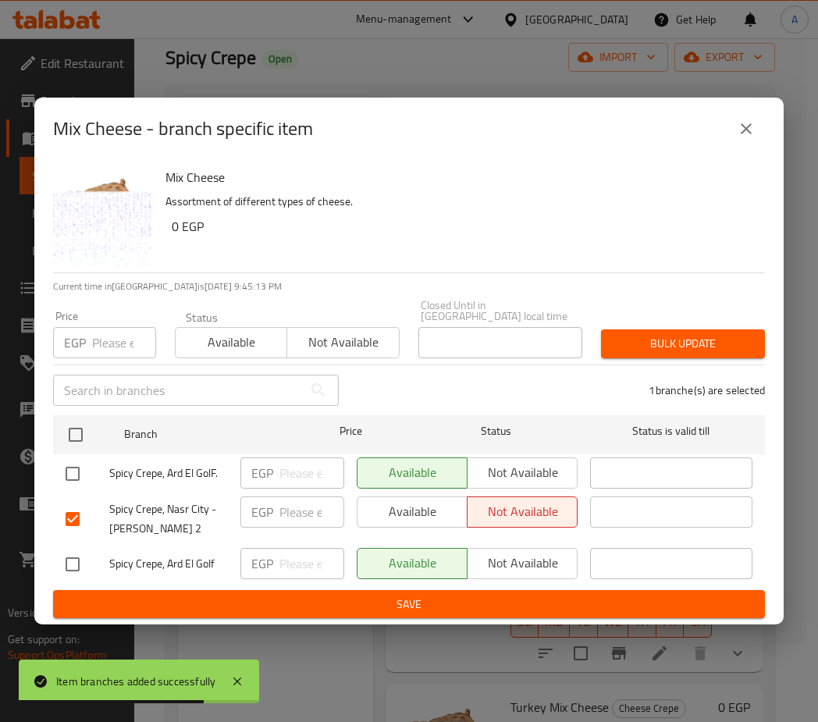
click at [361, 596] on span "Save" at bounding box center [409, 605] width 687 height 20
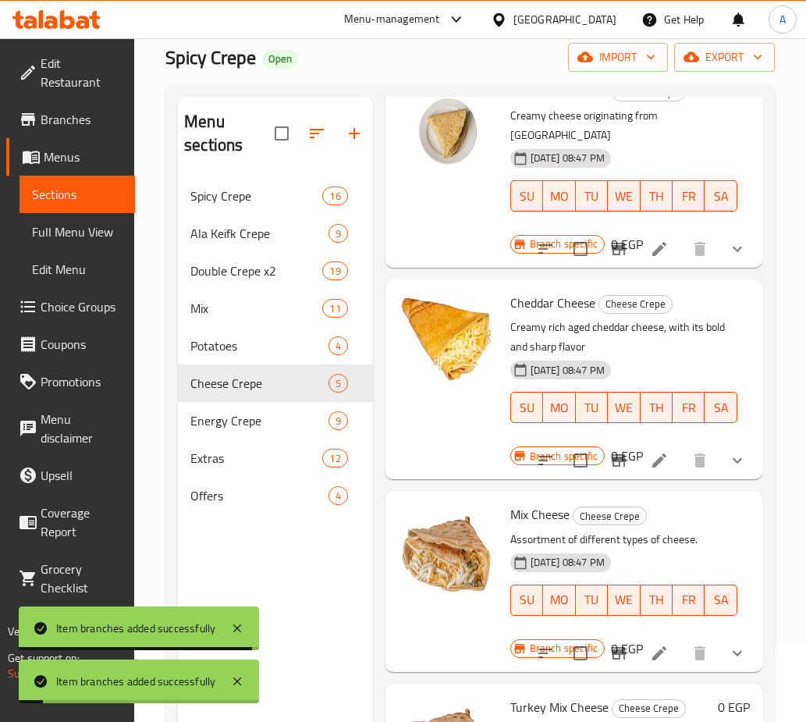
scroll to position [219, 0]
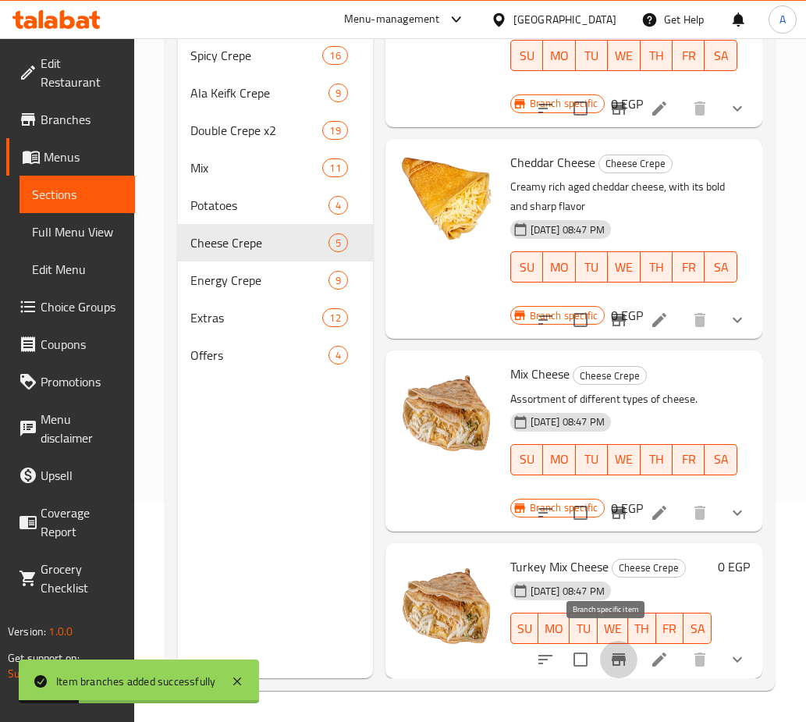
click at [615, 650] on icon "Branch-specific-item" at bounding box center [619, 659] width 19 height 19
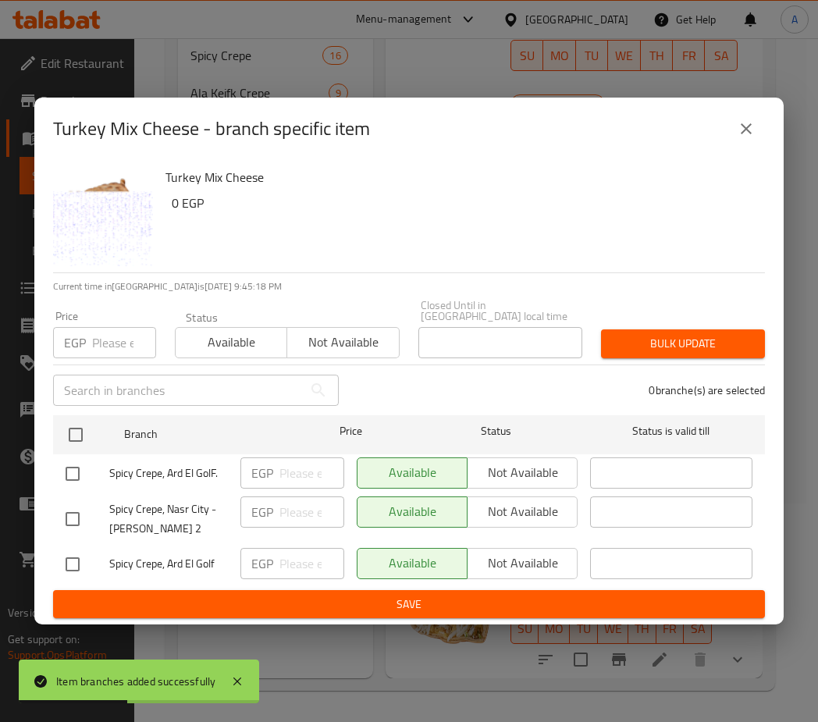
click at [77, 510] on input "checkbox" at bounding box center [72, 519] width 33 height 33
checkbox input "true"
click at [514, 517] on span "Not available" at bounding box center [523, 511] width 98 height 23
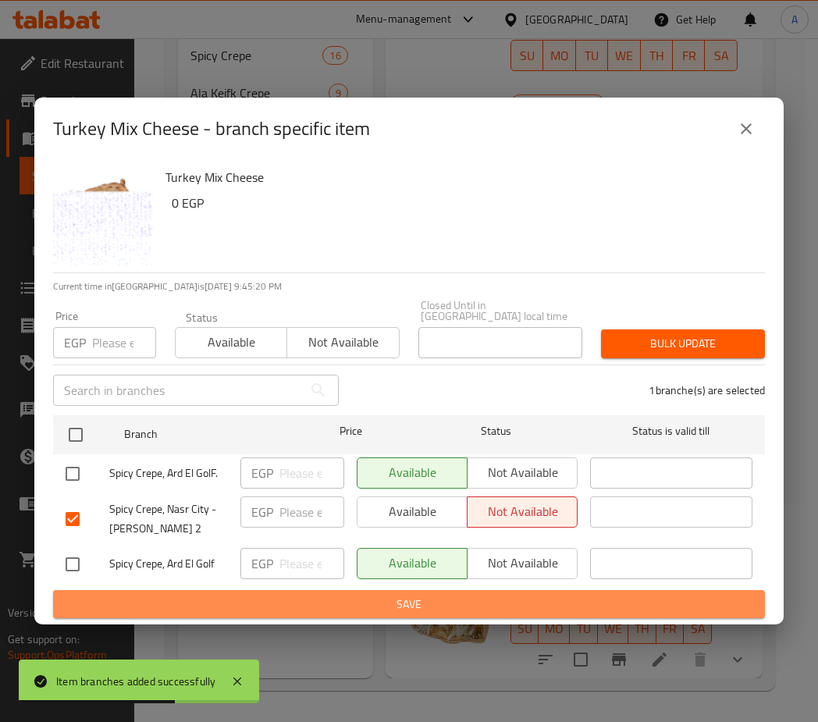
click at [447, 602] on span "Save" at bounding box center [409, 605] width 687 height 20
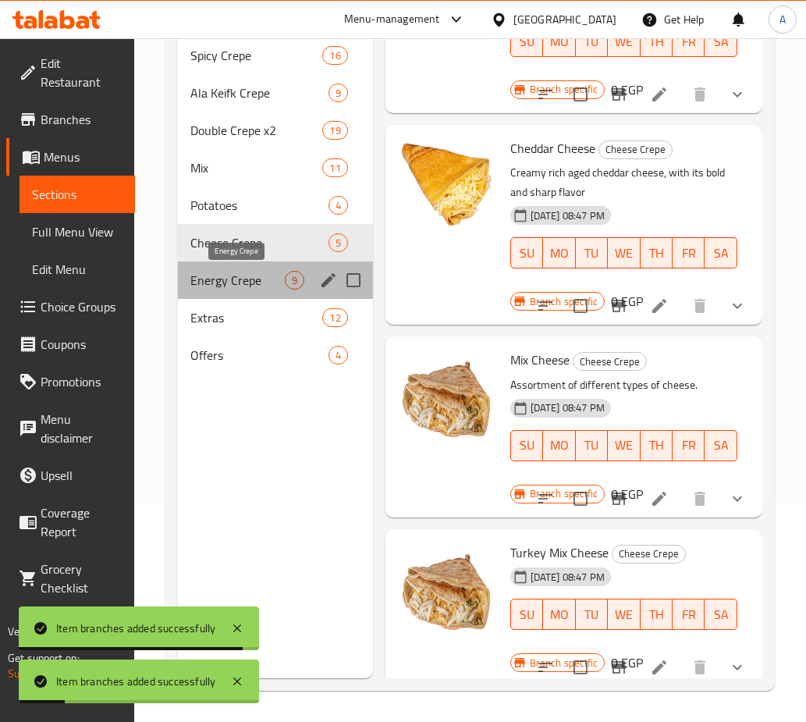
click at [215, 280] on span "Energy Crepe" at bounding box center [237, 280] width 94 height 19
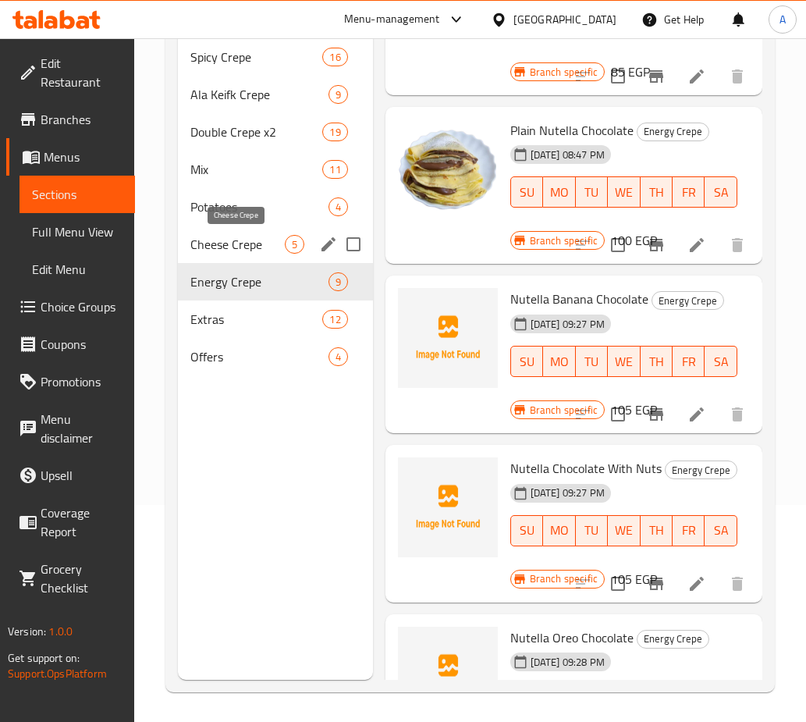
scroll to position [219, 0]
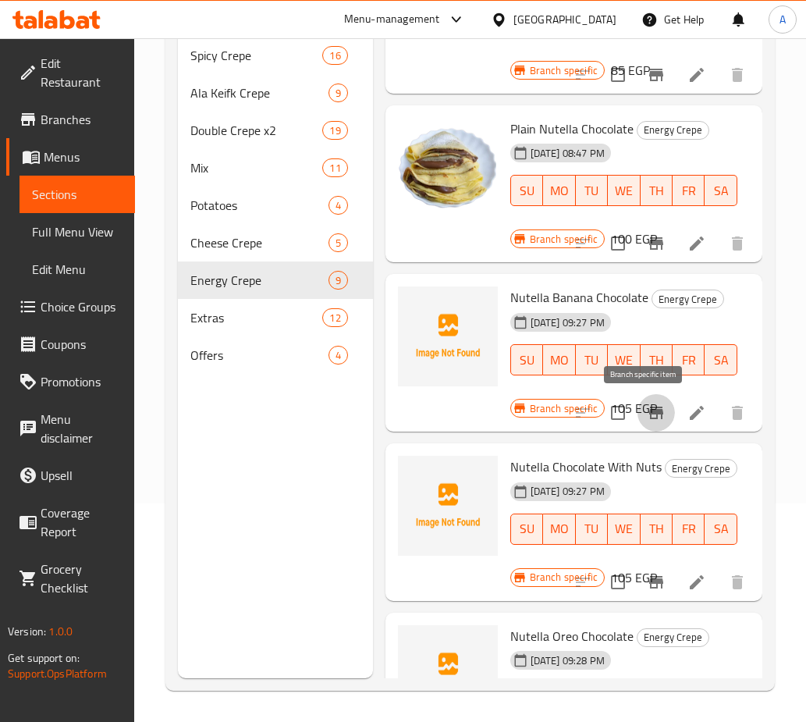
click at [647, 417] on icon "Branch-specific-item" at bounding box center [656, 413] width 19 height 19
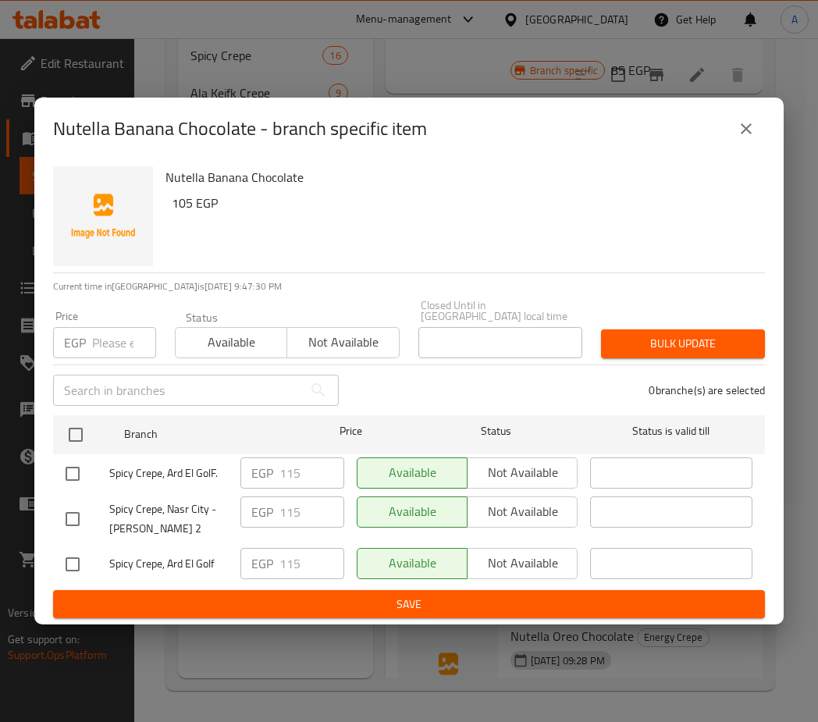
click at [78, 507] on input "checkbox" at bounding box center [72, 519] width 33 height 33
checkbox input "true"
click at [514, 508] on span "Not available" at bounding box center [523, 511] width 98 height 23
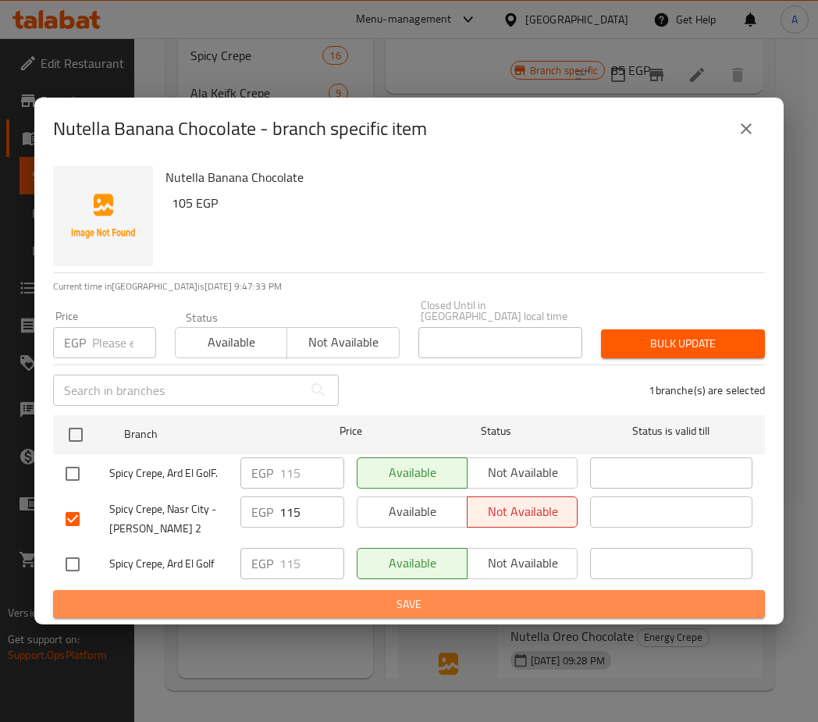
click at [302, 595] on span "Save" at bounding box center [409, 605] width 687 height 20
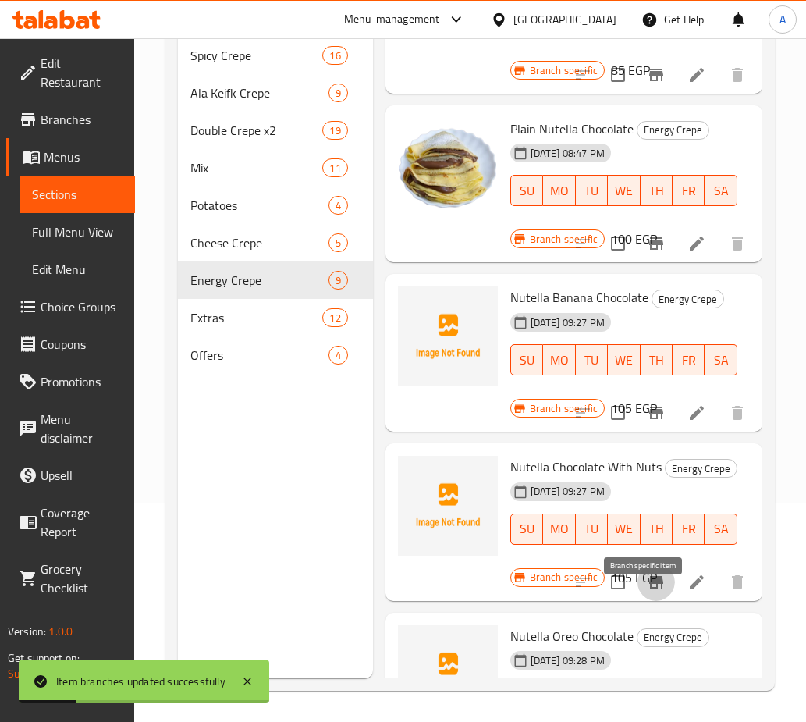
click at [647, 592] on icon "Branch-specific-item" at bounding box center [656, 582] width 19 height 19
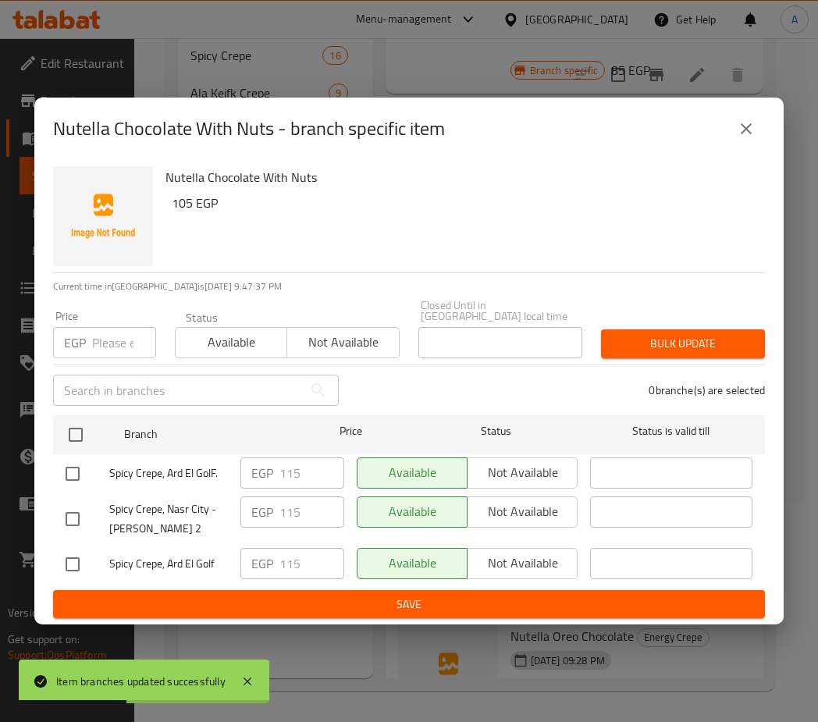
click at [87, 507] on input "checkbox" at bounding box center [72, 519] width 33 height 33
checkbox input "true"
click at [484, 501] on span "Not available" at bounding box center [523, 511] width 98 height 23
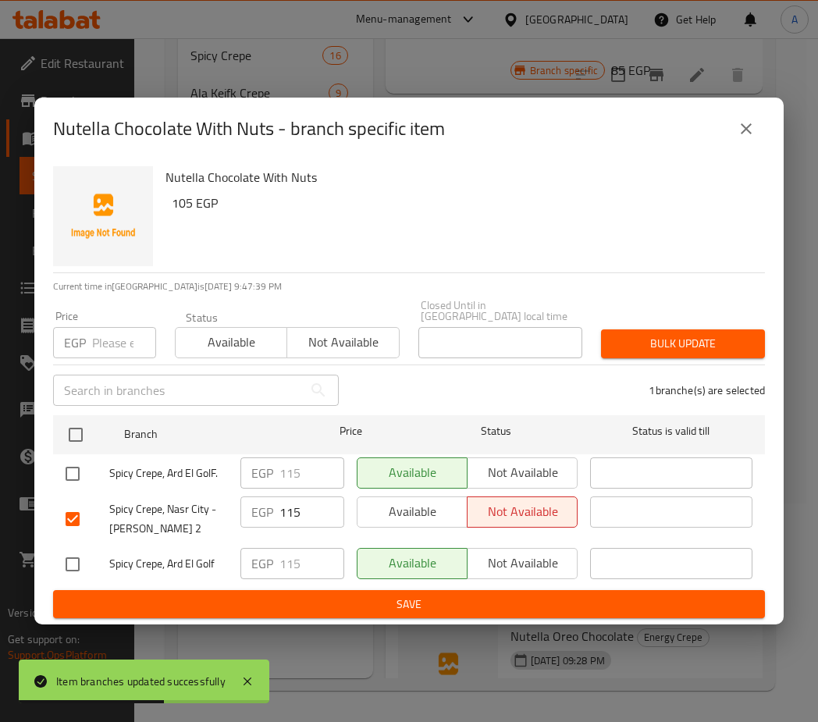
click at [430, 595] on span "Save" at bounding box center [409, 605] width 687 height 20
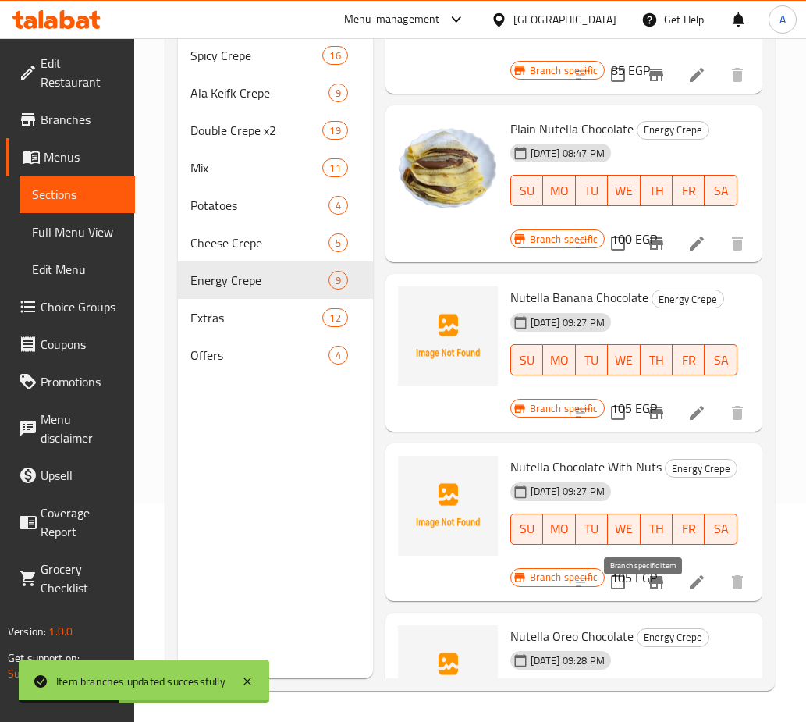
click at [647, 592] on icon "Branch-specific-item" at bounding box center [656, 582] width 19 height 19
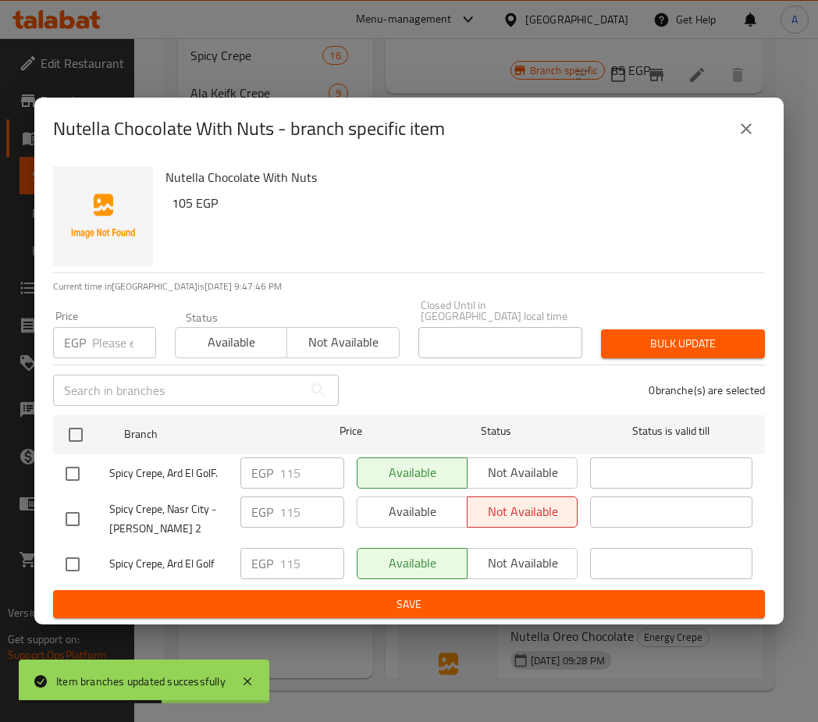
click at [741, 138] on icon "close" at bounding box center [746, 128] width 19 height 19
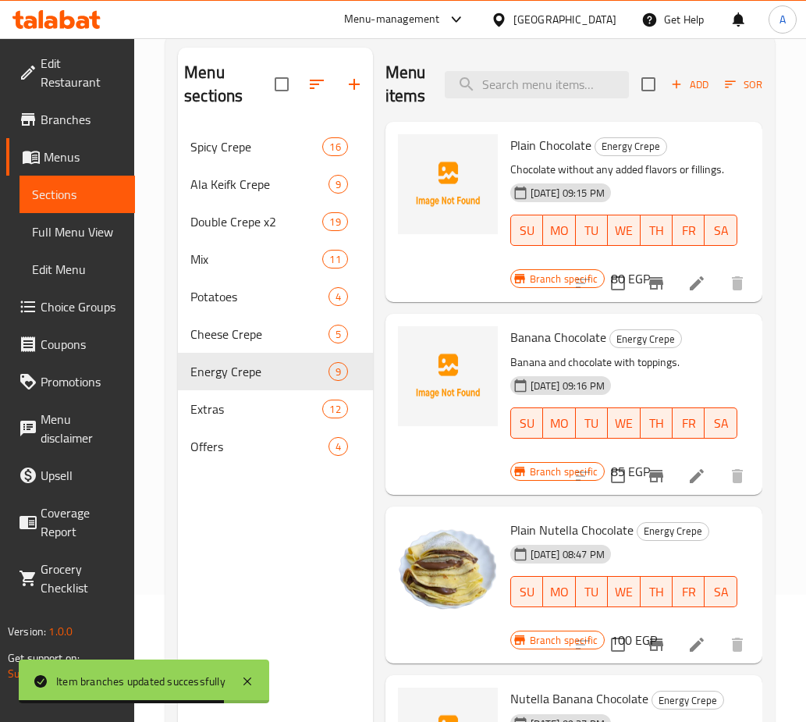
scroll to position [0, 0]
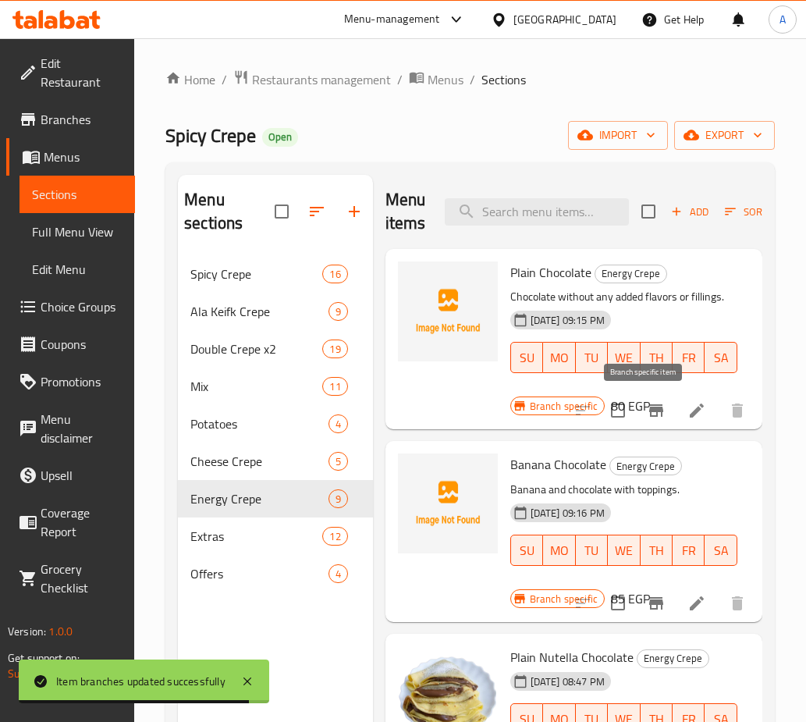
click at [649, 405] on icon "Branch-specific-item" at bounding box center [656, 410] width 14 height 12
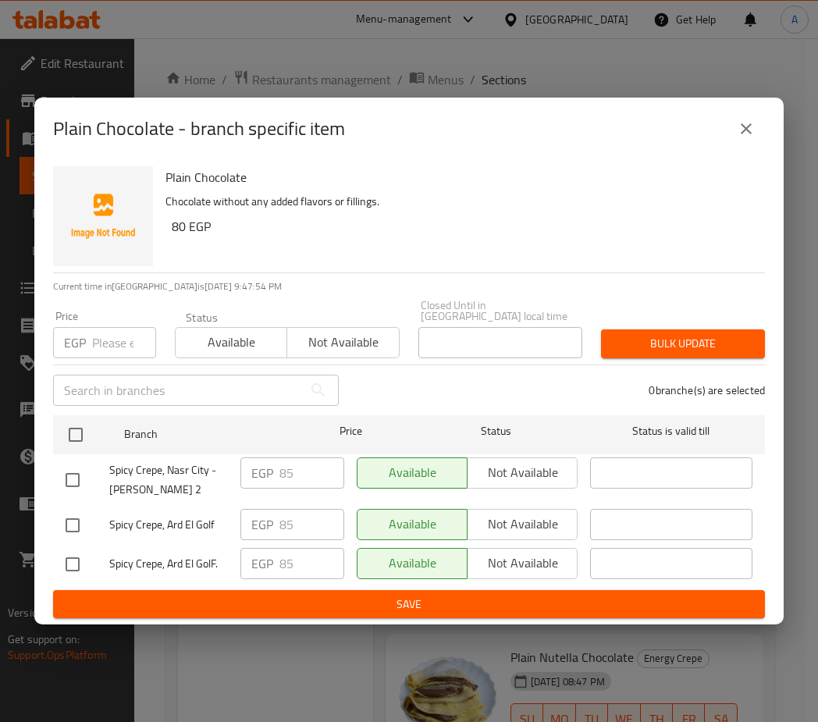
click at [68, 473] on input "checkbox" at bounding box center [72, 480] width 33 height 33
checkbox input "true"
click at [527, 469] on span "Not available" at bounding box center [523, 472] width 98 height 23
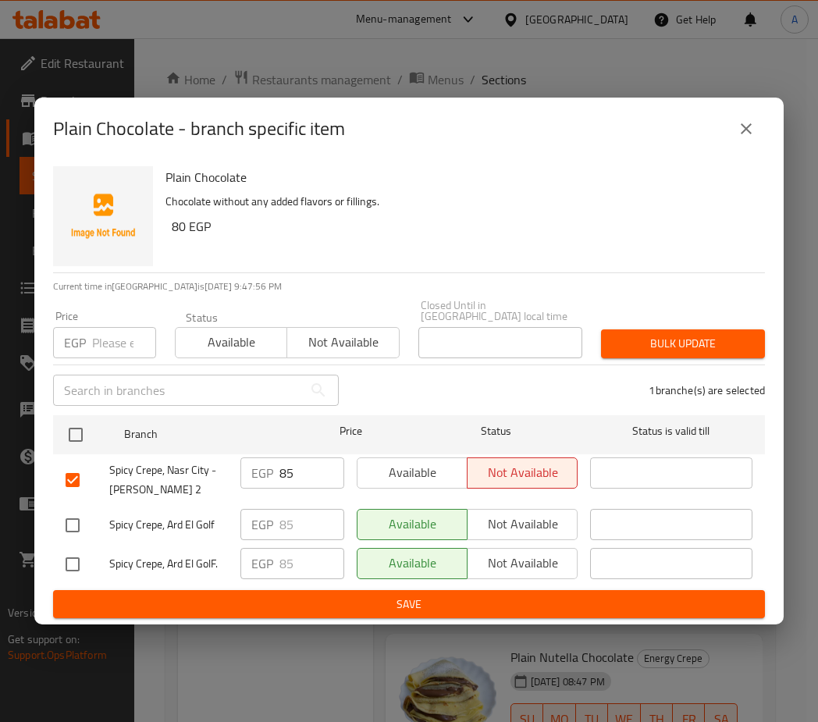
click at [484, 596] on span "Save" at bounding box center [409, 605] width 687 height 20
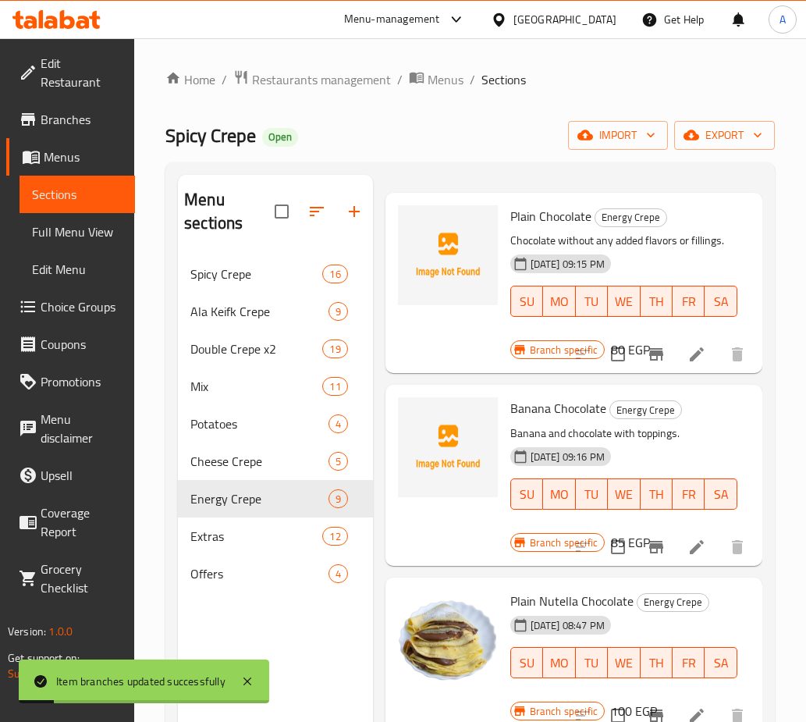
scroll to position [78, 0]
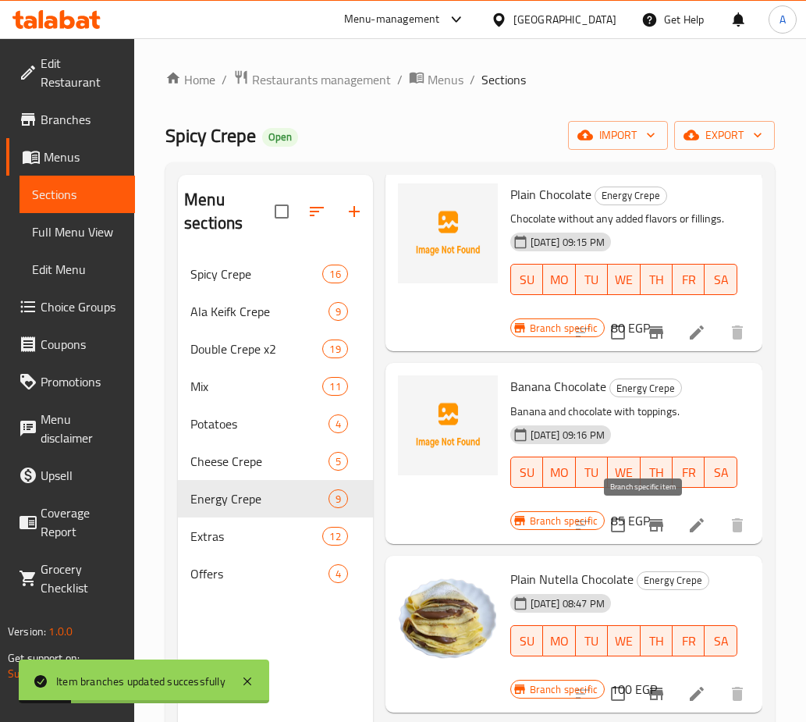
click at [649, 520] on icon "Branch-specific-item" at bounding box center [656, 525] width 14 height 12
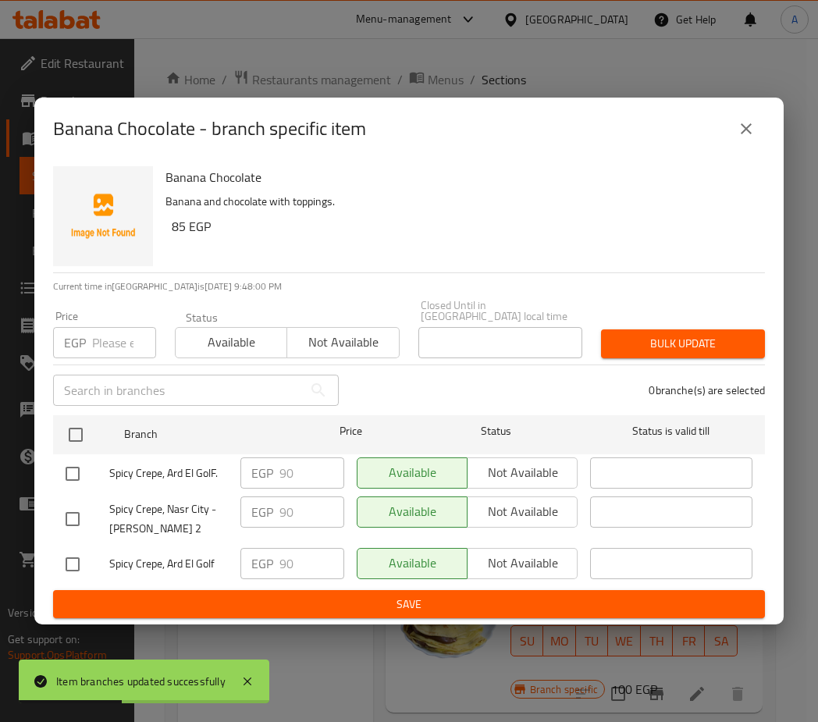
click at [72, 518] on input "checkbox" at bounding box center [72, 519] width 33 height 33
checkbox input "true"
click at [500, 514] on span "Not available" at bounding box center [523, 511] width 98 height 23
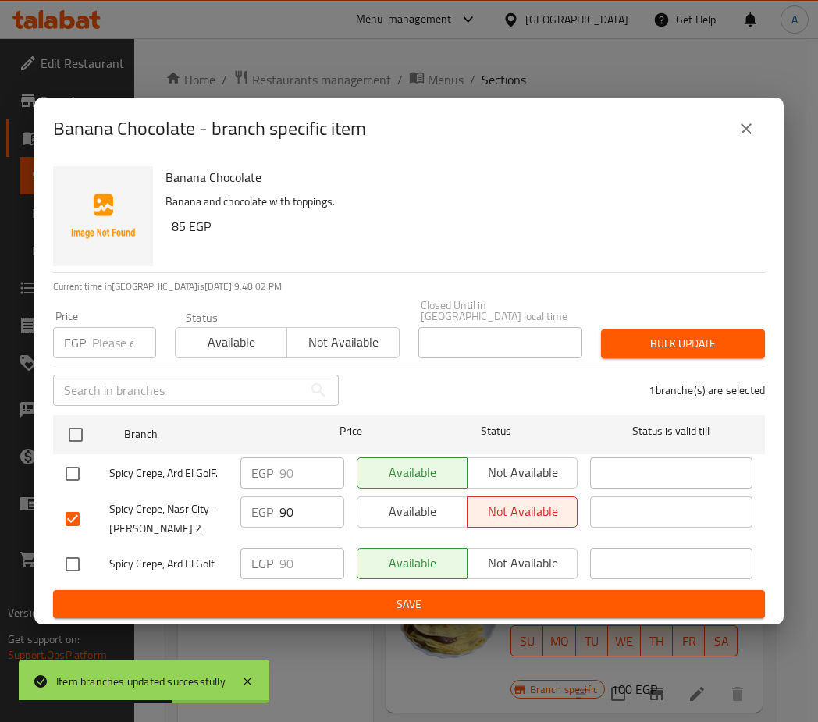
click at [423, 596] on span "Save" at bounding box center [409, 605] width 687 height 20
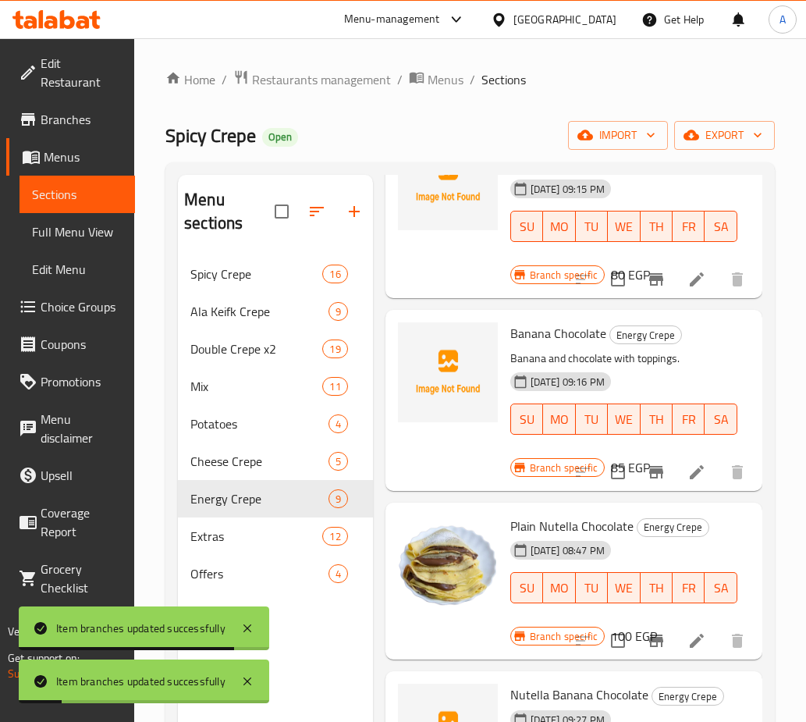
scroll to position [234, 0]
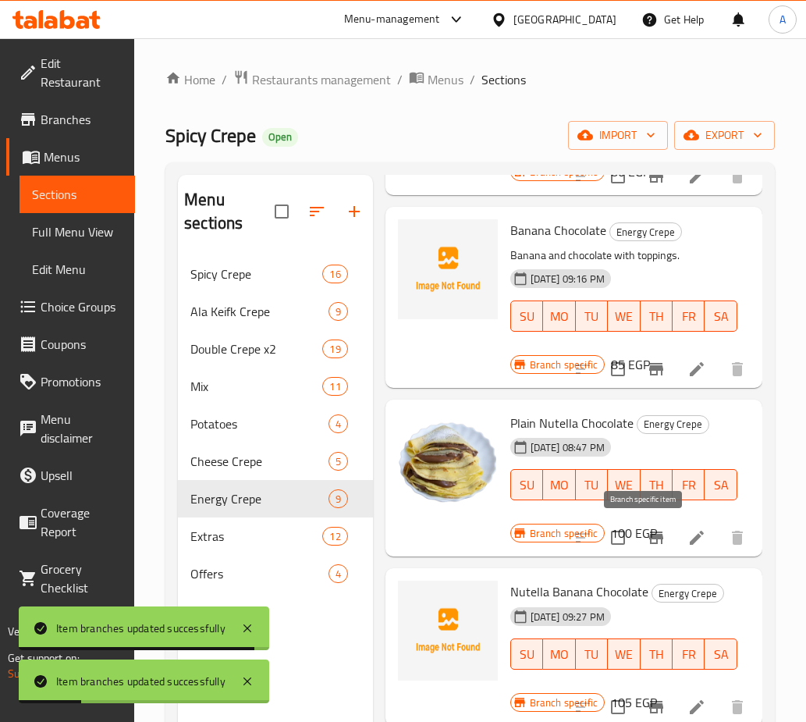
click at [652, 536] on icon "Branch-specific-item" at bounding box center [656, 537] width 19 height 19
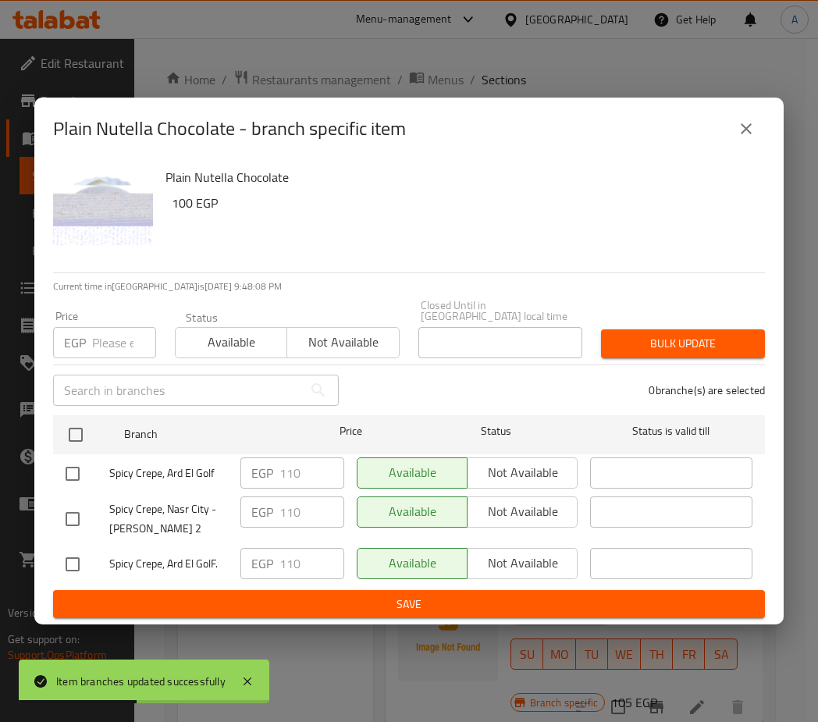
click at [73, 516] on input "checkbox" at bounding box center [72, 519] width 33 height 33
checkbox input "true"
click at [535, 514] on span "Not available" at bounding box center [523, 511] width 98 height 23
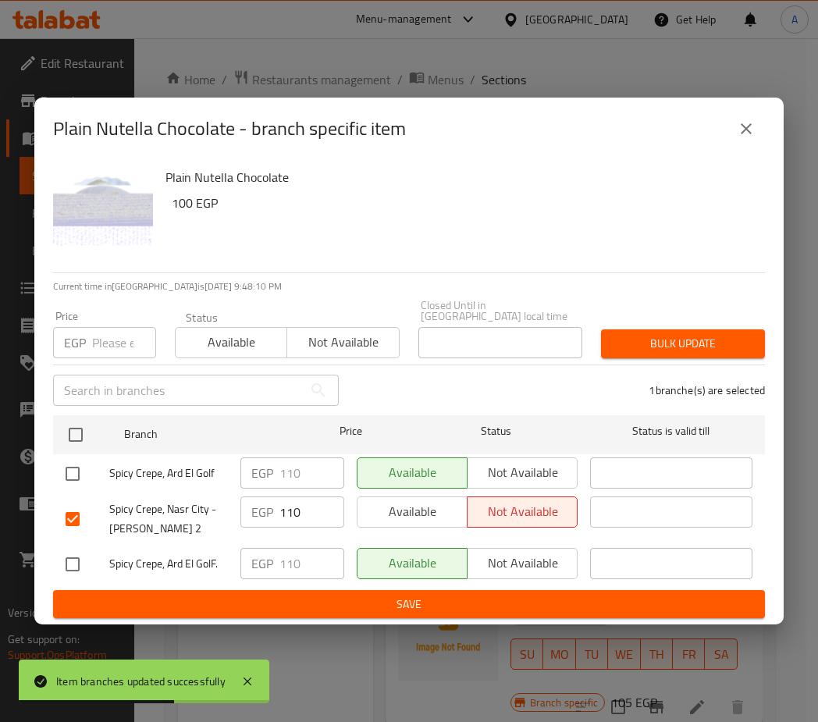
click at [468, 590] on button "Save" at bounding box center [409, 604] width 712 height 29
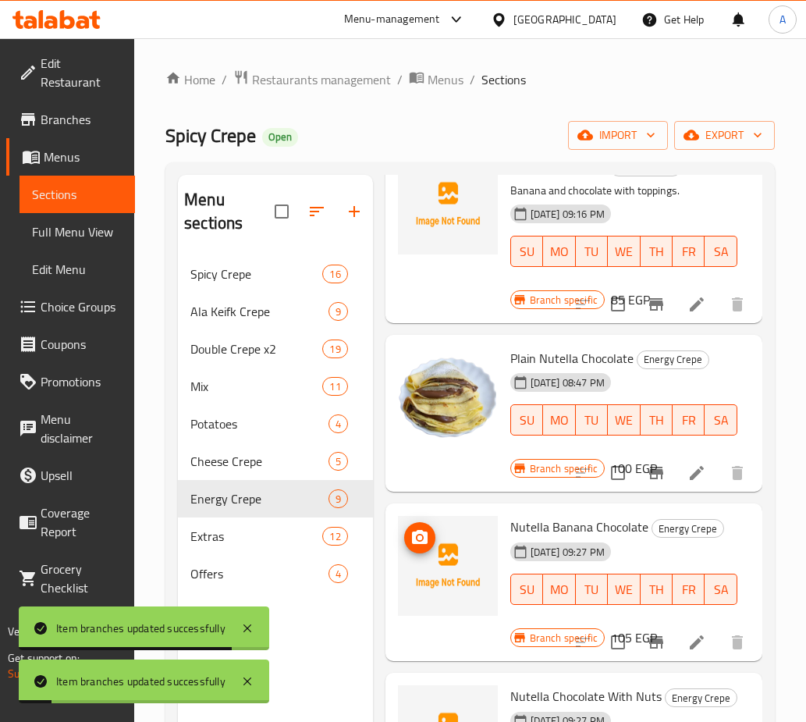
scroll to position [390, 0]
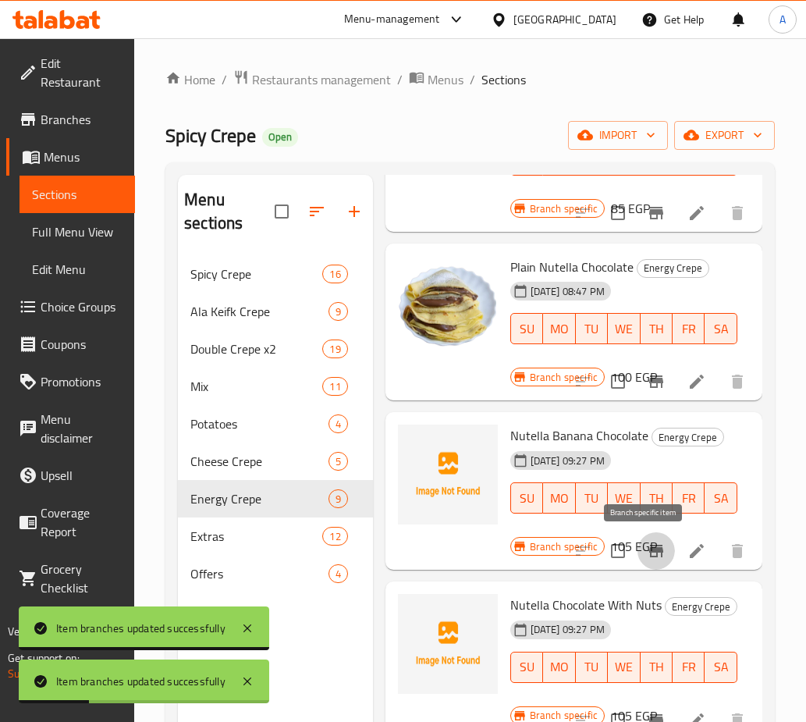
click at [649, 550] on icon "Branch-specific-item" at bounding box center [656, 551] width 14 height 12
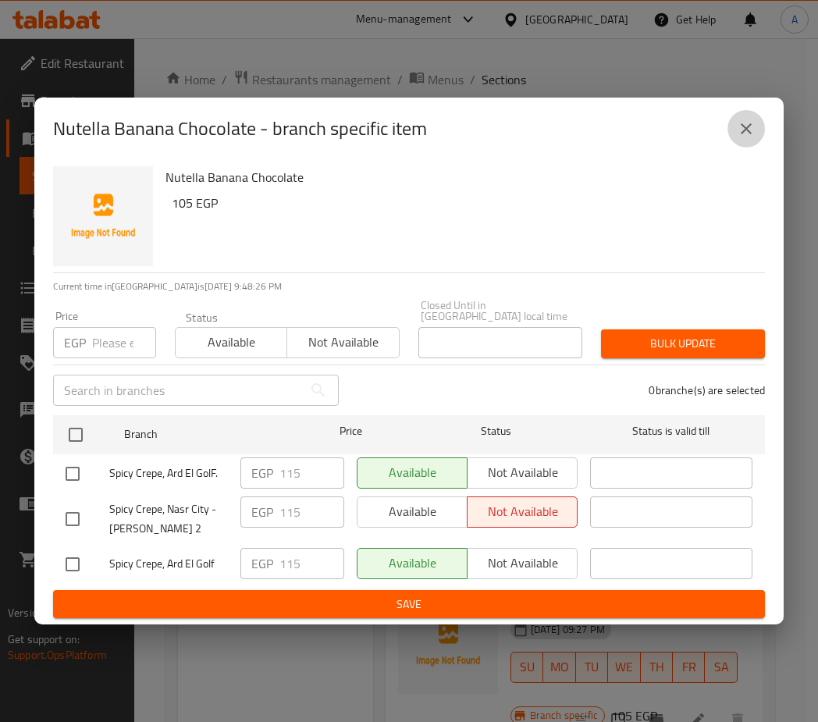
click at [732, 137] on button "close" at bounding box center [746, 128] width 37 height 37
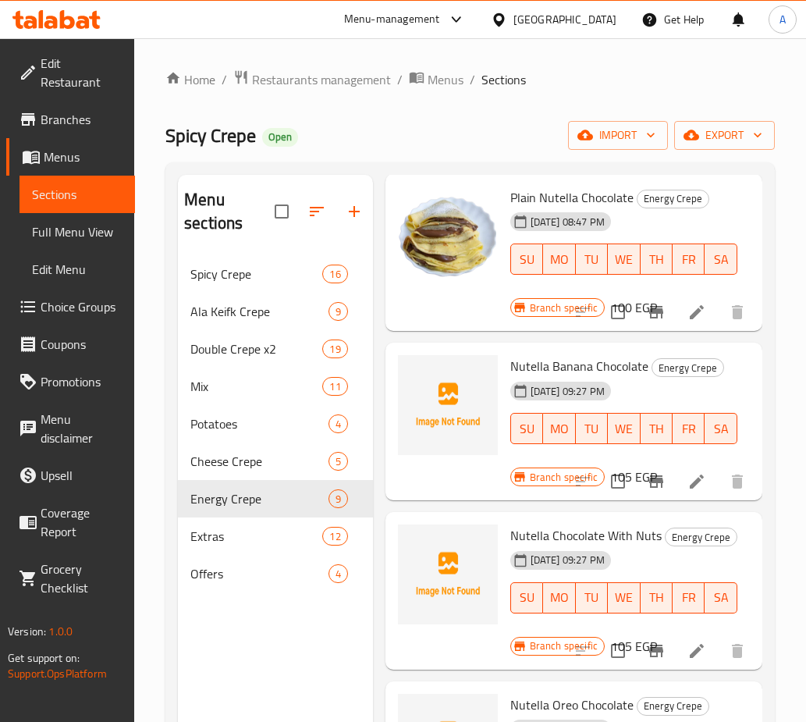
scroll to position [546, 0]
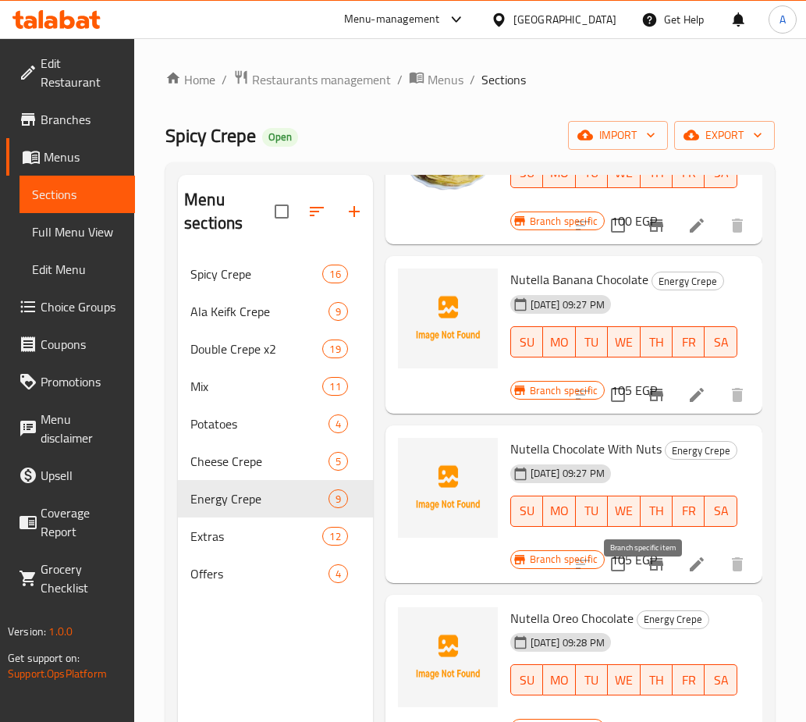
click at [646, 583] on button "Branch-specific-item" at bounding box center [656, 564] width 37 height 37
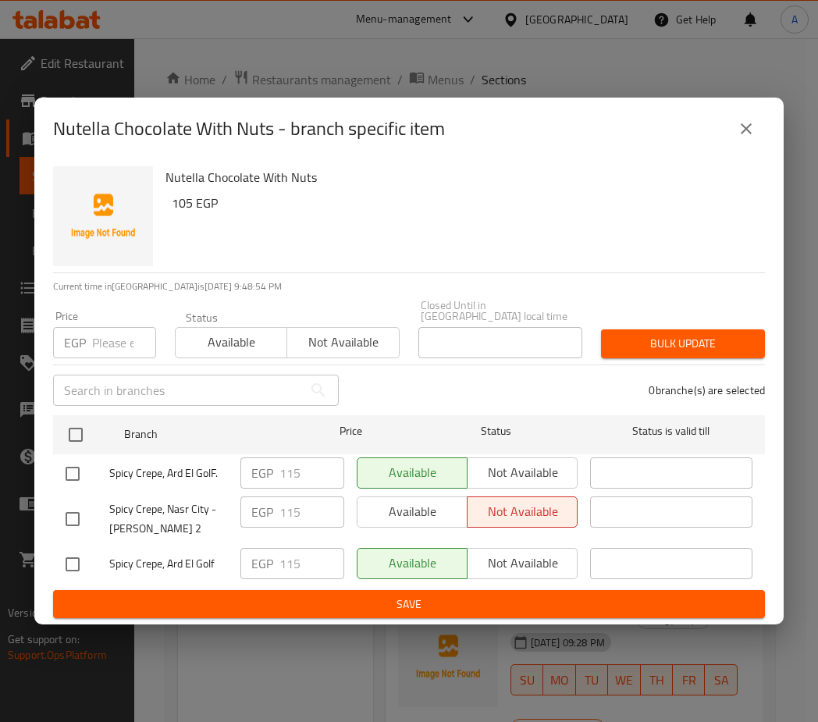
click at [735, 148] on button "close" at bounding box center [746, 128] width 37 height 37
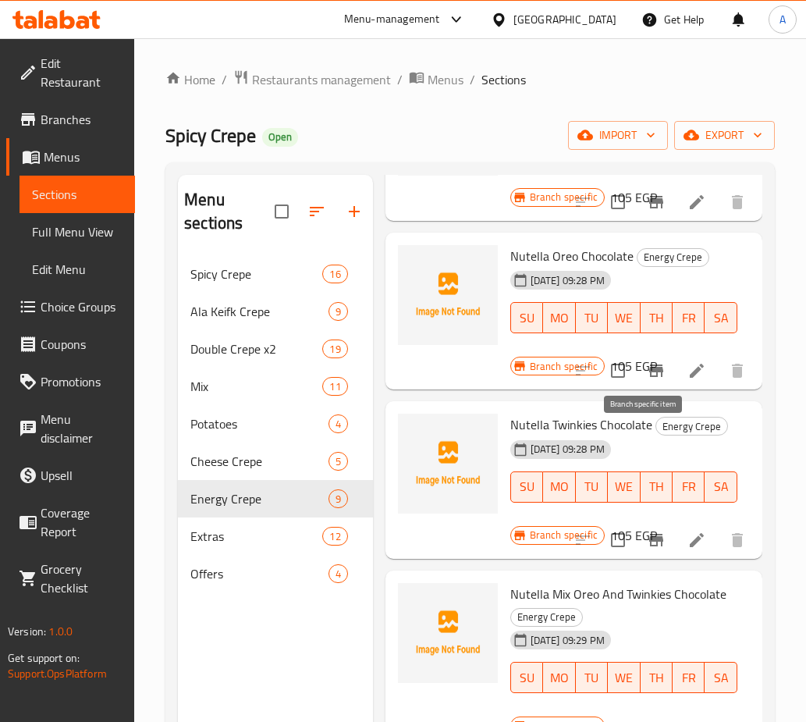
scroll to position [987, 0]
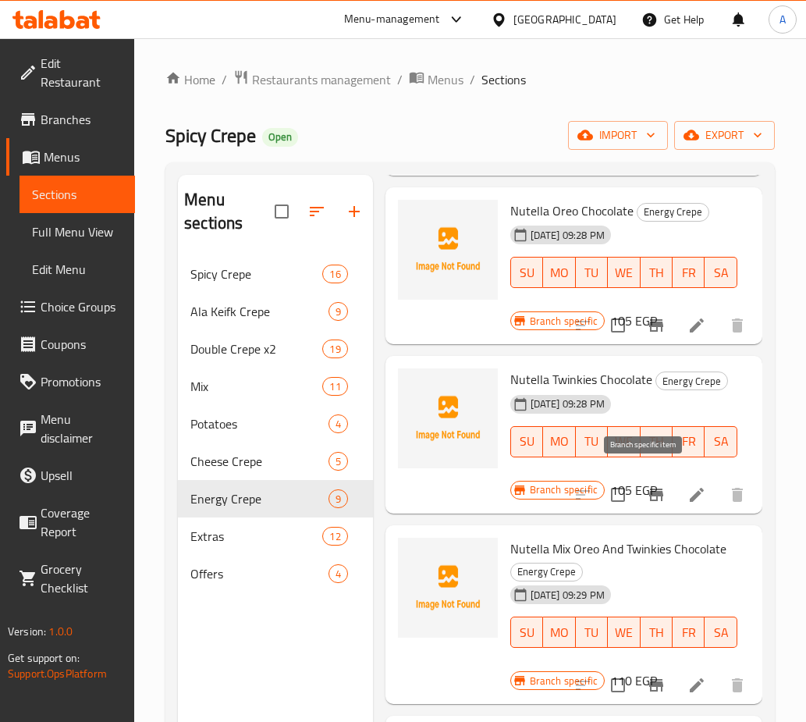
click at [647, 486] on icon "Branch-specific-item" at bounding box center [656, 495] width 19 height 19
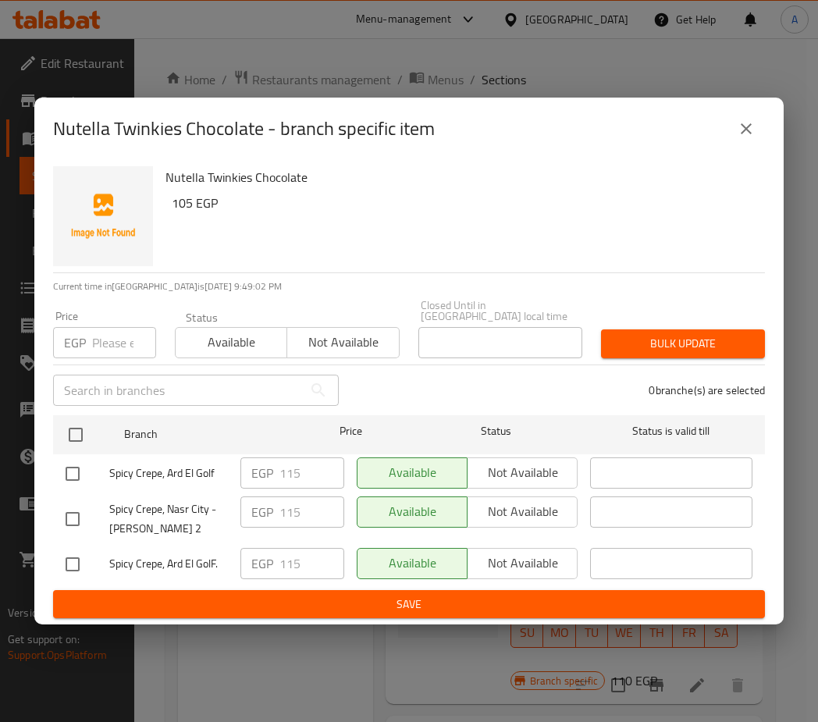
click at [72, 518] on input "checkbox" at bounding box center [72, 519] width 33 height 33
checkbox input "true"
click at [481, 500] on span "Not available" at bounding box center [523, 511] width 98 height 23
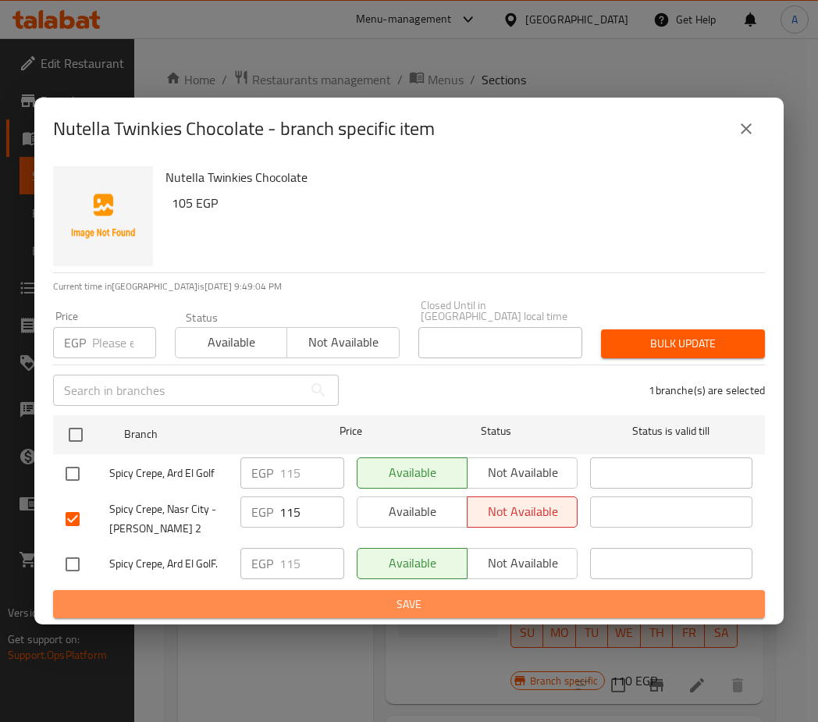
click at [361, 606] on span "Save" at bounding box center [409, 605] width 687 height 20
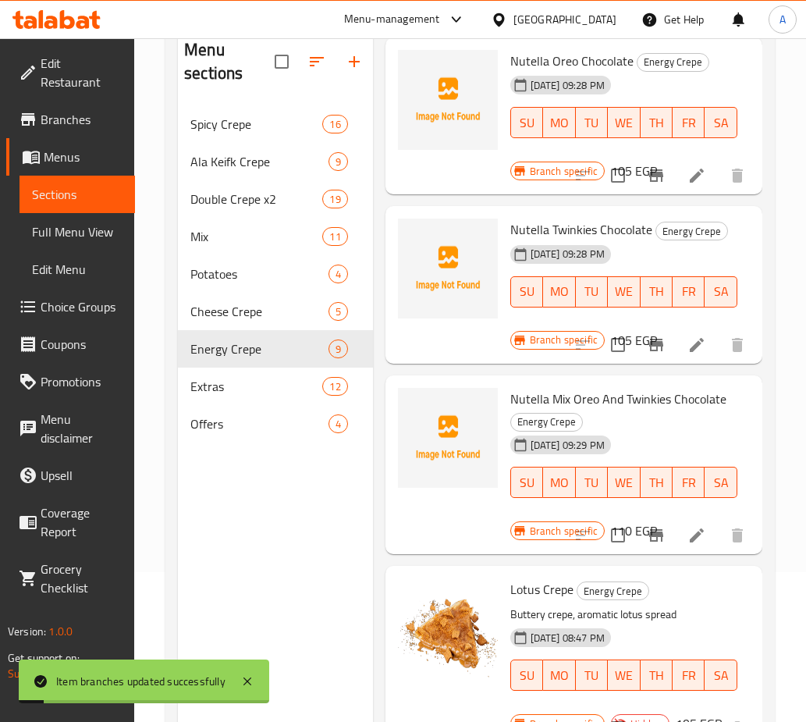
scroll to position [156, 0]
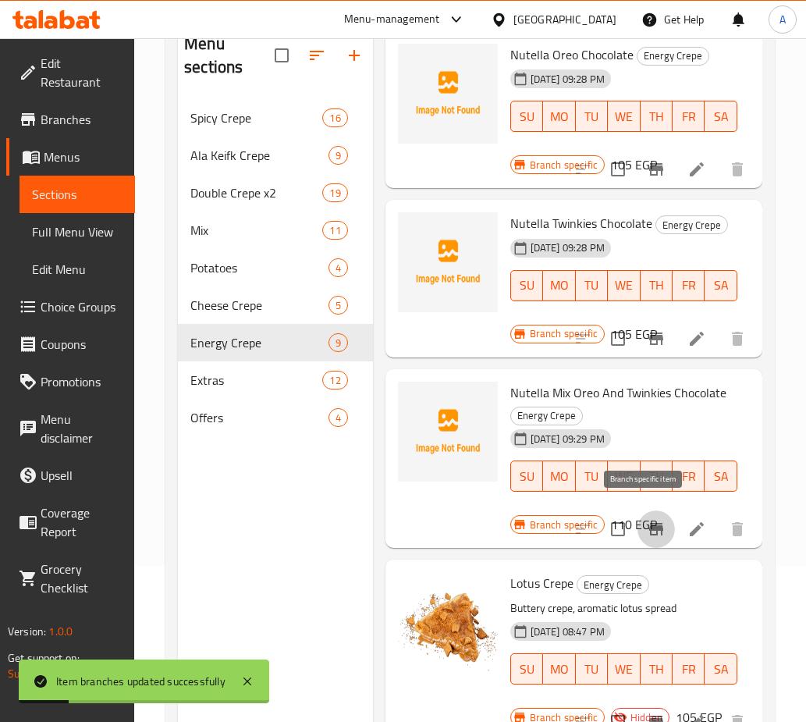
click at [649, 523] on icon "Branch-specific-item" at bounding box center [656, 529] width 14 height 12
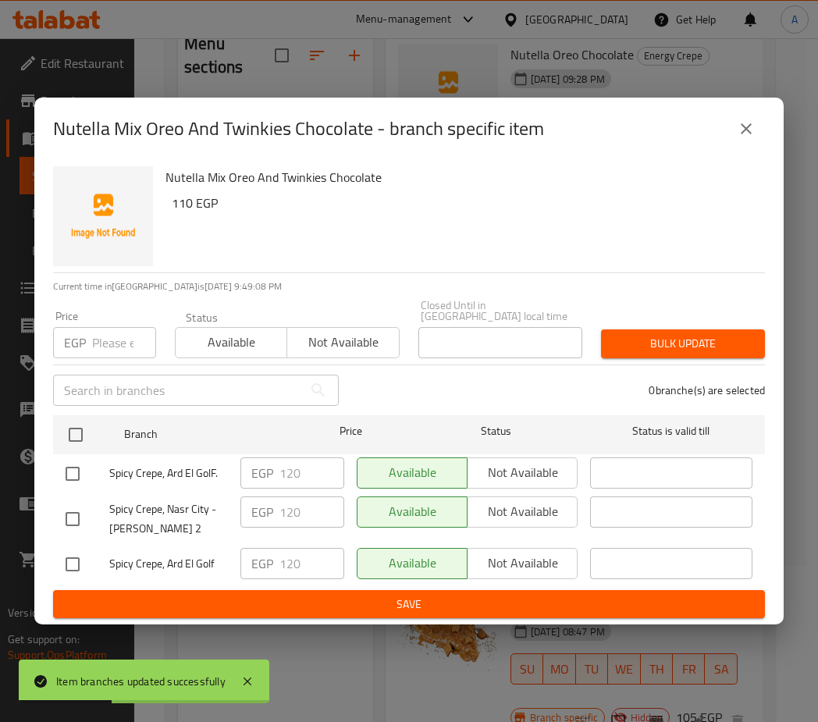
click at [65, 514] on input "checkbox" at bounding box center [72, 519] width 33 height 33
checkbox input "true"
click at [498, 500] on span "Not available" at bounding box center [523, 511] width 98 height 23
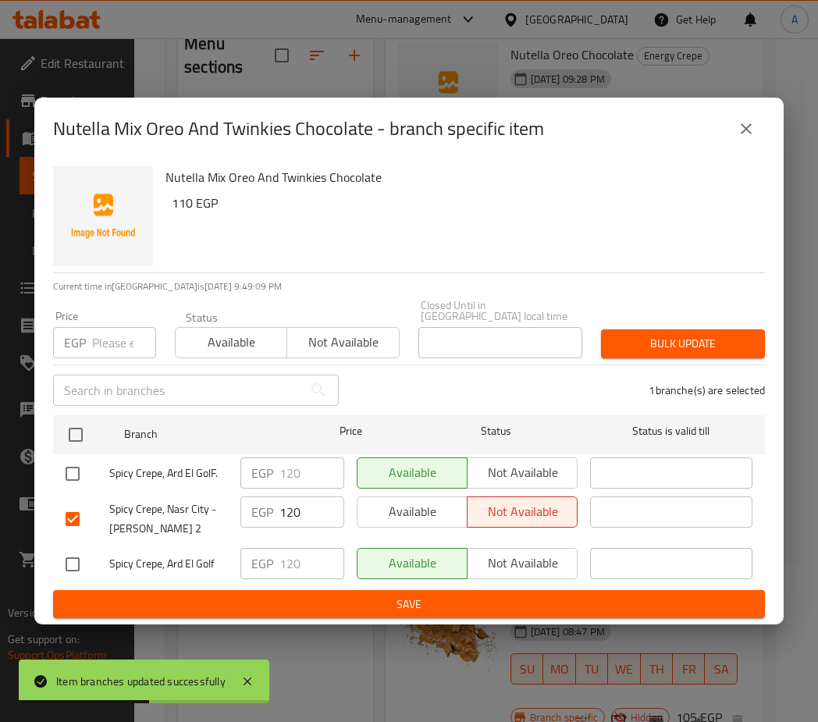
click at [358, 595] on span "Save" at bounding box center [409, 605] width 687 height 20
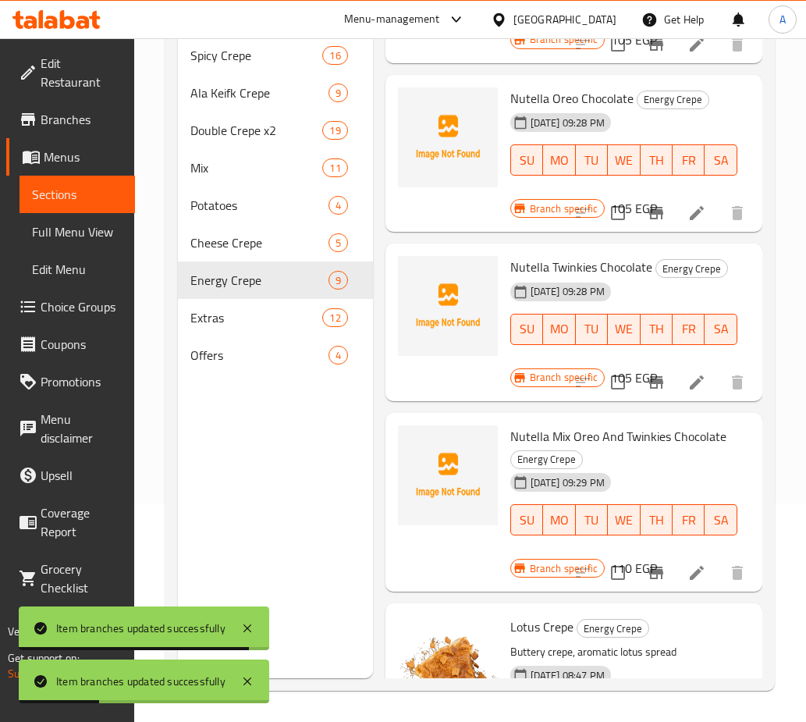
scroll to position [675, 0]
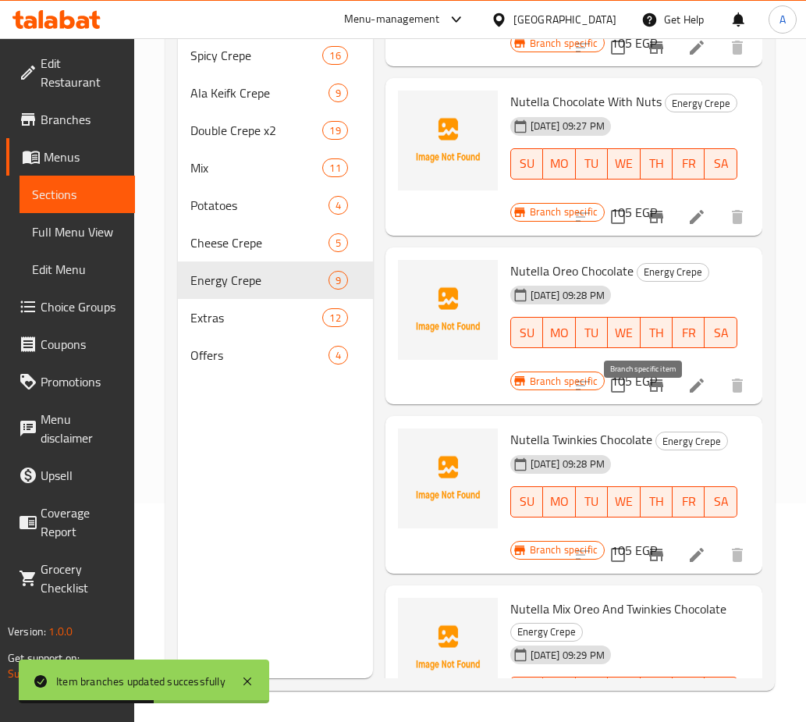
click at [649, 392] on icon "Branch-specific-item" at bounding box center [656, 385] width 14 height 12
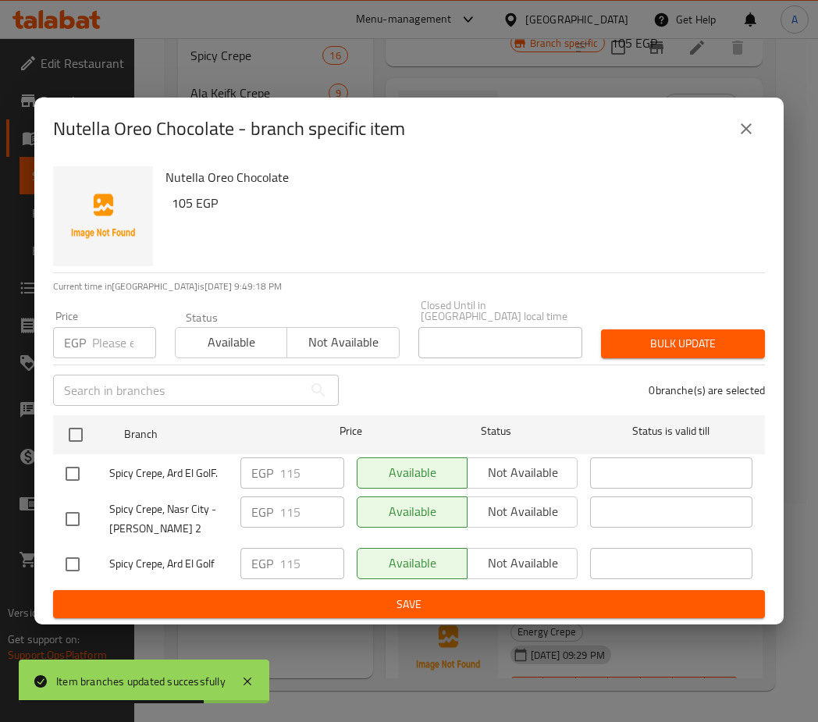
click at [72, 513] on input "checkbox" at bounding box center [72, 519] width 33 height 33
checkbox input "true"
click at [543, 500] on span "Not available" at bounding box center [523, 511] width 98 height 23
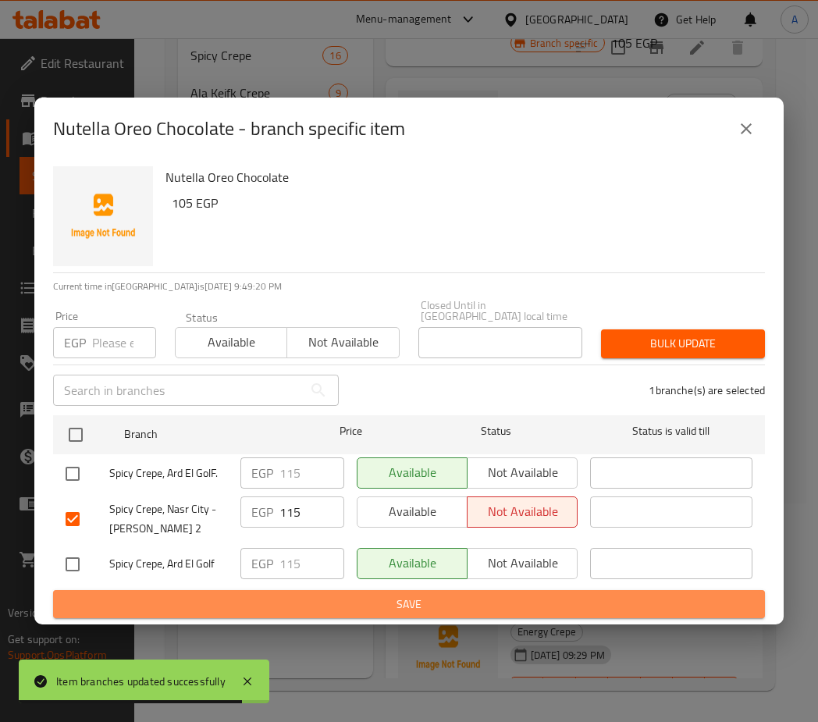
click at [496, 595] on span "Save" at bounding box center [409, 605] width 687 height 20
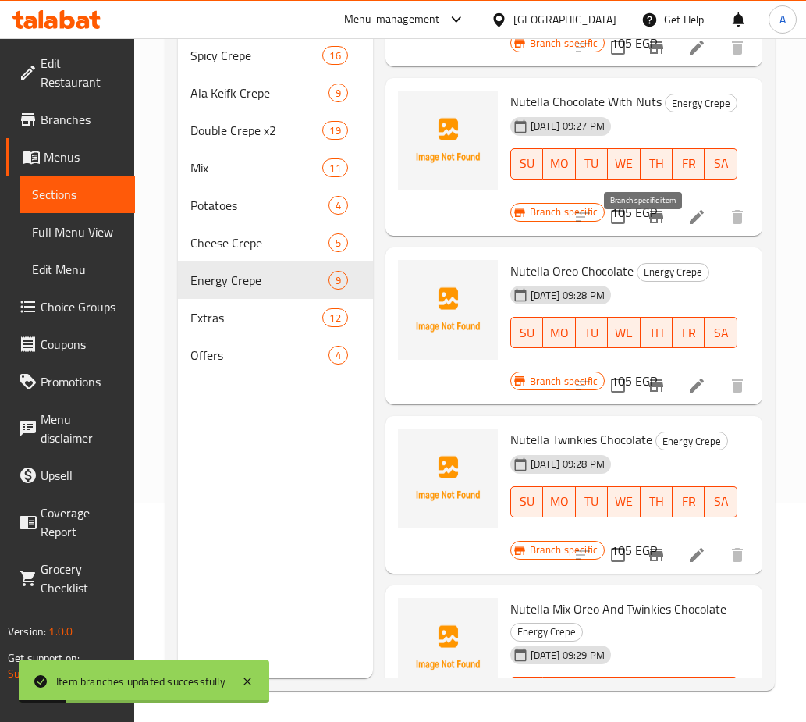
click at [649, 223] on icon "Branch-specific-item" at bounding box center [656, 217] width 14 height 12
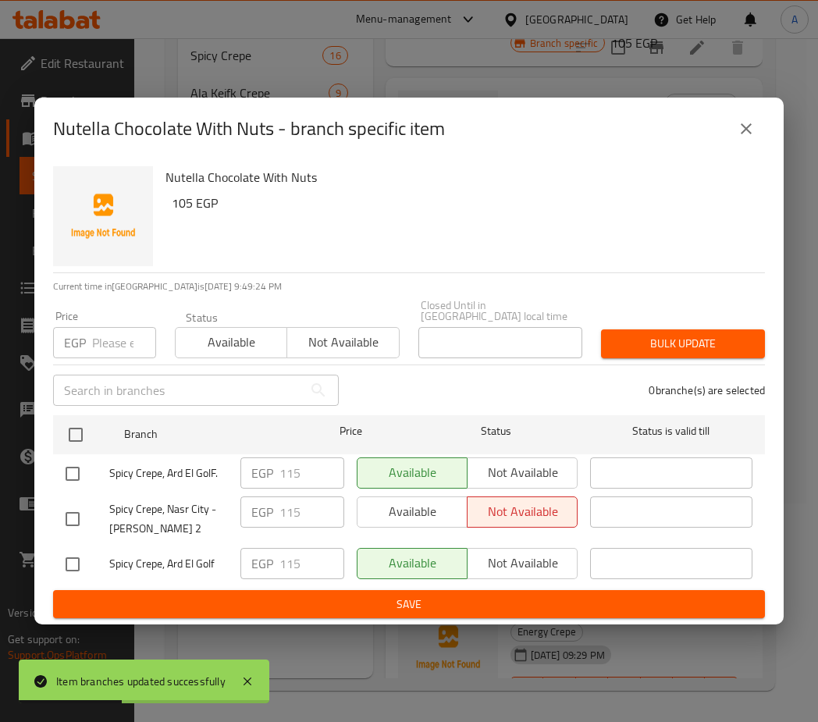
click at [752, 138] on icon "close" at bounding box center [746, 128] width 19 height 19
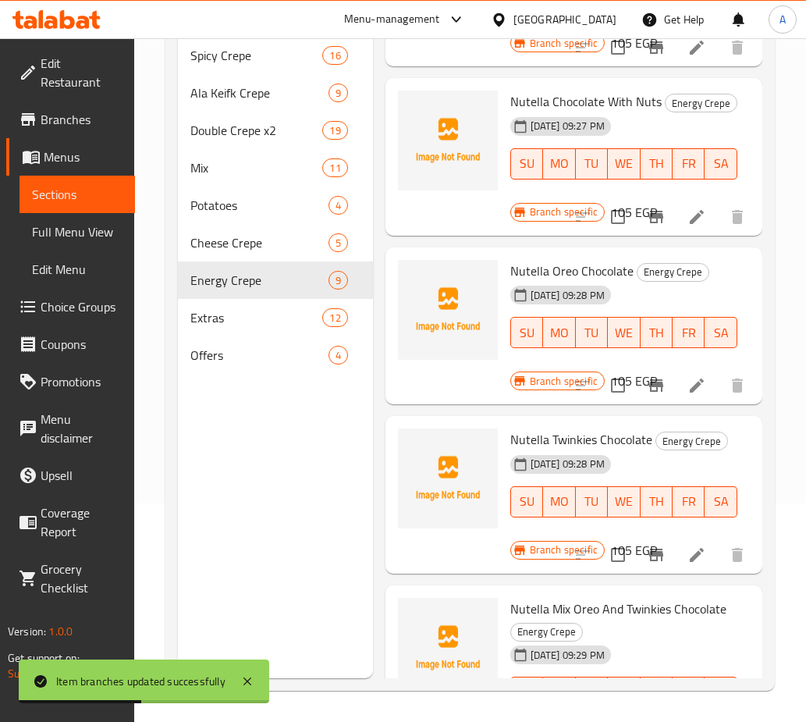
scroll to position [519, 0]
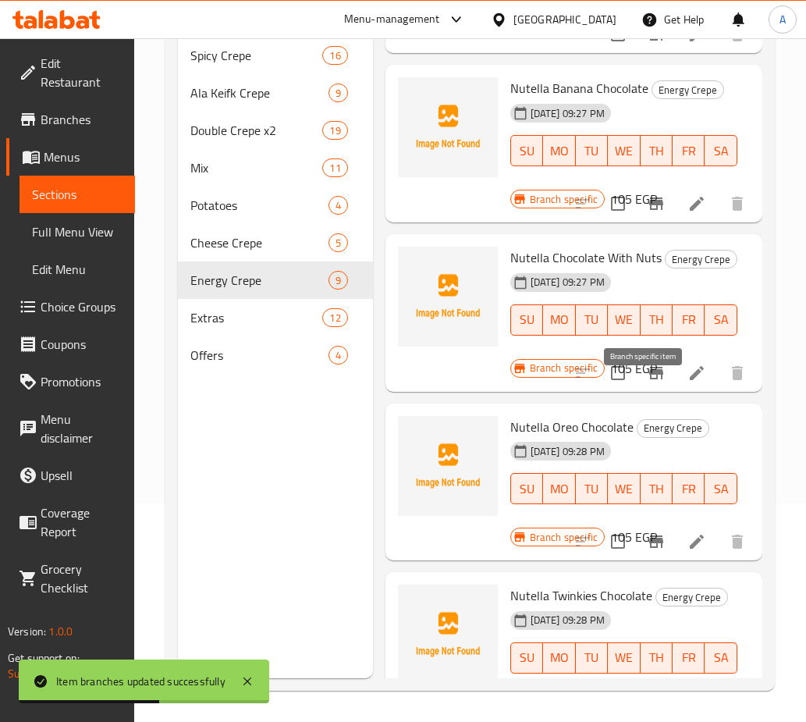
click at [651, 382] on icon "Branch-specific-item" at bounding box center [656, 373] width 19 height 19
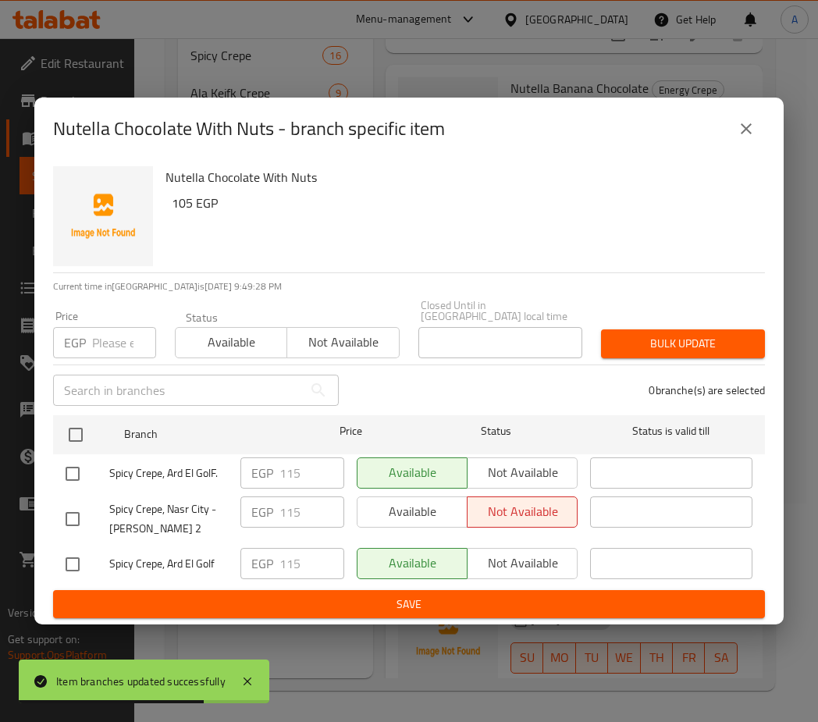
click at [735, 135] on button "close" at bounding box center [746, 128] width 37 height 37
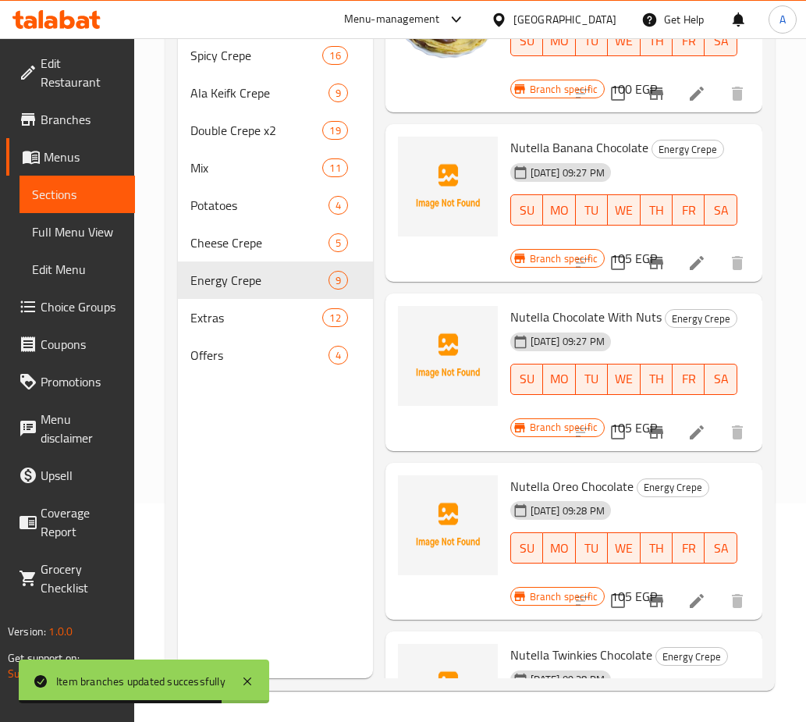
scroll to position [363, 0]
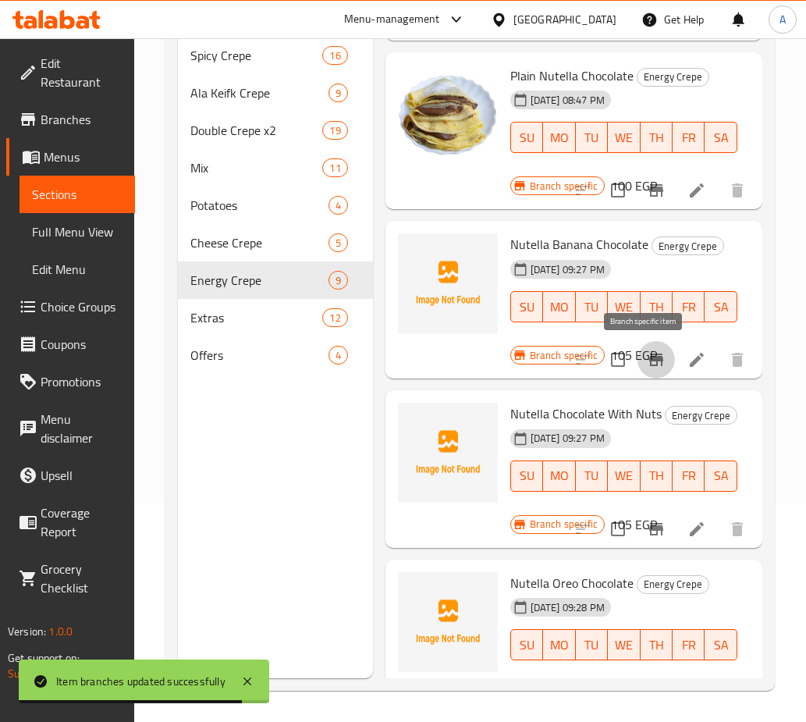
click at [649, 358] on icon "Branch-specific-item" at bounding box center [656, 360] width 14 height 12
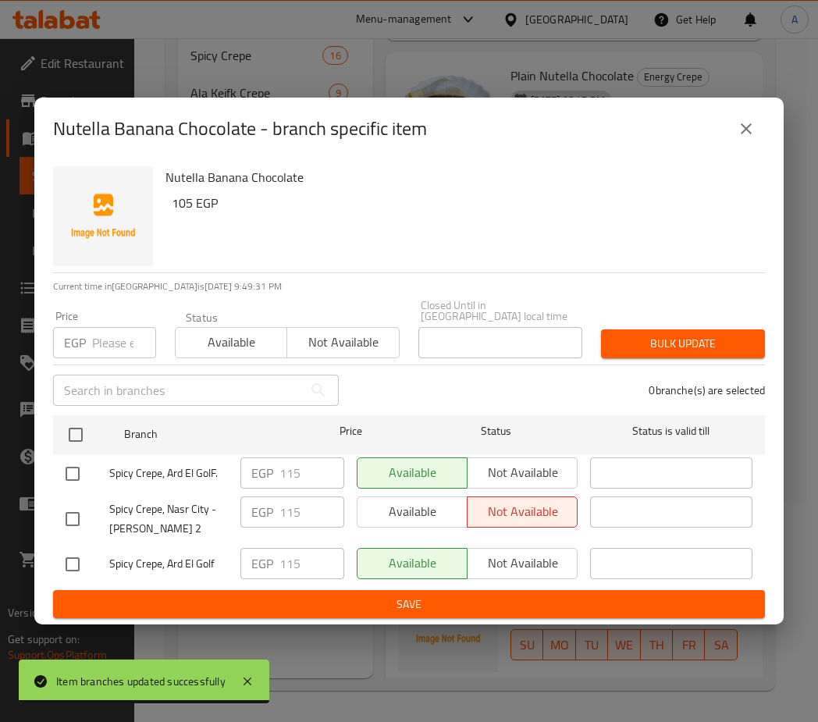
click at [751, 131] on icon "close" at bounding box center [746, 128] width 19 height 19
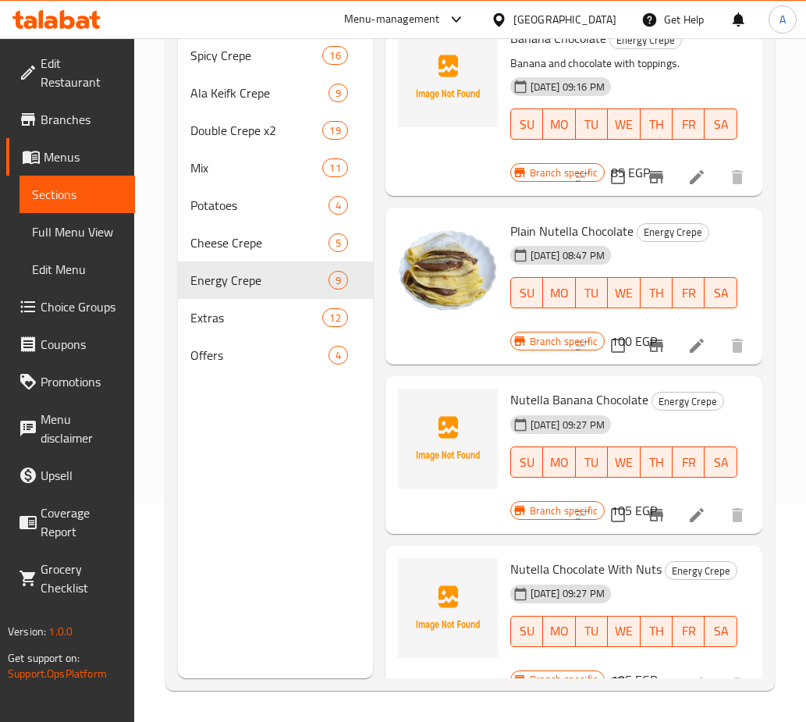
scroll to position [207, 0]
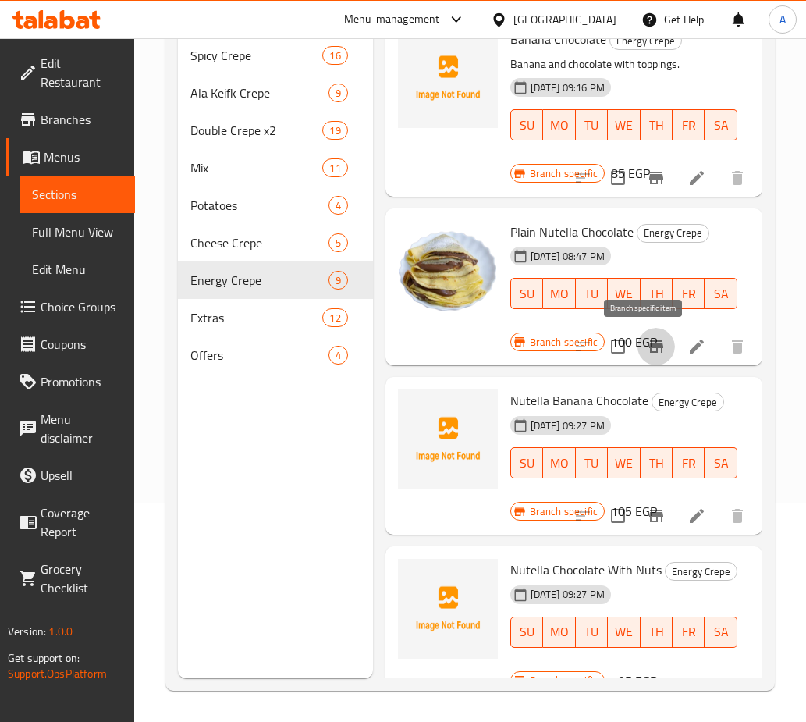
click at [649, 347] on icon "Branch-specific-item" at bounding box center [656, 346] width 14 height 12
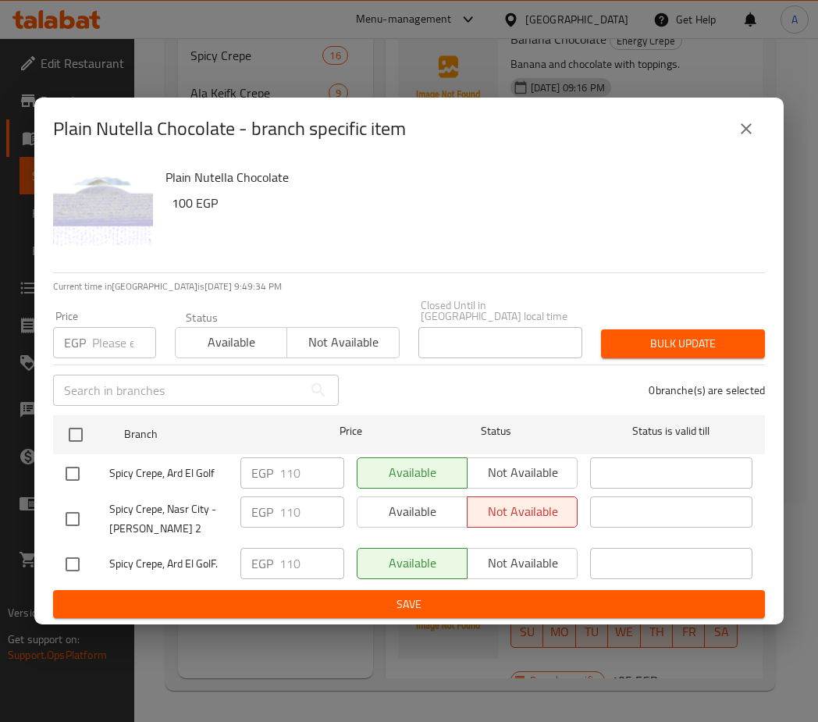
click at [749, 128] on icon "close" at bounding box center [746, 128] width 19 height 19
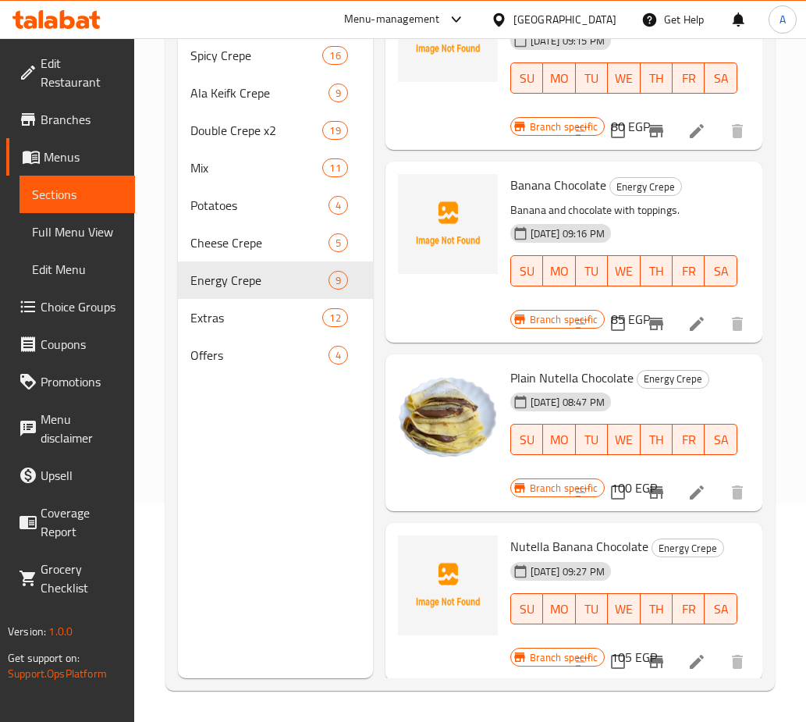
scroll to position [51, 0]
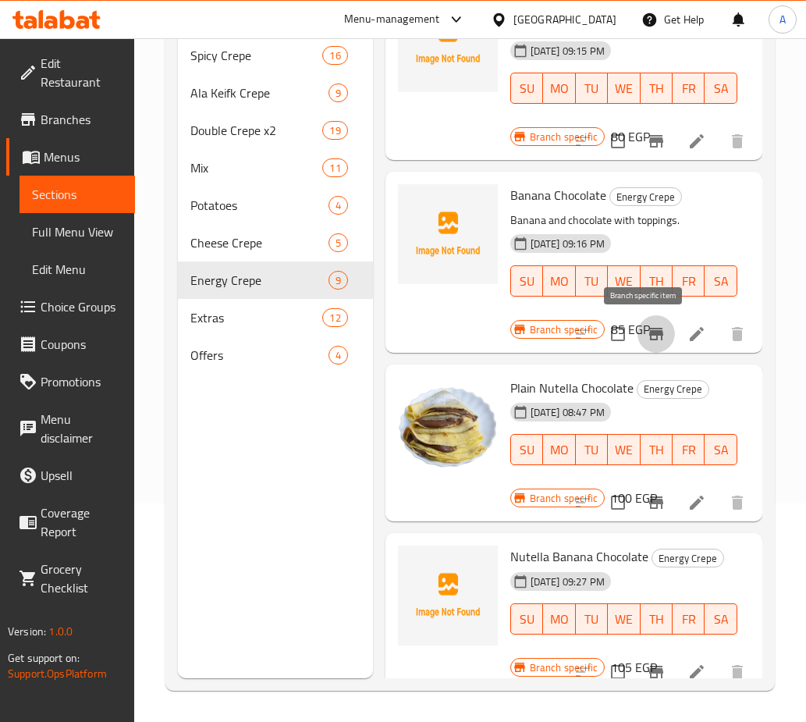
click at [654, 322] on button "Branch-specific-item" at bounding box center [656, 333] width 37 height 37
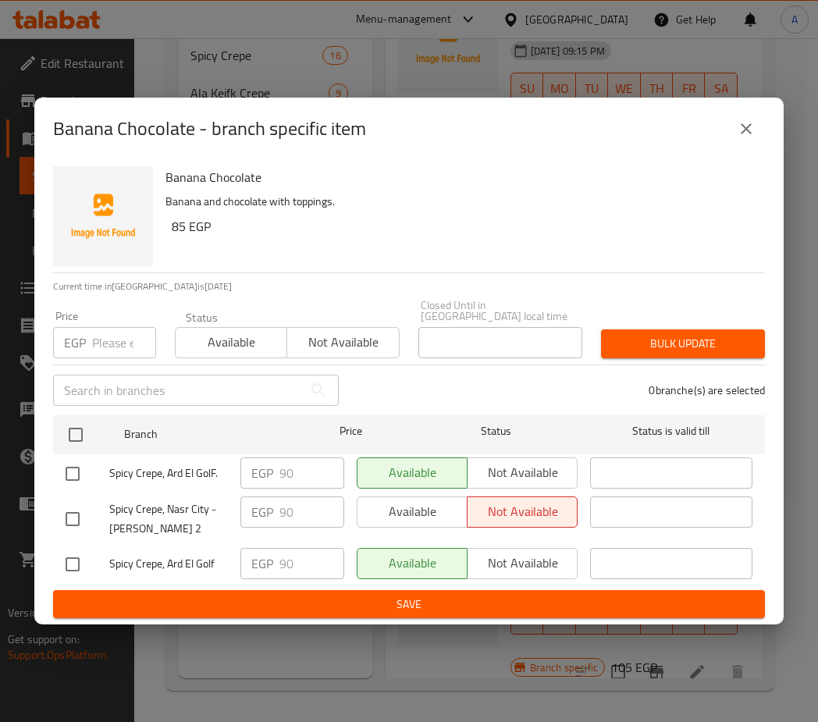
click at [732, 135] on button "close" at bounding box center [746, 128] width 37 height 37
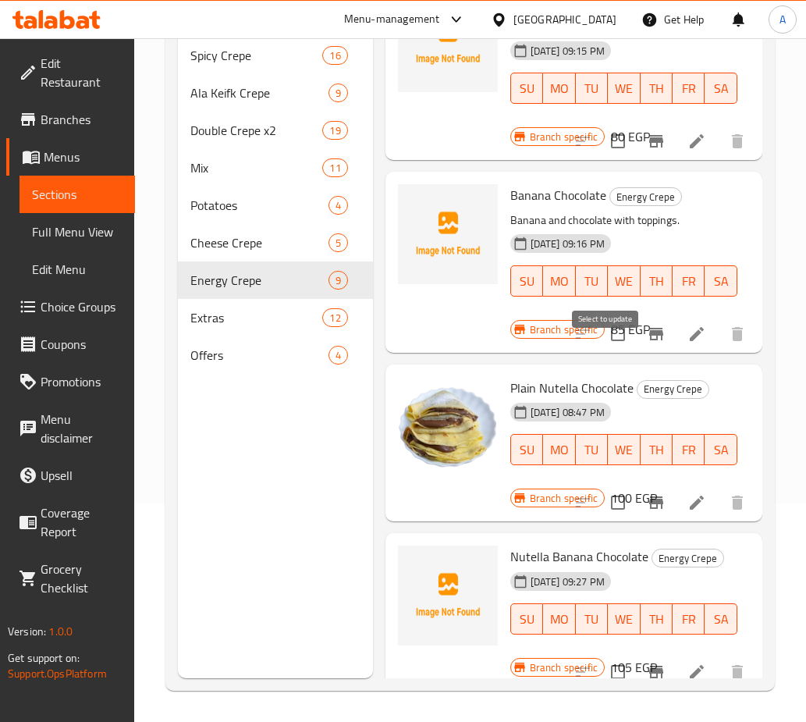
scroll to position [0, 0]
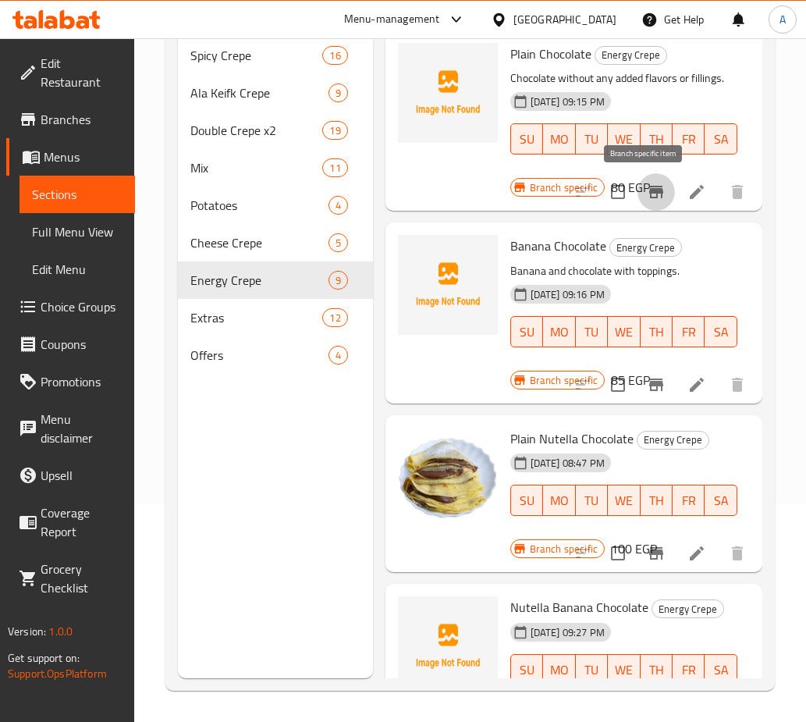
click at [649, 193] on icon "Branch-specific-item" at bounding box center [656, 192] width 14 height 12
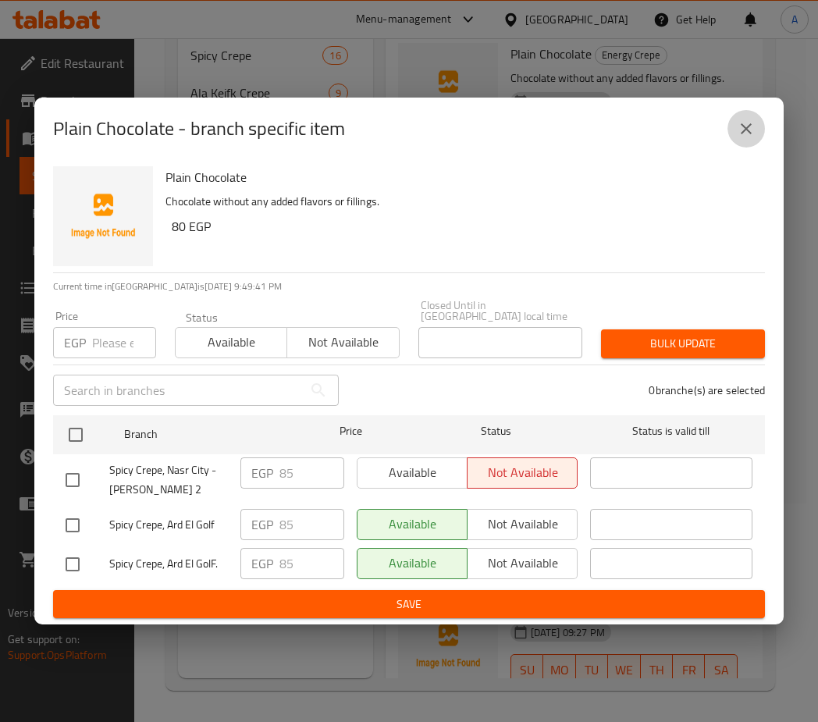
click at [752, 148] on button "close" at bounding box center [746, 128] width 37 height 37
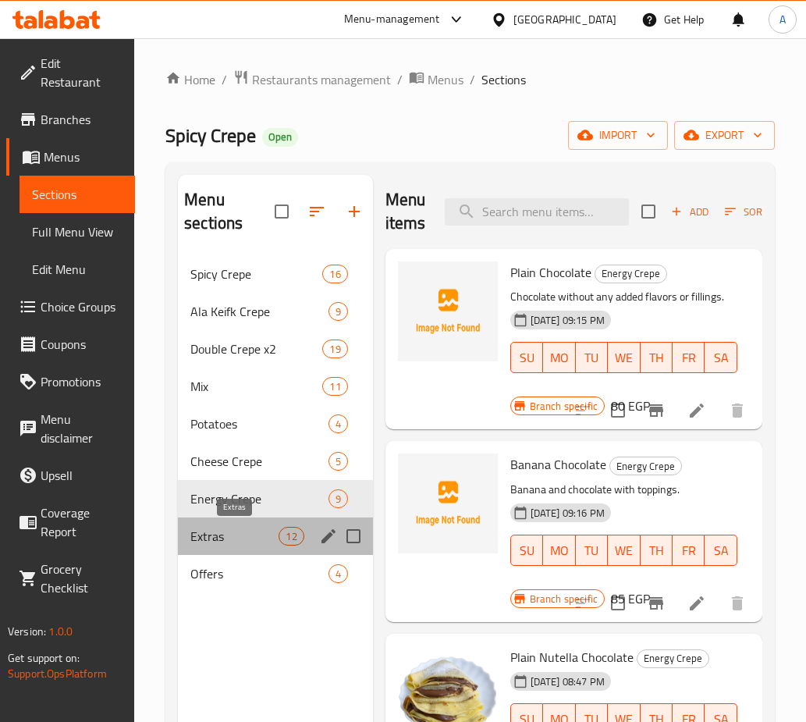
click at [253, 527] on span "Extras" at bounding box center [234, 536] width 88 height 19
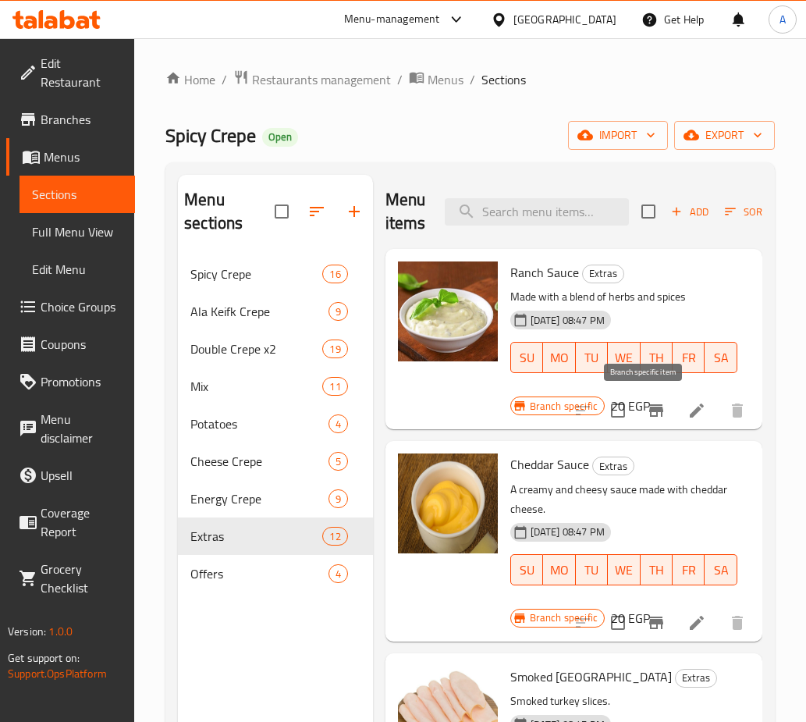
click at [649, 422] on button "Branch-specific-item" at bounding box center [656, 410] width 37 height 37
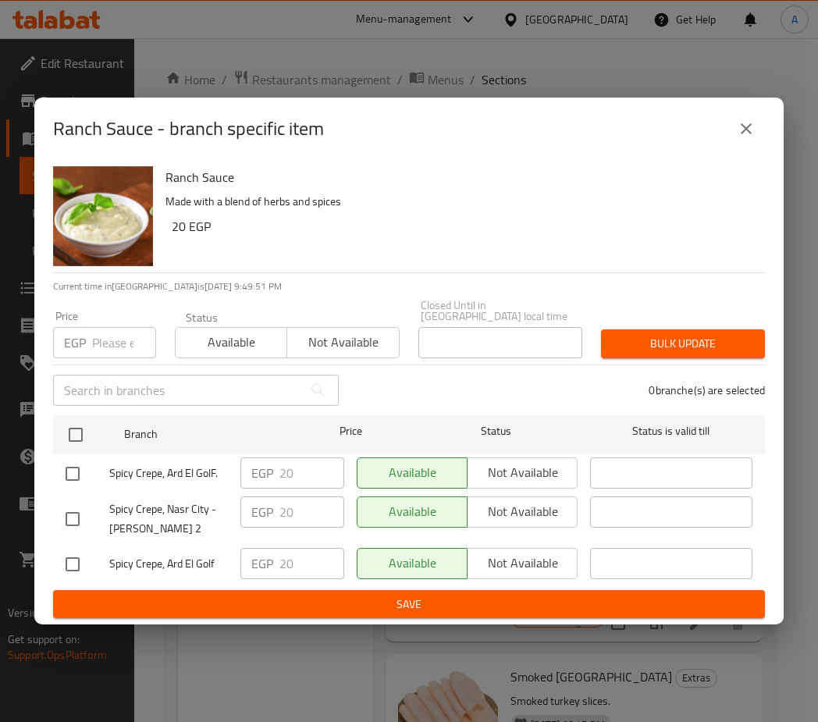
click at [226, 655] on div "Ranch Sauce - branch specific item Ranch Sauce Made with a blend of herbs and s…" at bounding box center [409, 361] width 818 height 722
click at [78, 521] on input "checkbox" at bounding box center [72, 519] width 33 height 33
checkbox input "true"
click at [501, 515] on span "Not available" at bounding box center [523, 511] width 98 height 23
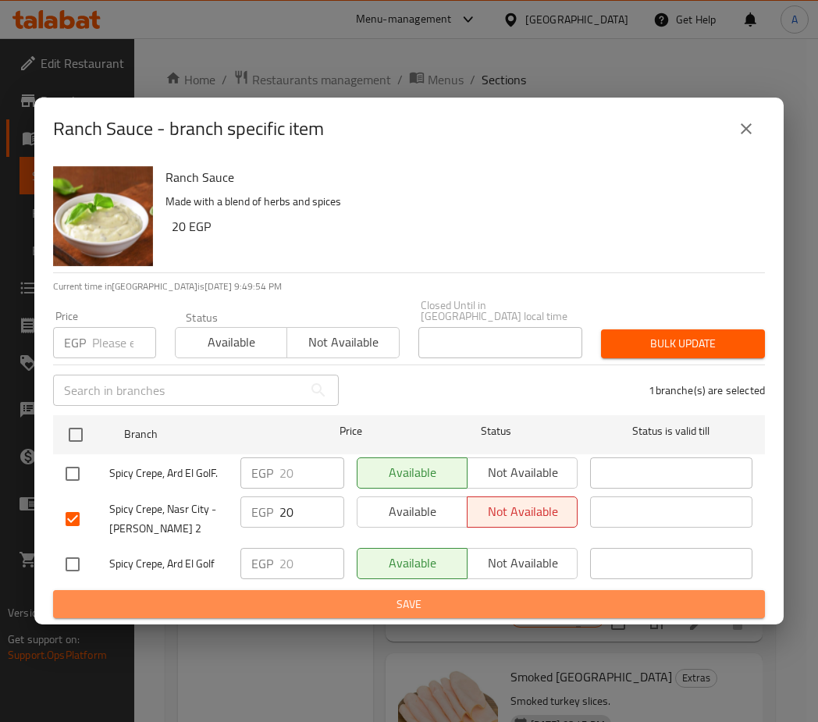
click at [322, 596] on span "Save" at bounding box center [409, 605] width 687 height 20
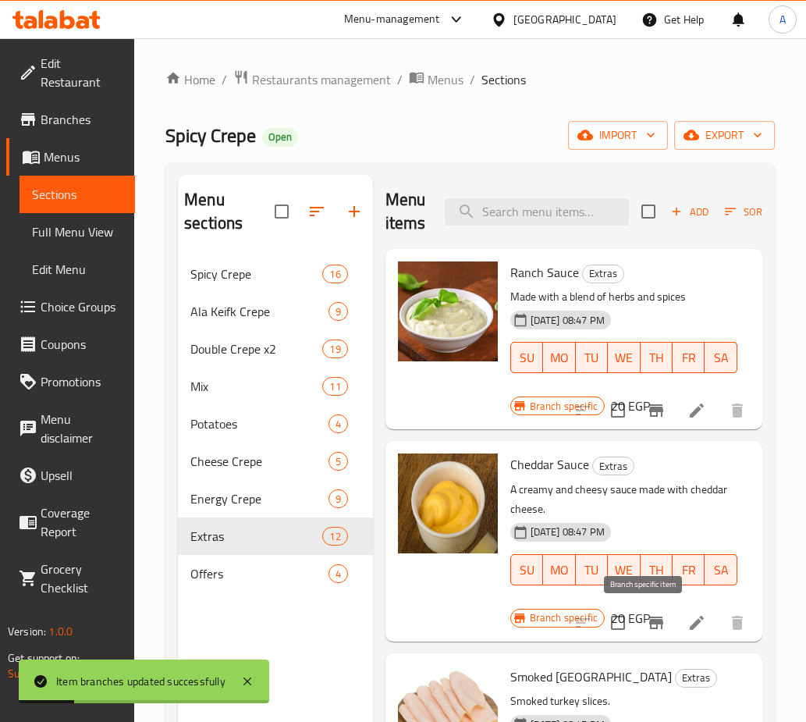
click at [647, 618] on icon "Branch-specific-item" at bounding box center [656, 623] width 19 height 19
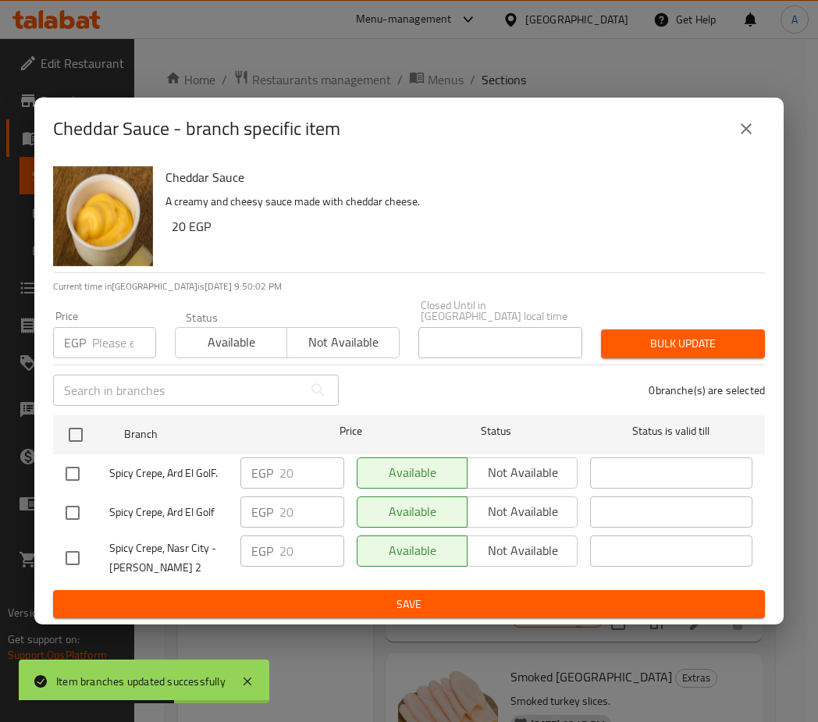
click at [69, 551] on input "checkbox" at bounding box center [72, 558] width 33 height 33
checkbox input "true"
click at [534, 547] on span "Not available" at bounding box center [523, 550] width 98 height 23
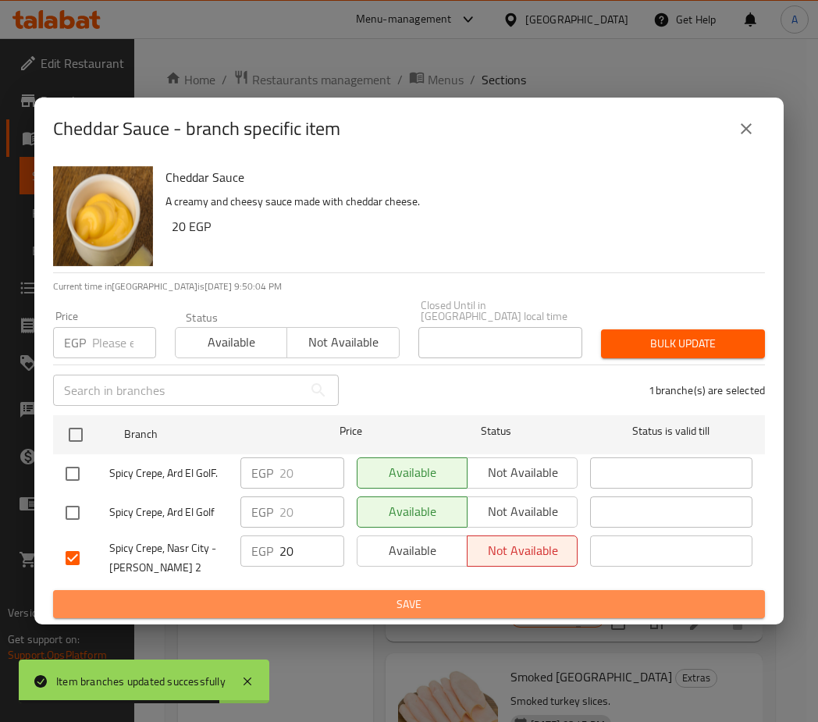
click at [473, 604] on span "Save" at bounding box center [409, 605] width 687 height 20
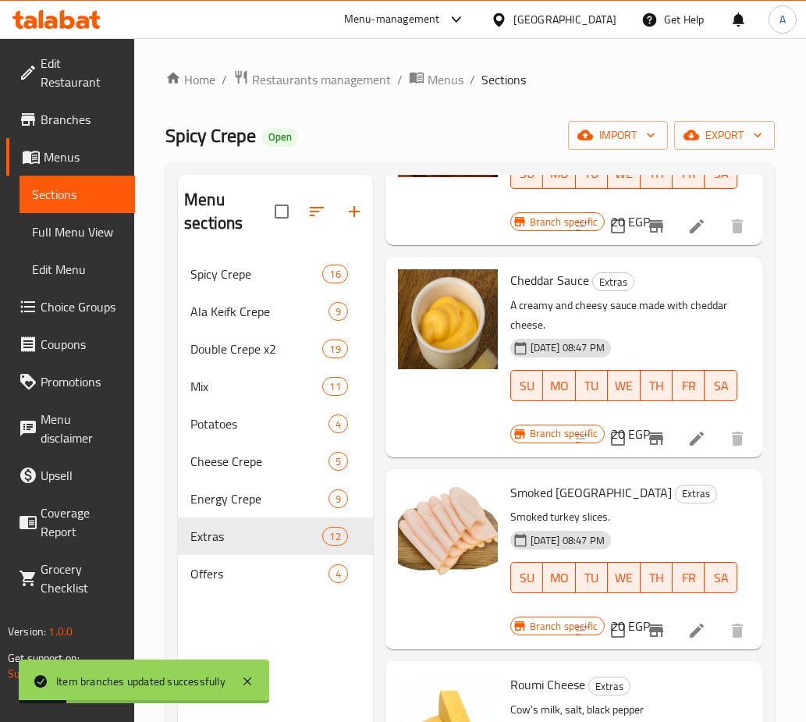
scroll to position [312, 0]
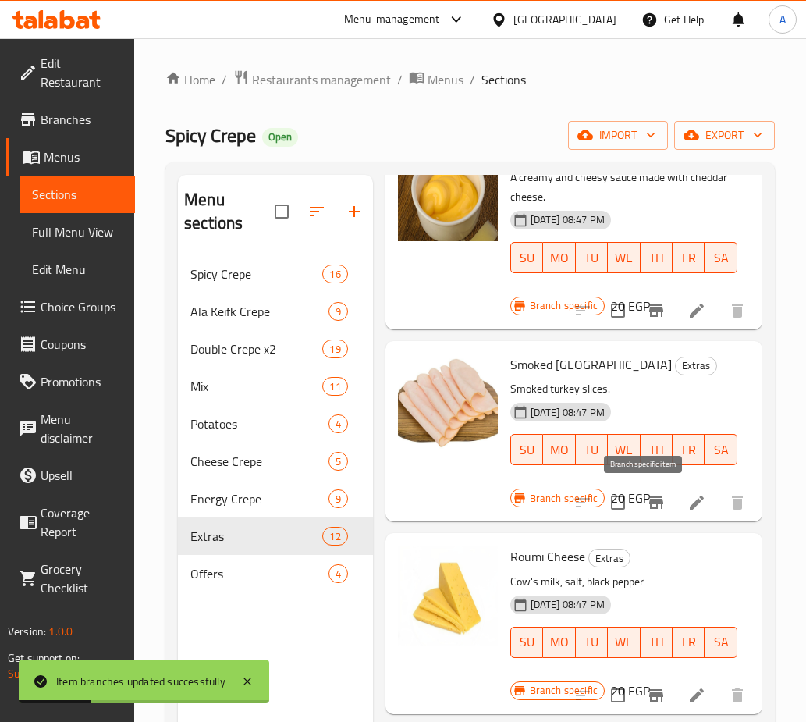
click at [656, 507] on button "Branch-specific-item" at bounding box center [656, 502] width 37 height 37
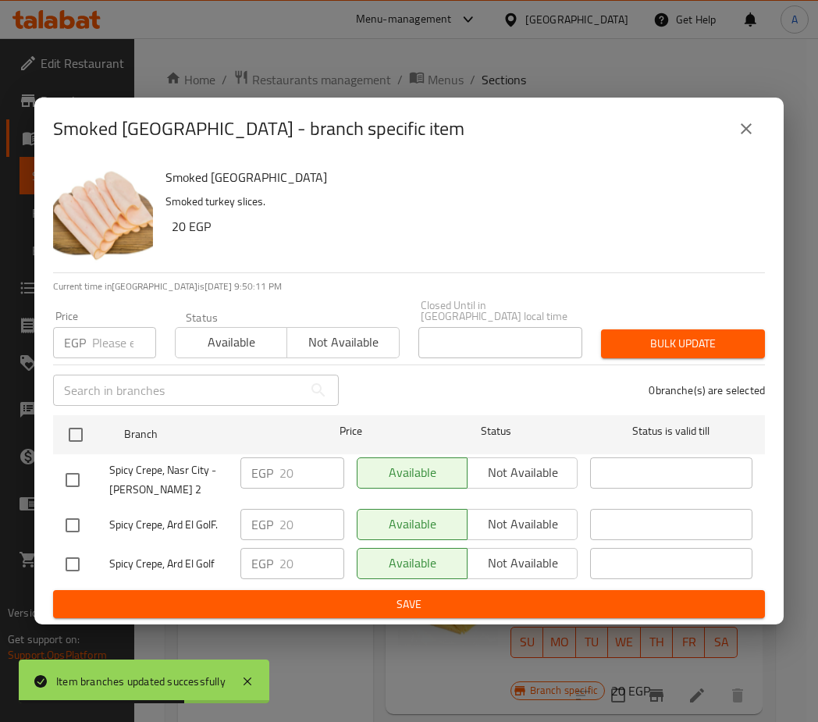
click at [79, 468] on input "checkbox" at bounding box center [72, 480] width 33 height 33
checkbox input "true"
click at [475, 461] on span "Not available" at bounding box center [523, 472] width 98 height 23
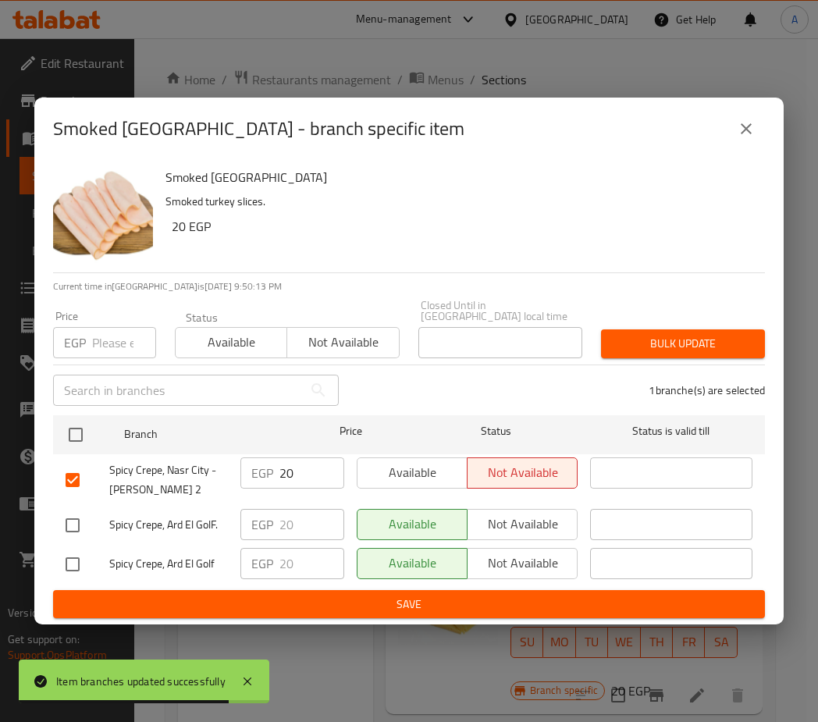
click at [443, 595] on span "Save" at bounding box center [409, 605] width 687 height 20
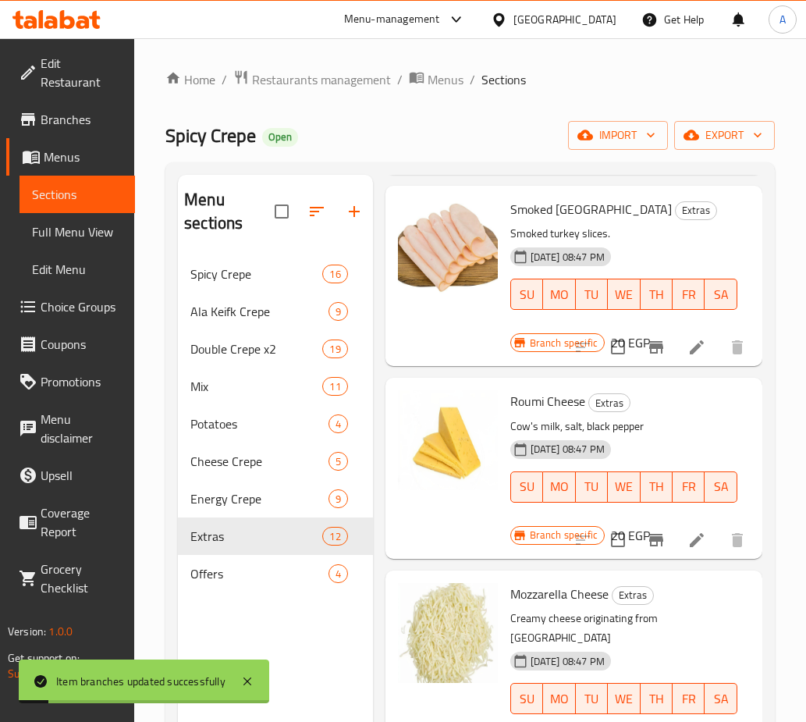
scroll to position [468, 0]
click at [649, 542] on icon "Branch-specific-item" at bounding box center [656, 539] width 14 height 12
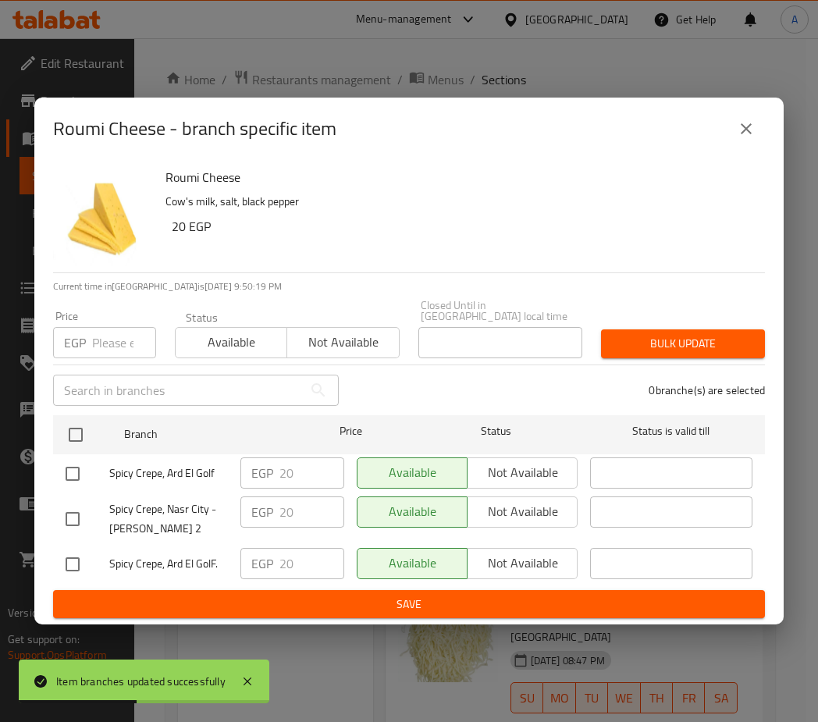
click at [62, 511] on input "checkbox" at bounding box center [72, 519] width 33 height 33
checkbox input "true"
click at [485, 510] on span "Not available" at bounding box center [523, 511] width 98 height 23
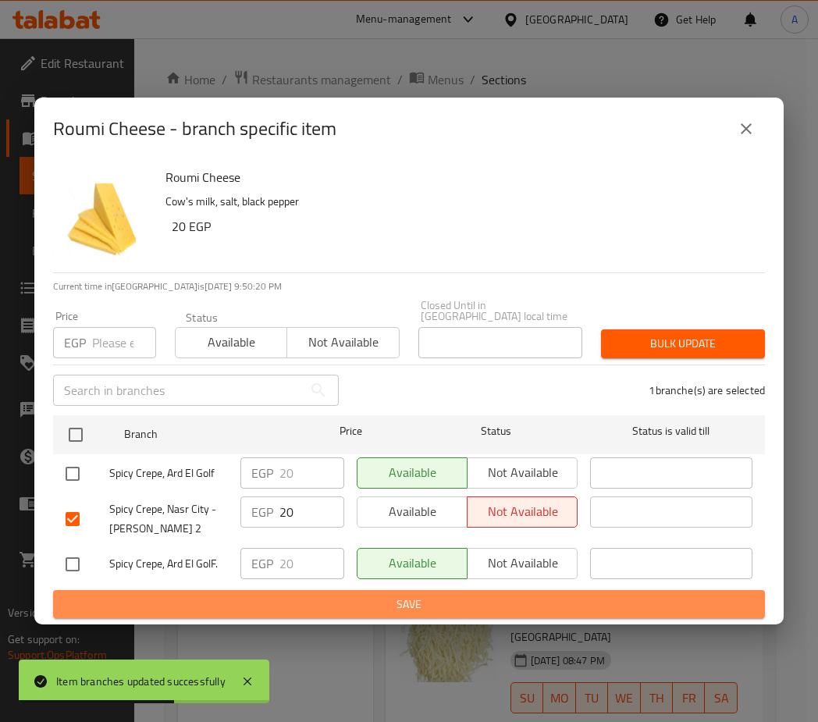
click at [475, 603] on span "Save" at bounding box center [409, 605] width 687 height 20
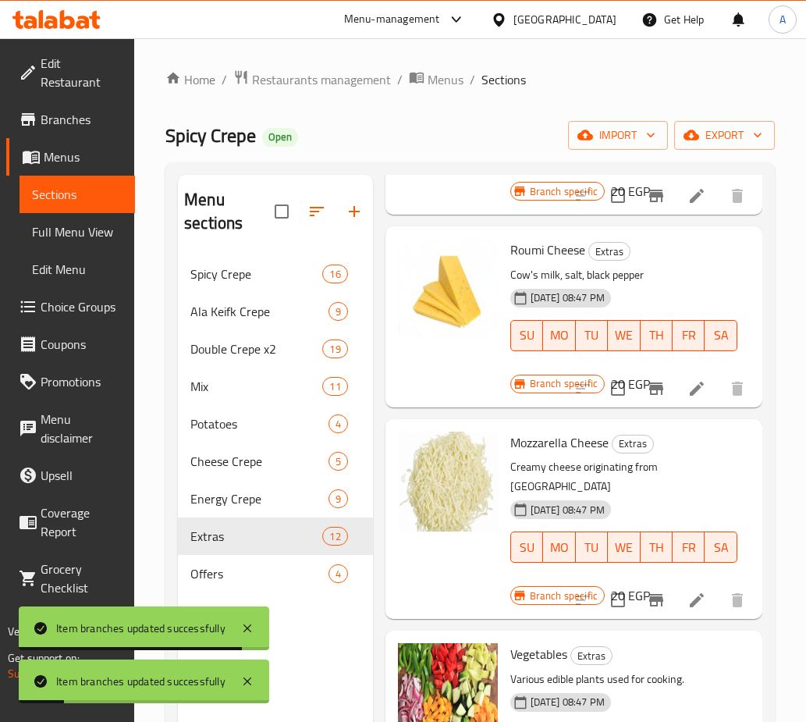
scroll to position [624, 0]
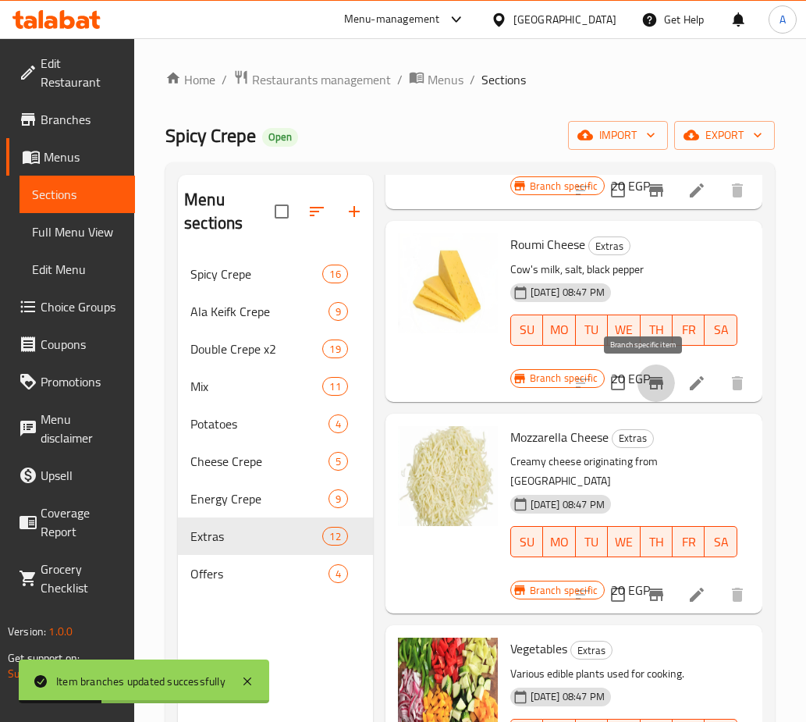
click at [649, 383] on icon "Branch-specific-item" at bounding box center [656, 383] width 14 height 12
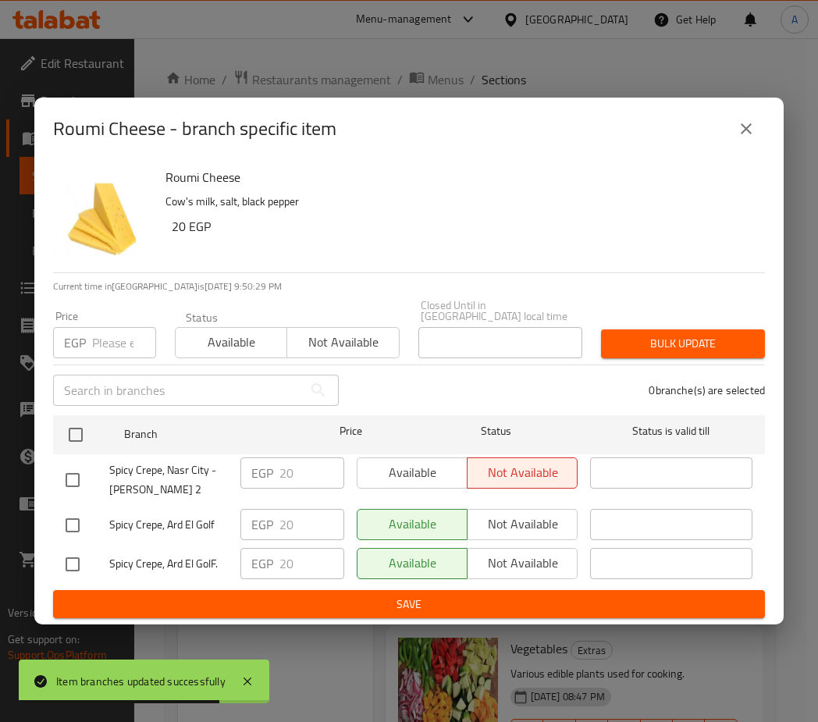
click at [750, 138] on icon "close" at bounding box center [746, 128] width 19 height 19
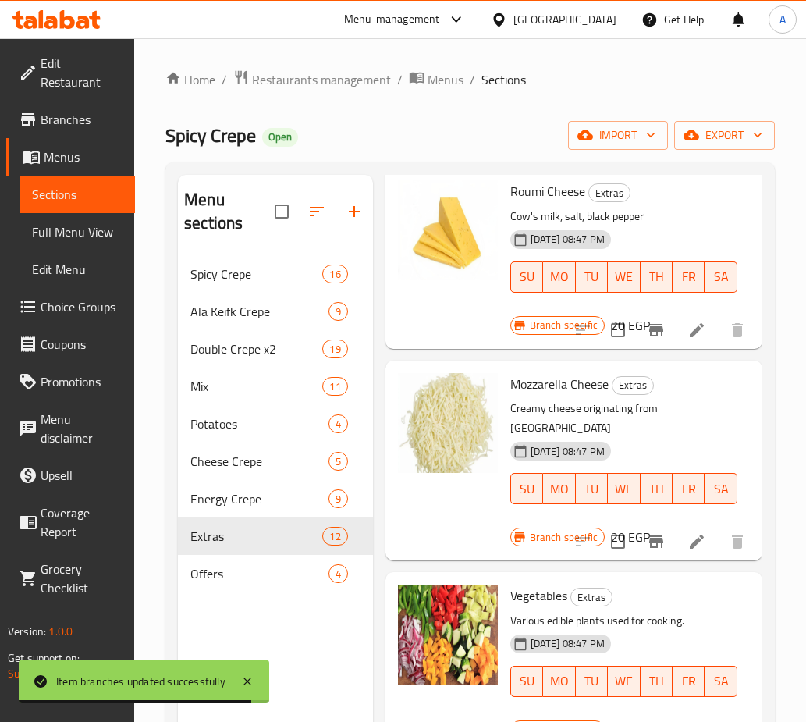
scroll to position [703, 0]
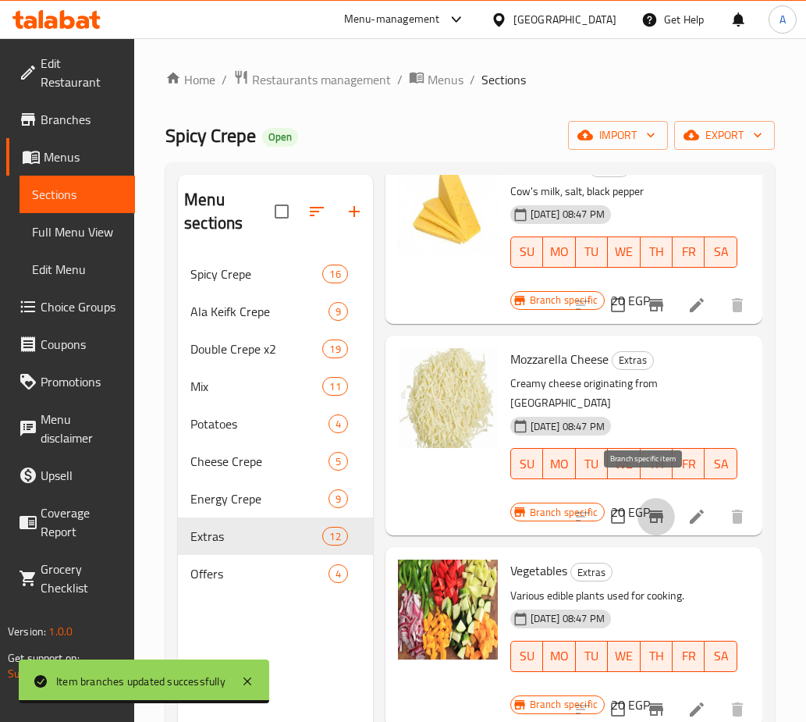
click at [649, 511] on icon "Branch-specific-item" at bounding box center [656, 517] width 14 height 12
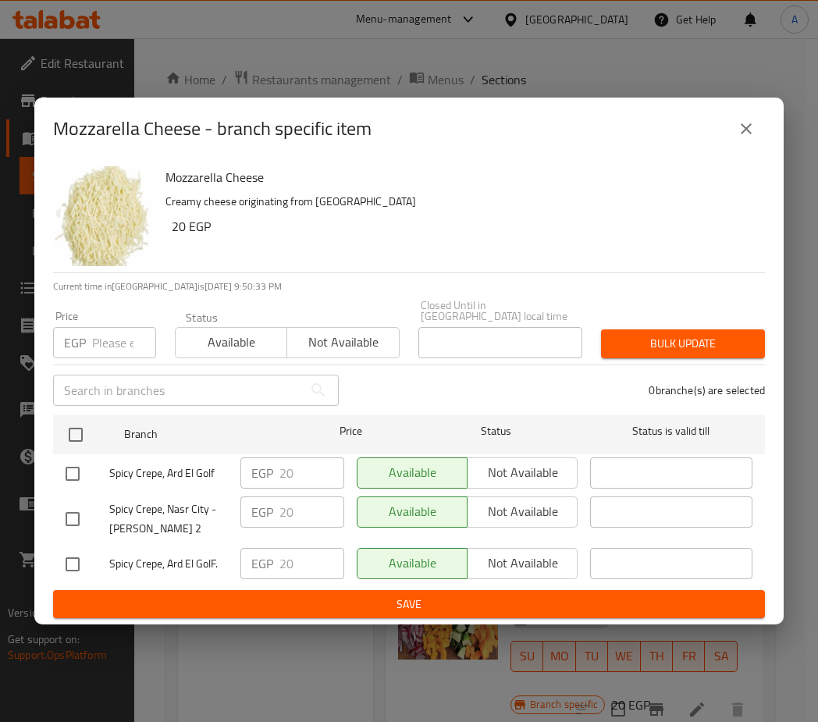
click at [82, 507] on input "checkbox" at bounding box center [72, 519] width 33 height 33
checkbox input "true"
click at [498, 500] on span "Not available" at bounding box center [523, 511] width 98 height 23
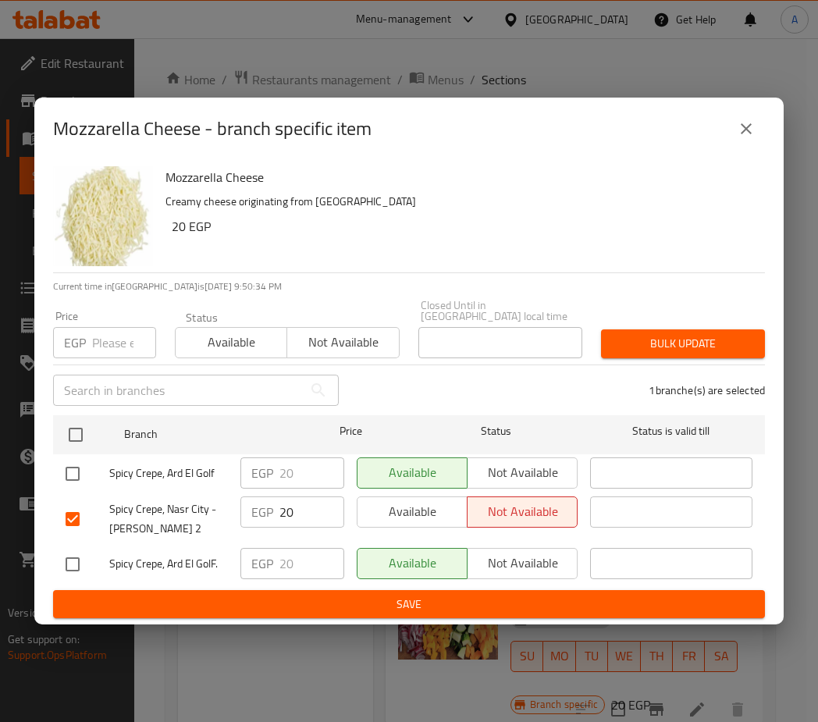
click at [425, 606] on span "Save" at bounding box center [409, 605] width 687 height 20
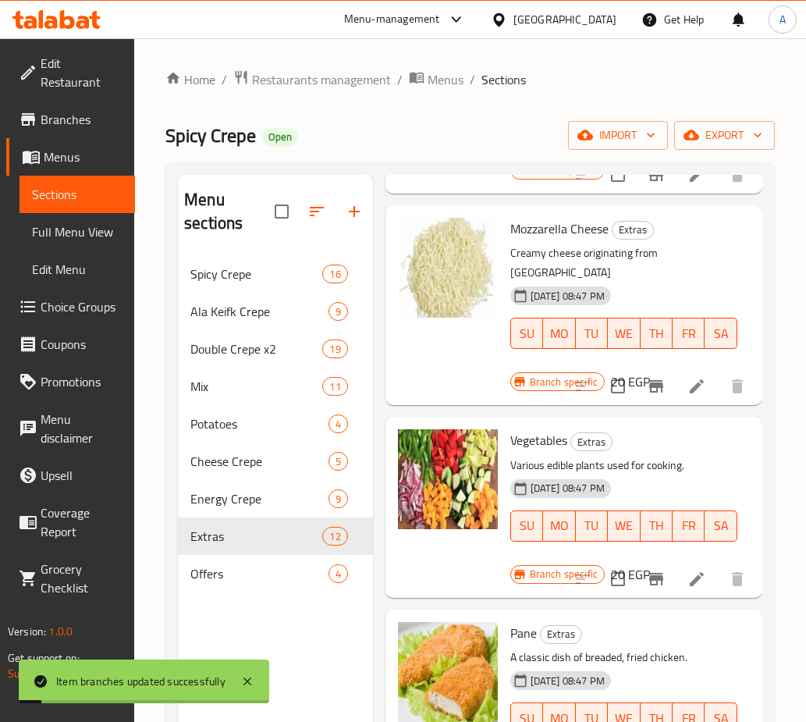
scroll to position [859, 0]
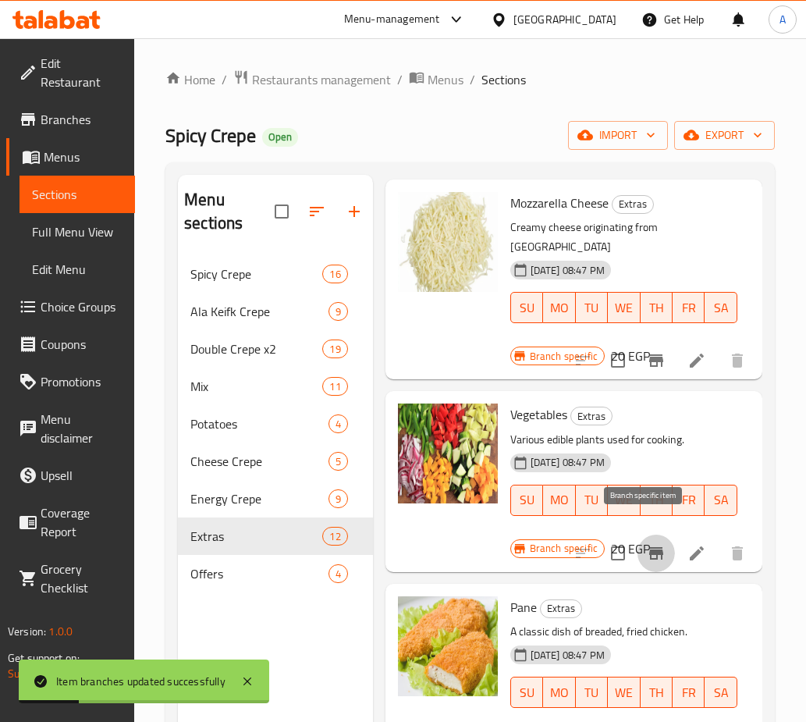
click at [649, 547] on icon "Branch-specific-item" at bounding box center [656, 553] width 14 height 12
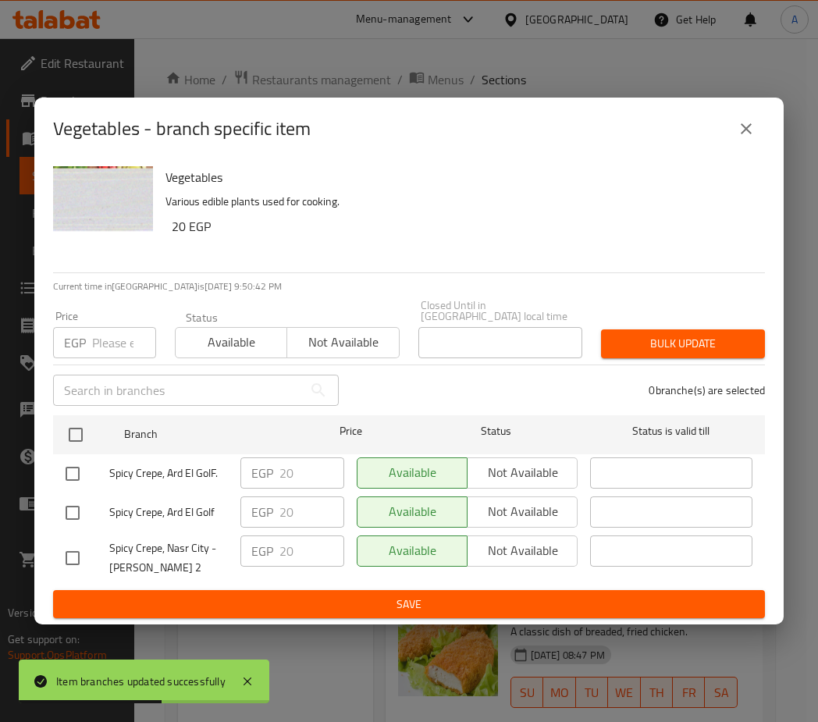
click at [83, 552] on input "checkbox" at bounding box center [72, 558] width 33 height 33
checkbox input "true"
click at [496, 546] on span "Not available" at bounding box center [523, 550] width 98 height 23
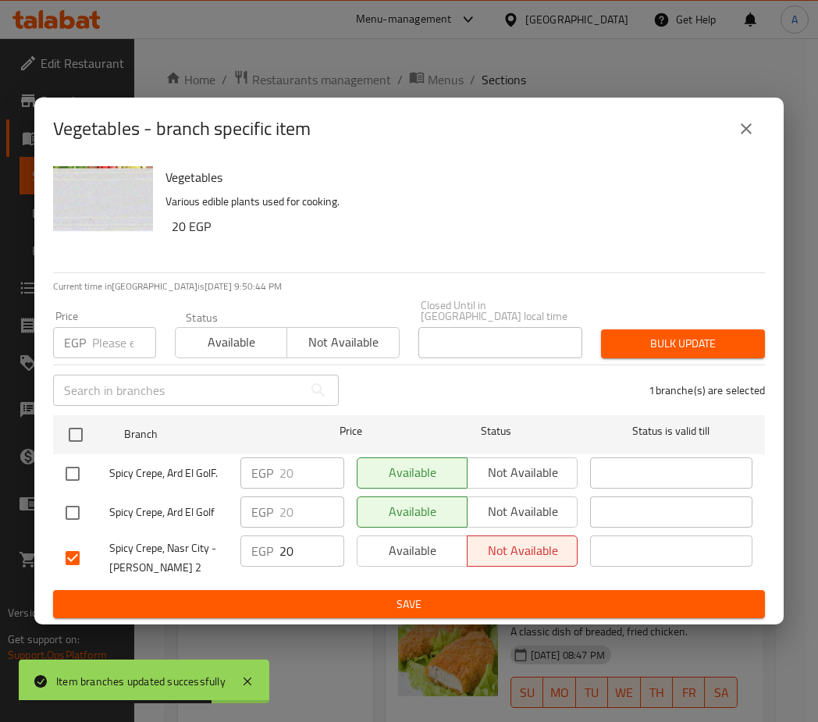
click at [477, 595] on span "Save" at bounding box center [409, 605] width 687 height 20
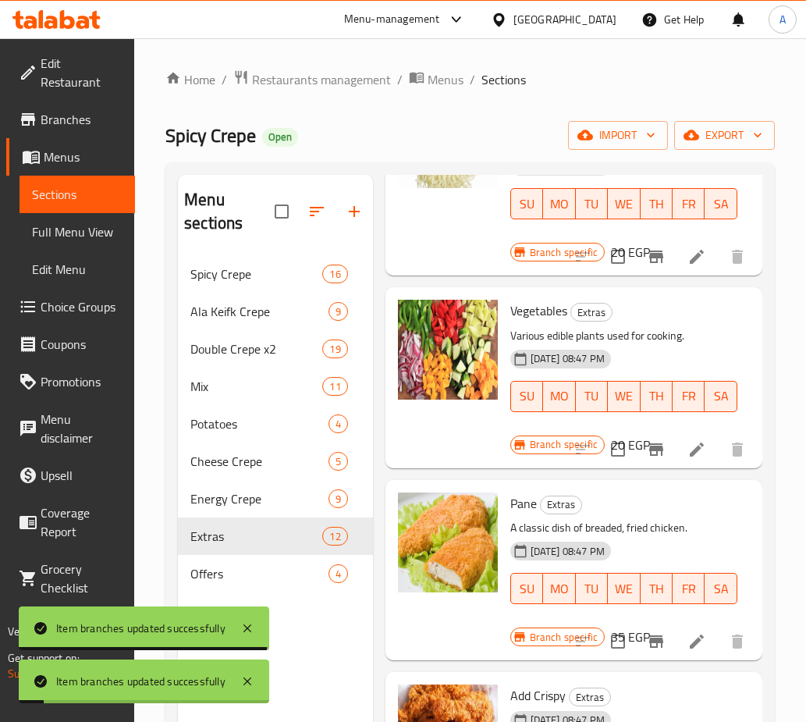
scroll to position [1015, 0]
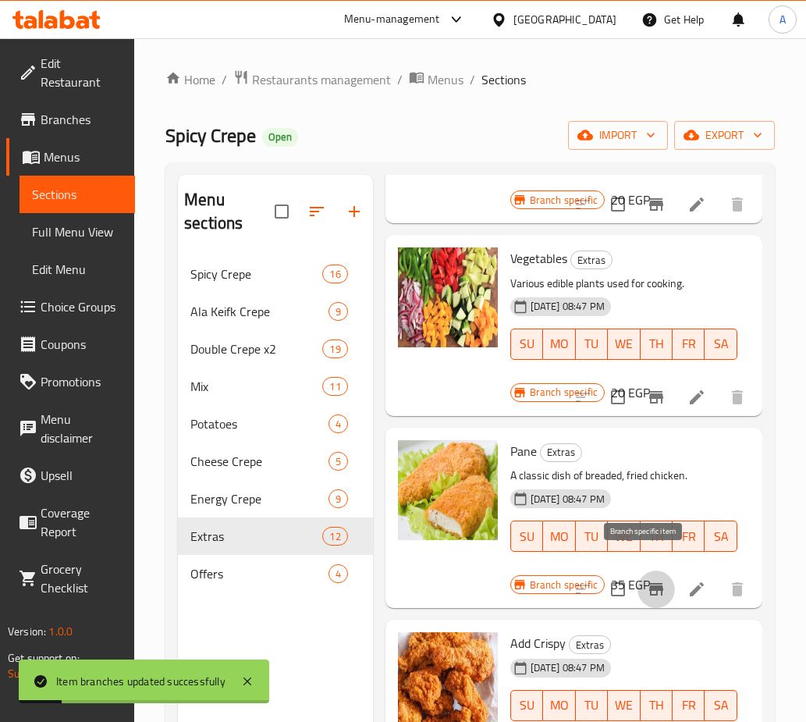
click at [649, 583] on icon "Branch-specific-item" at bounding box center [656, 589] width 14 height 12
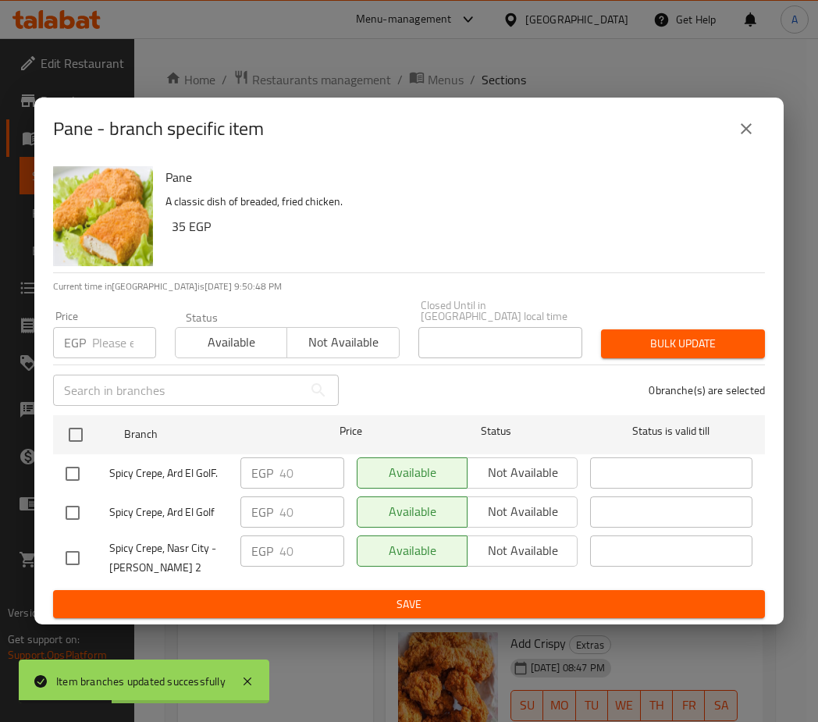
click at [86, 550] on input "checkbox" at bounding box center [72, 558] width 33 height 33
checkbox input "true"
click at [527, 553] on span "Not available" at bounding box center [523, 550] width 98 height 23
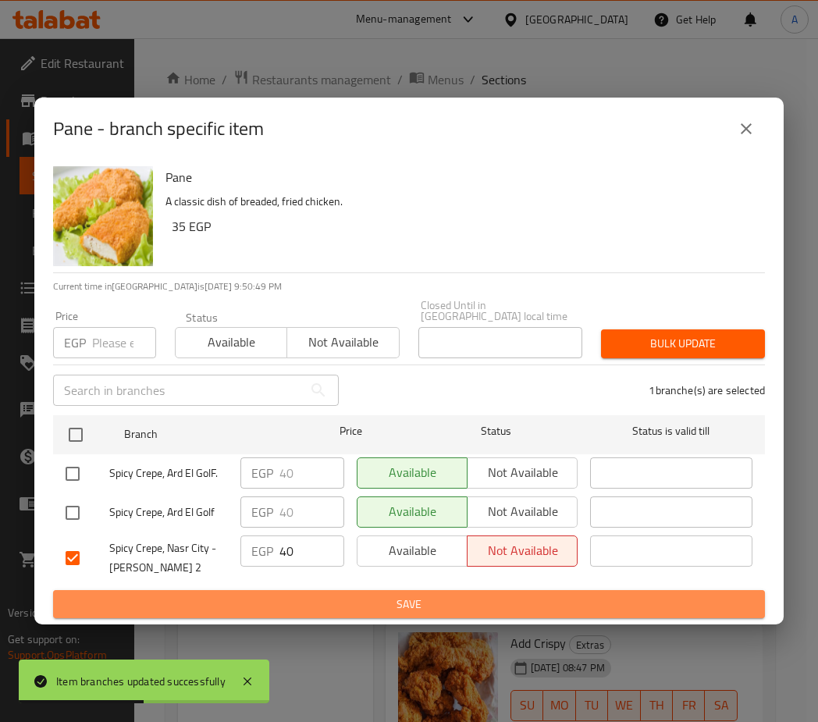
click at [497, 595] on span "Save" at bounding box center [409, 605] width 687 height 20
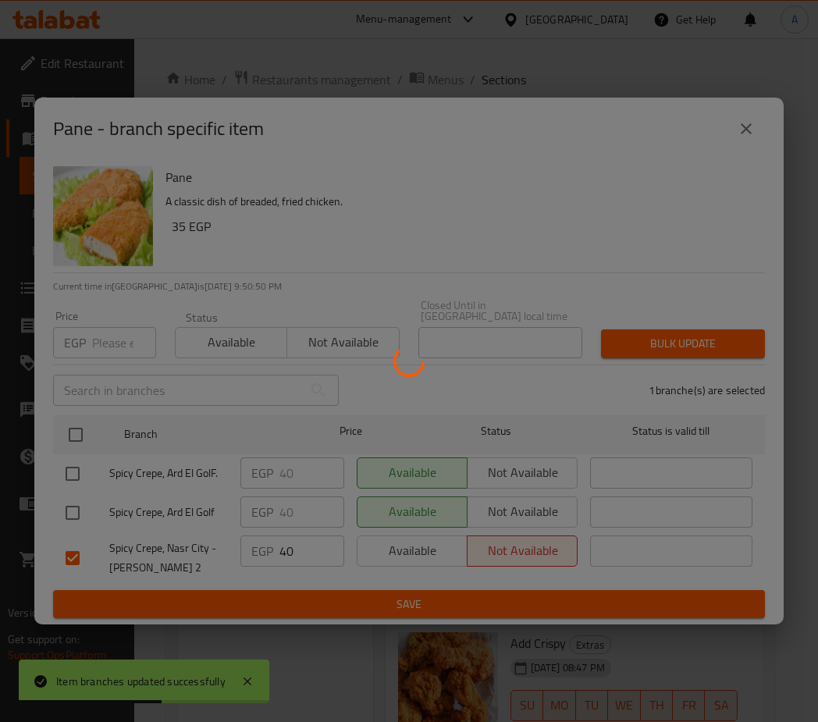
click at [497, 600] on div at bounding box center [409, 361] width 818 height 722
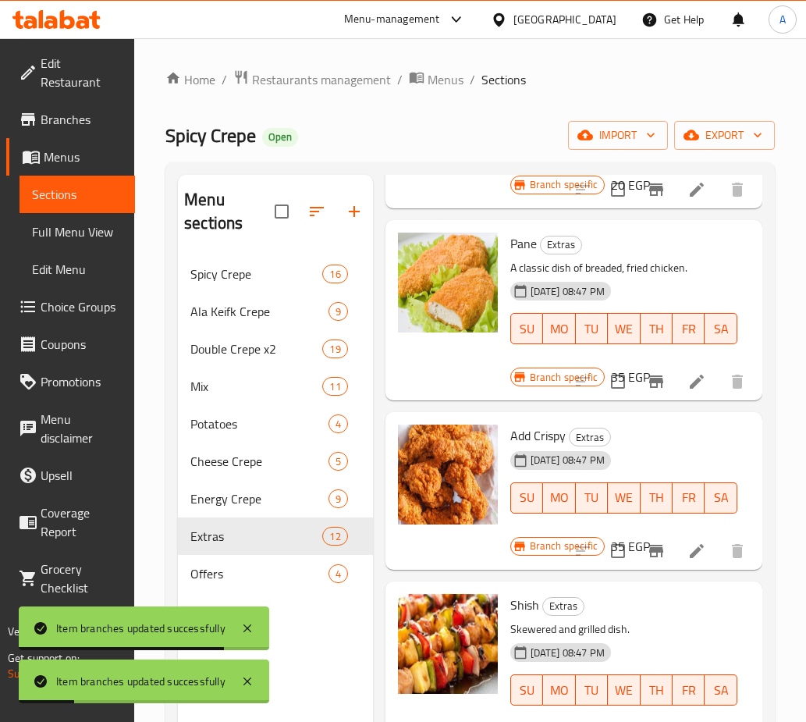
scroll to position [1249, 0]
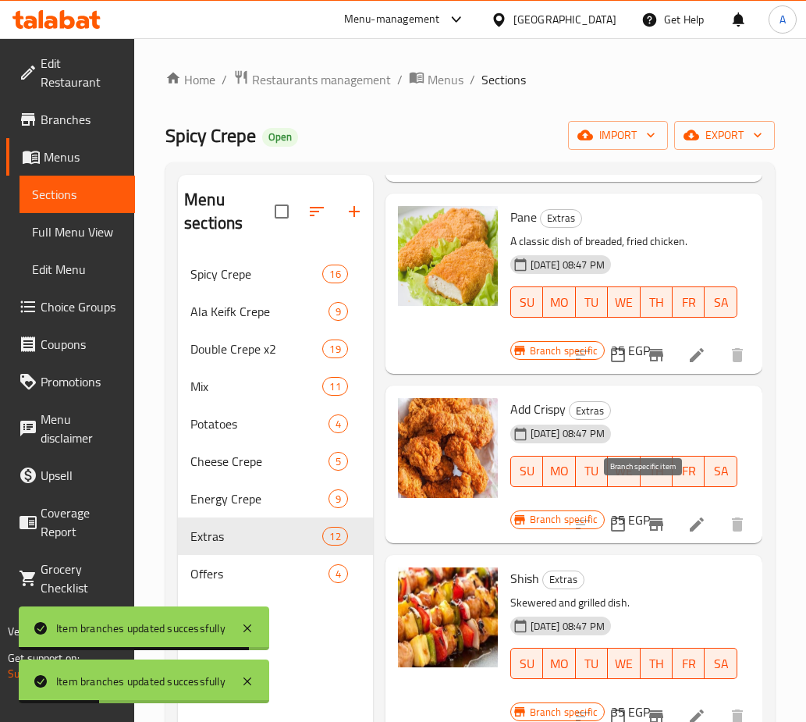
click at [649, 515] on icon "Branch-specific-item" at bounding box center [656, 524] width 19 height 19
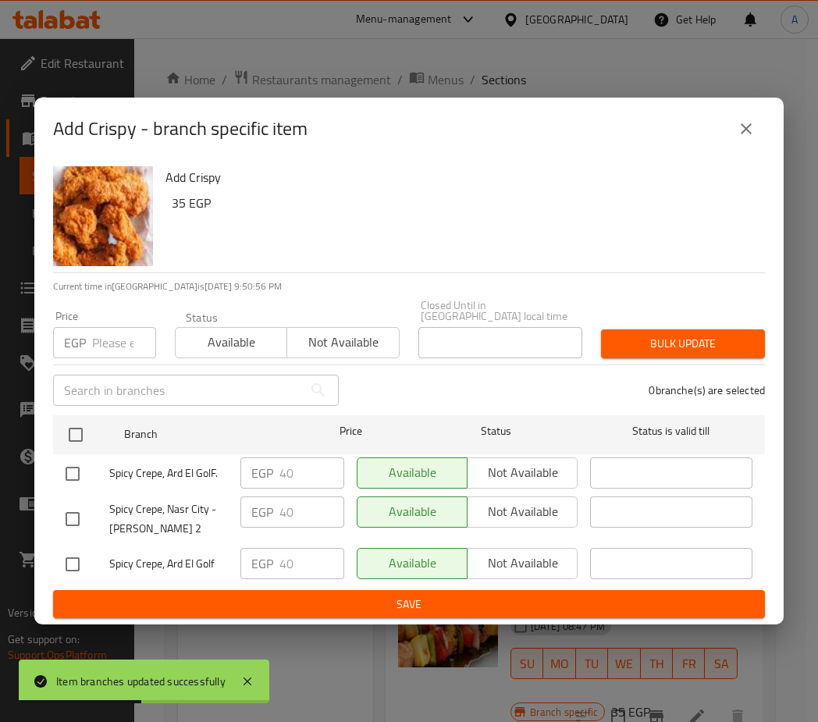
click at [69, 519] on input "checkbox" at bounding box center [72, 519] width 33 height 33
checkbox input "true"
click at [475, 506] on span "Not available" at bounding box center [523, 511] width 98 height 23
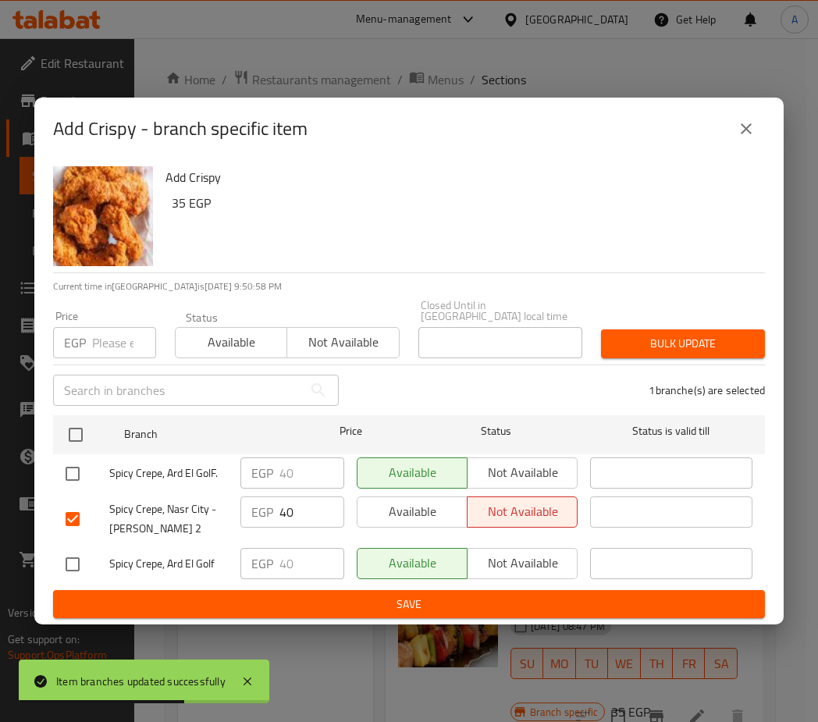
click at [393, 590] on button "Save" at bounding box center [409, 604] width 712 height 29
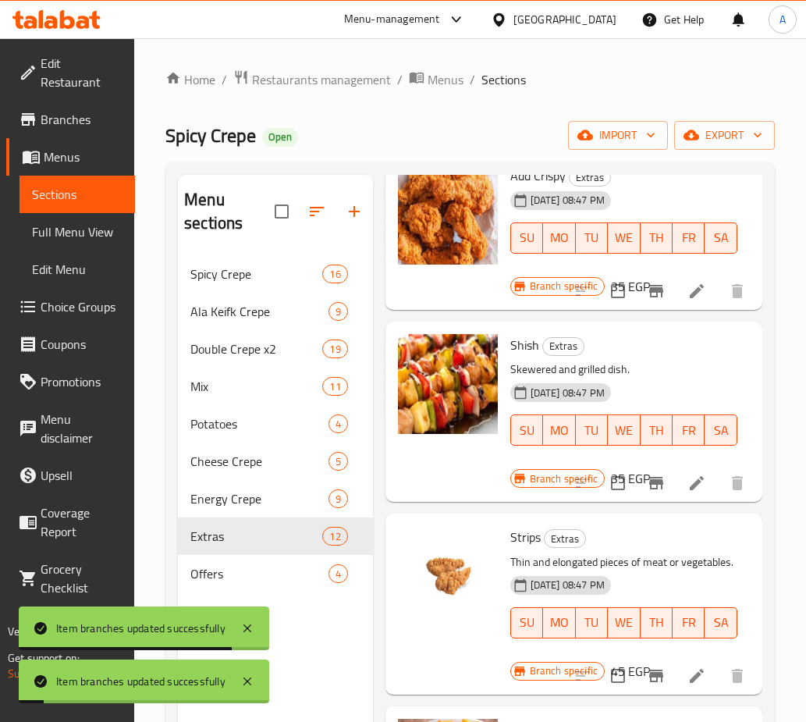
scroll to position [1483, 0]
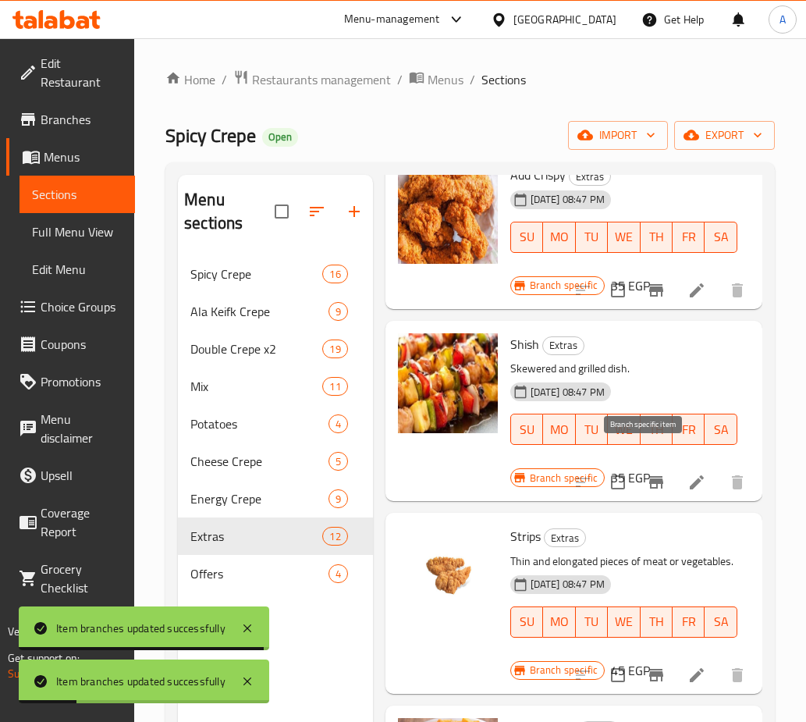
click at [653, 473] on icon "Branch-specific-item" at bounding box center [656, 482] width 19 height 19
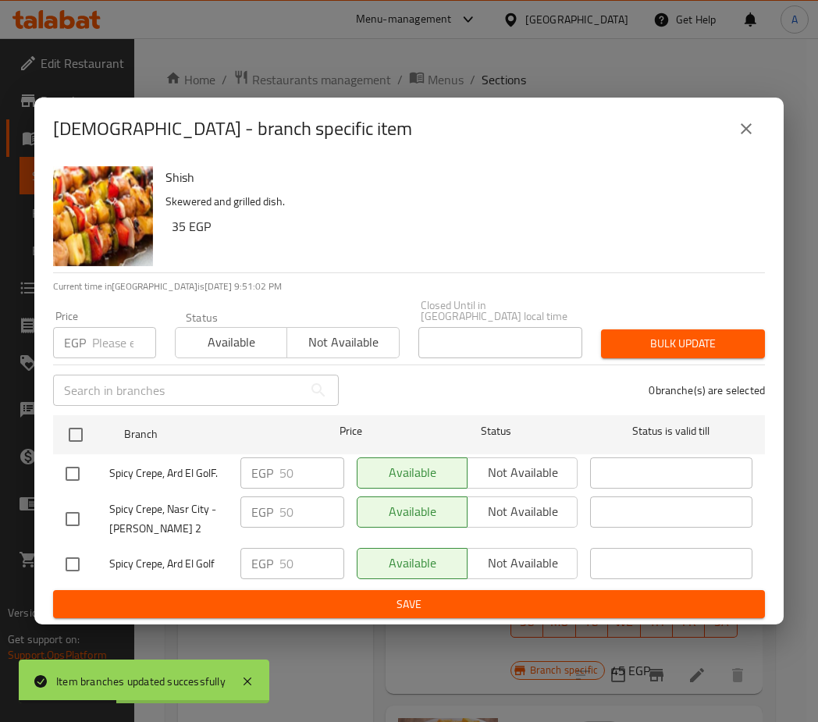
click at [78, 503] on input "checkbox" at bounding box center [72, 519] width 33 height 33
checkbox input "true"
click at [486, 505] on span "Not available" at bounding box center [523, 511] width 98 height 23
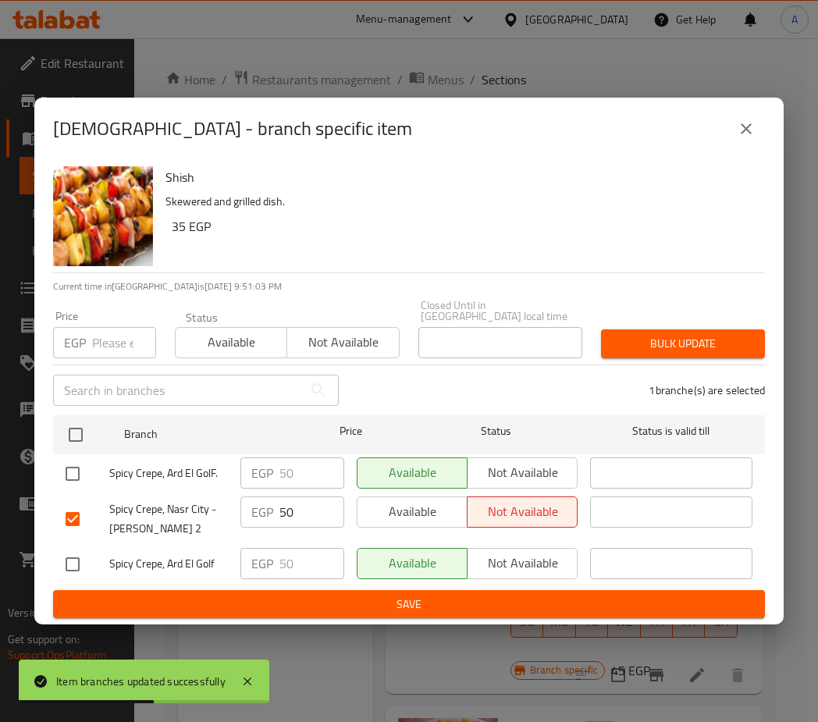
click at [441, 595] on span "Save" at bounding box center [409, 605] width 687 height 20
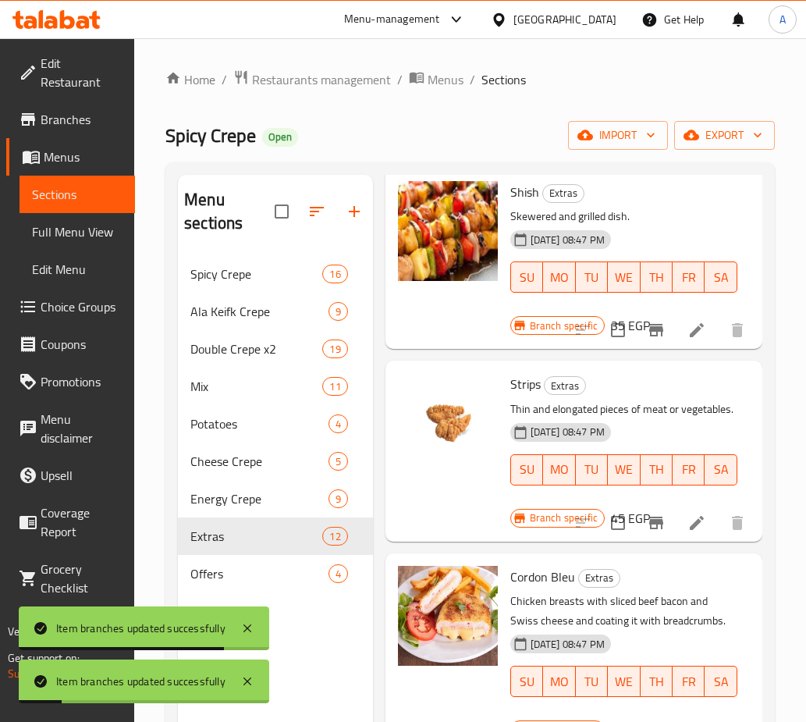
scroll to position [1639, 0]
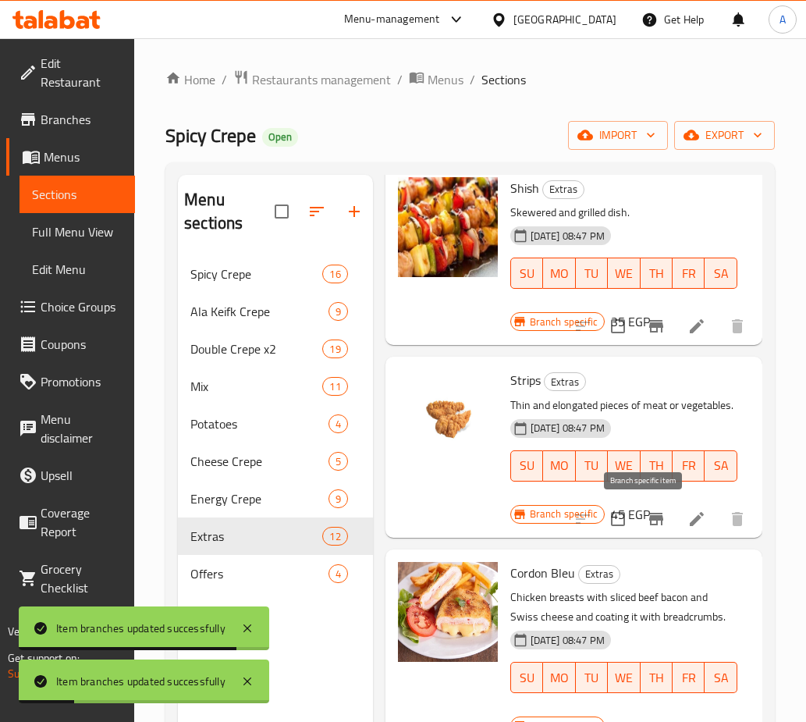
click at [648, 512] on icon "Branch-specific-item" at bounding box center [656, 519] width 19 height 19
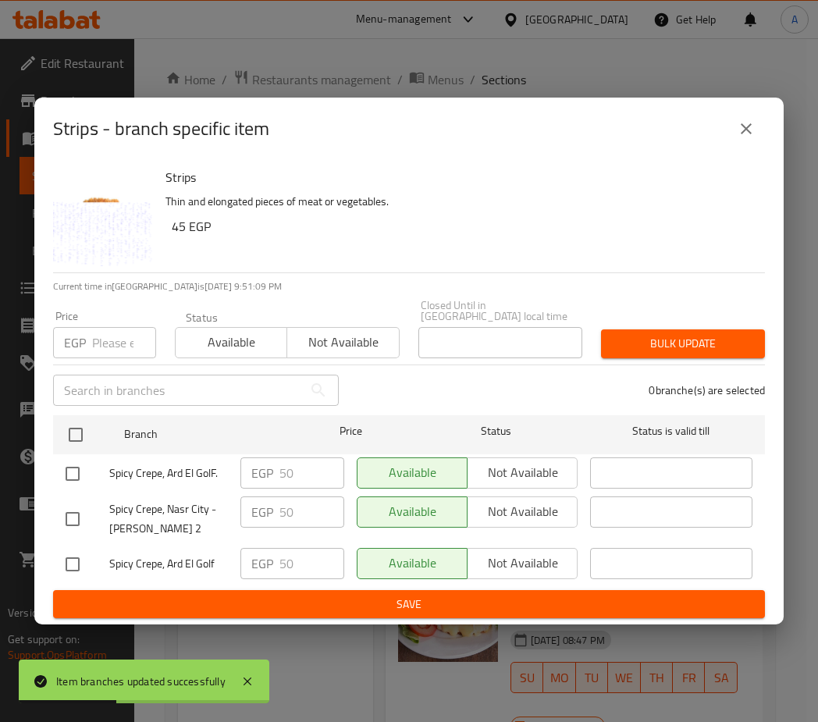
click at [75, 513] on input "checkbox" at bounding box center [72, 519] width 33 height 33
checkbox input "true"
click at [471, 508] on button "Not available" at bounding box center [522, 511] width 111 height 31
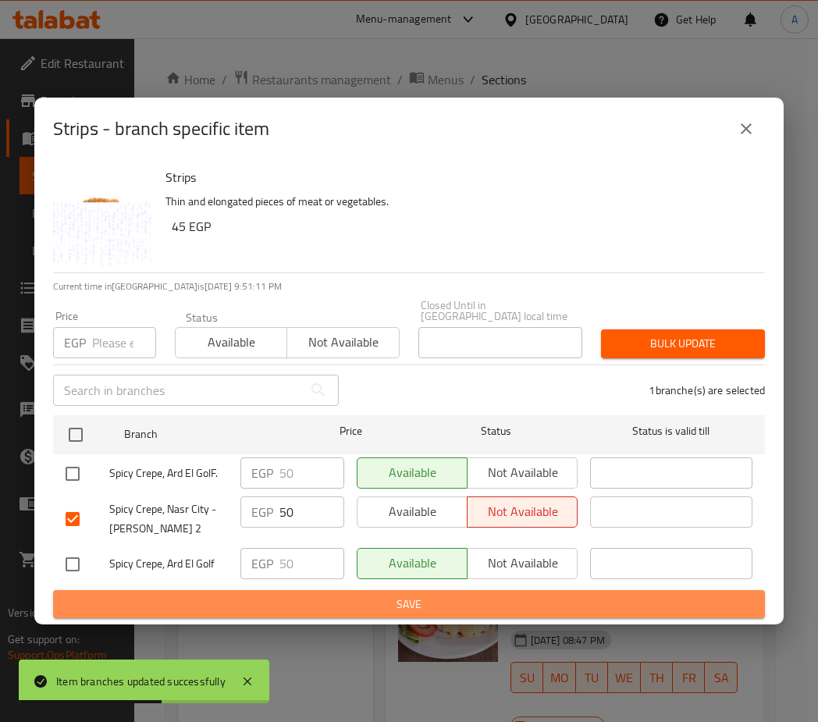
click at [417, 596] on span "Save" at bounding box center [409, 605] width 687 height 20
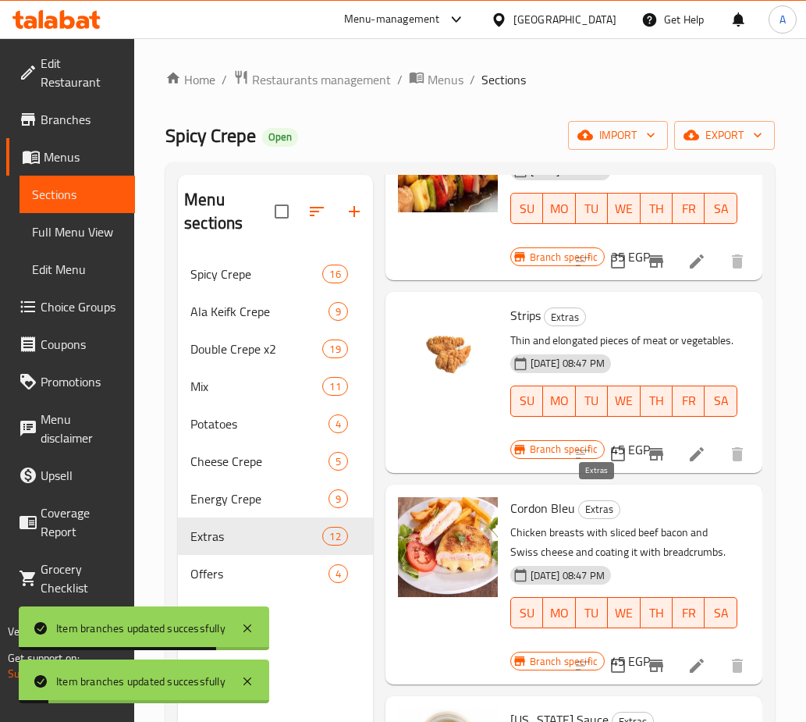
scroll to position [1716, 0]
click at [647, 656] on icon "Branch-specific-item" at bounding box center [656, 665] width 19 height 19
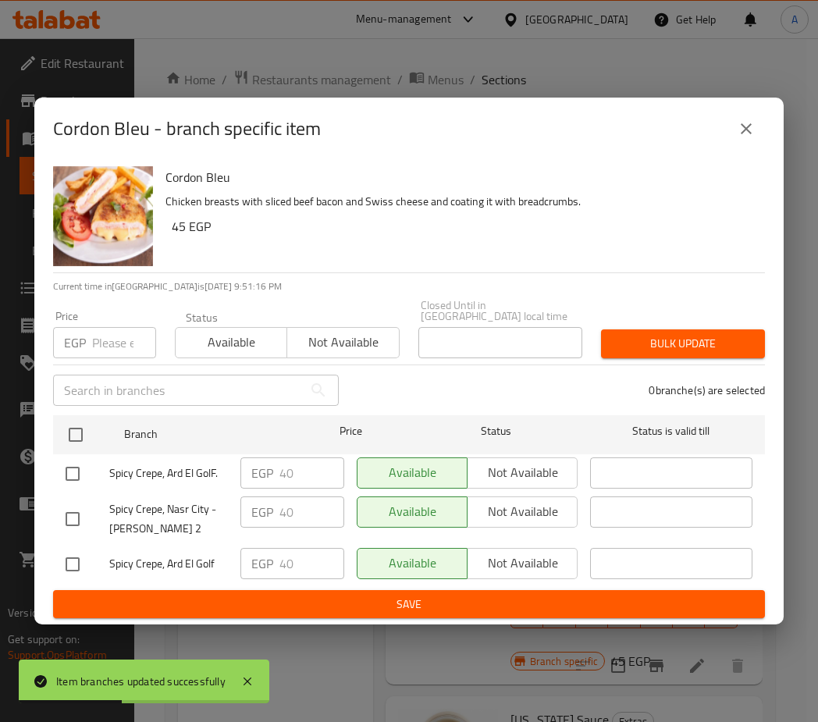
click at [71, 514] on input "checkbox" at bounding box center [72, 519] width 33 height 33
checkbox input "true"
click at [490, 506] on span "Not available" at bounding box center [523, 511] width 98 height 23
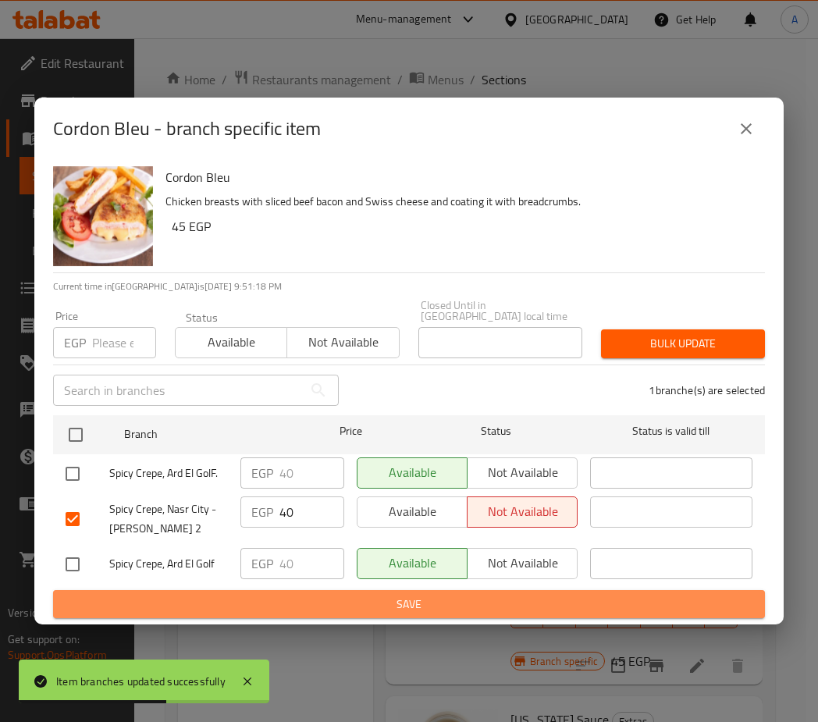
click at [304, 595] on span "Save" at bounding box center [409, 605] width 687 height 20
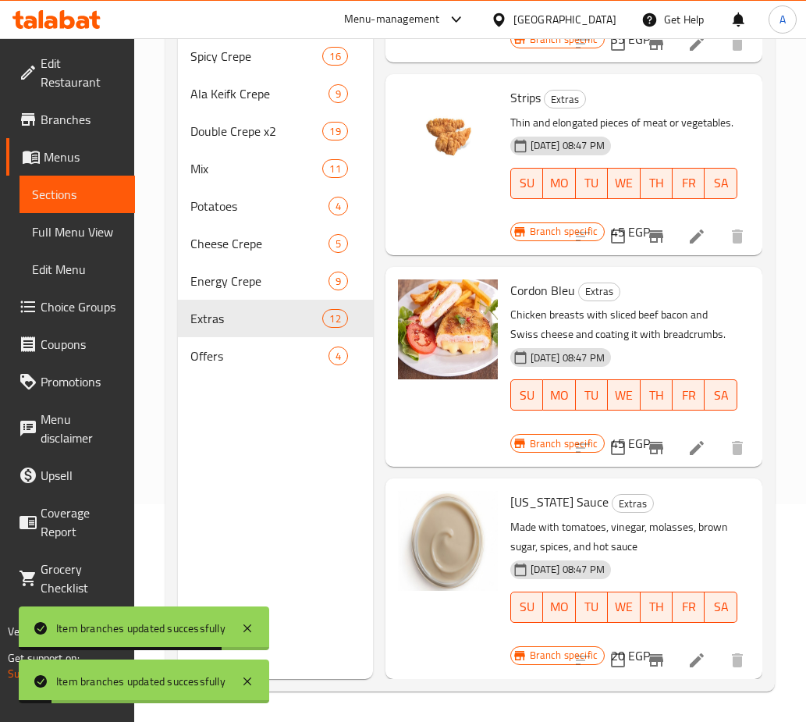
scroll to position [219, 0]
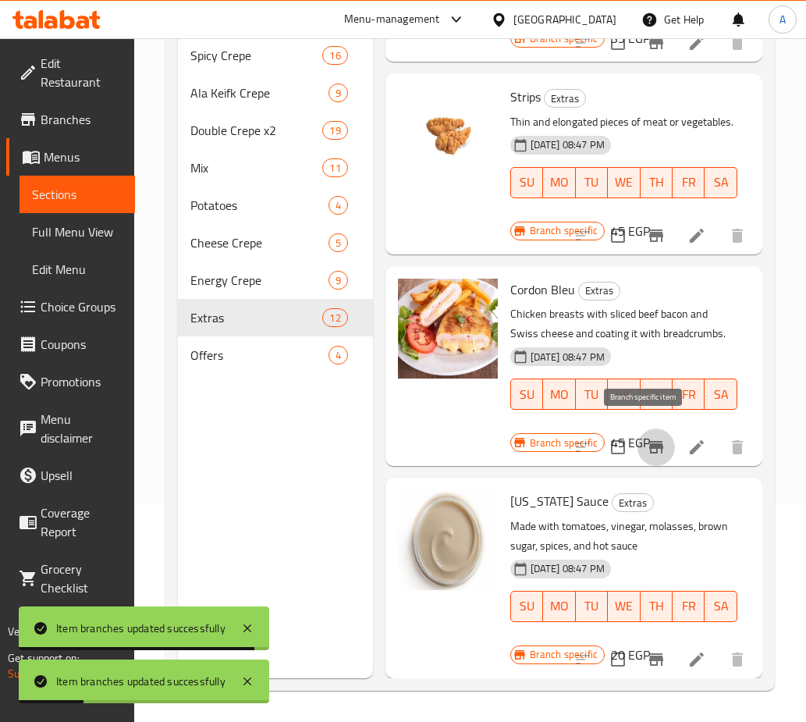
click at [647, 445] on icon "Branch-specific-item" at bounding box center [656, 447] width 19 height 19
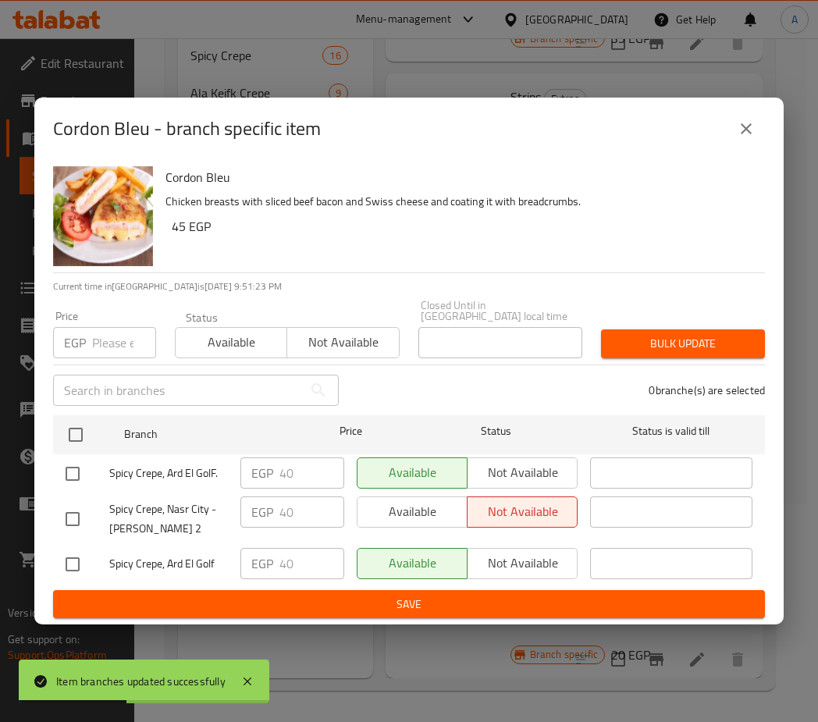
click at [755, 127] on icon "close" at bounding box center [746, 128] width 19 height 19
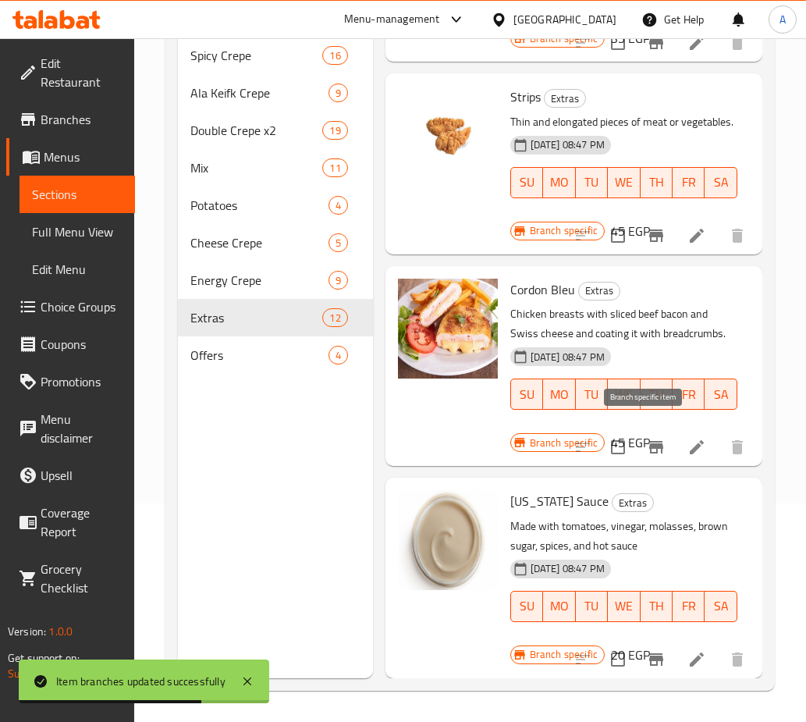
click at [649, 441] on icon "Branch-specific-item" at bounding box center [656, 447] width 14 height 12
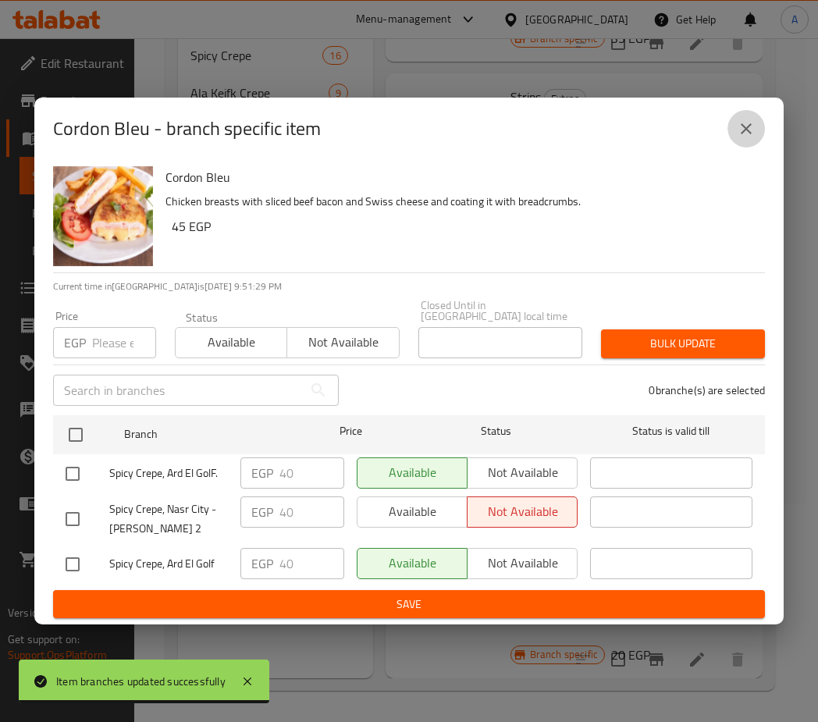
click at [752, 130] on icon "close" at bounding box center [746, 128] width 19 height 19
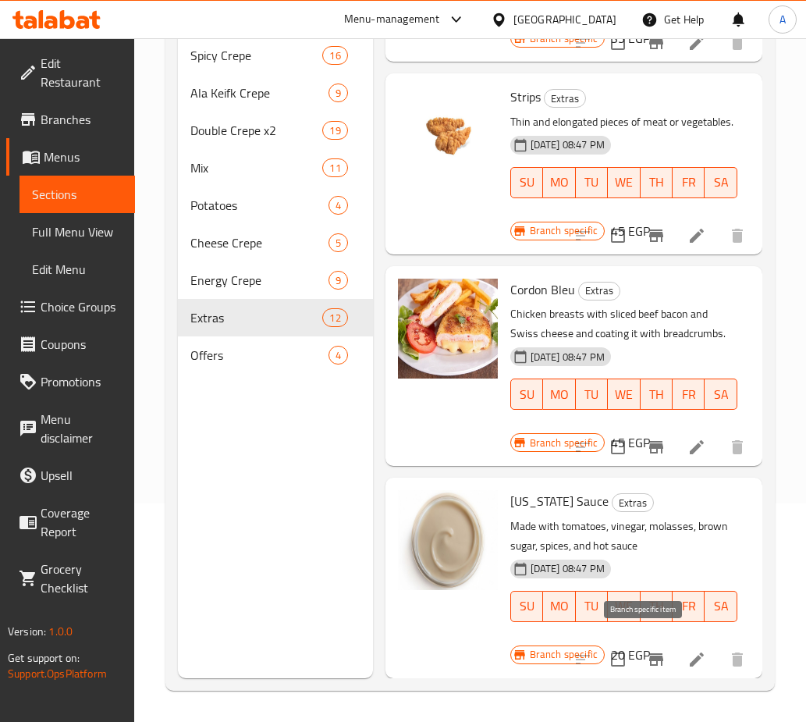
click at [649, 653] on icon "Branch-specific-item" at bounding box center [656, 659] width 14 height 12
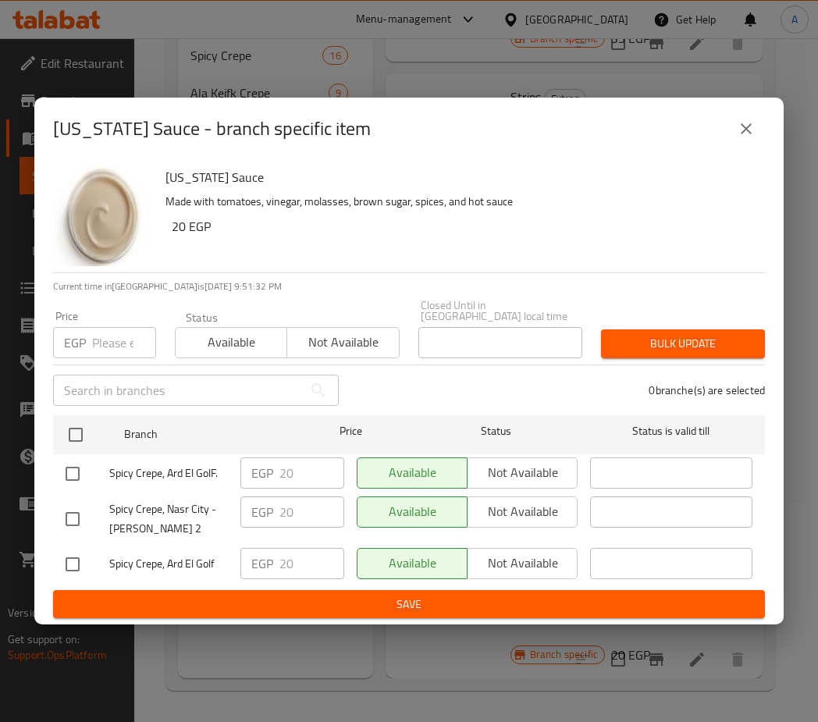
click at [91, 515] on div at bounding box center [88, 519] width 44 height 33
click at [80, 514] on input "checkbox" at bounding box center [72, 519] width 33 height 33
checkbox input "true"
click at [507, 500] on span "Not available" at bounding box center [523, 511] width 98 height 23
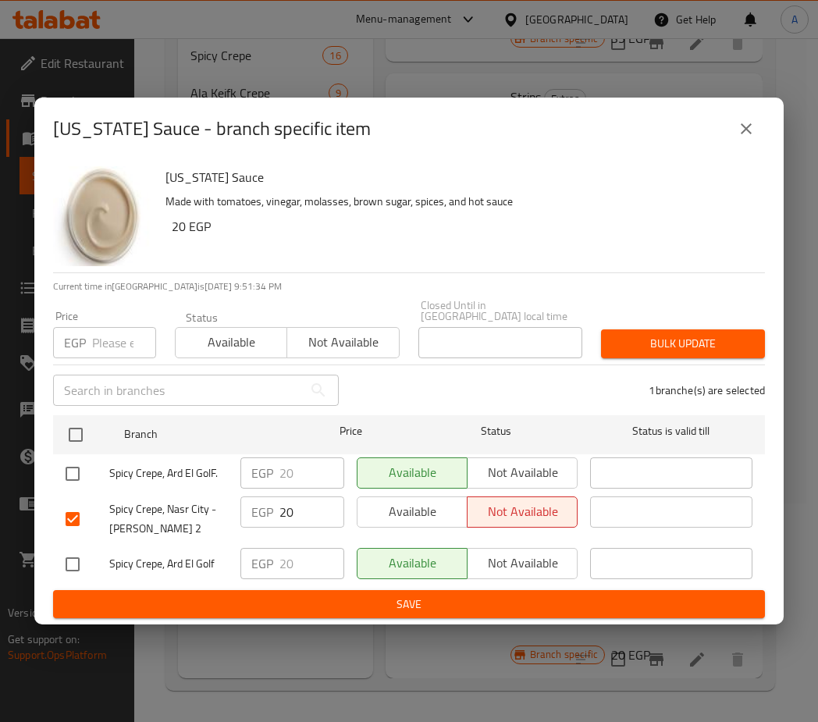
click at [311, 596] on span "Save" at bounding box center [409, 605] width 687 height 20
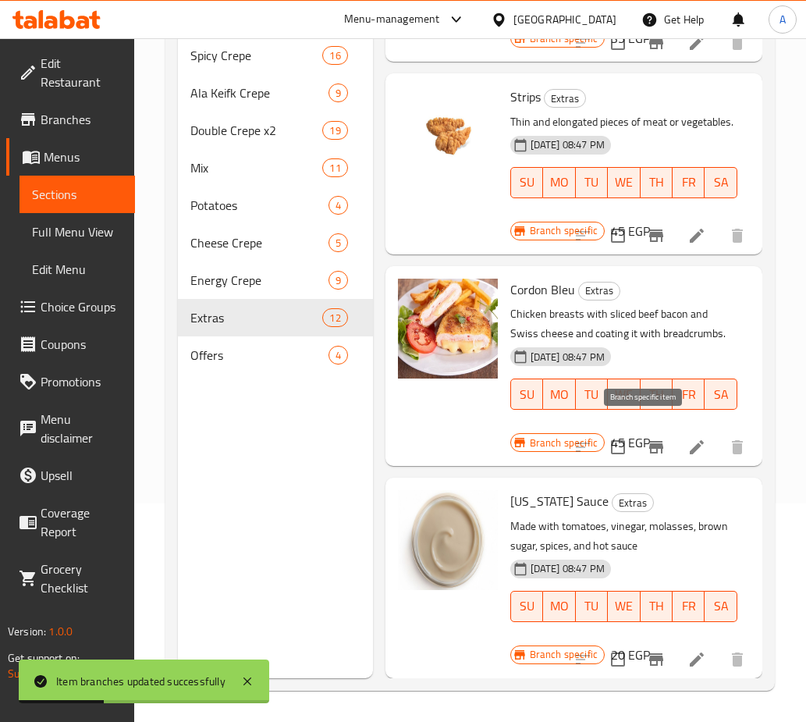
click at [649, 441] on icon "Branch-specific-item" at bounding box center [656, 447] width 14 height 12
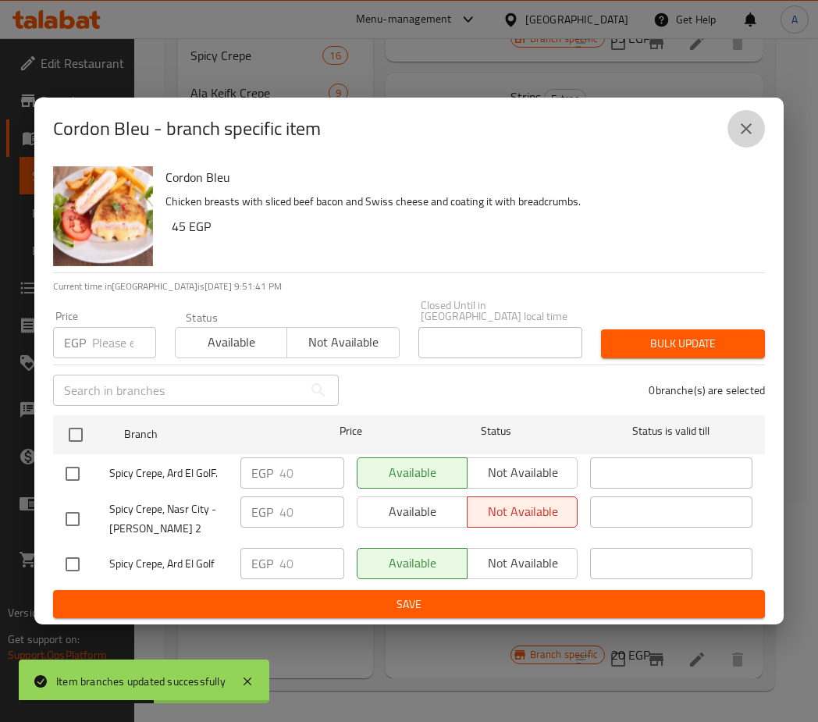
click at [737, 130] on icon "close" at bounding box center [746, 128] width 19 height 19
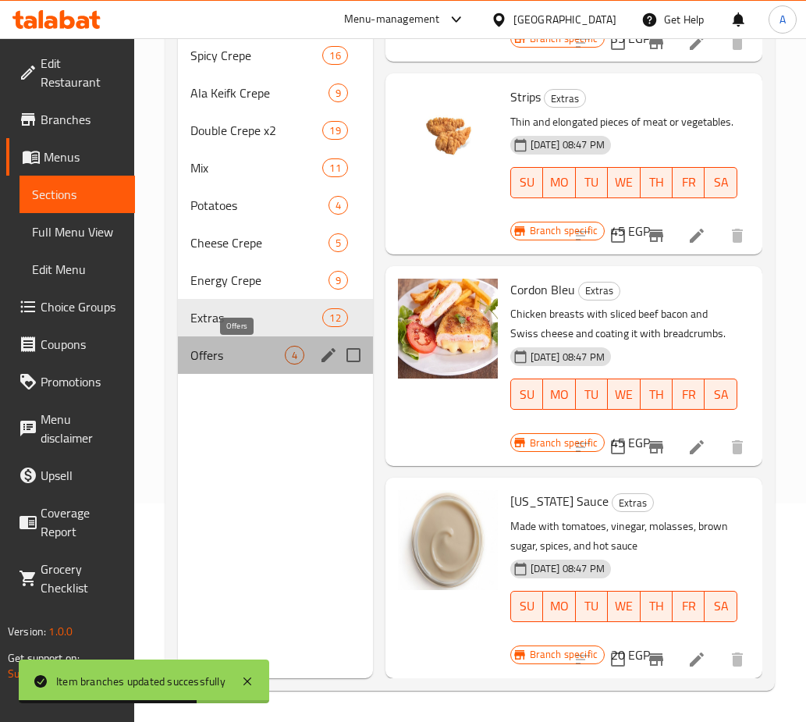
click at [225, 350] on span "Offers" at bounding box center [237, 355] width 94 height 19
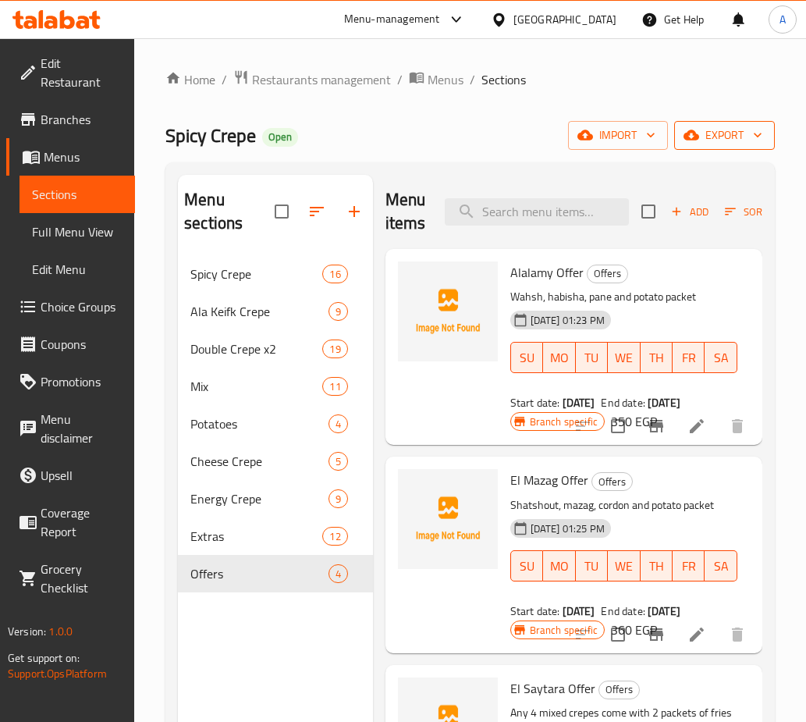
click at [724, 141] on span "export" at bounding box center [725, 136] width 76 height 20
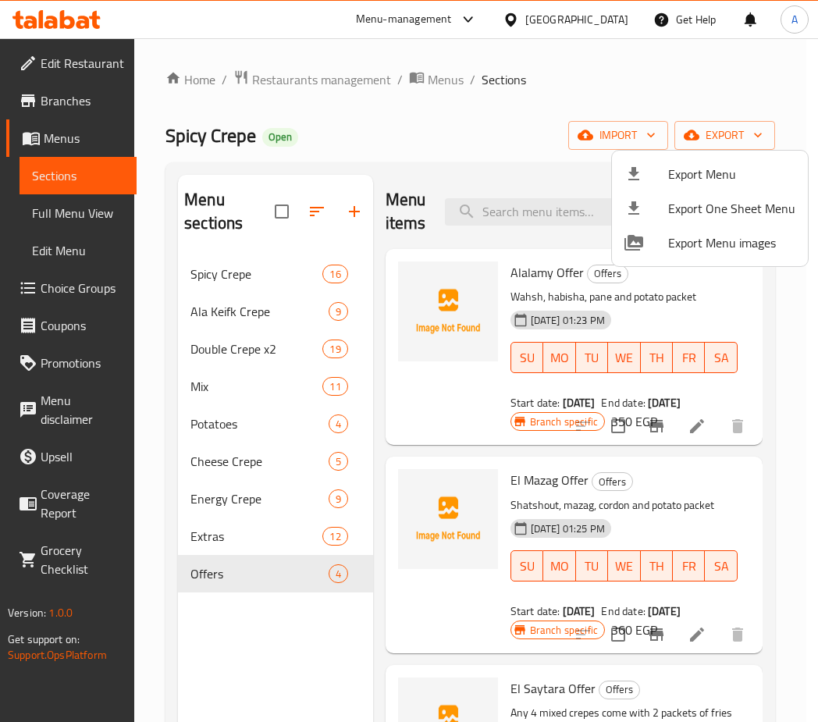
click at [247, 534] on div at bounding box center [409, 361] width 818 height 722
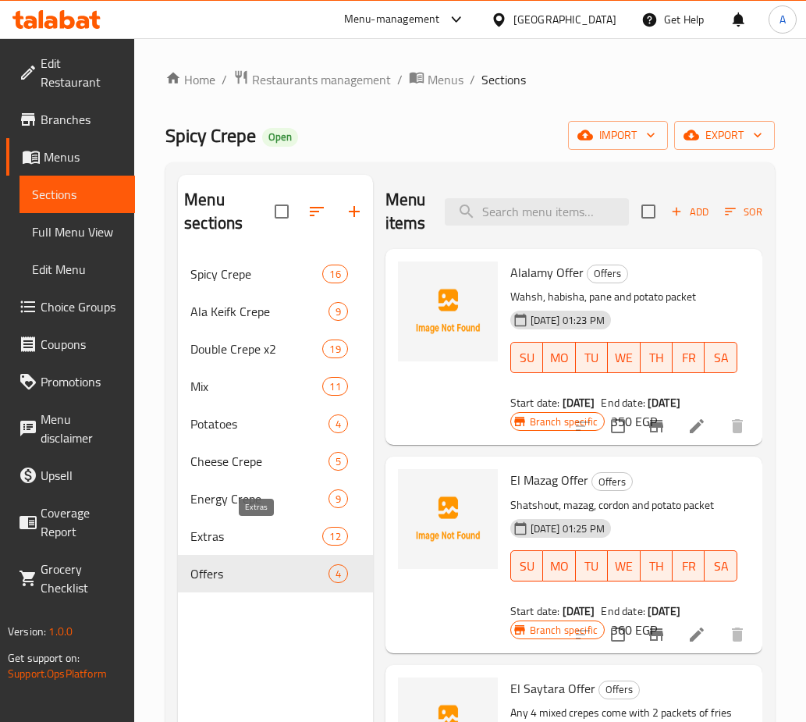
click at [247, 535] on span "Extras" at bounding box center [256, 536] width 132 height 19
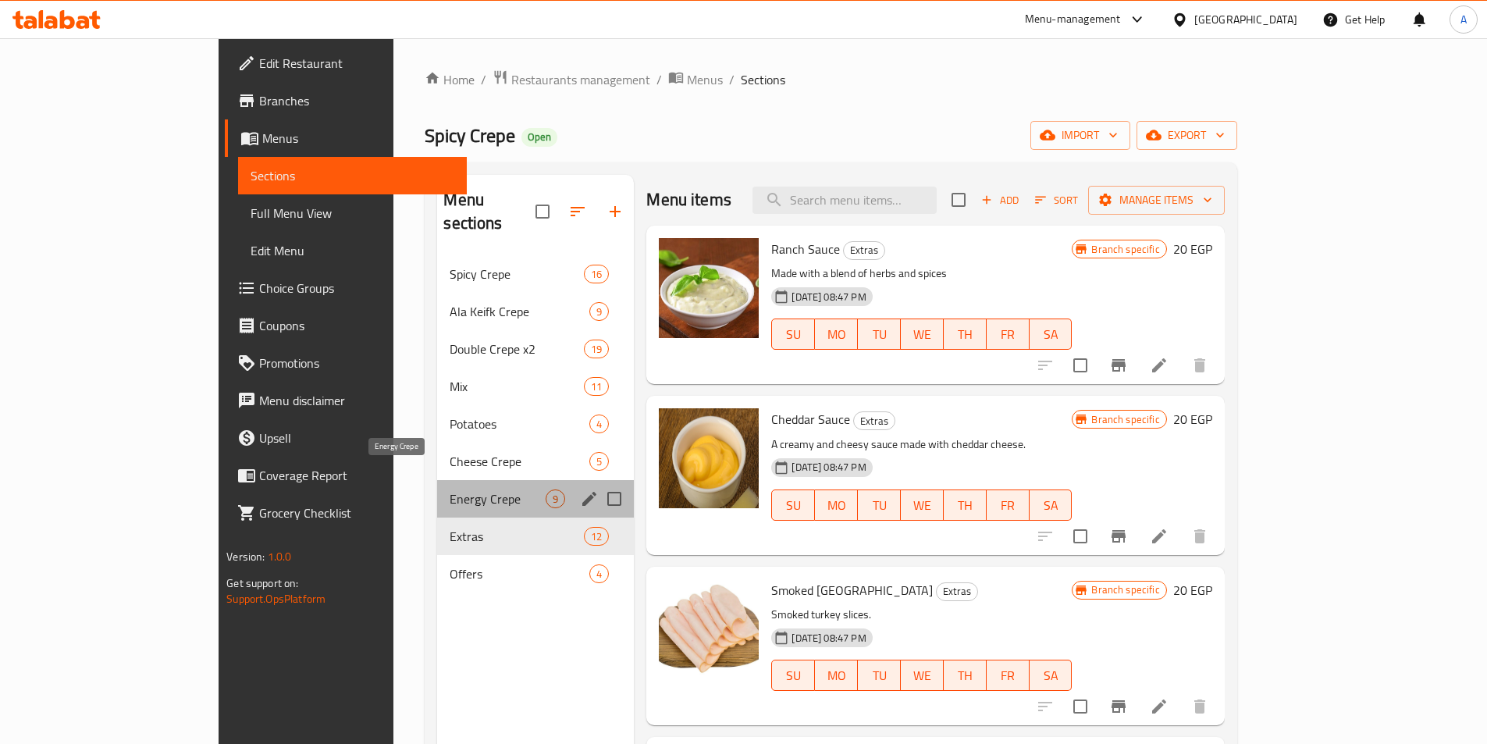
click at [450, 489] on span "Energy Crepe" at bounding box center [498, 498] width 96 height 19
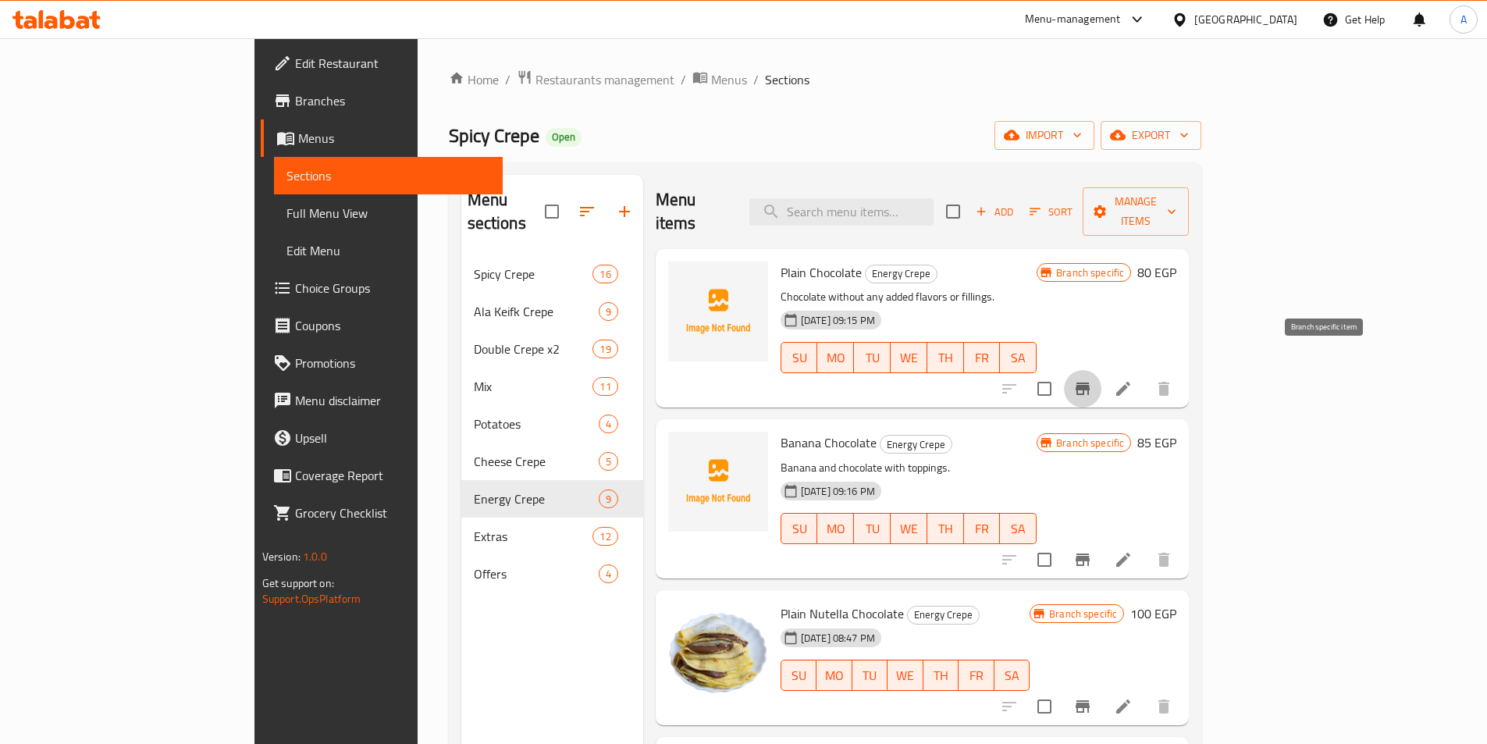
click at [1101, 370] on button "Branch-specific-item" at bounding box center [1082, 388] width 37 height 37
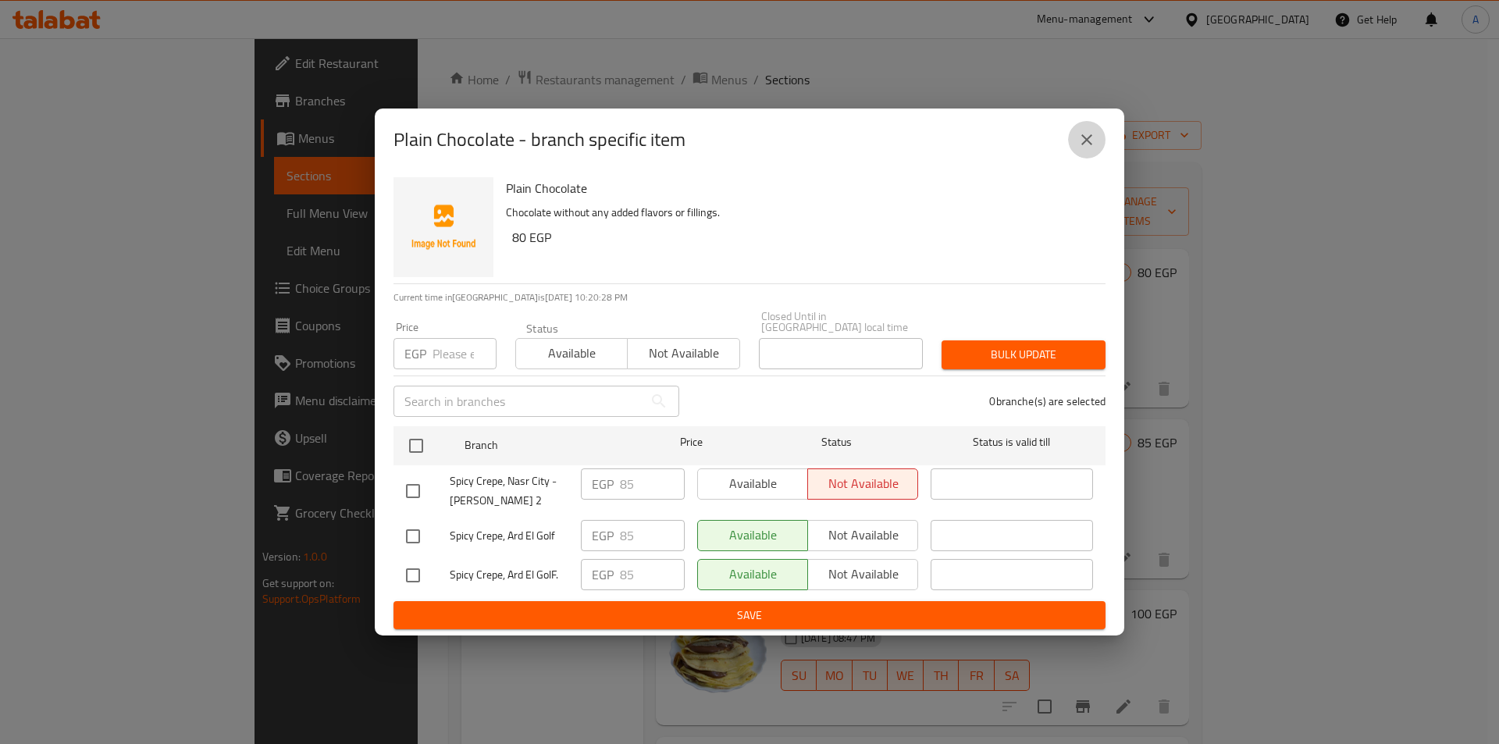
click at [1093, 149] on icon "close" at bounding box center [1086, 139] width 19 height 19
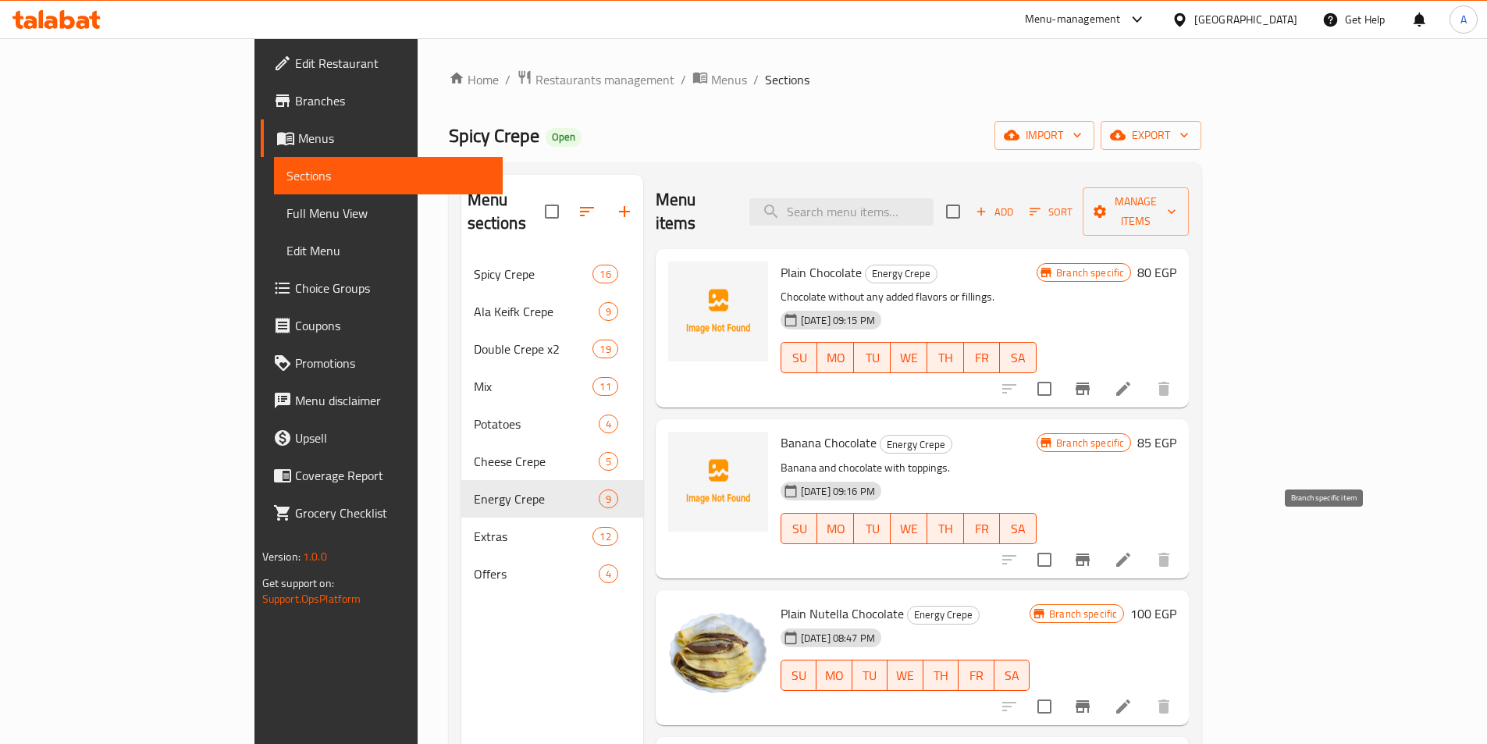
click at [1101, 541] on button "Branch-specific-item" at bounding box center [1082, 559] width 37 height 37
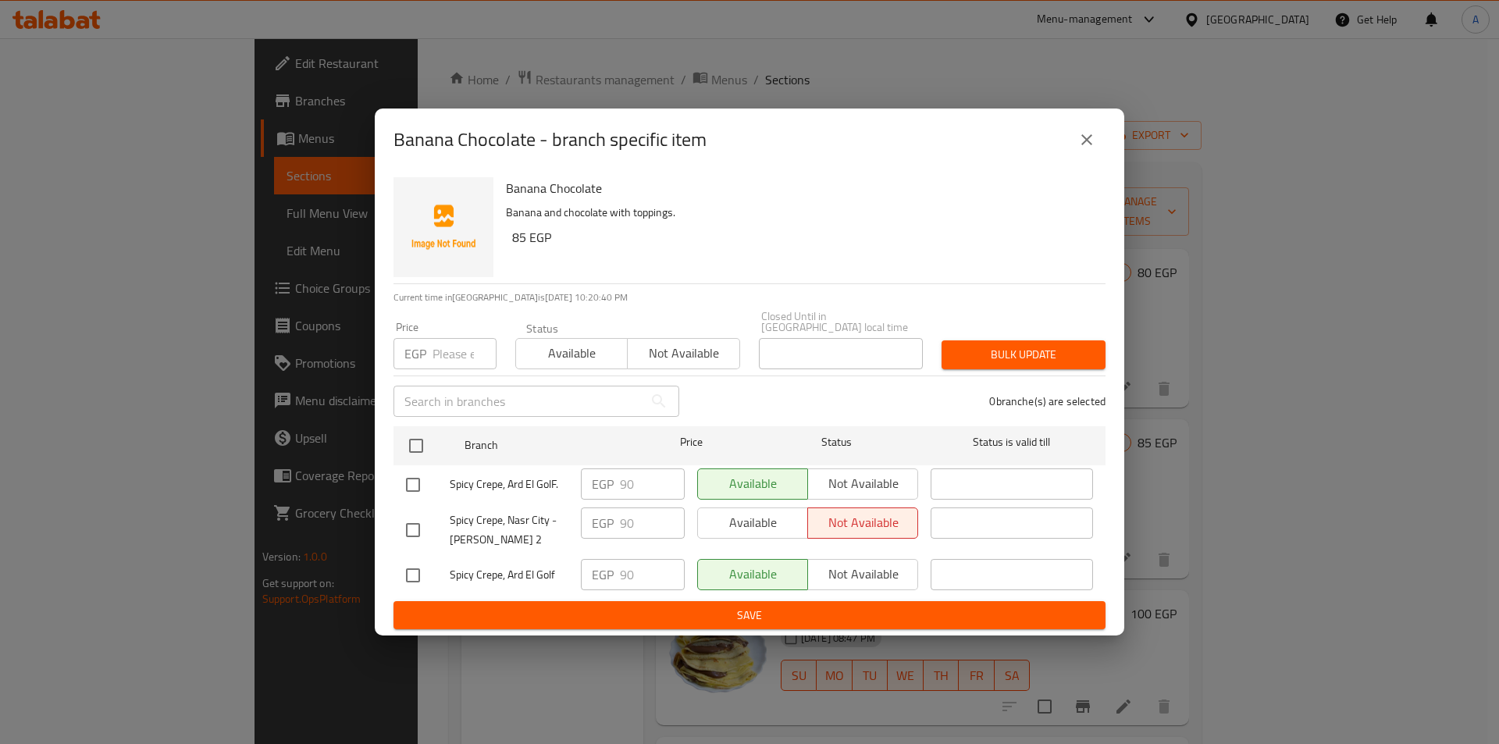
click at [1075, 154] on button "close" at bounding box center [1086, 139] width 37 height 37
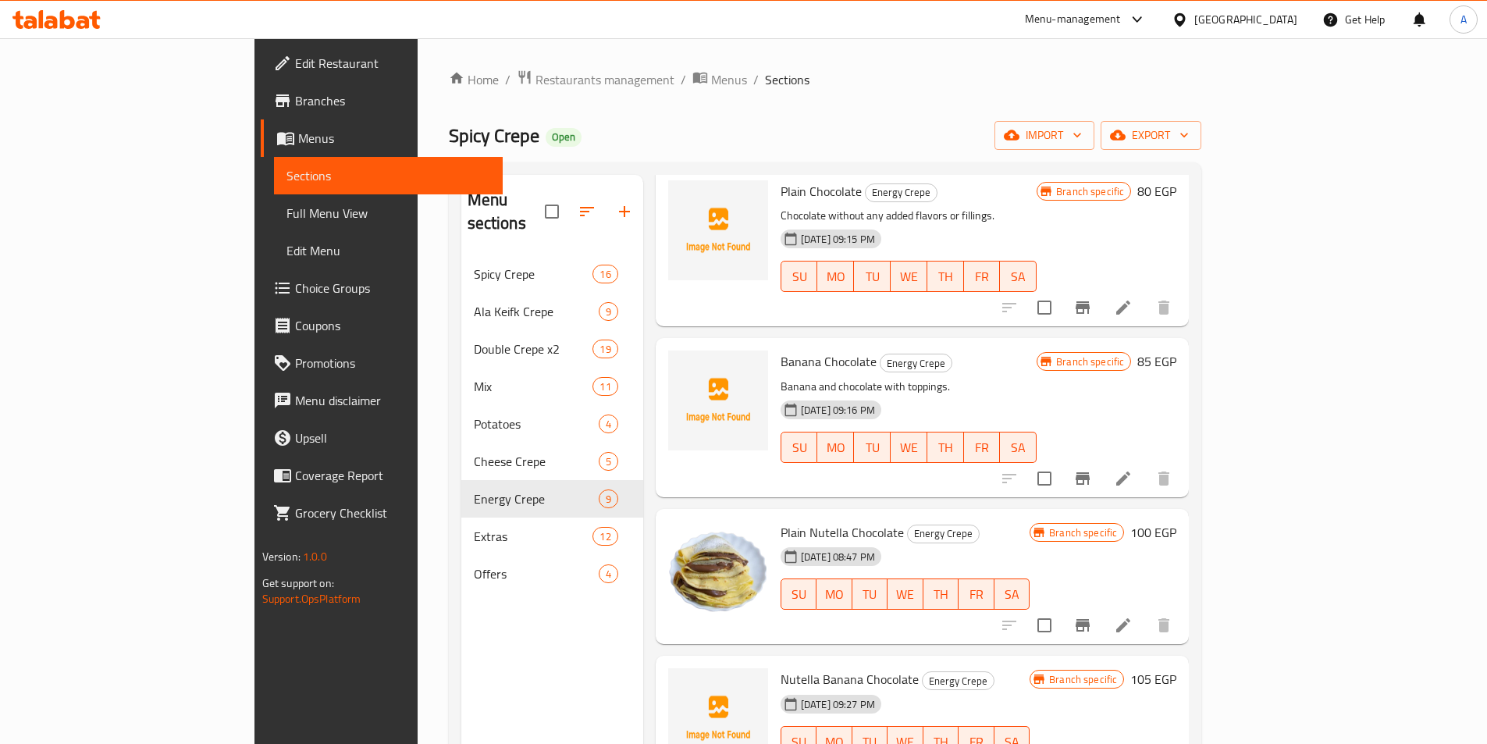
scroll to position [156, 0]
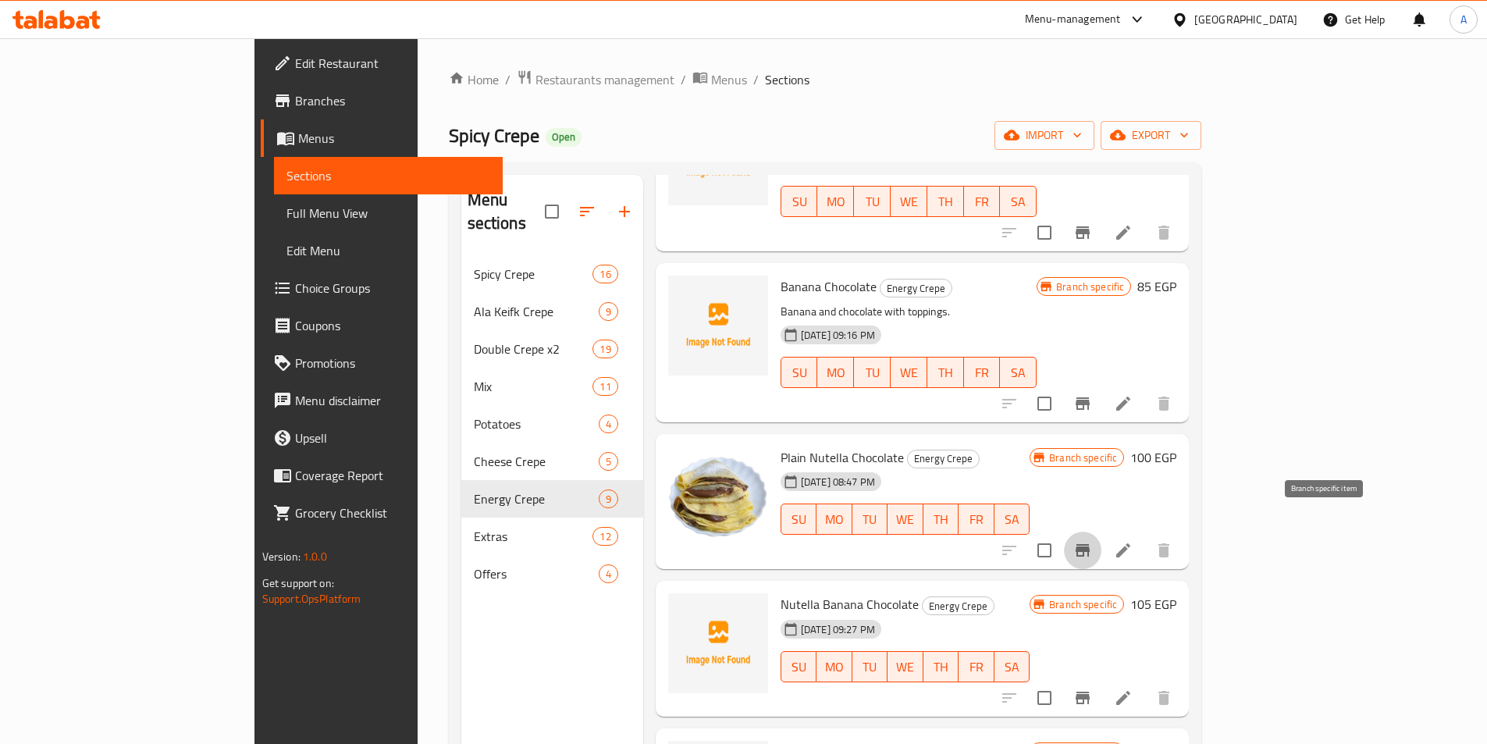
click at [1101, 535] on button "Branch-specific-item" at bounding box center [1082, 550] width 37 height 37
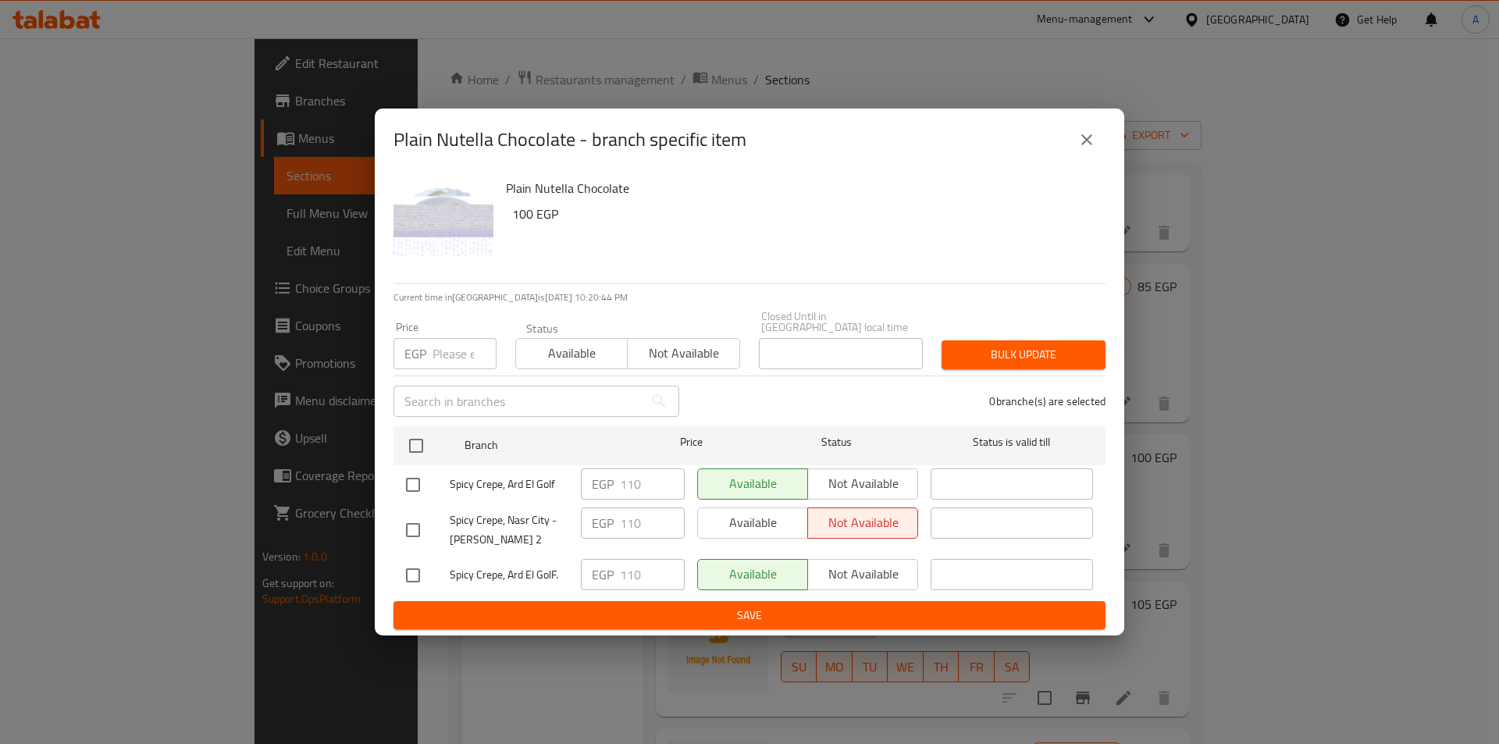
click at [1098, 133] on button "close" at bounding box center [1086, 139] width 37 height 37
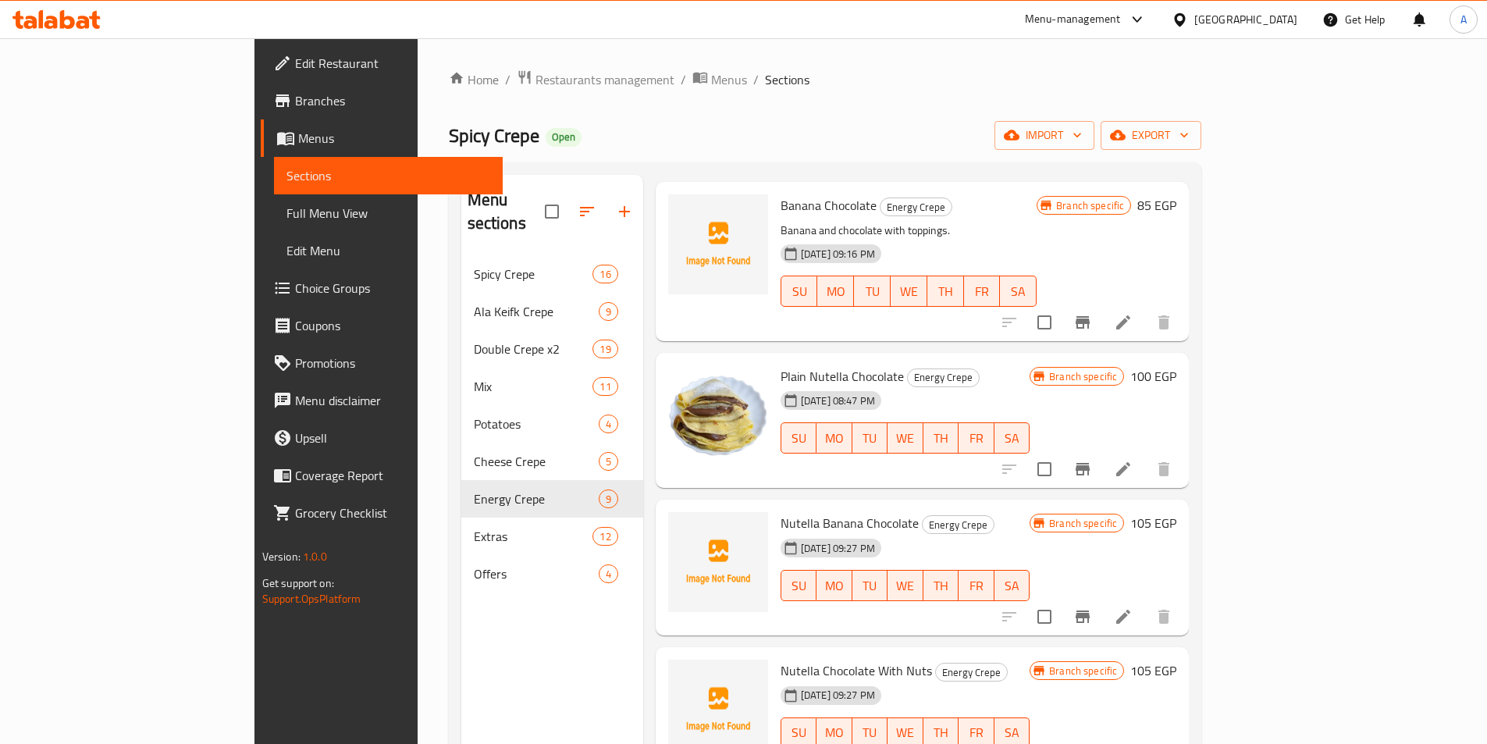
scroll to position [312, 0]
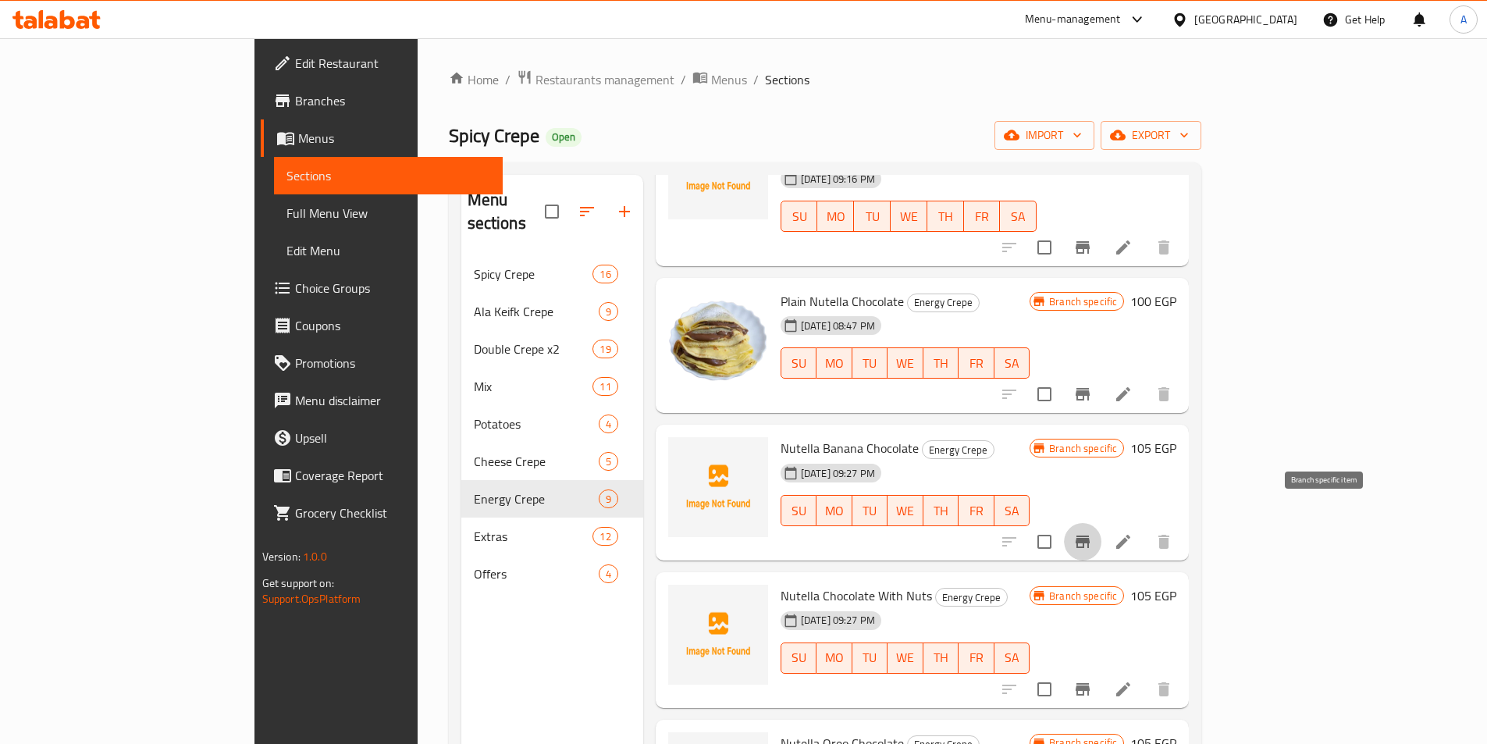
click at [1092, 532] on icon "Branch-specific-item" at bounding box center [1082, 541] width 19 height 19
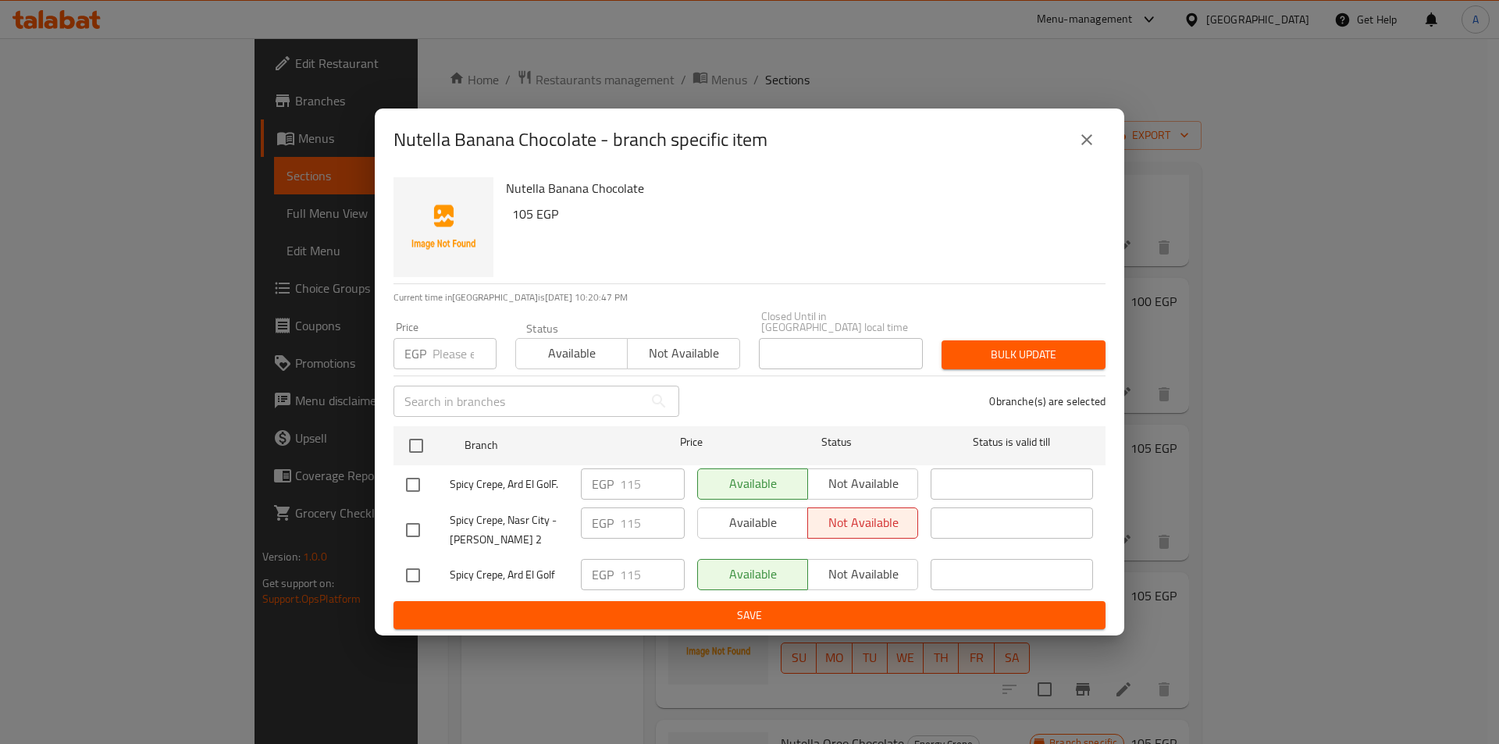
click at [1089, 145] on icon "close" at bounding box center [1086, 139] width 11 height 11
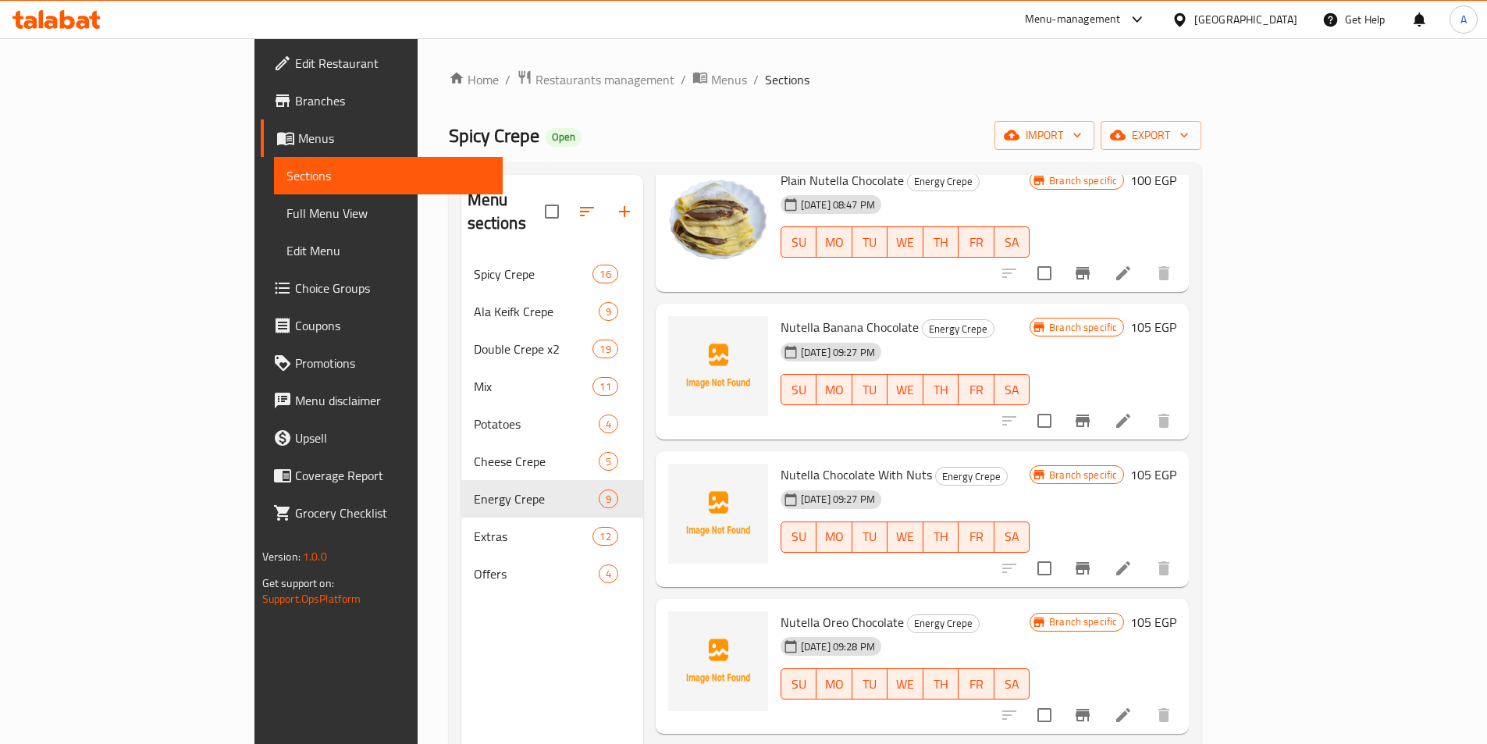
scroll to position [546, 0]
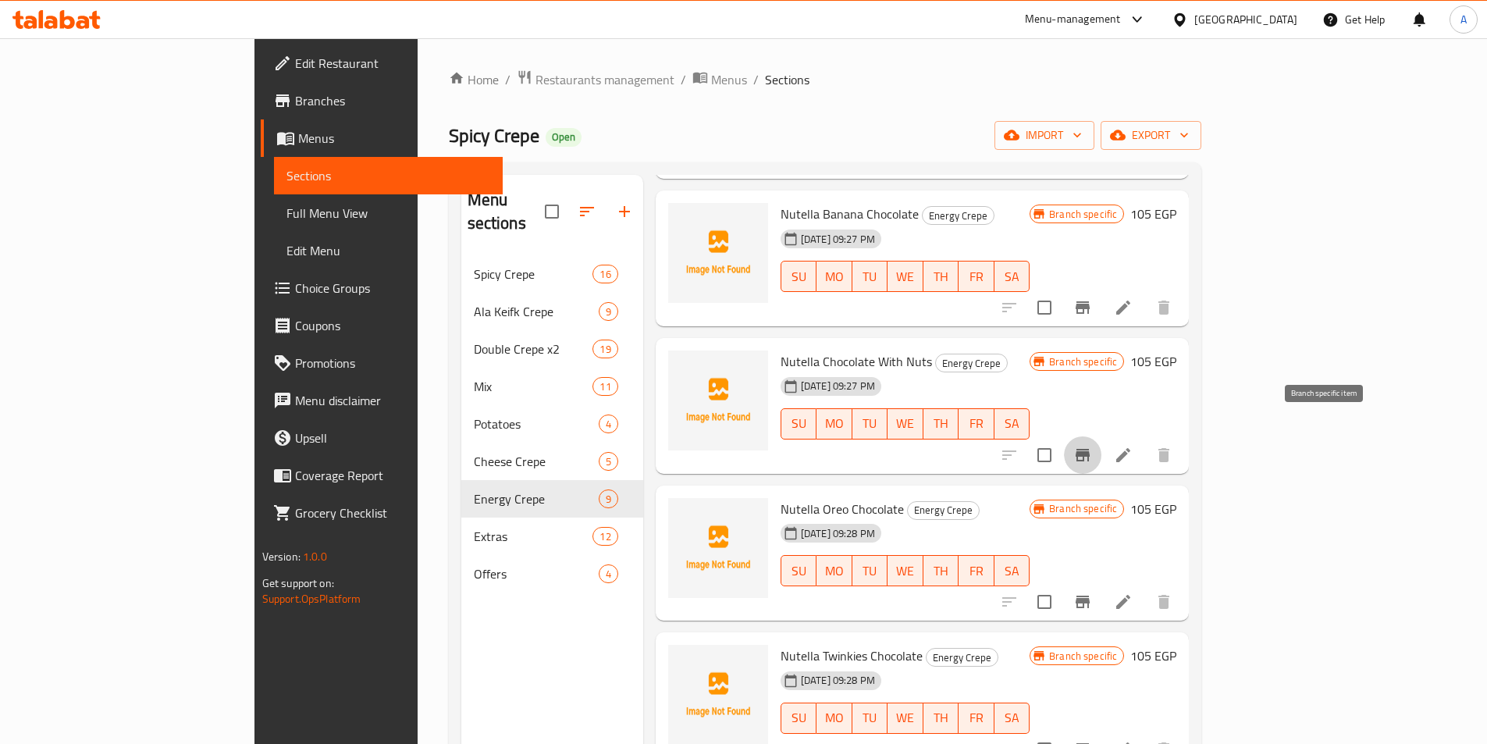
click at [1101, 437] on button "Branch-specific-item" at bounding box center [1082, 454] width 37 height 37
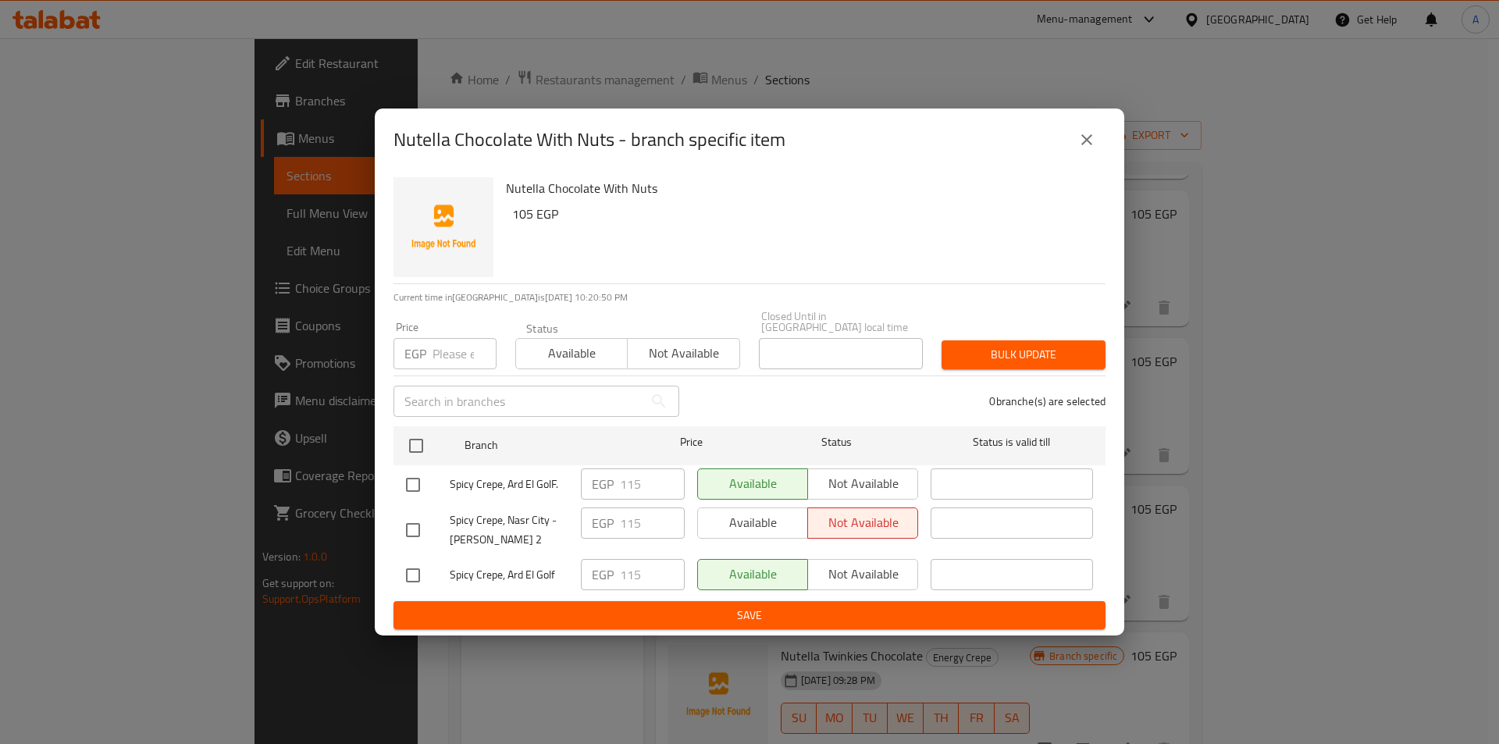
click at [1083, 141] on icon "close" at bounding box center [1086, 139] width 11 height 11
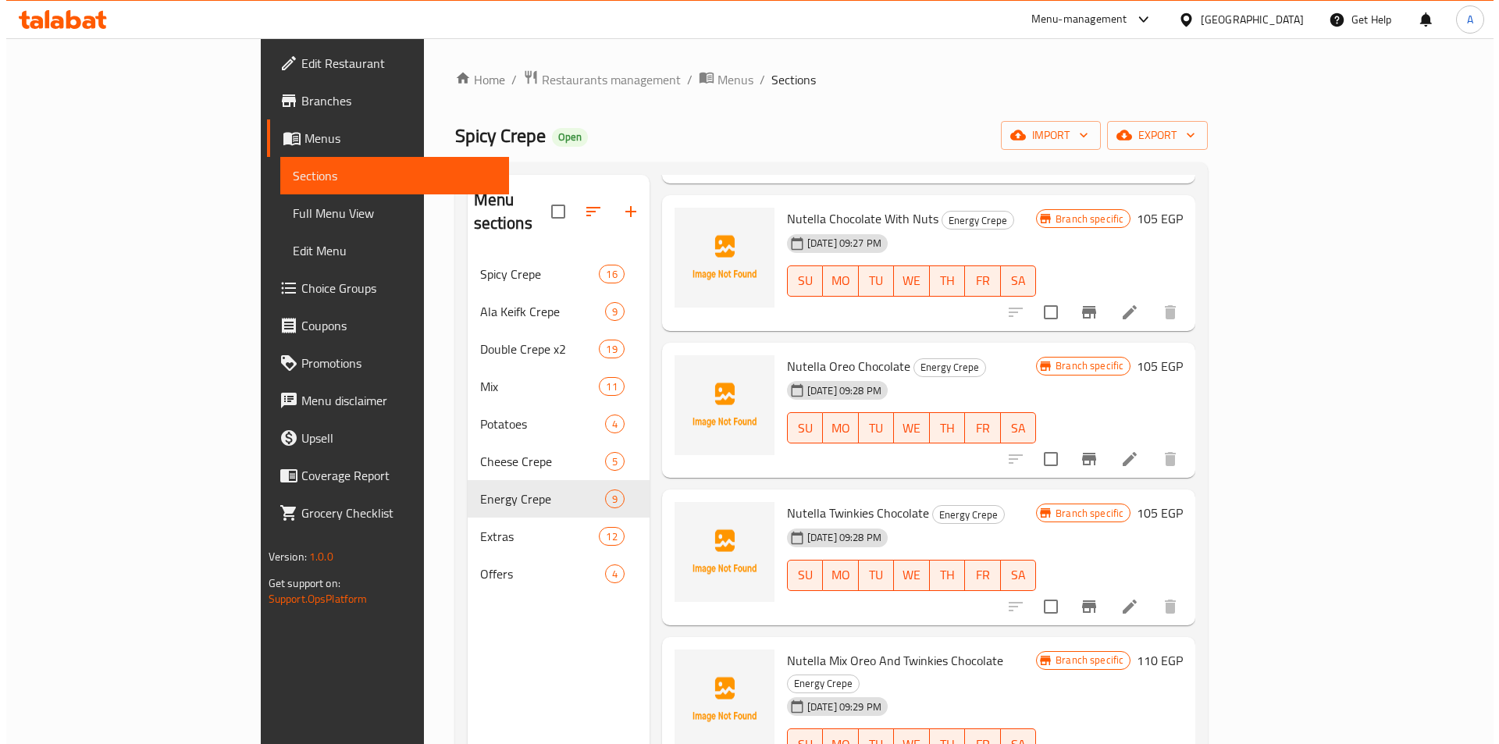
scroll to position [690, 0]
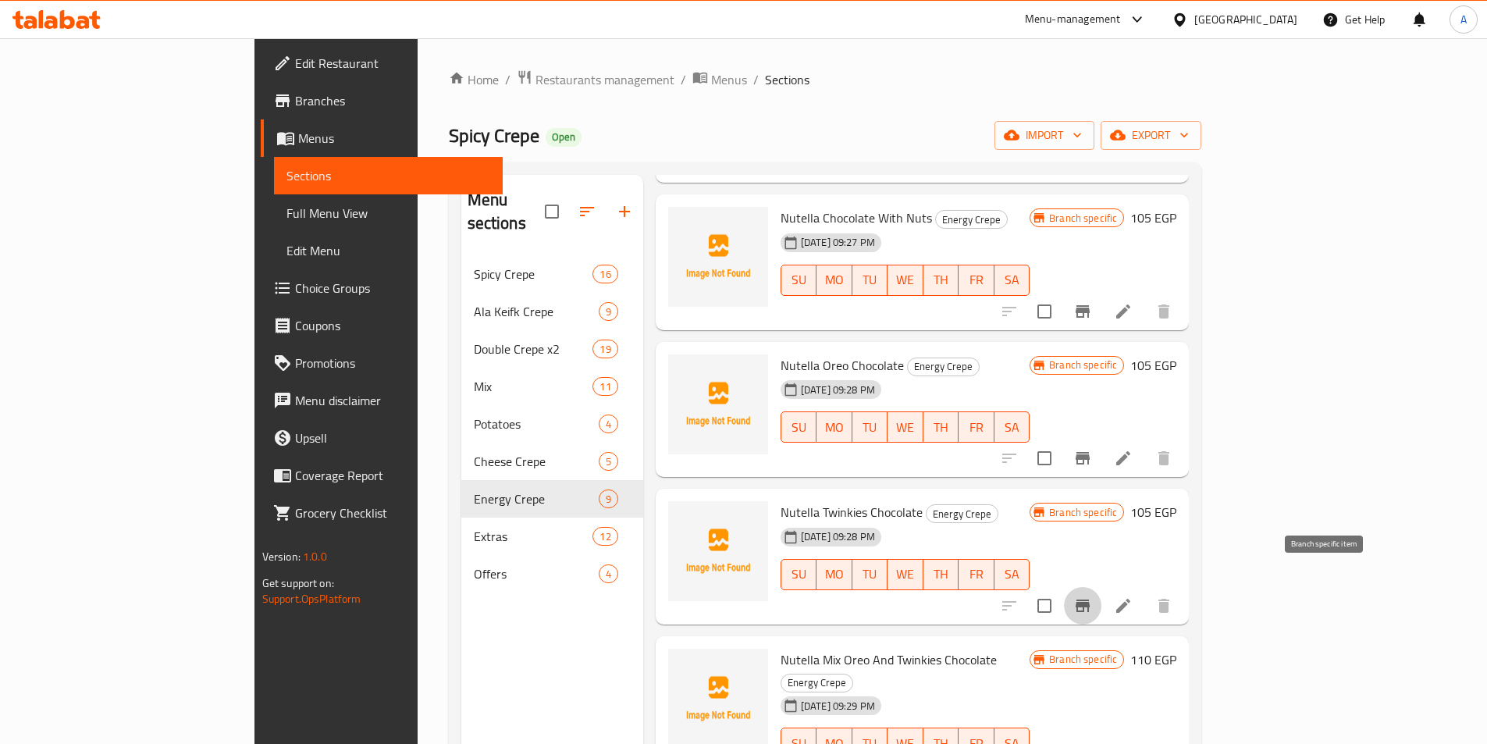
click at [1092, 596] on icon "Branch-specific-item" at bounding box center [1082, 605] width 19 height 19
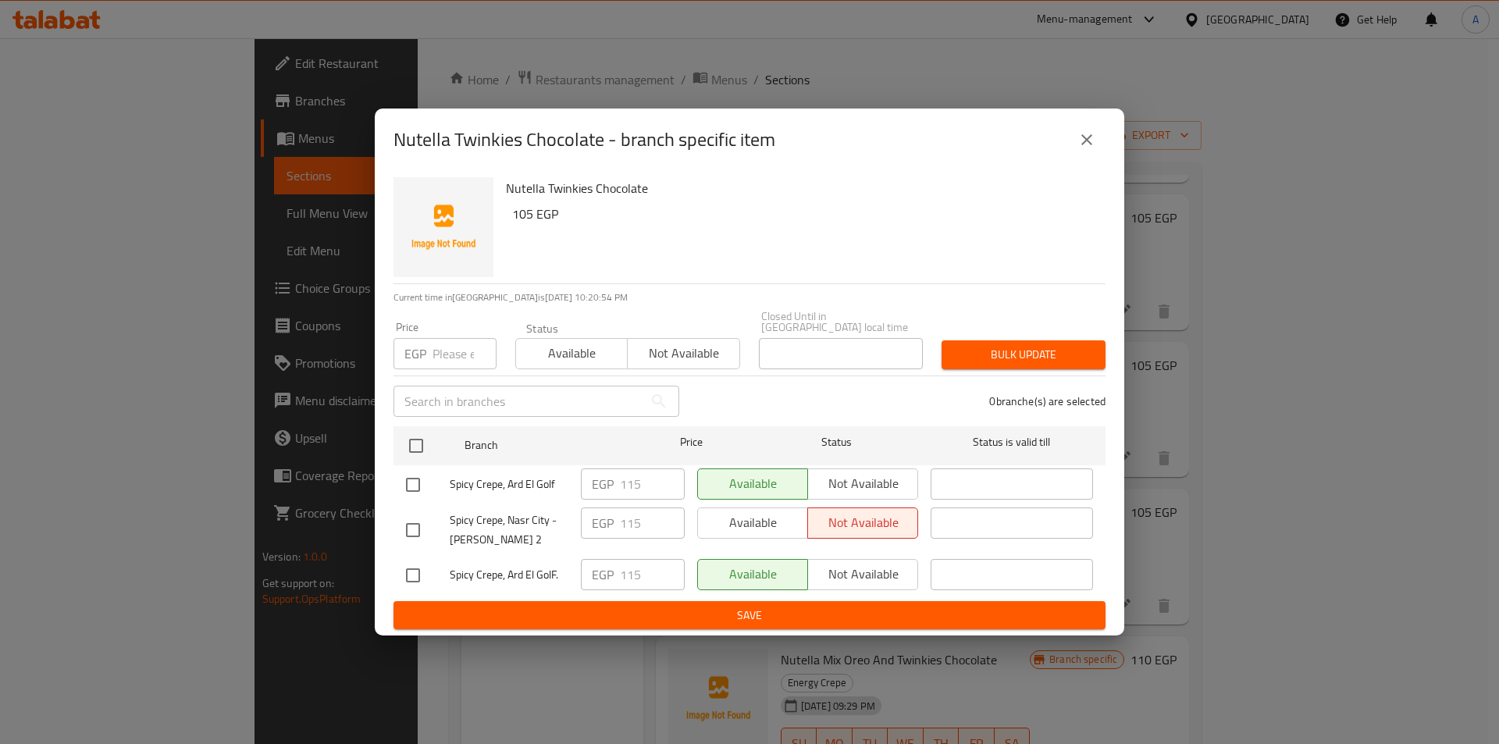
click at [1087, 149] on icon "close" at bounding box center [1086, 139] width 19 height 19
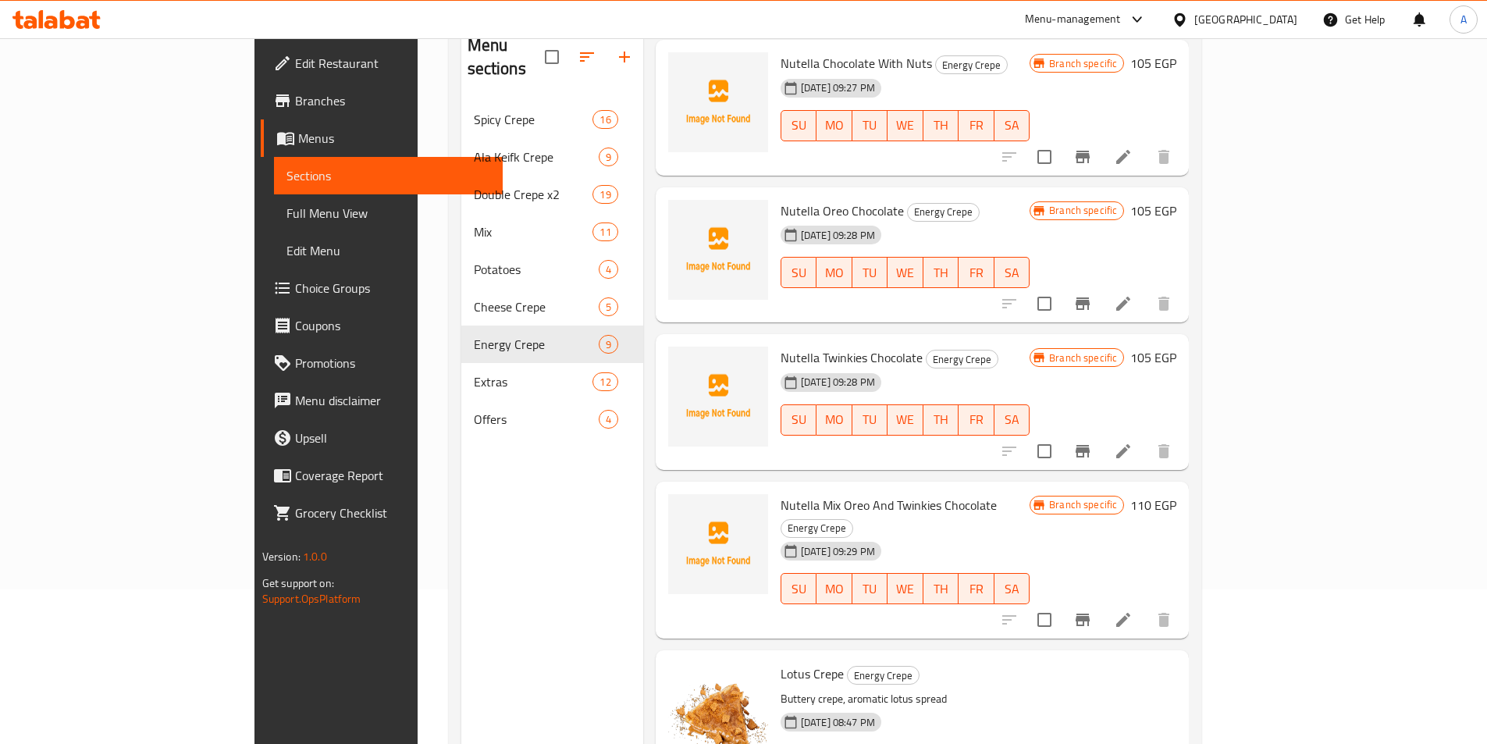
scroll to position [156, 0]
click at [1092, 609] on icon "Branch-specific-item" at bounding box center [1082, 618] width 19 height 19
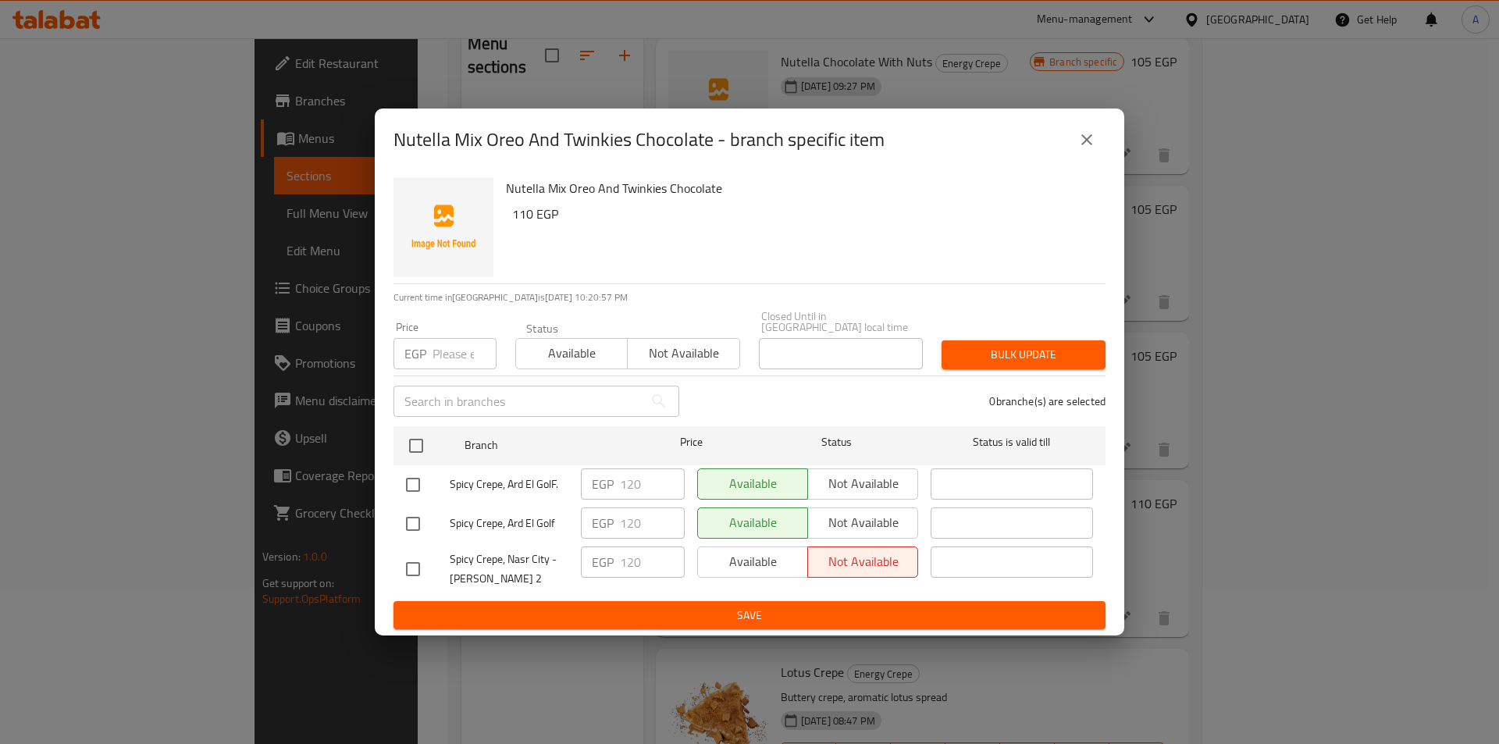
click at [1075, 142] on button "close" at bounding box center [1086, 139] width 37 height 37
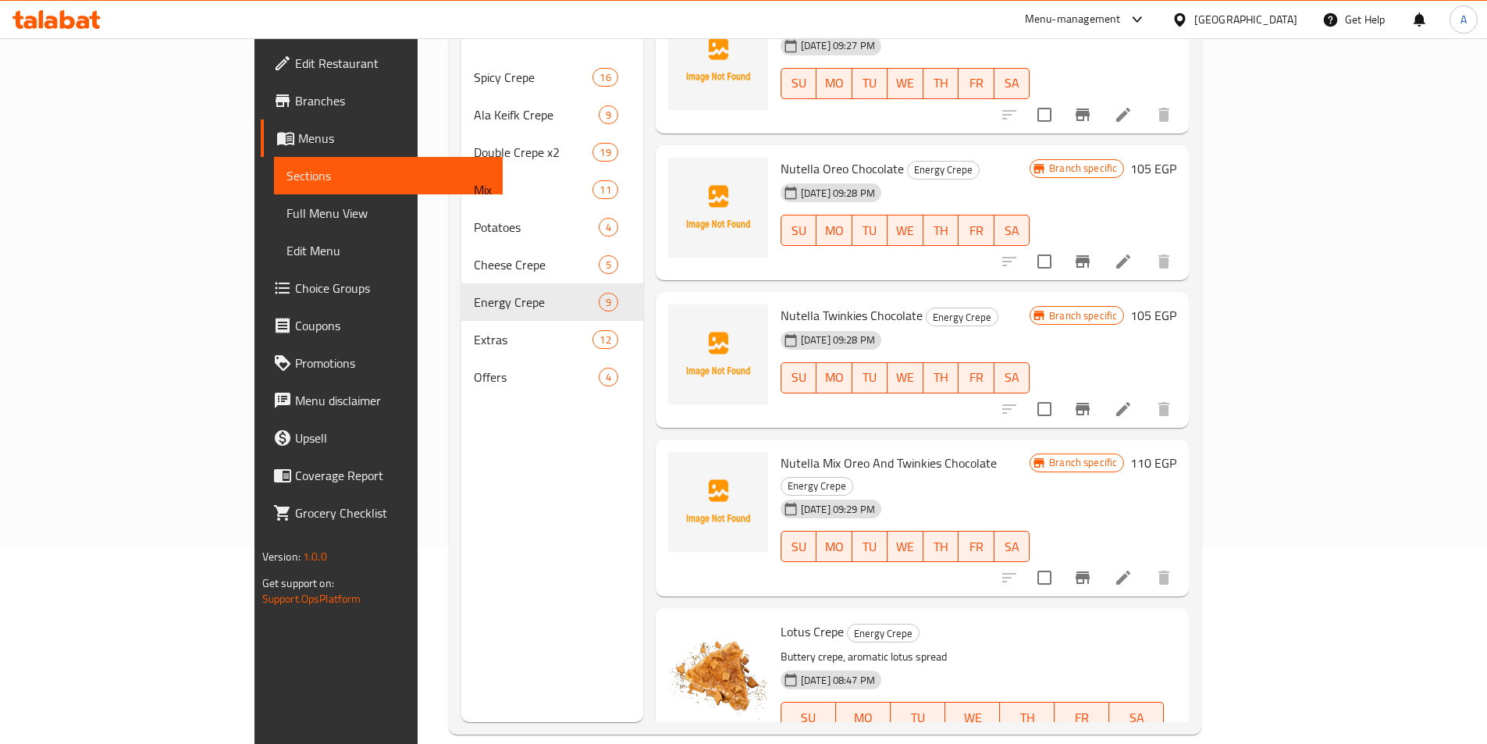
scroll to position [219, 0]
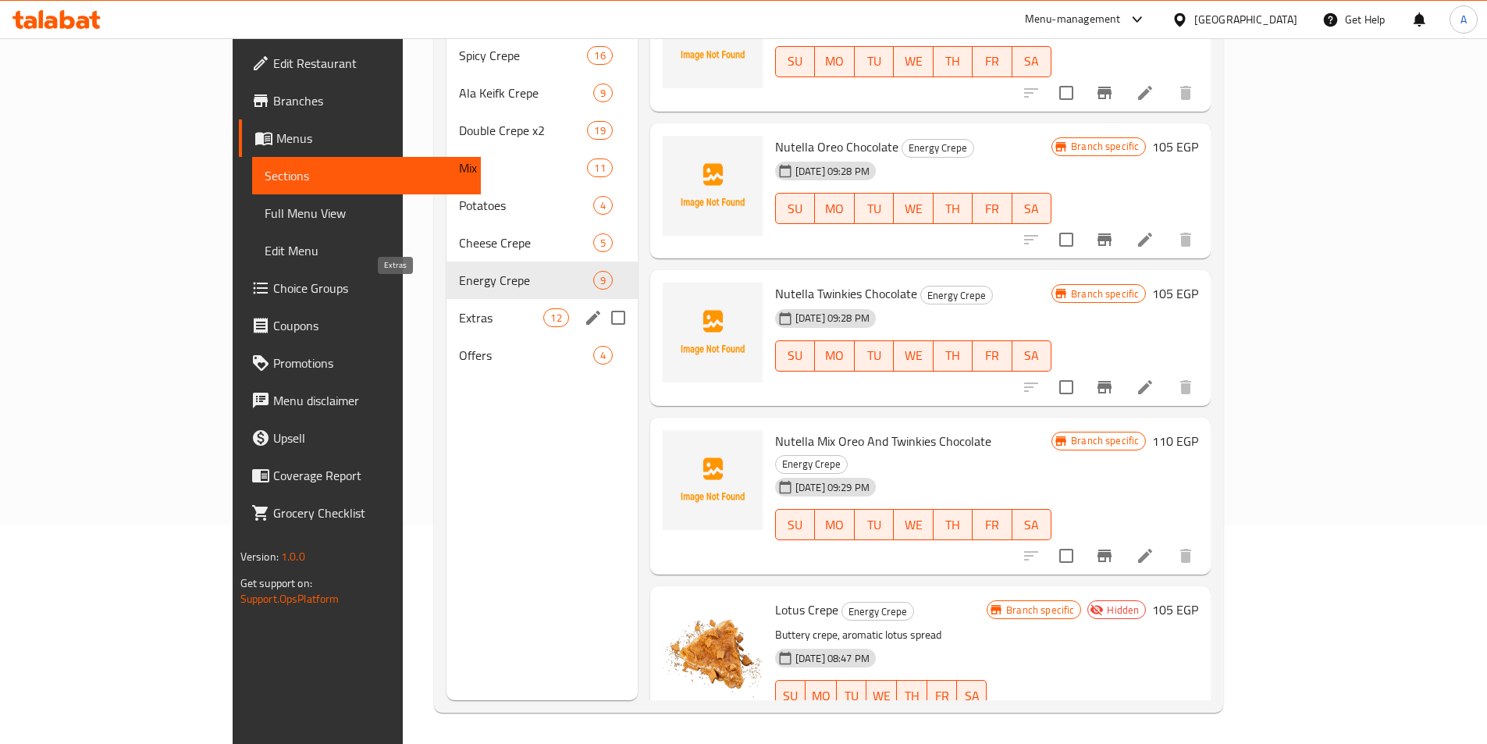
drag, startPoint x: 350, startPoint y: 289, endPoint x: 404, endPoint y: 297, distance: 54.5
click at [459, 308] on span "Extras" at bounding box center [501, 317] width 85 height 19
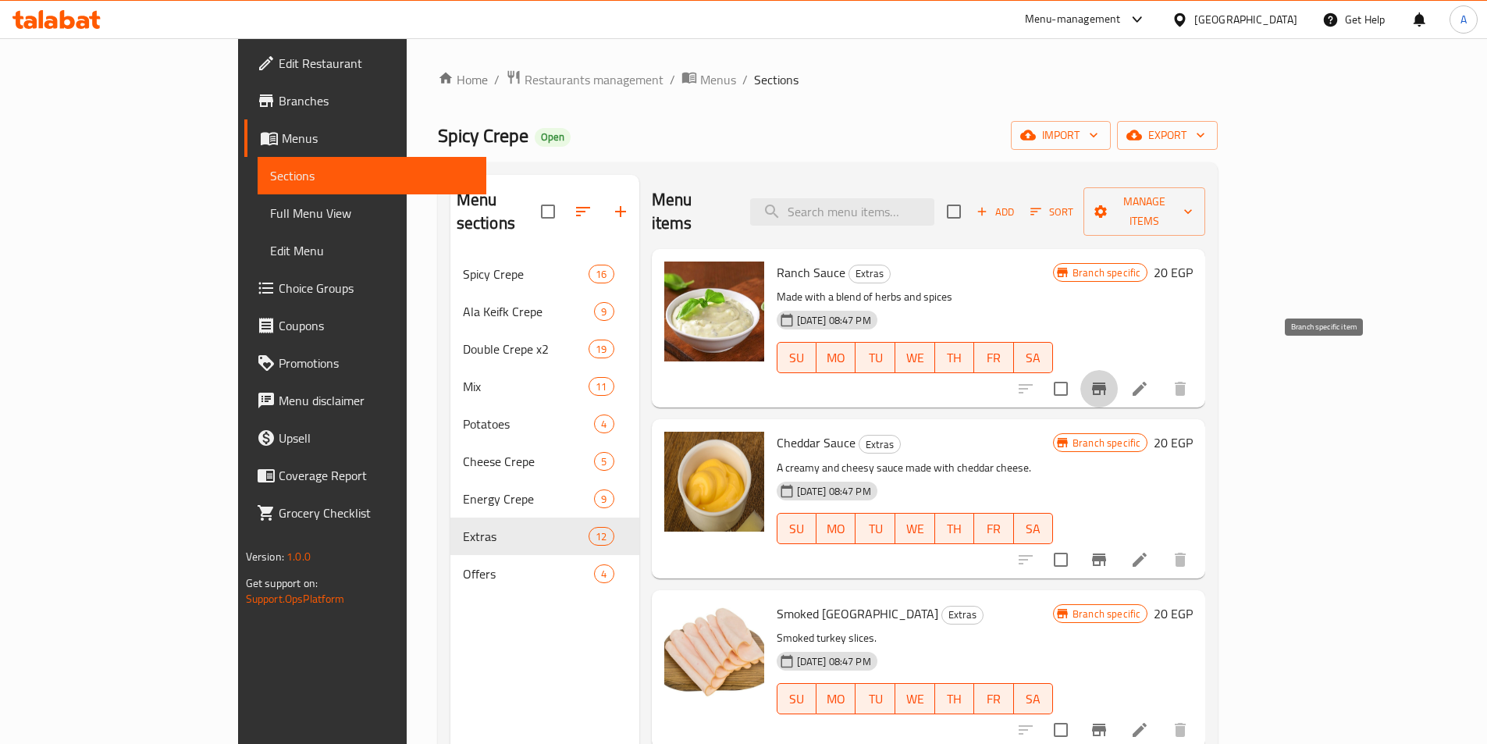
click at [1118, 370] on button "Branch-specific-item" at bounding box center [1098, 388] width 37 height 37
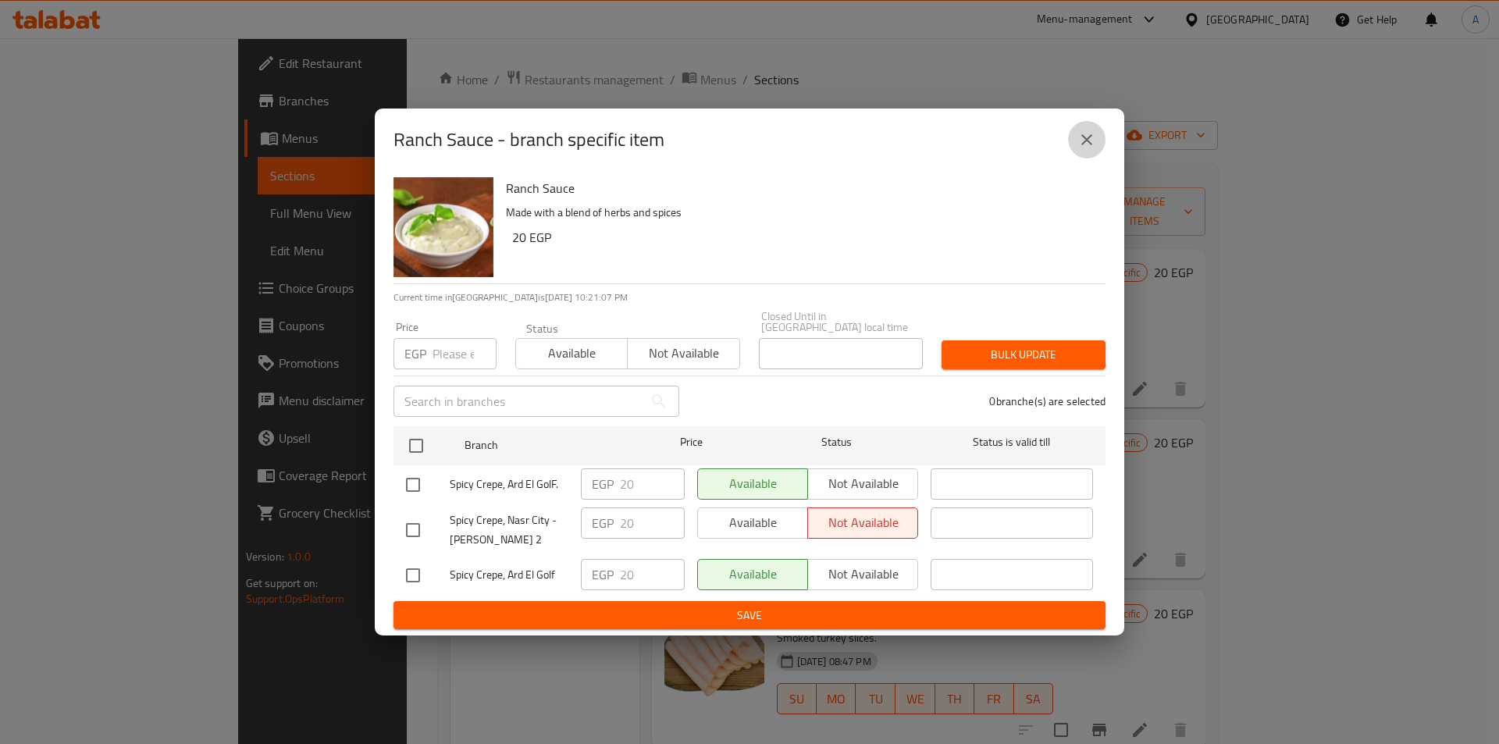
click at [1085, 149] on icon "close" at bounding box center [1086, 139] width 19 height 19
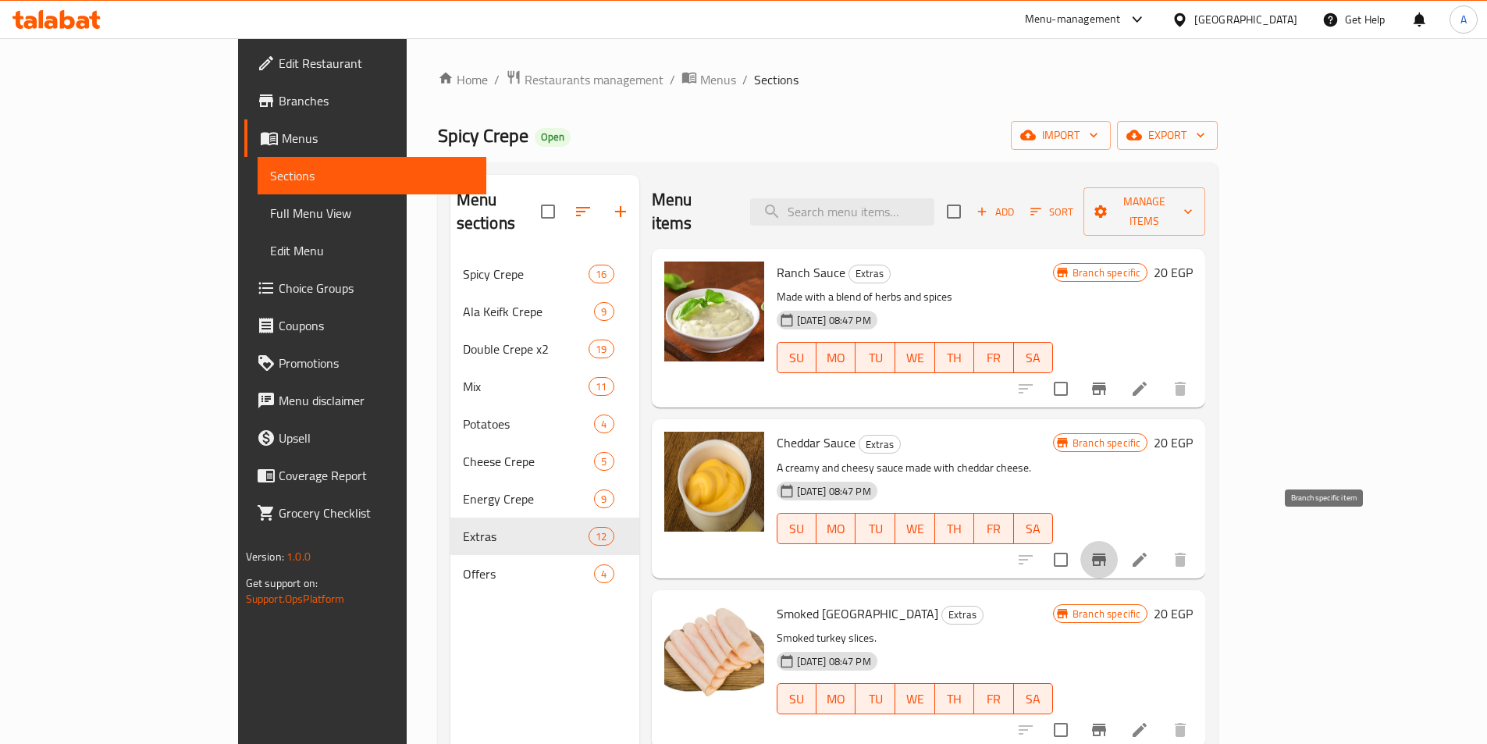
click at [1106, 553] on icon "Branch-specific-item" at bounding box center [1099, 559] width 14 height 12
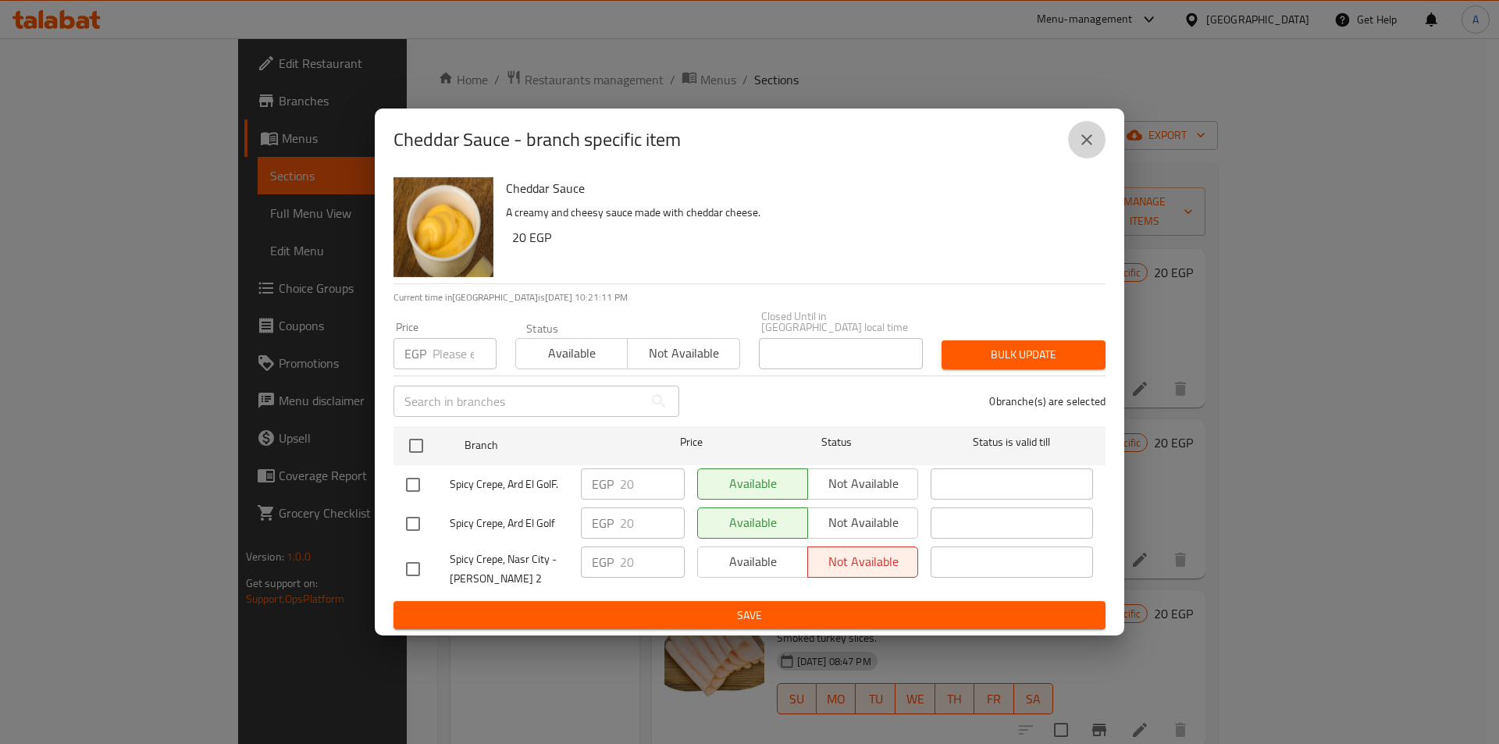
click at [1094, 141] on icon "close" at bounding box center [1086, 139] width 19 height 19
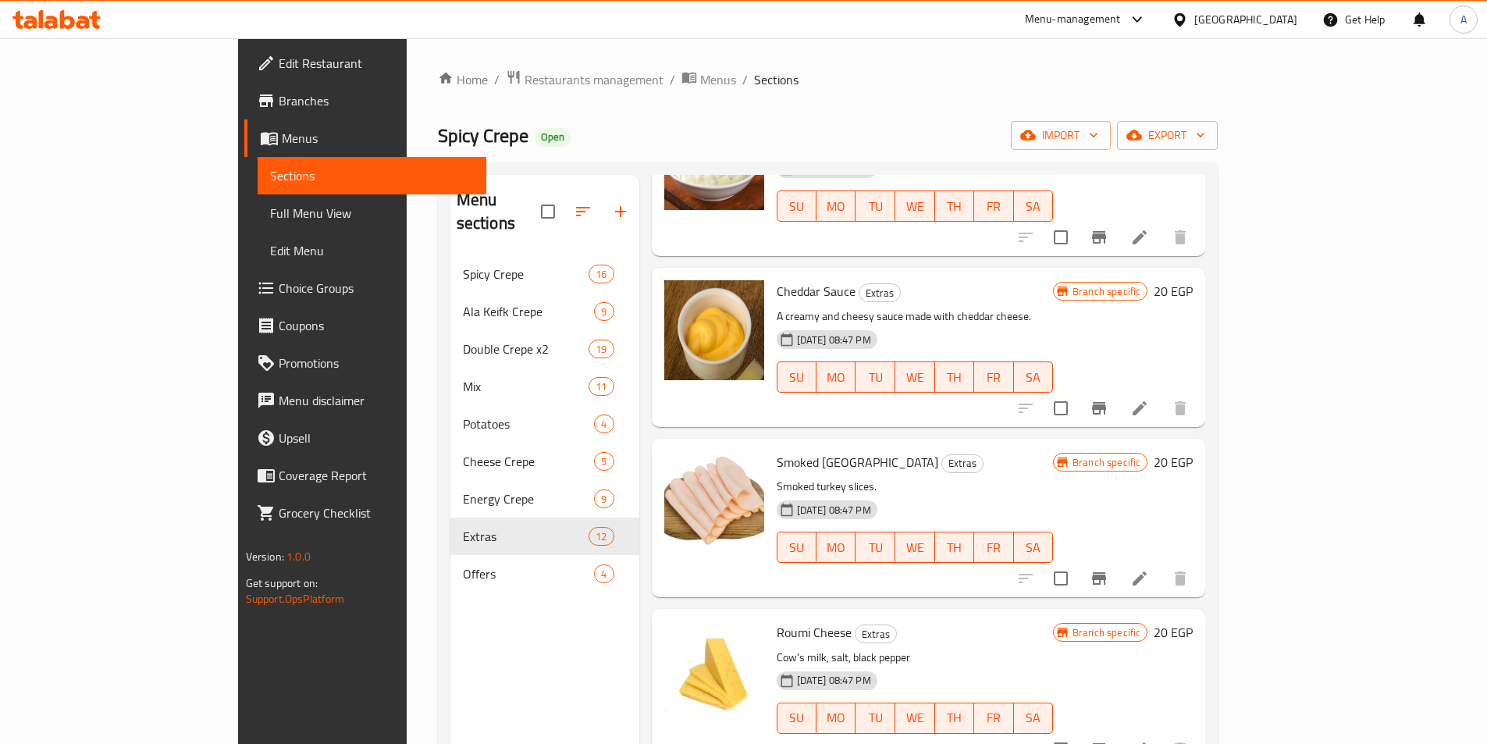
scroll to position [156, 0]
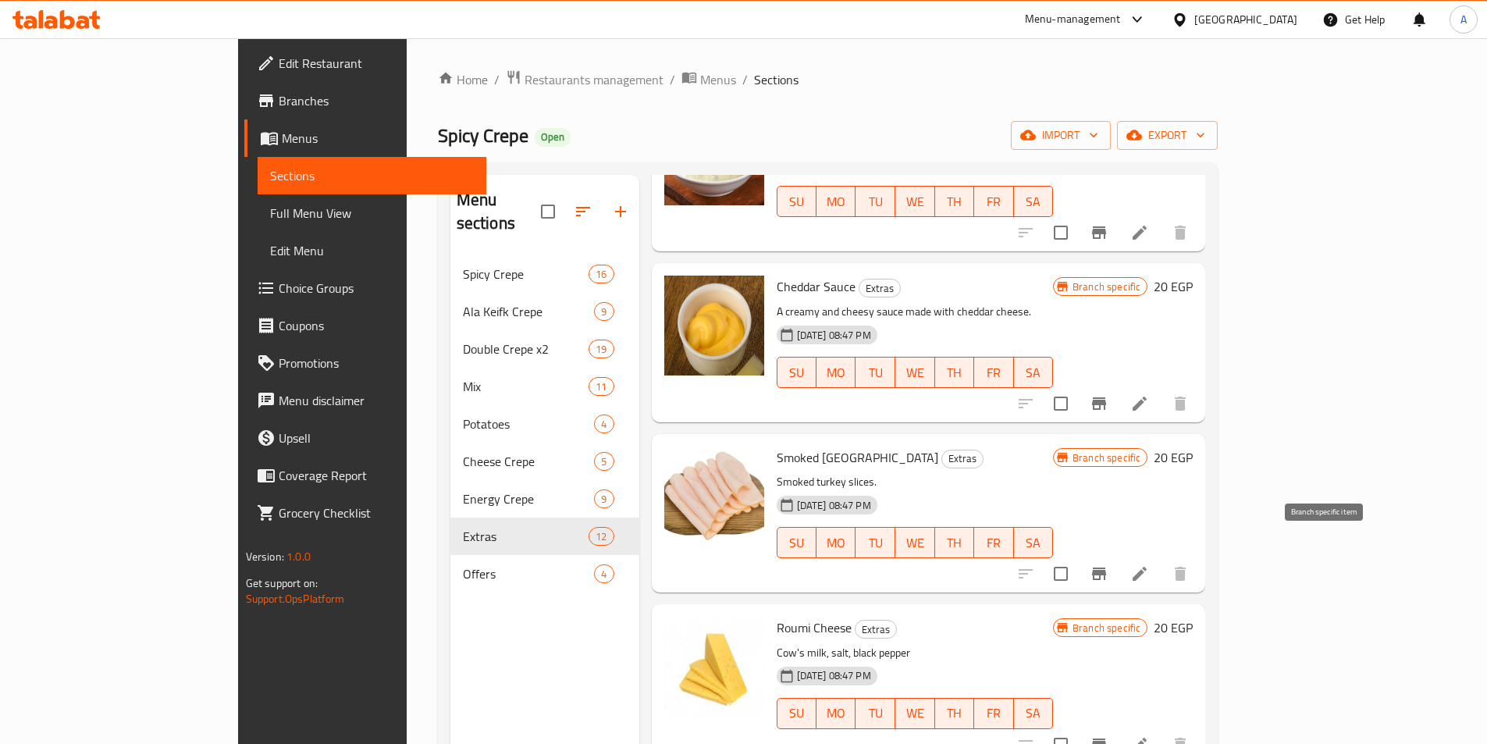
click at [1108, 564] on icon "Branch-specific-item" at bounding box center [1099, 573] width 19 height 19
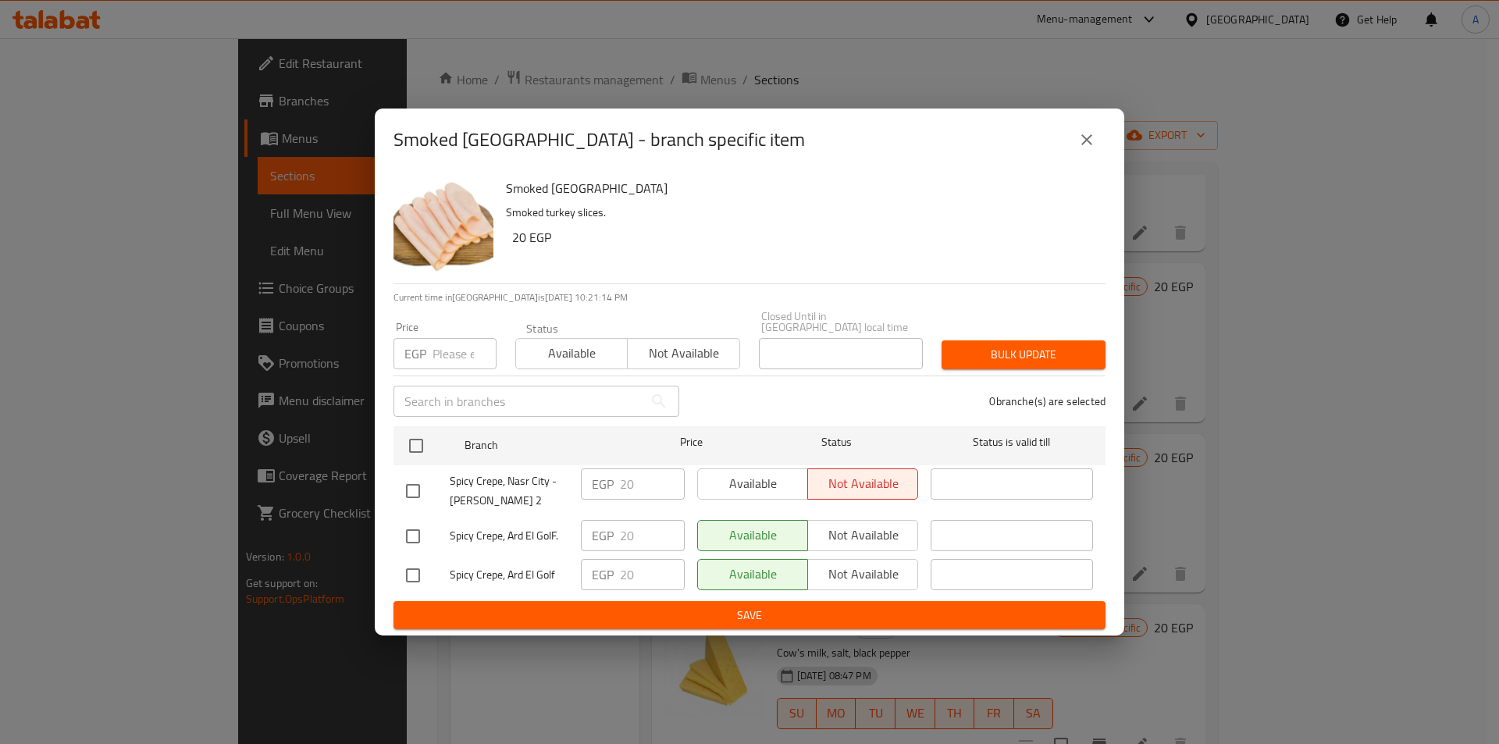
click at [1083, 133] on button "close" at bounding box center [1086, 139] width 37 height 37
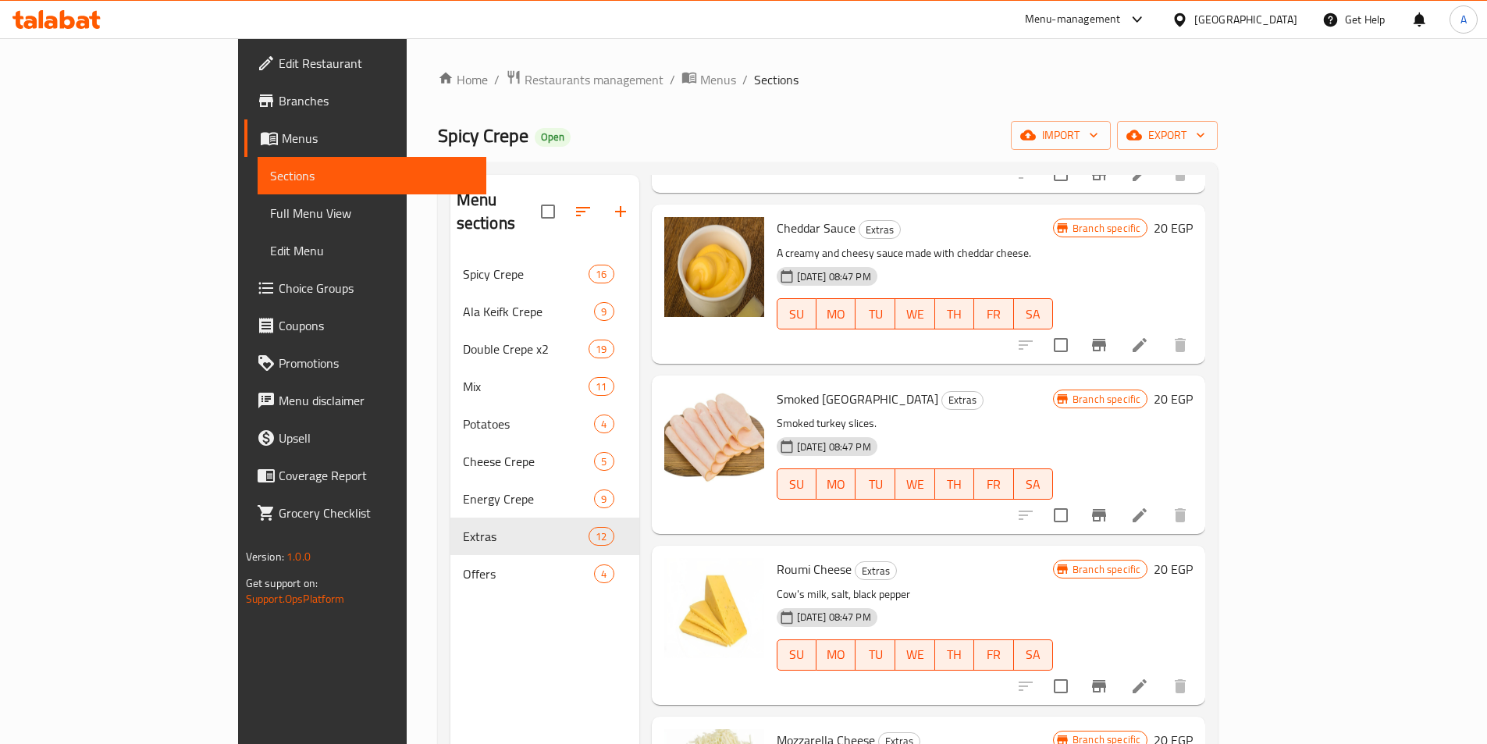
scroll to position [312, 0]
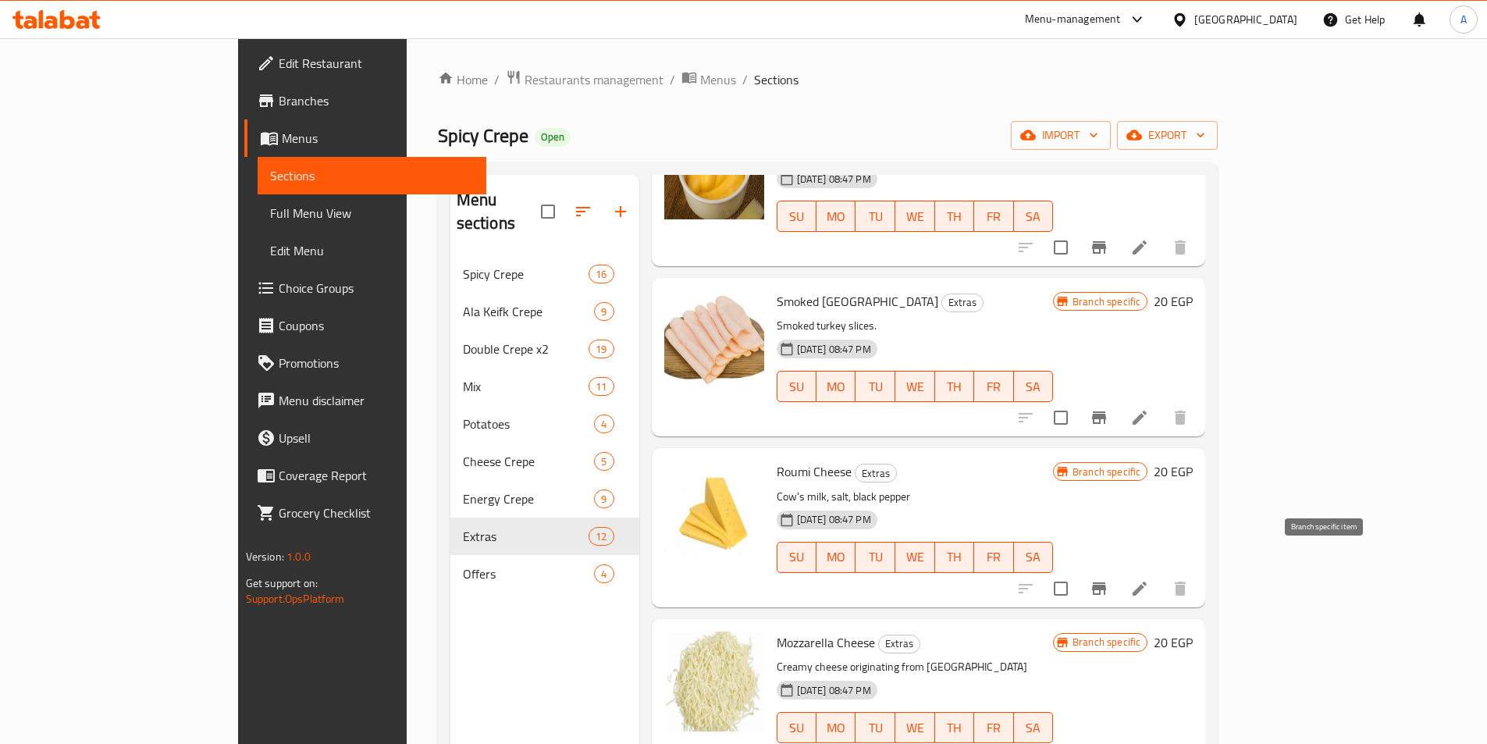
click at [1108, 579] on icon "Branch-specific-item" at bounding box center [1099, 588] width 19 height 19
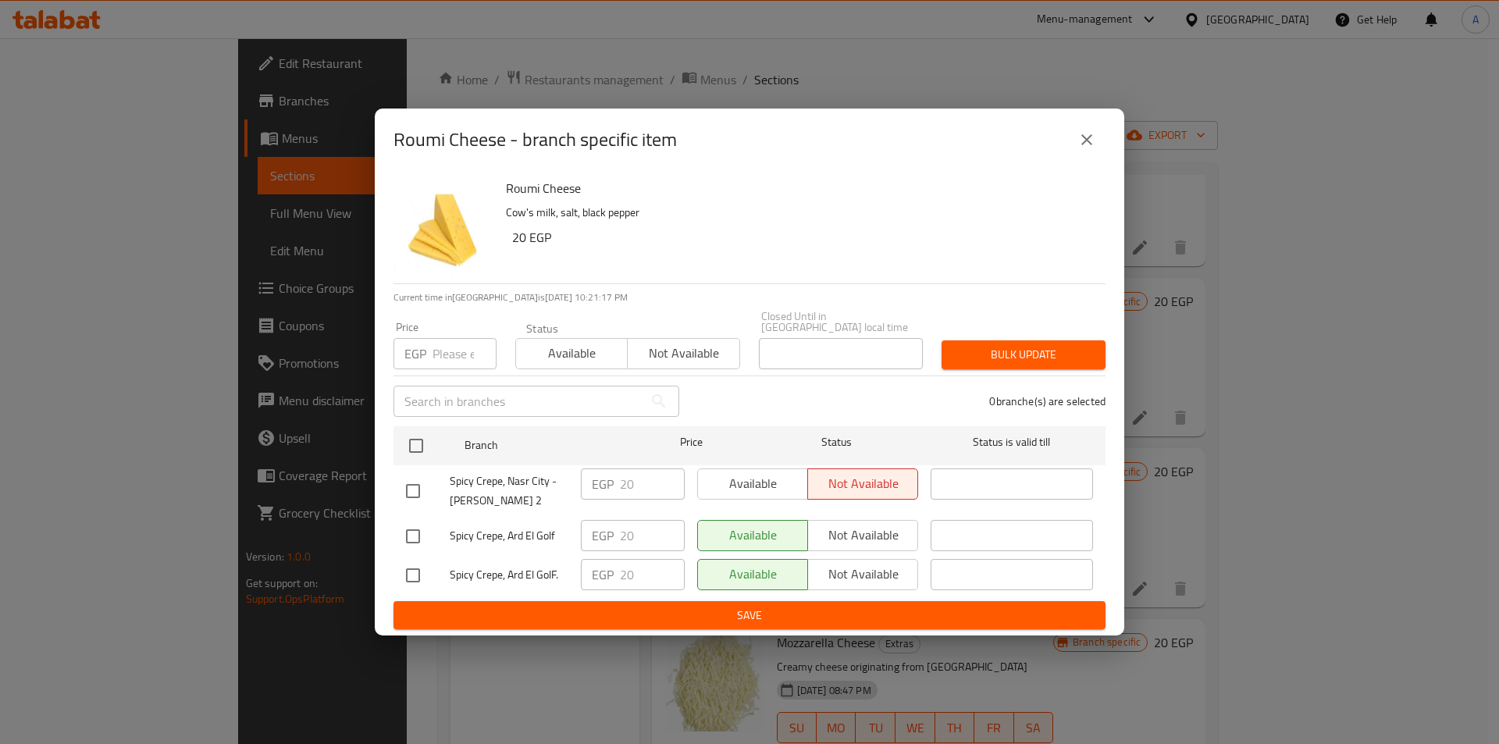
click at [1074, 157] on button "close" at bounding box center [1086, 139] width 37 height 37
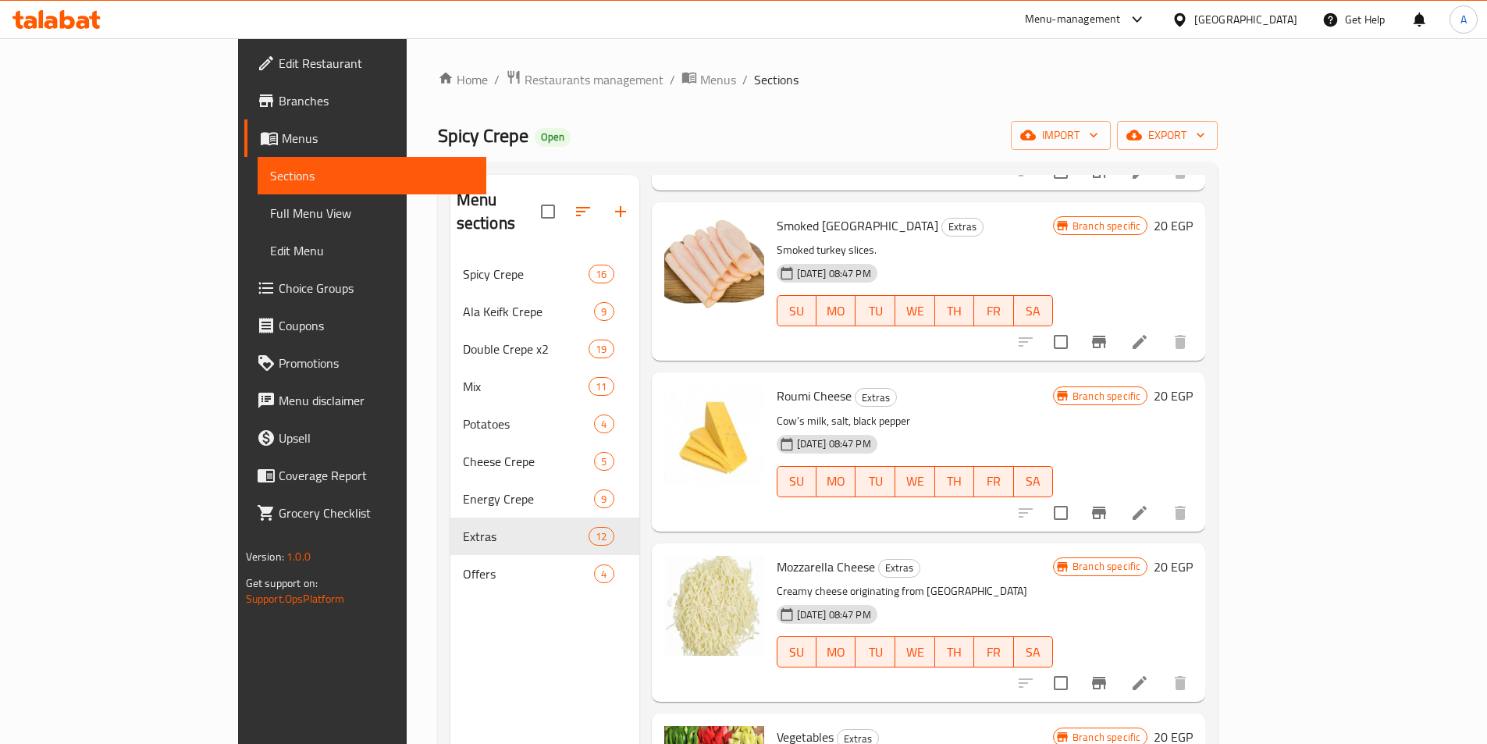
scroll to position [468, 0]
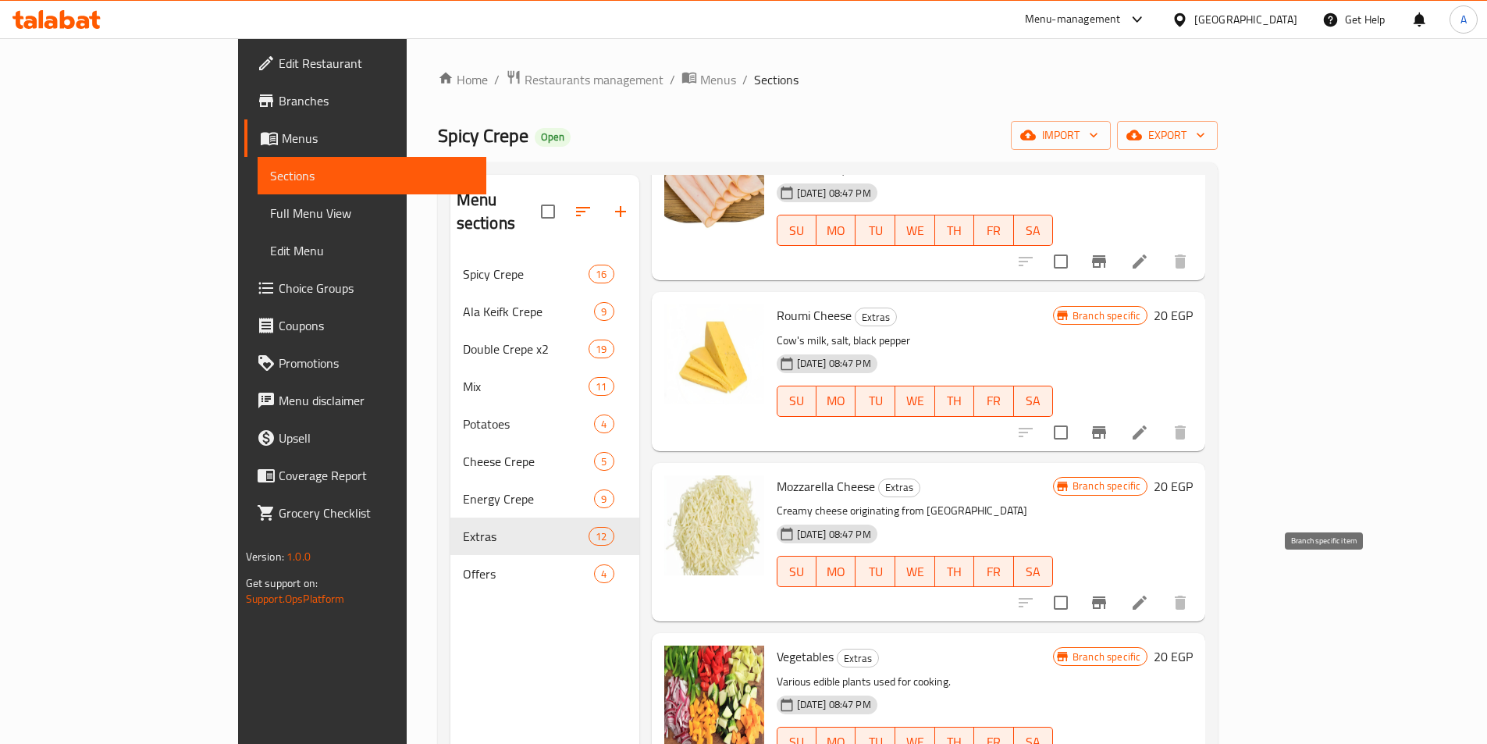
click at [1118, 584] on button "Branch-specific-item" at bounding box center [1098, 602] width 37 height 37
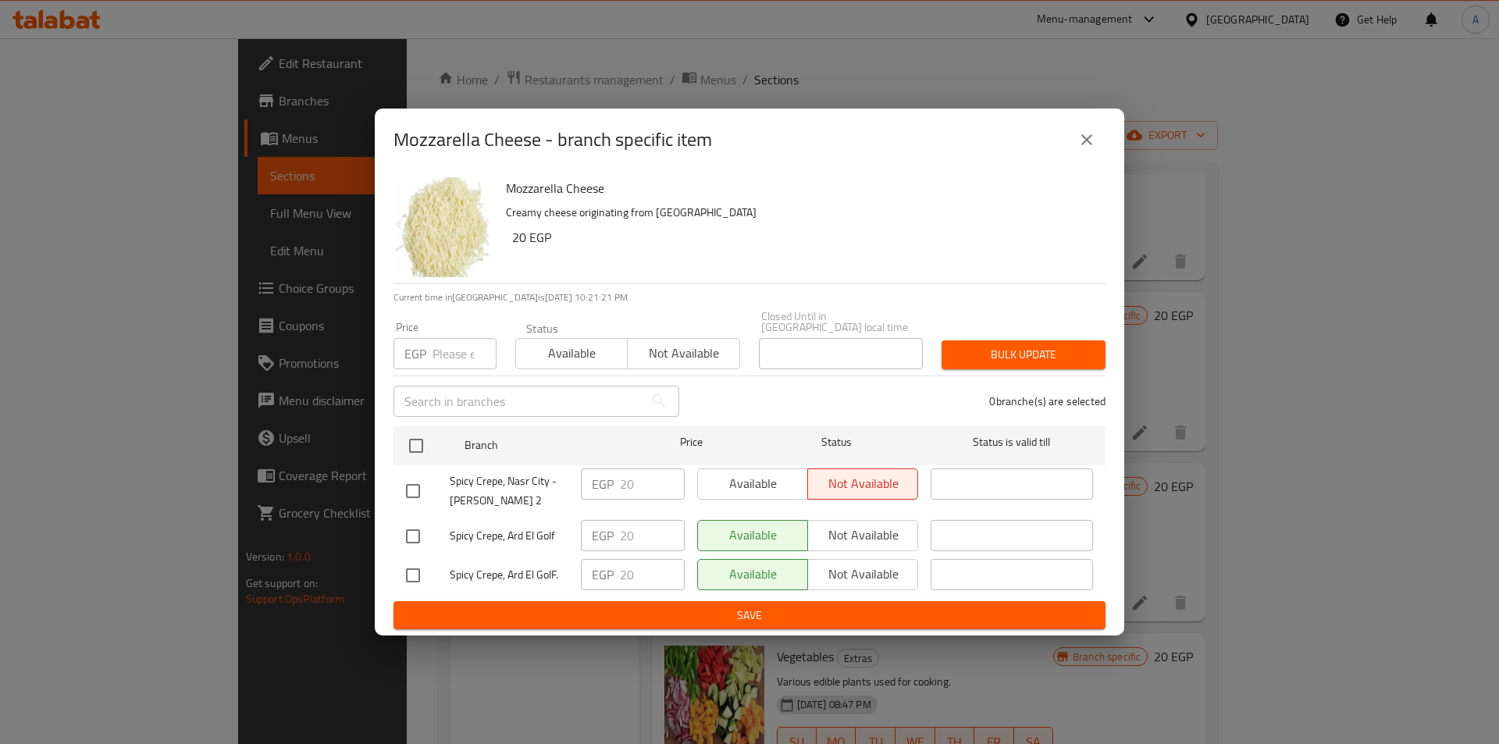
click at [1096, 157] on button "close" at bounding box center [1086, 139] width 37 height 37
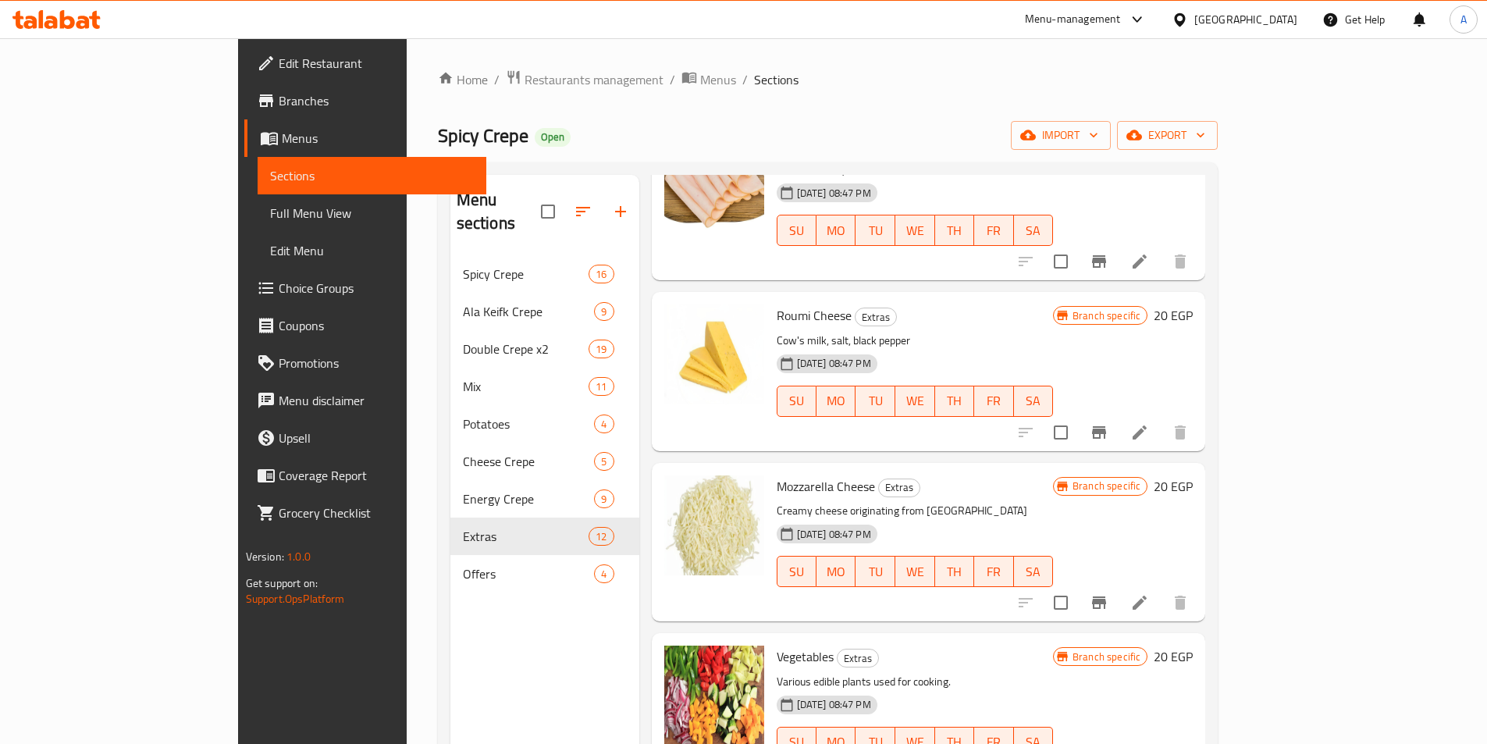
scroll to position [624, 0]
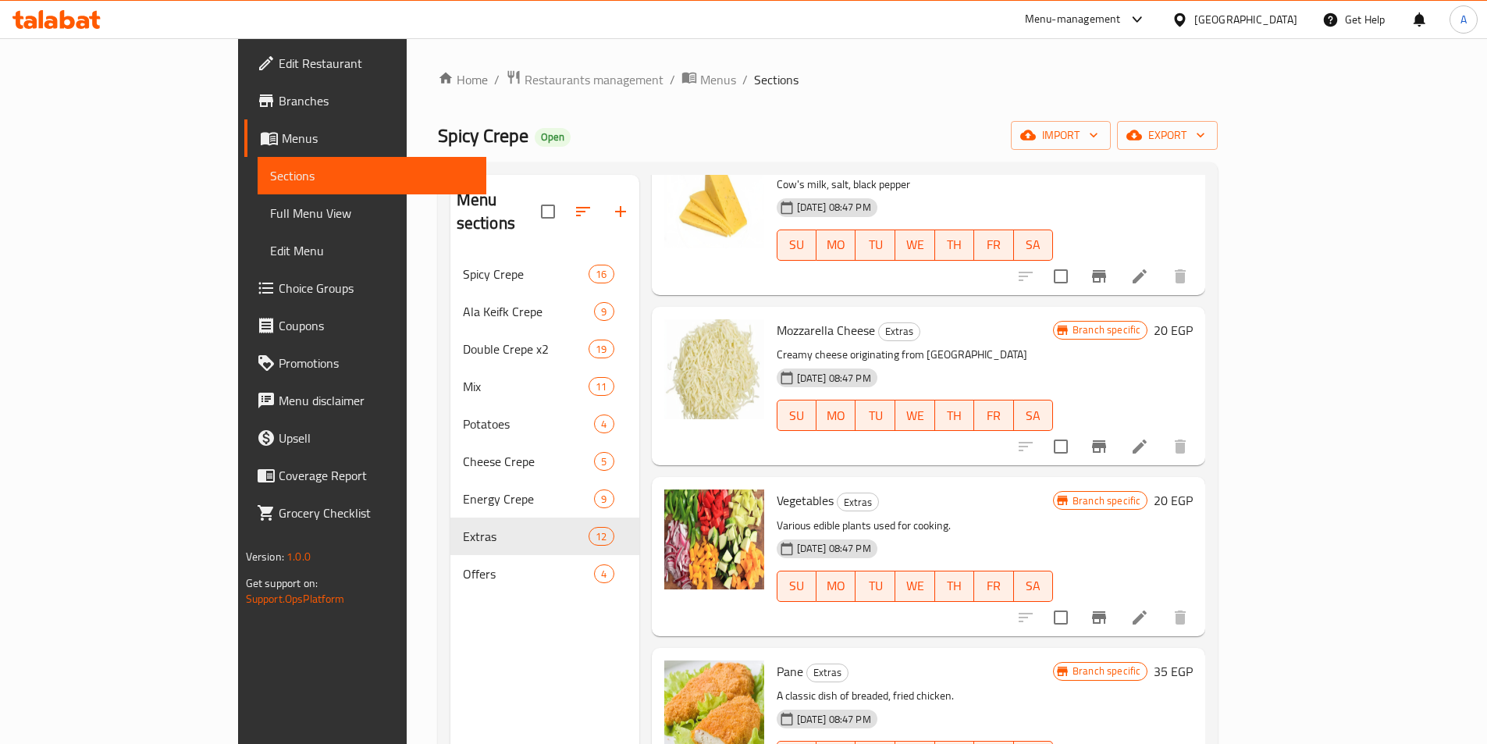
click at [1106, 611] on icon "Branch-specific-item" at bounding box center [1099, 617] width 14 height 12
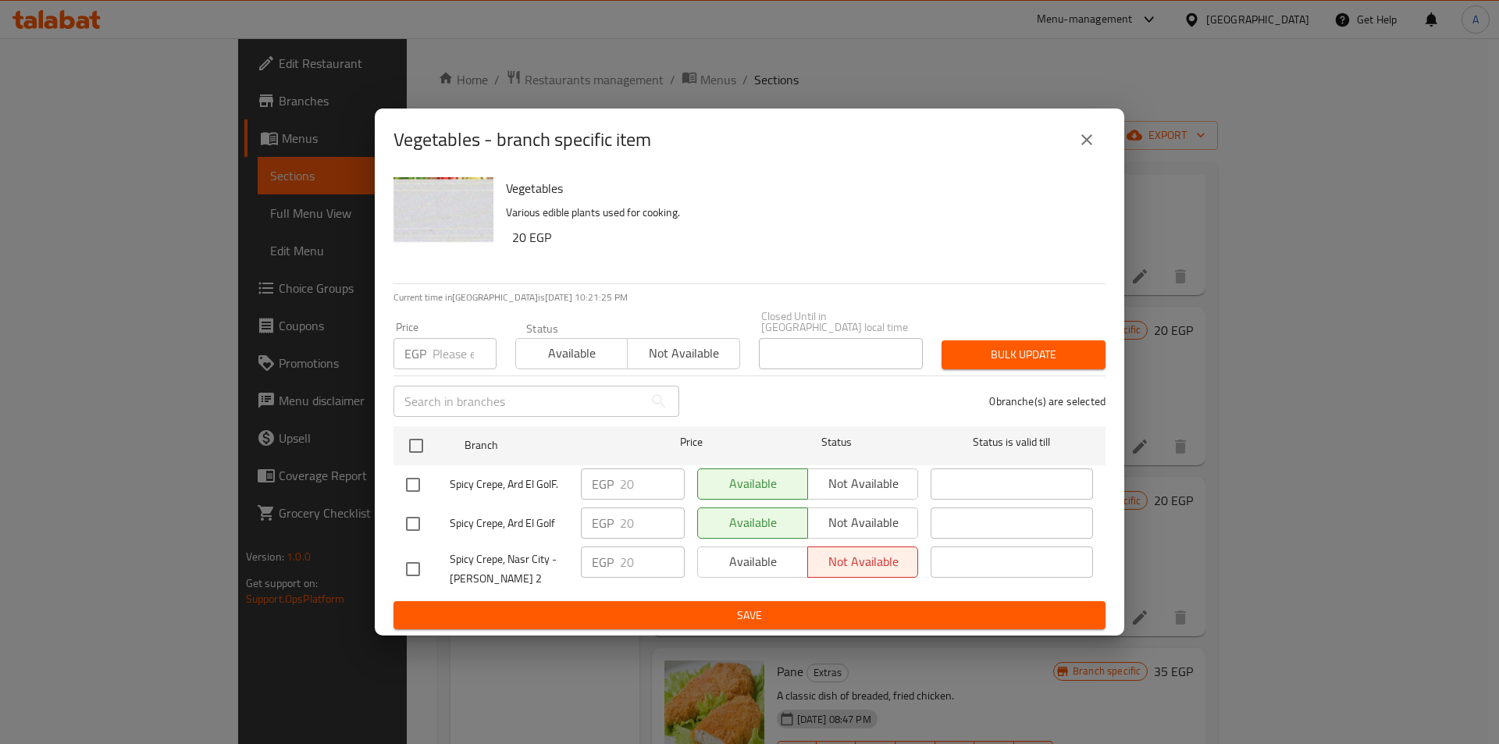
click at [1091, 145] on icon "close" at bounding box center [1086, 139] width 11 height 11
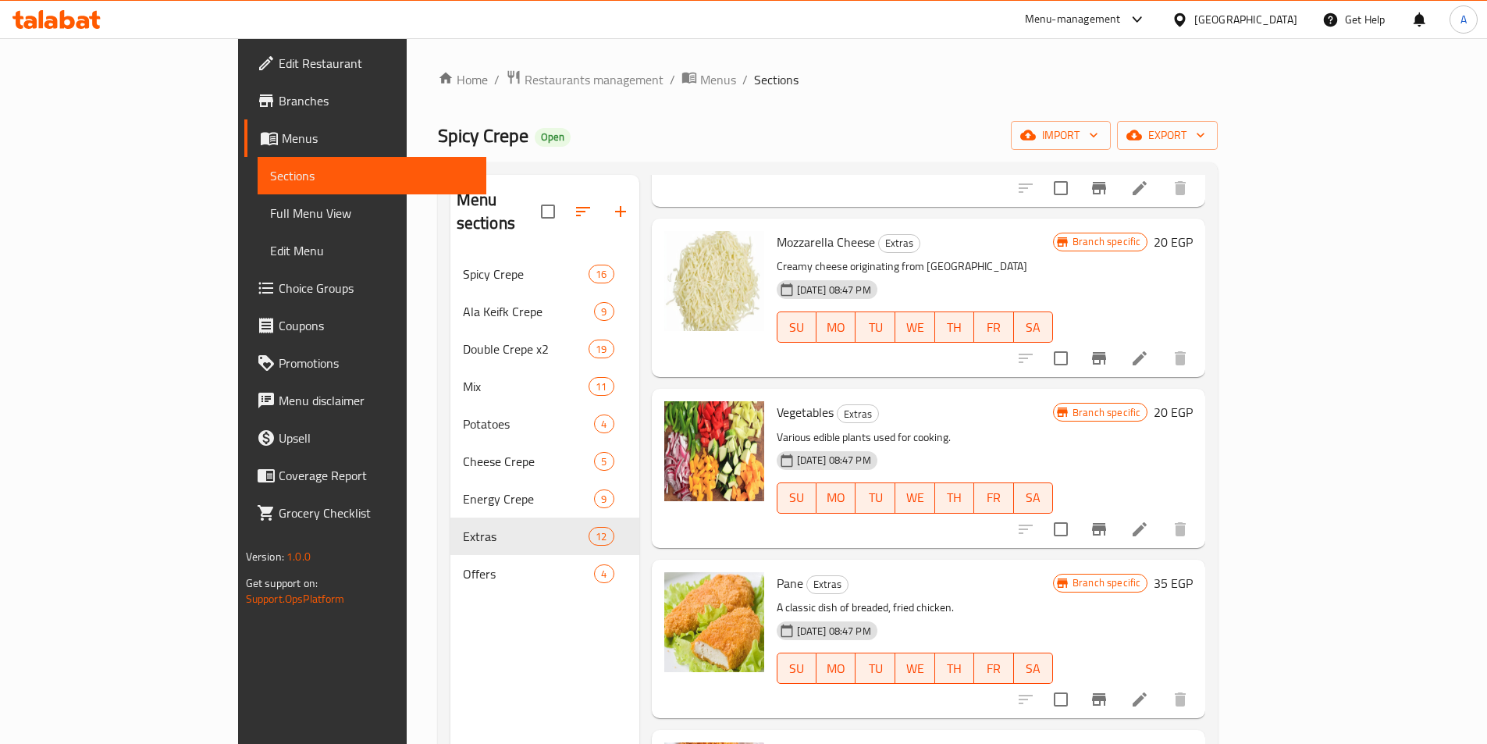
scroll to position [781, 0]
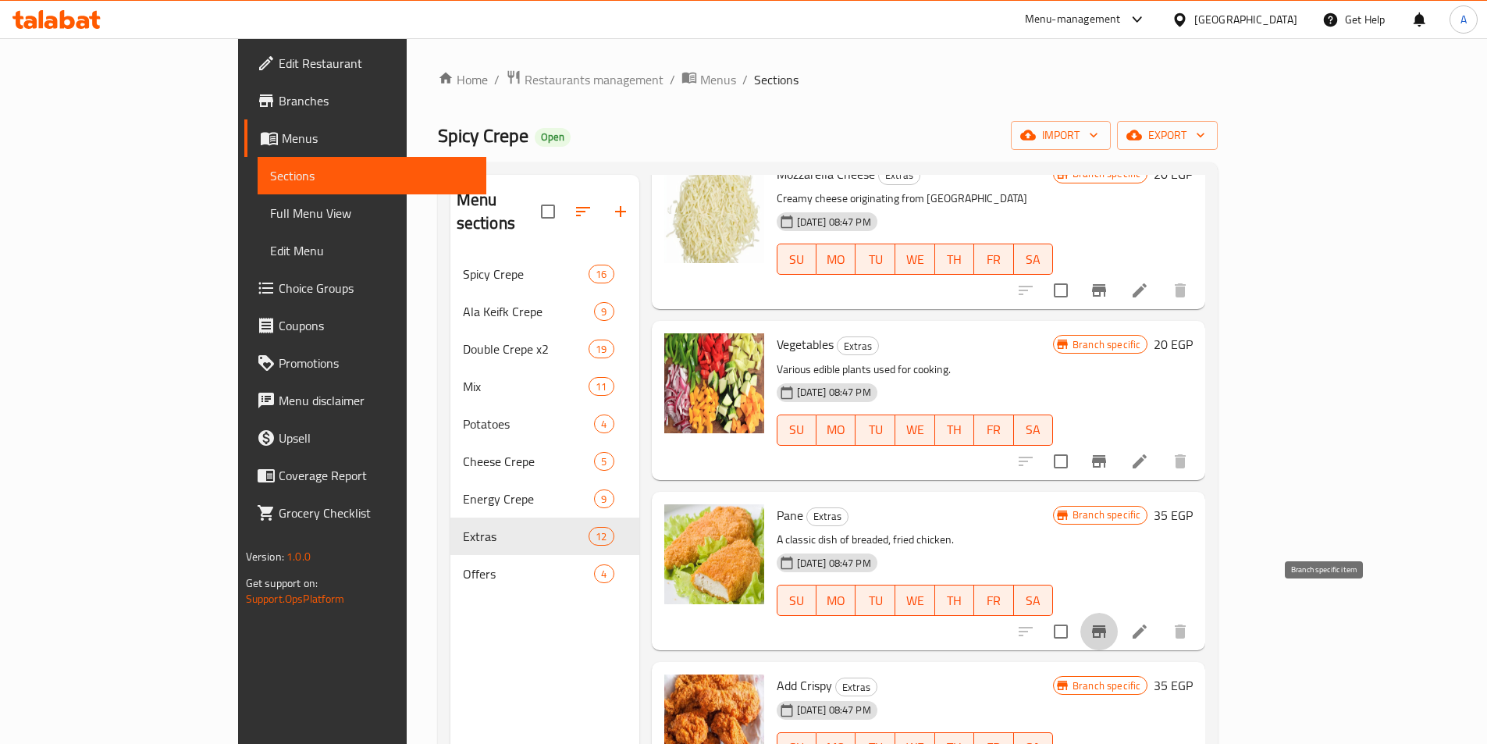
click at [1106, 625] on icon "Branch-specific-item" at bounding box center [1099, 631] width 14 height 12
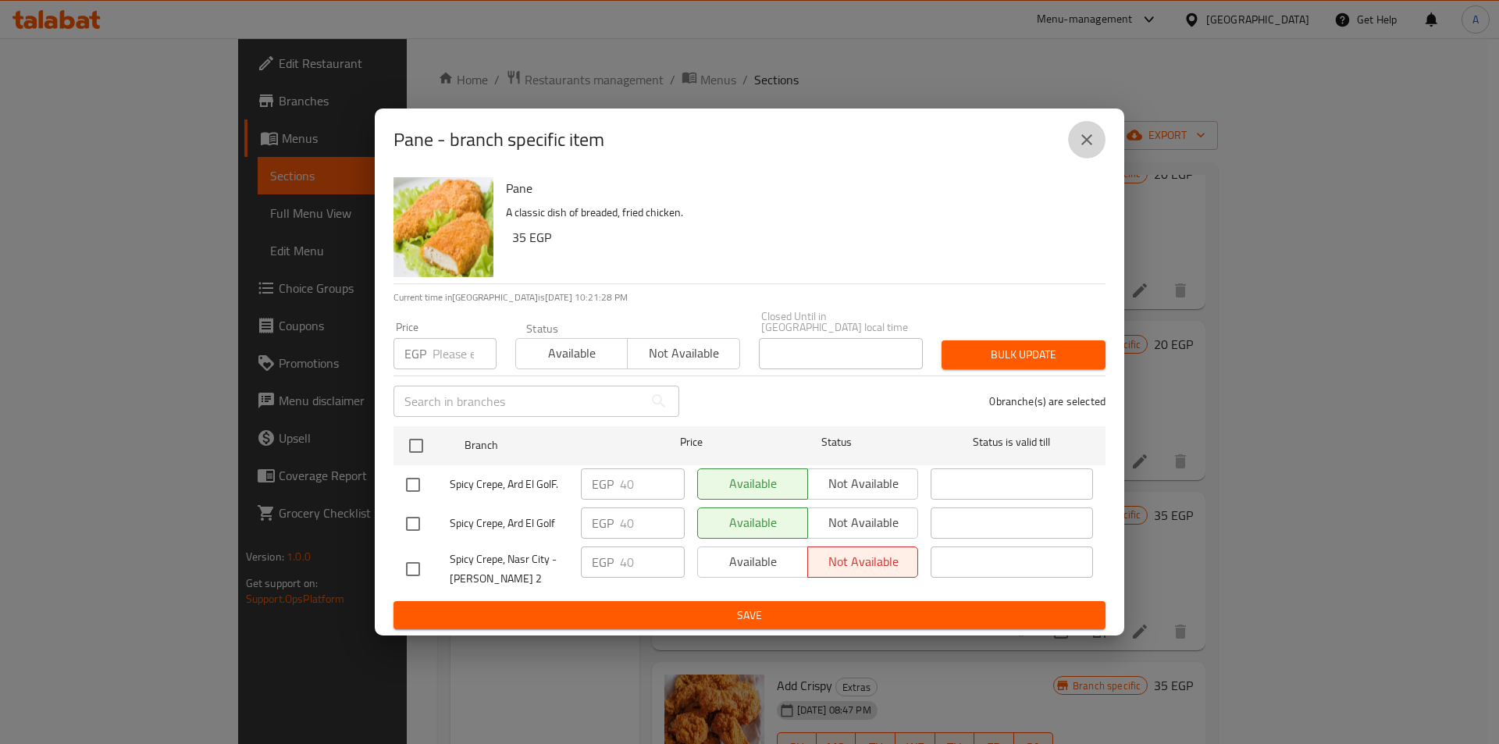
click at [1074, 140] on button "close" at bounding box center [1086, 139] width 37 height 37
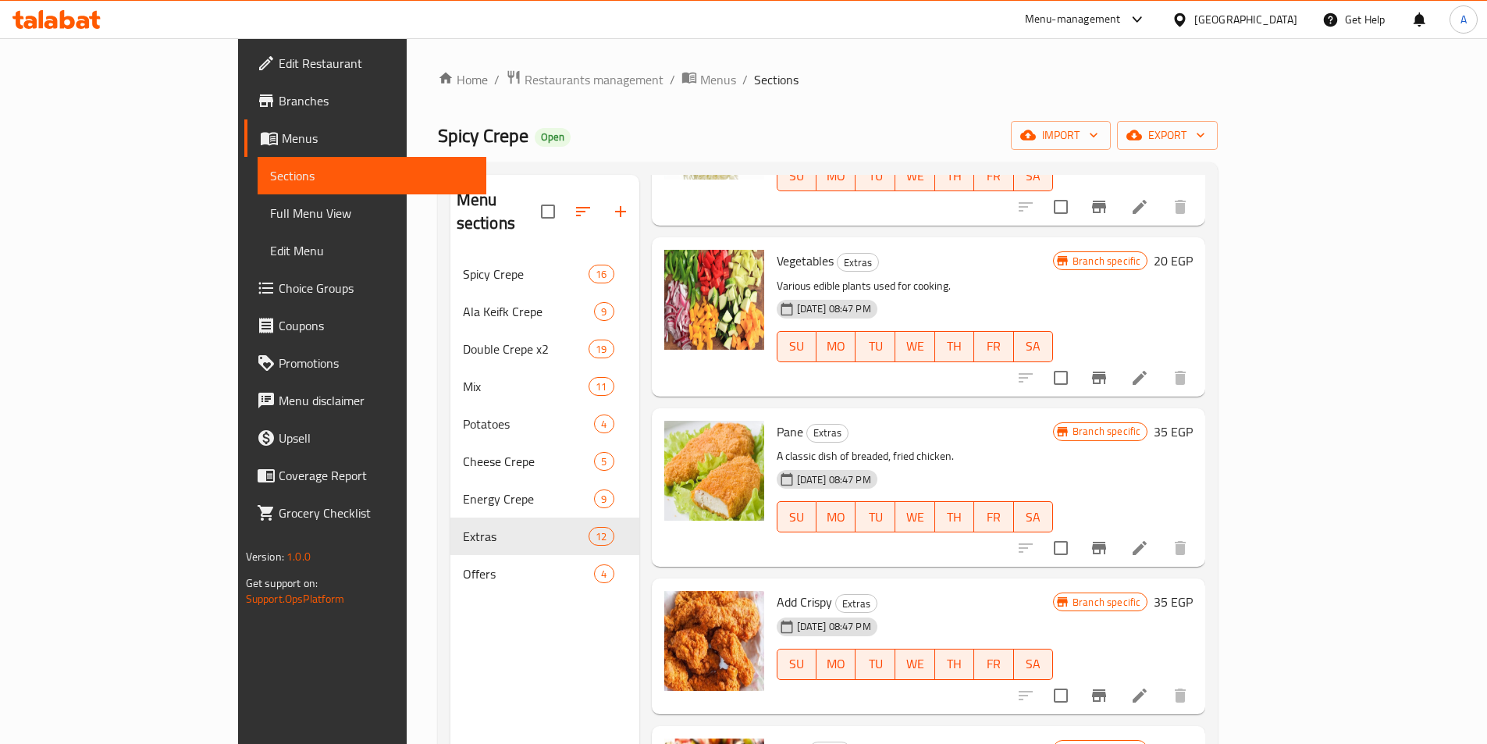
scroll to position [1015, 0]
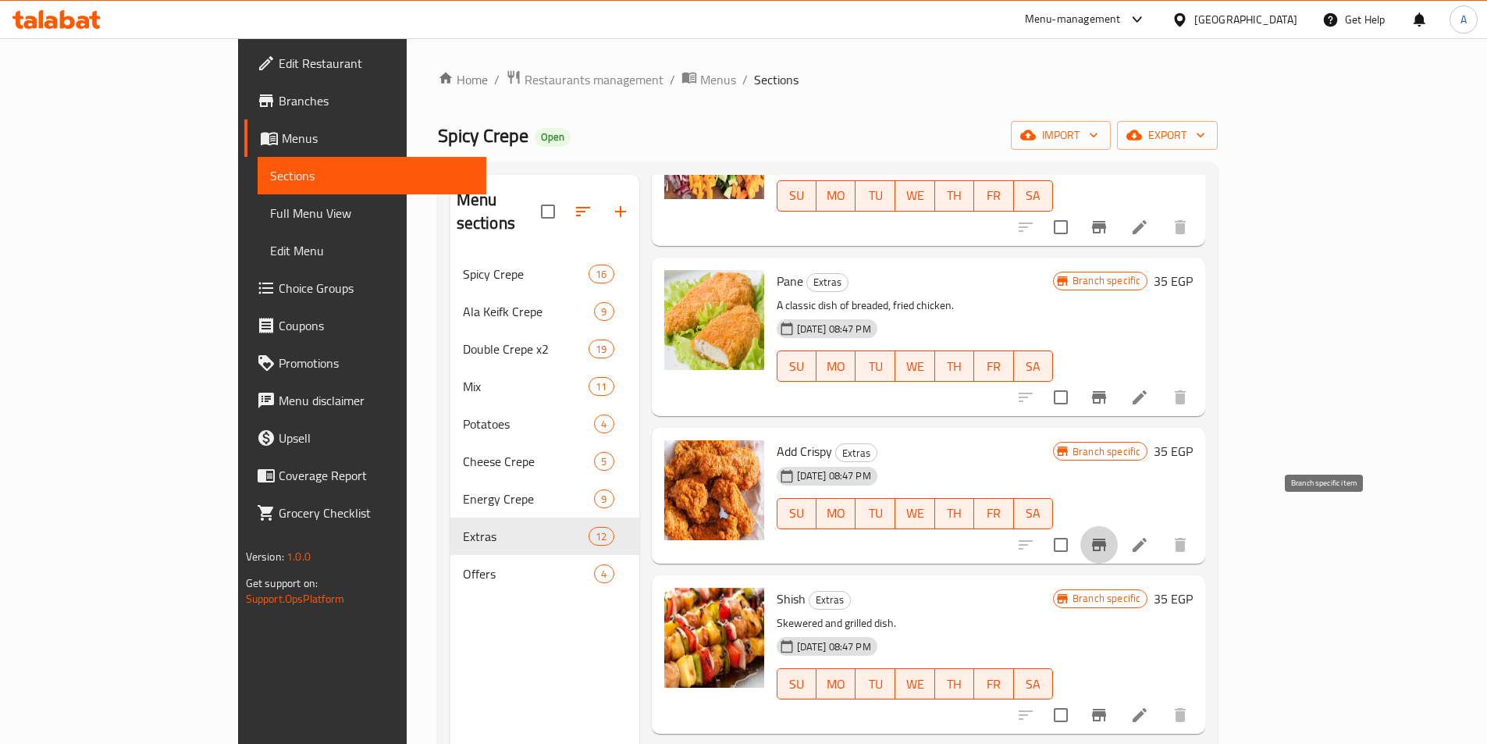
click at [1106, 539] on icon "Branch-specific-item" at bounding box center [1099, 545] width 14 height 12
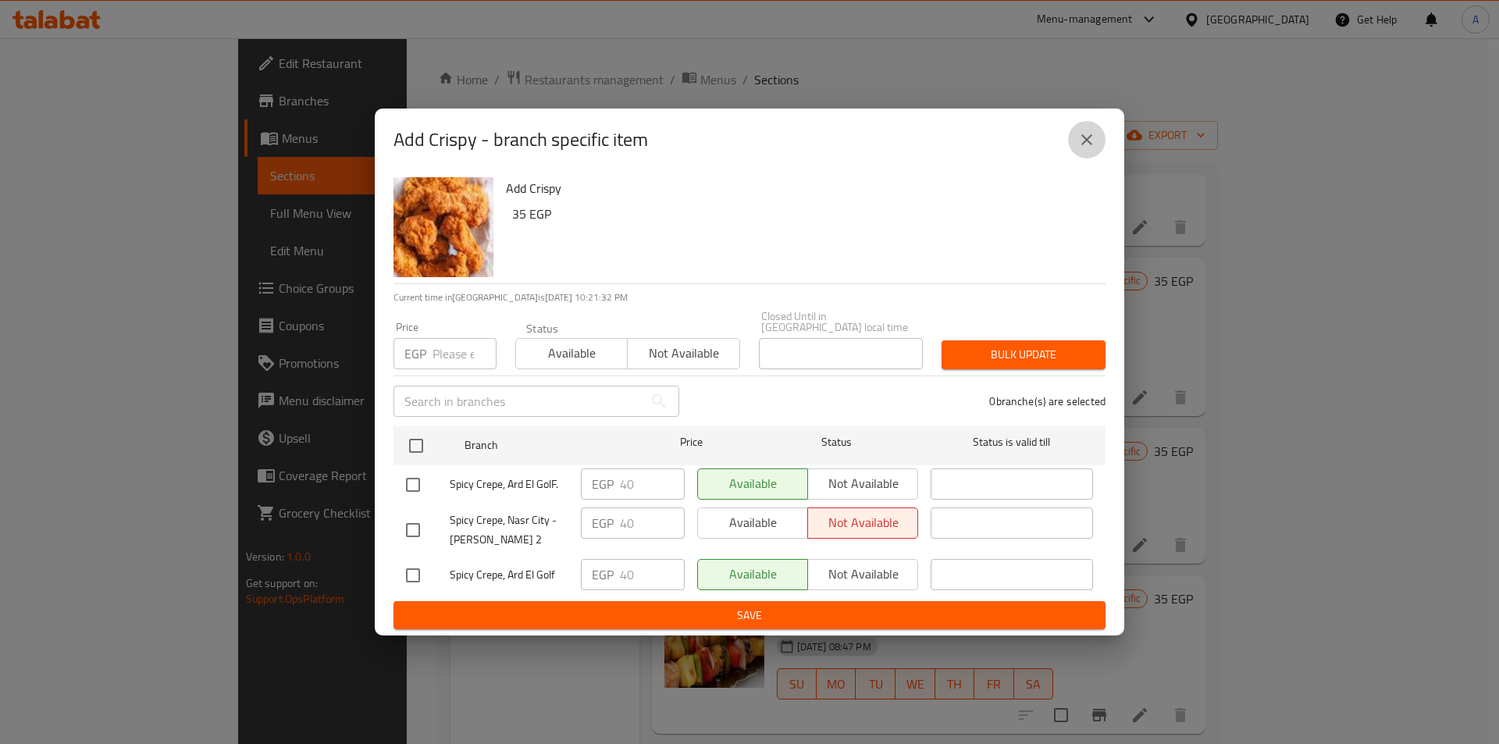
click at [1069, 141] on button "close" at bounding box center [1086, 139] width 37 height 37
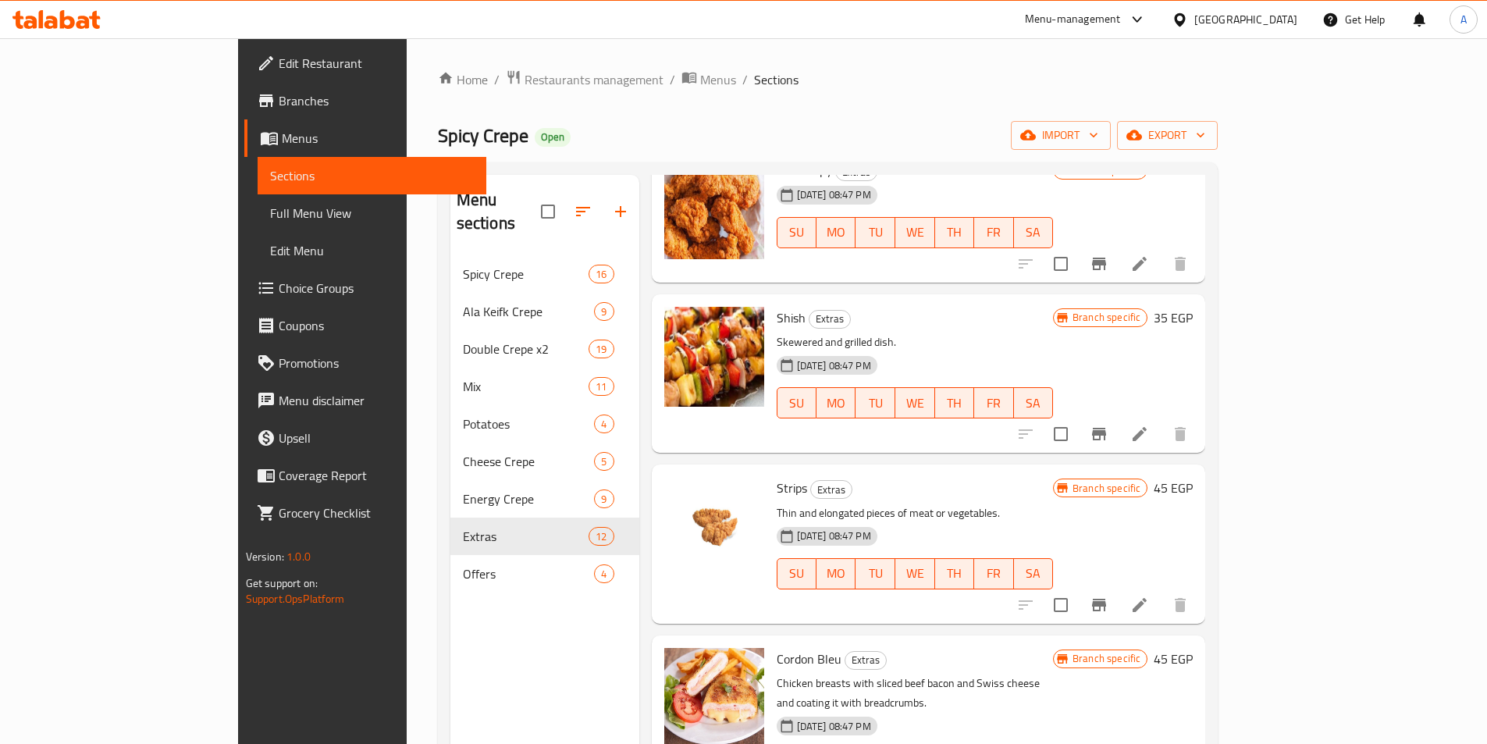
scroll to position [1318, 0]
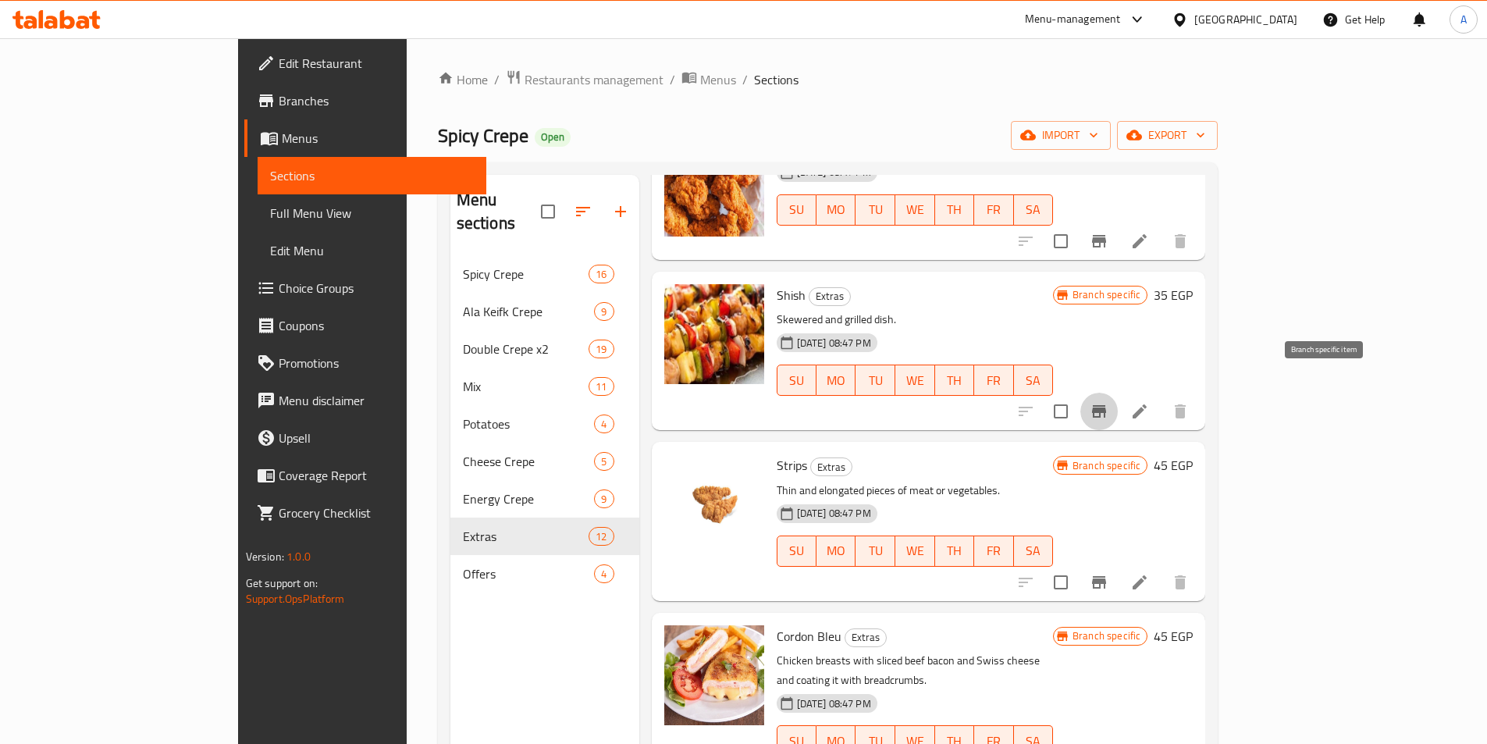
click at [1108, 402] on icon "Branch-specific-item" at bounding box center [1099, 411] width 19 height 19
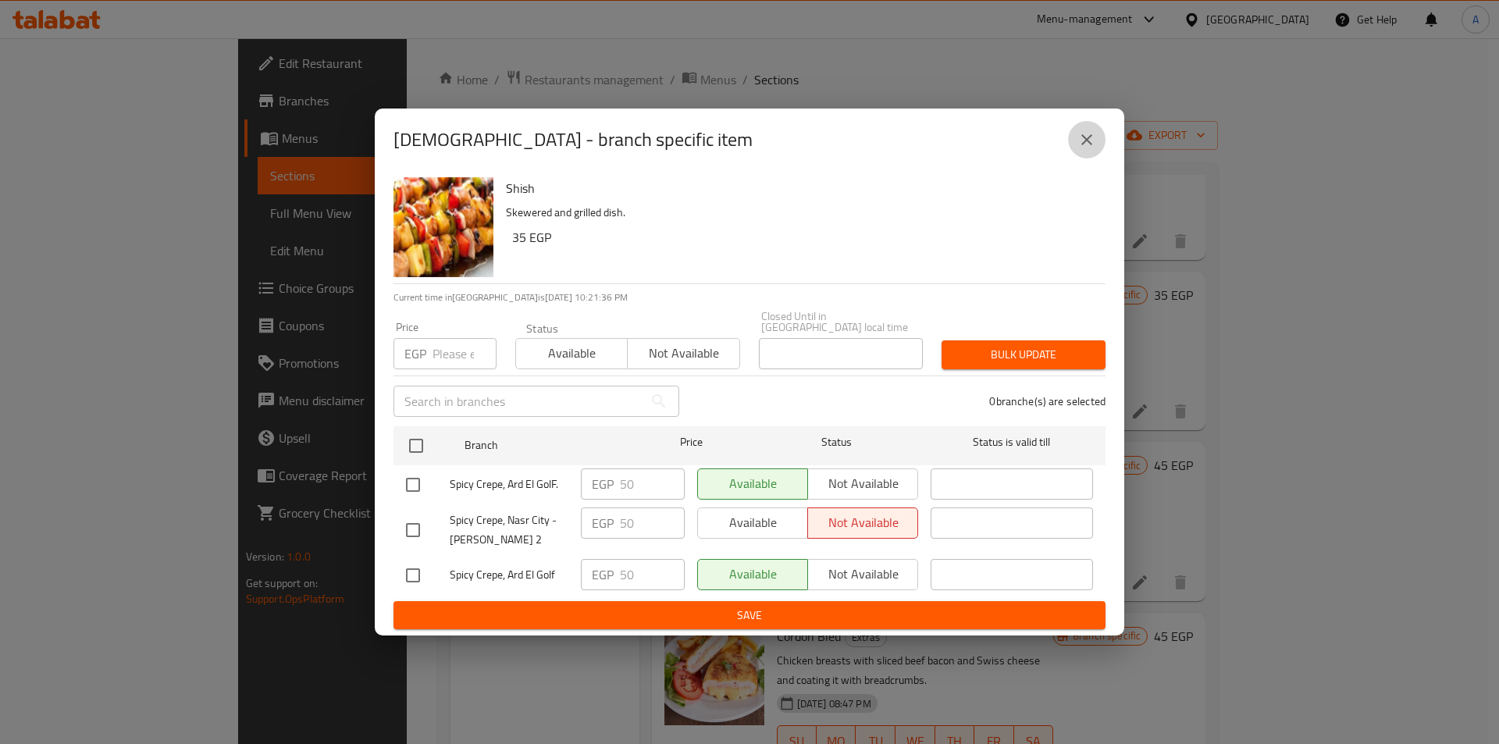
click at [1083, 145] on icon "close" at bounding box center [1086, 139] width 11 height 11
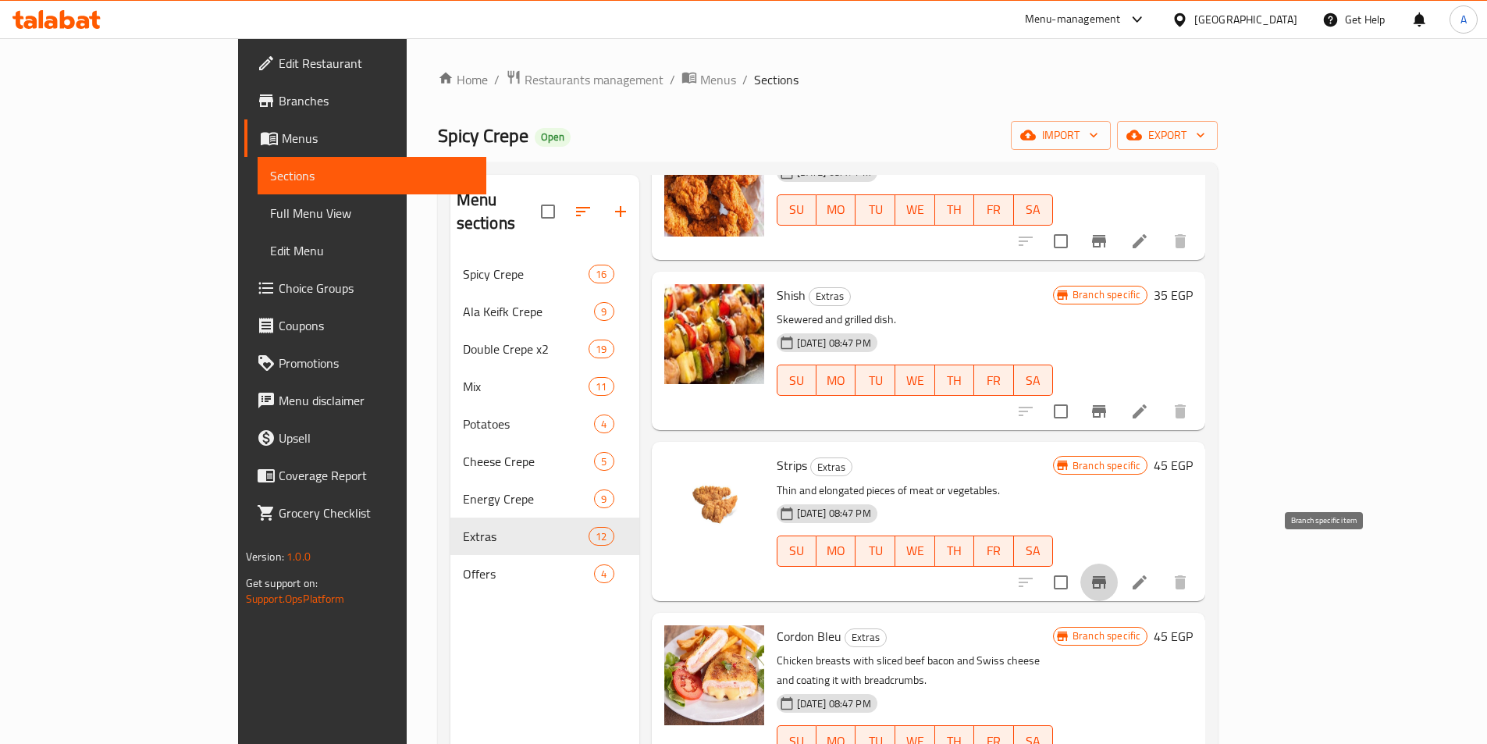
click at [1118, 564] on button "Branch-specific-item" at bounding box center [1098, 582] width 37 height 37
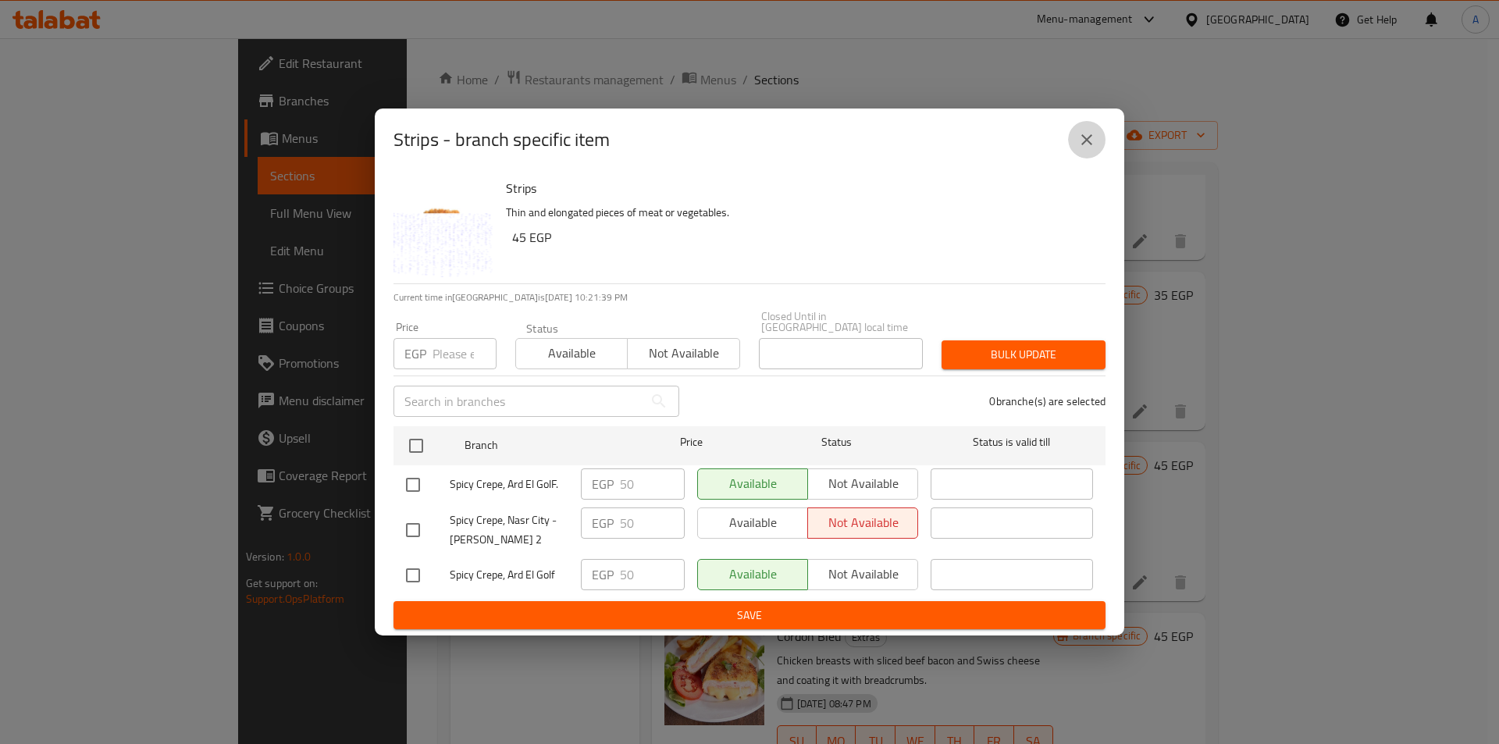
click at [1076, 148] on button "close" at bounding box center [1086, 139] width 37 height 37
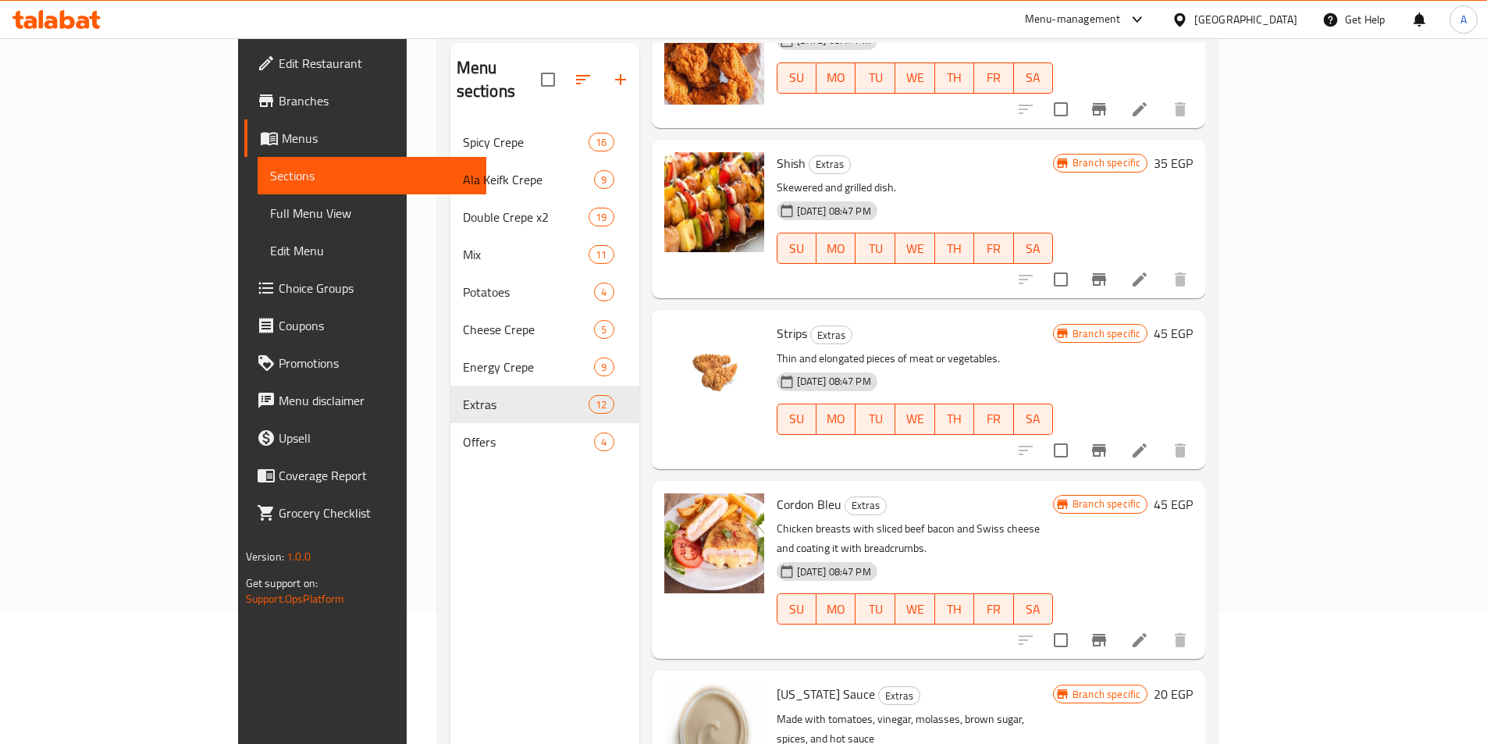
scroll to position [156, 0]
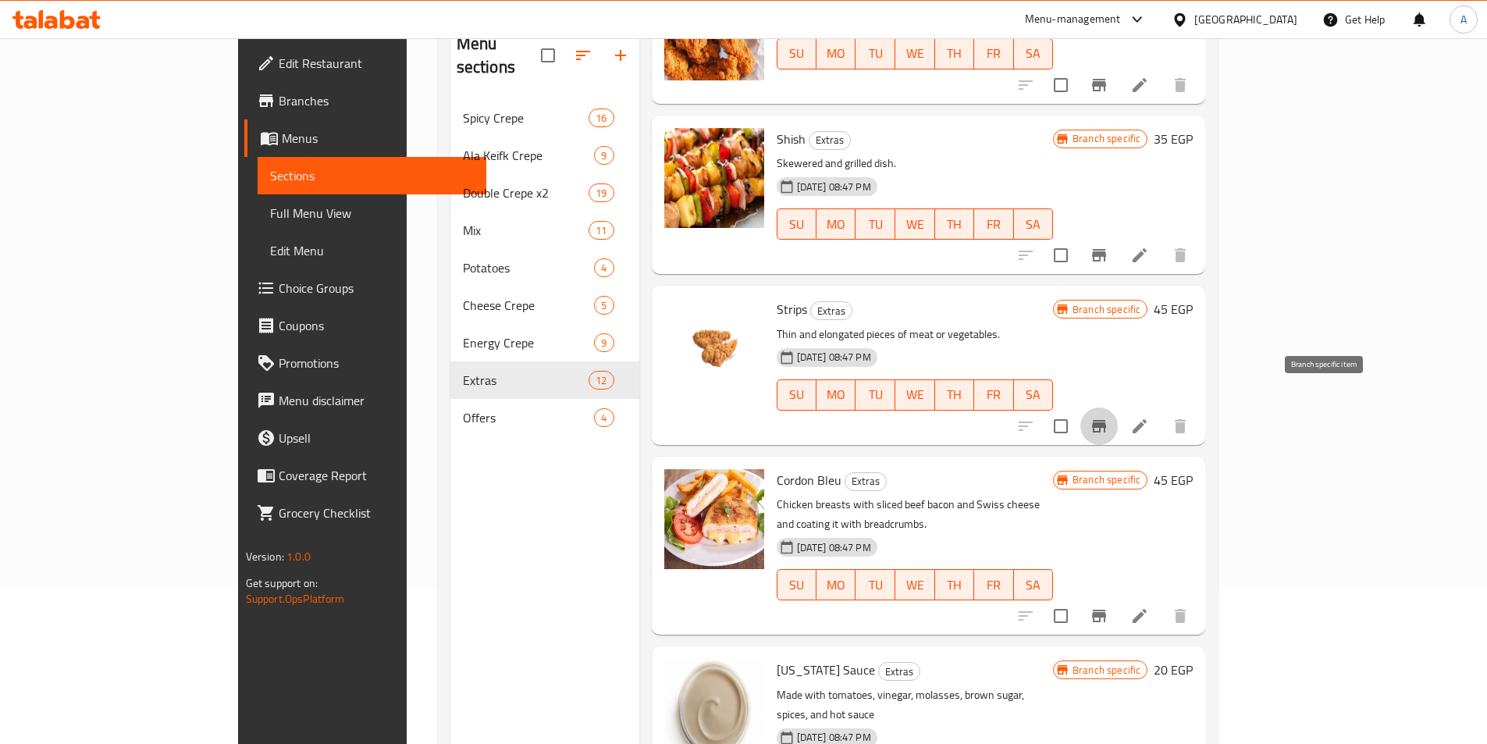
click at [1106, 420] on icon "Branch-specific-item" at bounding box center [1099, 426] width 14 height 12
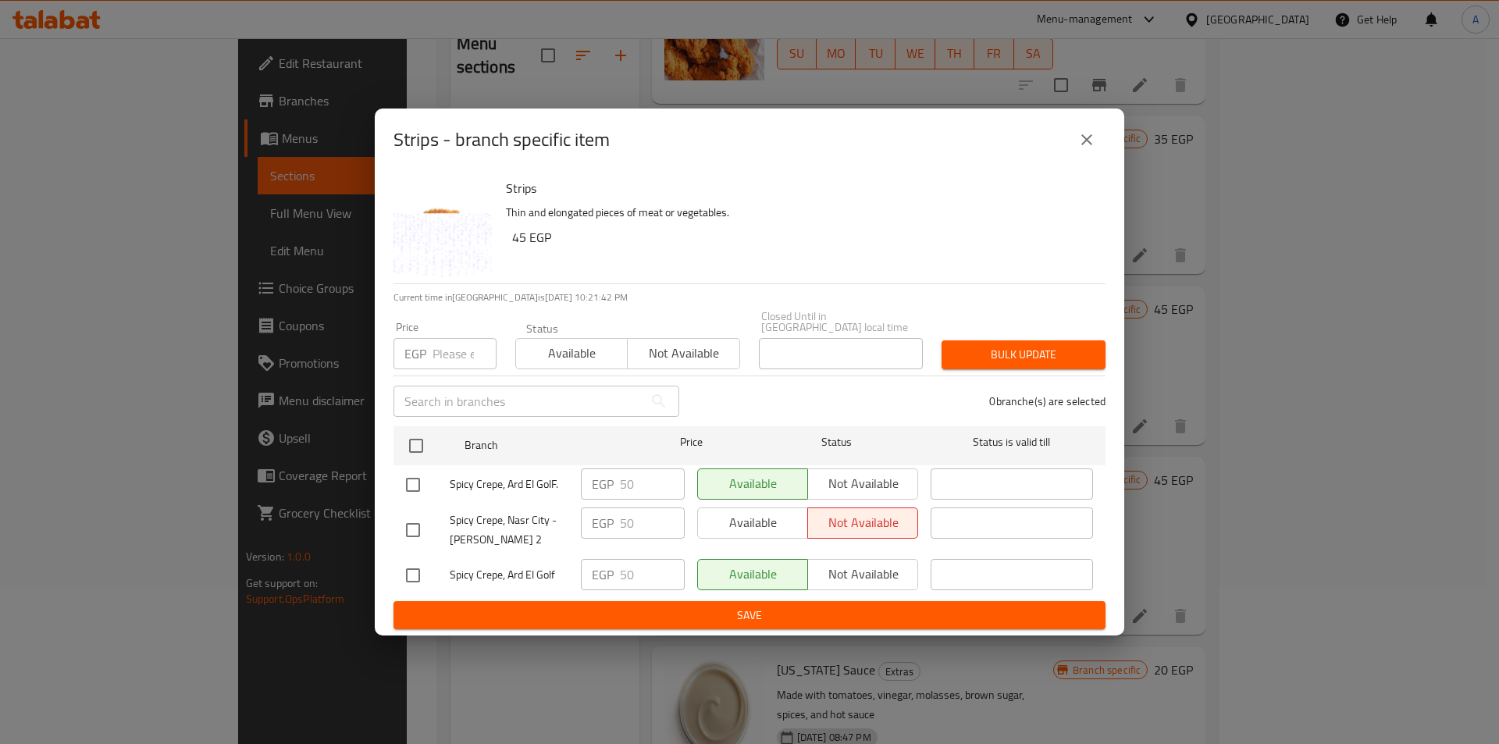
click at [1084, 144] on icon "close" at bounding box center [1086, 139] width 19 height 19
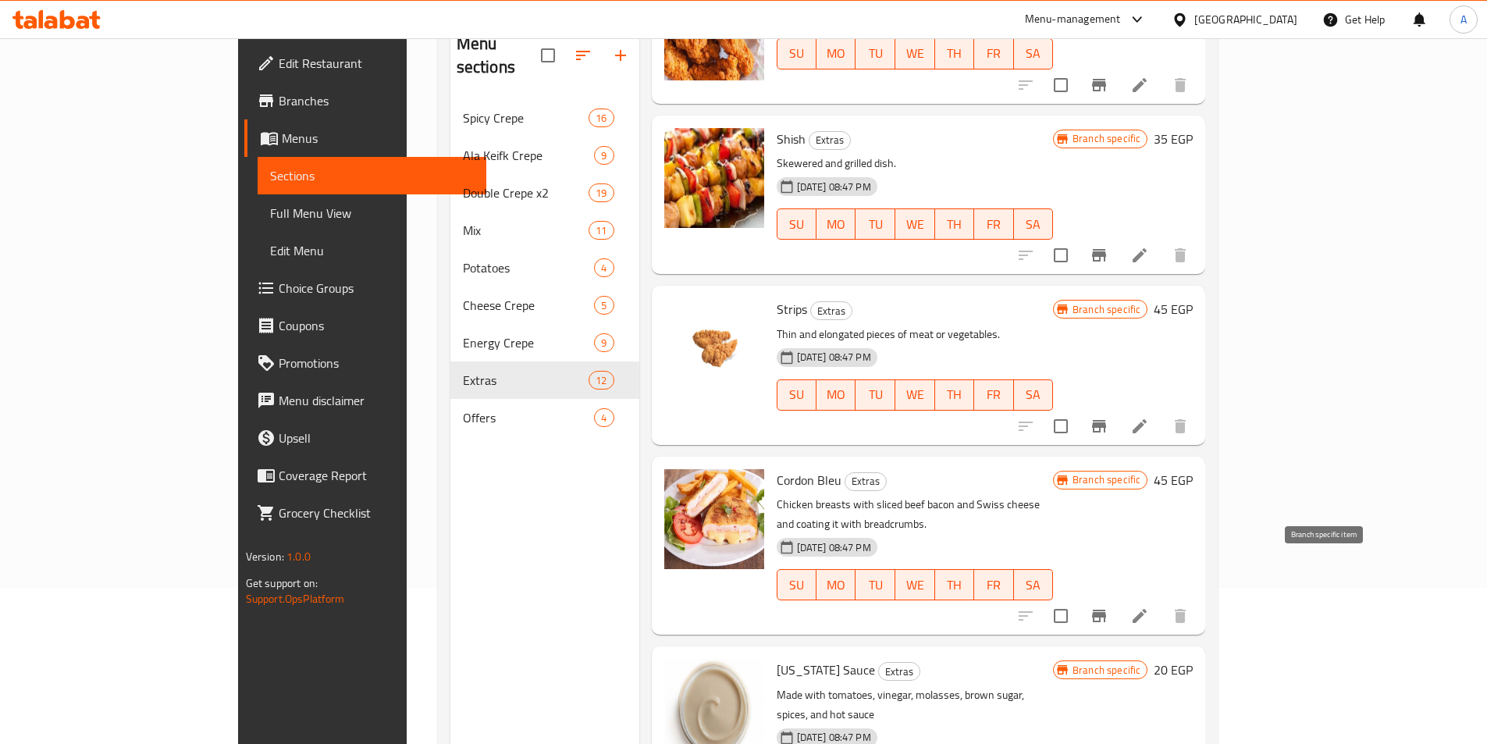
click at [1108, 607] on icon "Branch-specific-item" at bounding box center [1099, 616] width 19 height 19
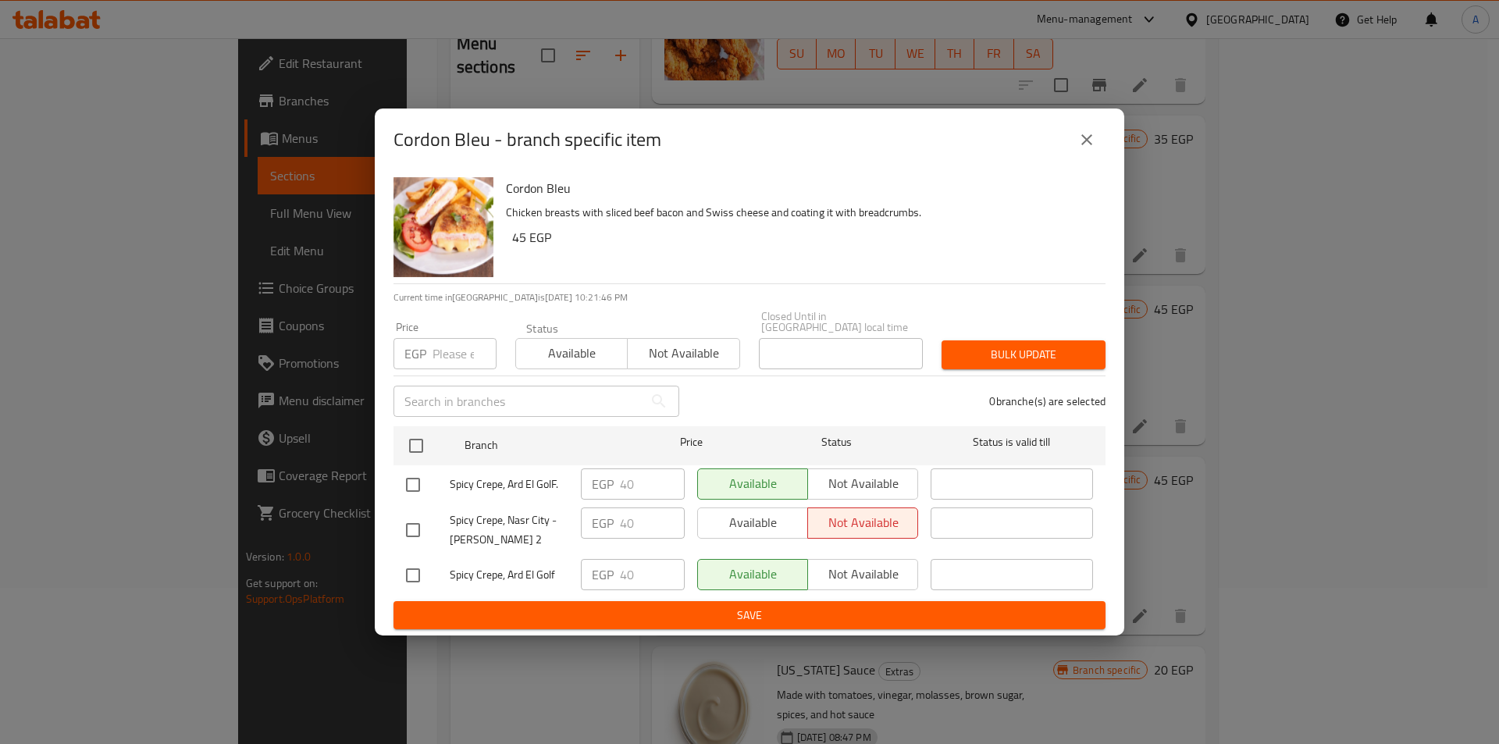
click at [1069, 145] on button "close" at bounding box center [1086, 139] width 37 height 37
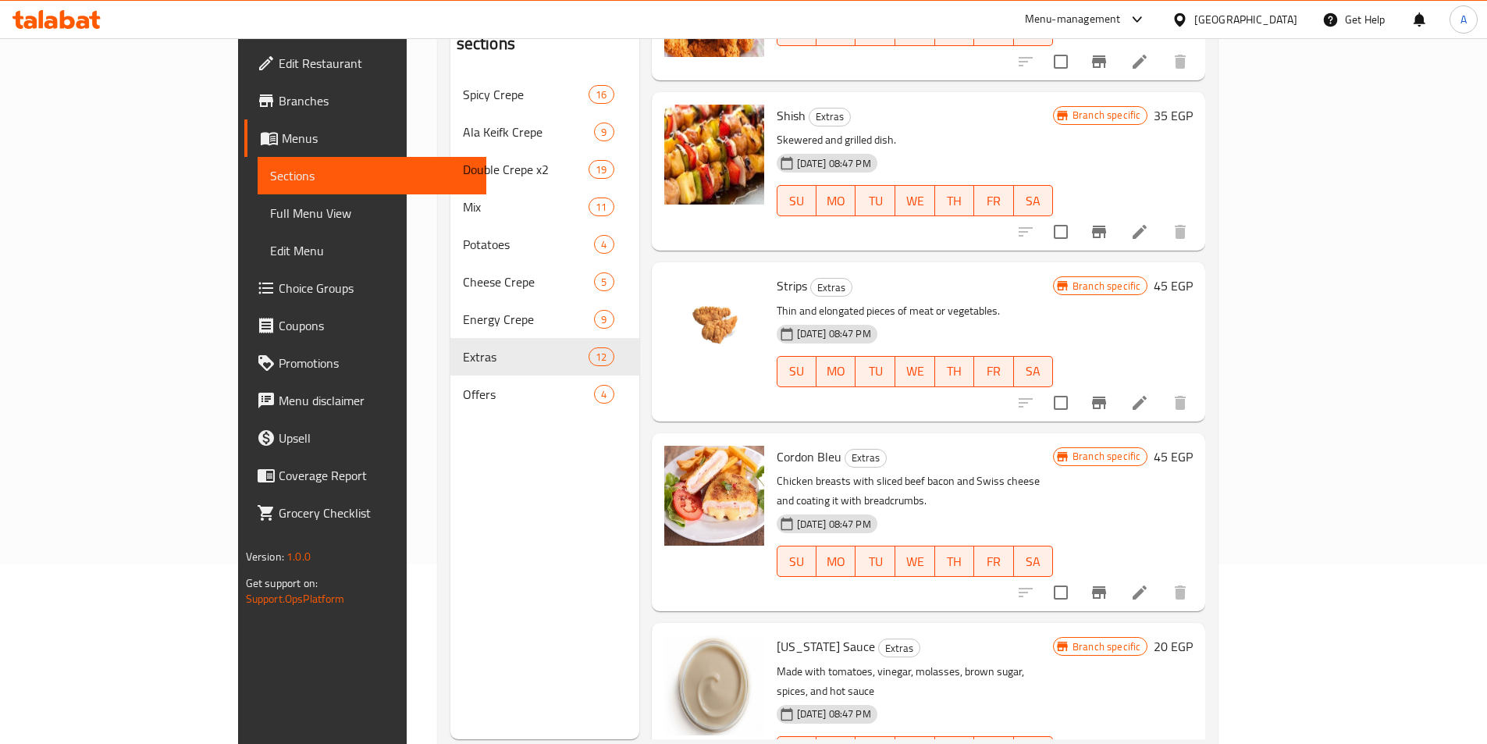
scroll to position [219, 0]
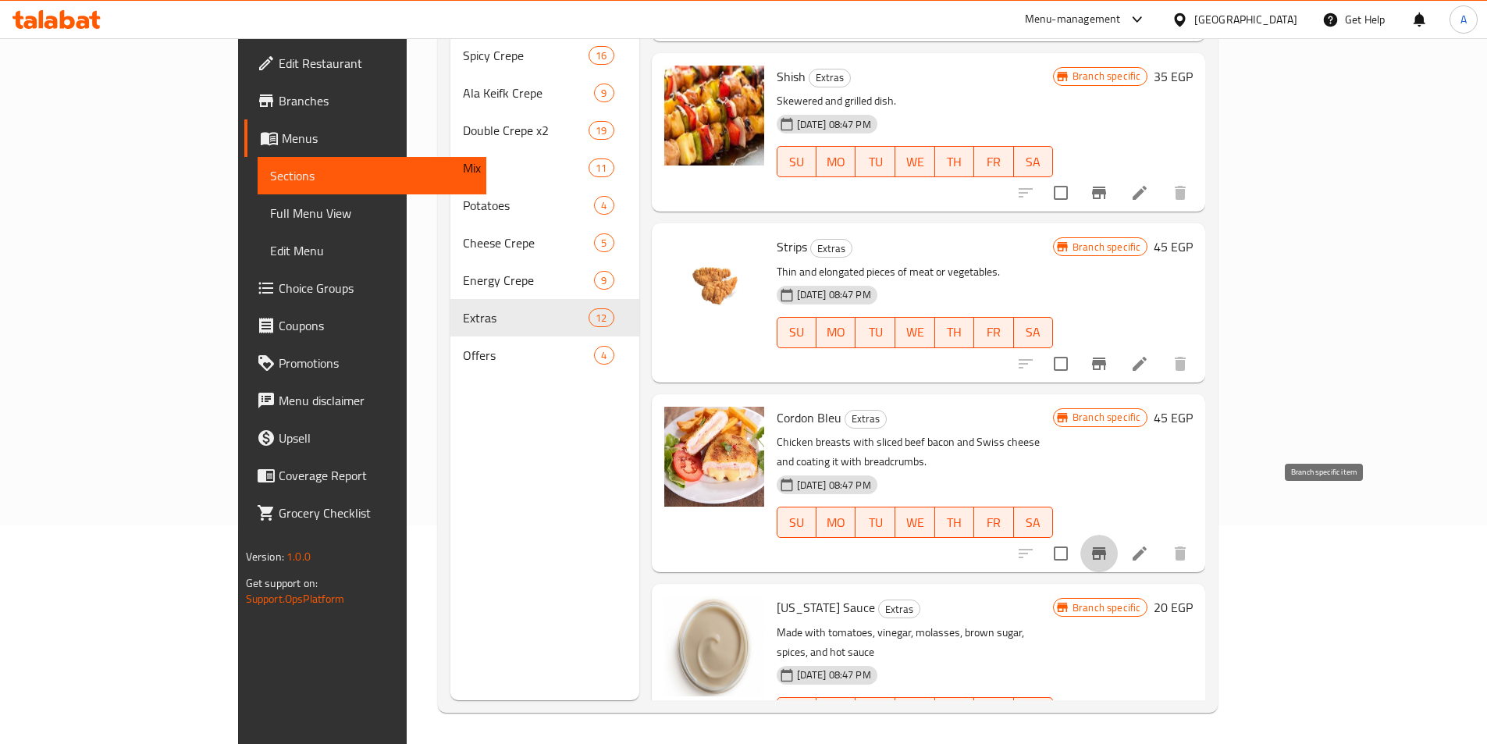
click at [1118, 535] on button "Branch-specific-item" at bounding box center [1098, 553] width 37 height 37
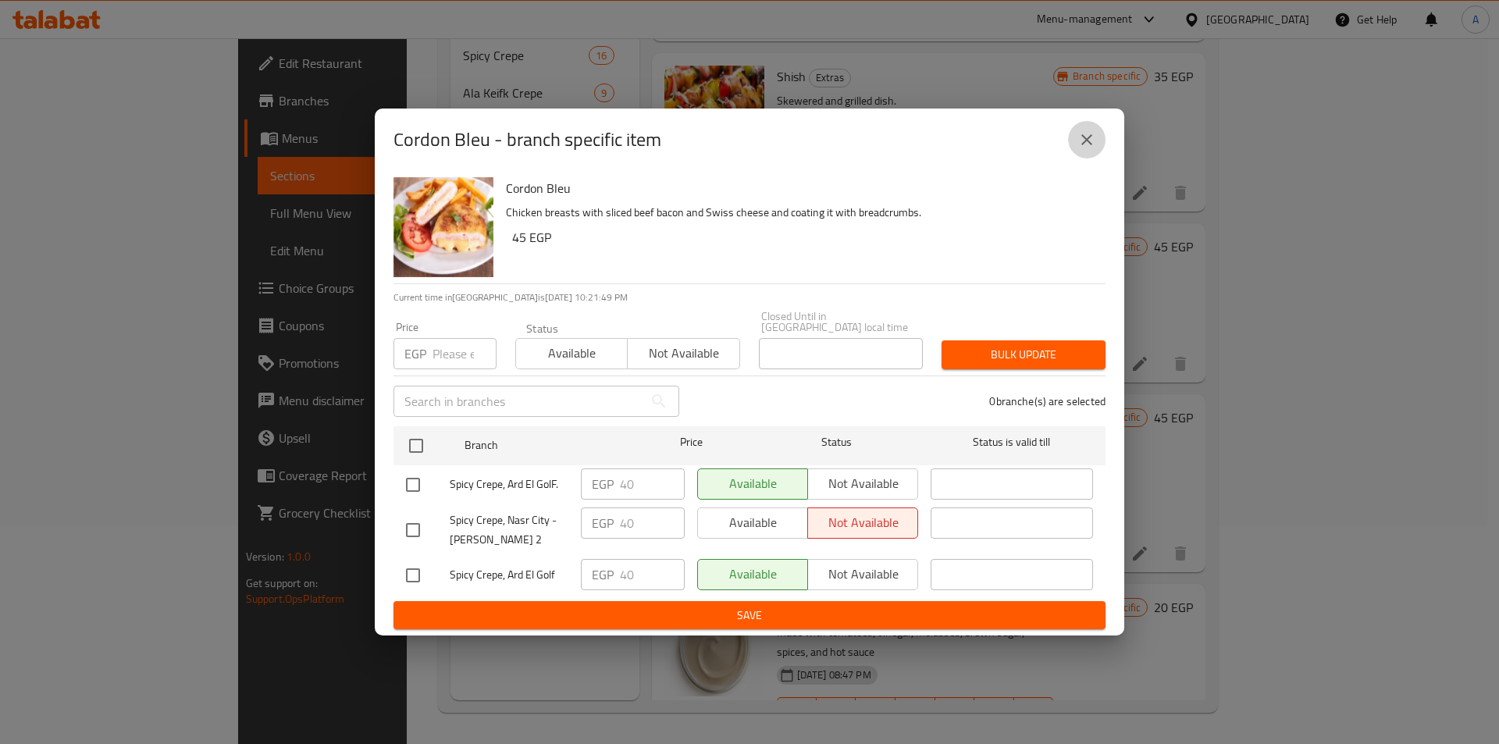
click at [1076, 147] on button "close" at bounding box center [1086, 139] width 37 height 37
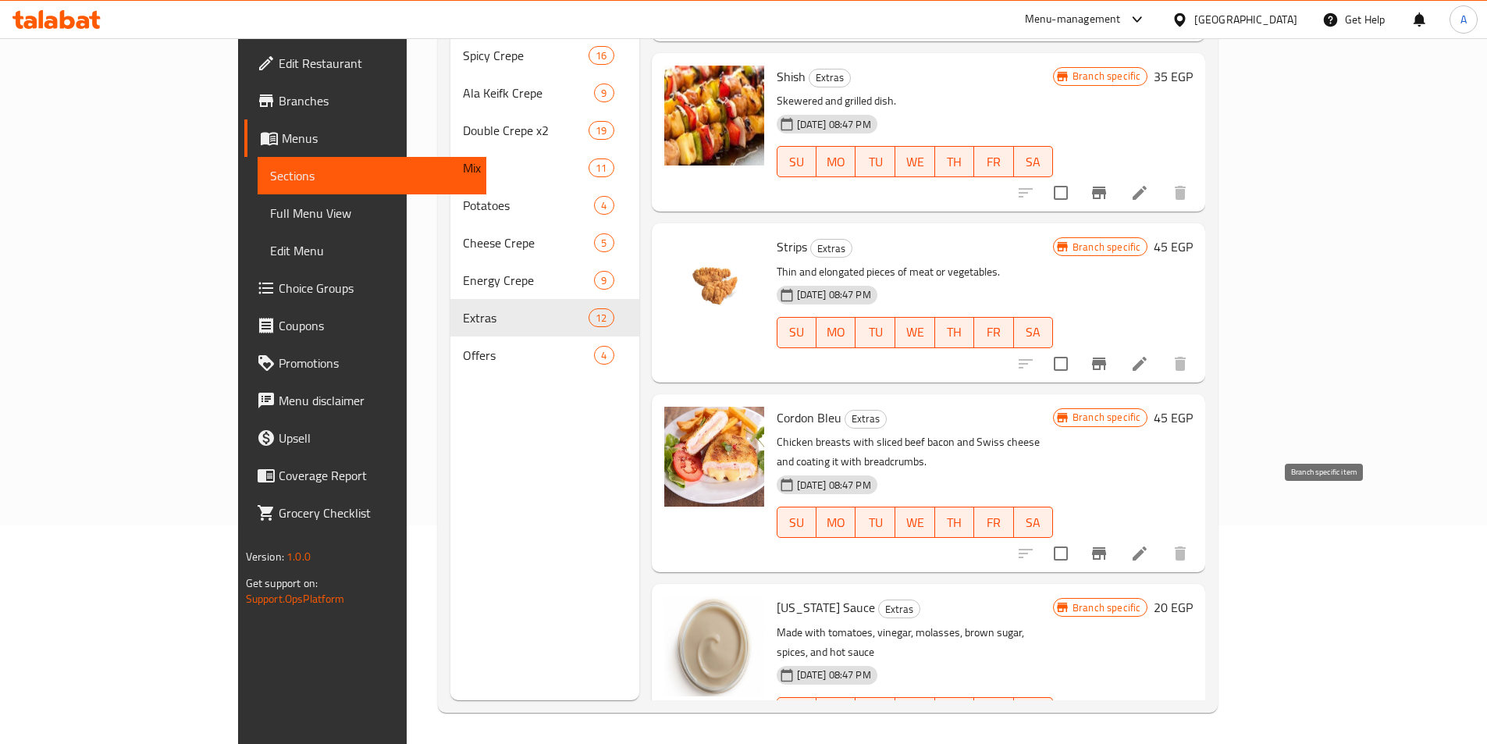
click at [1106, 547] on icon "Branch-specific-item" at bounding box center [1099, 553] width 14 height 12
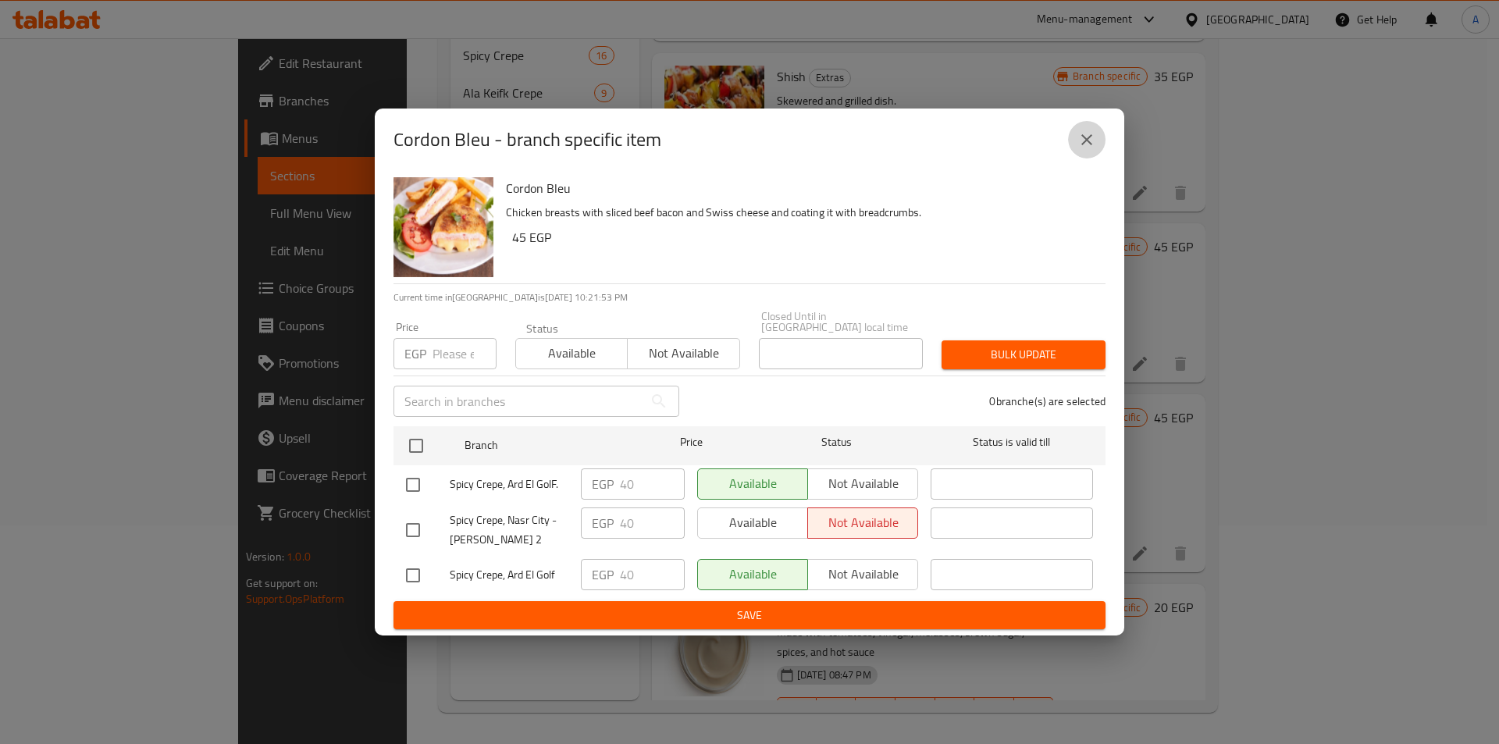
click at [1083, 155] on button "close" at bounding box center [1086, 139] width 37 height 37
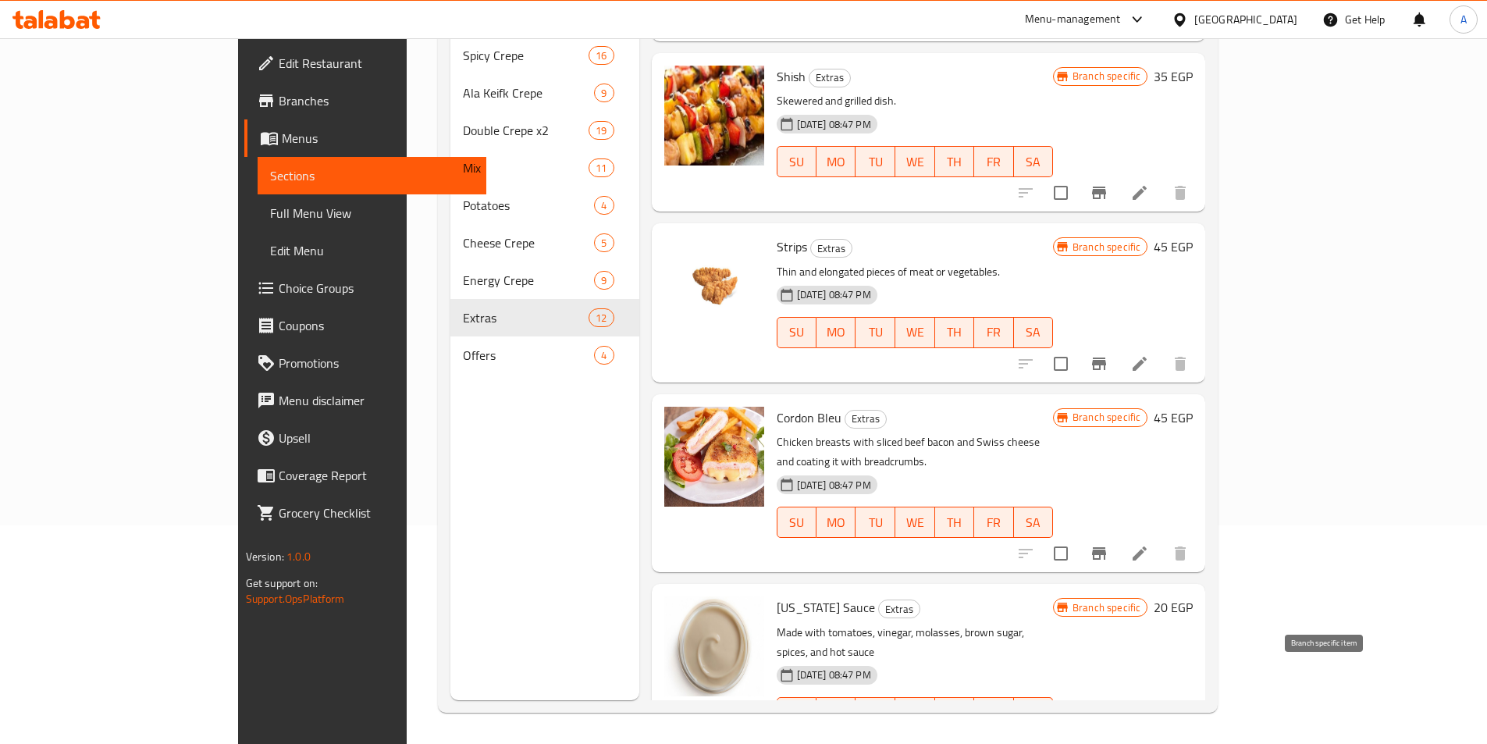
click at [1108, 735] on icon "Branch-specific-item" at bounding box center [1099, 744] width 19 height 19
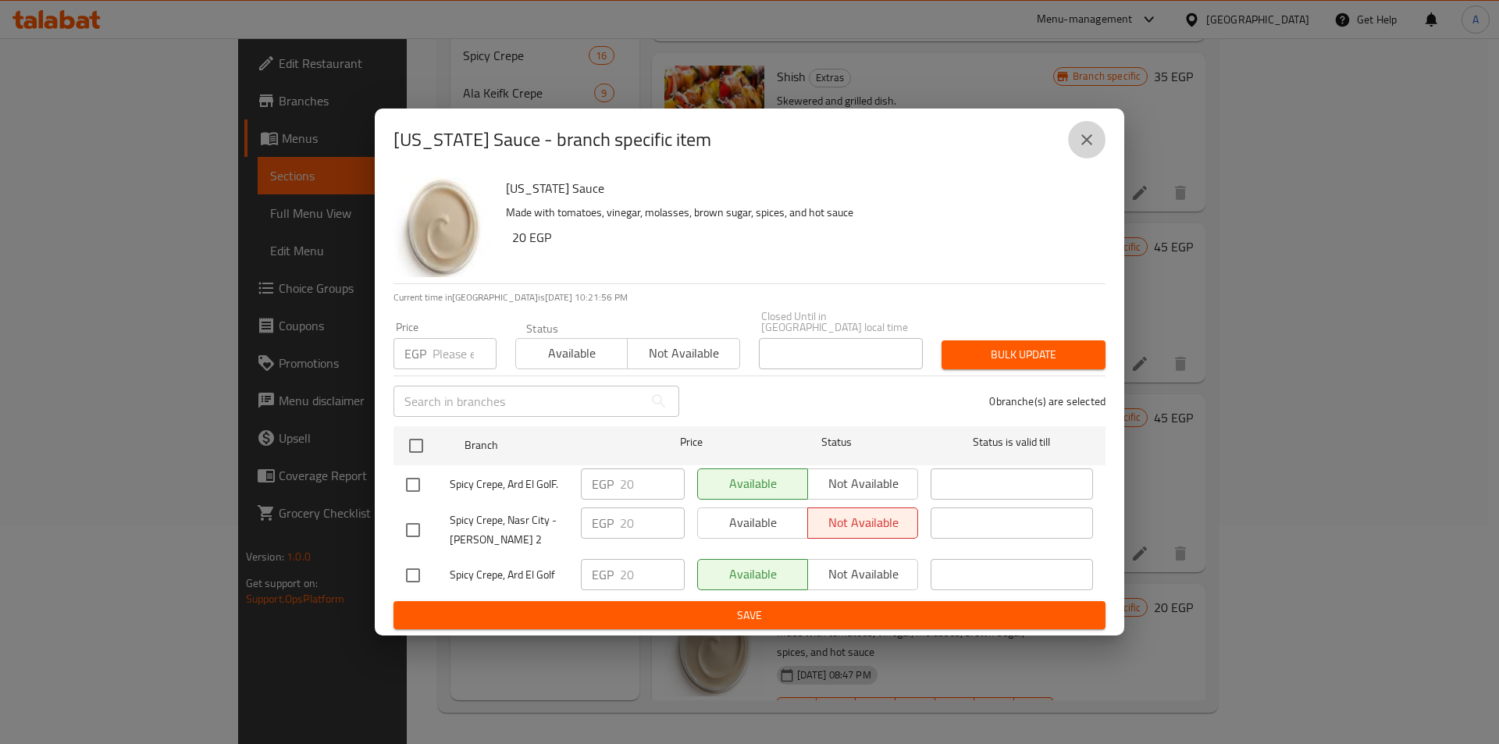
click at [1082, 141] on icon "close" at bounding box center [1086, 139] width 11 height 11
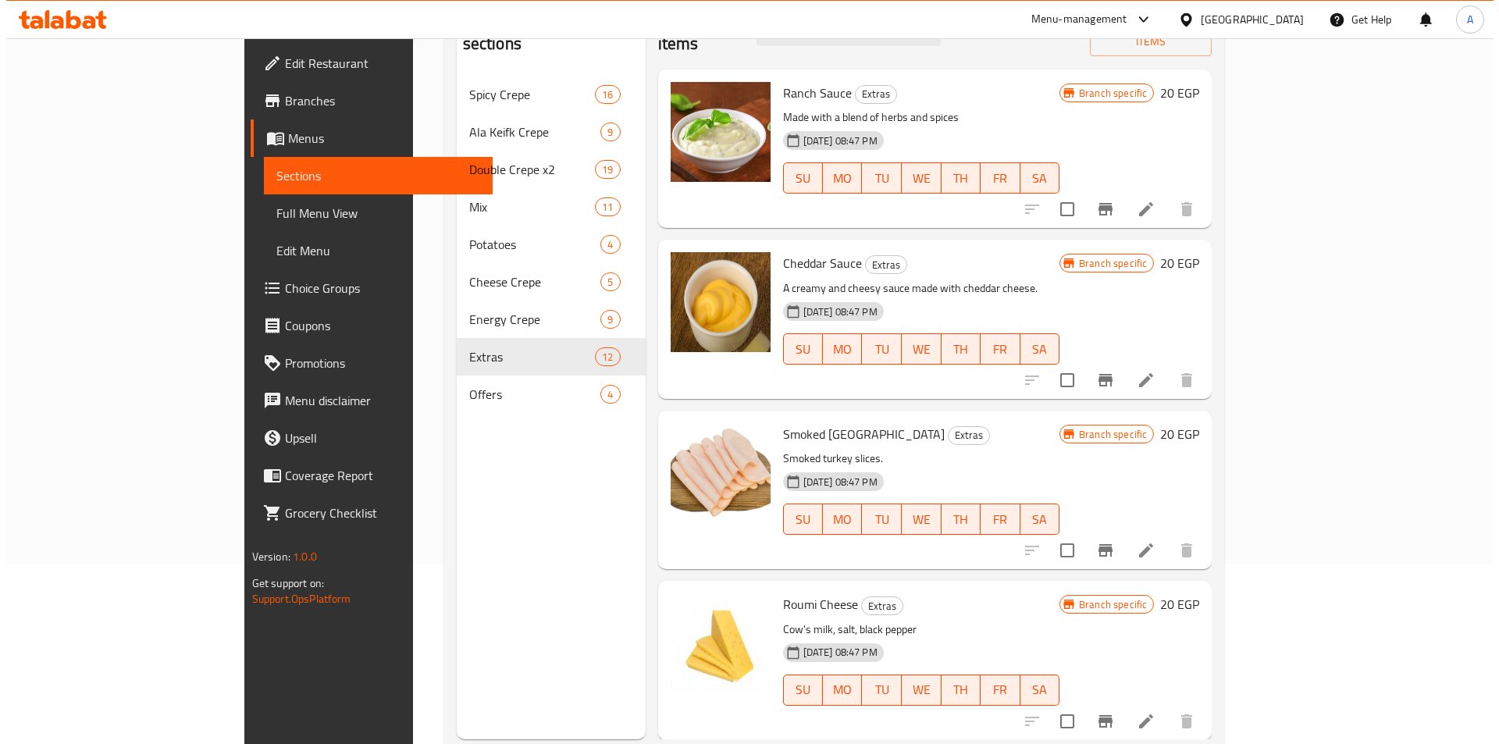
scroll to position [0, 0]
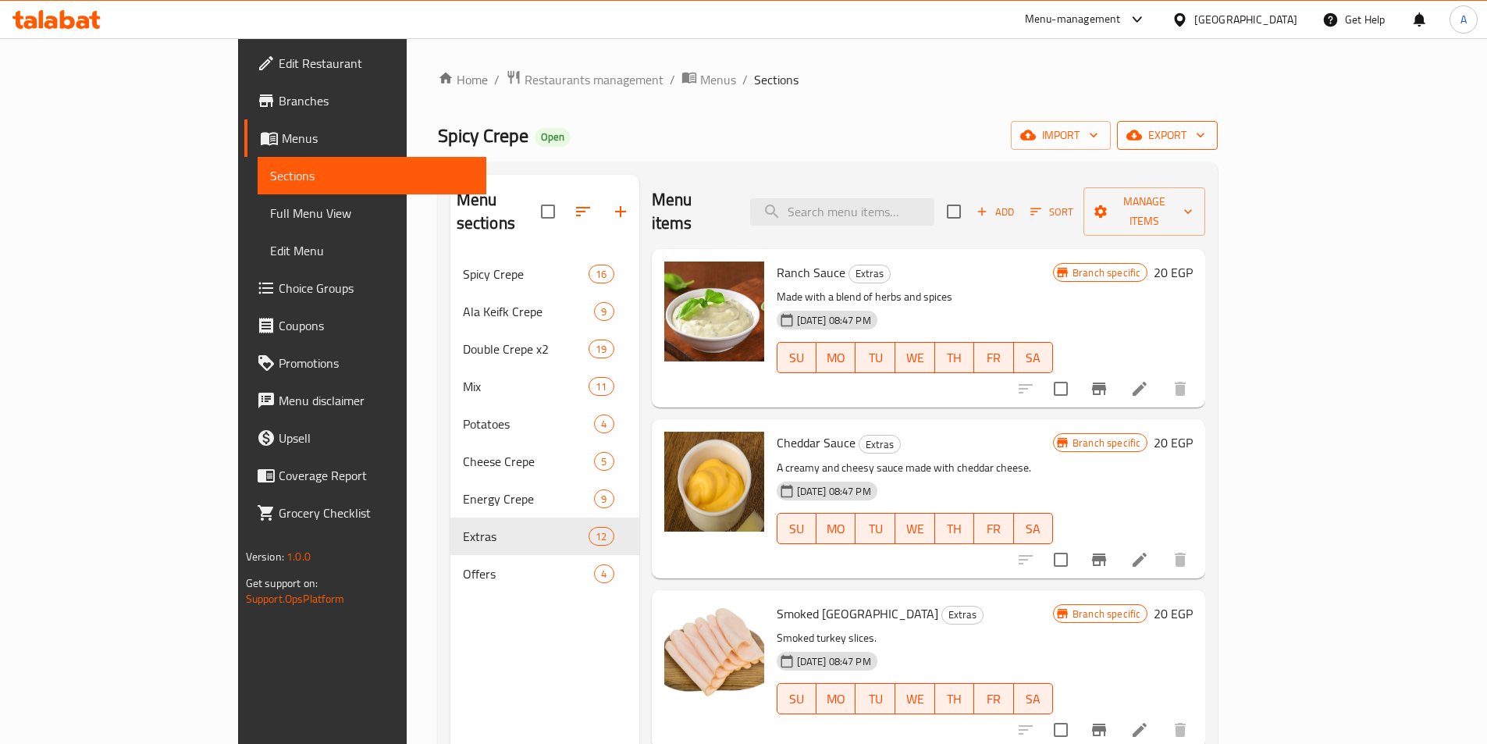
click at [1205, 142] on span "export" at bounding box center [1168, 136] width 76 height 20
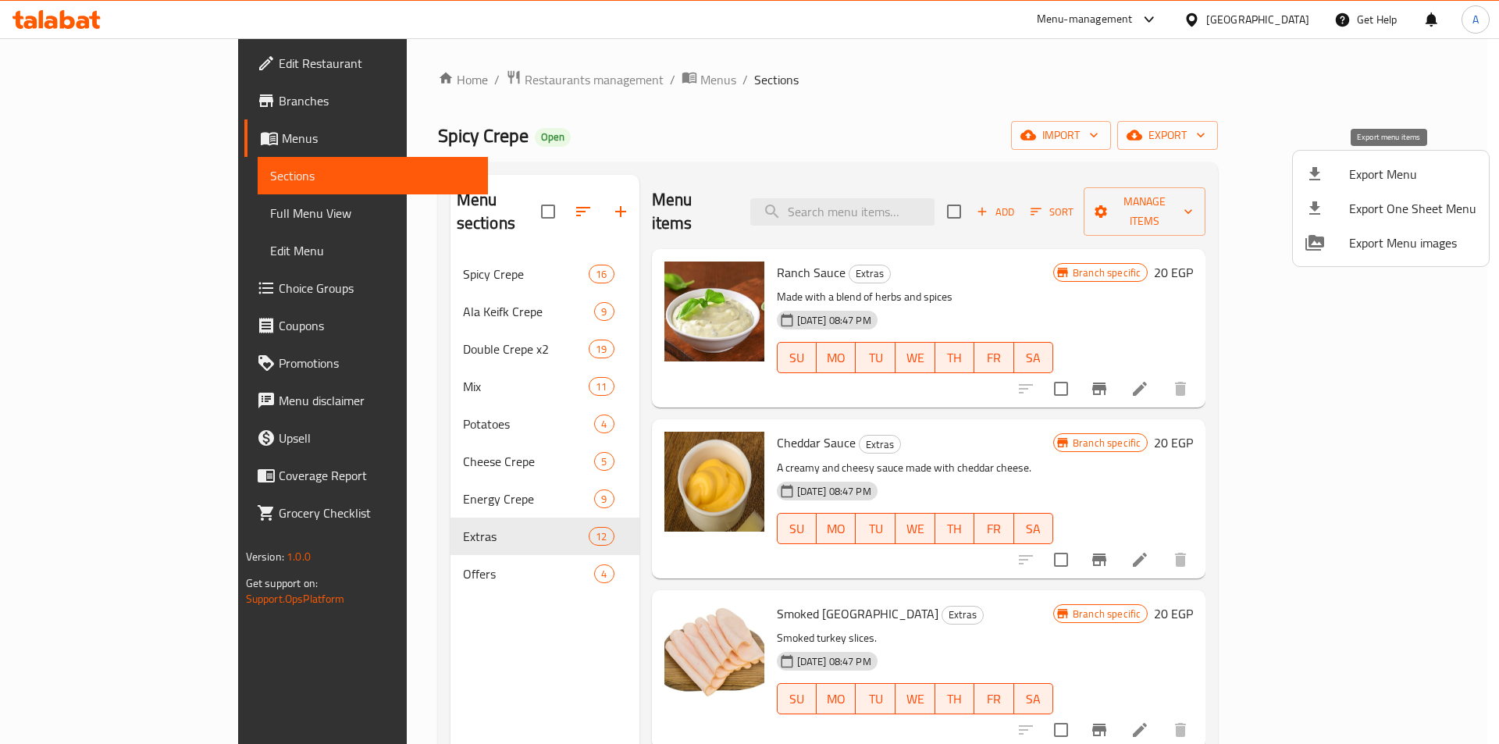
click at [1332, 173] on div at bounding box center [1327, 174] width 44 height 19
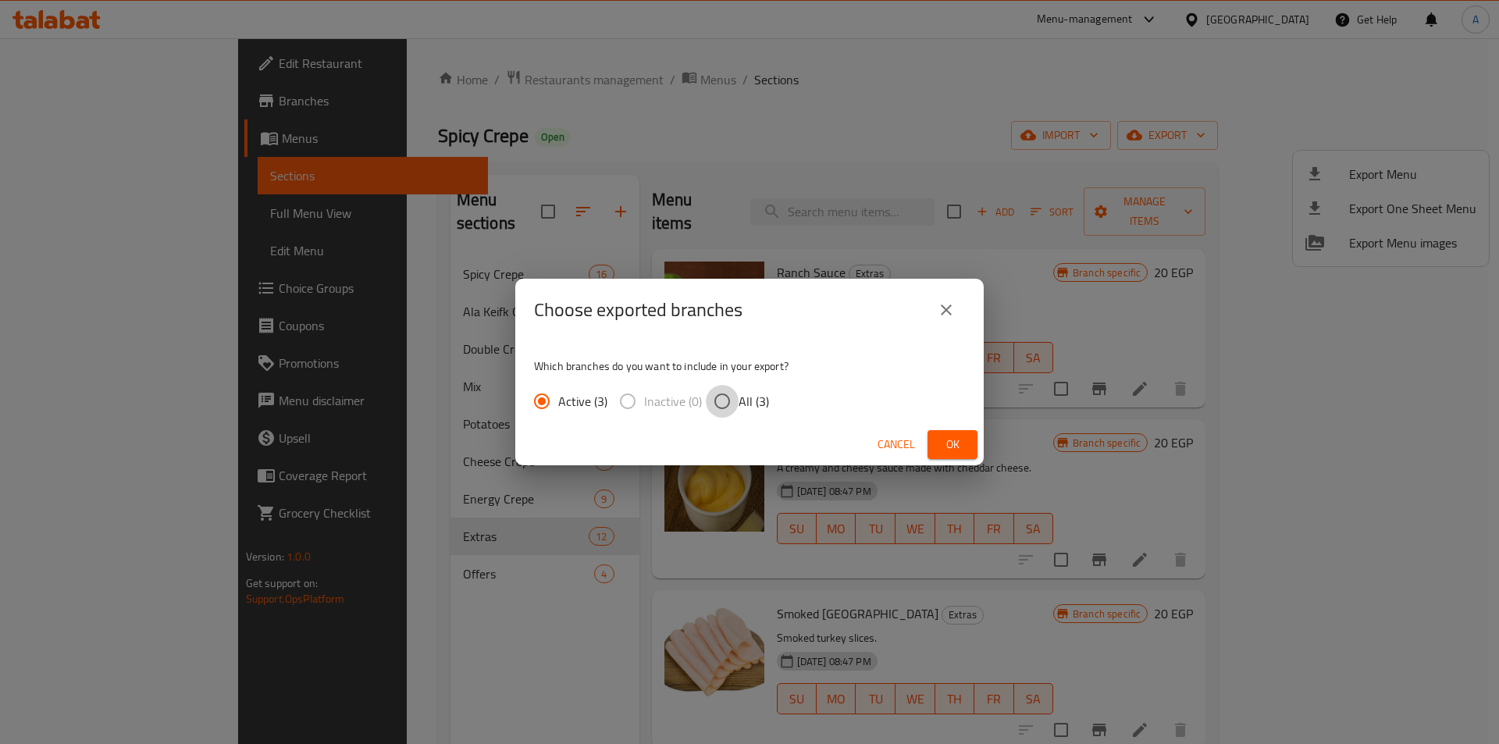
click at [723, 398] on input "All (3)" at bounding box center [722, 401] width 33 height 33
radio input "true"
drag, startPoint x: 963, startPoint y: 445, endPoint x: 799, endPoint y: 482, distance: 168.2
click at [964, 445] on span "Ok" at bounding box center [952, 445] width 25 height 20
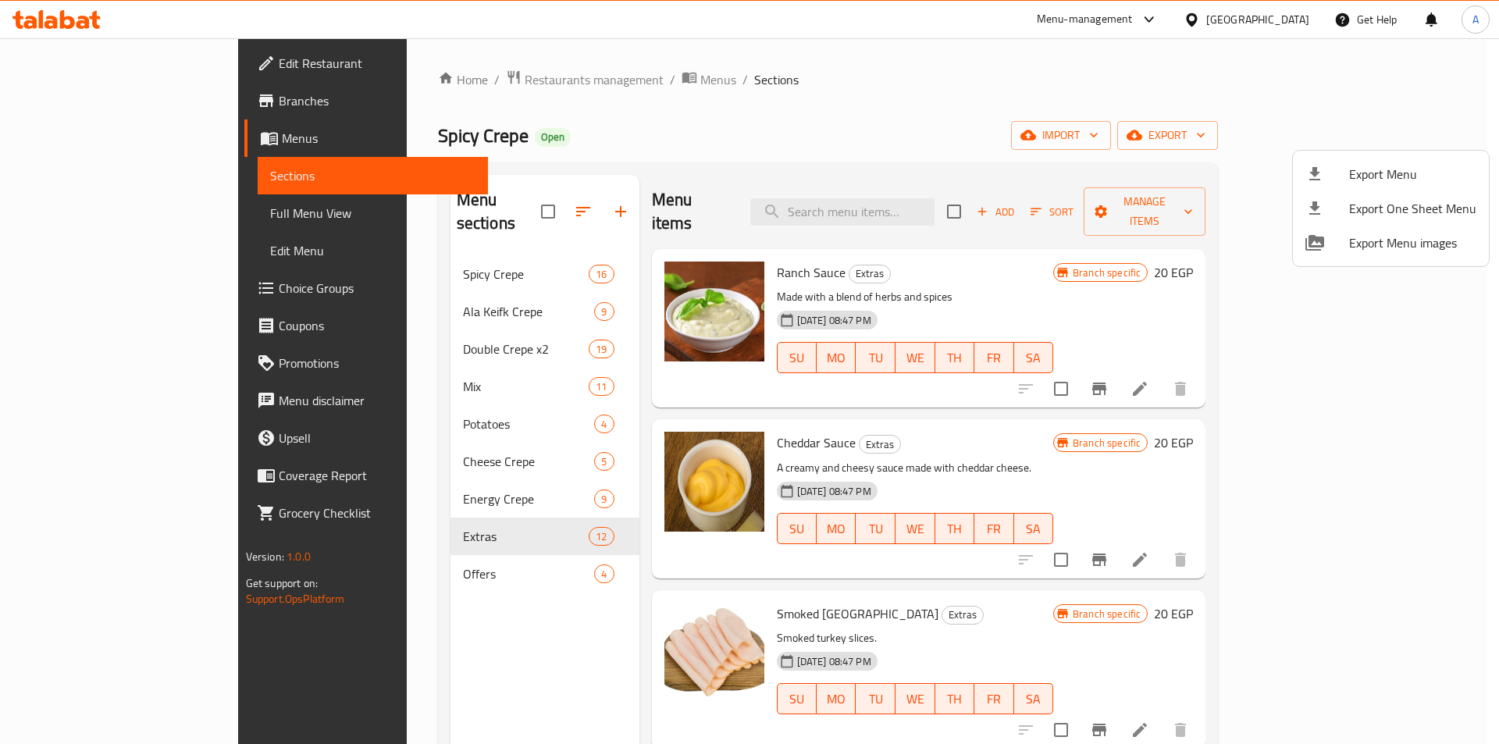
click at [547, 80] on div at bounding box center [749, 372] width 1499 height 744
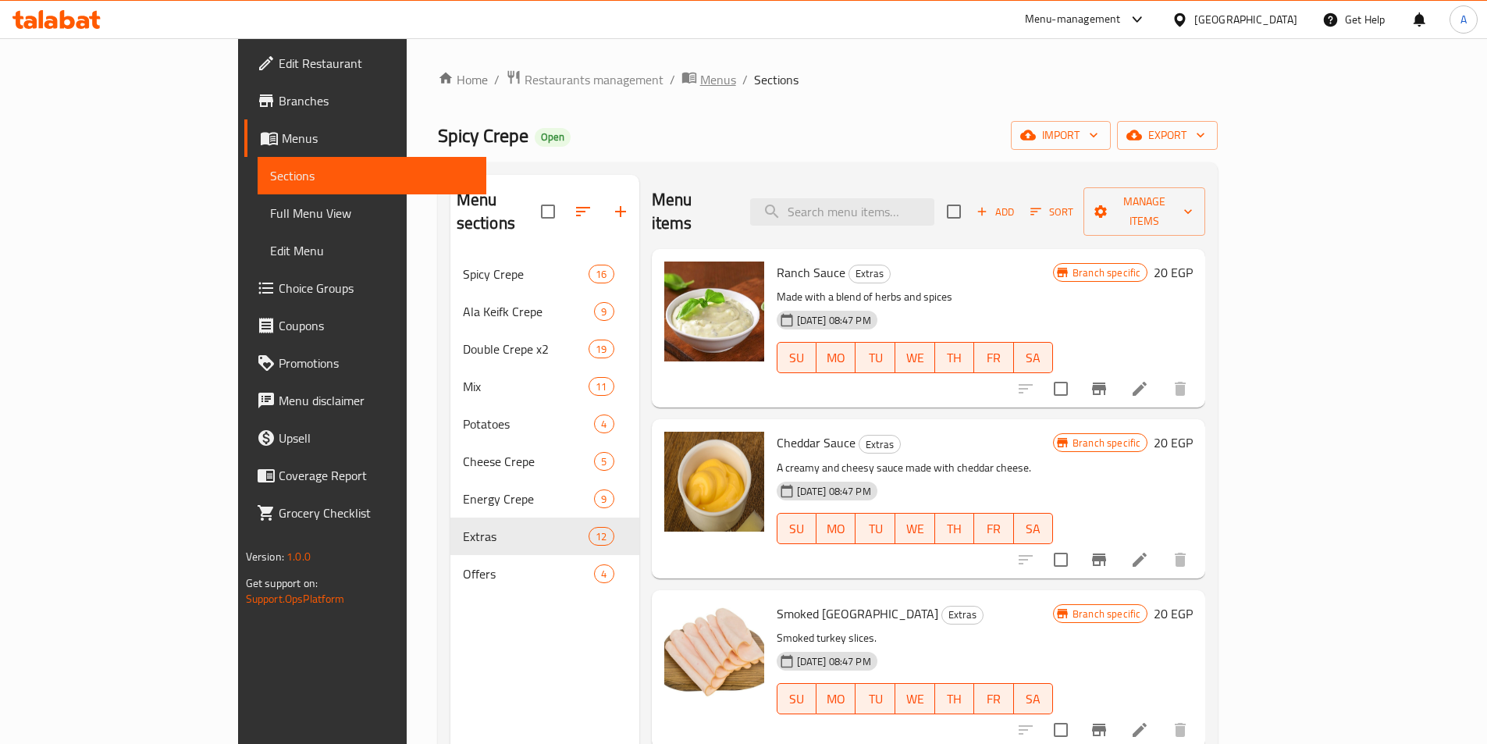
click at [700, 83] on span "Menus" at bounding box center [718, 79] width 36 height 19
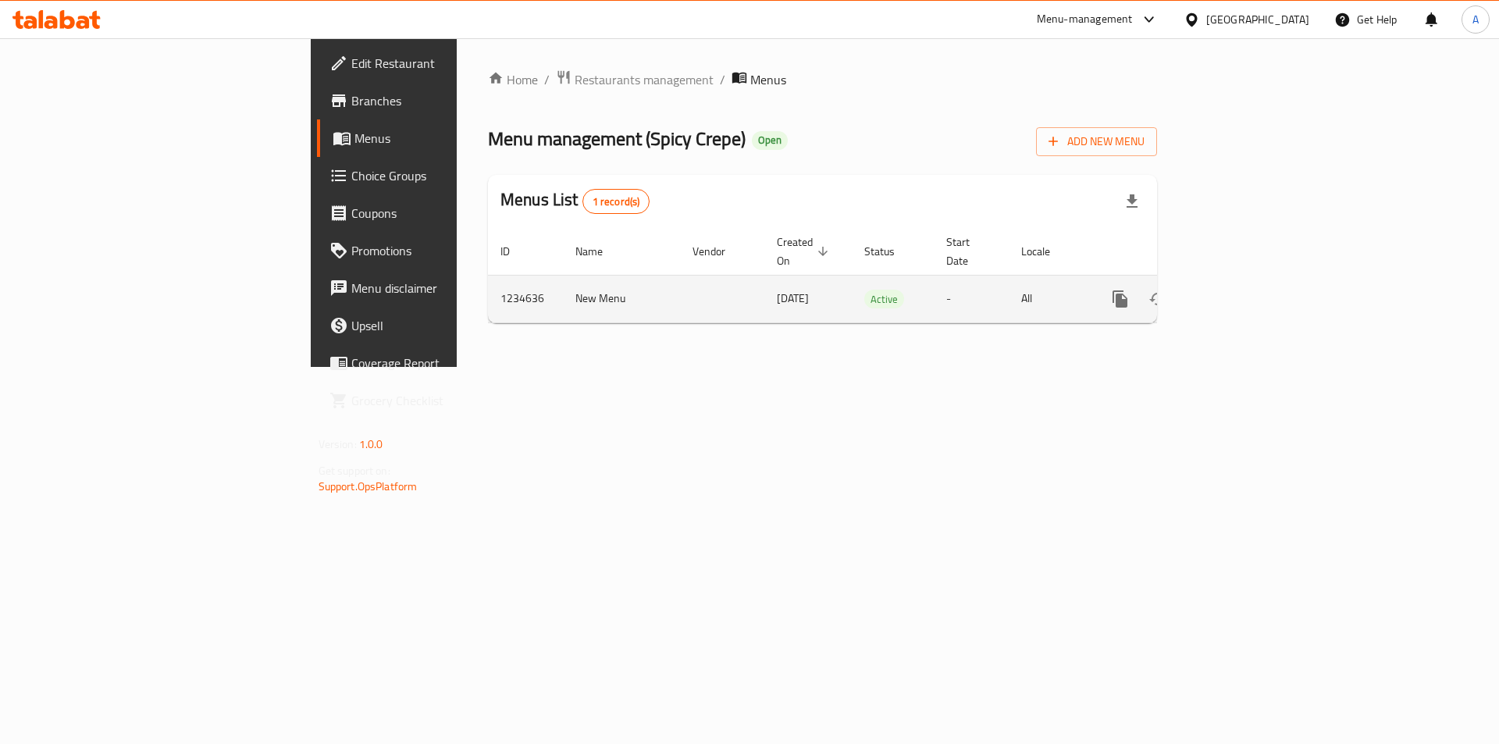
click at [488, 279] on td "1234636" at bounding box center [525, 299] width 75 height 48
copy td "1234636"
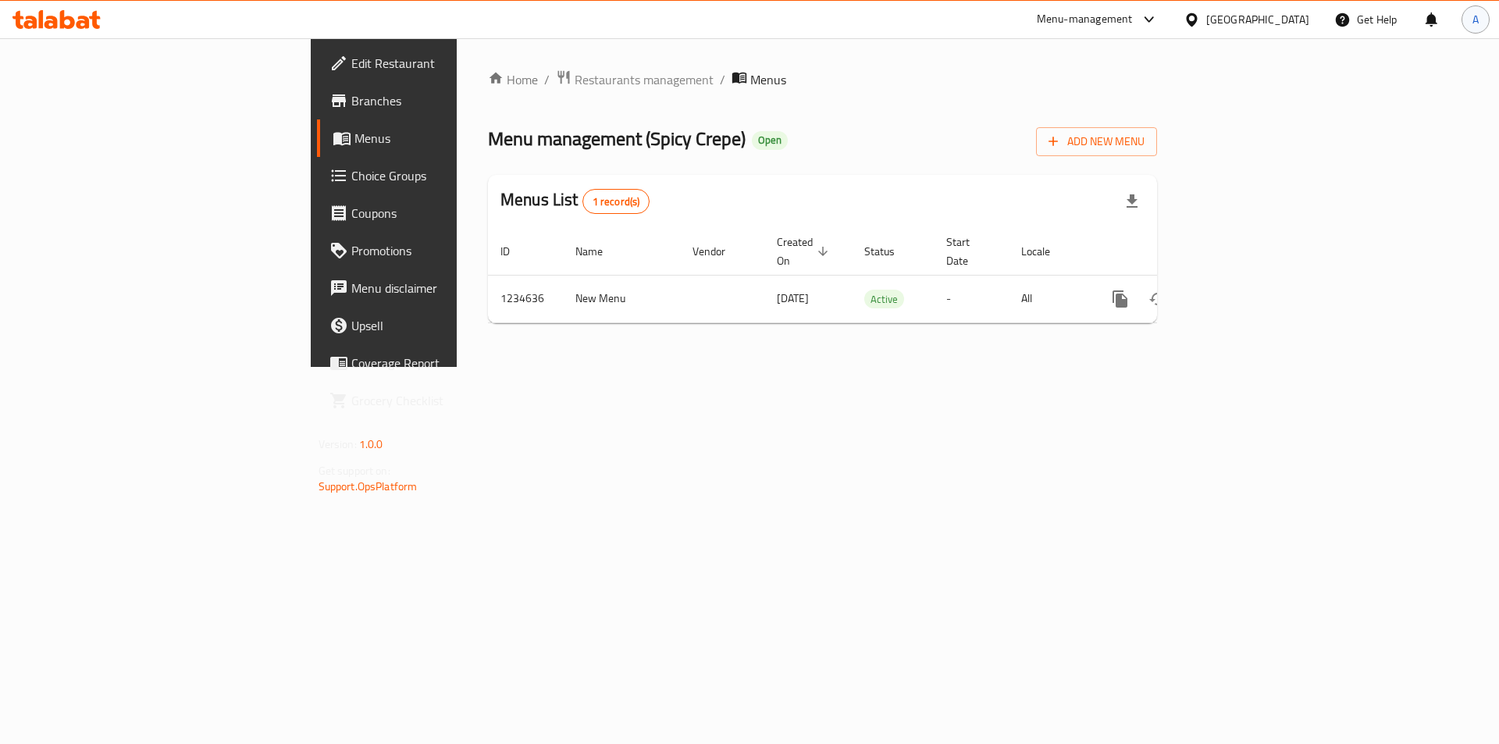
click at [1472, 20] on span "A" at bounding box center [1475, 19] width 6 height 17
click at [1436, 165] on div "Logout" at bounding box center [1372, 166] width 184 height 20
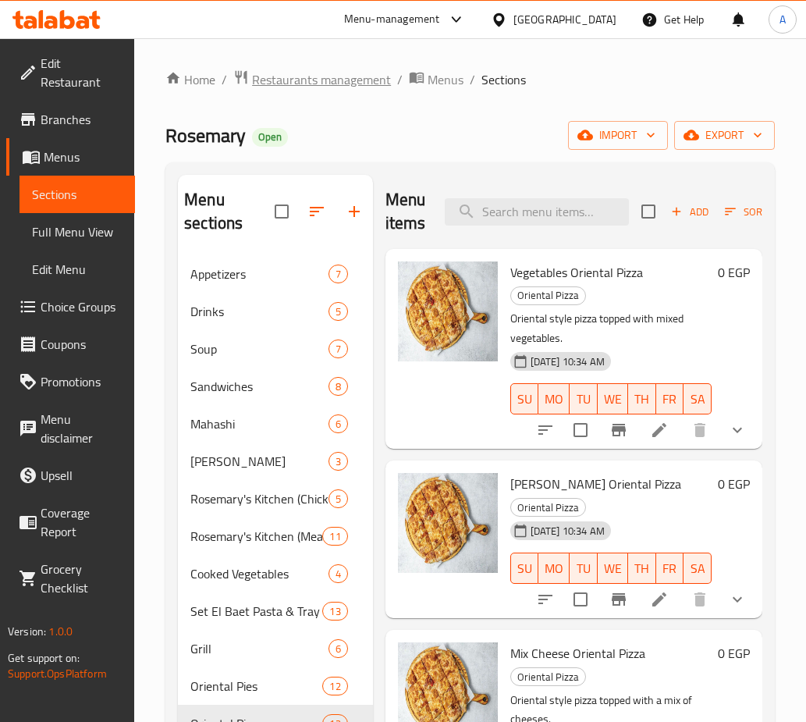
click at [325, 83] on span "Restaurants management" at bounding box center [321, 79] width 139 height 19
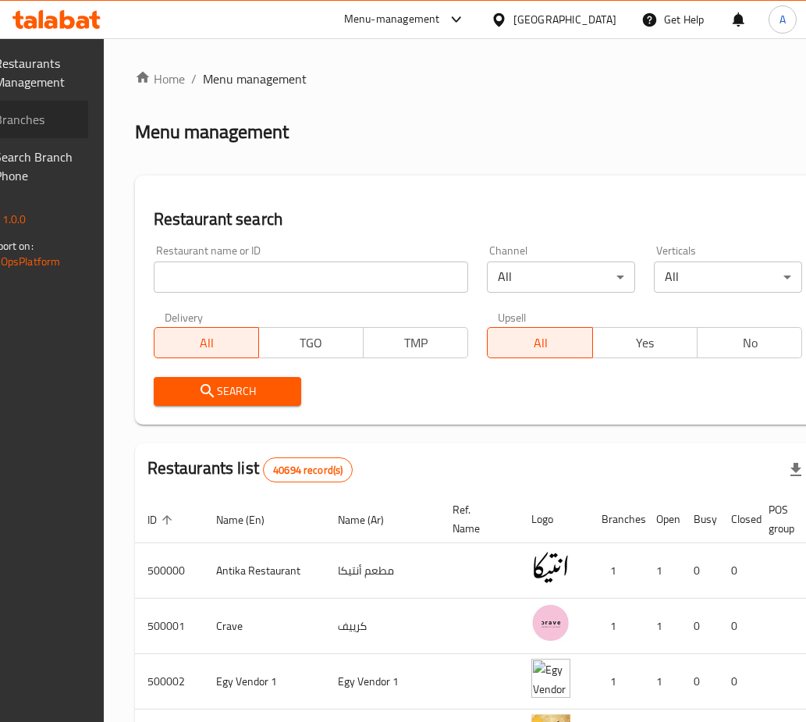
click at [48, 126] on span "Branches" at bounding box center [36, 119] width 82 height 19
